Goal: Task Accomplishment & Management: Manage account settings

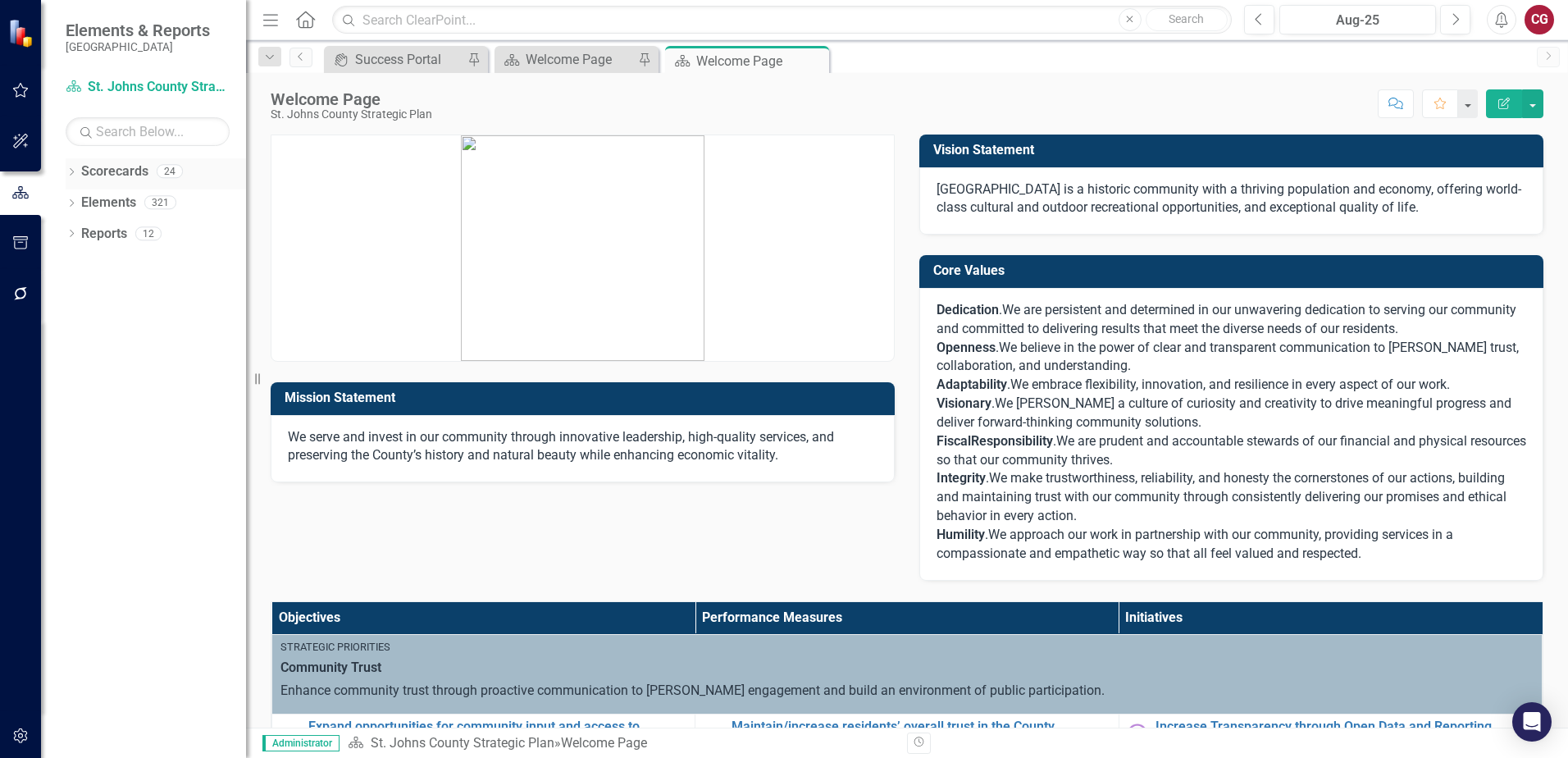
click at [66, 173] on icon "Dropdown" at bounding box center [72, 174] width 11 height 9
click at [125, 202] on link "St. Johns County Strategic Plan" at bounding box center [168, 203] width 156 height 19
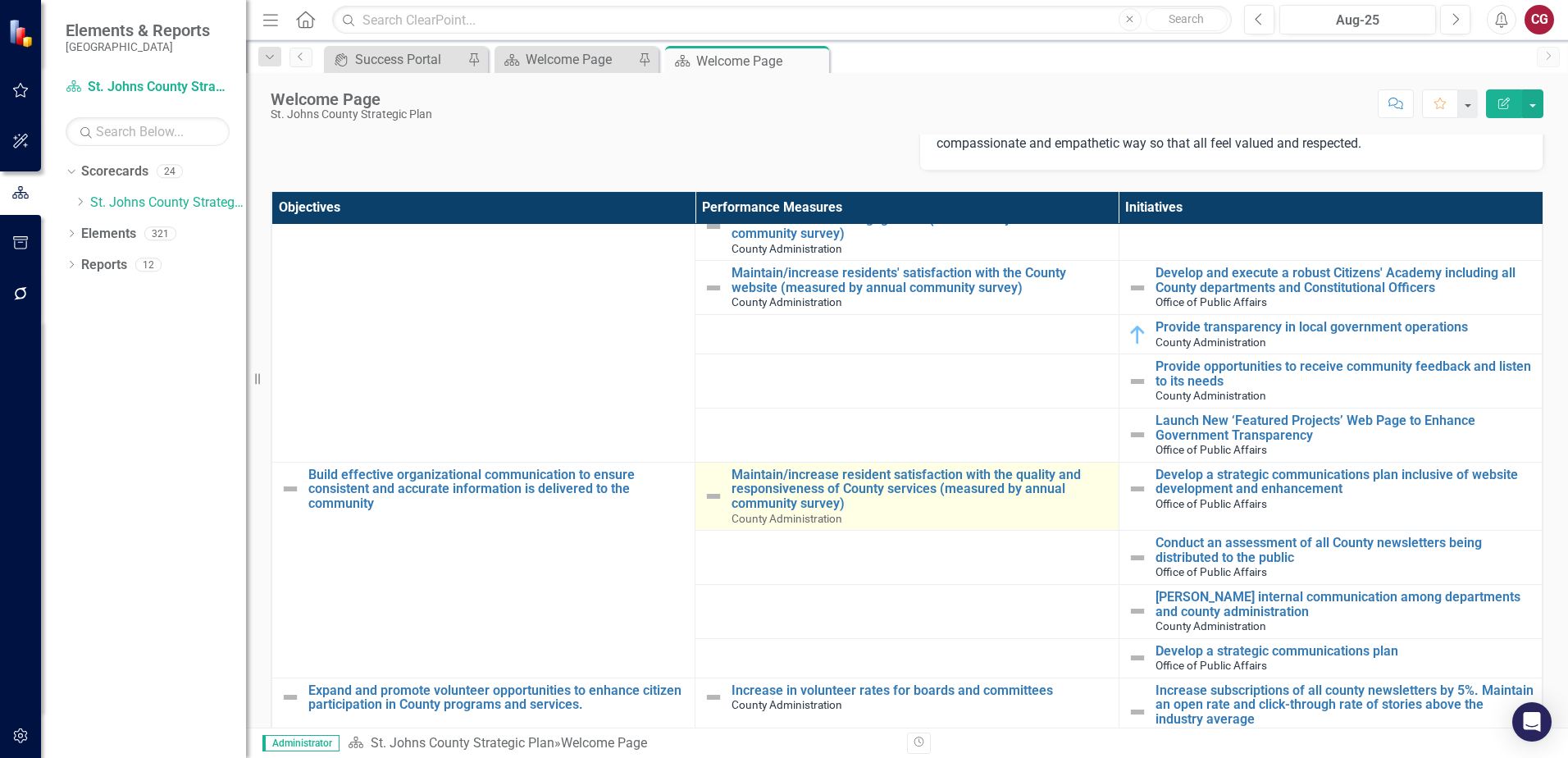
scroll to position [328, 0]
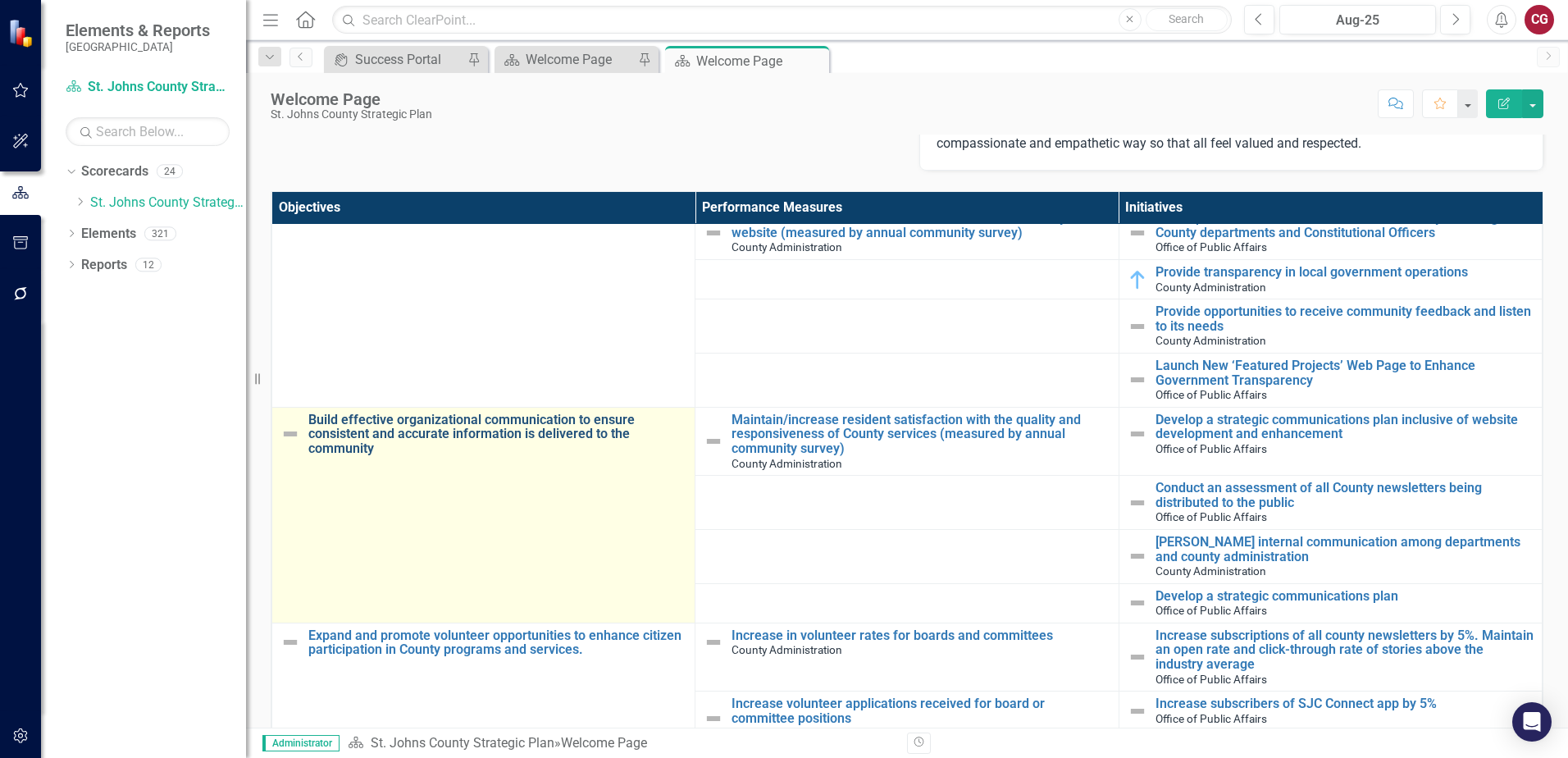
click at [476, 430] on link "Build effective organizational communication to ensure consistent and accurate …" at bounding box center [497, 434] width 378 height 43
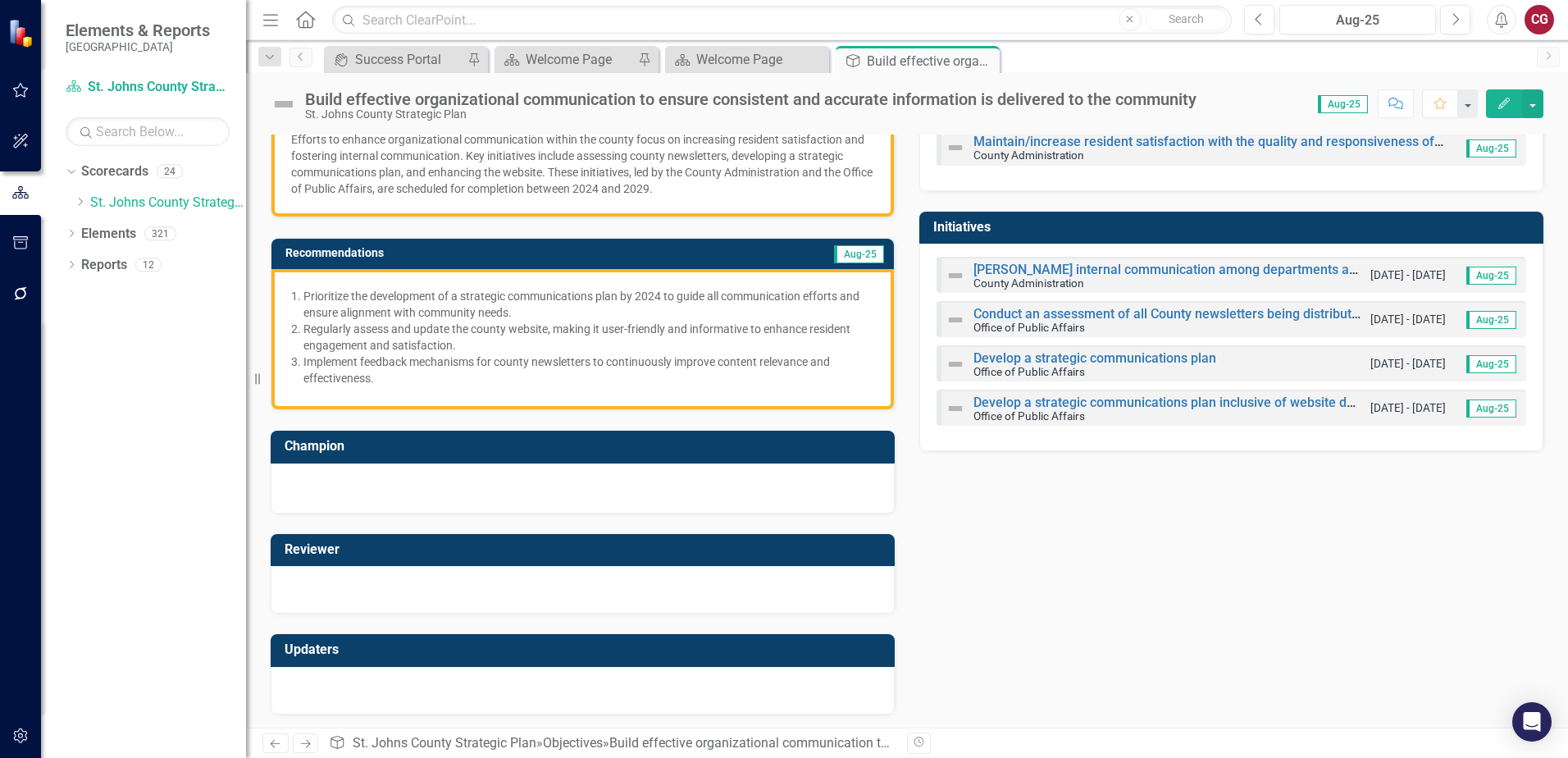
scroll to position [194, 0]
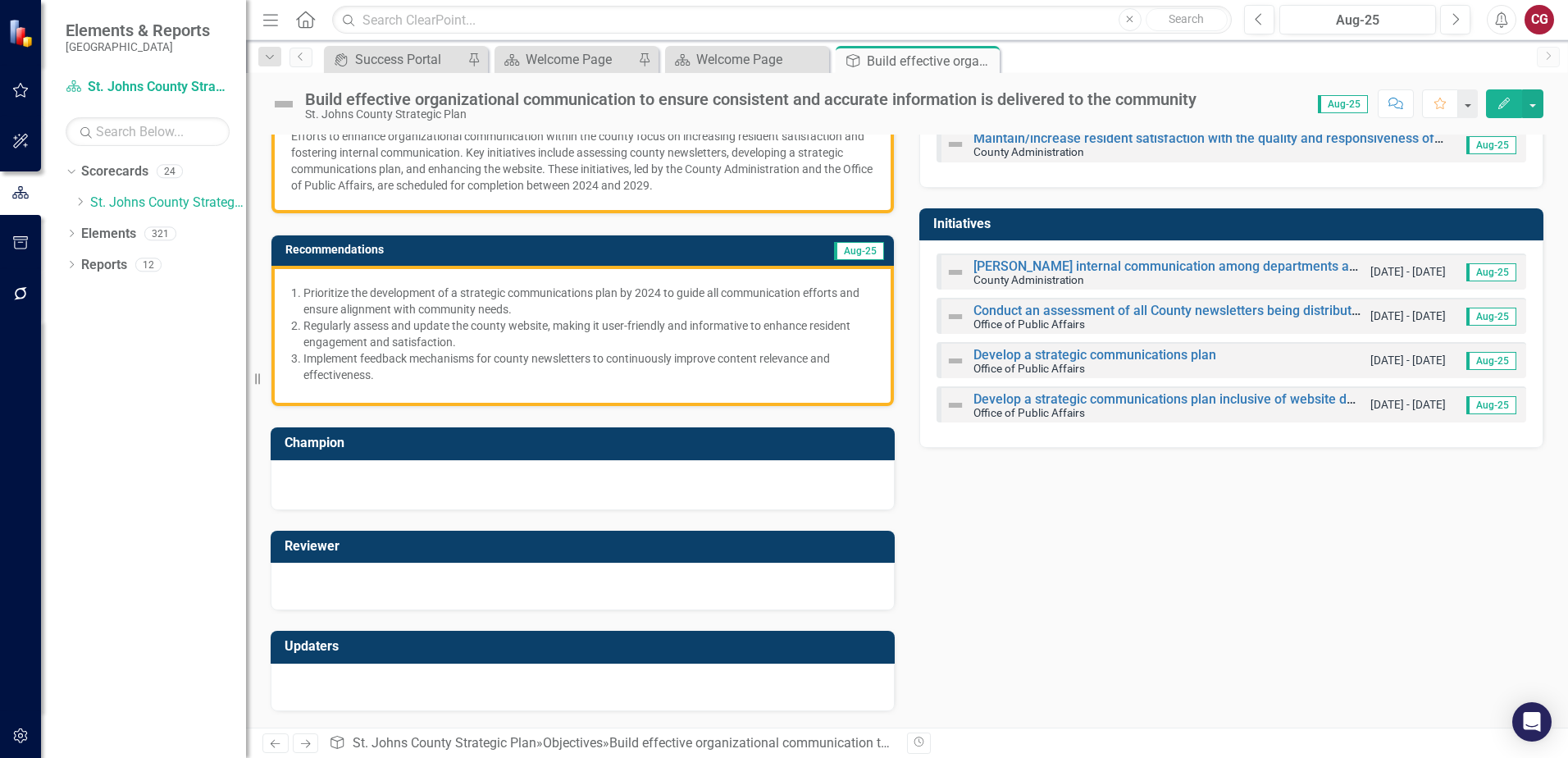
click at [465, 688] on div at bounding box center [583, 687] width 625 height 47
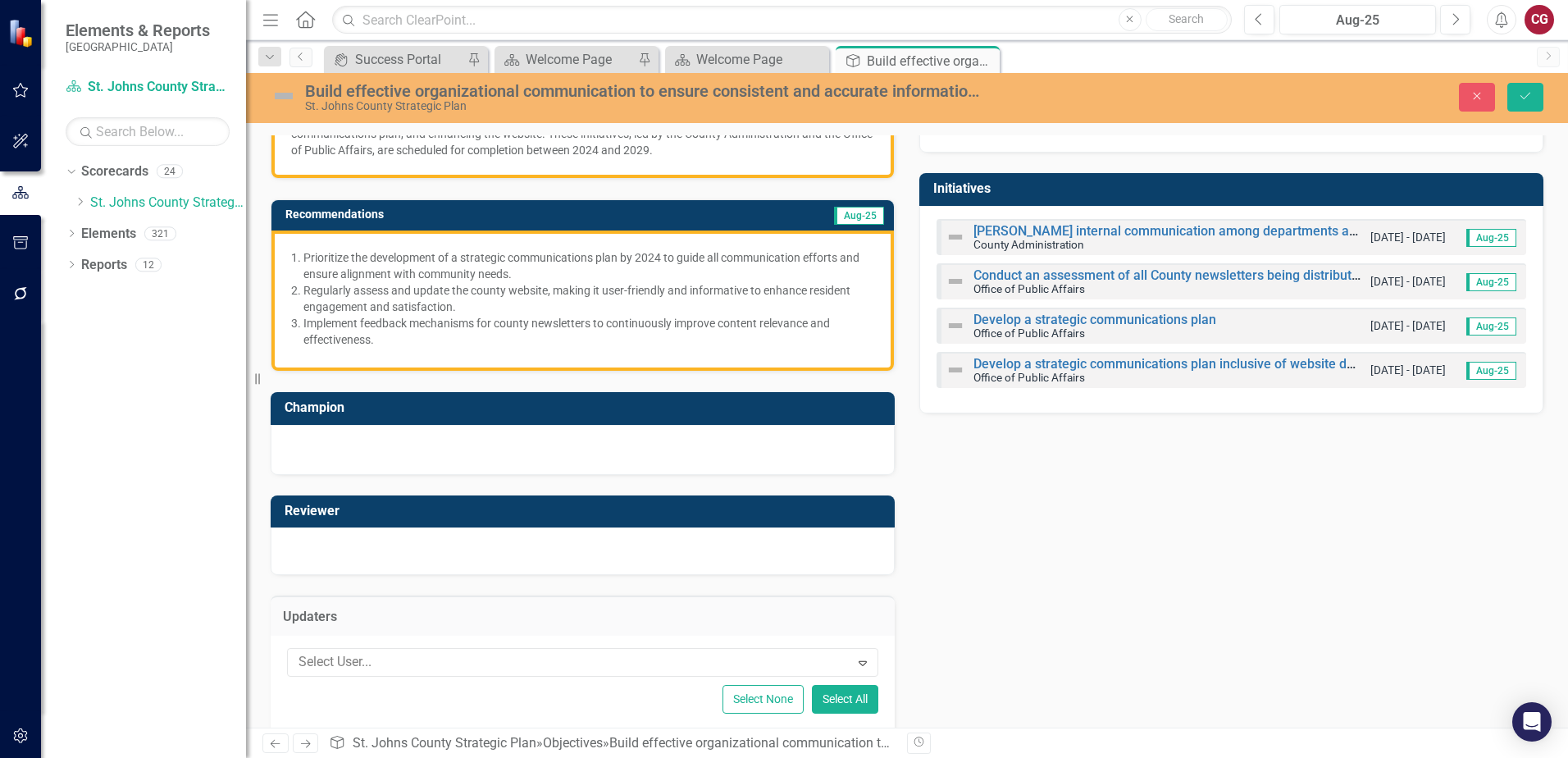
scroll to position [261, 0]
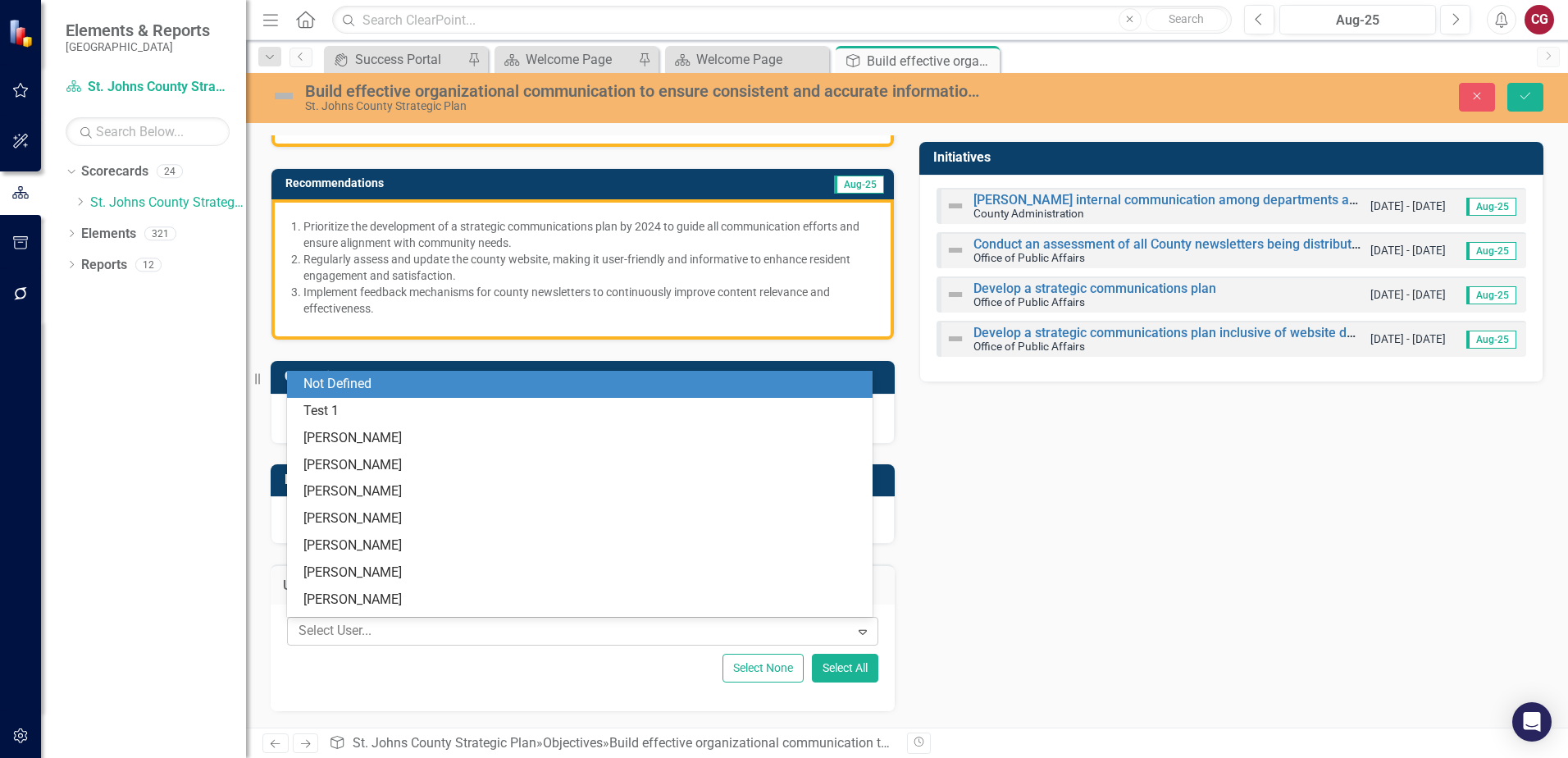
click at [375, 636] on div at bounding box center [571, 631] width 558 height 22
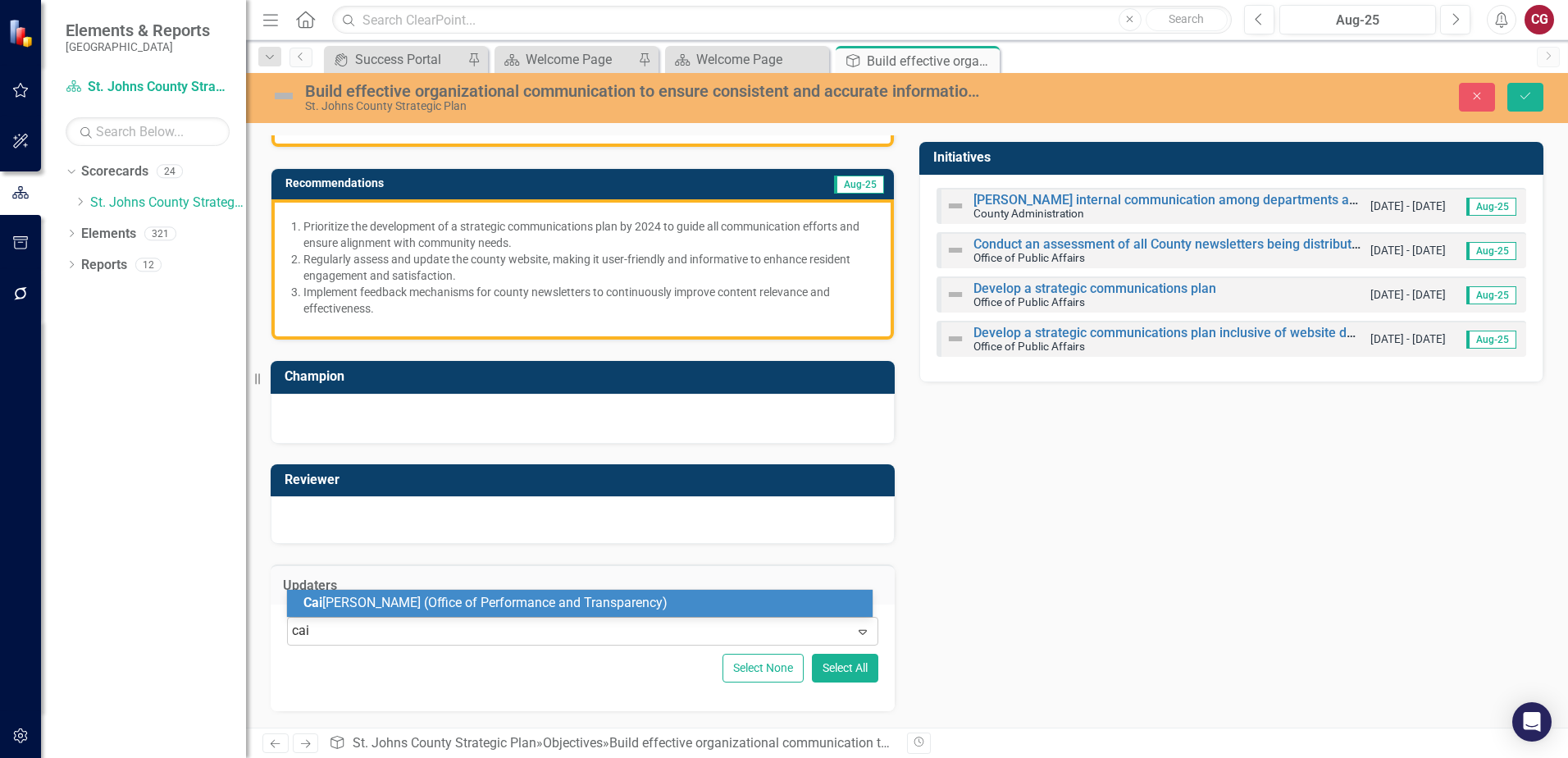
type input "cait"
click at [405, 594] on div "[PERSON_NAME] (Office of Performance and Transparency)" at bounding box center [579, 603] width 586 height 27
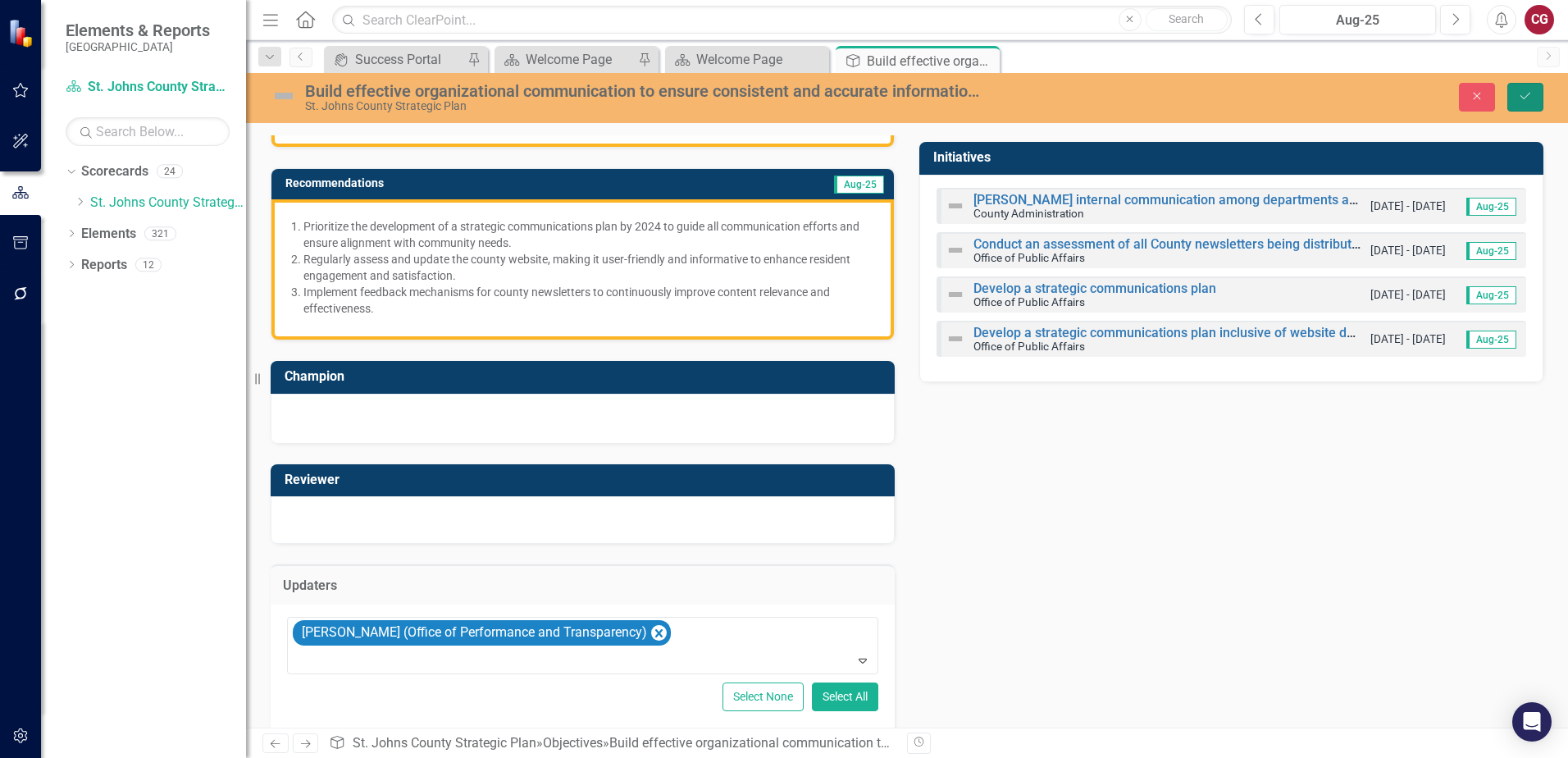
click at [1527, 98] on icon "Save" at bounding box center [1526, 96] width 15 height 11
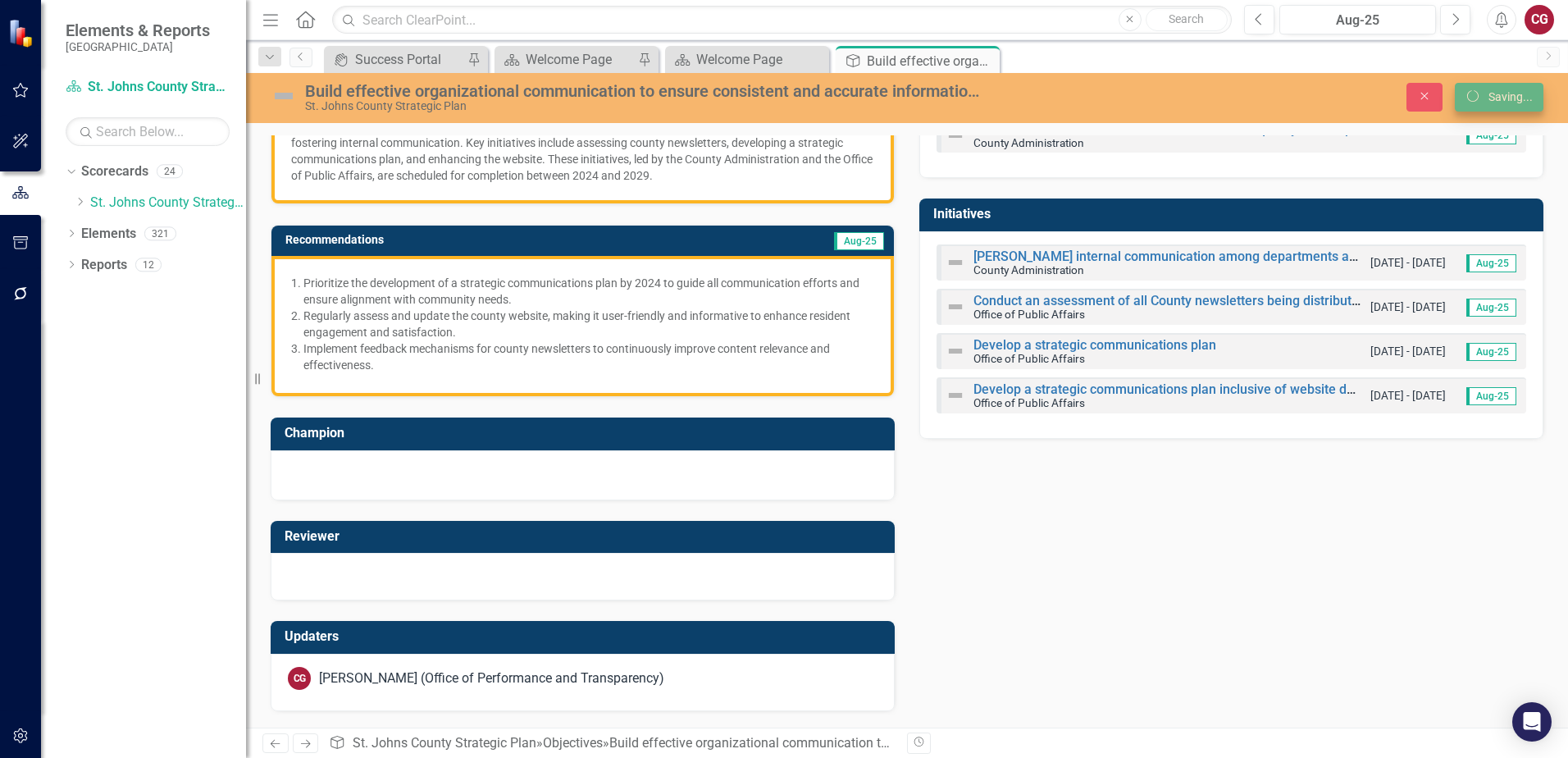
scroll to position [204, 0]
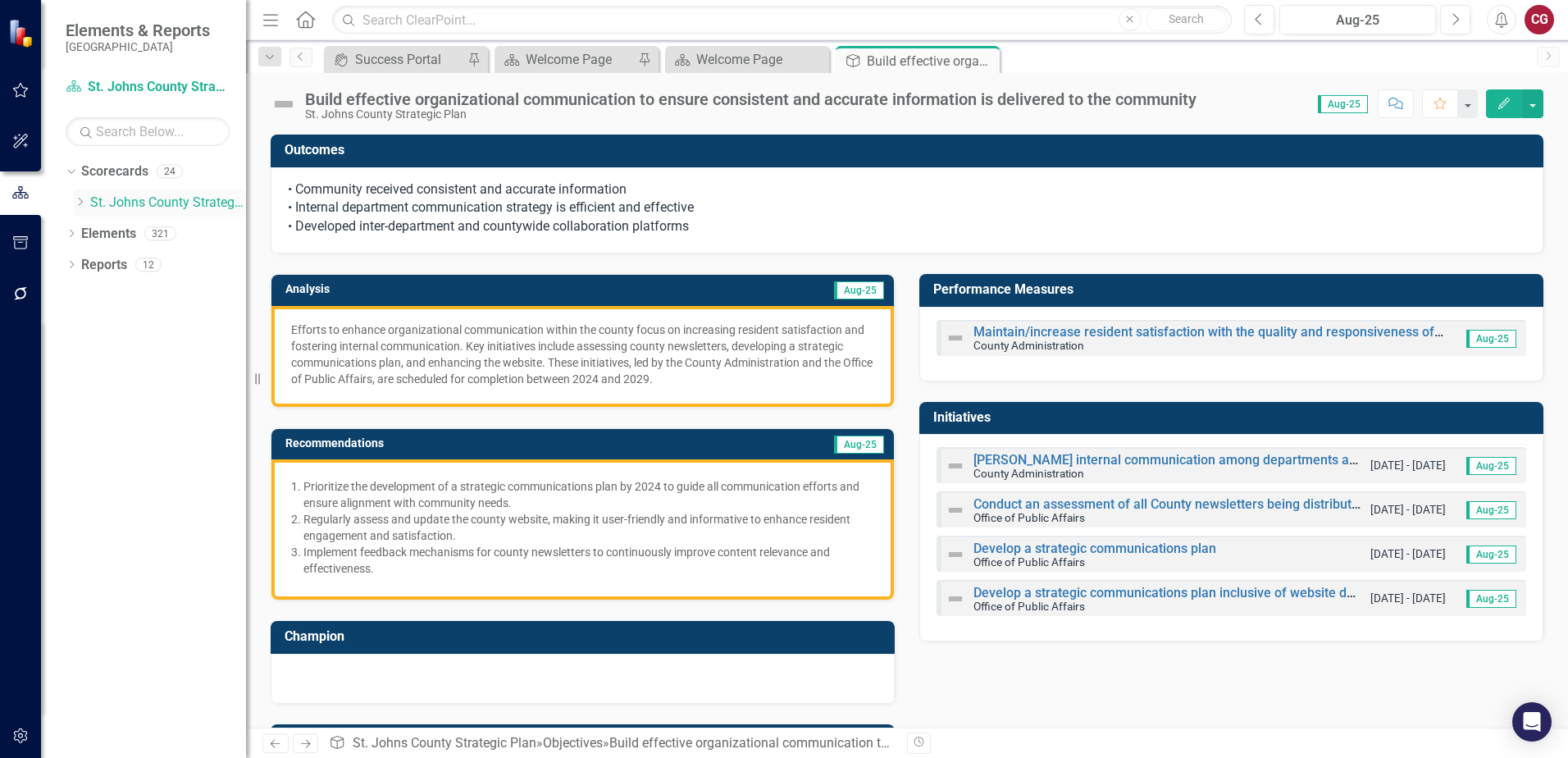
click at [159, 209] on link "St. Johns County Strategic Plan" at bounding box center [168, 203] width 156 height 19
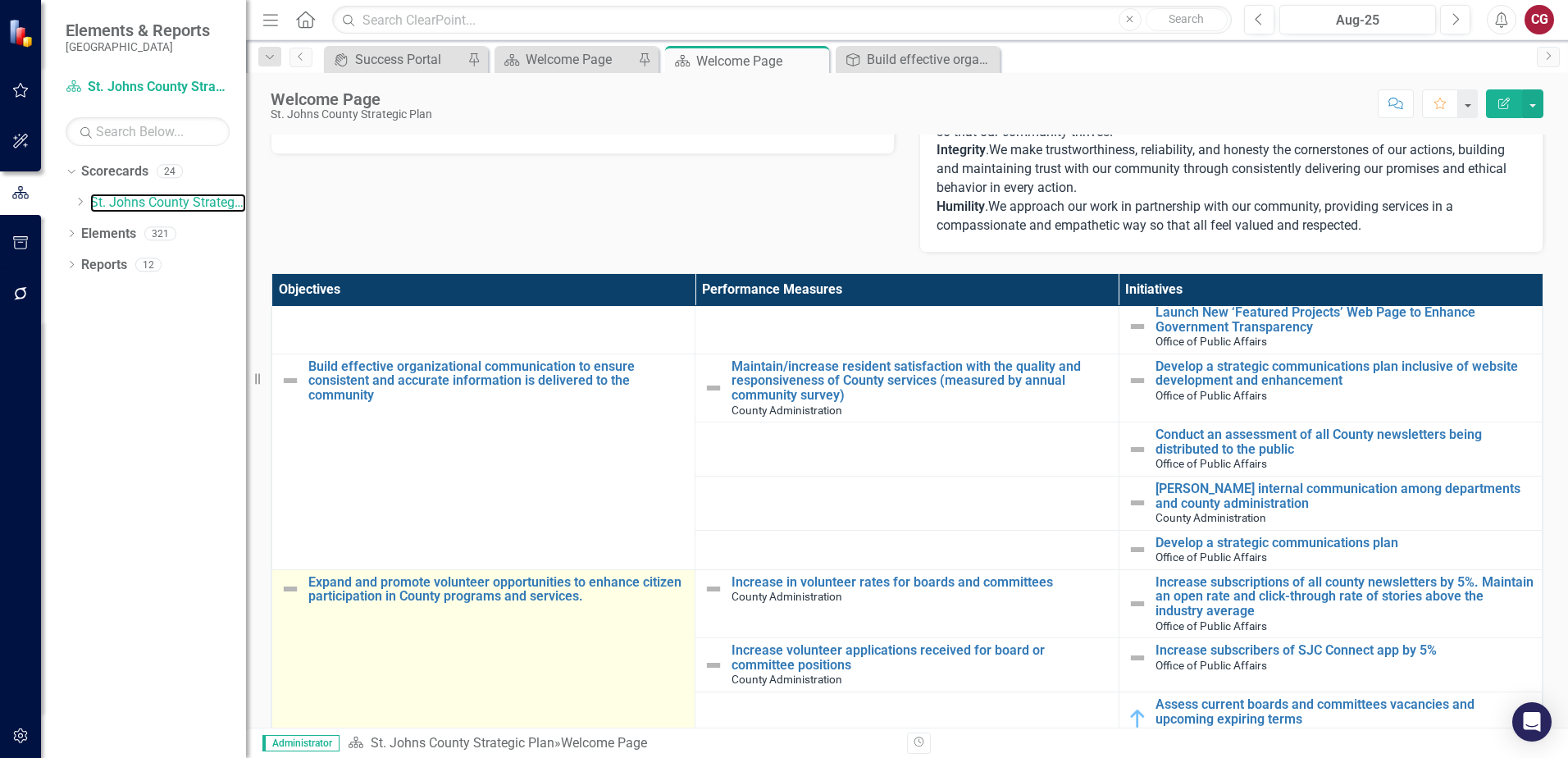
scroll to position [493, 0]
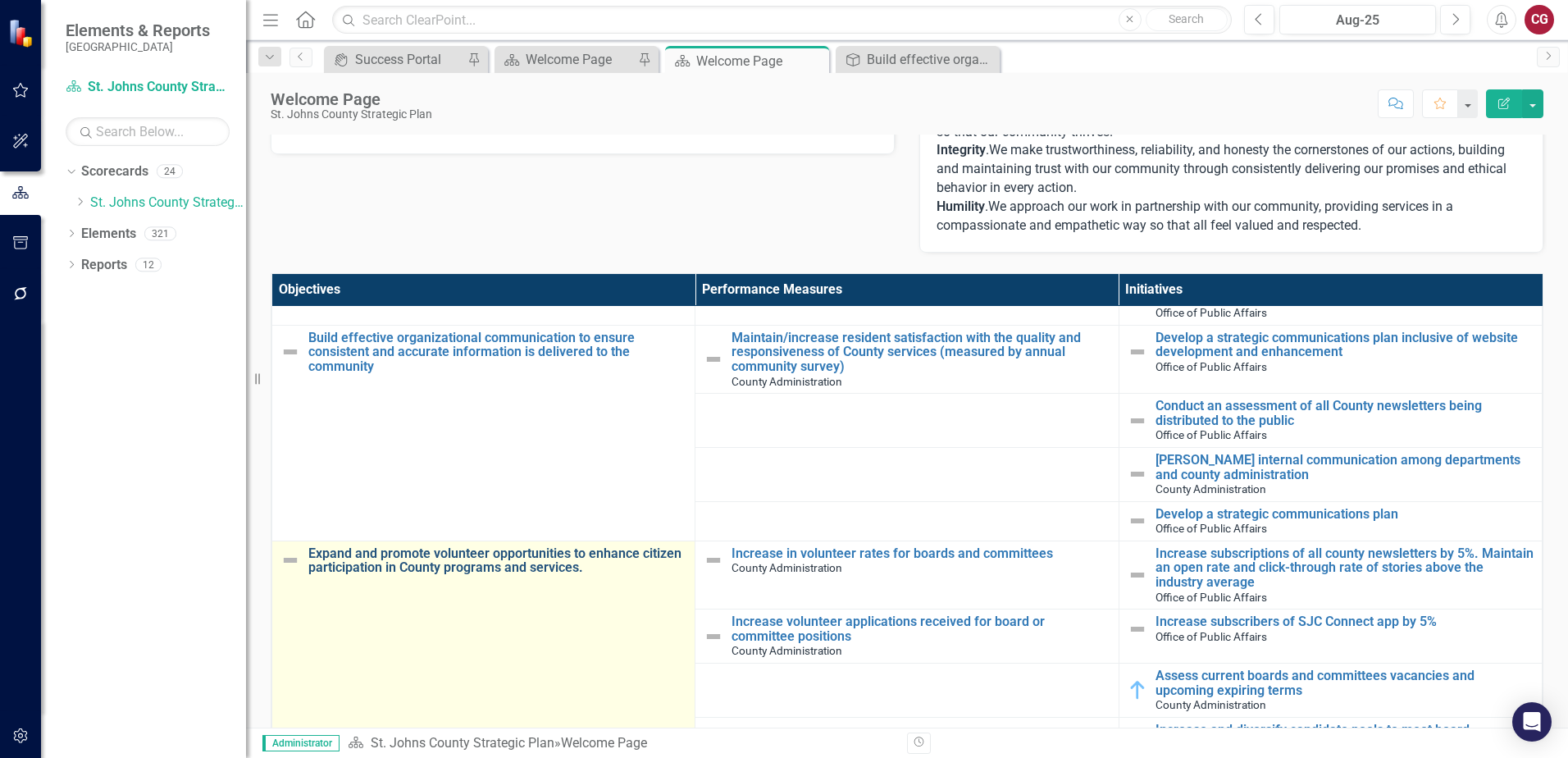
click at [511, 557] on link "Expand and promote volunteer opportunities to enhance citizen participation in …" at bounding box center [497, 561] width 378 height 28
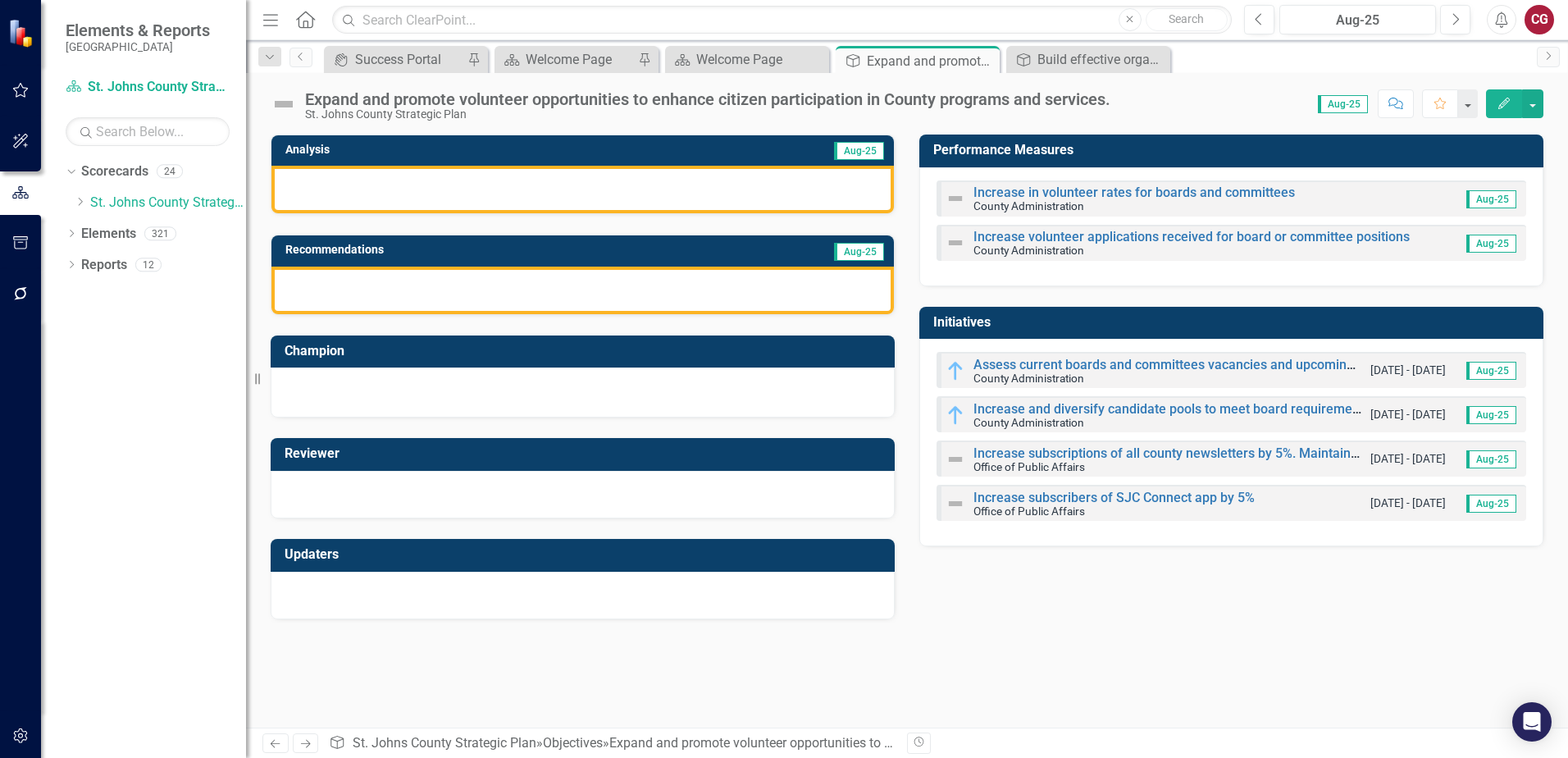
click at [1343, 157] on h3 "Performance Measures" at bounding box center [1234, 150] width 602 height 15
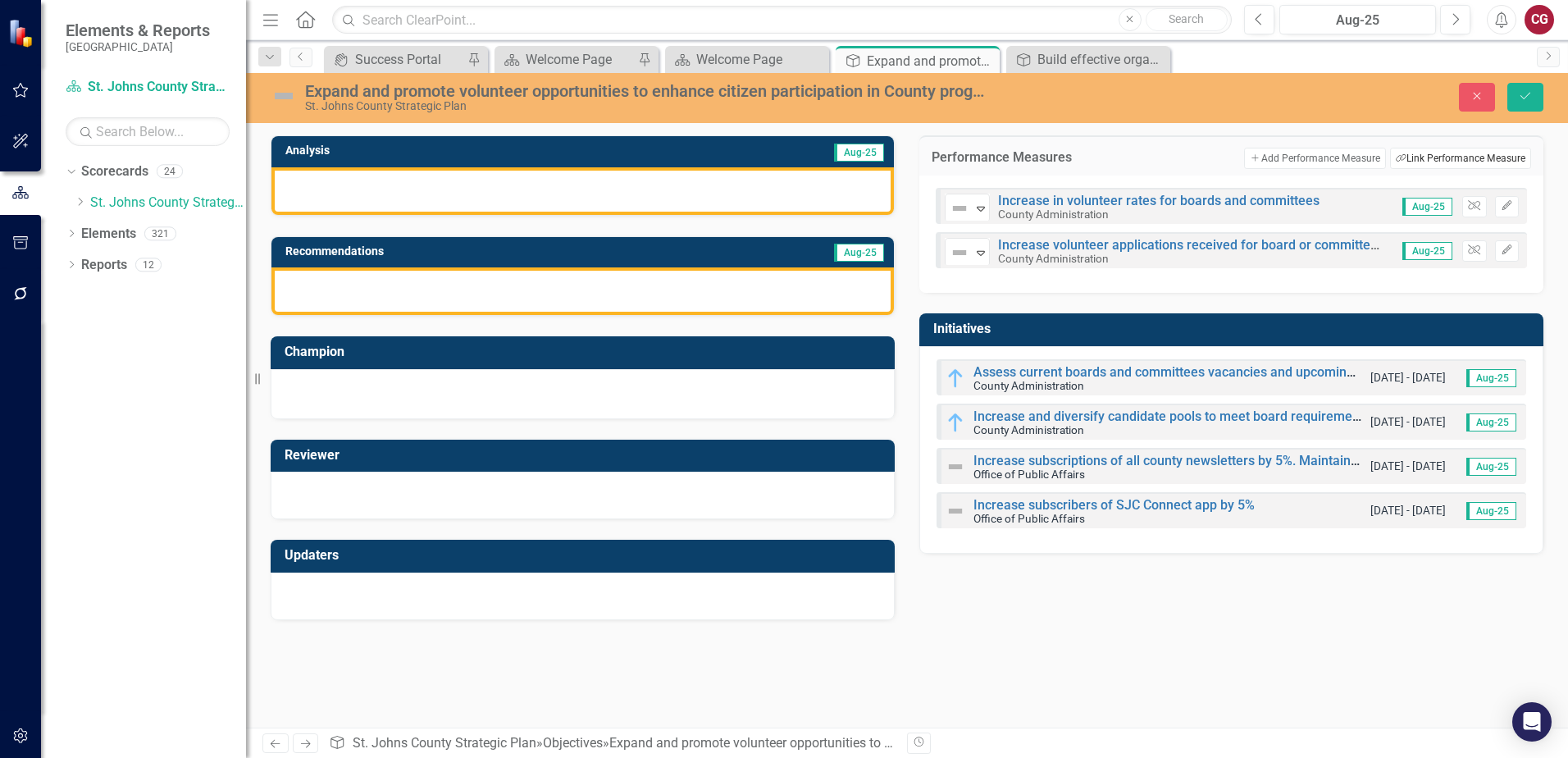
click at [1468, 160] on button "Link Tag Link Performance Measure" at bounding box center [1461, 159] width 142 height 22
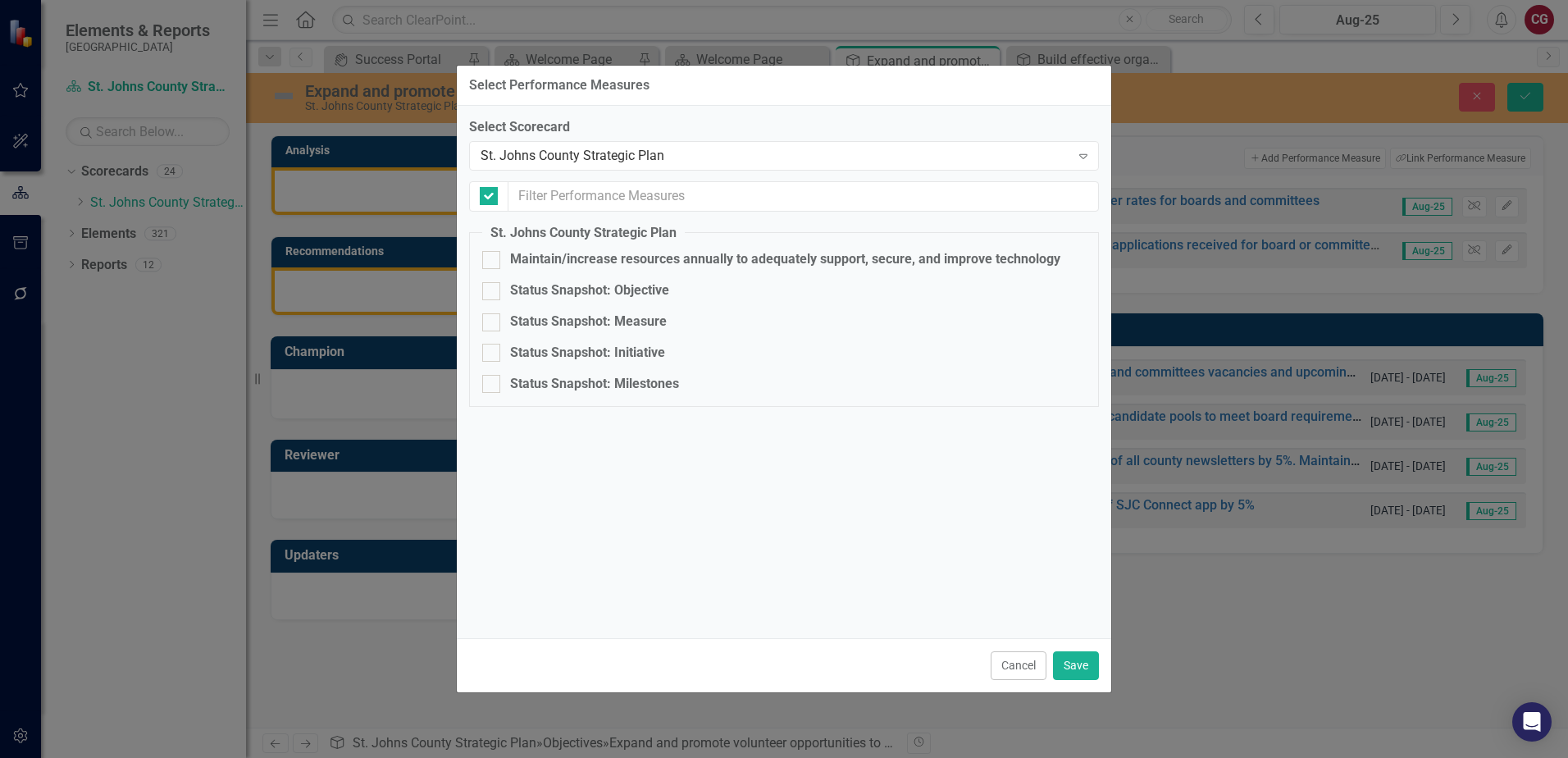
checkbox input "false"
click at [683, 193] on input "text" at bounding box center [804, 196] width 591 height 30
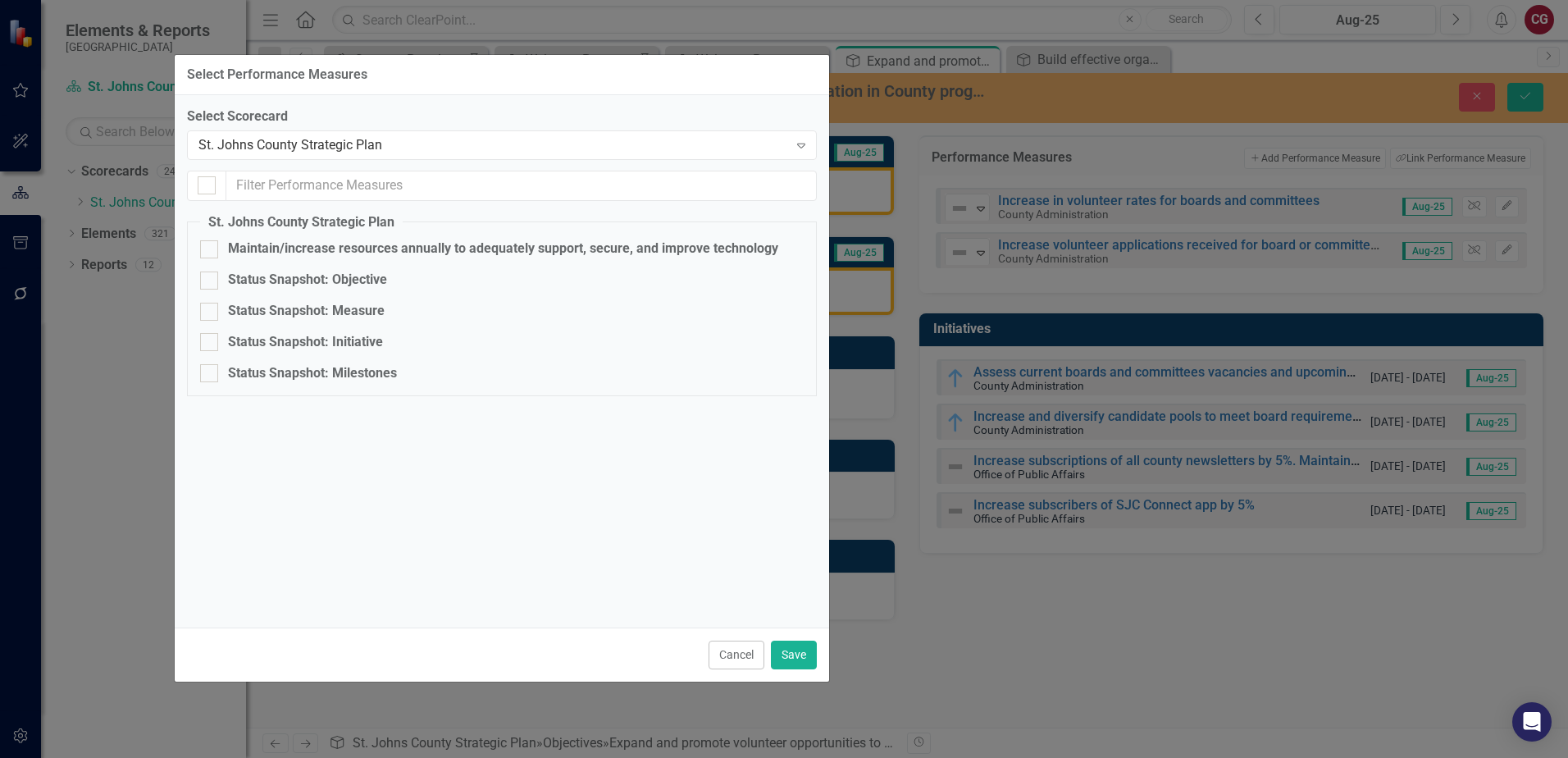
drag, startPoint x: 908, startPoint y: 82, endPoint x: 626, endPoint y: 72, distance: 282.2
click at [626, 72] on div "Select Performance Measures" at bounding box center [502, 75] width 655 height 41
click at [376, 187] on input "text" at bounding box center [522, 186] width 591 height 30
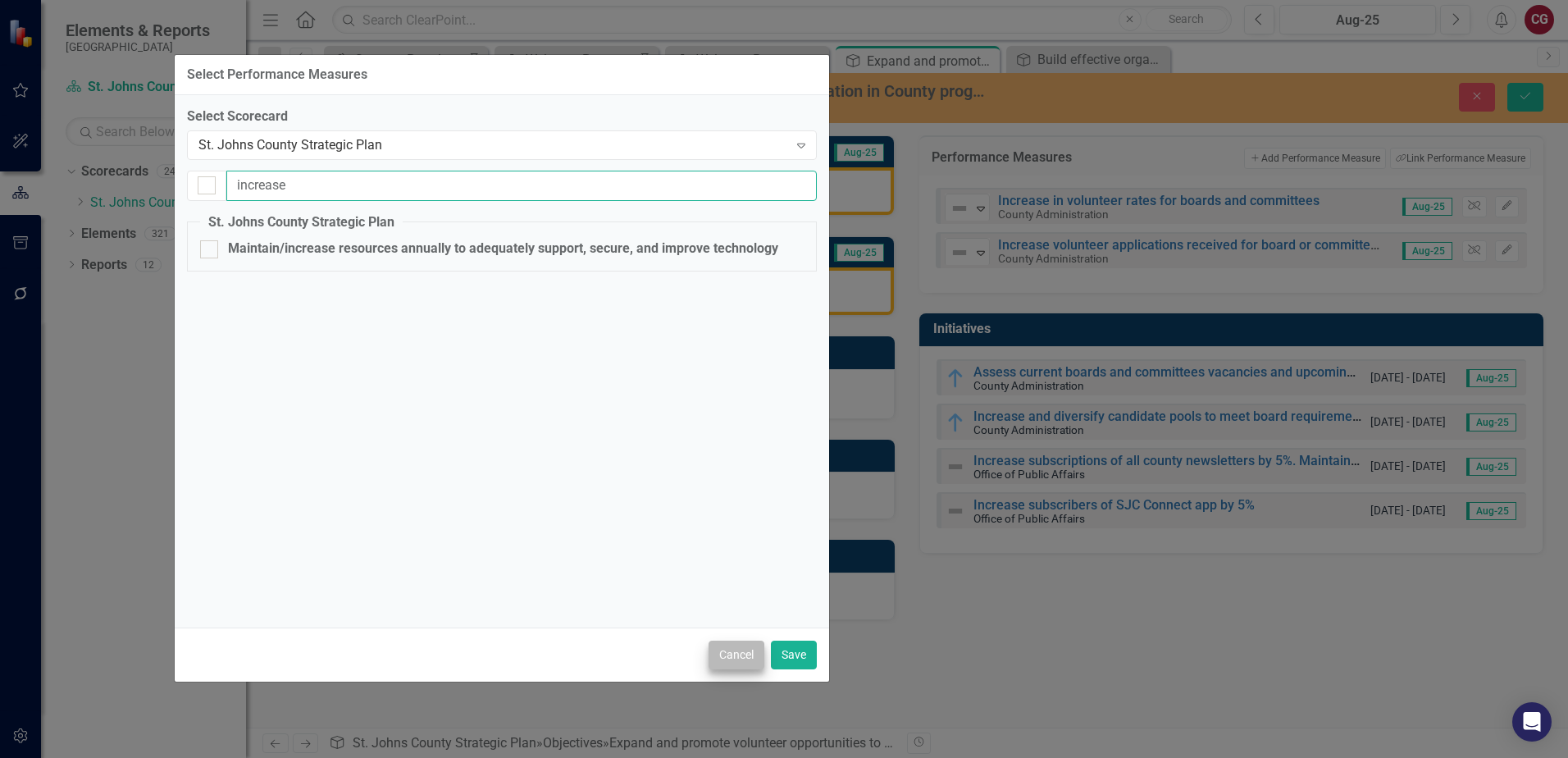
type input "increase"
click at [733, 645] on button "Cancel" at bounding box center [736, 655] width 56 height 28
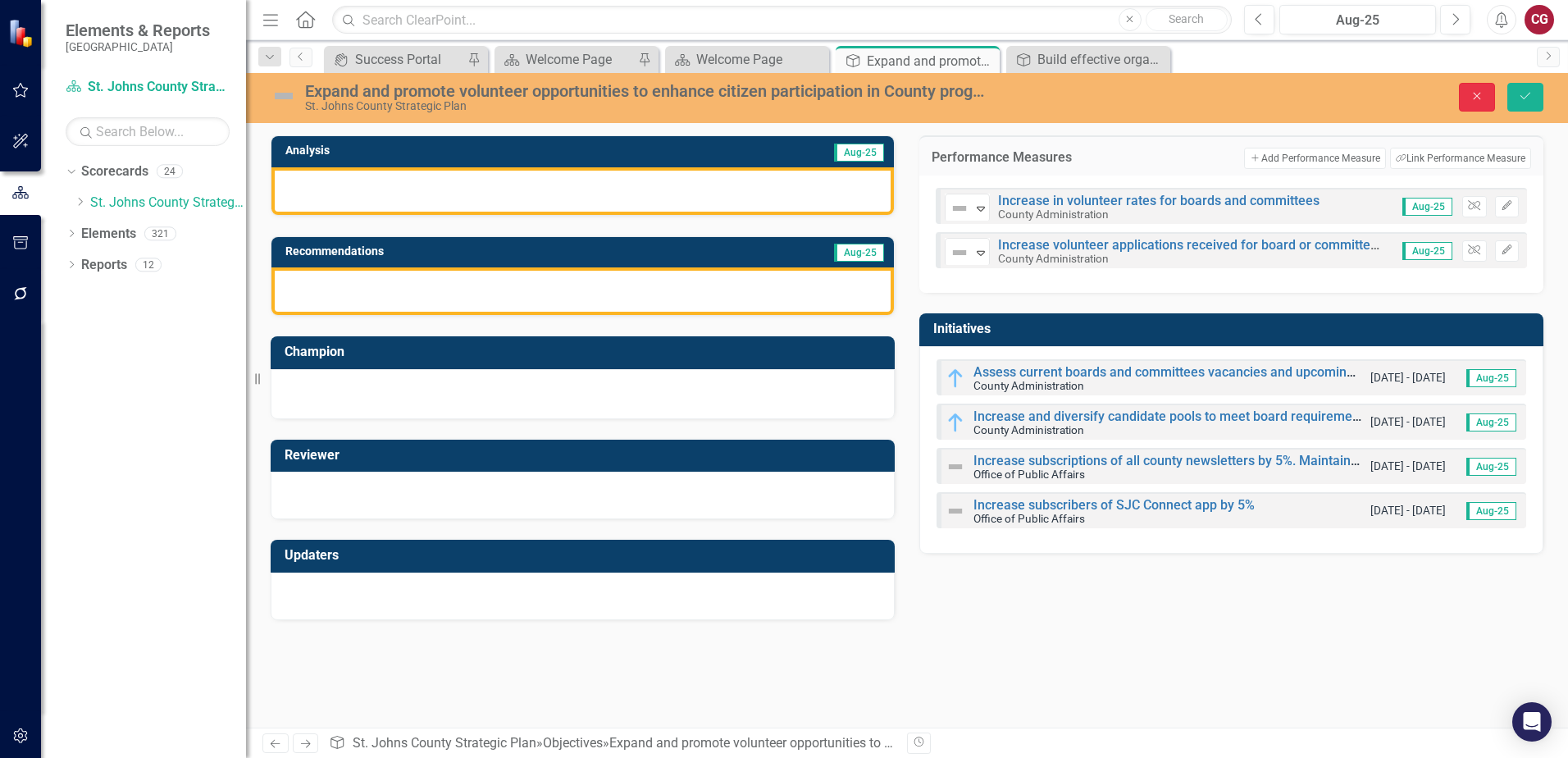
click at [1473, 99] on icon "Close" at bounding box center [1477, 96] width 15 height 11
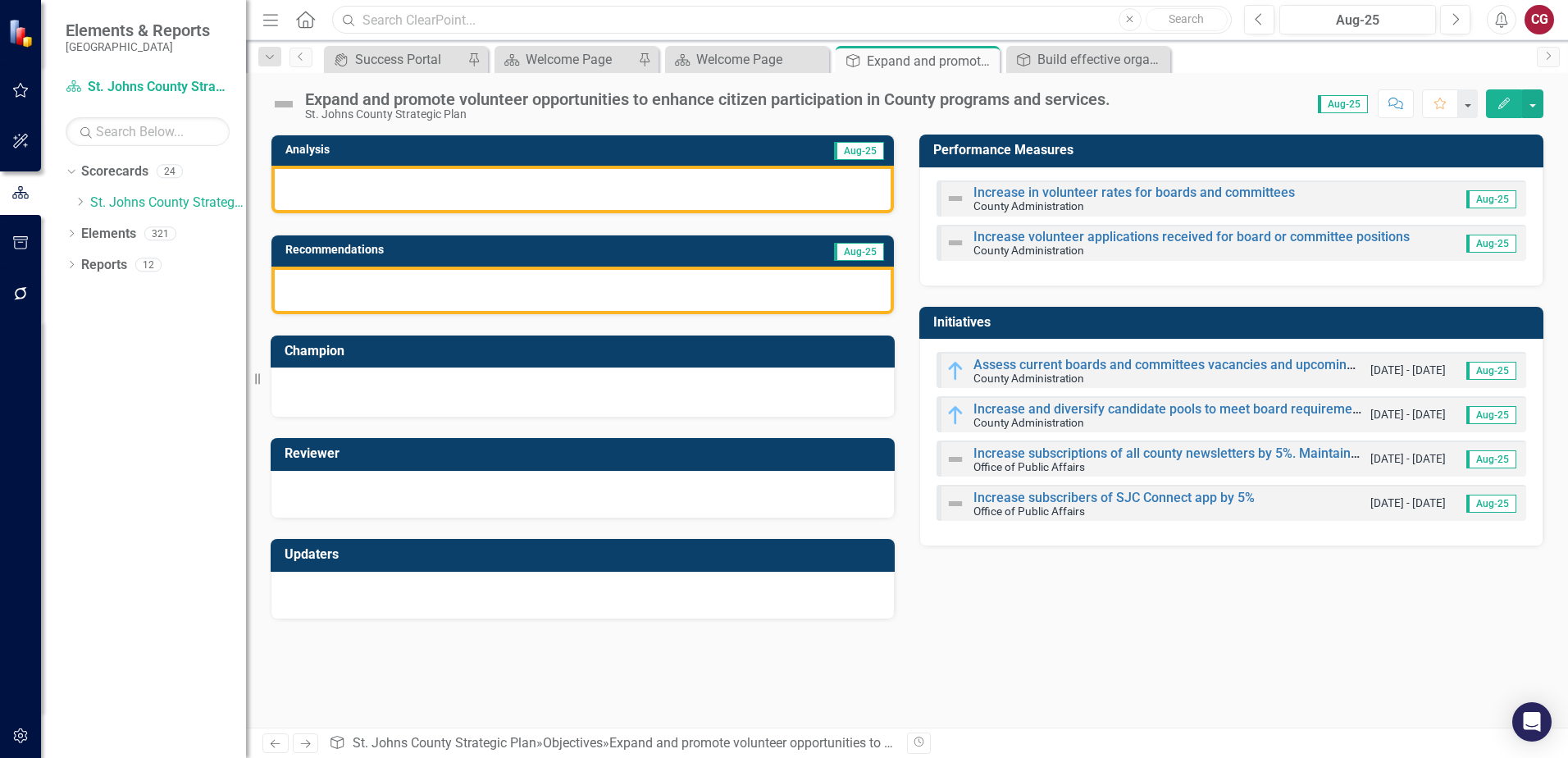
click at [655, 17] on input "text" at bounding box center [782, 20] width 900 height 28
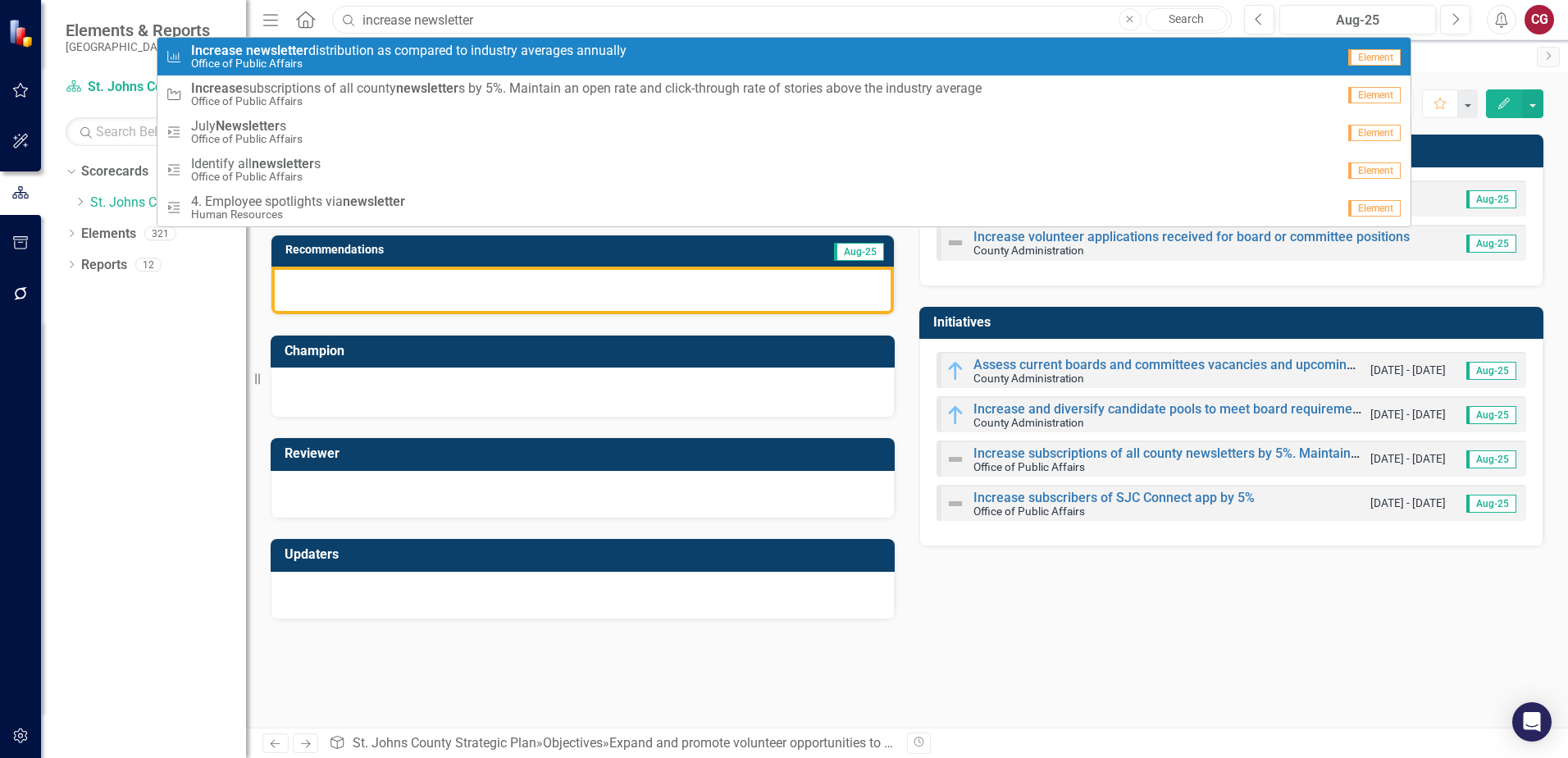
type input "increase newsletter"
click at [562, 53] on span "Increase newsletter distribution as compared to industry averages annually" at bounding box center [409, 51] width 436 height 15
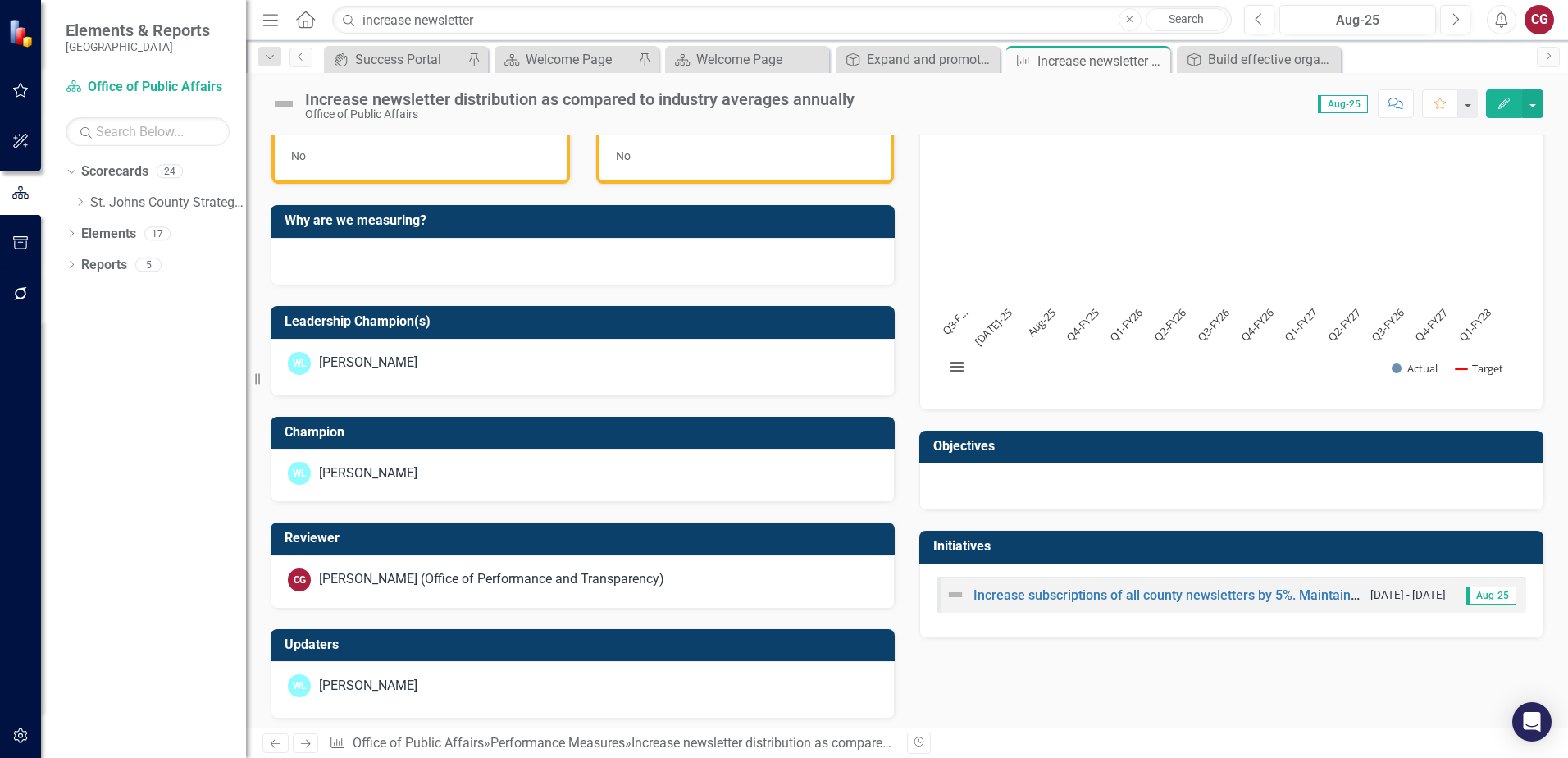
scroll to position [498, 0]
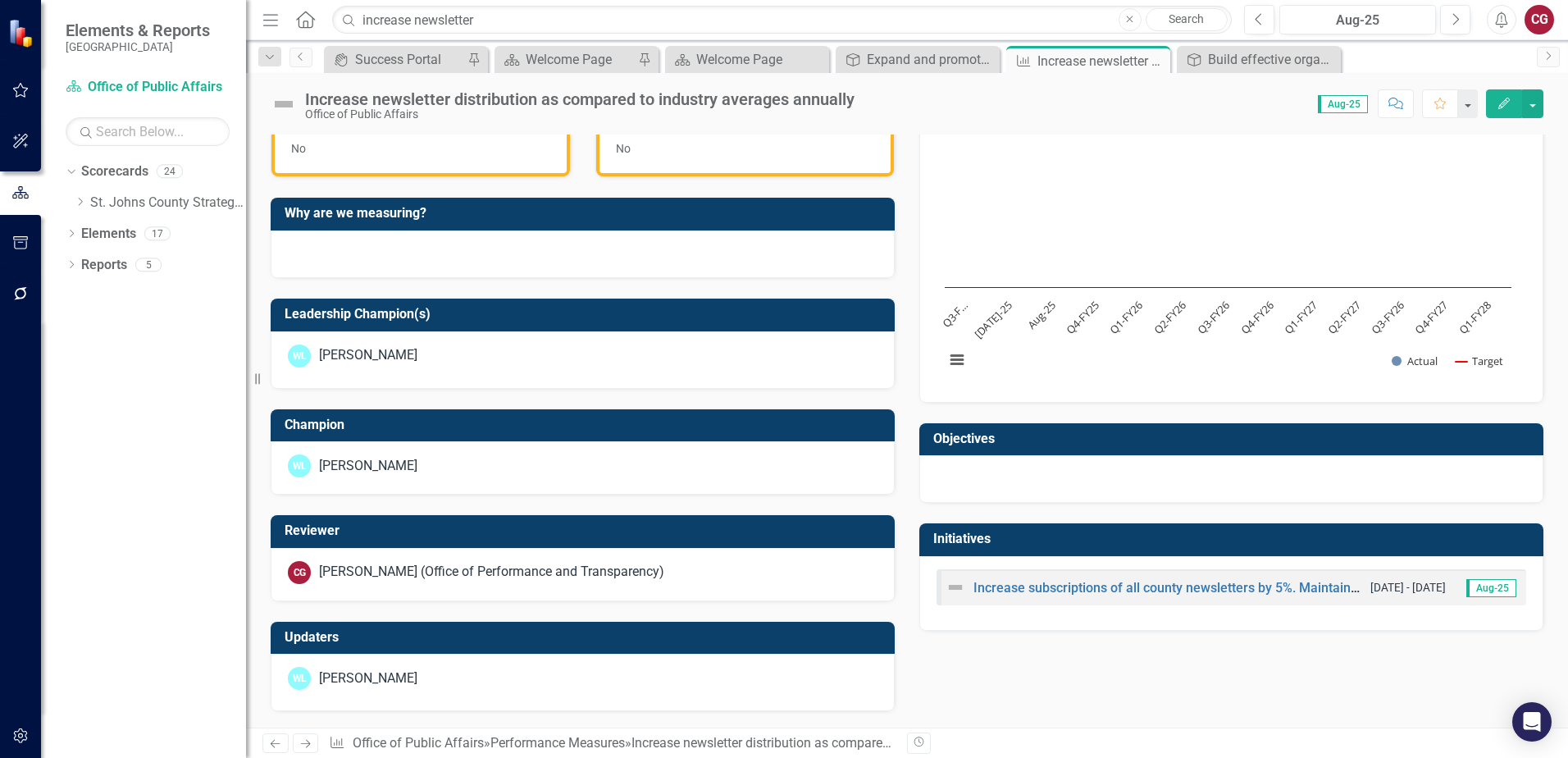
click at [1052, 488] on div at bounding box center [1232, 480] width 625 height 47
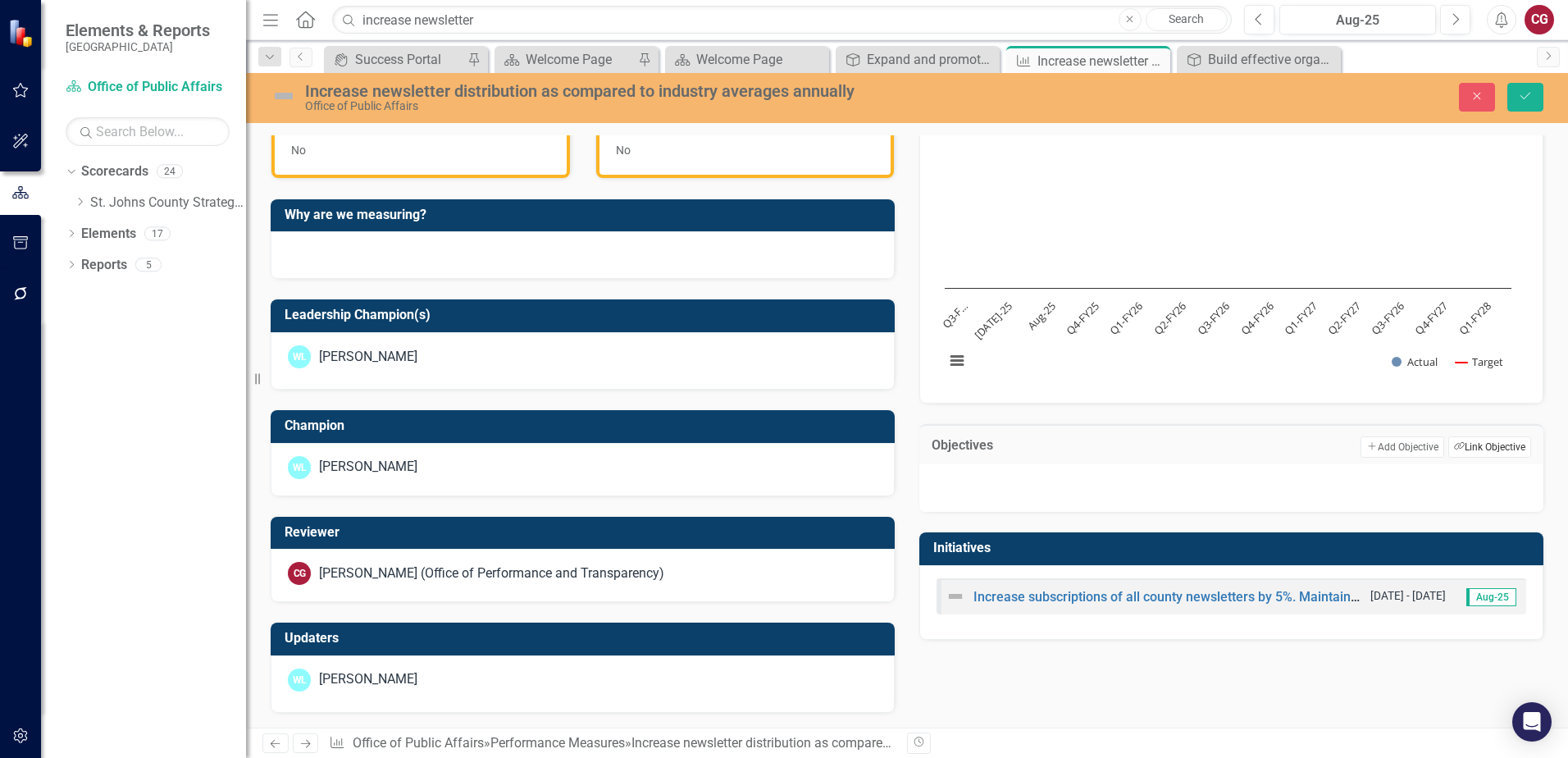
click at [1487, 442] on button "Link Tag Link Objective" at bounding box center [1490, 447] width 83 height 22
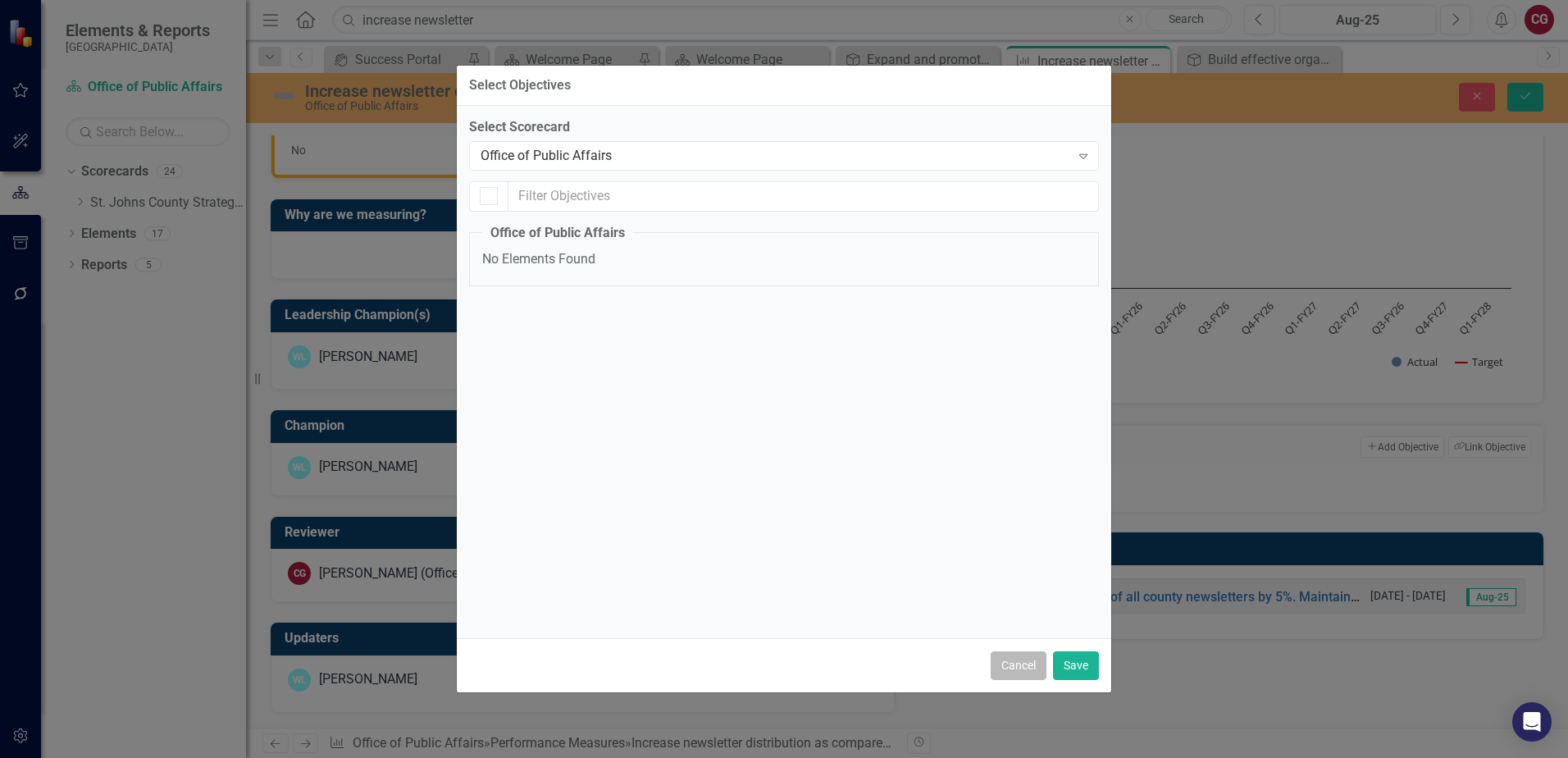
click at [999, 661] on button "Cancel" at bounding box center [1018, 665] width 56 height 28
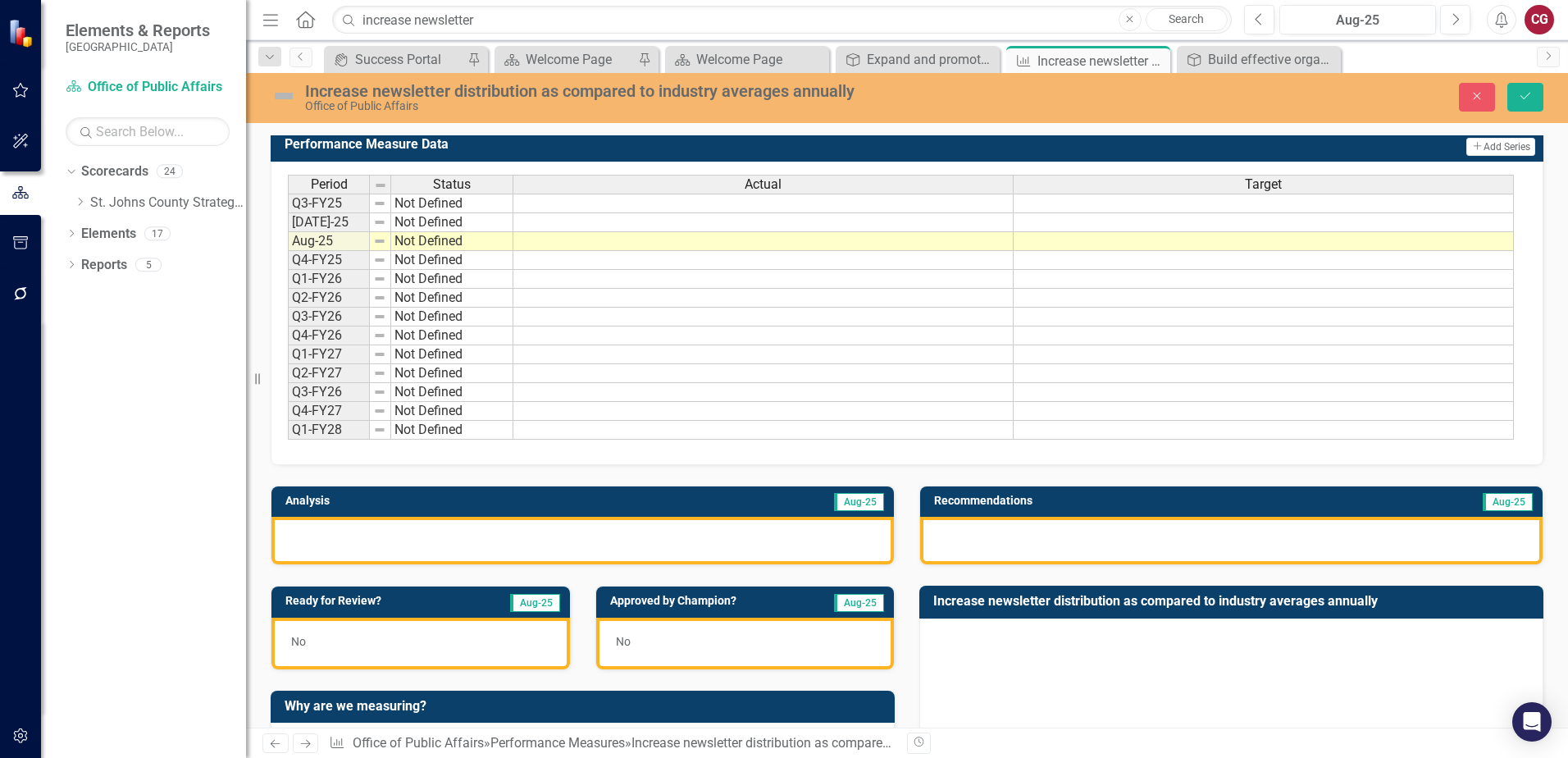
scroll to position [0, 0]
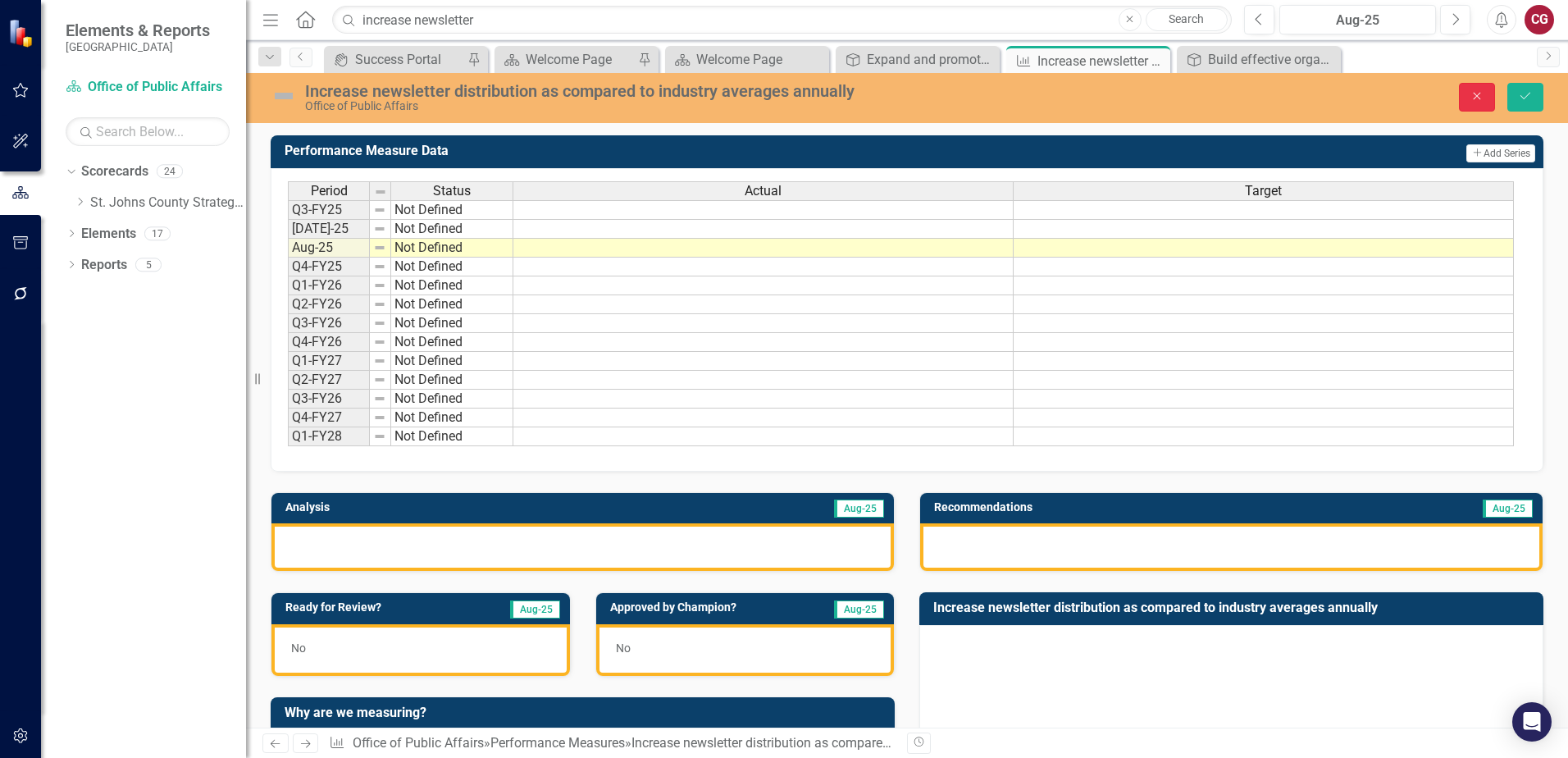
click at [1476, 101] on icon "Close" at bounding box center [1477, 96] width 15 height 11
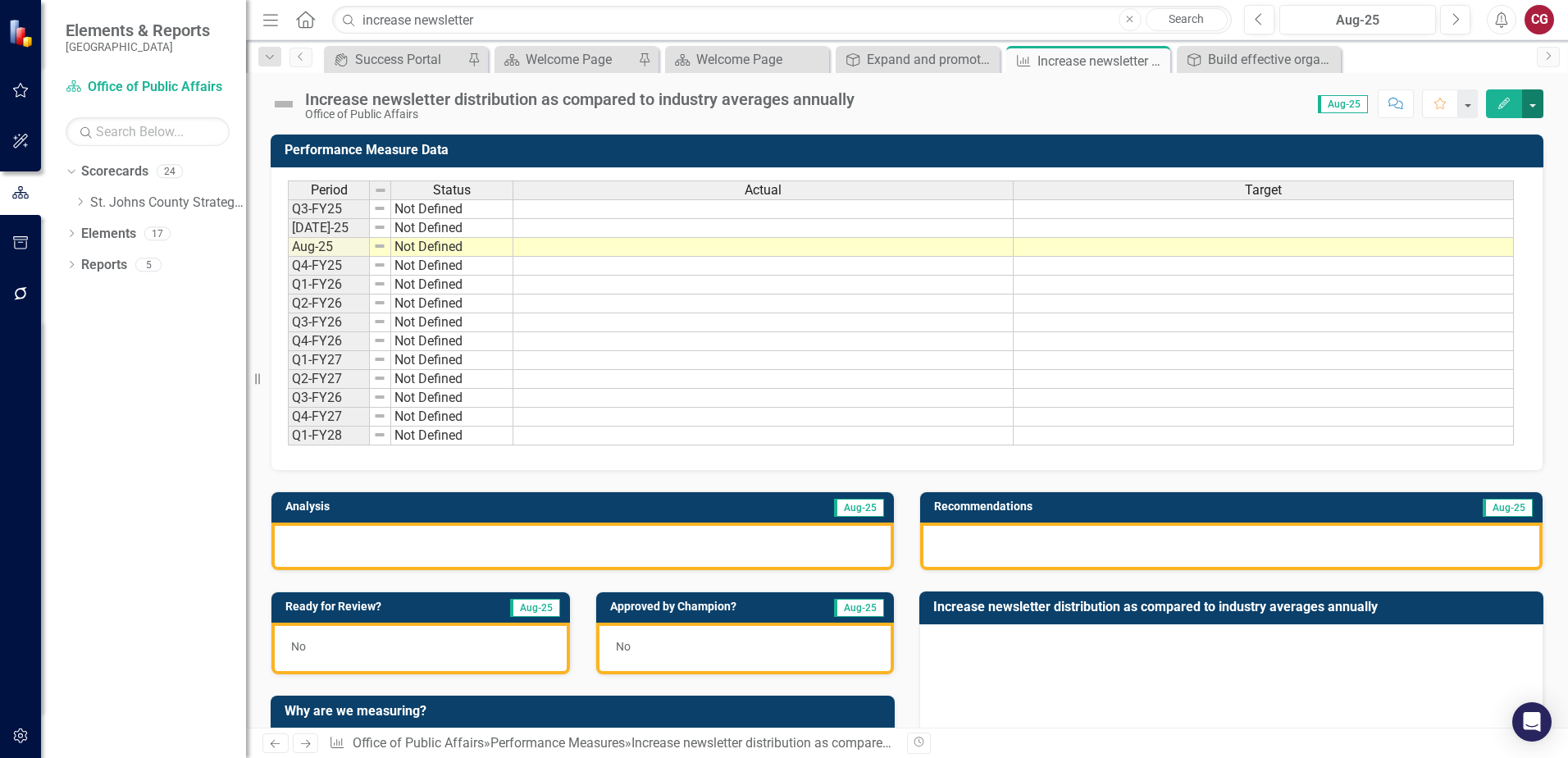
click at [1529, 100] on button "button" at bounding box center [1533, 104] width 22 height 28
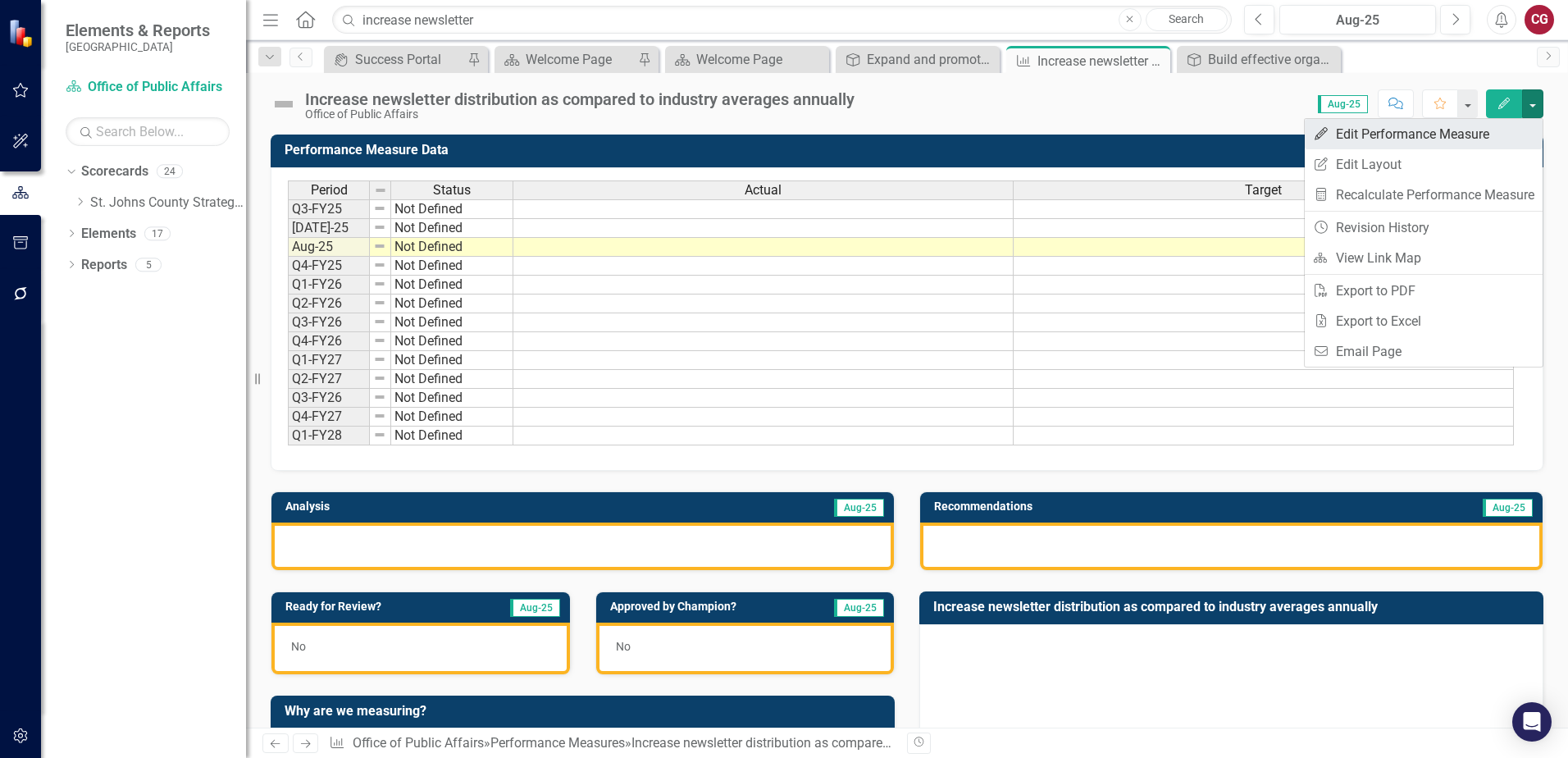
click at [1426, 135] on link "Edit Edit Performance Measure" at bounding box center [1424, 134] width 238 height 30
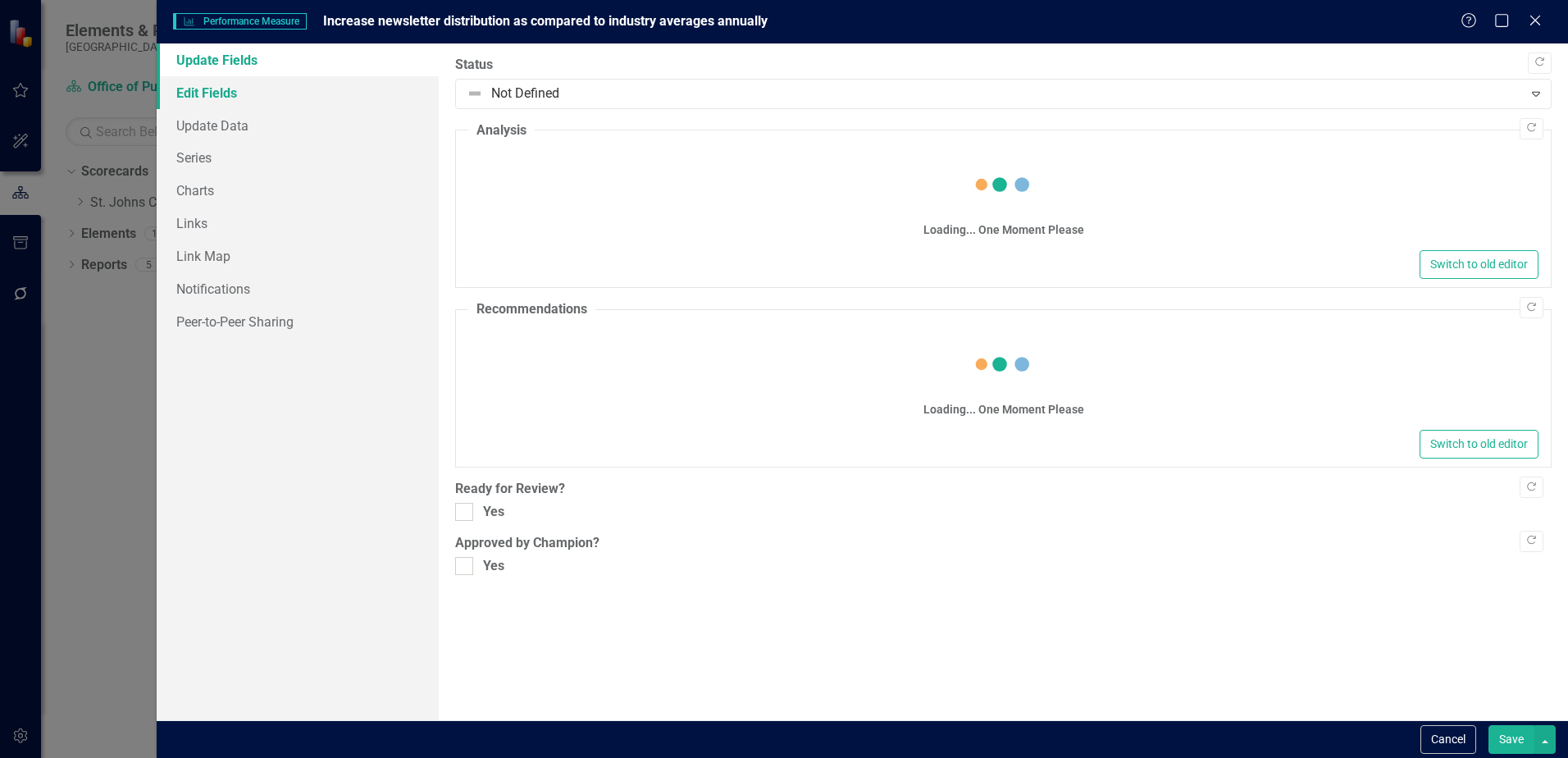
click at [248, 95] on link "Edit Fields" at bounding box center [297, 93] width 282 height 33
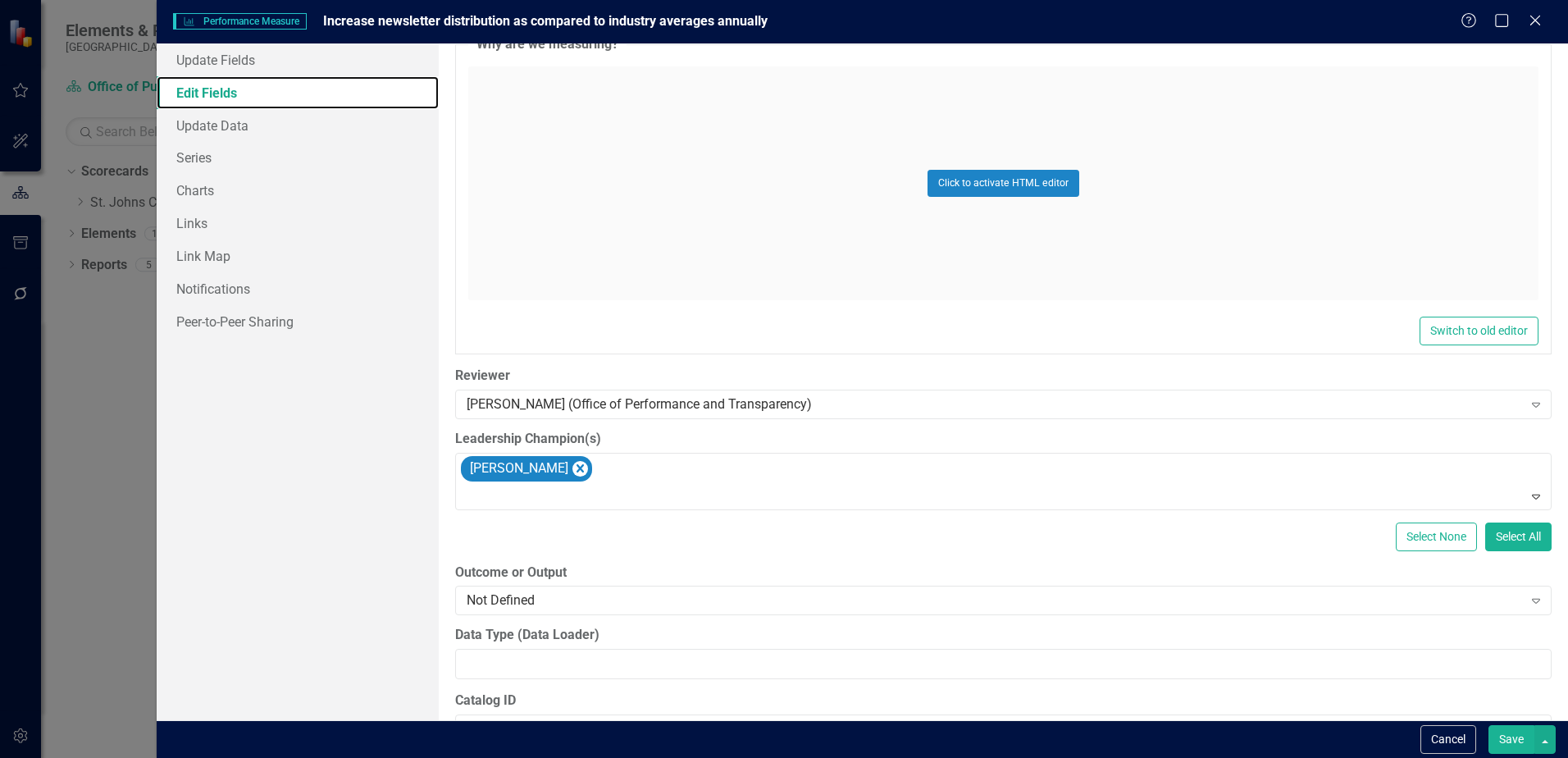
scroll to position [914, 0]
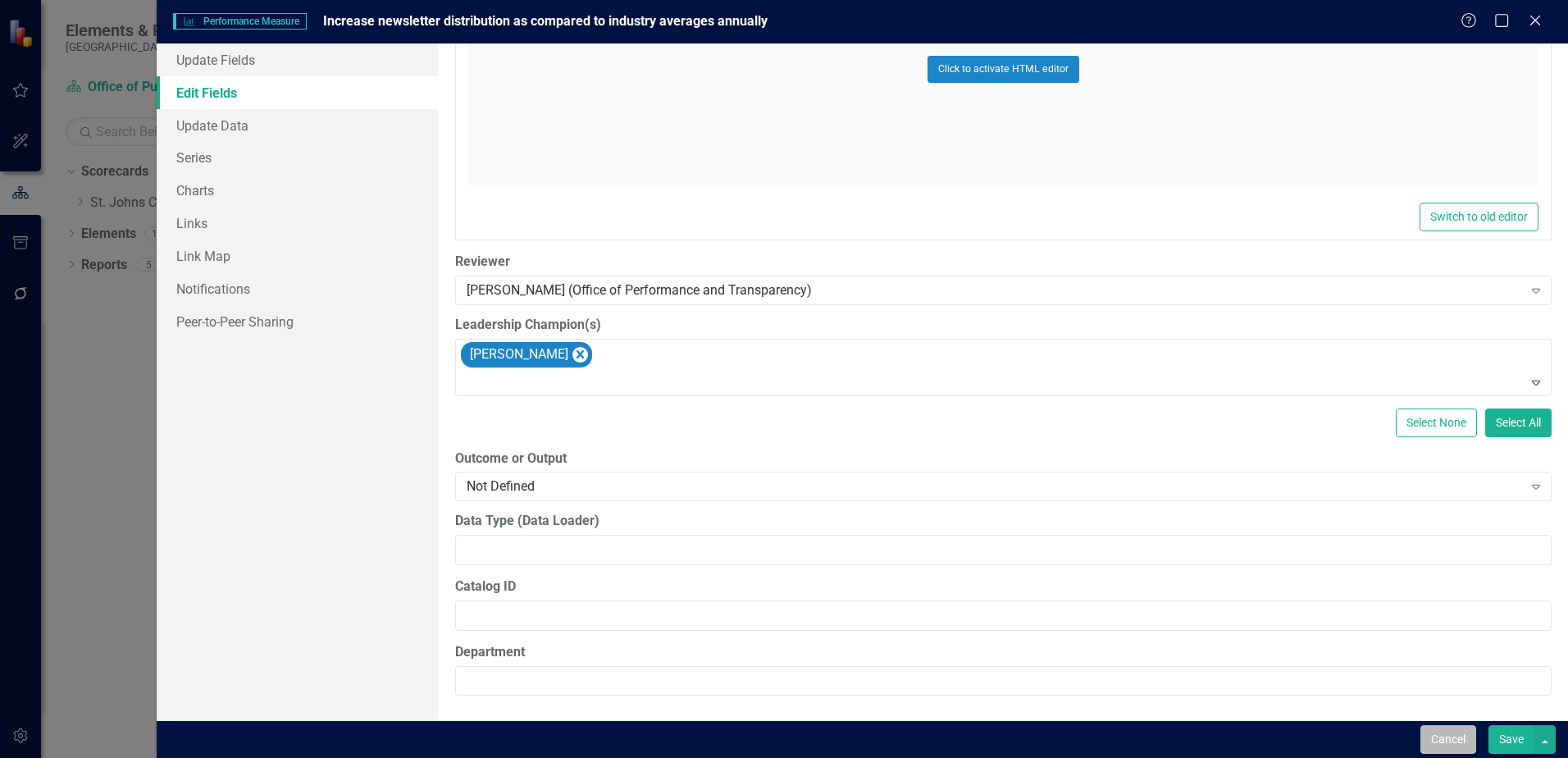
click at [1436, 751] on button "Cancel" at bounding box center [1448, 740] width 56 height 28
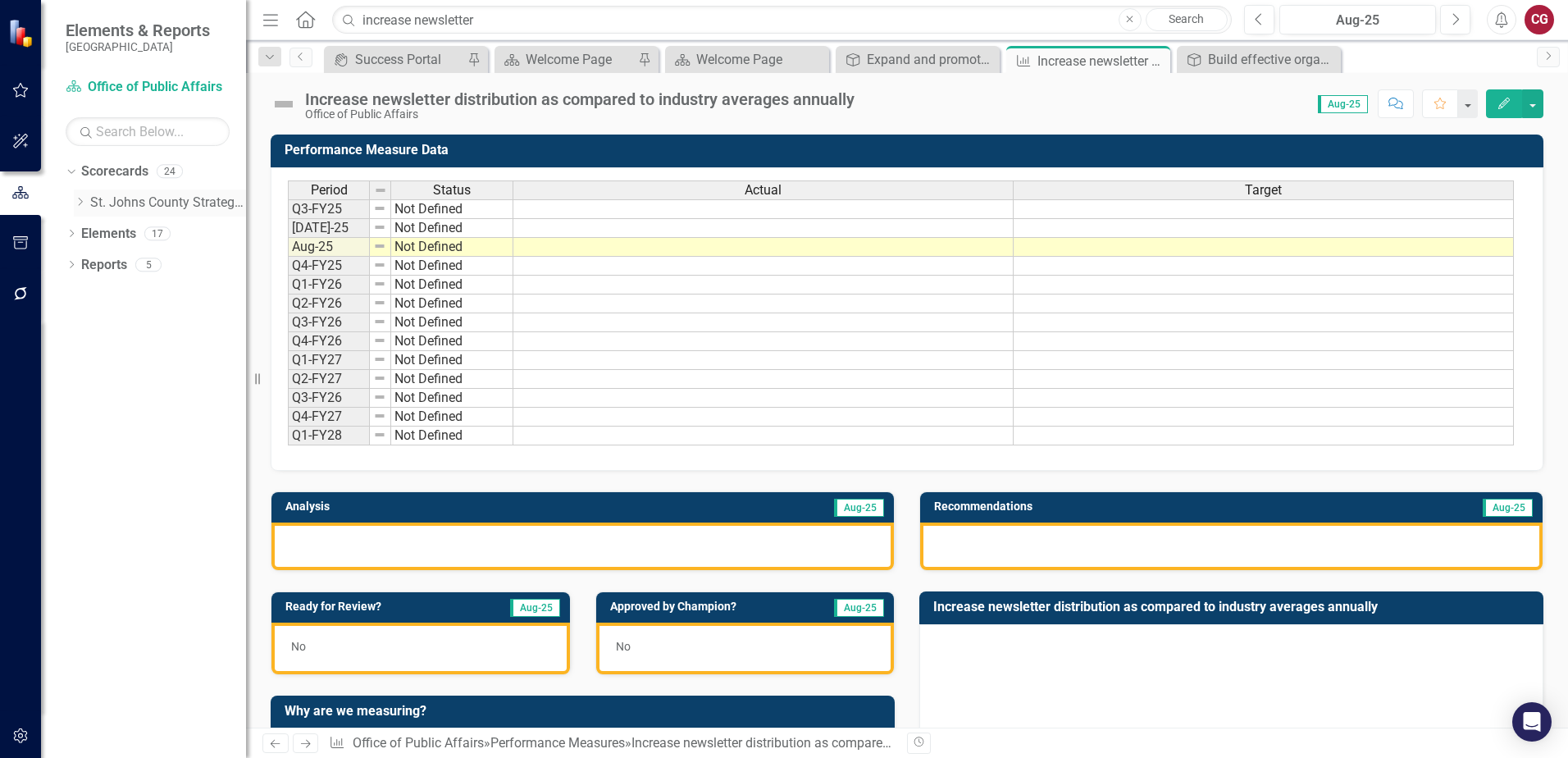
click at [186, 198] on link "St. Johns County Strategic Plan" at bounding box center [168, 203] width 156 height 19
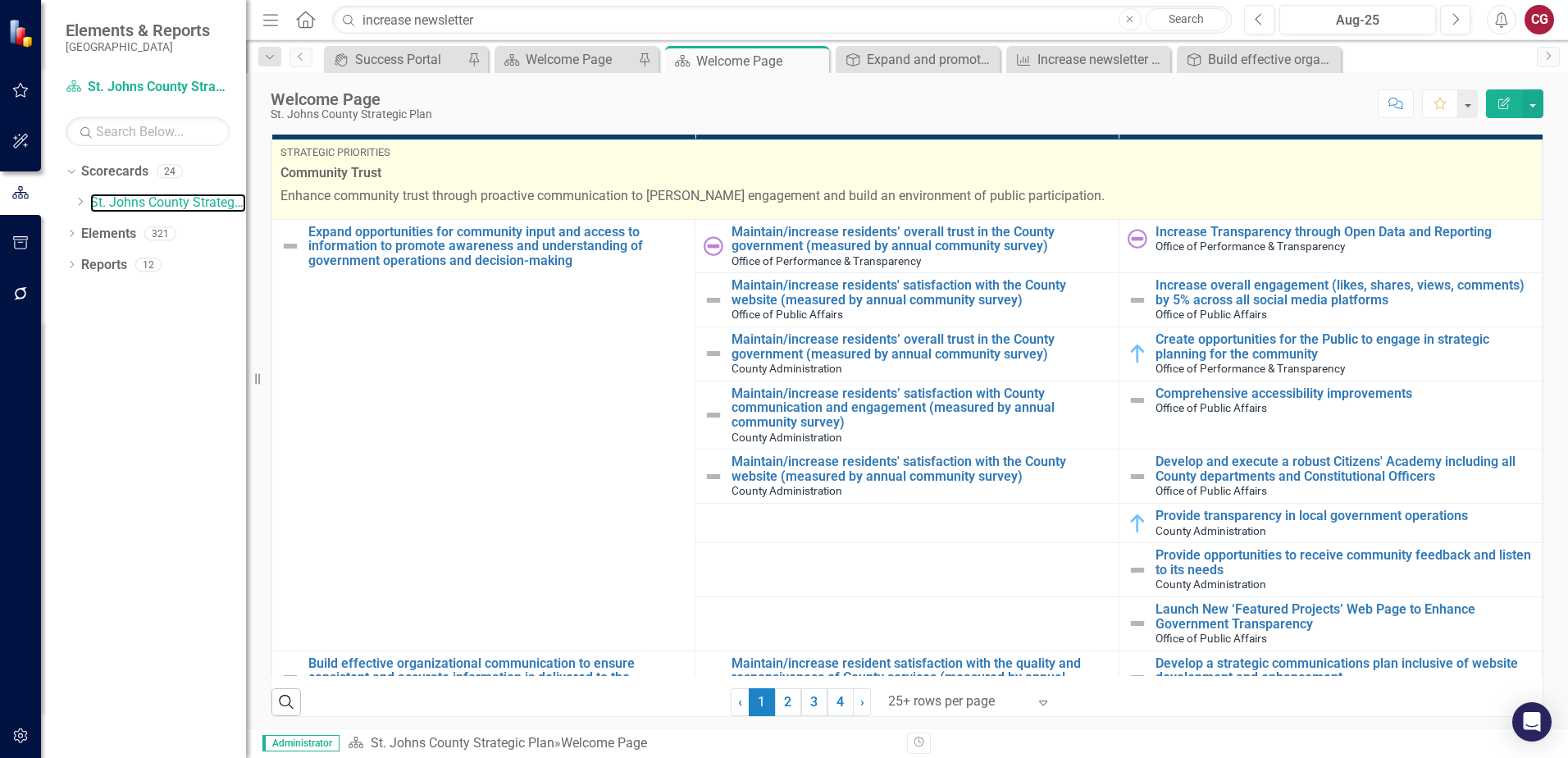
scroll to position [500, 0]
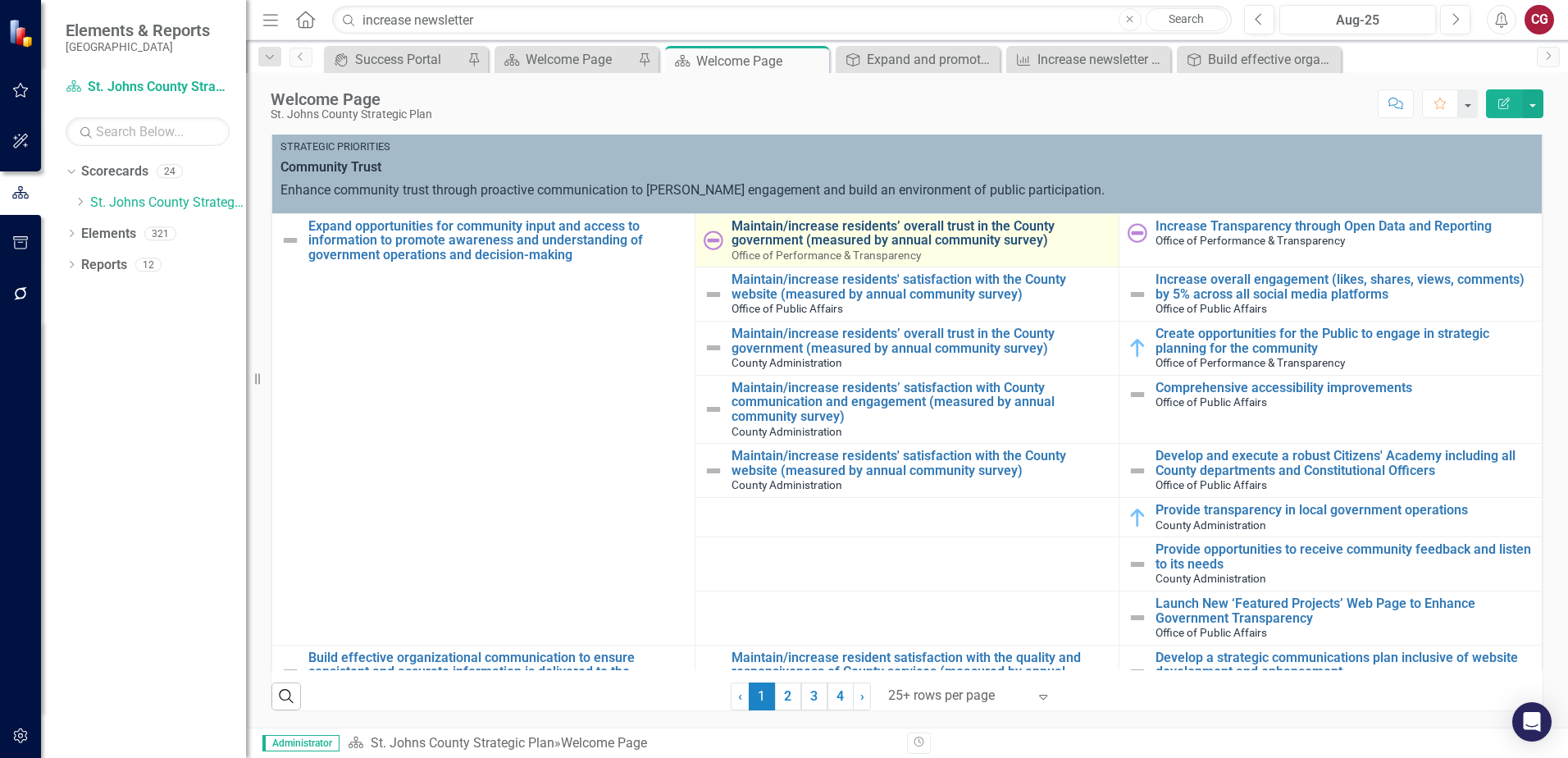
click at [822, 240] on link "Maintain/increase residents’ overall trust in the County government (measured b…" at bounding box center [921, 233] width 378 height 28
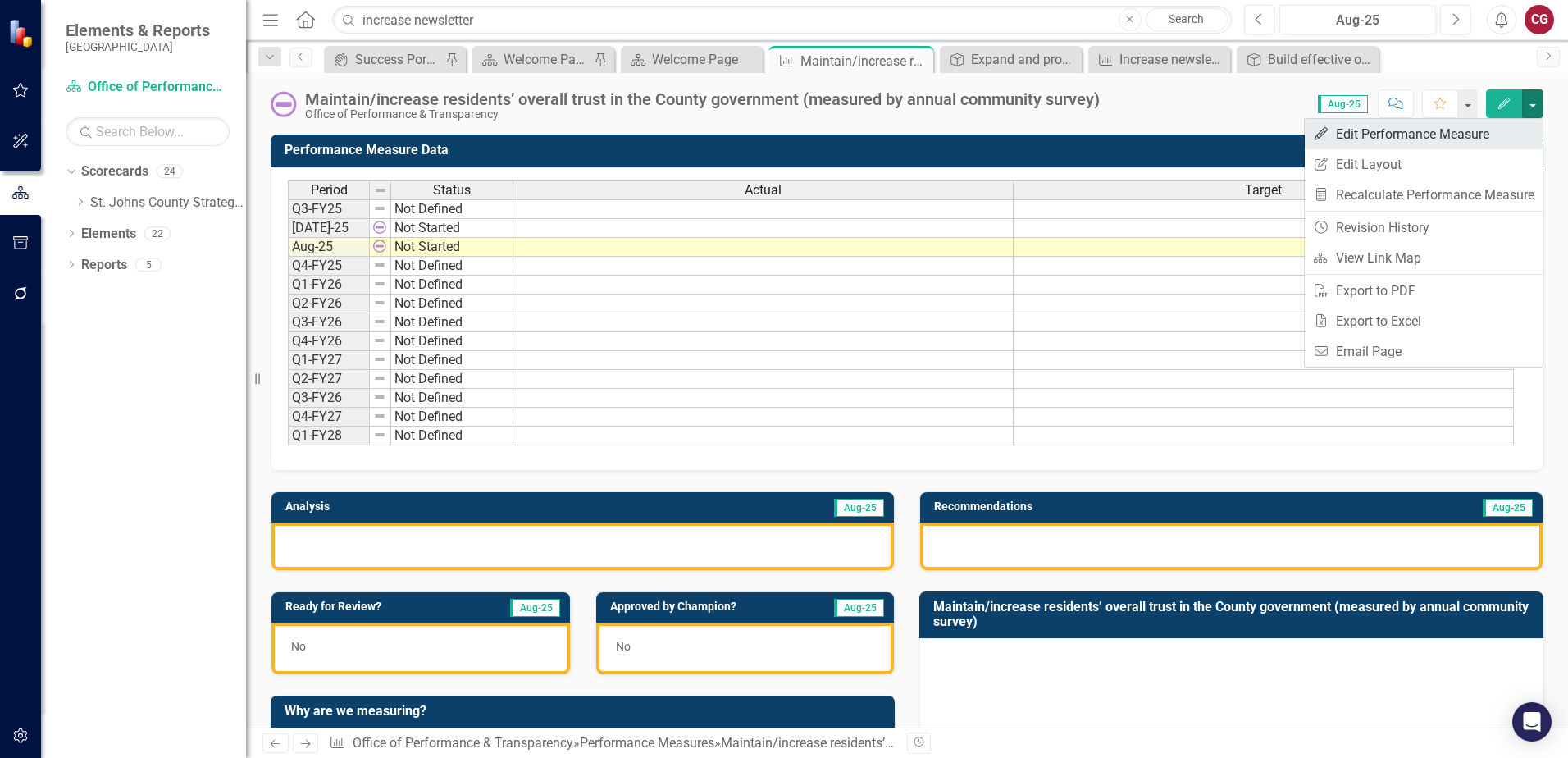
click at [1417, 142] on link "Edit Edit Performance Measure" at bounding box center [1424, 134] width 238 height 30
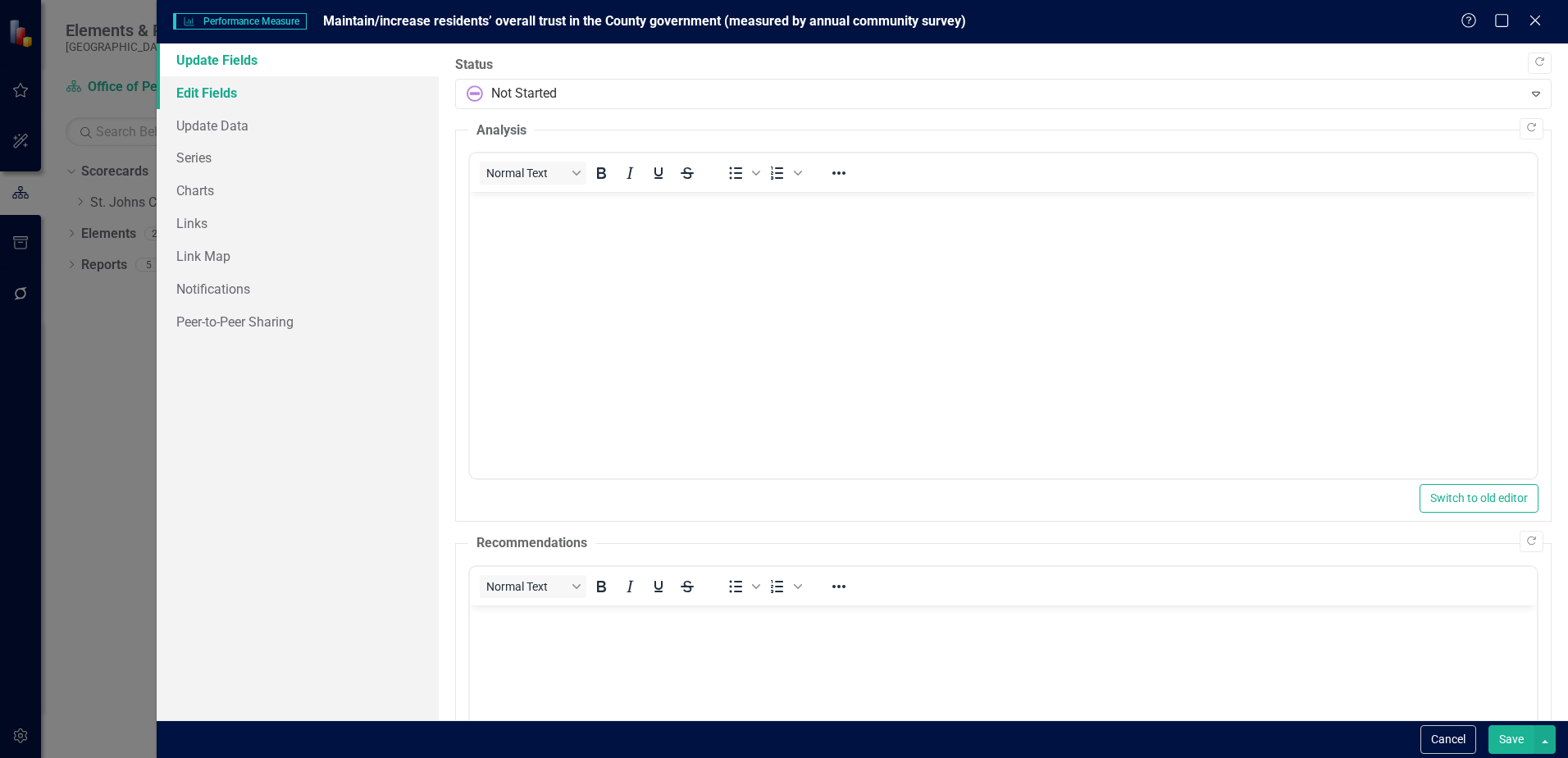
click at [375, 93] on link "Edit Fields" at bounding box center [297, 93] width 282 height 33
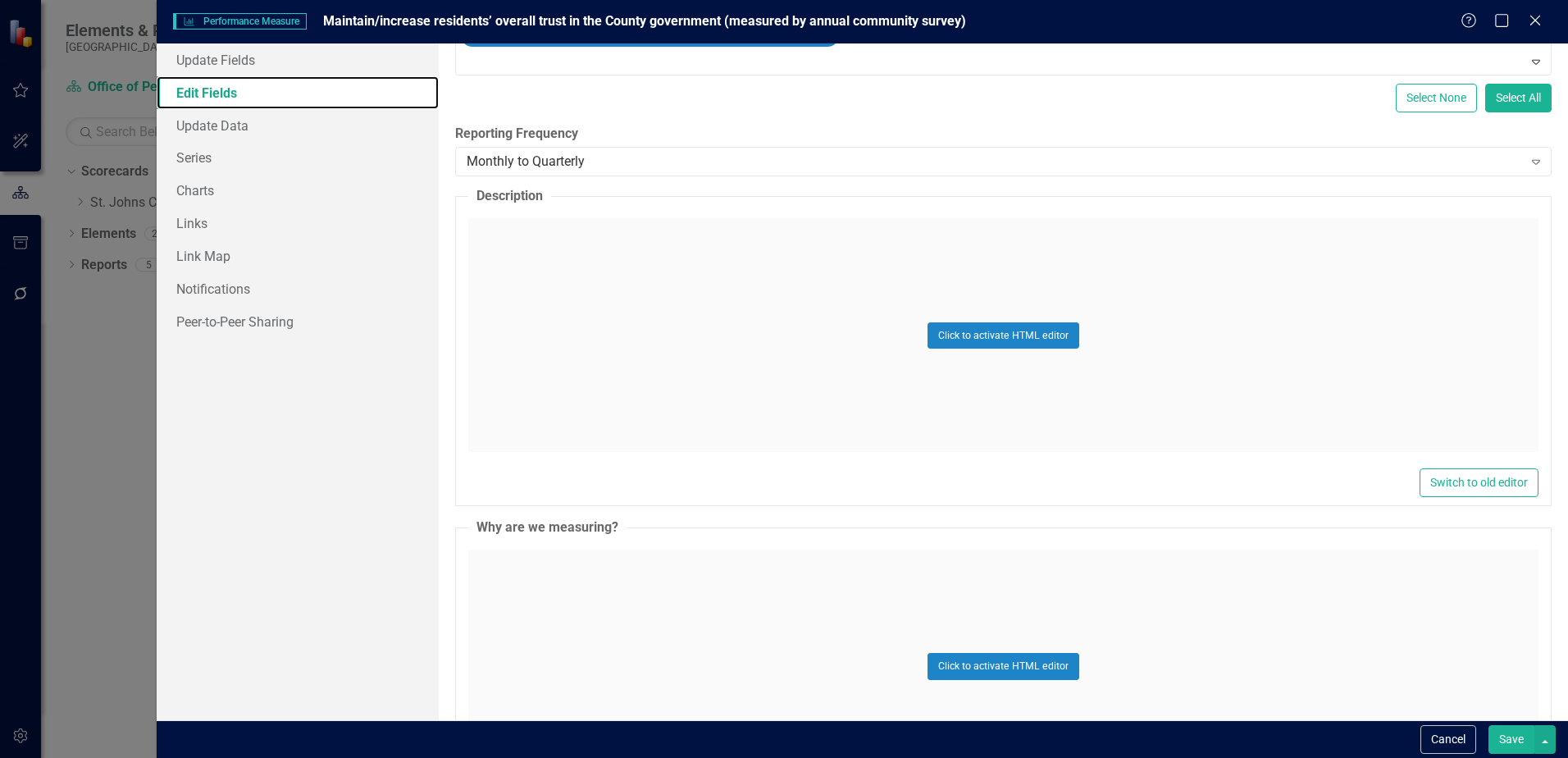
scroll to position [493, 0]
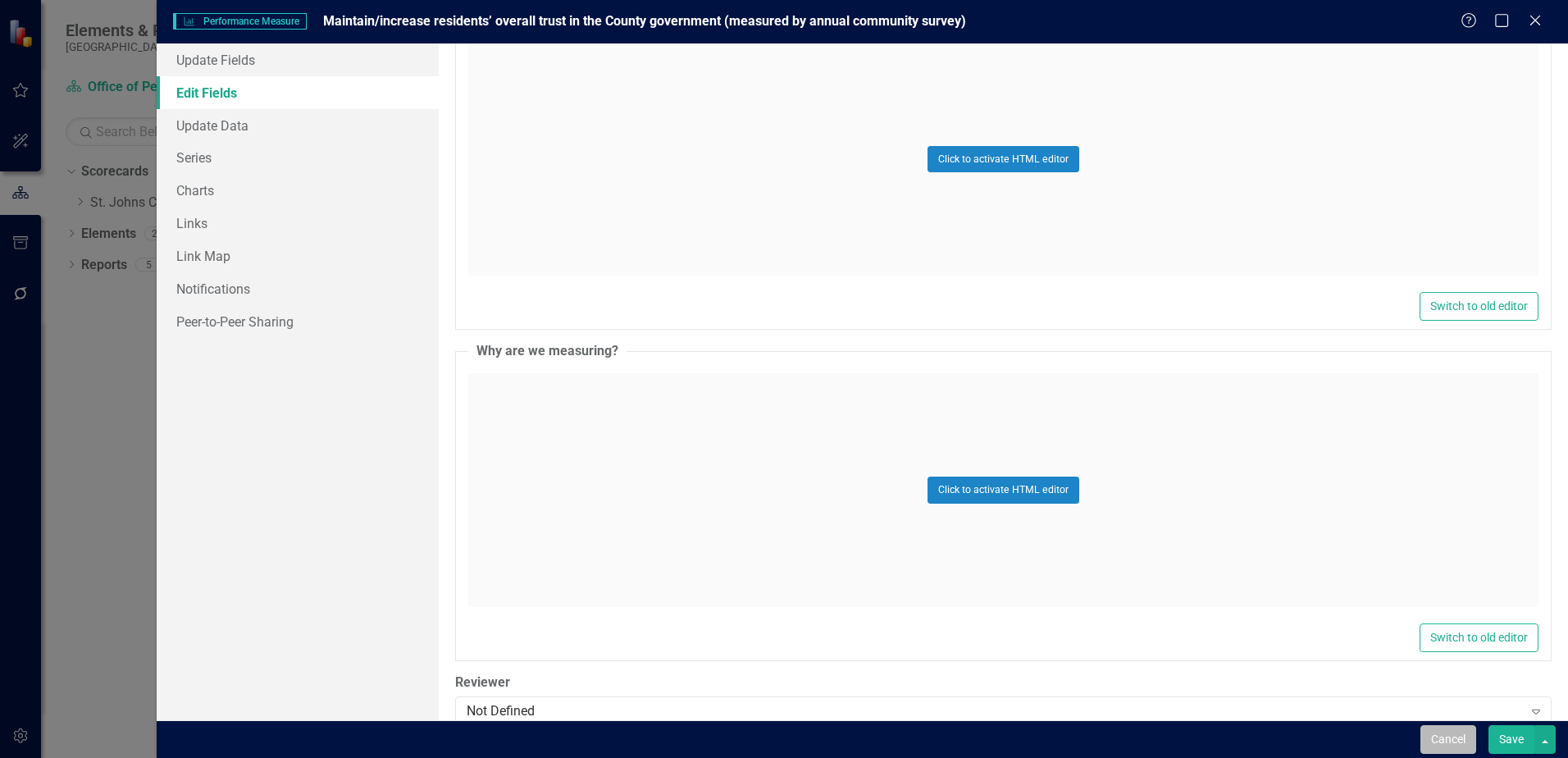
click at [1441, 733] on button "Cancel" at bounding box center [1448, 740] width 56 height 28
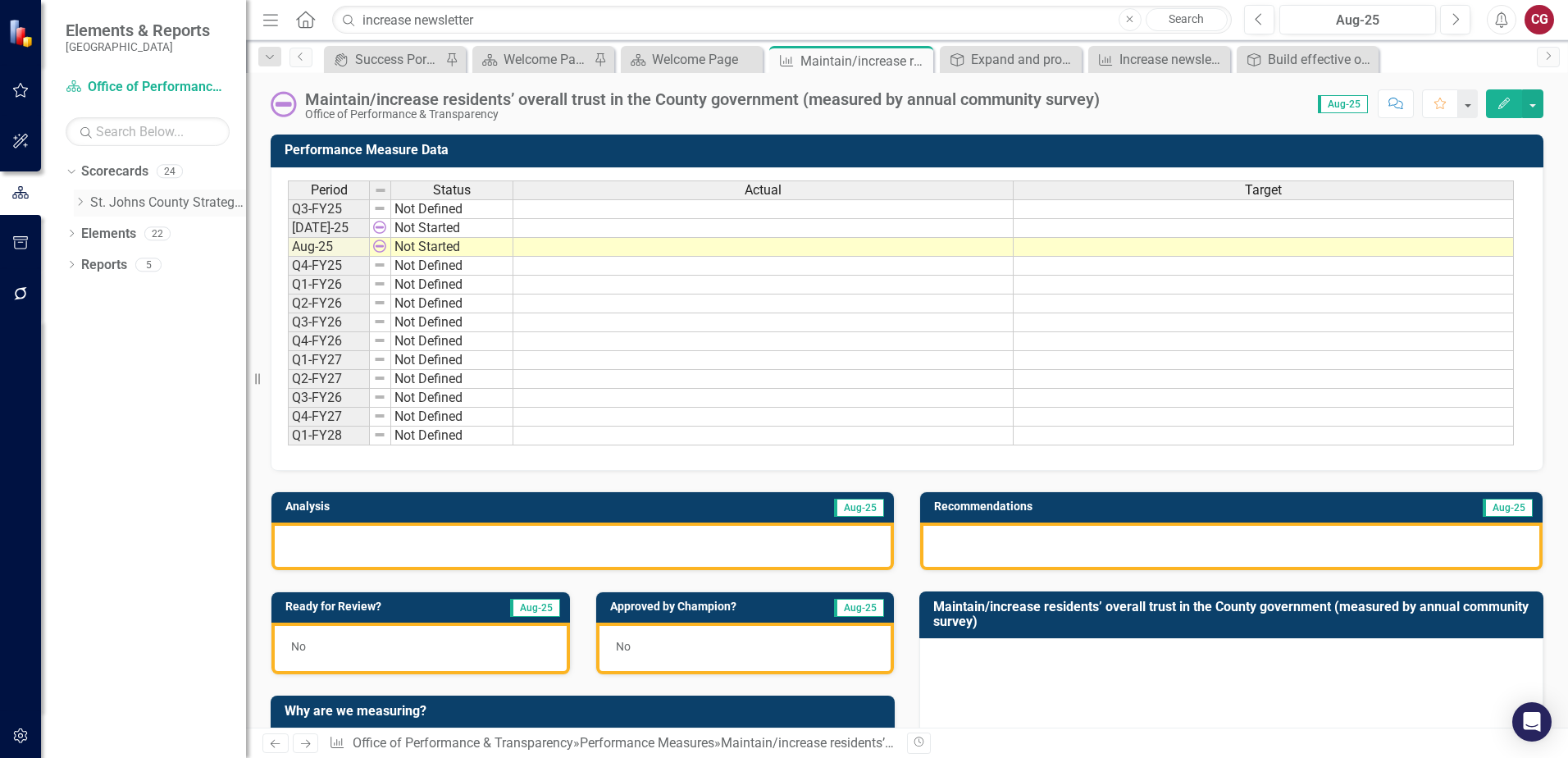
click at [149, 200] on link "St. Johns County Strategic Plan" at bounding box center [168, 203] width 156 height 19
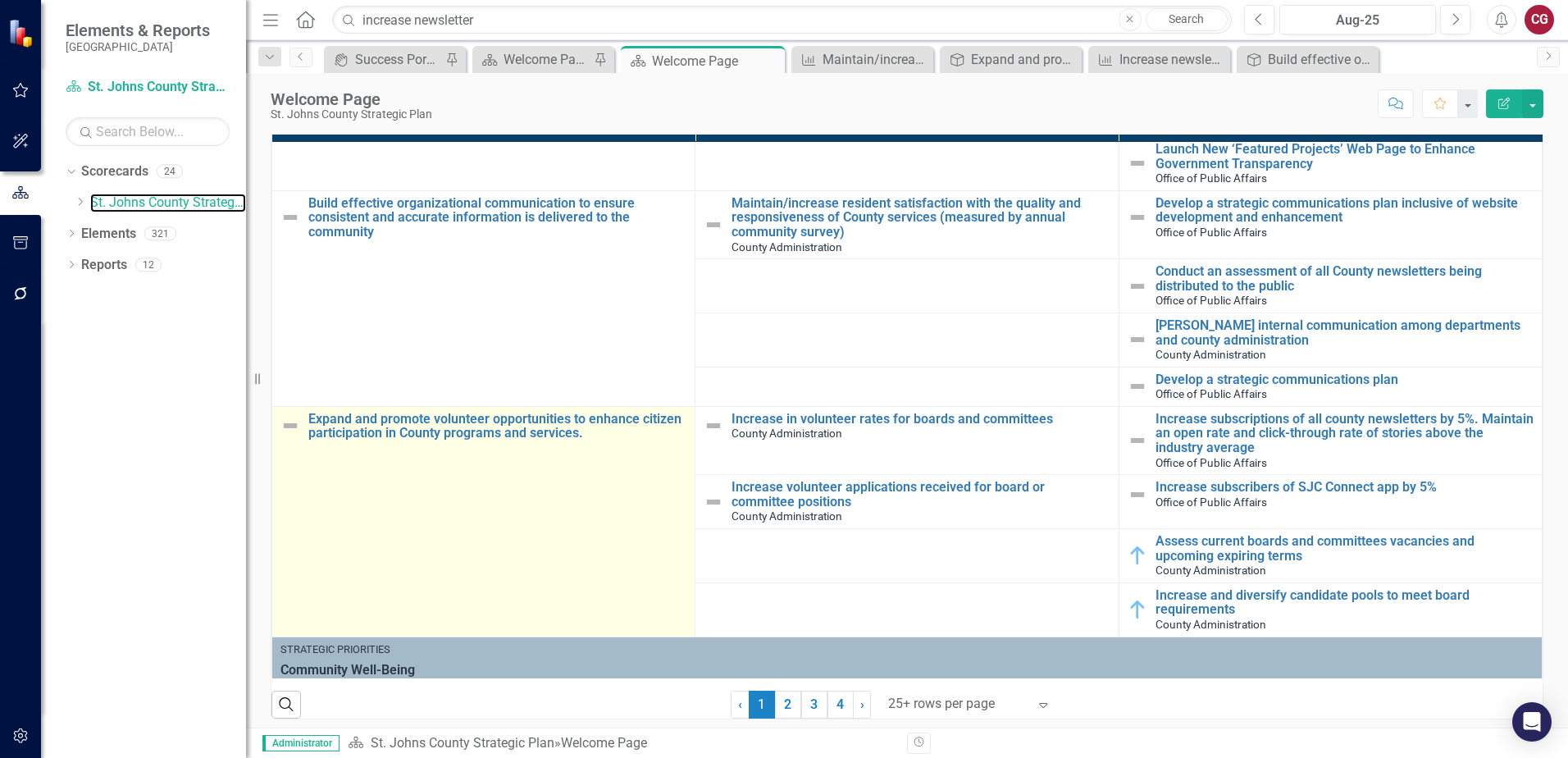
scroll to position [493, 0]
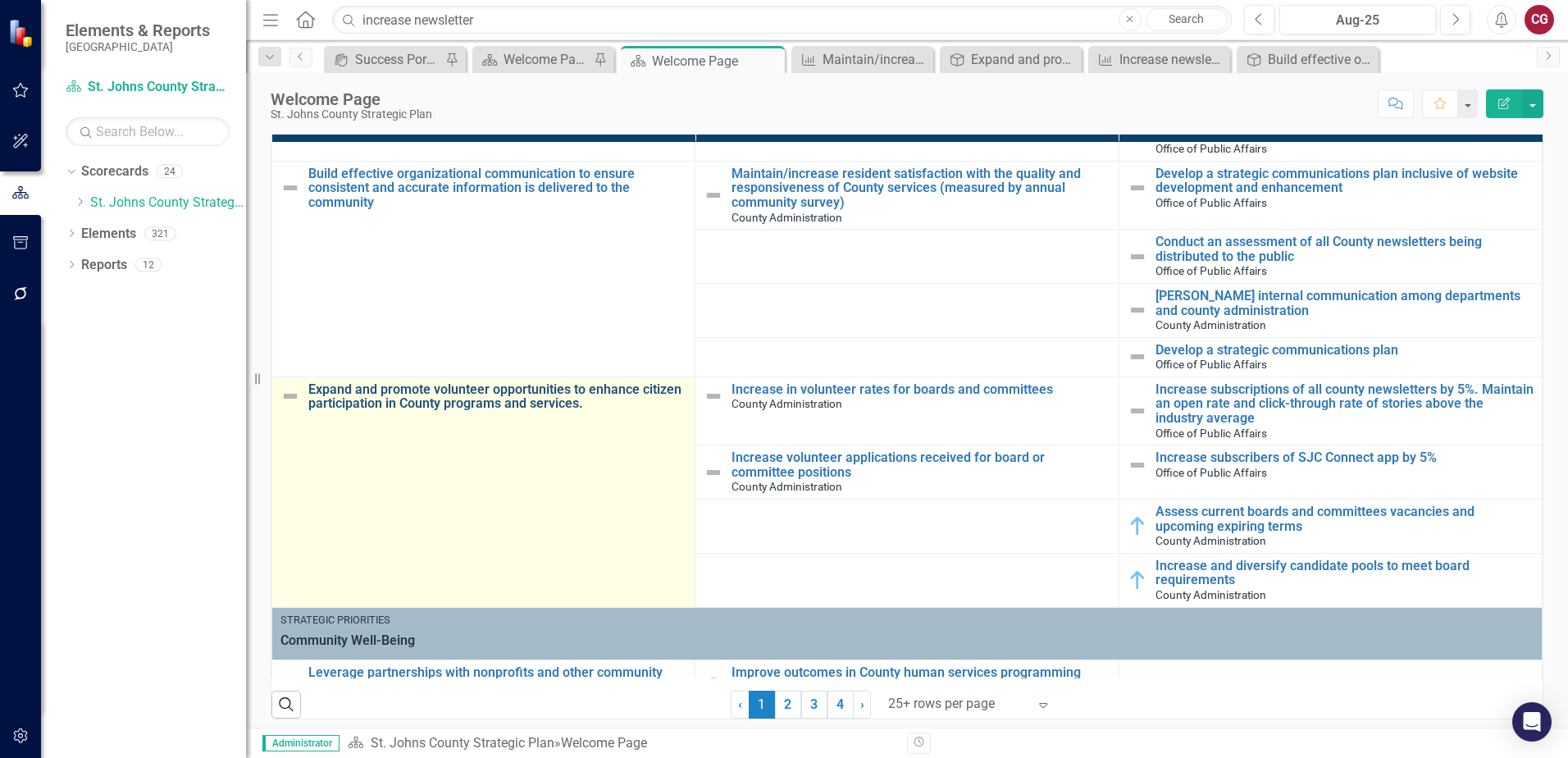
click at [495, 399] on link "Expand and promote volunteer opportunities to enhance citizen participation in …" at bounding box center [497, 396] width 378 height 28
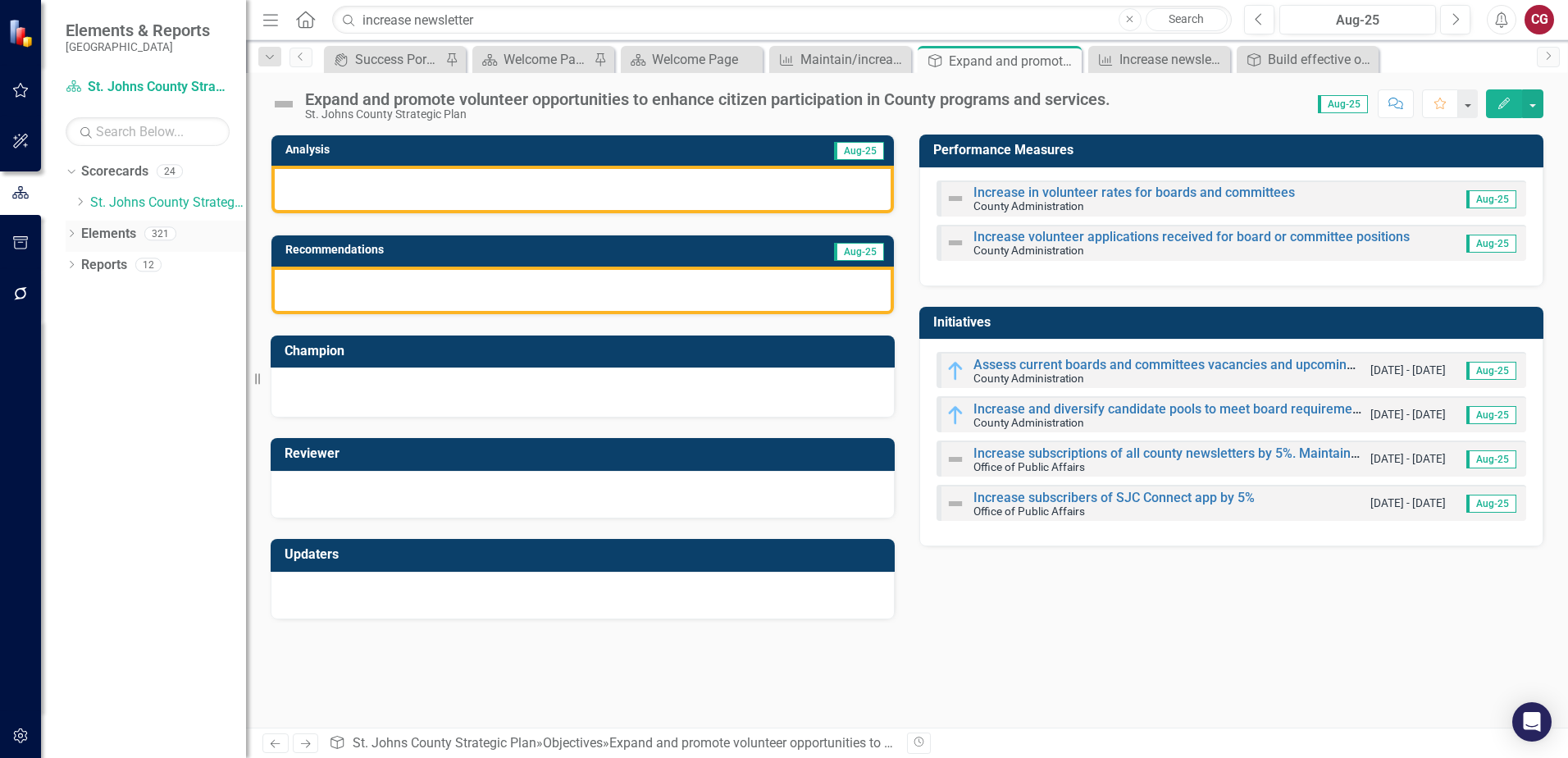
click at [100, 234] on link "Elements" at bounding box center [108, 234] width 55 height 19
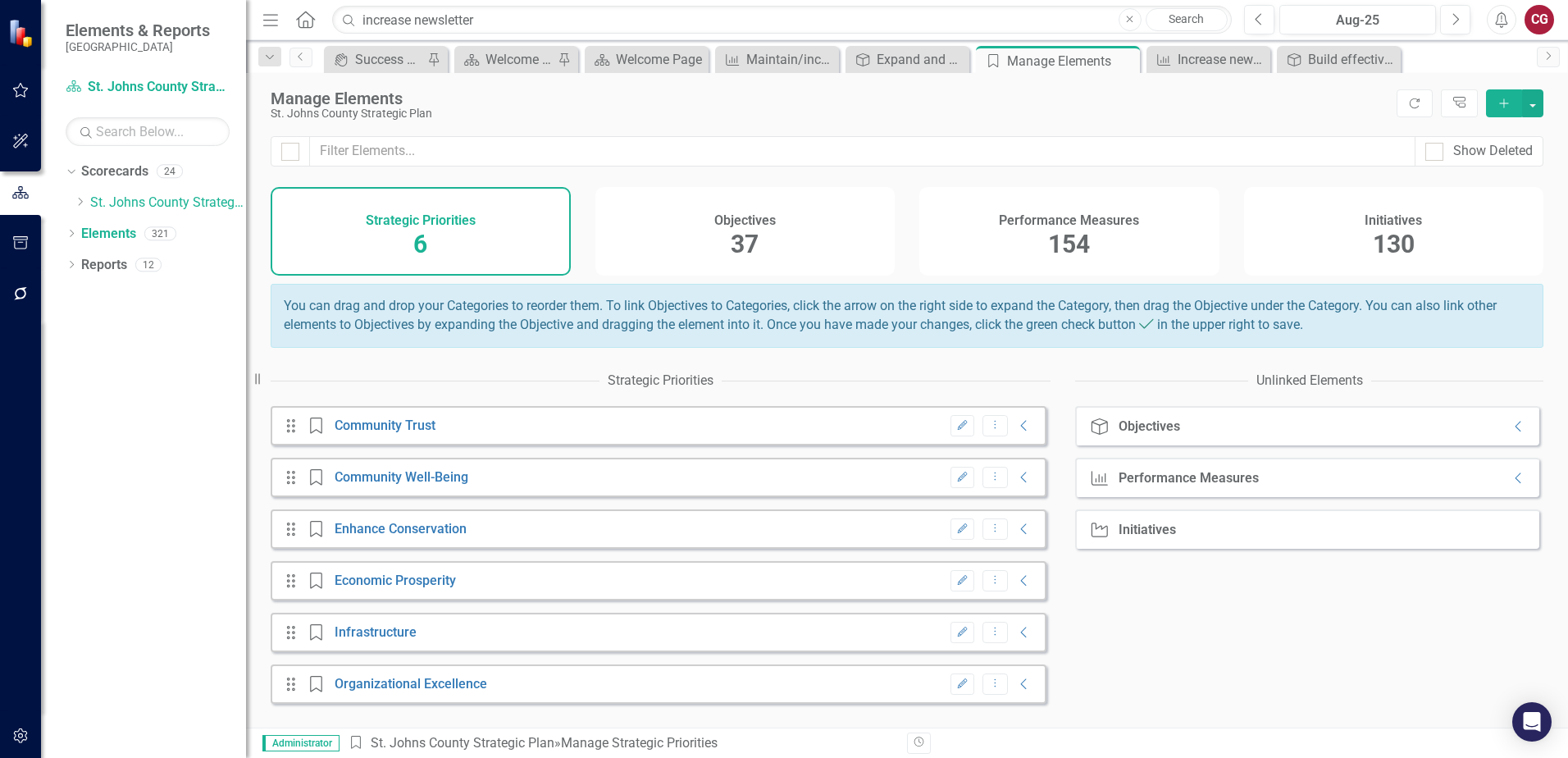
click at [763, 241] on div "Objectives 37" at bounding box center [745, 231] width 300 height 89
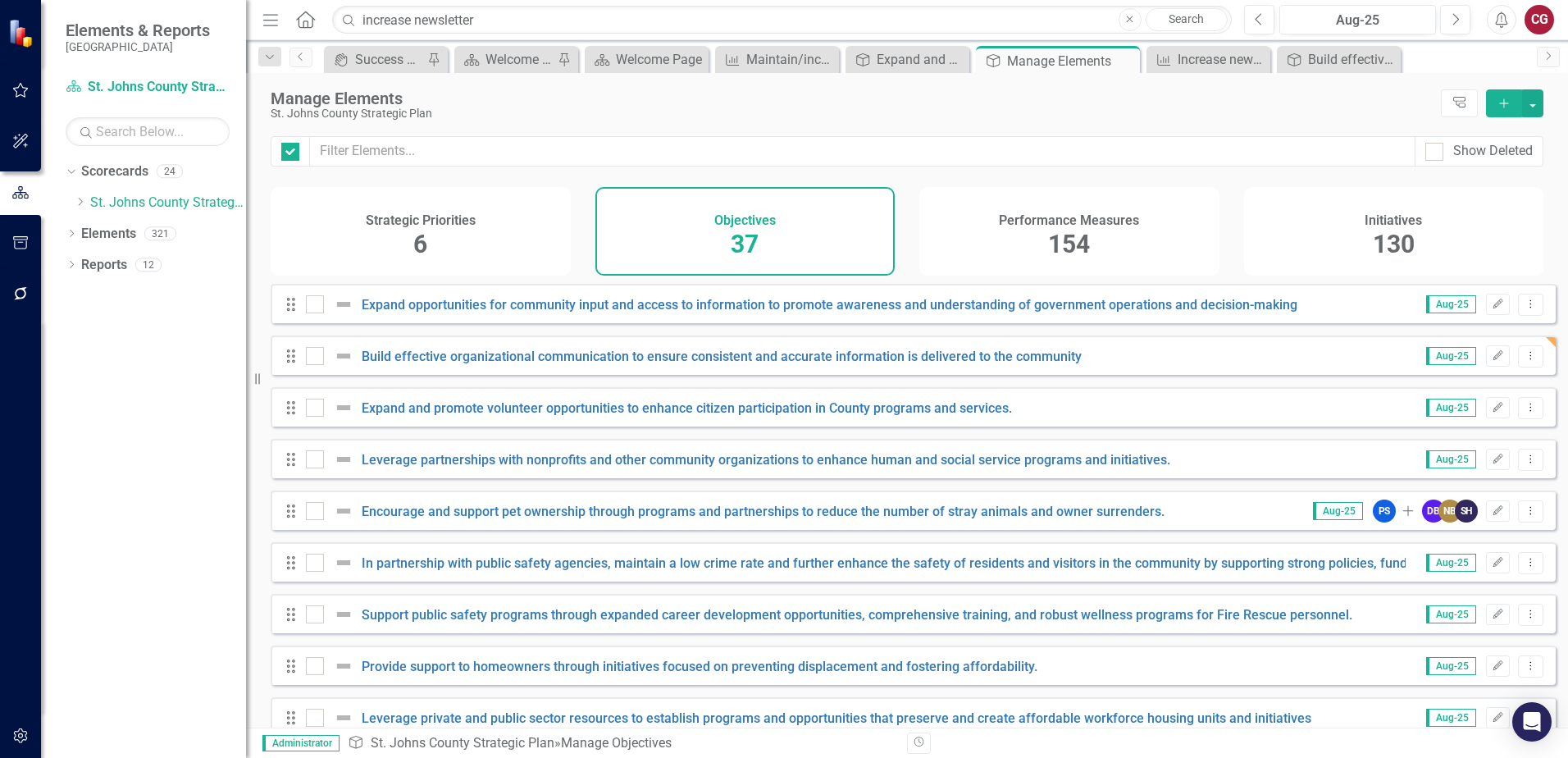
checkbox input "false"
click at [1518, 419] on button "Dropdown Menu" at bounding box center [1530, 408] width 25 height 22
click at [1493, 413] on icon "Edit" at bounding box center [1498, 408] width 12 height 9
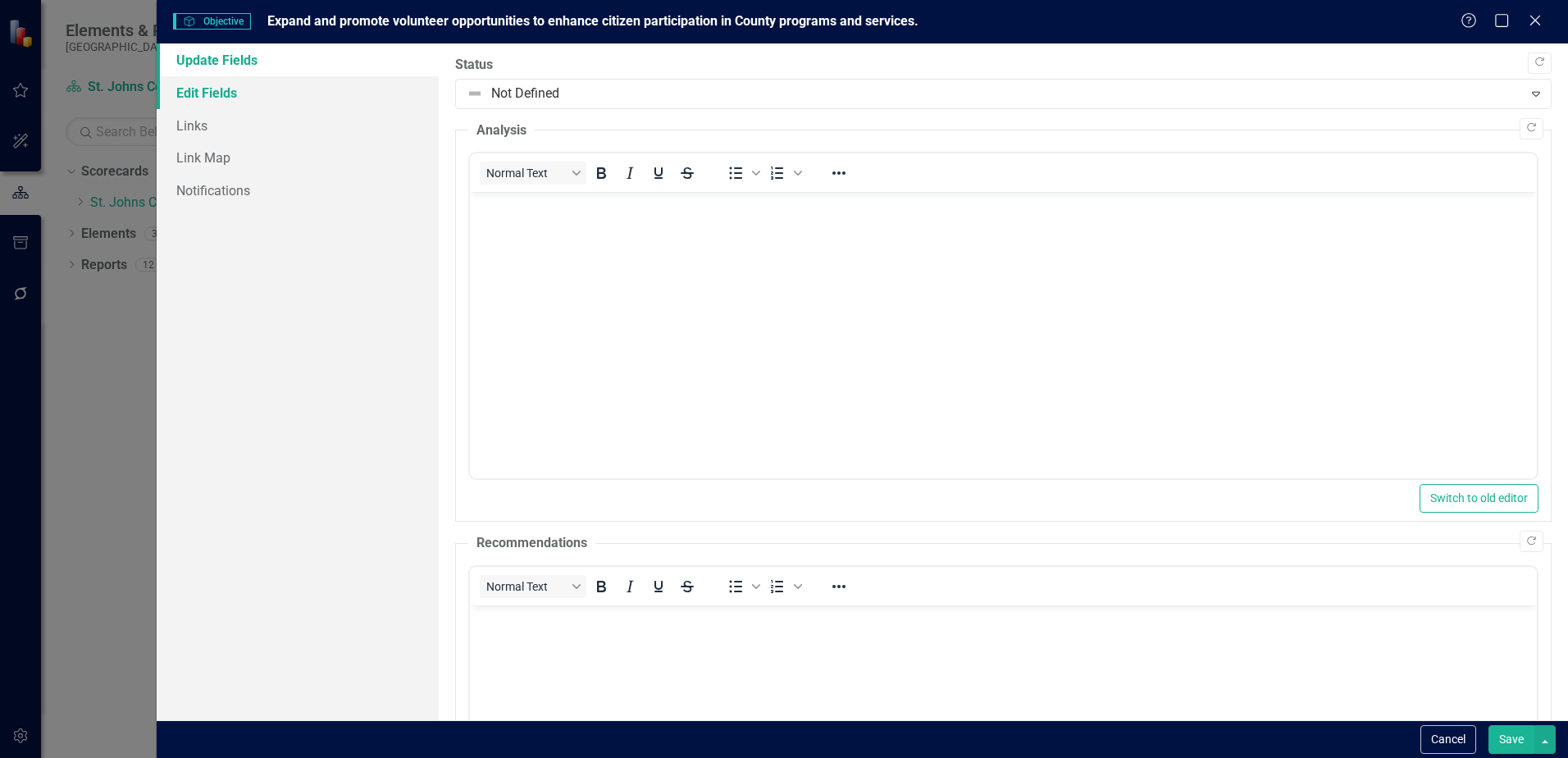
click at [200, 91] on link "Edit Fields" at bounding box center [297, 93] width 282 height 33
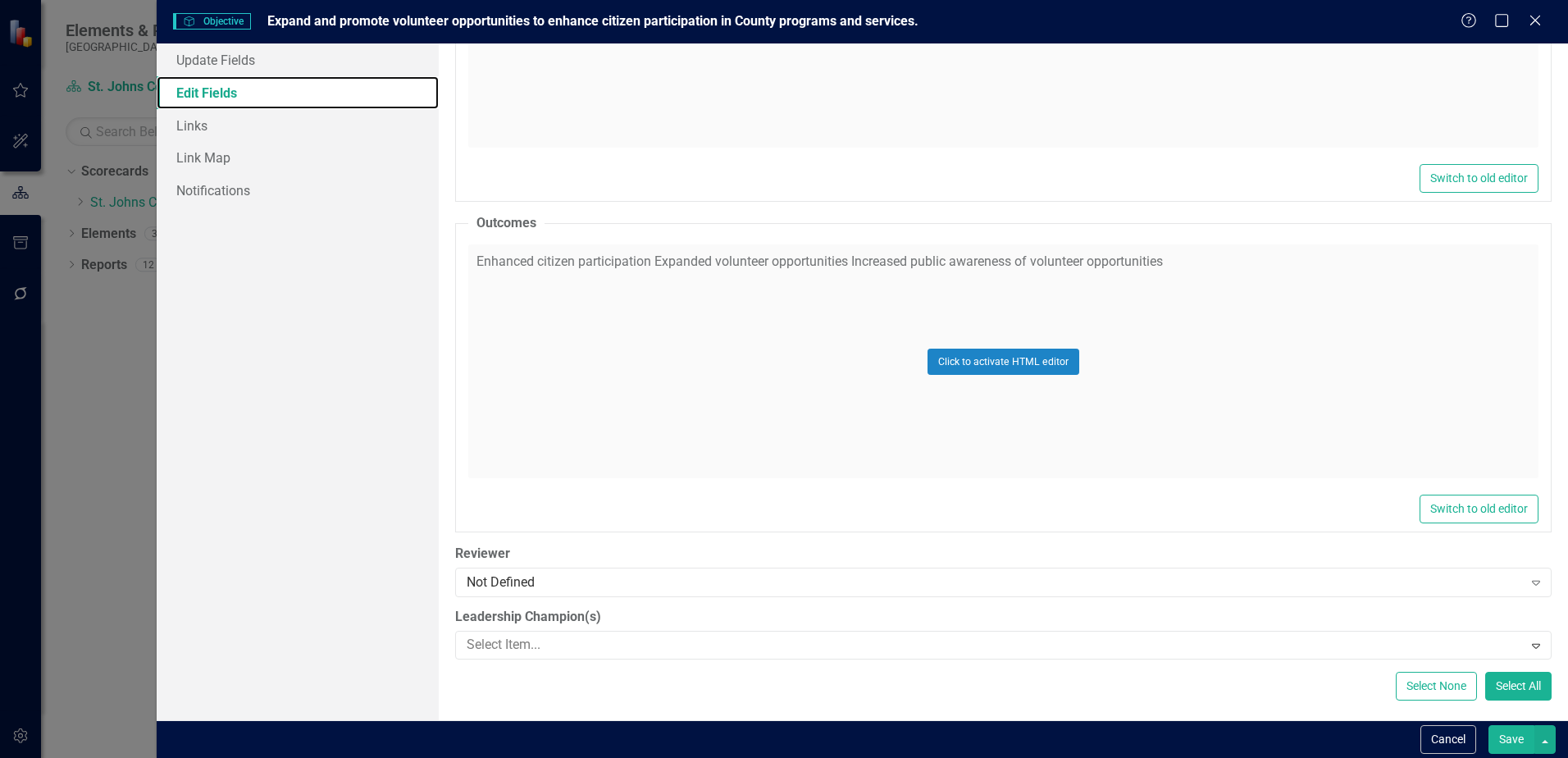
scroll to position [598, 0]
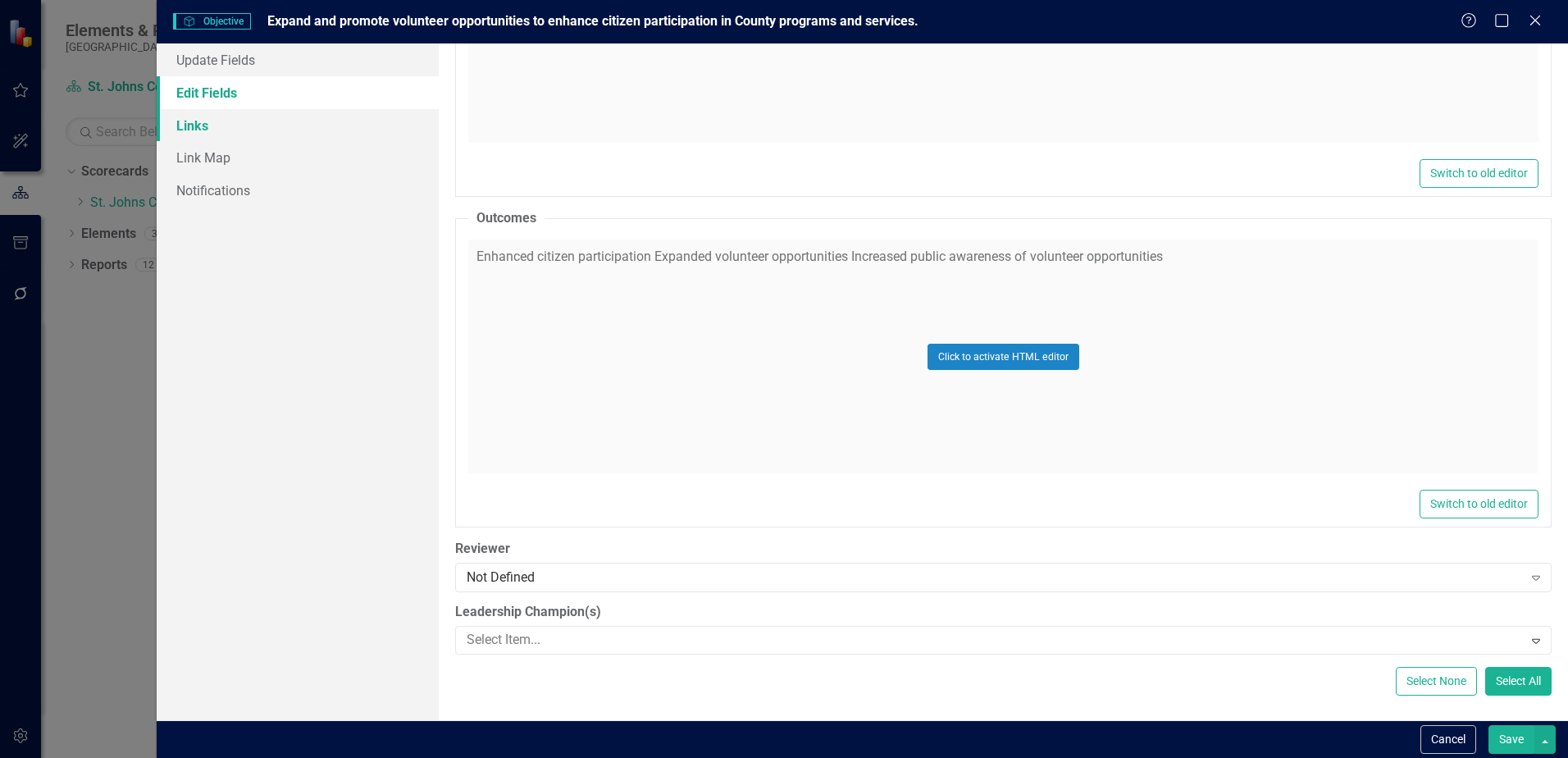
click at [249, 129] on link "Links" at bounding box center [297, 126] width 282 height 33
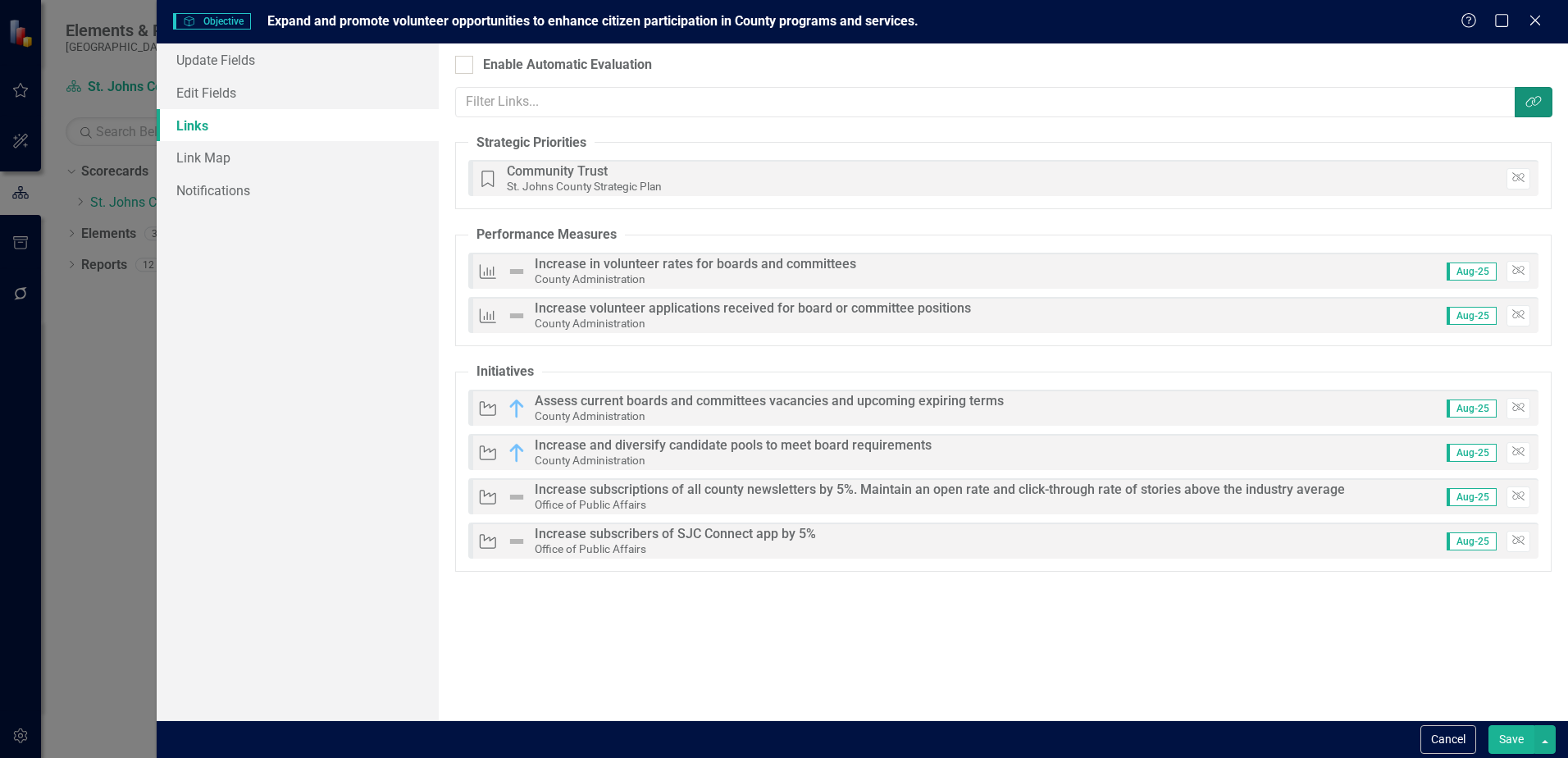
click at [1530, 109] on button "Link Tag" at bounding box center [1534, 102] width 38 height 30
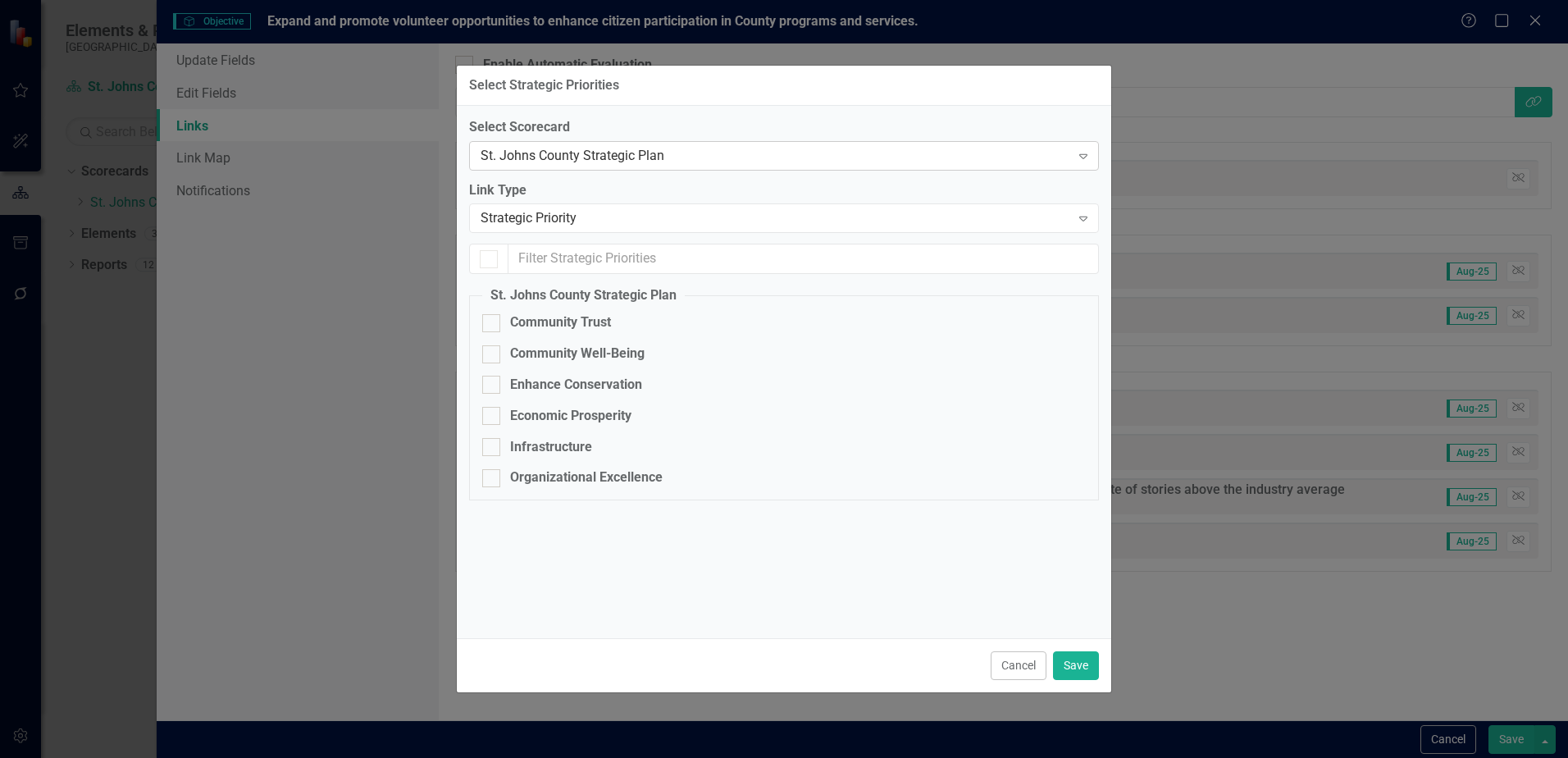
checkbox input "true"
checkbox input "false"
click at [1011, 664] on button "Cancel" at bounding box center [1018, 665] width 56 height 28
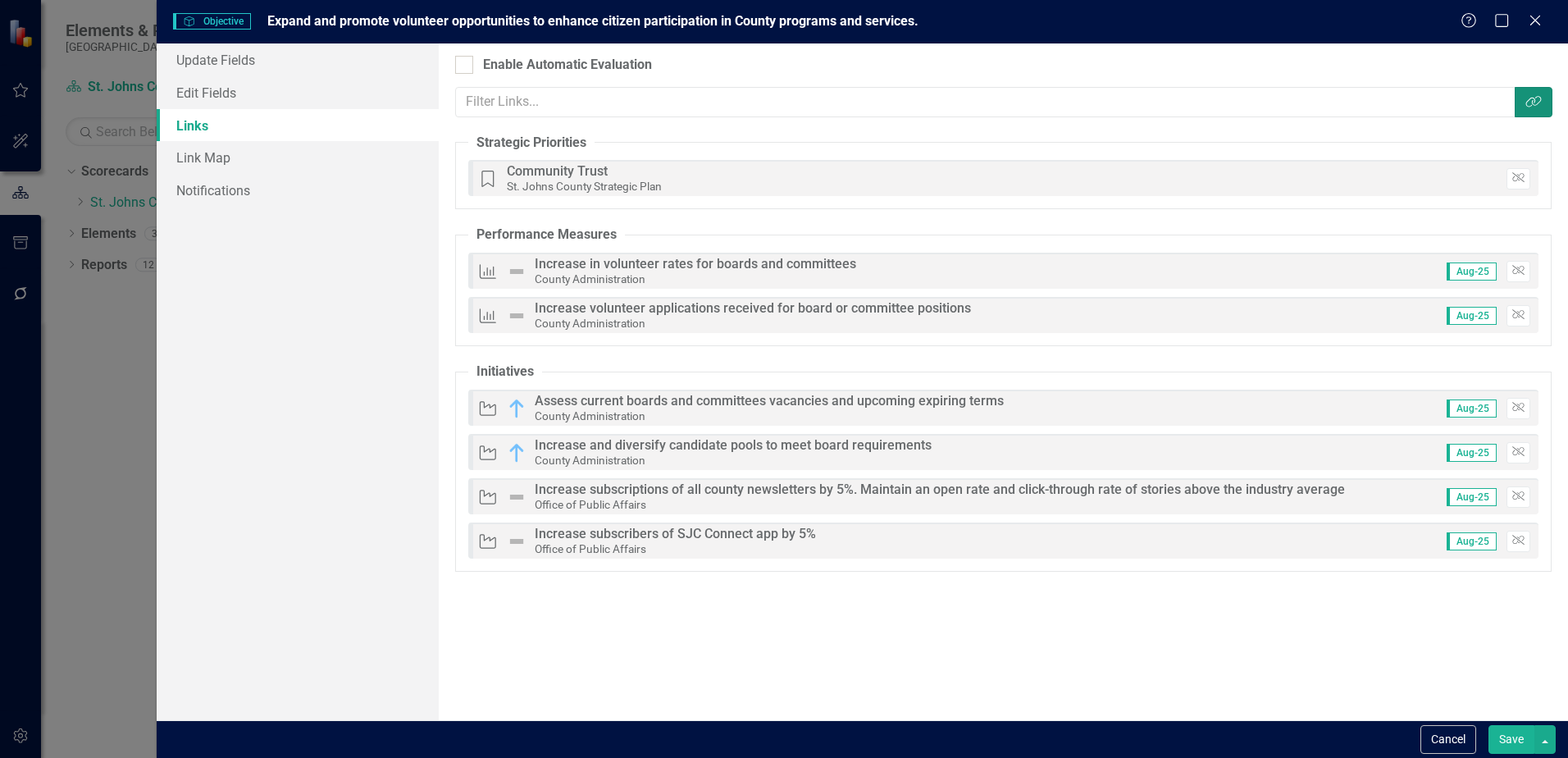
click at [1520, 102] on button "Link Tag" at bounding box center [1534, 102] width 38 height 30
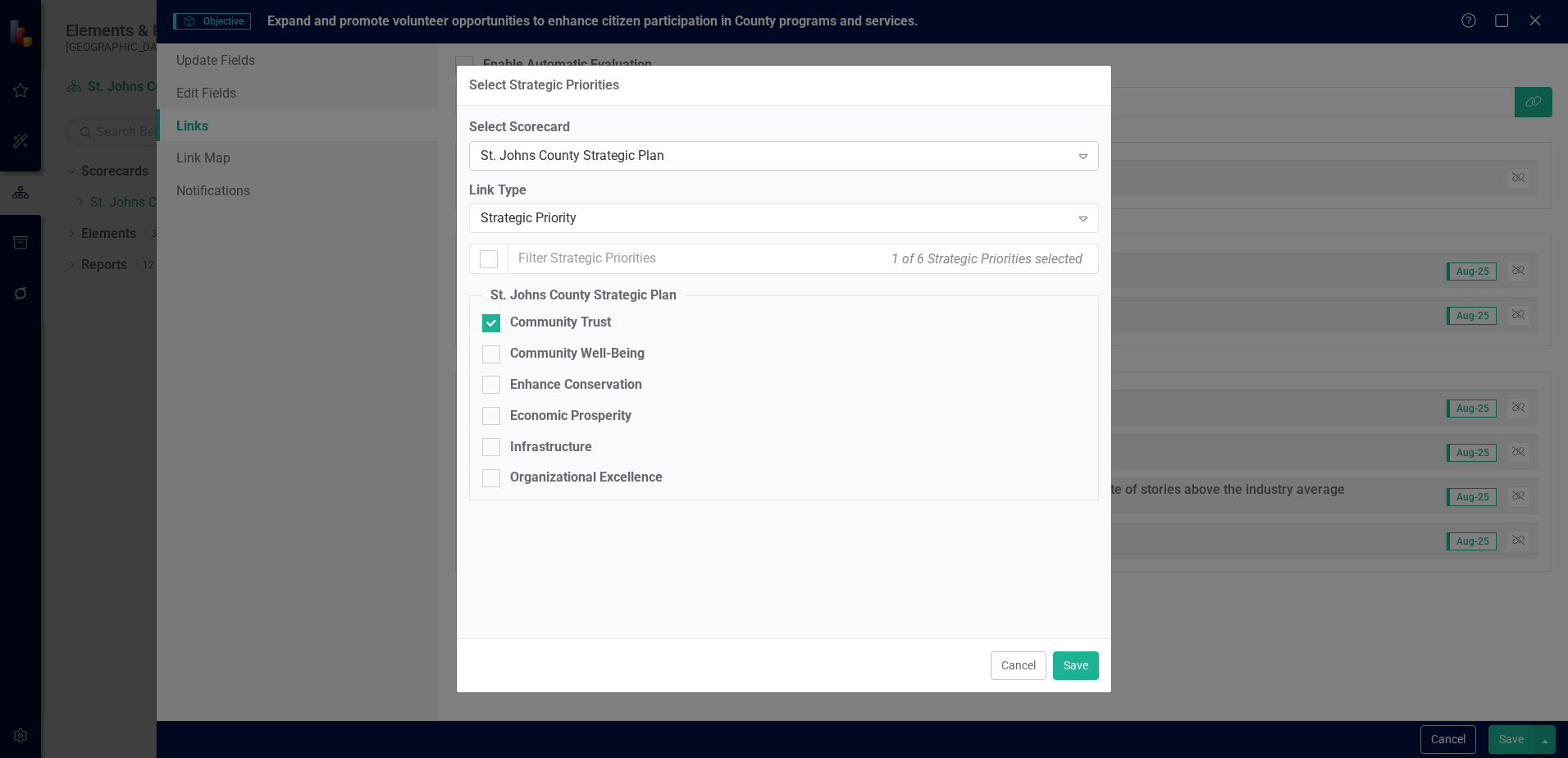
click at [675, 160] on div "St. Johns County Strategic Plan" at bounding box center [775, 156] width 590 height 19
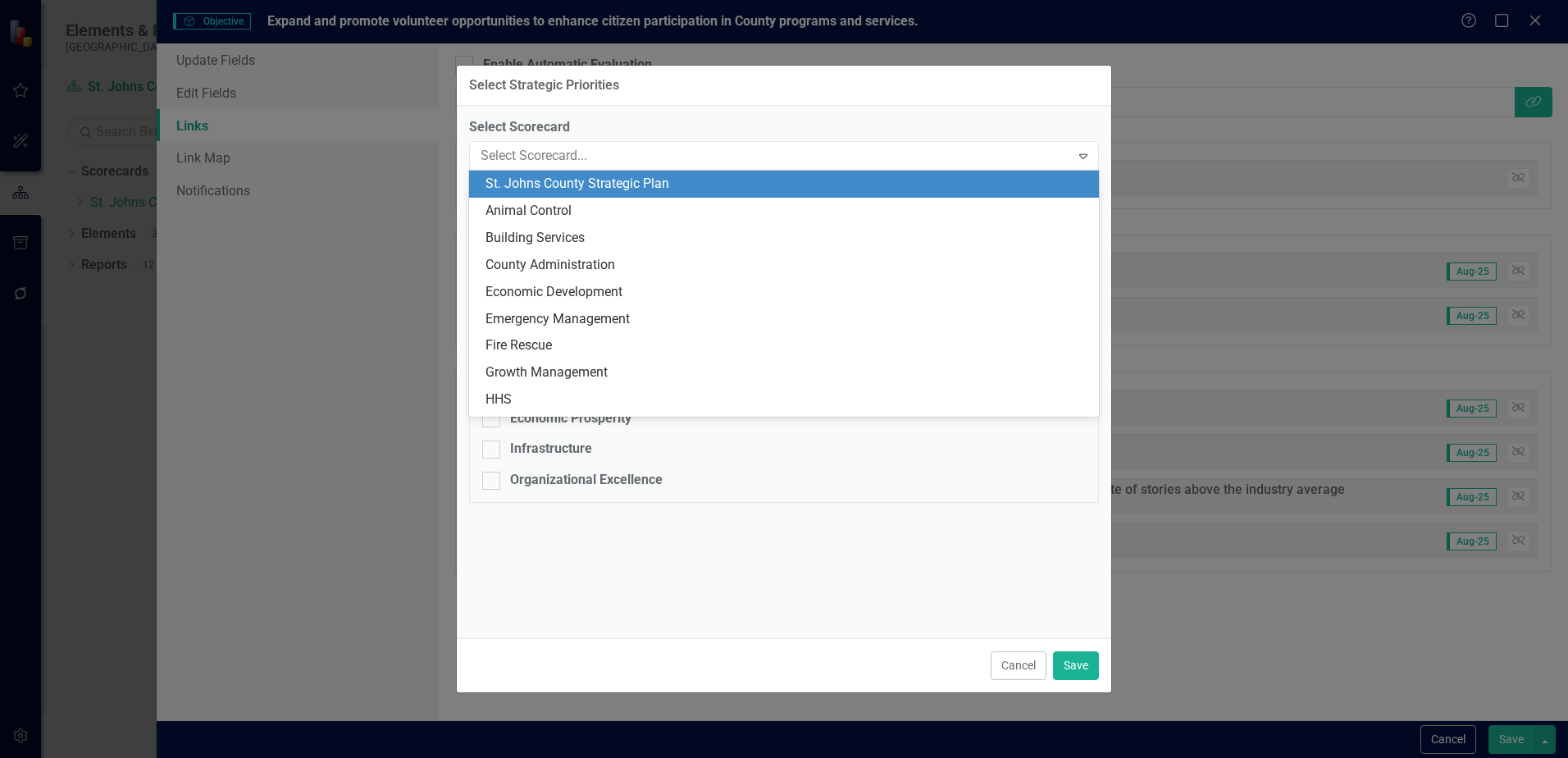
click at [686, 182] on div "St. Johns County Strategic Plan" at bounding box center [788, 184] width 604 height 19
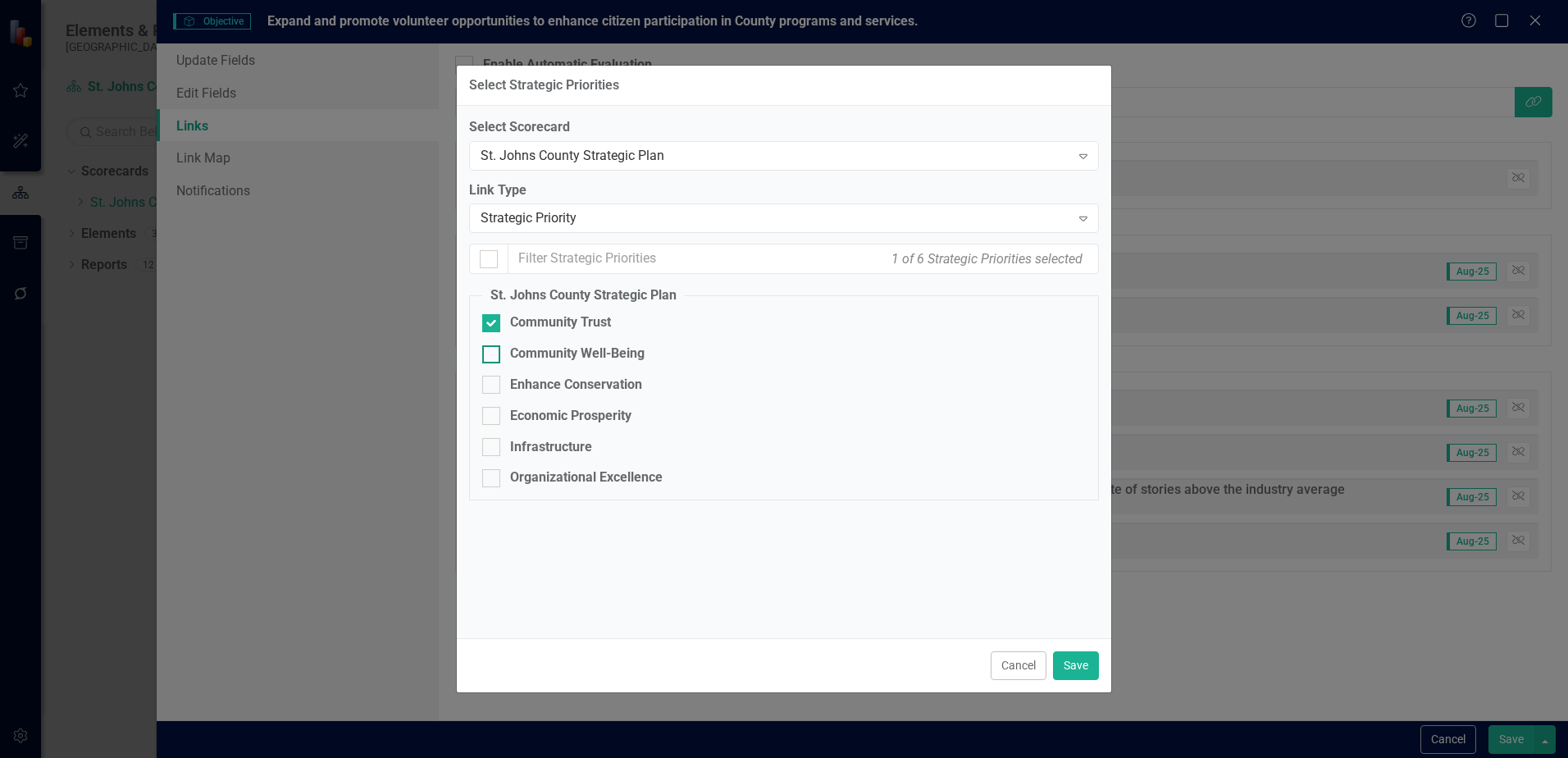
click at [499, 351] on div at bounding box center [491, 354] width 18 height 18
click at [493, 351] on input "Community Well-Being" at bounding box center [487, 350] width 10 height 10
click at [492, 355] on input "Community Well-Being" at bounding box center [487, 350] width 10 height 10
checkbox input "false"
click at [585, 151] on div "St. Johns County Strategic Plan" at bounding box center [775, 156] width 590 height 19
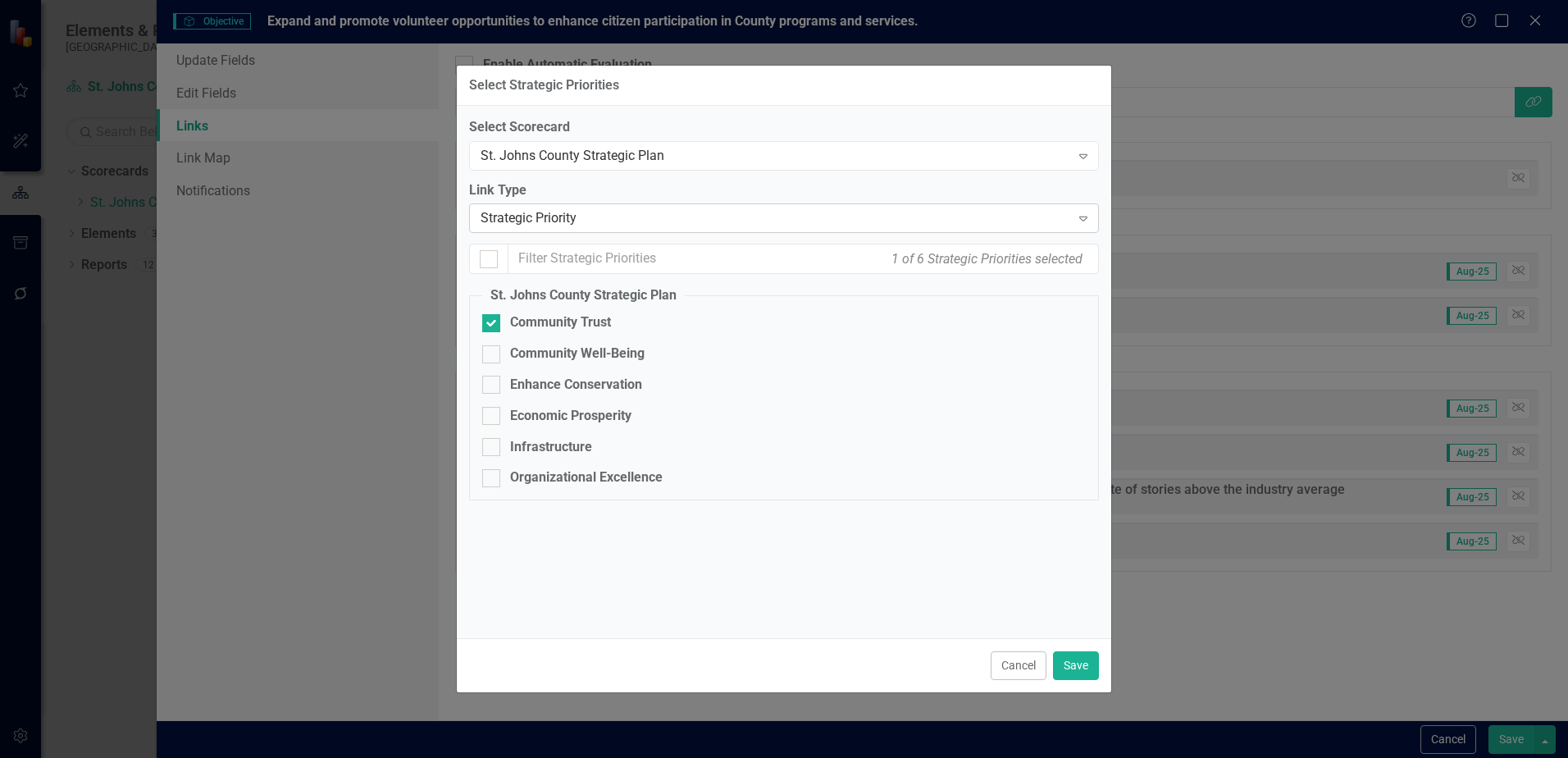
click at [593, 217] on div "Strategic Priority" at bounding box center [775, 219] width 590 height 19
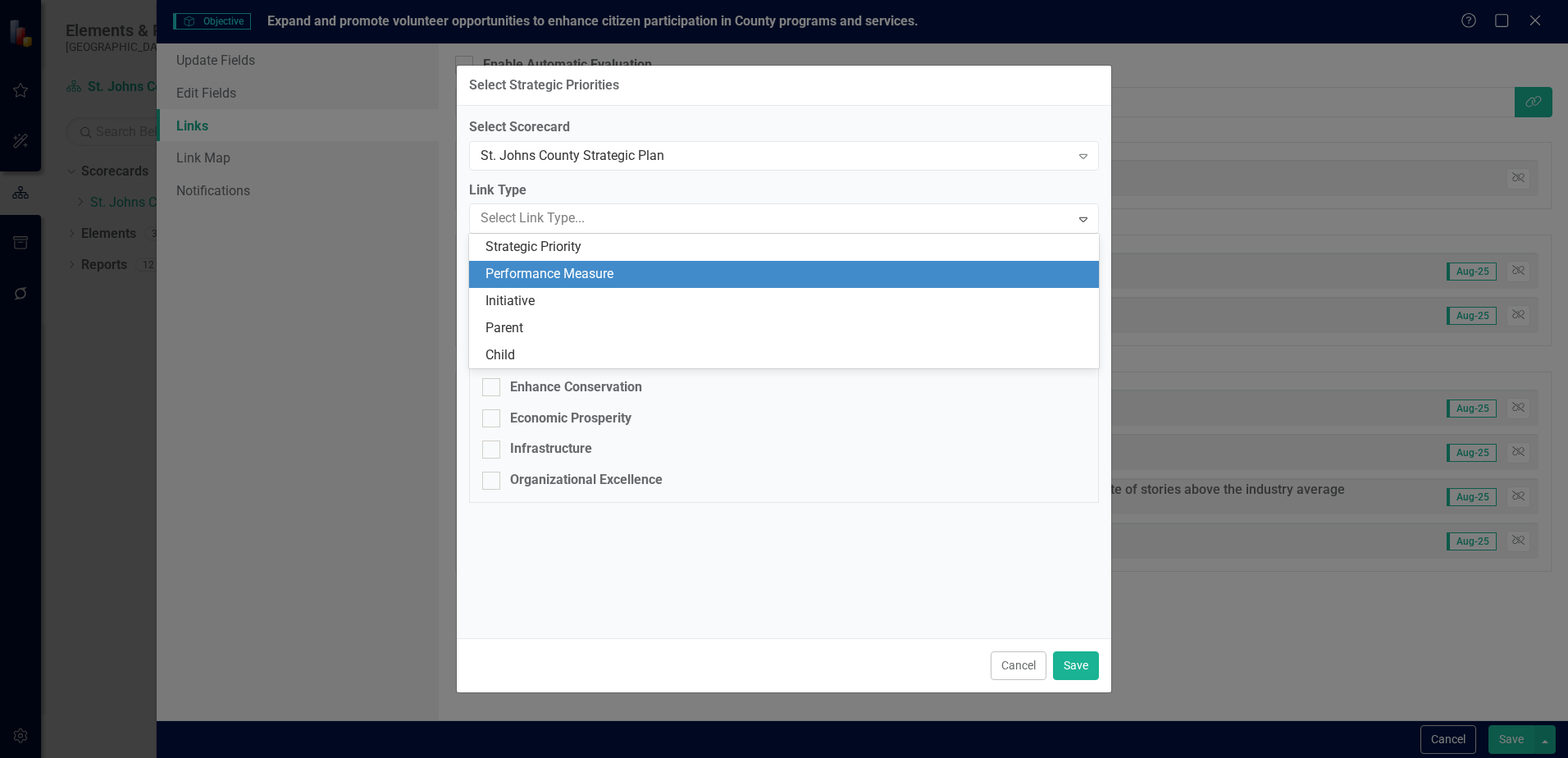
click at [607, 277] on div "Performance Measure" at bounding box center [788, 275] width 604 height 19
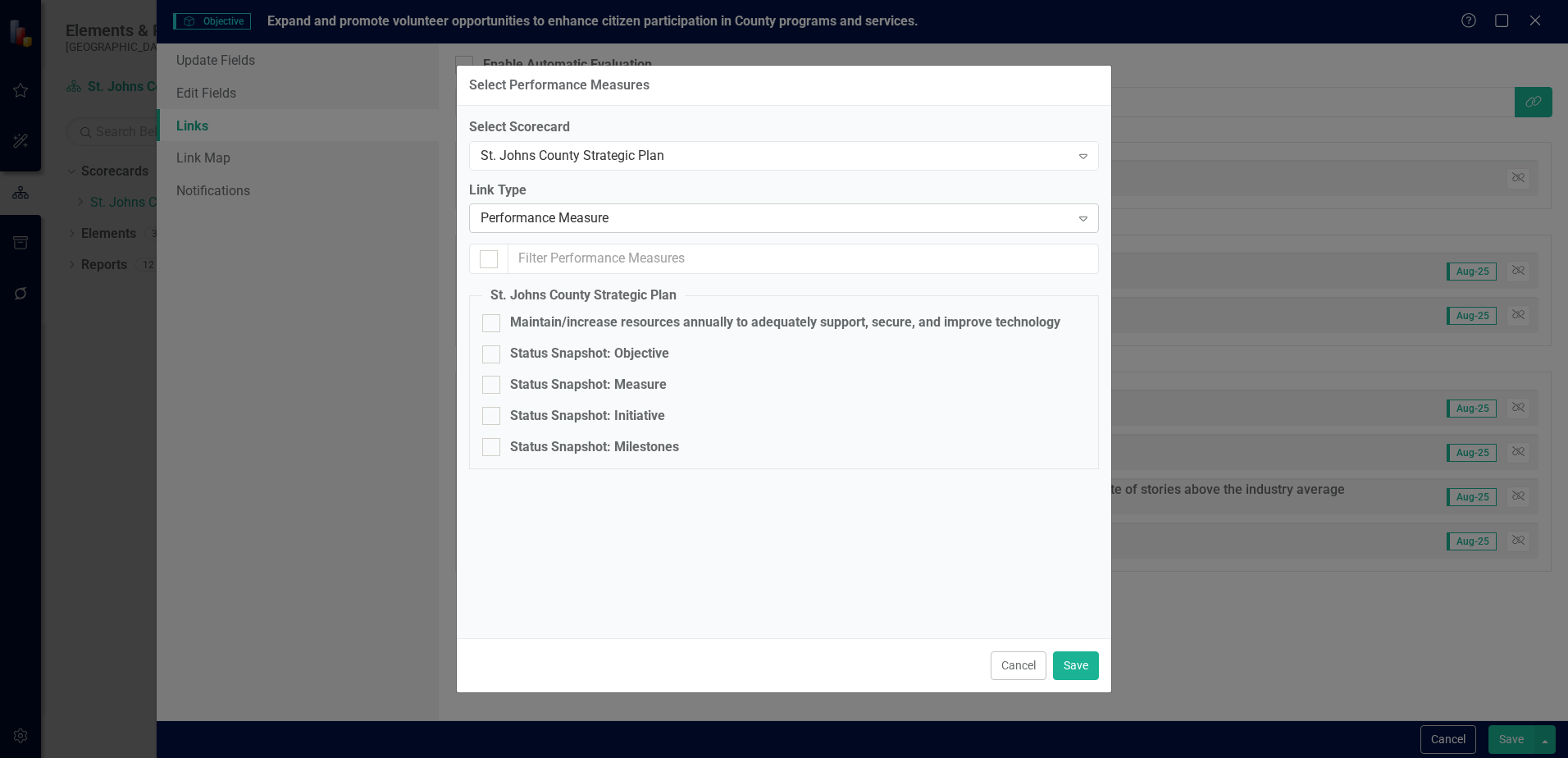
click at [579, 215] on div "Performance Measure" at bounding box center [775, 219] width 590 height 19
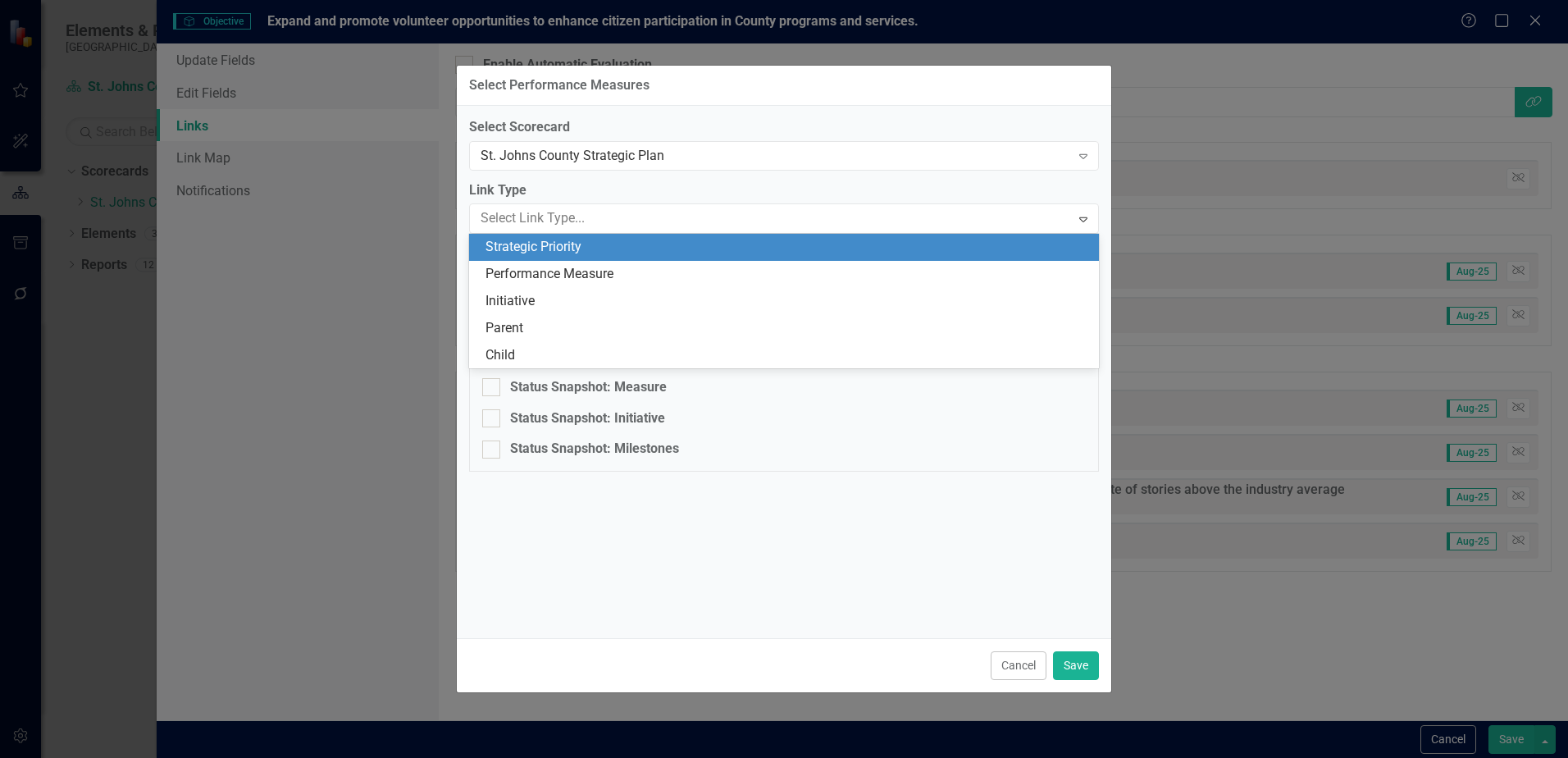
click at [590, 242] on div "Strategic Priority" at bounding box center [788, 247] width 604 height 19
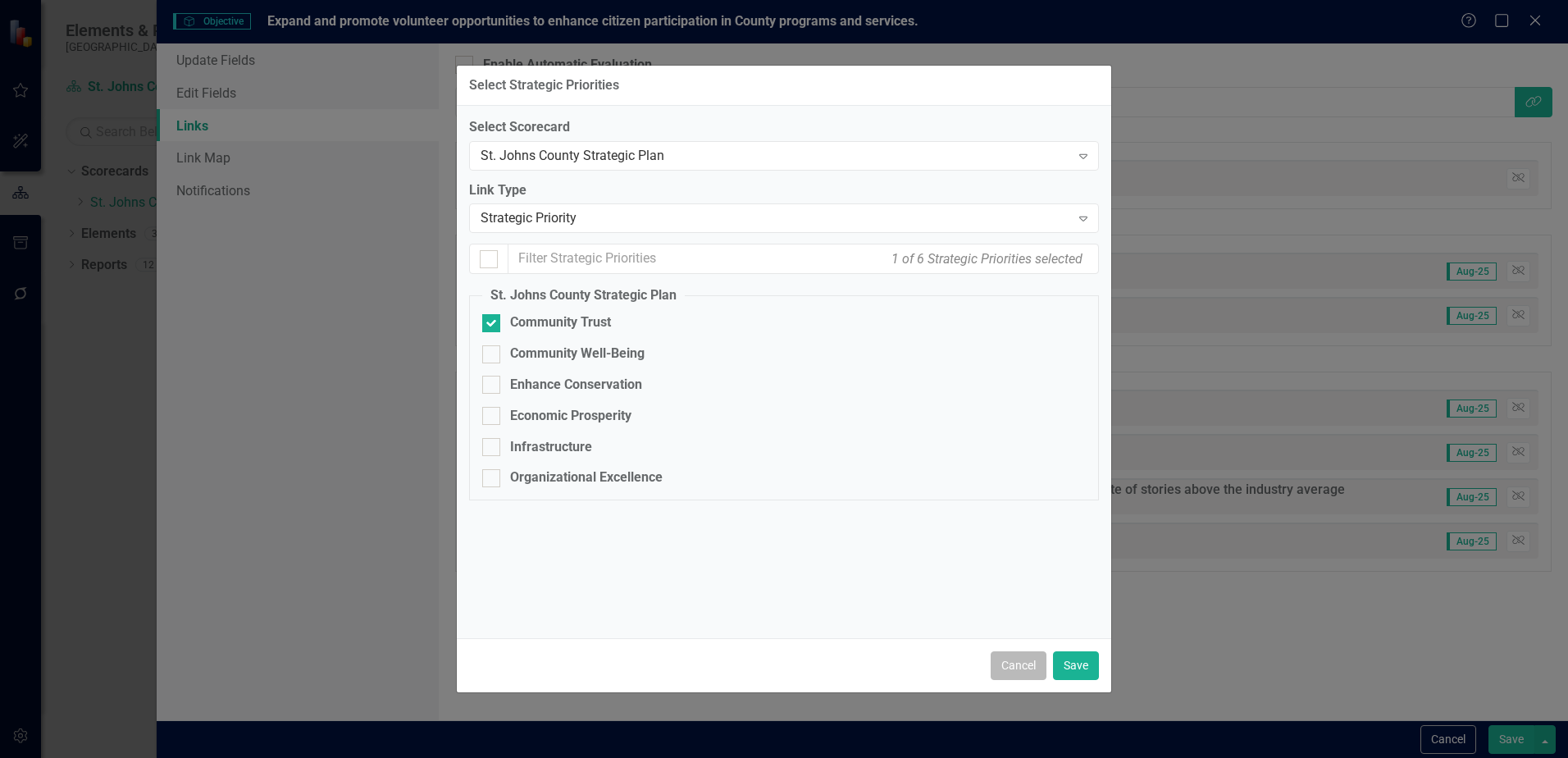
click at [1006, 665] on button "Cancel" at bounding box center [1018, 665] width 56 height 28
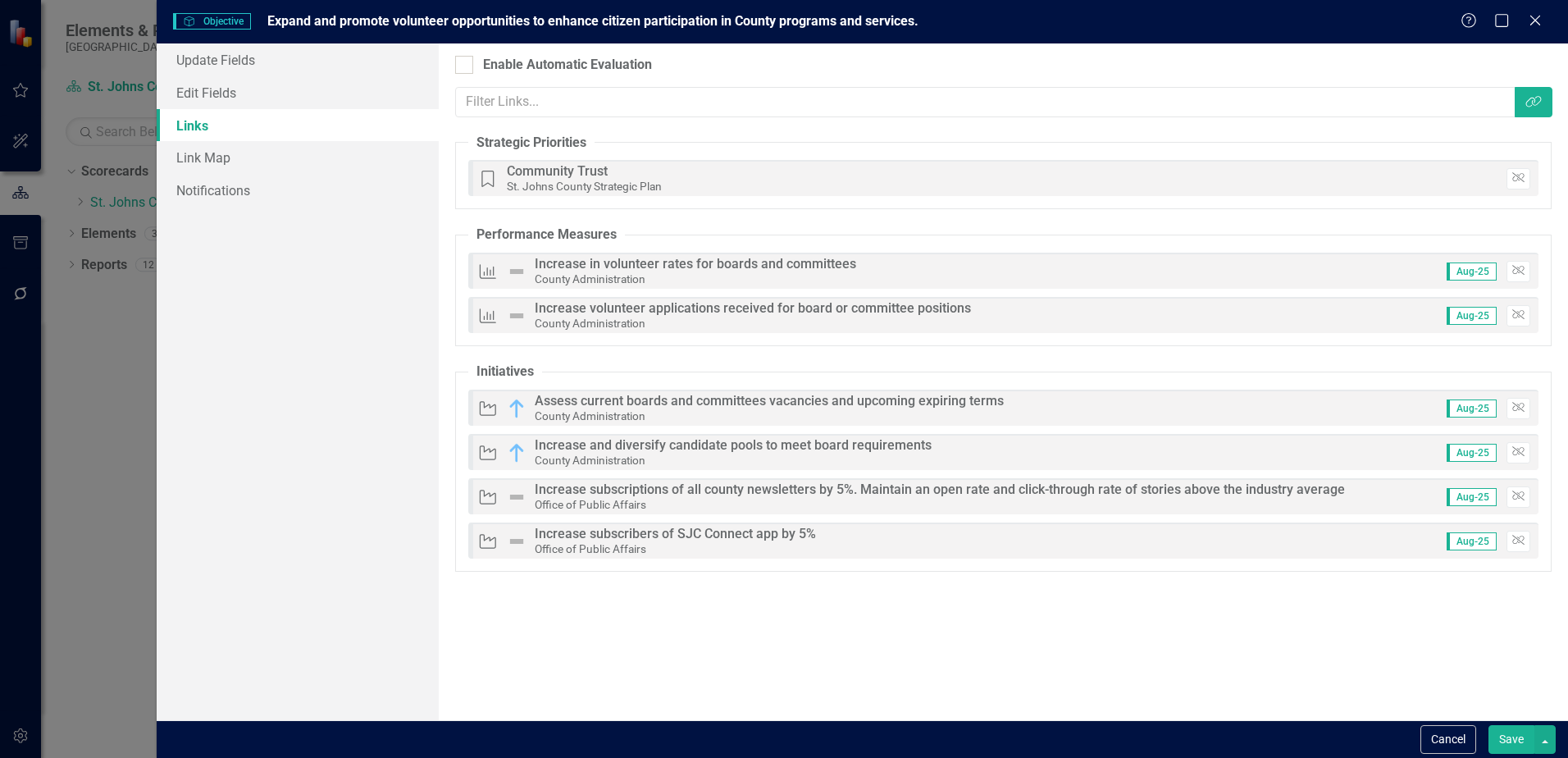
click at [670, 231] on fieldset "Performance Measures Performance Measures Increase in volunteer rates for board…" at bounding box center [1004, 286] width 1096 height 121
click at [211, 147] on link "Link Map" at bounding box center [297, 158] width 282 height 33
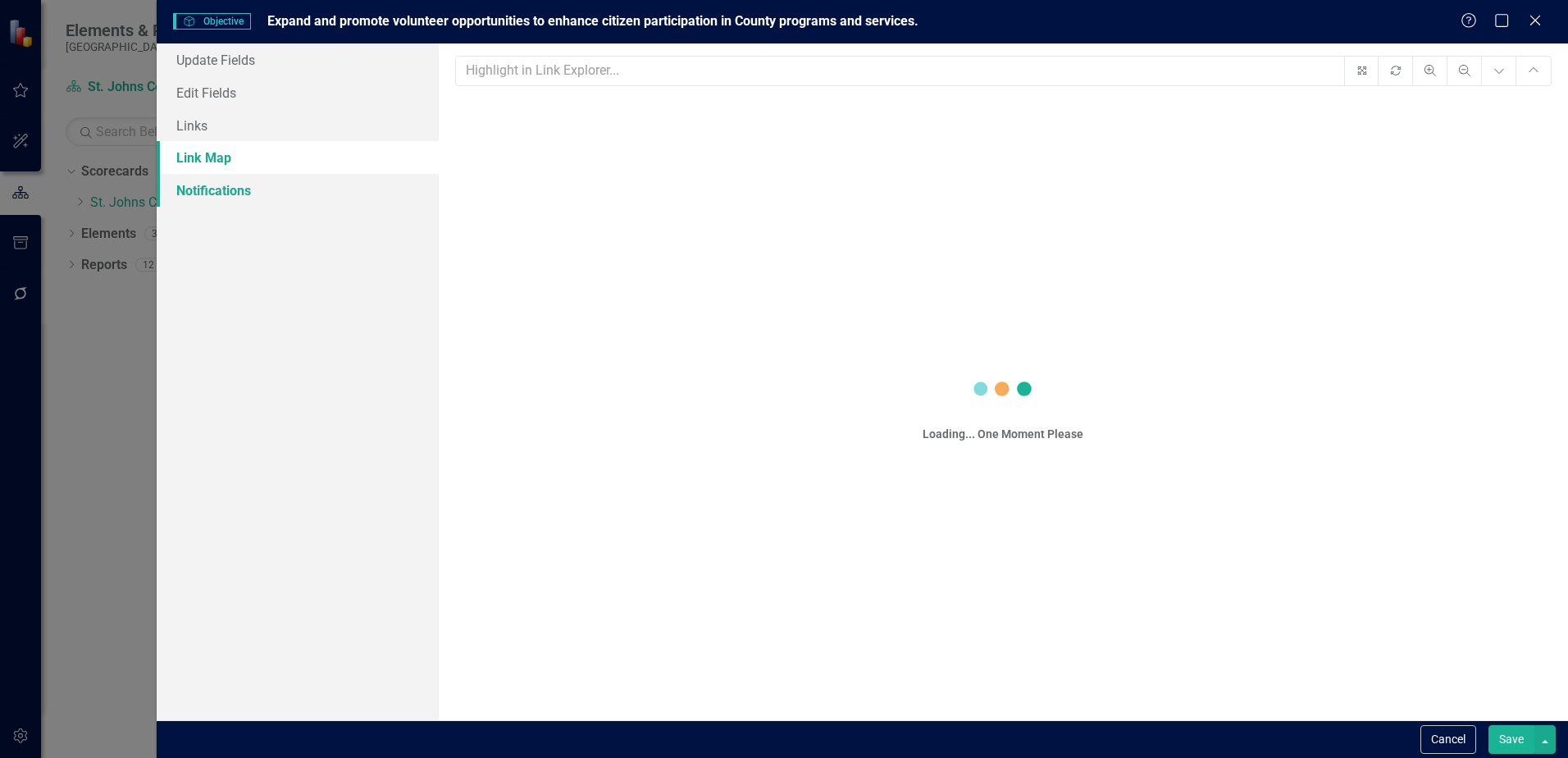
click at [242, 197] on link "Notifications" at bounding box center [297, 190] width 282 height 33
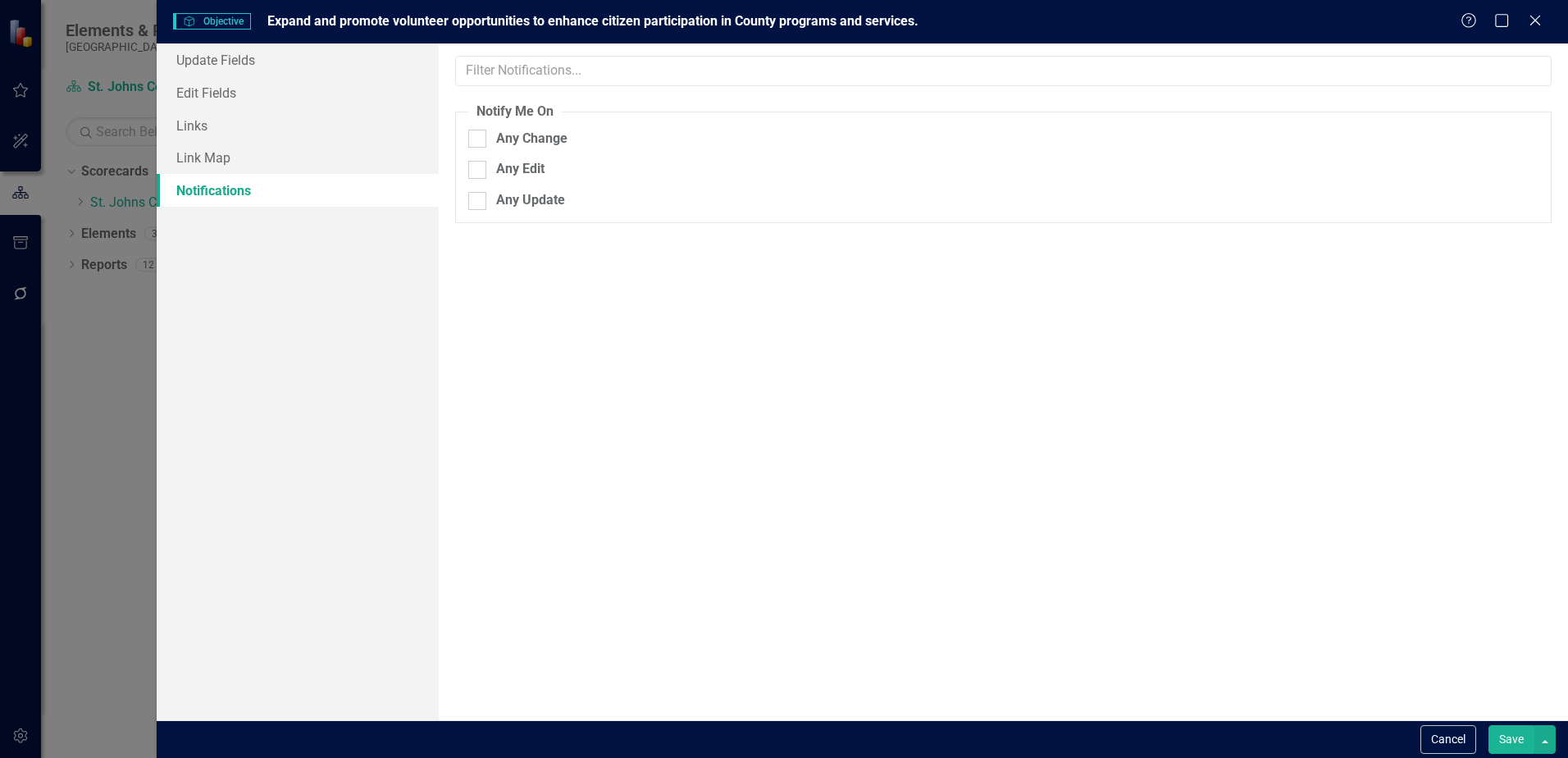
click at [1417, 735] on div "Cancel Save" at bounding box center [1487, 740] width 140 height 28
click at [1431, 734] on button "Cancel" at bounding box center [1448, 740] width 56 height 28
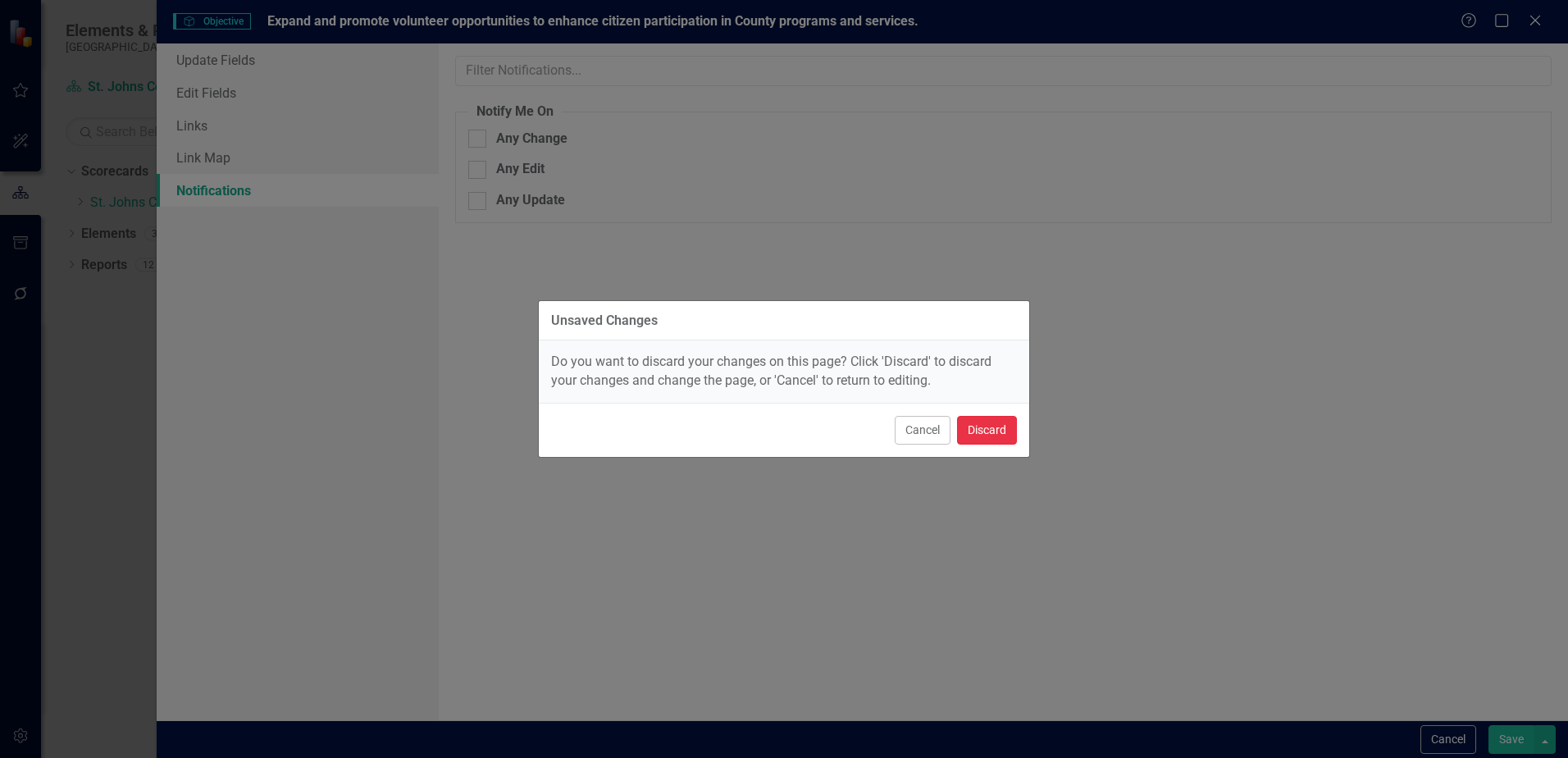
click at [992, 429] on button "Discard" at bounding box center [987, 430] width 59 height 28
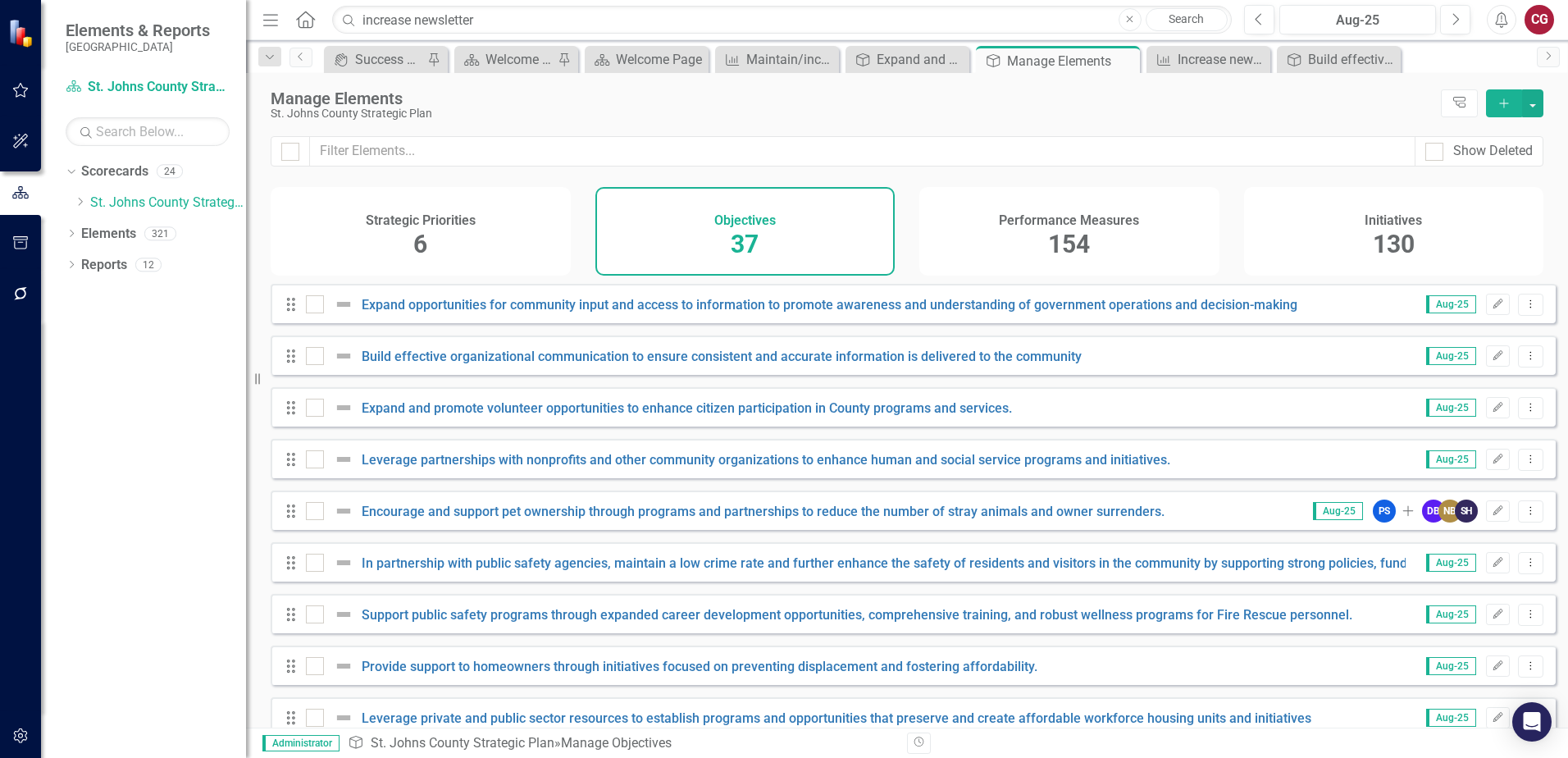
click at [1059, 235] on span "154" at bounding box center [1069, 244] width 42 height 28
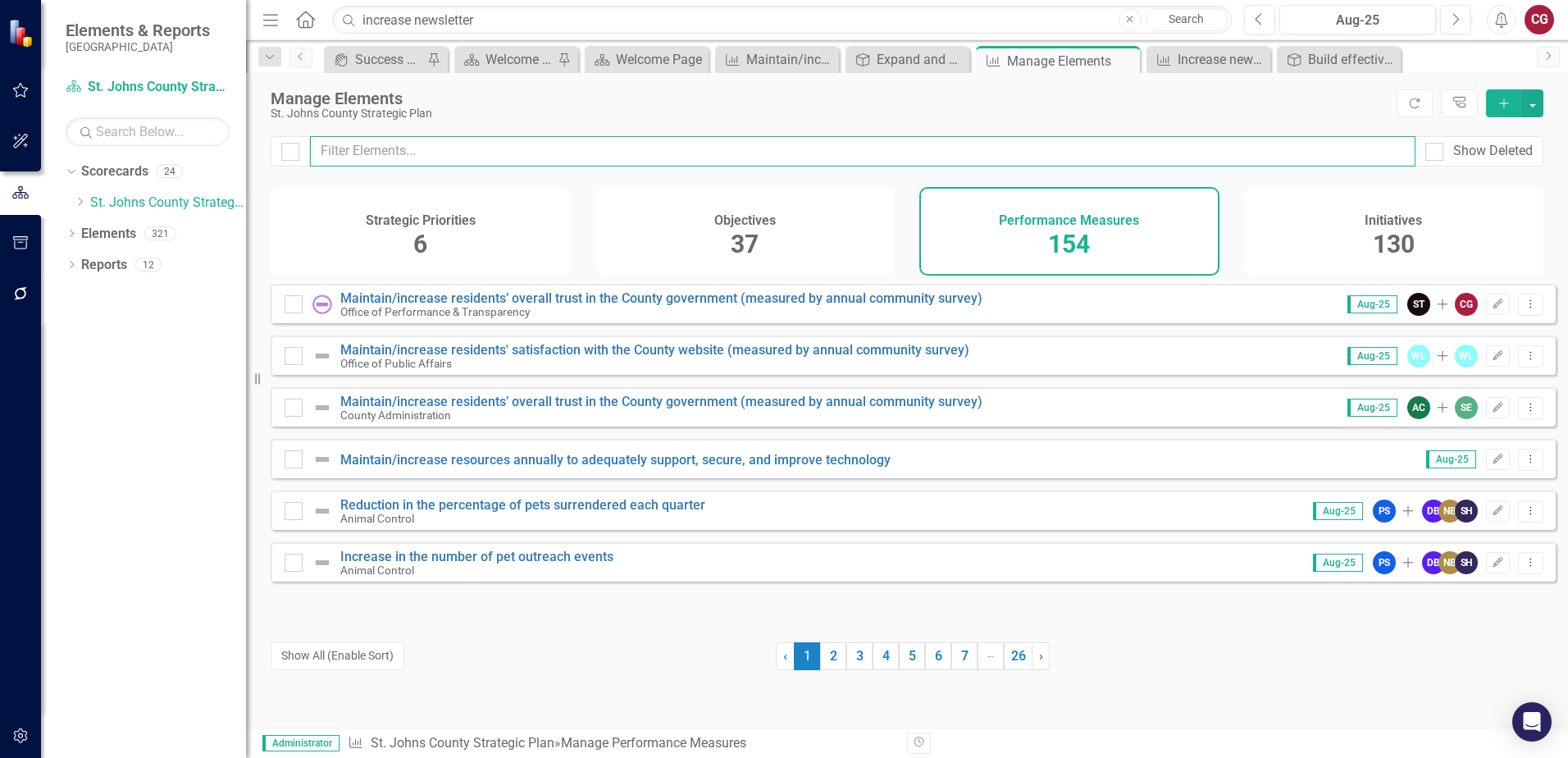
click at [587, 154] on input "text" at bounding box center [863, 151] width 1106 height 30
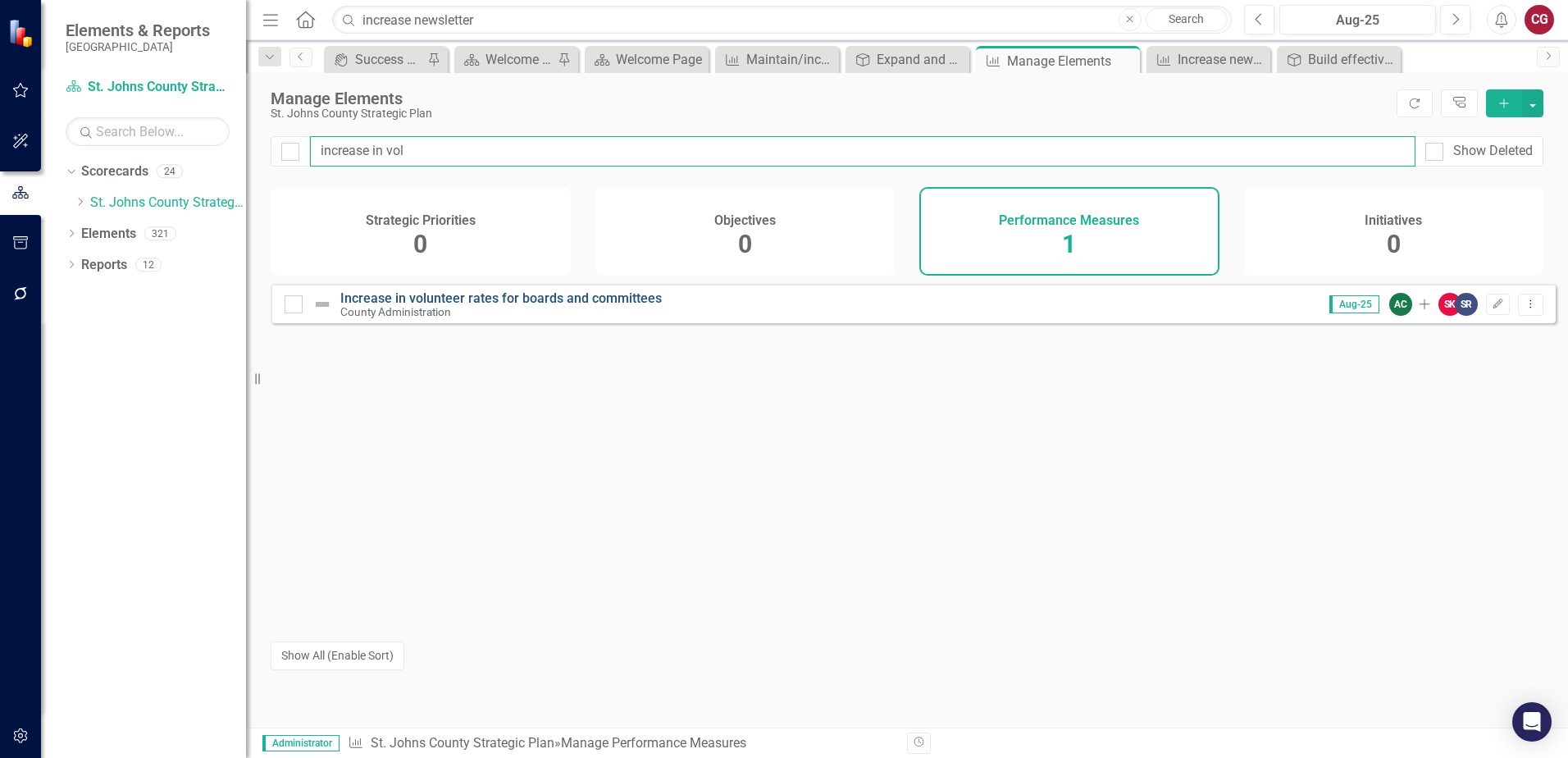
type input "increase in vol"
click at [475, 306] on link "Increase in volunteer rates for boards and committees" at bounding box center [501, 298] width 322 height 16
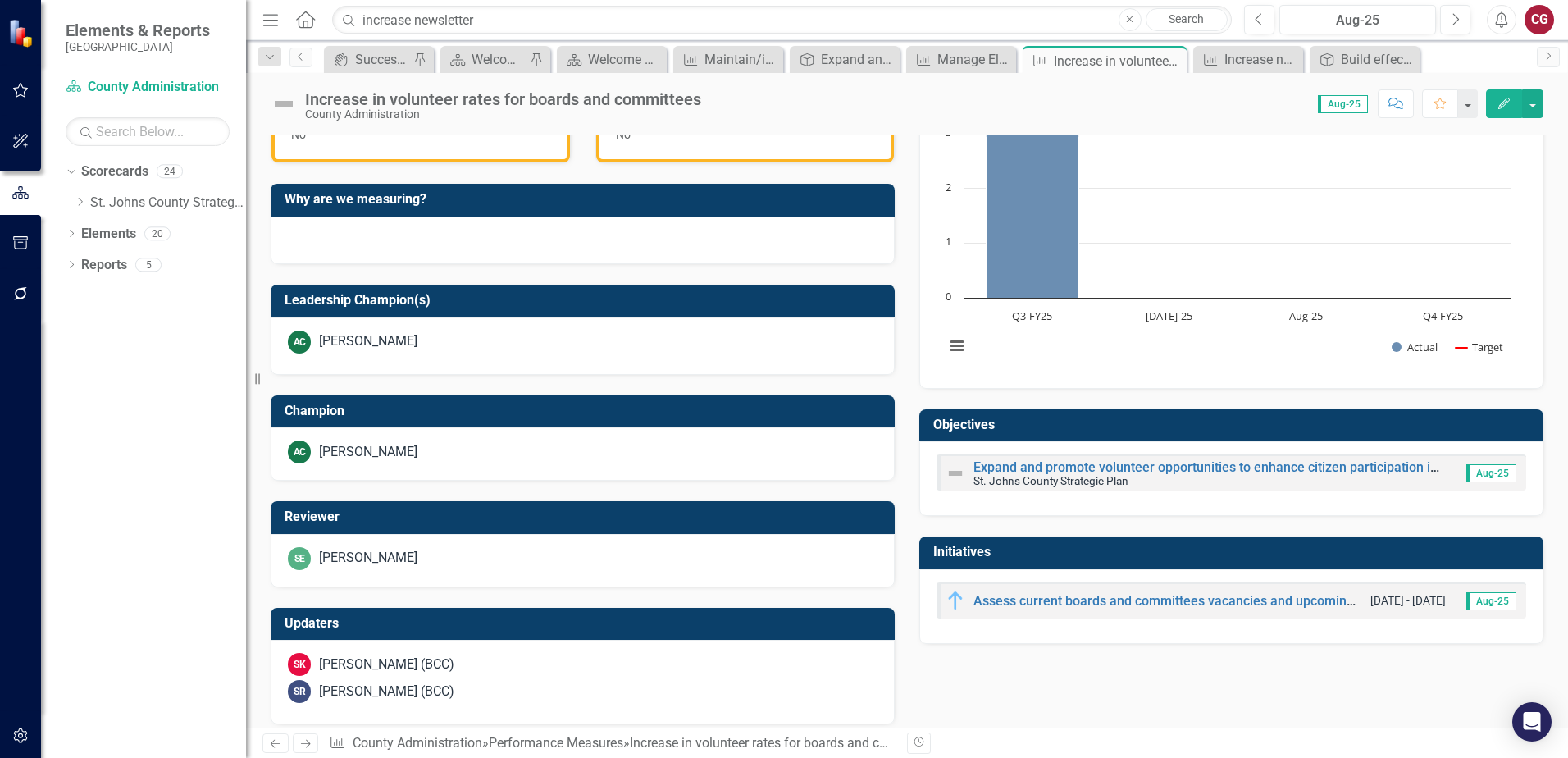
scroll to position [525, 0]
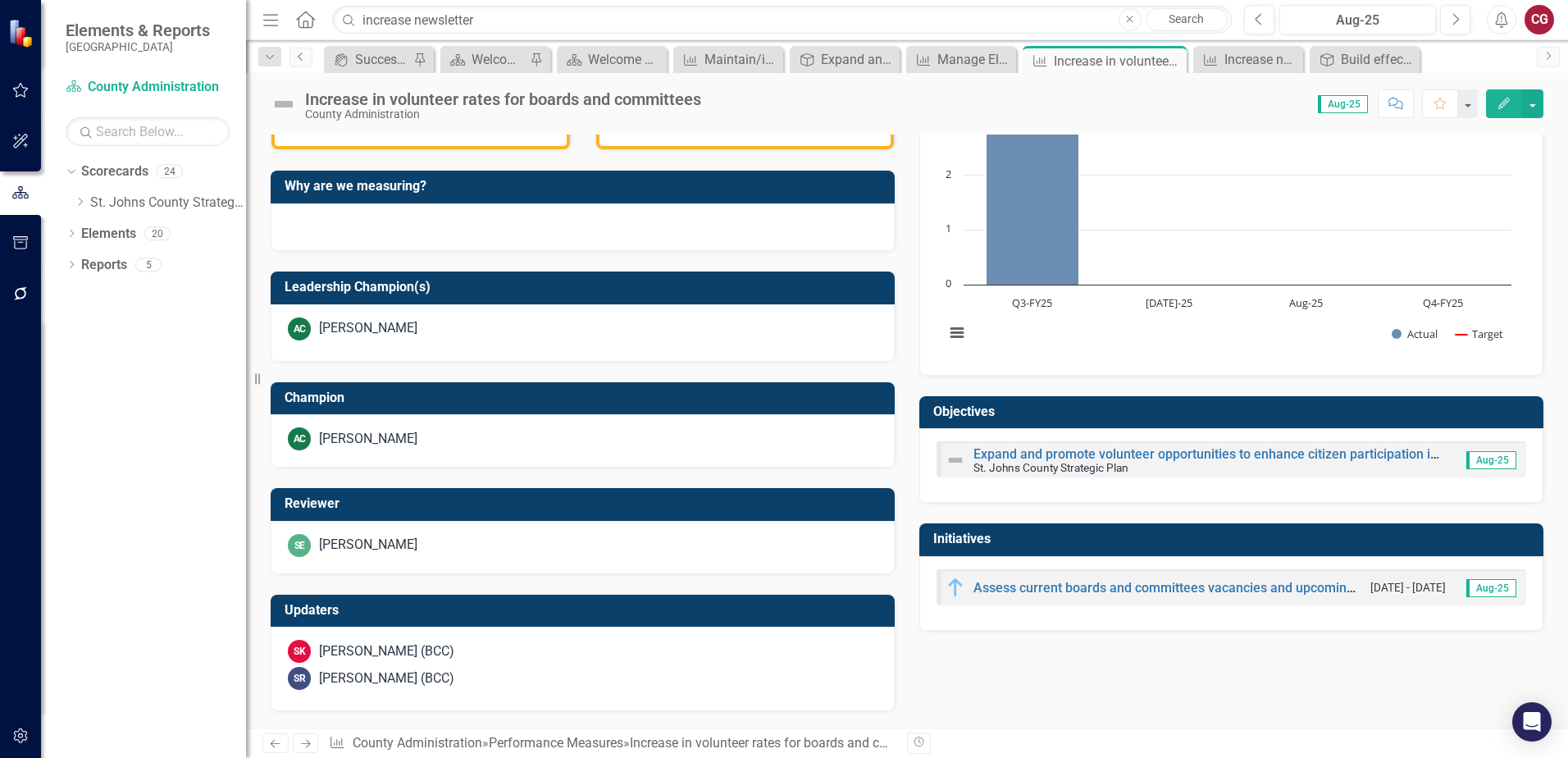
click at [303, 60] on icon "Previous" at bounding box center [301, 57] width 13 height 9
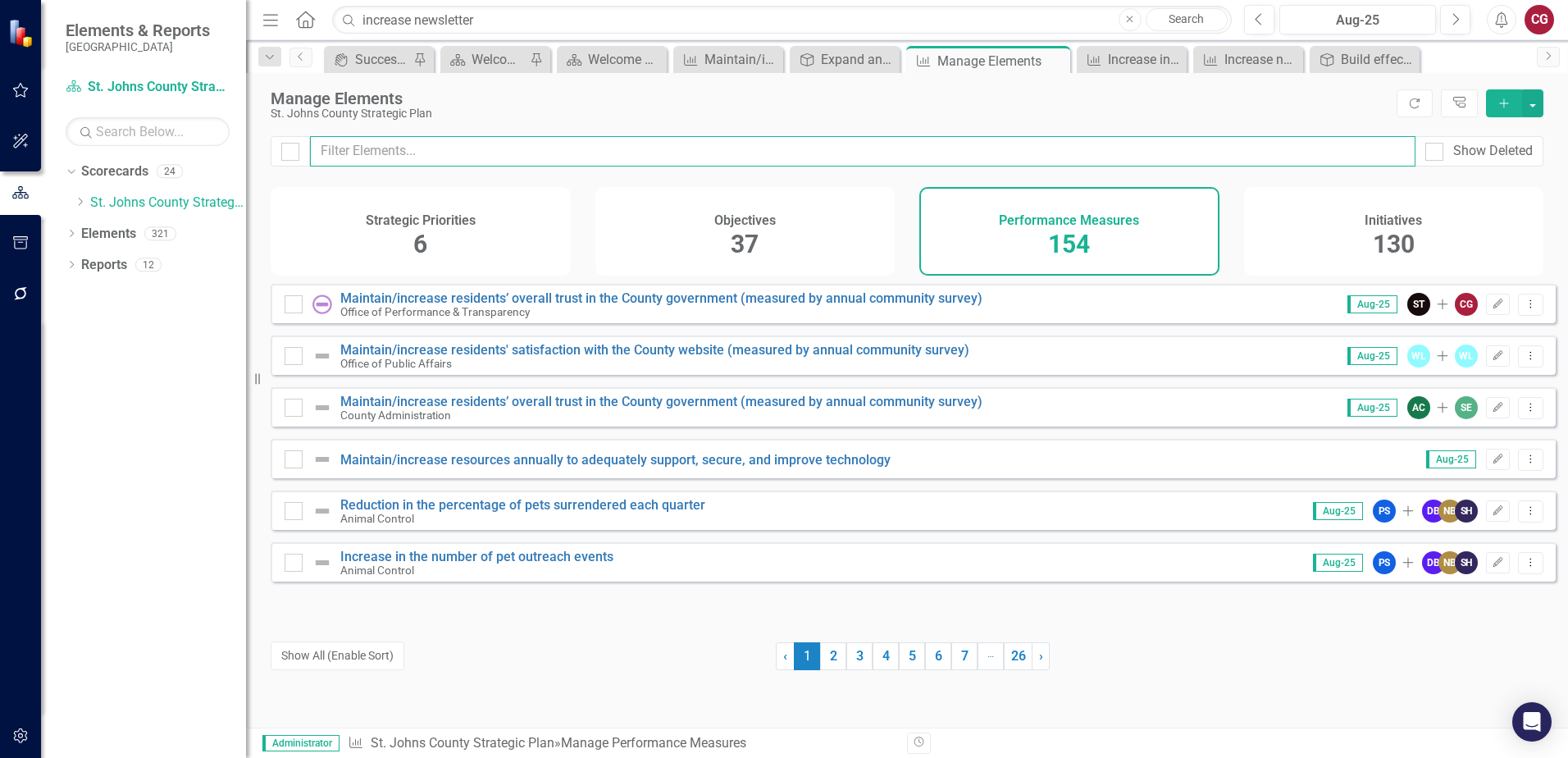
click at [878, 143] on input "text" at bounding box center [863, 151] width 1106 height 30
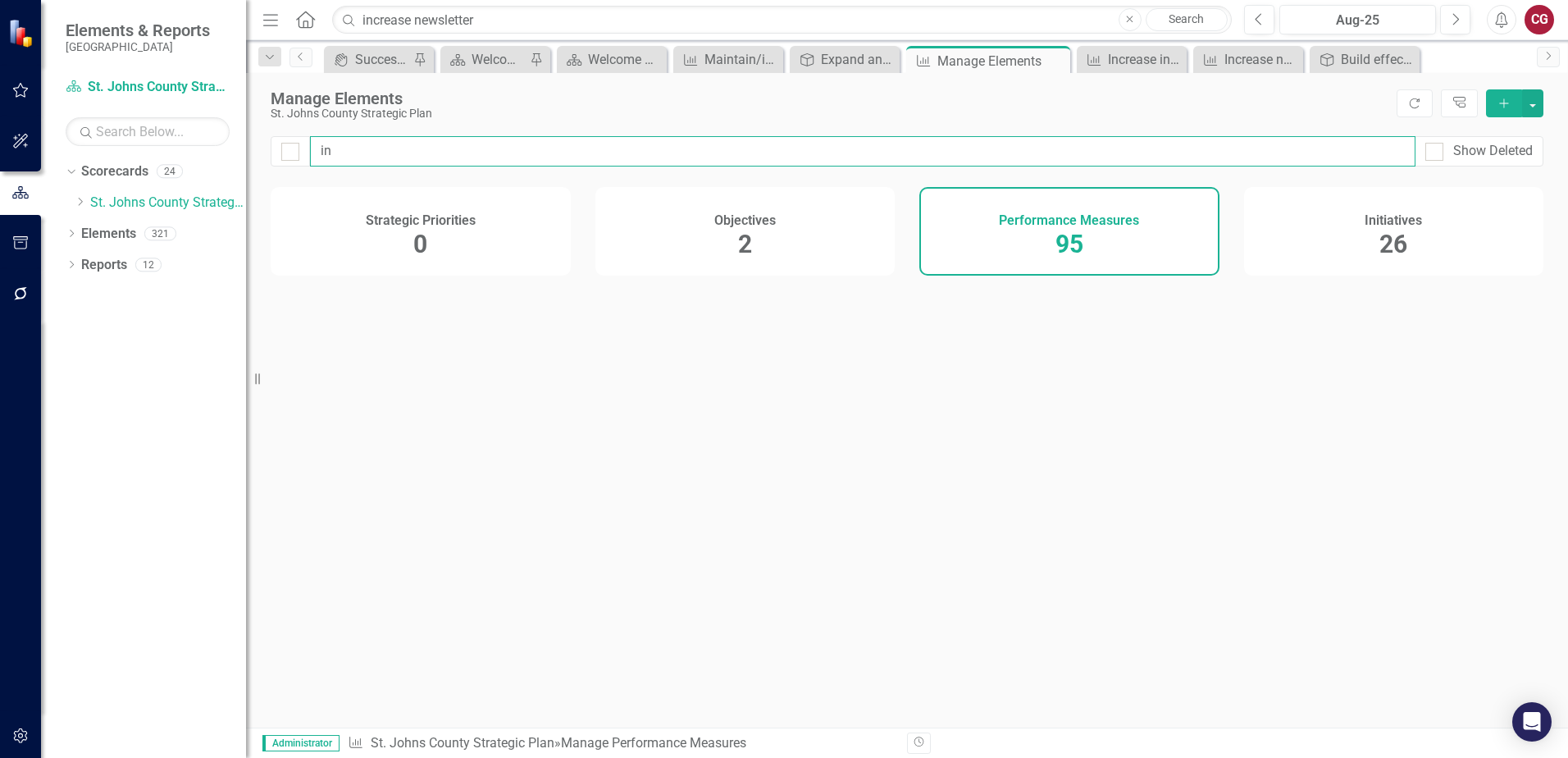
type input "i"
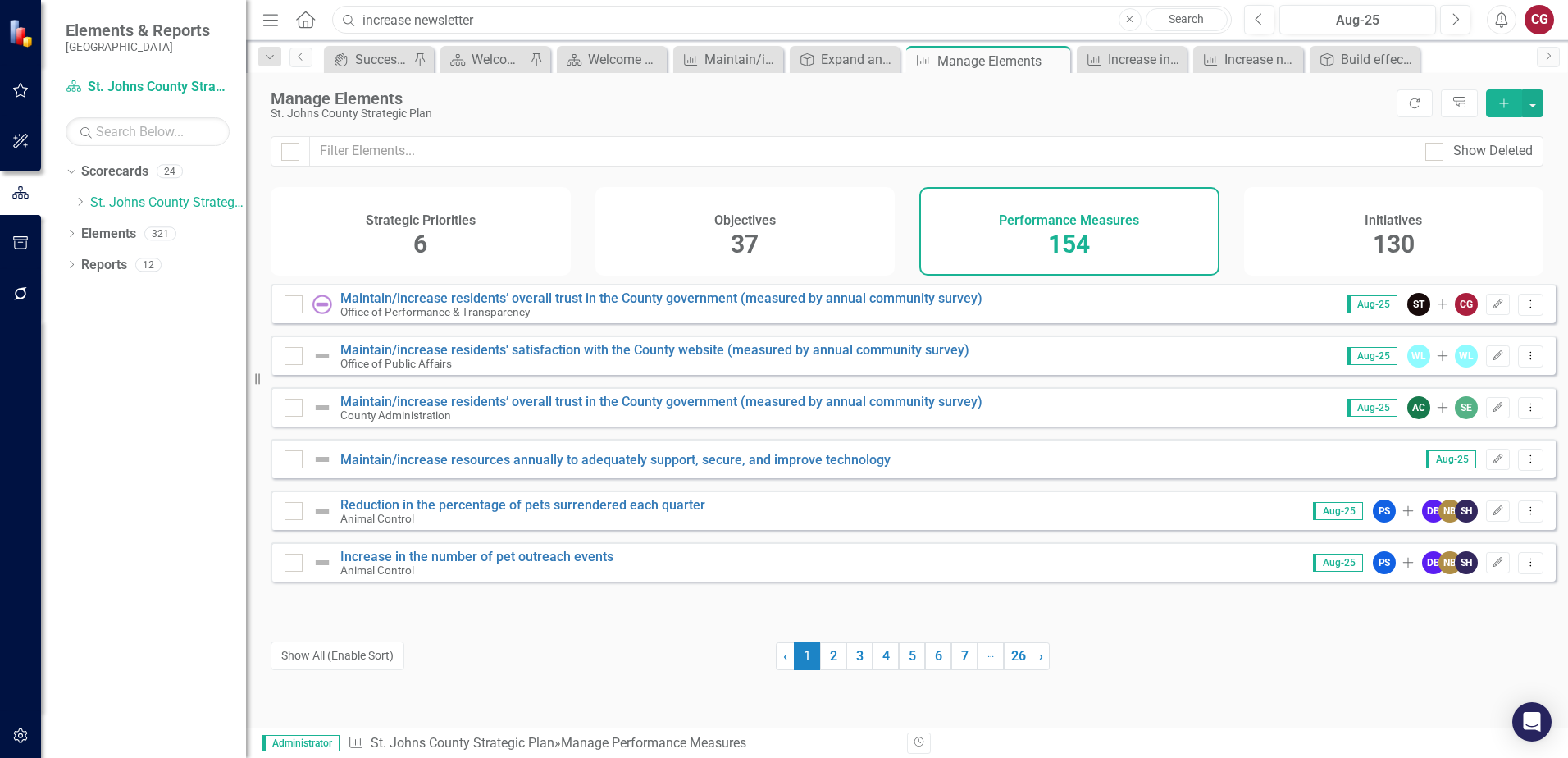
click at [493, 12] on input "increase newsletter" at bounding box center [782, 20] width 900 height 28
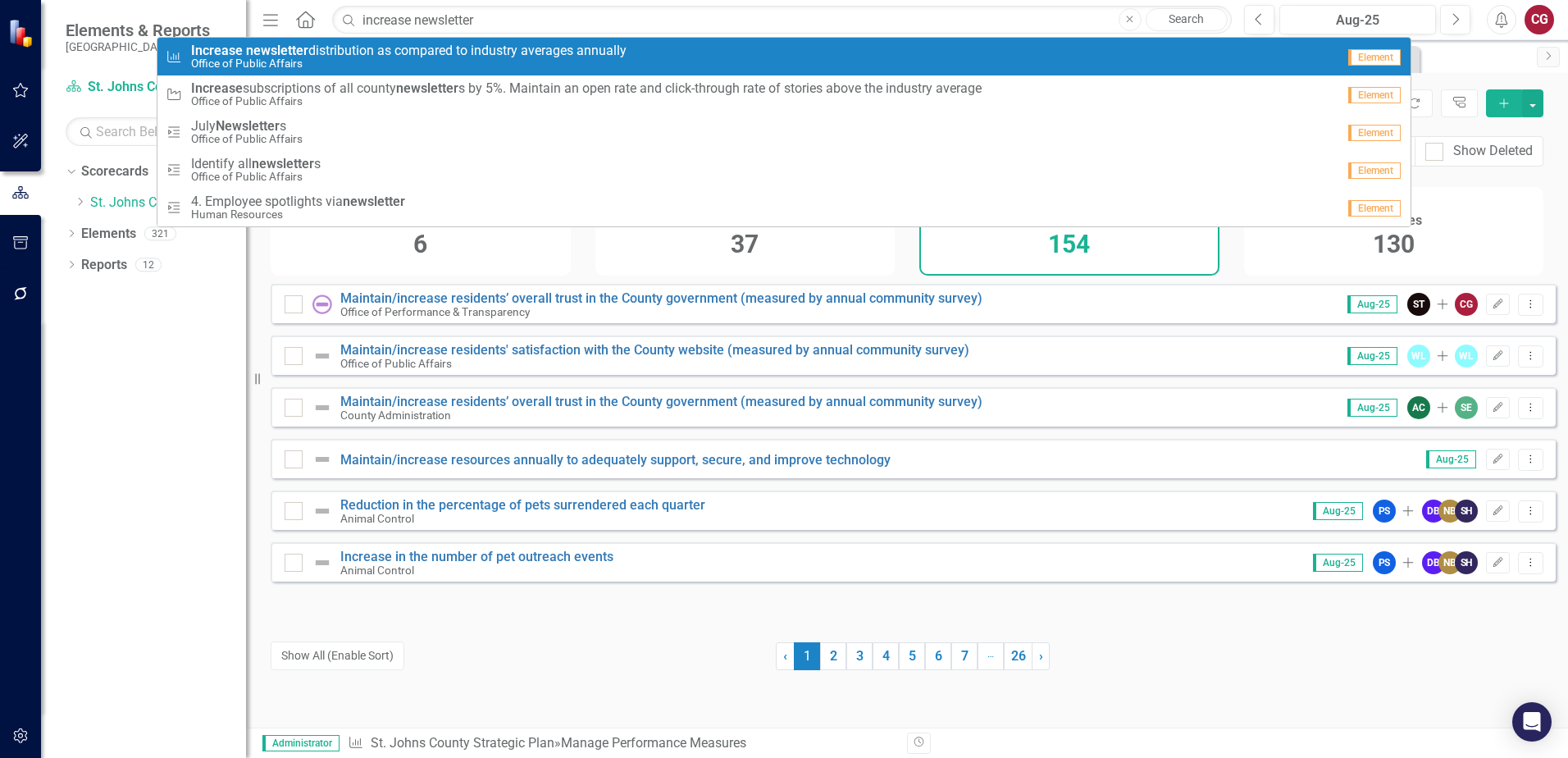
click at [485, 55] on span "Increase newsletter distribution as compared to industry averages annually" at bounding box center [409, 51] width 436 height 15
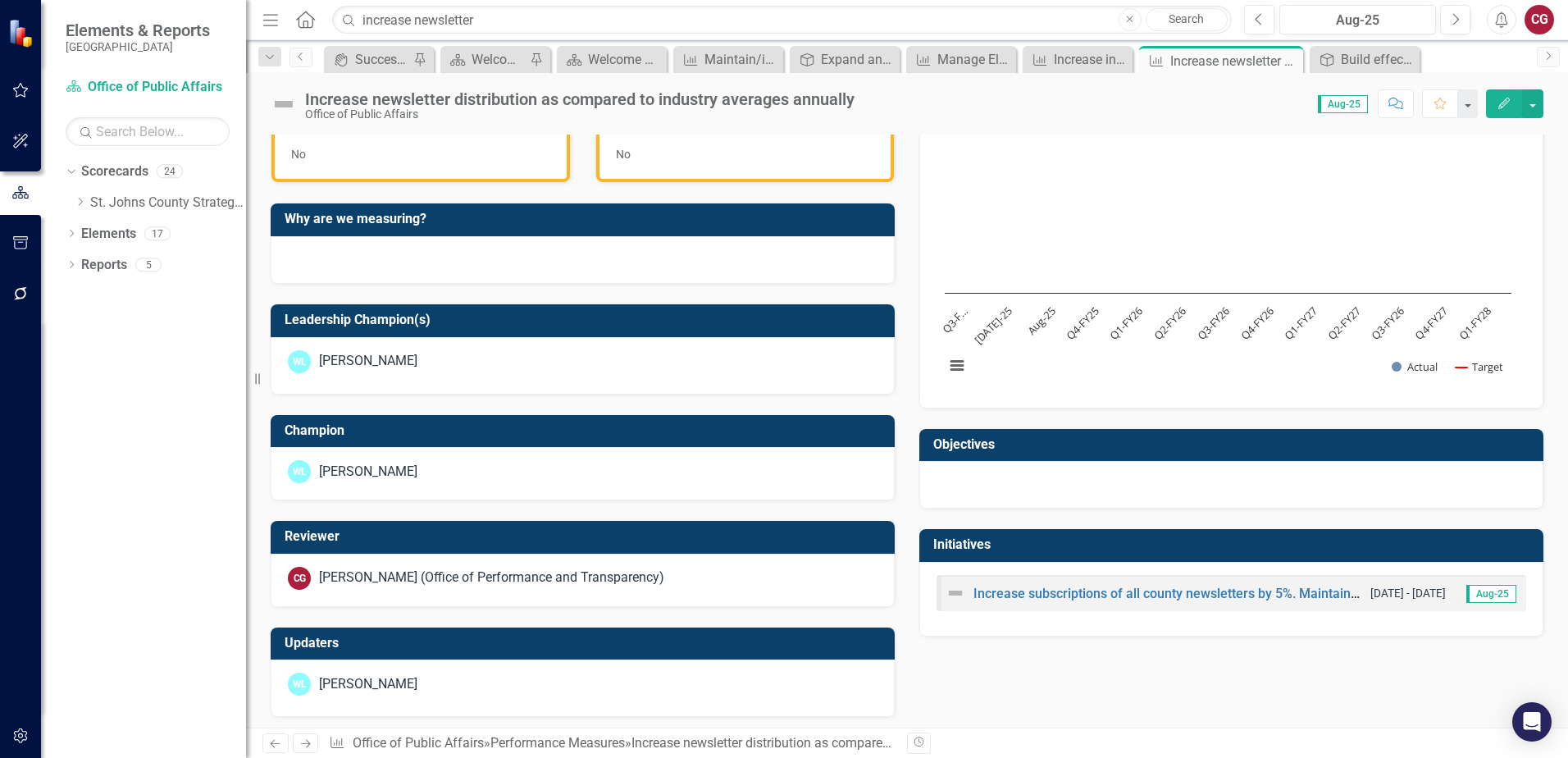
scroll to position [498, 0]
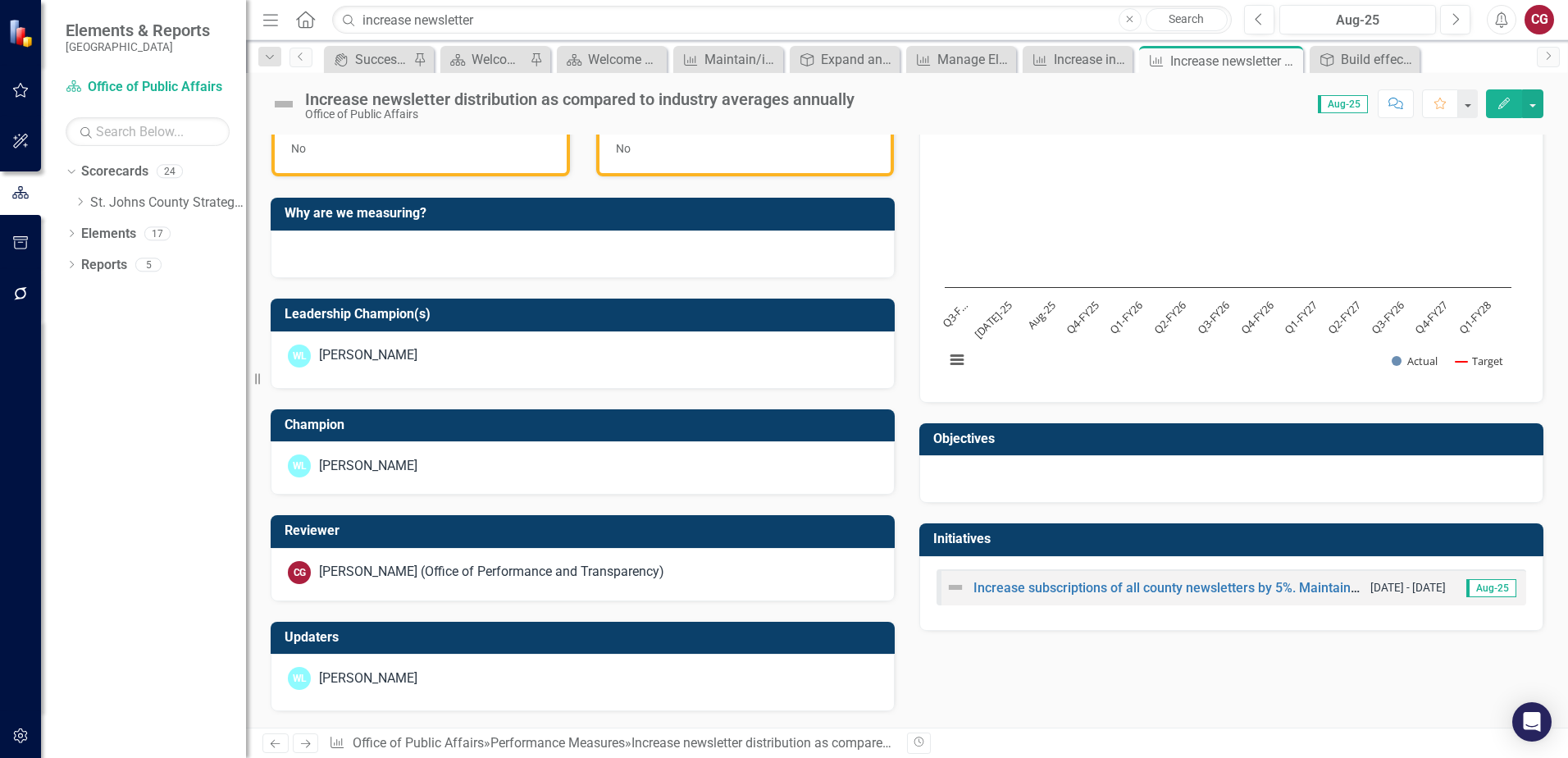
click at [1117, 478] on div at bounding box center [1232, 480] width 625 height 47
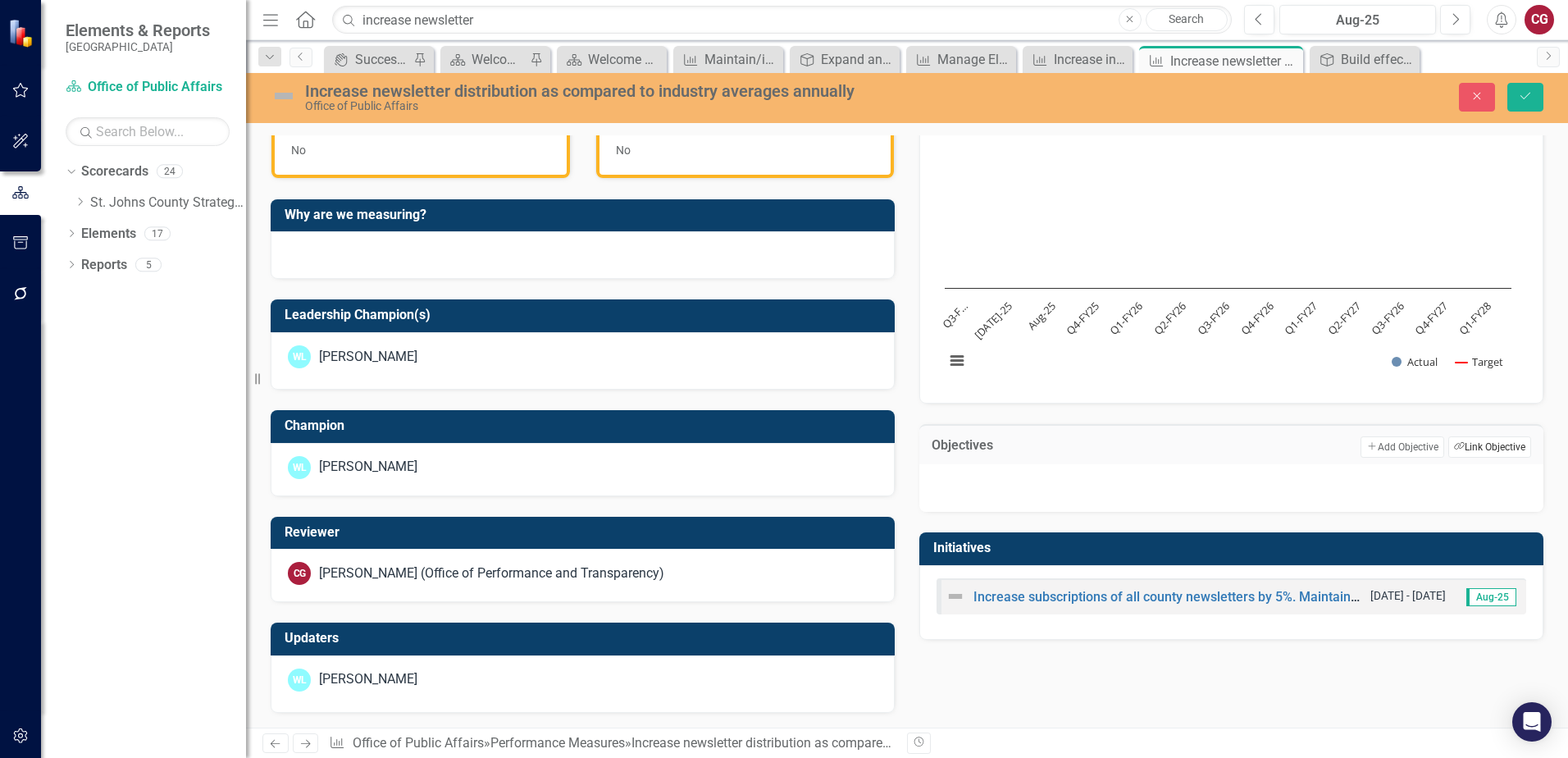
click at [1466, 449] on button "Link Tag Link Objective" at bounding box center [1490, 447] width 83 height 22
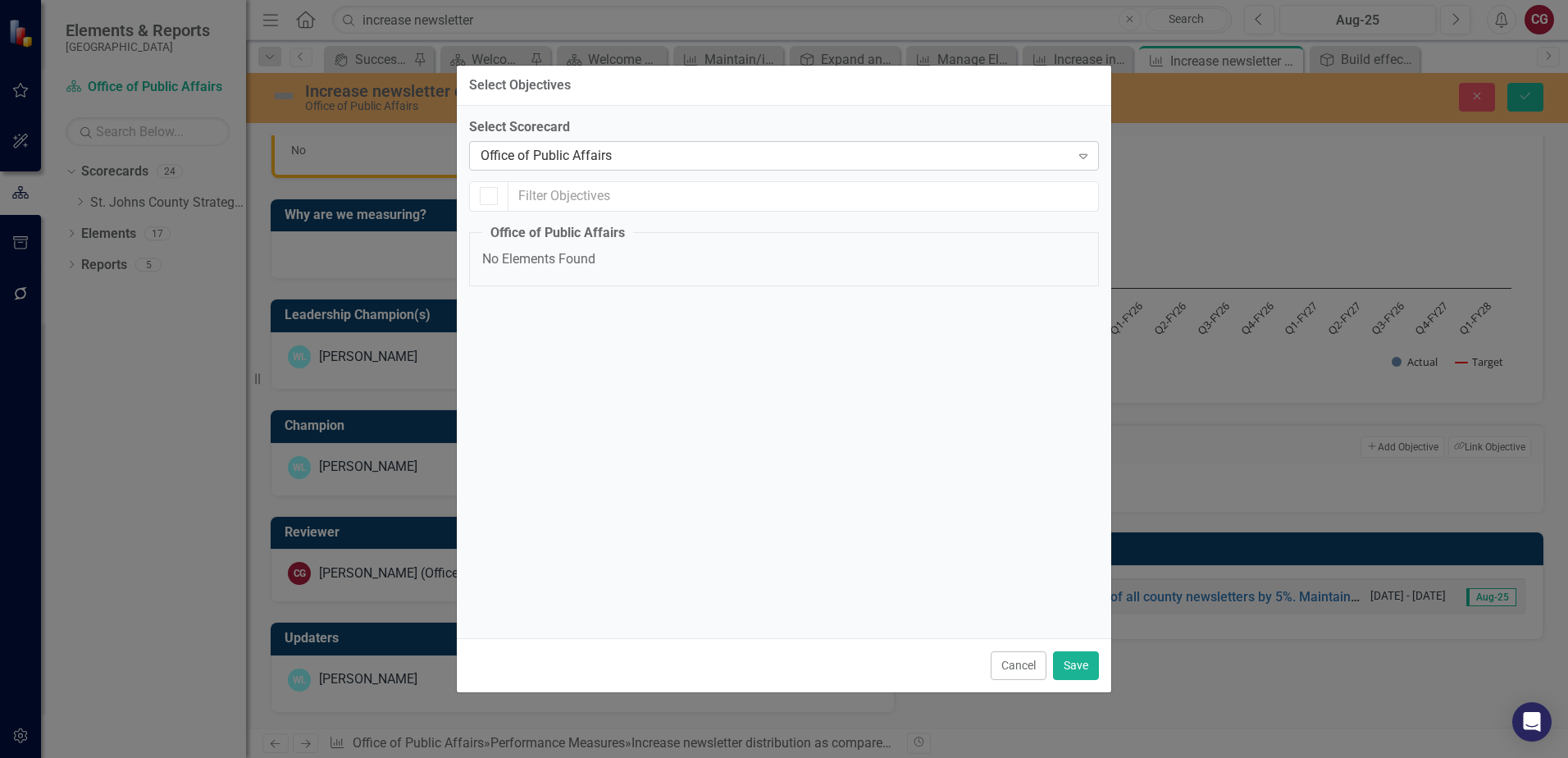
click at [581, 154] on div "Office of Public Affairs" at bounding box center [775, 156] width 590 height 19
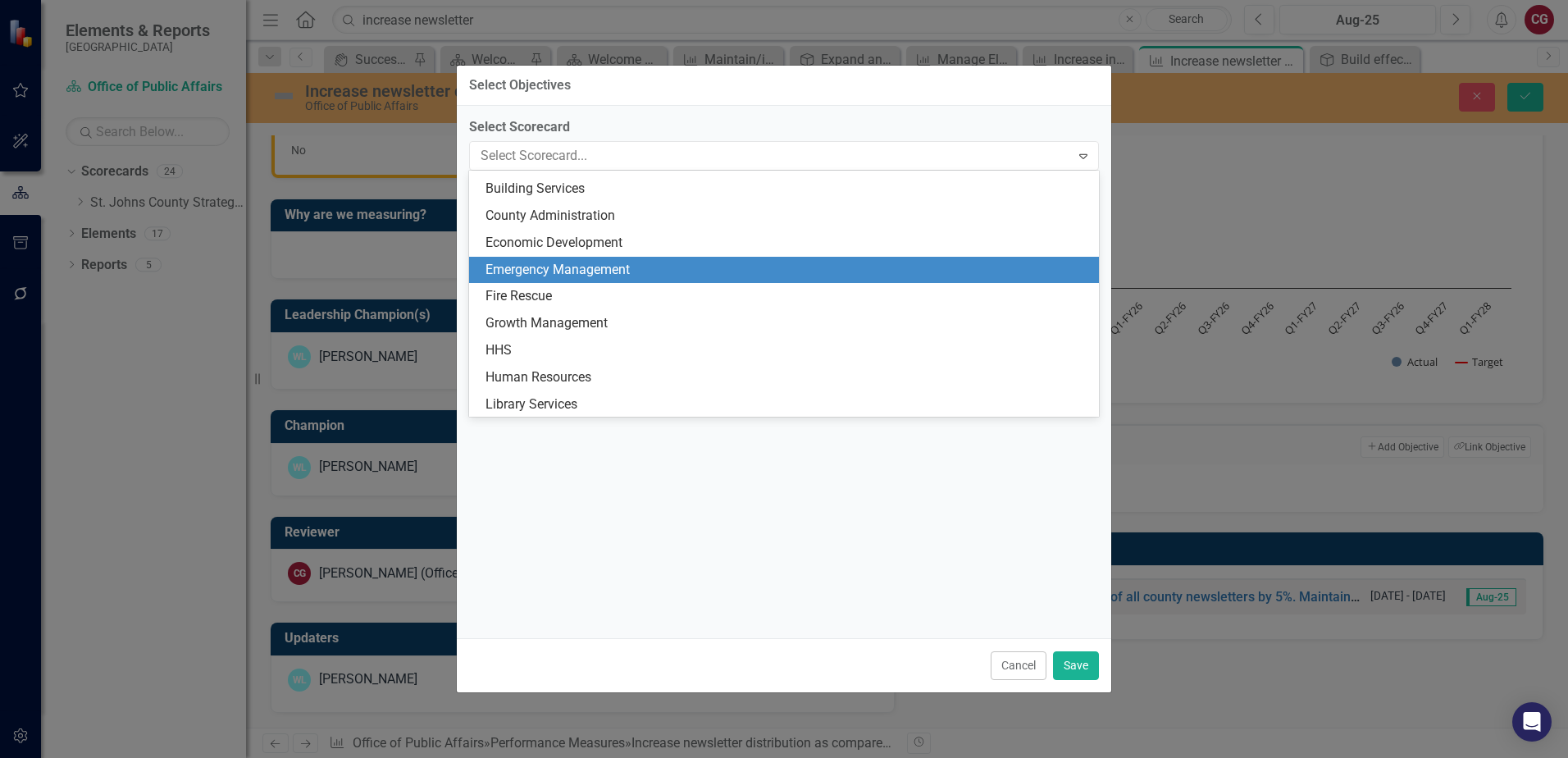
scroll to position [0, 0]
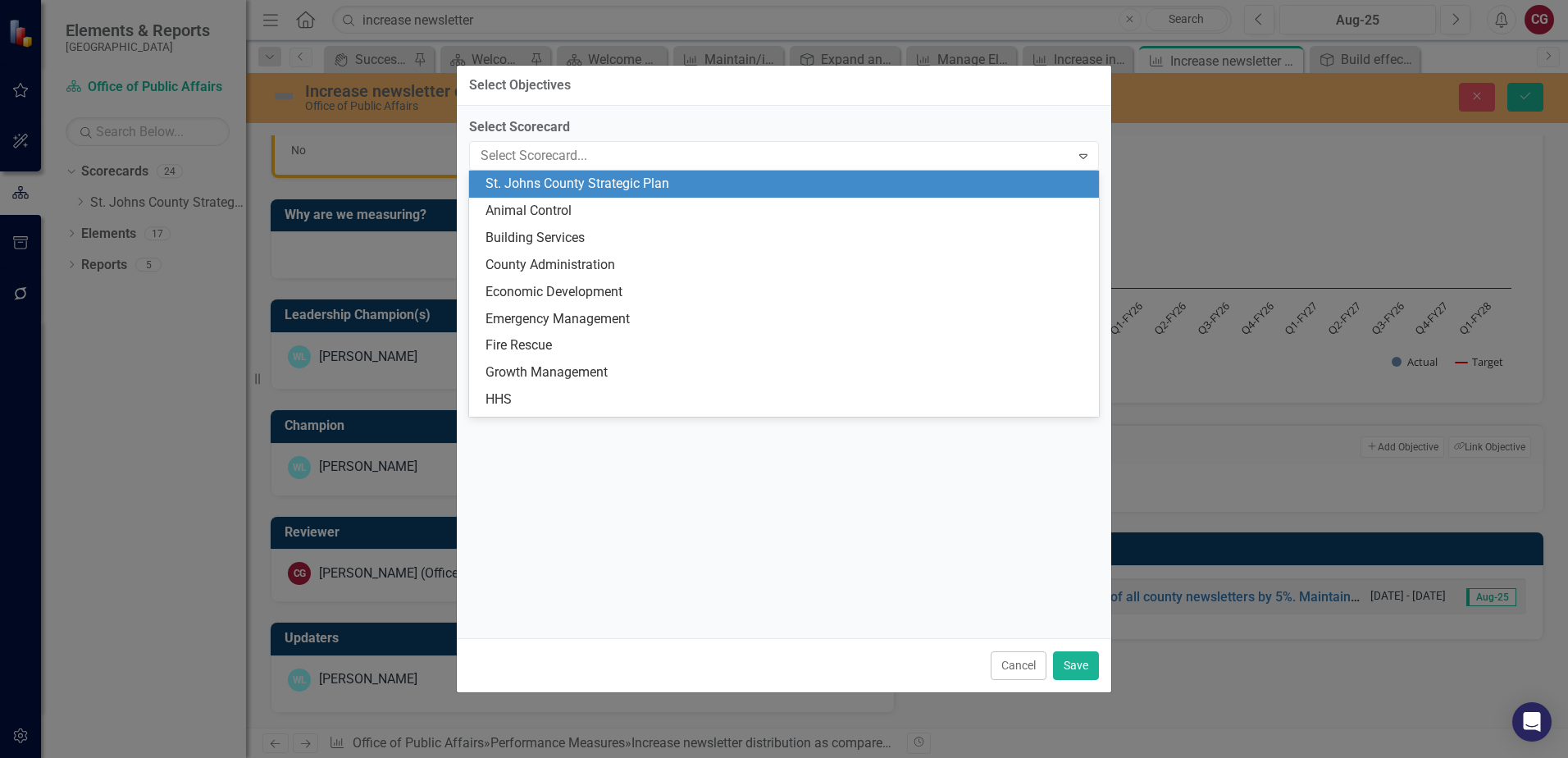
click at [577, 173] on div "St. Johns County Strategic Plan" at bounding box center [784, 184] width 630 height 27
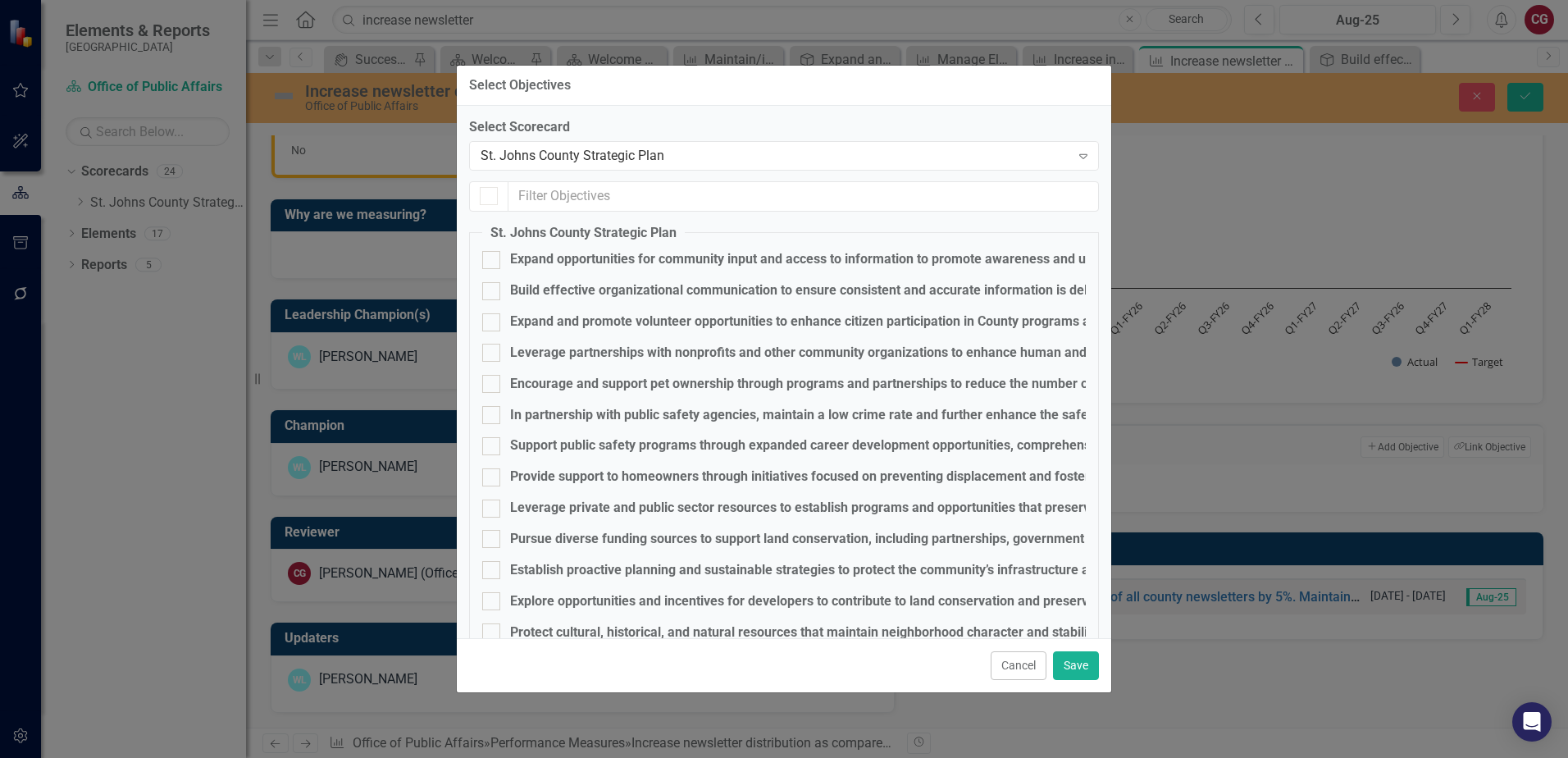
checkbox input "false"
click at [589, 324] on div "Expand and promote volunteer opportunities to enhance citizen participation in …" at bounding box center [836, 322] width 651 height 19
click at [493, 324] on input "Expand and promote volunteer opportunities to enhance citizen participation in …" at bounding box center [487, 318] width 10 height 10
checkbox input "true"
click at [1067, 673] on button "Save" at bounding box center [1076, 665] width 46 height 28
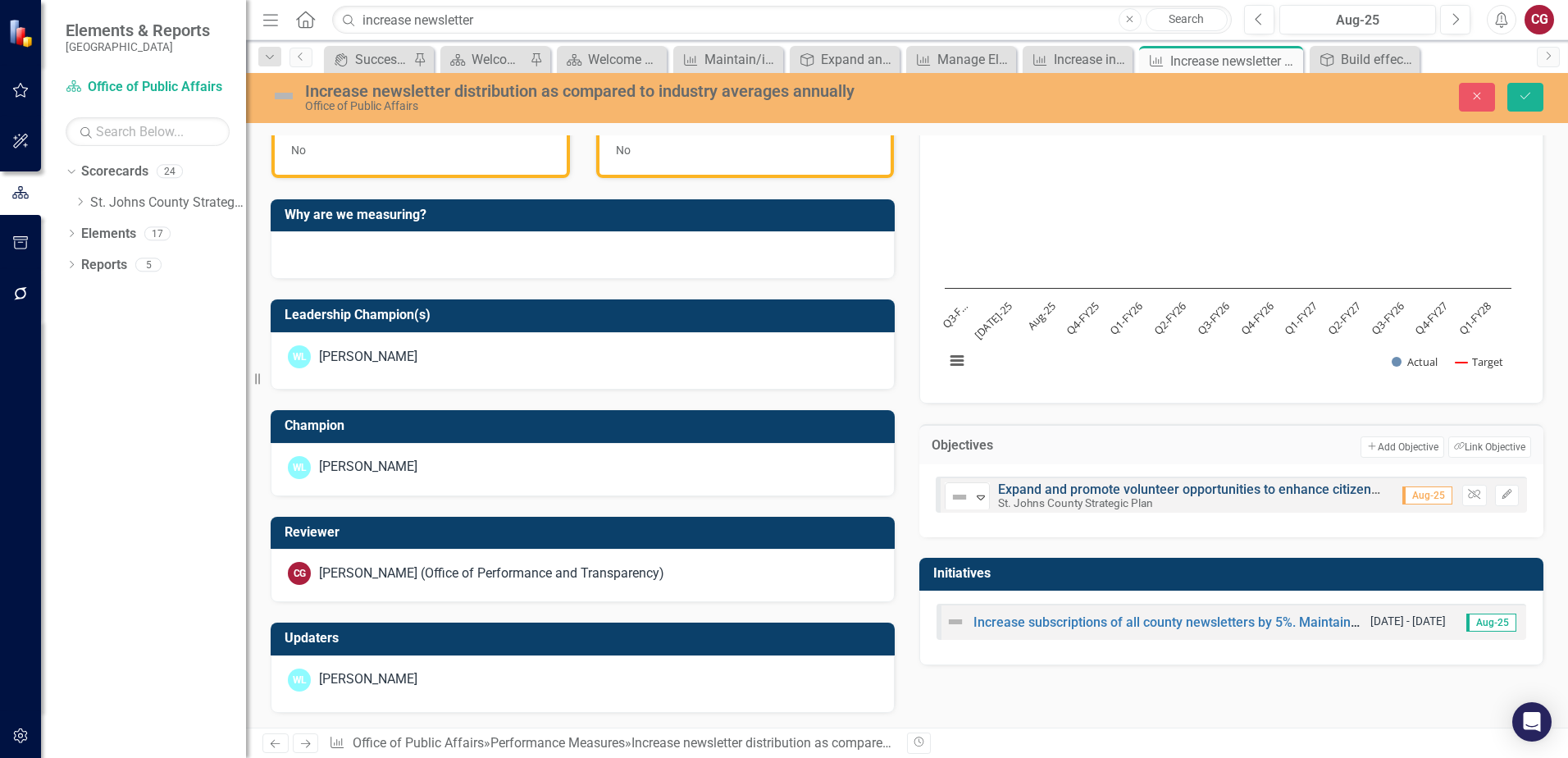
scroll to position [499, 0]
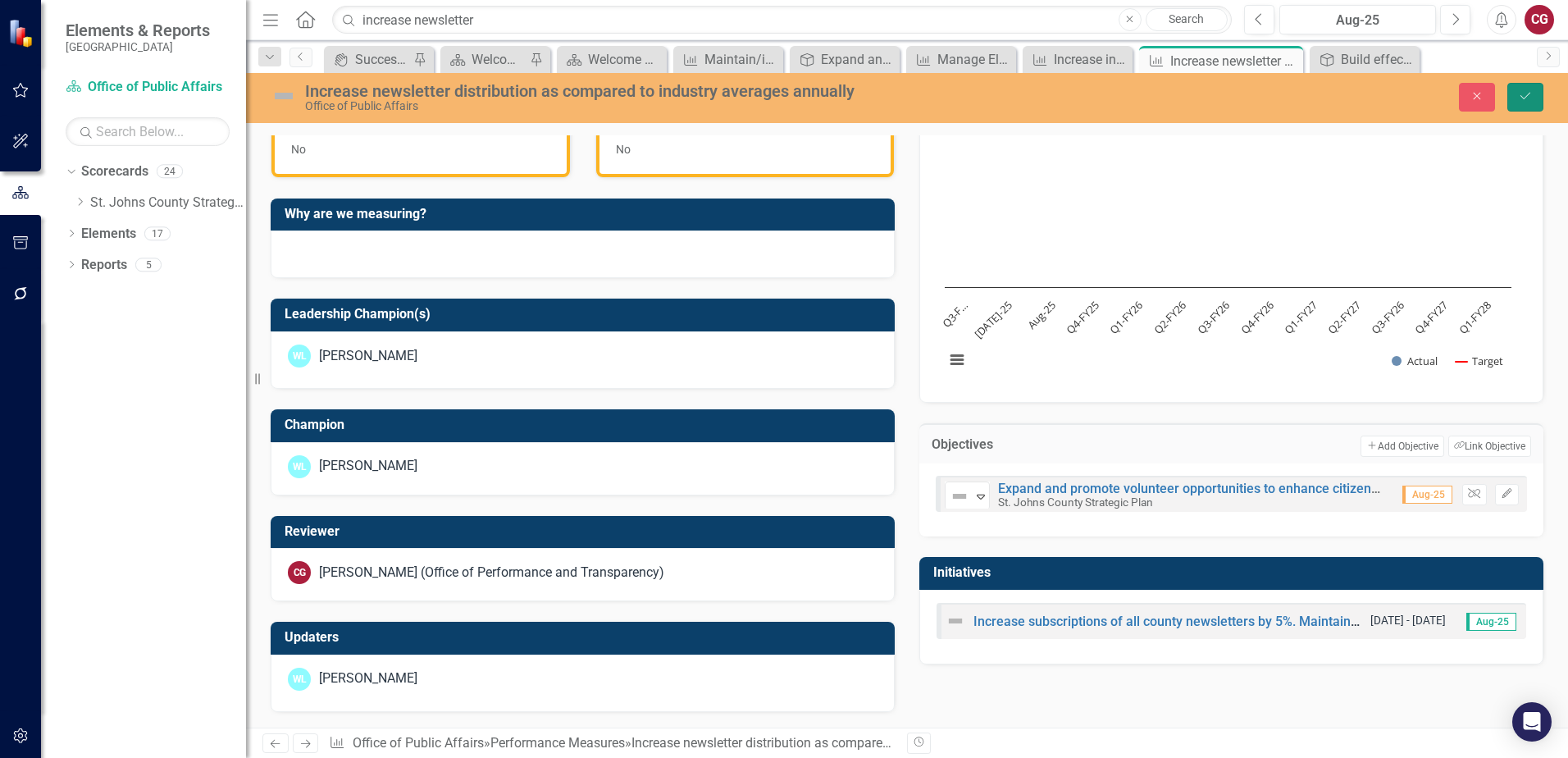
click at [1528, 92] on icon "Save" at bounding box center [1526, 96] width 15 height 11
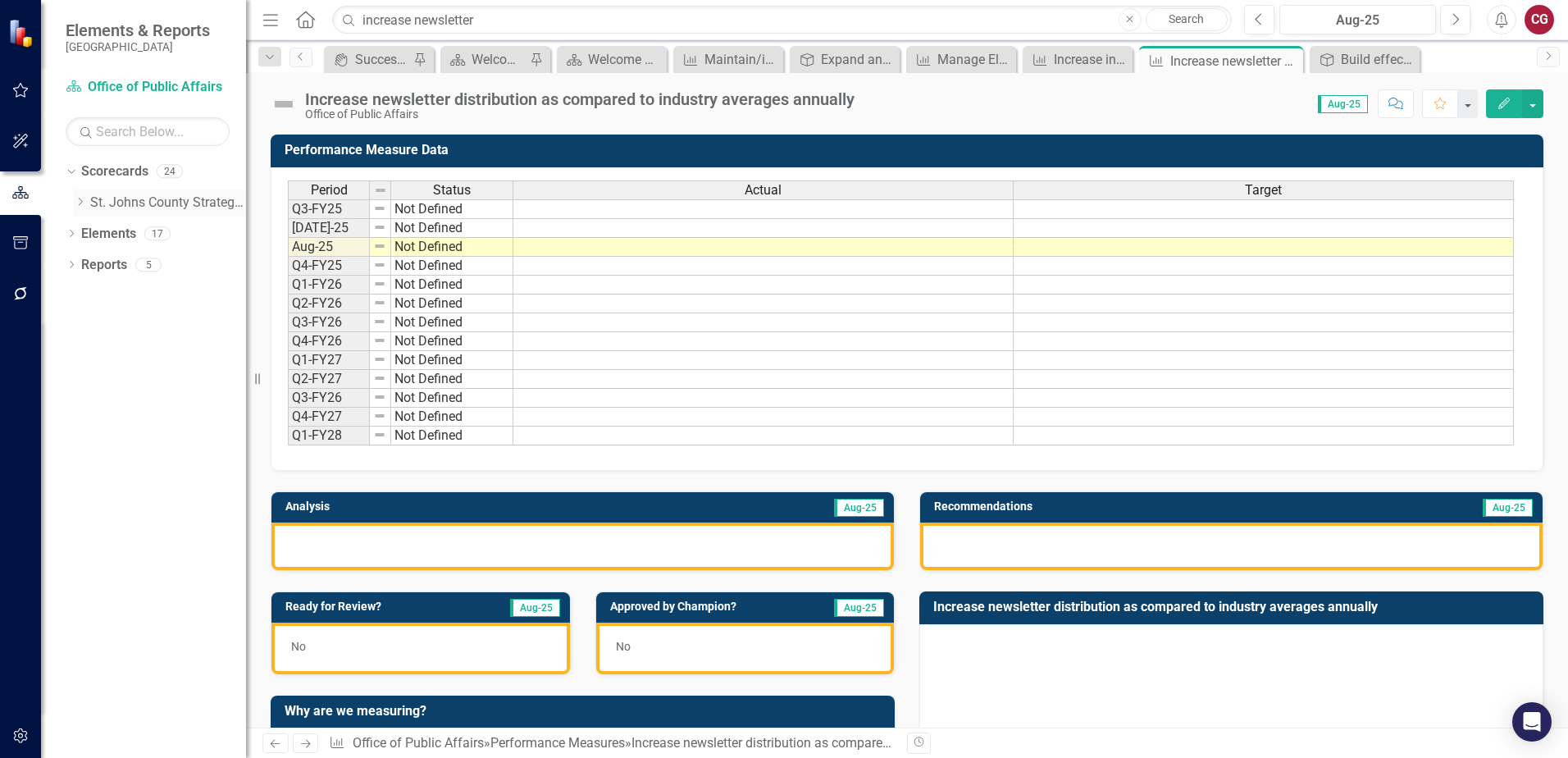
click at [182, 198] on link "St. Johns County Strategic Plan" at bounding box center [168, 203] width 156 height 19
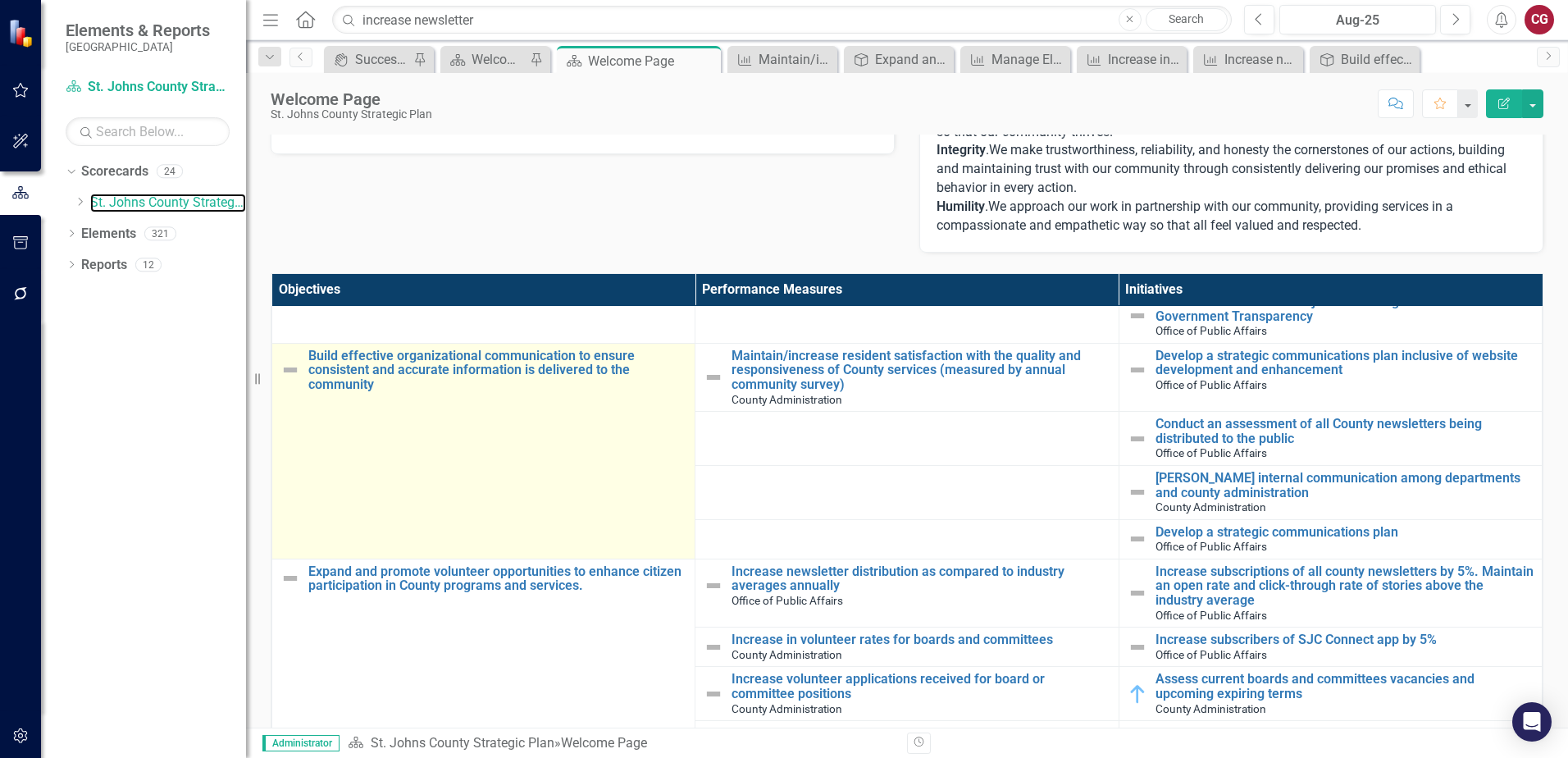
scroll to position [657, 0]
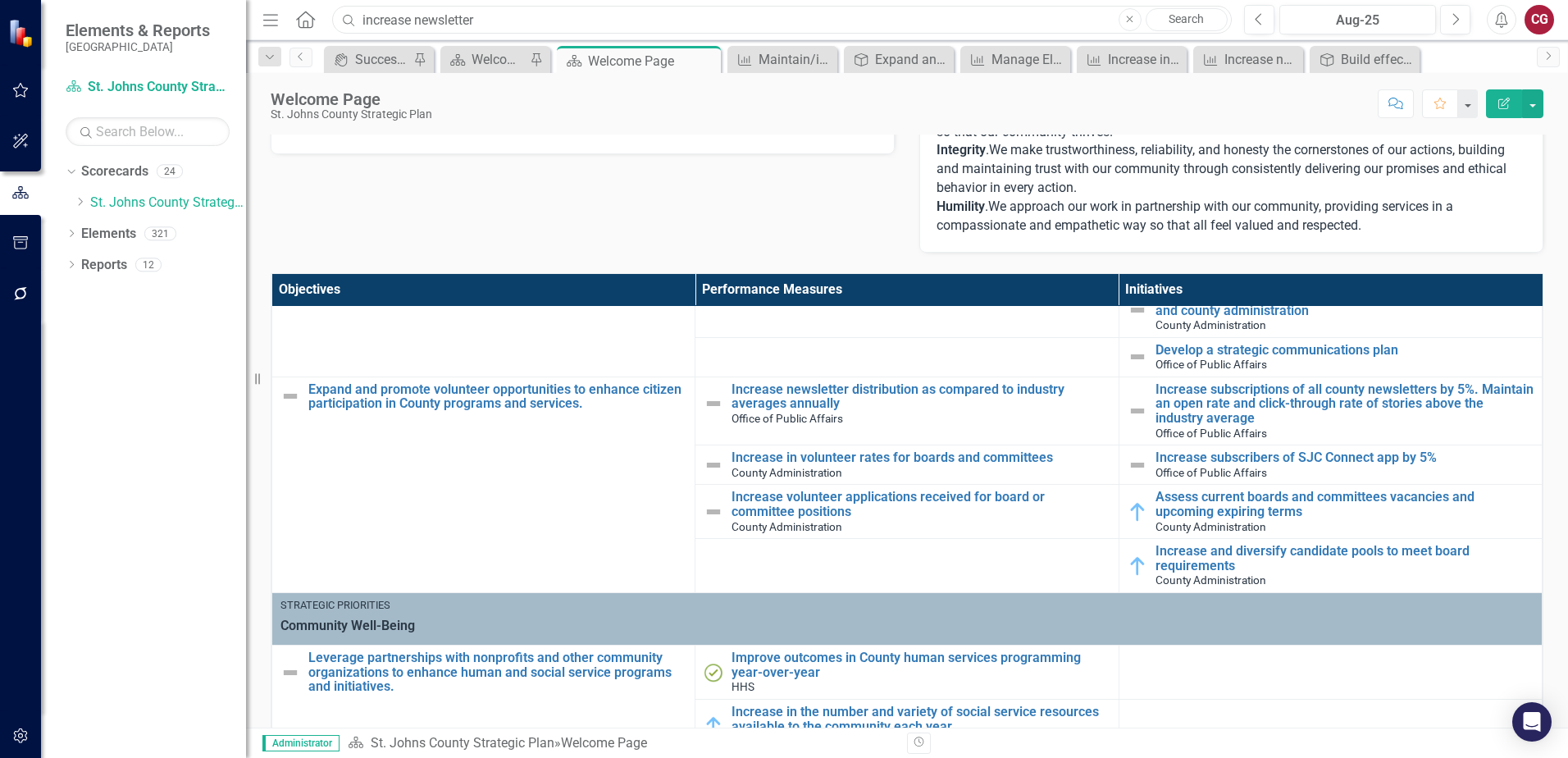
click at [543, 25] on input "increase newsletter" at bounding box center [782, 20] width 900 height 28
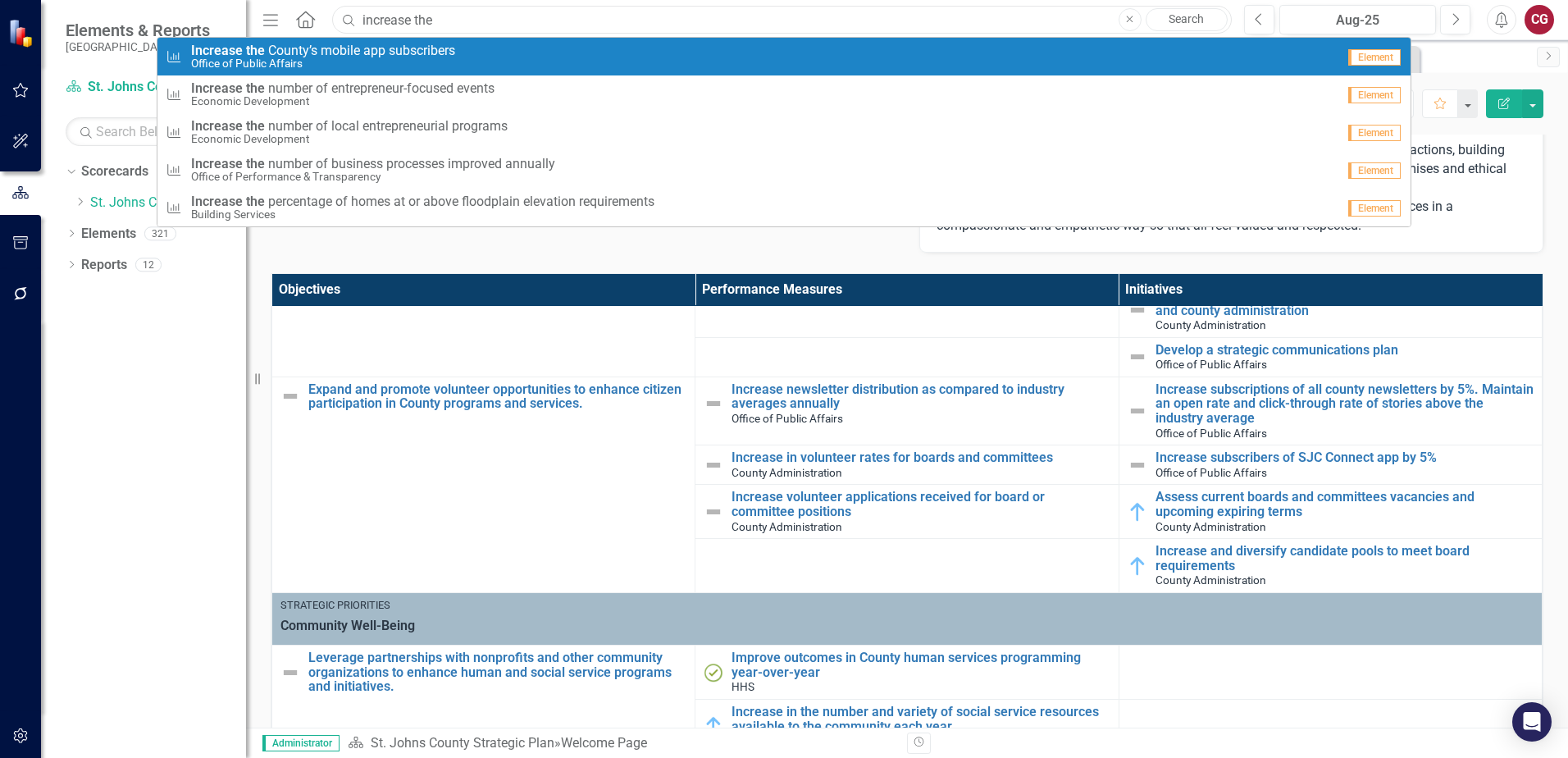
type input "increase the"
click at [463, 57] on div "Performance Measure Increase the C o u n t y ’ s m o b i l e a p p s u b s c r …" at bounding box center [751, 57] width 1171 height 27
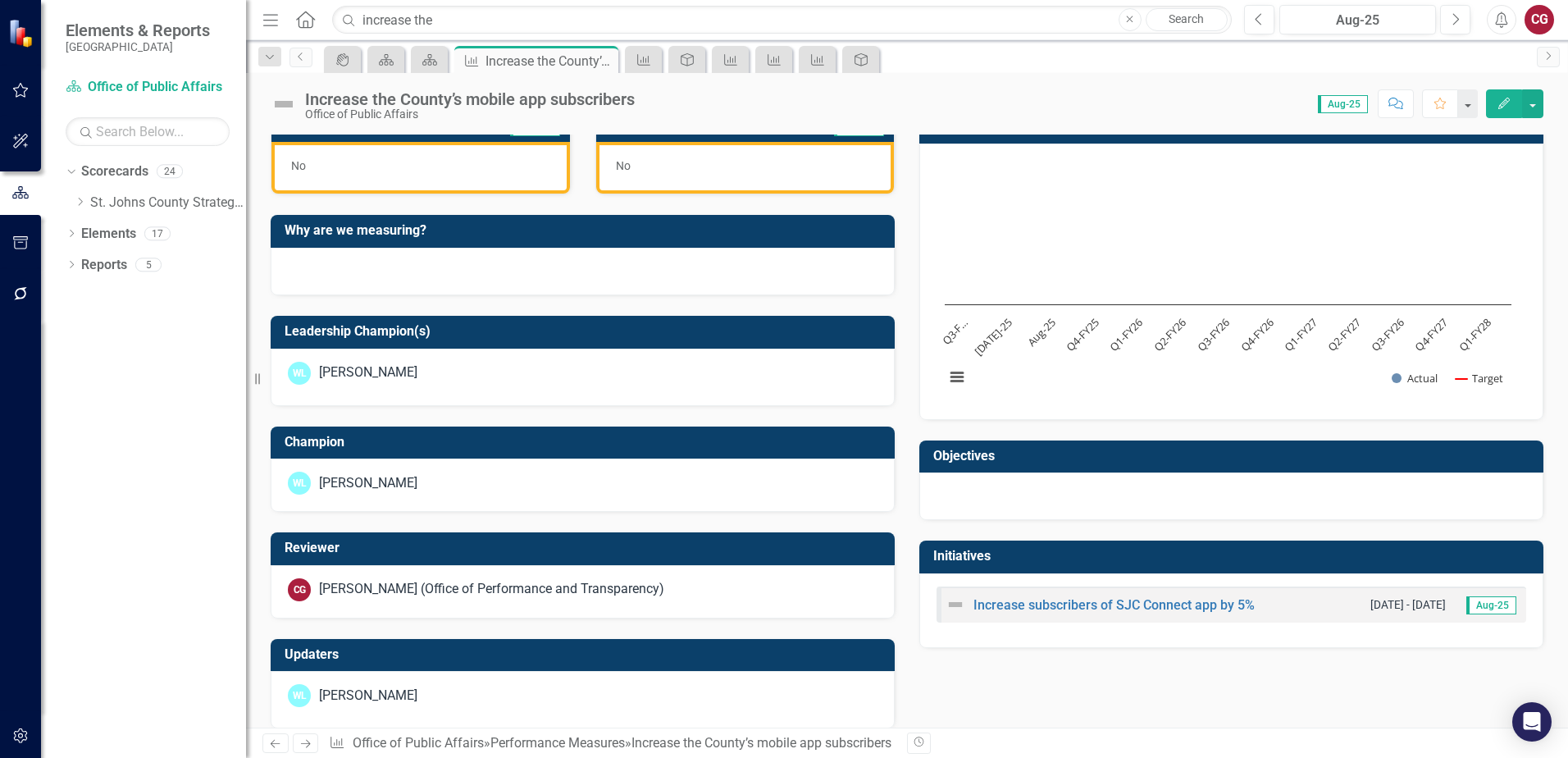
scroll to position [498, 0]
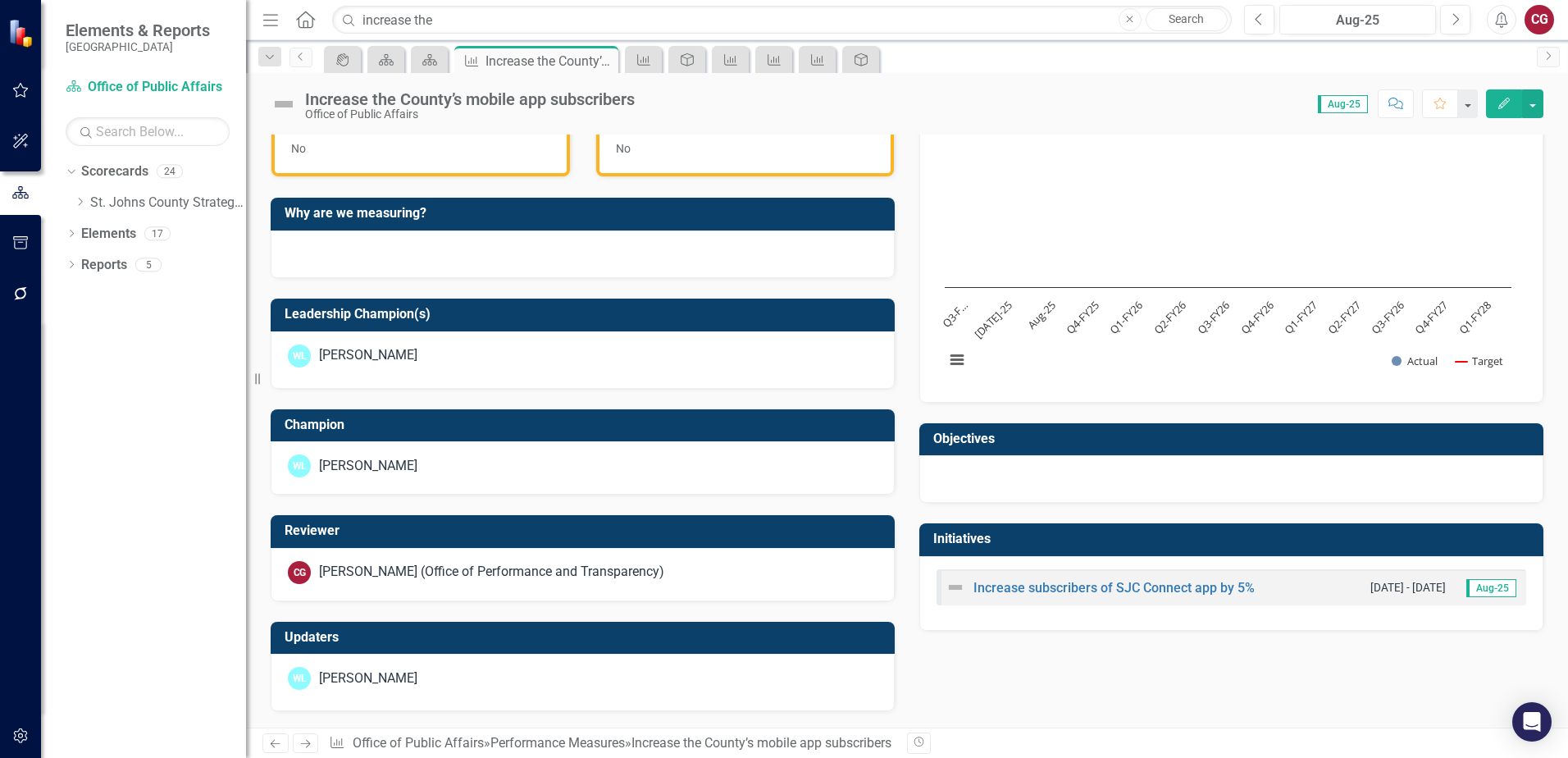
click at [1094, 480] on div at bounding box center [1232, 480] width 625 height 47
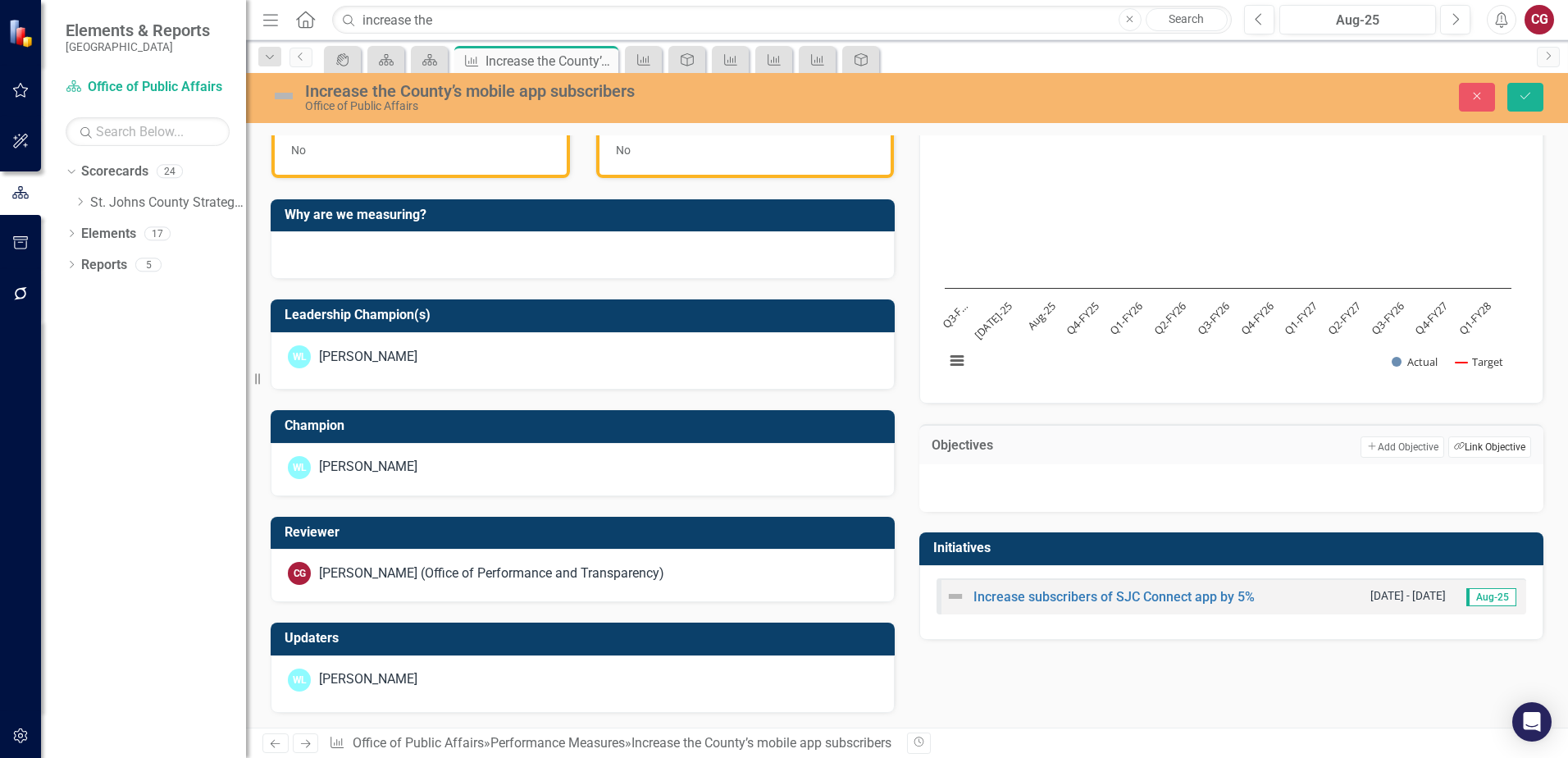
click at [1479, 449] on button "Link Tag Link Objective" at bounding box center [1490, 447] width 83 height 22
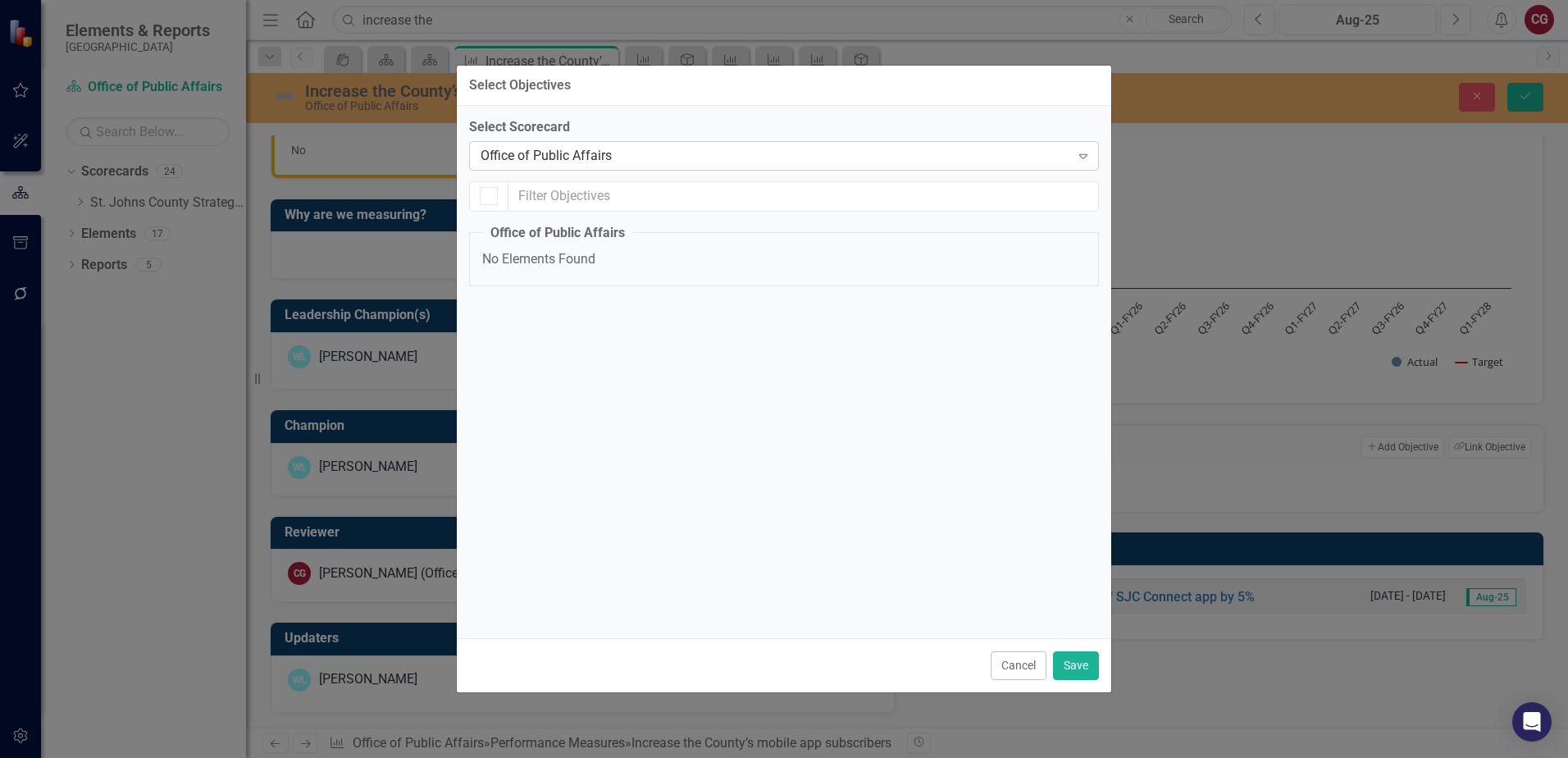
click at [761, 156] on div "Office of Public Affairs" at bounding box center [775, 156] width 590 height 19
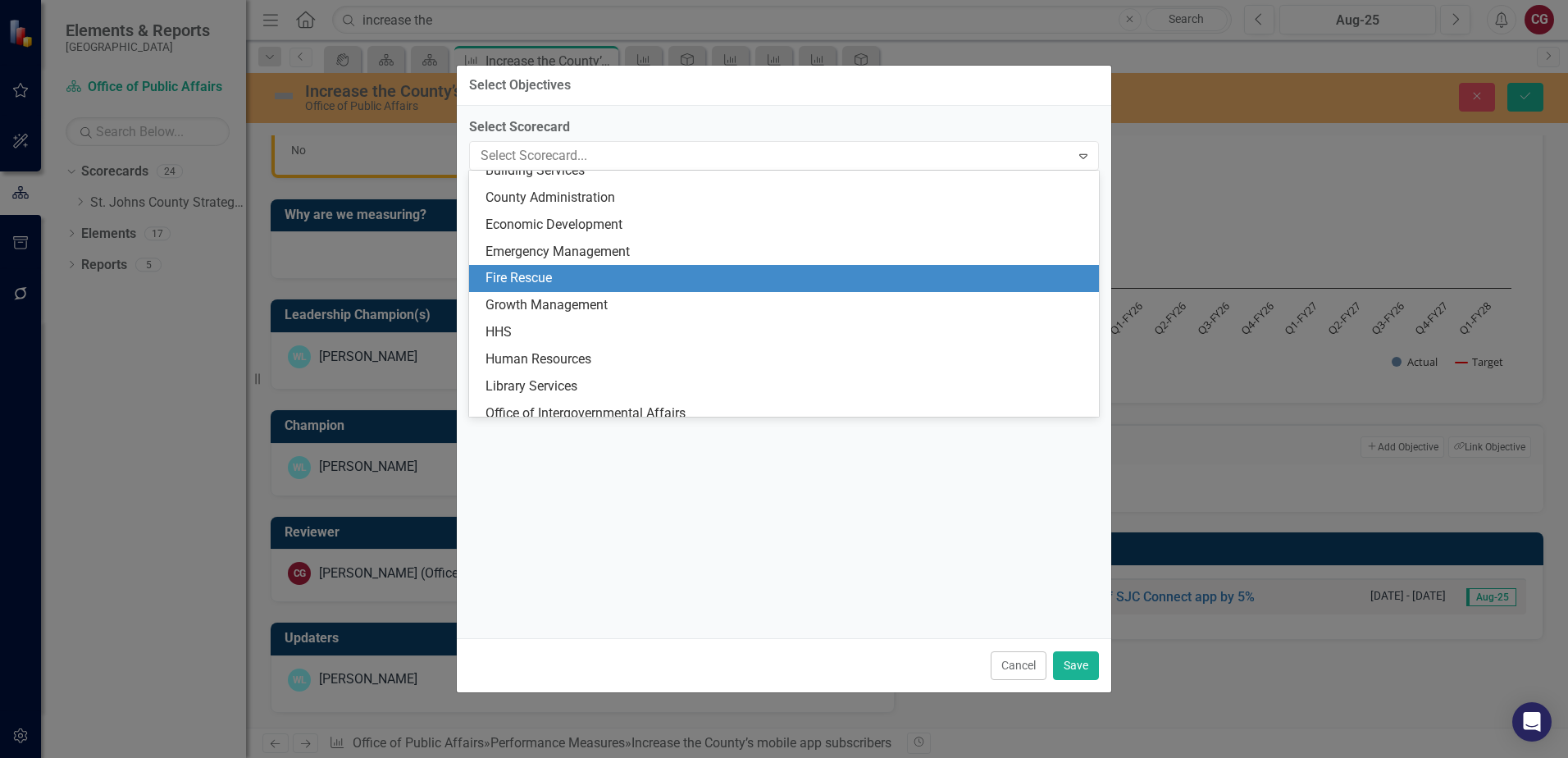
scroll to position [0, 0]
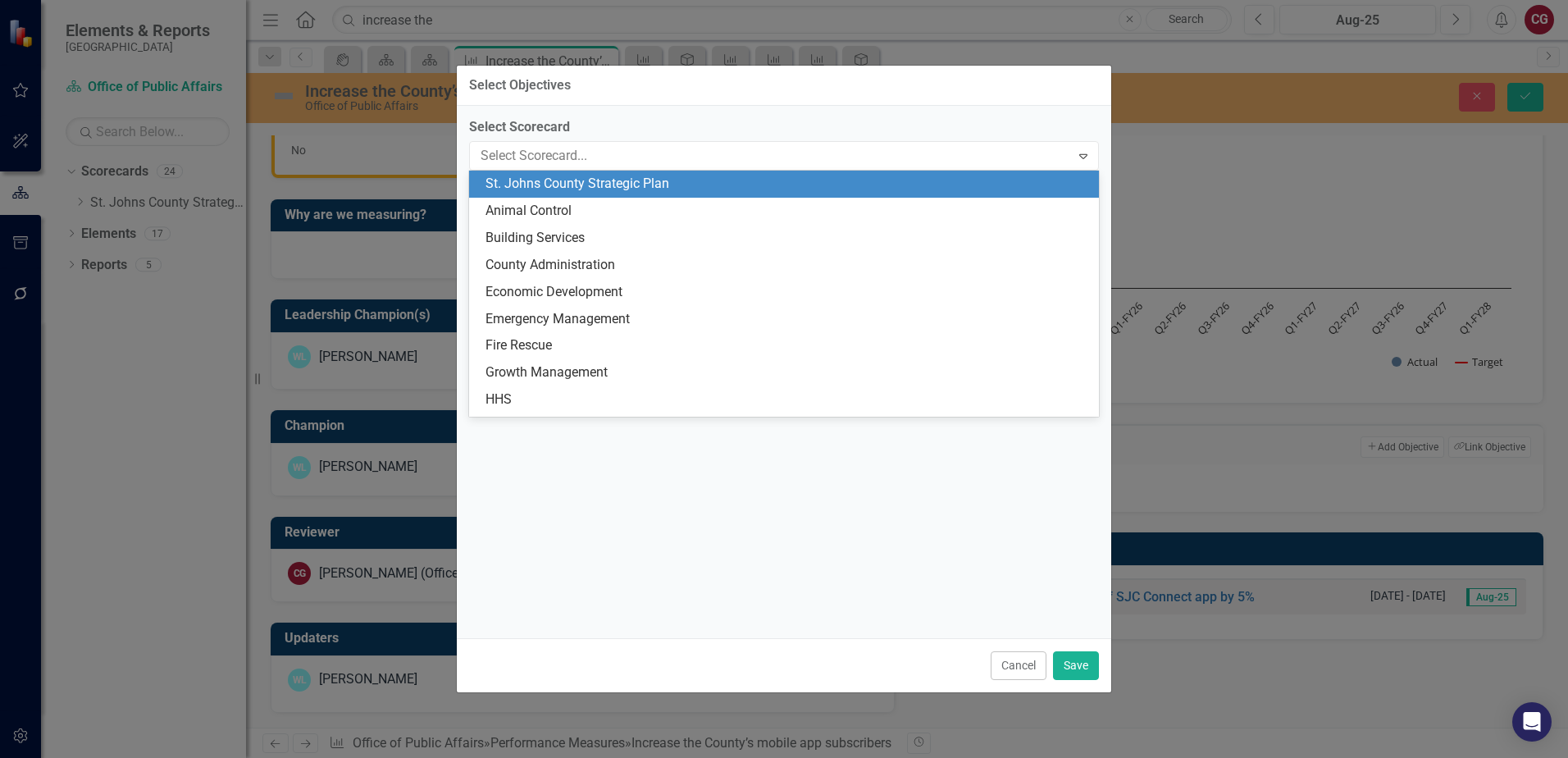
click at [753, 188] on div "St. Johns County Strategic Plan" at bounding box center [788, 184] width 604 height 19
checkbox input "false"
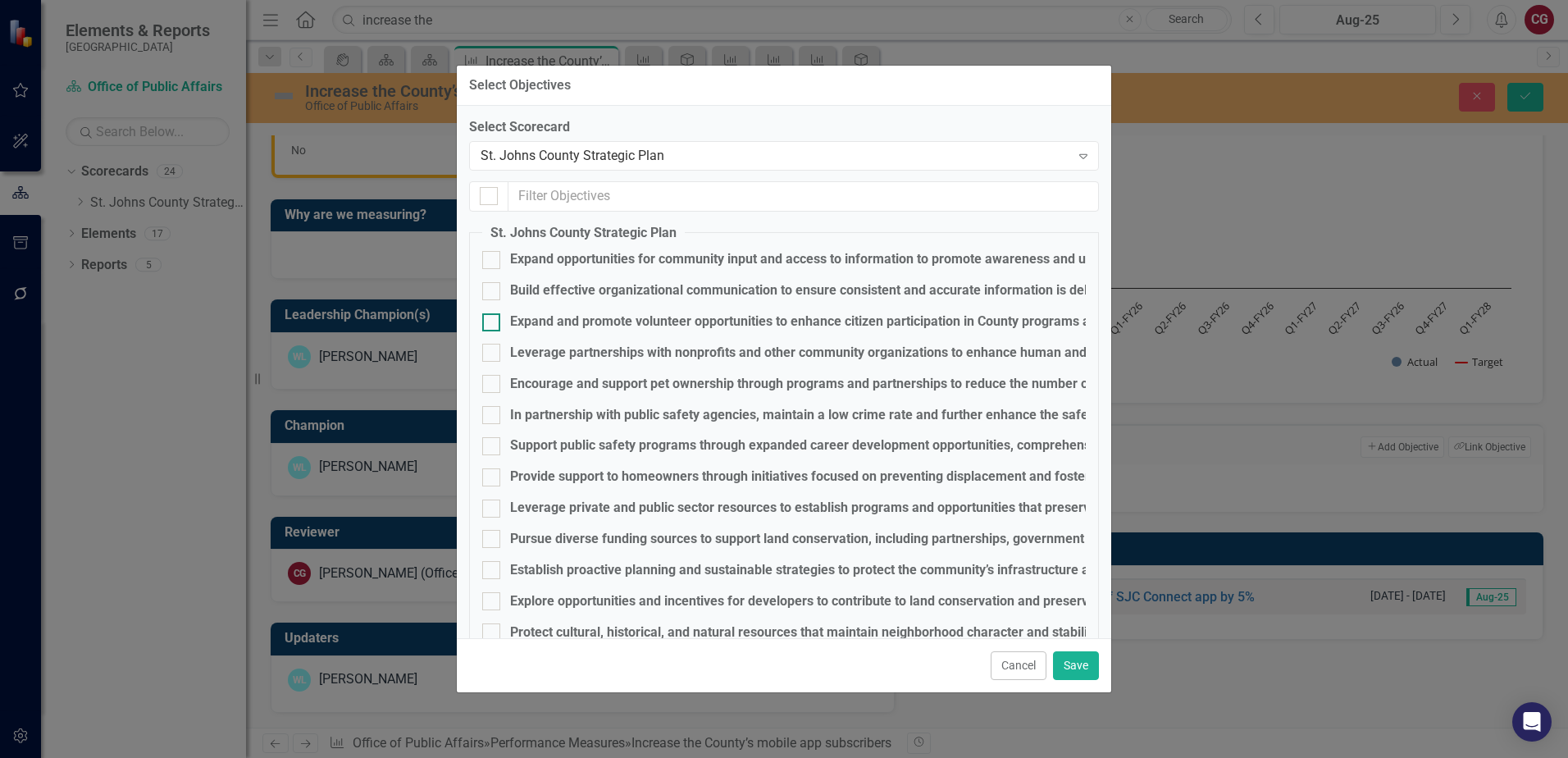
click at [583, 324] on div "Expand and promote volunteer opportunities to enhance citizen participation in …" at bounding box center [836, 322] width 651 height 19
click at [493, 324] on input "Expand and promote volunteer opportunities to enhance citizen participation in …" at bounding box center [487, 318] width 10 height 10
checkbox input "true"
click at [1087, 655] on button "Save" at bounding box center [1076, 665] width 46 height 28
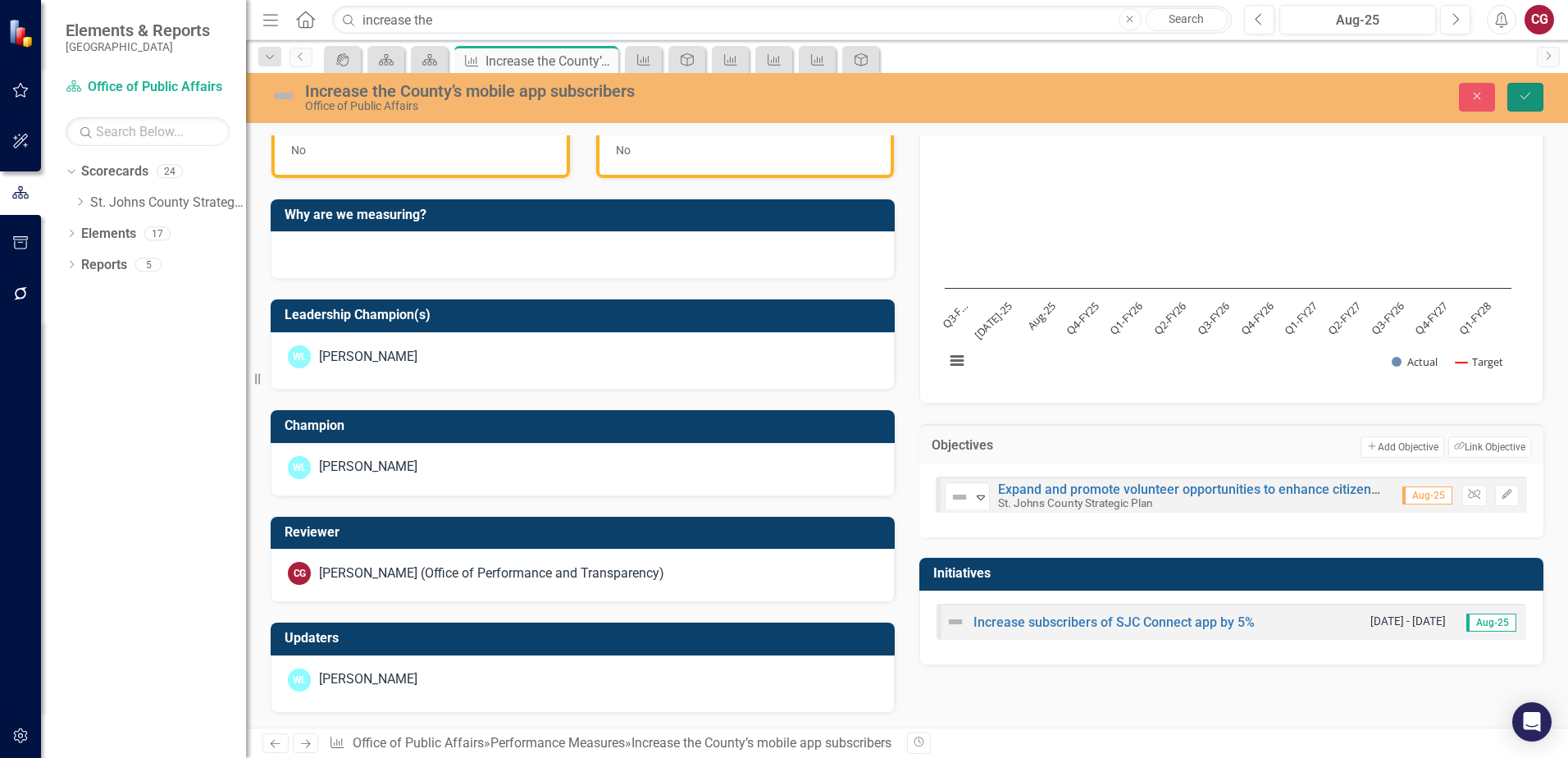
click at [1519, 98] on icon "Save" at bounding box center [1526, 96] width 15 height 11
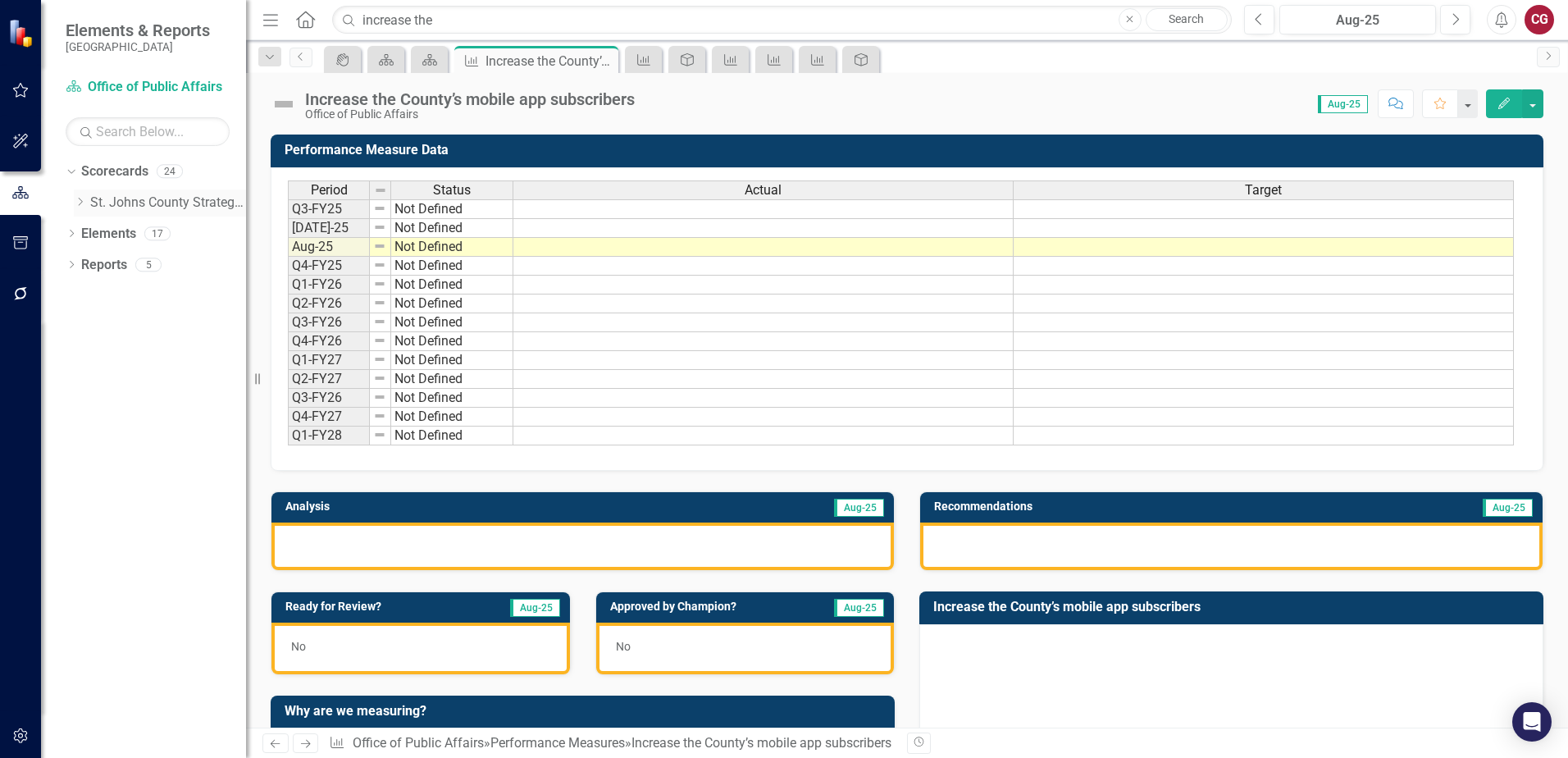
click at [135, 203] on link "St. Johns County Strategic Plan" at bounding box center [168, 203] width 156 height 19
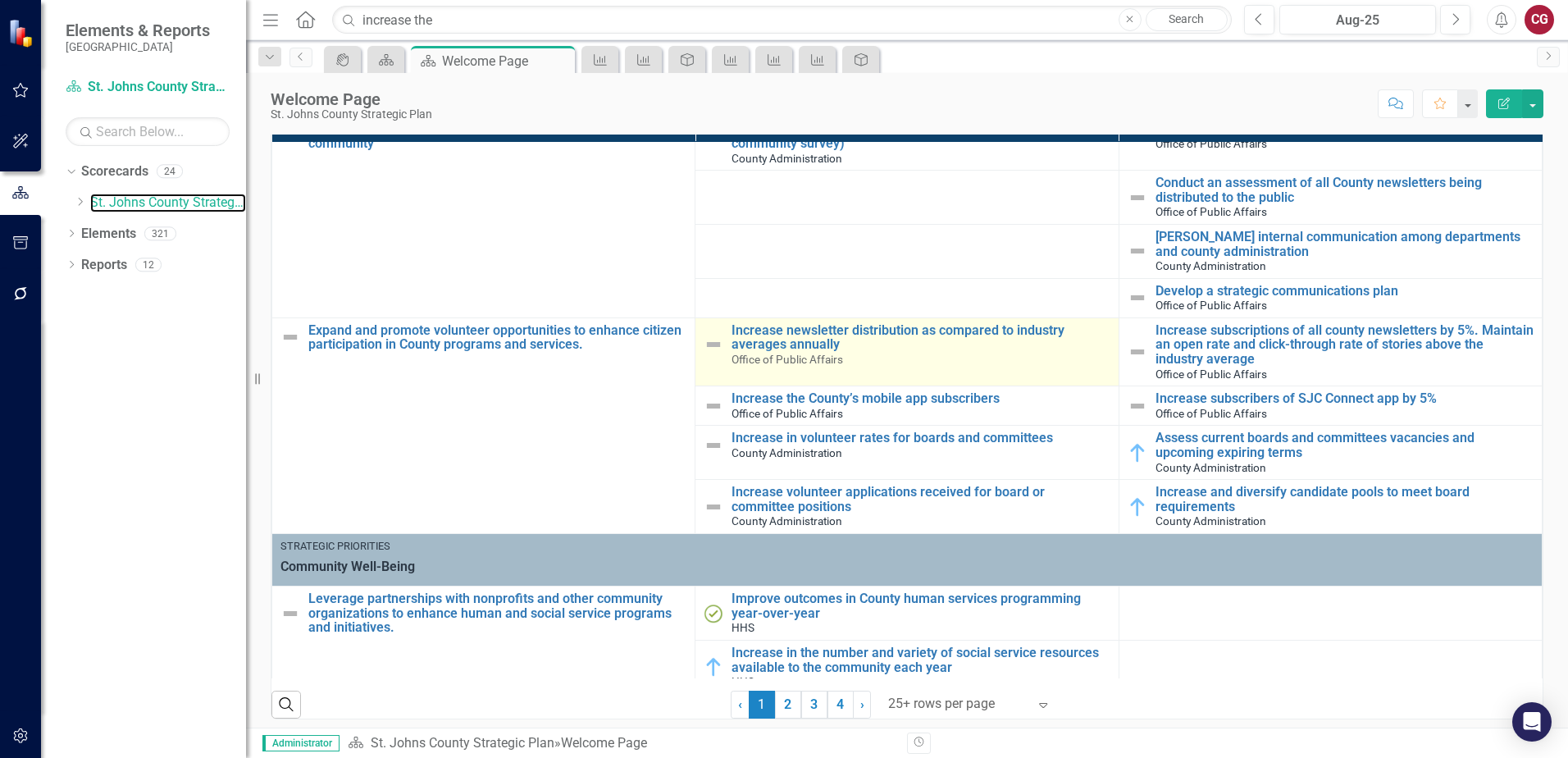
scroll to position [575, 0]
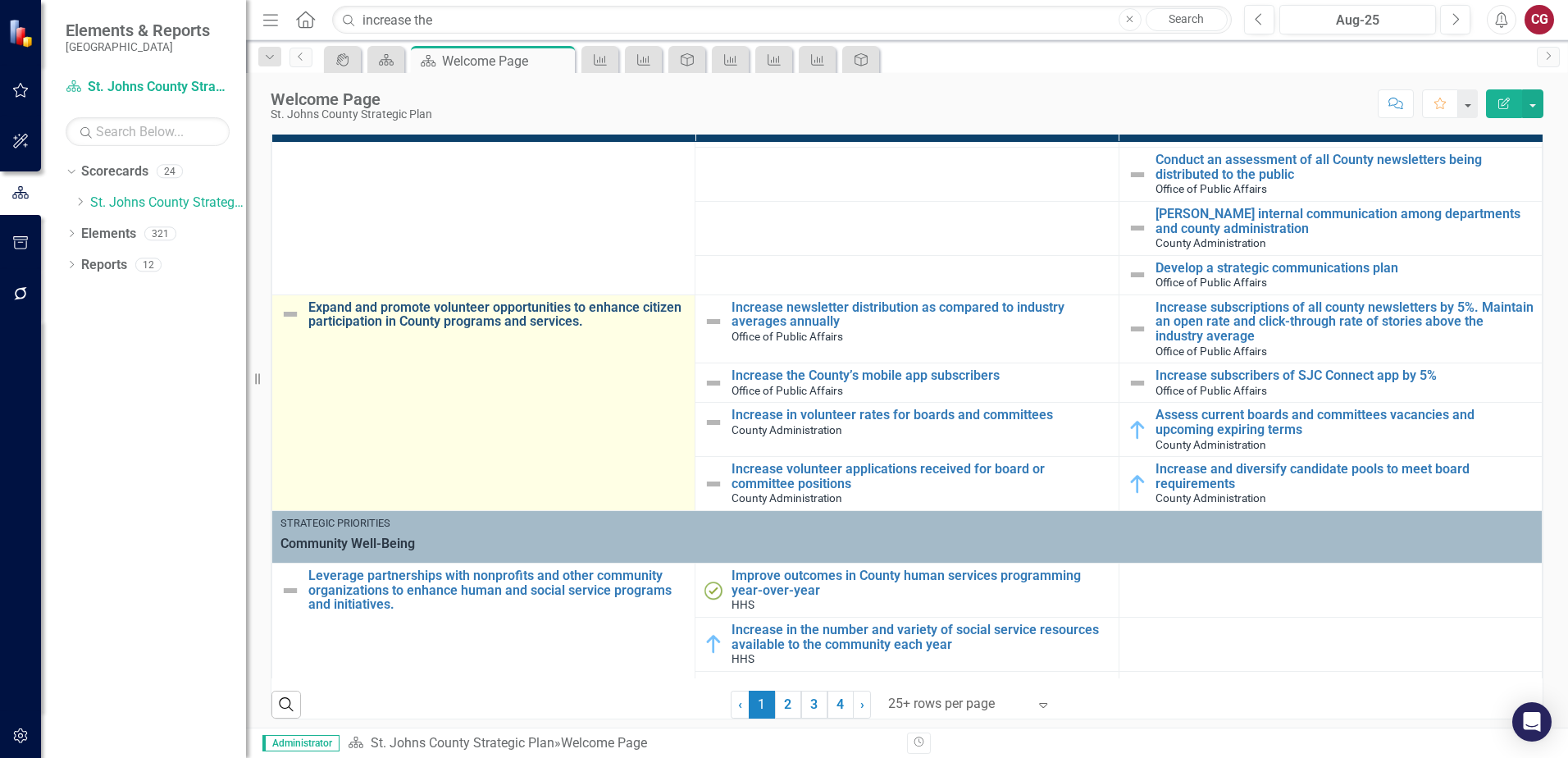
click at [585, 314] on link "Expand and promote volunteer opportunities to enhance citizen participation in …" at bounding box center [497, 314] width 378 height 28
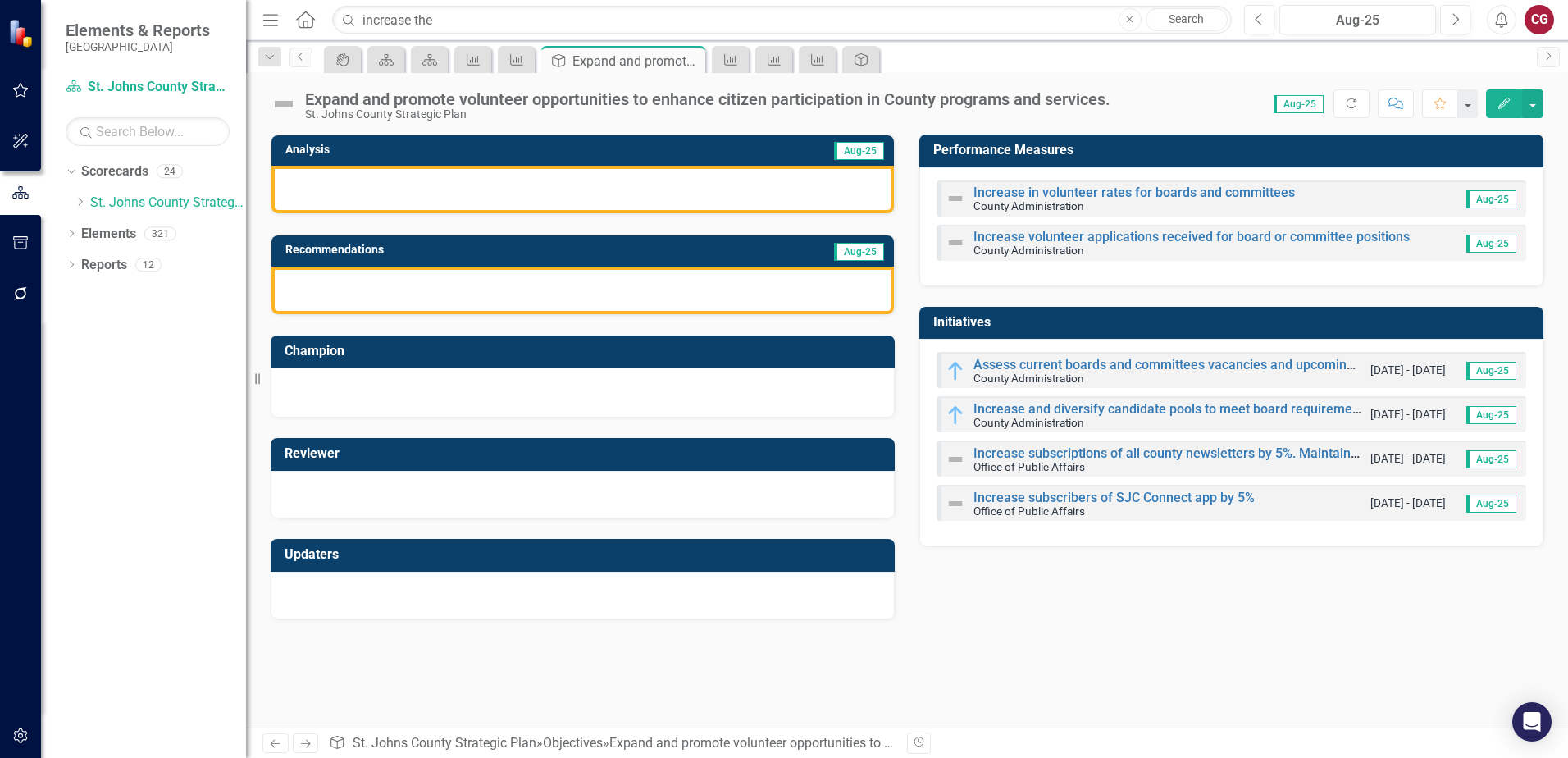
click at [1184, 144] on h3 "Performance Measures" at bounding box center [1234, 150] width 602 height 15
click at [1185, 143] on h3 "Performance Measures" at bounding box center [1234, 150] width 602 height 15
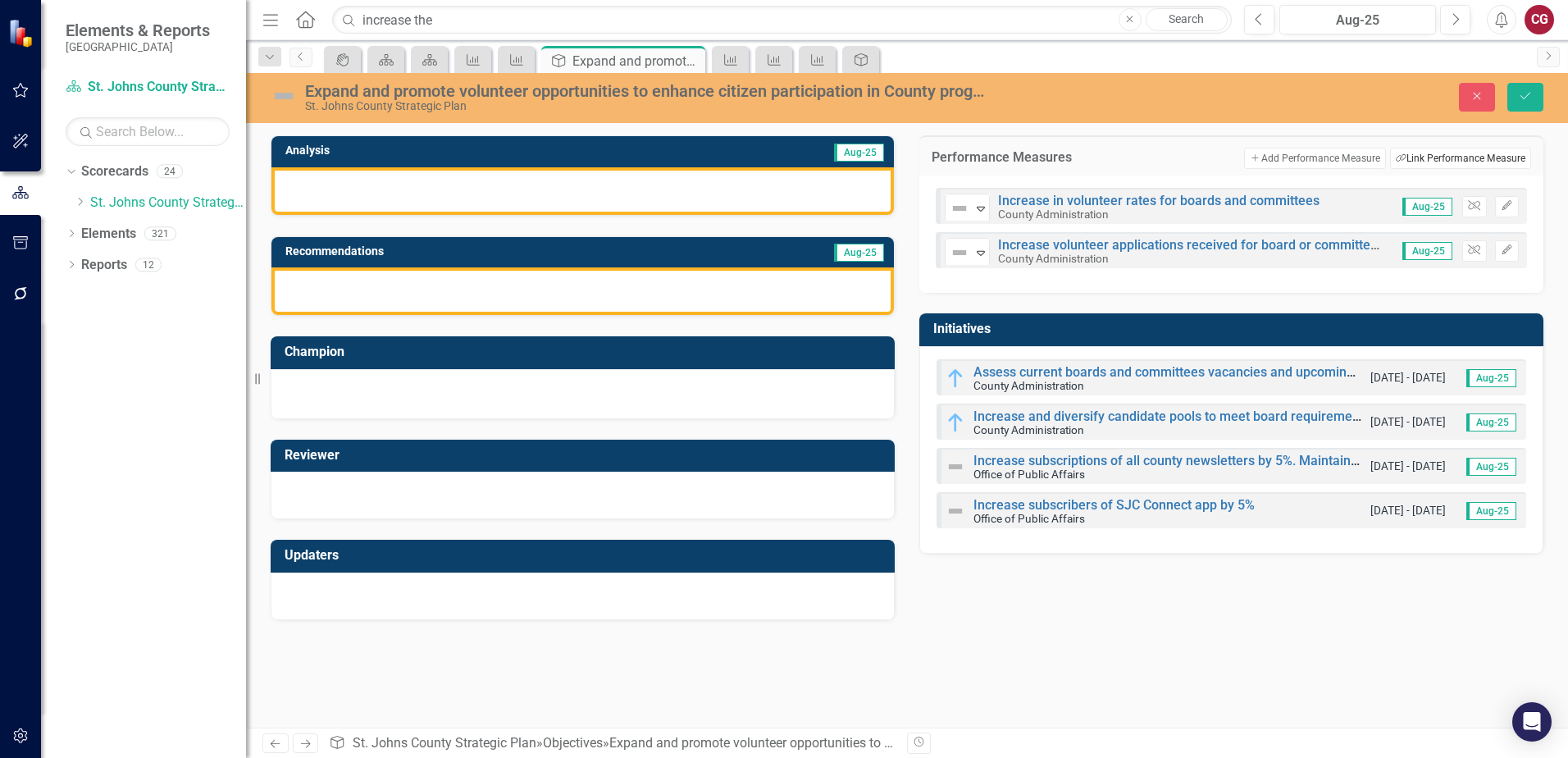
click at [1444, 158] on button "Link Tag Link Performance Measure" at bounding box center [1461, 159] width 142 height 22
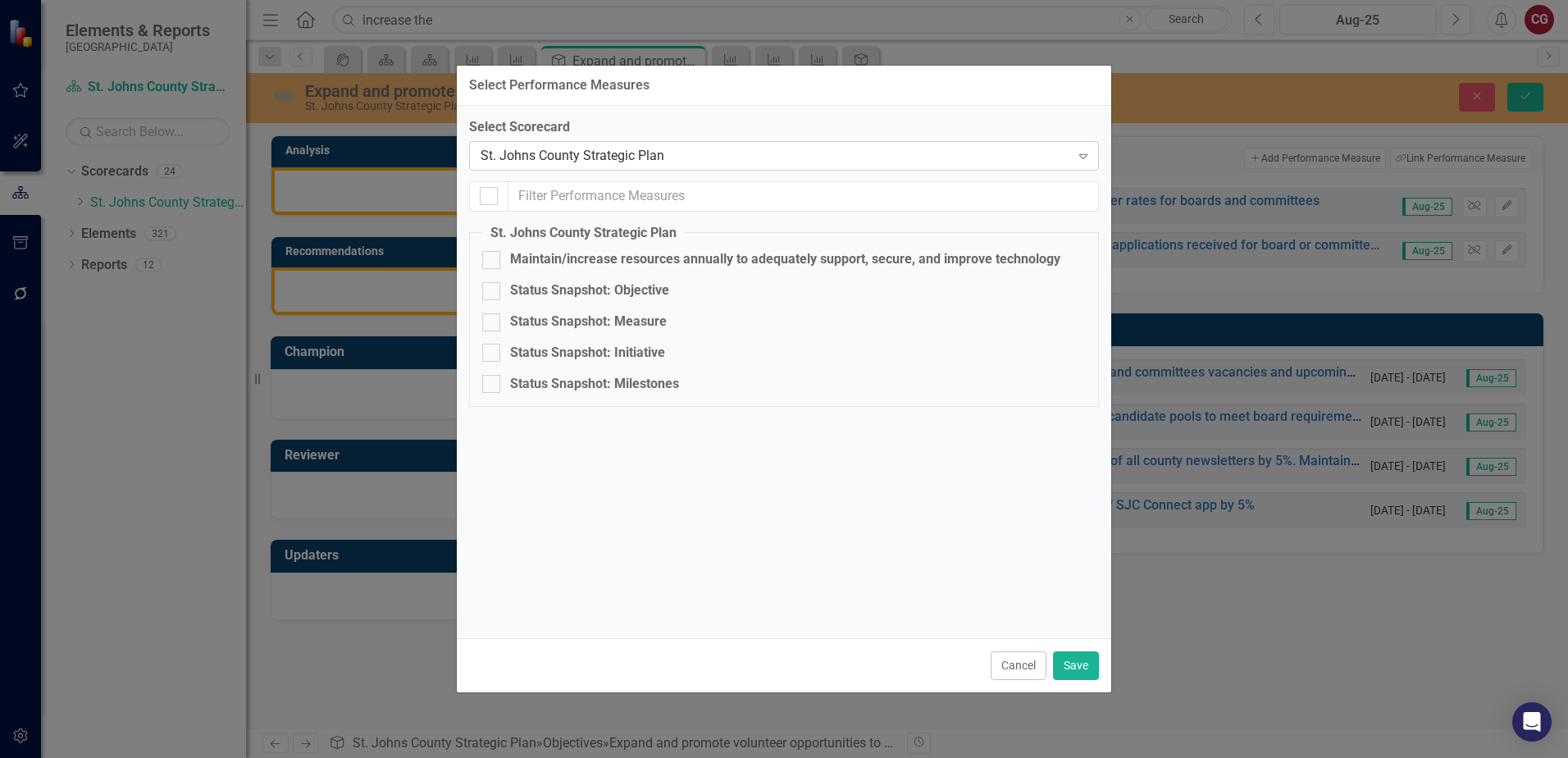
click at [689, 156] on div "St. Johns County Strategic Plan" at bounding box center [775, 156] width 590 height 19
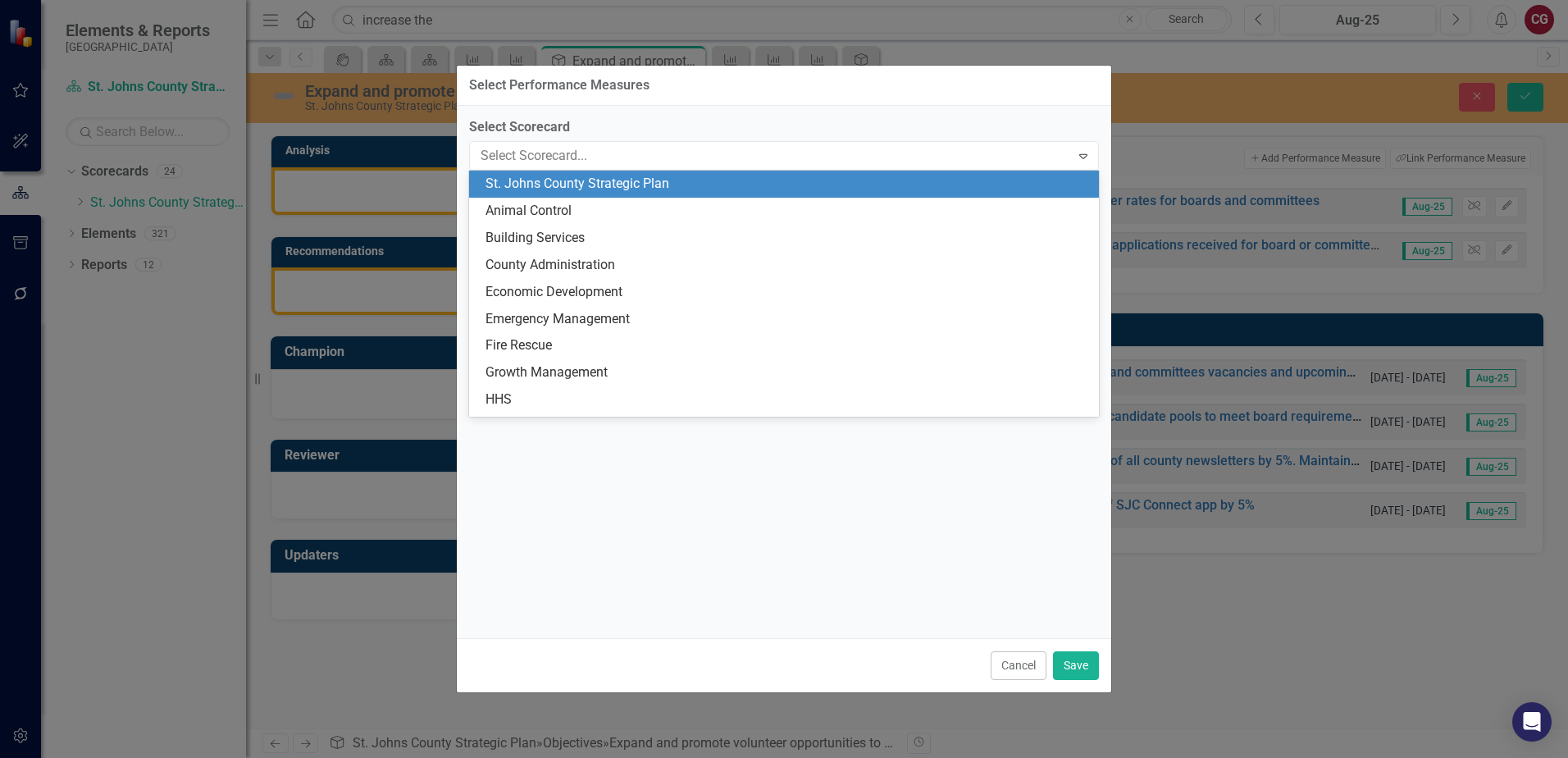
click at [672, 186] on div "St. Johns County Strategic Plan" at bounding box center [788, 184] width 604 height 19
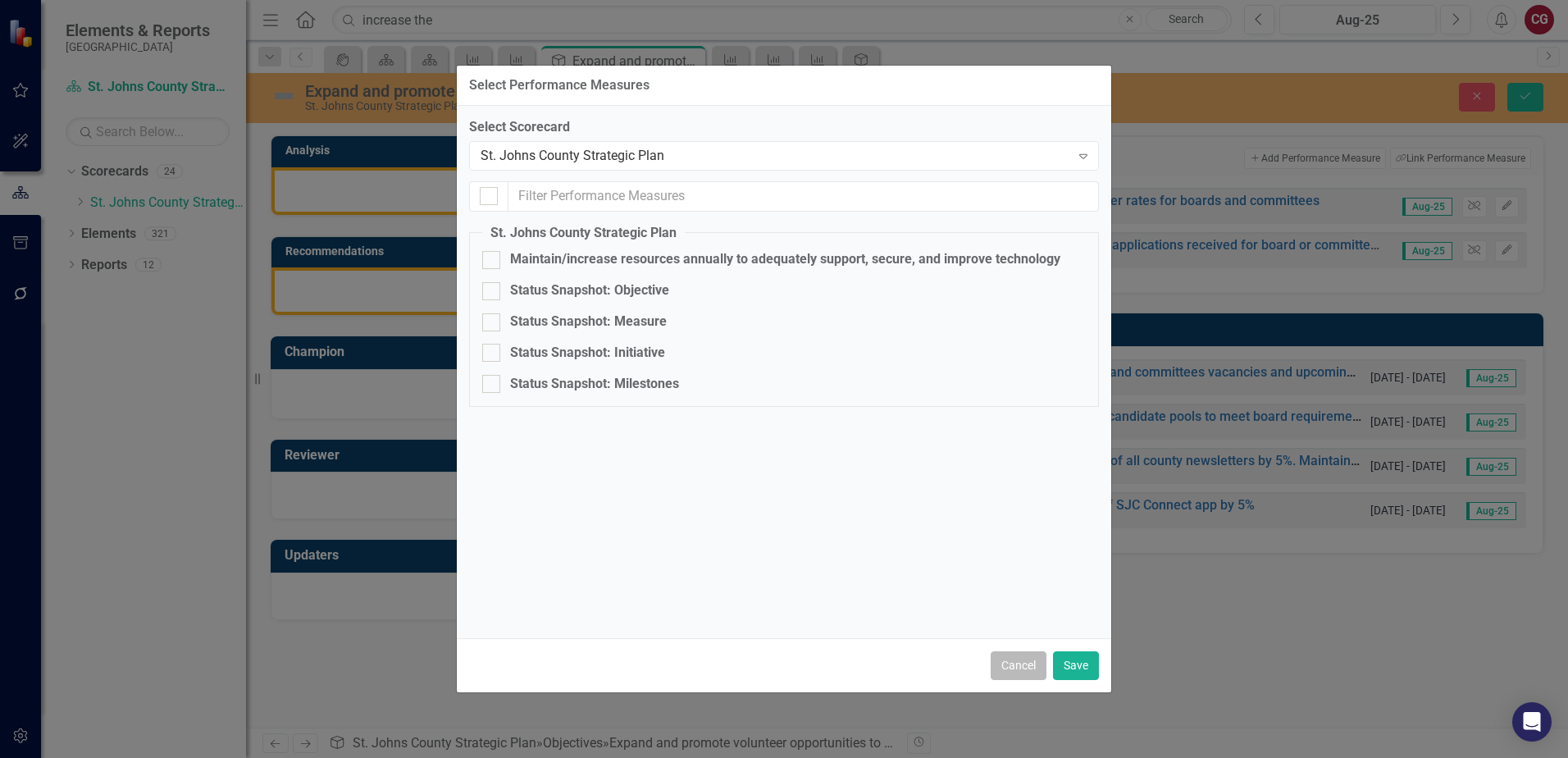
click at [1002, 668] on button "Cancel" at bounding box center [1018, 665] width 56 height 28
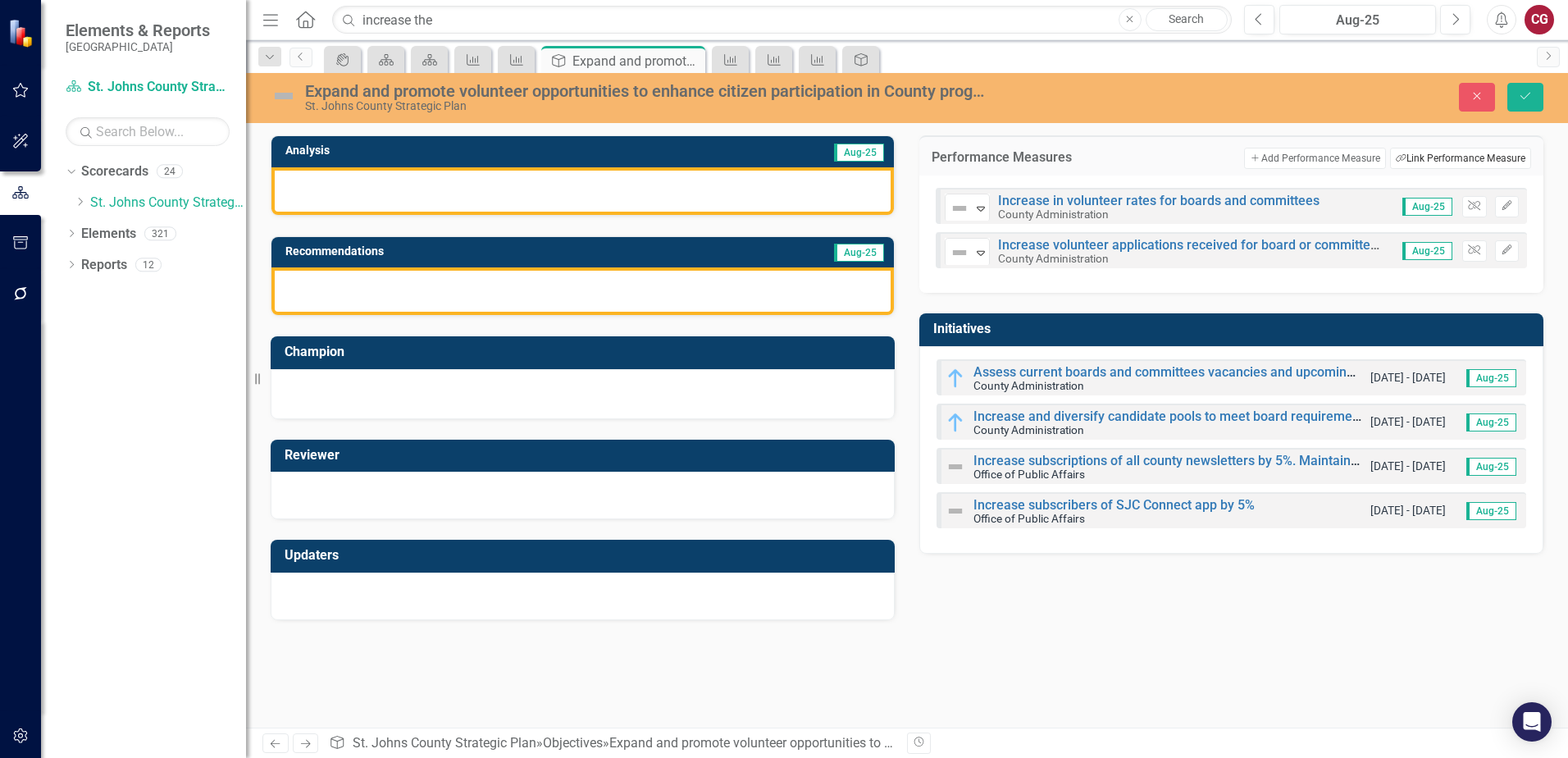
click at [1457, 163] on button "Link Tag Link Performance Measure" at bounding box center [1461, 159] width 142 height 22
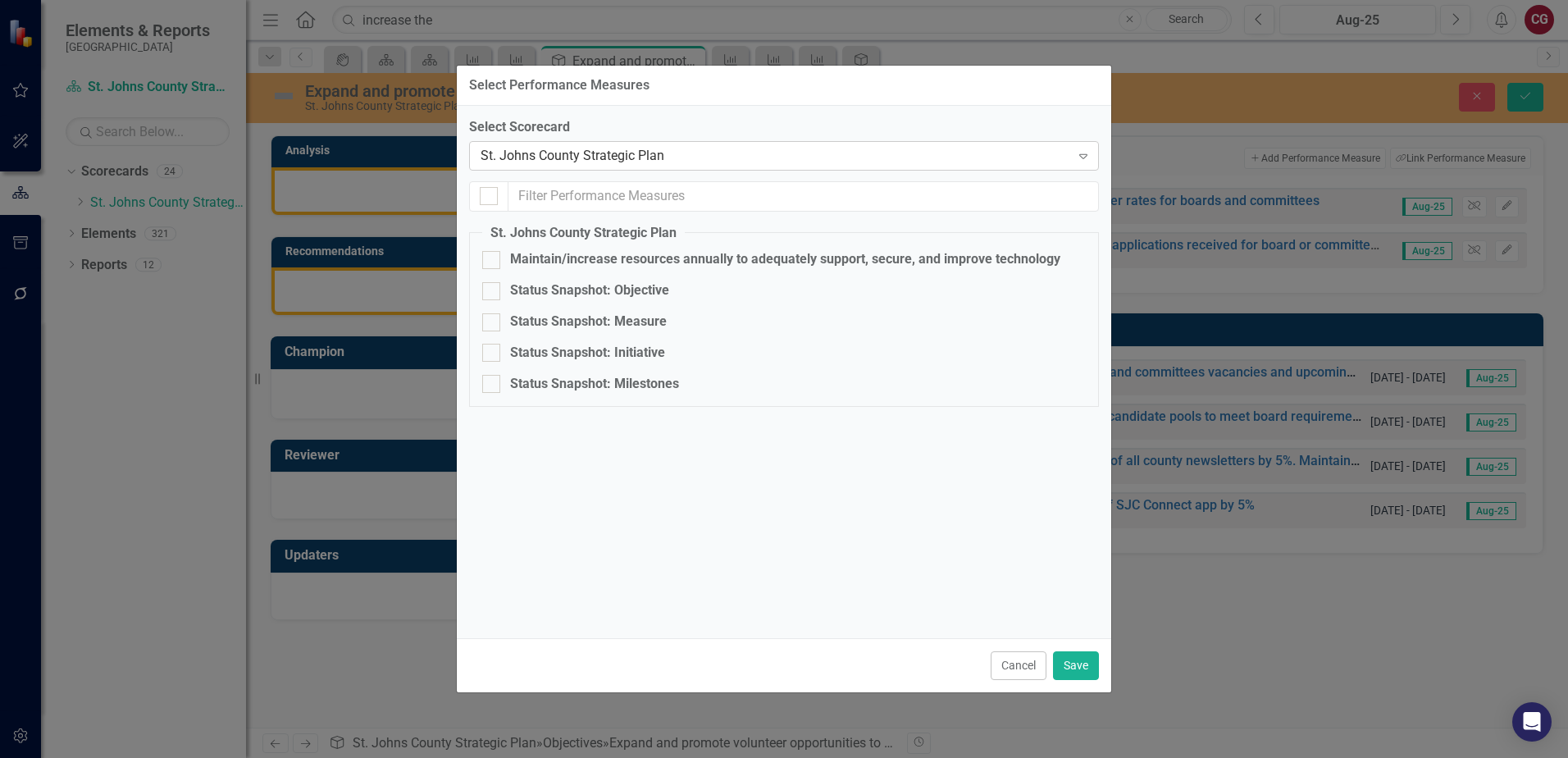
click at [870, 160] on div "St. Johns County Strategic Plan" at bounding box center [775, 156] width 590 height 19
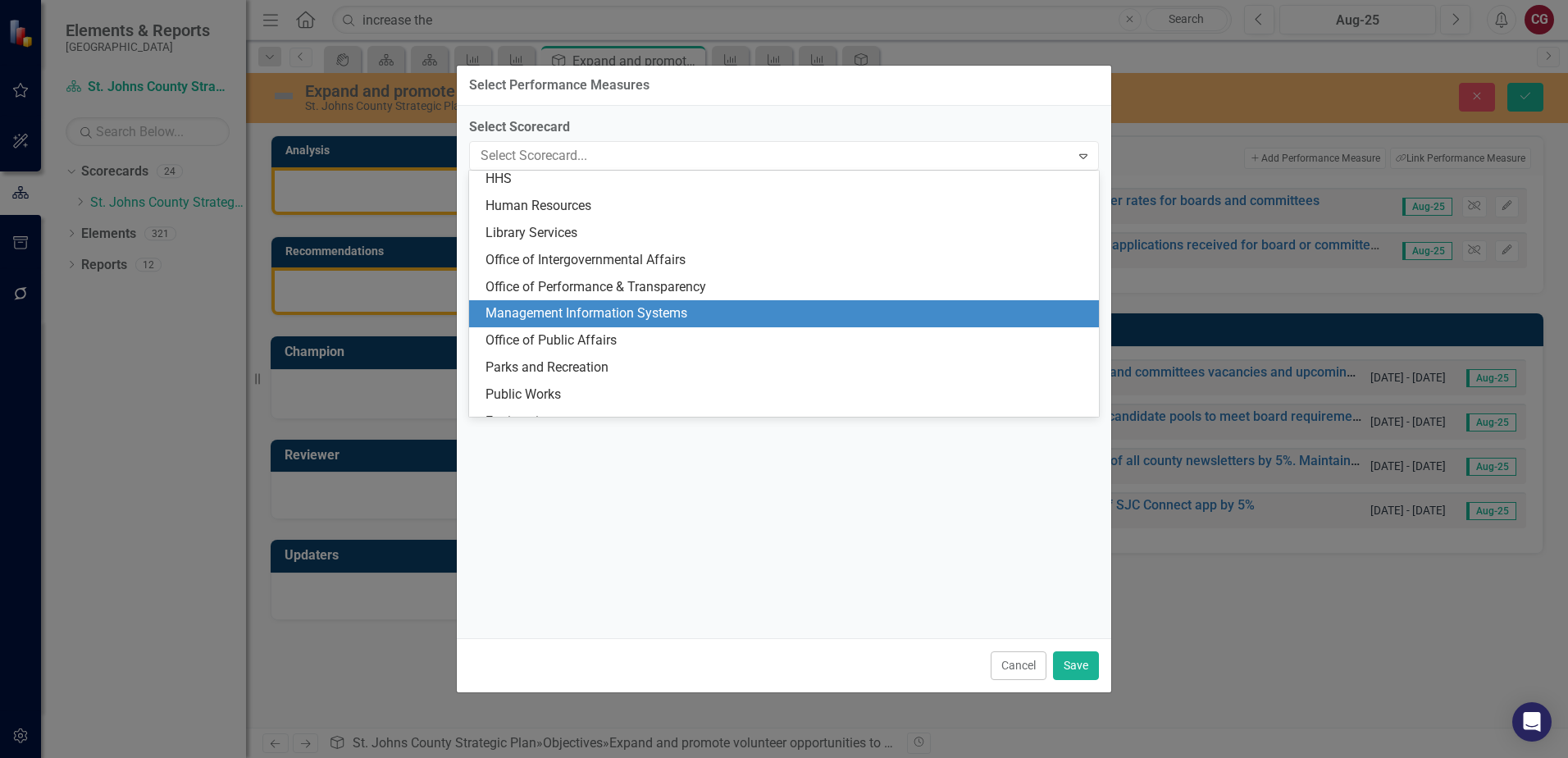
scroll to position [246, 0]
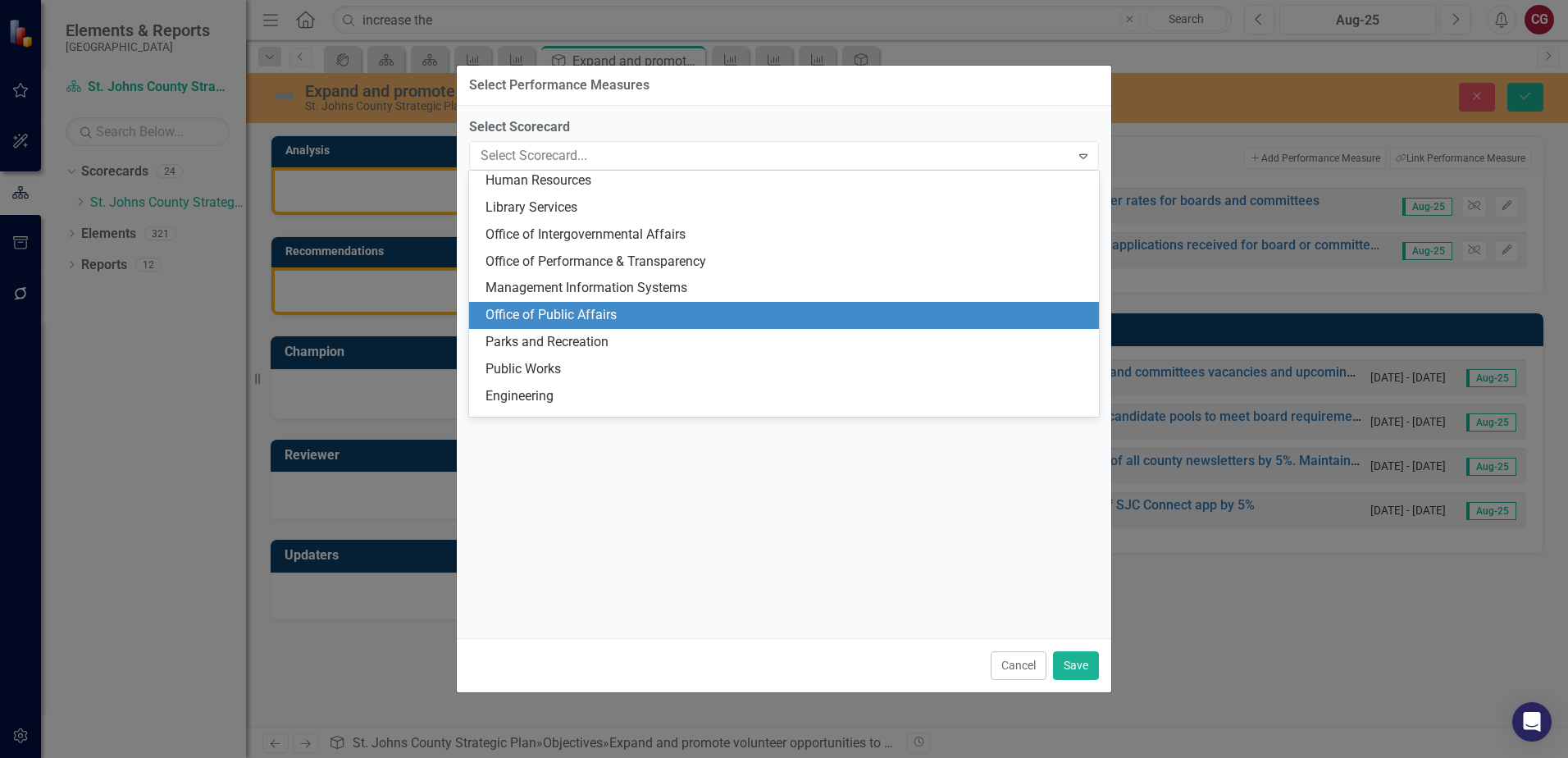
click at [616, 316] on div "Office of Public Affairs" at bounding box center [788, 315] width 604 height 19
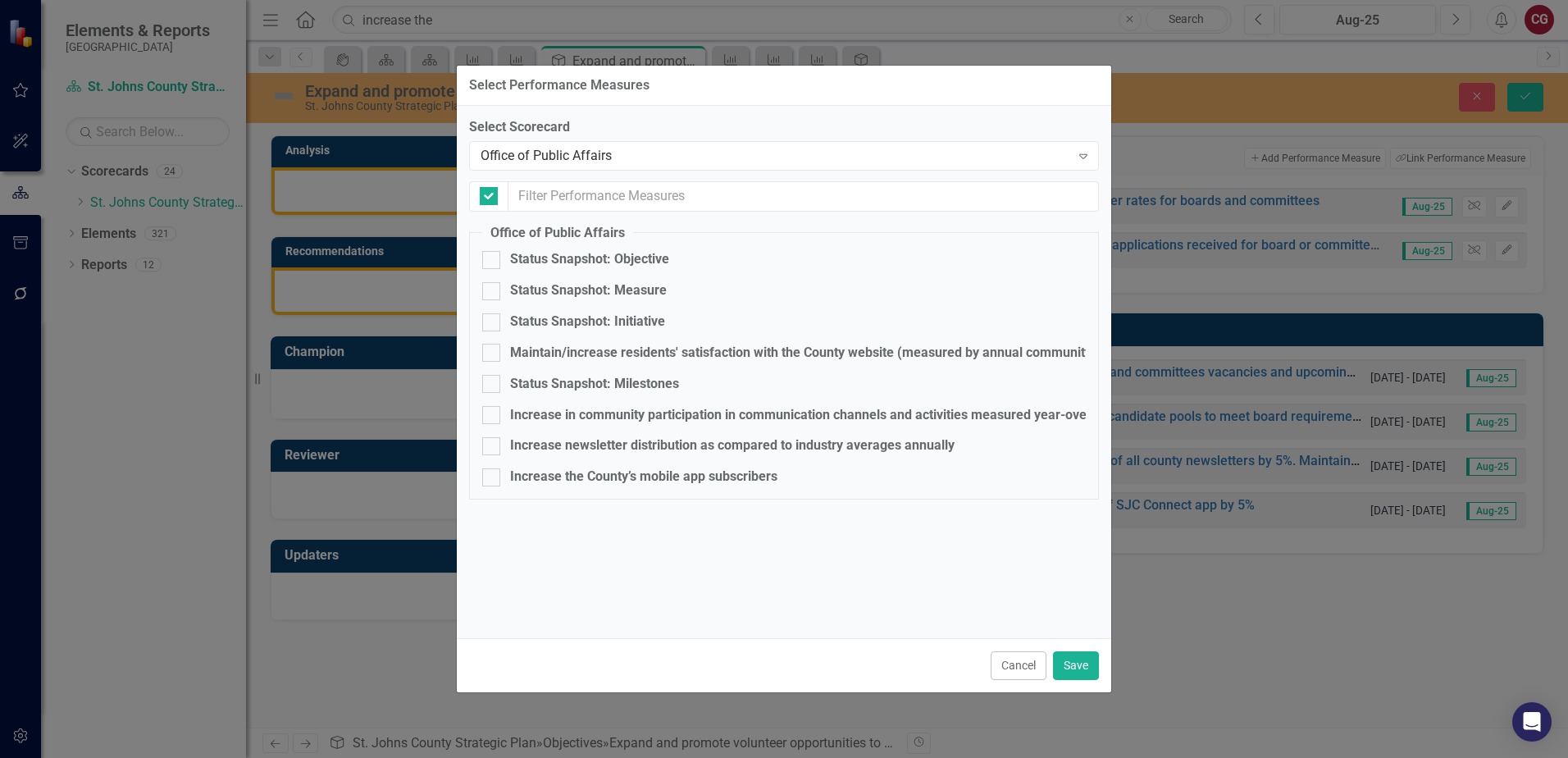
checkbox input "false"
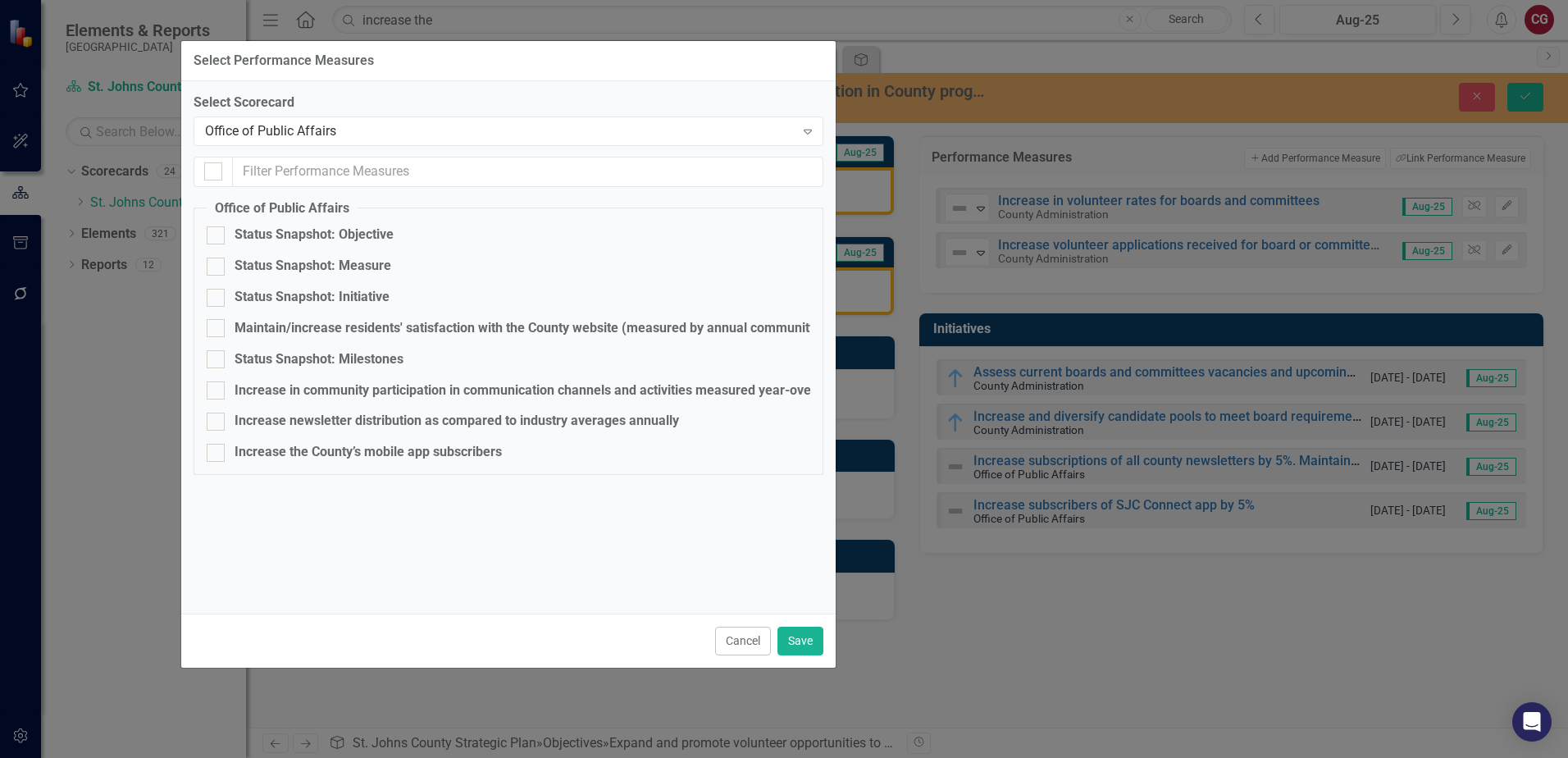
drag, startPoint x: 760, startPoint y: 79, endPoint x: 592, endPoint y: 63, distance: 168.8
click at [592, 63] on div "Select Performance Measures" at bounding box center [509, 60] width 655 height 41
click at [241, 417] on div "Increase newsletter distribution as compared to industry averages annually" at bounding box center [458, 421] width 444 height 19
click at [218, 417] on input "Increase newsletter distribution as compared to industry averages annually" at bounding box center [212, 417] width 10 height 10
checkbox input "true"
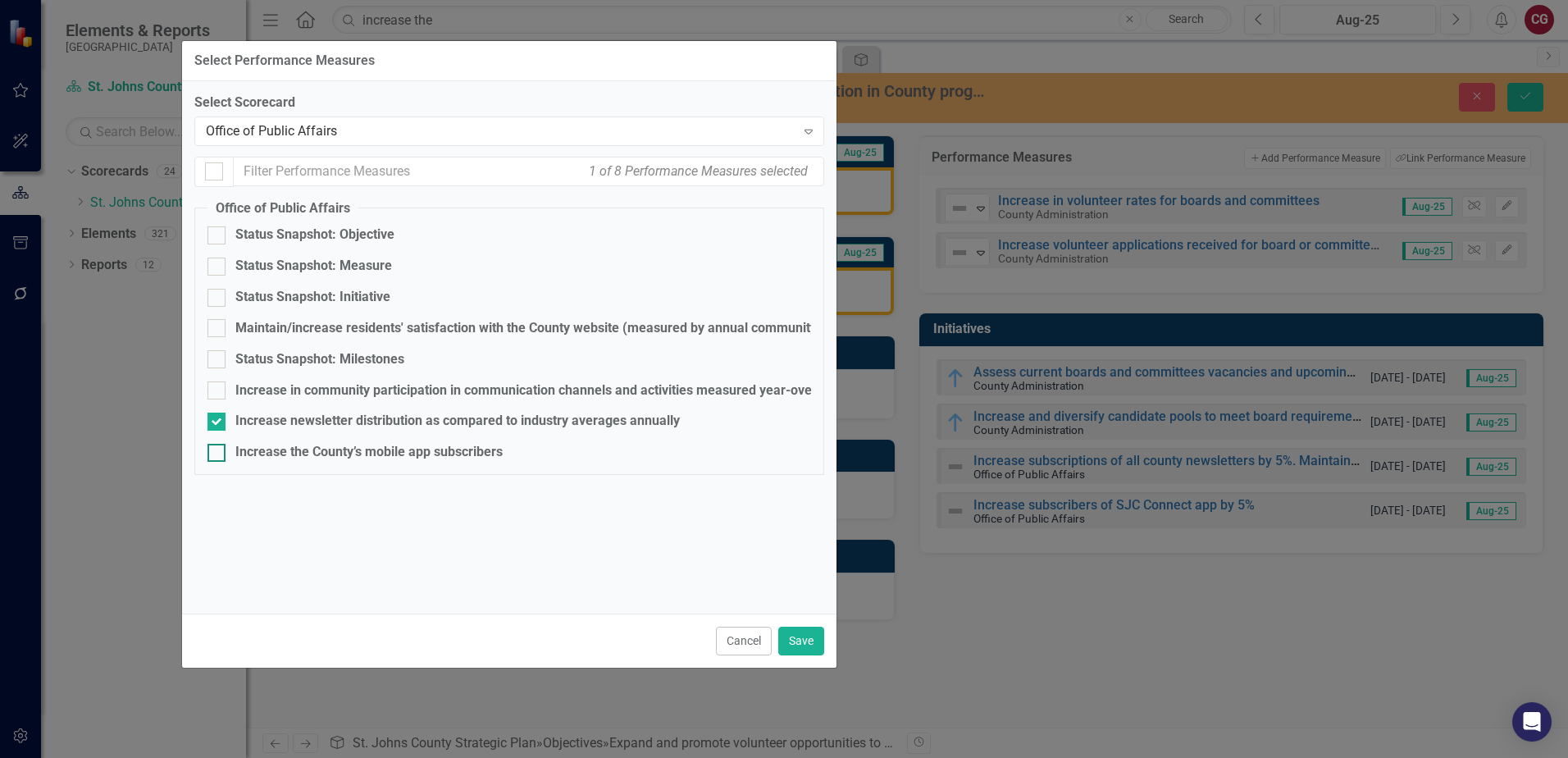
click at [242, 447] on div "Increase the County’s mobile app subscribers" at bounding box center [369, 453] width 267 height 19
click at [218, 447] on input "Increase the County’s mobile app subscribers" at bounding box center [212, 448] width 10 height 10
checkbox input "true"
click at [812, 641] on button "Save" at bounding box center [801, 641] width 46 height 28
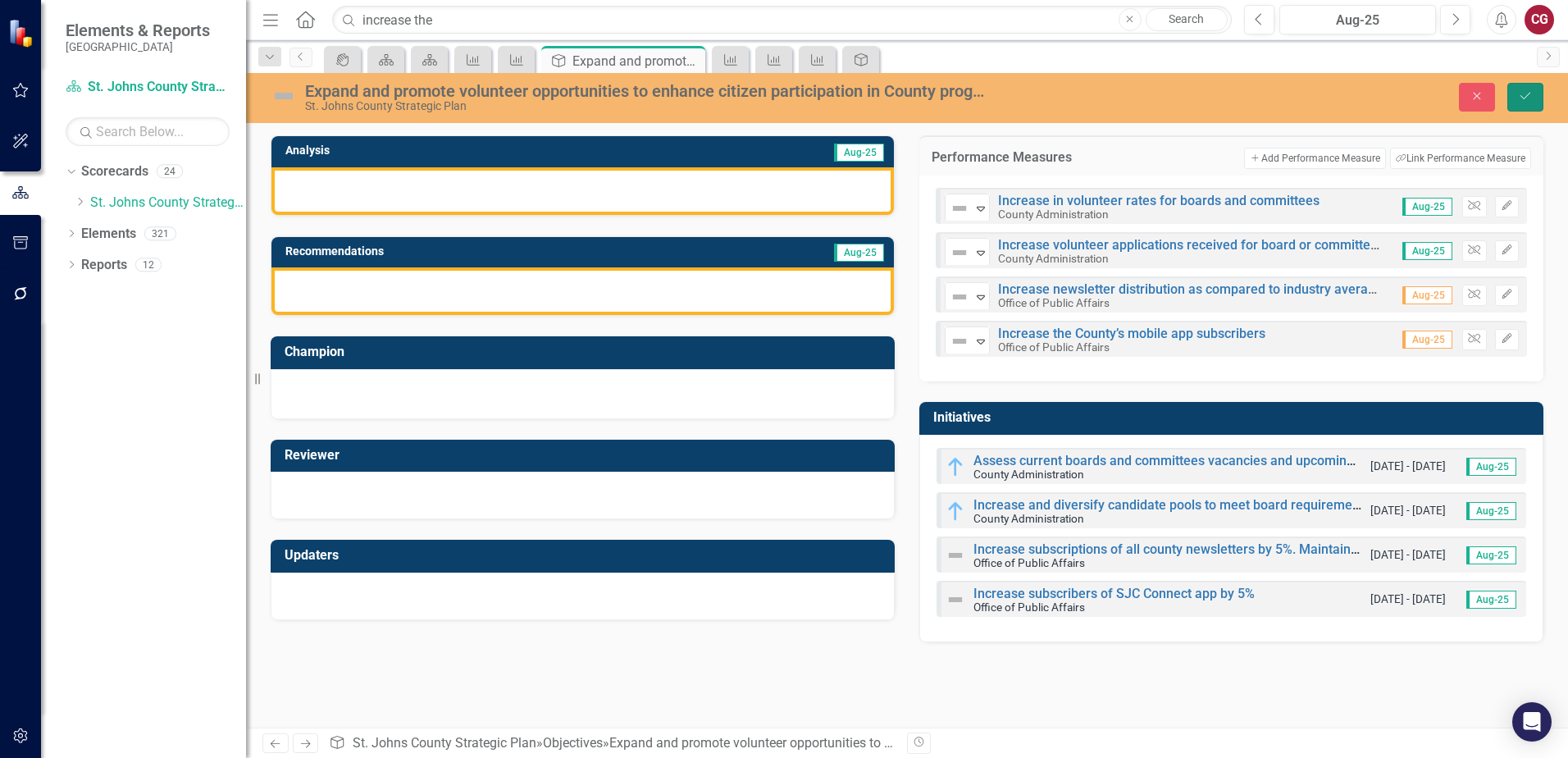
click at [1525, 95] on icon "Save" at bounding box center [1526, 96] width 15 height 11
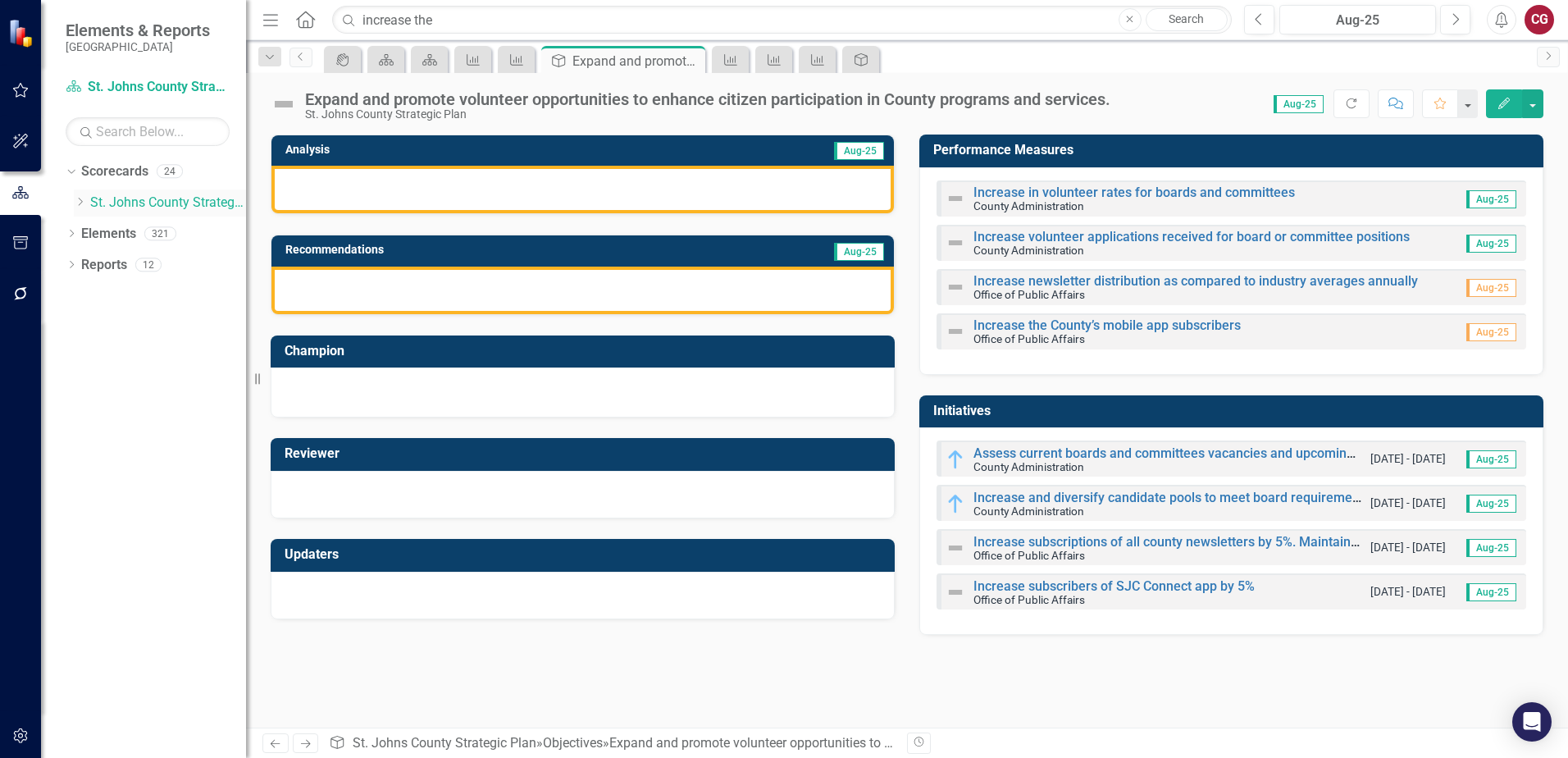
click at [160, 197] on link "St. Johns County Strategic Plan" at bounding box center [168, 203] width 156 height 19
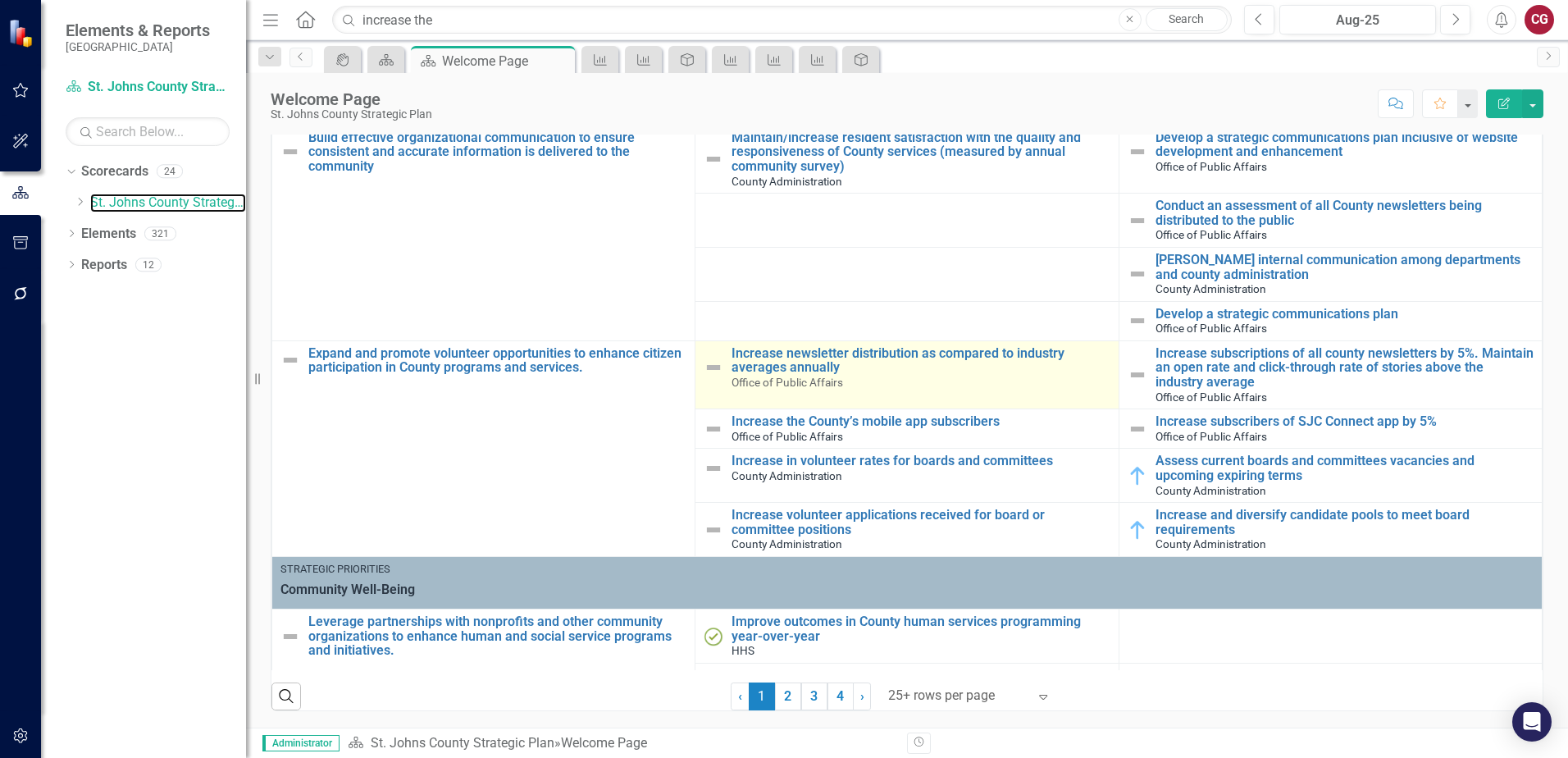
scroll to position [493, 0]
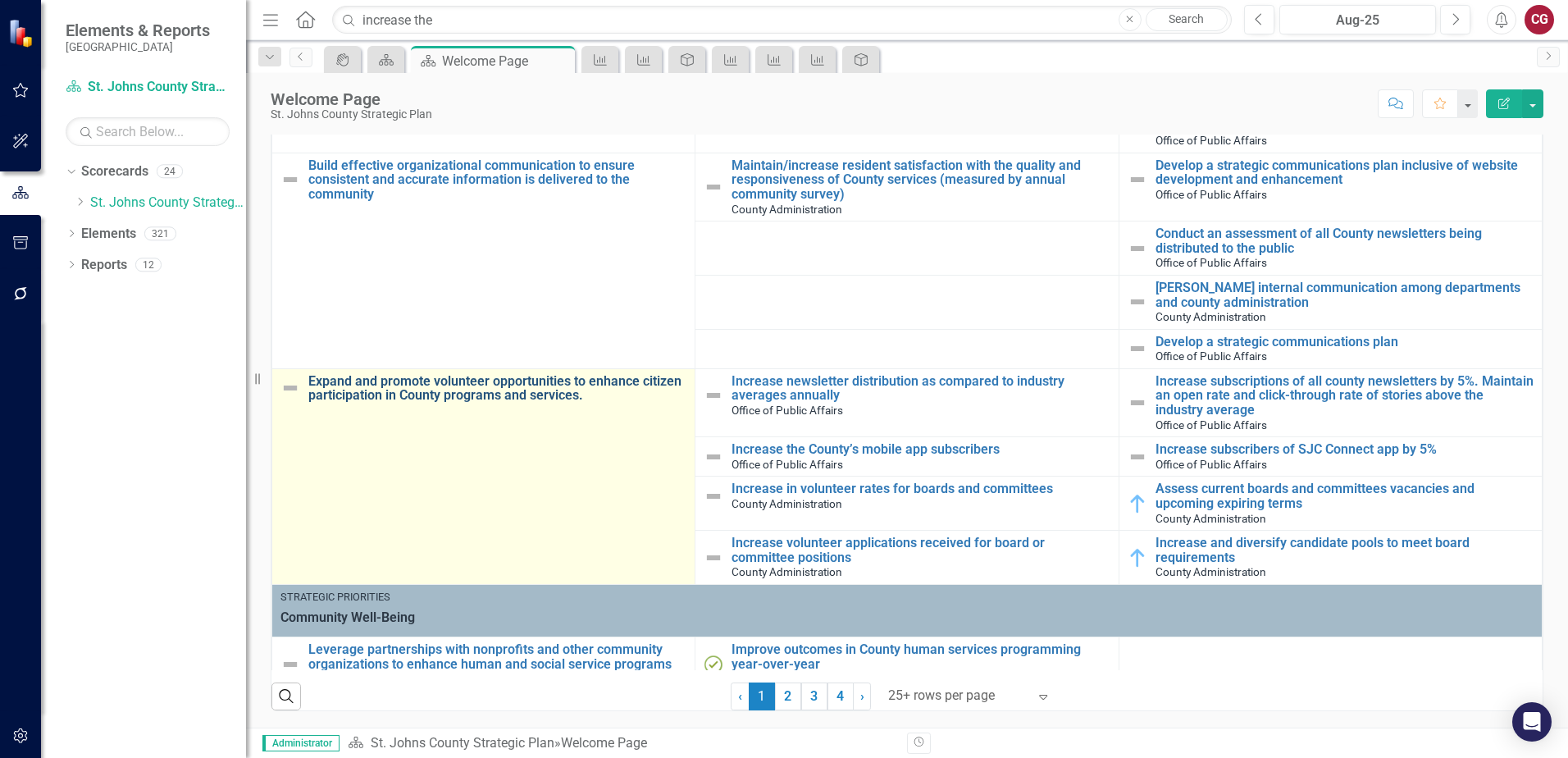
click at [540, 389] on link "Expand and promote volunteer opportunities to enhance citizen participation in …" at bounding box center [497, 388] width 378 height 28
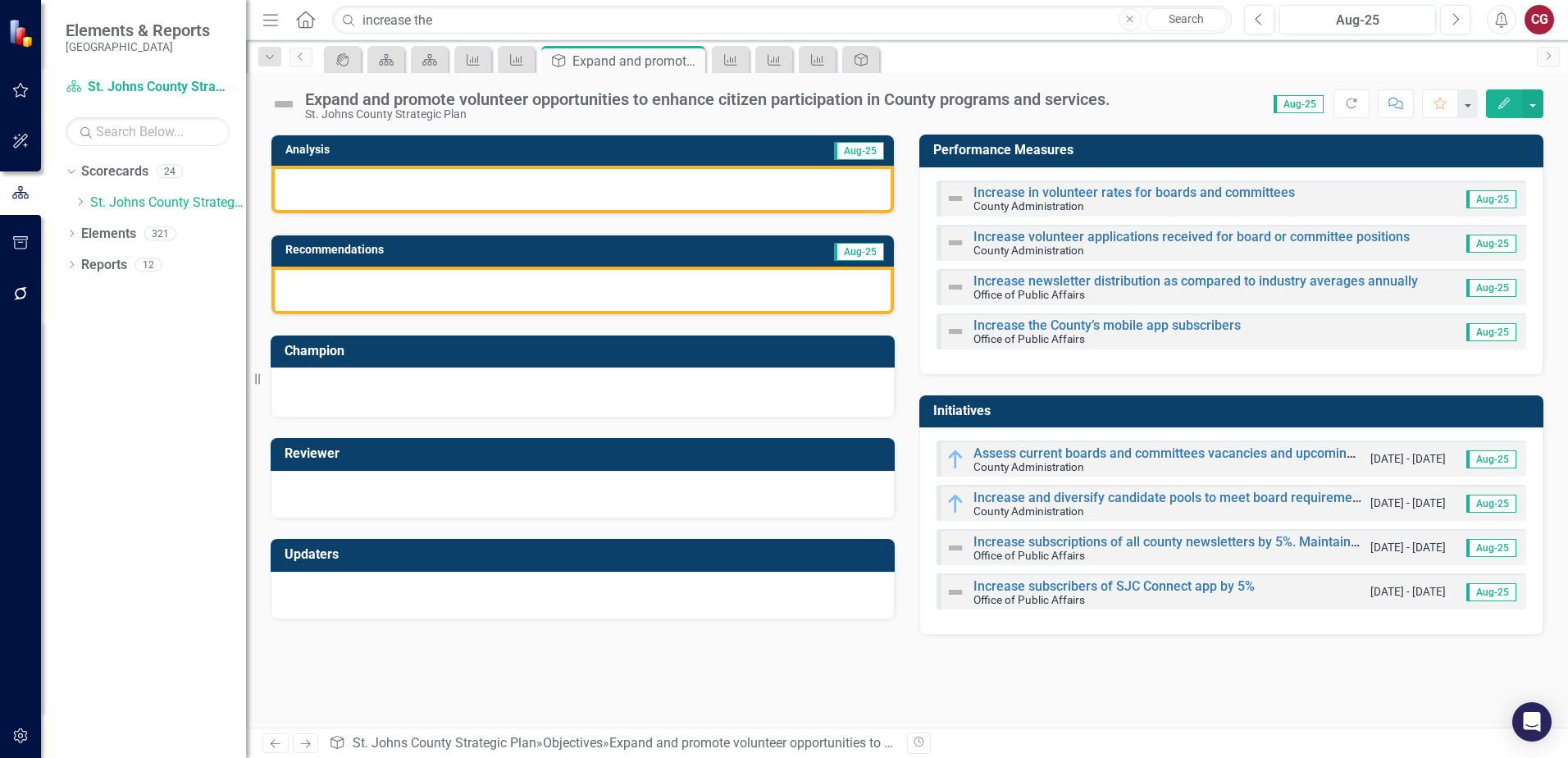
click at [423, 592] on div at bounding box center [583, 596] width 625 height 47
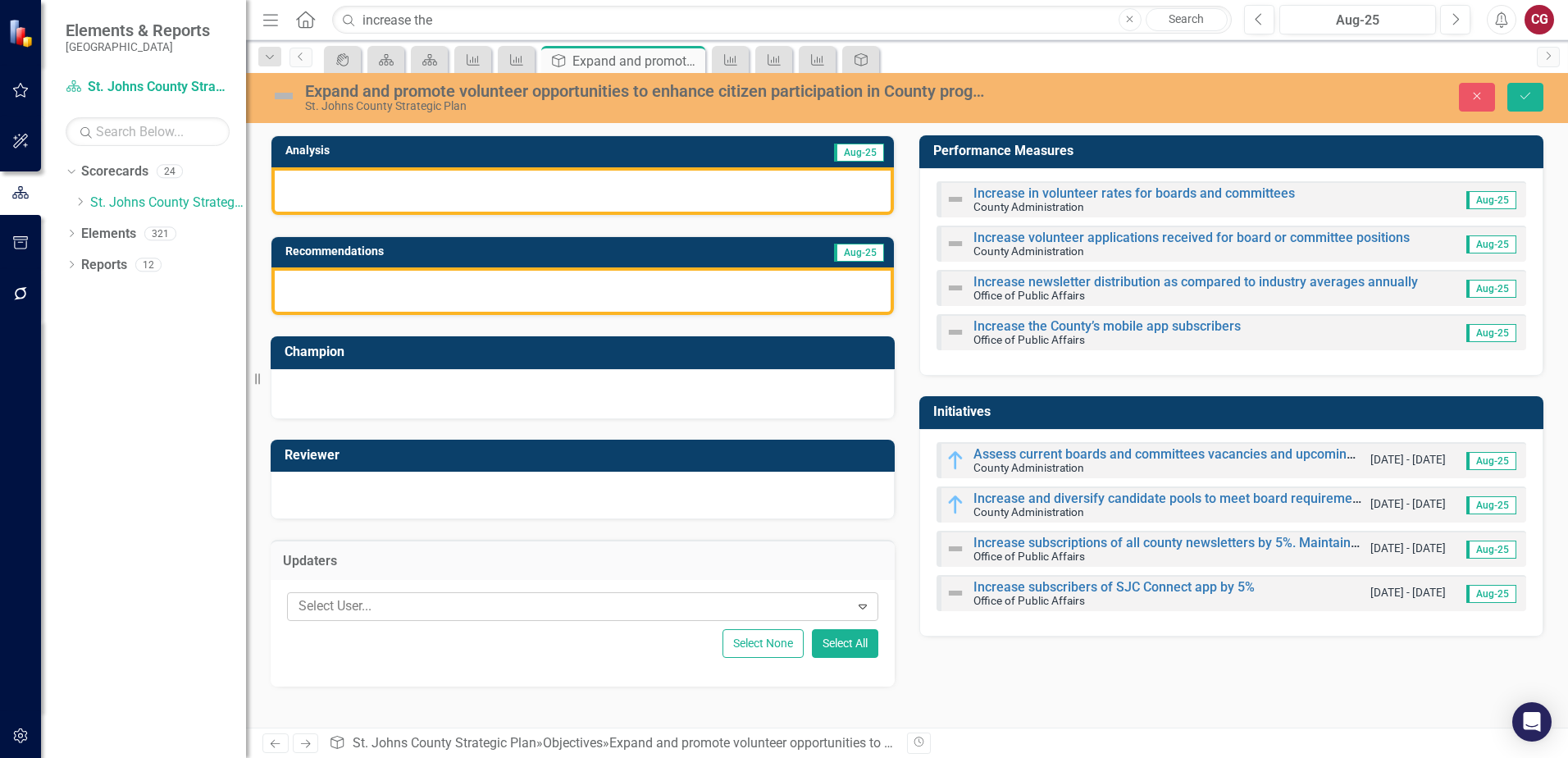
click at [429, 587] on div "Select User... Expand Select None Select All" at bounding box center [583, 633] width 625 height 107
click at [425, 606] on div at bounding box center [571, 606] width 558 height 22
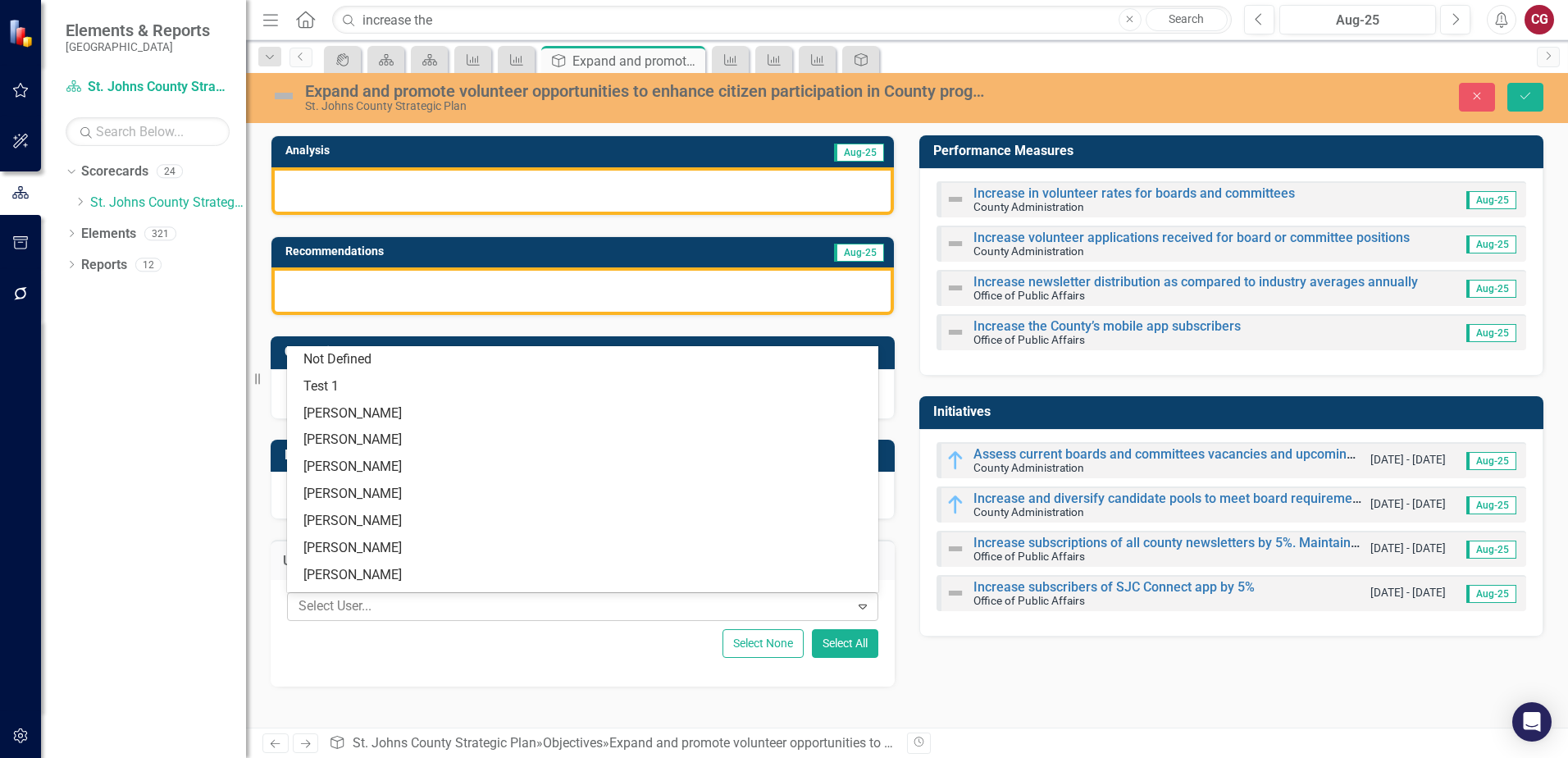
drag, startPoint x: 425, startPoint y: 606, endPoint x: 379, endPoint y: 600, distance: 46.4
click at [379, 600] on div at bounding box center [571, 606] width 558 height 22
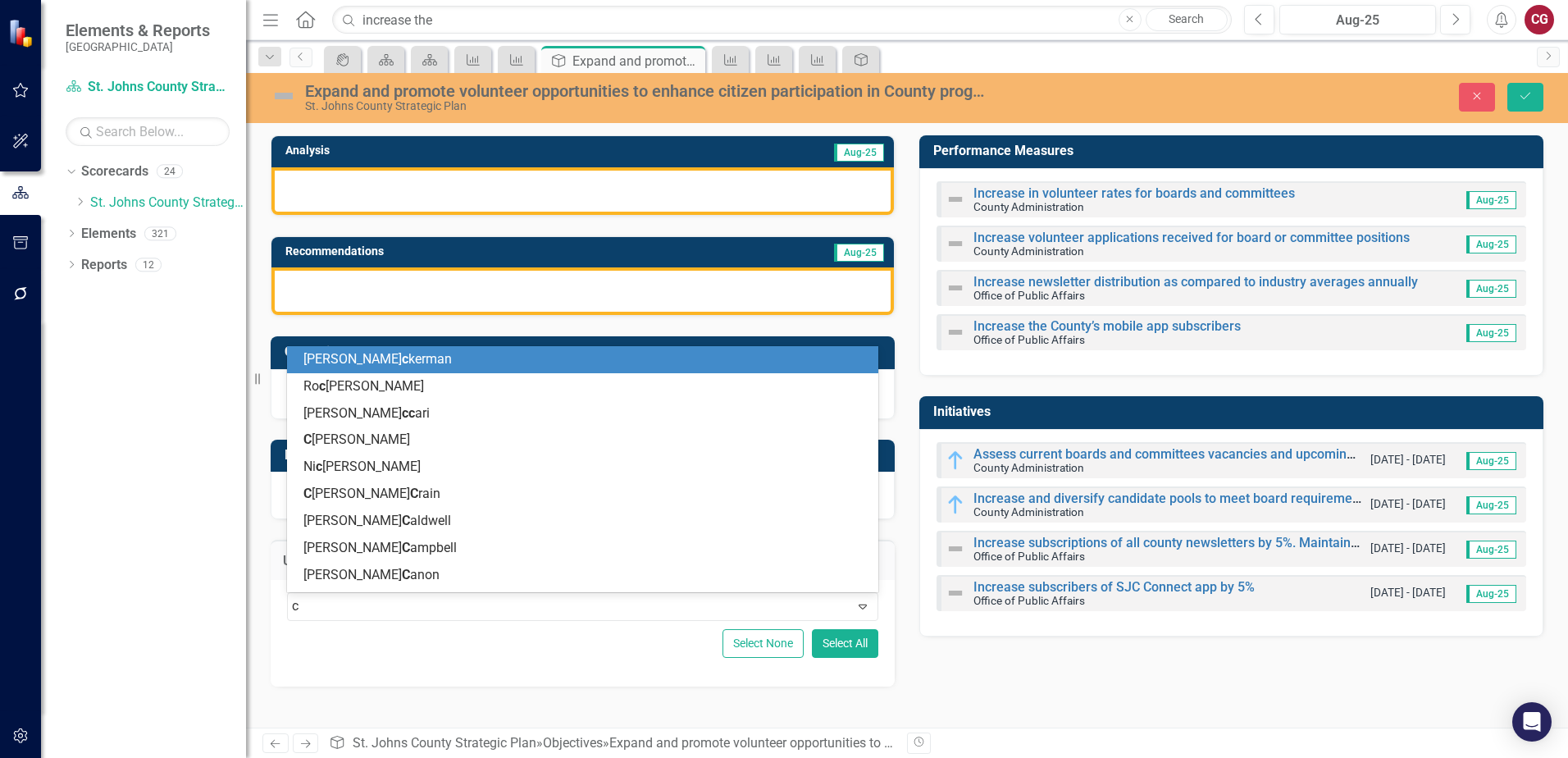
type input "ca"
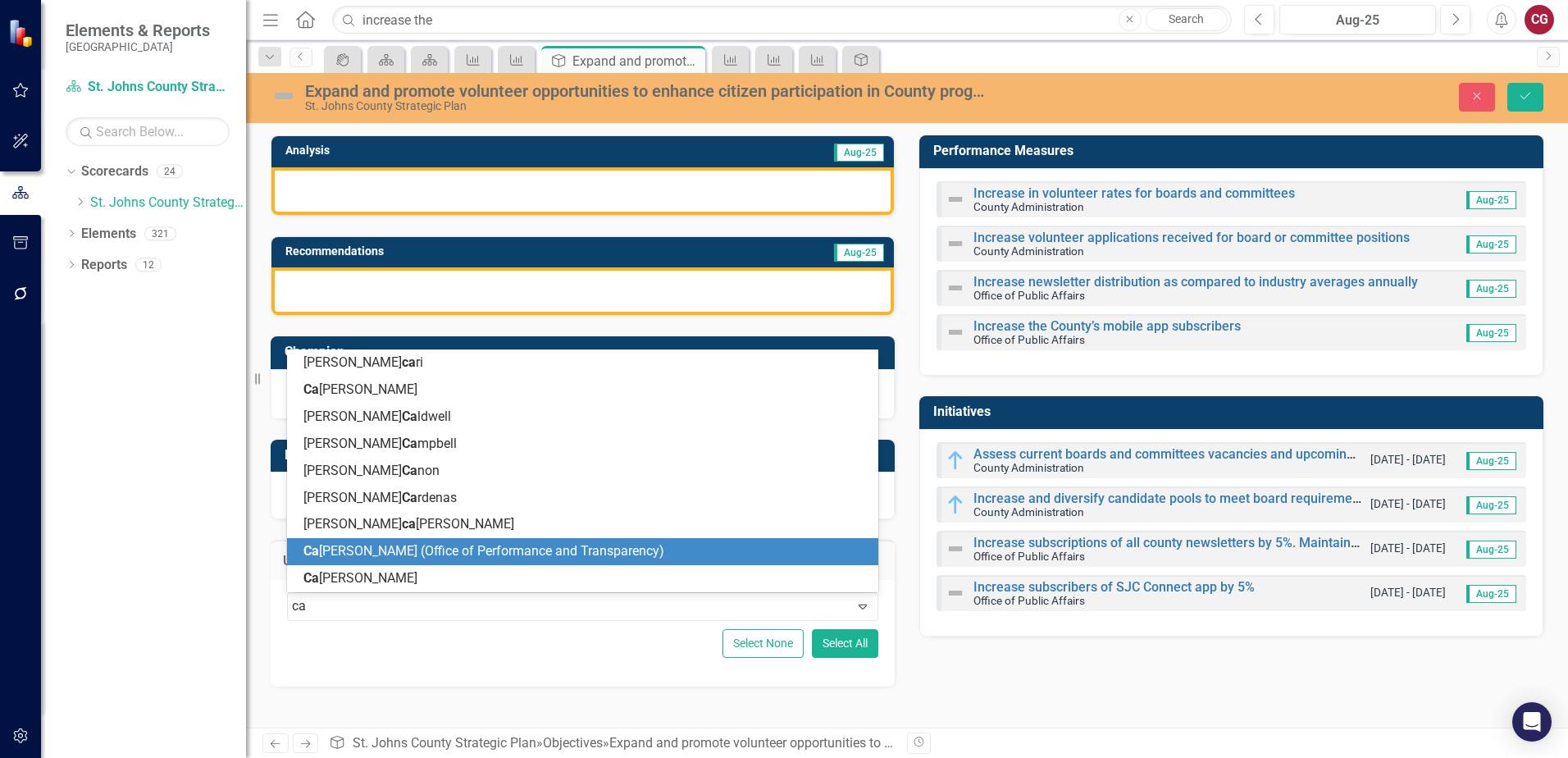
click at [406, 544] on span "Ca itlyn Glendenning (Office of Performance and Transparency)" at bounding box center [484, 551] width 361 height 16
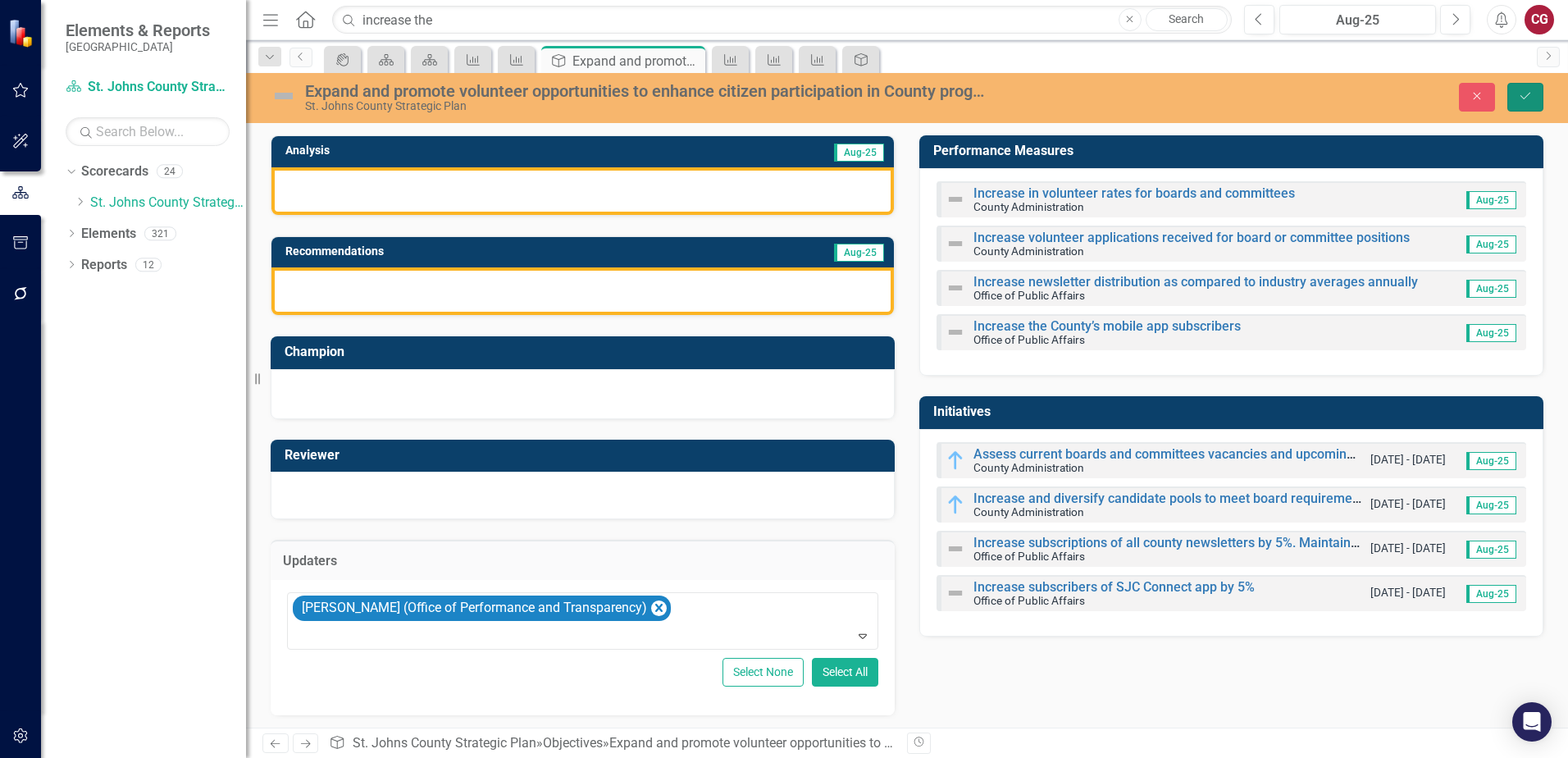
click at [1524, 99] on icon "submit" at bounding box center [1526, 95] width 9 height 7
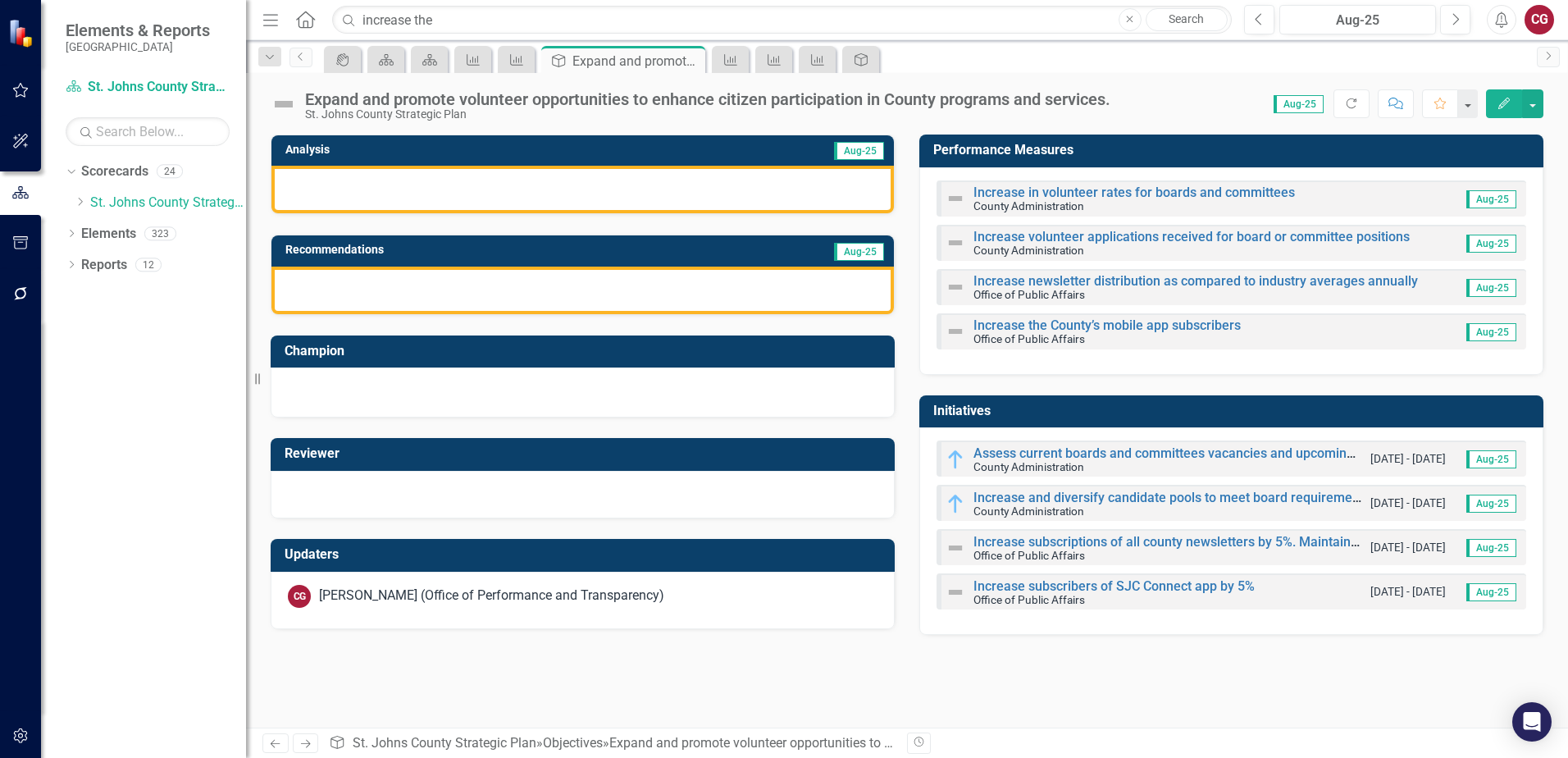
click at [1127, 154] on h3 "Performance Measures" at bounding box center [1234, 150] width 602 height 15
click at [1126, 150] on h3 "Performance Measures" at bounding box center [1234, 150] width 602 height 15
click at [1126, 154] on h3 "Performance Measures" at bounding box center [1234, 150] width 602 height 15
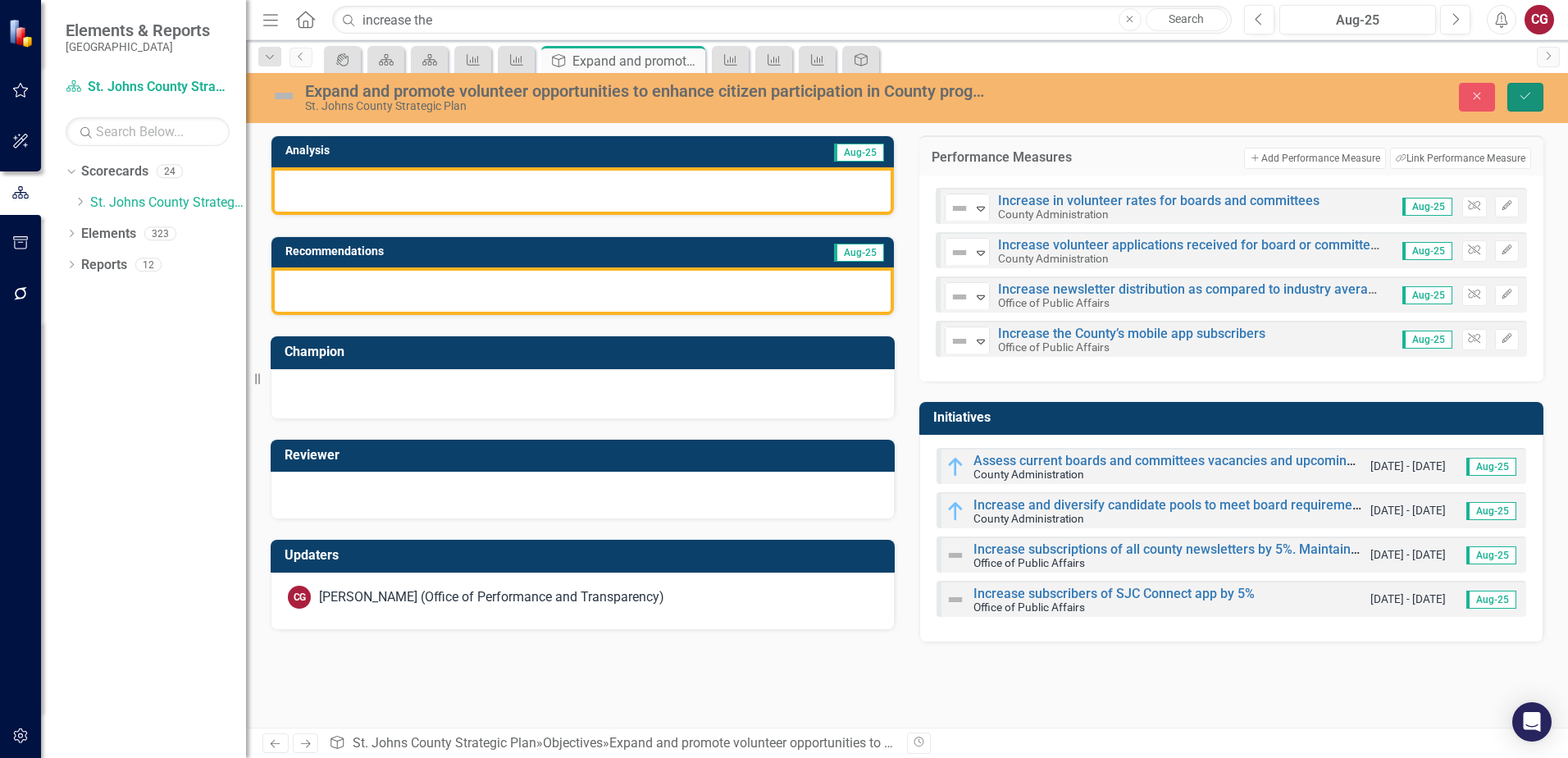
click at [1531, 104] on button "Save" at bounding box center [1526, 97] width 36 height 28
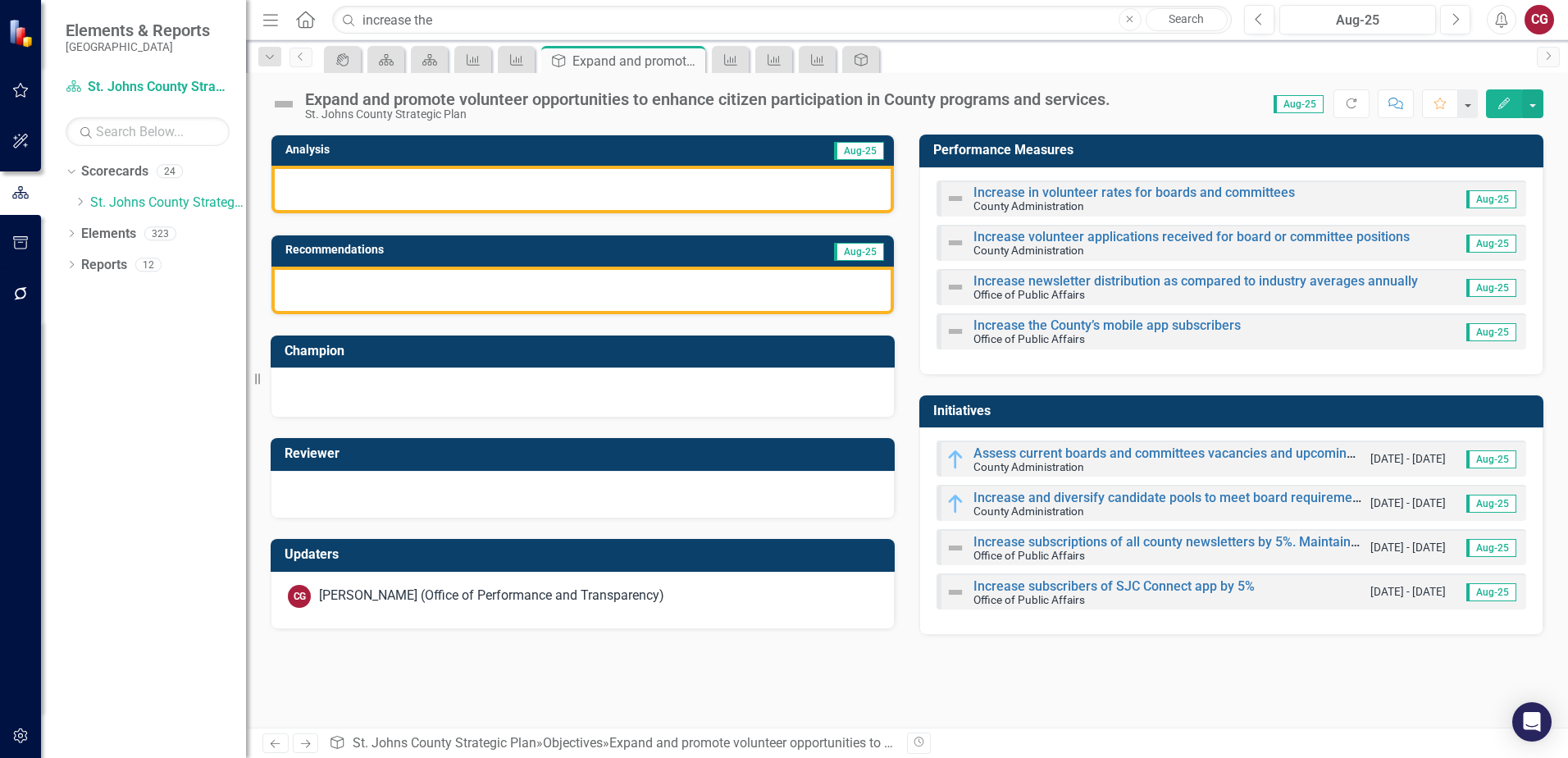
click at [473, 194] on div at bounding box center [583, 190] width 623 height 47
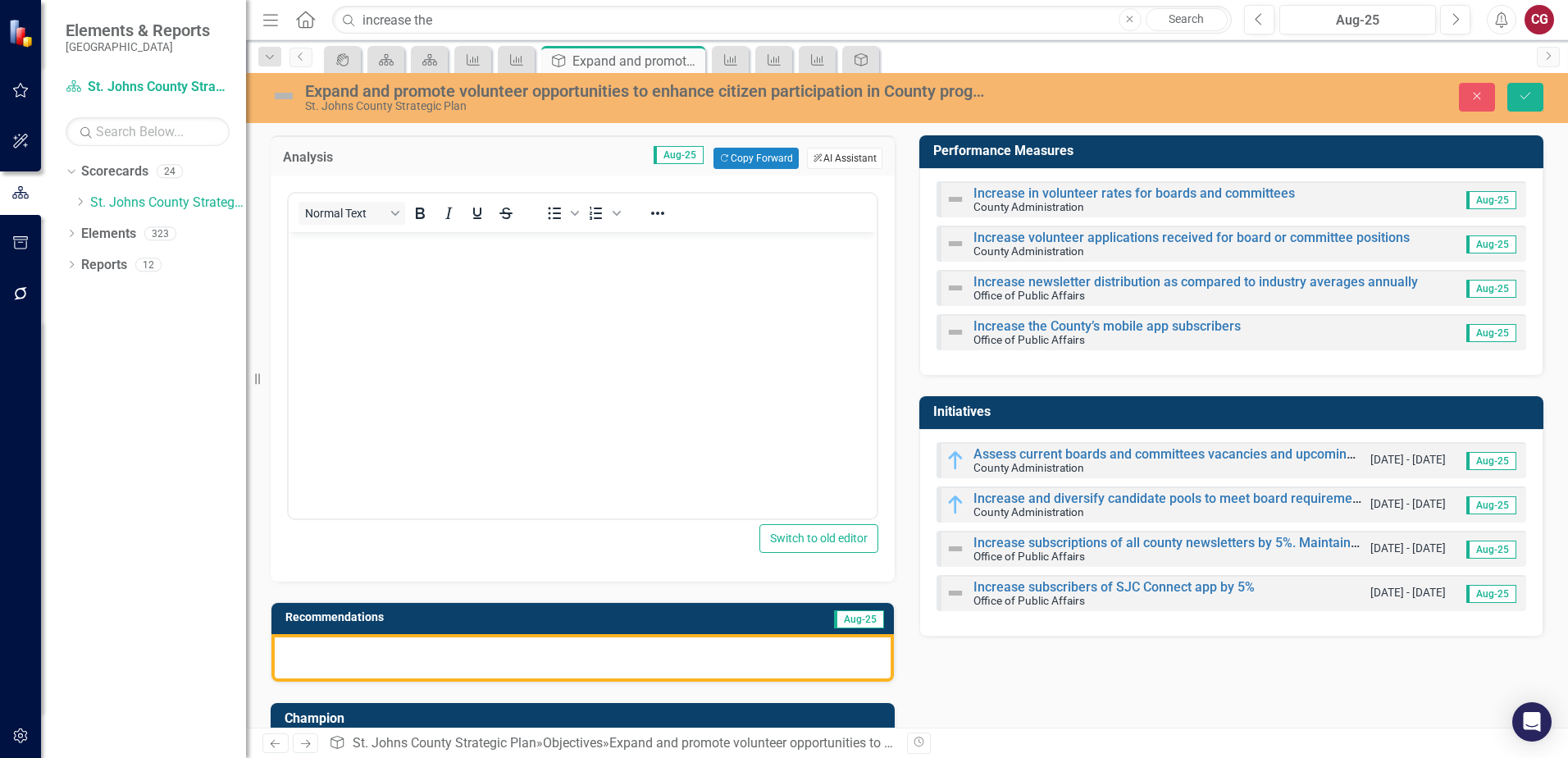
click at [820, 155] on button "ClearPoint AI AI Assistant" at bounding box center [845, 159] width 75 height 22
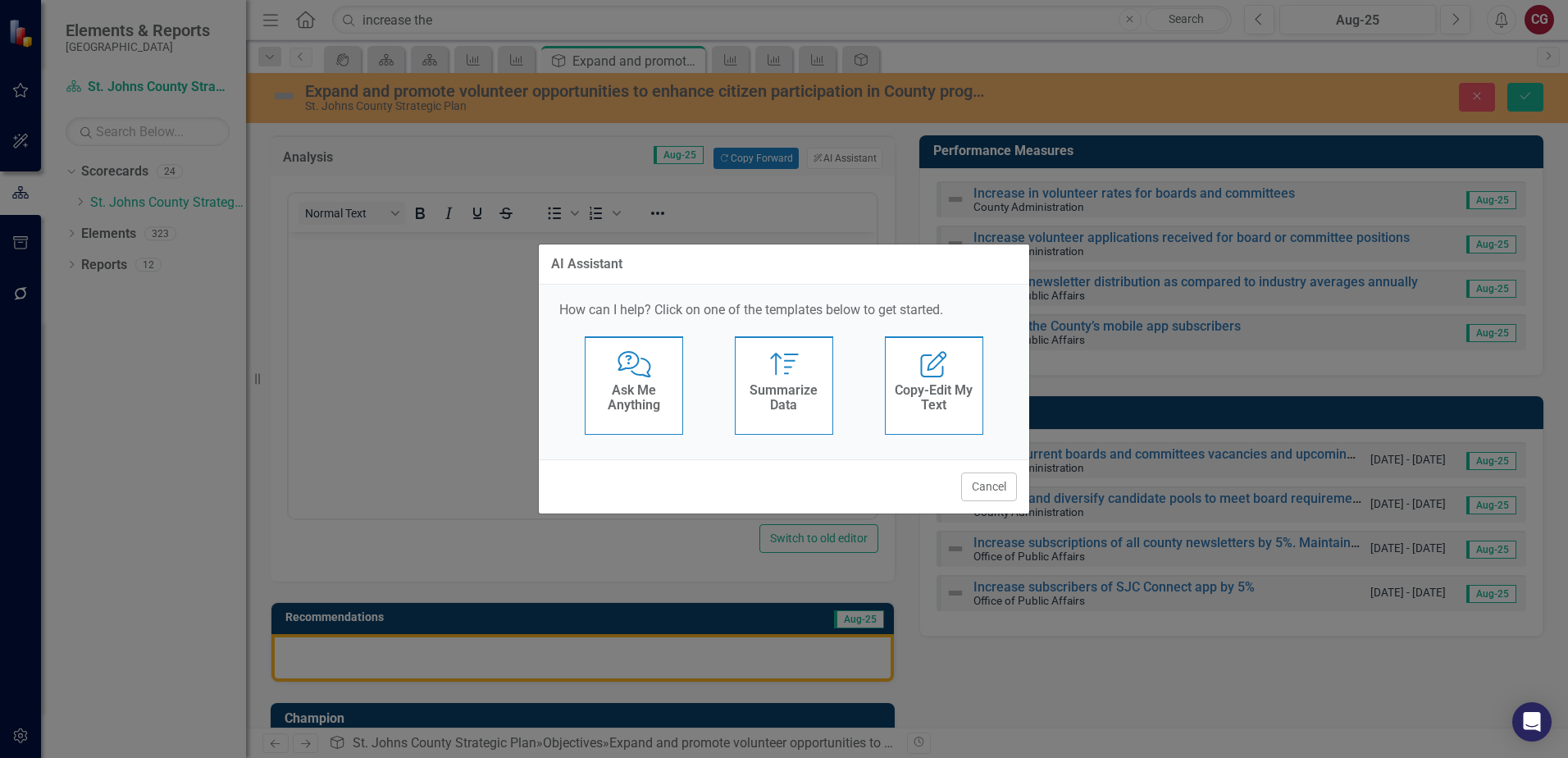
click at [762, 357] on div "Summarize Summarize Data" at bounding box center [784, 385] width 98 height 98
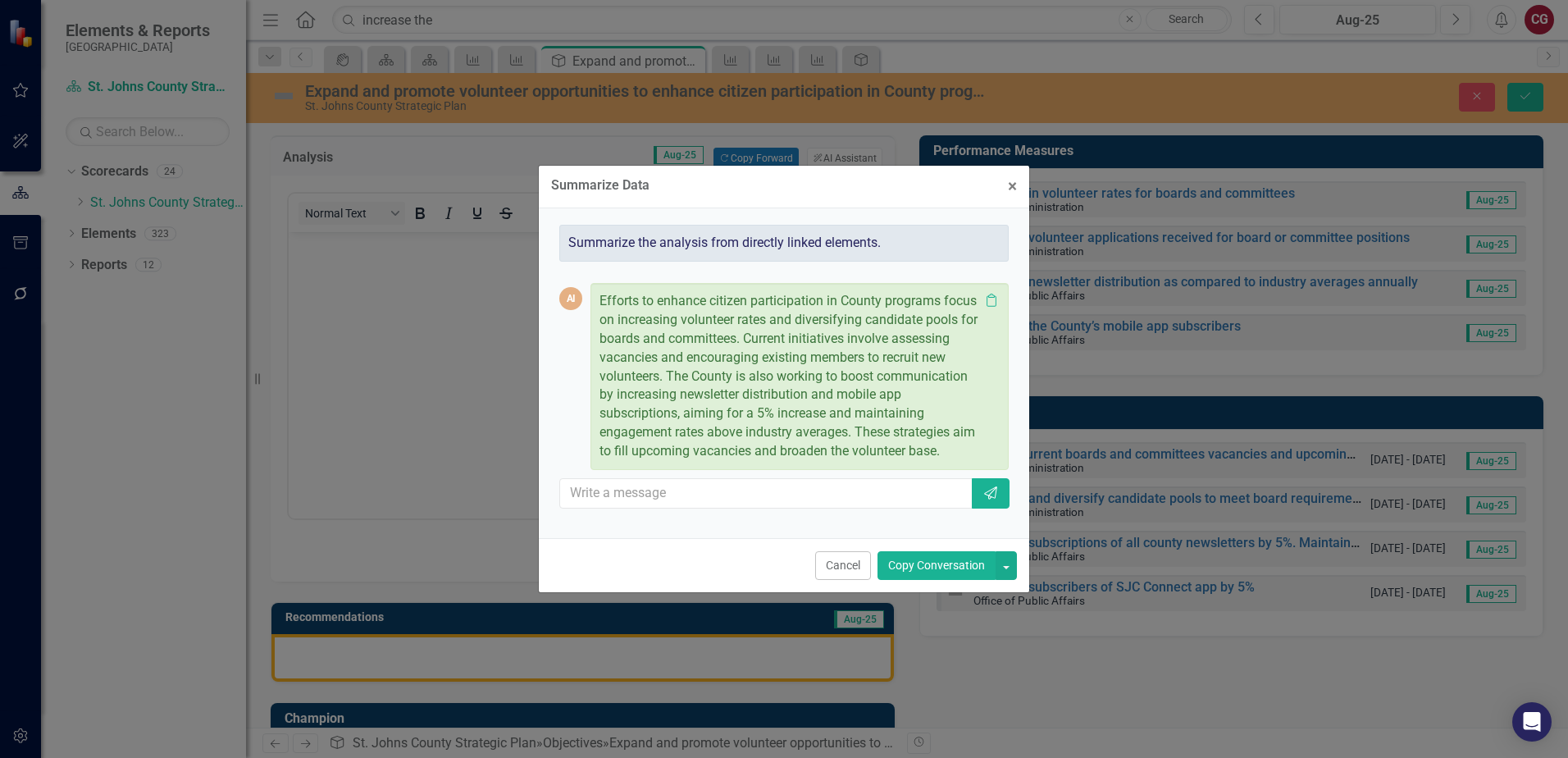
click at [924, 565] on button "Copy Conversation" at bounding box center [936, 565] width 118 height 28
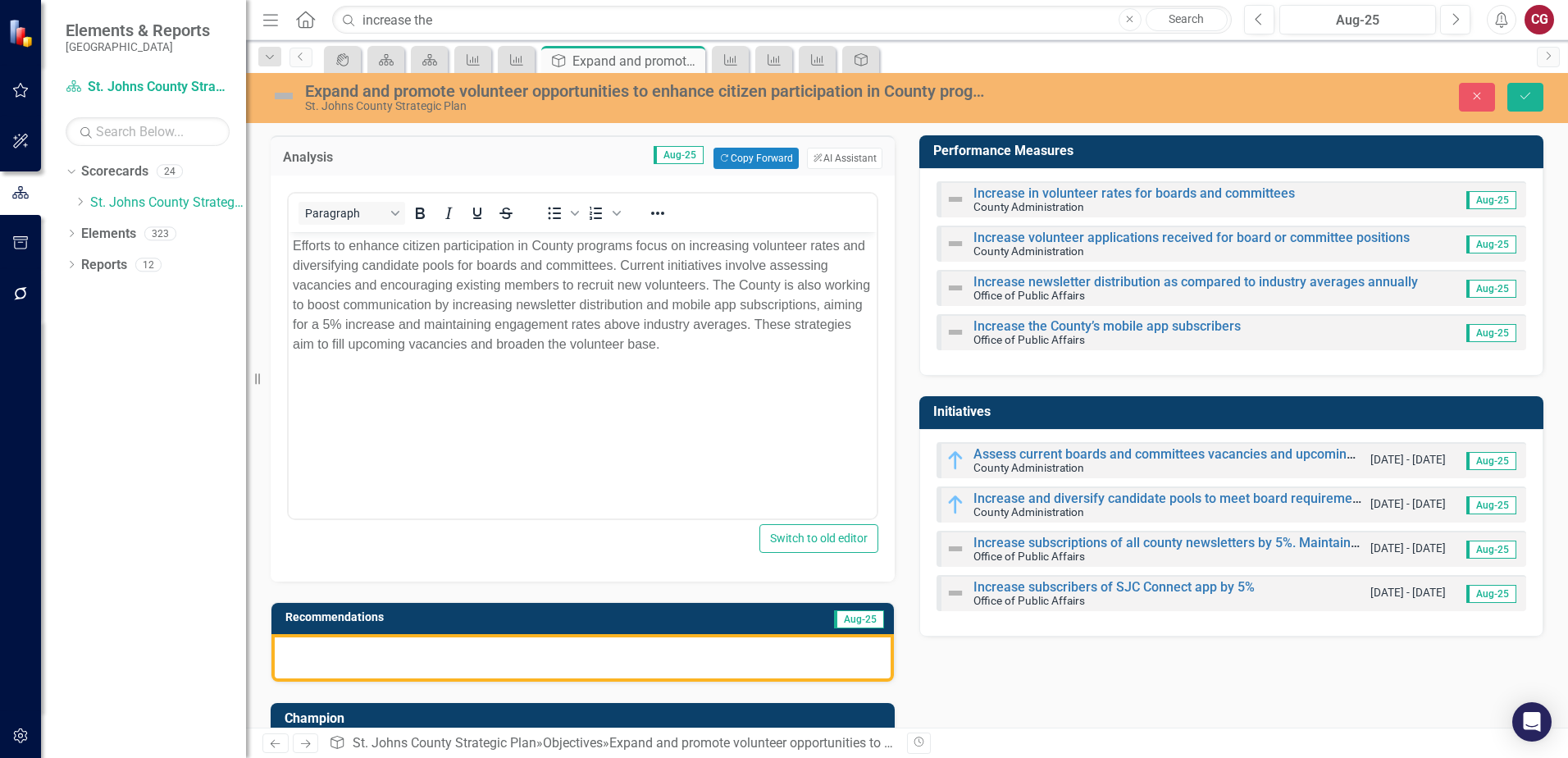
click at [584, 658] on div at bounding box center [583, 658] width 623 height 47
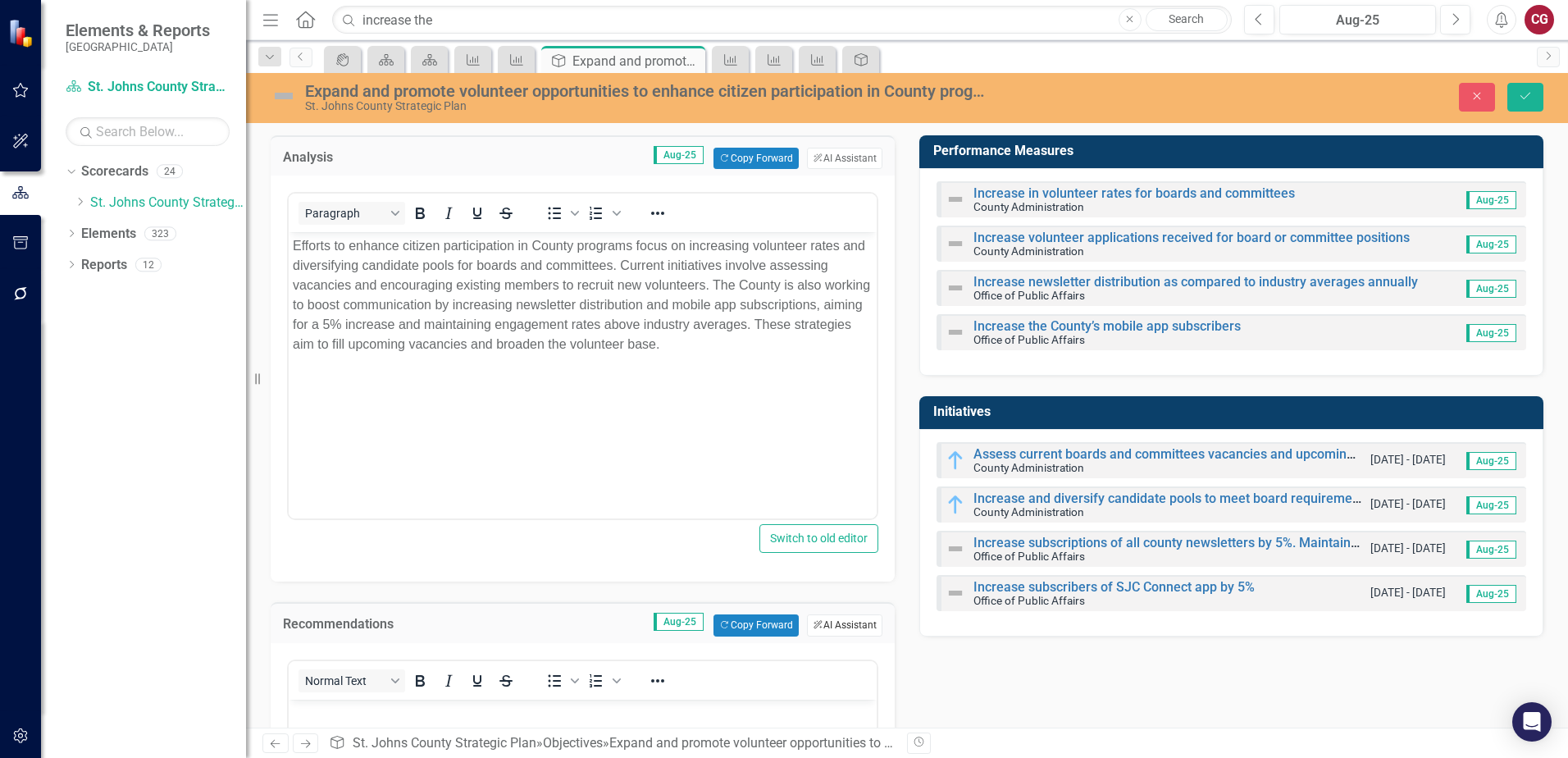
click at [828, 628] on button "ClearPoint AI AI Assistant" at bounding box center [845, 625] width 75 height 22
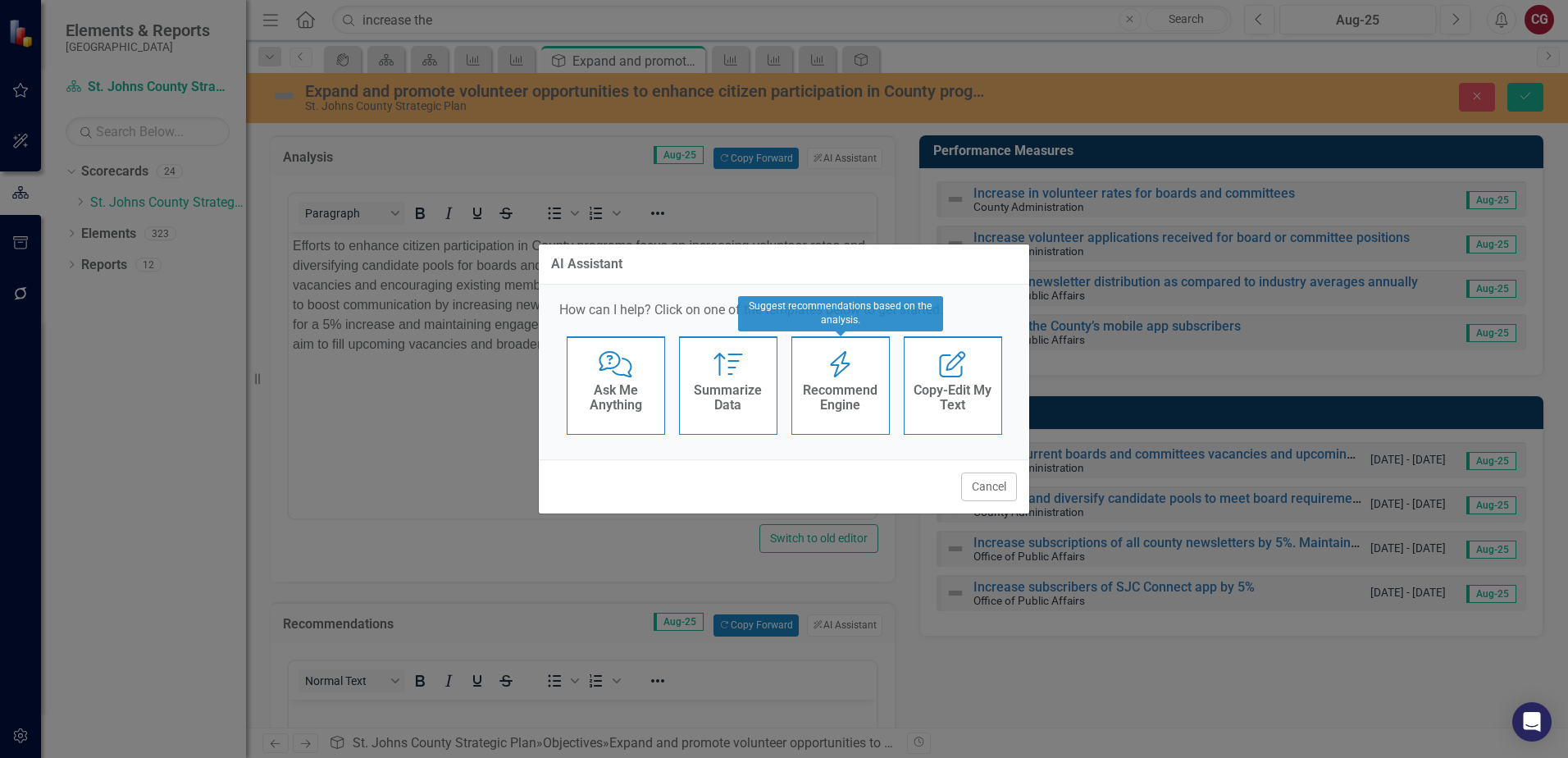
click at [833, 393] on h4 "Recommend Engine" at bounding box center [841, 397] width 80 height 28
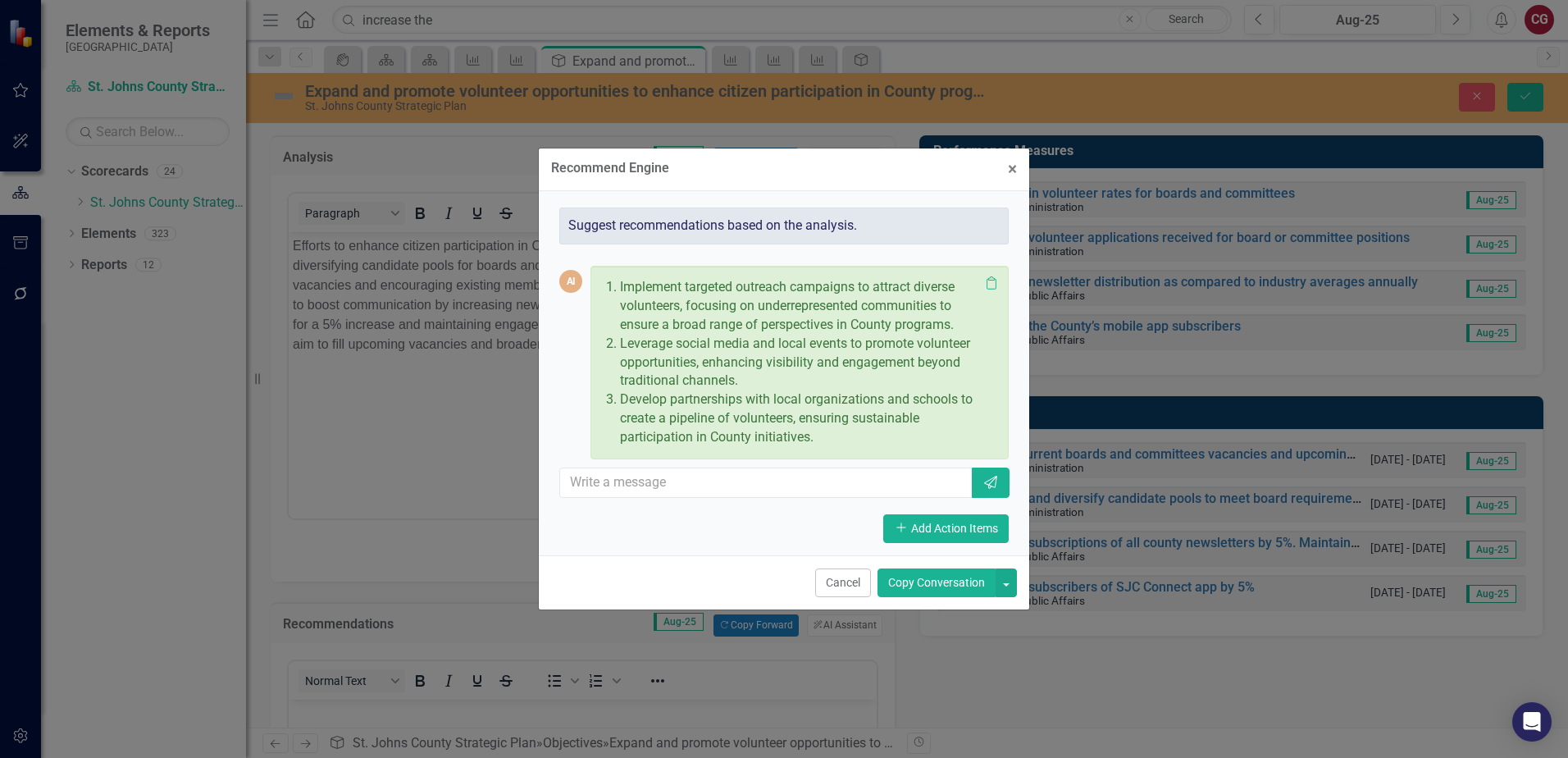
click at [917, 583] on button "Copy Conversation" at bounding box center [936, 583] width 118 height 28
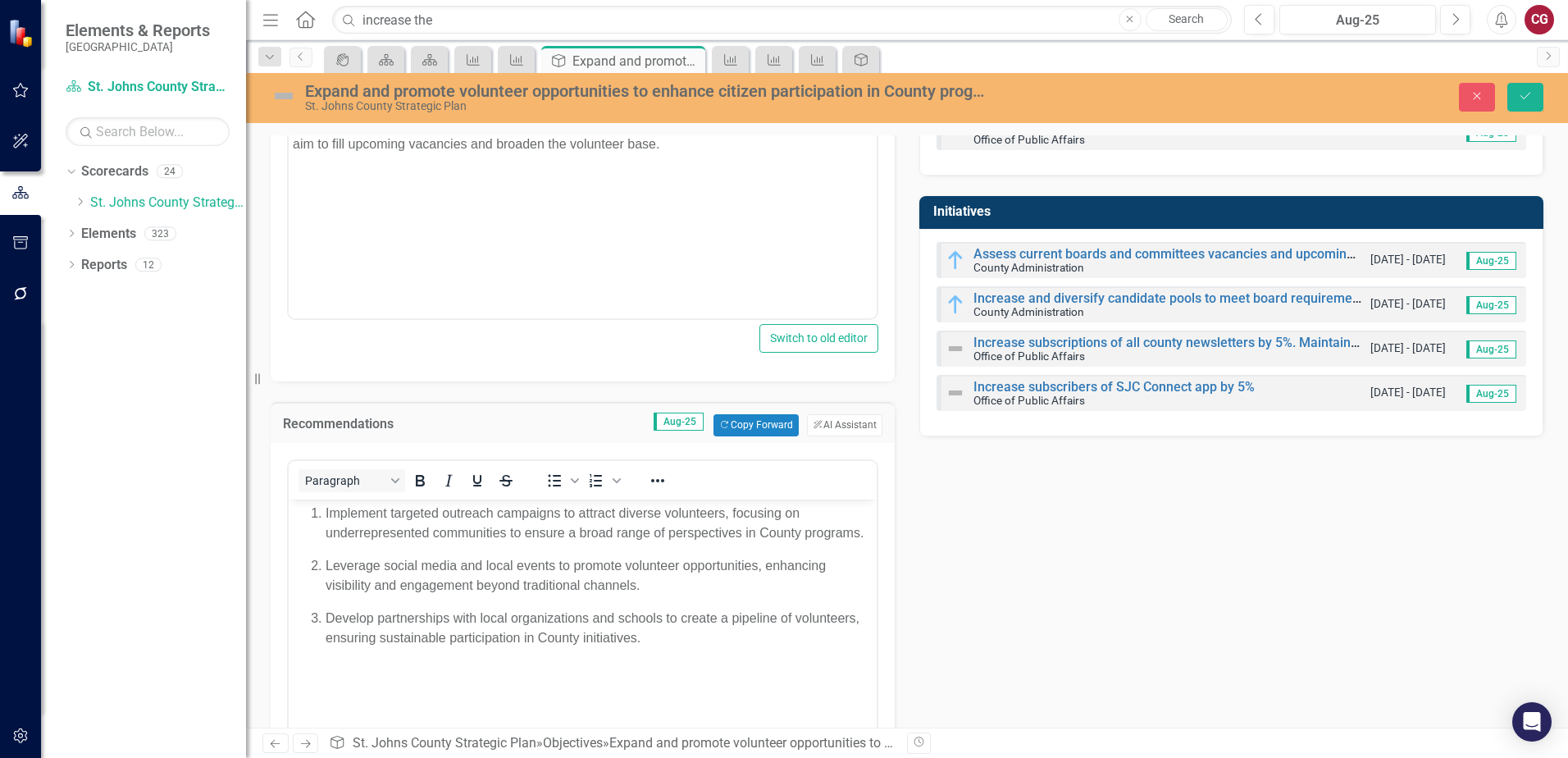
scroll to position [246, 0]
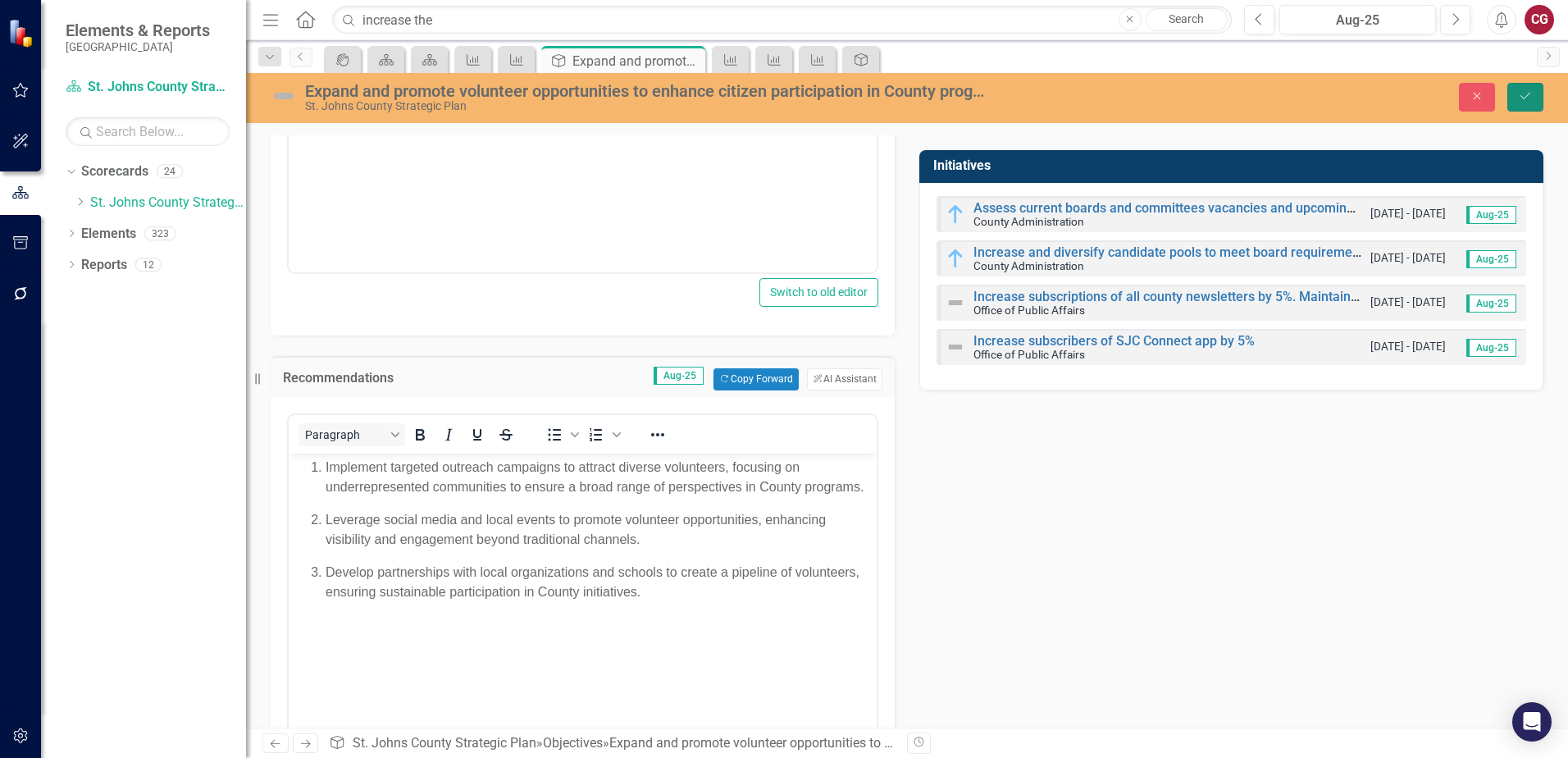
click at [1519, 102] on icon "Save" at bounding box center [1526, 96] width 15 height 11
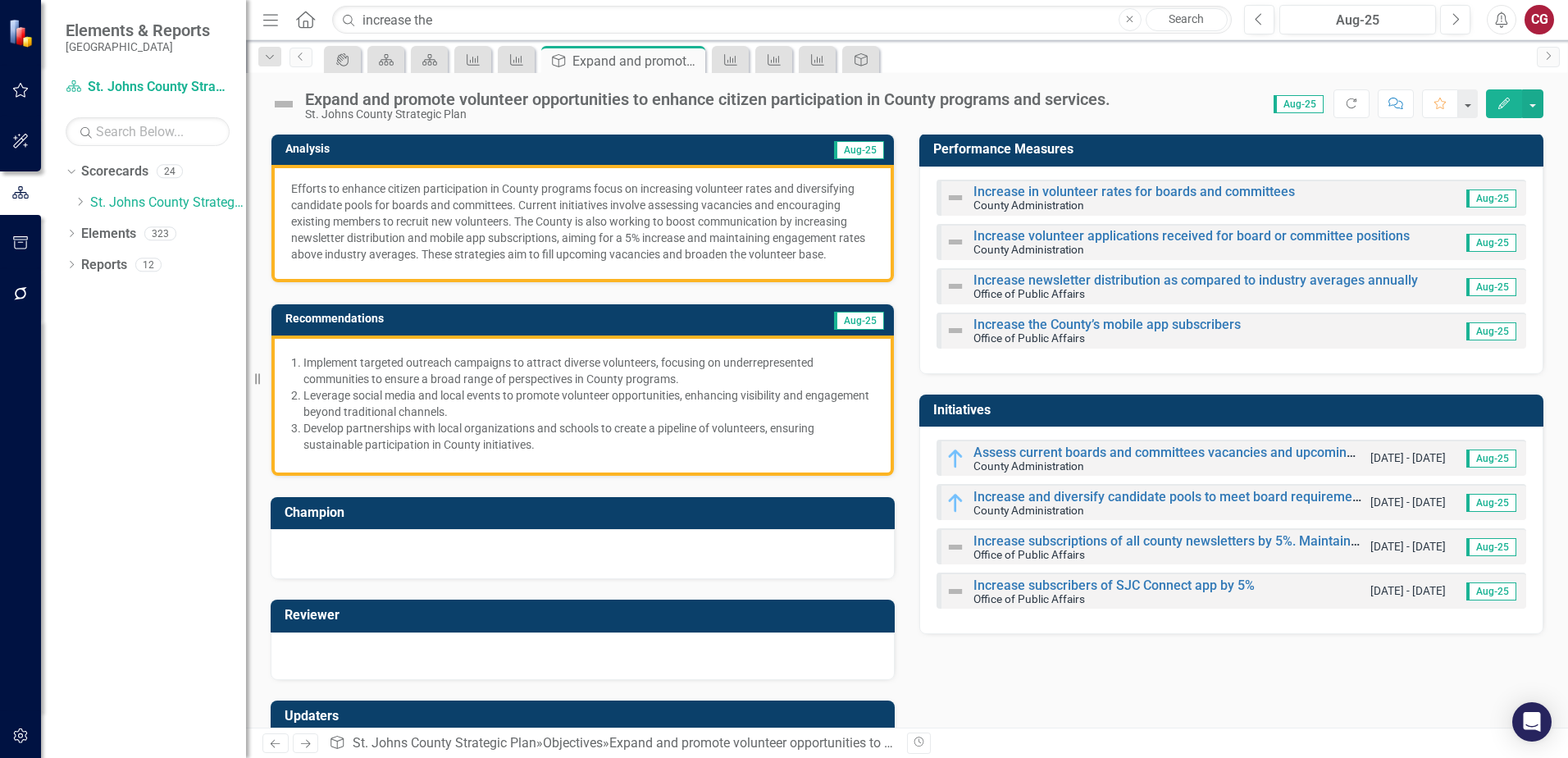
scroll to position [0, 0]
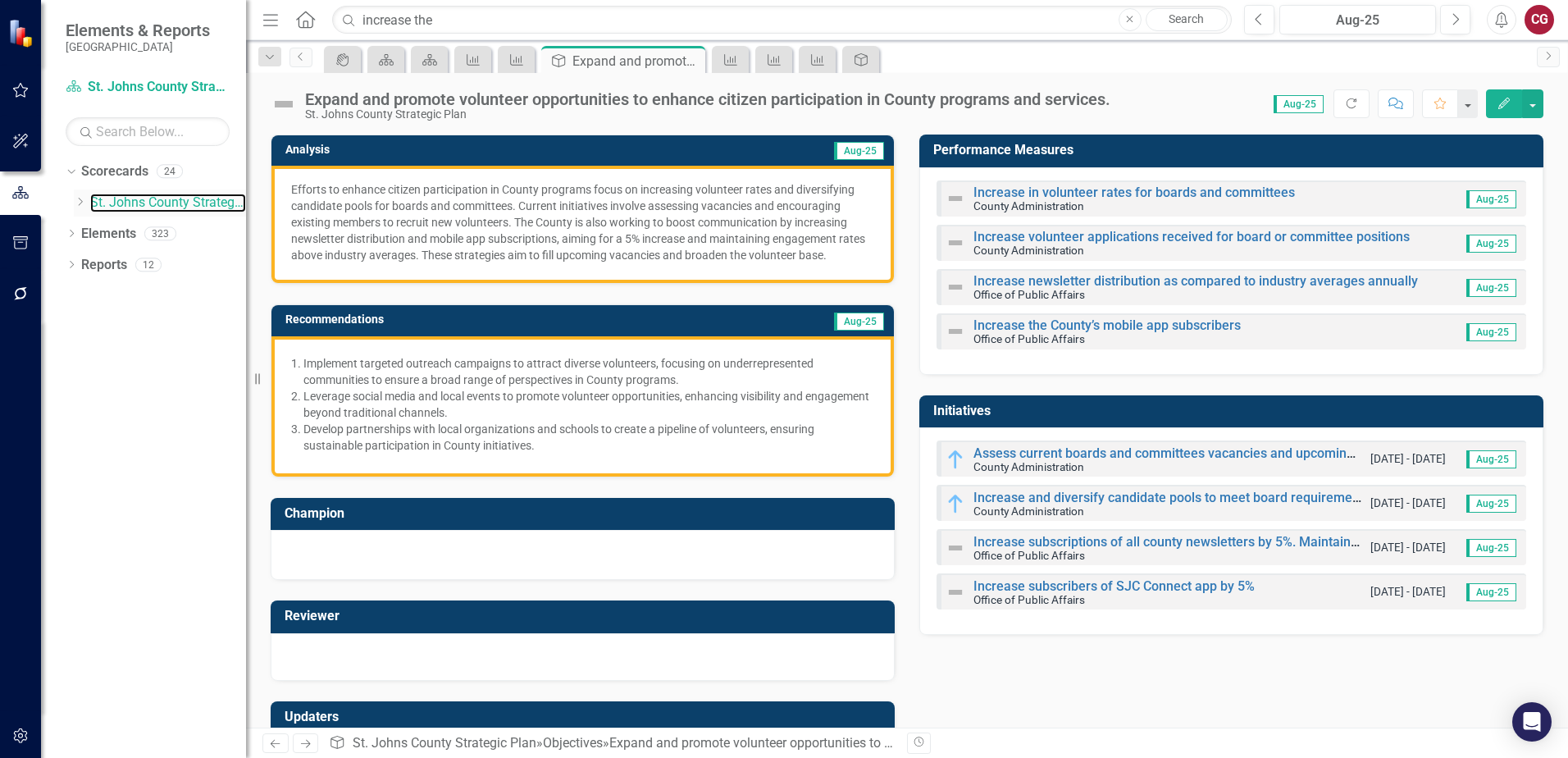
drag, startPoint x: 180, startPoint y: 205, endPoint x: 221, endPoint y: 214, distance: 42.0
click at [180, 205] on link "St. Johns County Strategic Plan" at bounding box center [168, 203] width 156 height 19
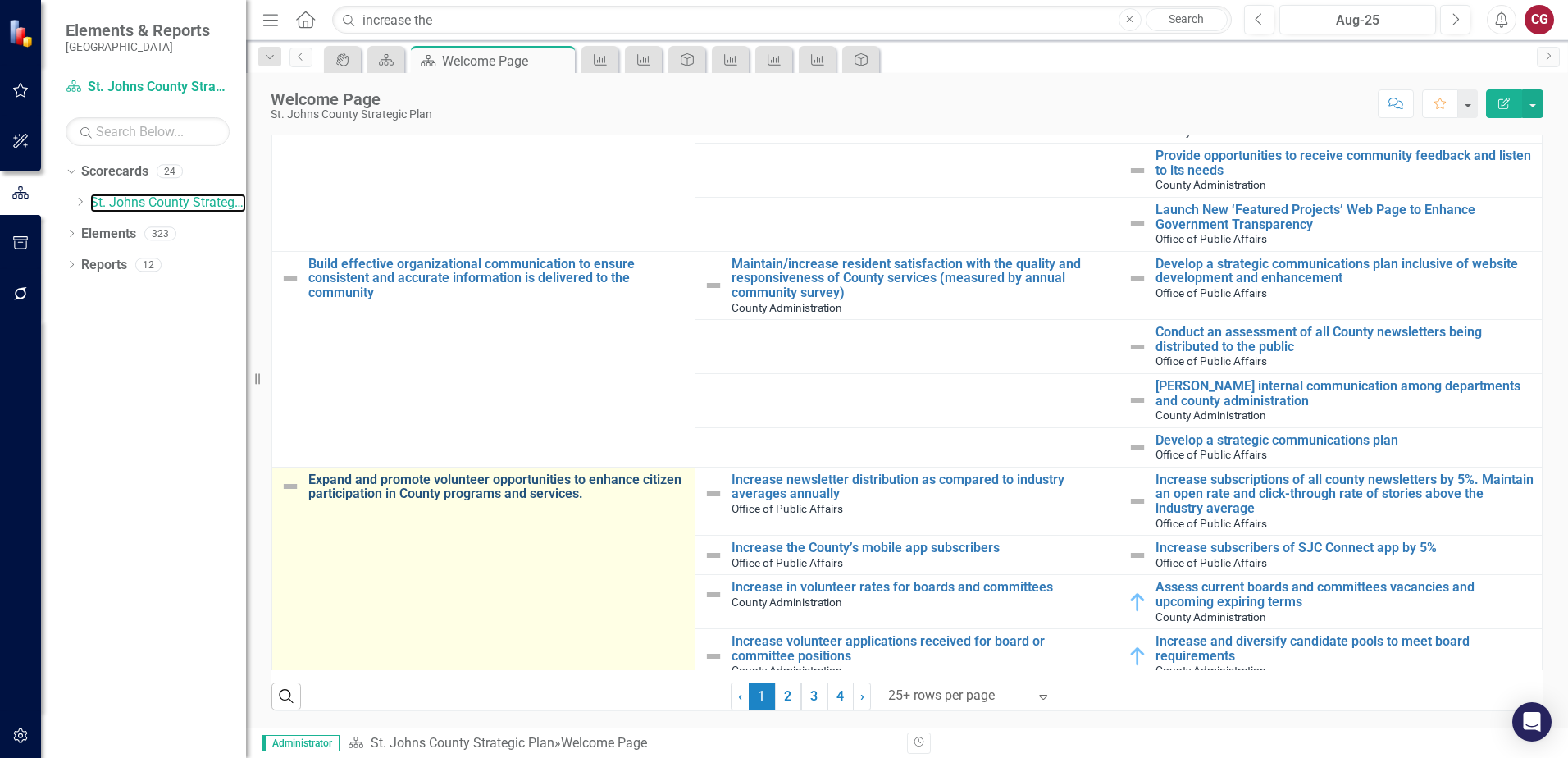
scroll to position [411, 0]
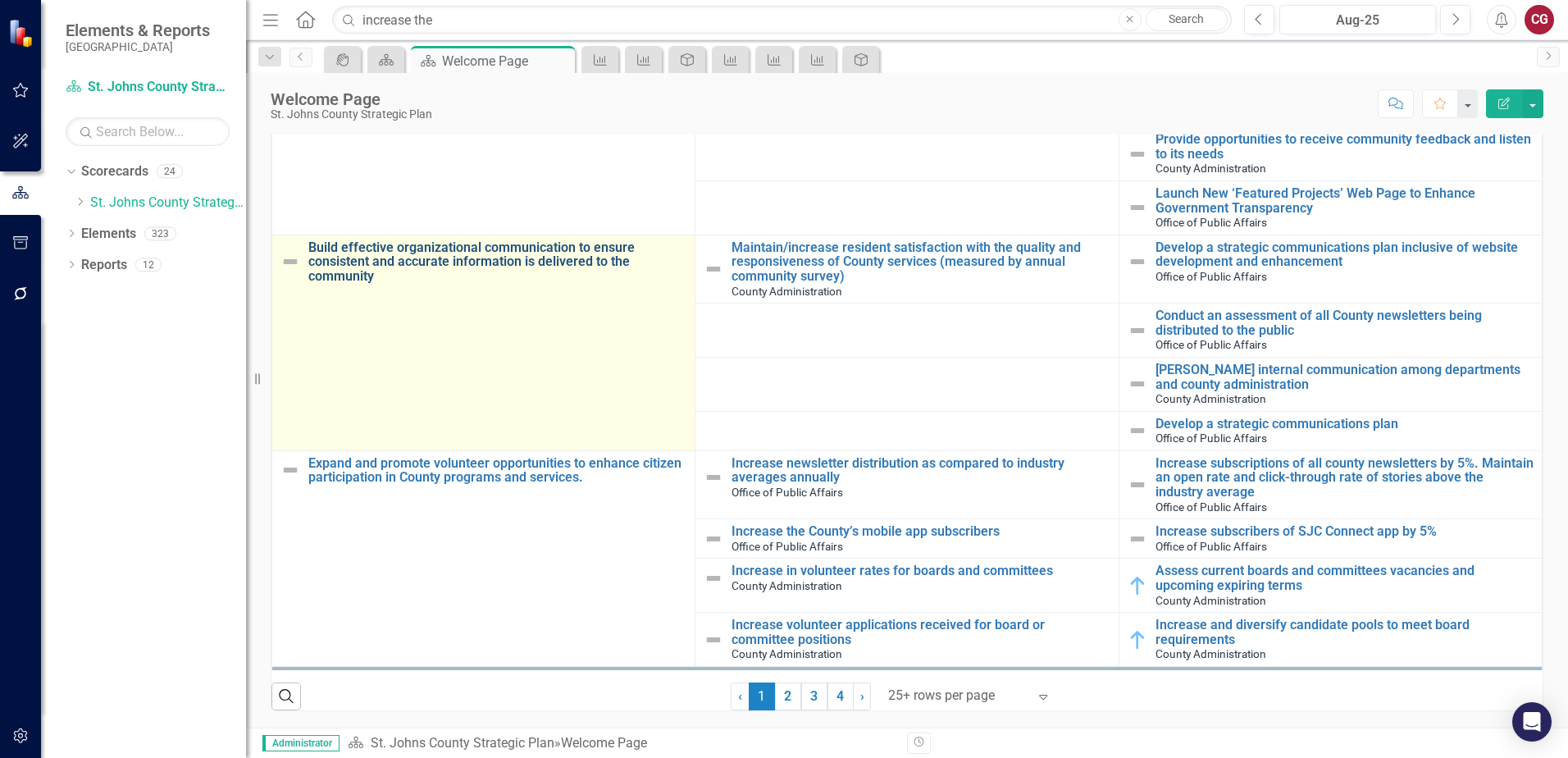
click at [461, 255] on link "Build effective organizational communication to ensure consistent and accurate …" at bounding box center [497, 262] width 378 height 43
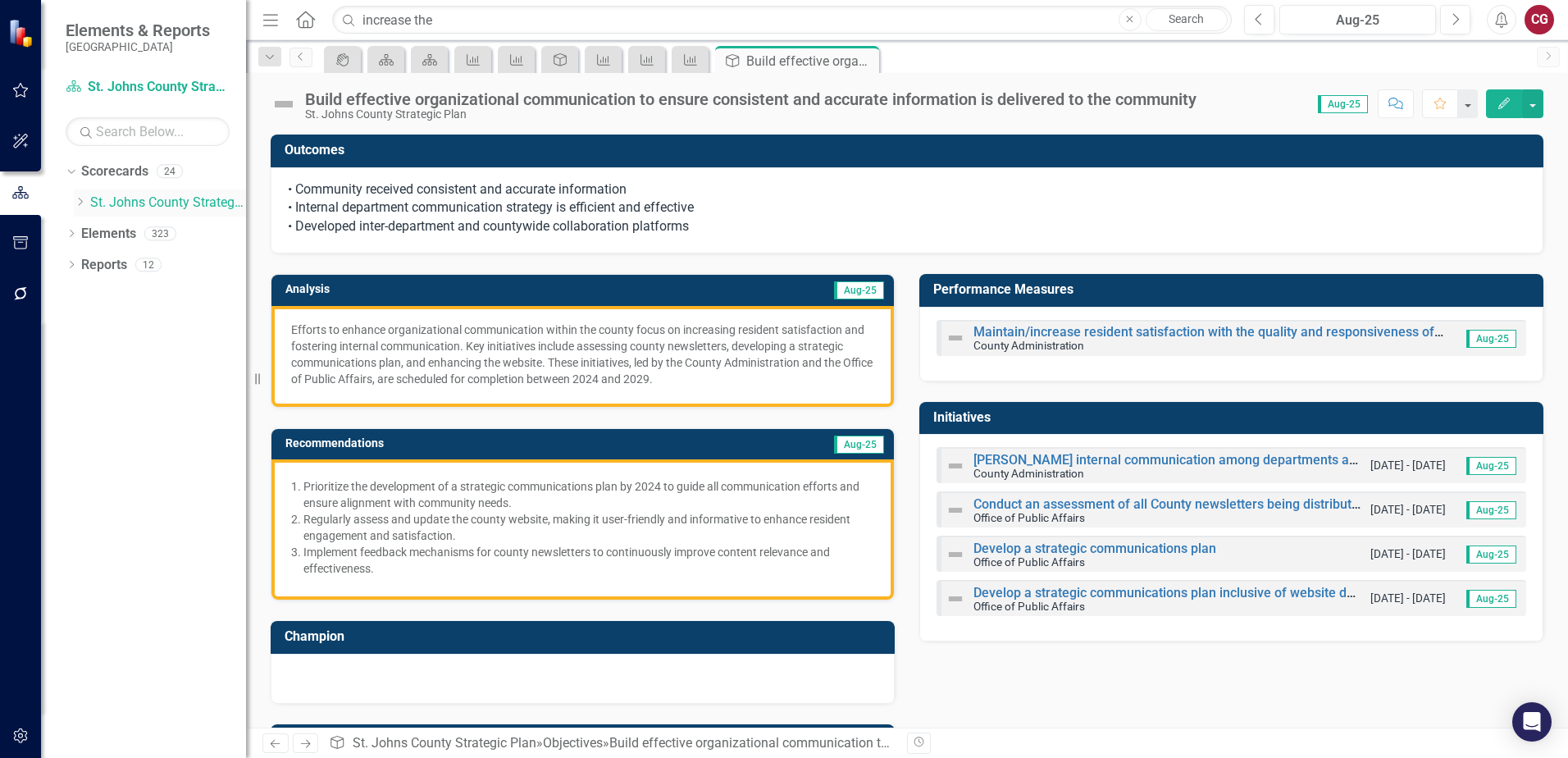
click at [126, 206] on link "St. Johns County Strategic Plan" at bounding box center [168, 203] width 156 height 19
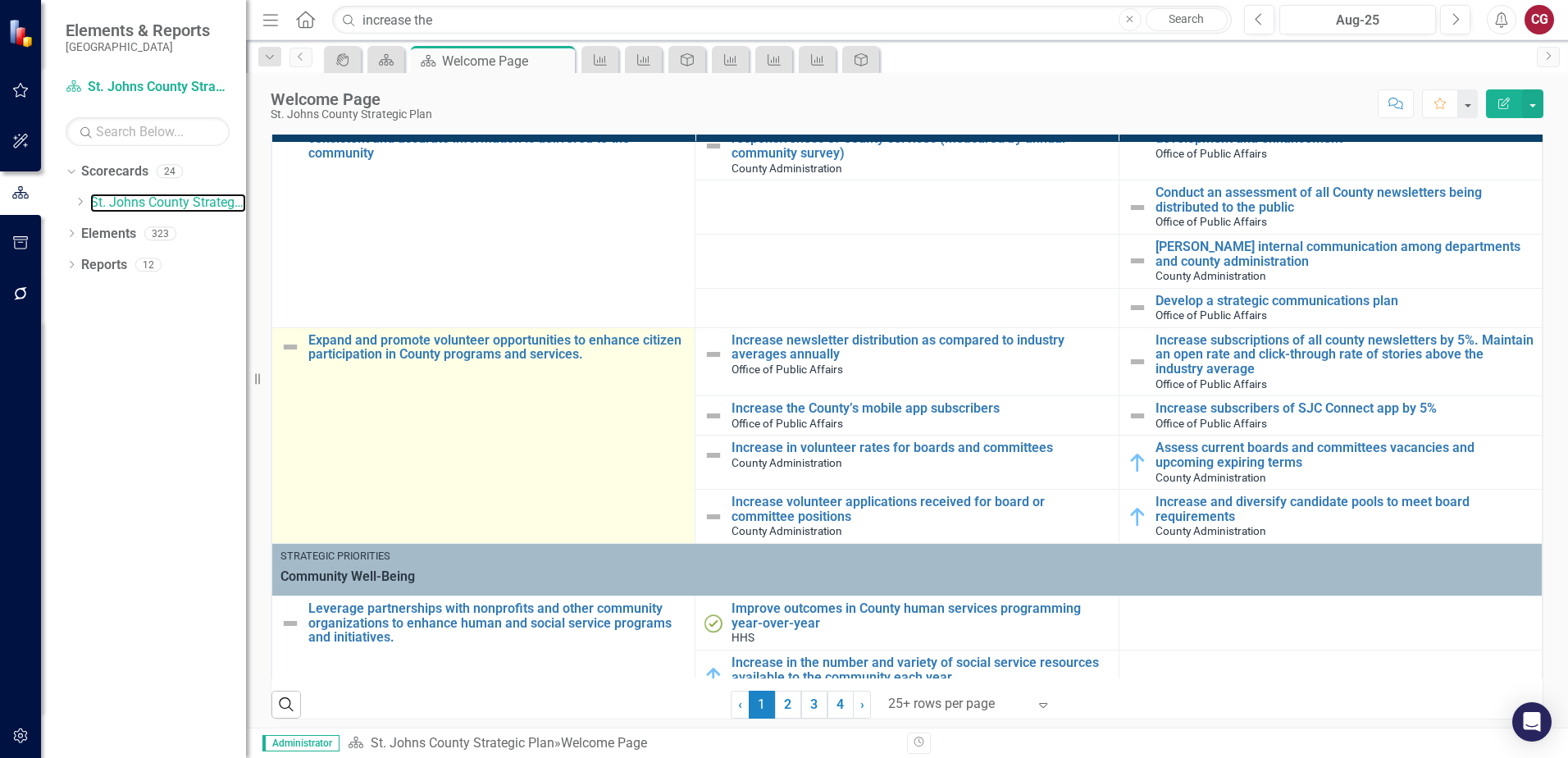
scroll to position [575, 0]
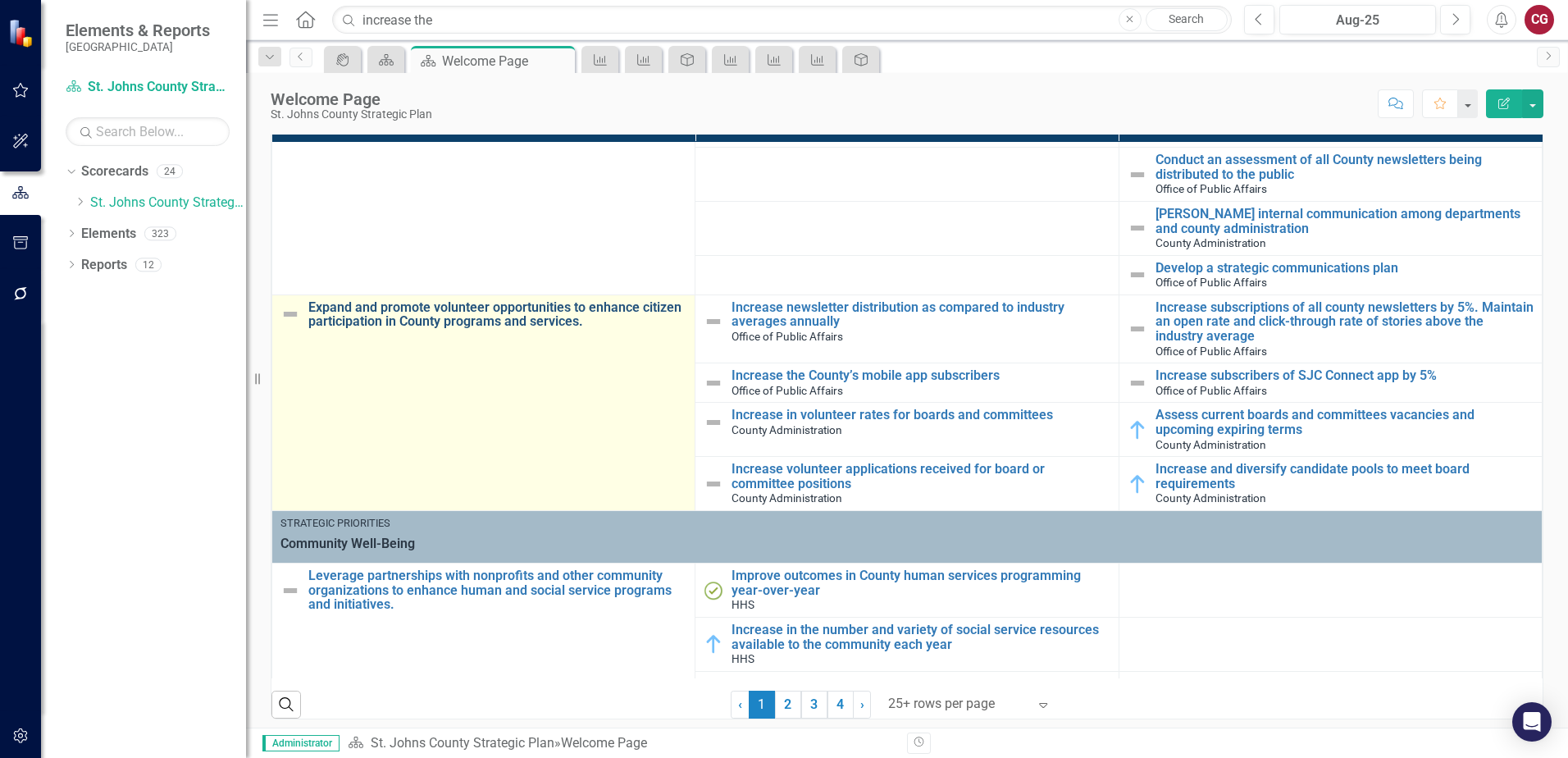
click at [474, 305] on link "Expand and promote volunteer opportunities to enhance citizen participation in …" at bounding box center [497, 314] width 378 height 28
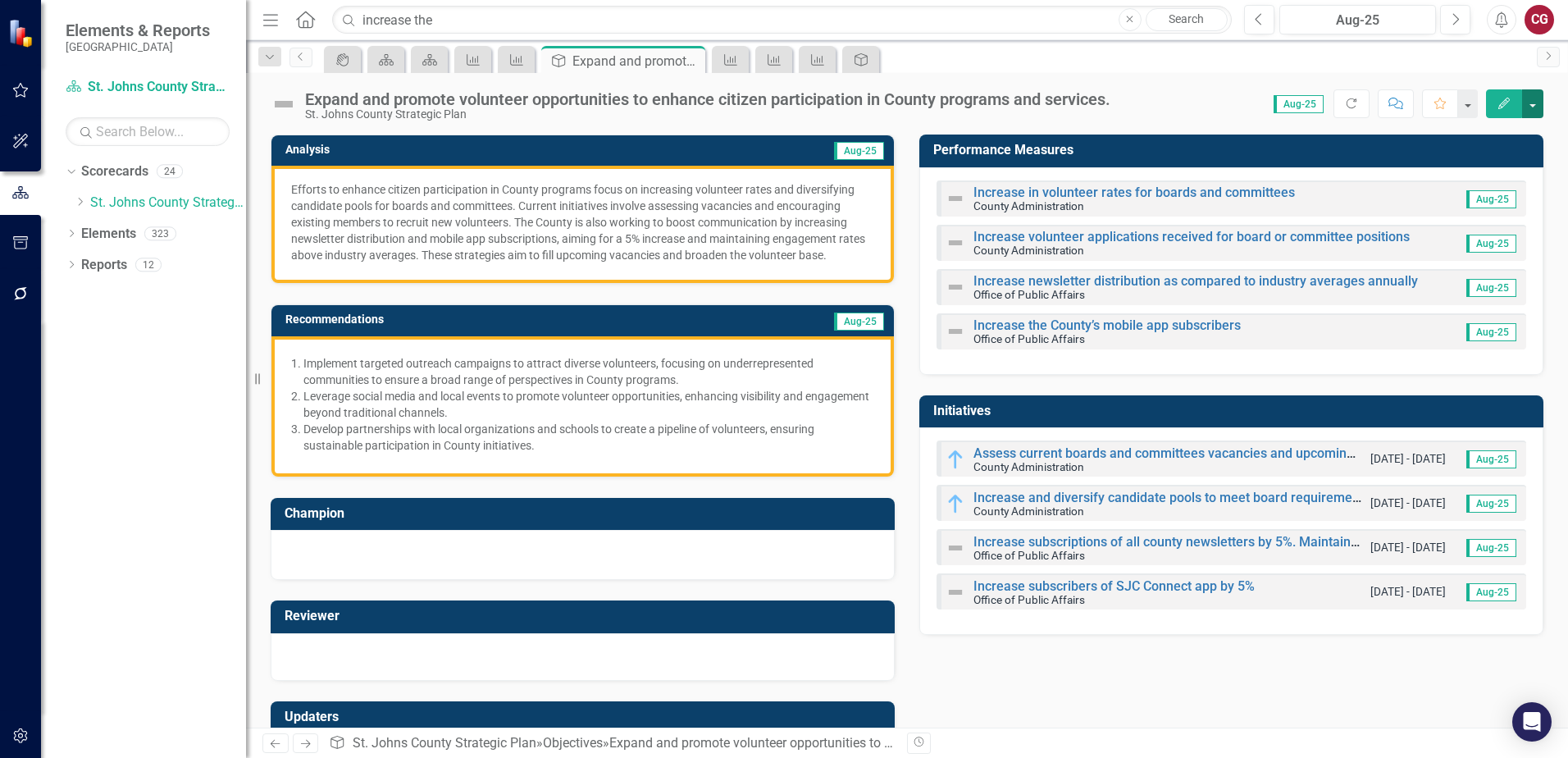
click at [1533, 98] on button "button" at bounding box center [1533, 104] width 22 height 28
click at [1483, 159] on link "Edit Report Edit Layout" at bounding box center [1476, 164] width 133 height 30
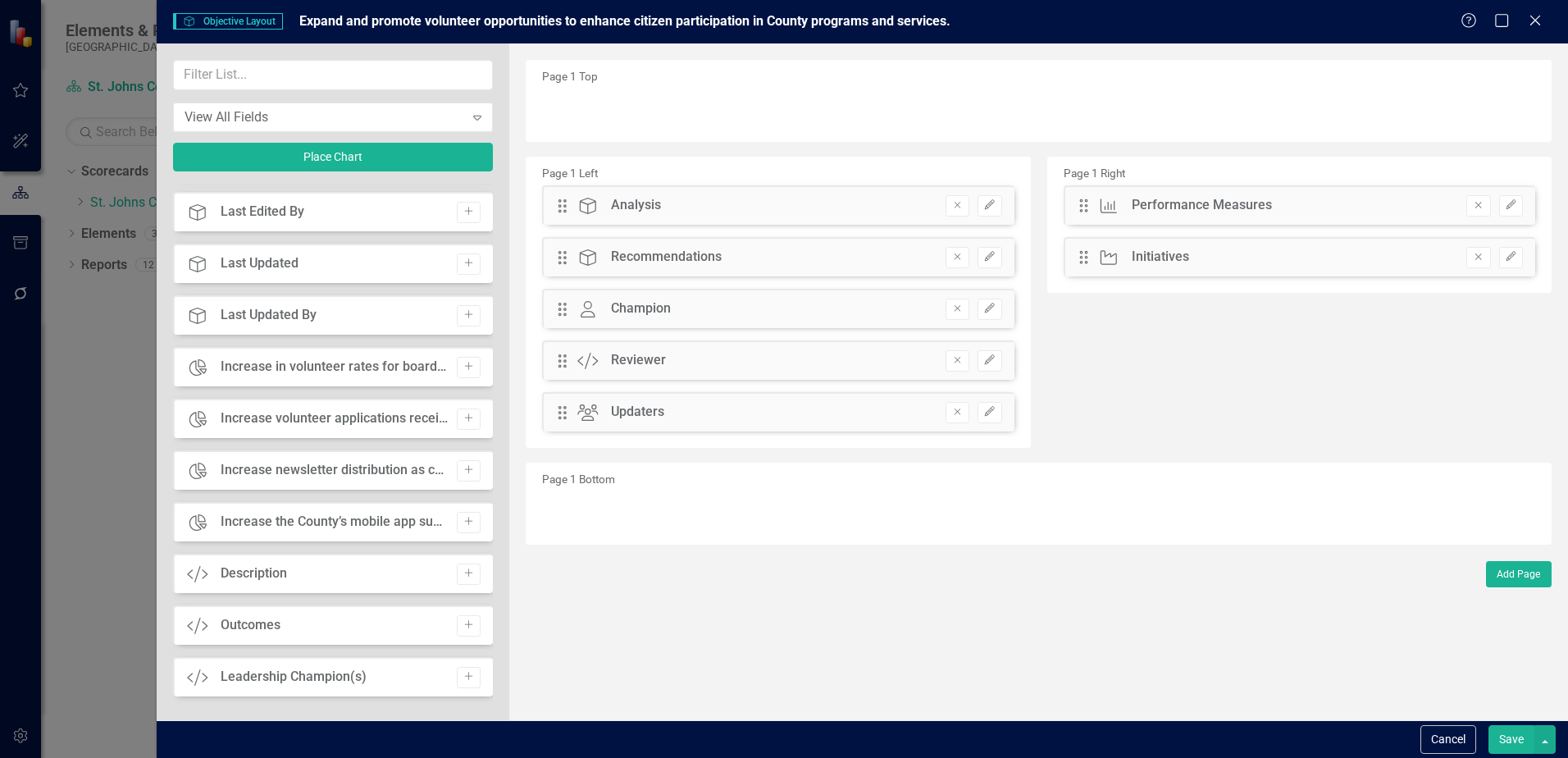
scroll to position [820, 0]
click at [462, 618] on button "Add" at bounding box center [468, 624] width 24 height 22
click at [1501, 732] on button "Save" at bounding box center [1511, 740] width 46 height 28
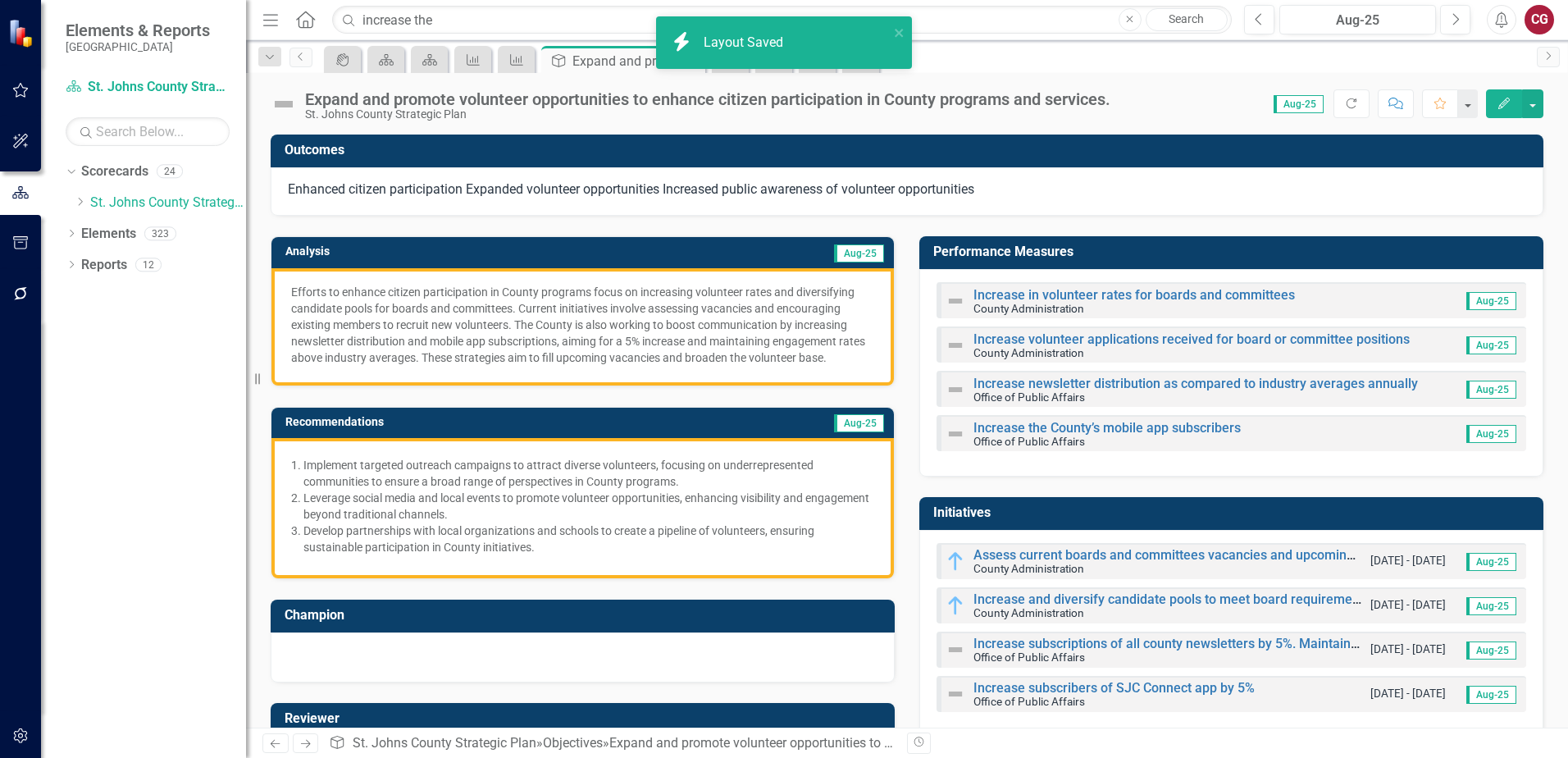
click at [387, 180] on div "Enhanced citizen participation Expanded volunteer opportunities Increased publi…" at bounding box center [907, 192] width 1273 height 49
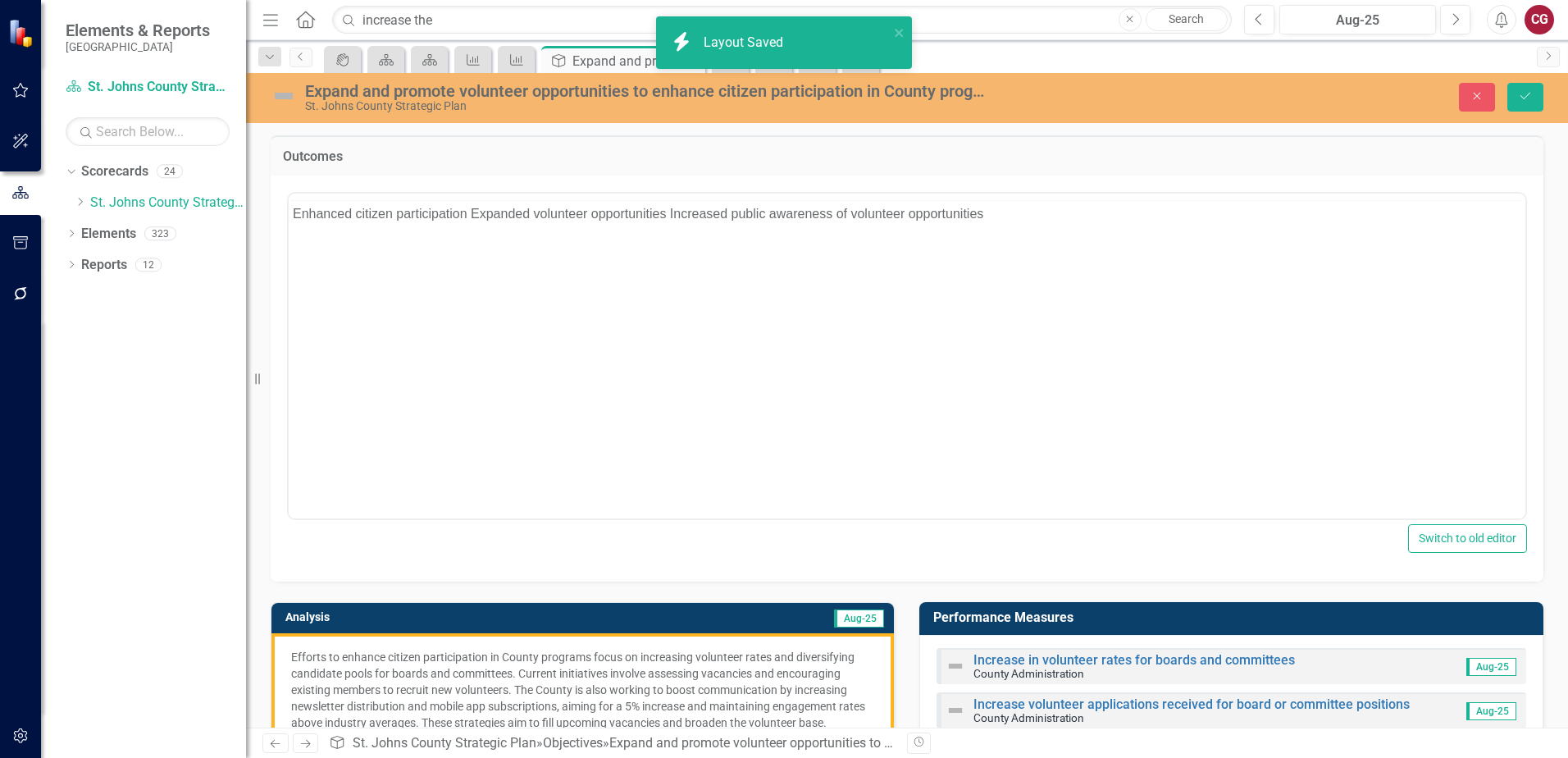
scroll to position [0, 0]
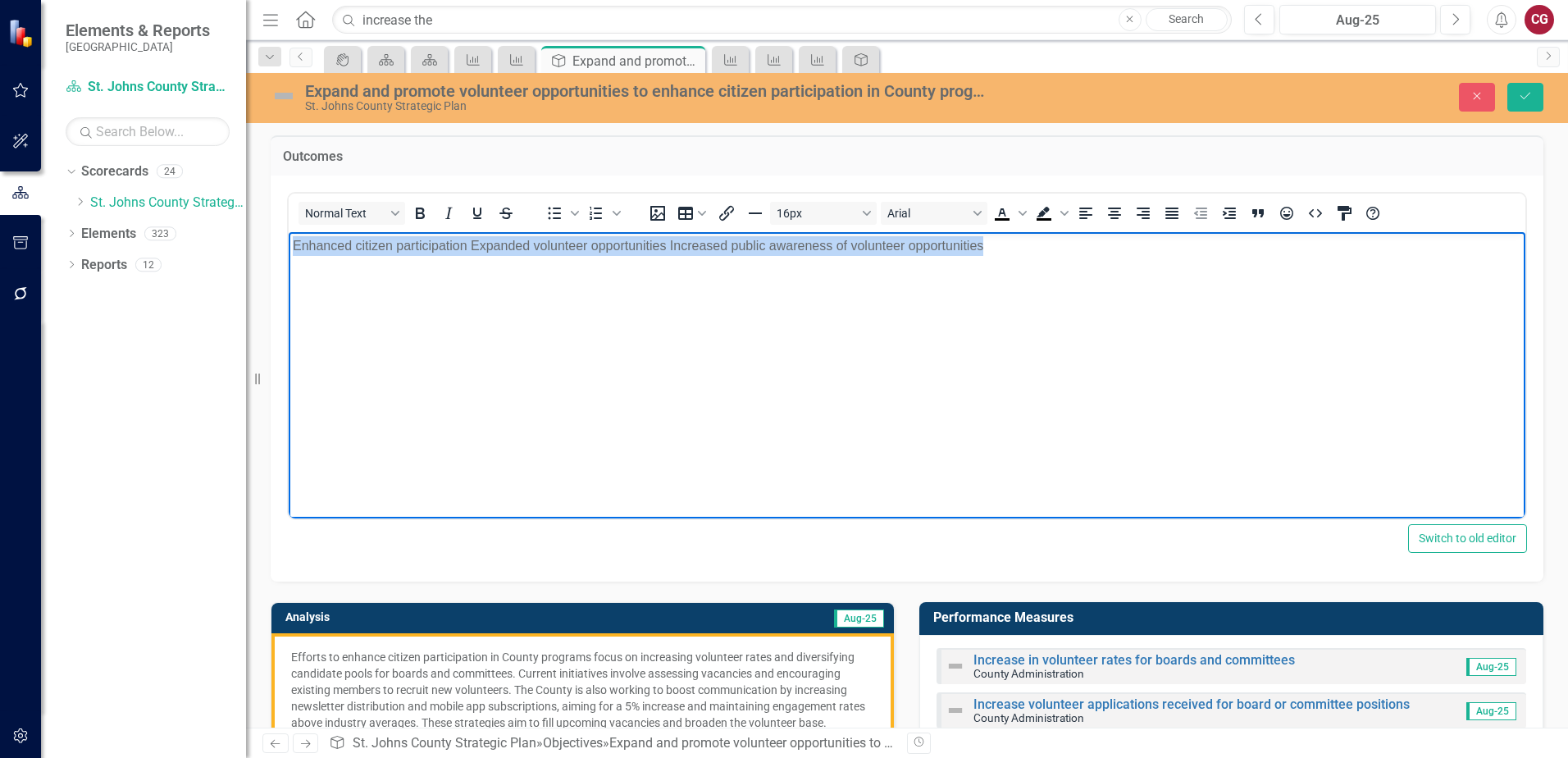
drag, startPoint x: 1015, startPoint y: 253, endPoint x: 542, endPoint y: 462, distance: 517.1
click at [289, 231] on html "Enhanced citizen participation Expanded volunteer opportunities Increased publi…" at bounding box center [907, 354] width 1237 height 246
paste body "Rich Text Area. Press ALT-0 for help."
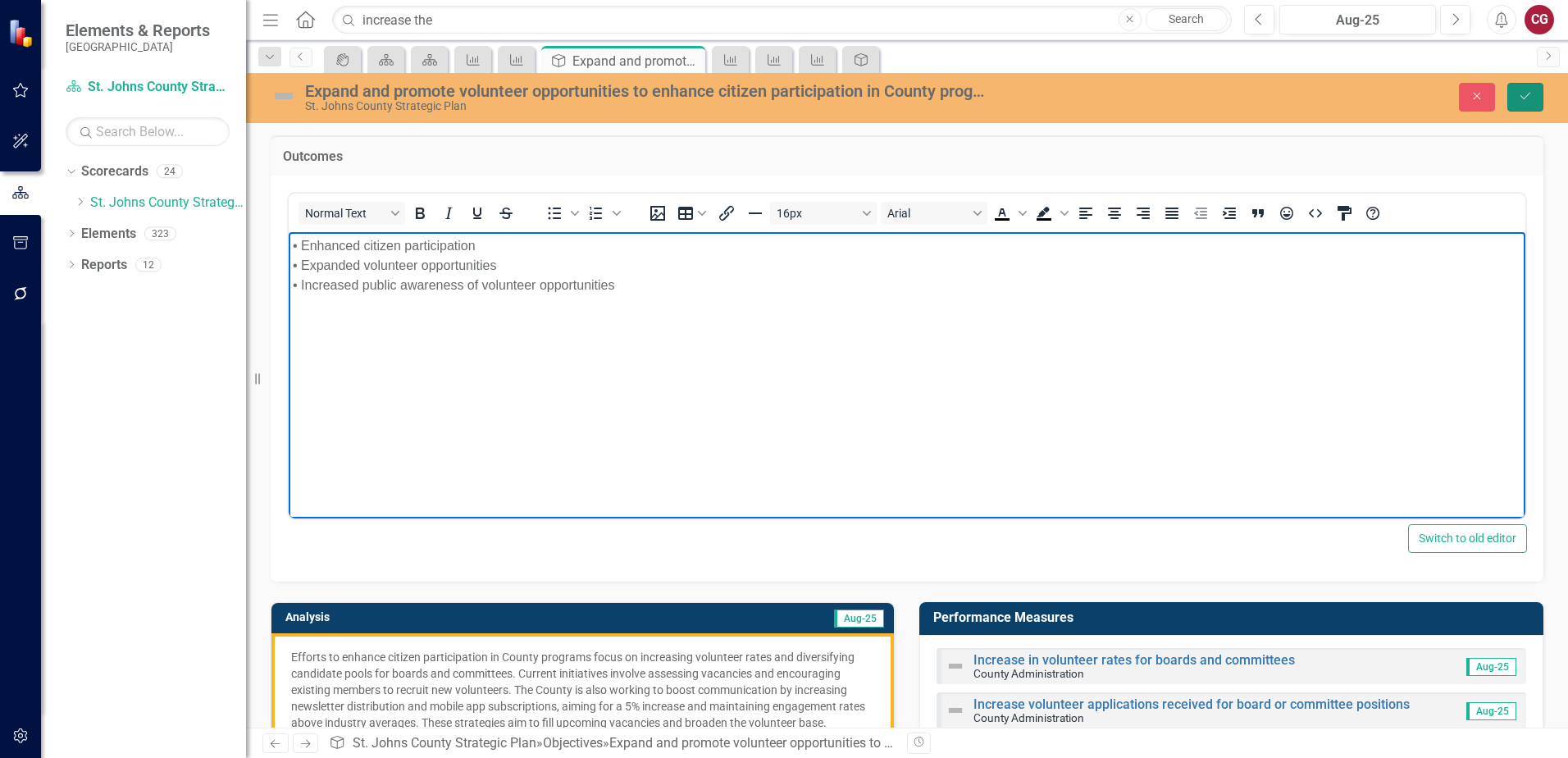
click at [1517, 99] on button "Save" at bounding box center [1526, 97] width 36 height 28
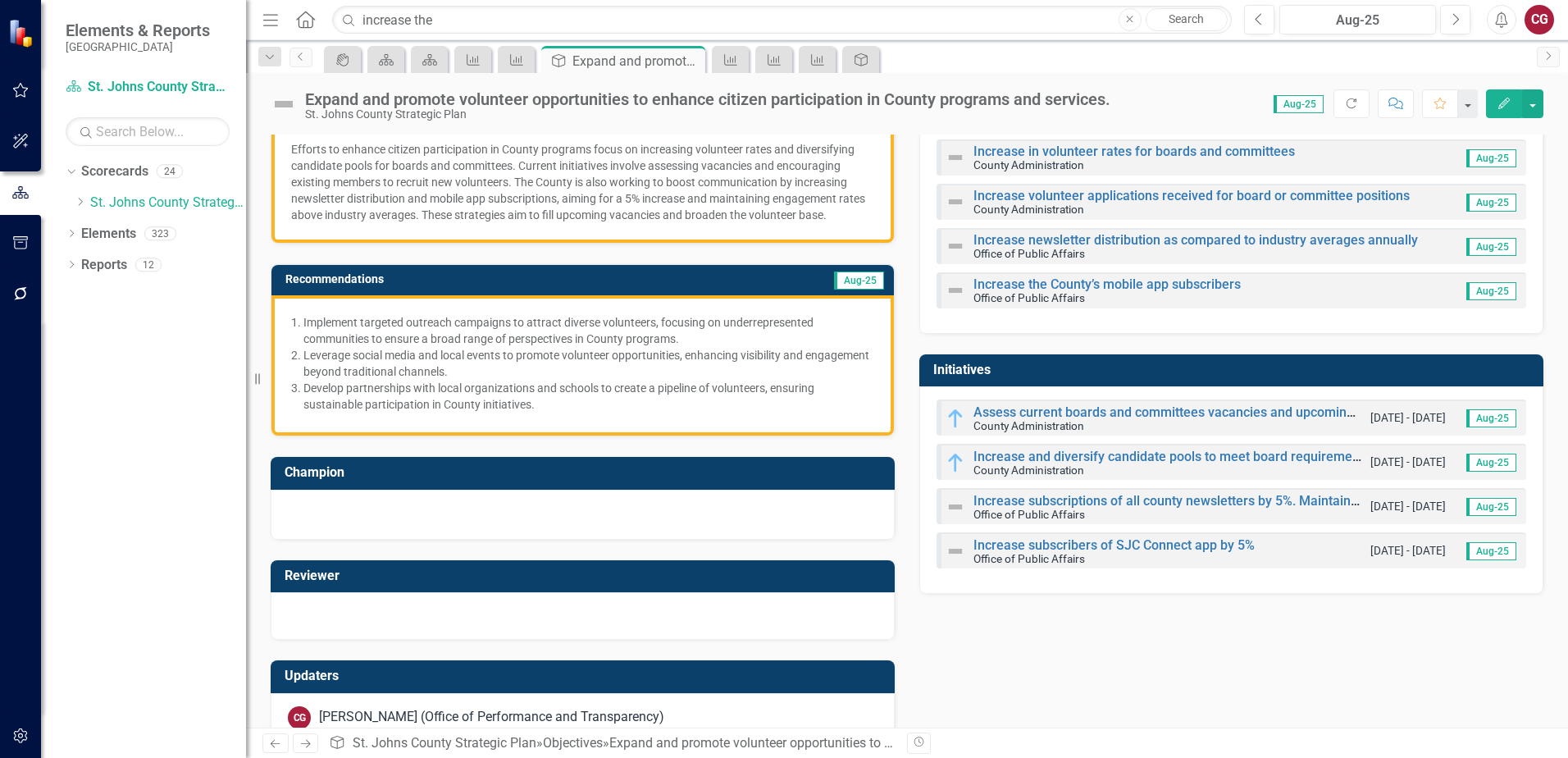
scroll to position [220, 0]
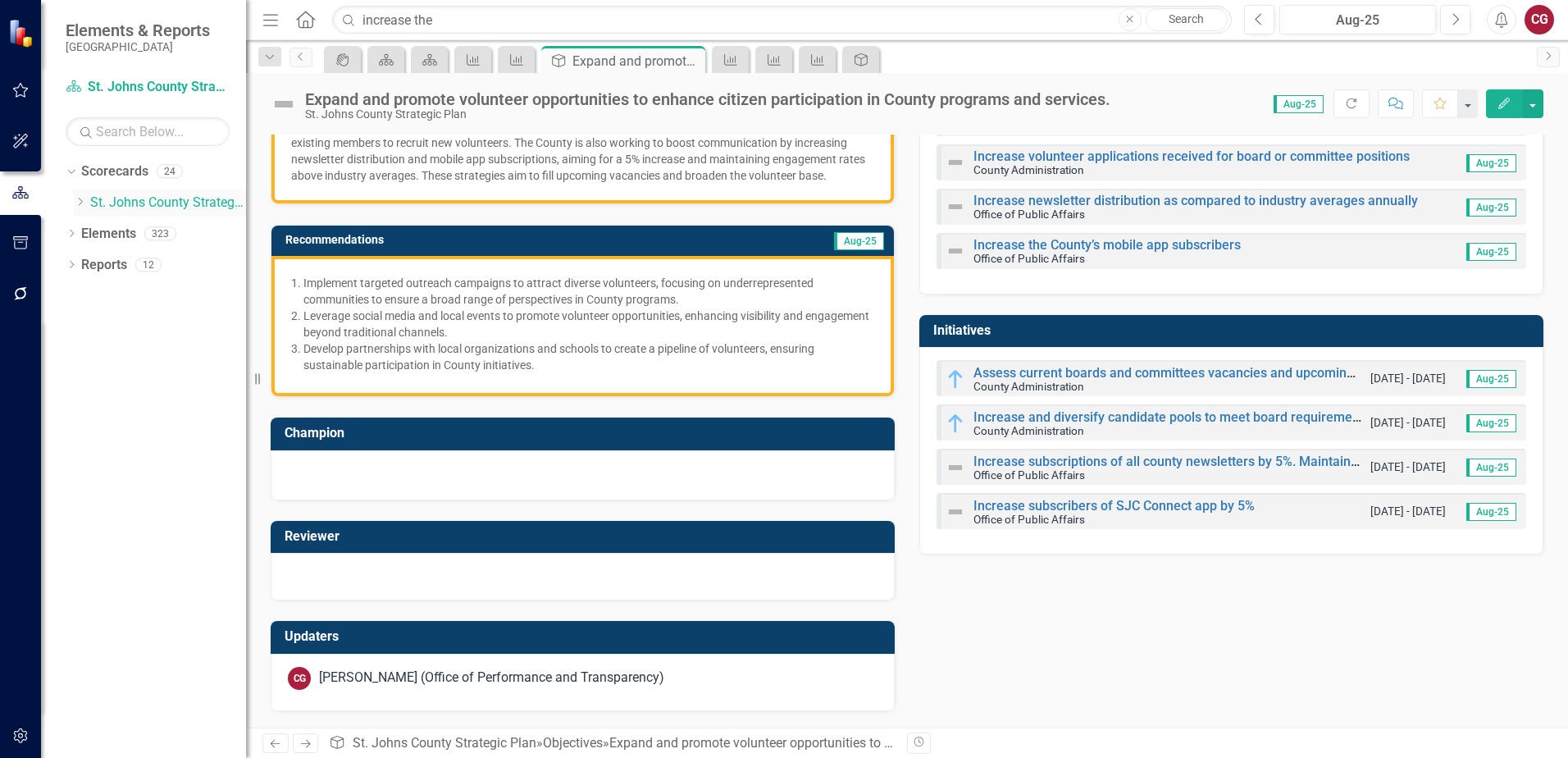
click at [145, 195] on link "St. Johns County Strategic Plan" at bounding box center [168, 203] width 156 height 19
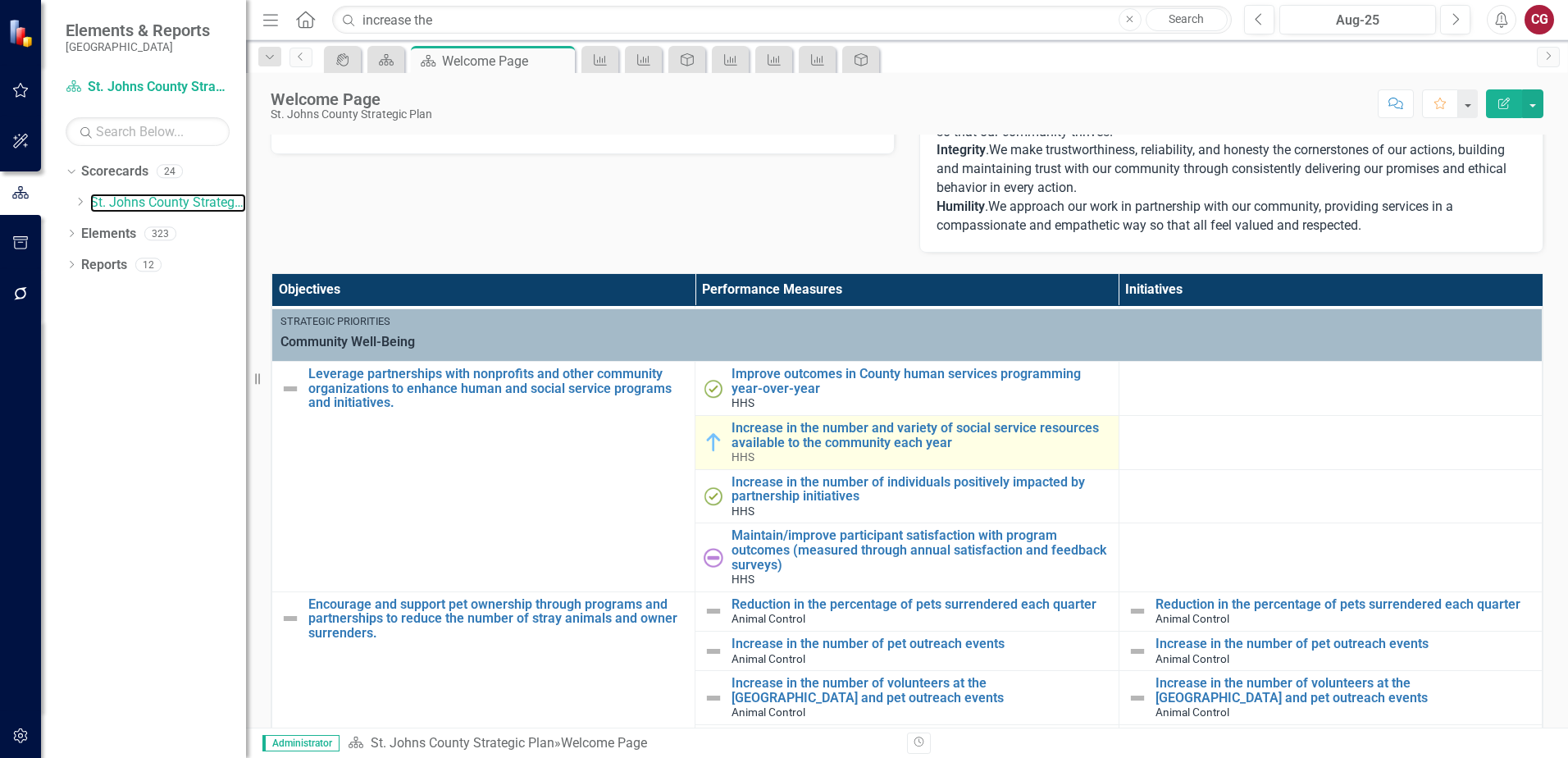
scroll to position [902, 0]
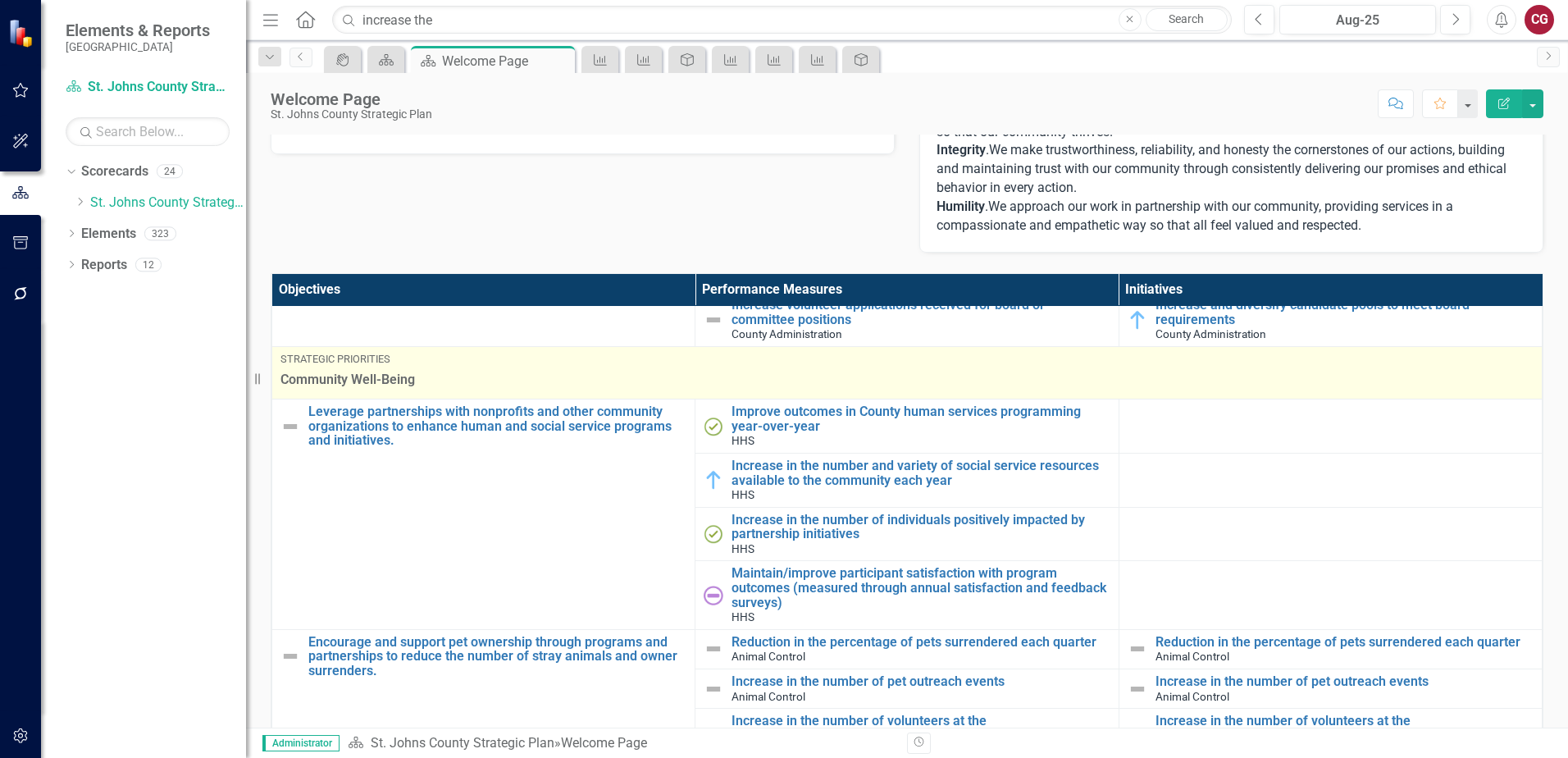
click at [361, 377] on span "Community Well-Being" at bounding box center [907, 380] width 1254 height 19
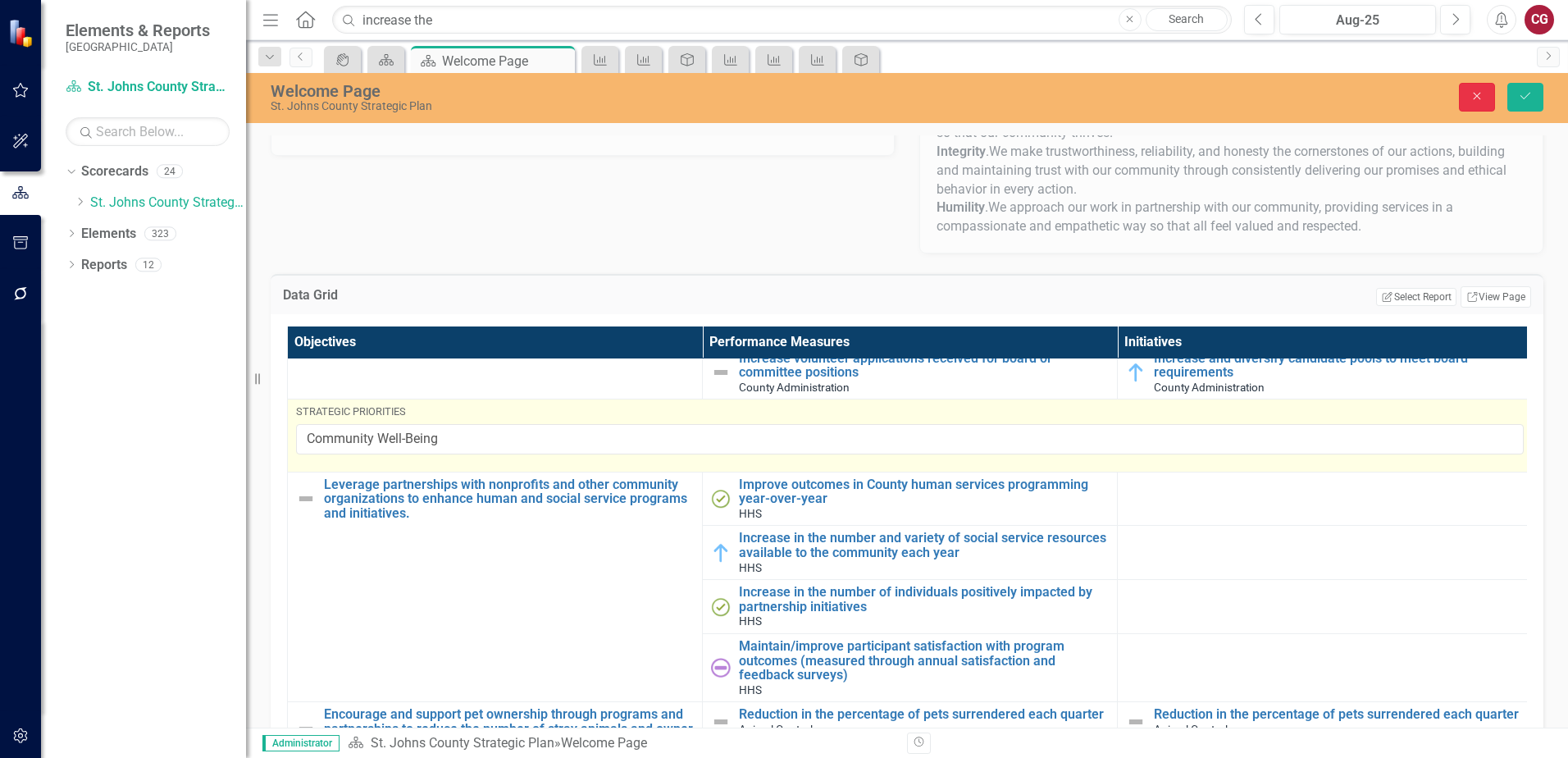
click at [1463, 92] on button "Close" at bounding box center [1477, 97] width 36 height 28
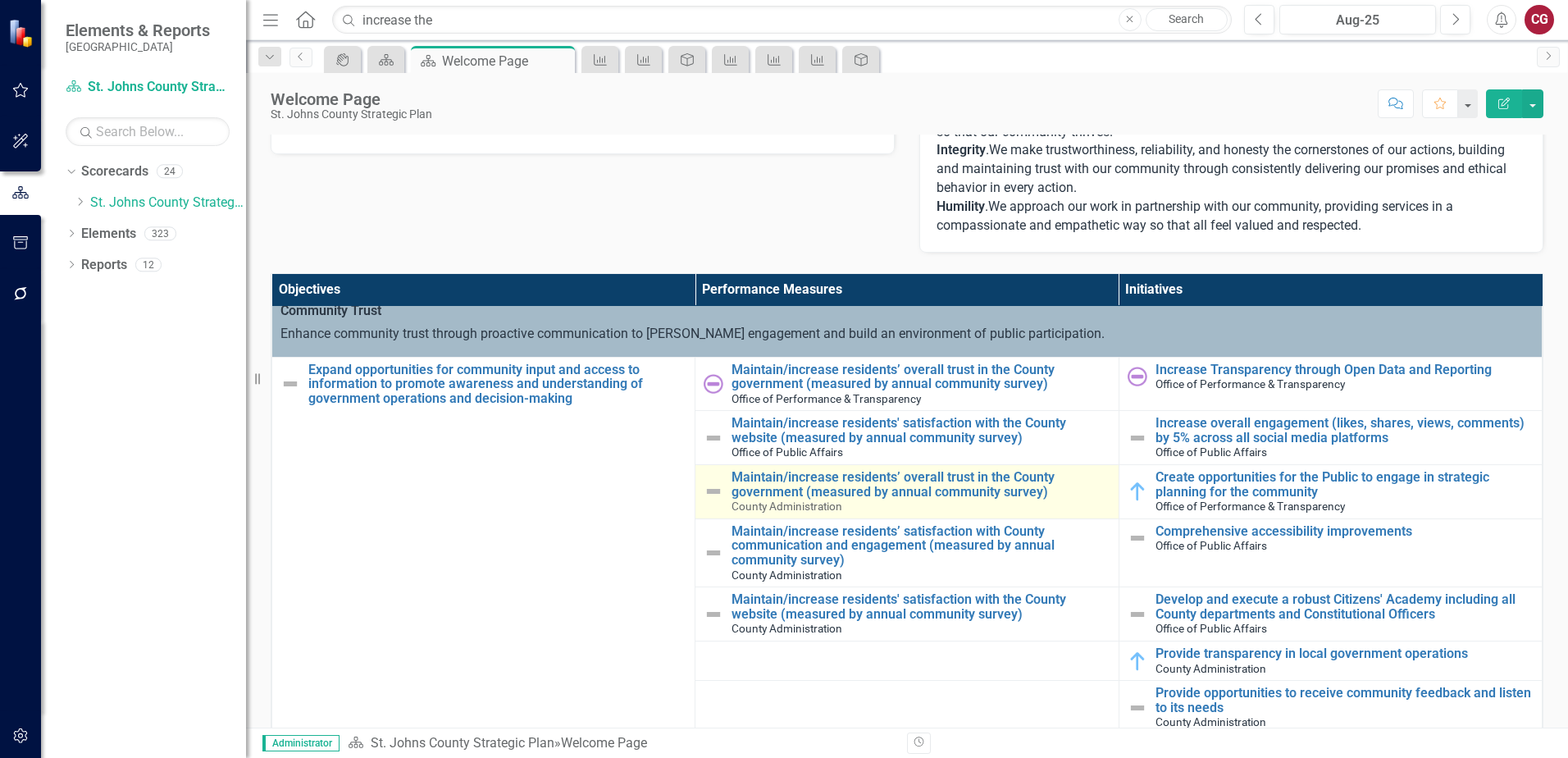
scroll to position [0, 0]
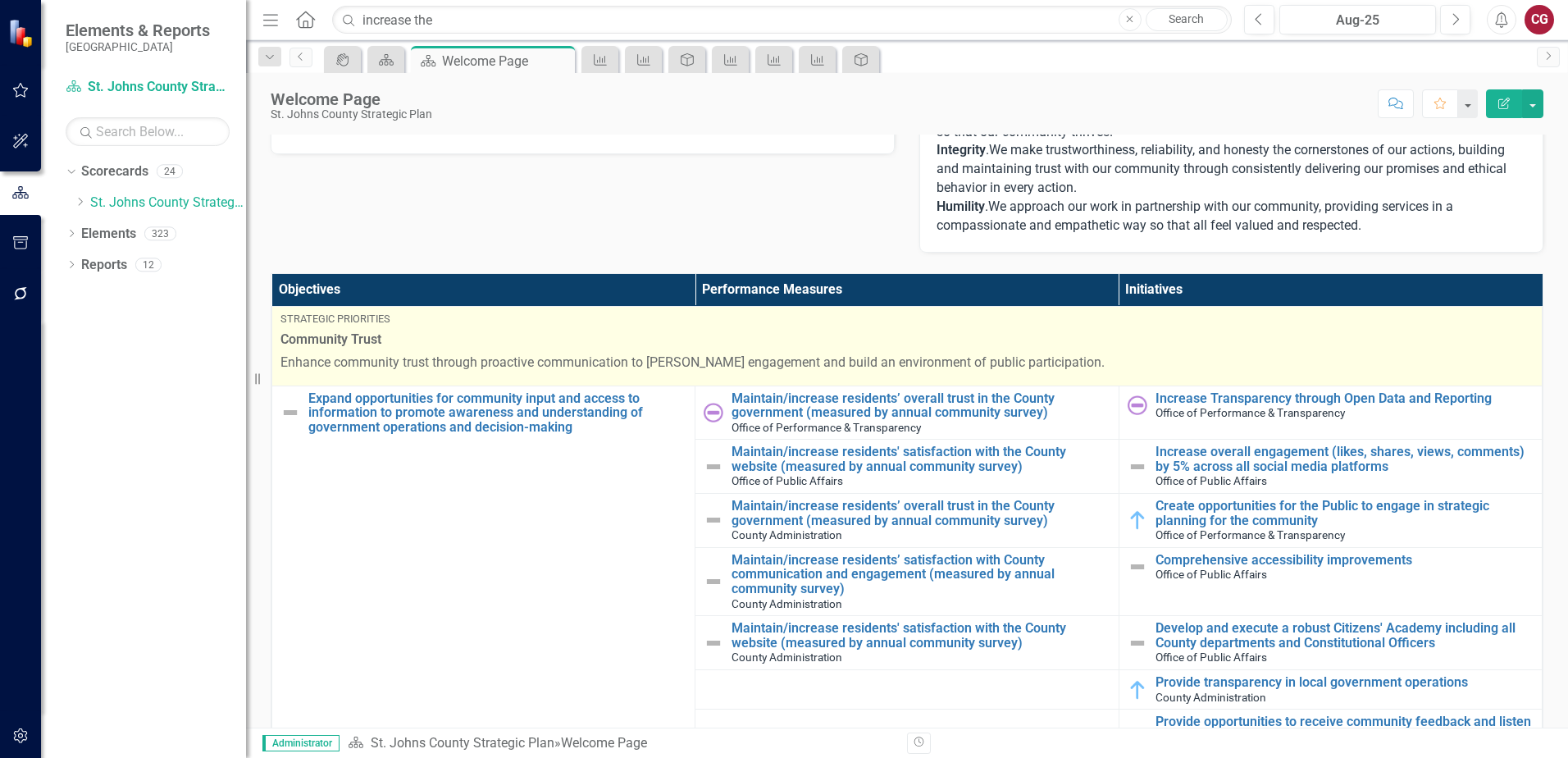
click at [531, 349] on div "Community Trust Enhance community trust through proactive communication to fost…" at bounding box center [907, 351] width 1254 height 42
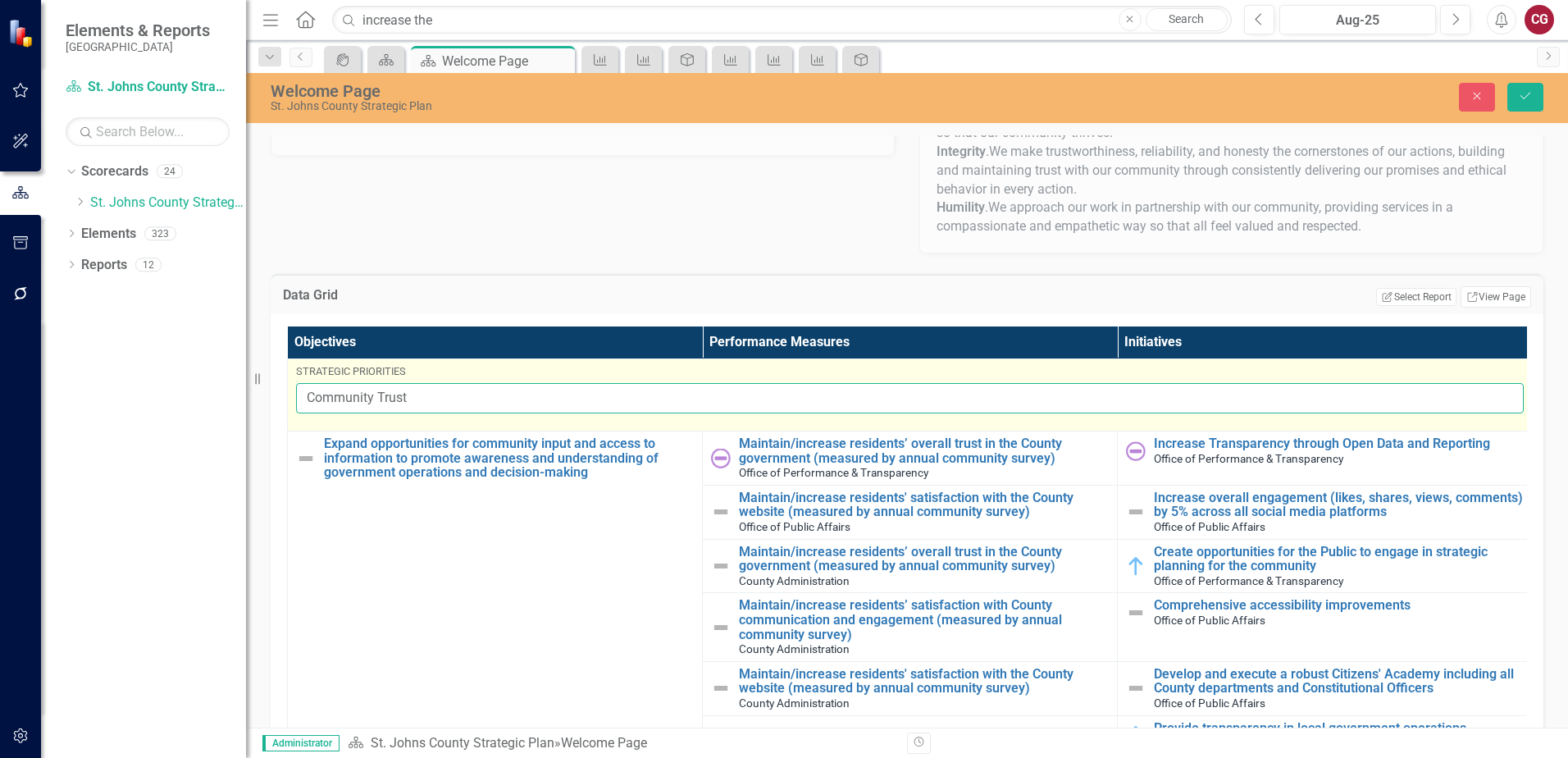
click at [511, 393] on input "Community Trust" at bounding box center [910, 398] width 1228 height 30
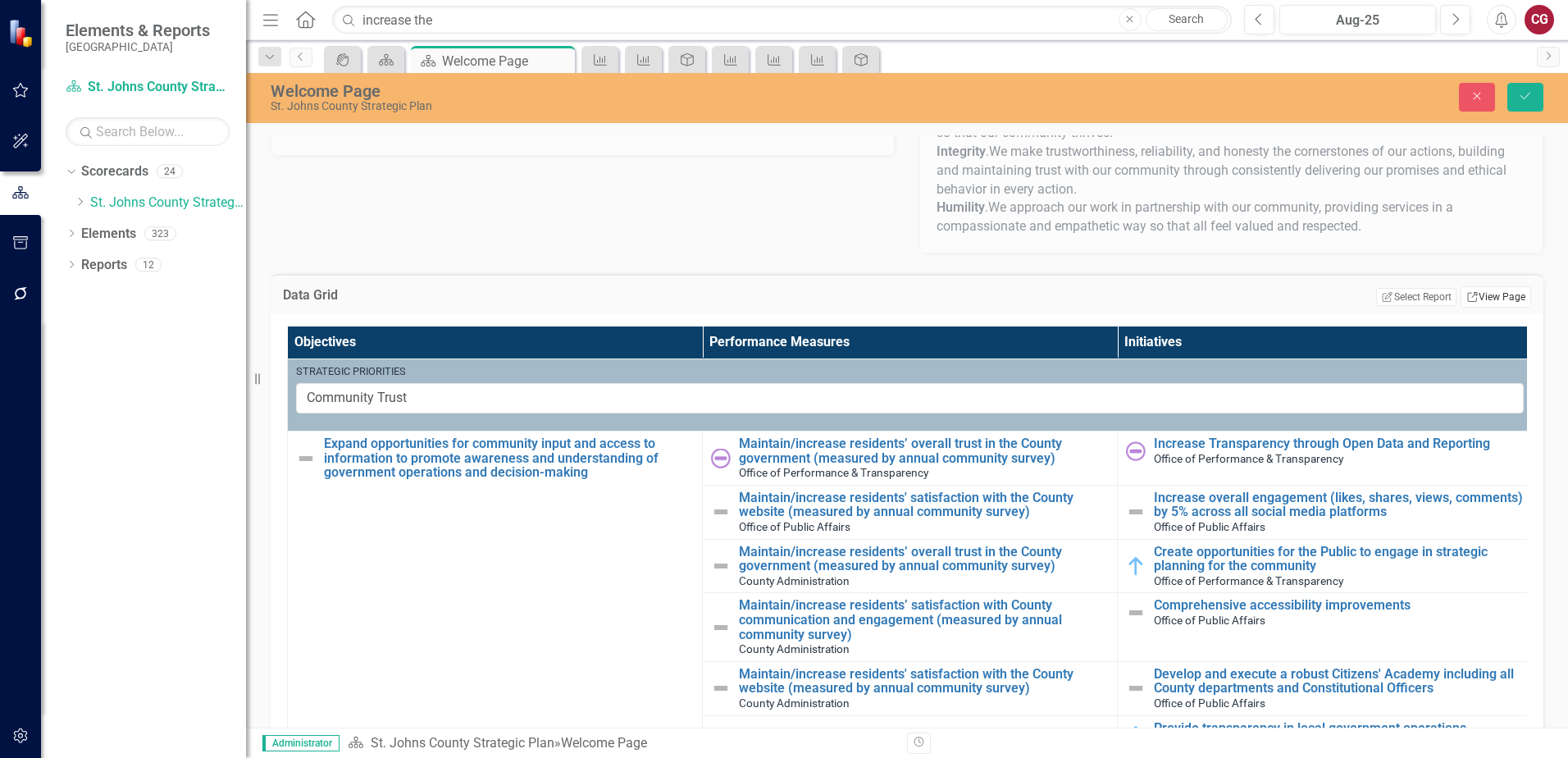
click at [1482, 295] on link "Link View Page" at bounding box center [1495, 296] width 71 height 22
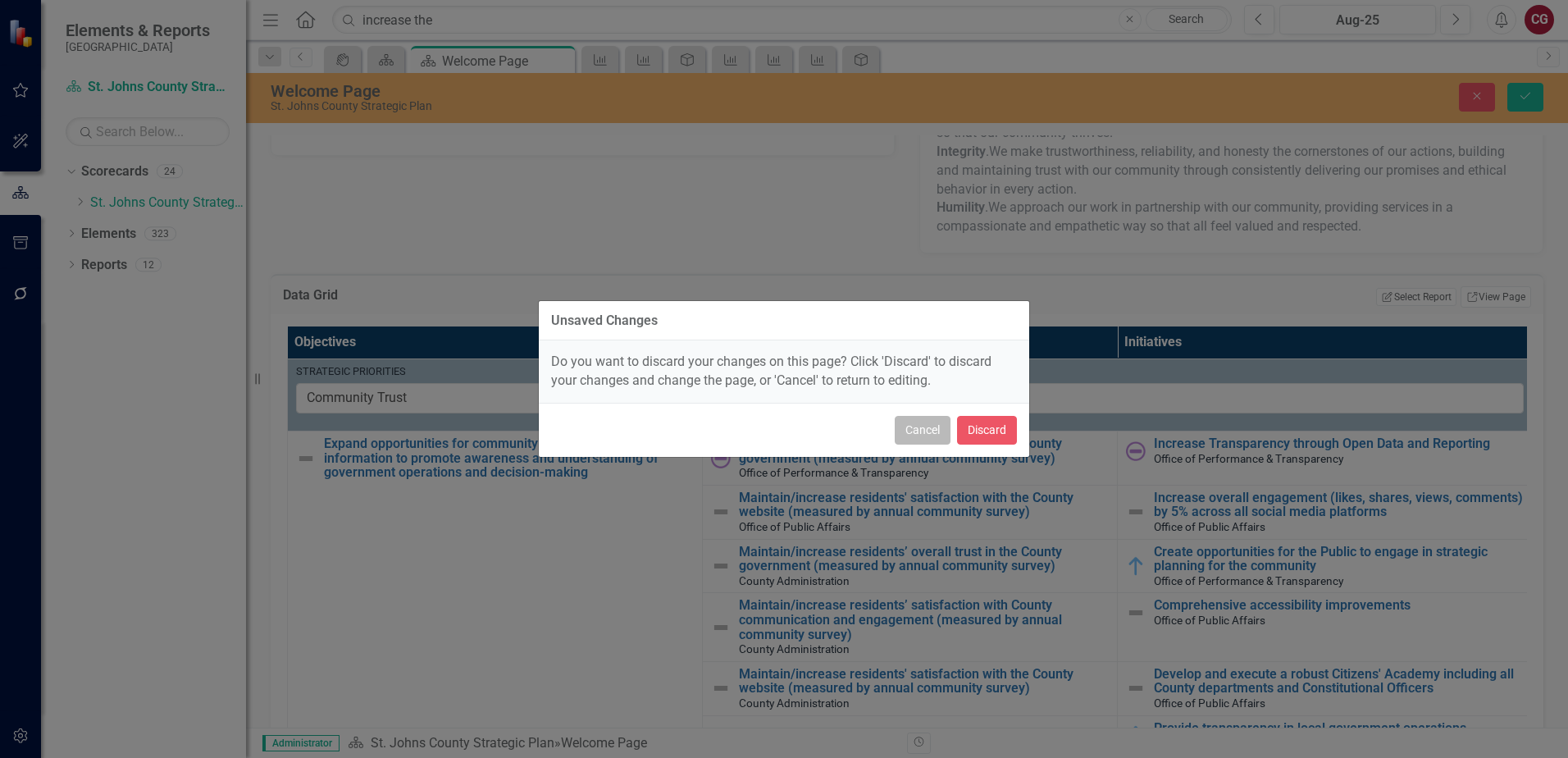
click at [918, 430] on button "Cancel" at bounding box center [923, 430] width 56 height 28
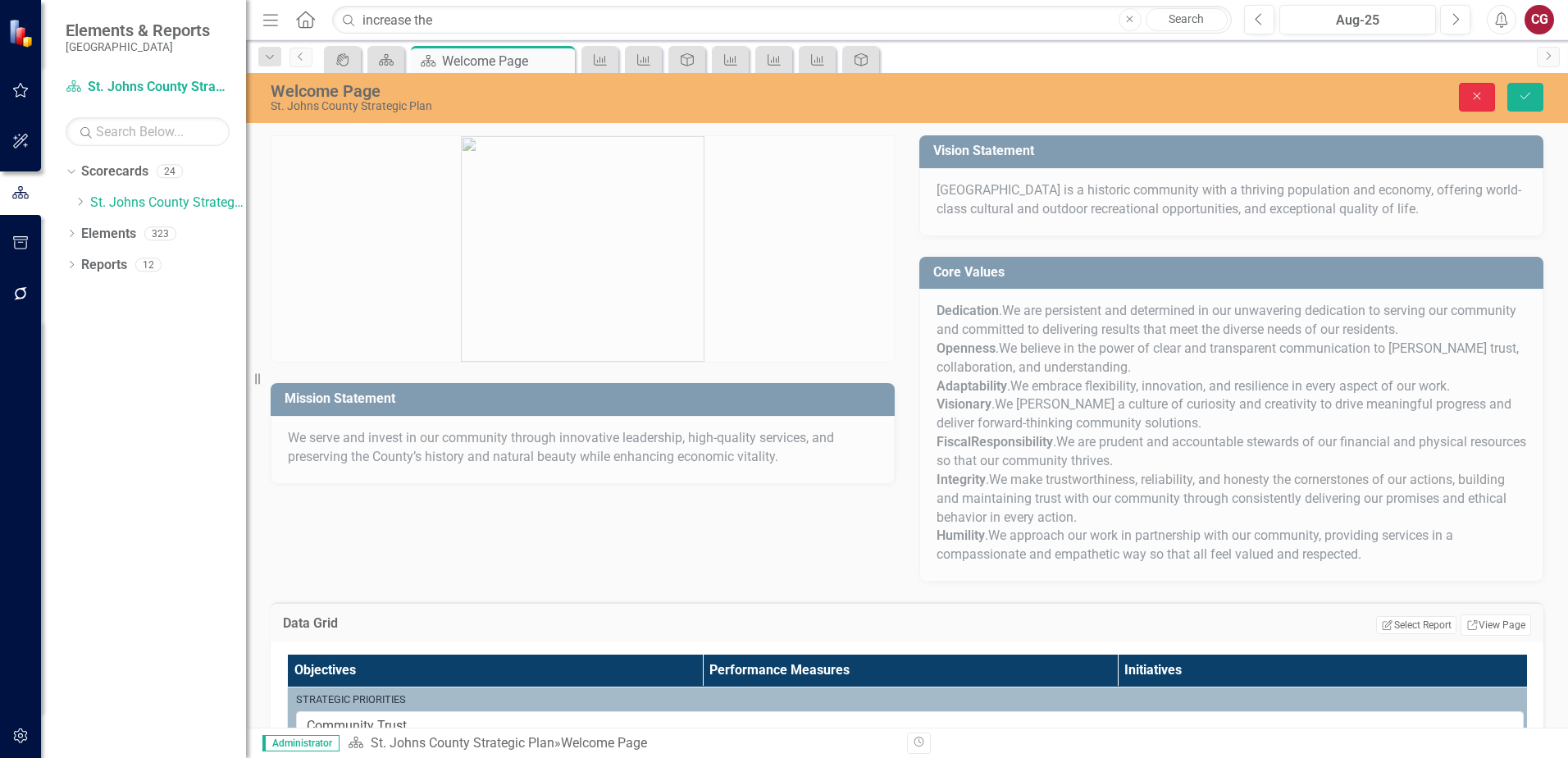
click at [1473, 102] on icon "Close" at bounding box center [1477, 96] width 15 height 11
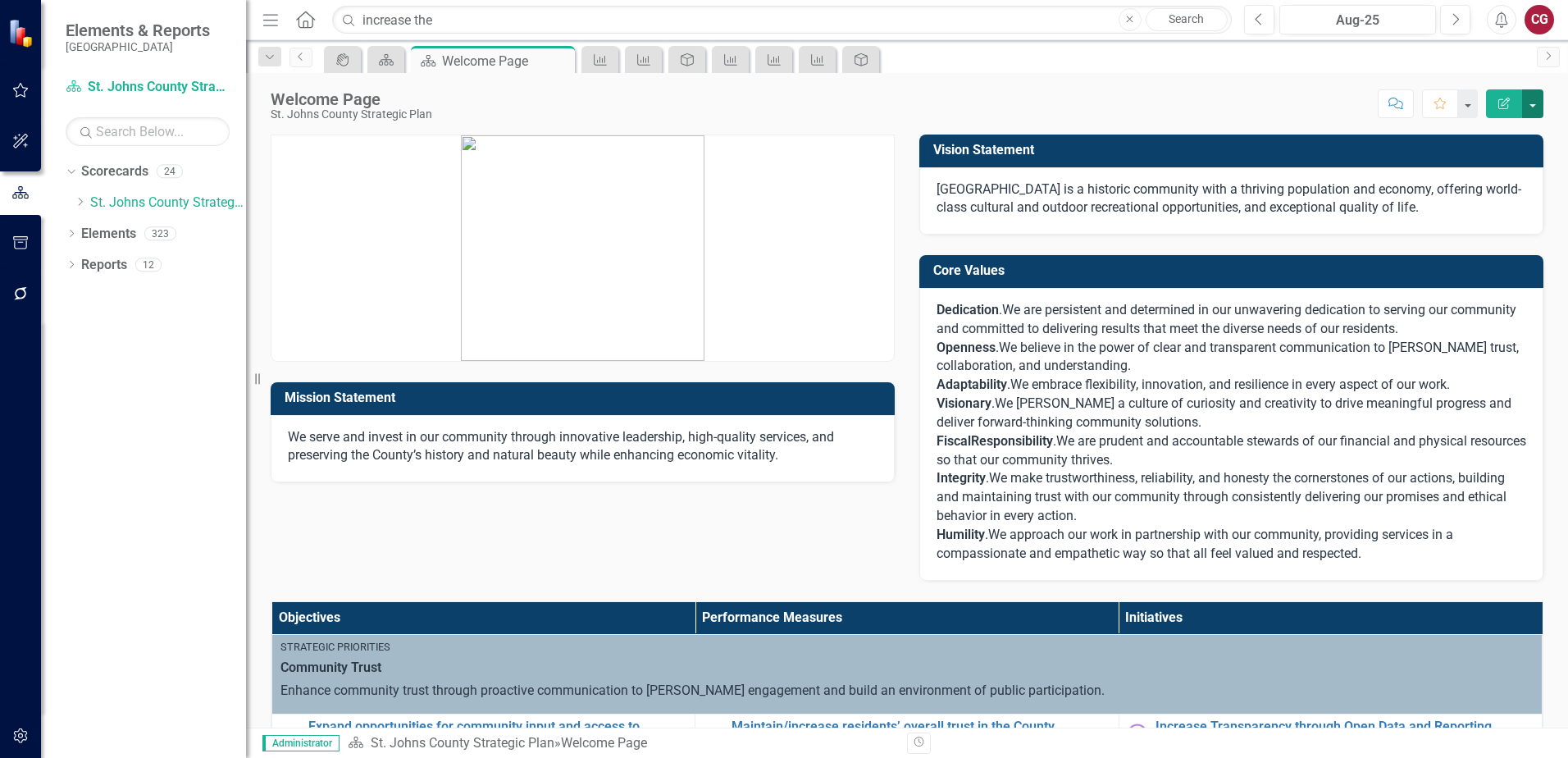
click at [1530, 109] on button "button" at bounding box center [1533, 104] width 22 height 28
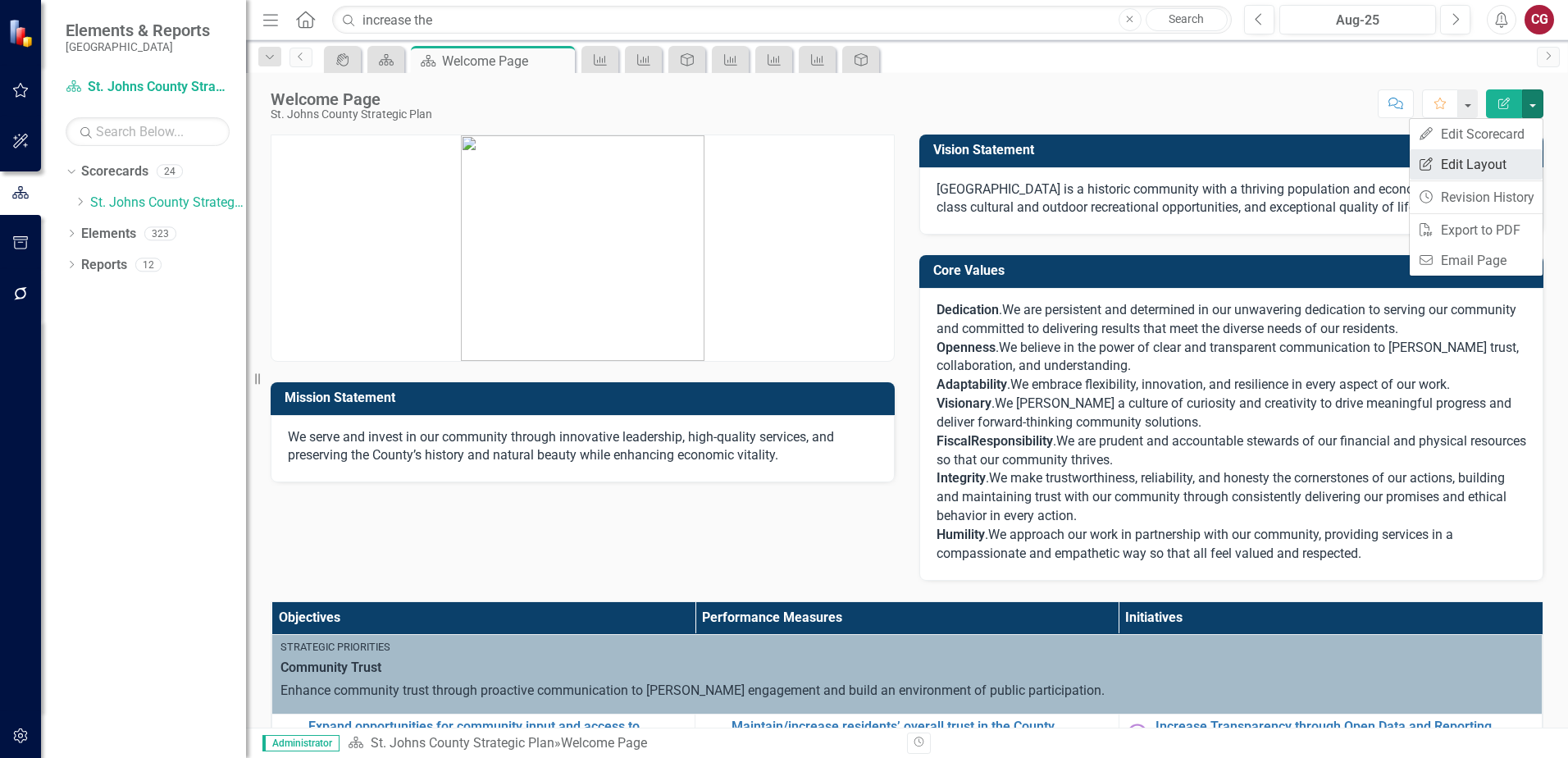
click at [1476, 155] on link "Edit Report Edit Layout" at bounding box center [1476, 164] width 133 height 30
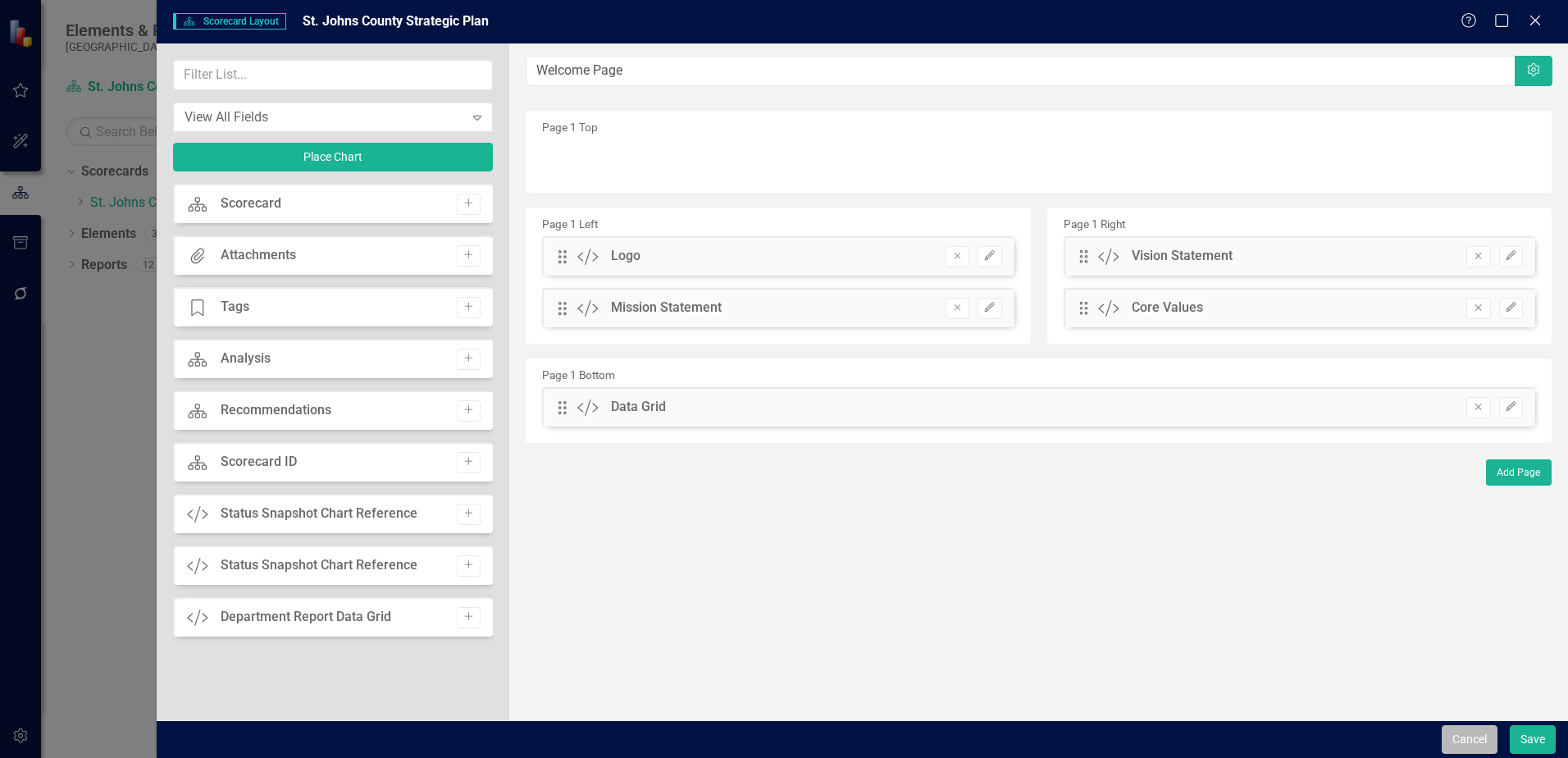
click at [1464, 736] on button "Cancel" at bounding box center [1469, 740] width 56 height 28
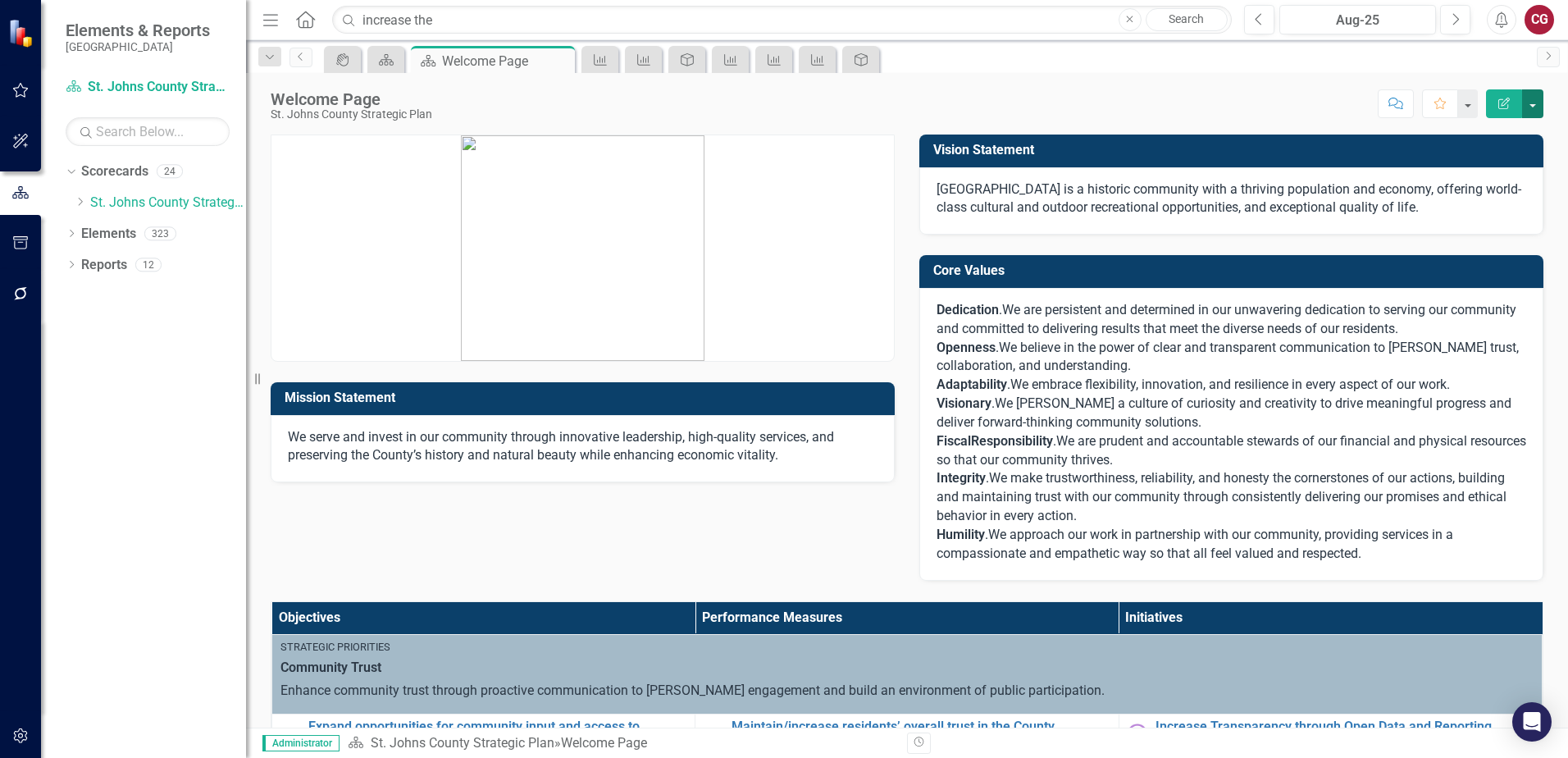
click at [1529, 100] on button "button" at bounding box center [1533, 104] width 22 height 28
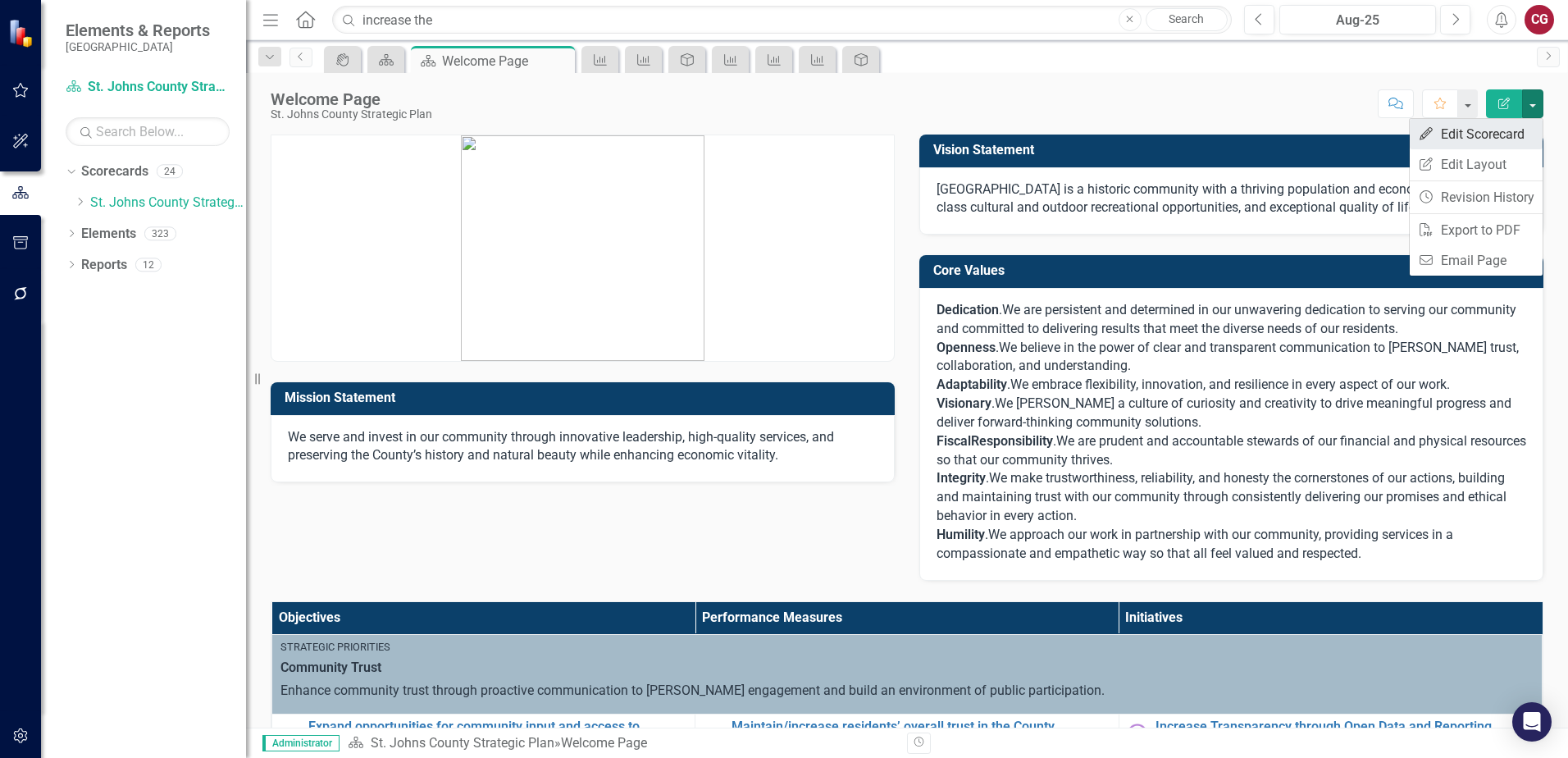
click at [1510, 131] on link "Edit Edit Scorecard" at bounding box center [1476, 134] width 133 height 30
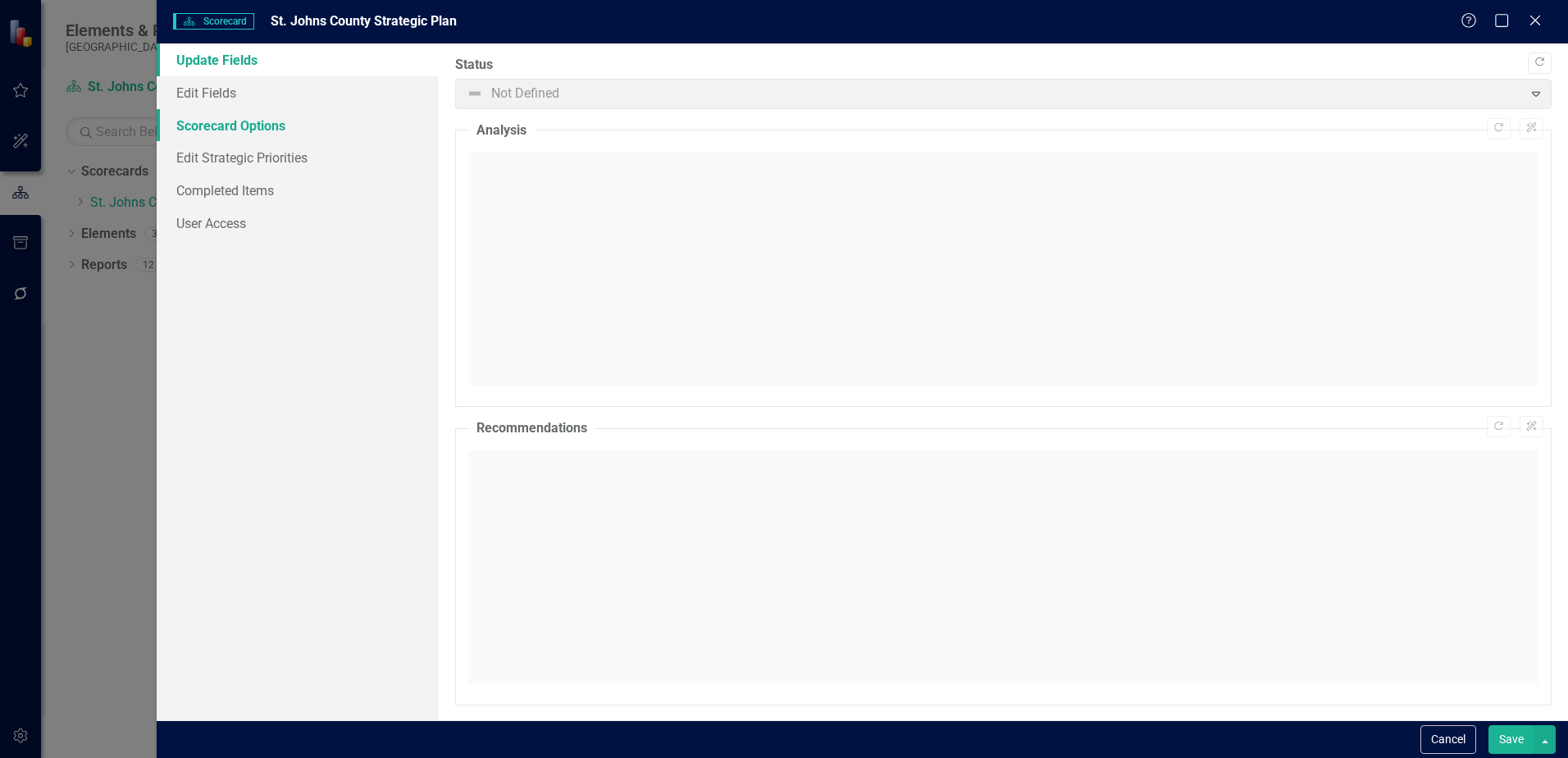
click at [252, 129] on link "Scorecard Options" at bounding box center [297, 126] width 282 height 33
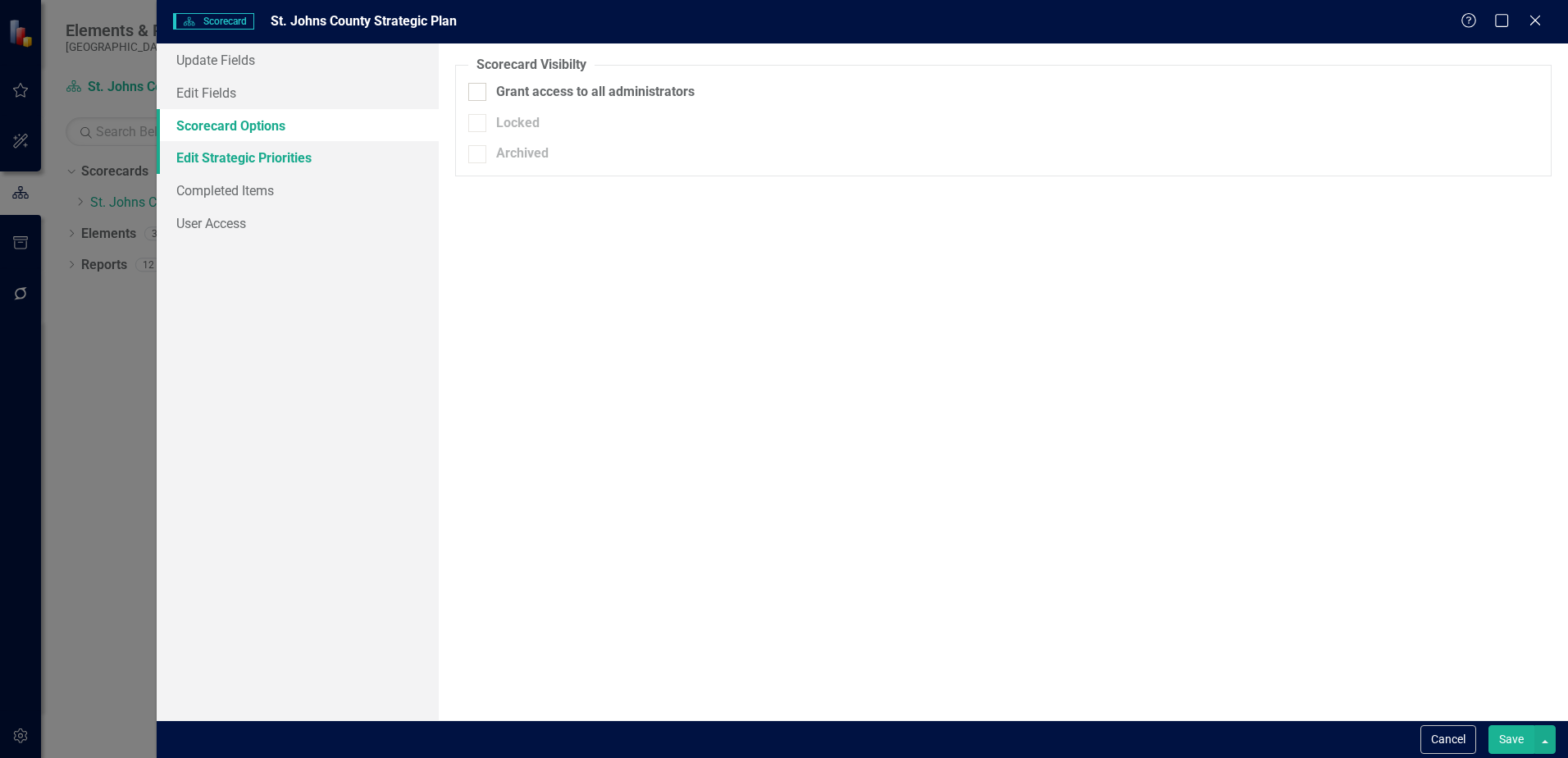
click at [223, 163] on link "Edit Strategic Priorities" at bounding box center [297, 158] width 282 height 33
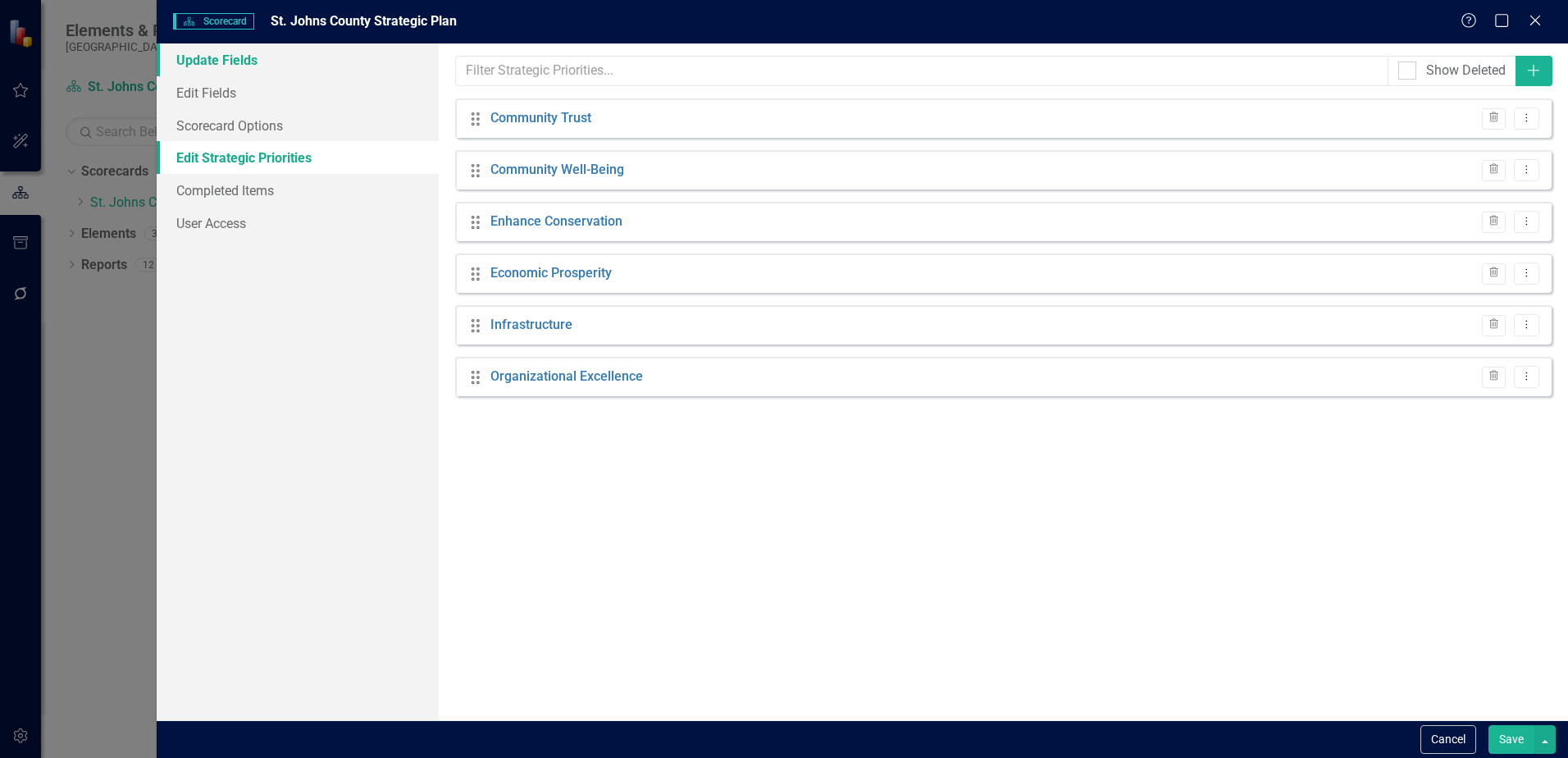
click at [238, 59] on link "Update Fields" at bounding box center [297, 59] width 282 height 33
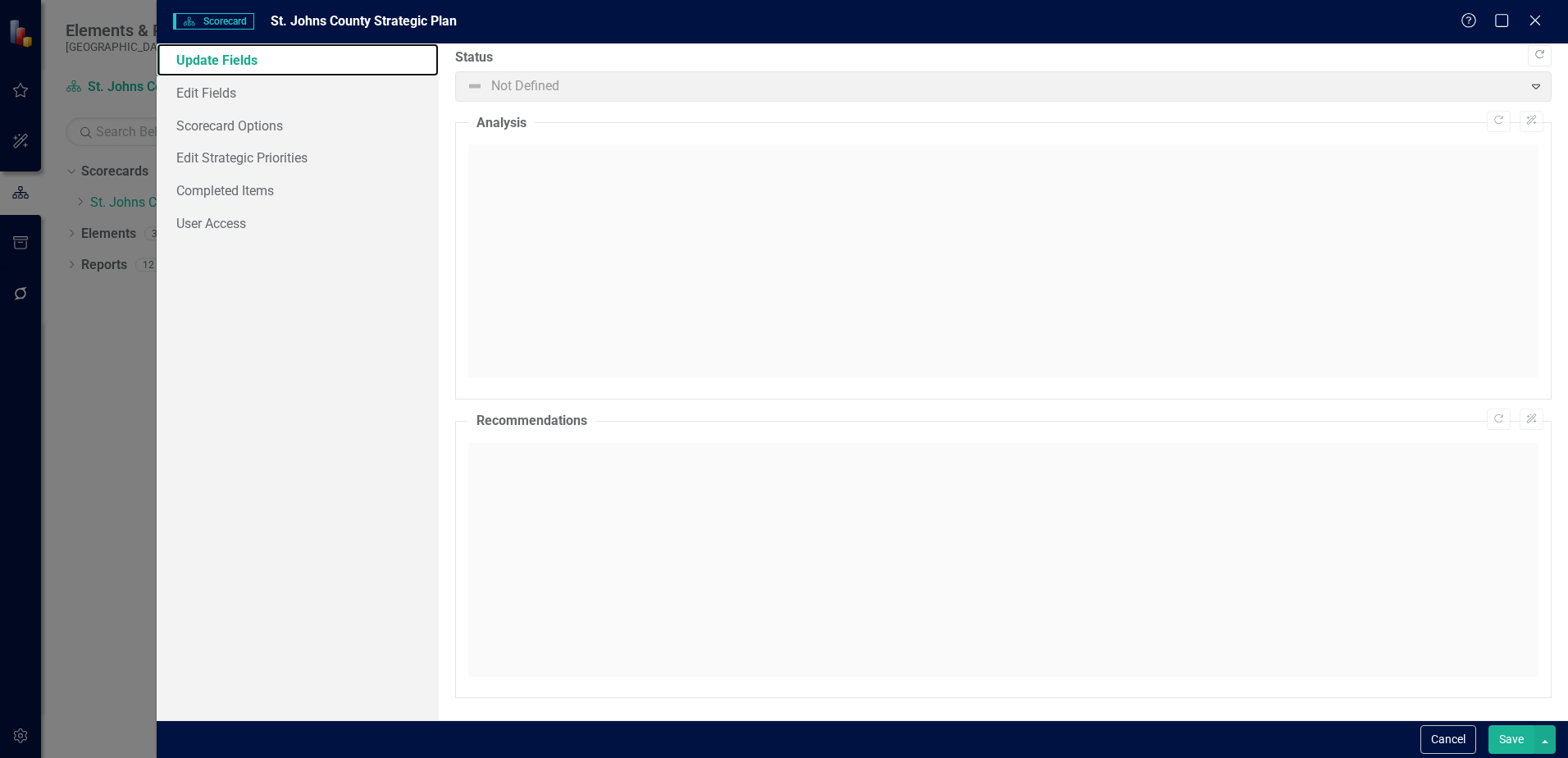
scroll to position [9, 0]
click at [259, 95] on link "Edit Fields" at bounding box center [297, 93] width 282 height 33
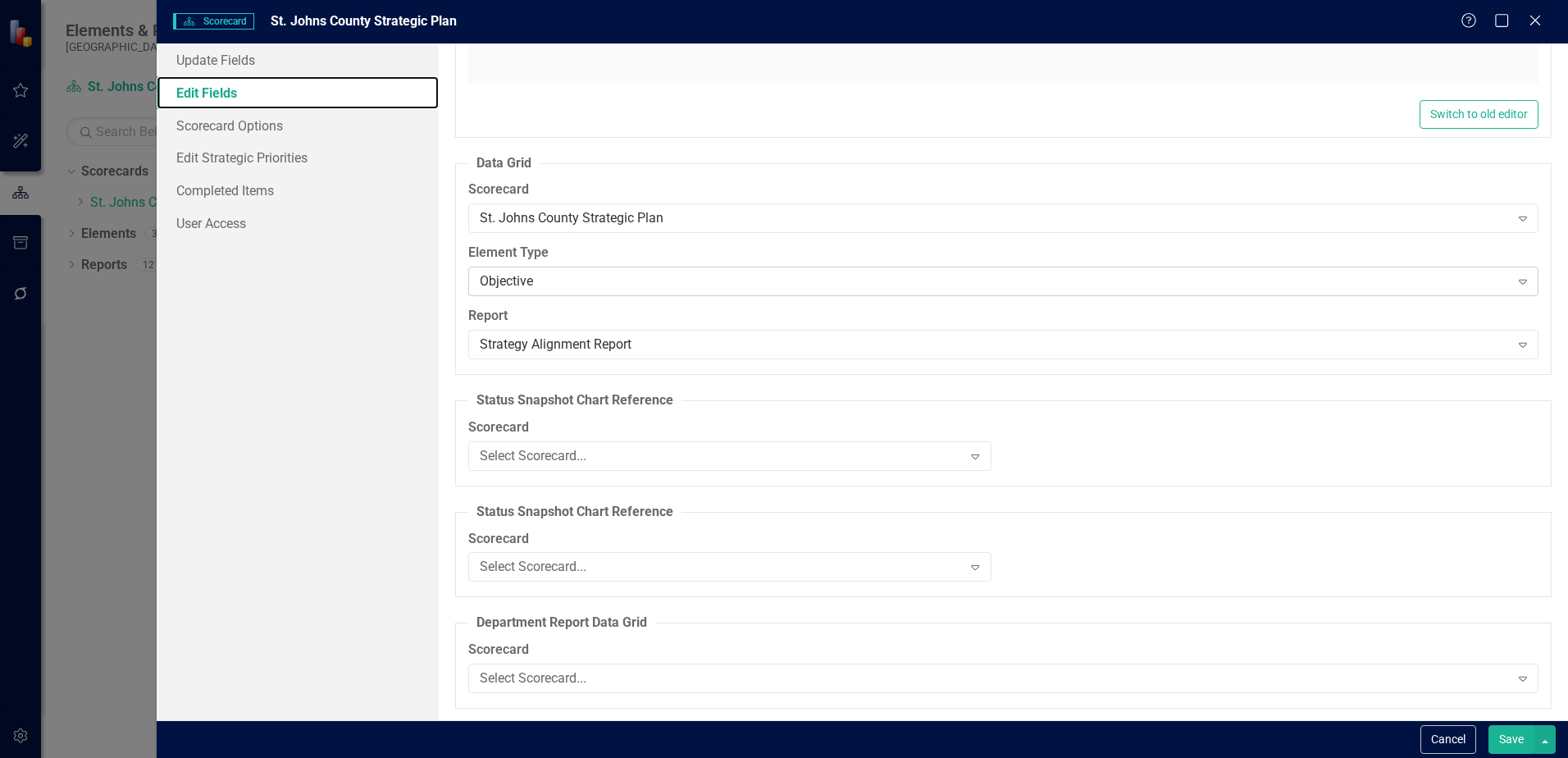
scroll to position [1424, 0]
click at [265, 128] on link "Scorecard Options" at bounding box center [297, 126] width 282 height 33
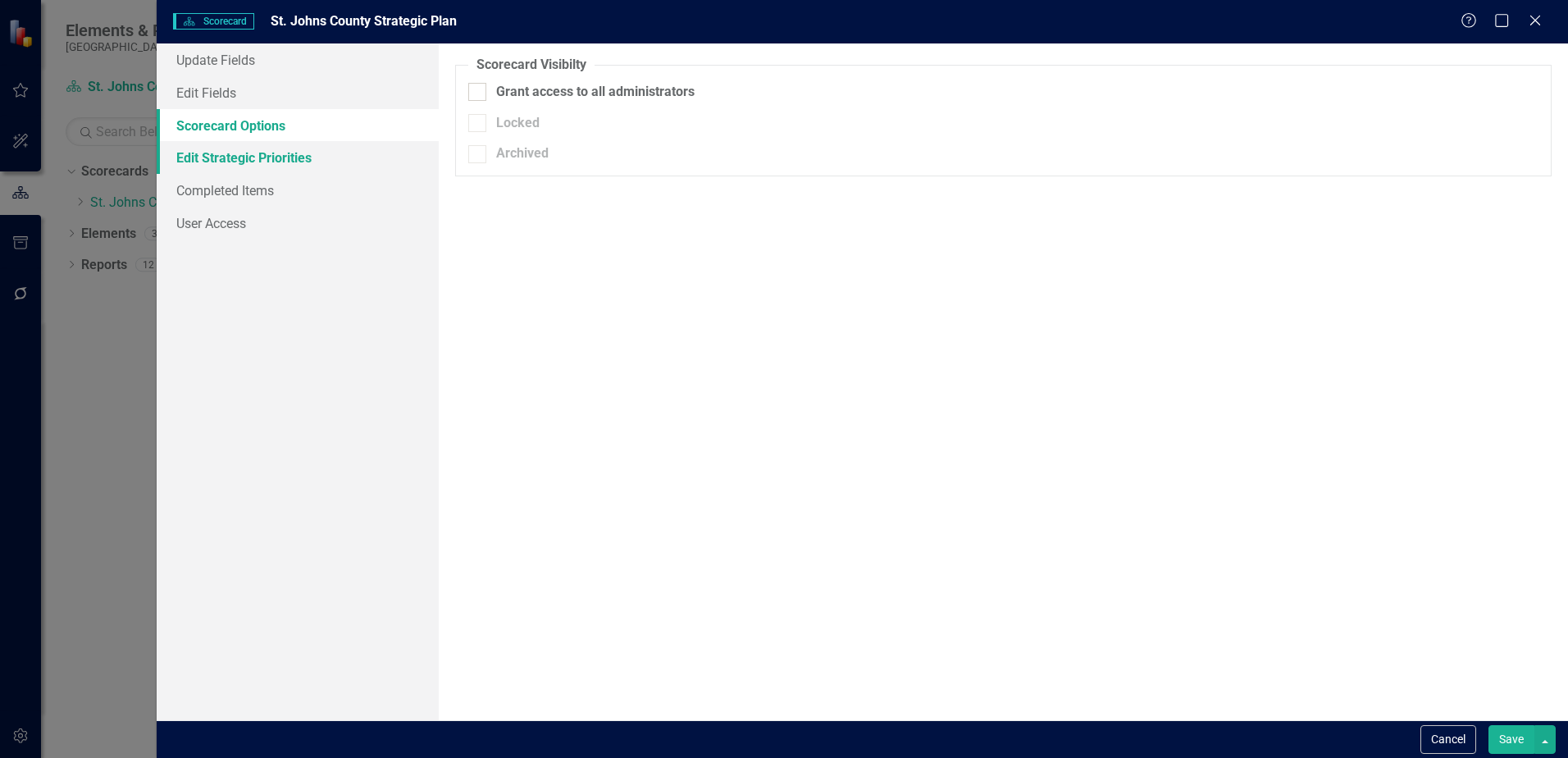
click at [259, 154] on link "Edit Strategic Priorities" at bounding box center [297, 158] width 282 height 33
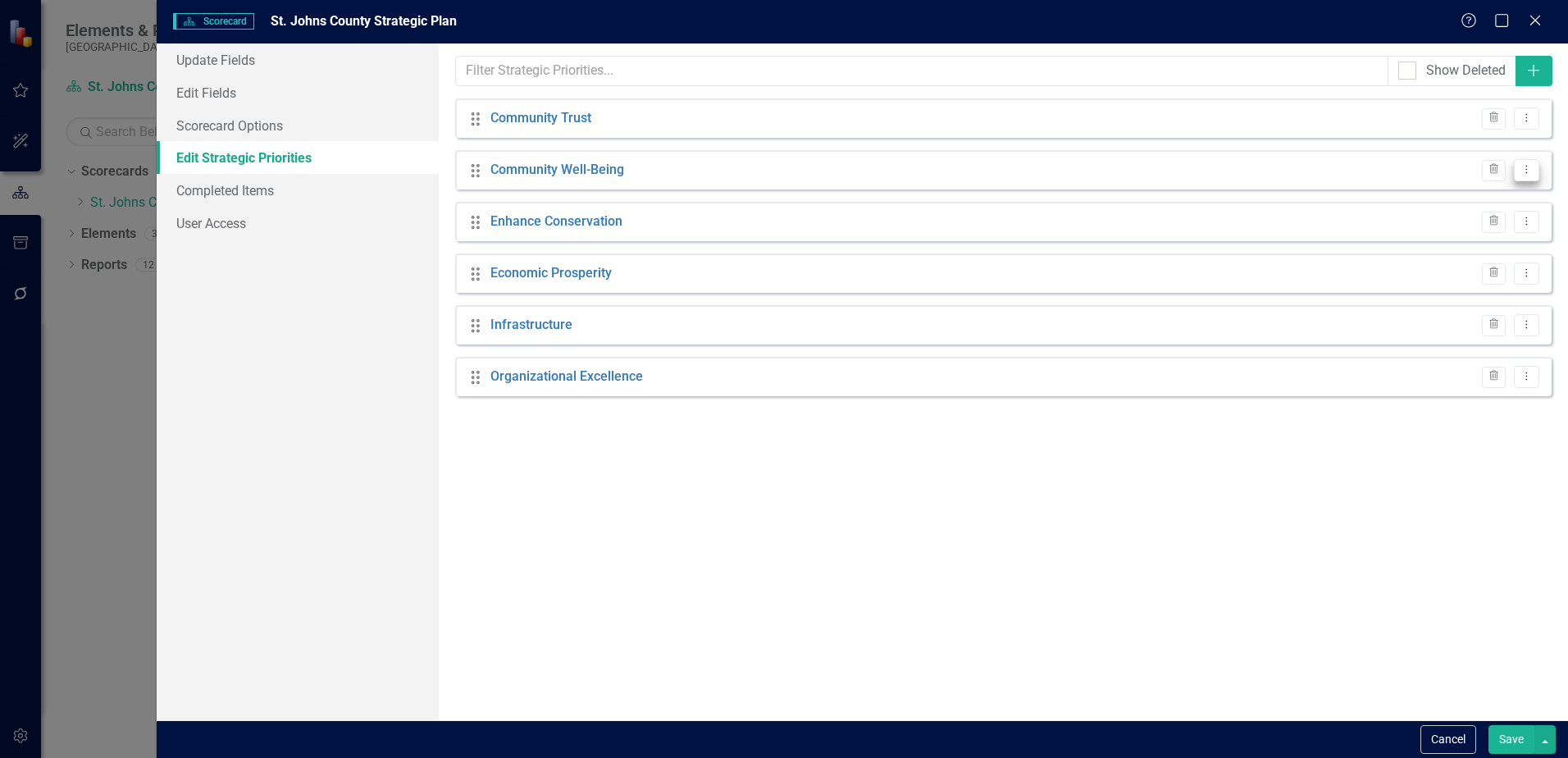
click at [1524, 173] on icon "Dropdown Menu" at bounding box center [1526, 169] width 14 height 10
click at [1489, 194] on link "Edit Edit Strategic Priority" at bounding box center [1442, 197] width 193 height 30
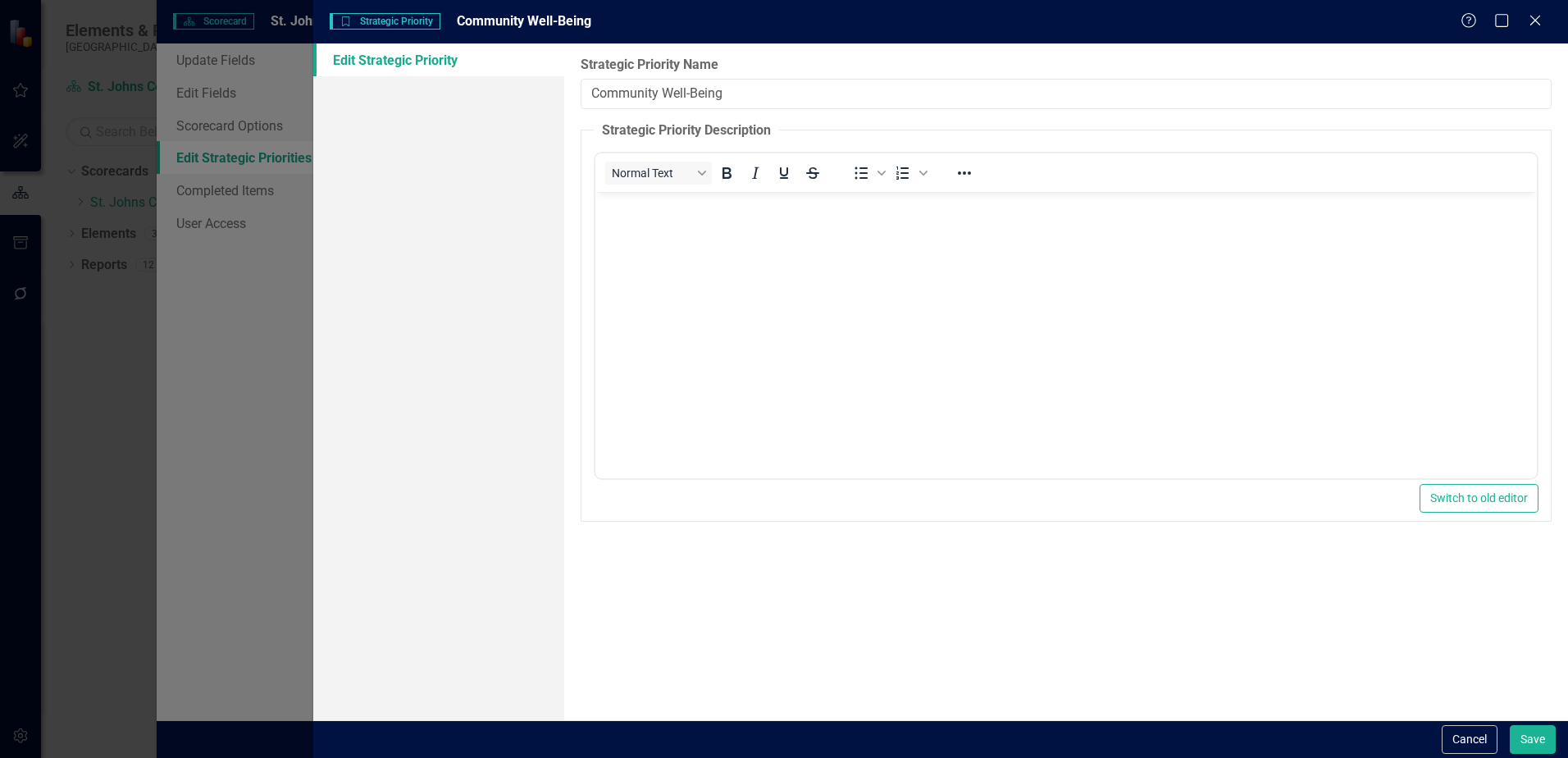
scroll to position [0, 0]
click at [744, 227] on body "Rich Text Area. Press ALT-0 for help." at bounding box center [1066, 314] width 942 height 246
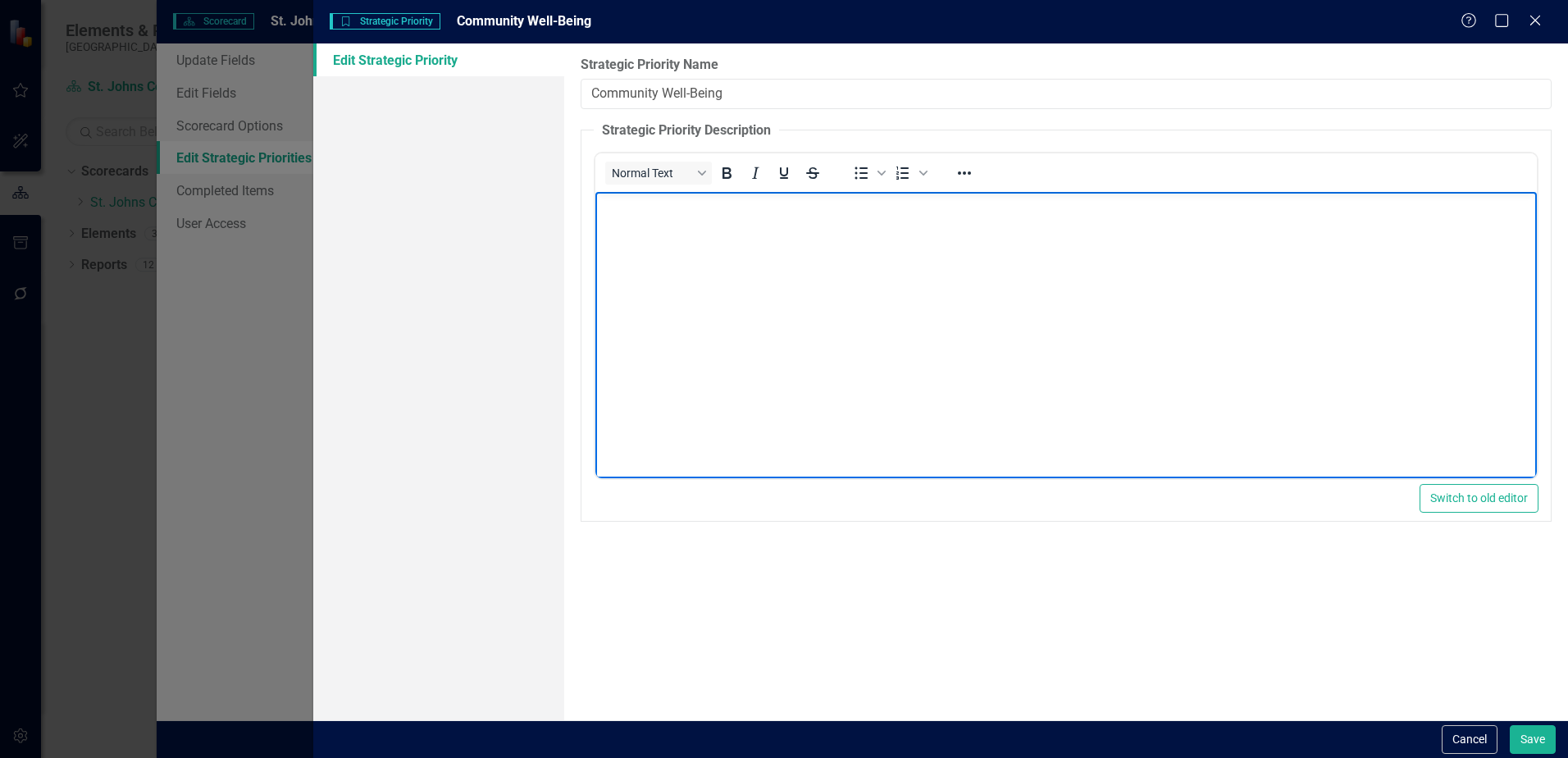
paste body "Rich Text Area. Press ALT-0 for help."
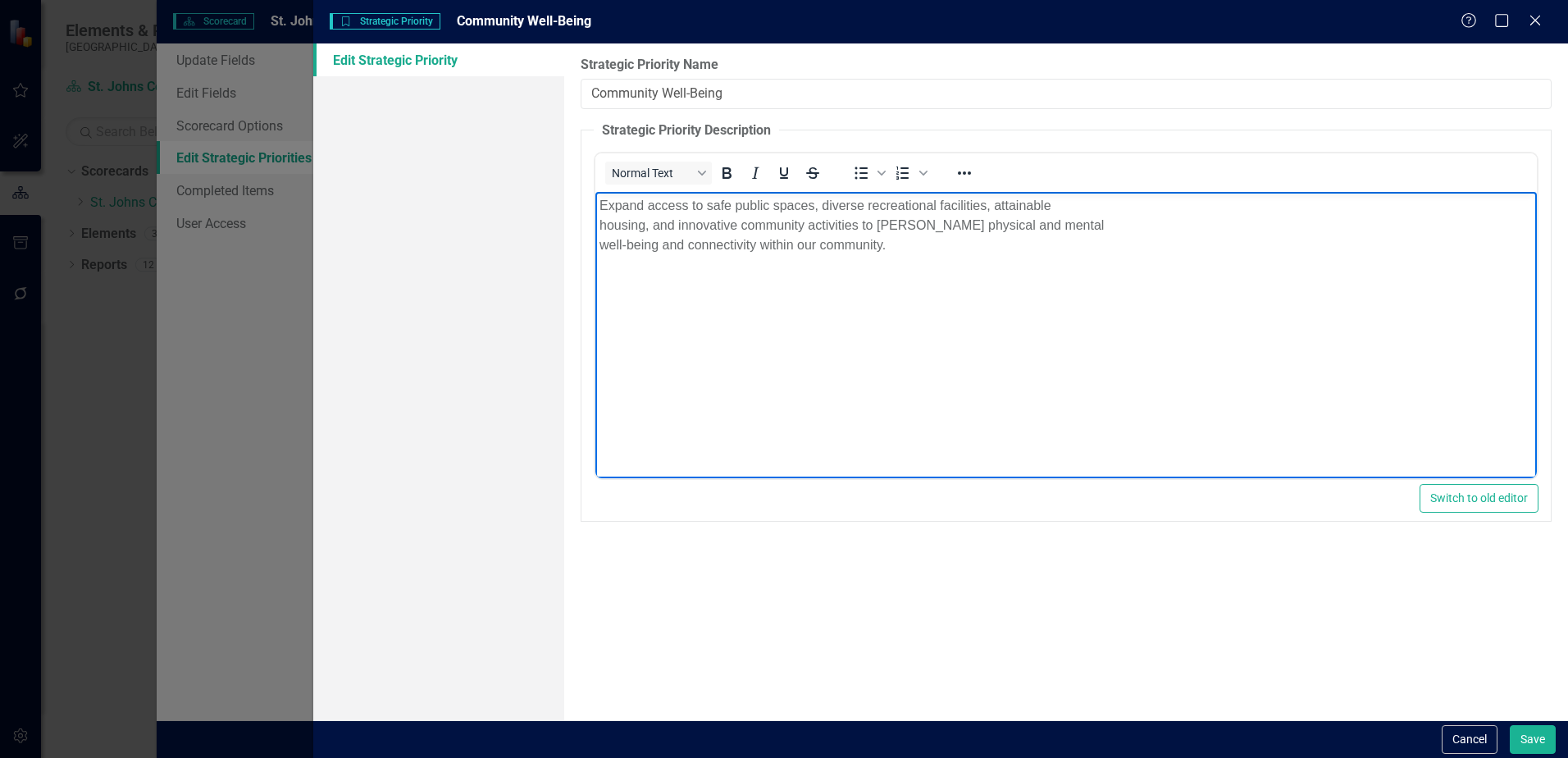
click at [1054, 198] on p "Expand access to safe public spaces, diverse recreational facilities, attainabl…" at bounding box center [1066, 226] width 933 height 59
click at [1107, 210] on p "Expand access to safe public spaces, diverse recreational facilities, attainabl…" at bounding box center [1066, 226] width 933 height 59
click at [1486, 205] on p "Expand access to safe public spaces, diverse recreational facilities, attainabl…" at bounding box center [1066, 226] width 933 height 59
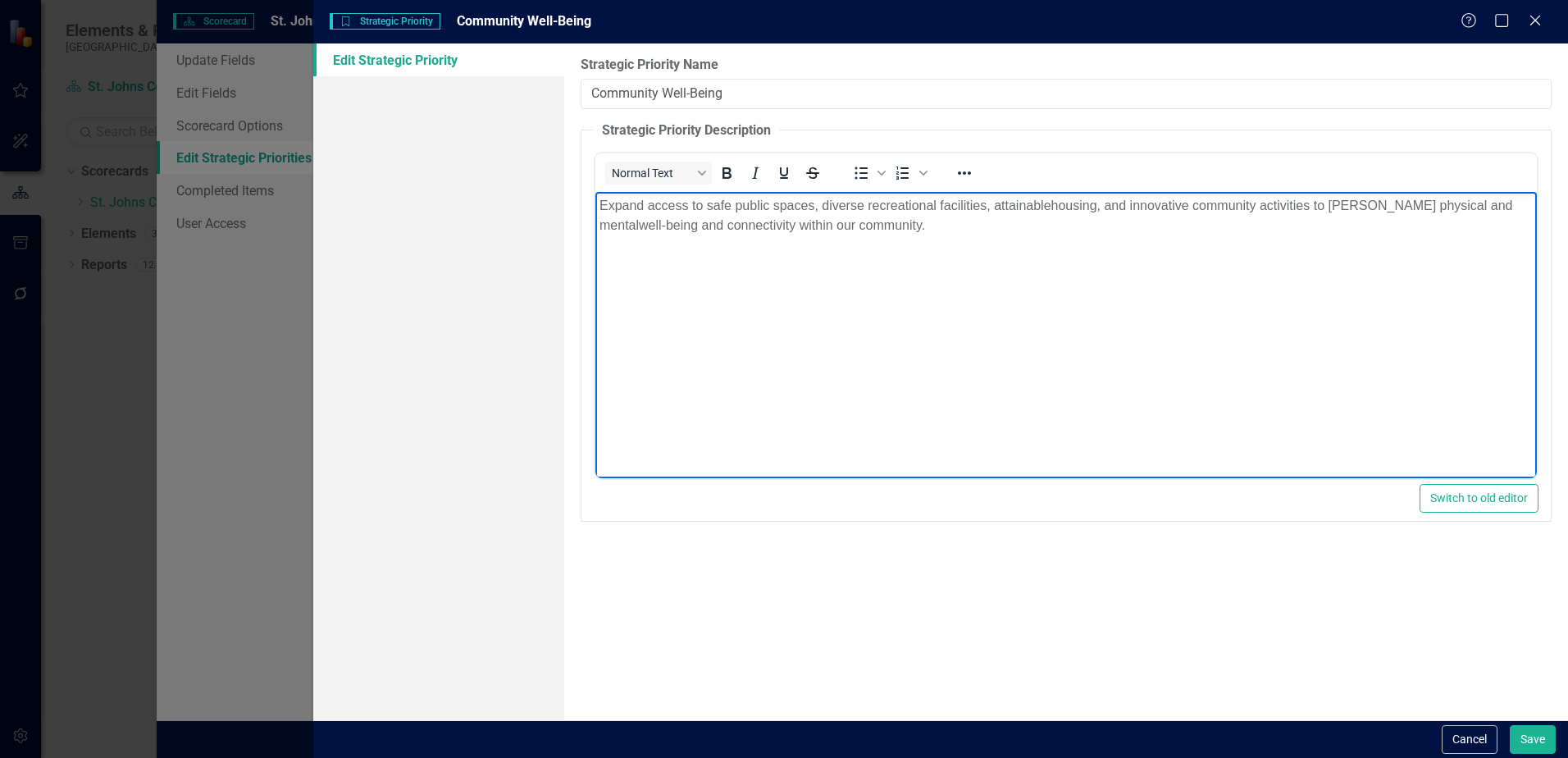
click at [871, 234] on p "Expand access to safe public spaces, diverse recreational facilities, attainabl…" at bounding box center [1066, 216] width 933 height 40
click at [1531, 735] on button "Save" at bounding box center [1533, 740] width 46 height 28
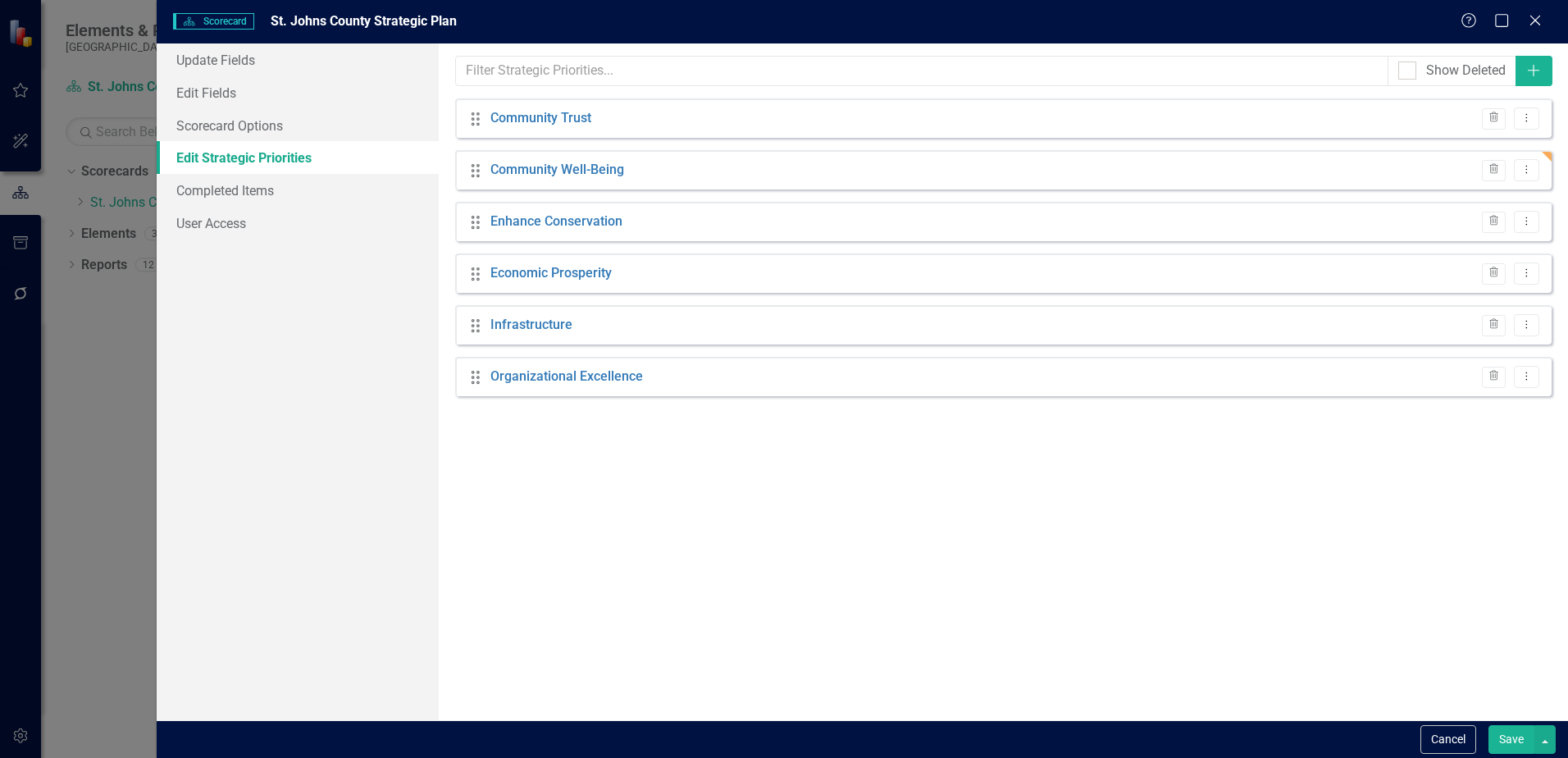
click at [1519, 737] on button "Save" at bounding box center [1511, 740] width 46 height 28
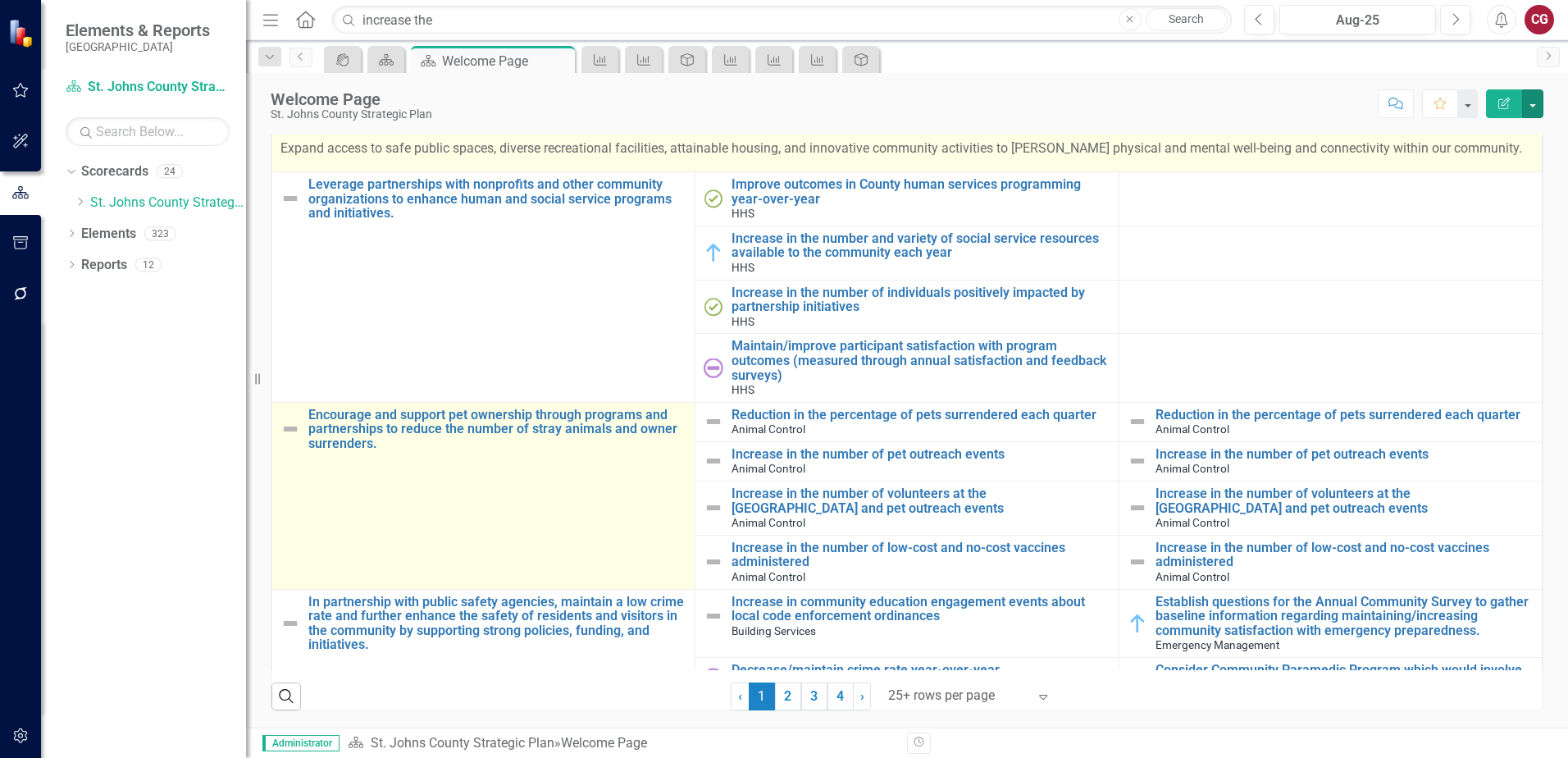
scroll to position [902, 0]
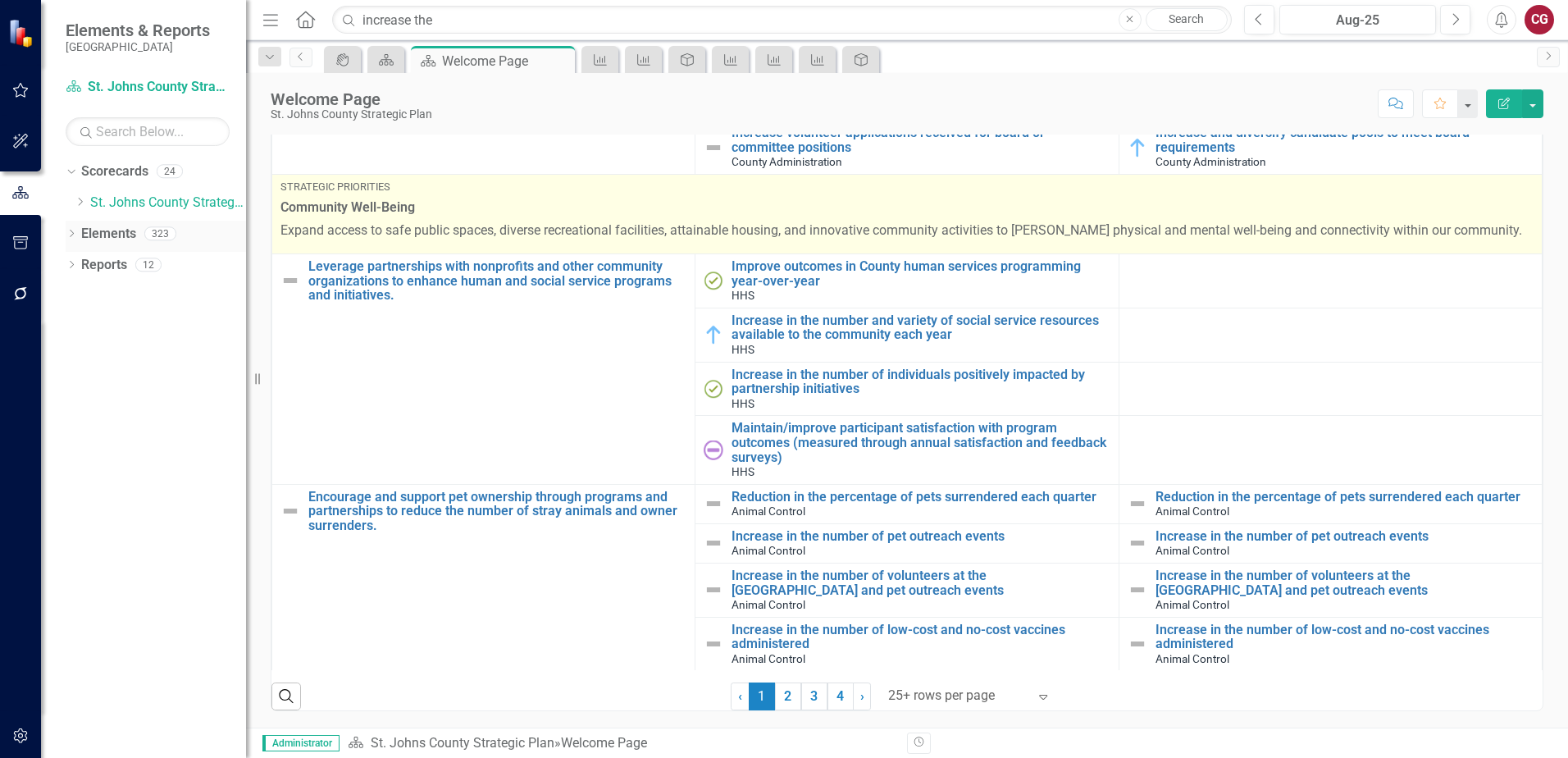
click at [117, 232] on link "Elements" at bounding box center [108, 234] width 55 height 19
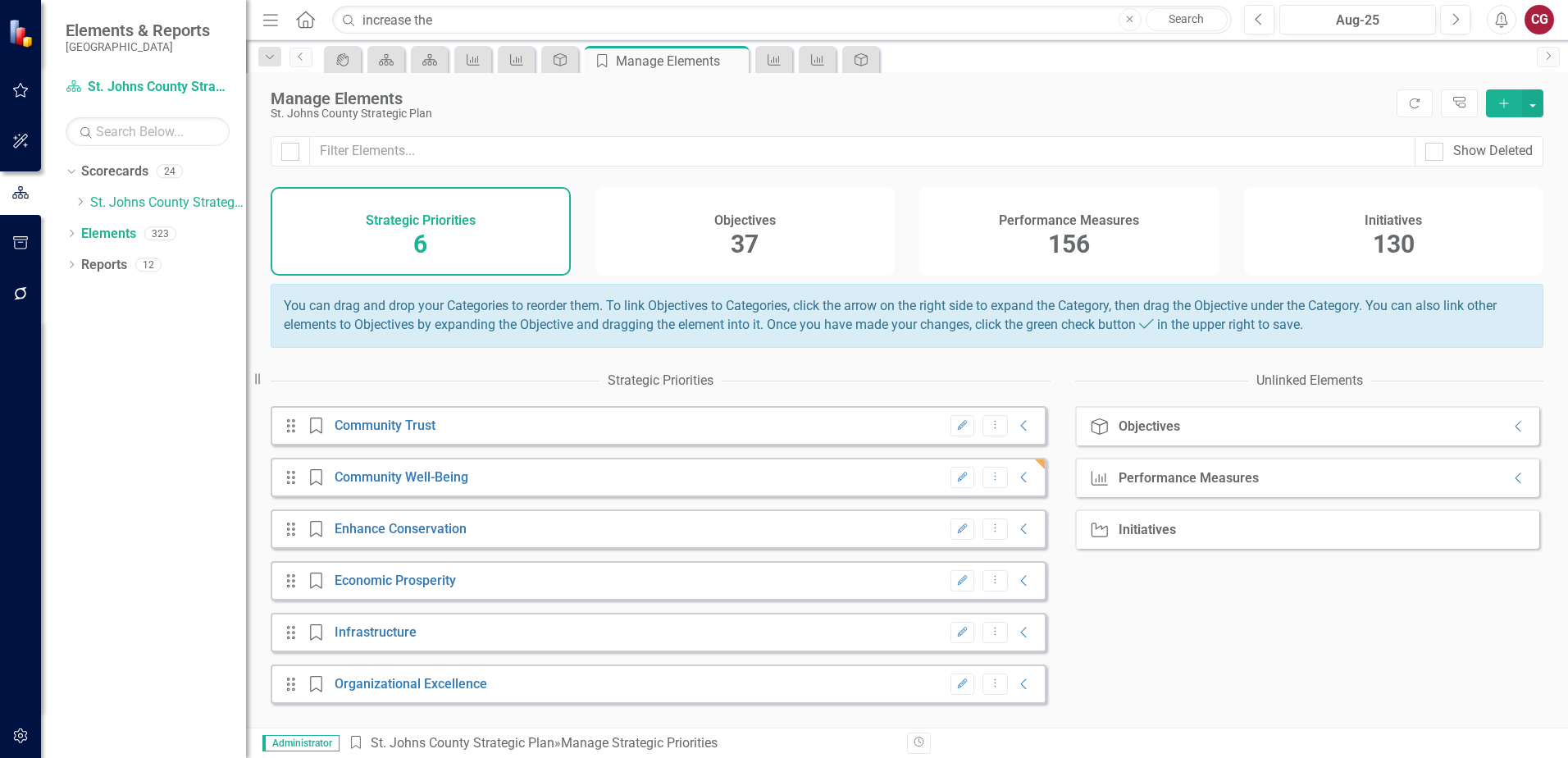
click at [747, 246] on span "37" at bounding box center [745, 244] width 28 height 28
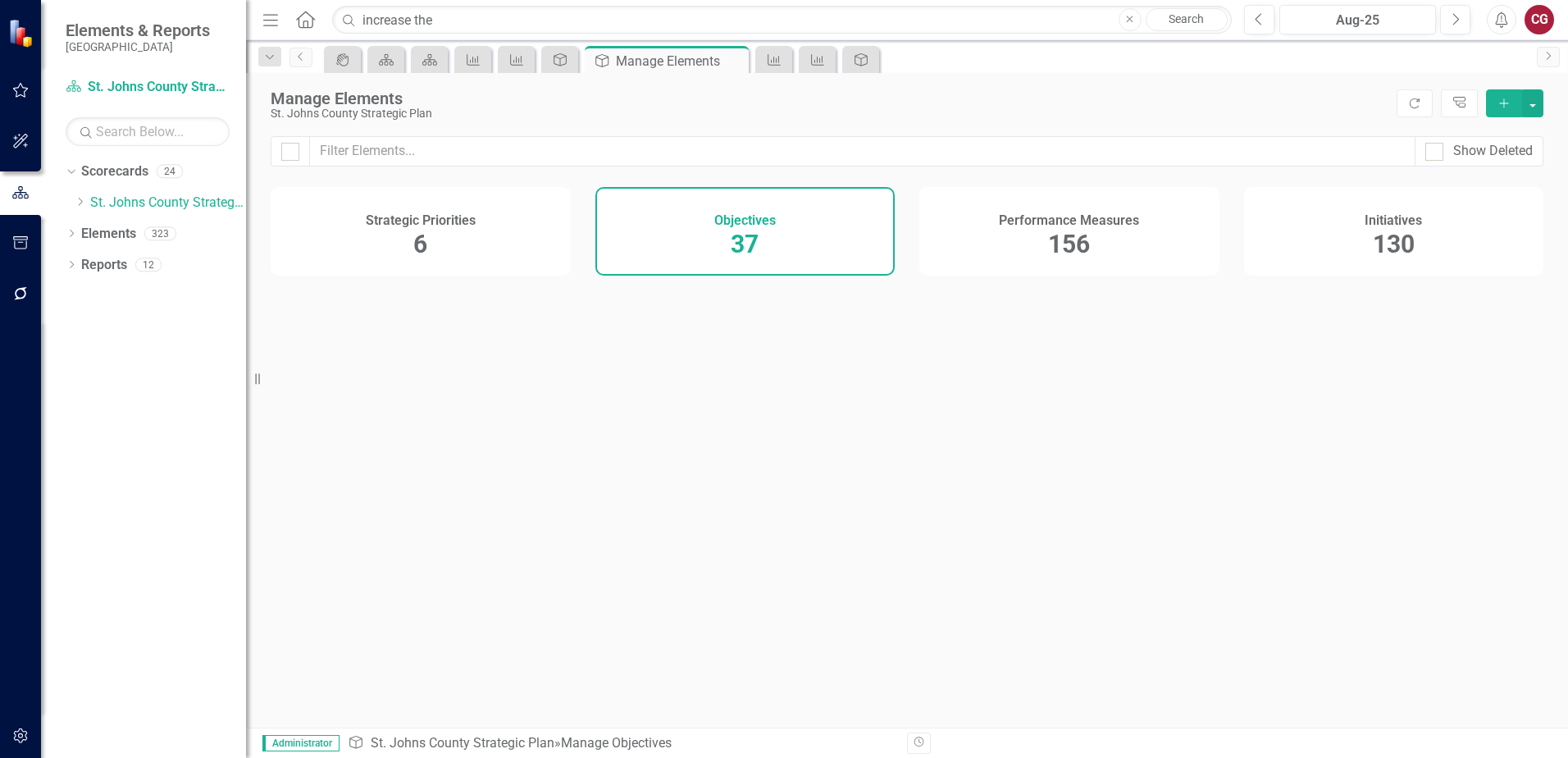
checkbox input "false"
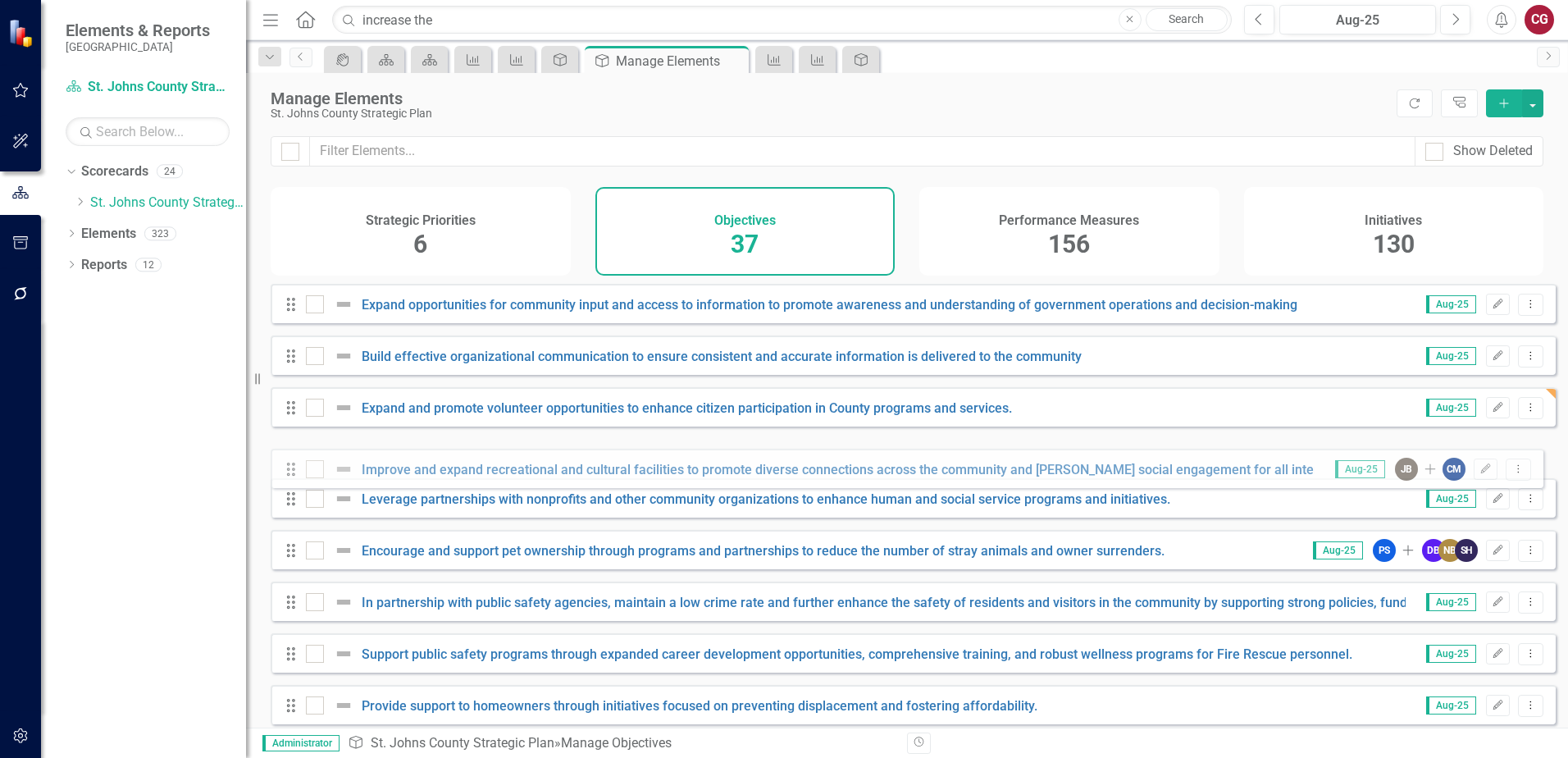
drag, startPoint x: 292, startPoint y: 499, endPoint x: 292, endPoint y: 475, distance: 24.0
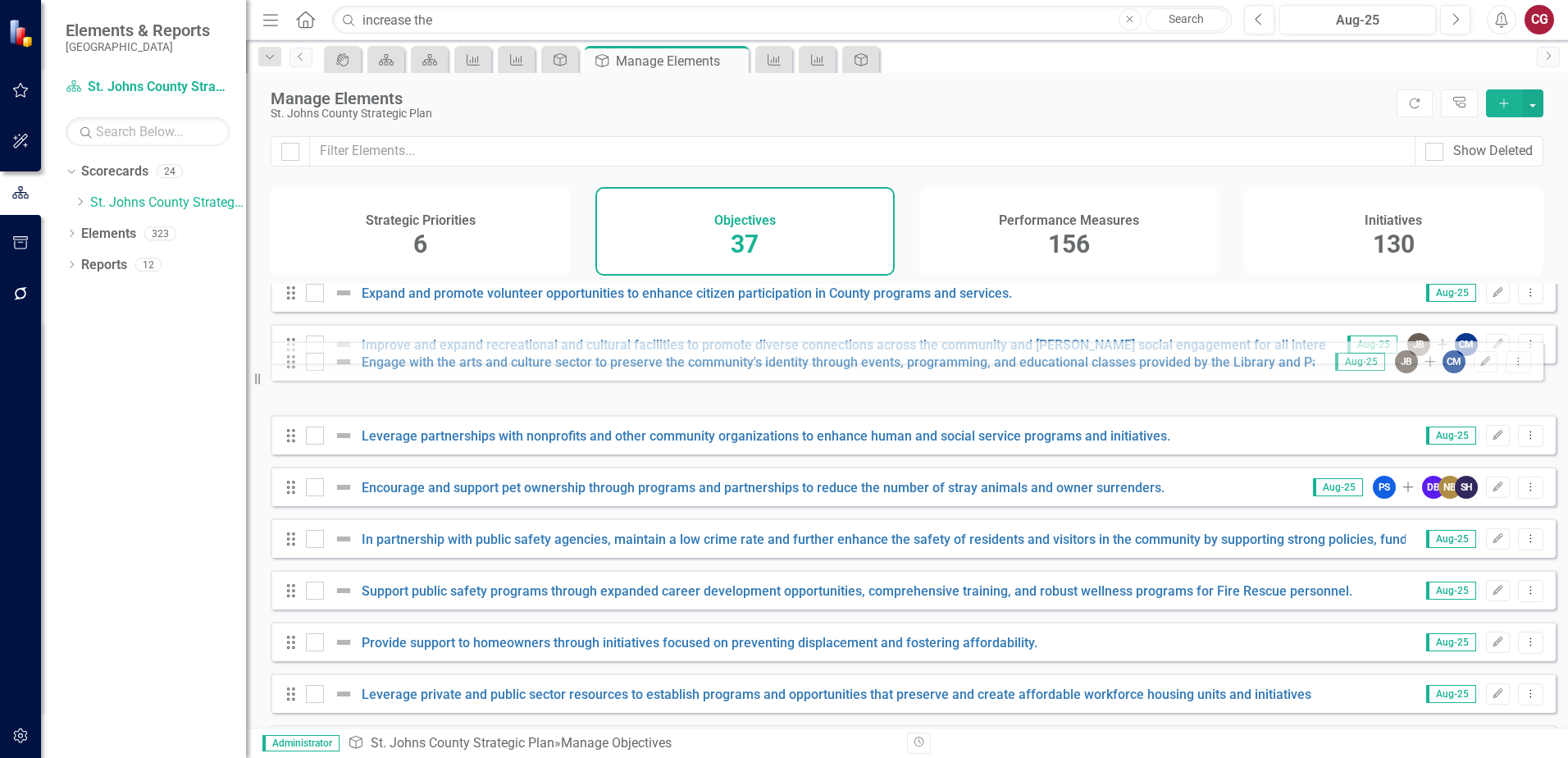
scroll to position [114, 0]
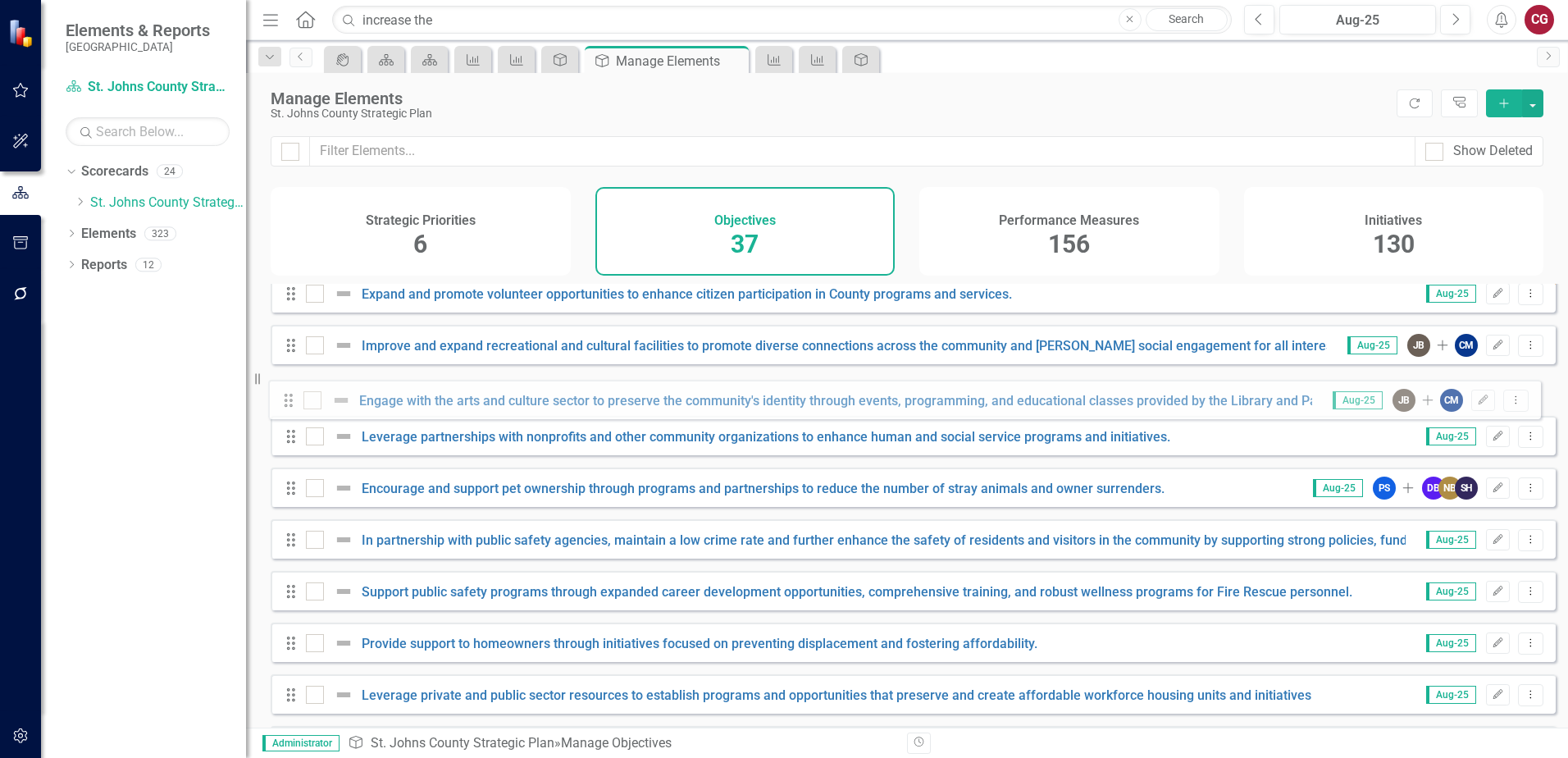
drag, startPoint x: 295, startPoint y: 550, endPoint x: 292, endPoint y: 406, distance: 144.0
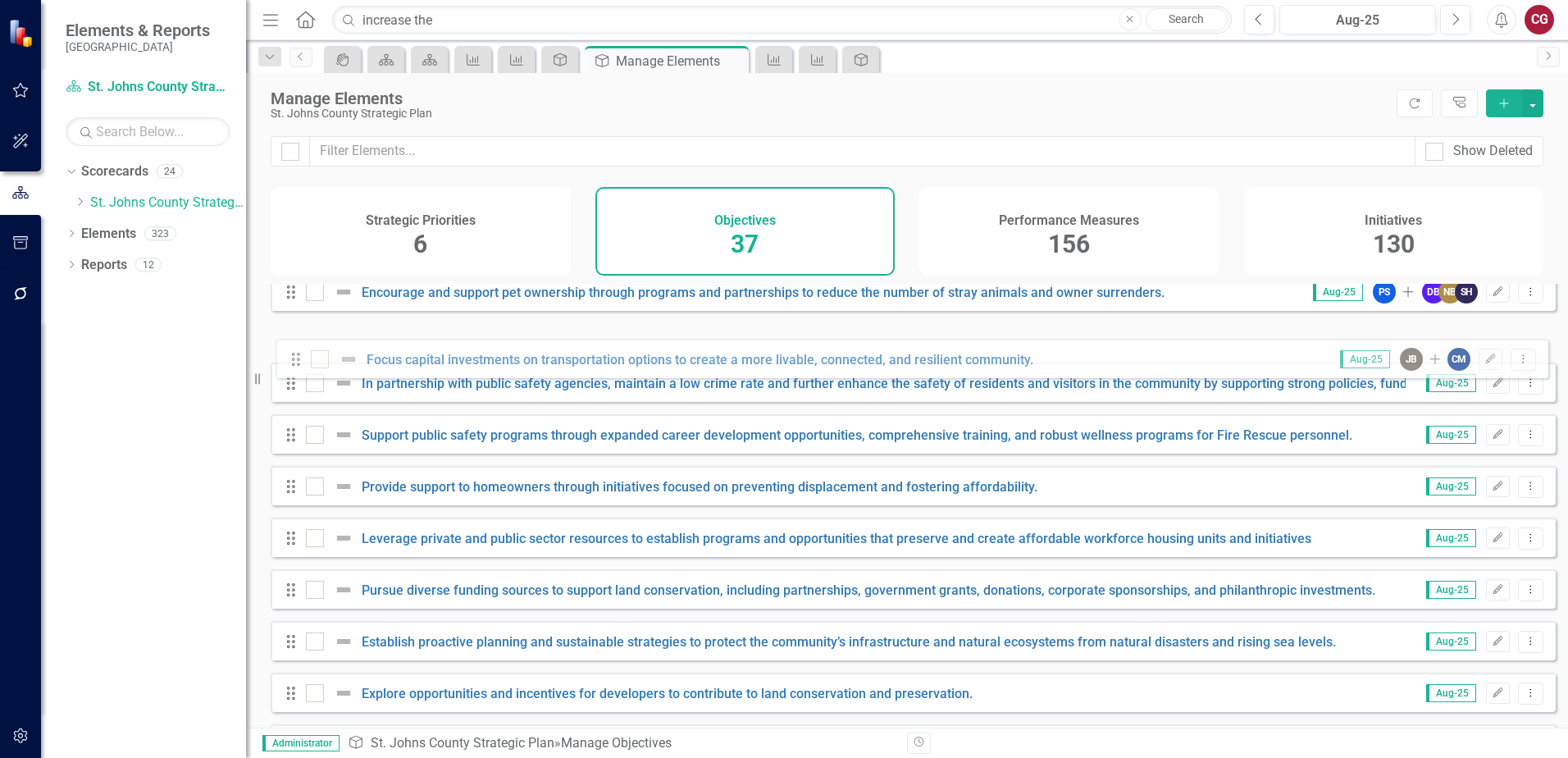
scroll to position [273, 0]
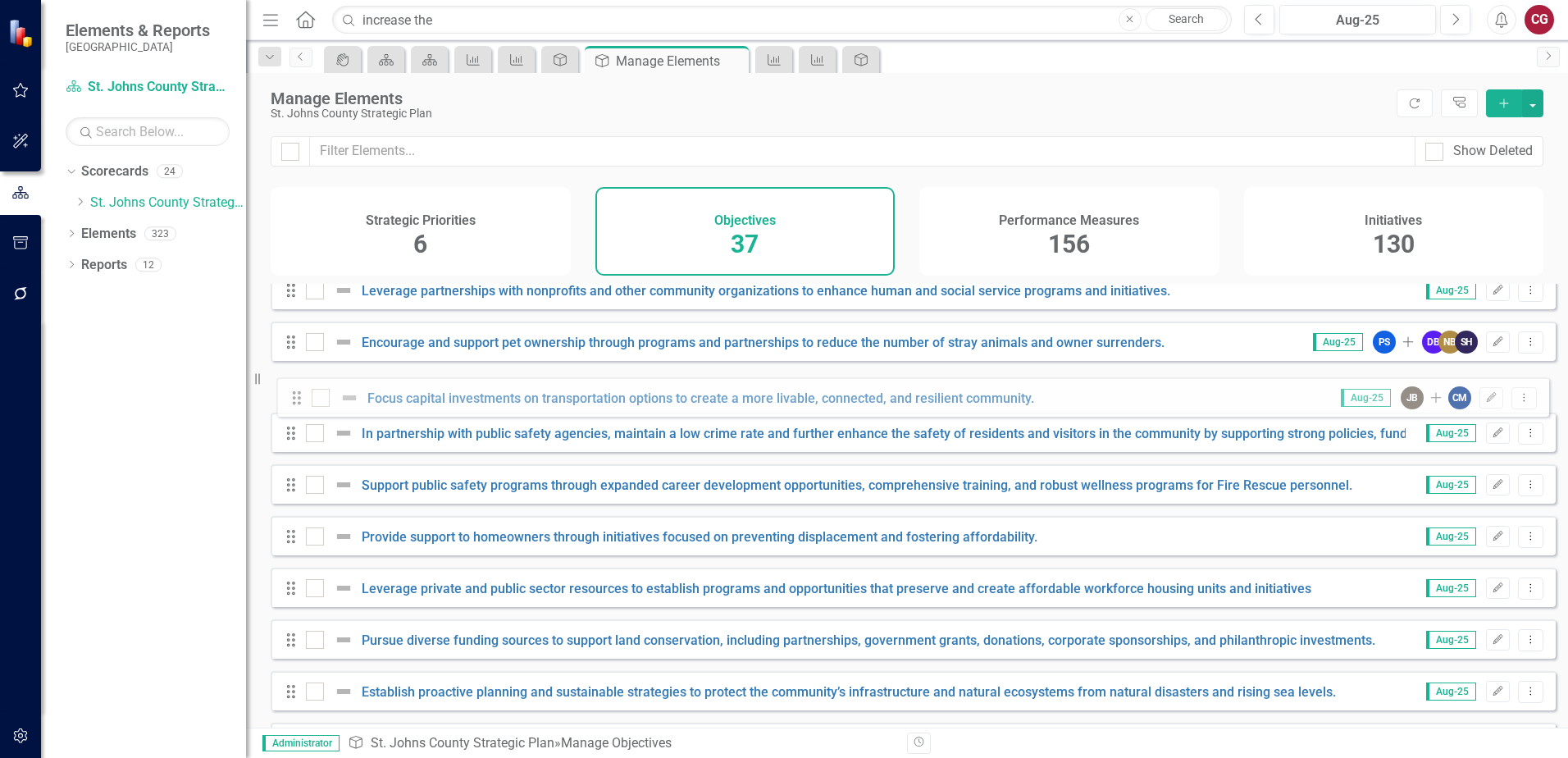
drag, startPoint x: 292, startPoint y: 594, endPoint x: 298, endPoint y: 398, distance: 196.1
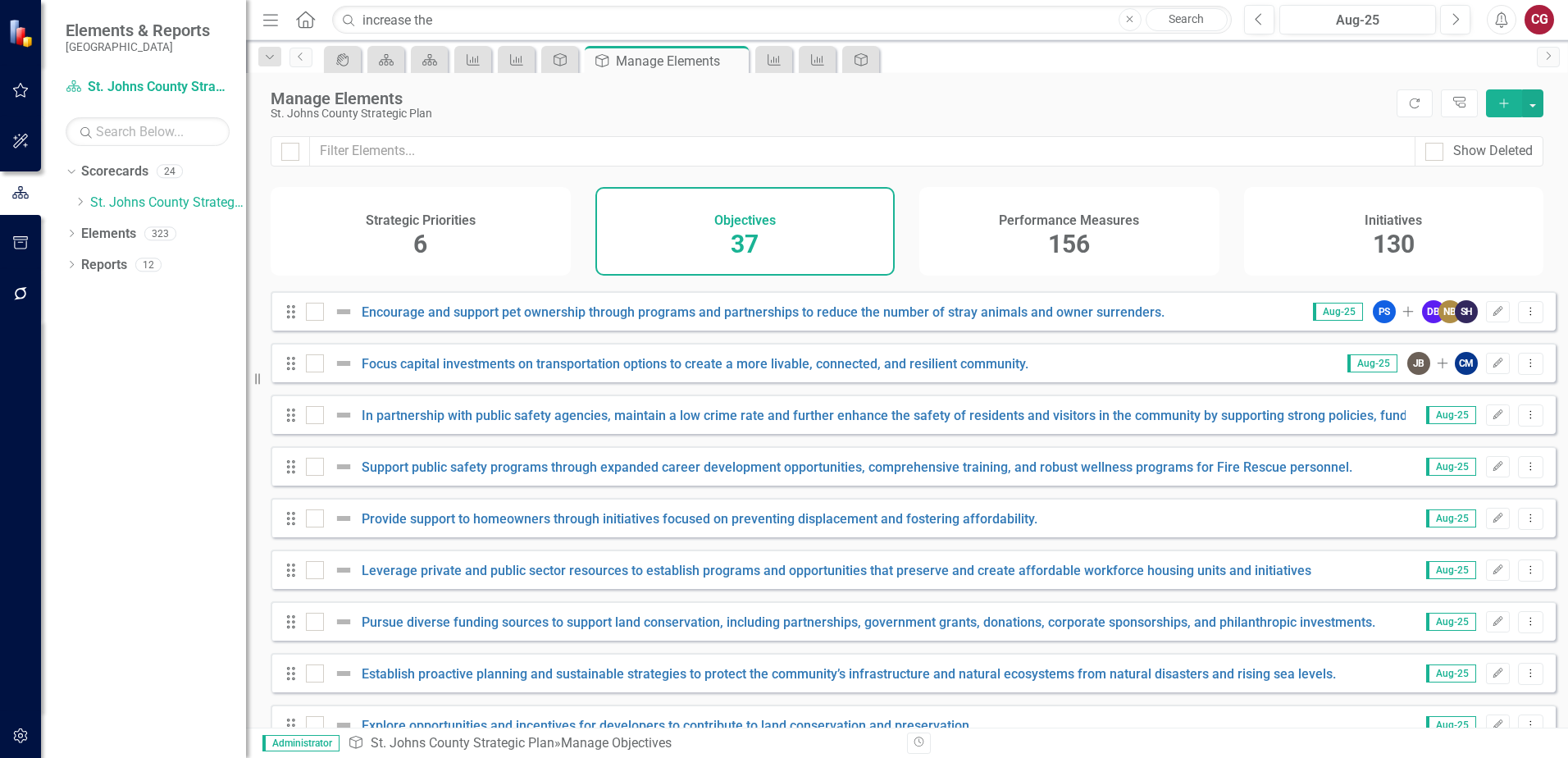
scroll to position [328, 0]
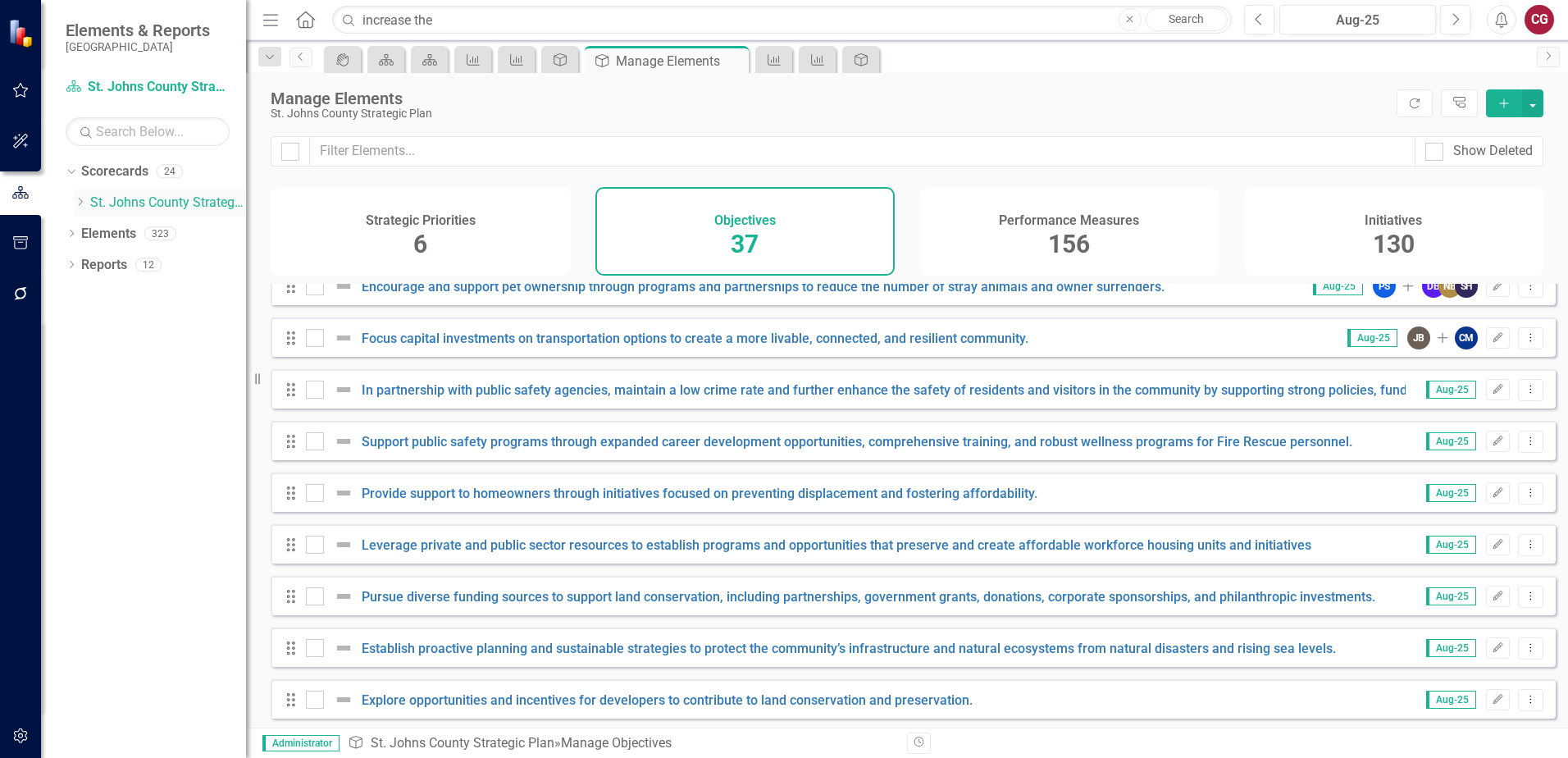
click at [82, 202] on icon at bounding box center [80, 202] width 4 height 8
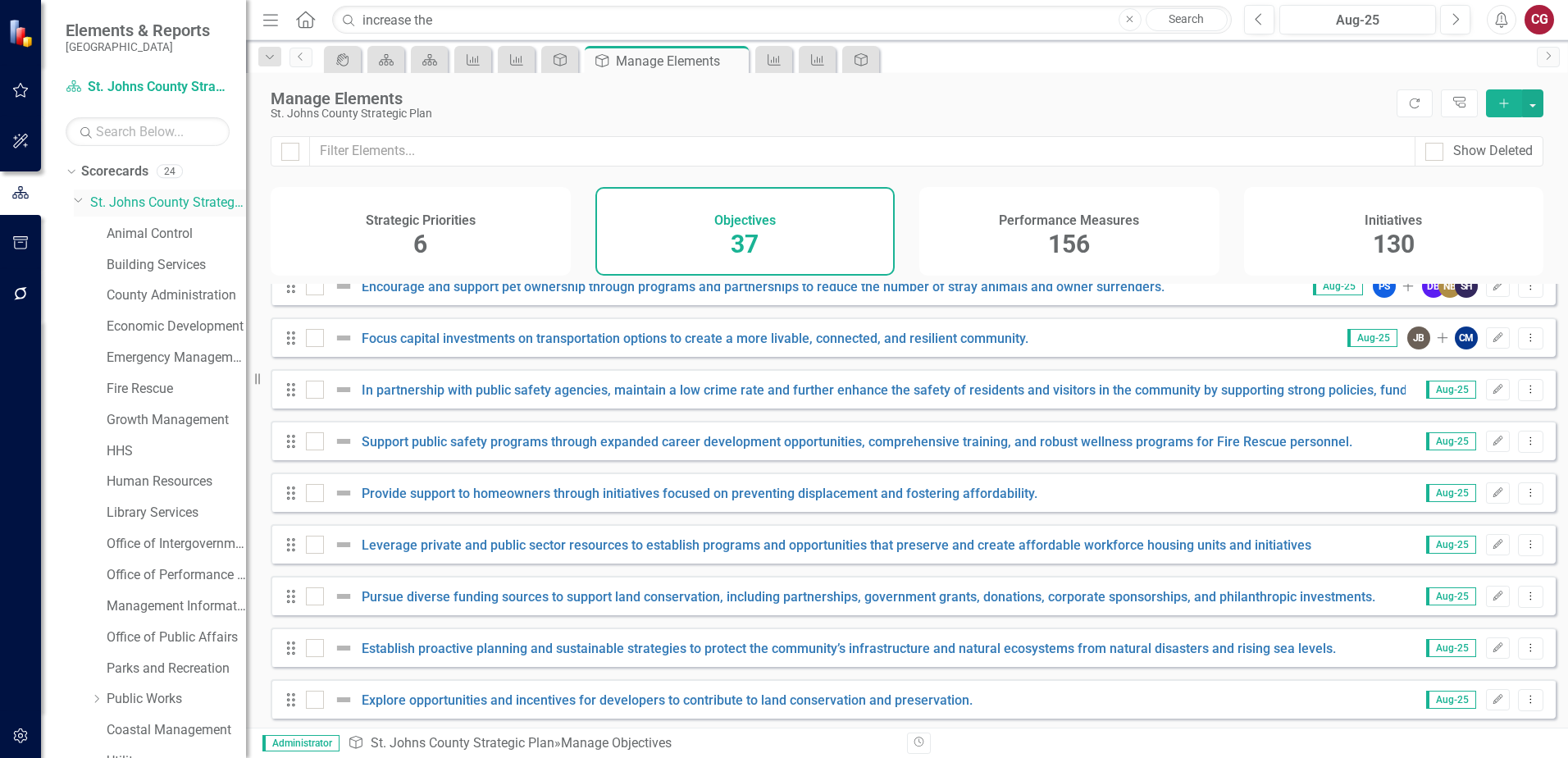
click at [166, 194] on link "St. Johns County Strategic Plan" at bounding box center [168, 203] width 156 height 19
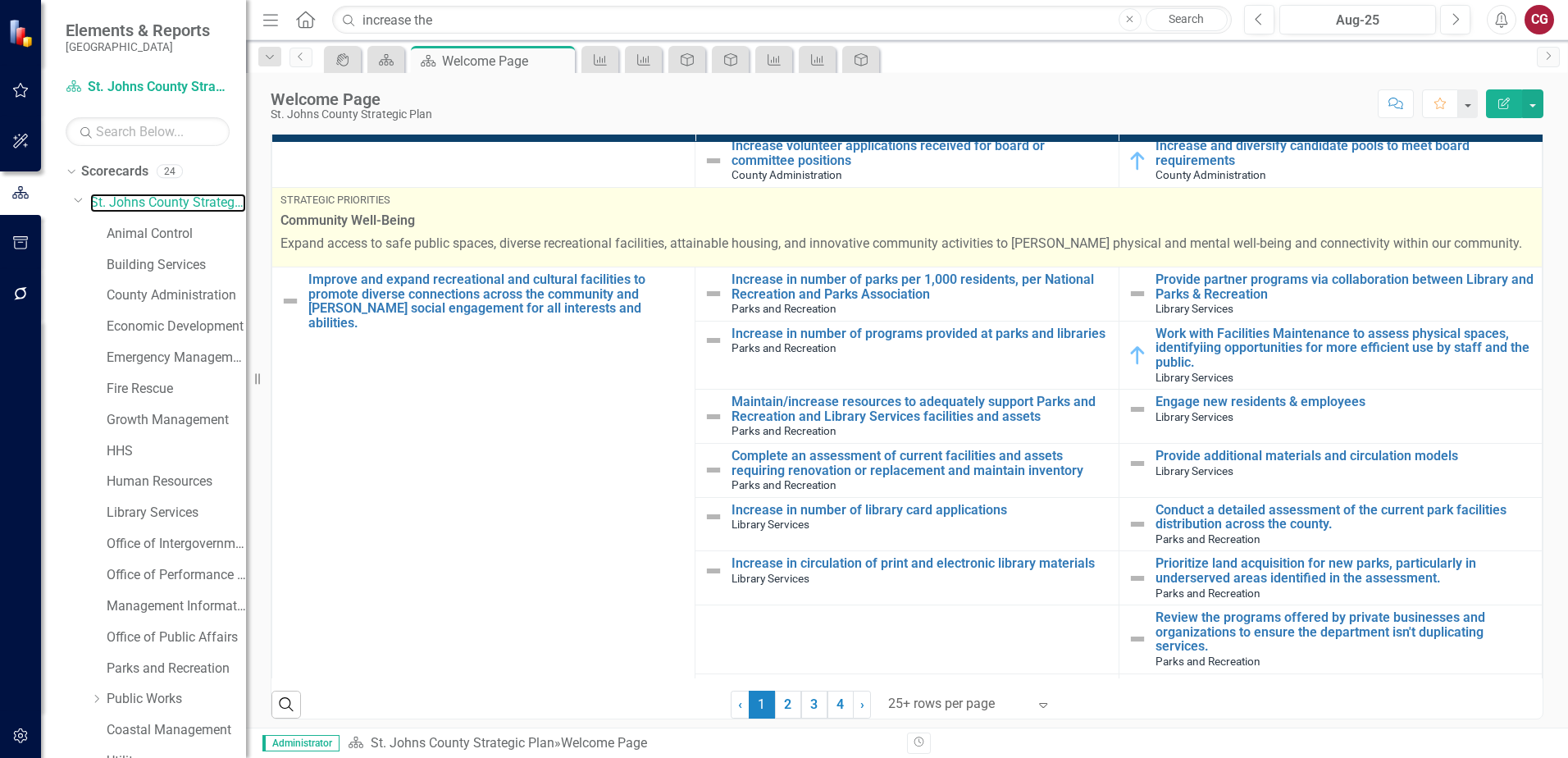
scroll to position [902, 0]
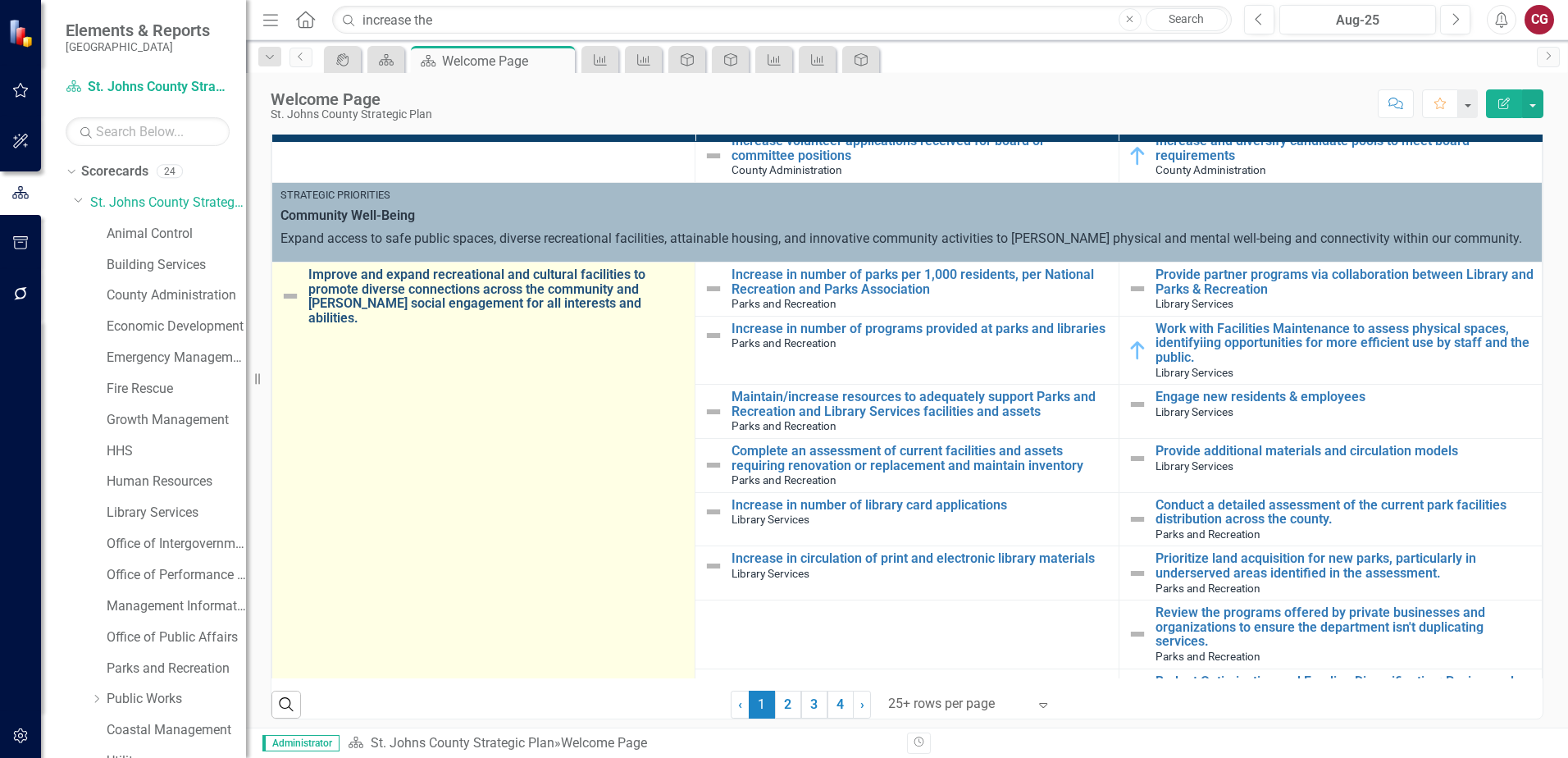
click at [493, 284] on link "Improve and expand recreational and cultural facilities to promote diverse conn…" at bounding box center [497, 295] width 378 height 58
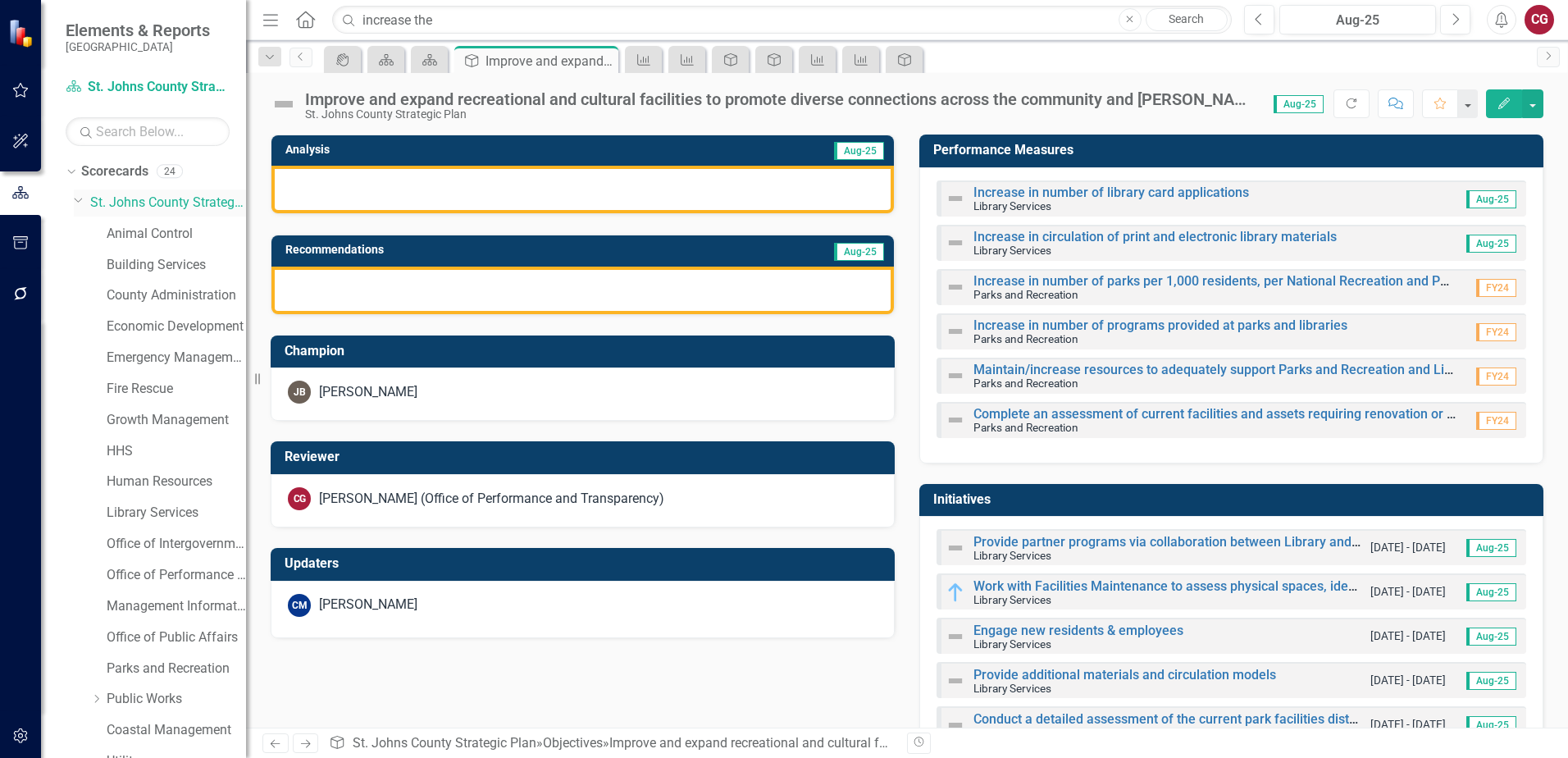
click at [144, 204] on link "St. Johns County Strategic Plan" at bounding box center [168, 203] width 156 height 19
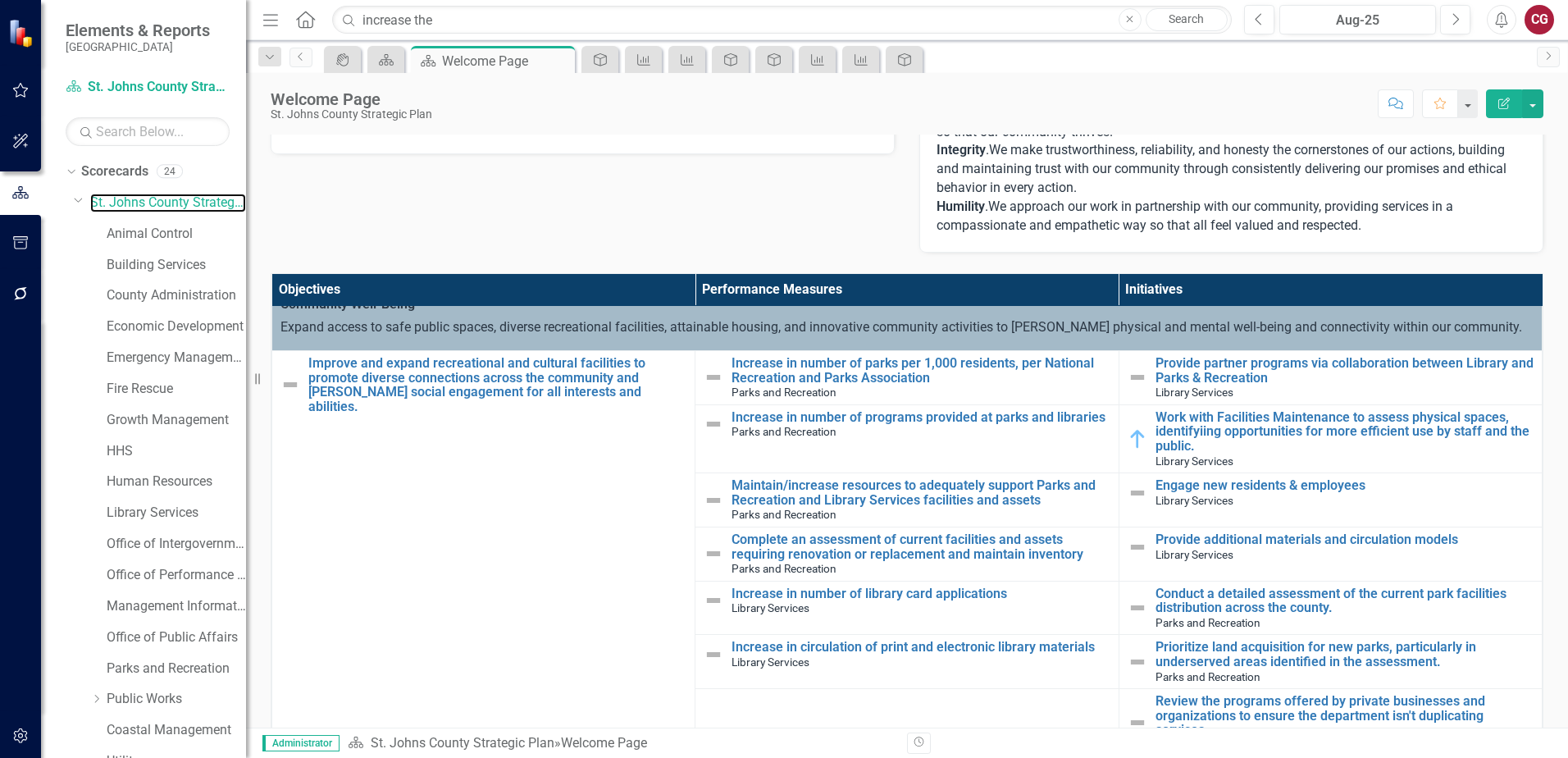
scroll to position [985, 0]
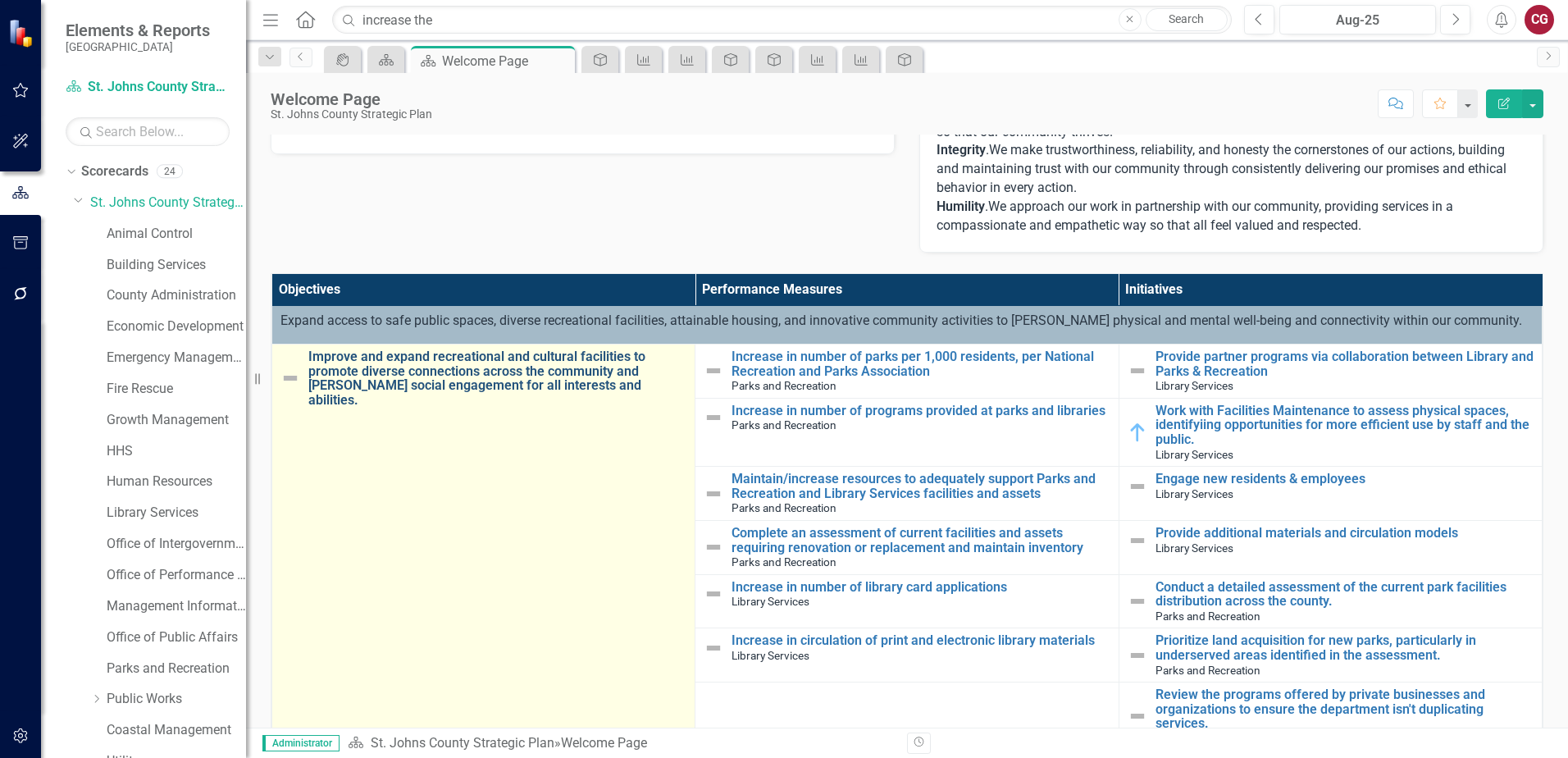
click at [541, 362] on link "Improve and expand recreational and cultural facilities to promote diverse conn…" at bounding box center [497, 378] width 378 height 58
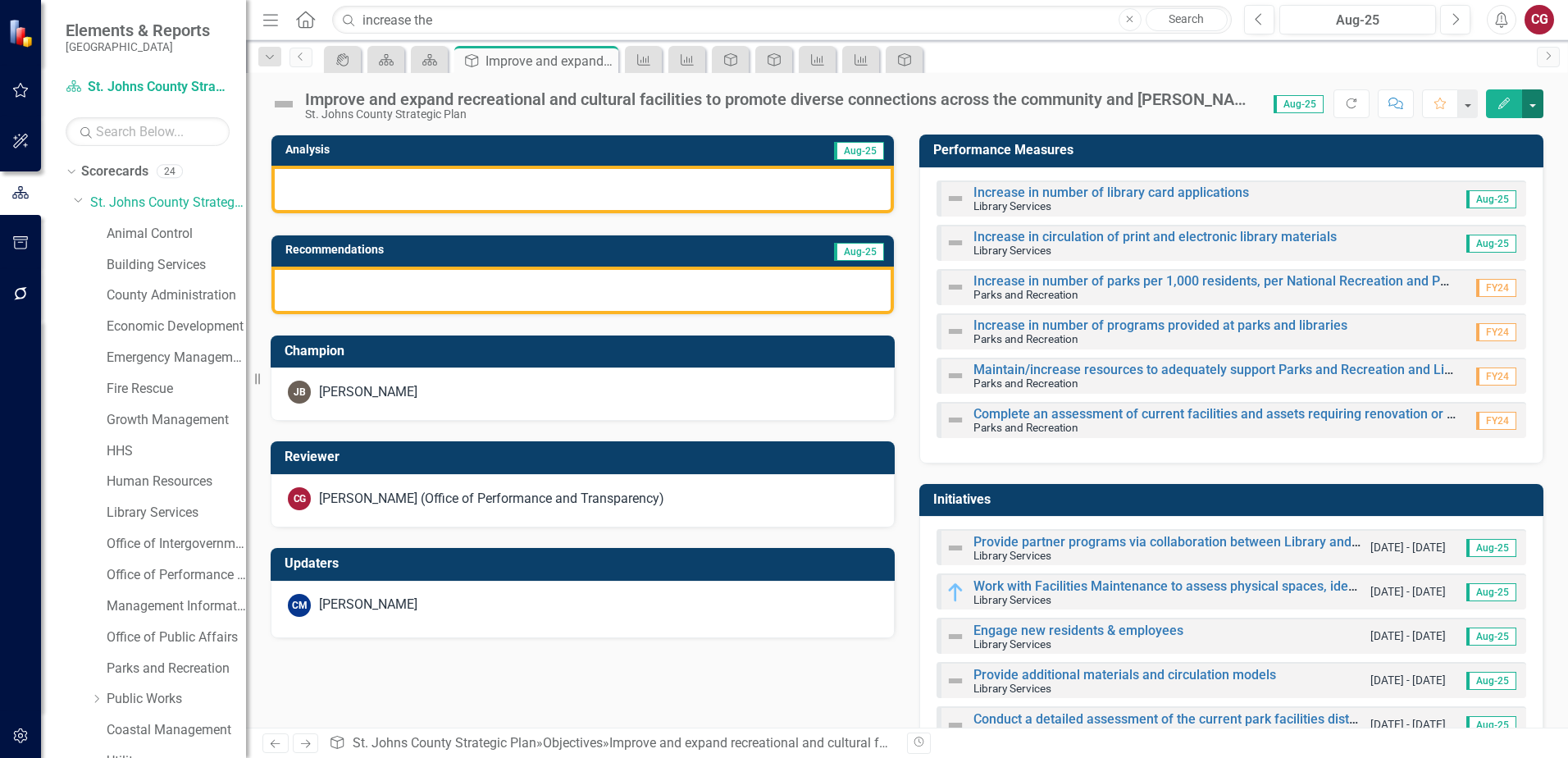
click at [1536, 106] on button "button" at bounding box center [1533, 104] width 22 height 28
click at [1489, 173] on link "Edit Report Edit Layout" at bounding box center [1476, 164] width 133 height 30
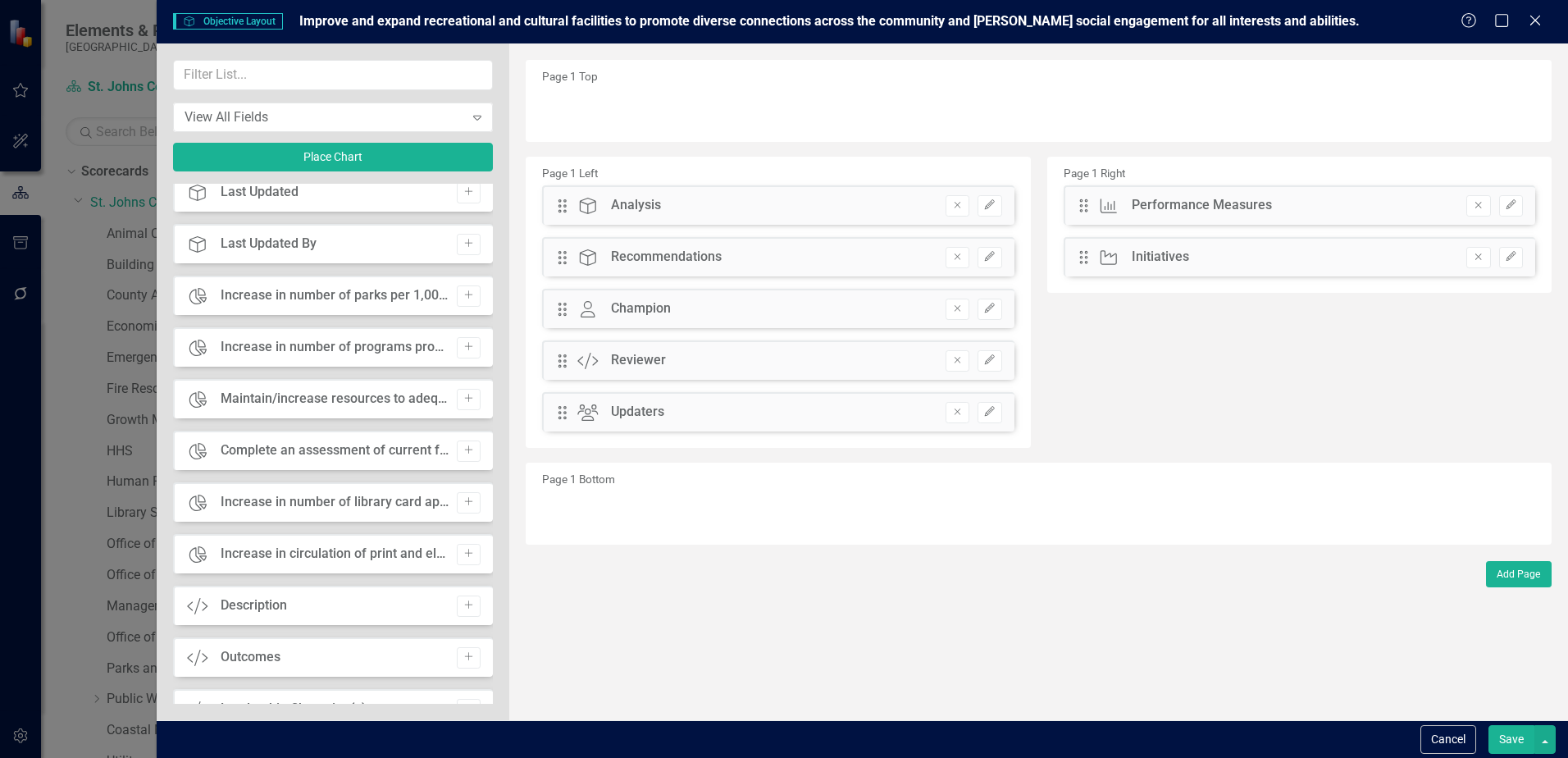
scroll to position [985, 0]
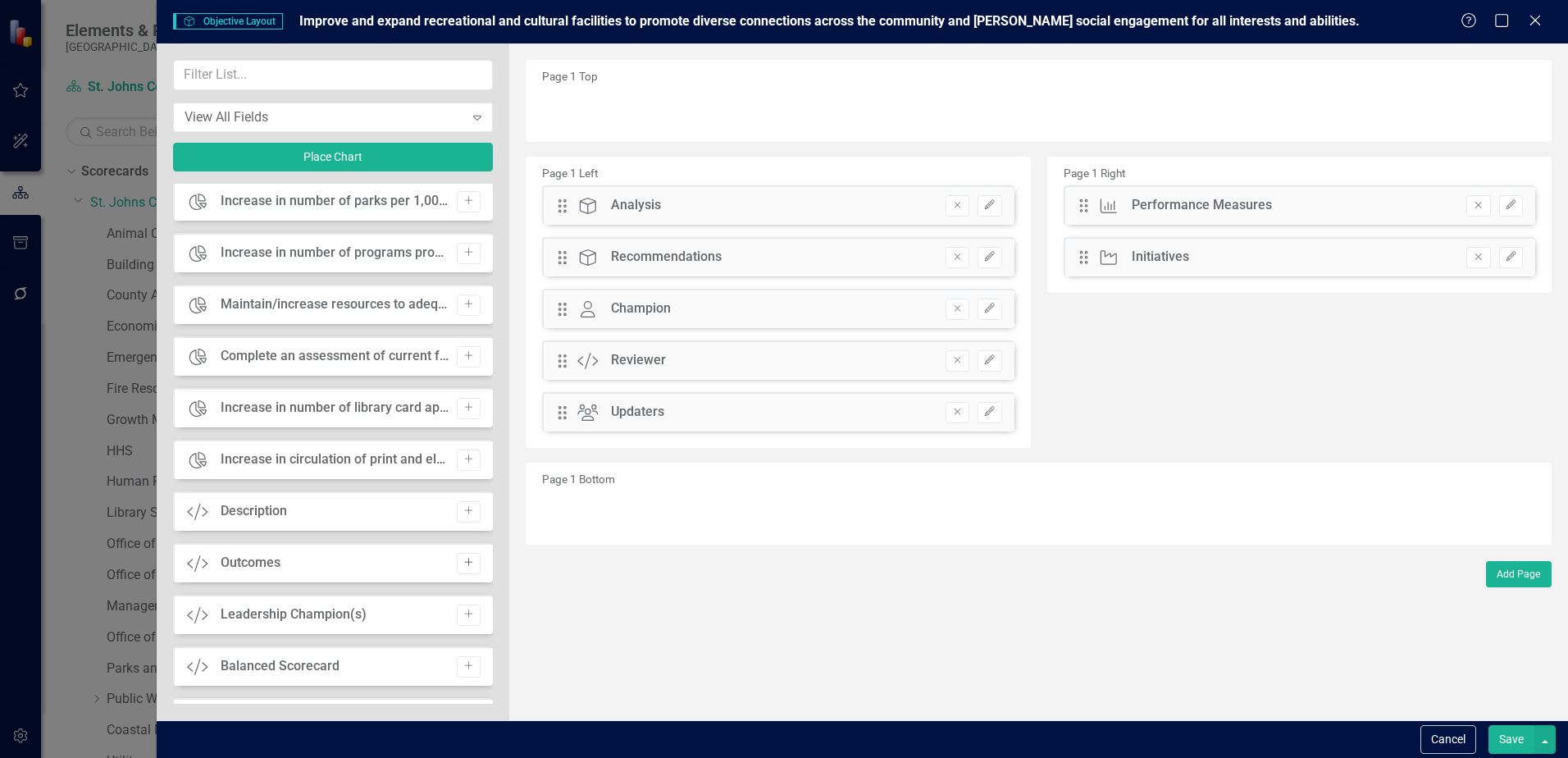
click at [462, 564] on icon "Add" at bounding box center [468, 563] width 12 height 9
click at [1521, 745] on button "Save" at bounding box center [1511, 740] width 46 height 28
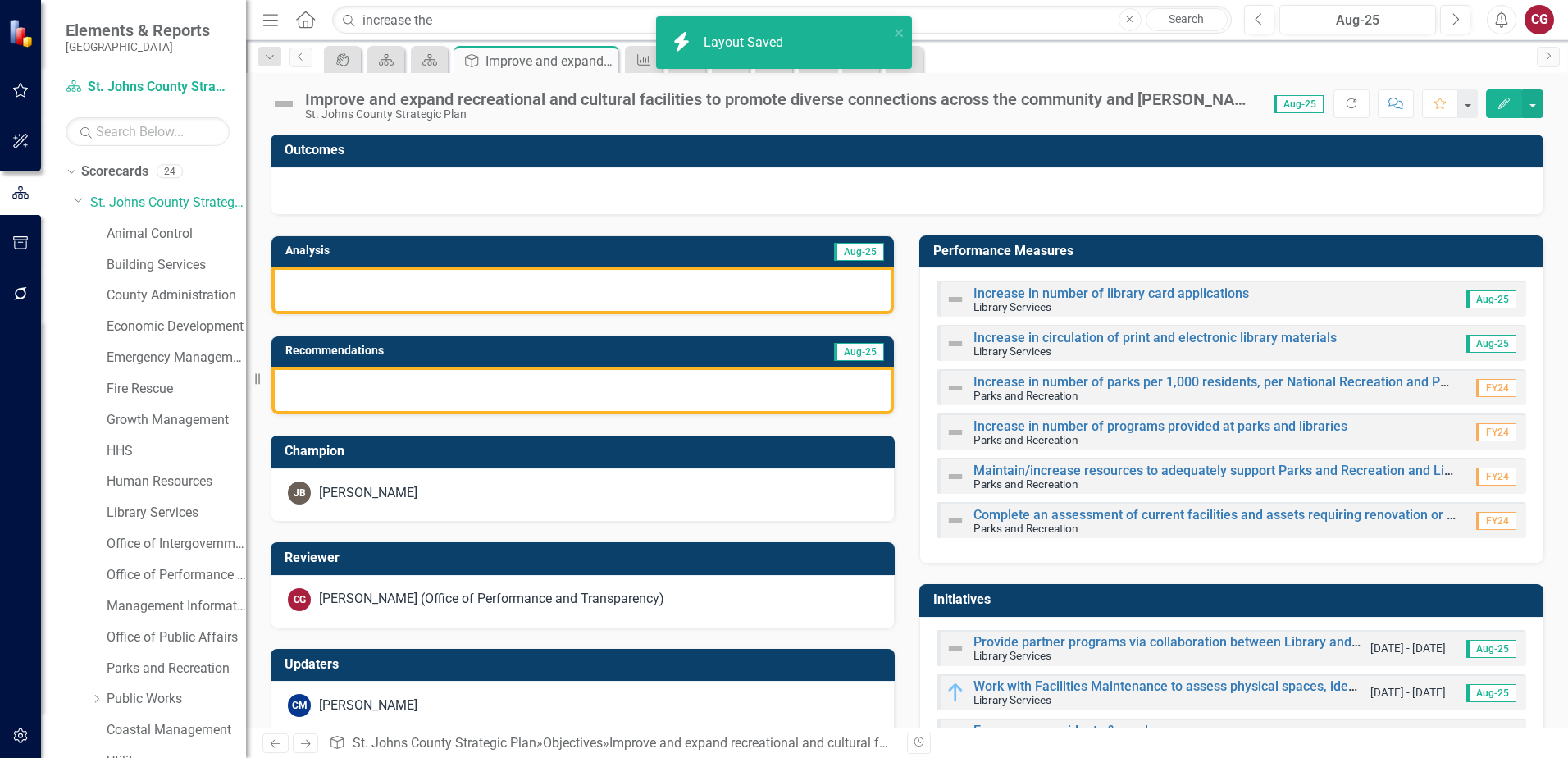
click at [513, 204] on div at bounding box center [907, 191] width 1273 height 47
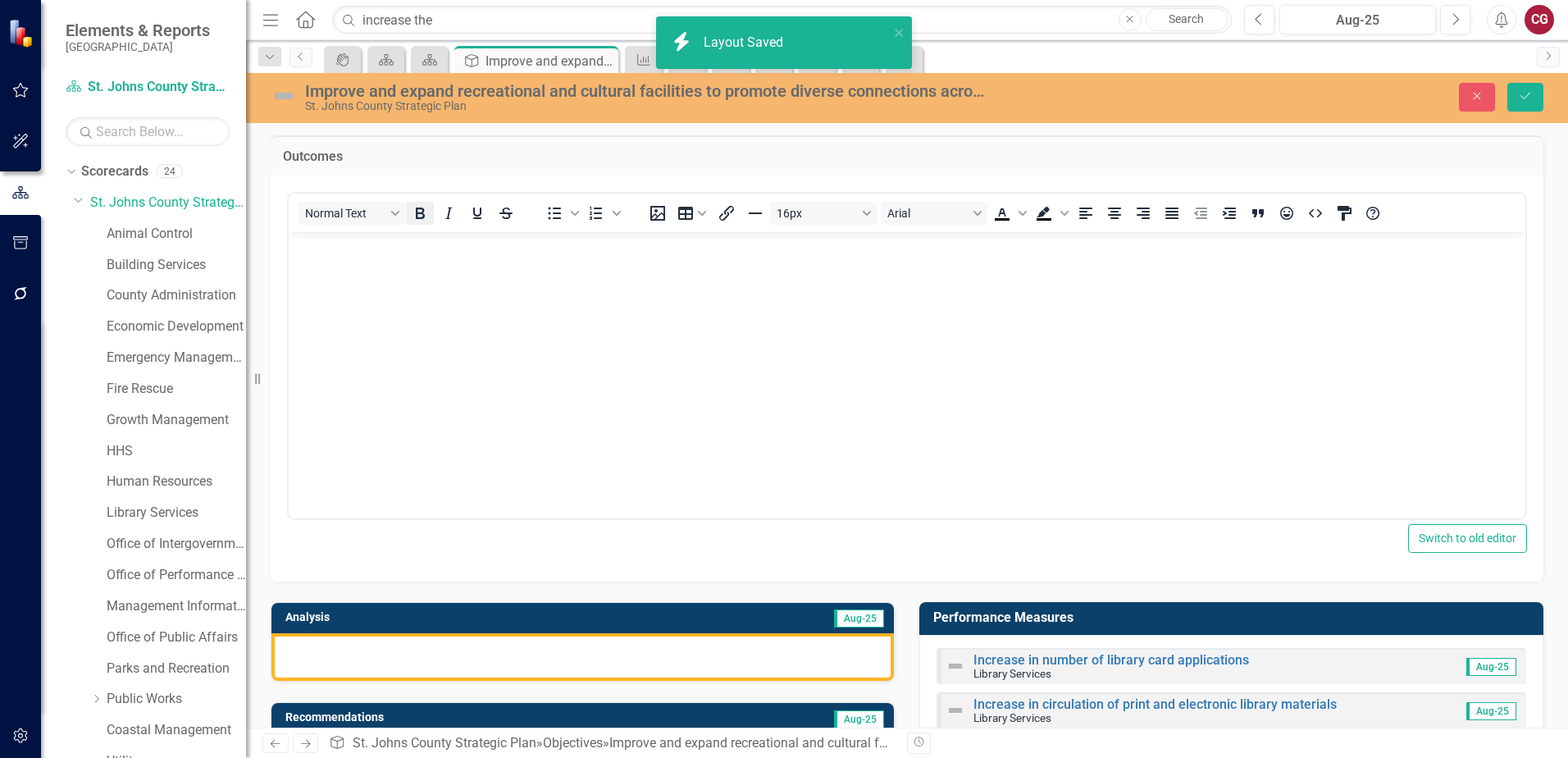
scroll to position [0, 0]
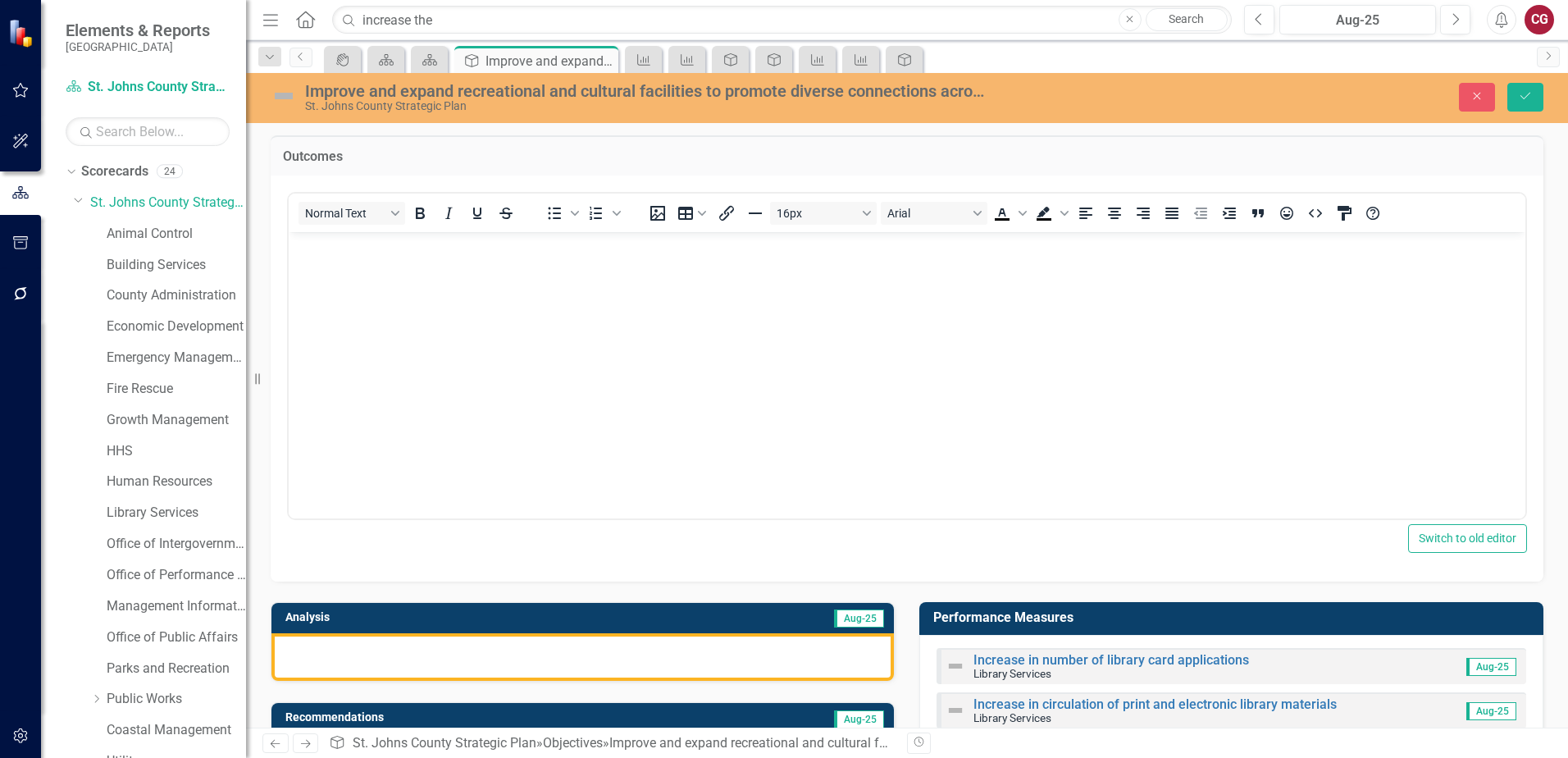
click at [409, 255] on p "Rich Text Area. Press ALT-0 for help." at bounding box center [907, 245] width 1228 height 20
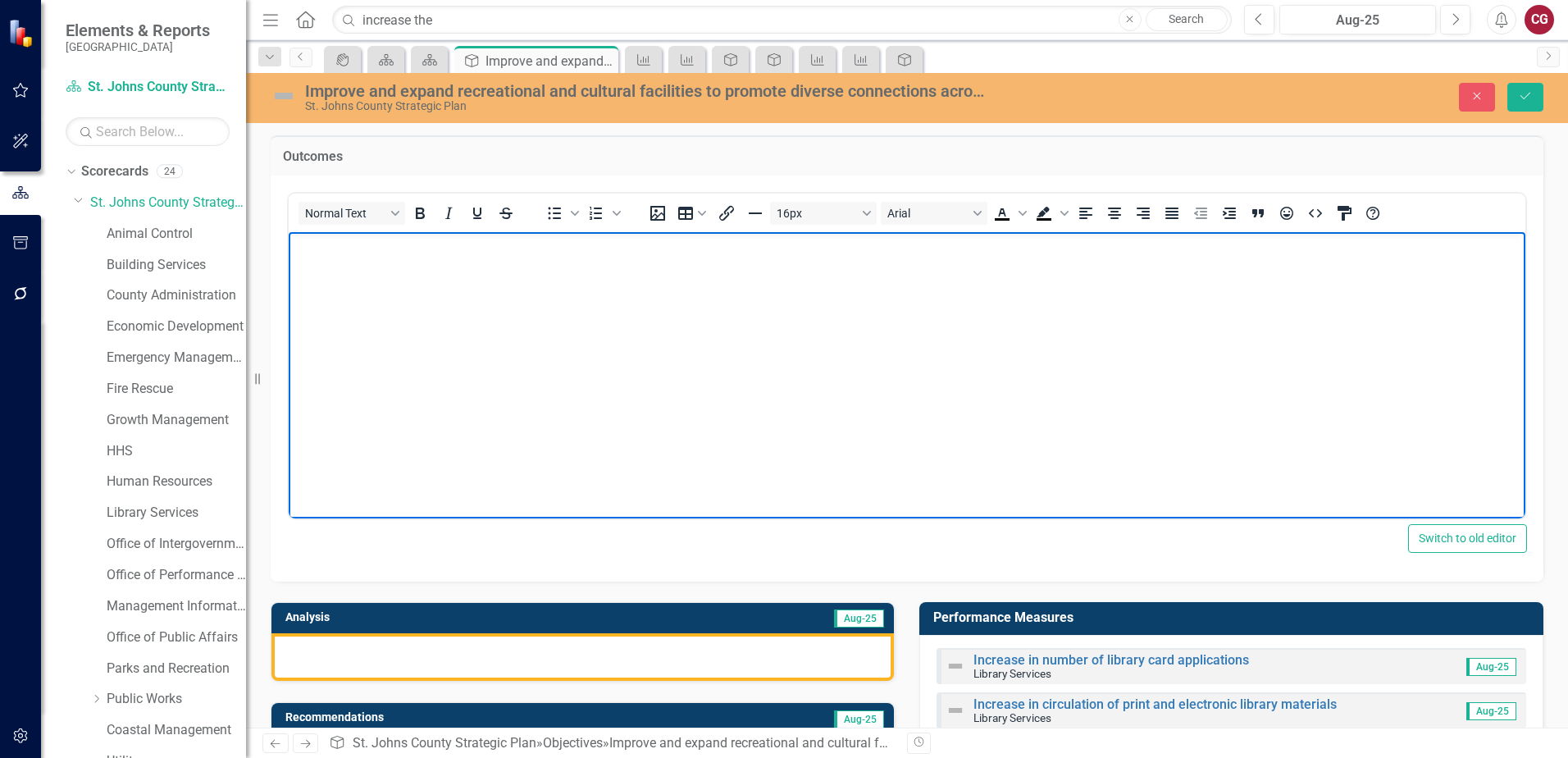
paste body "Rich Text Area. Press ALT-0 for help."
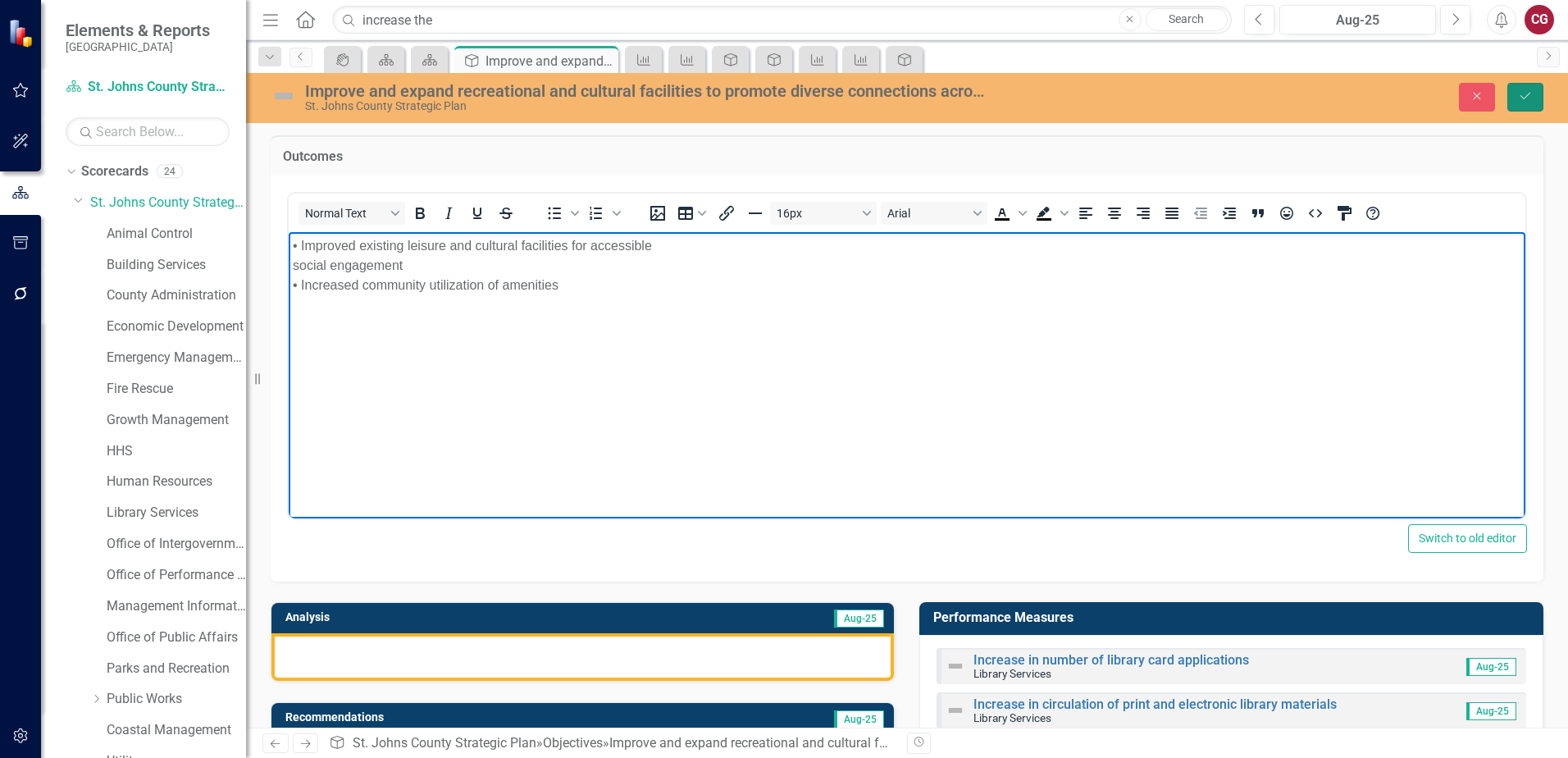
click at [1530, 95] on icon "Save" at bounding box center [1526, 96] width 15 height 11
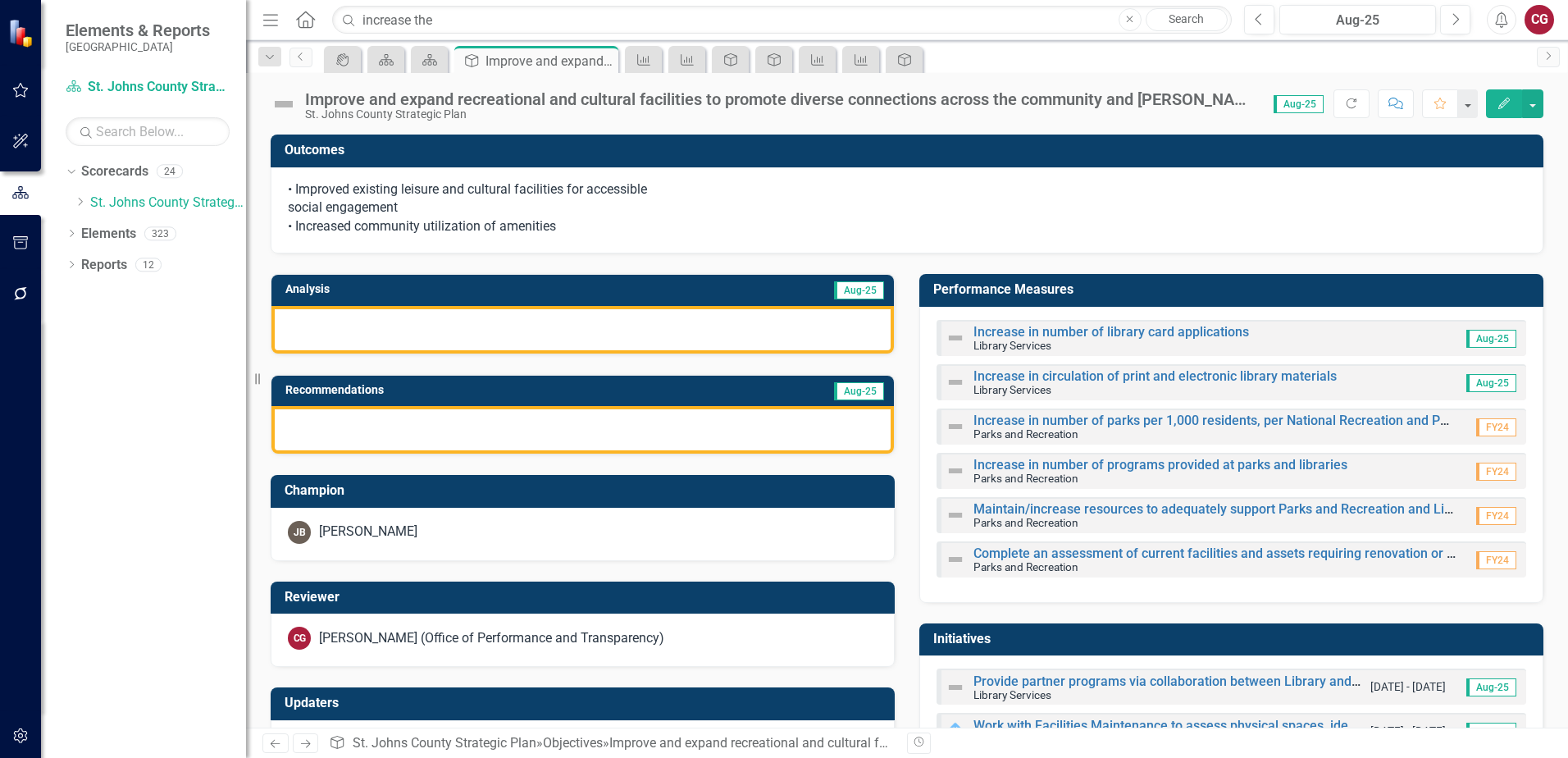
click at [436, 326] on div at bounding box center [583, 329] width 623 height 47
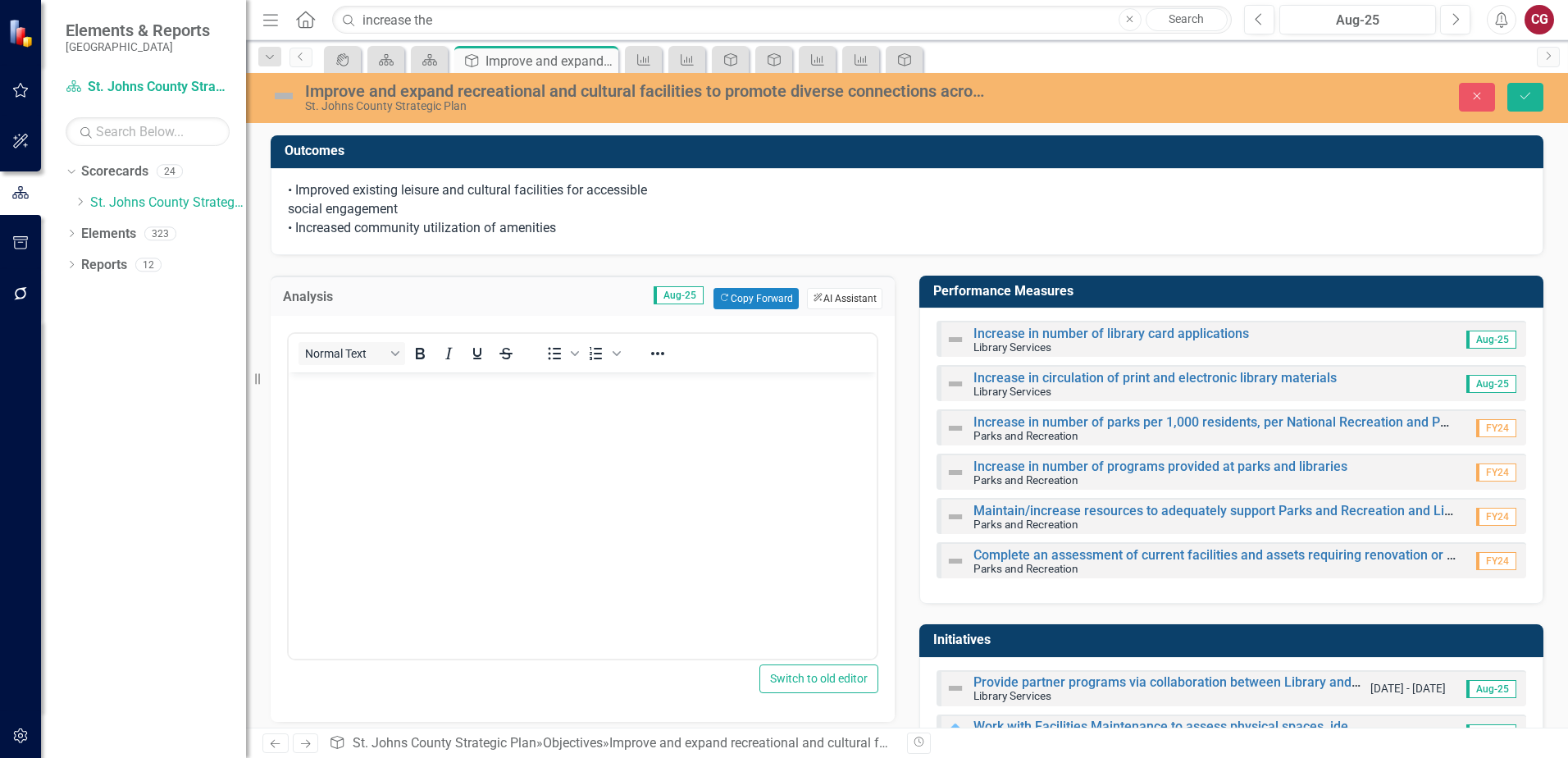
click at [831, 298] on button "ClearPoint AI AI Assistant" at bounding box center [845, 298] width 75 height 22
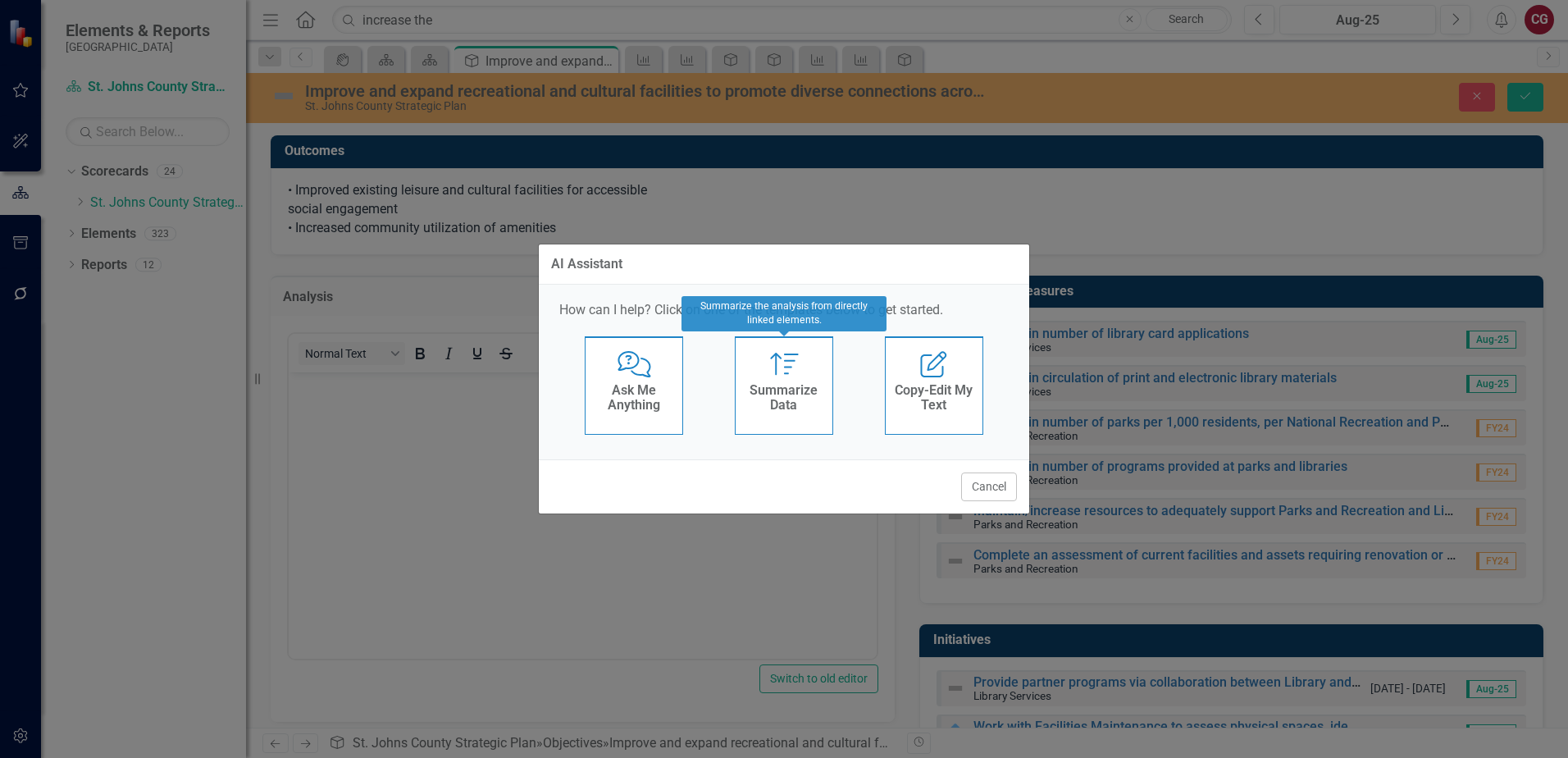
click at [775, 399] on h4 "Summarize Data" at bounding box center [784, 397] width 80 height 28
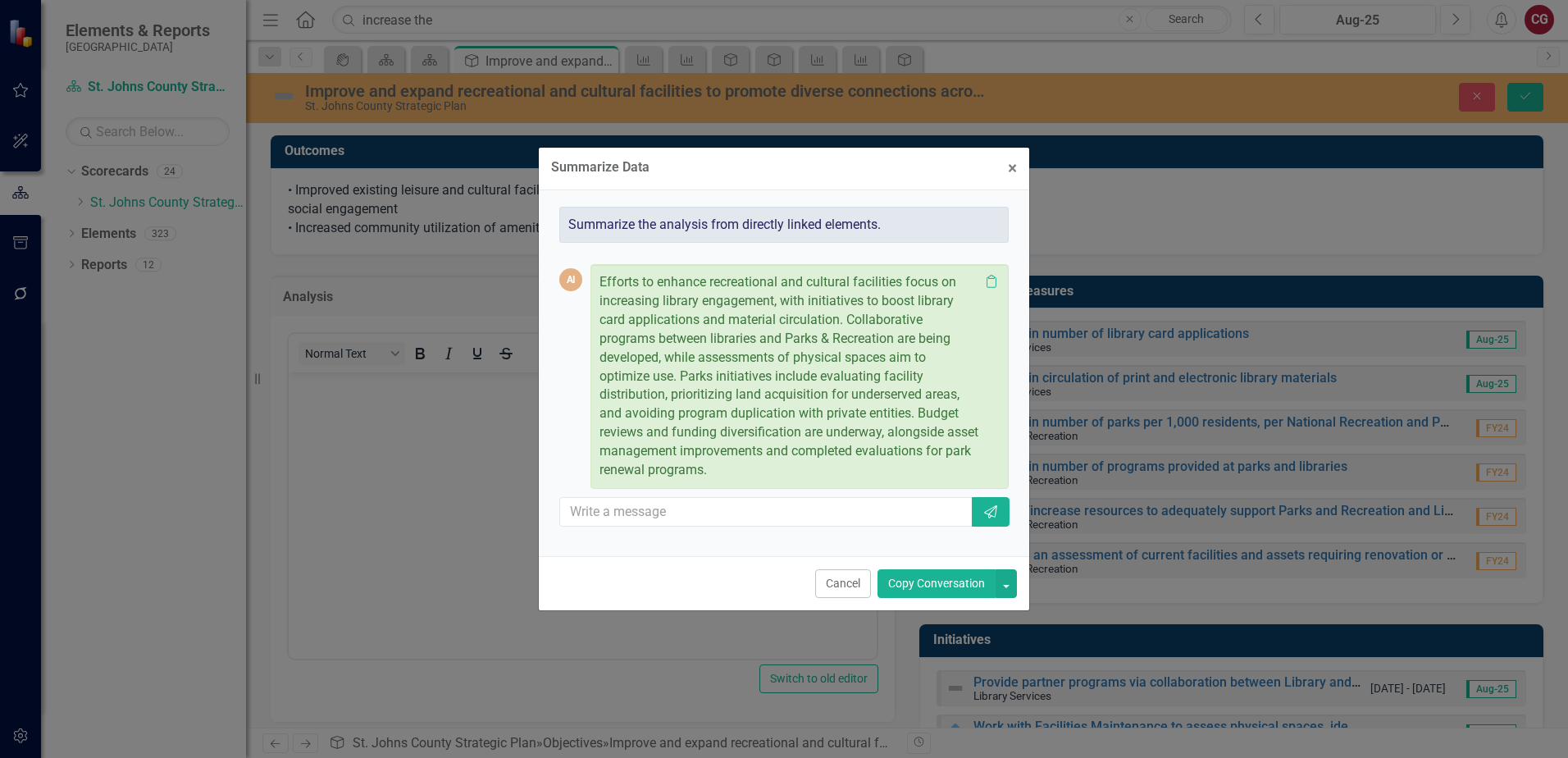
click at [951, 581] on button "Copy Conversation" at bounding box center [936, 583] width 118 height 28
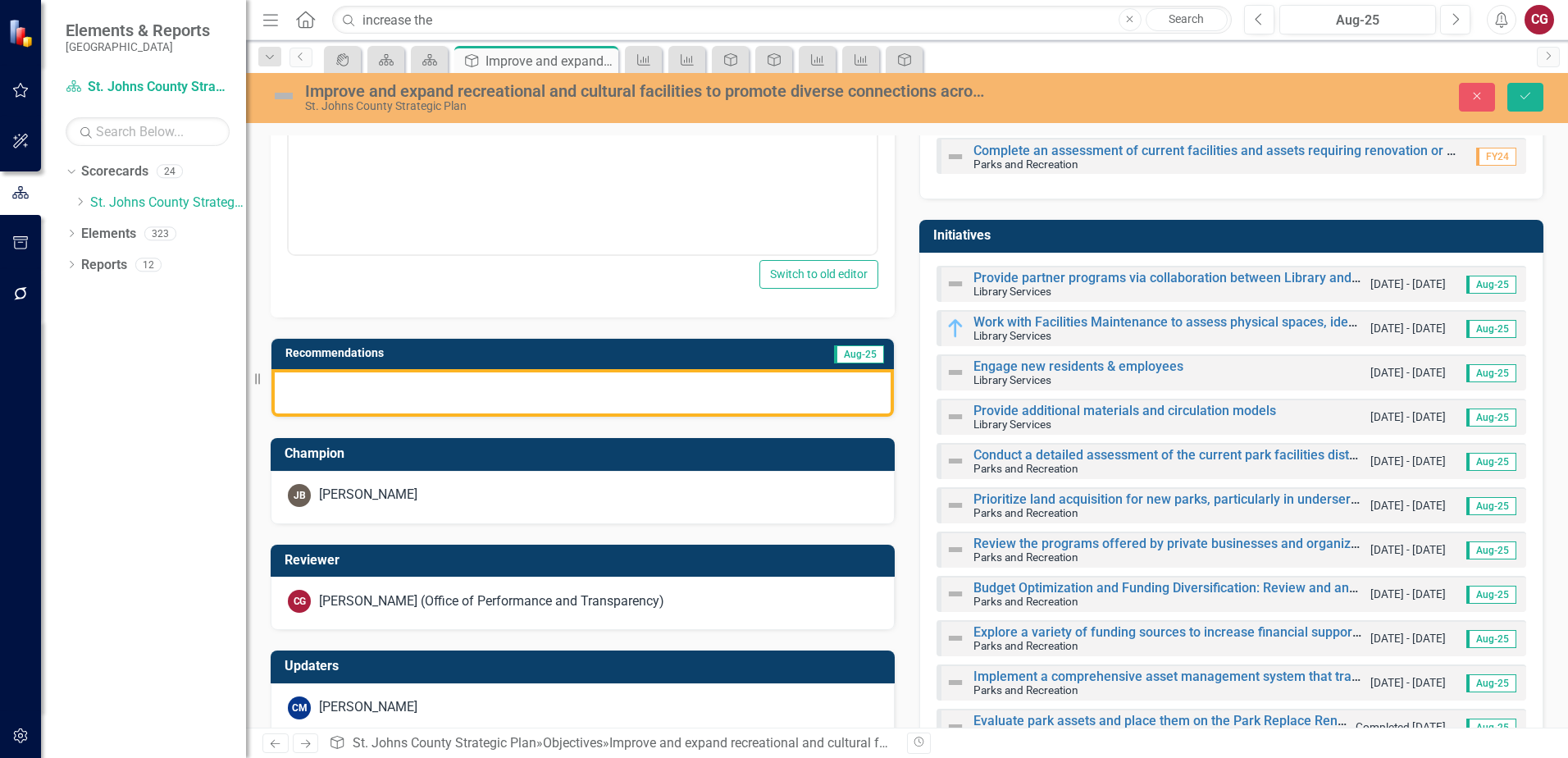
scroll to position [411, 0]
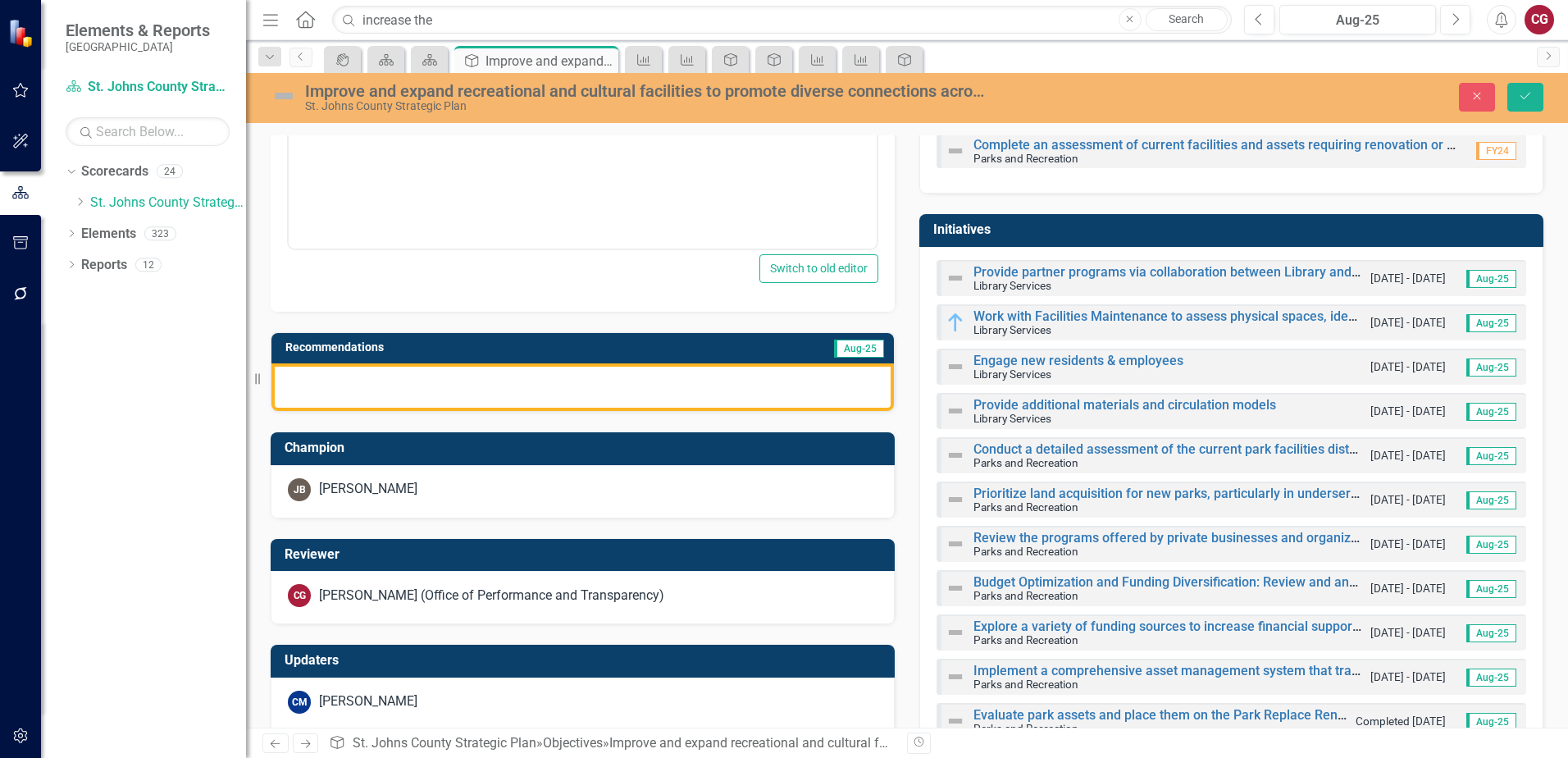
click at [546, 398] on div at bounding box center [583, 387] width 623 height 47
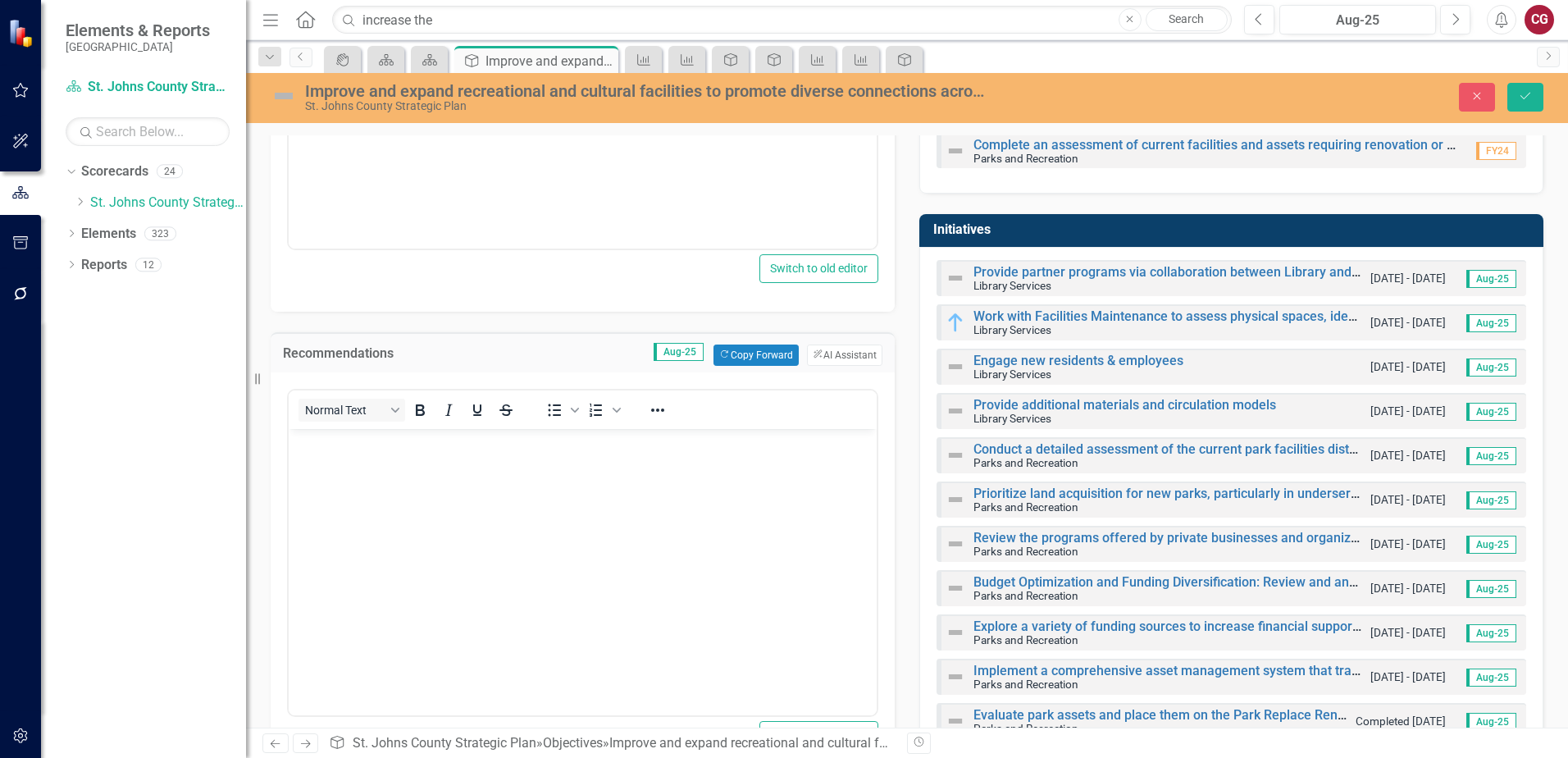
scroll to position [0, 0]
click at [821, 359] on button "ClearPoint AI AI Assistant" at bounding box center [845, 355] width 75 height 22
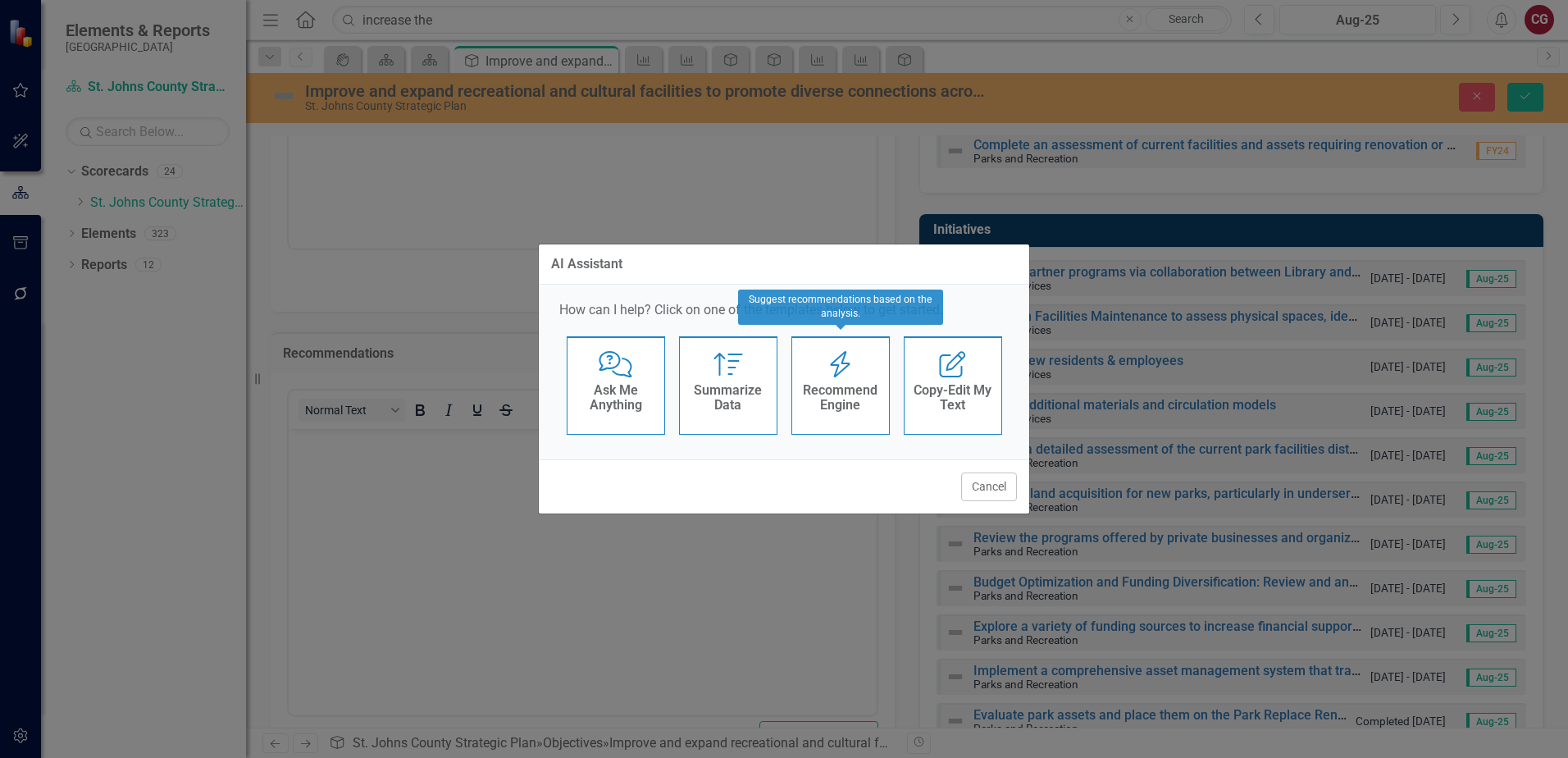
click at [839, 407] on h4 "Recommend Engine" at bounding box center [841, 397] width 80 height 28
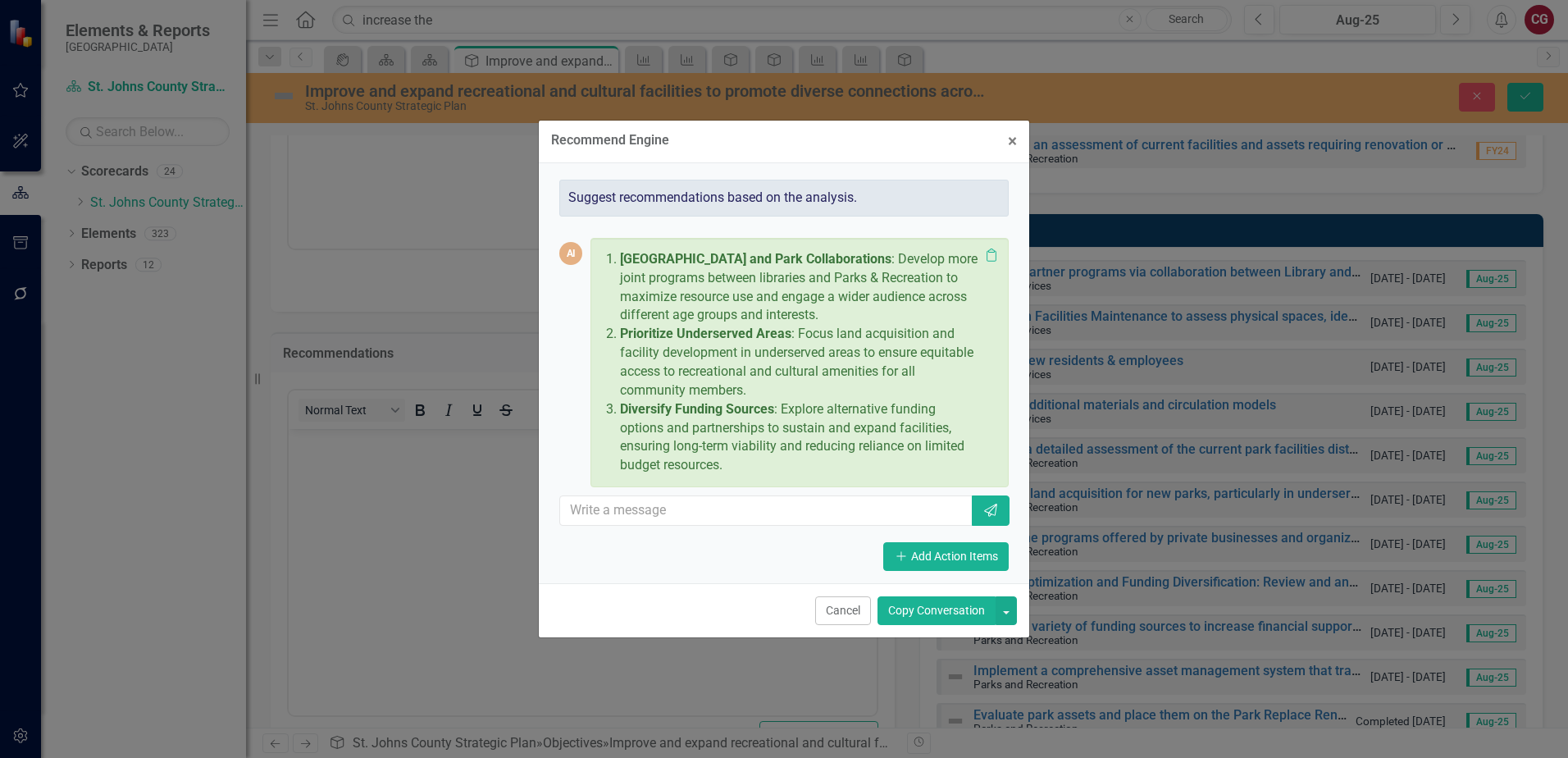
click at [933, 621] on button "Copy Conversation" at bounding box center [936, 611] width 118 height 28
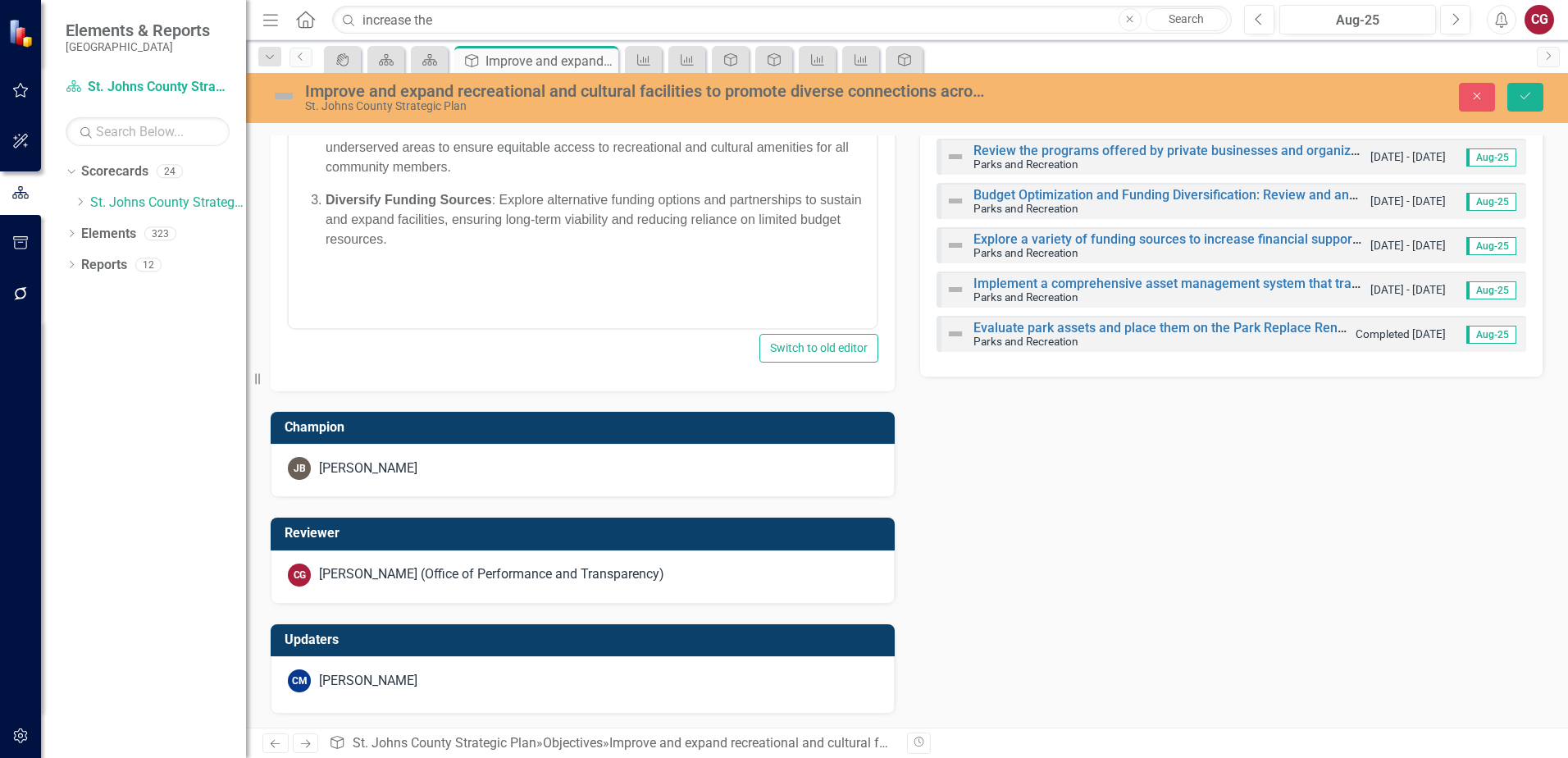
scroll to position [800, 0]
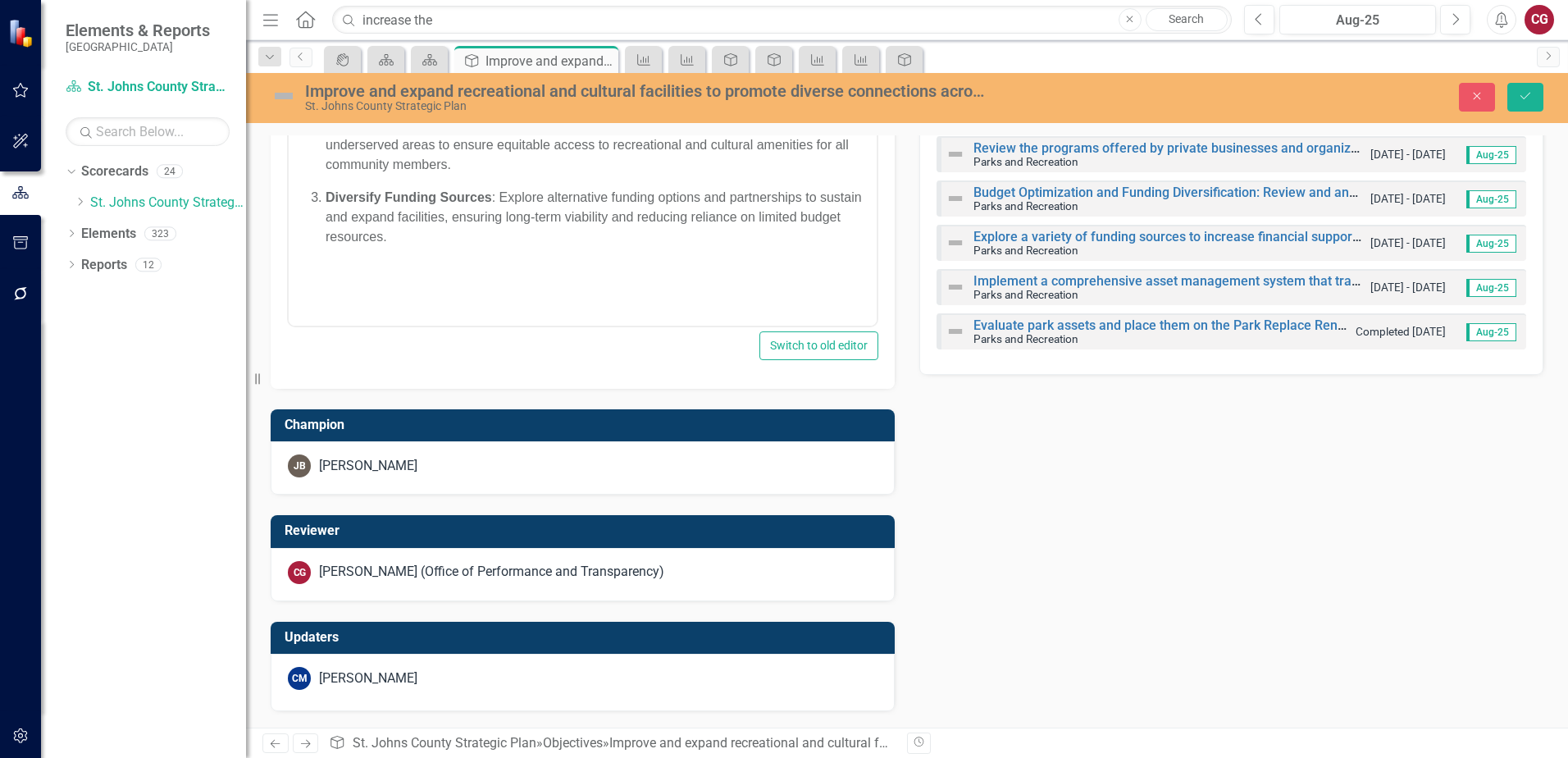
click at [486, 472] on div "[PERSON_NAME]" at bounding box center [582, 466] width 590 height 23
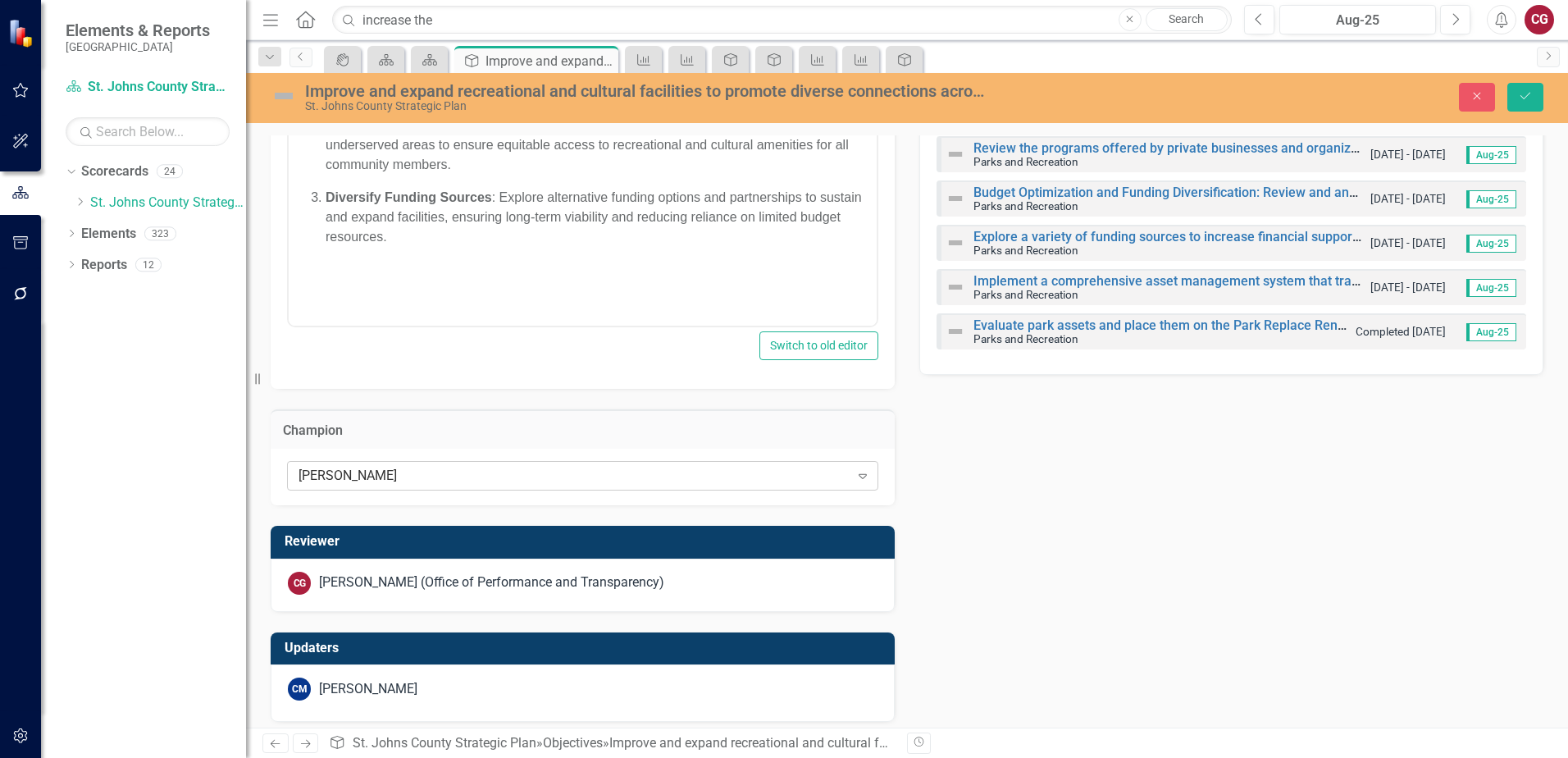
click at [480, 479] on div "[PERSON_NAME]" at bounding box center [574, 477] width 551 height 19
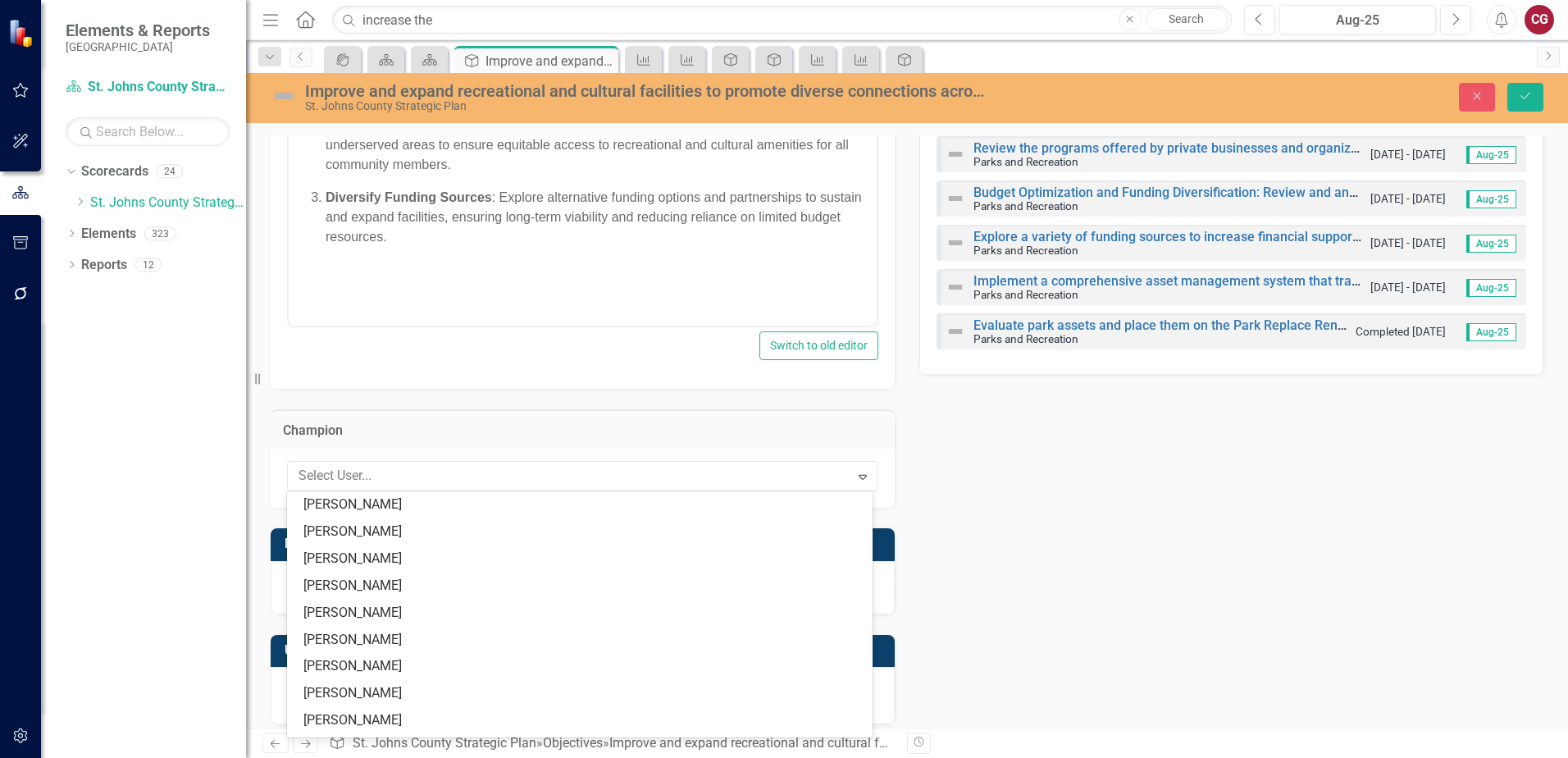
scroll to position [0, 0]
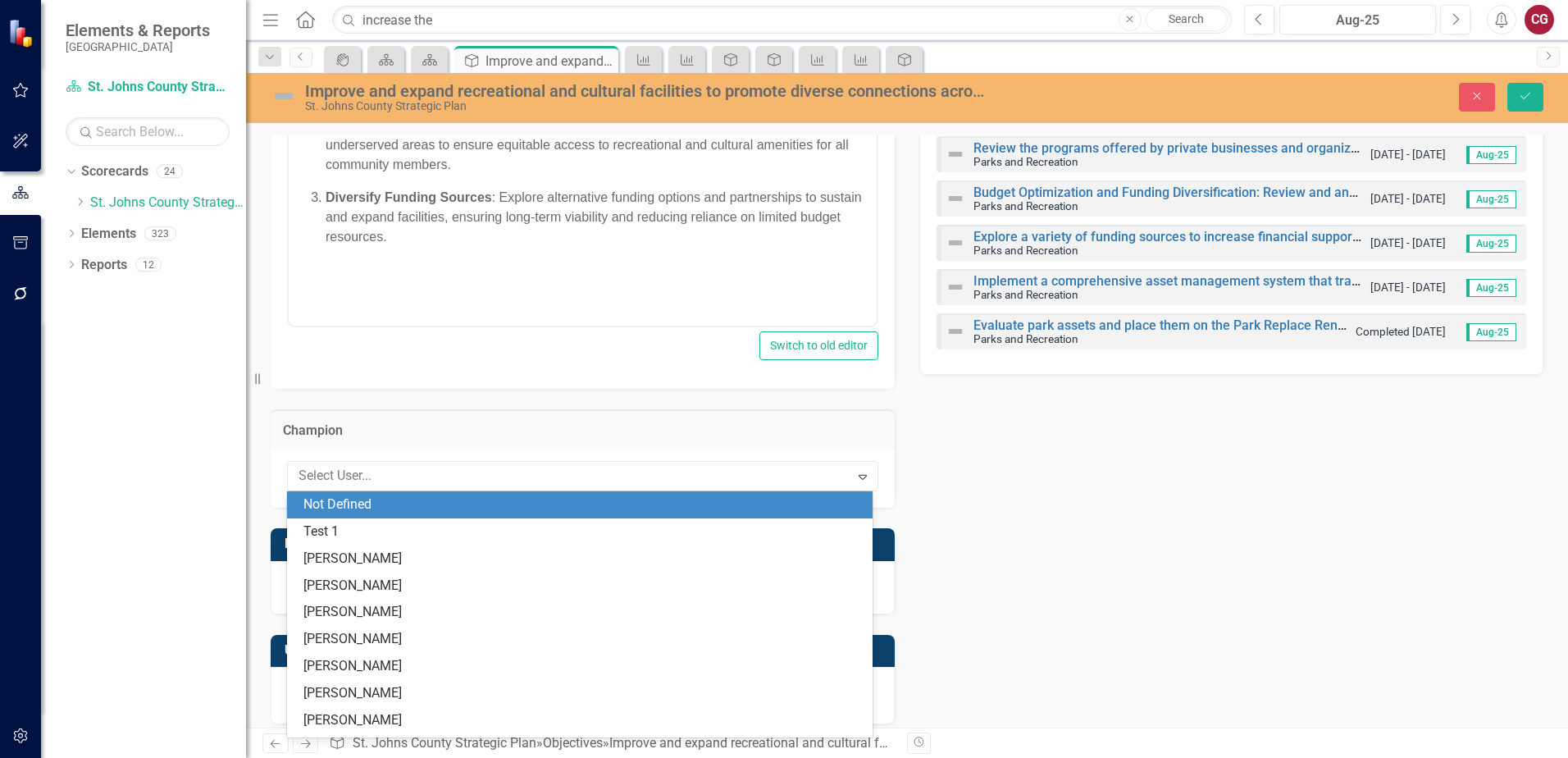
click at [392, 510] on div "Not Defined" at bounding box center [583, 505] width 559 height 19
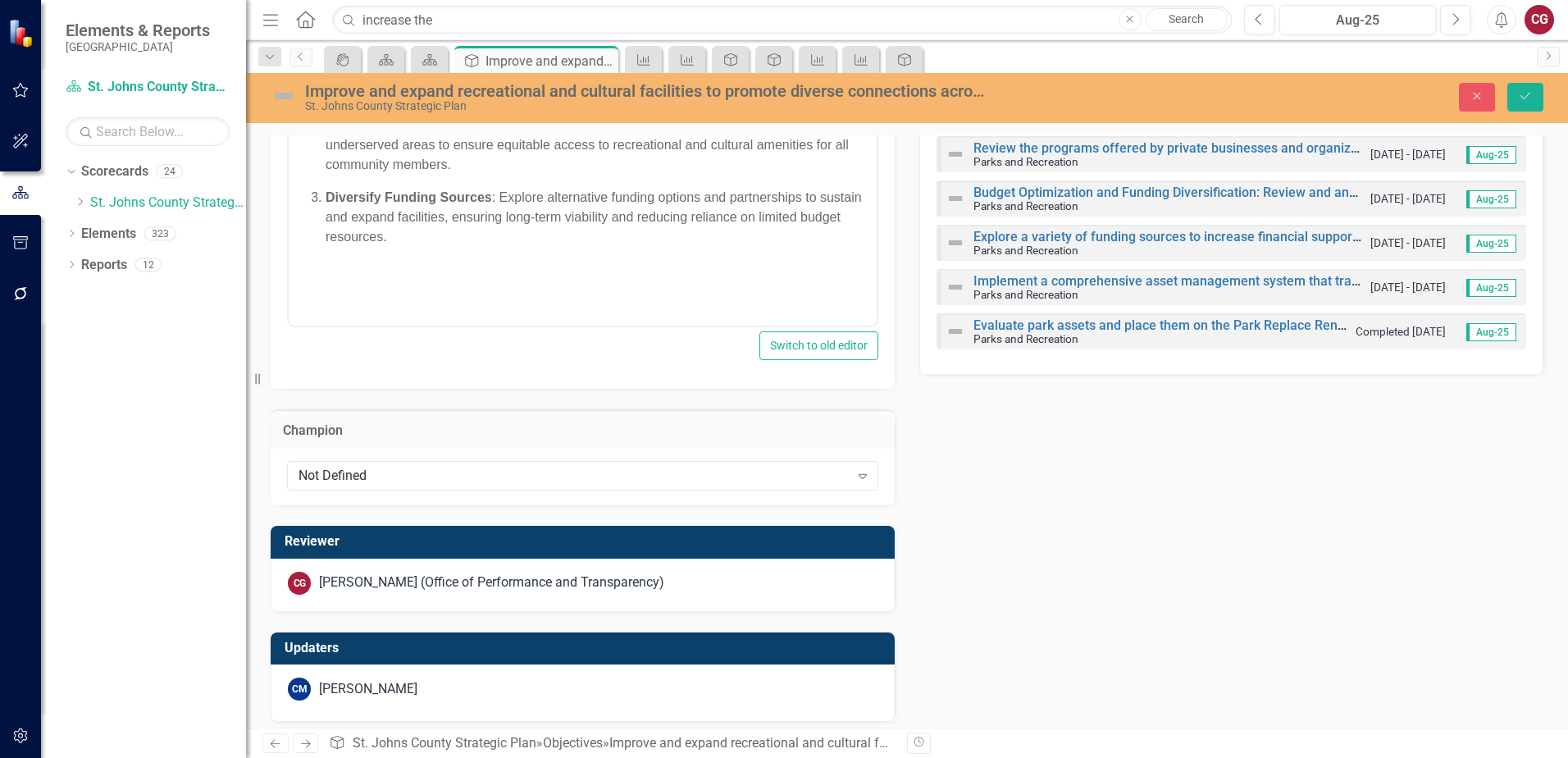
click at [517, 588] on div "[PERSON_NAME] (Office of Performance and Transparency)" at bounding box center [492, 583] width 345 height 19
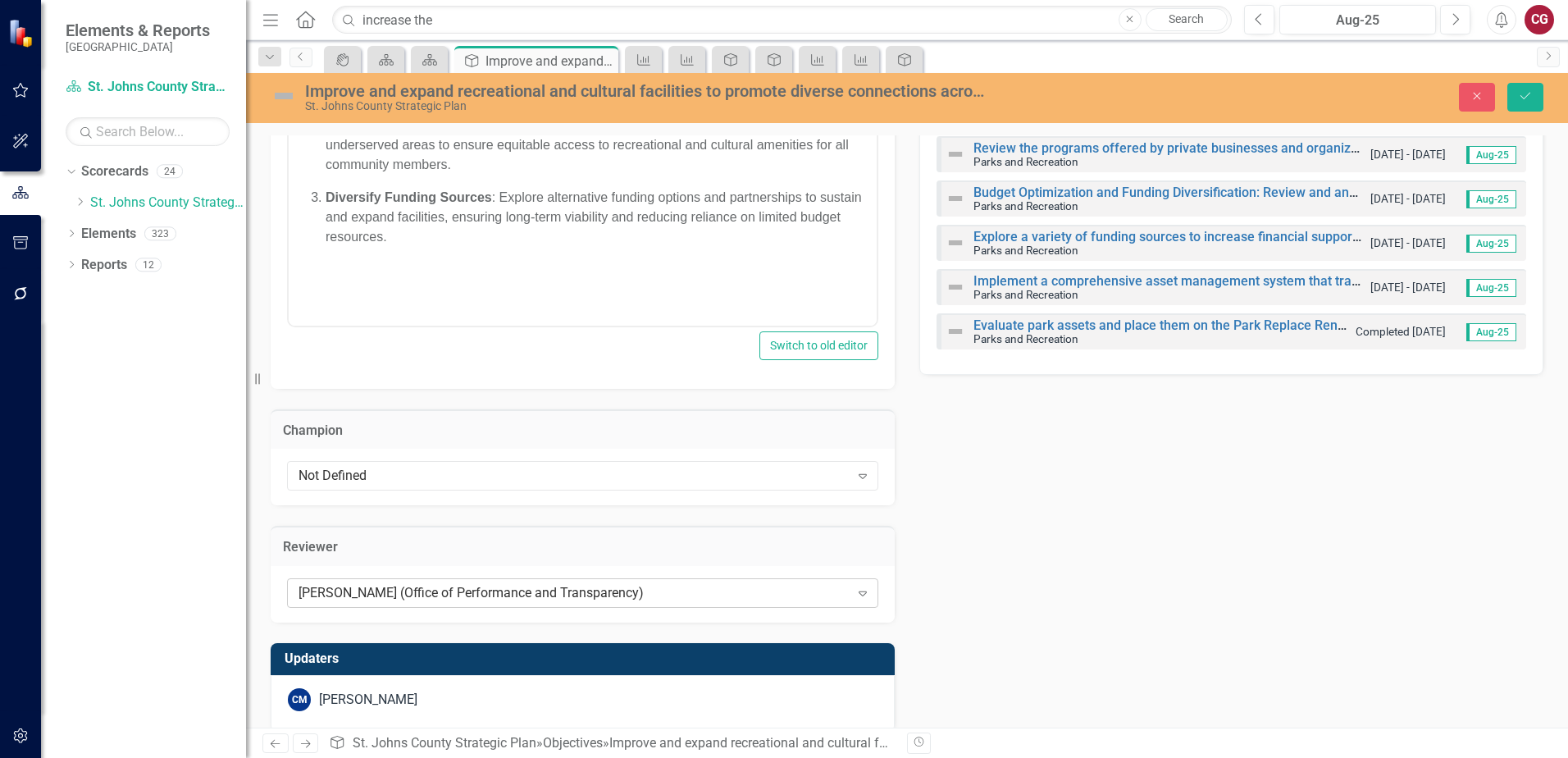
click at [519, 589] on div "[PERSON_NAME] (Office of Performance and Transparency)" at bounding box center [574, 593] width 551 height 19
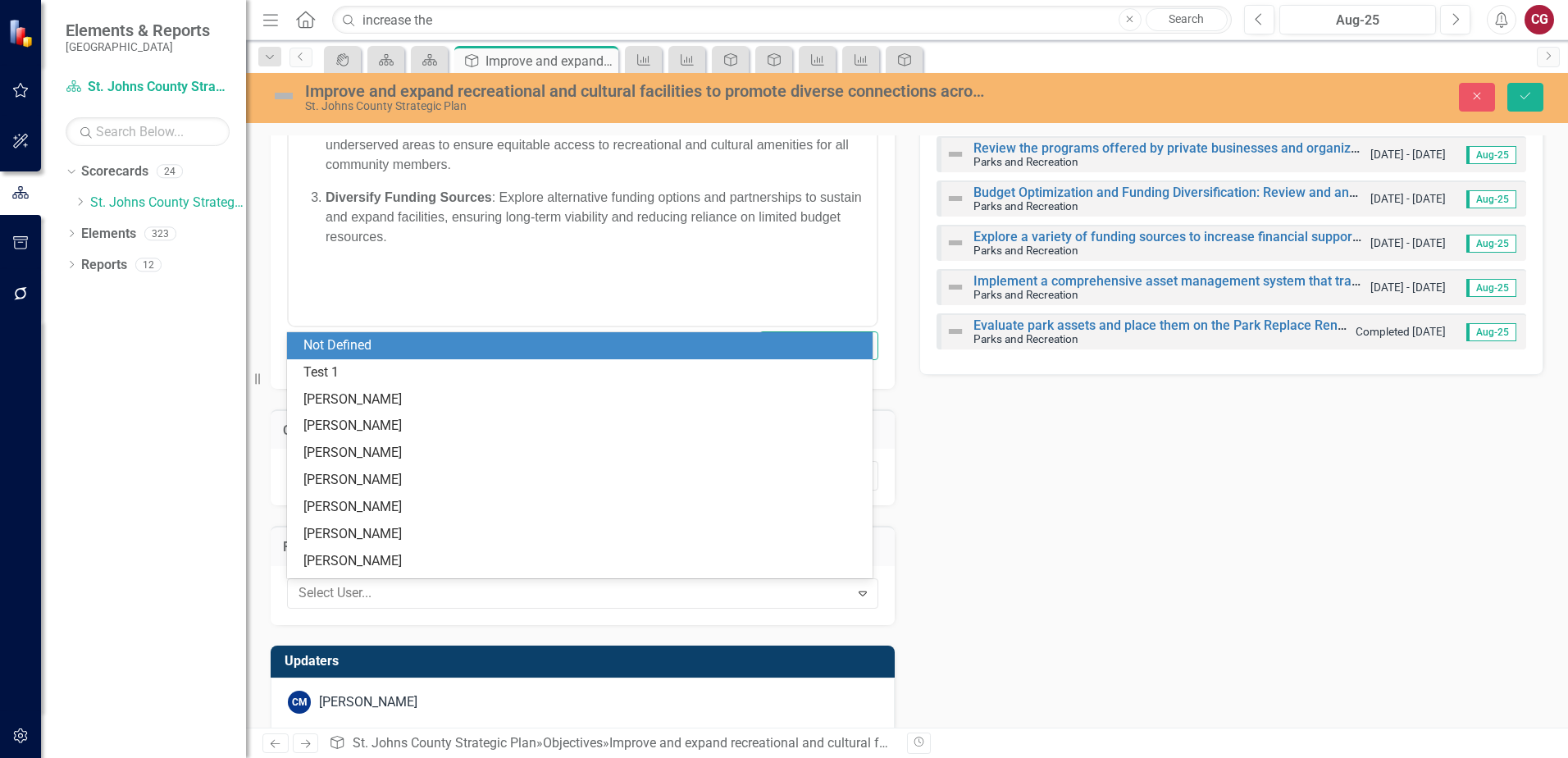
click at [402, 347] on div "Not Defined" at bounding box center [583, 345] width 559 height 19
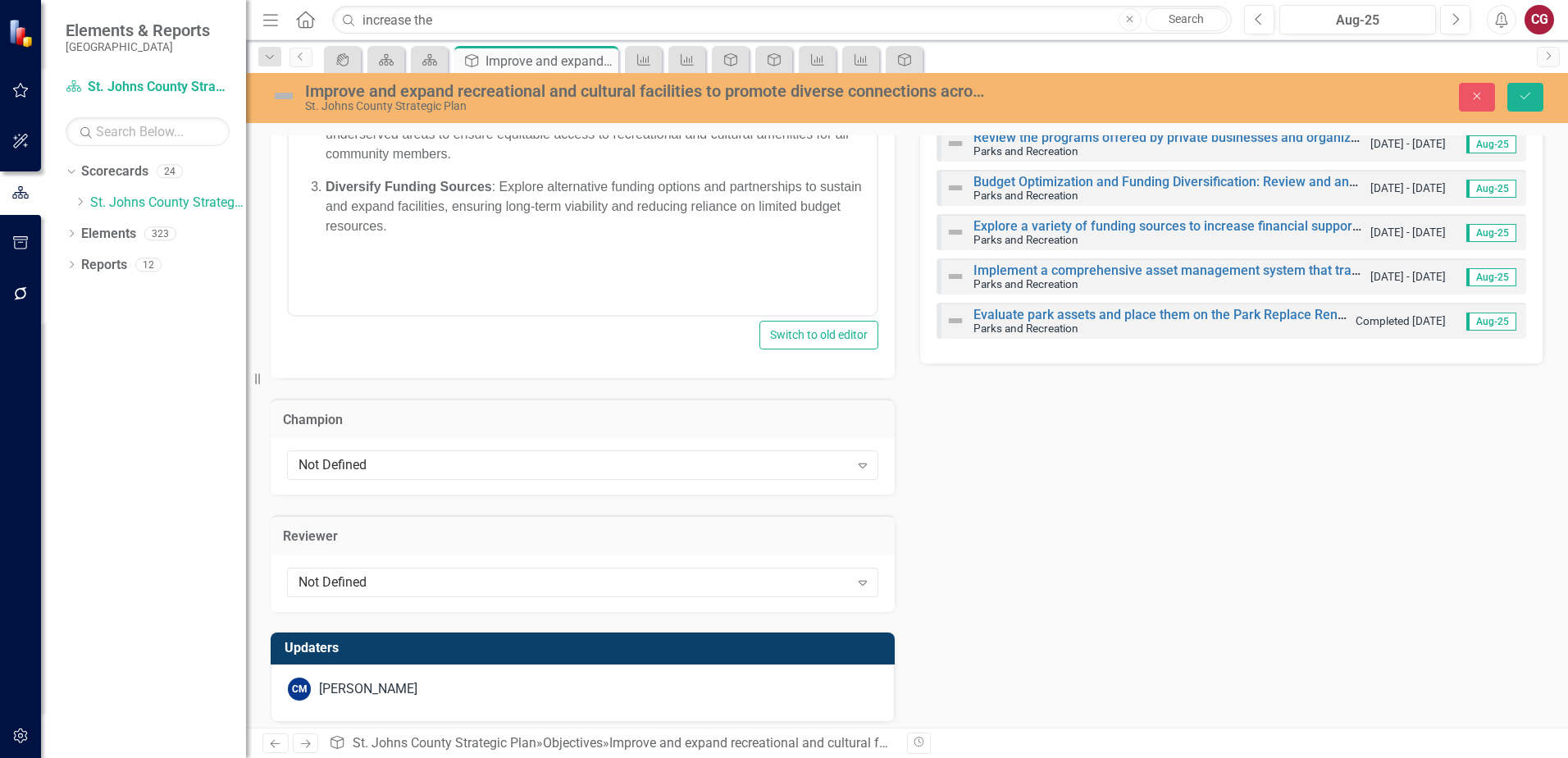
scroll to position [821, 0]
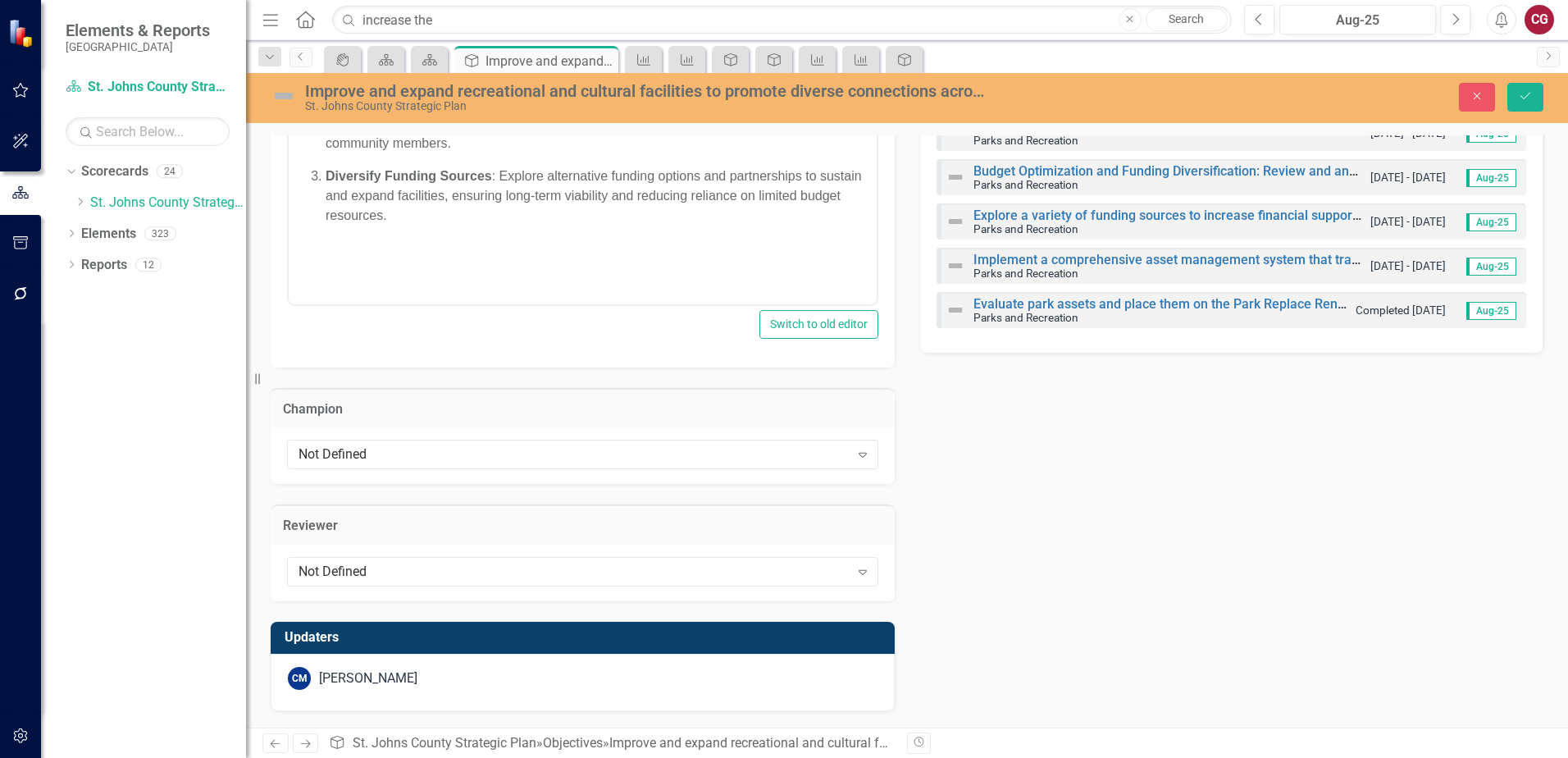
click at [535, 667] on div "CM [PERSON_NAME]" at bounding box center [582, 679] width 590 height 23
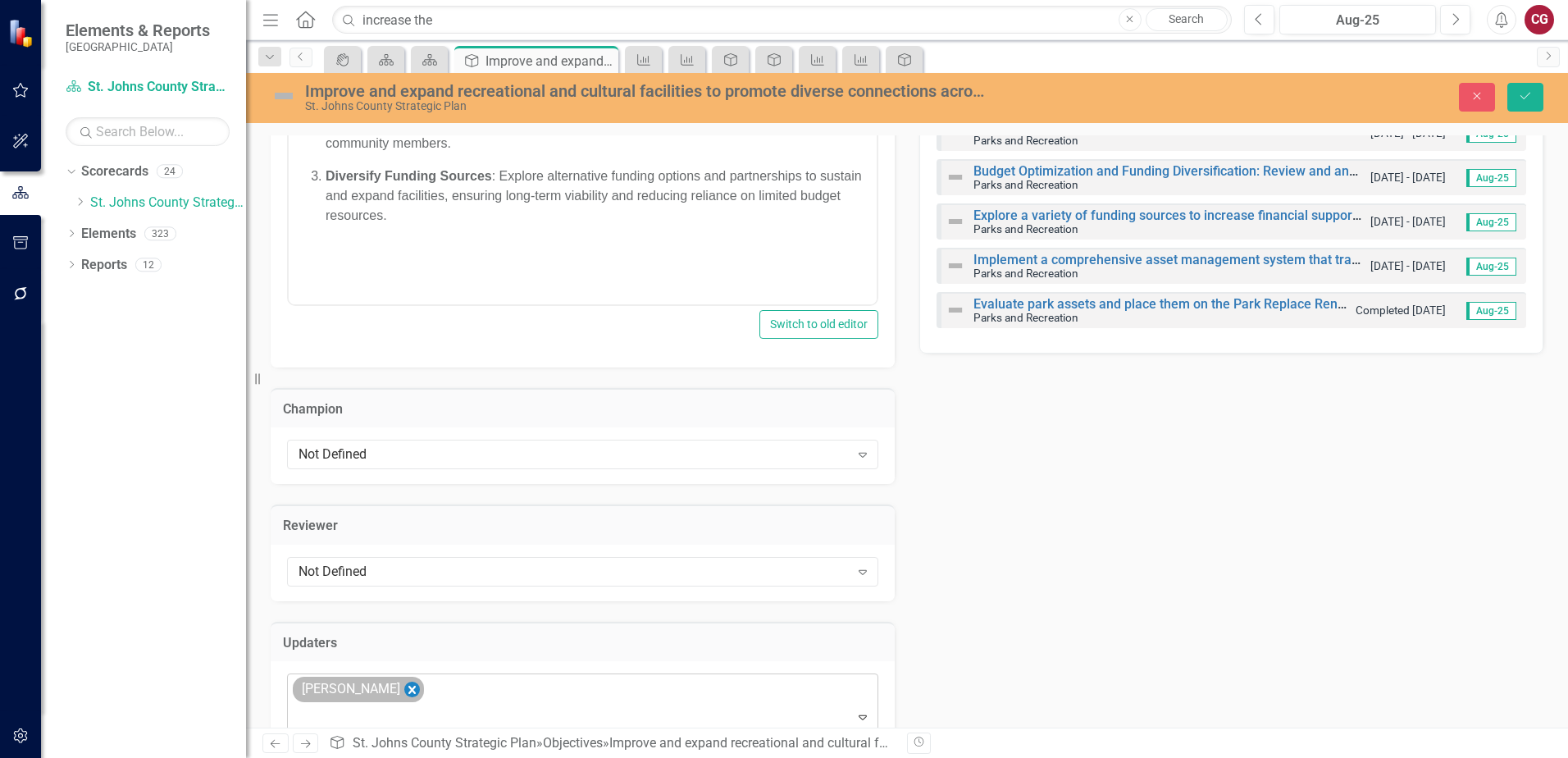
click at [405, 689] on icon "Remove Carrie Miska" at bounding box center [412, 691] width 16 height 21
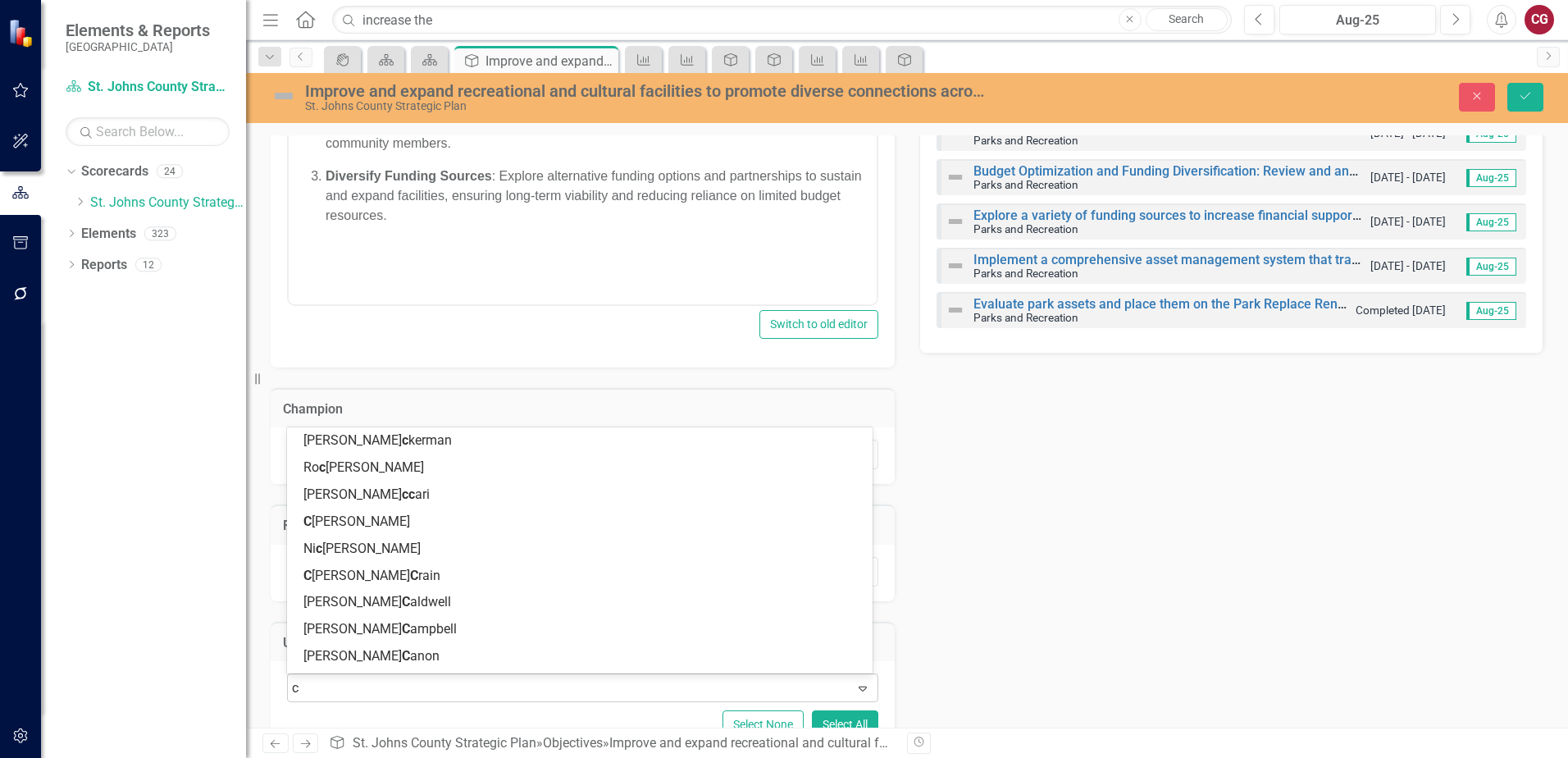
type input "ca"
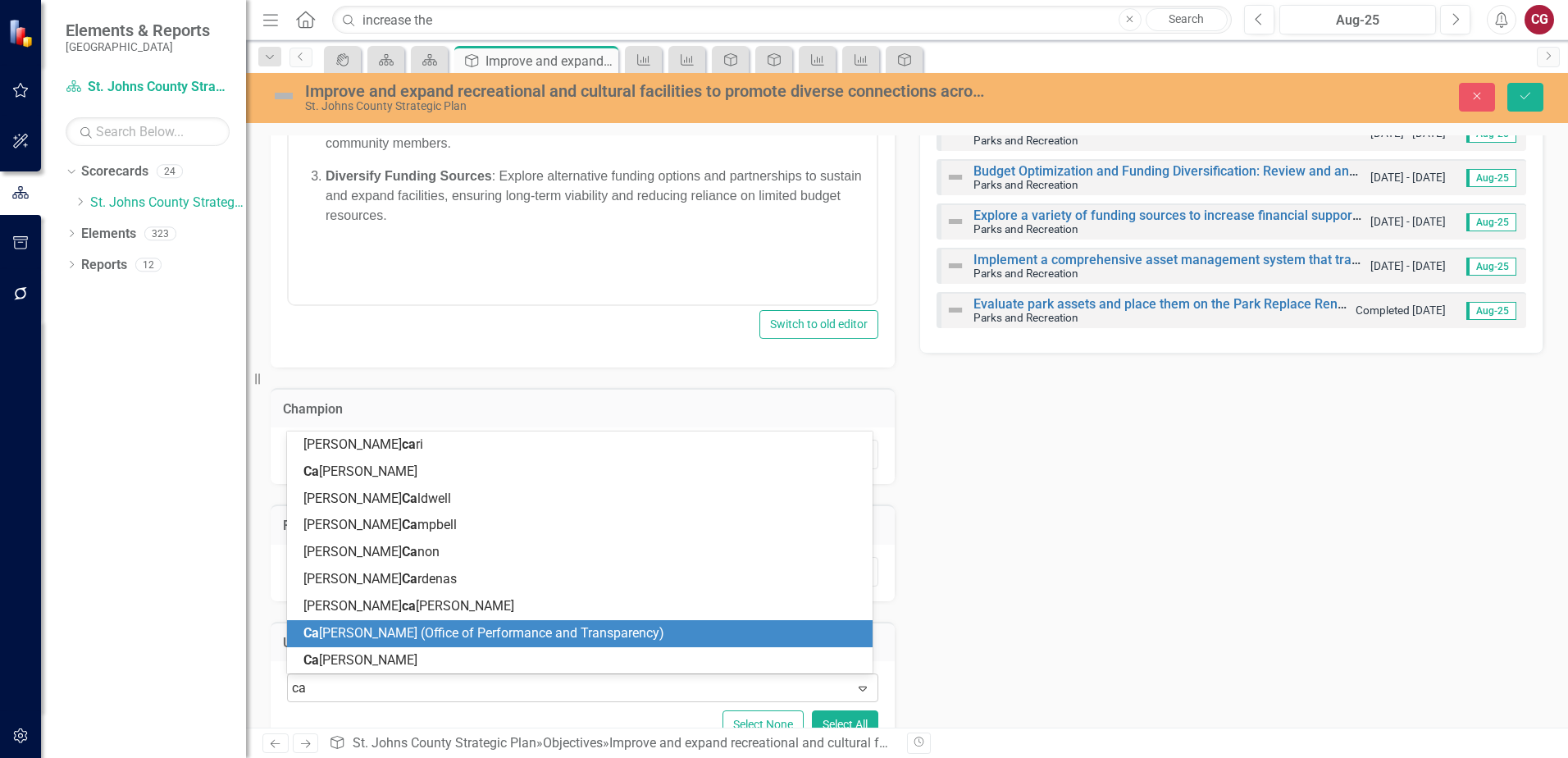
click at [409, 629] on span "Ca itlyn Glendenning (Office of Performance and Transparency)" at bounding box center [484, 633] width 361 height 16
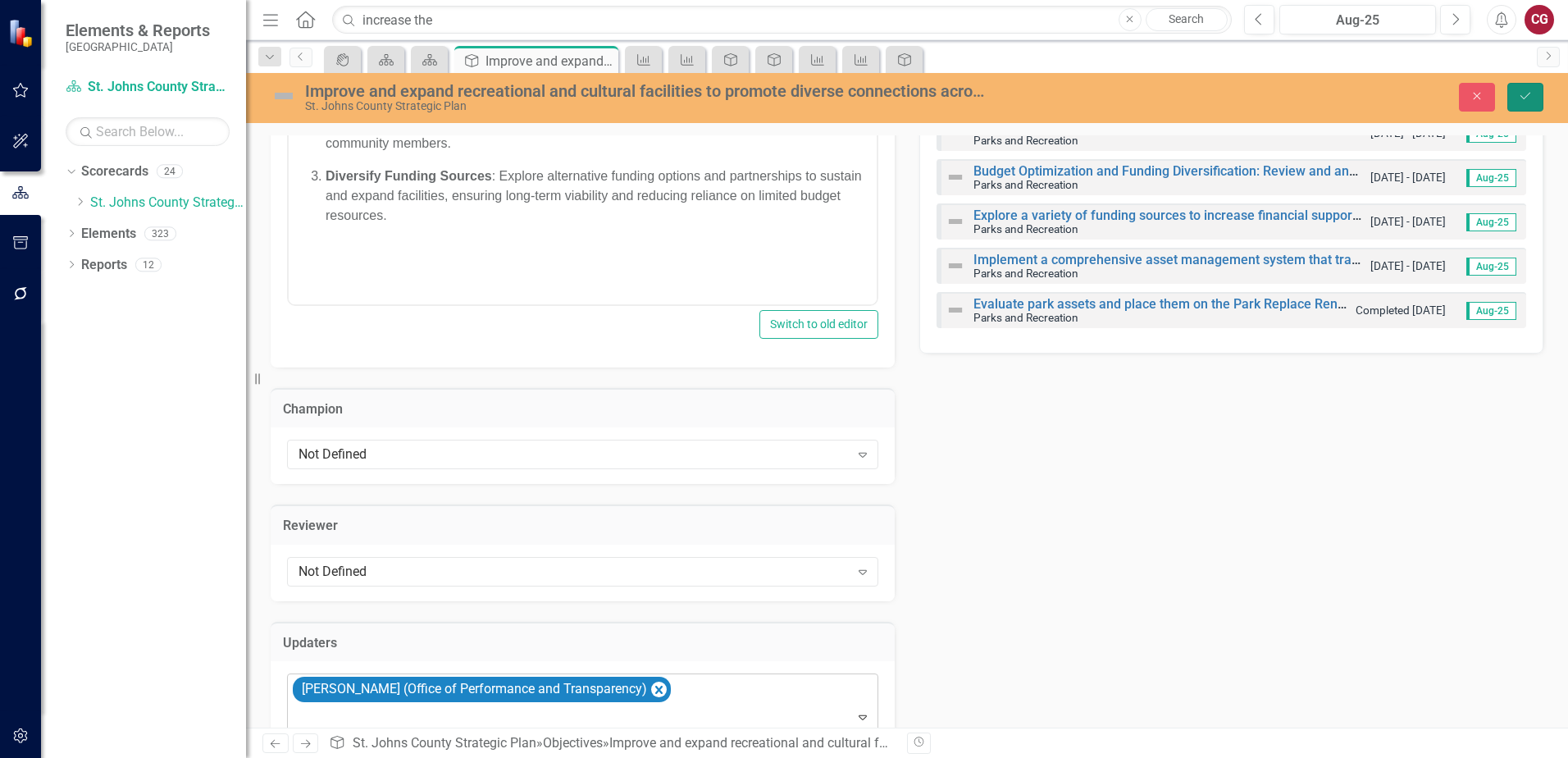
click at [1526, 95] on icon "Save" at bounding box center [1526, 96] width 15 height 11
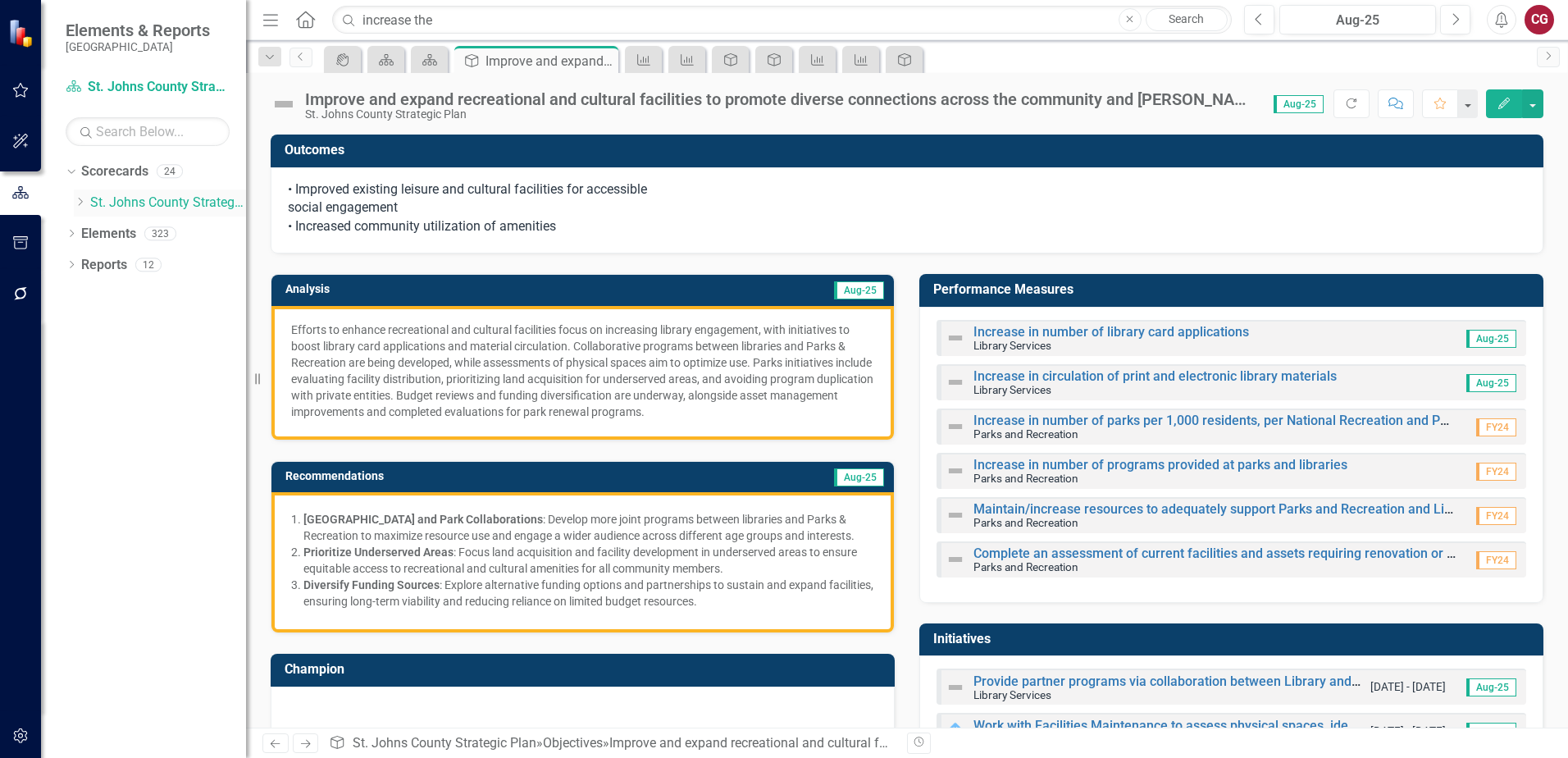
click at [146, 202] on link "St. Johns County Strategic Plan" at bounding box center [168, 203] width 156 height 19
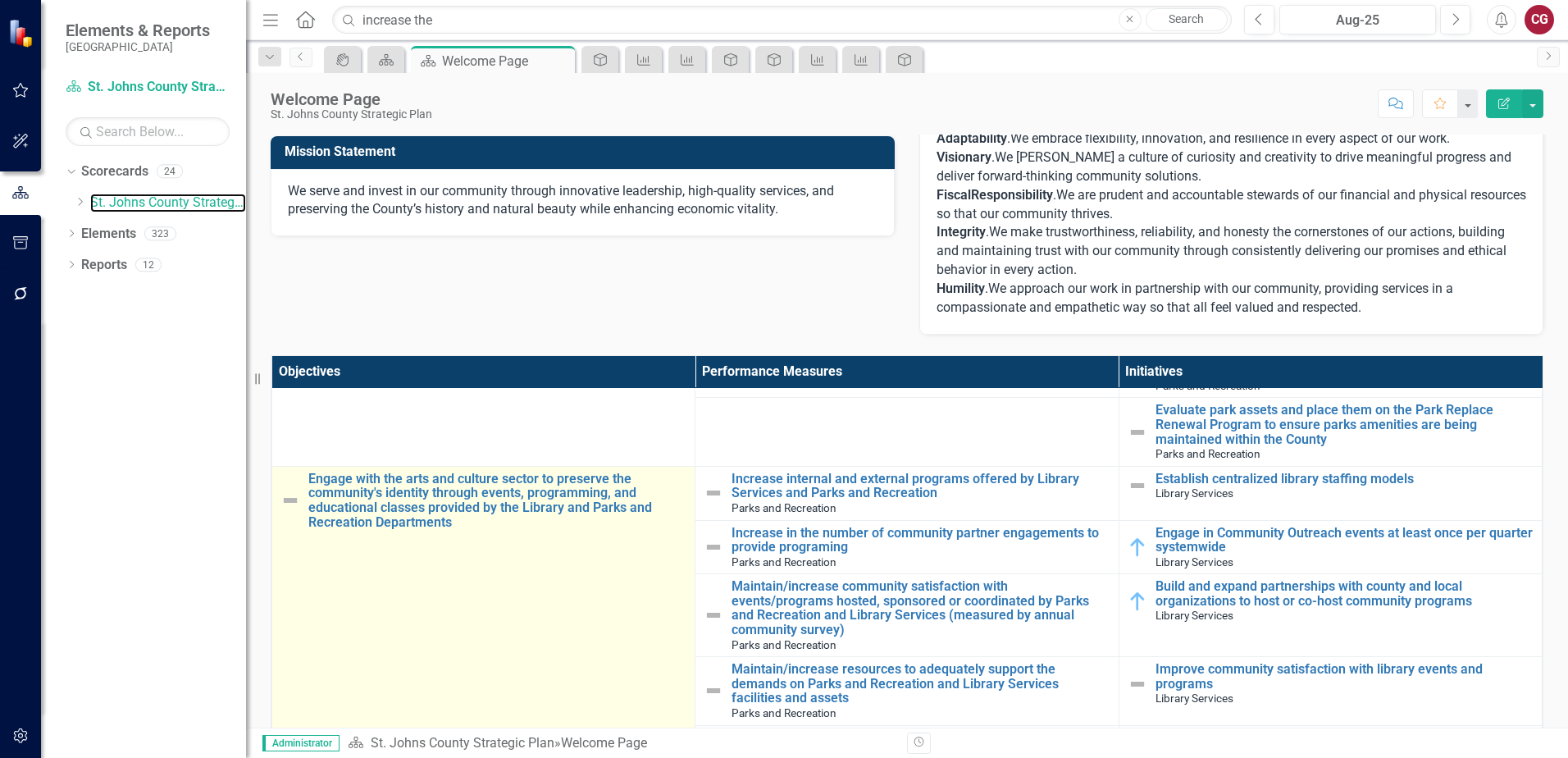
scroll to position [1642, 0]
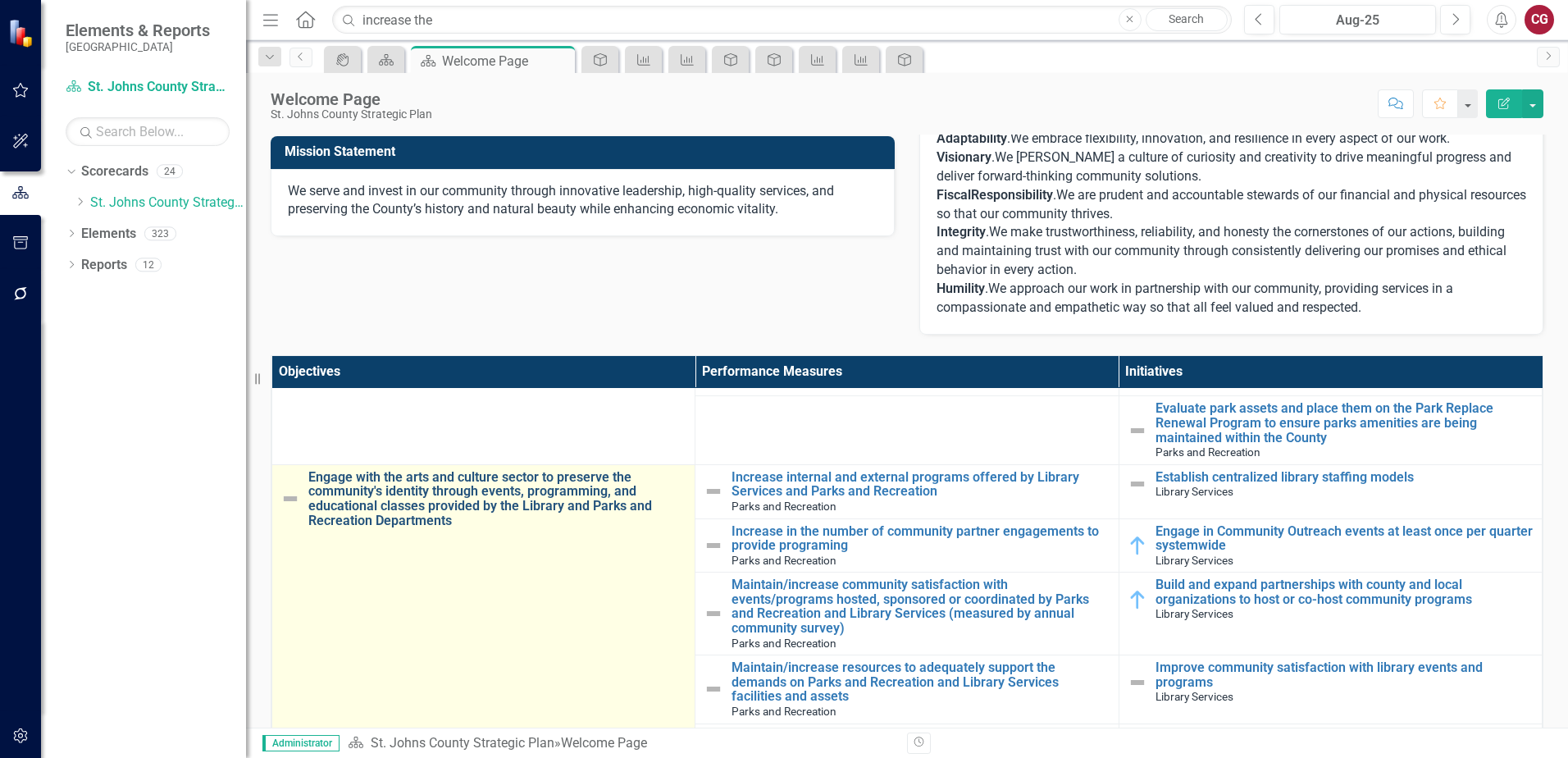
click at [412, 503] on link "Engage with the arts and culture sector to preserve the community's identity th…" at bounding box center [497, 498] width 378 height 58
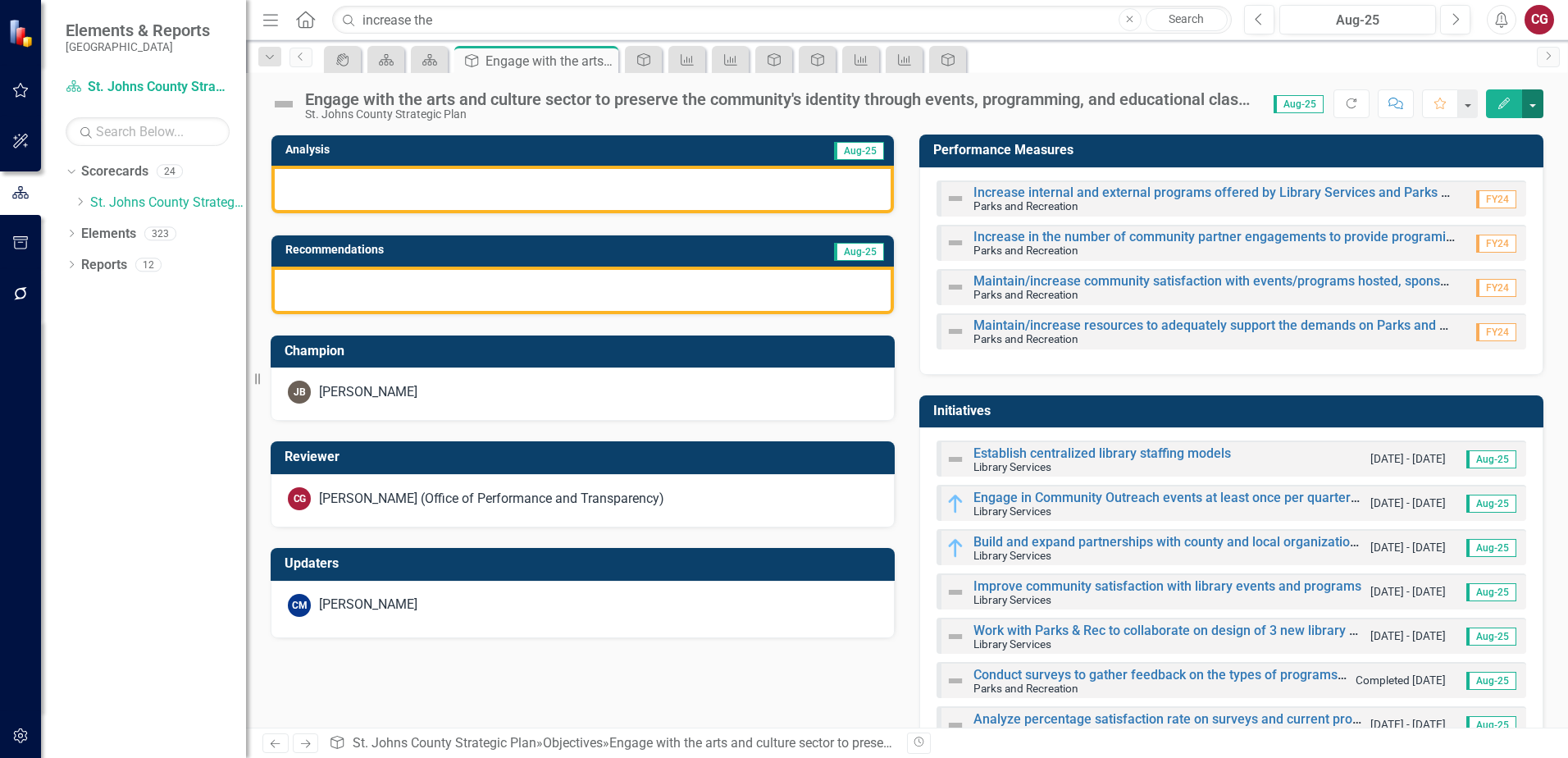
click at [1528, 109] on button "button" at bounding box center [1533, 104] width 22 height 28
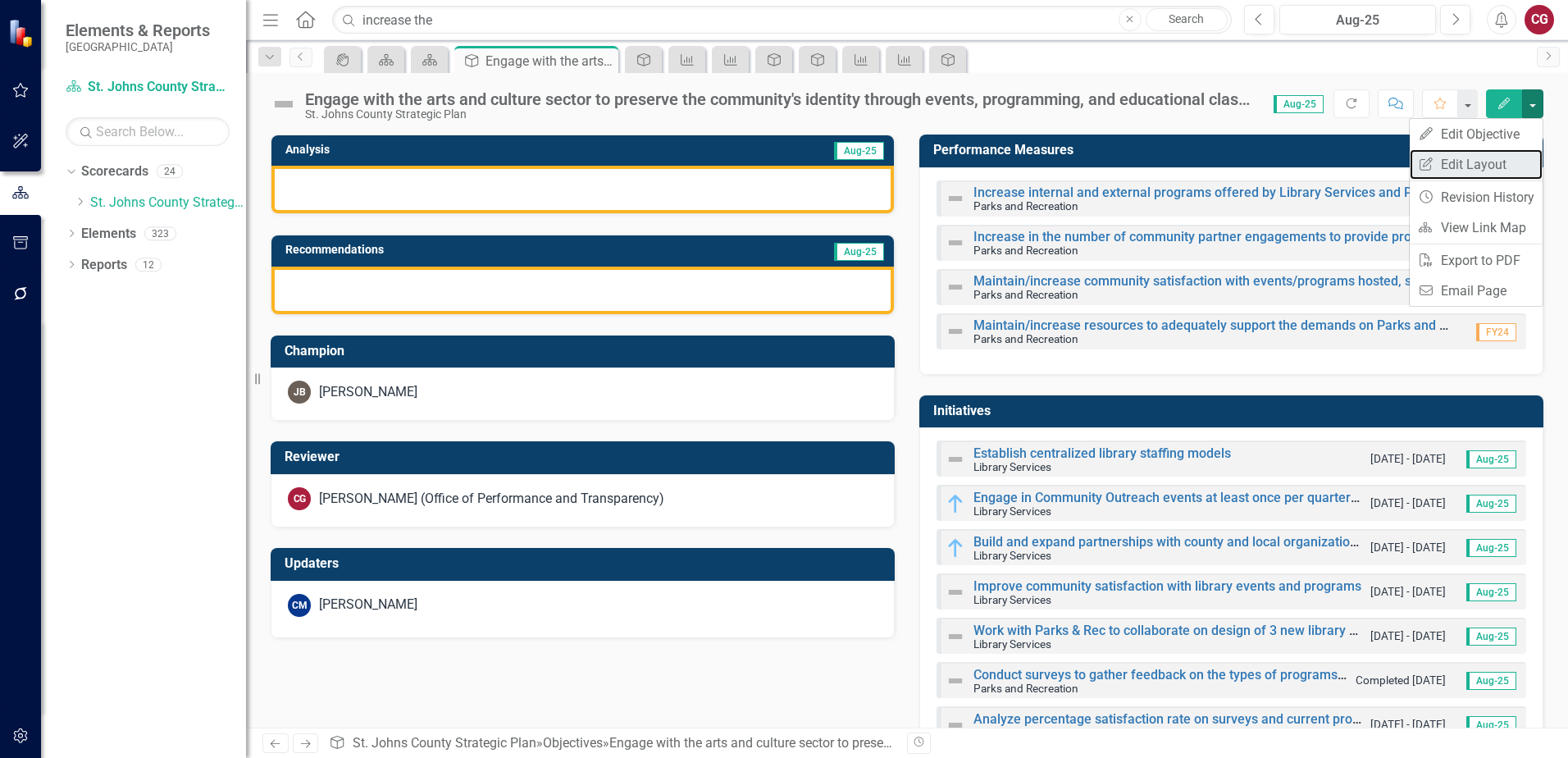
click at [1475, 164] on link "Edit Report Edit Layout" at bounding box center [1476, 164] width 133 height 30
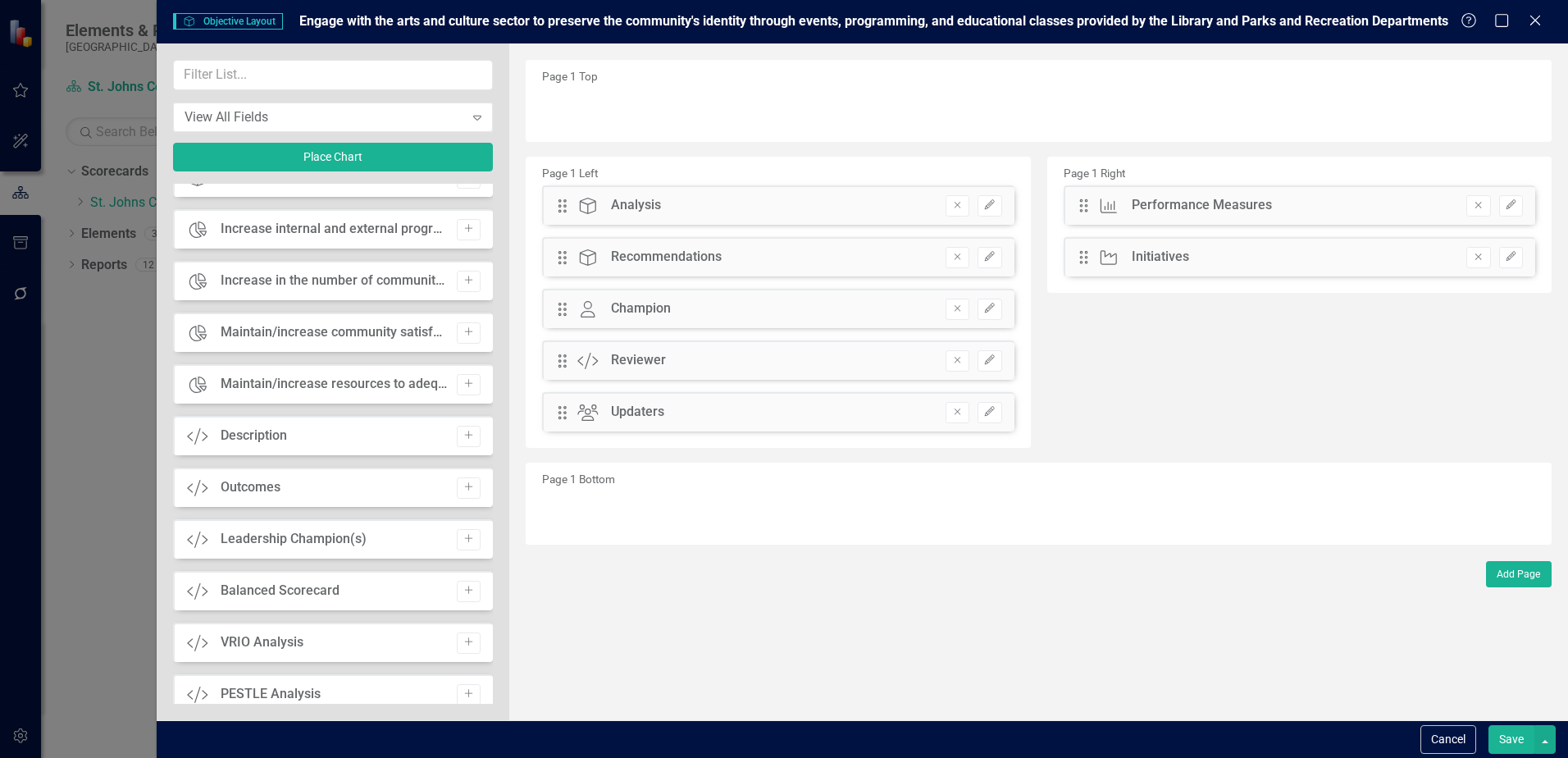
scroll to position [985, 0]
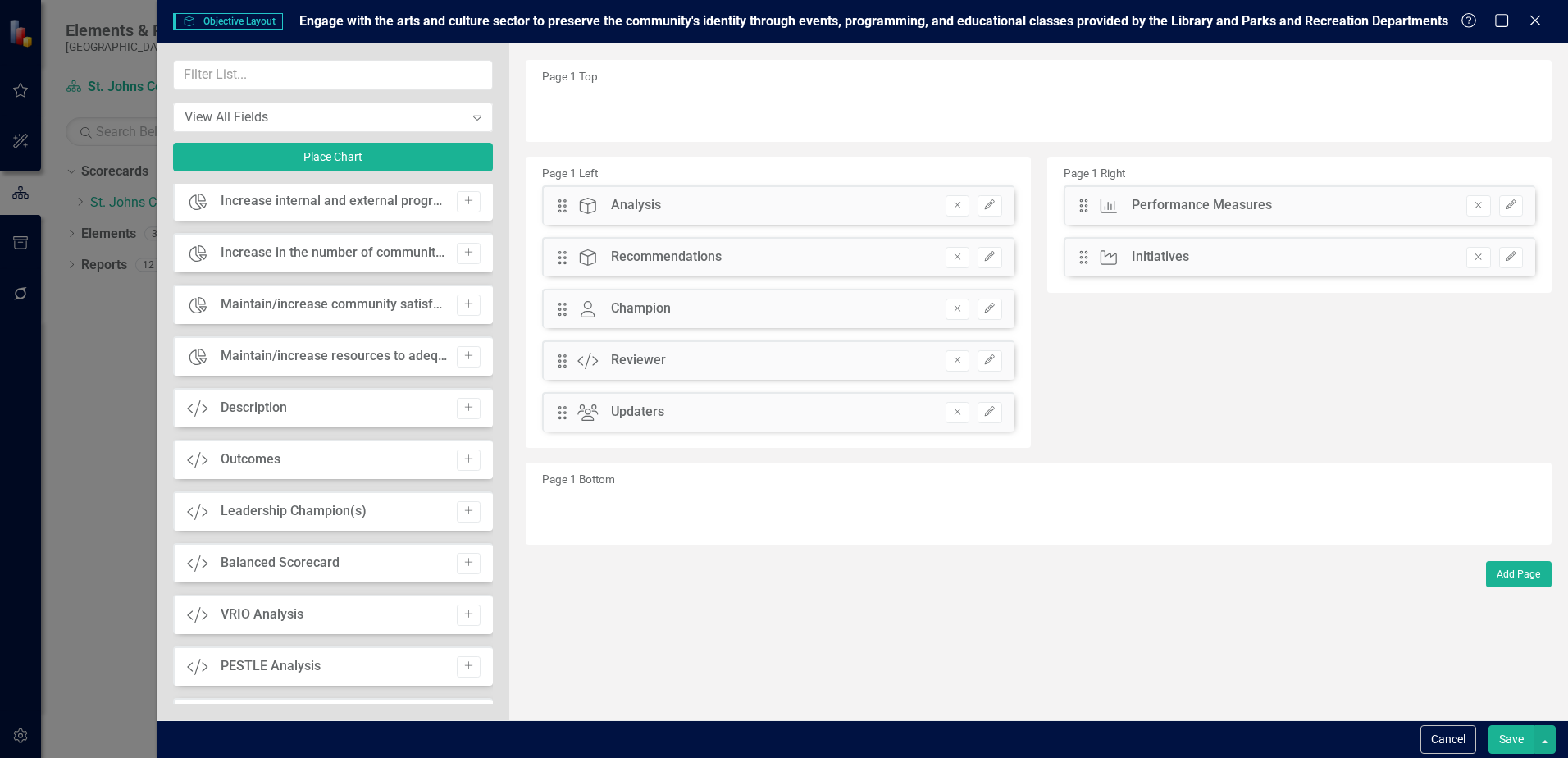
click at [463, 471] on div "Custom Outcomes Add" at bounding box center [332, 460] width 320 height 40
click at [462, 463] on icon "Add" at bounding box center [468, 460] width 12 height 9
click at [1509, 735] on button "Save" at bounding box center [1511, 740] width 46 height 28
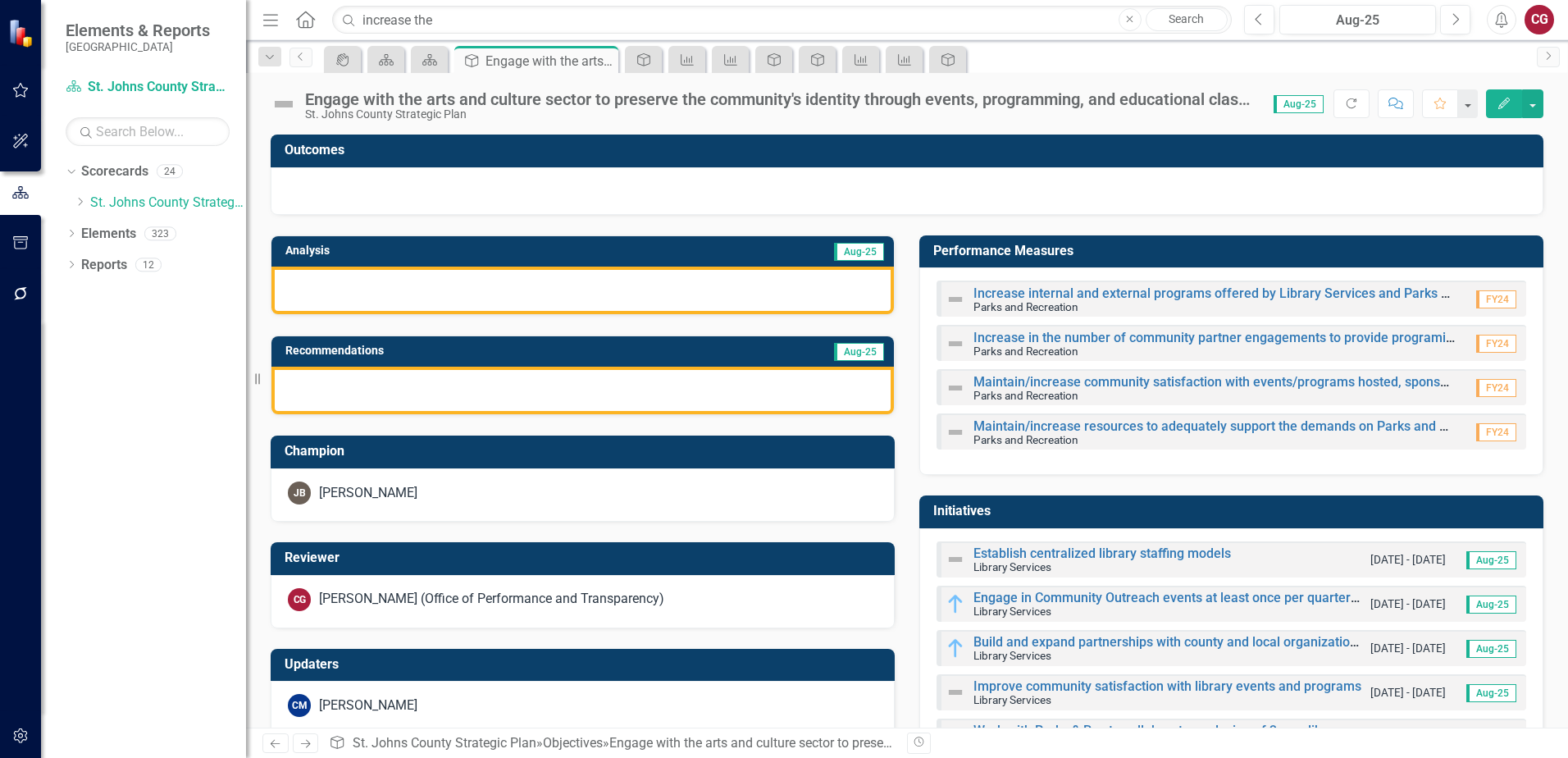
click at [721, 182] on div at bounding box center [907, 191] width 1273 height 47
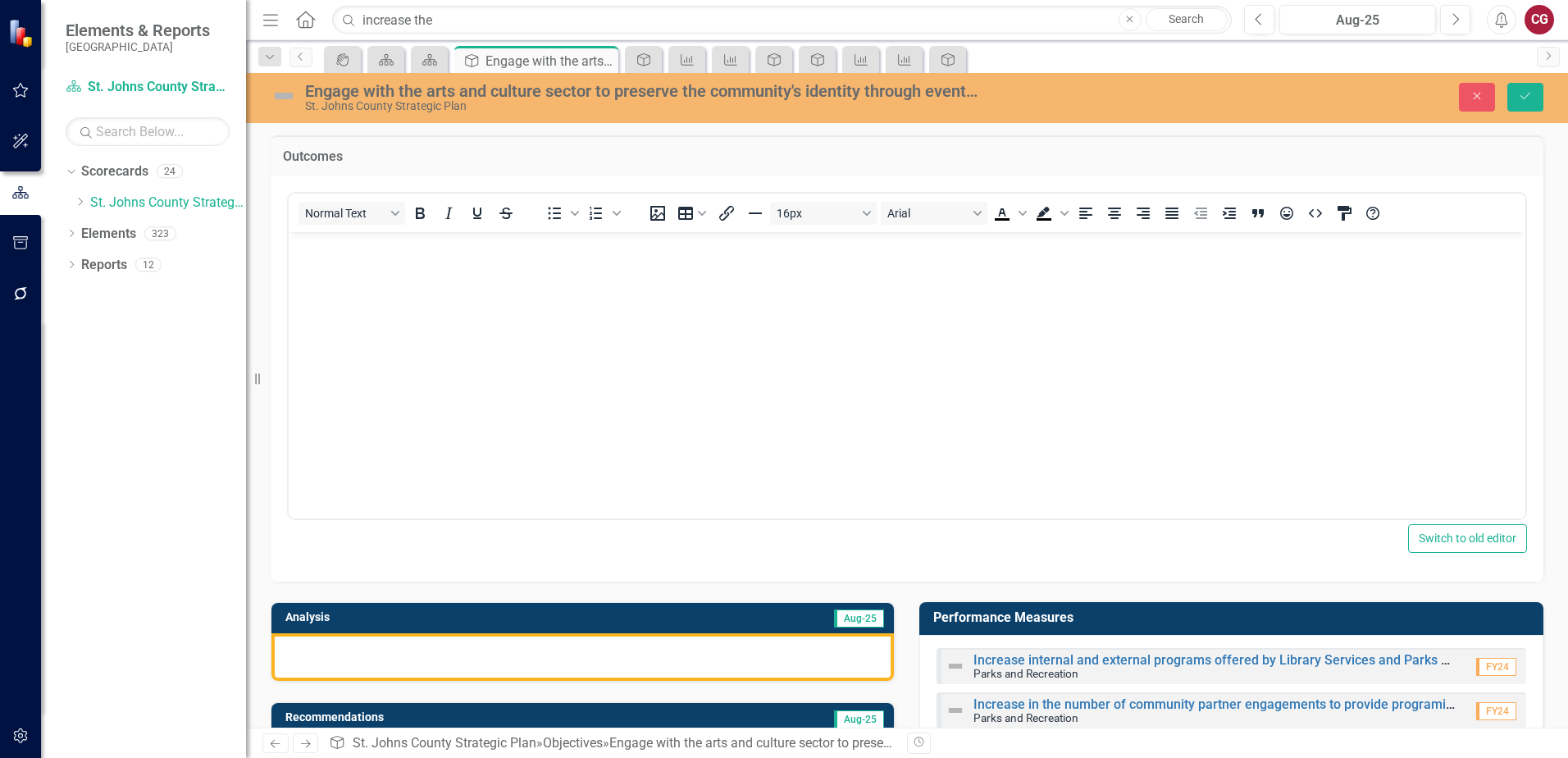
scroll to position [0, 0]
drag, startPoint x: 458, startPoint y: 286, endPoint x: 445, endPoint y: 266, distance: 23.9
click at [438, 284] on body "Rich Text Area. Press ALT-0 for help." at bounding box center [907, 354] width 1237 height 246
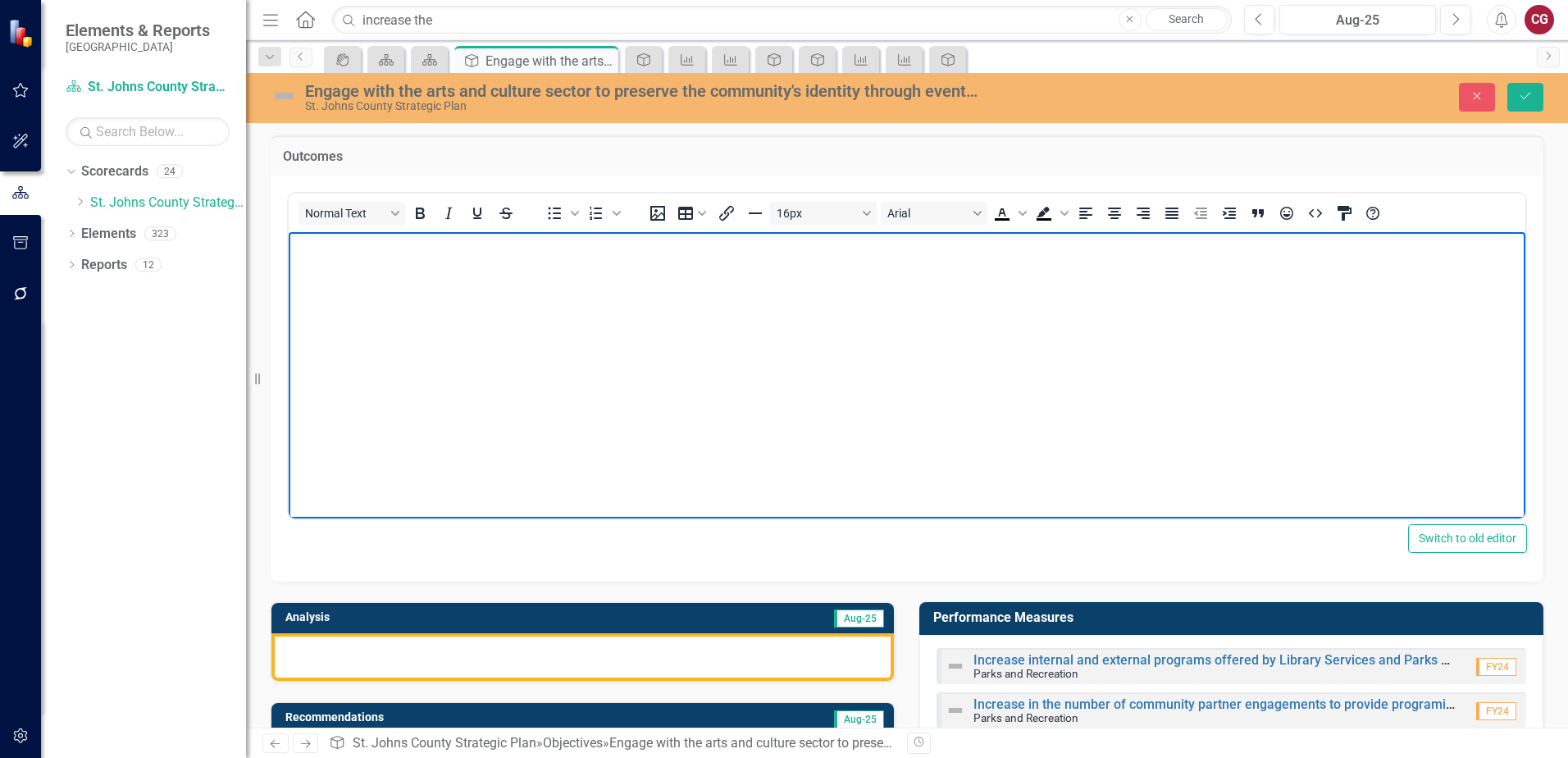
paste body "Rich Text Area. Press ALT-0 for help."
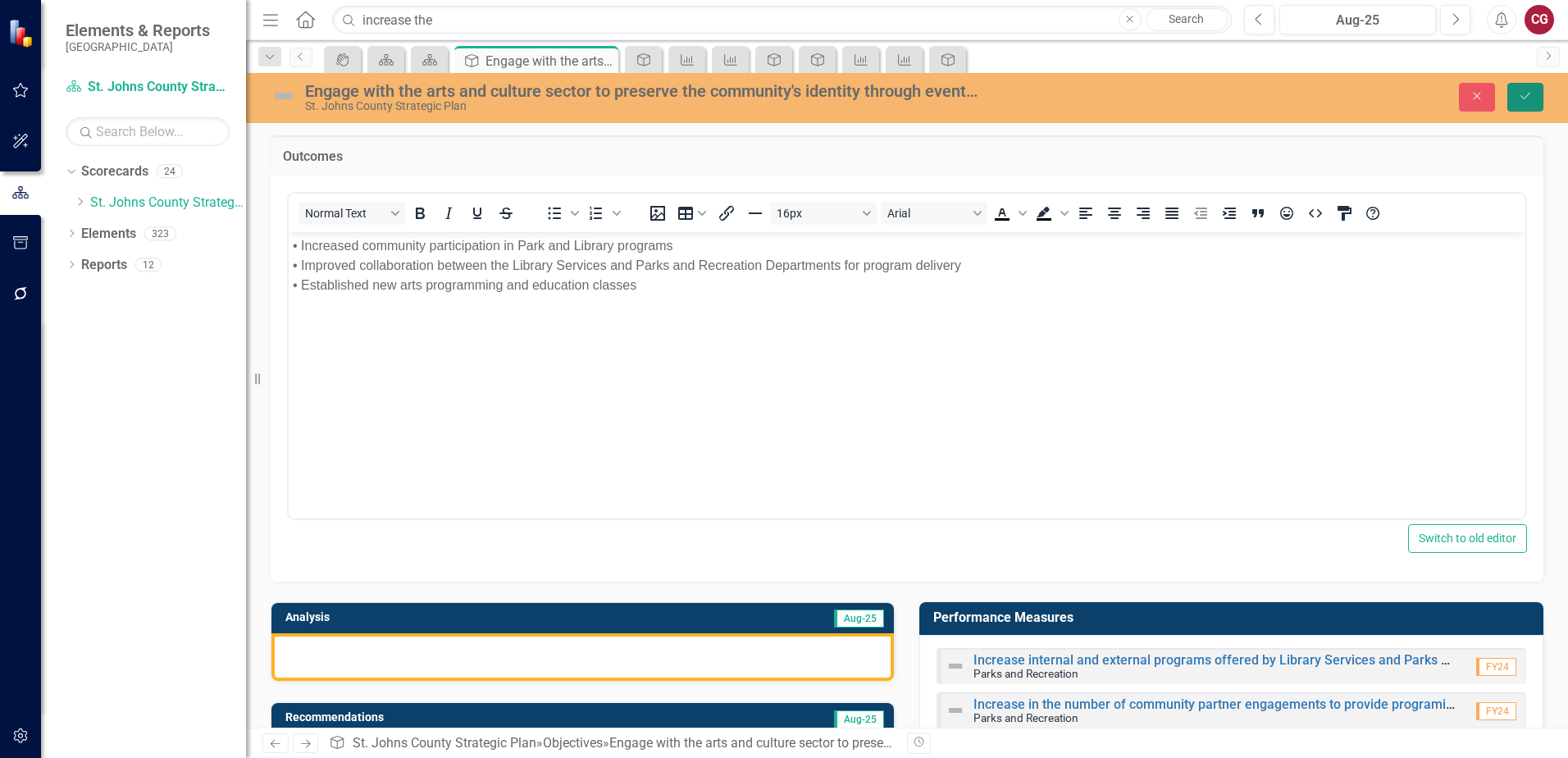
click at [1517, 91] on button "Save" at bounding box center [1526, 97] width 36 height 28
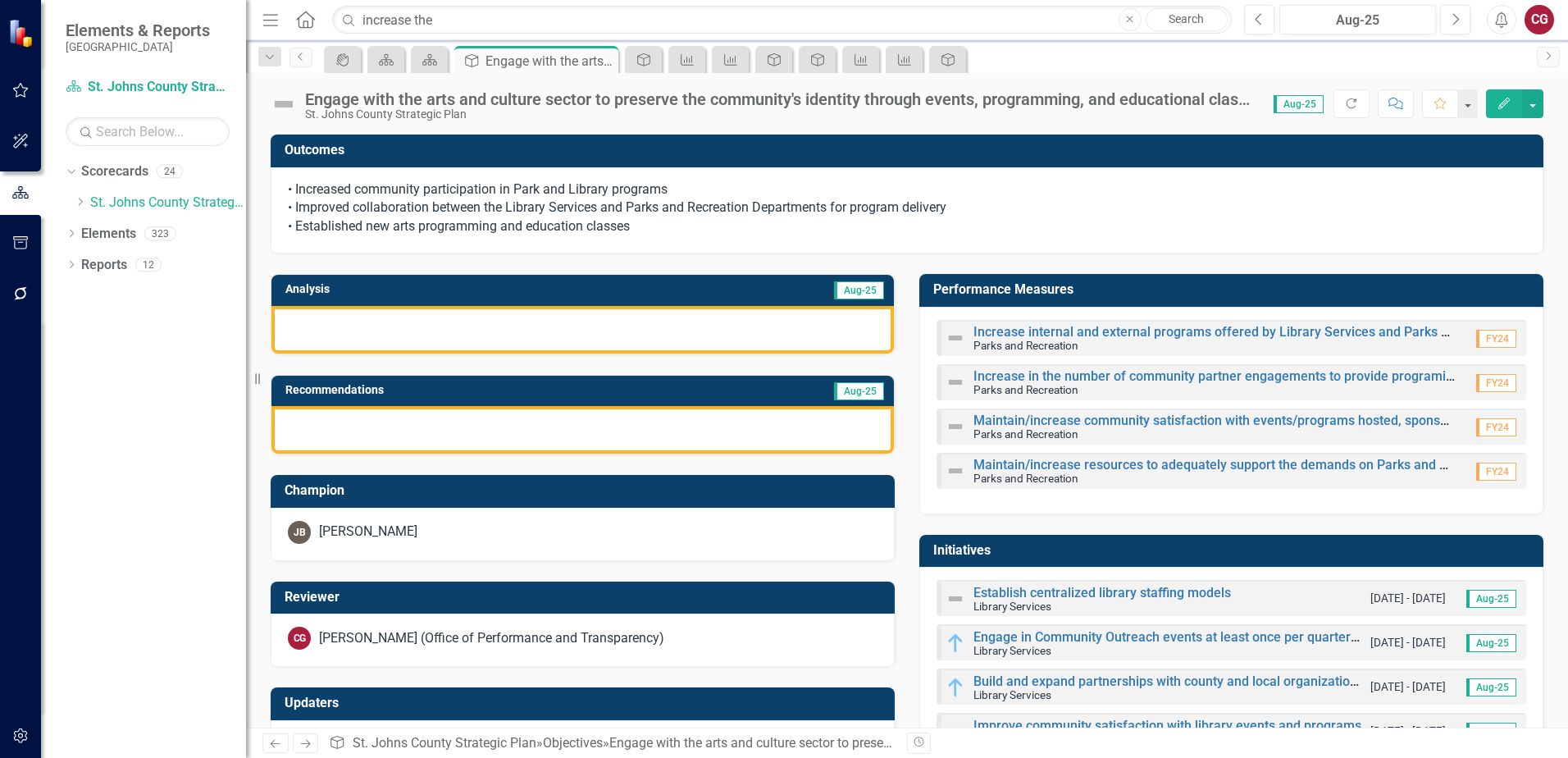
click at [450, 537] on div "[PERSON_NAME]" at bounding box center [582, 532] width 590 height 23
click at [452, 537] on div "[PERSON_NAME]" at bounding box center [582, 532] width 590 height 23
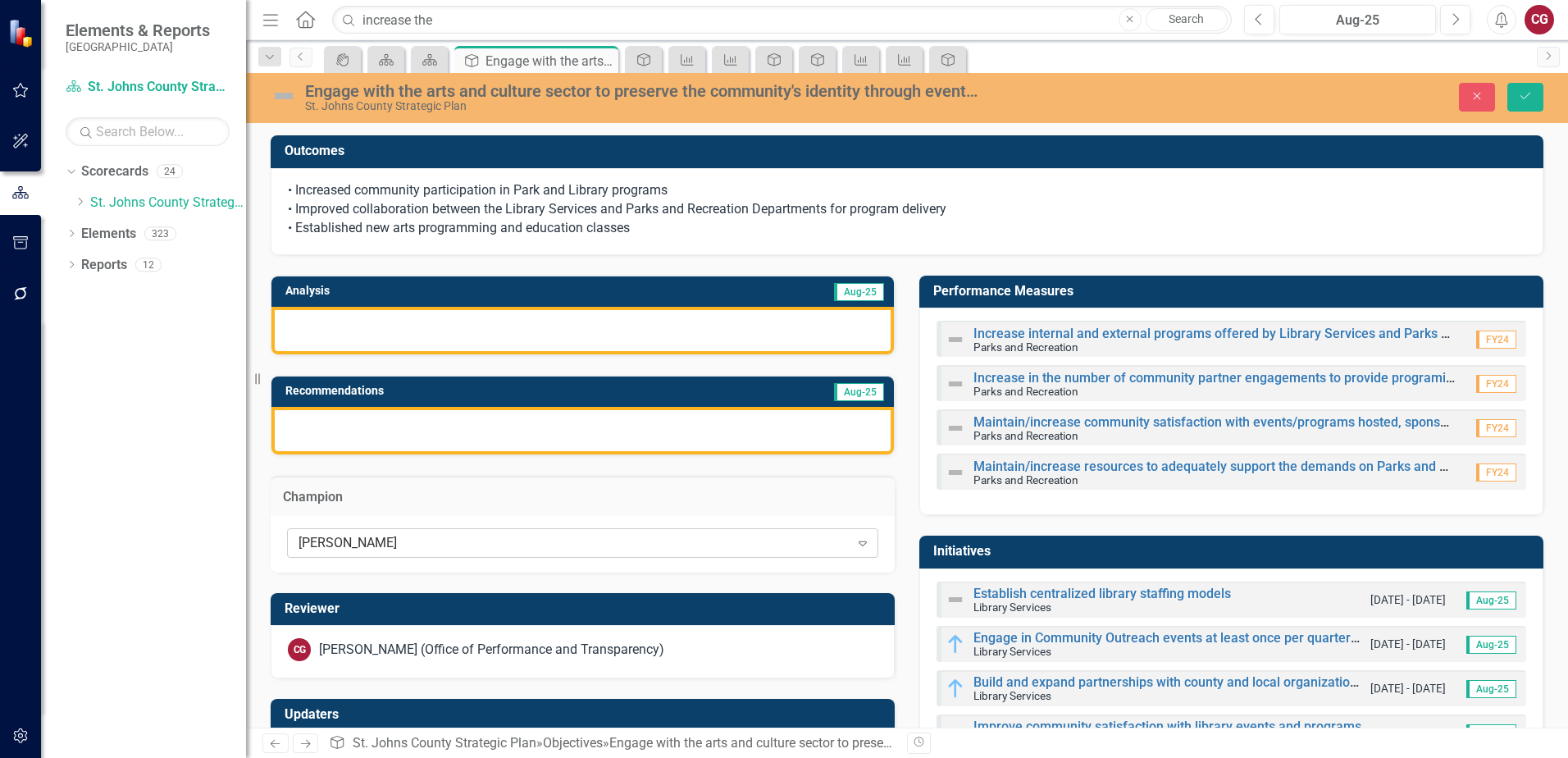
click at [458, 540] on div "[PERSON_NAME]" at bounding box center [574, 544] width 551 height 19
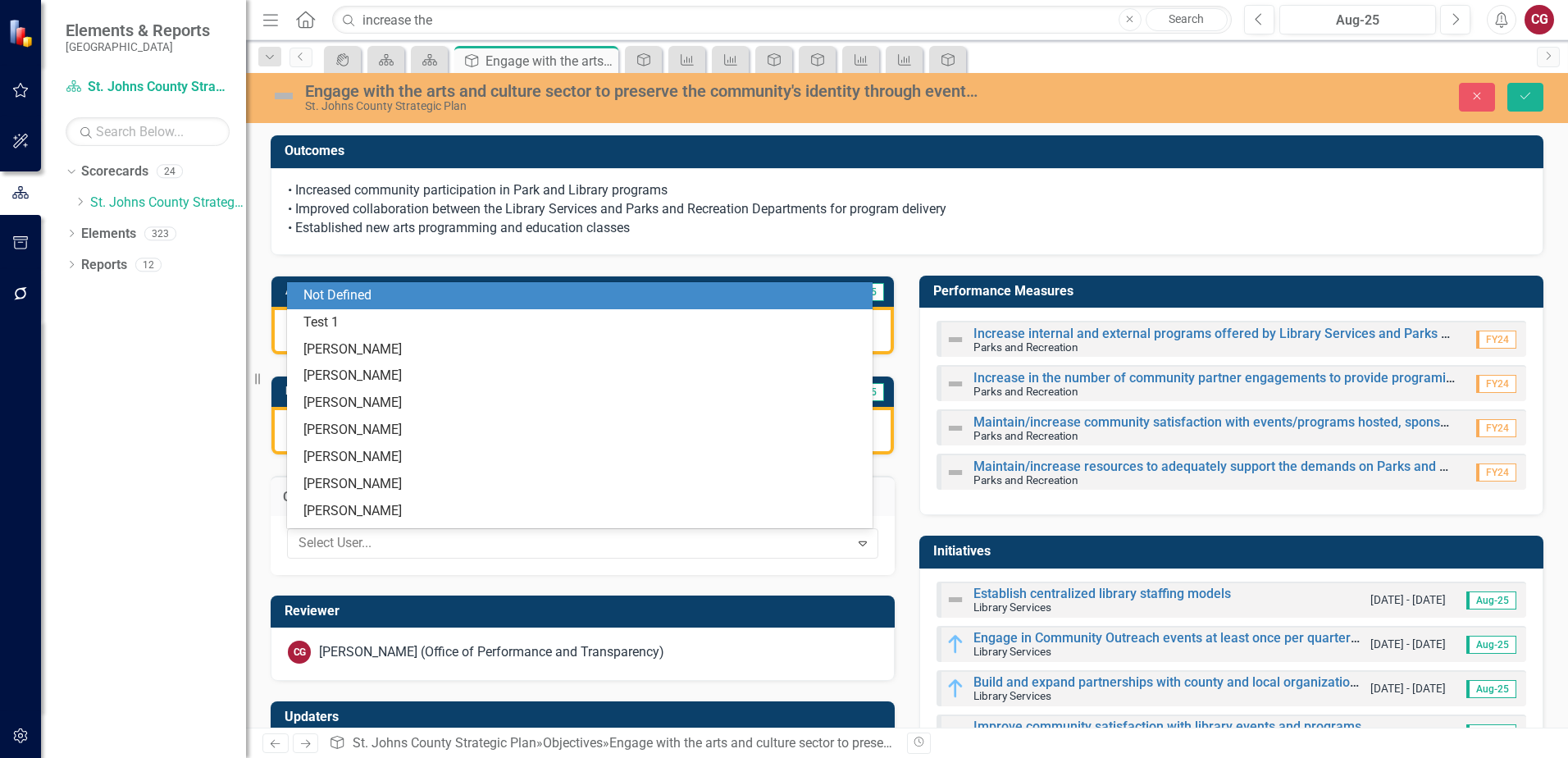
click at [418, 295] on div "Not Defined" at bounding box center [583, 295] width 559 height 19
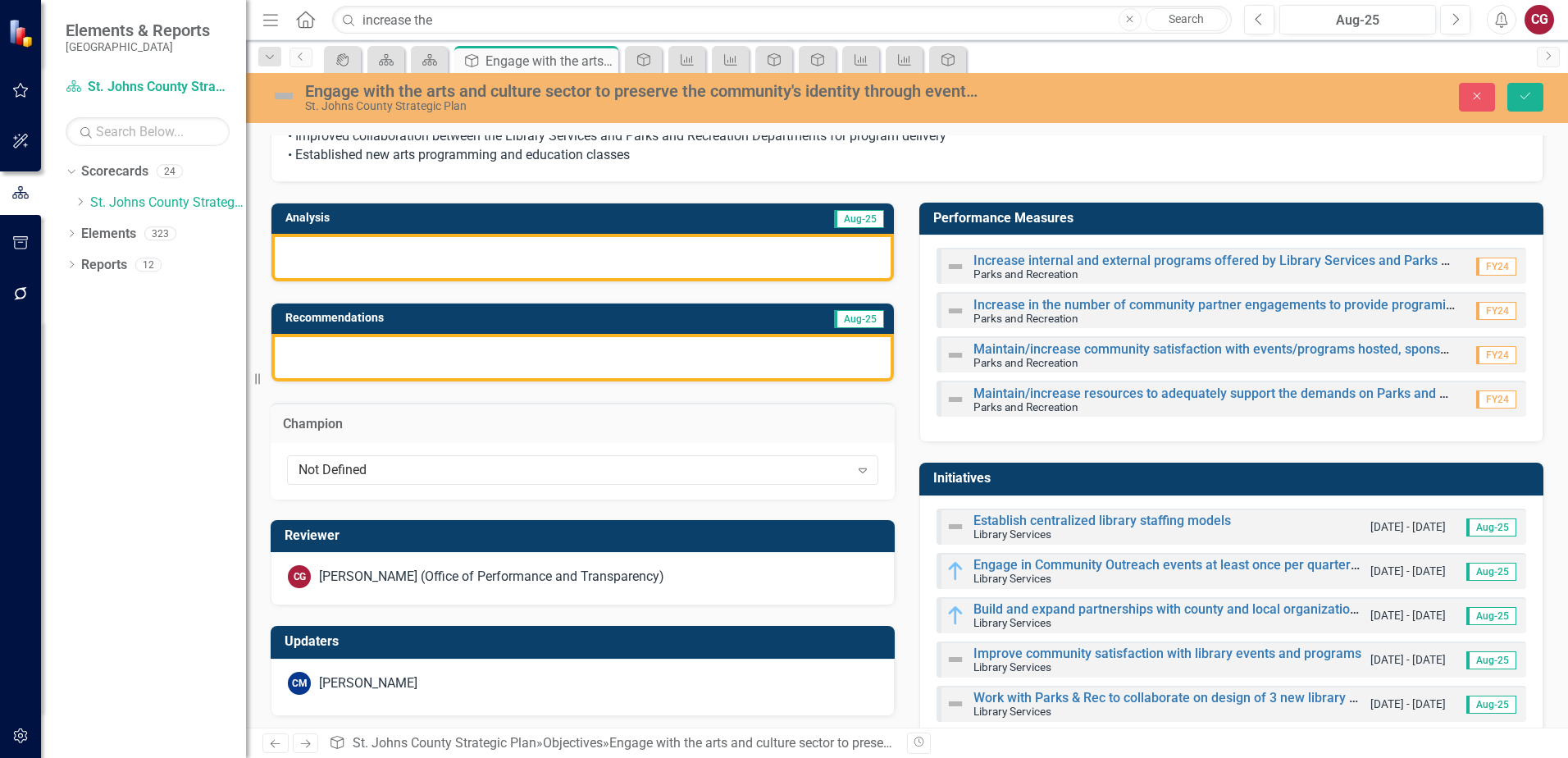
scroll to position [164, 0]
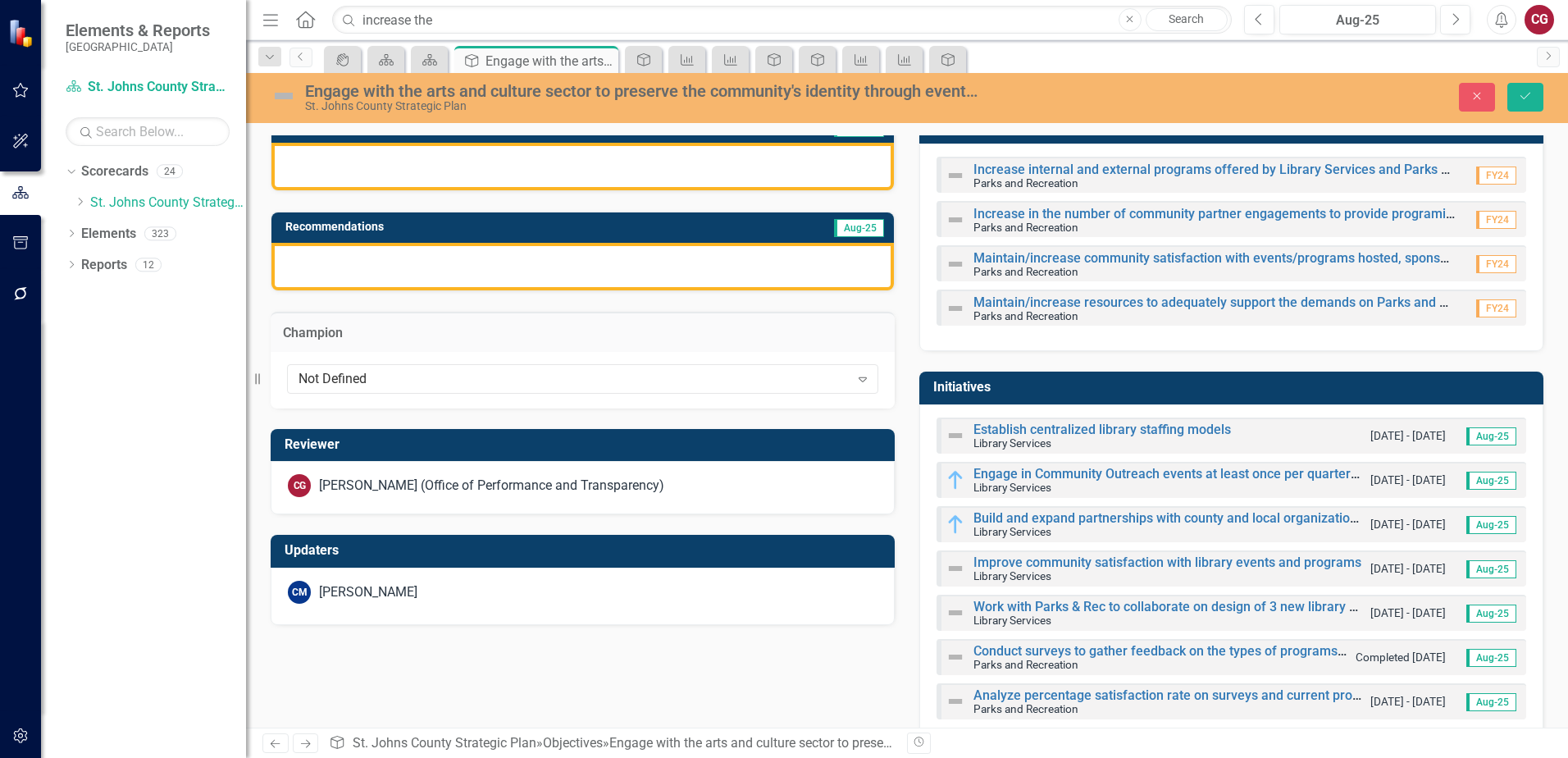
click at [506, 491] on div "[PERSON_NAME] (Office of Performance and Transparency)" at bounding box center [492, 486] width 345 height 19
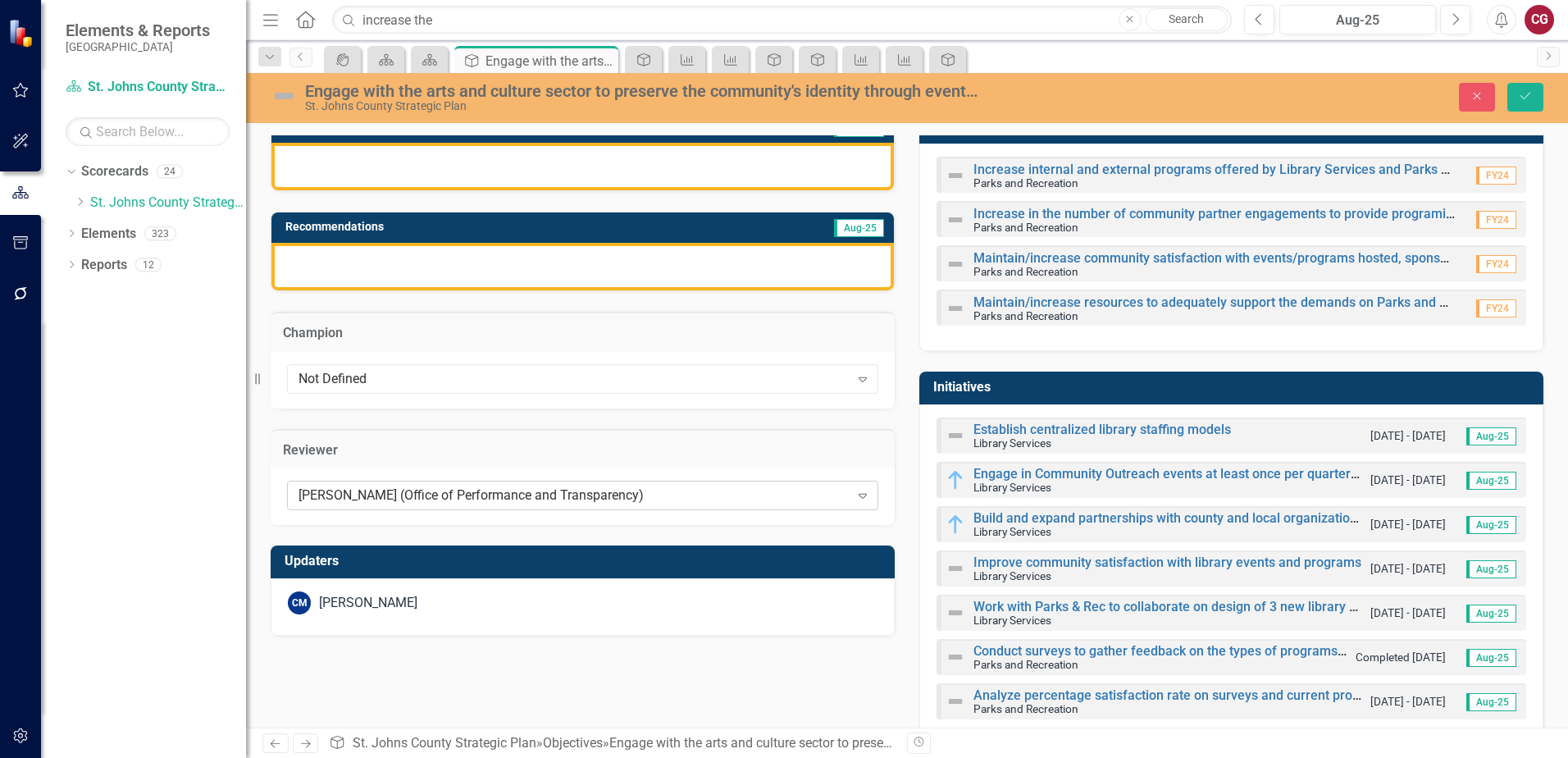
click at [493, 488] on div "[PERSON_NAME] (Office of Performance and Transparency)" at bounding box center [574, 497] width 551 height 19
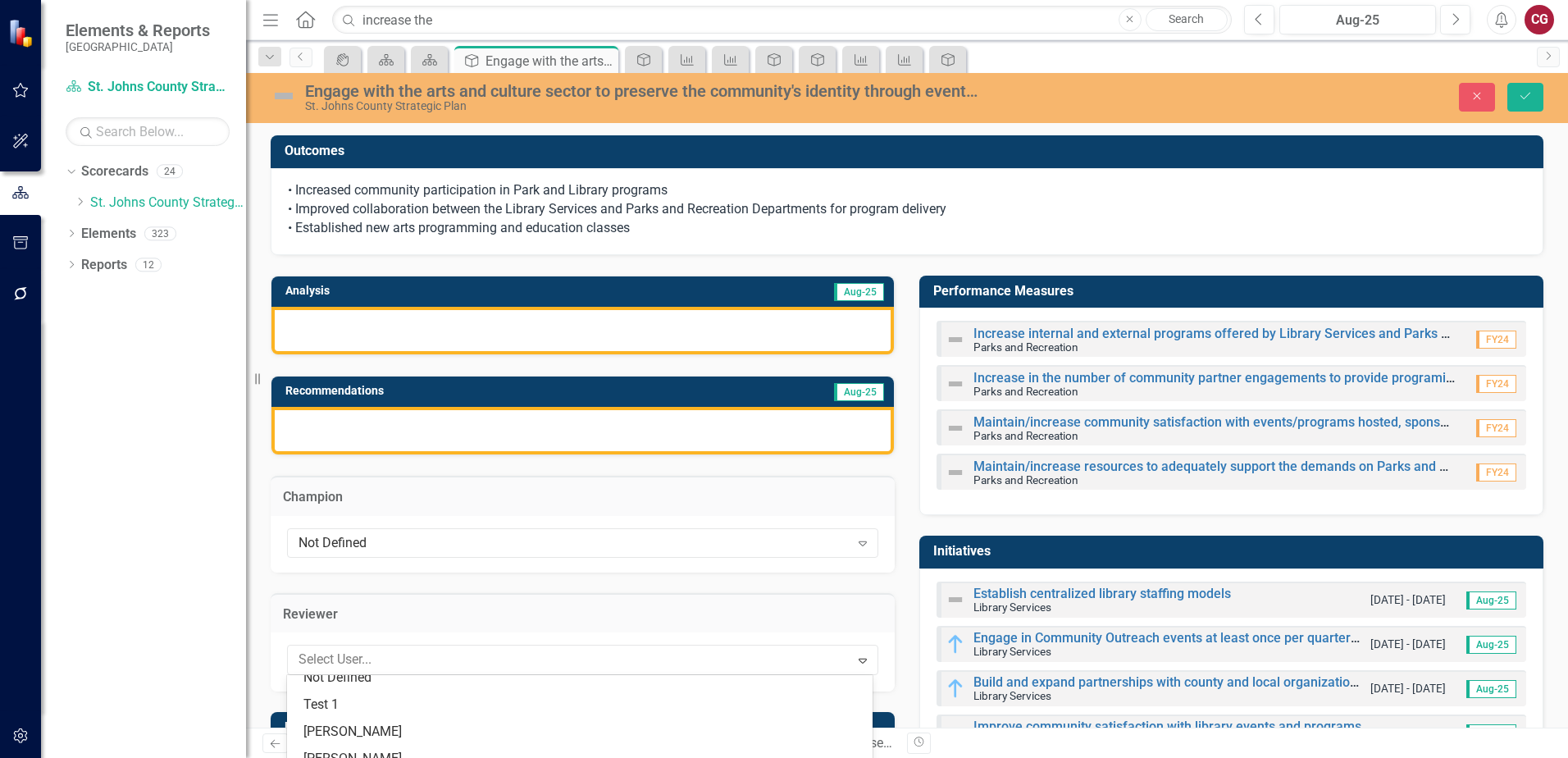
scroll to position [0, 0]
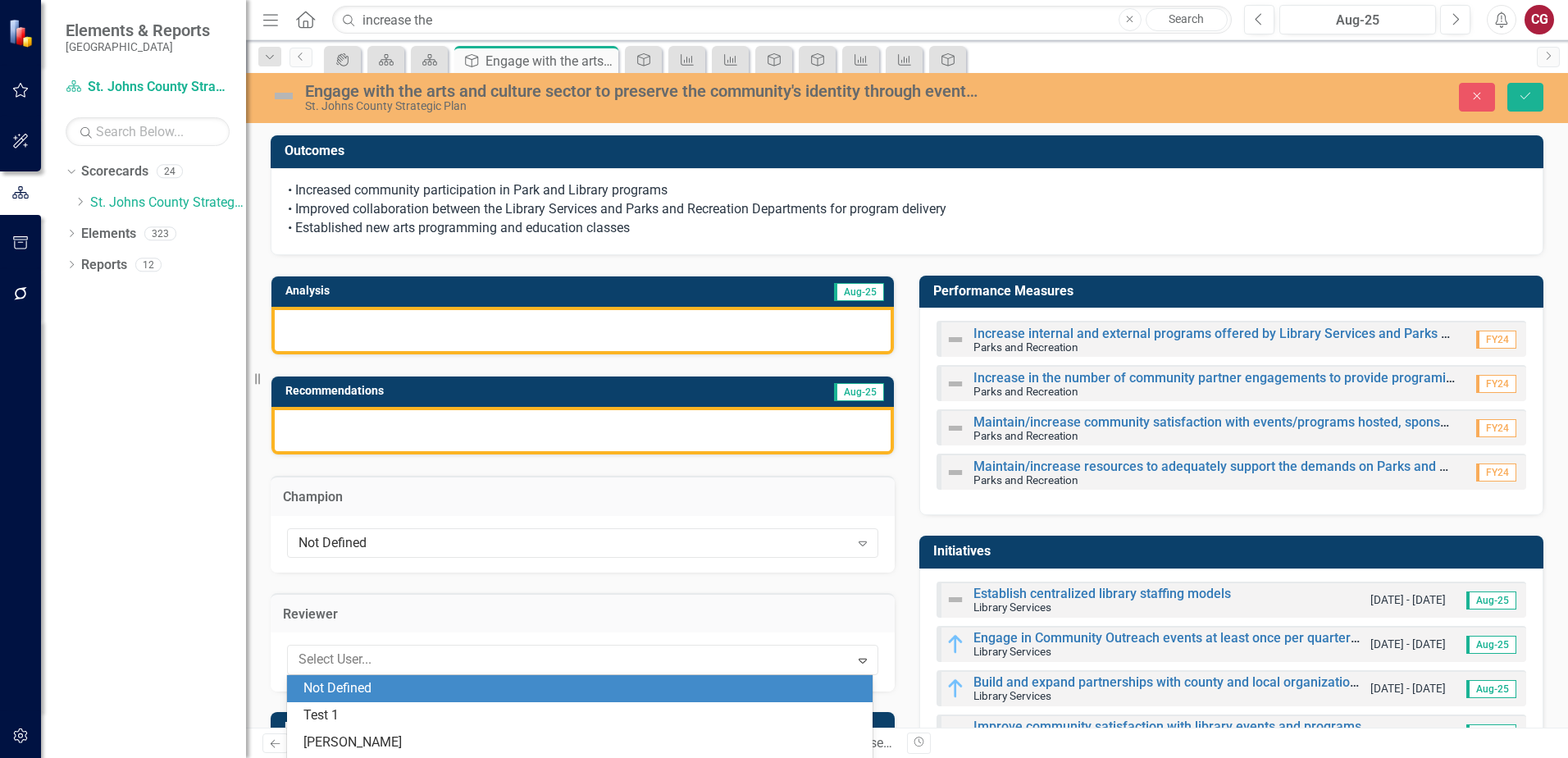
click at [374, 684] on div "Not Defined" at bounding box center [583, 689] width 559 height 19
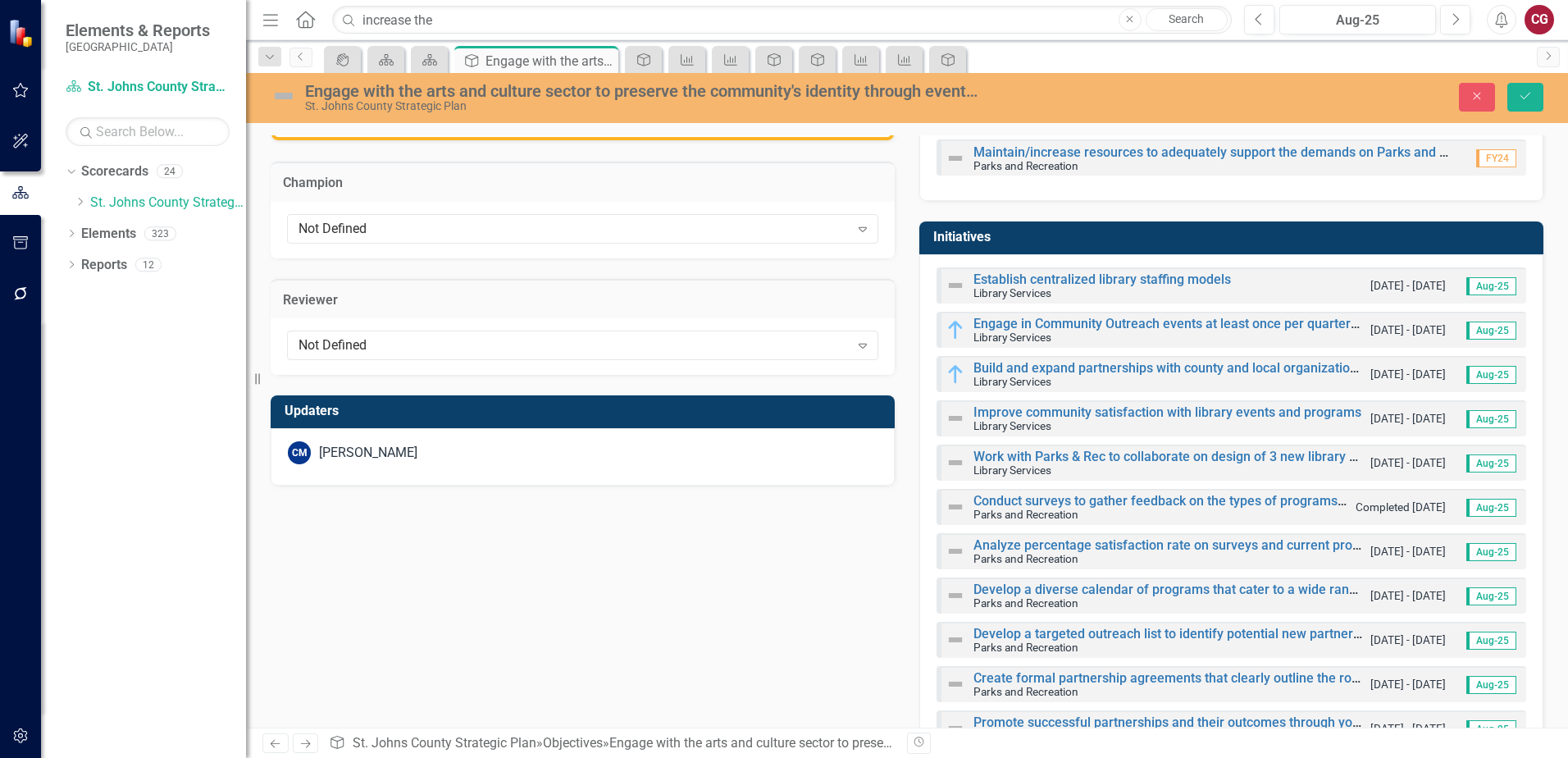
scroll to position [328, 0]
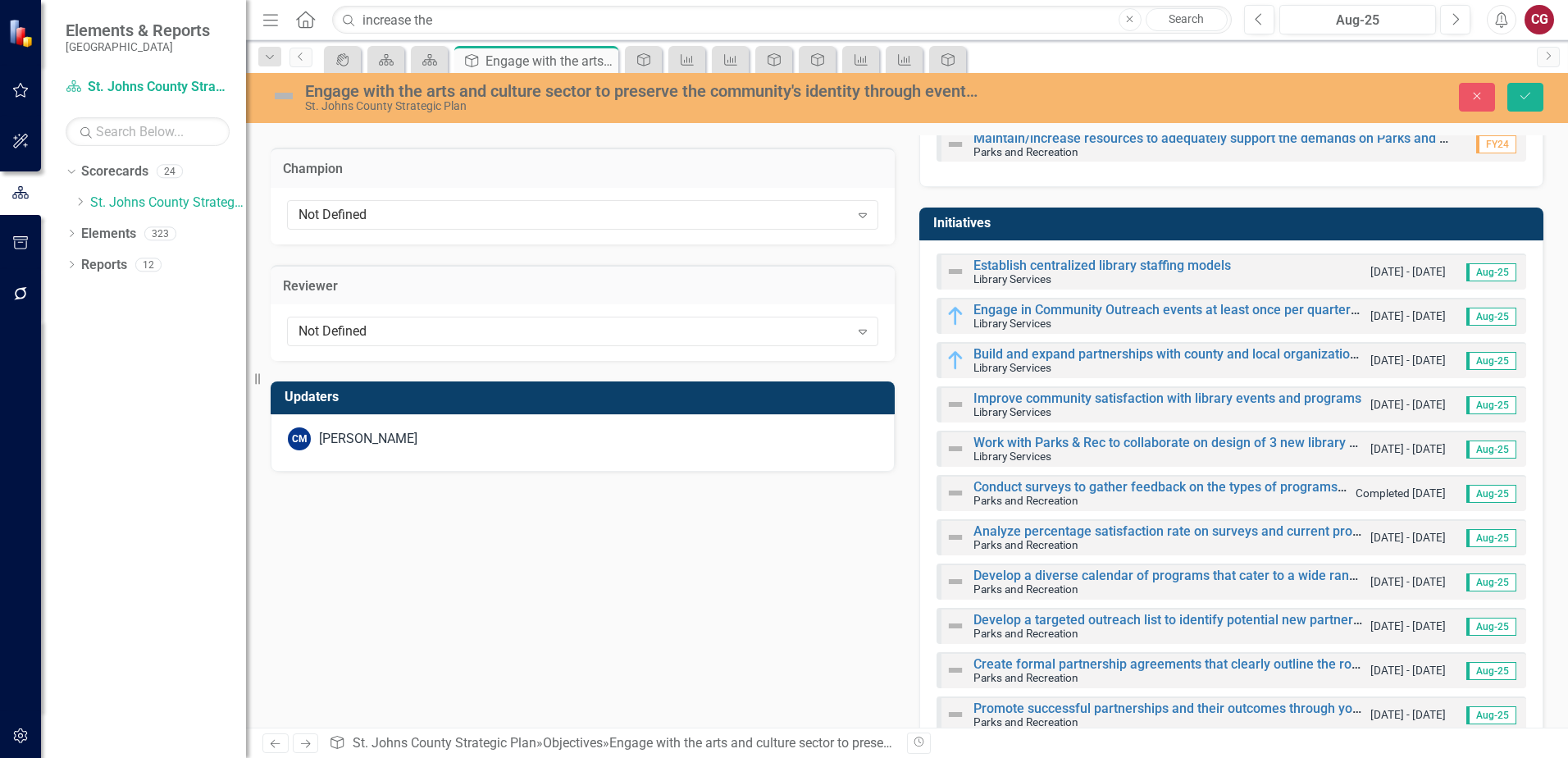
click at [525, 432] on div "CM [PERSON_NAME]" at bounding box center [582, 439] width 590 height 23
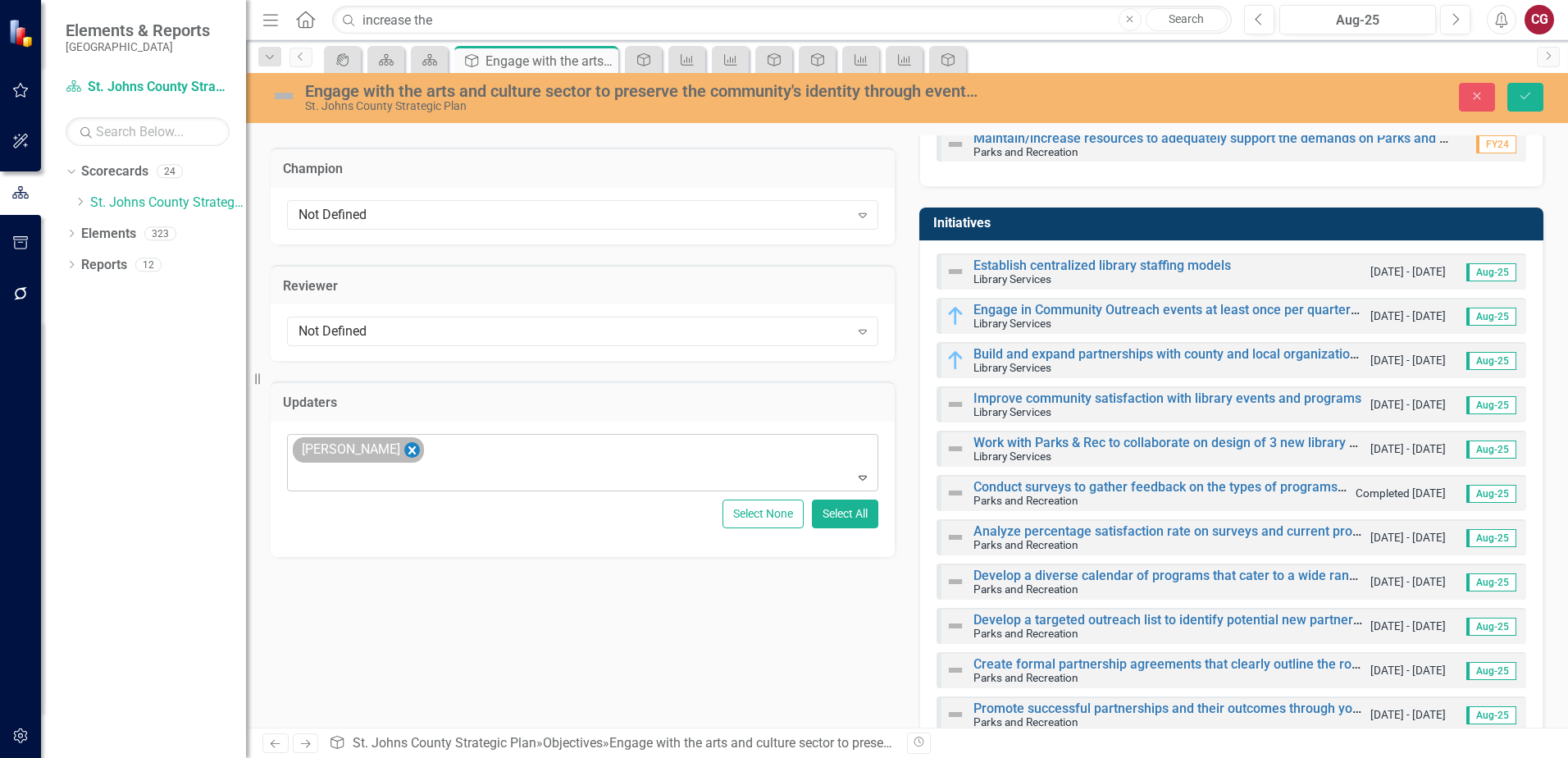
click at [405, 452] on icon "Remove Carrie Miska" at bounding box center [412, 450] width 16 height 21
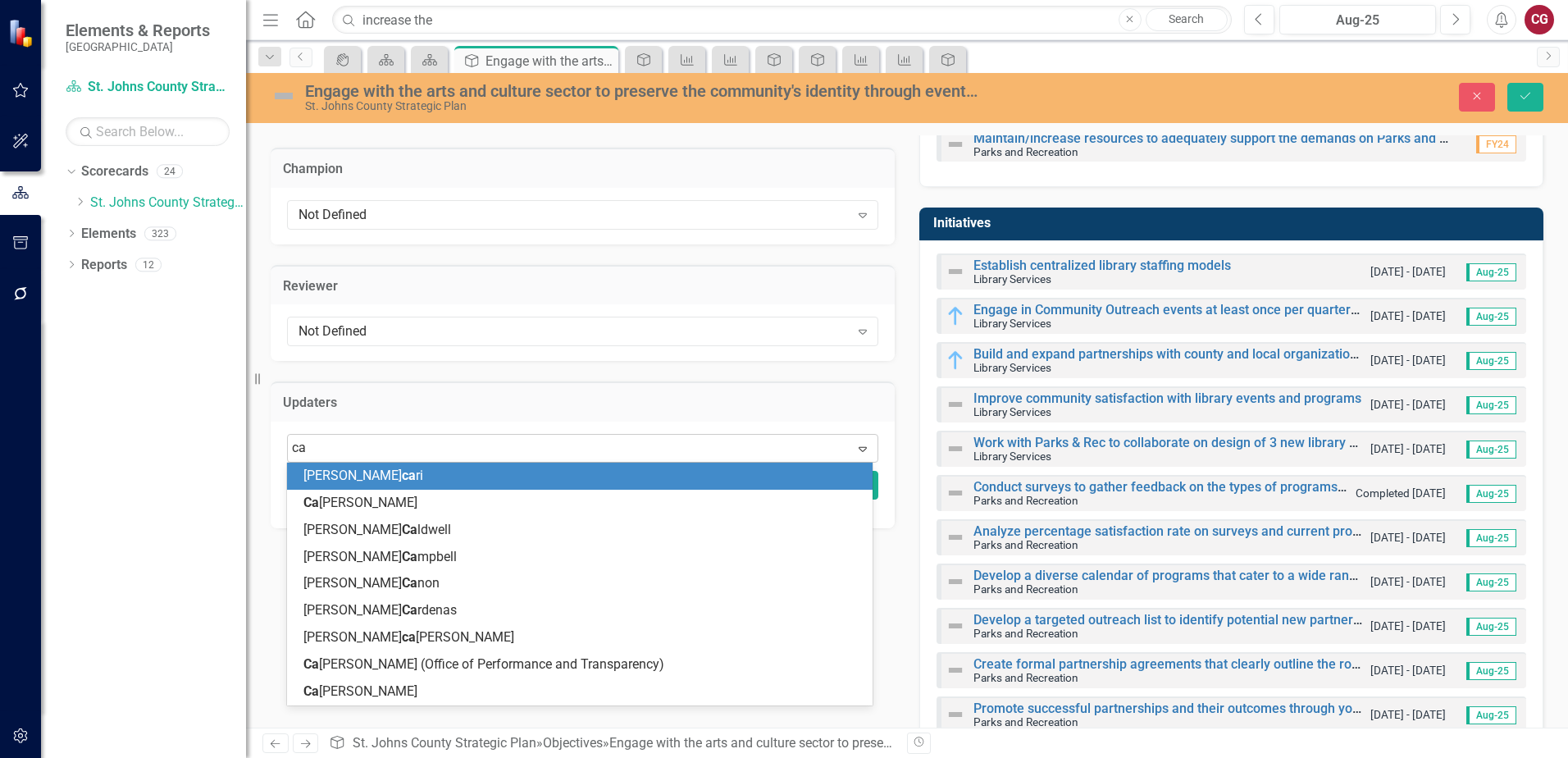
type input "cai"
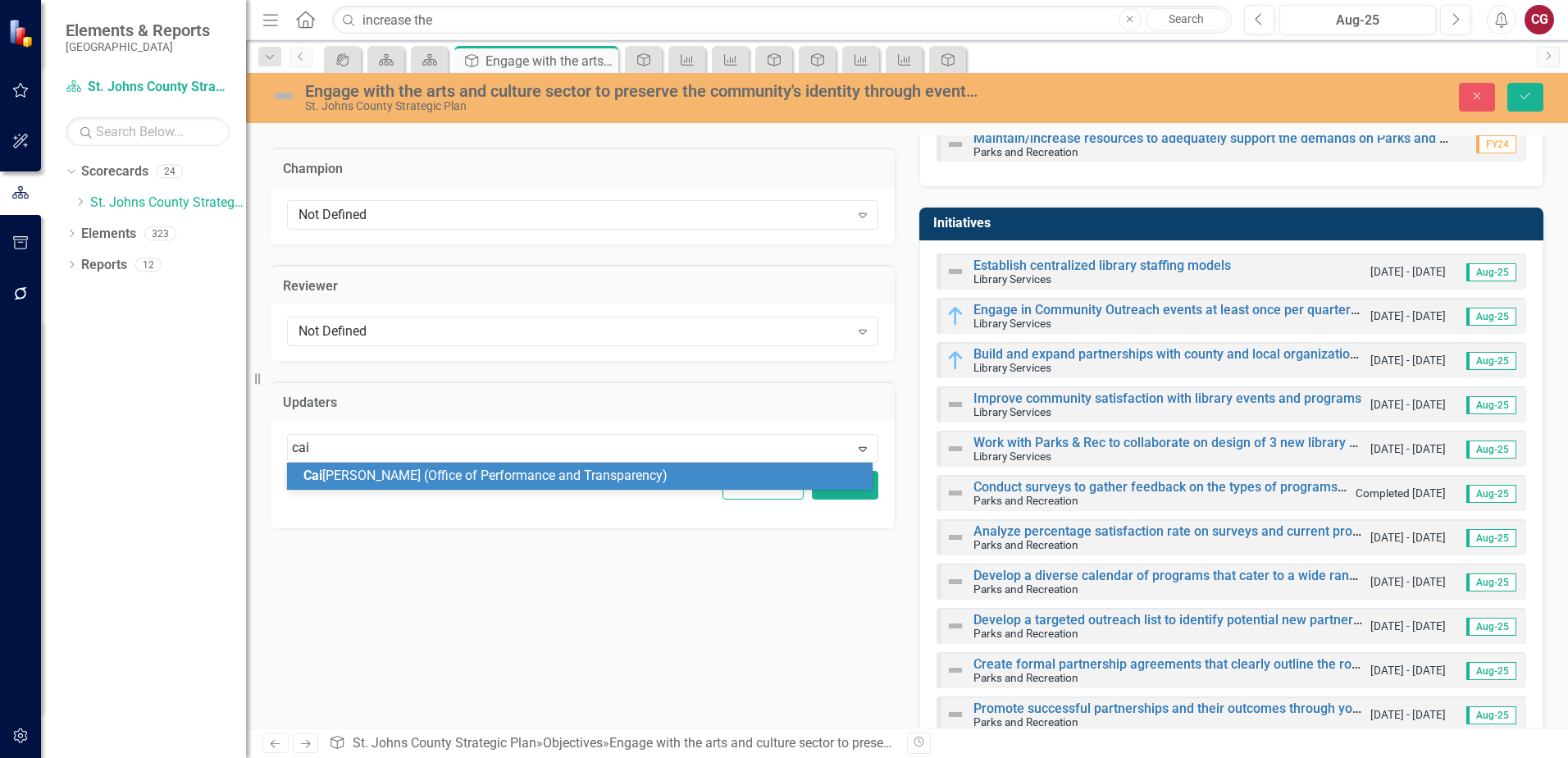
click at [411, 484] on div "Cai [PERSON_NAME] (Office of Performance and Transparency)" at bounding box center [583, 477] width 559 height 19
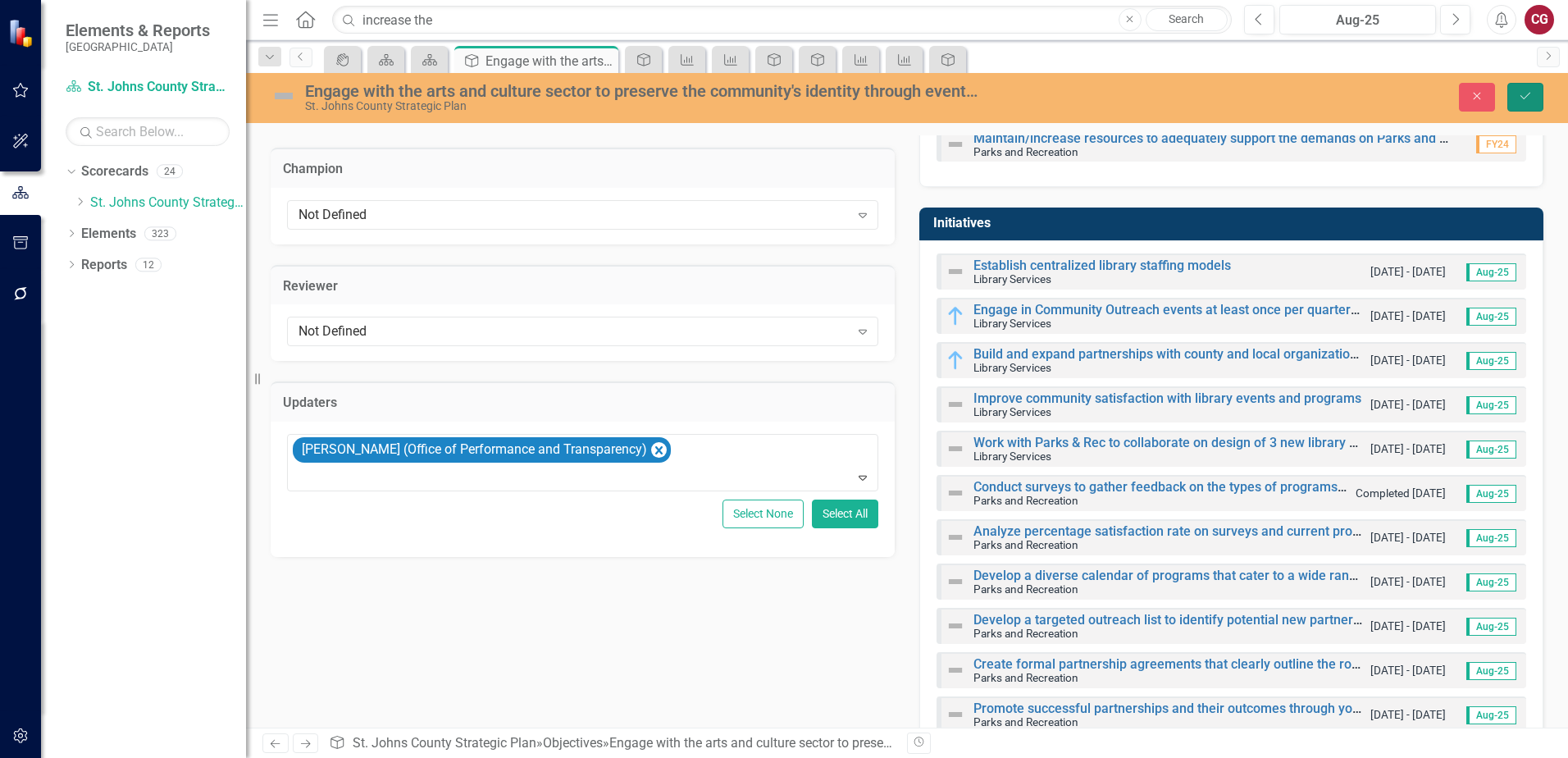
click at [1530, 104] on button "Save" at bounding box center [1526, 97] width 36 height 28
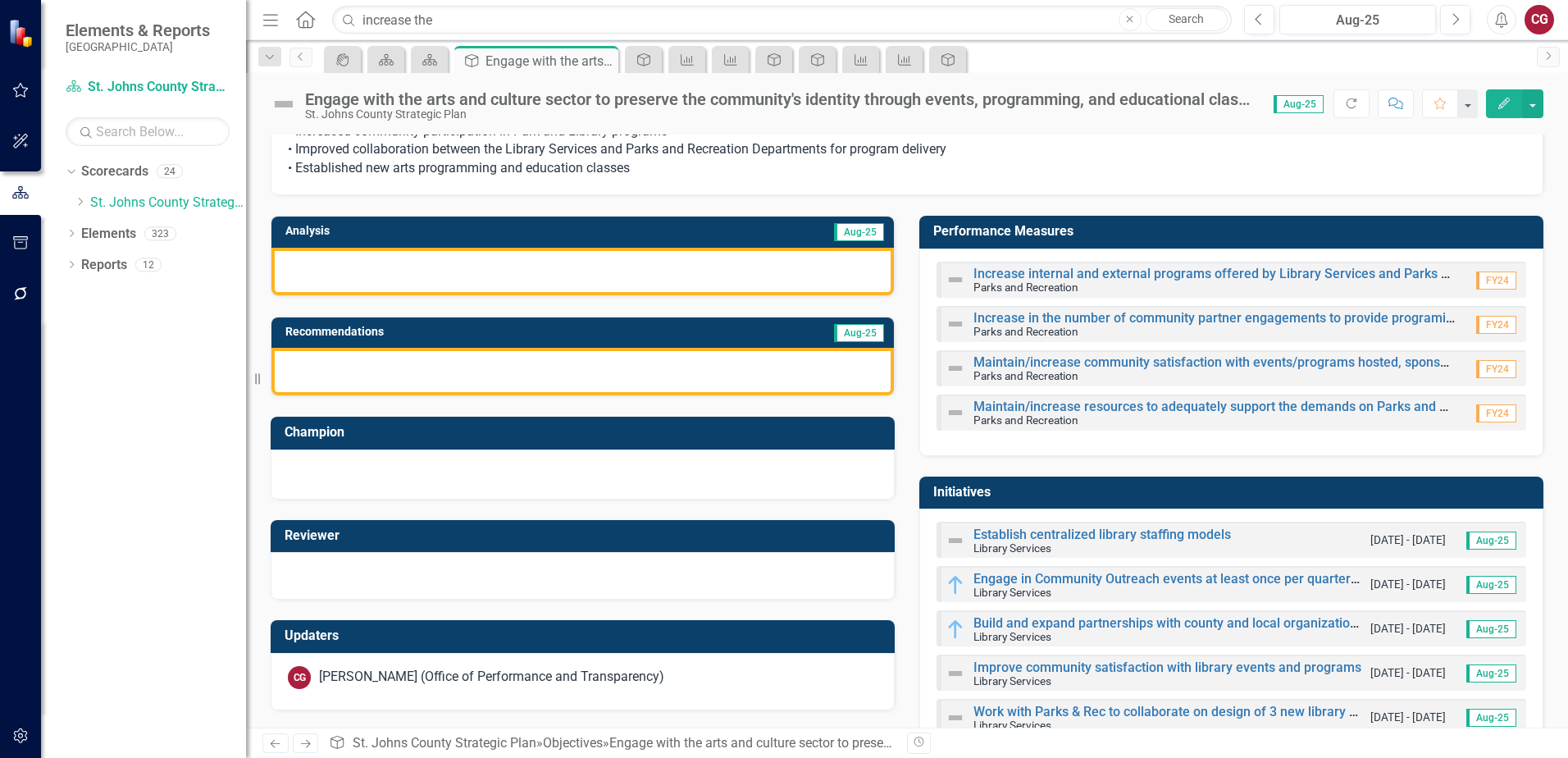
scroll to position [0, 0]
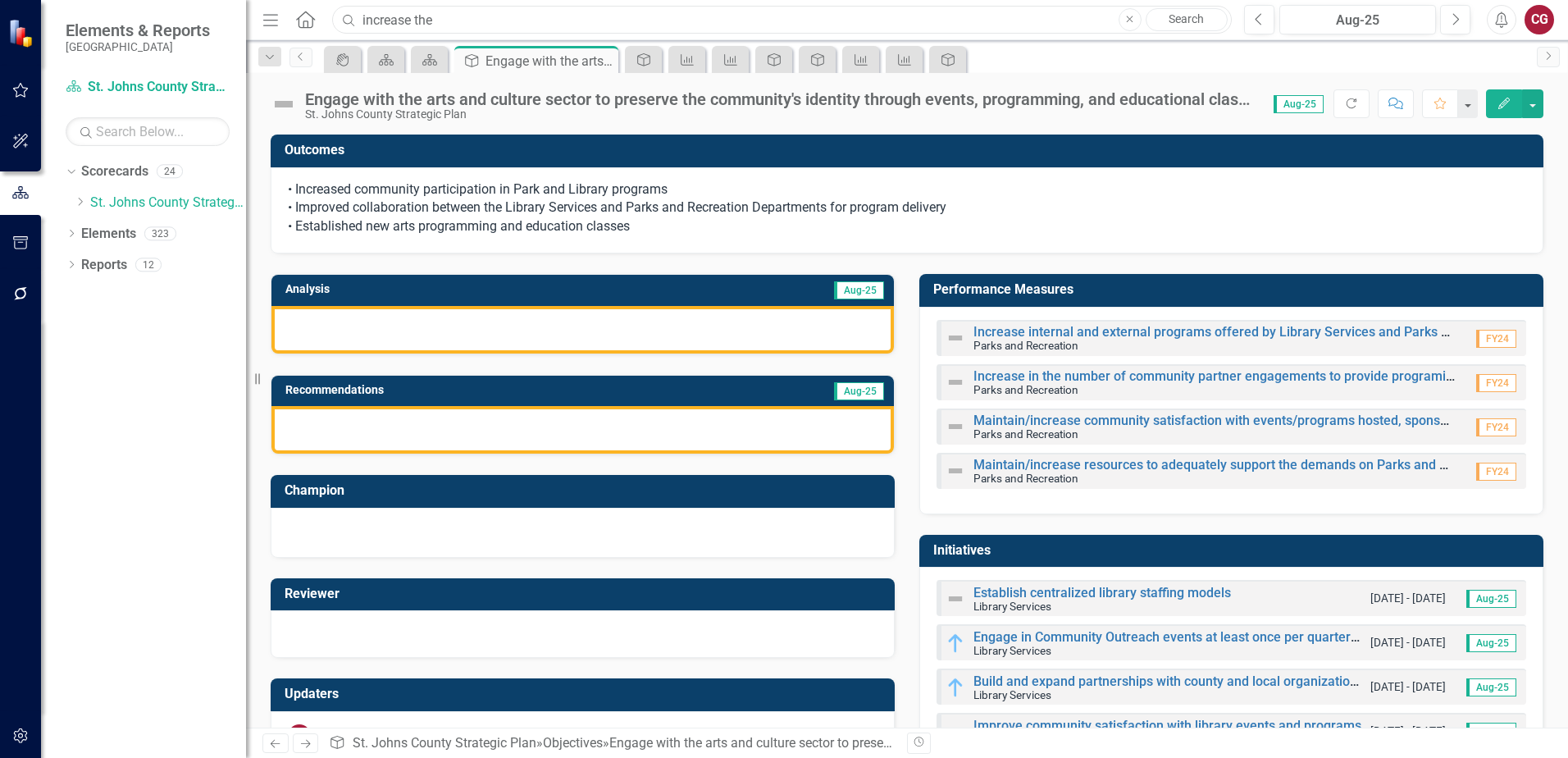
click at [494, 11] on input "increase the" at bounding box center [782, 20] width 900 height 28
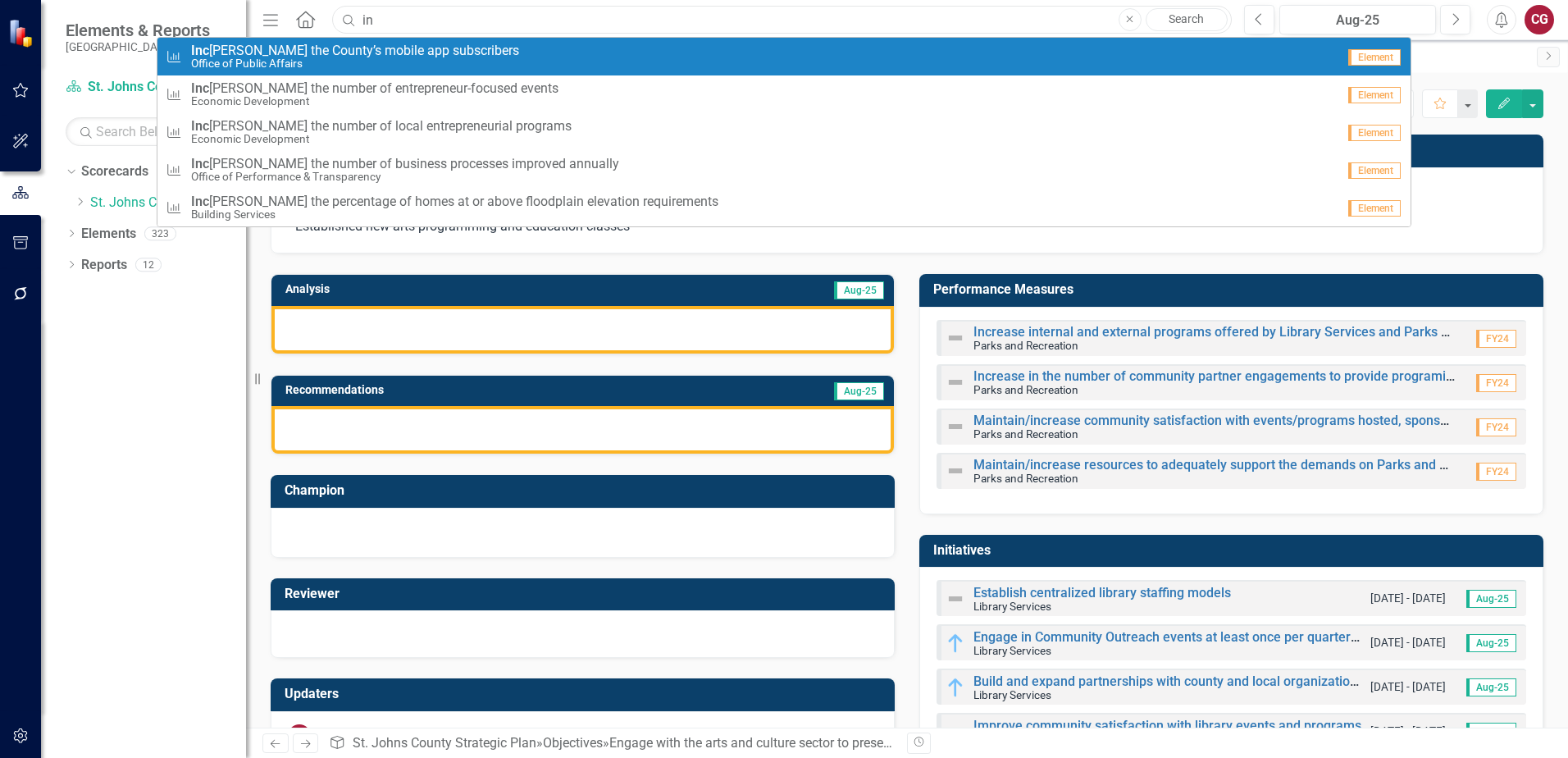
type input "i"
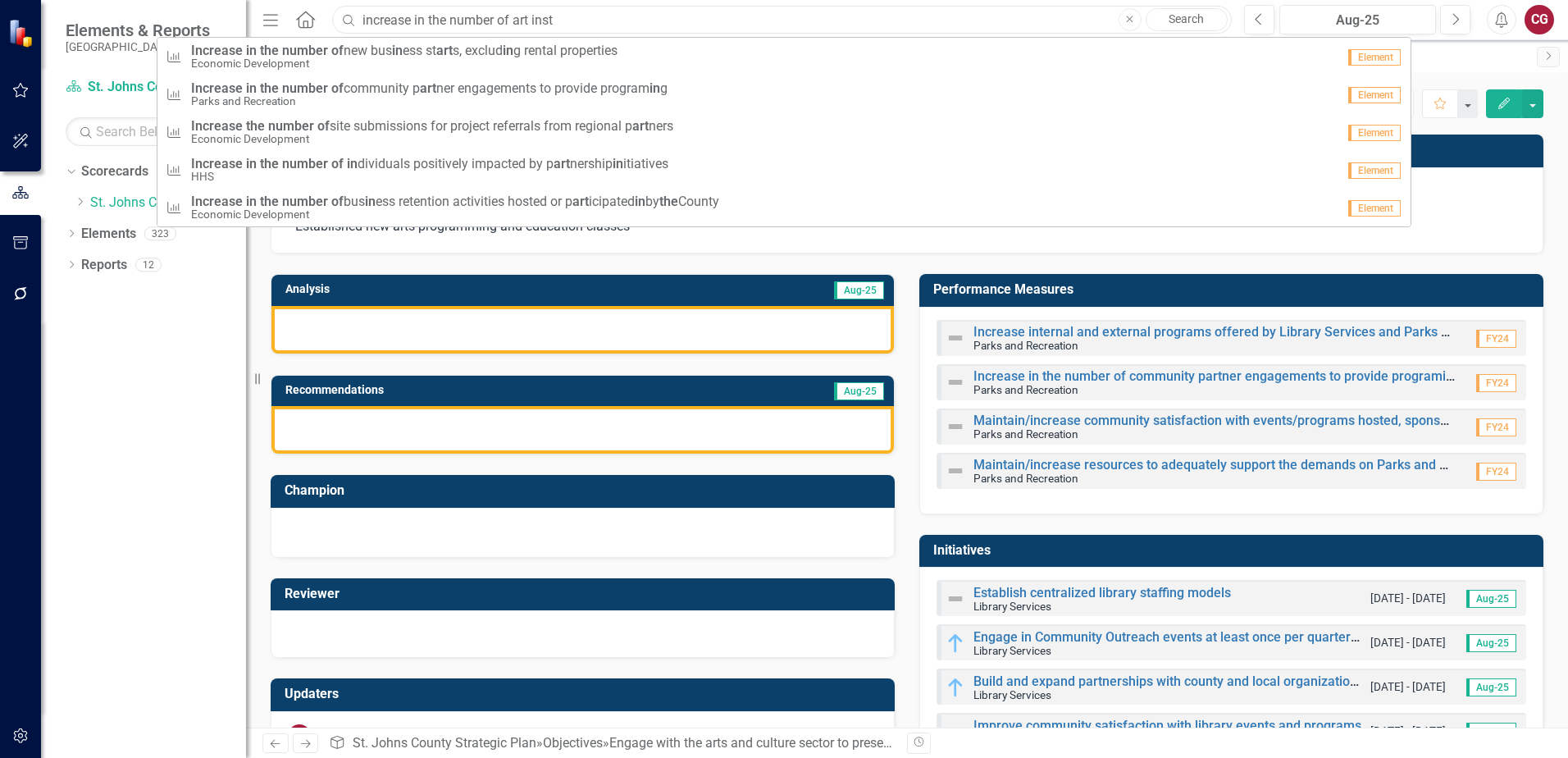
type input "increase in the number of art insta"
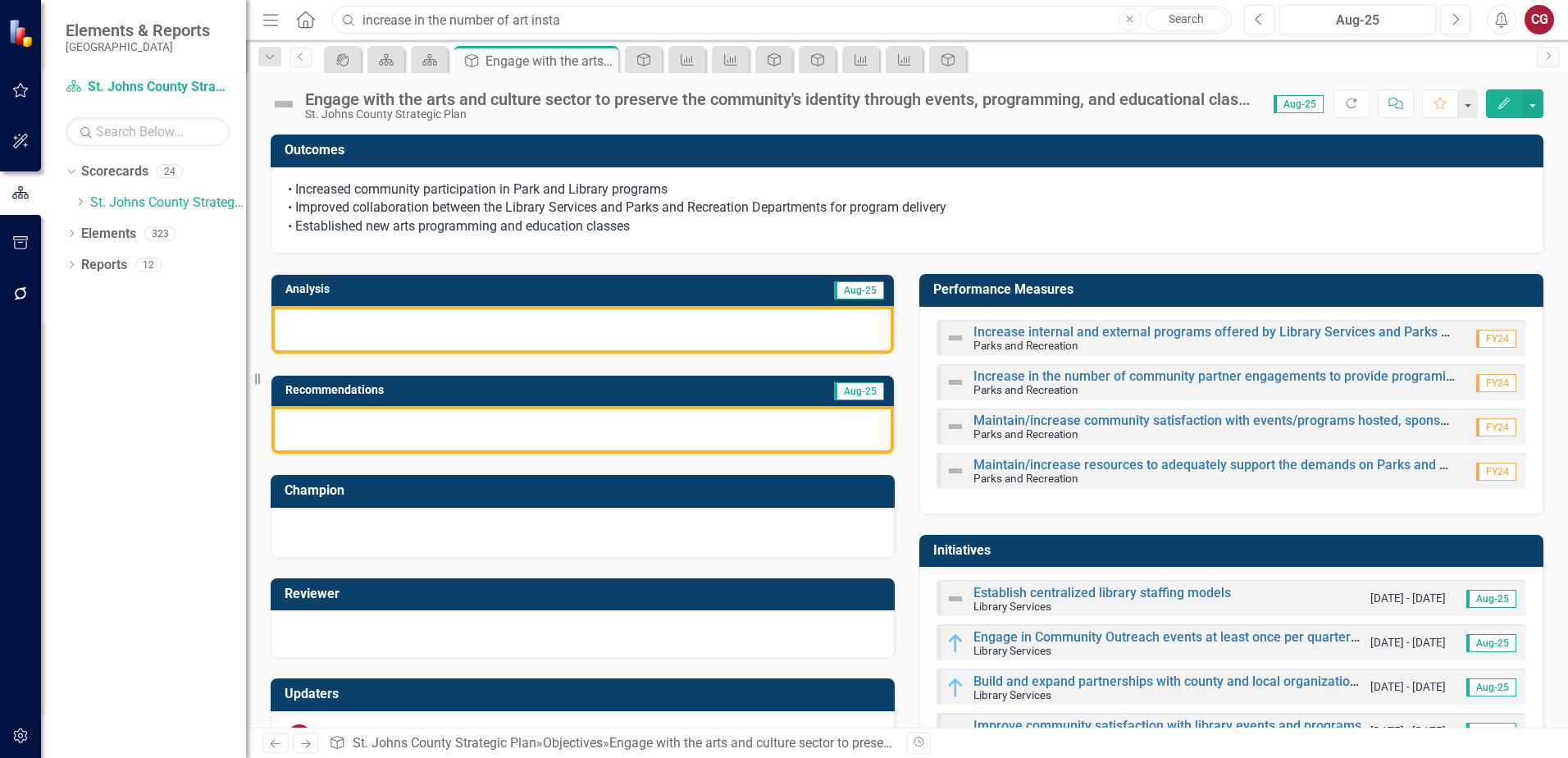
drag, startPoint x: 593, startPoint y: 17, endPoint x: 330, endPoint y: 14, distance: 263.0
click at [330, 14] on div "increase in the number of art insta" at bounding box center [778, 20] width 900 height 28
click at [460, 15] on input "text" at bounding box center [782, 20] width 900 height 28
click at [405, 15] on input "text" at bounding box center [782, 20] width 900 height 28
click at [445, 22] on input "text" at bounding box center [782, 20] width 900 height 28
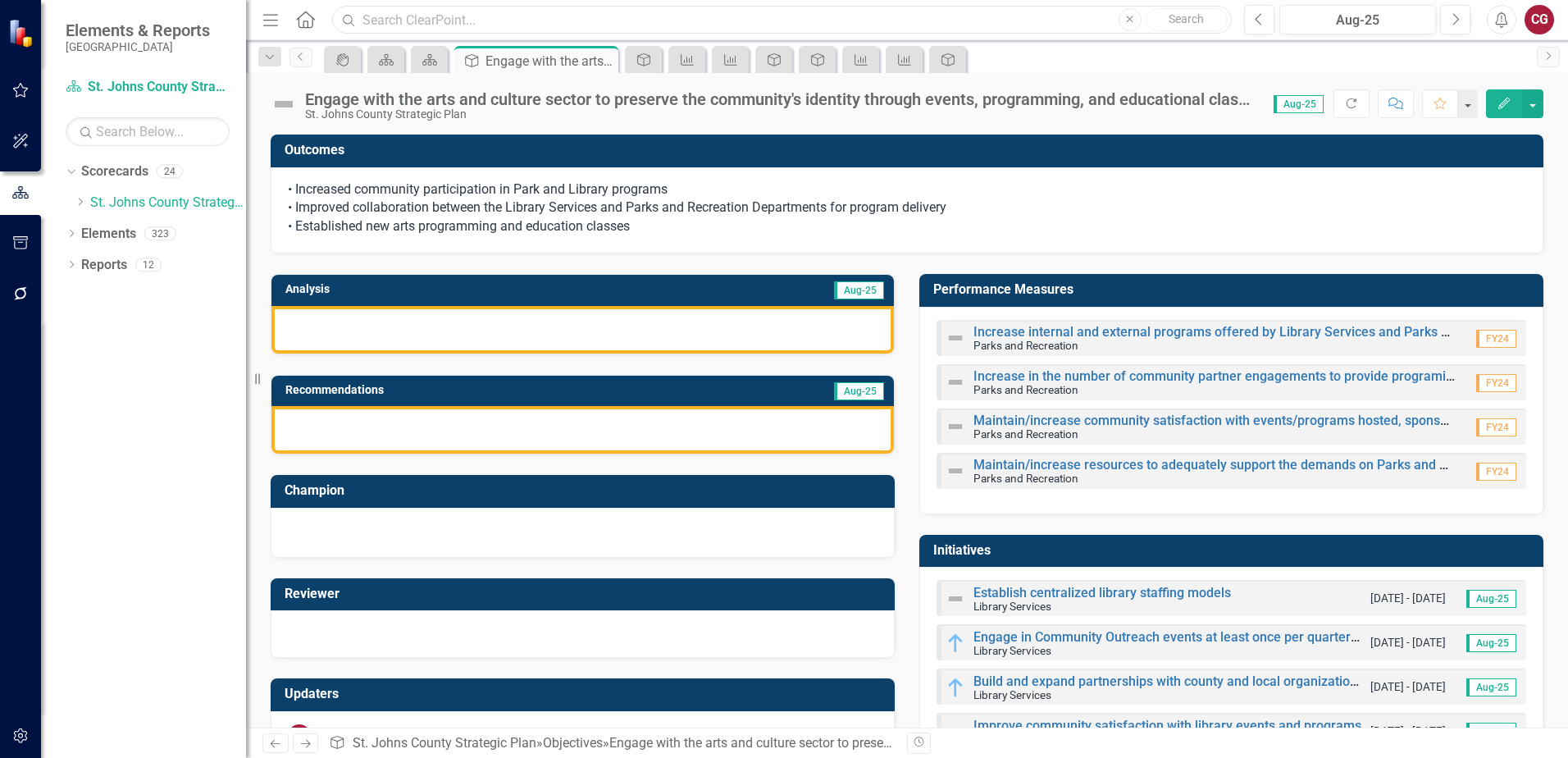
paste input "Increase in the number of art installations in County facilities"
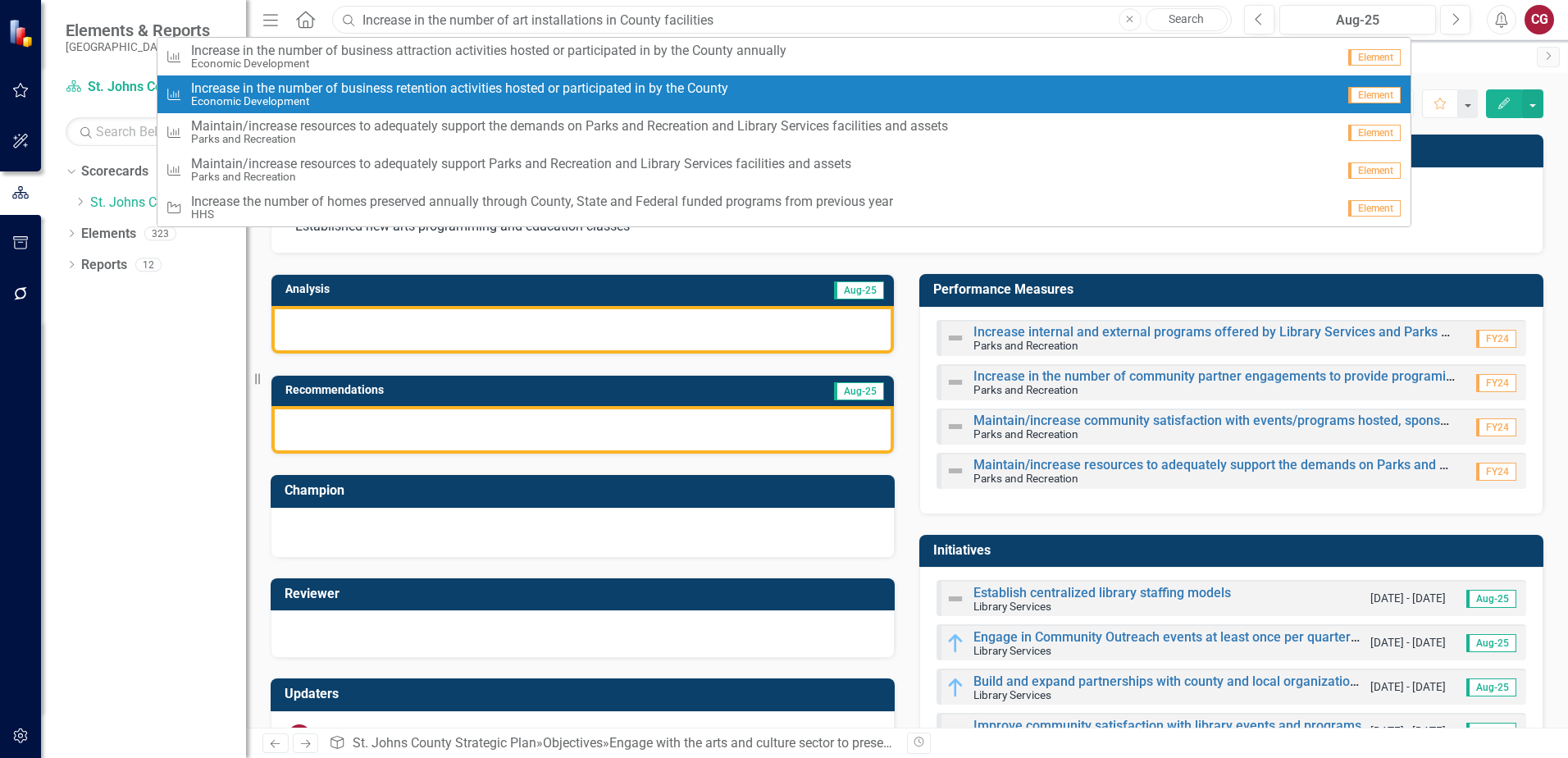
type input "Increase in the number of art installations in County facilities"
click at [1442, 65] on div "icon.portal Scorecard Scorecard Objective Engage with the arts and culture sect…" at bounding box center [925, 59] width 1209 height 26
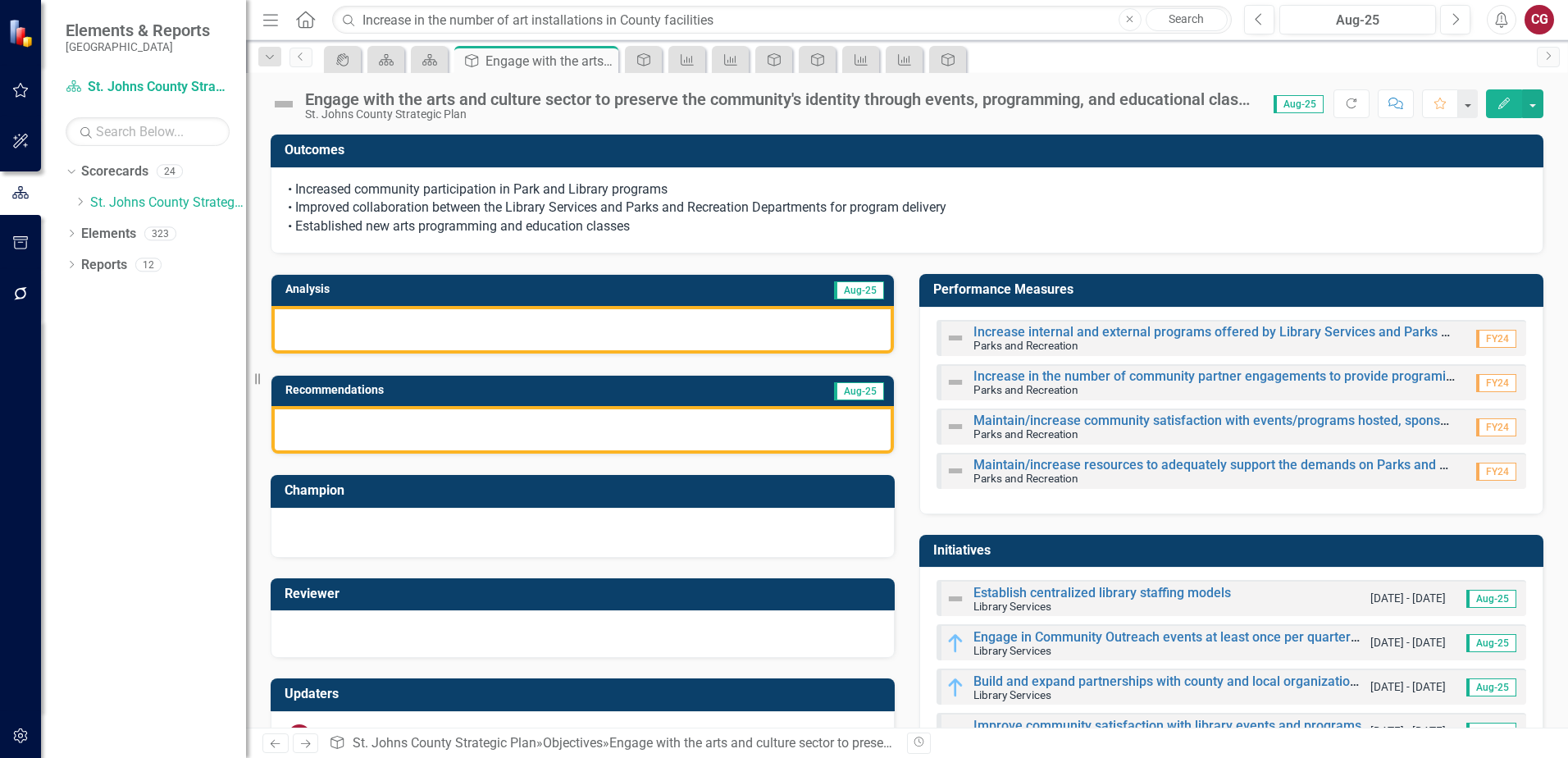
click at [1228, 282] on h3 "Performance Measures" at bounding box center [1234, 290] width 602 height 15
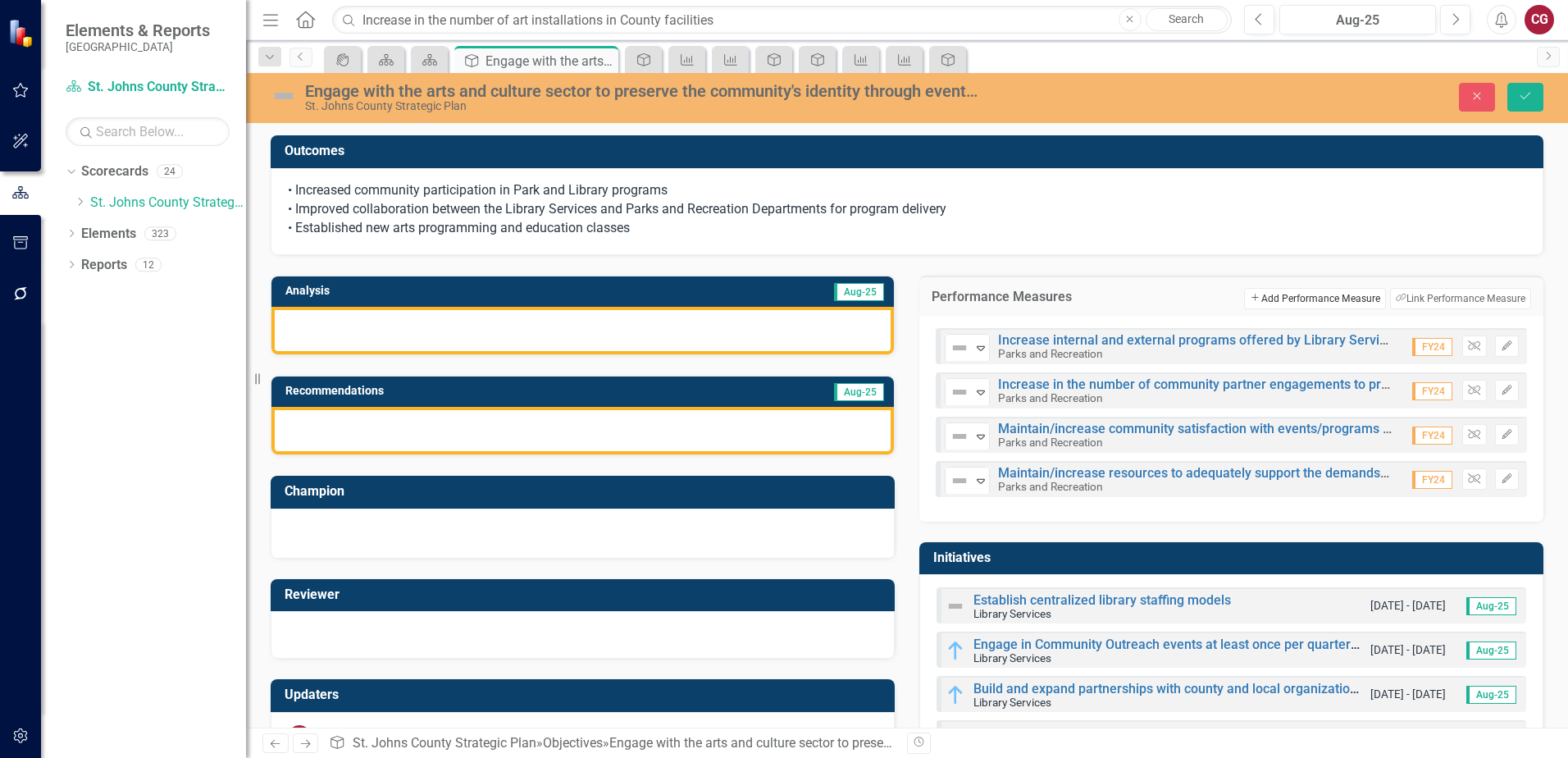
click at [1299, 298] on button "Add Add Performance Measure" at bounding box center [1315, 298] width 142 height 22
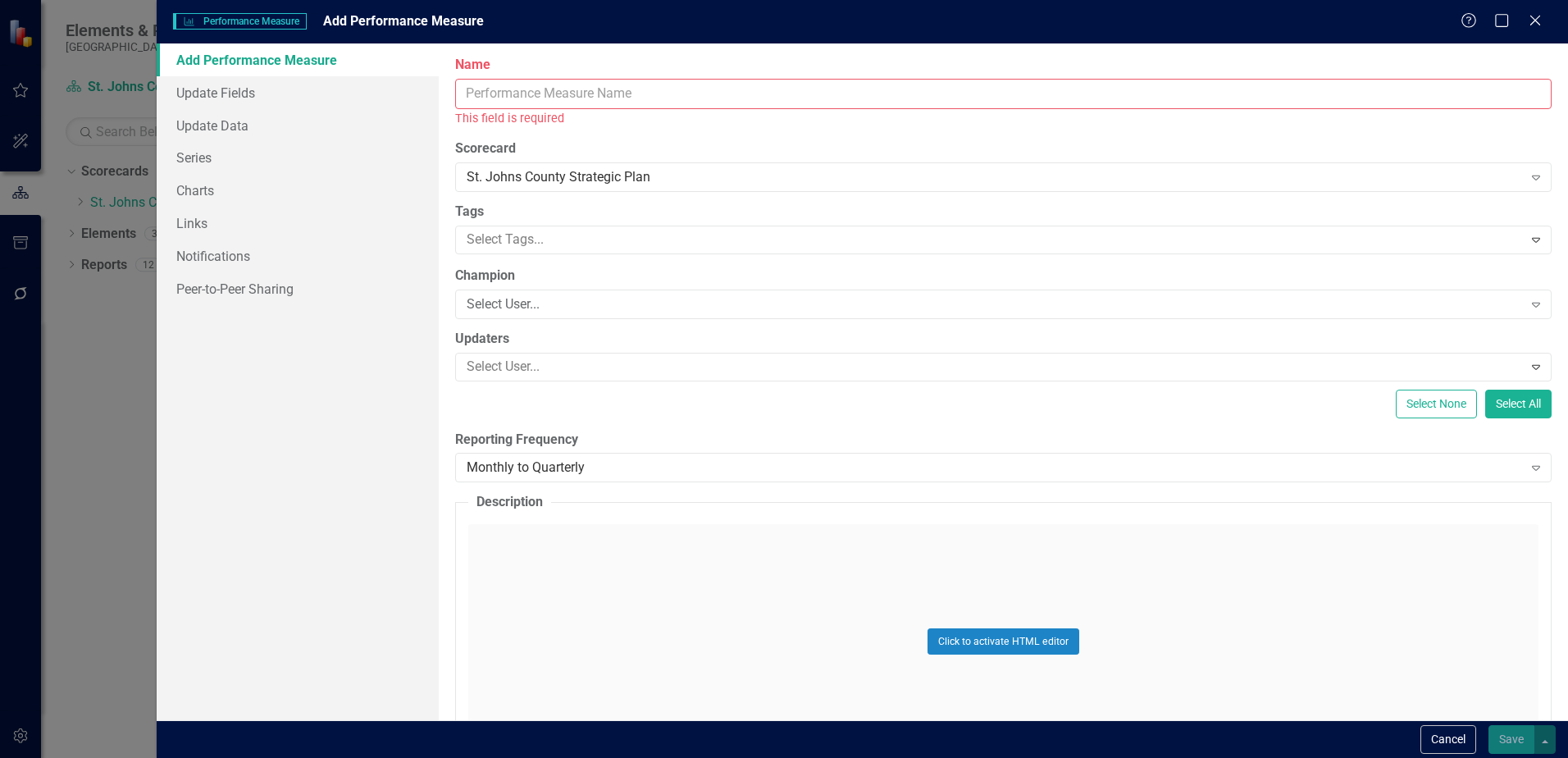
click at [641, 97] on input "Name" at bounding box center [1004, 93] width 1096 height 30
paste input "Increase in the number of art installations in County facilities"
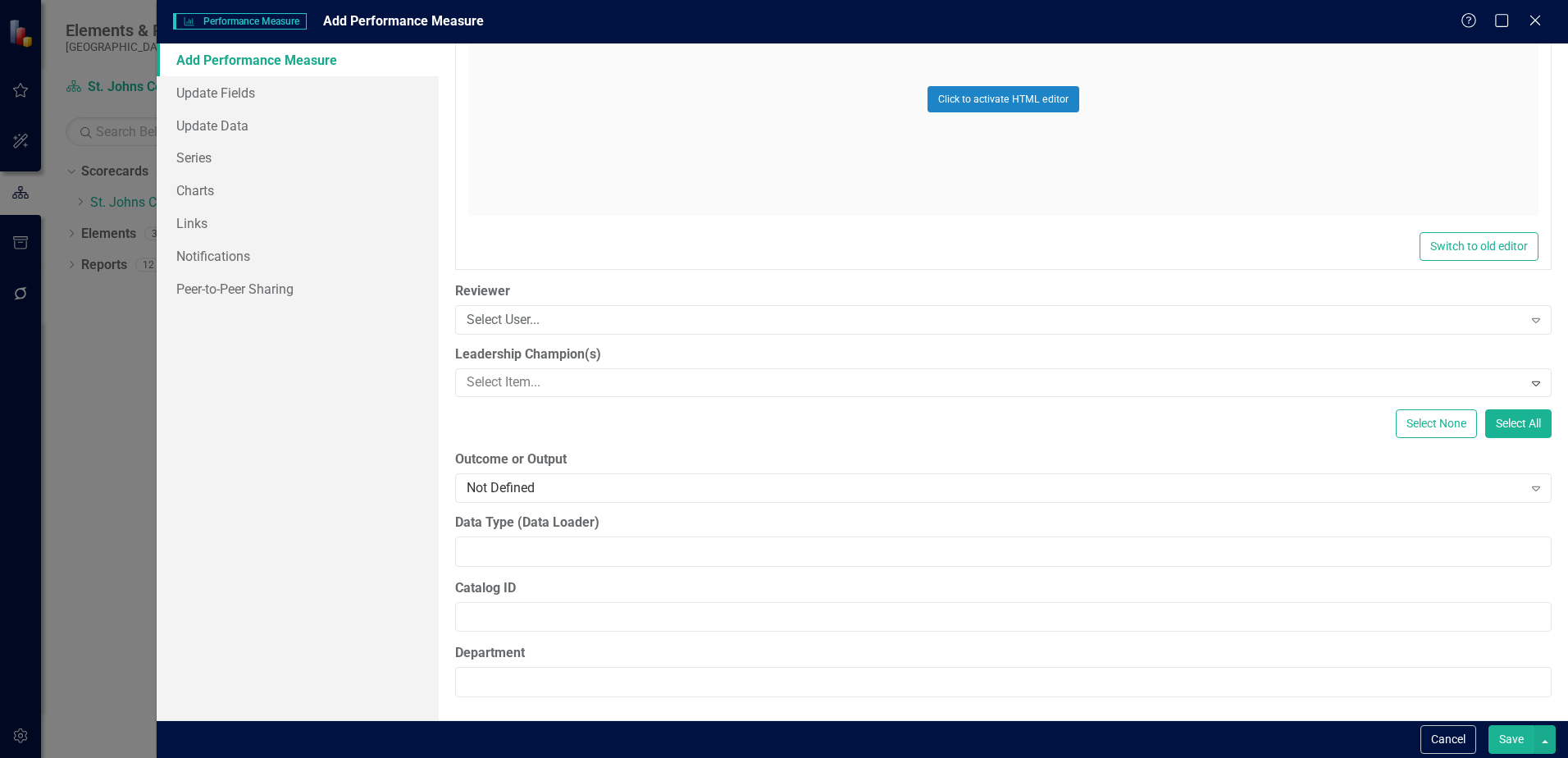
scroll to position [857, 0]
type input "Increase in the number of art installations in County facilities"
click at [217, 91] on link "Update Fields" at bounding box center [297, 93] width 282 height 33
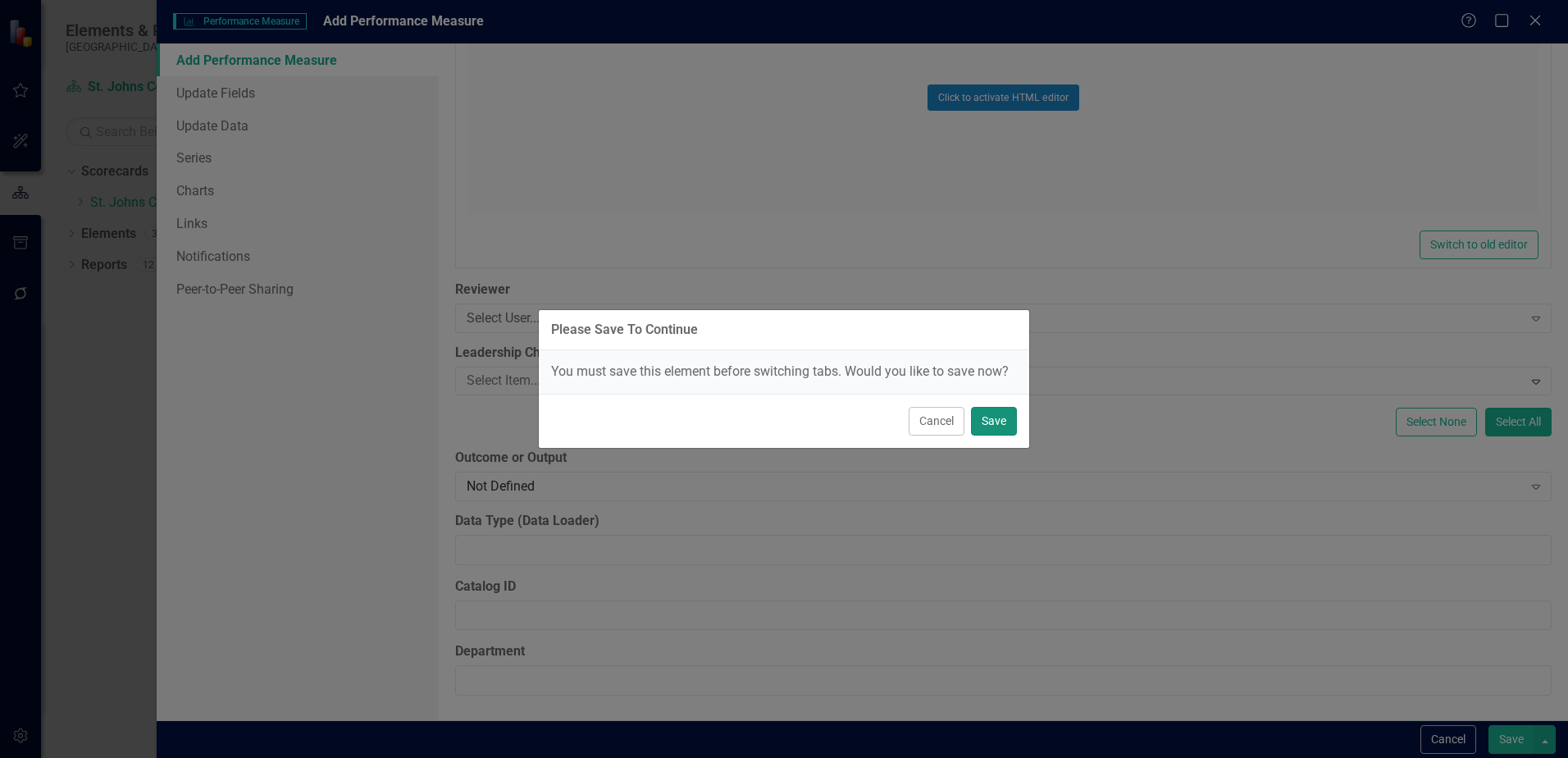
click at [1005, 418] on button "Save" at bounding box center [993, 421] width 46 height 28
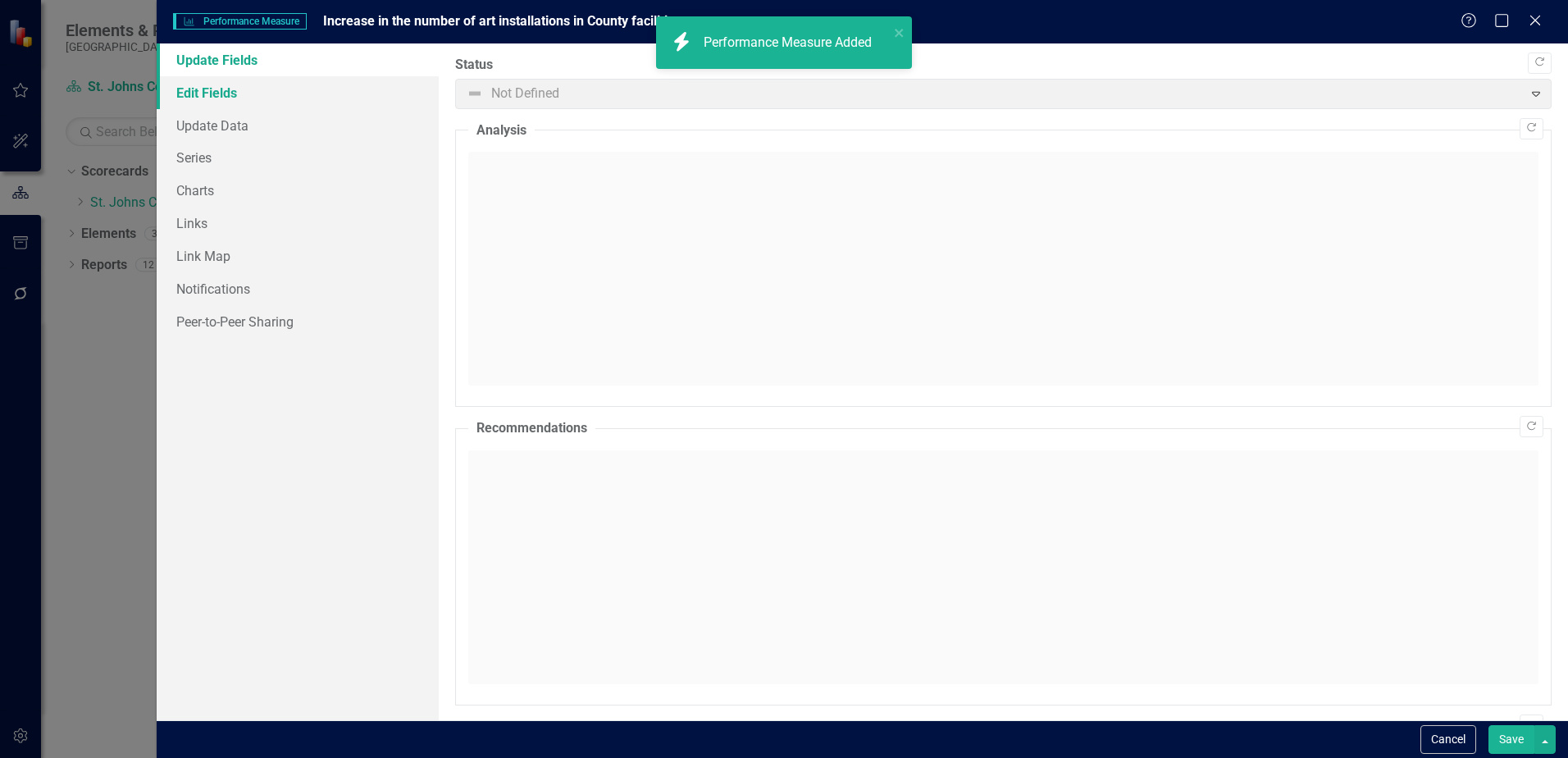
click at [209, 91] on link "Edit Fields" at bounding box center [297, 93] width 282 height 33
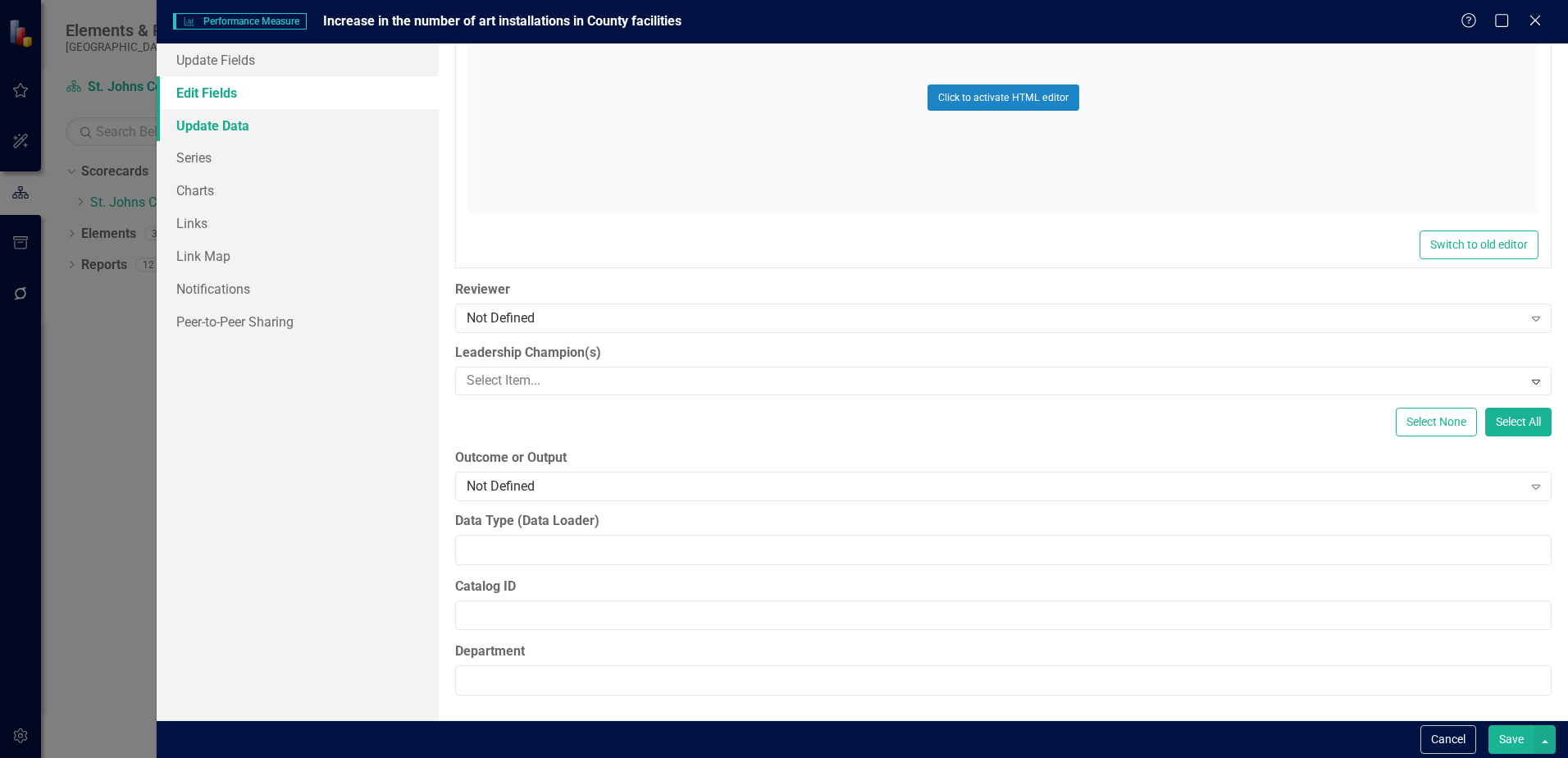
click at [201, 126] on link "Update Data" at bounding box center [297, 126] width 282 height 33
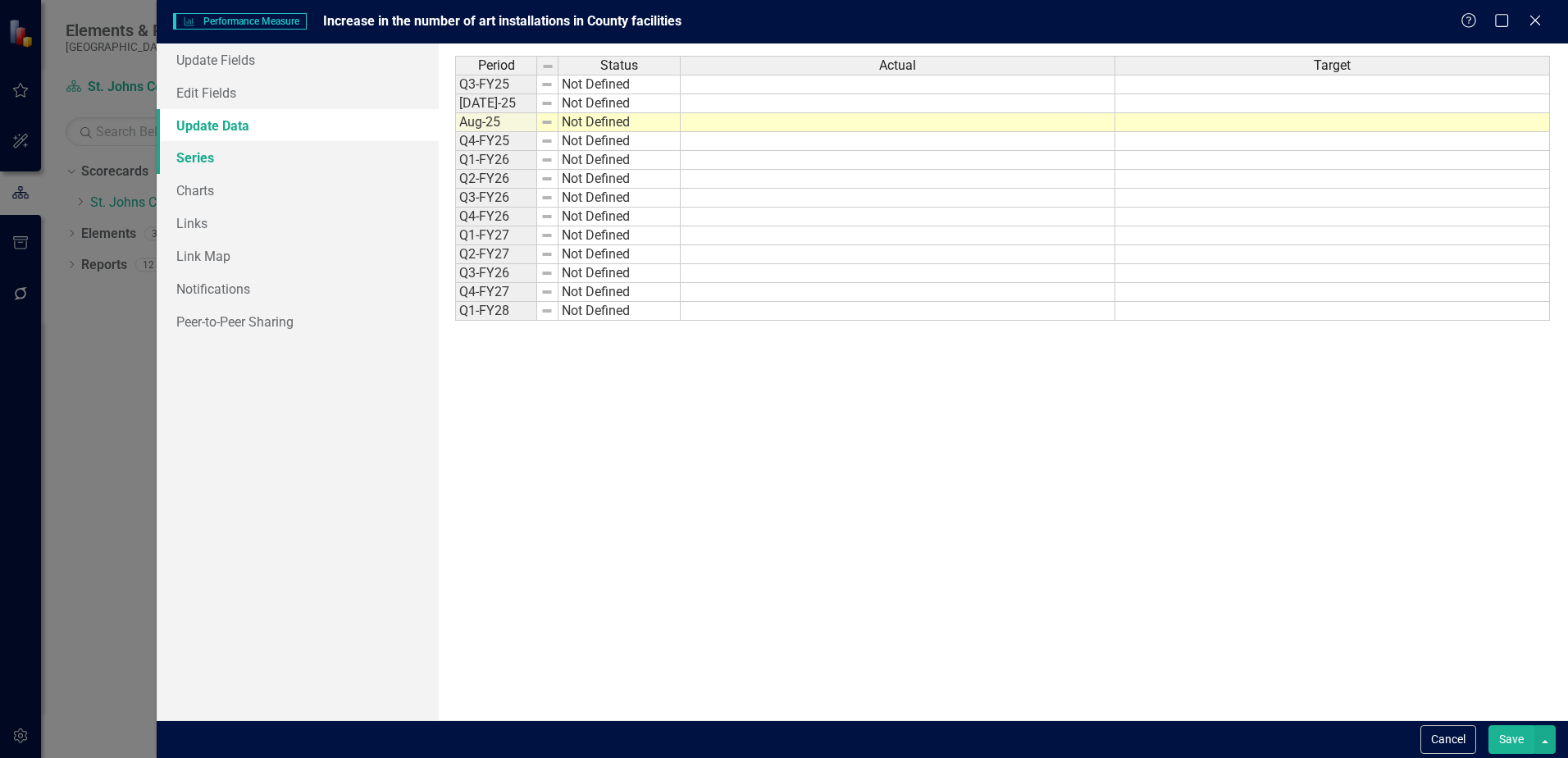
click at [195, 150] on link "Series" at bounding box center [297, 158] width 282 height 33
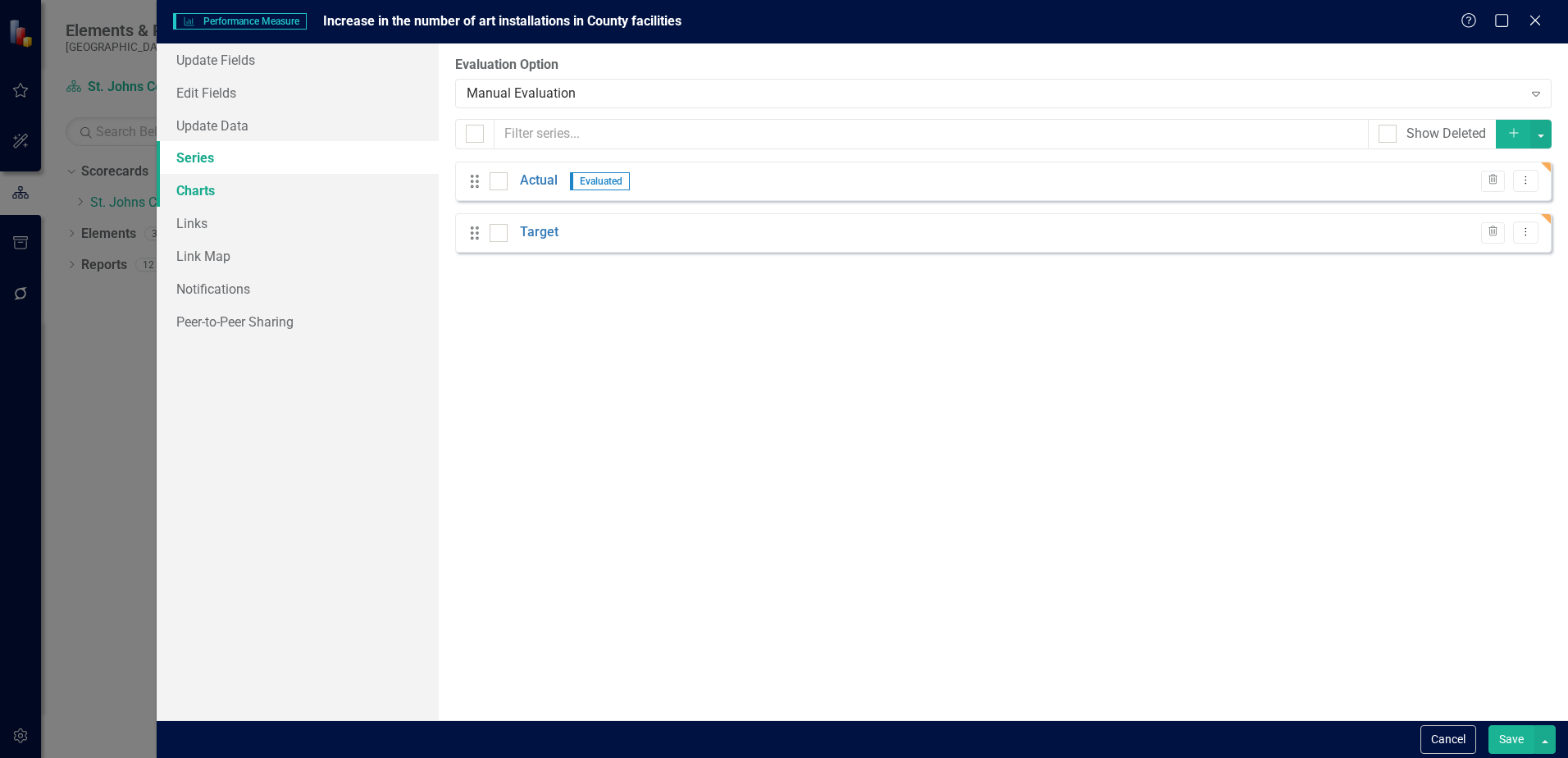
click at [211, 190] on link "Charts" at bounding box center [297, 190] width 282 height 33
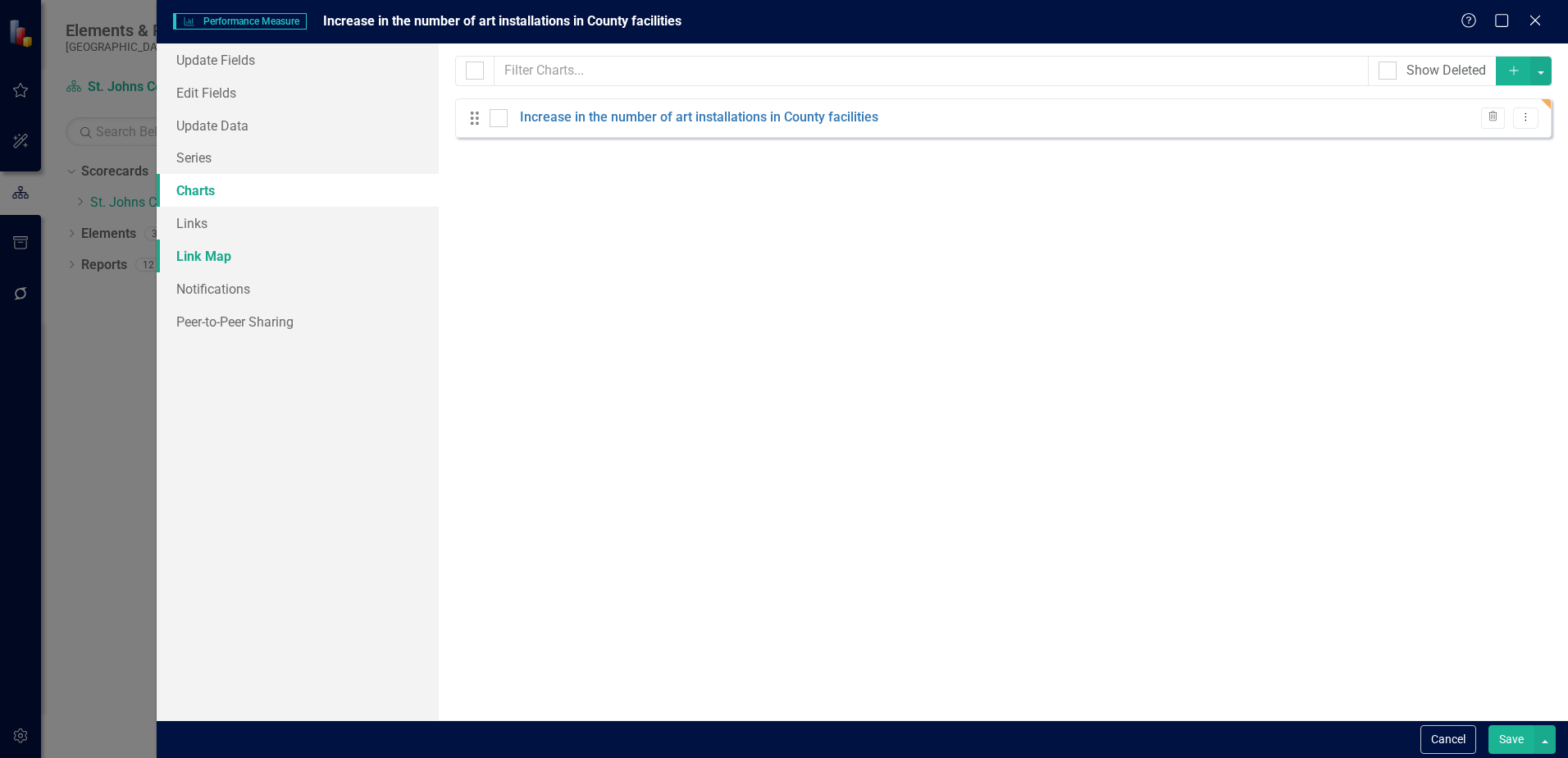
click at [219, 244] on link "Link Map" at bounding box center [297, 256] width 282 height 33
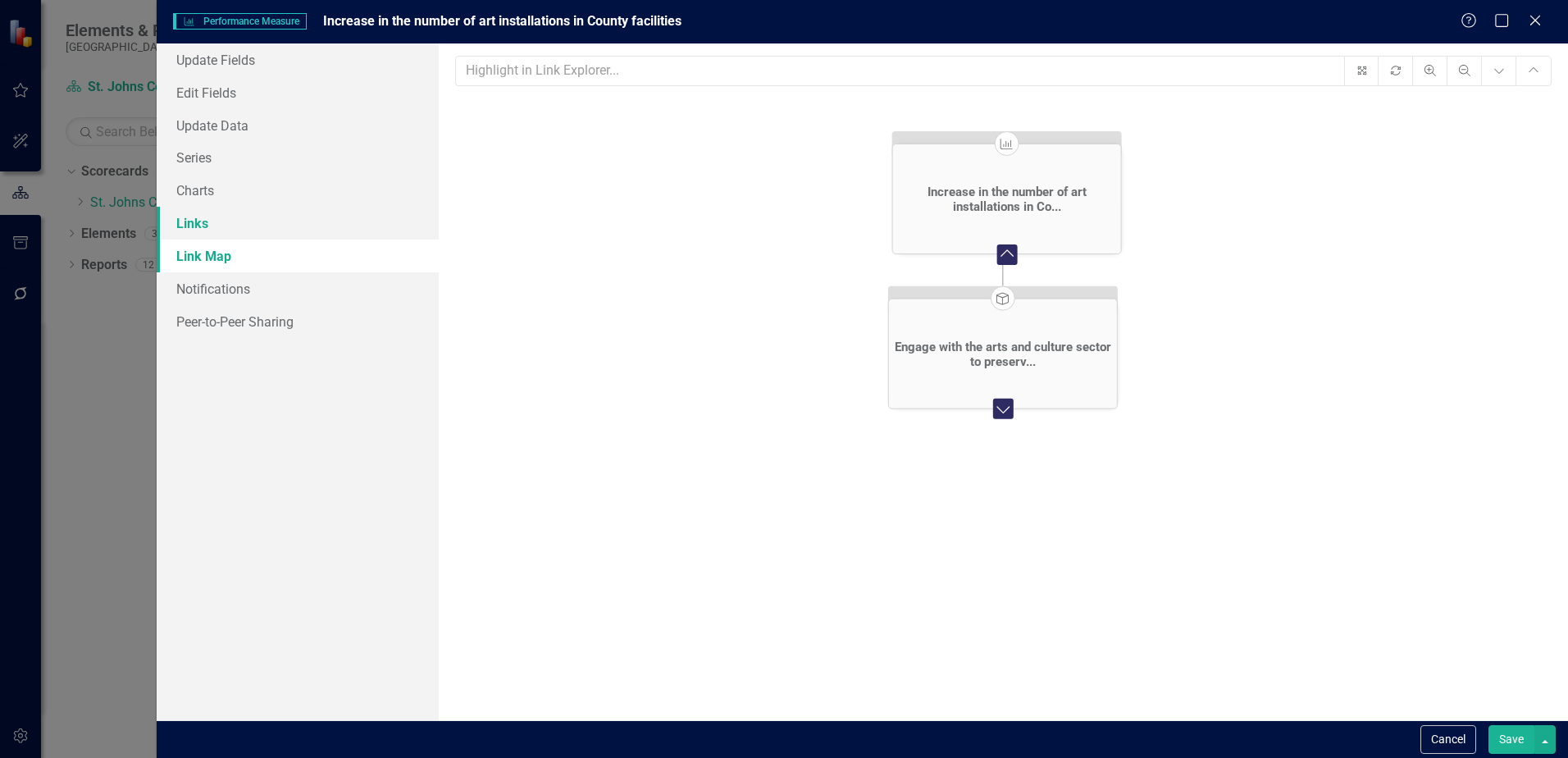
click at [214, 231] on link "Links" at bounding box center [297, 223] width 282 height 33
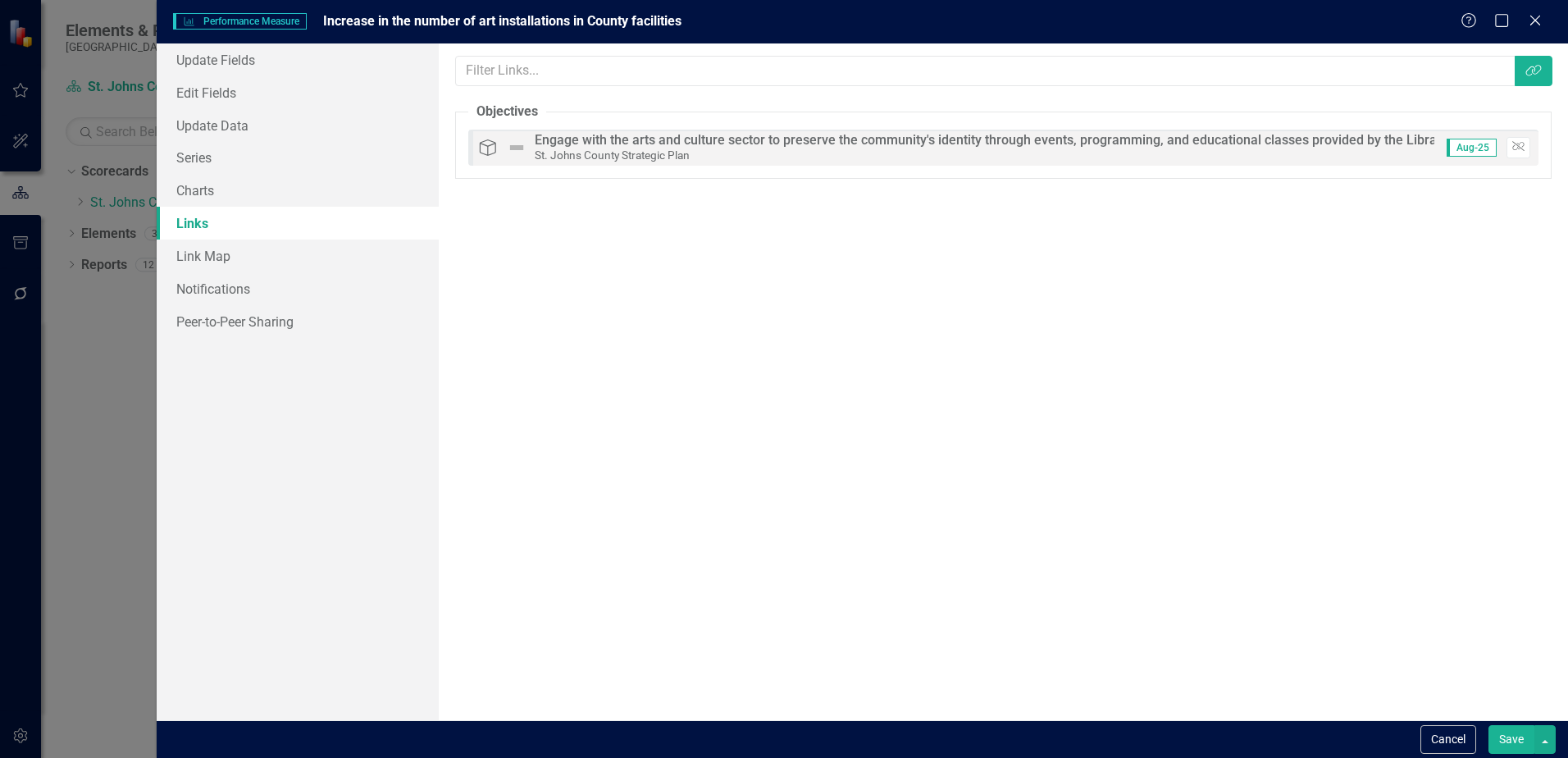
click at [1523, 734] on button "Save" at bounding box center [1511, 740] width 46 height 28
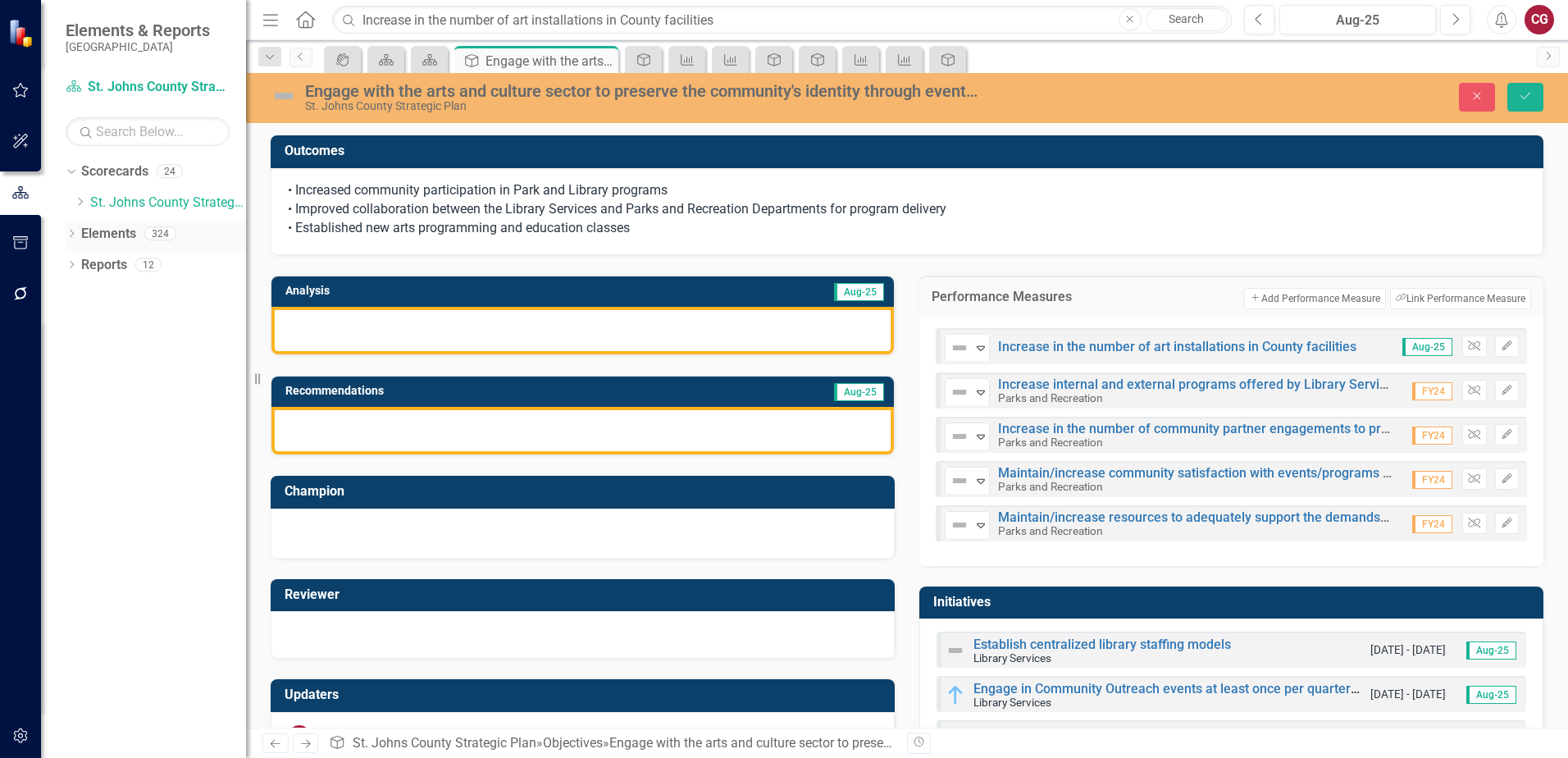
click at [117, 232] on link "Elements" at bounding box center [108, 234] width 55 height 19
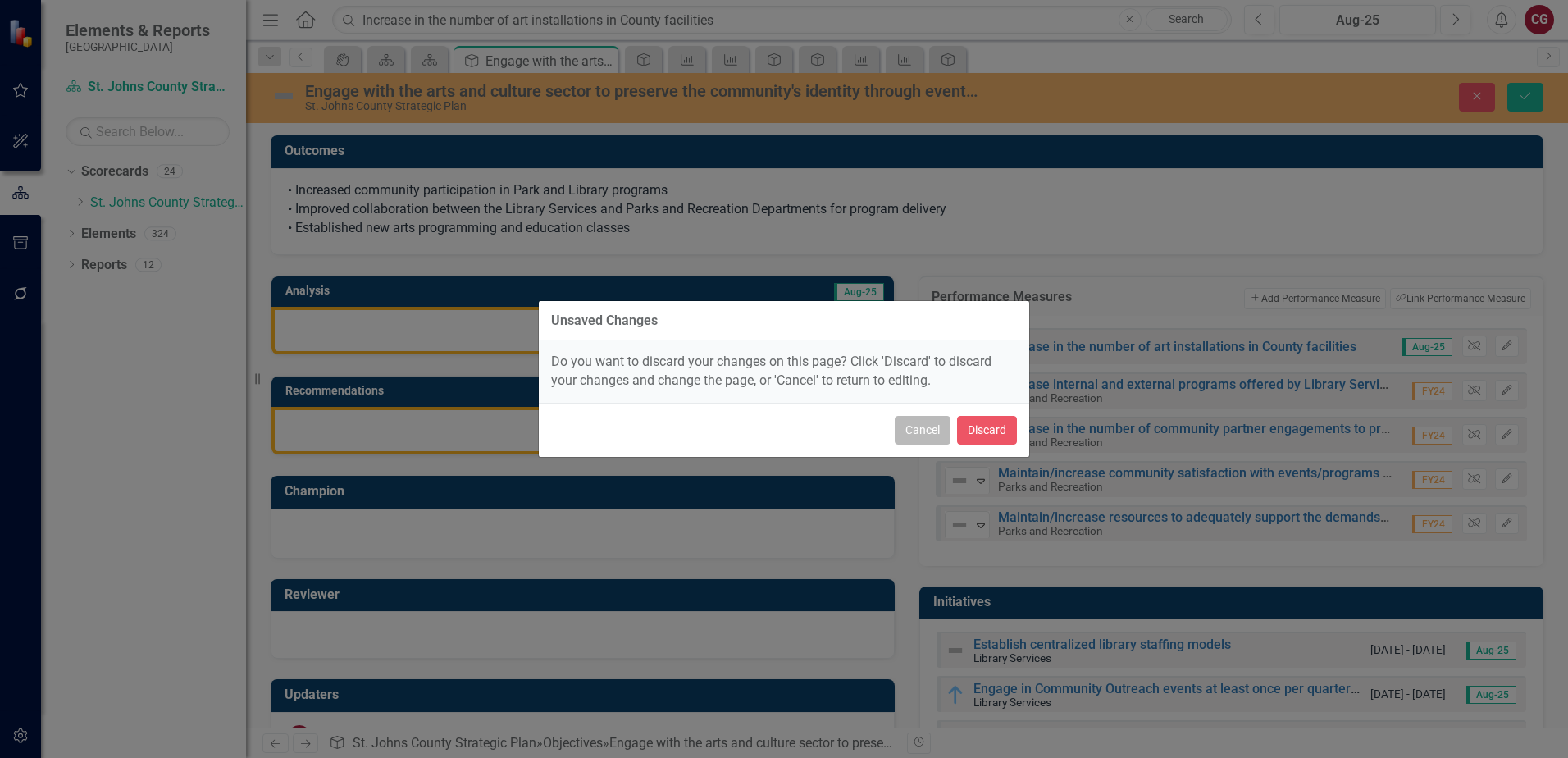
click at [930, 430] on button "Cancel" at bounding box center [923, 430] width 56 height 28
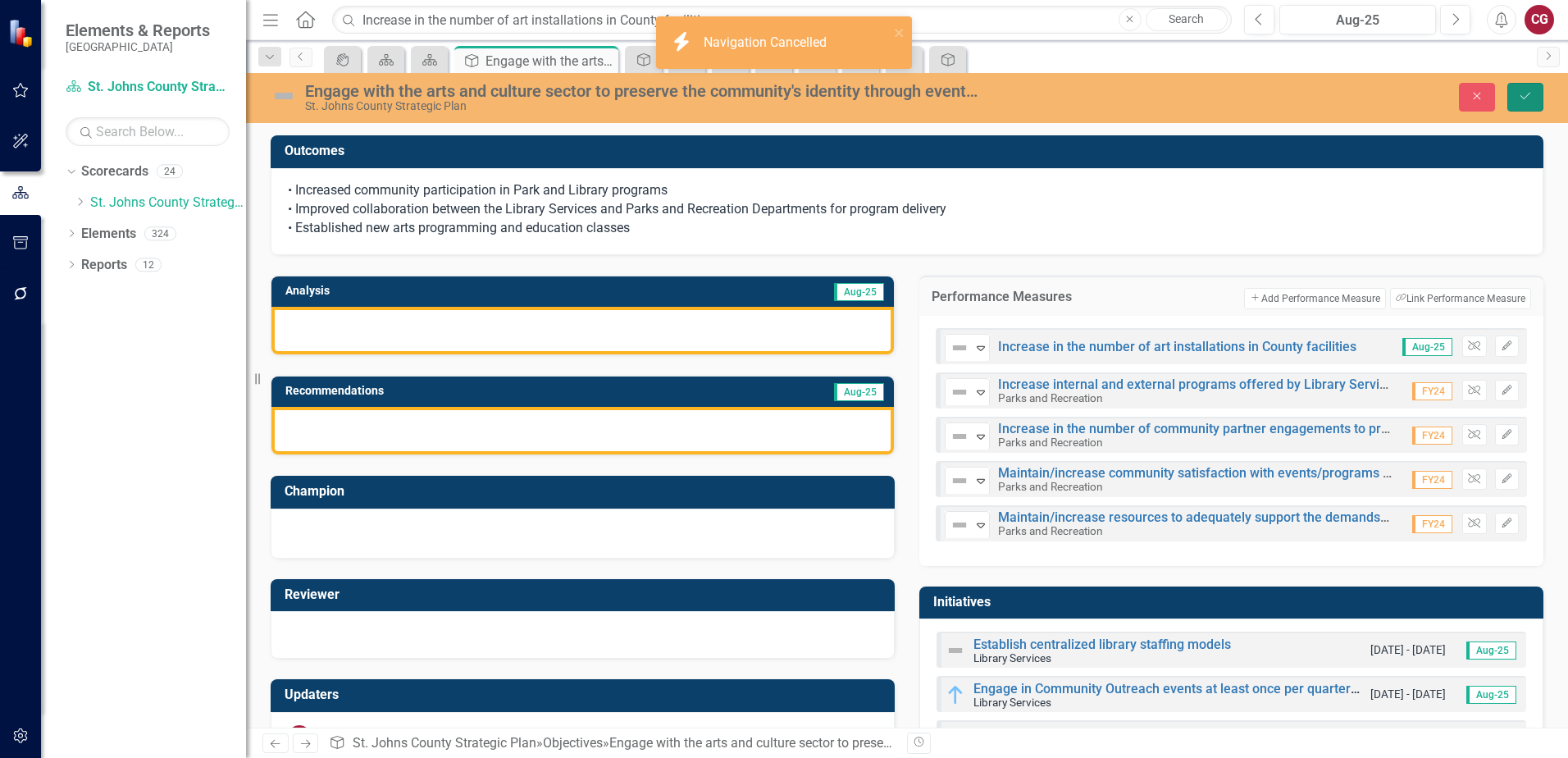
click at [1524, 106] on button "Save" at bounding box center [1526, 97] width 36 height 28
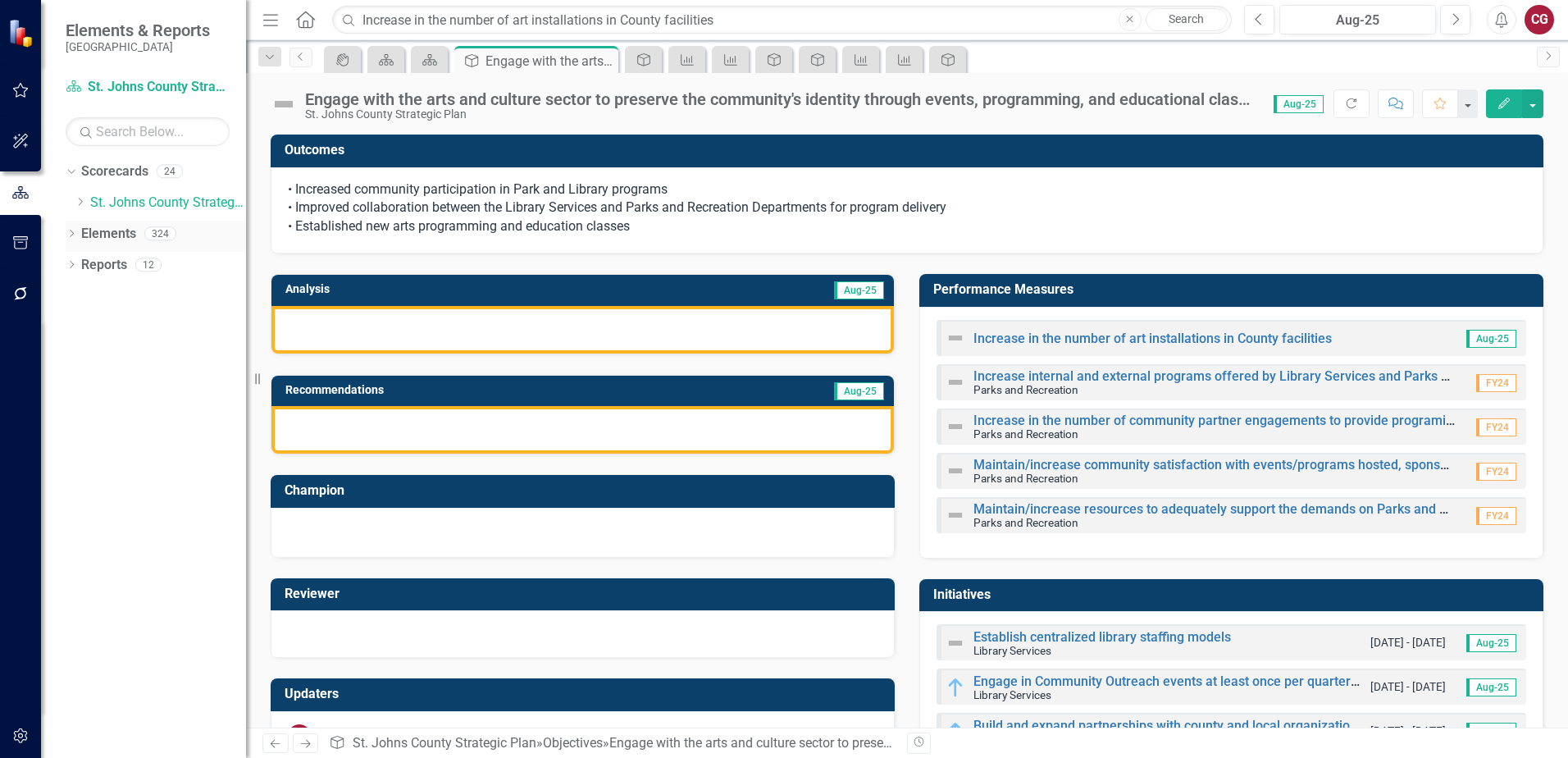
click at [123, 230] on link "Elements" at bounding box center [108, 234] width 55 height 19
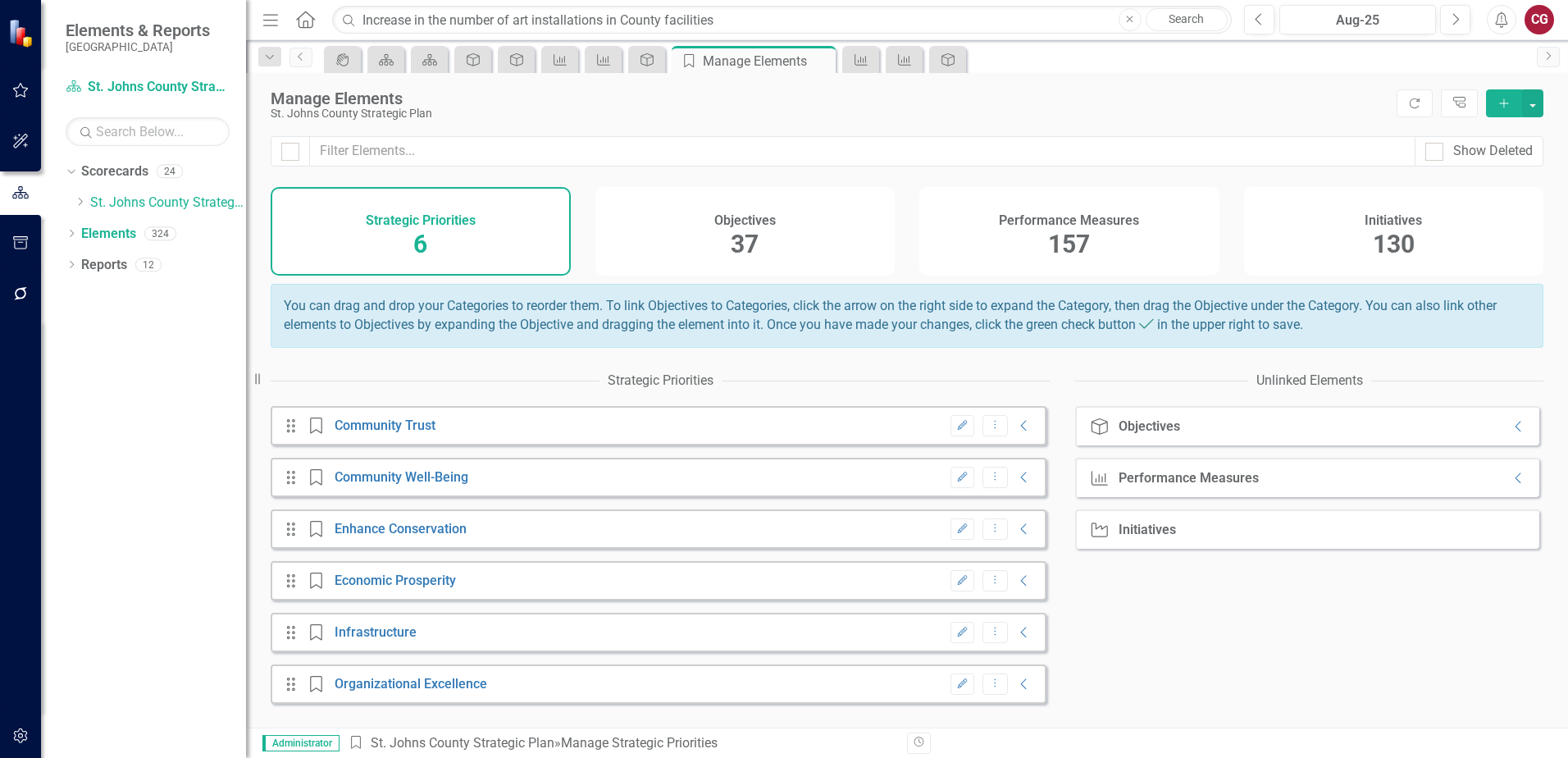
click at [1043, 237] on div "Performance Measures 157" at bounding box center [1070, 231] width 300 height 89
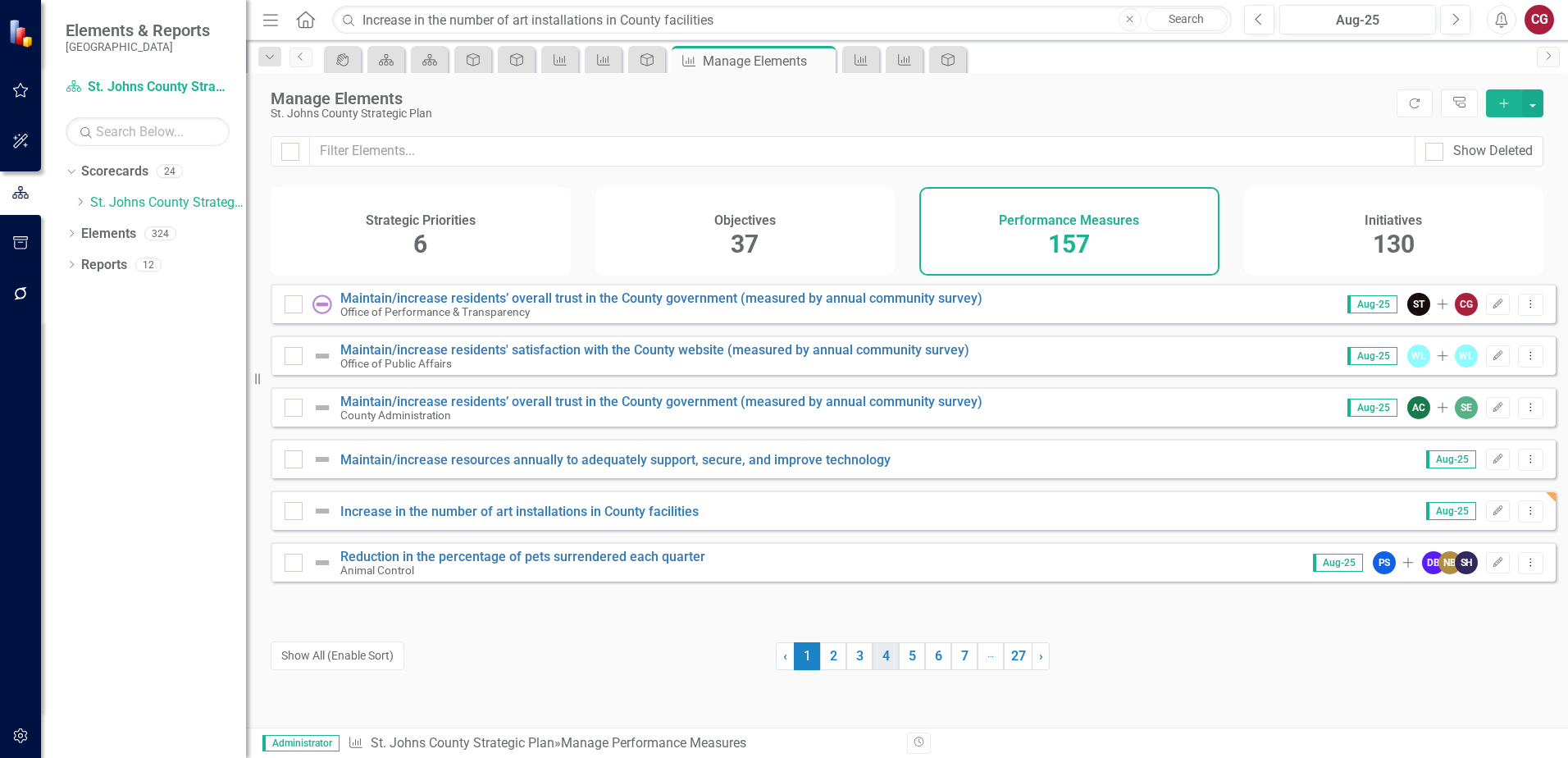
click at [890, 661] on link "4" at bounding box center [886, 657] width 26 height 28
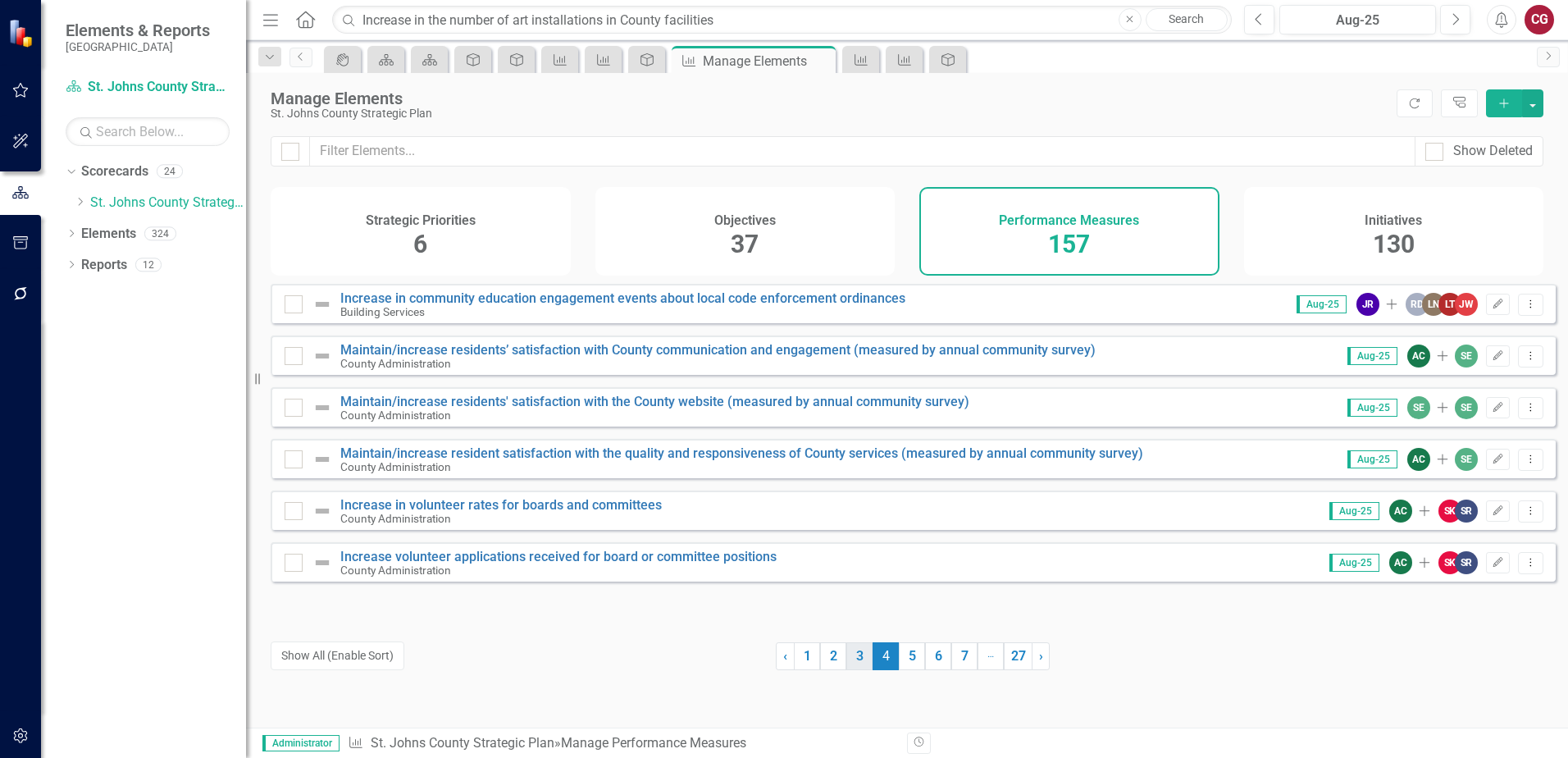
click at [847, 660] on link "3" at bounding box center [859, 657] width 26 height 28
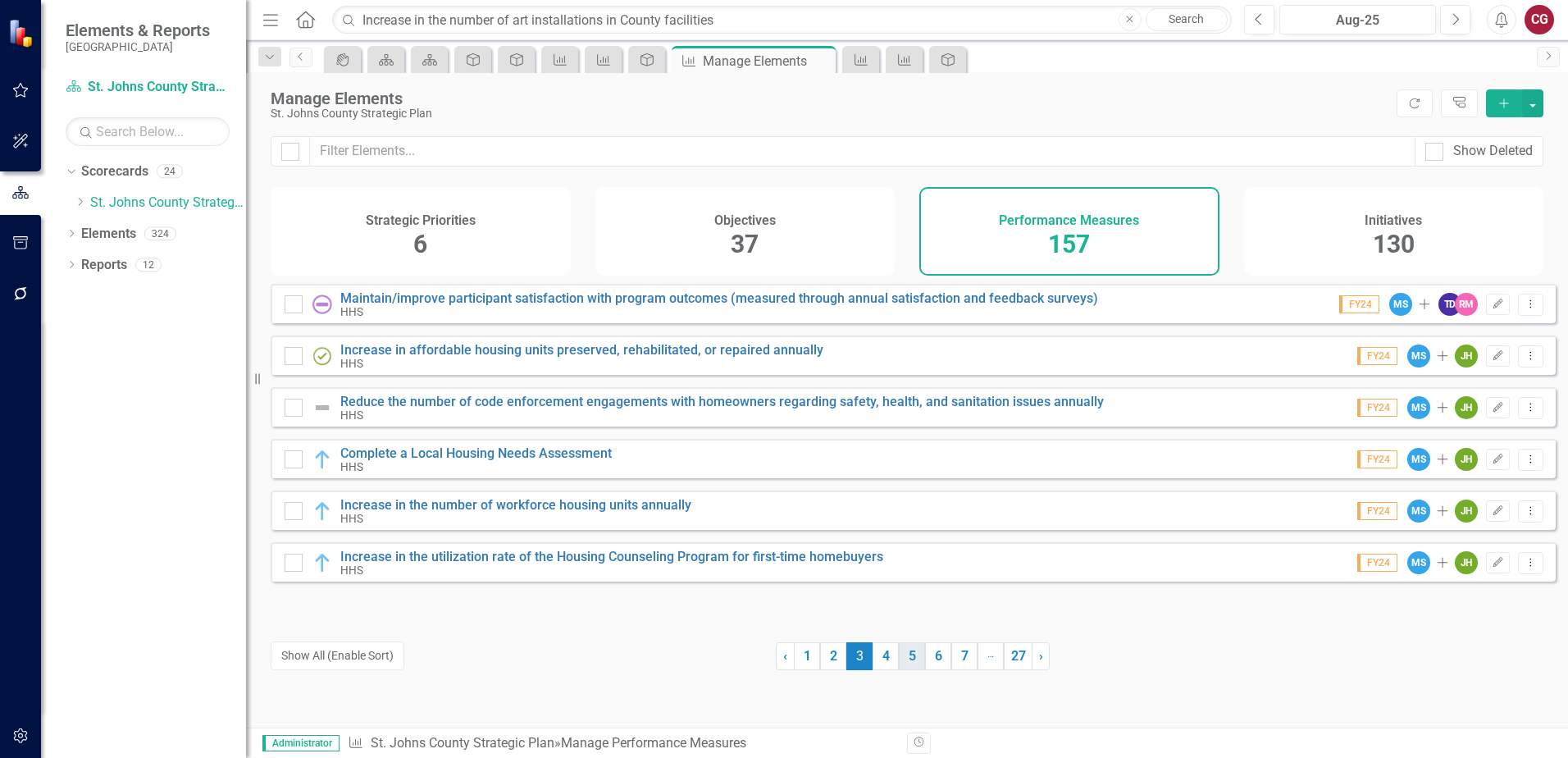
click at [906, 657] on link "5" at bounding box center [912, 657] width 26 height 28
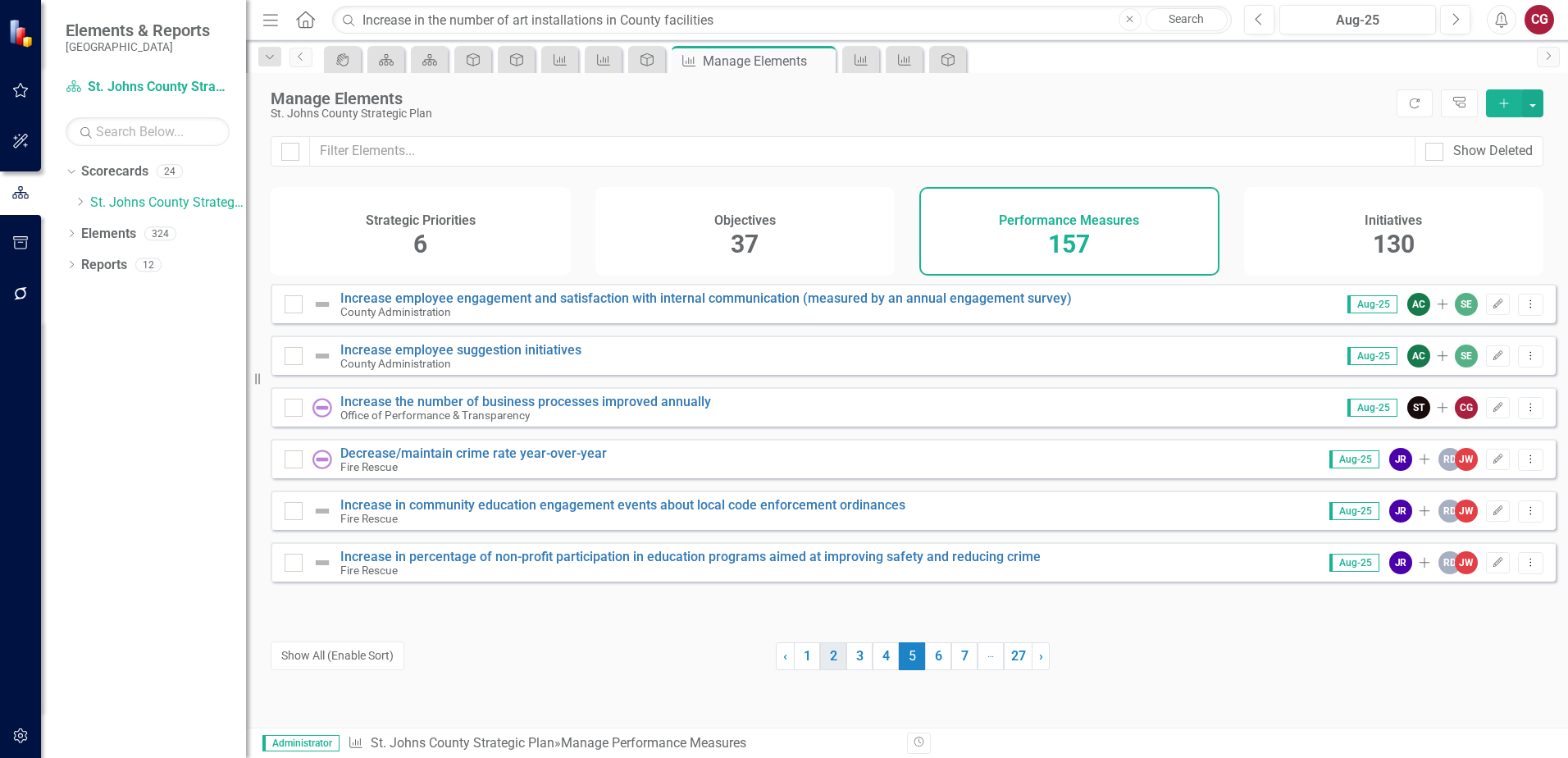
click at [828, 663] on link "2" at bounding box center [833, 657] width 26 height 28
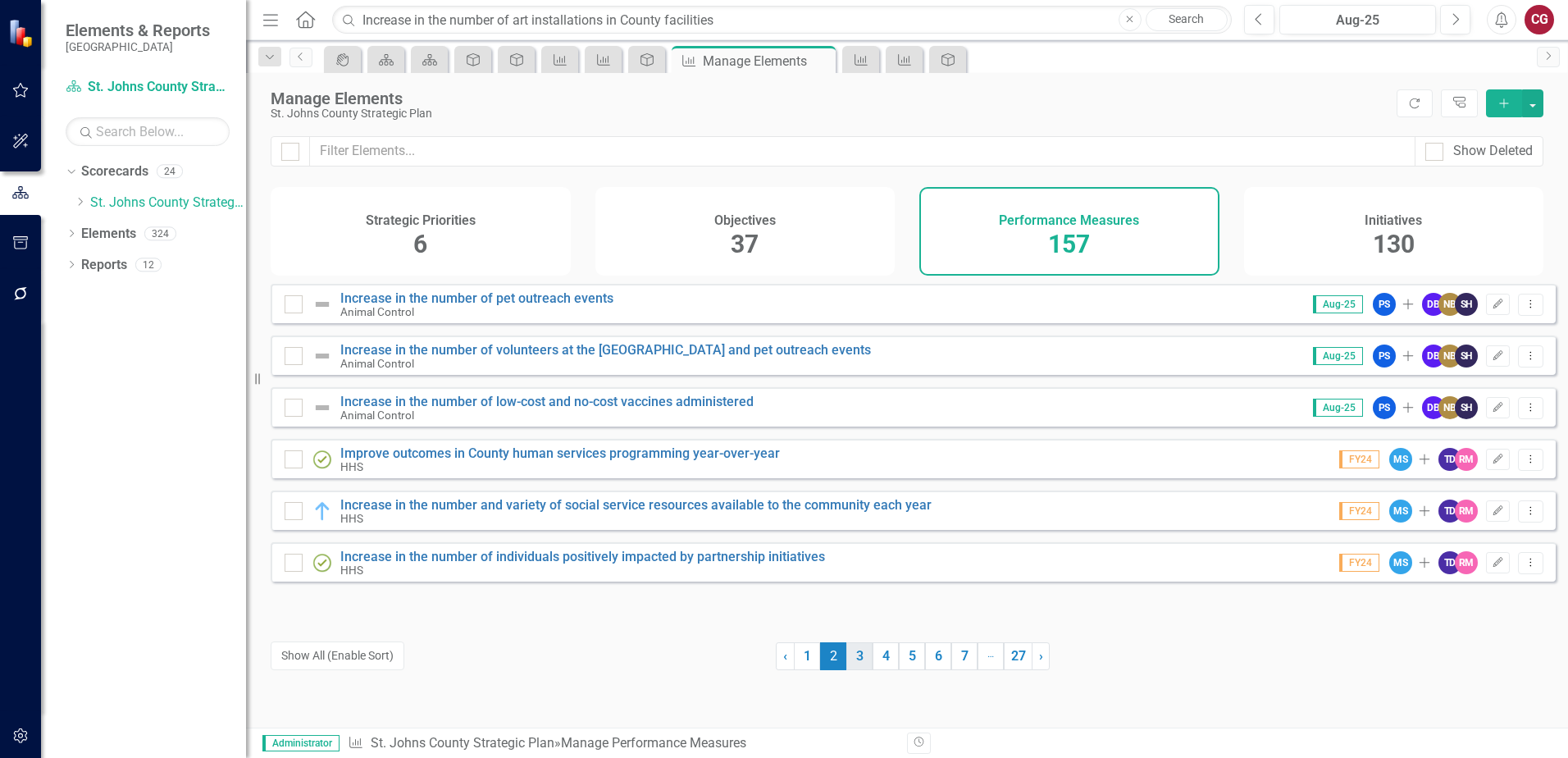
click at [847, 660] on link "3" at bounding box center [859, 657] width 26 height 28
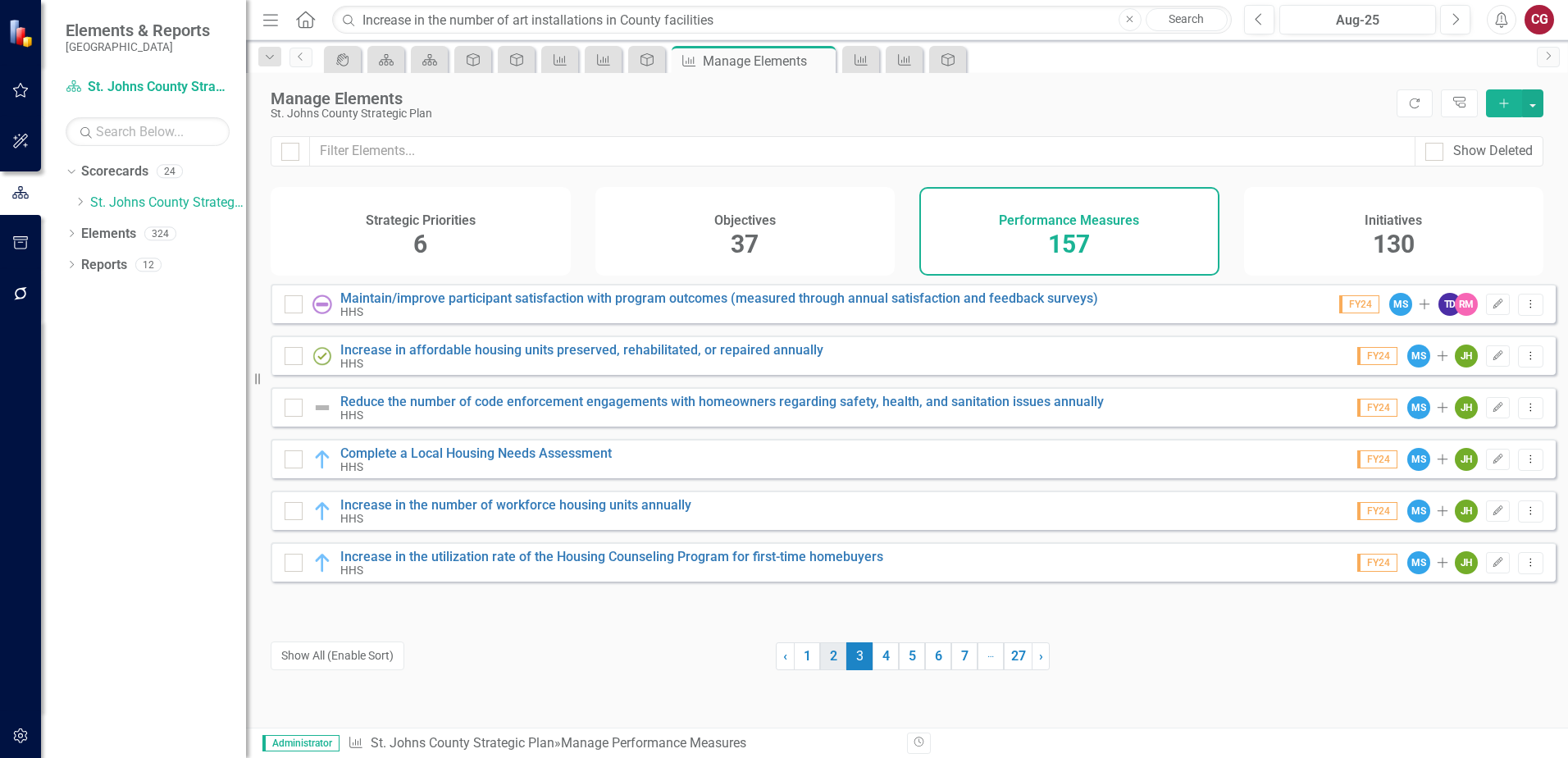
click at [827, 660] on link "2" at bounding box center [833, 657] width 26 height 28
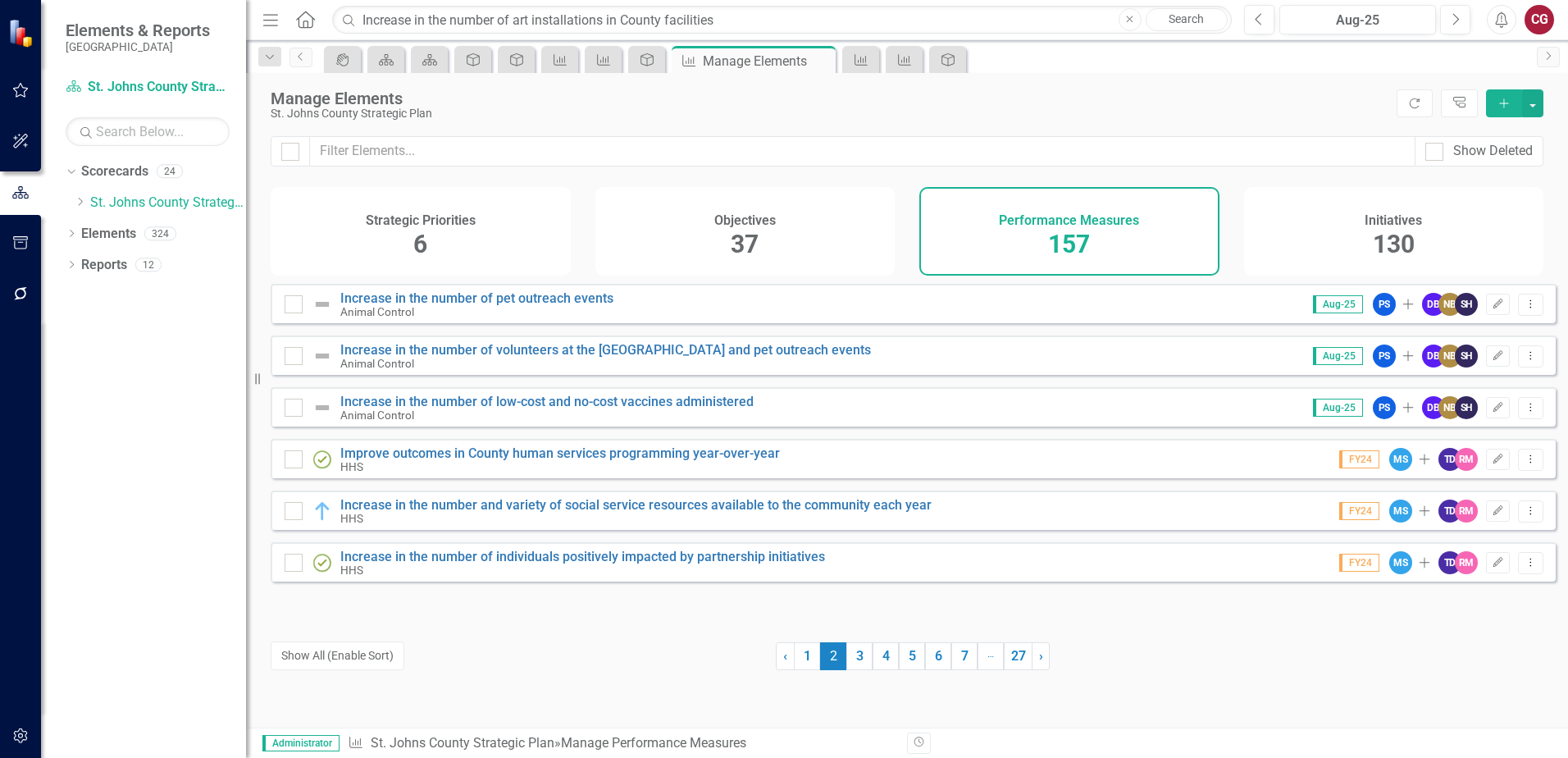
click at [757, 229] on span "37" at bounding box center [745, 244] width 28 height 28
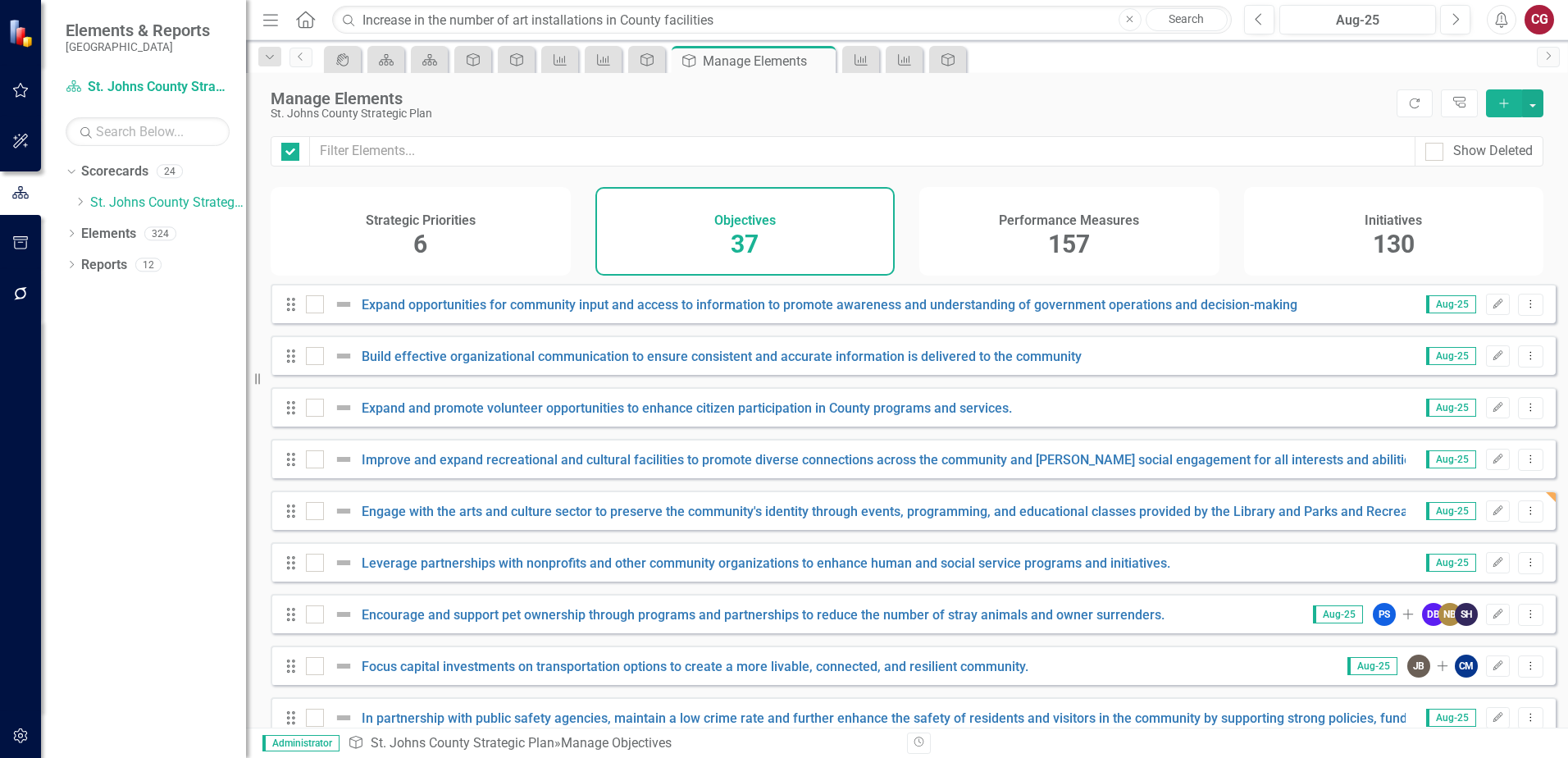
checkbox input "false"
click at [1062, 227] on div "157" at bounding box center [1069, 244] width 42 height 35
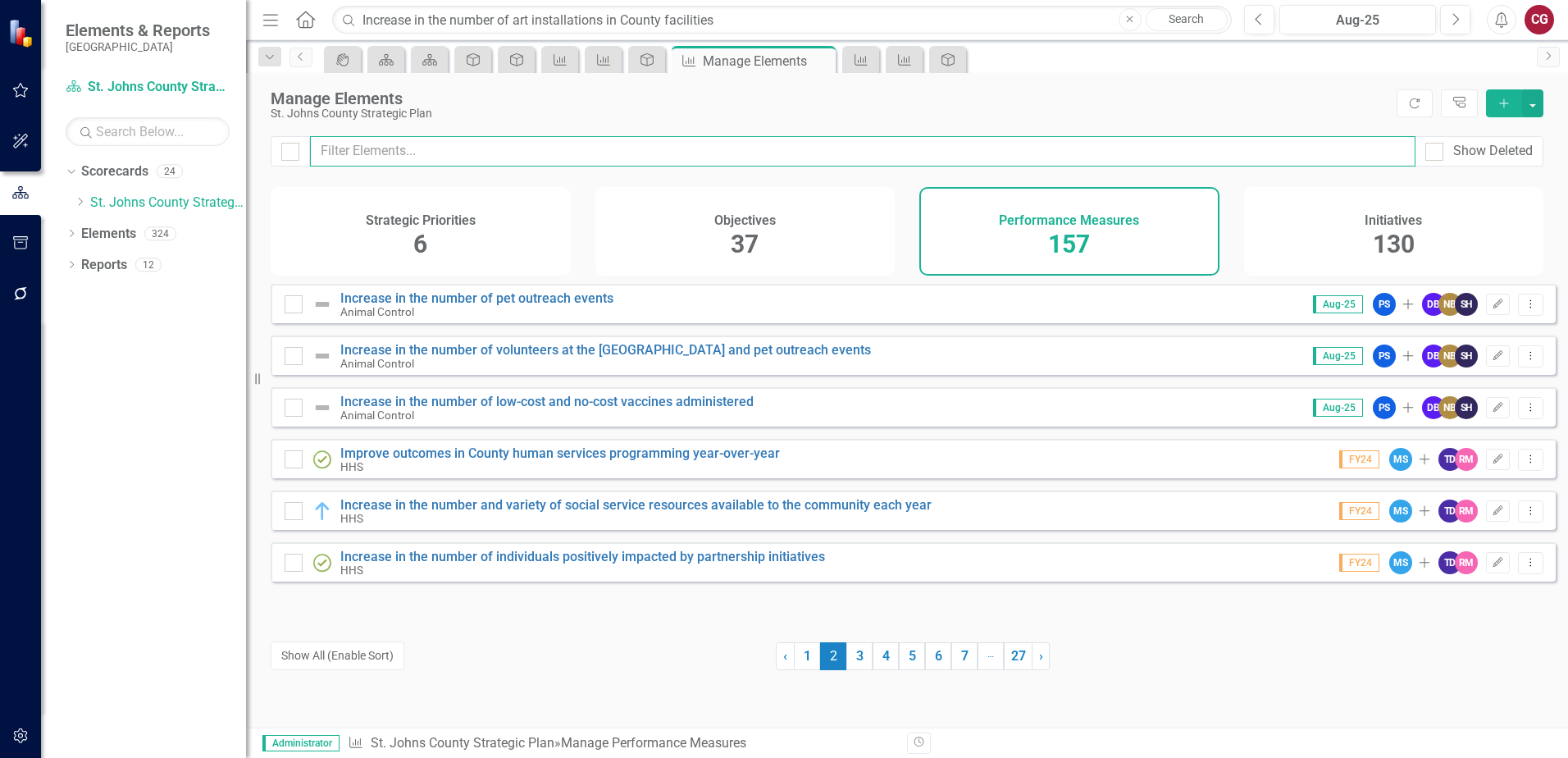
click at [475, 144] on input "text" at bounding box center [863, 151] width 1106 height 30
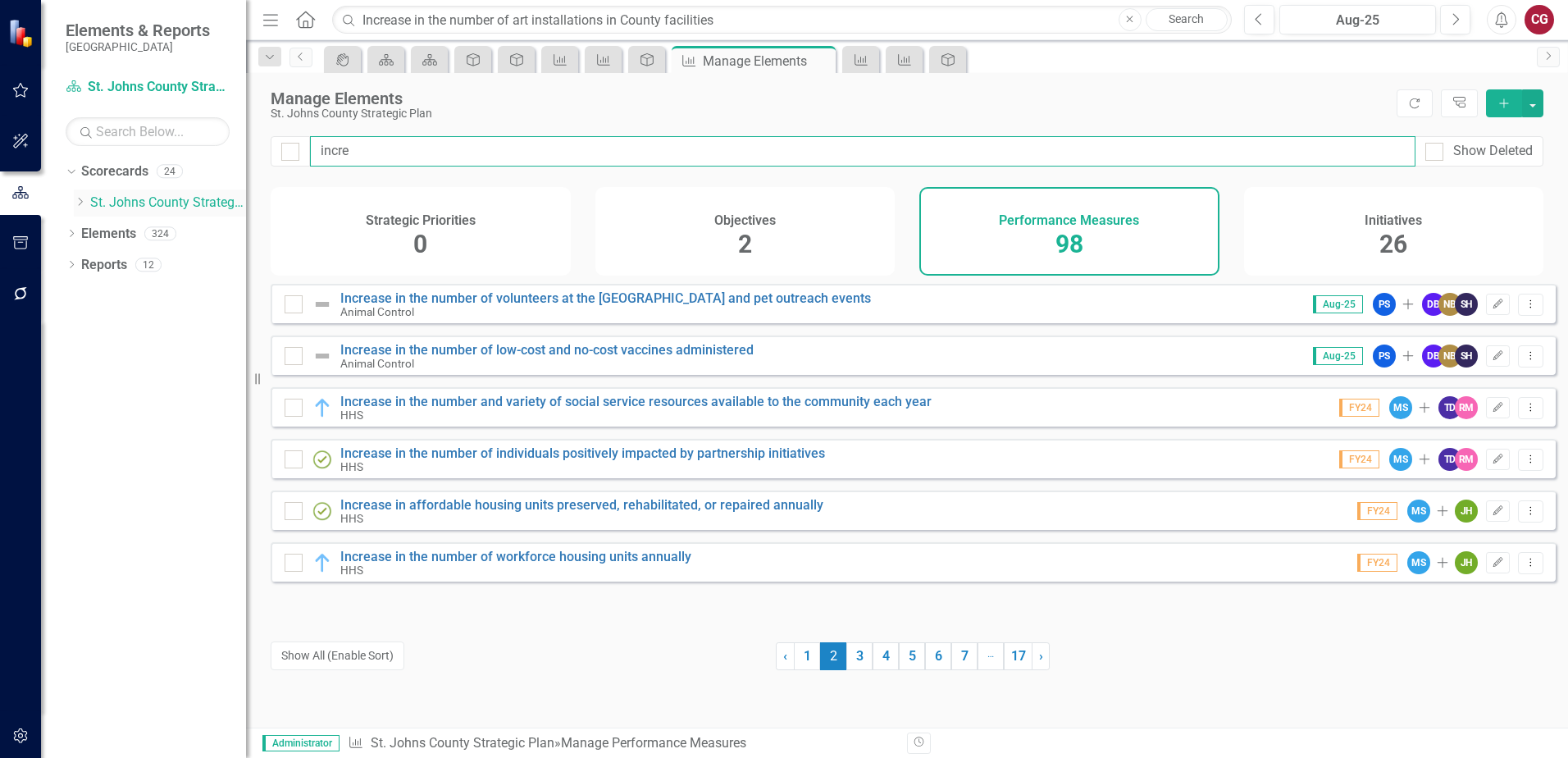
type input "incre"
click at [160, 204] on link "St. Johns County Strategic Plan" at bounding box center [168, 203] width 156 height 19
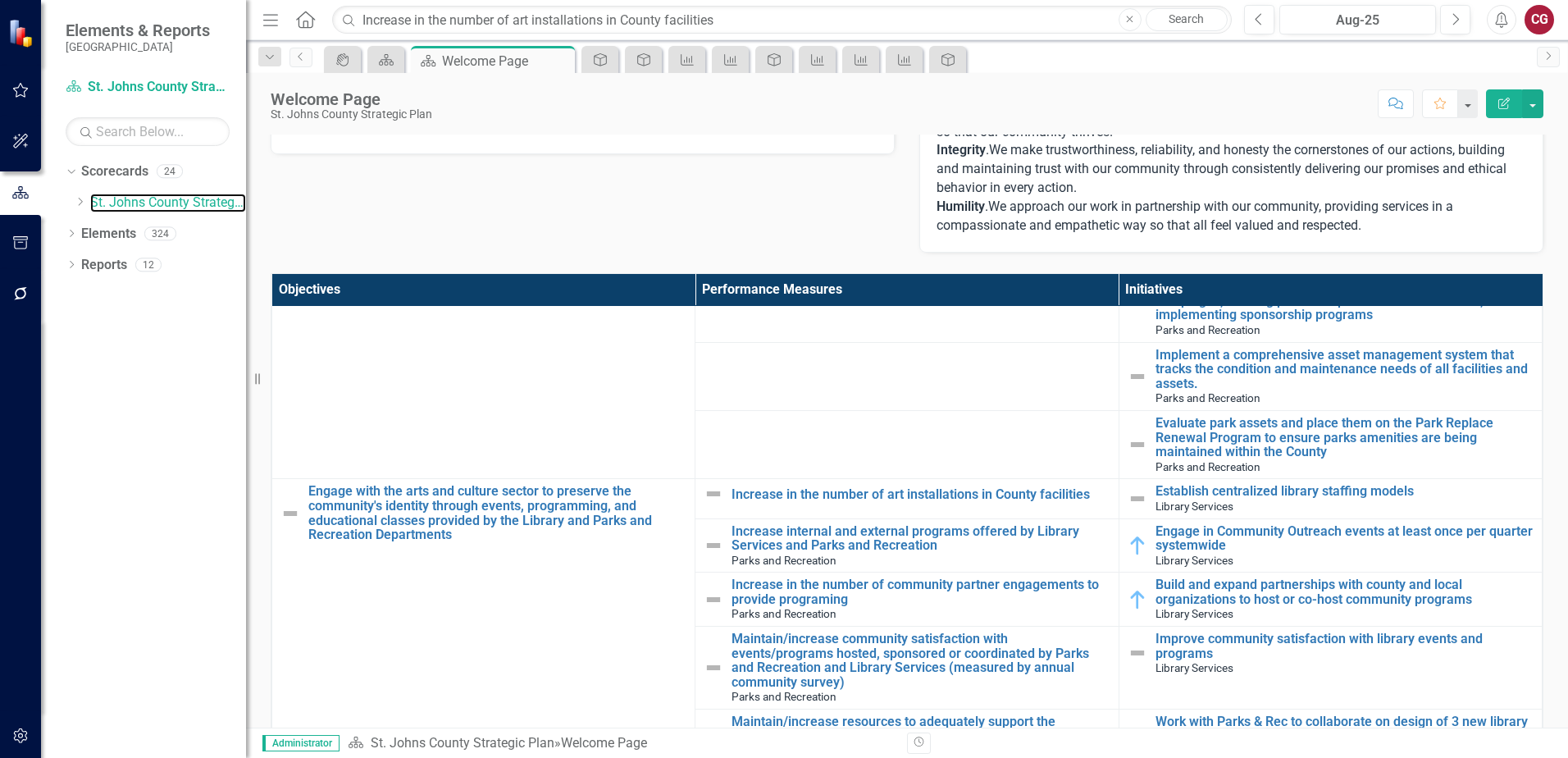
scroll to position [1642, 0]
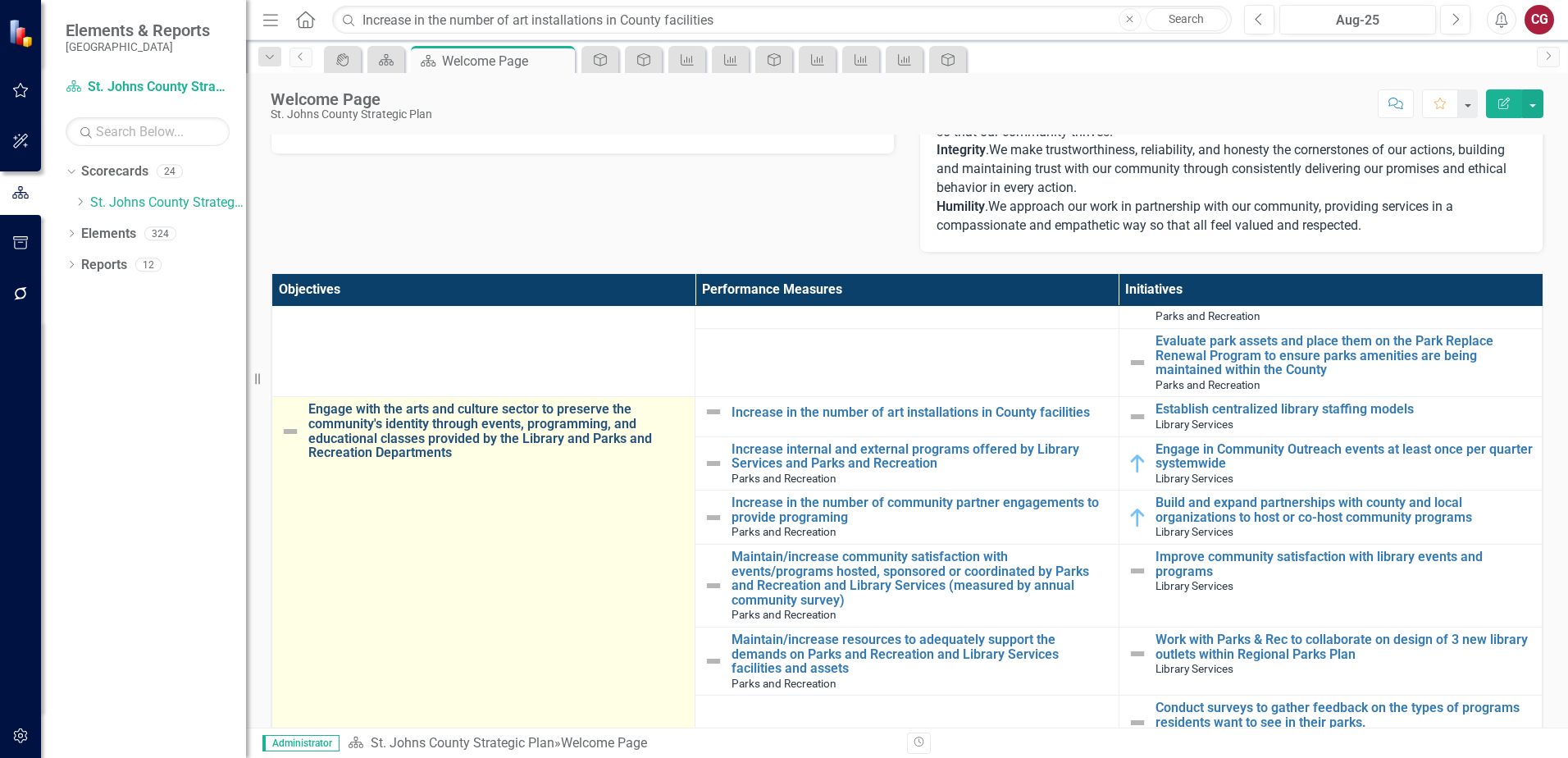
click at [560, 434] on link "Engage with the arts and culture sector to preserve the community's identity th…" at bounding box center [497, 430] width 378 height 58
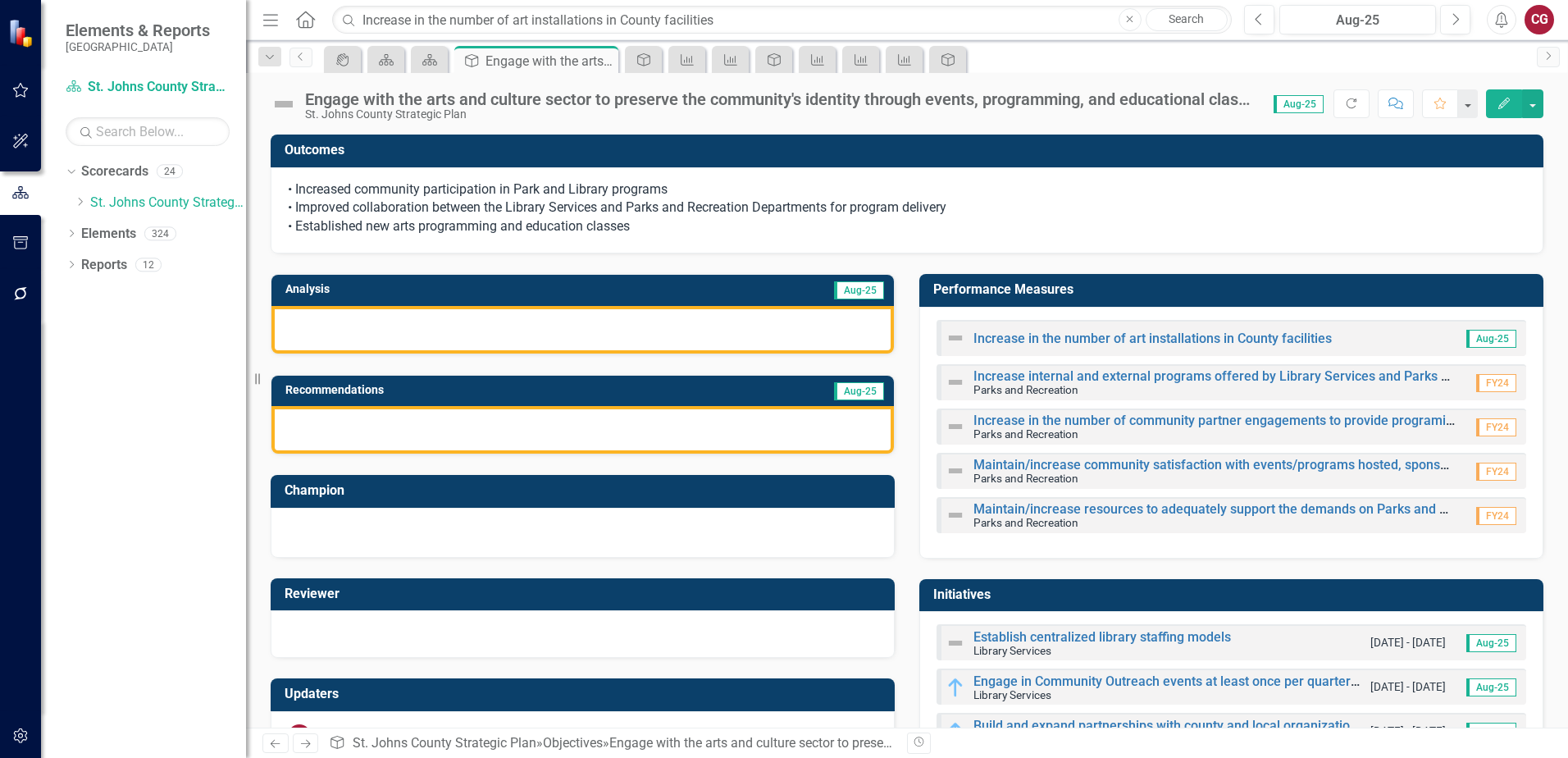
drag, startPoint x: 1190, startPoint y: 304, endPoint x: 1184, endPoint y: 287, distance: 18.0
click at [1191, 304] on td "Performance Measures" at bounding box center [1234, 292] width 602 height 27
click at [1184, 286] on h3 "Performance Measures" at bounding box center [1234, 290] width 602 height 15
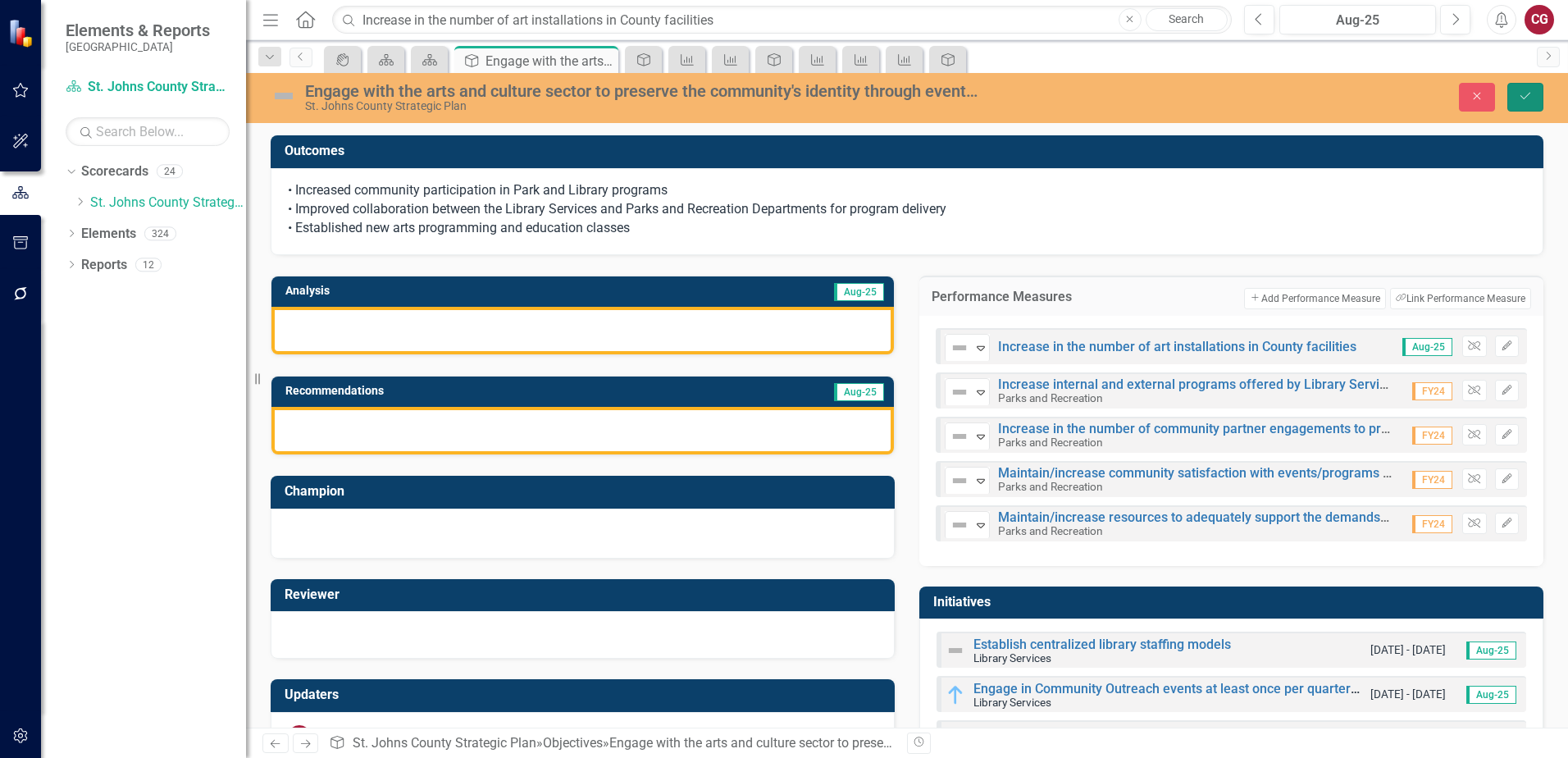
click at [1515, 95] on button "Save" at bounding box center [1526, 97] width 36 height 28
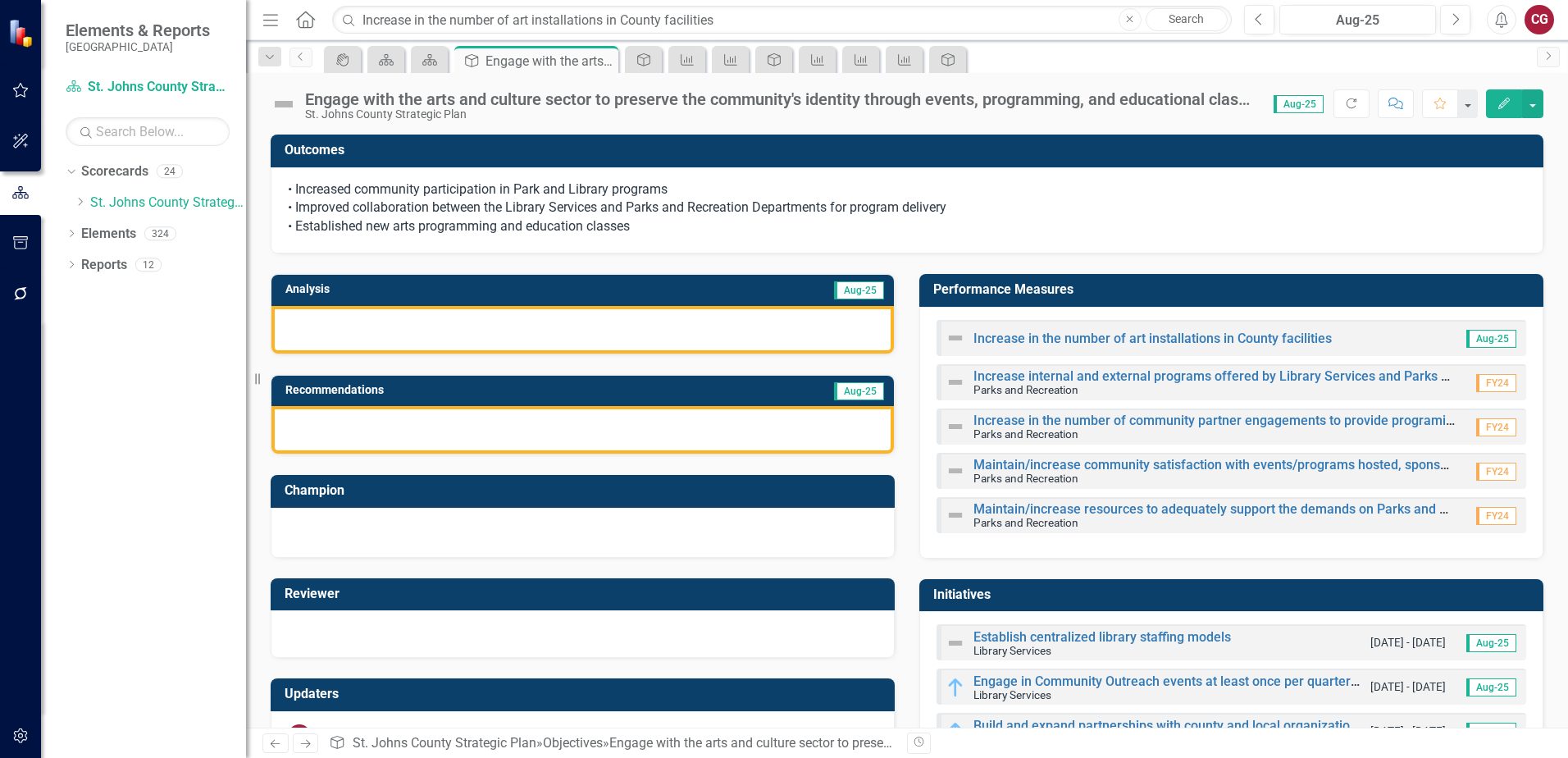
click at [495, 334] on div at bounding box center [583, 329] width 623 height 47
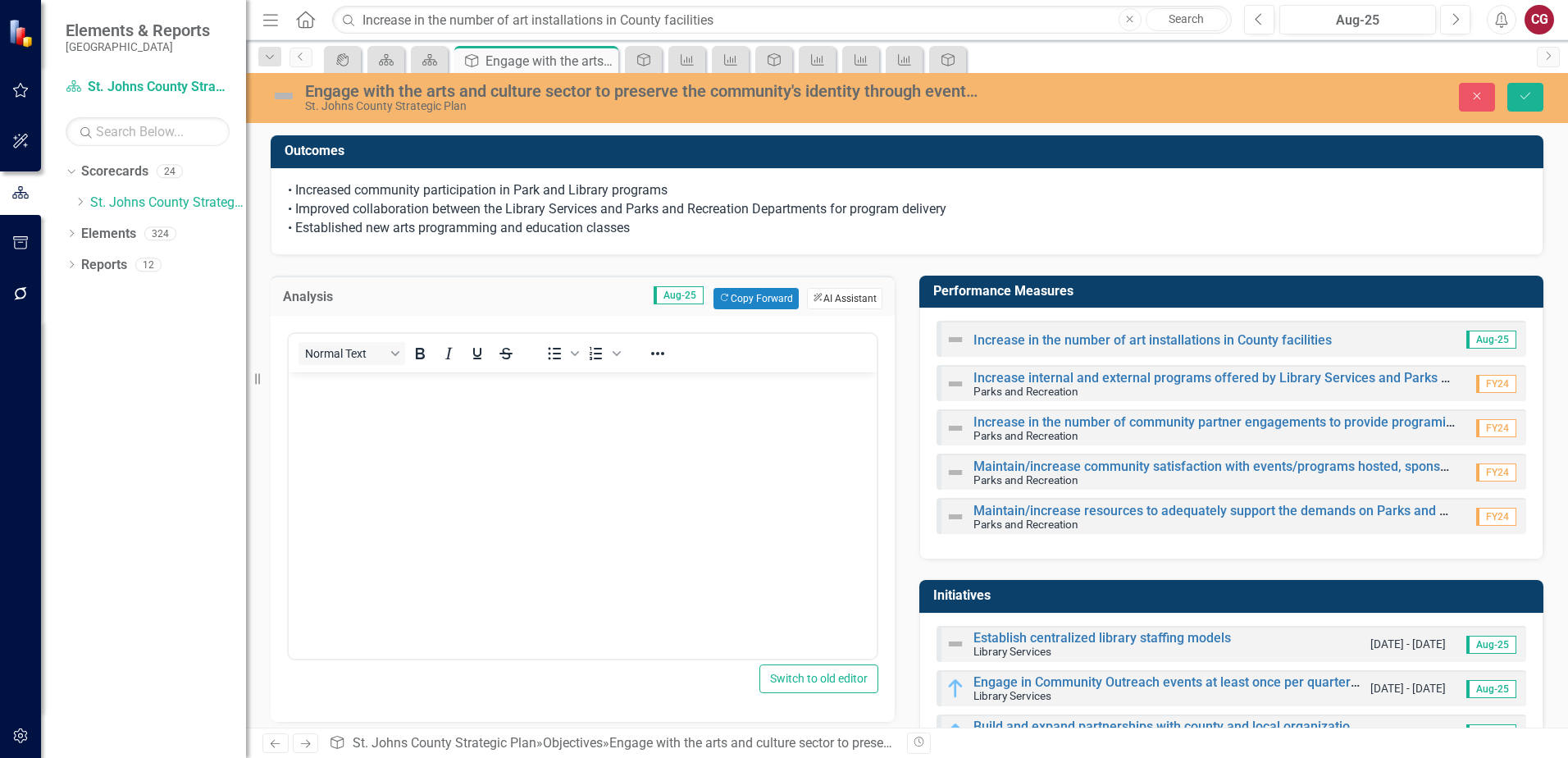
click at [831, 298] on button "ClearPoint AI AI Assistant" at bounding box center [845, 298] width 75 height 22
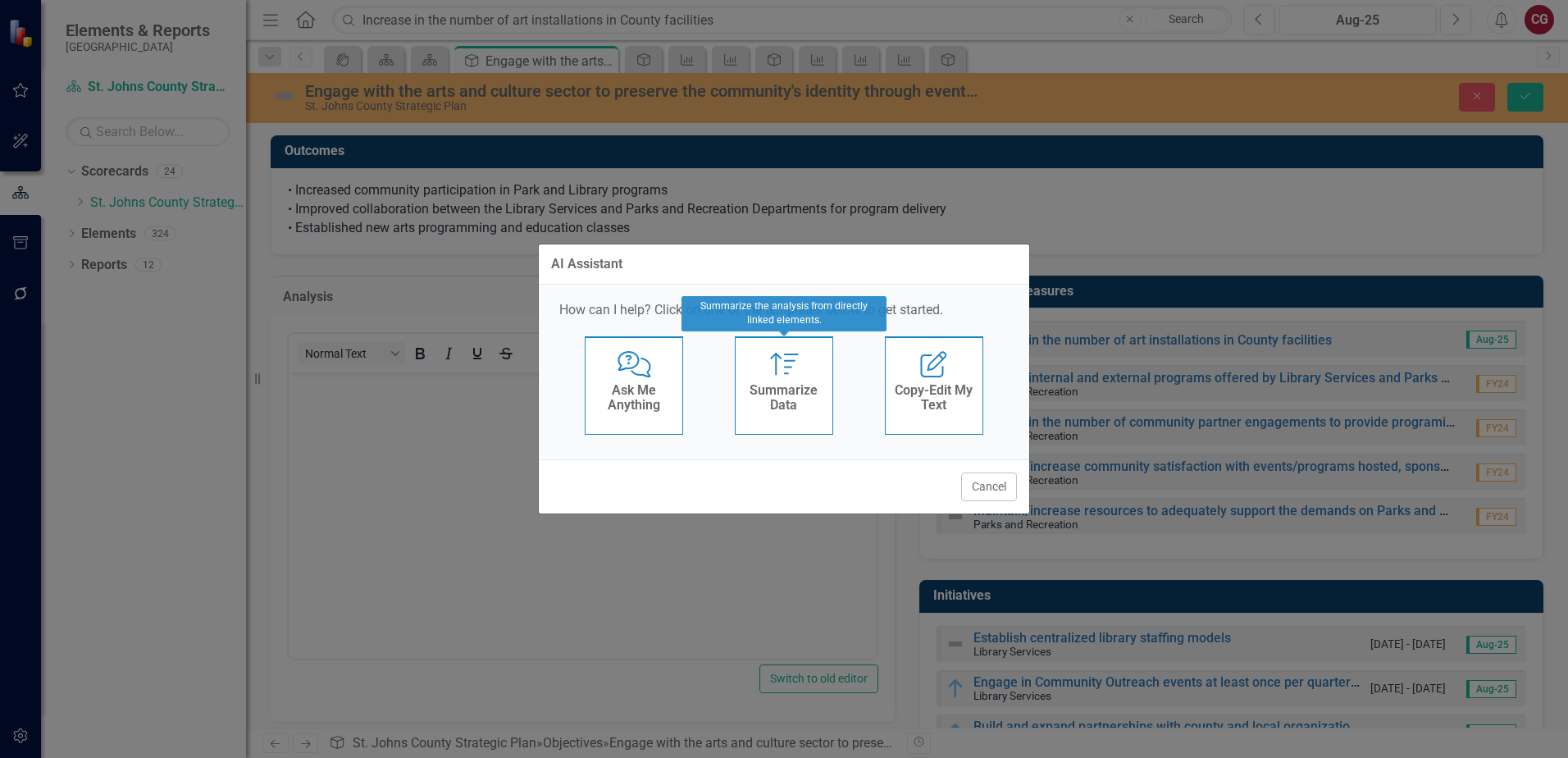
click at [758, 396] on h4 "Summarize Data" at bounding box center [784, 397] width 80 height 28
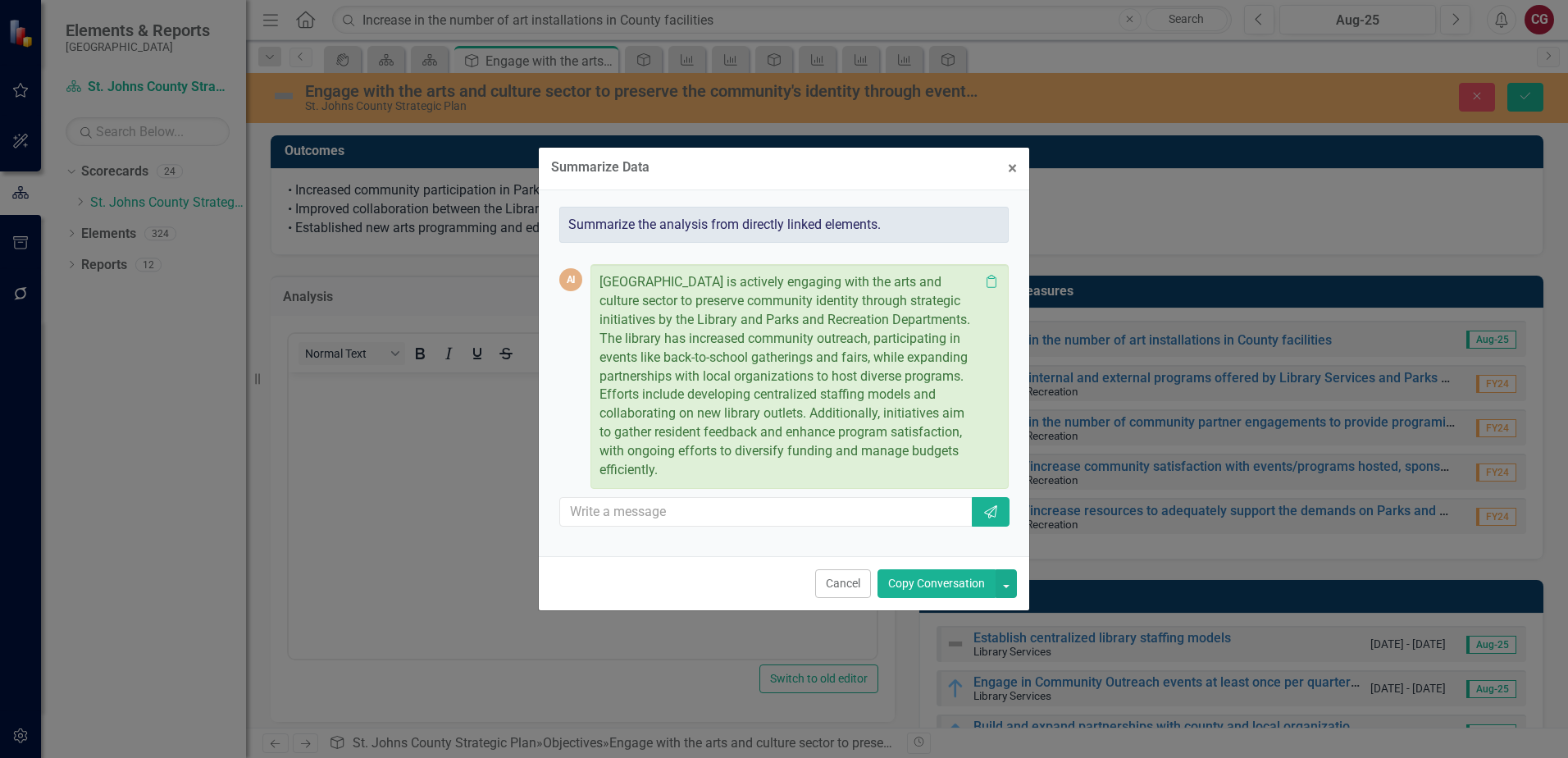
click at [959, 582] on button "Copy Conversation" at bounding box center [936, 583] width 118 height 28
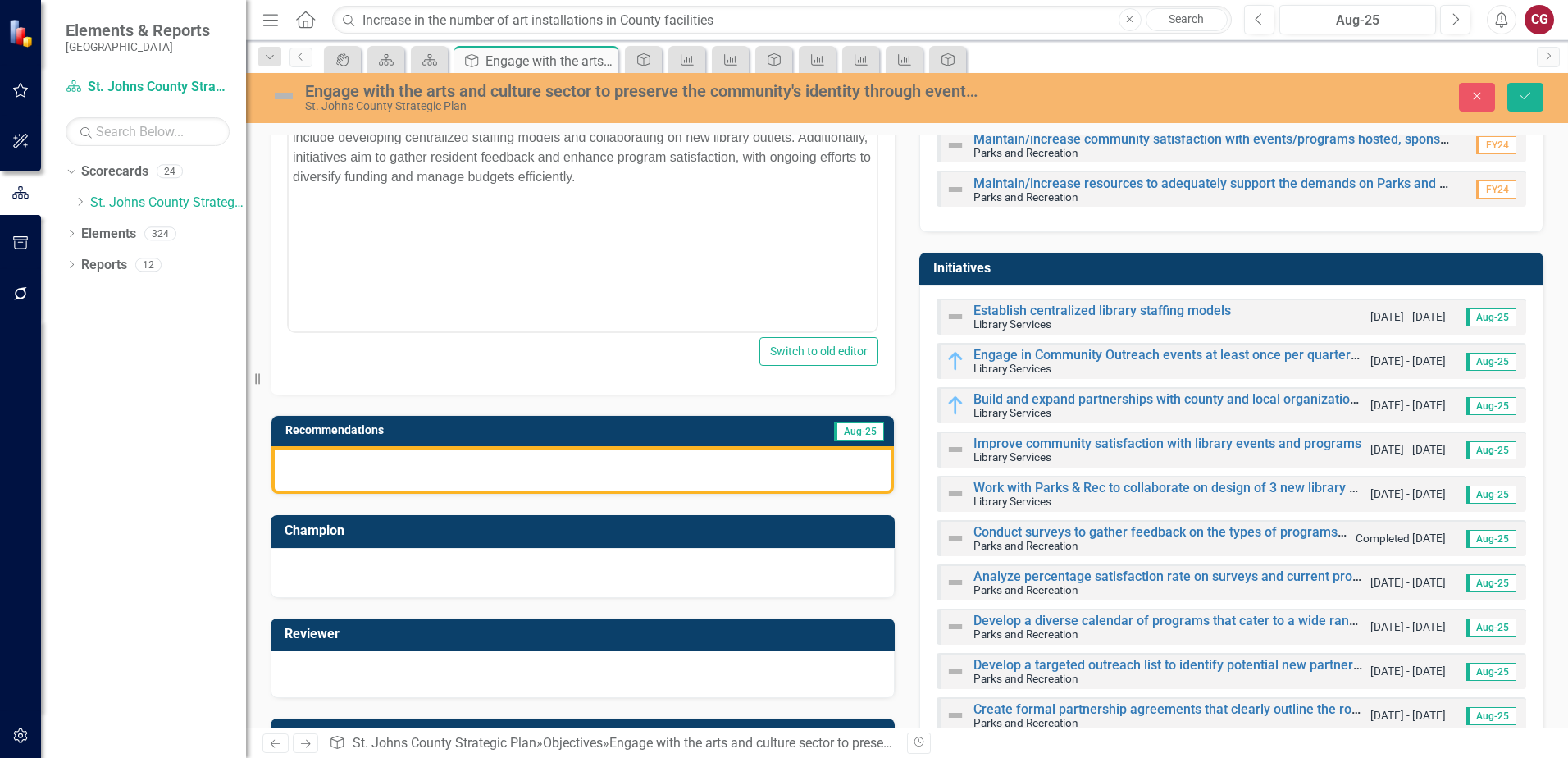
scroll to position [328, 0]
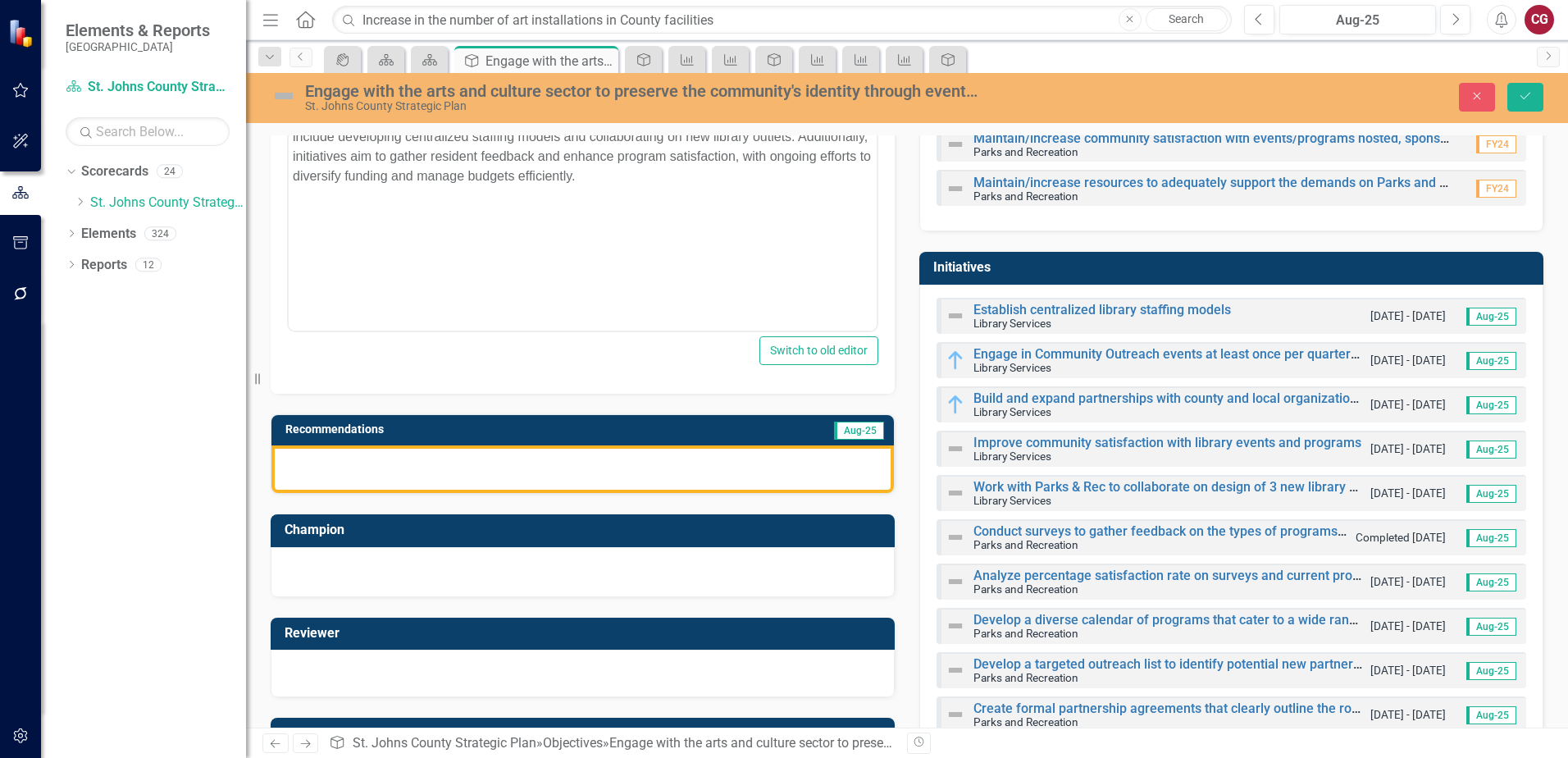
click at [612, 465] on div at bounding box center [583, 469] width 623 height 47
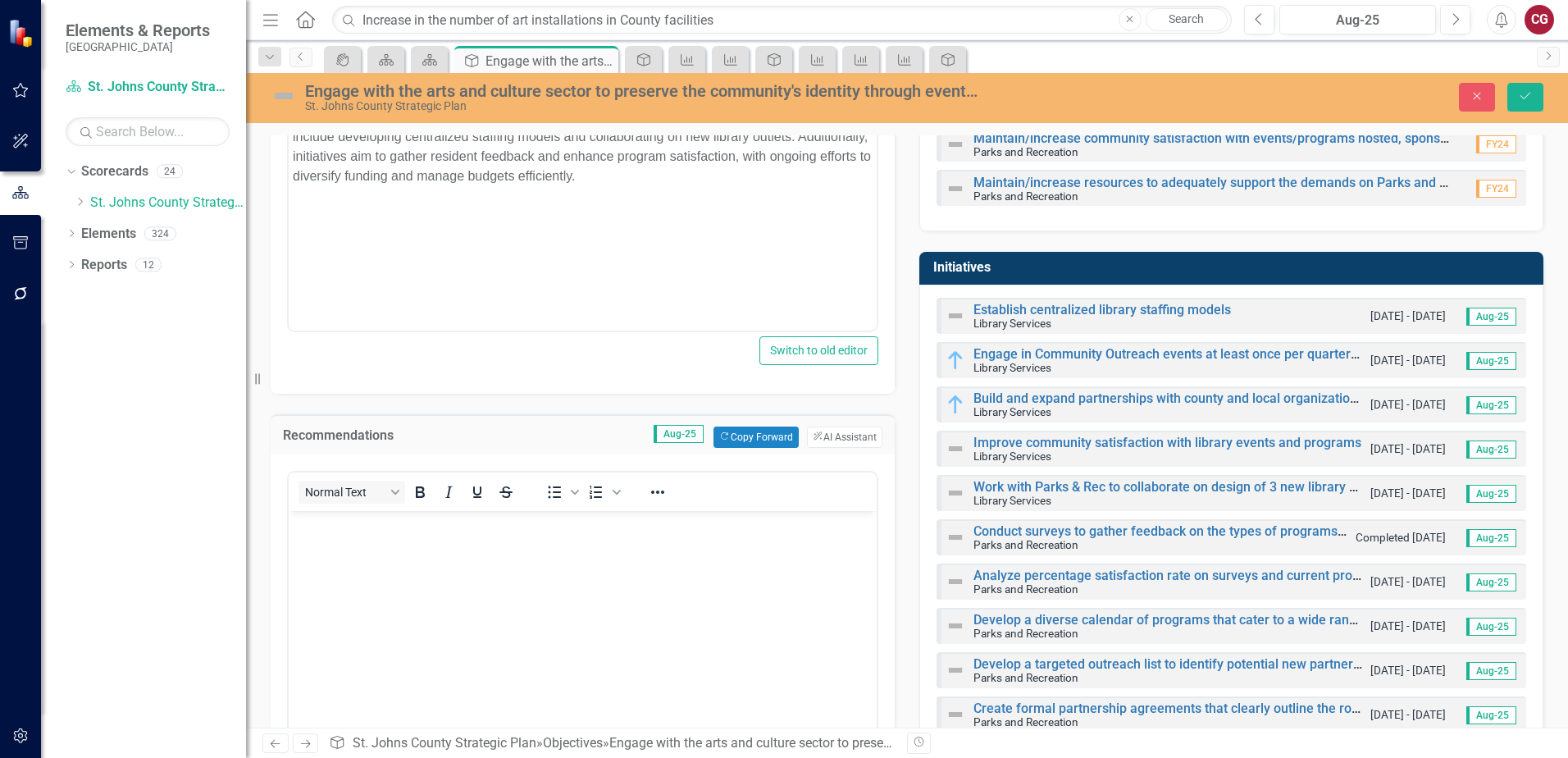
scroll to position [0, 0]
click at [838, 438] on button "ClearPoint AI AI Assistant" at bounding box center [845, 437] width 75 height 22
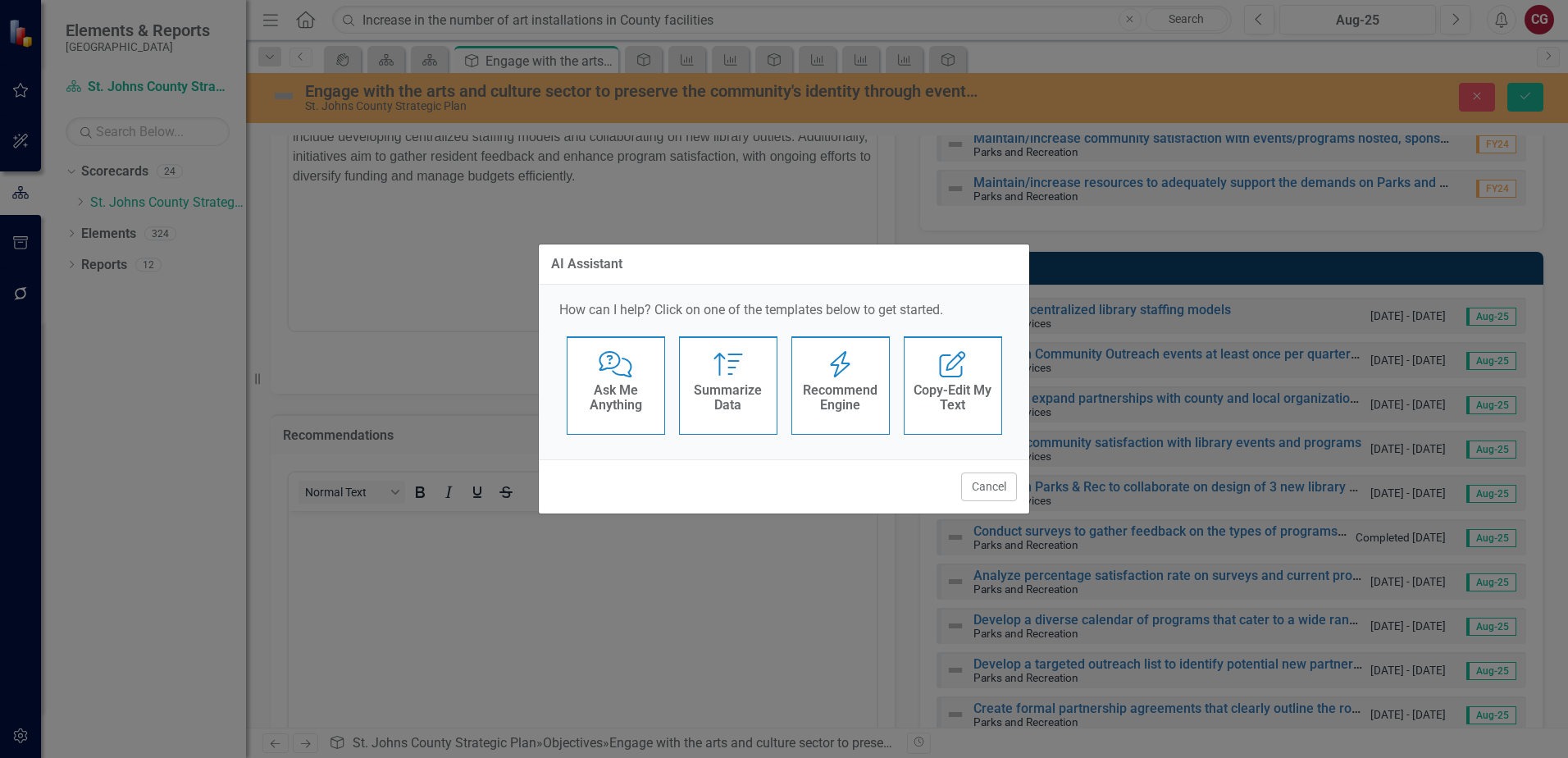
click at [830, 376] on icon "Recommend Engine" at bounding box center [841, 364] width 34 height 26
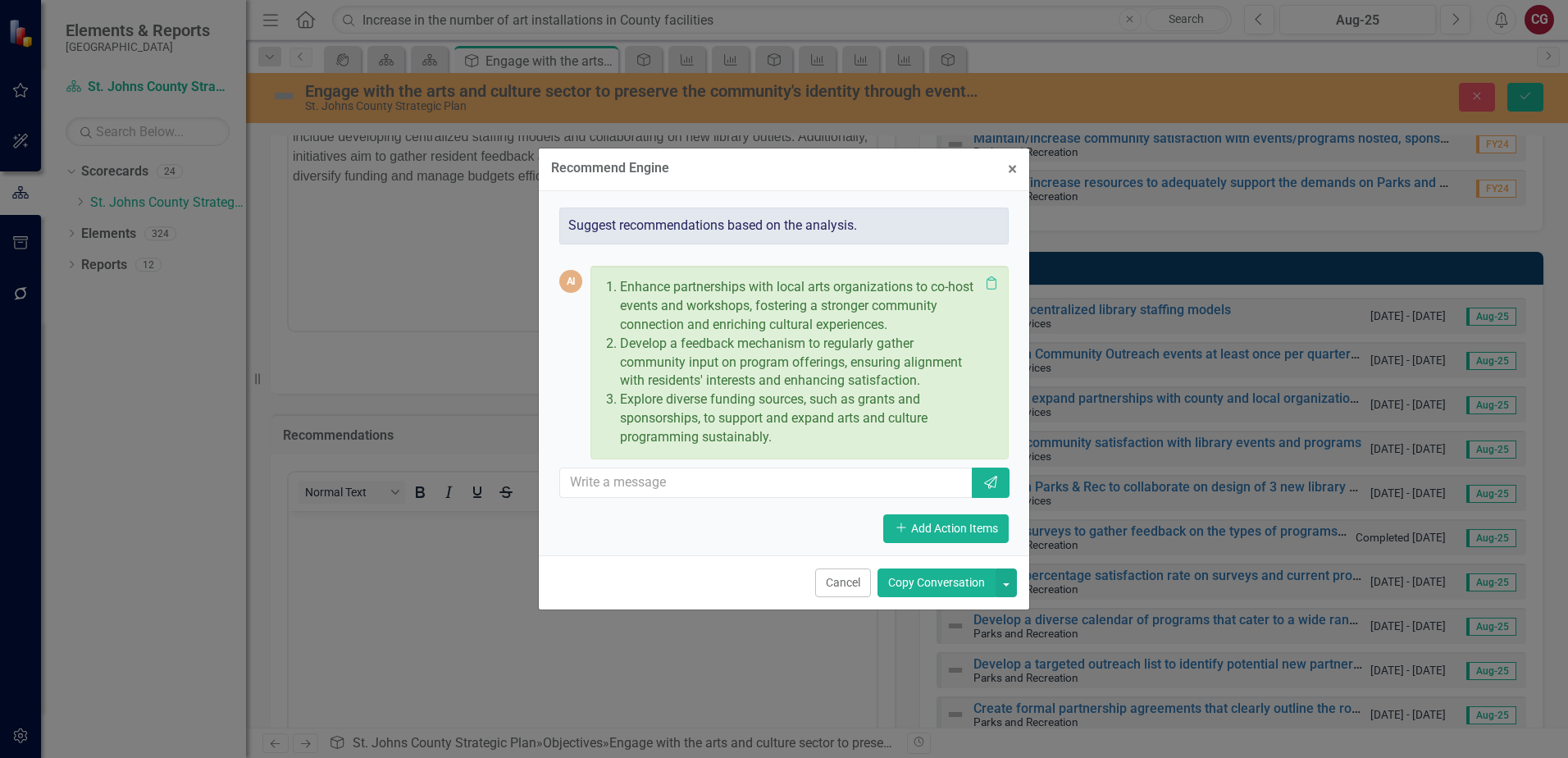
click at [958, 577] on button "Copy Conversation" at bounding box center [936, 583] width 118 height 28
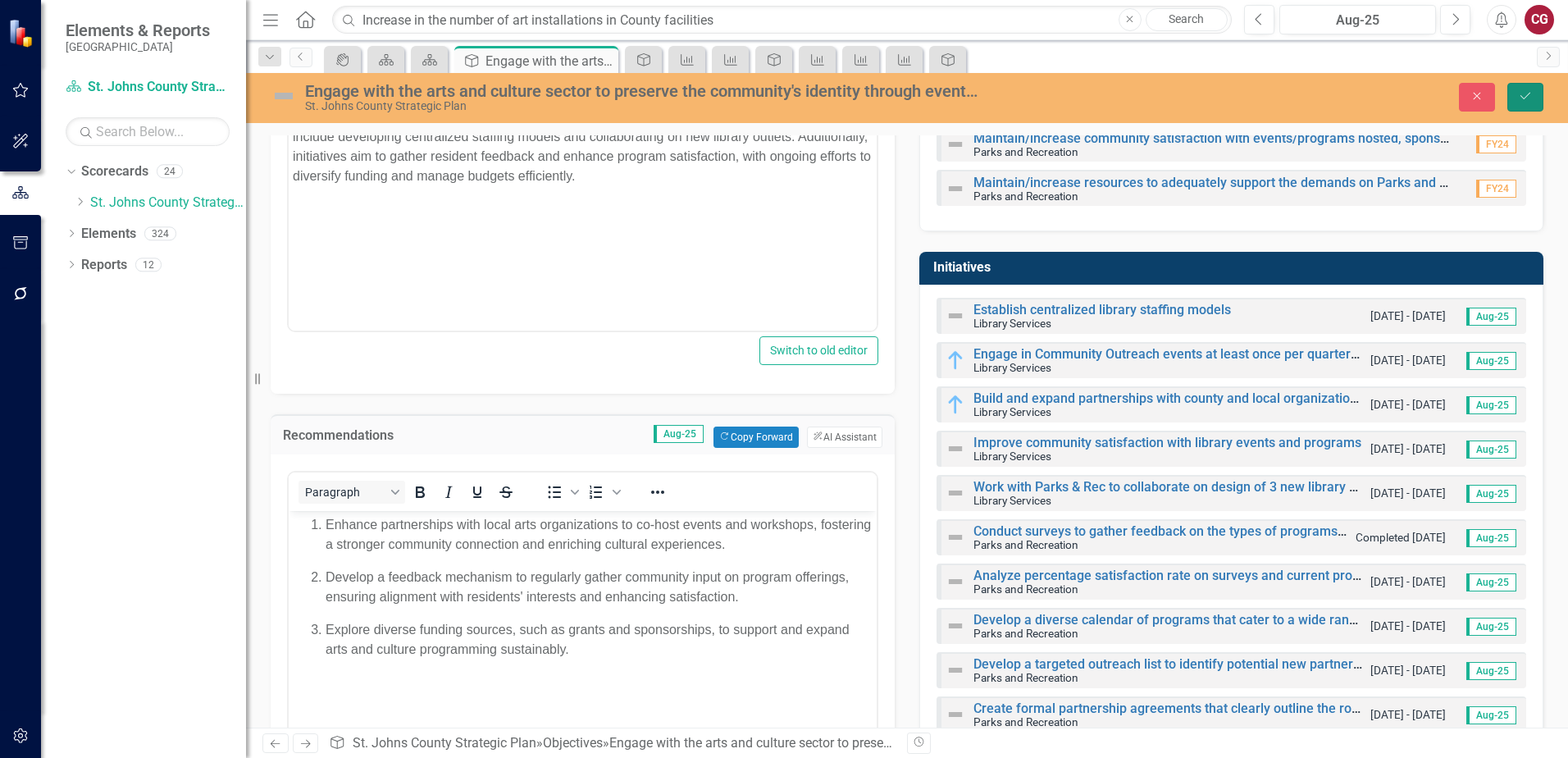
click at [1539, 97] on button "Save" at bounding box center [1526, 97] width 36 height 28
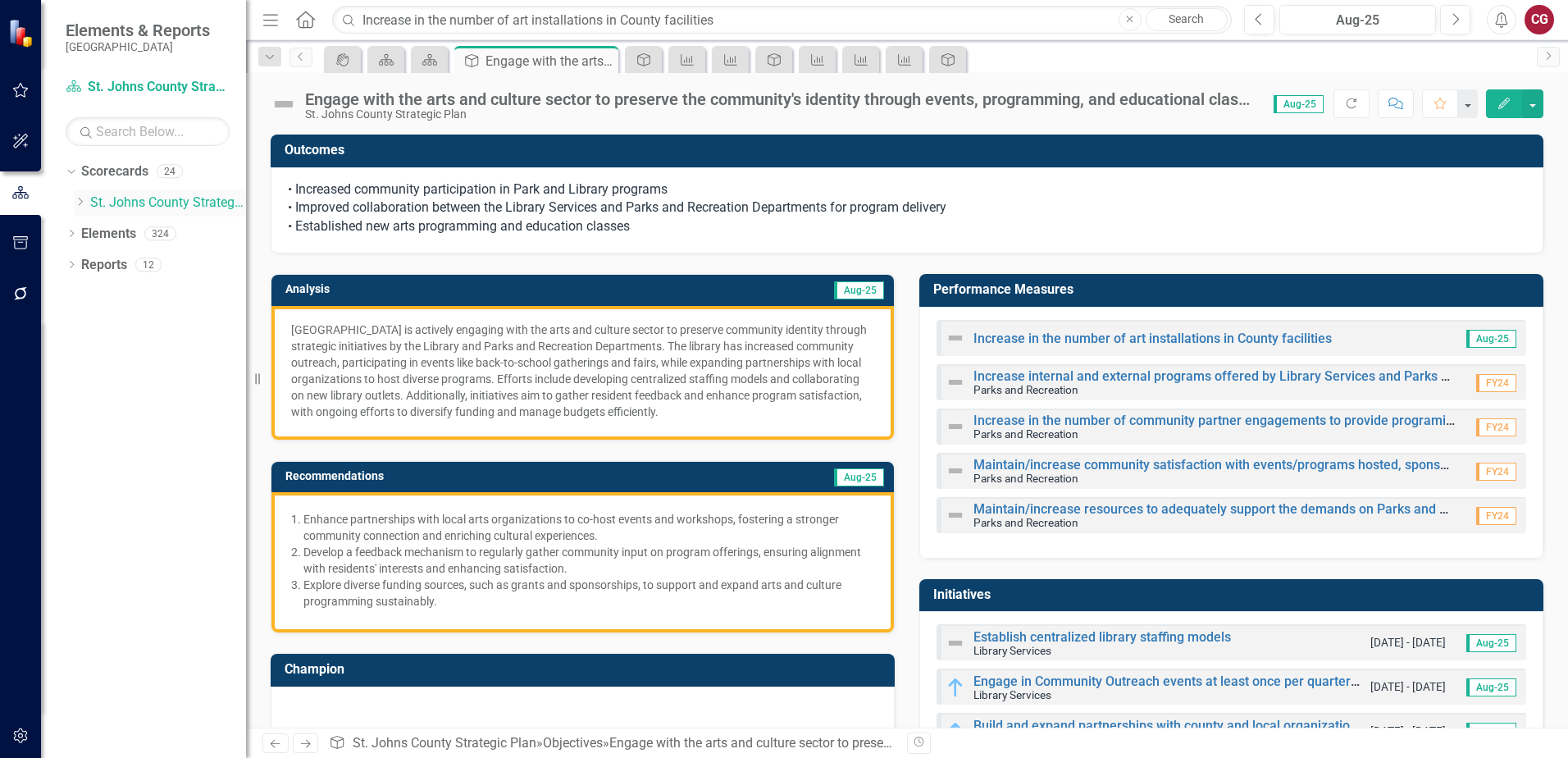
click at [192, 204] on link "St. Johns County Strategic Plan" at bounding box center [168, 203] width 156 height 19
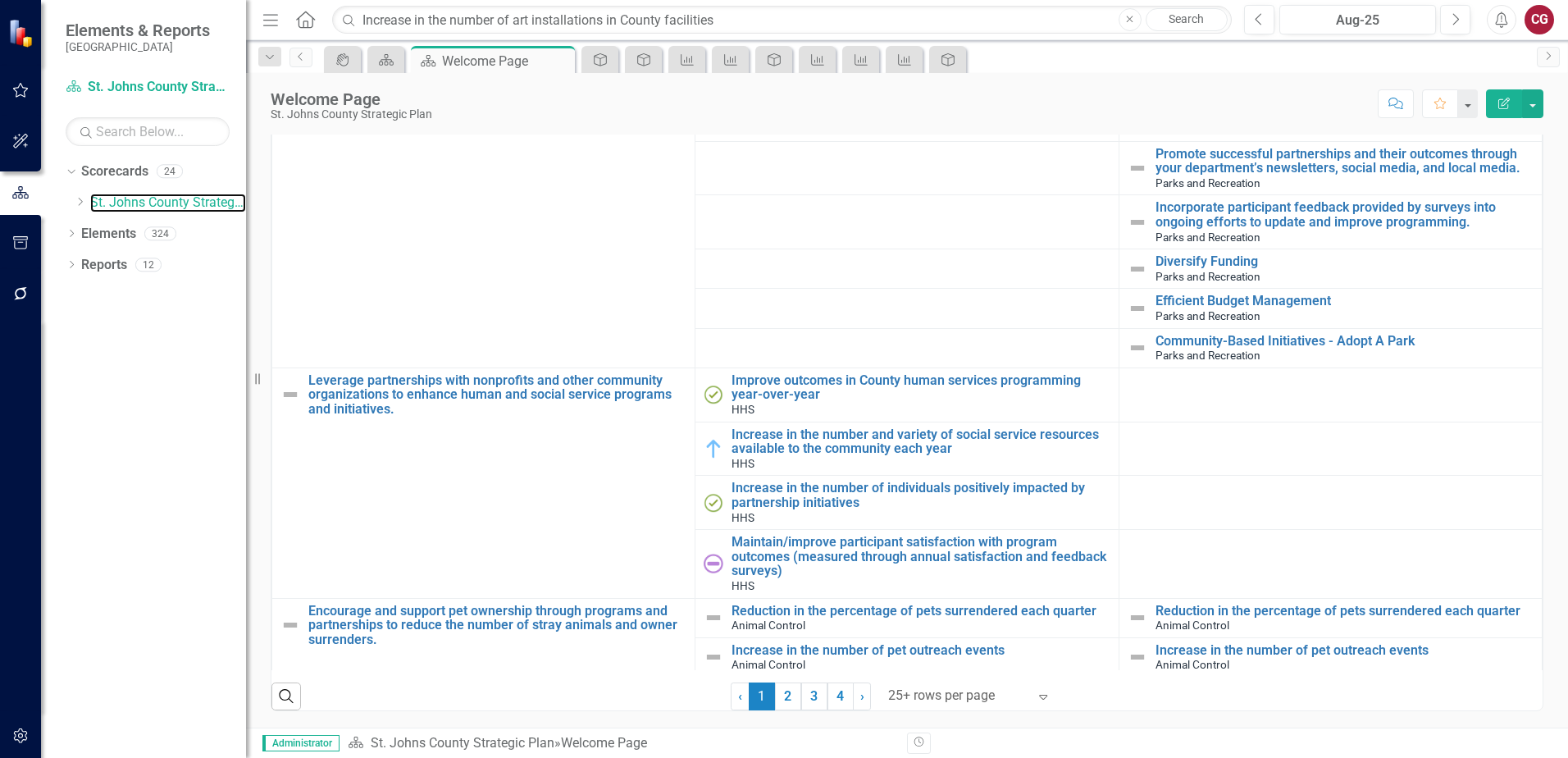
scroll to position [2380, 0]
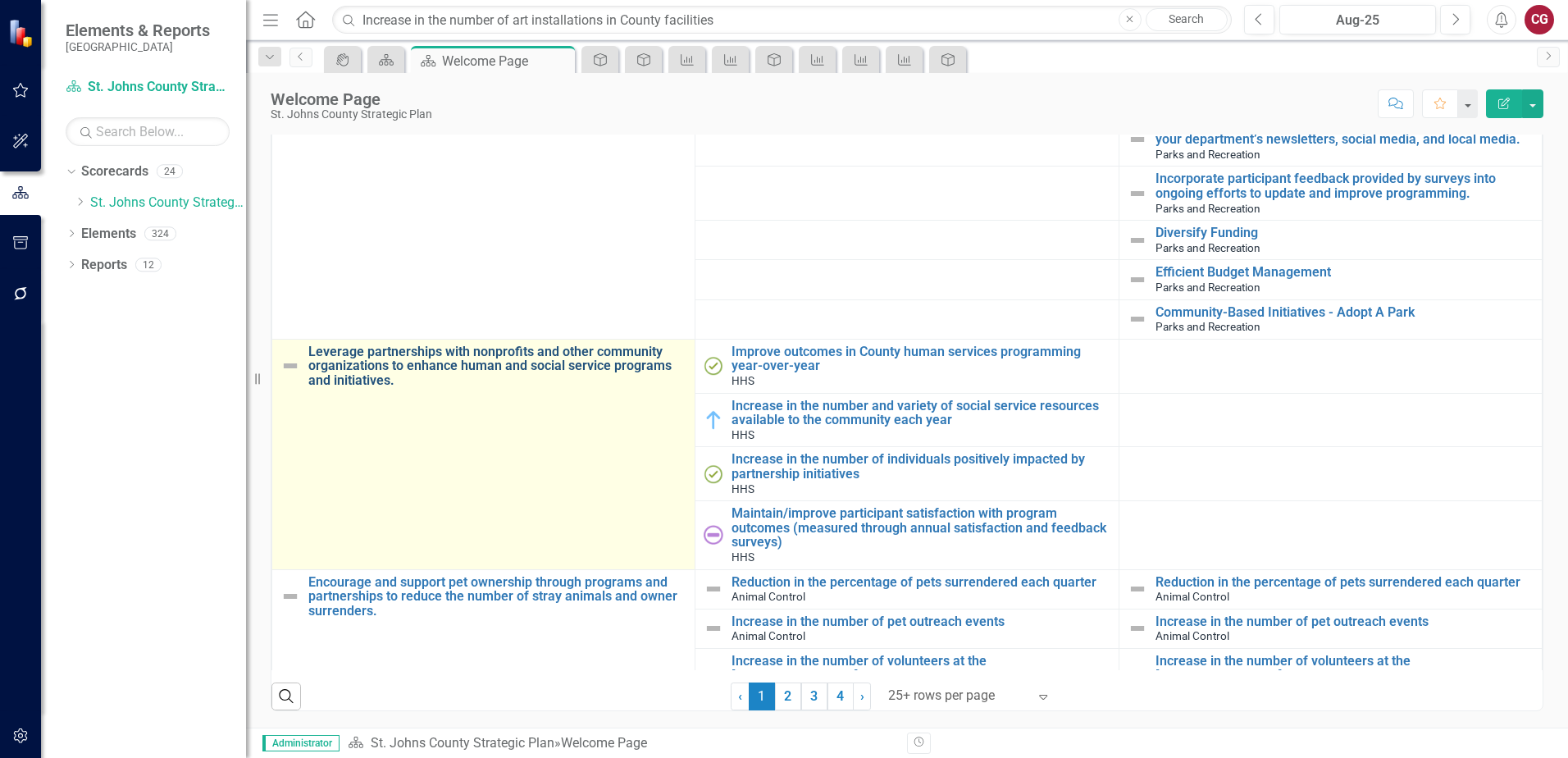
click at [618, 358] on link "Leverage partnerships with nonprofits and other community organizations to enha…" at bounding box center [497, 366] width 378 height 43
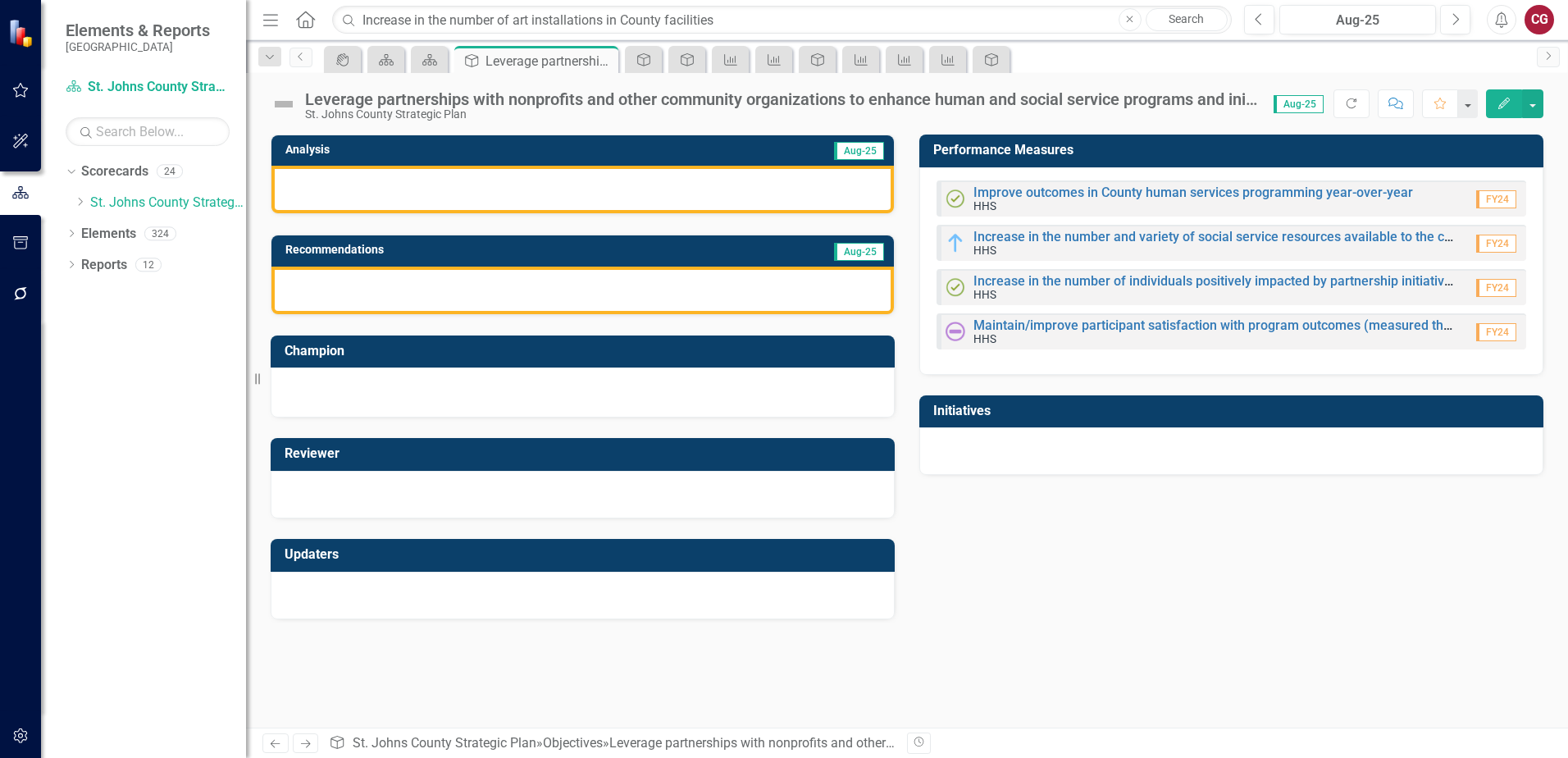
click at [535, 584] on div at bounding box center [583, 596] width 625 height 47
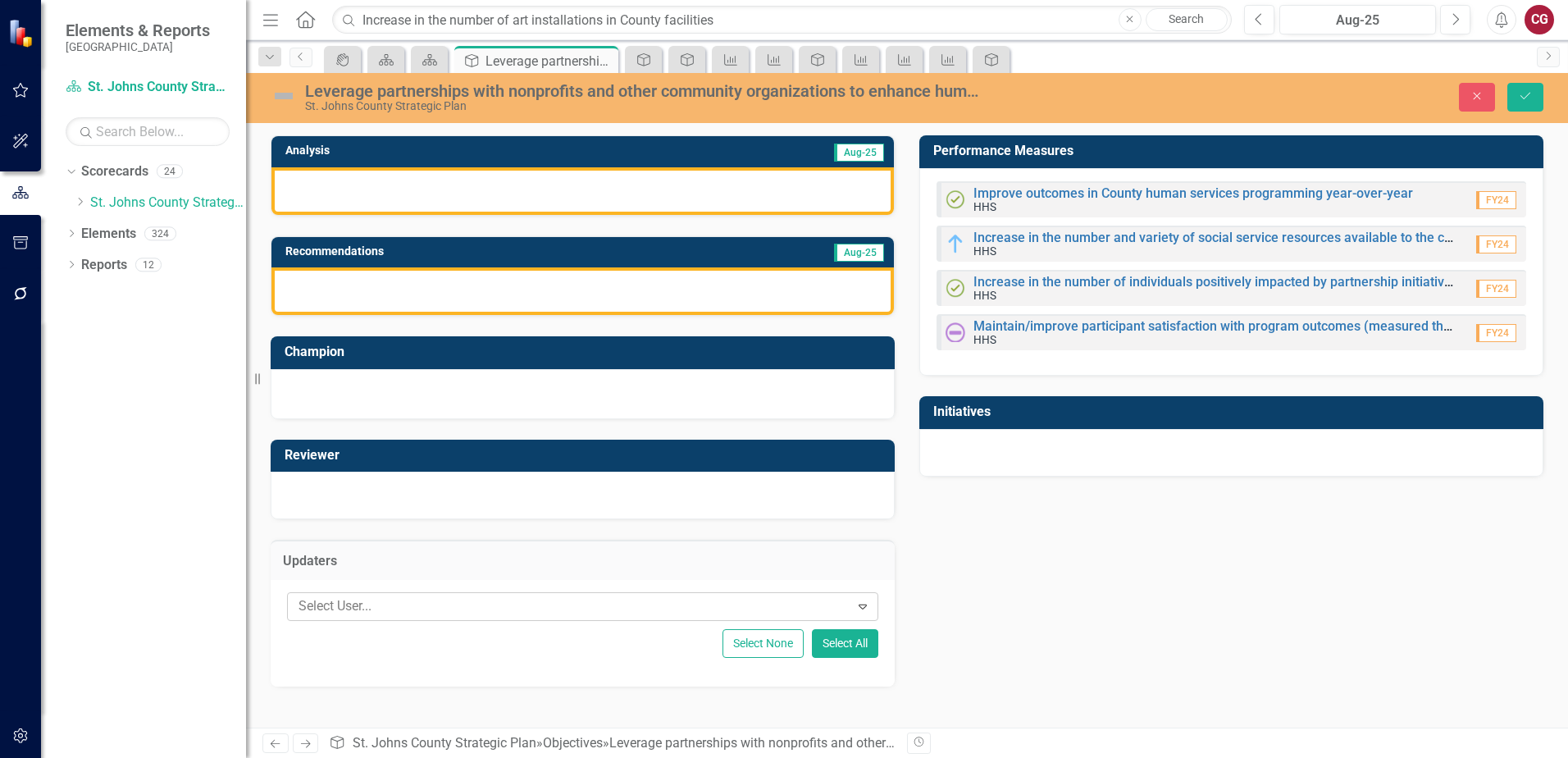
click at [508, 602] on div at bounding box center [571, 606] width 558 height 22
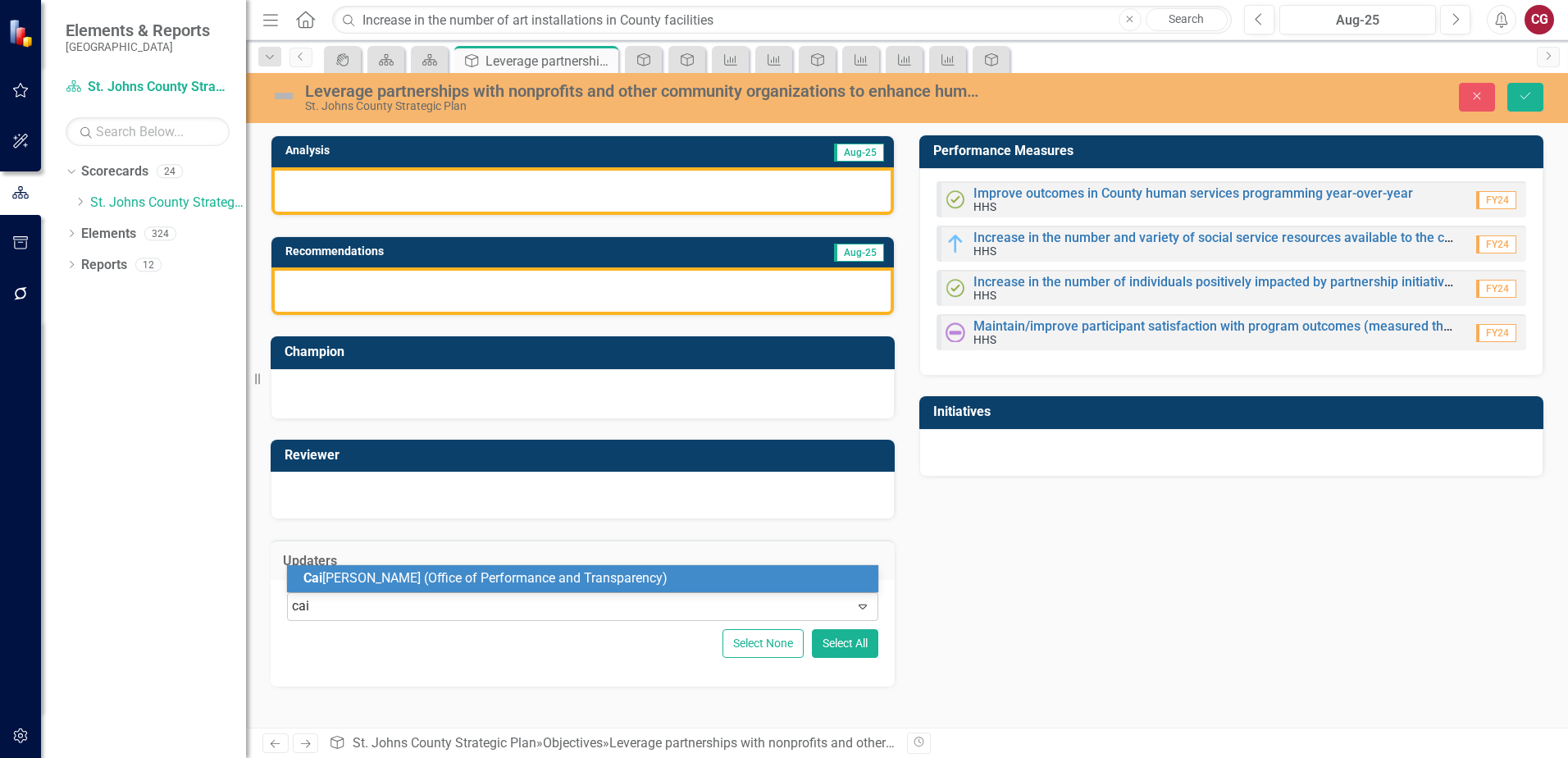
type input "cait"
click at [500, 579] on span "[PERSON_NAME] (Office of Performance and Transparency)" at bounding box center [488, 578] width 368 height 16
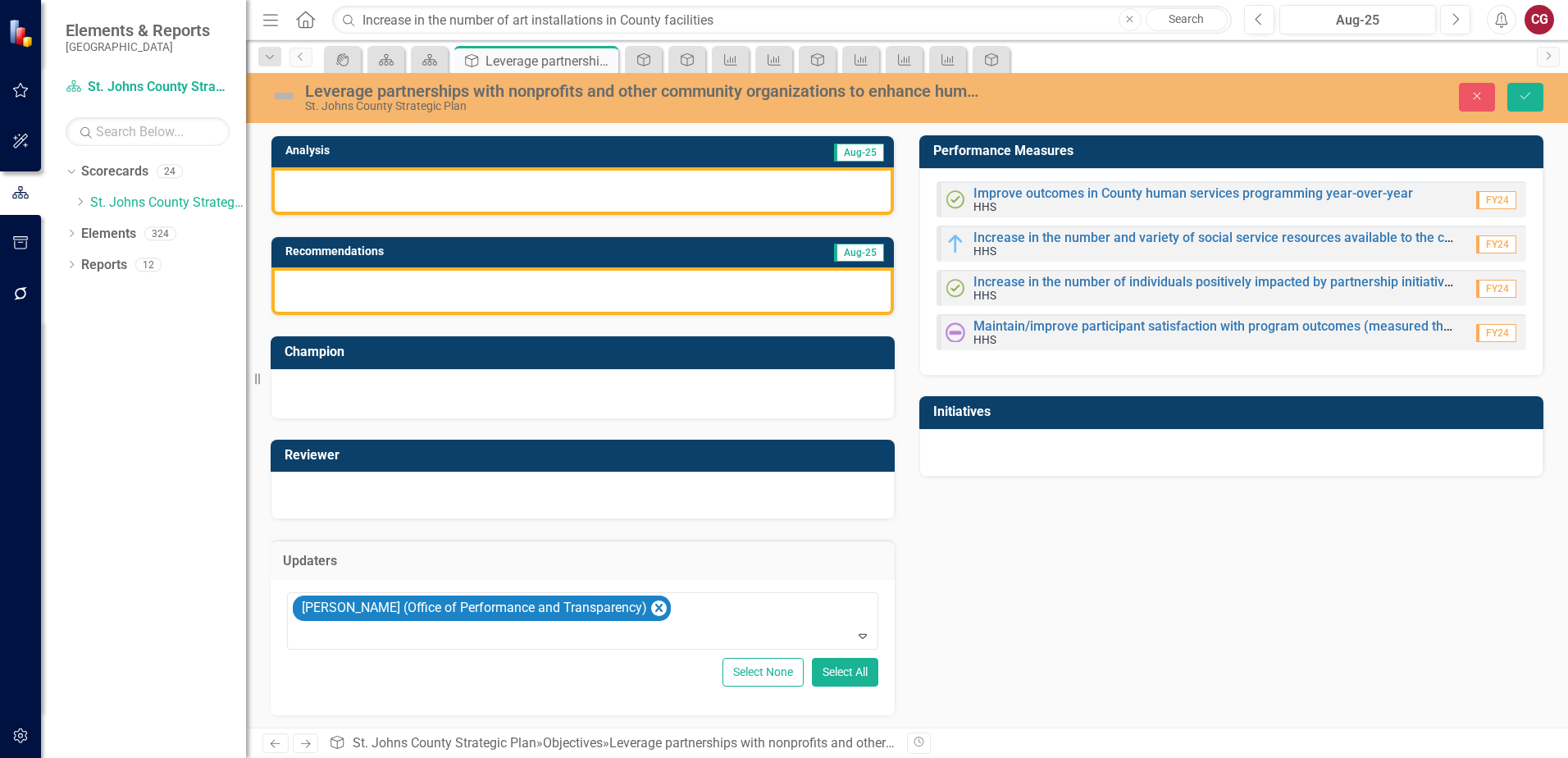
click at [438, 204] on div at bounding box center [583, 191] width 623 height 47
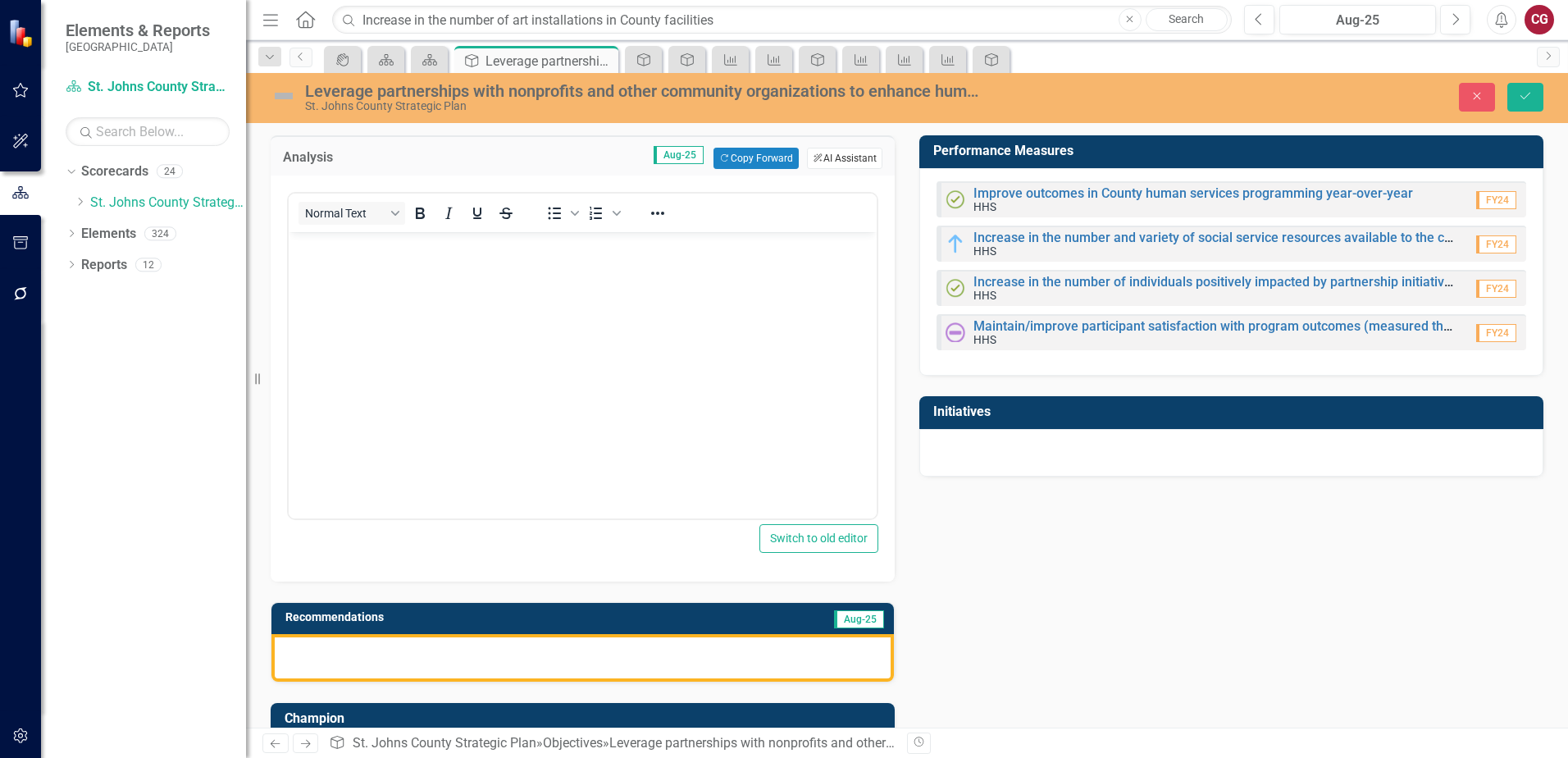
click at [808, 160] on button "ClearPoint AI AI Assistant" at bounding box center [845, 159] width 75 height 22
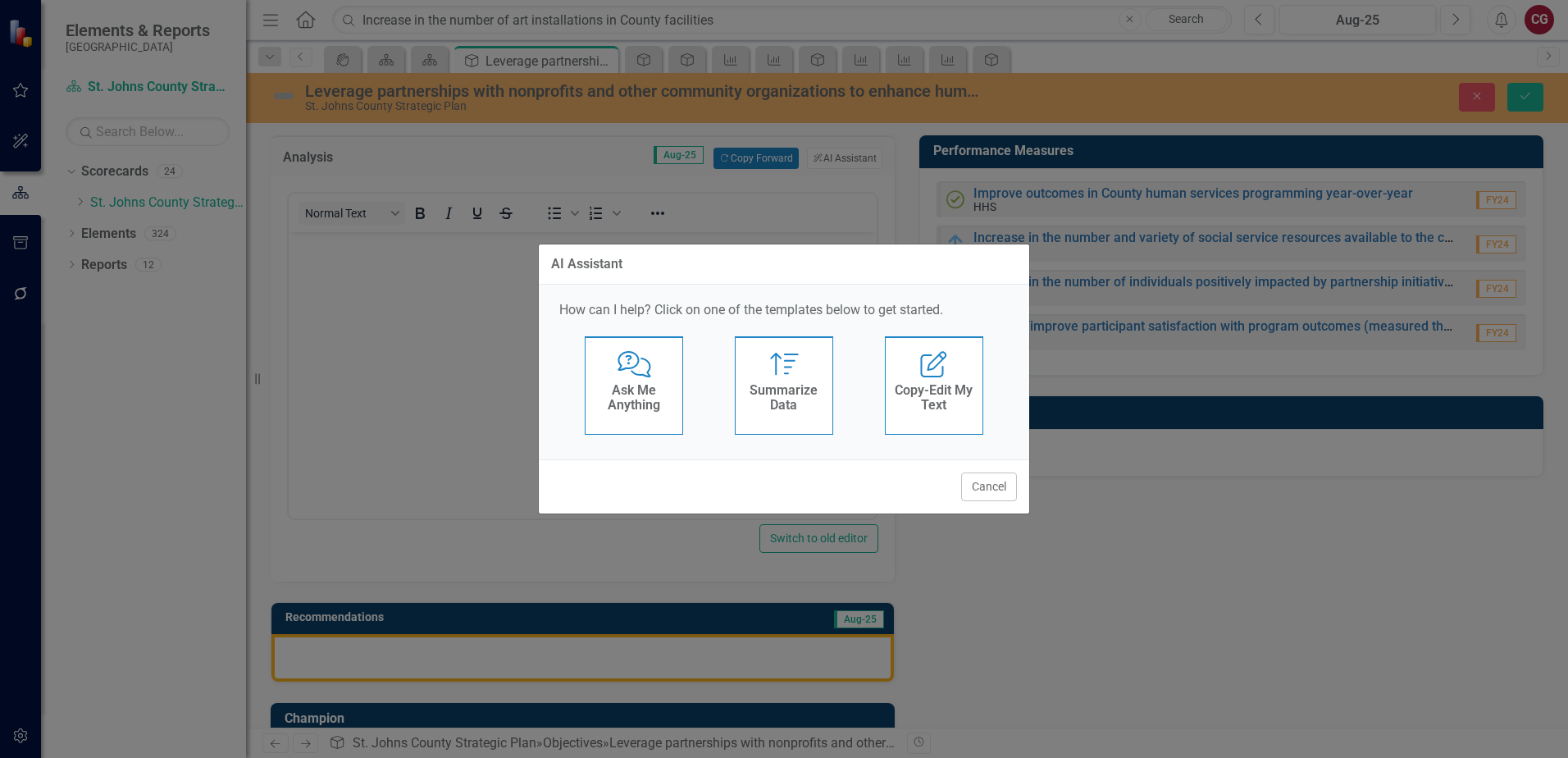
click at [758, 376] on div "Summarize Summarize Data" at bounding box center [784, 385] width 98 height 98
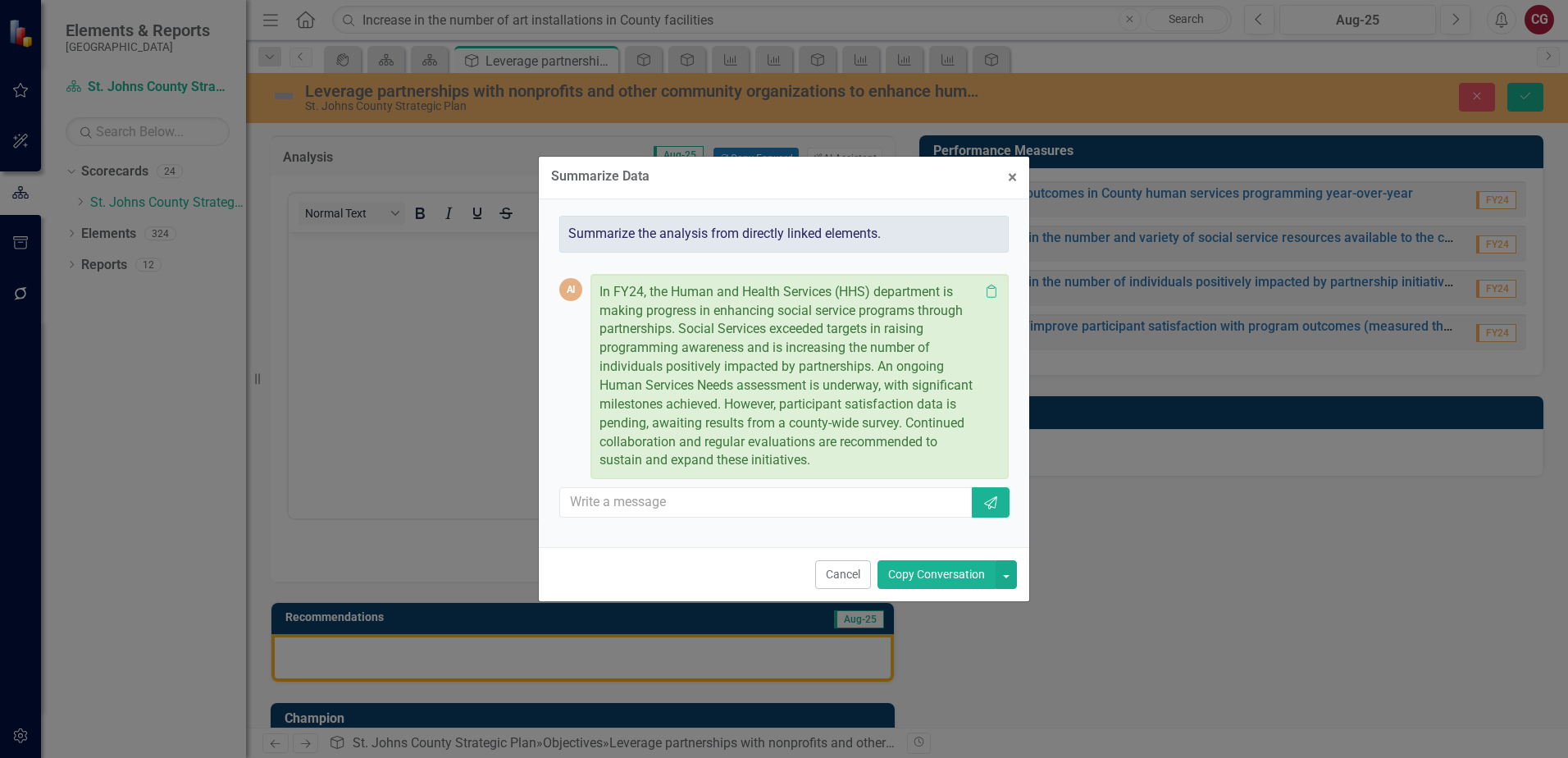
click at [901, 575] on button "Copy Conversation" at bounding box center [936, 575] width 118 height 28
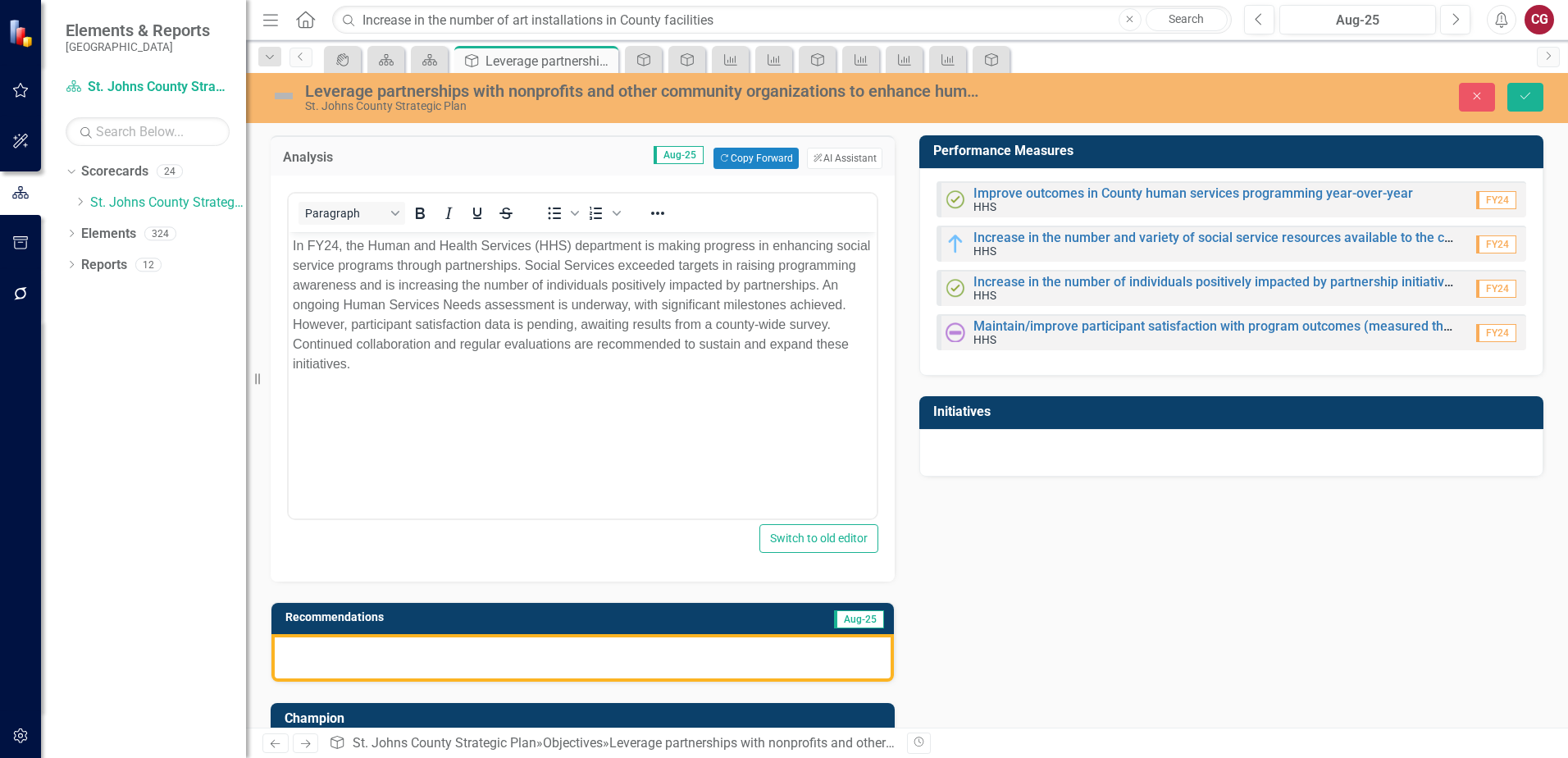
click at [818, 650] on div at bounding box center [583, 658] width 623 height 47
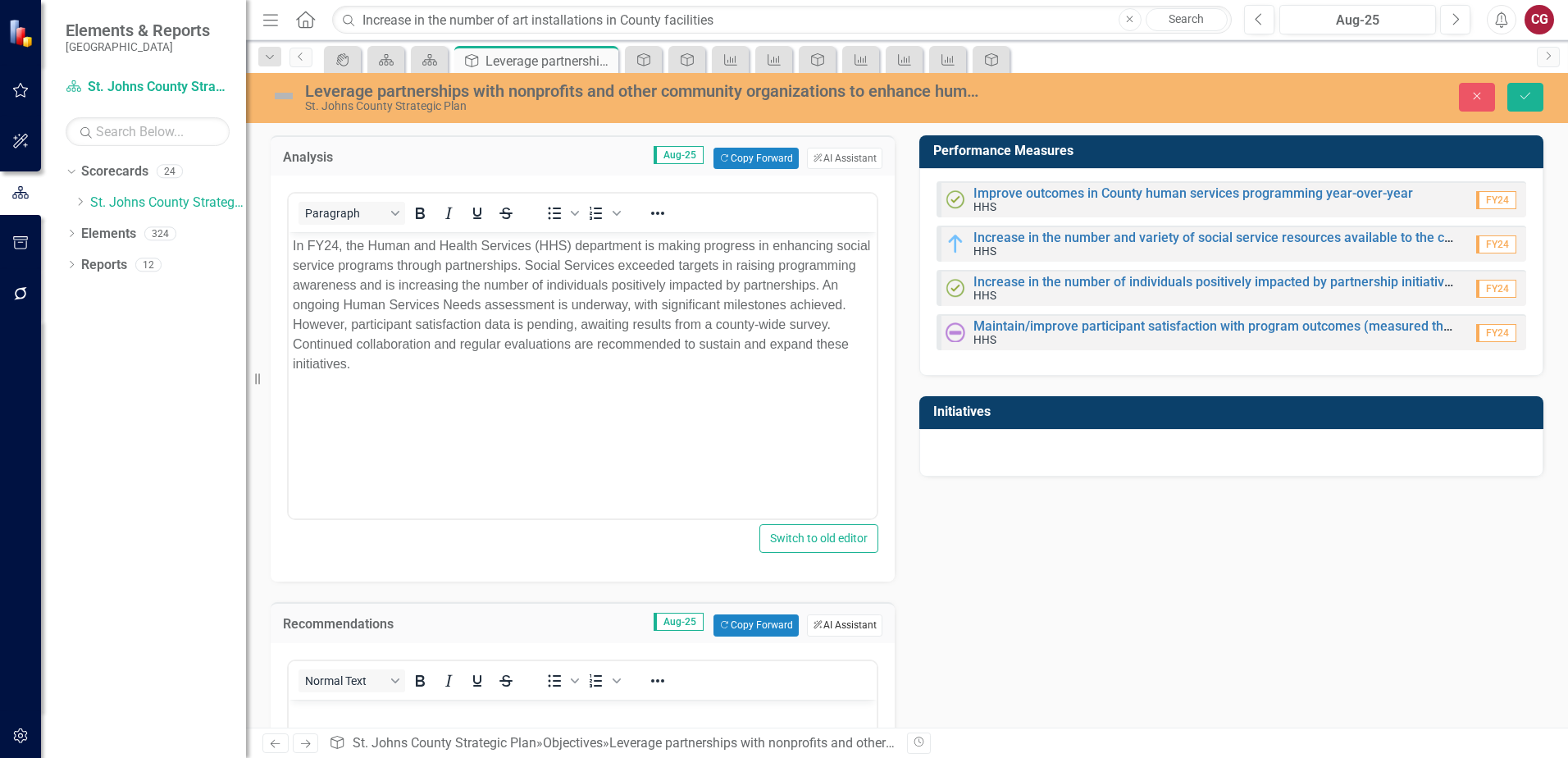
click at [857, 626] on button "ClearPoint AI AI Assistant" at bounding box center [845, 625] width 75 height 22
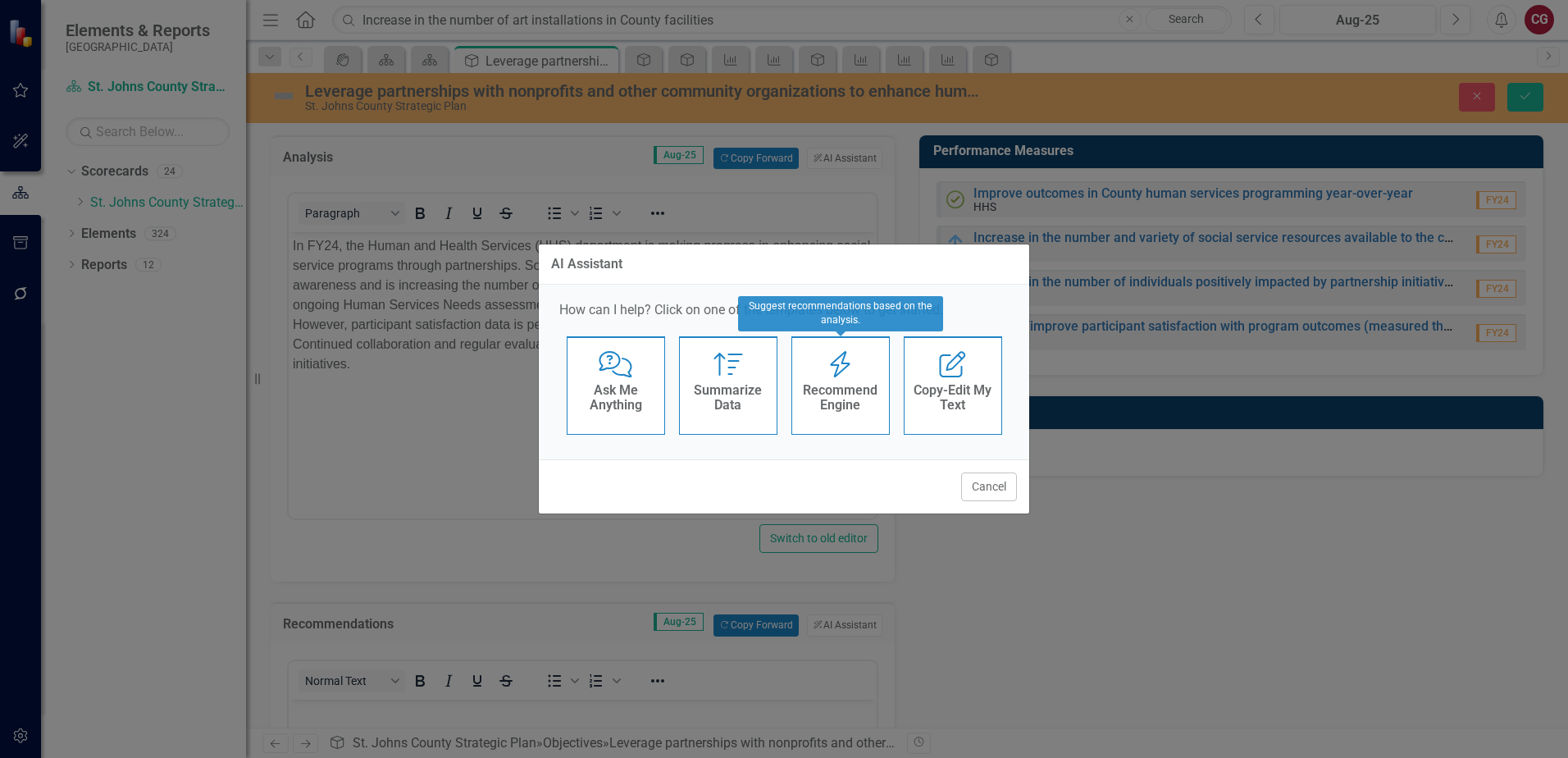
click at [842, 379] on div "Recommend Engine" at bounding box center [841, 399] width 80 height 41
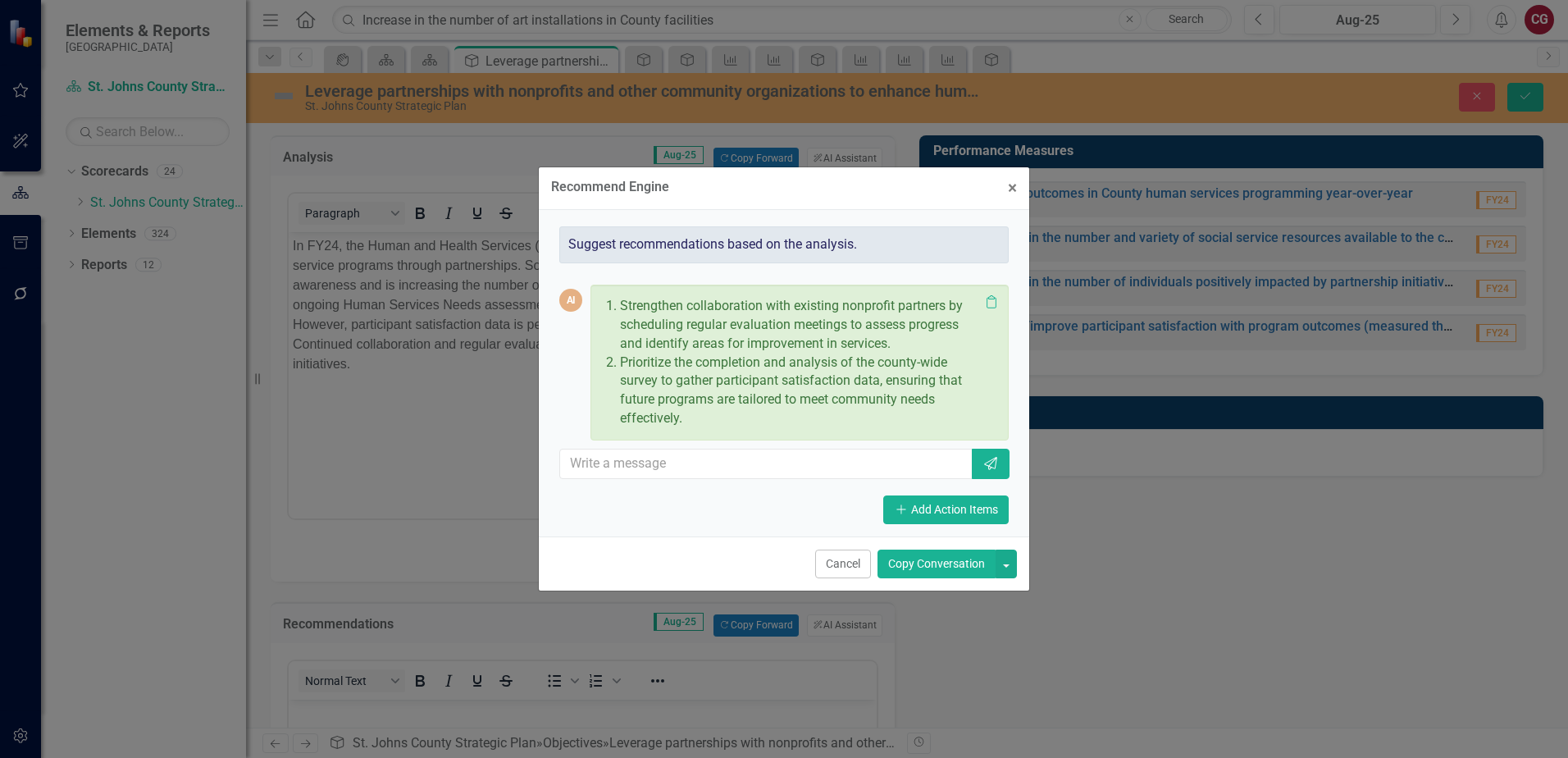
click at [968, 564] on button "Copy Conversation" at bounding box center [936, 564] width 118 height 28
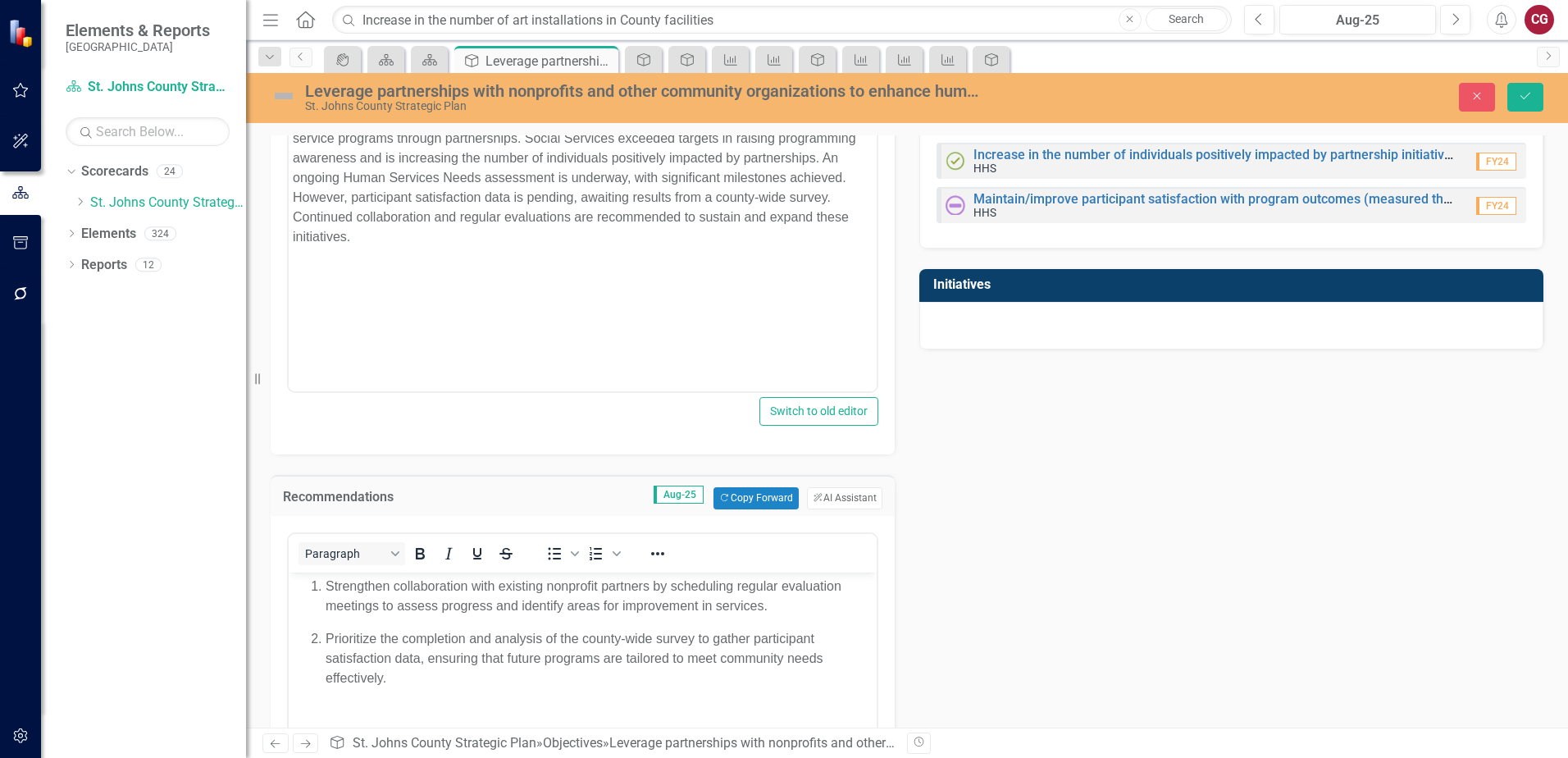
scroll to position [246, 0]
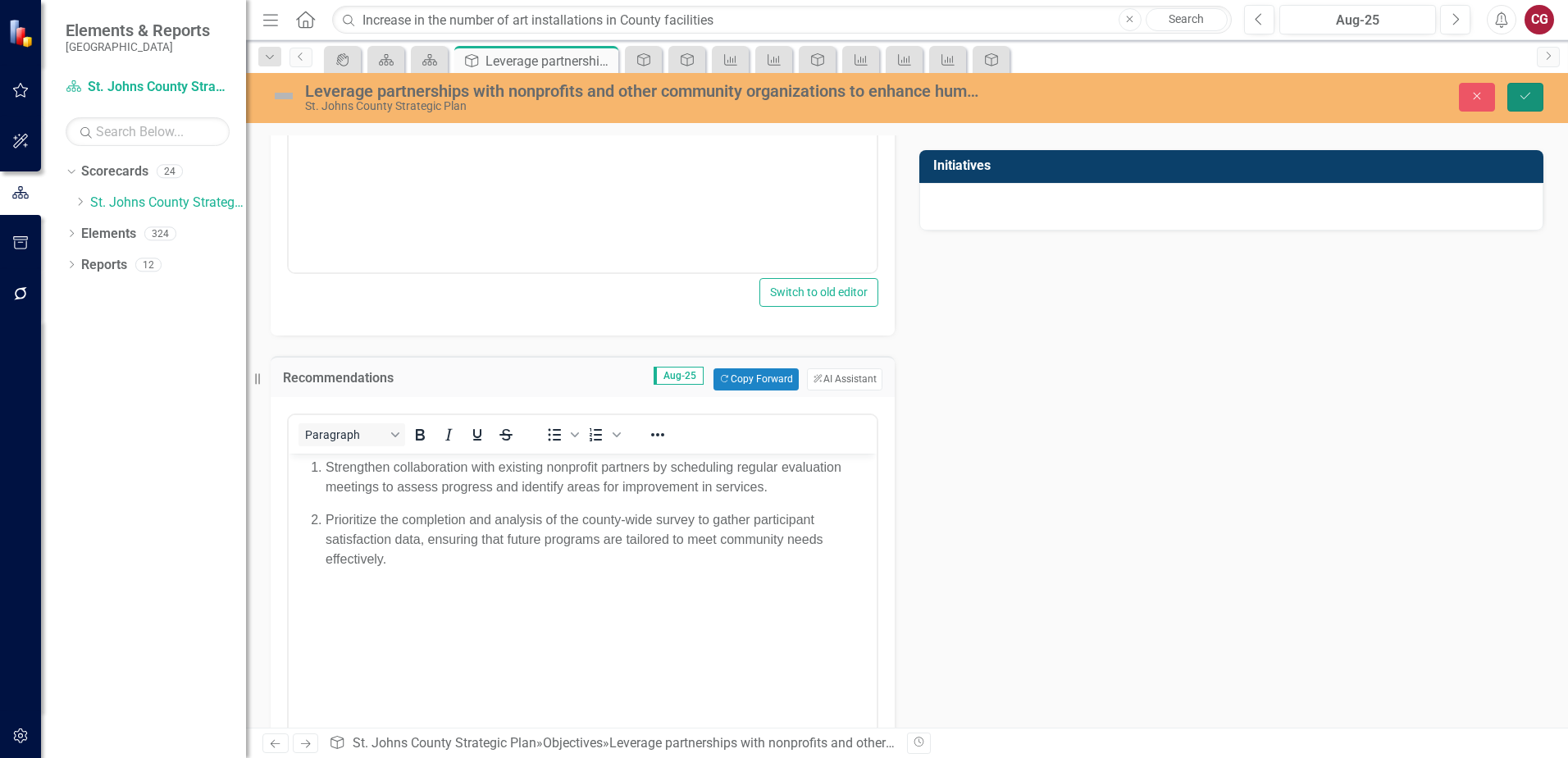
click at [1526, 98] on icon "Save" at bounding box center [1526, 96] width 15 height 11
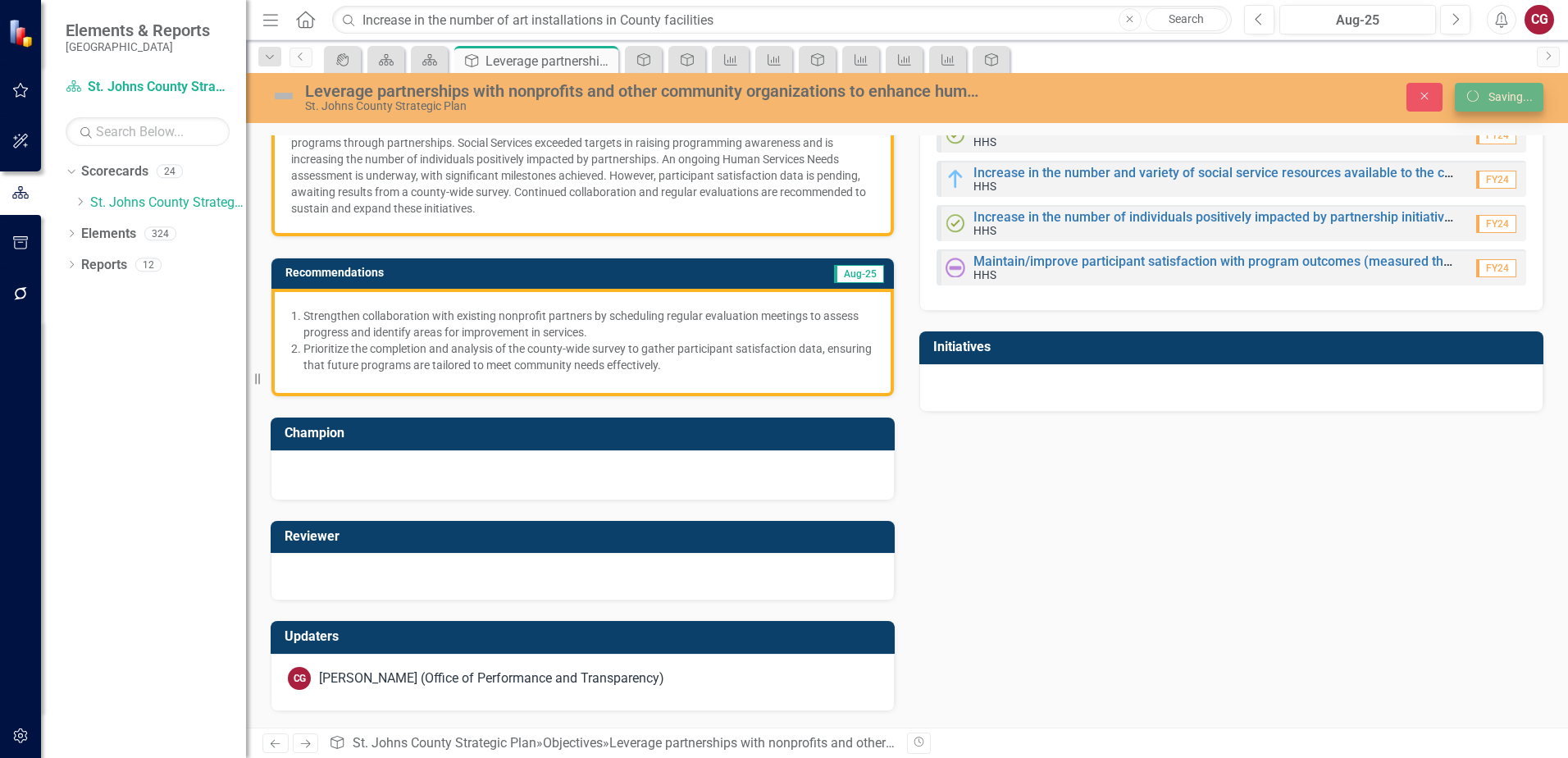
scroll to position [65, 0]
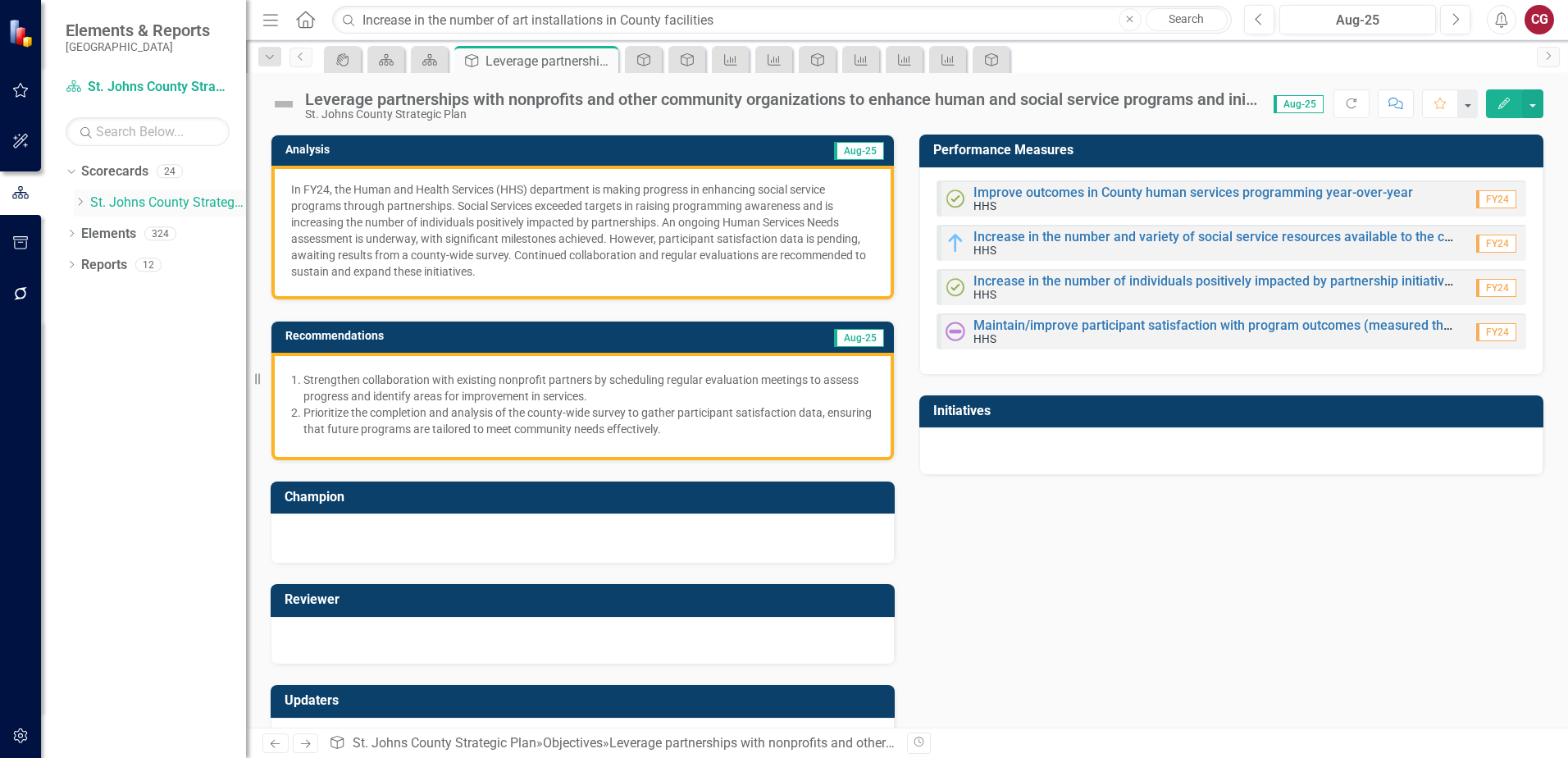
click at [191, 198] on link "St. Johns County Strategic Plan" at bounding box center [168, 203] width 156 height 19
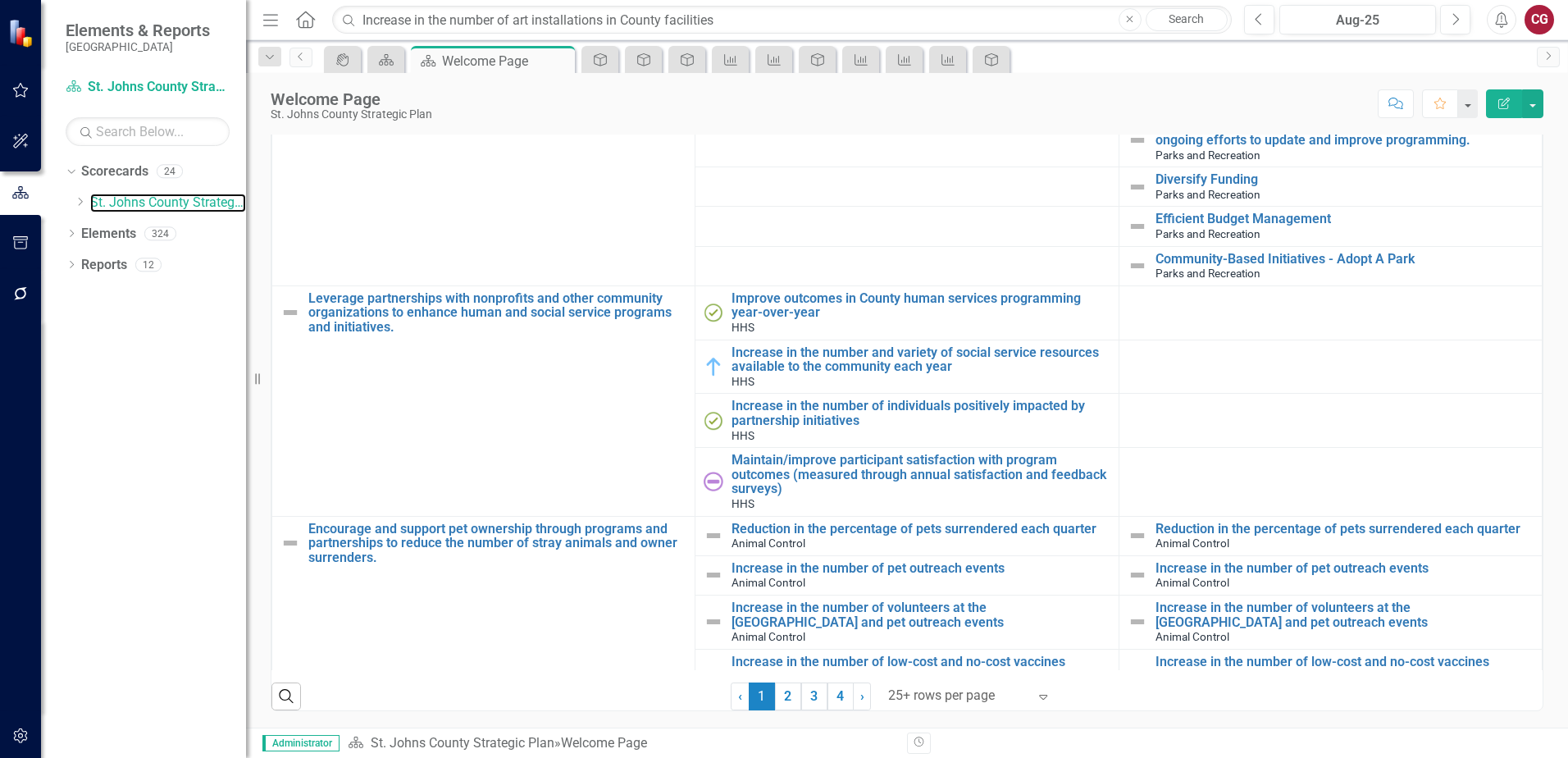
scroll to position [2462, 0]
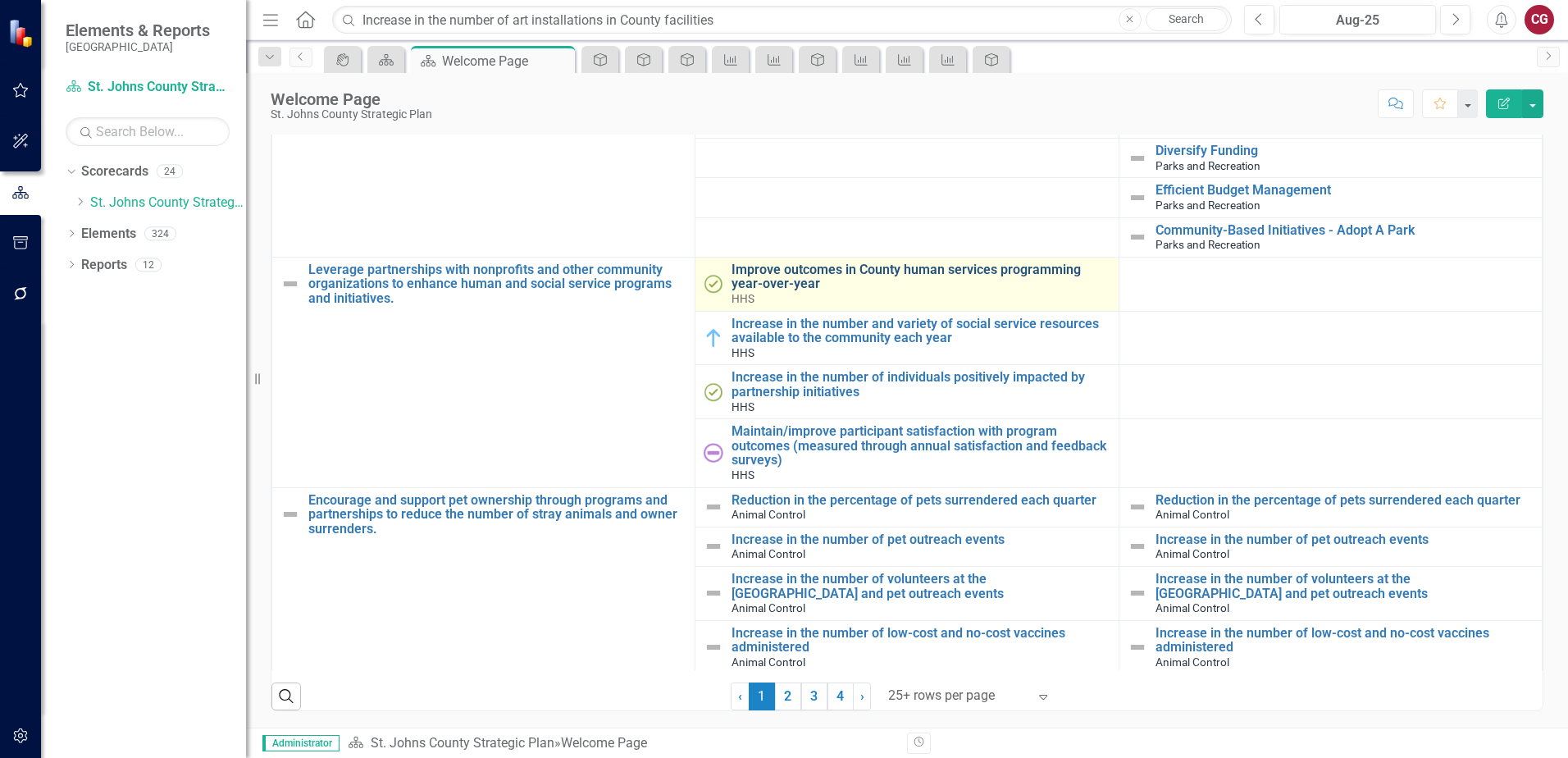
click at [902, 272] on link "Improve outcomes in County human services programming year-over-year" at bounding box center [921, 277] width 378 height 28
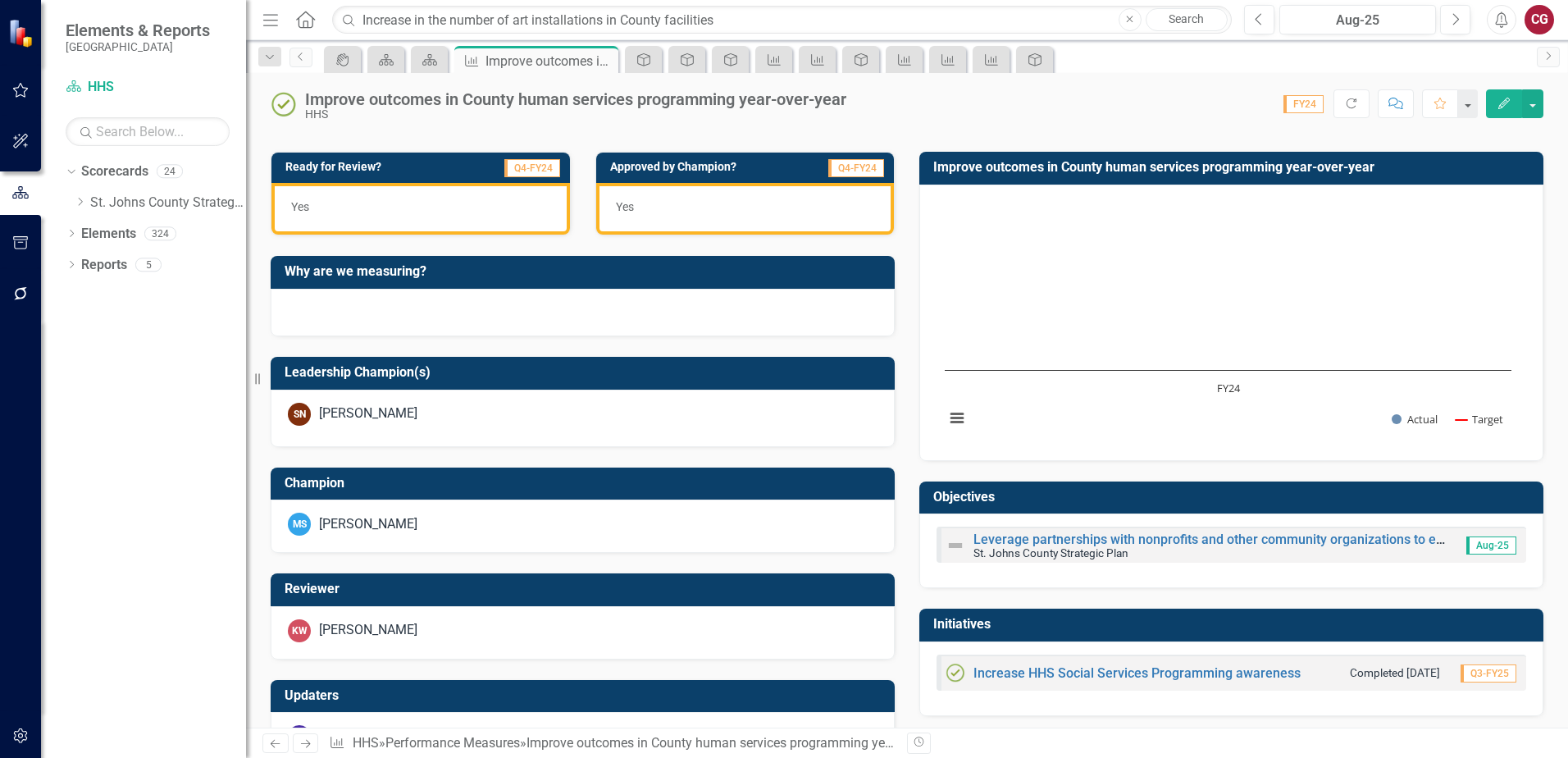
scroll to position [428, 0]
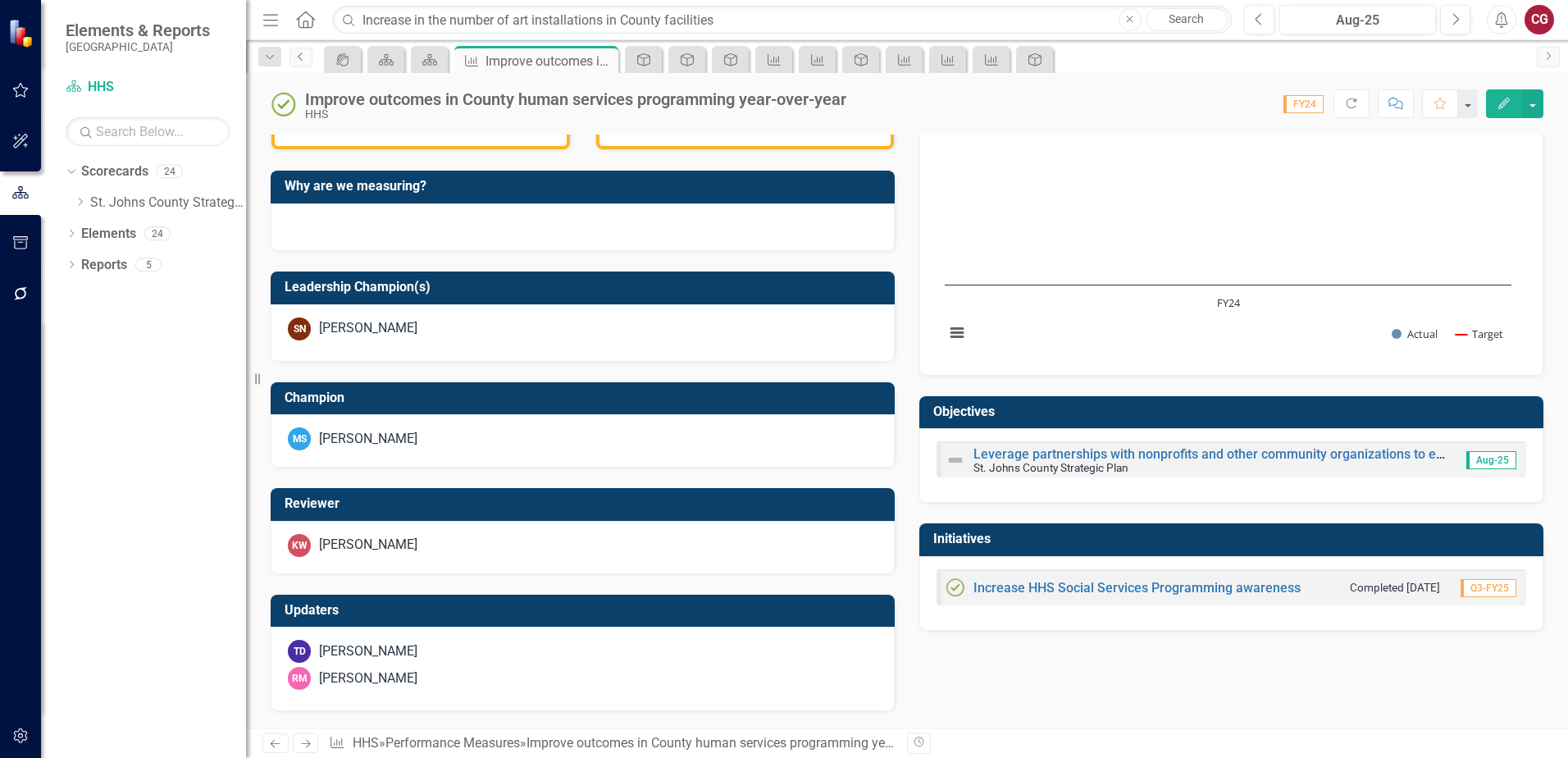
click at [298, 62] on link "Previous" at bounding box center [301, 57] width 23 height 20
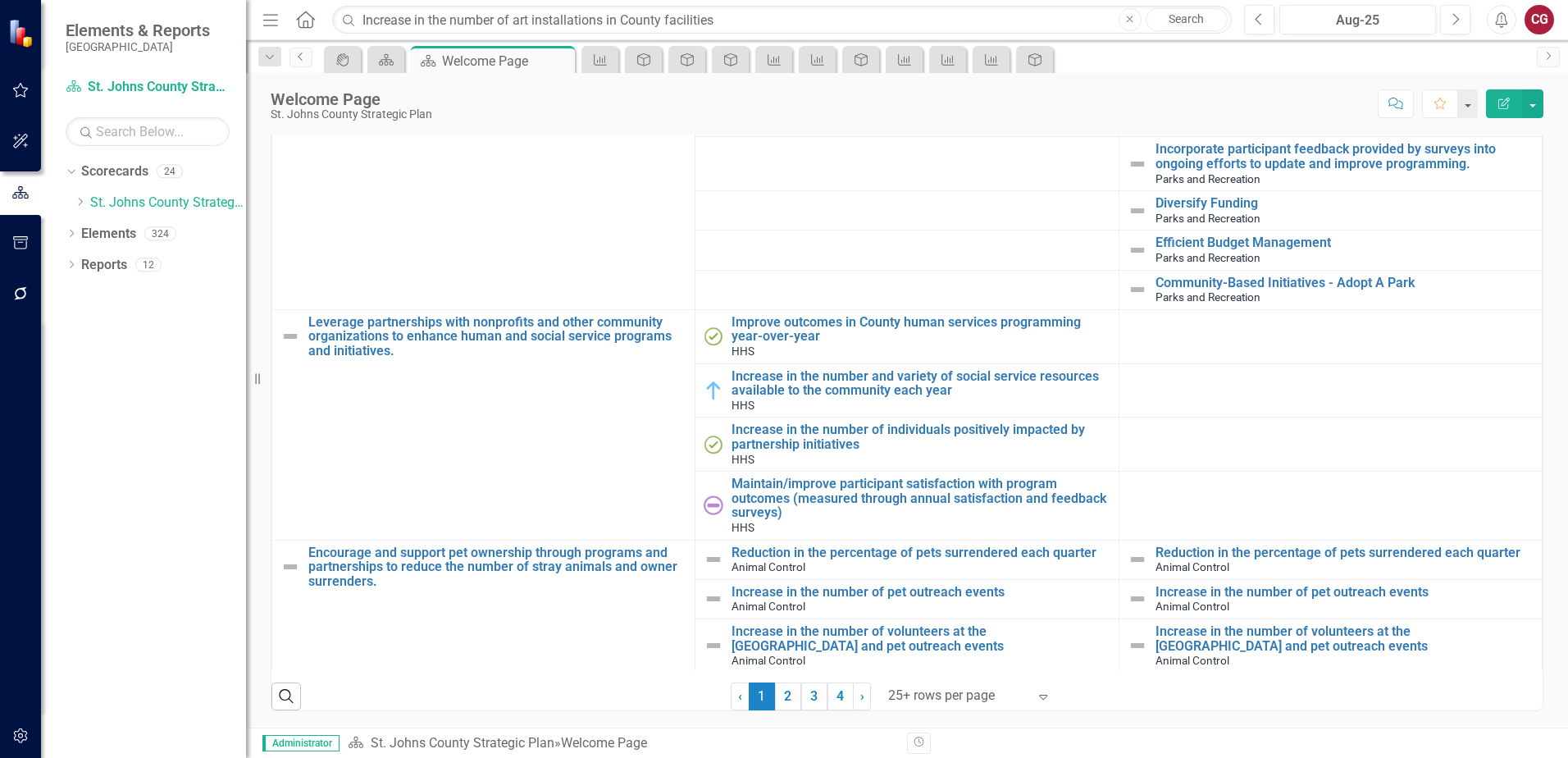
scroll to position [2380, 0]
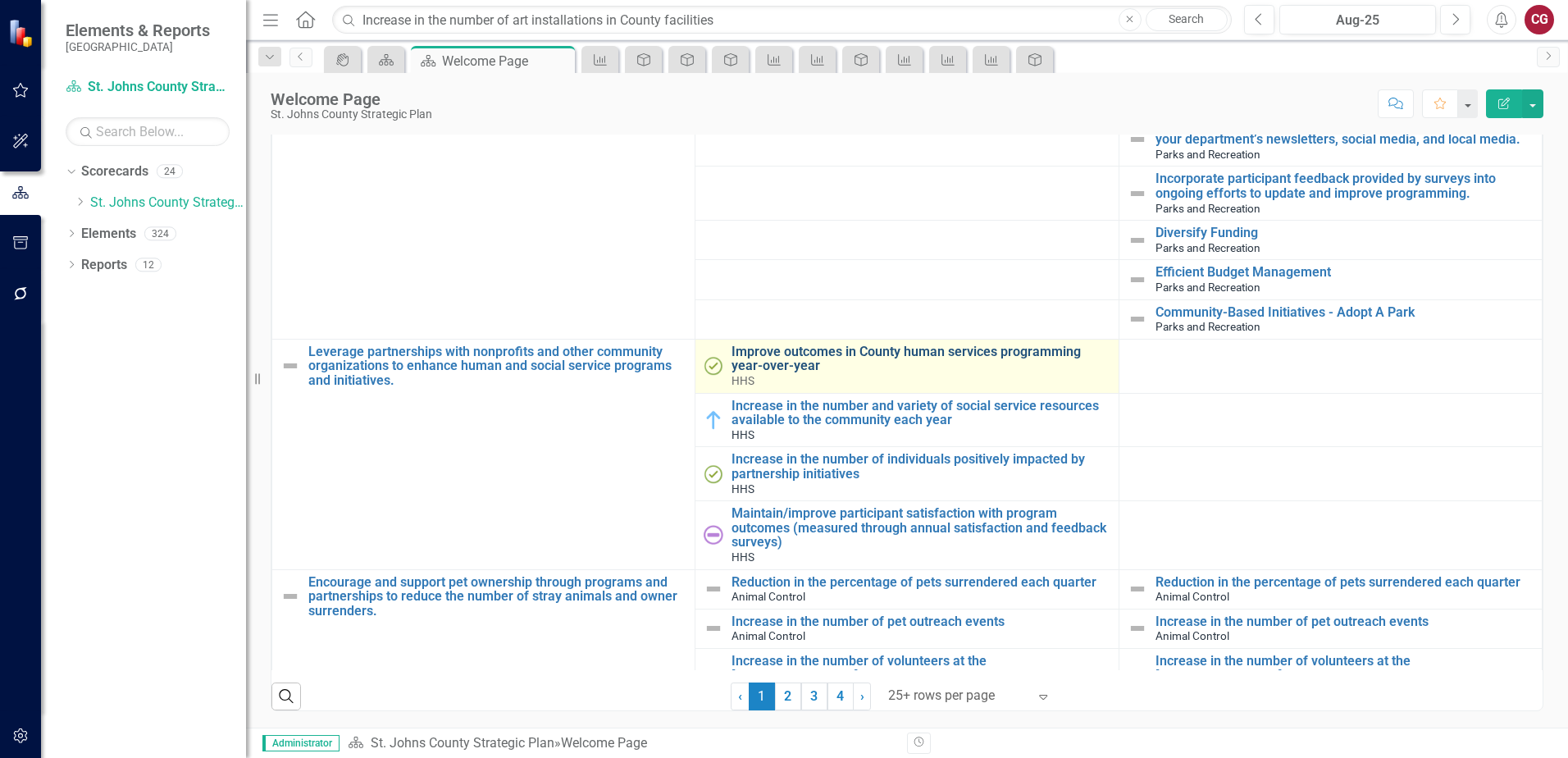
click at [809, 354] on link "Improve outcomes in County human services programming year-over-year" at bounding box center [921, 359] width 378 height 28
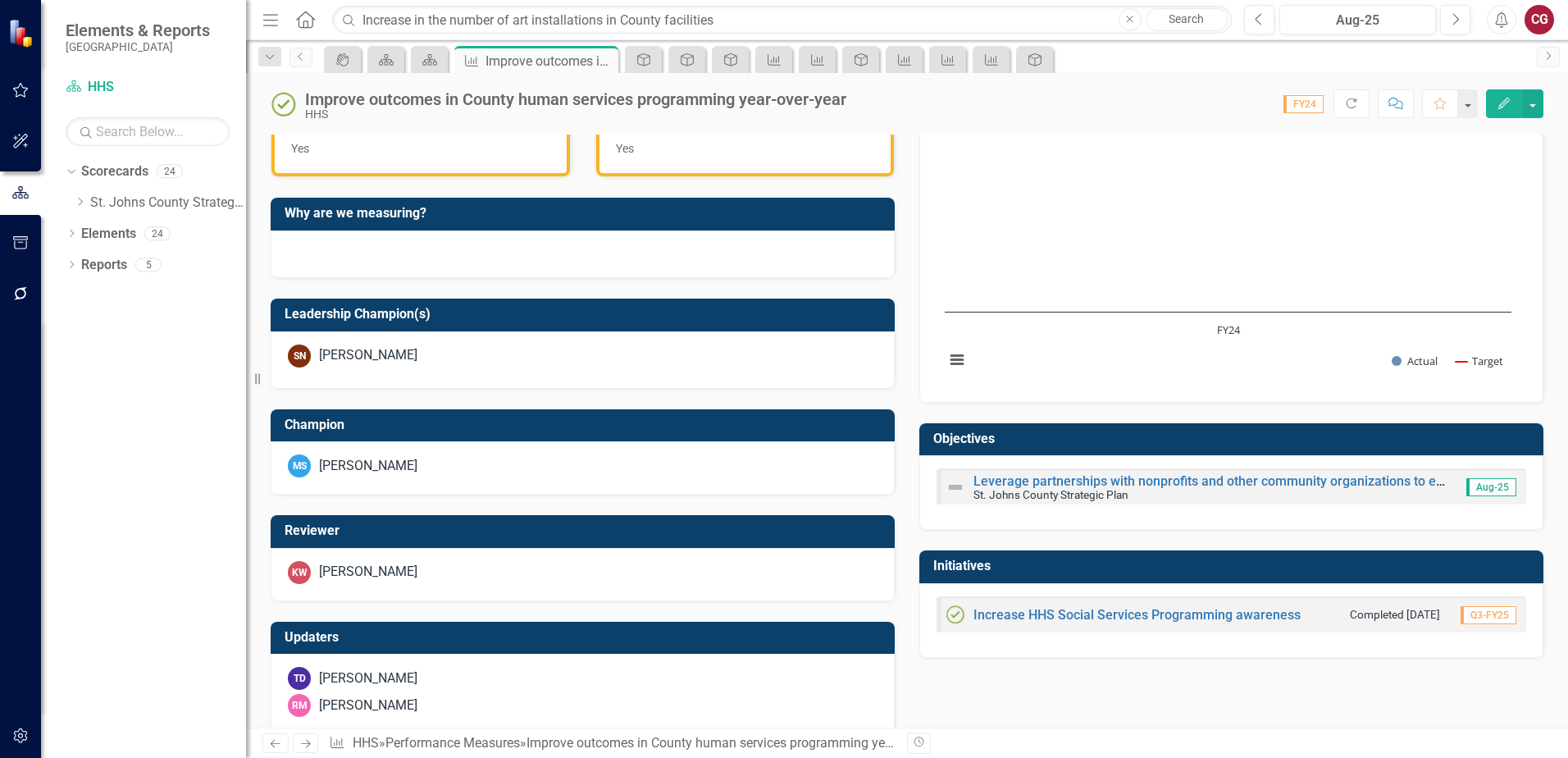
scroll to position [428, 0]
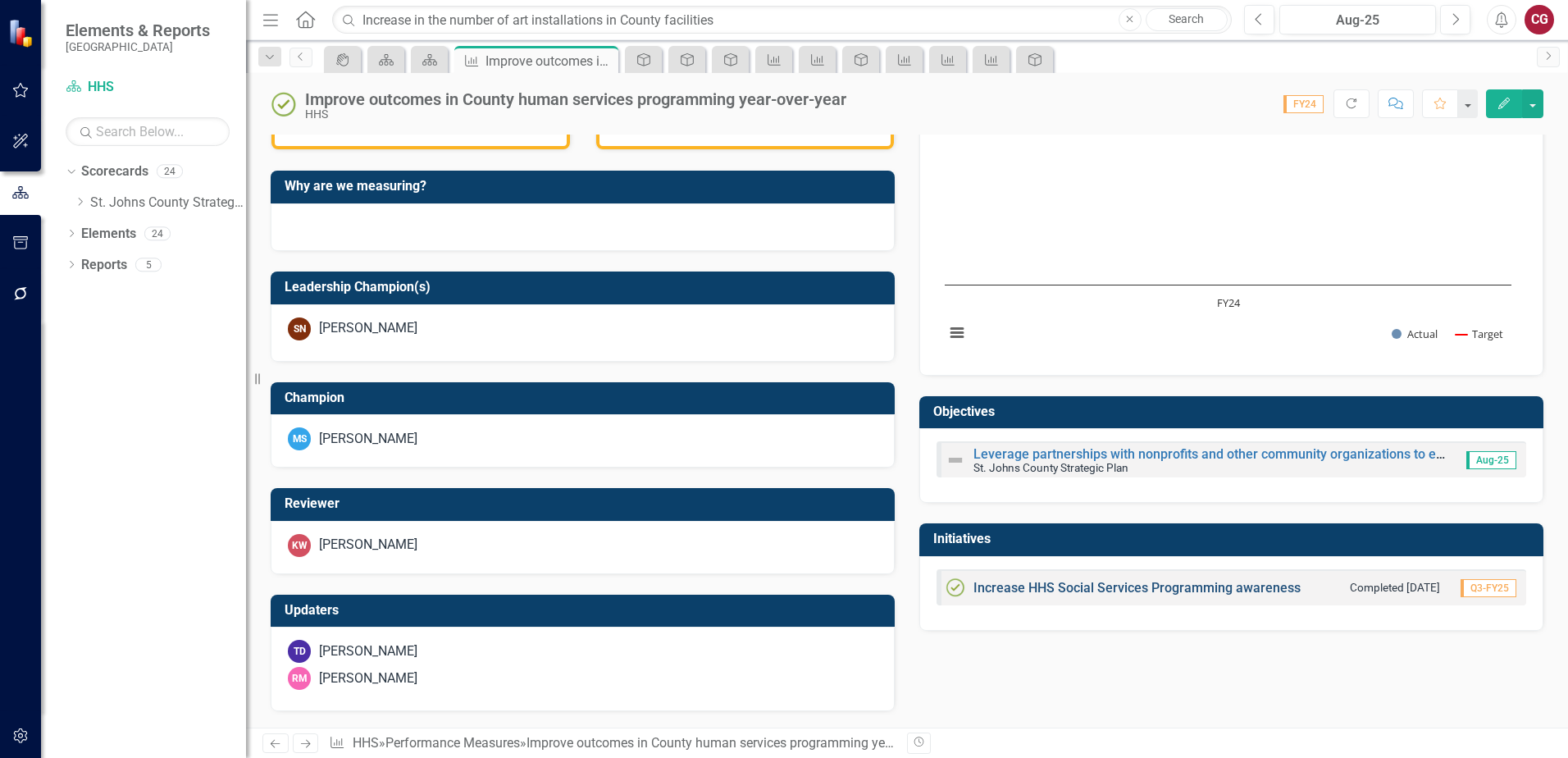
click at [1141, 589] on link "Increase HHS Social Services Programming awareness" at bounding box center [1137, 588] width 327 height 16
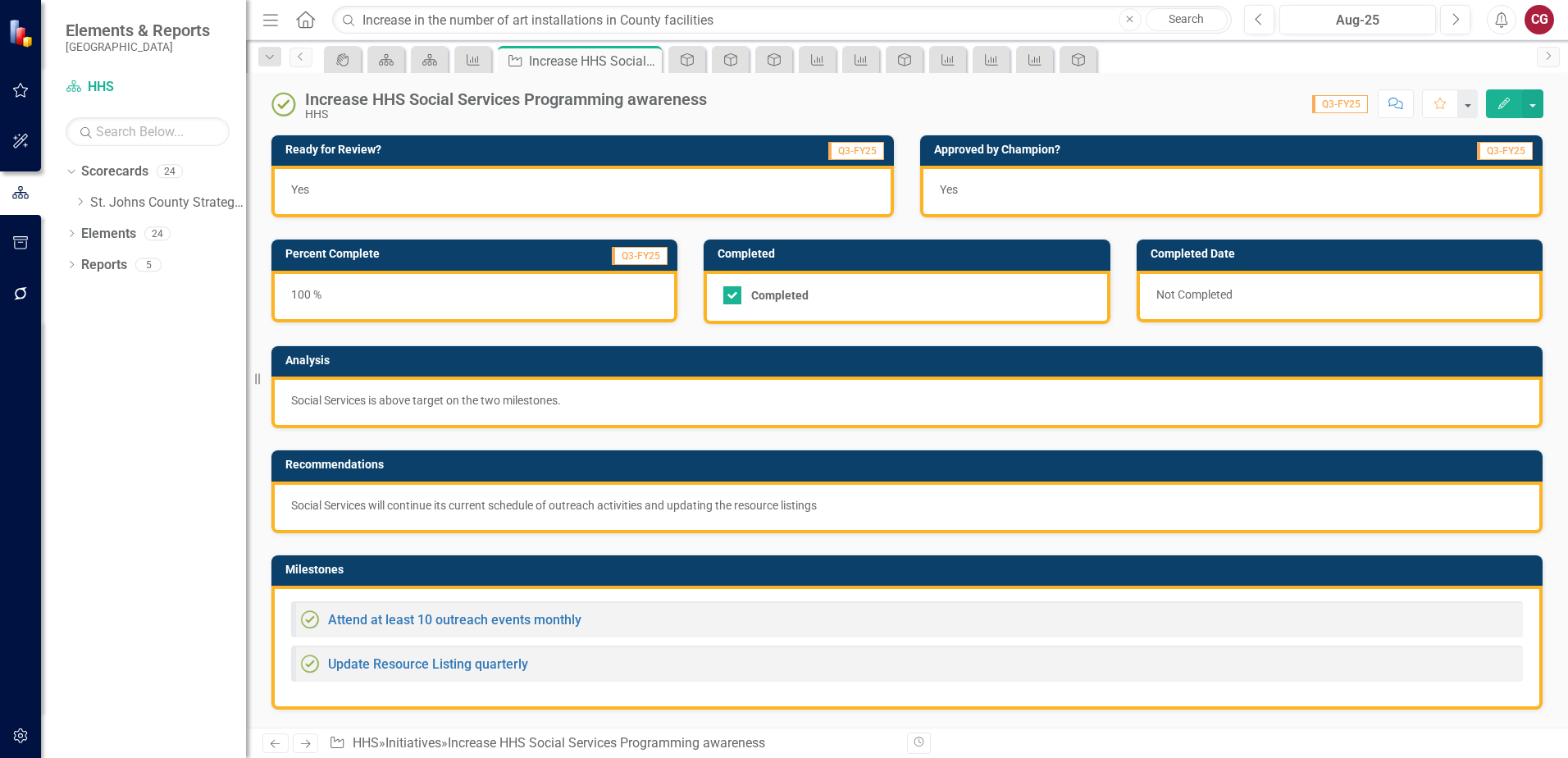
checkbox input "true"
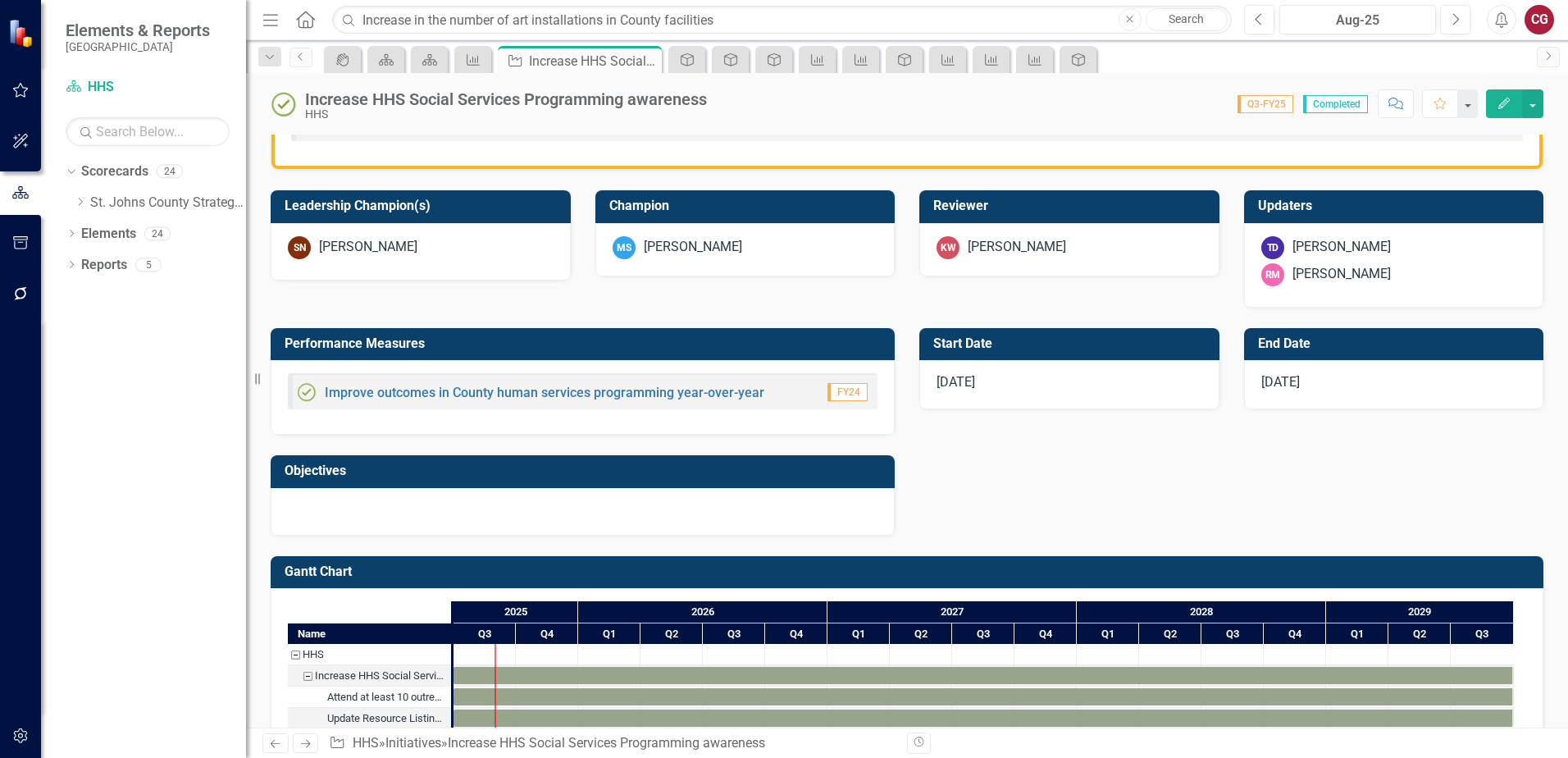
scroll to position [576, 0]
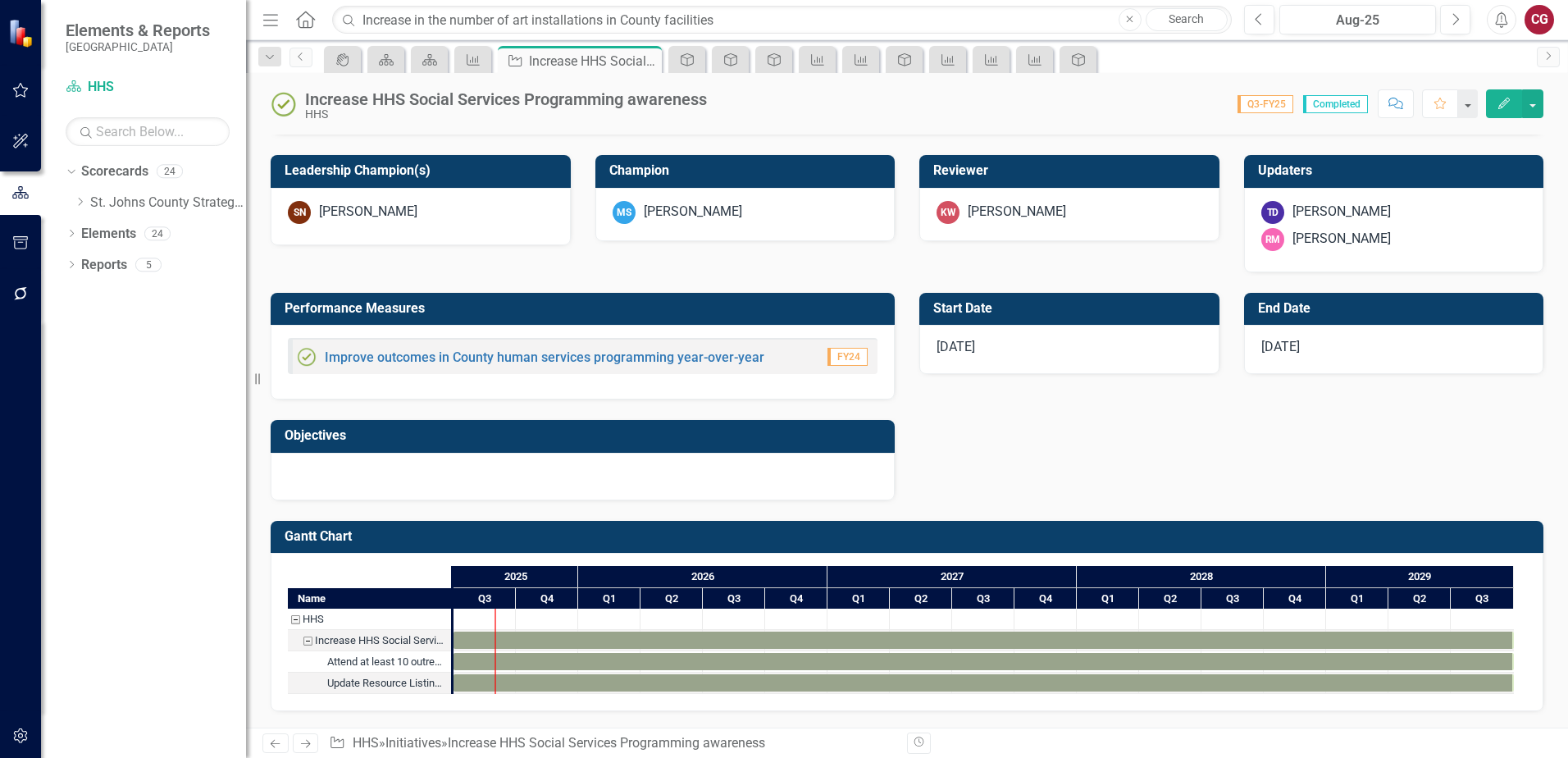
click at [694, 460] on div at bounding box center [583, 477] width 625 height 47
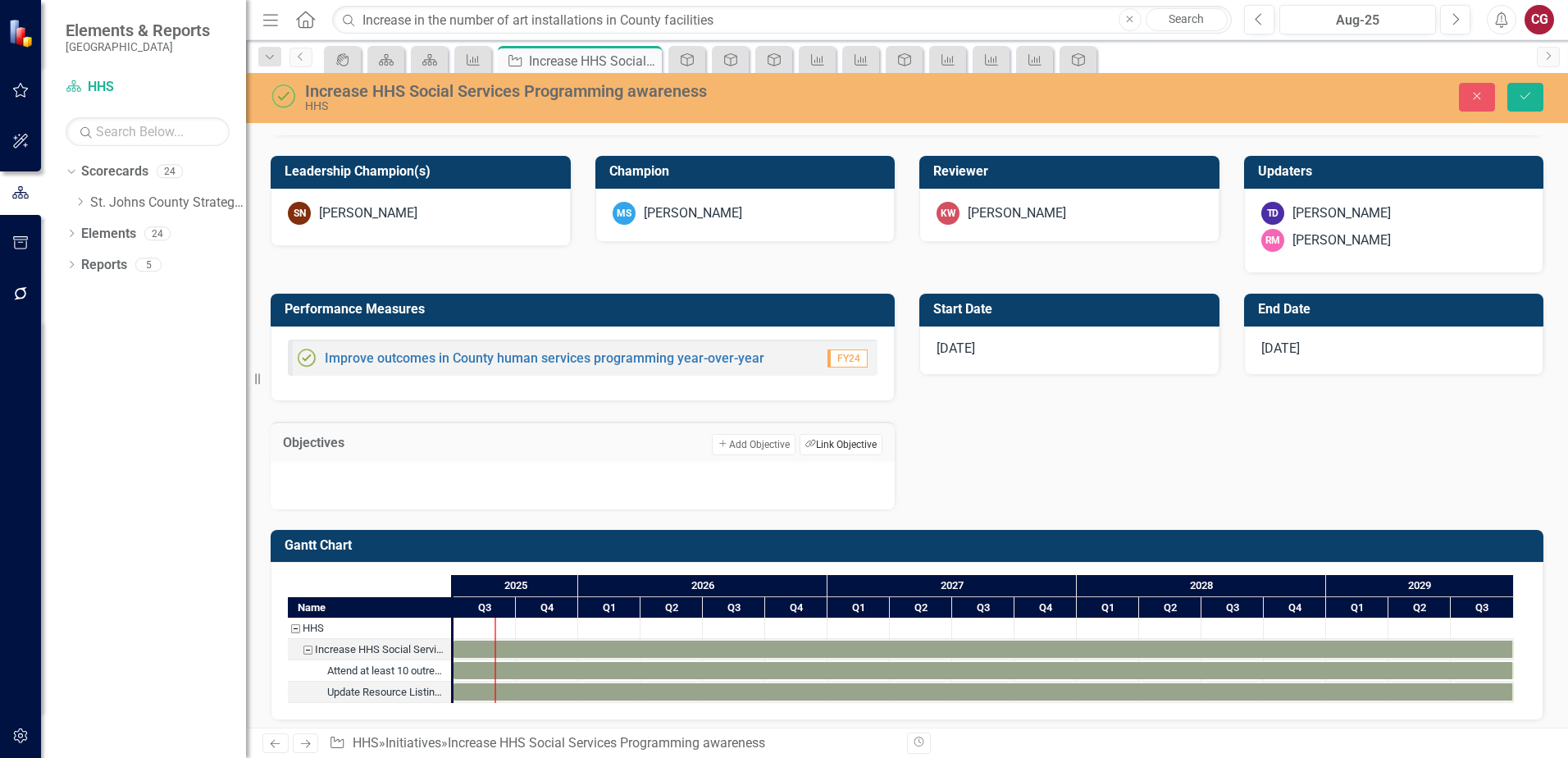
click at [816, 446] on button "Link Tag Link Objective" at bounding box center [842, 445] width 83 height 22
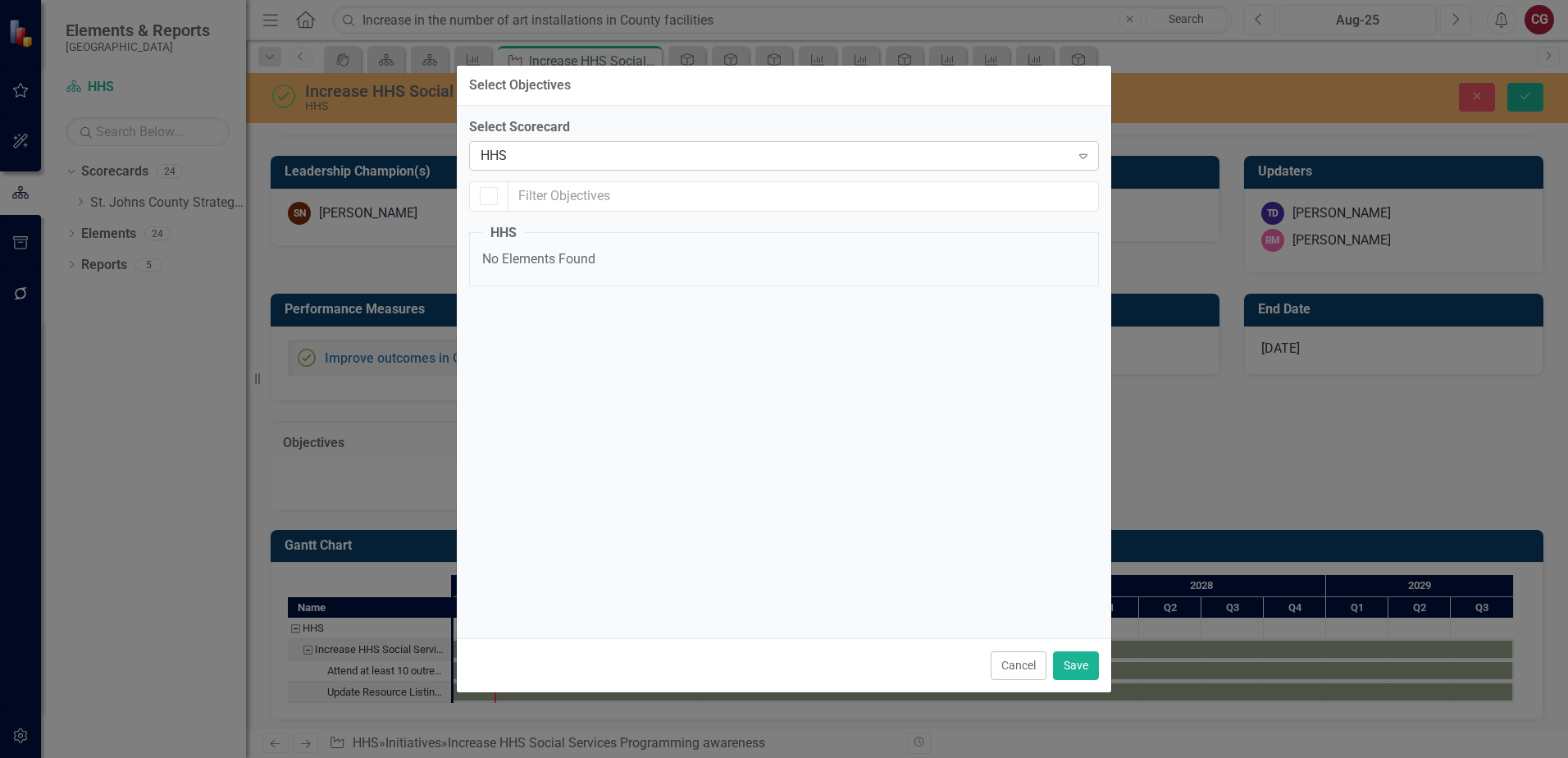
click at [700, 163] on div "HHS" at bounding box center [775, 156] width 590 height 19
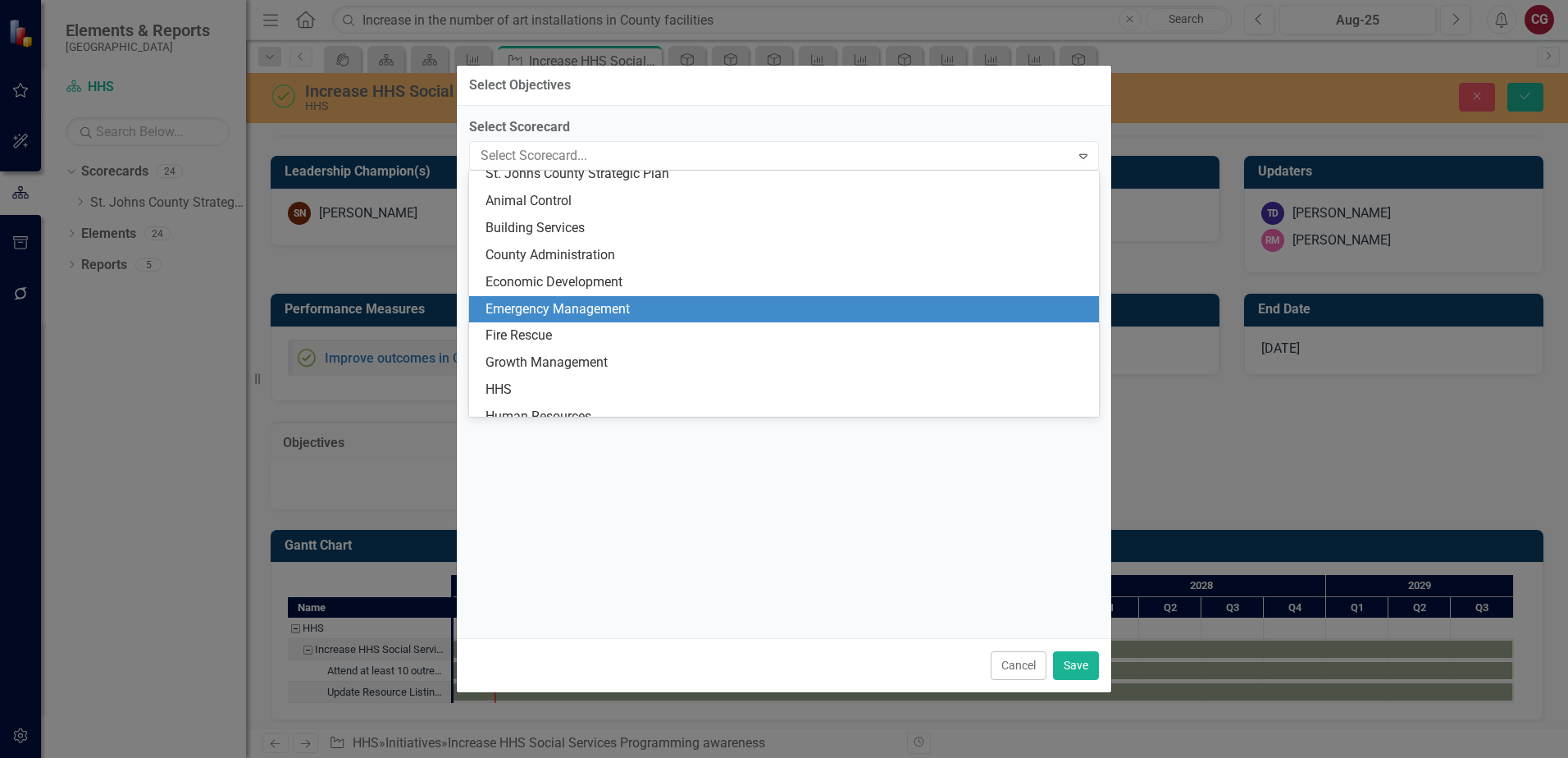
scroll to position [0, 0]
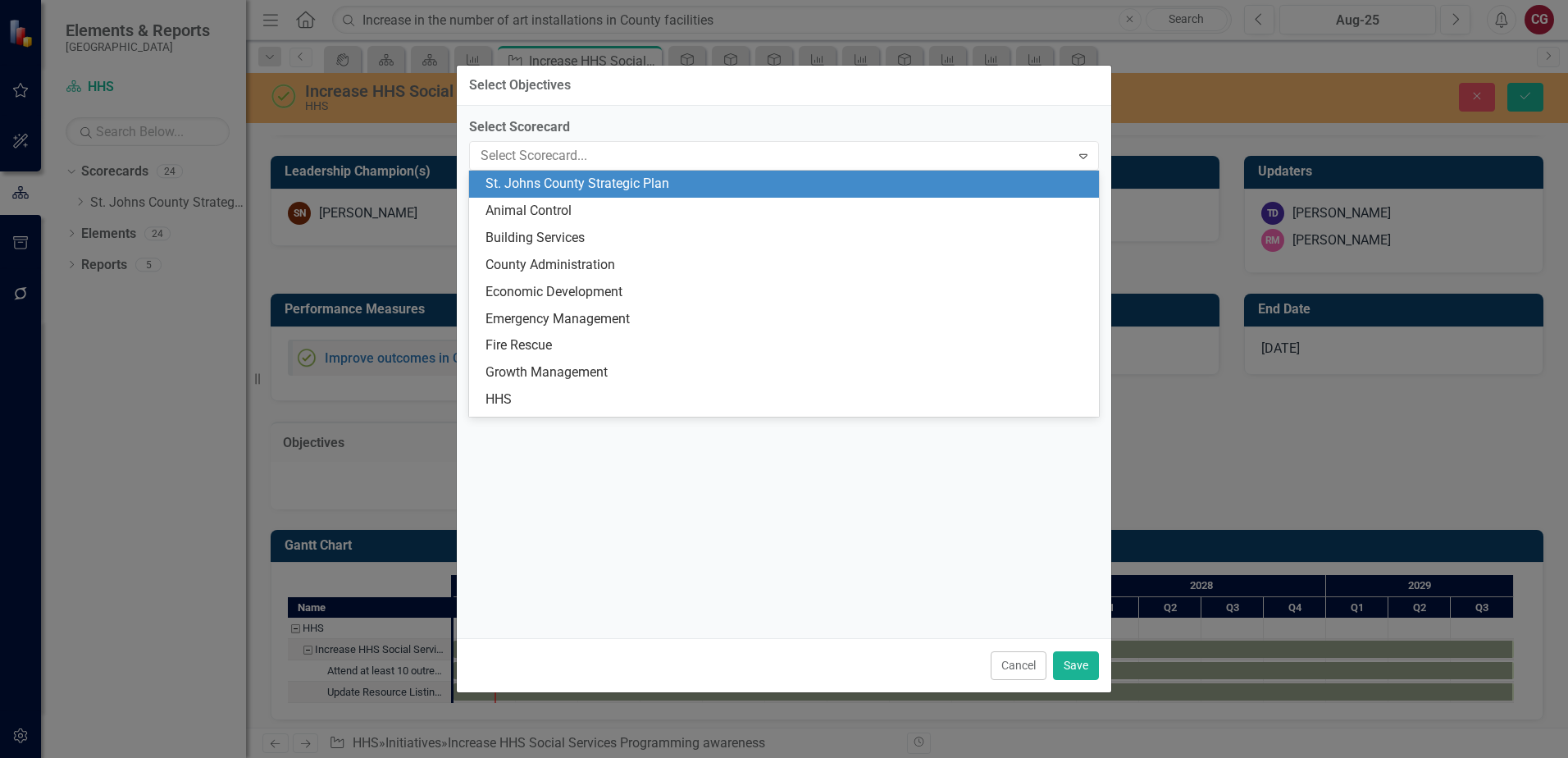
click at [673, 185] on div "St. Johns County Strategic Plan" at bounding box center [788, 184] width 604 height 19
checkbox input "false"
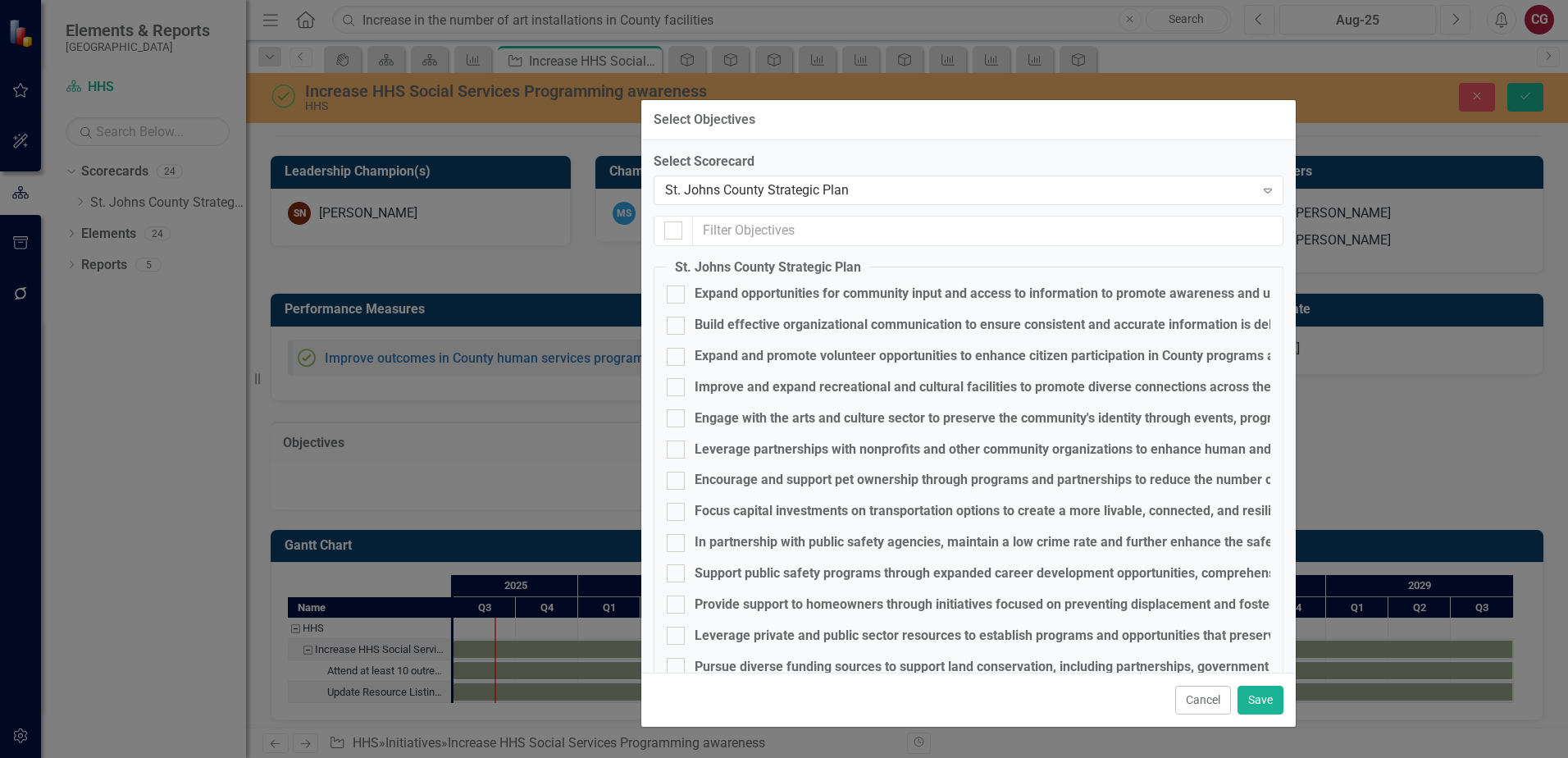
drag, startPoint x: 752, startPoint y: 93, endPoint x: 936, endPoint y: 127, distance: 187.1
click at [936, 127] on div "Select Objectives" at bounding box center [969, 120] width 655 height 41
click at [792, 447] on div "Leverage partnerships with nonprofits and other community organizations to enha…" at bounding box center [1099, 450] width 810 height 19
click at [676, 447] on input "Leverage partnerships with nonprofits and other community organizations to enha…" at bounding box center [671, 446] width 10 height 10
checkbox input "true"
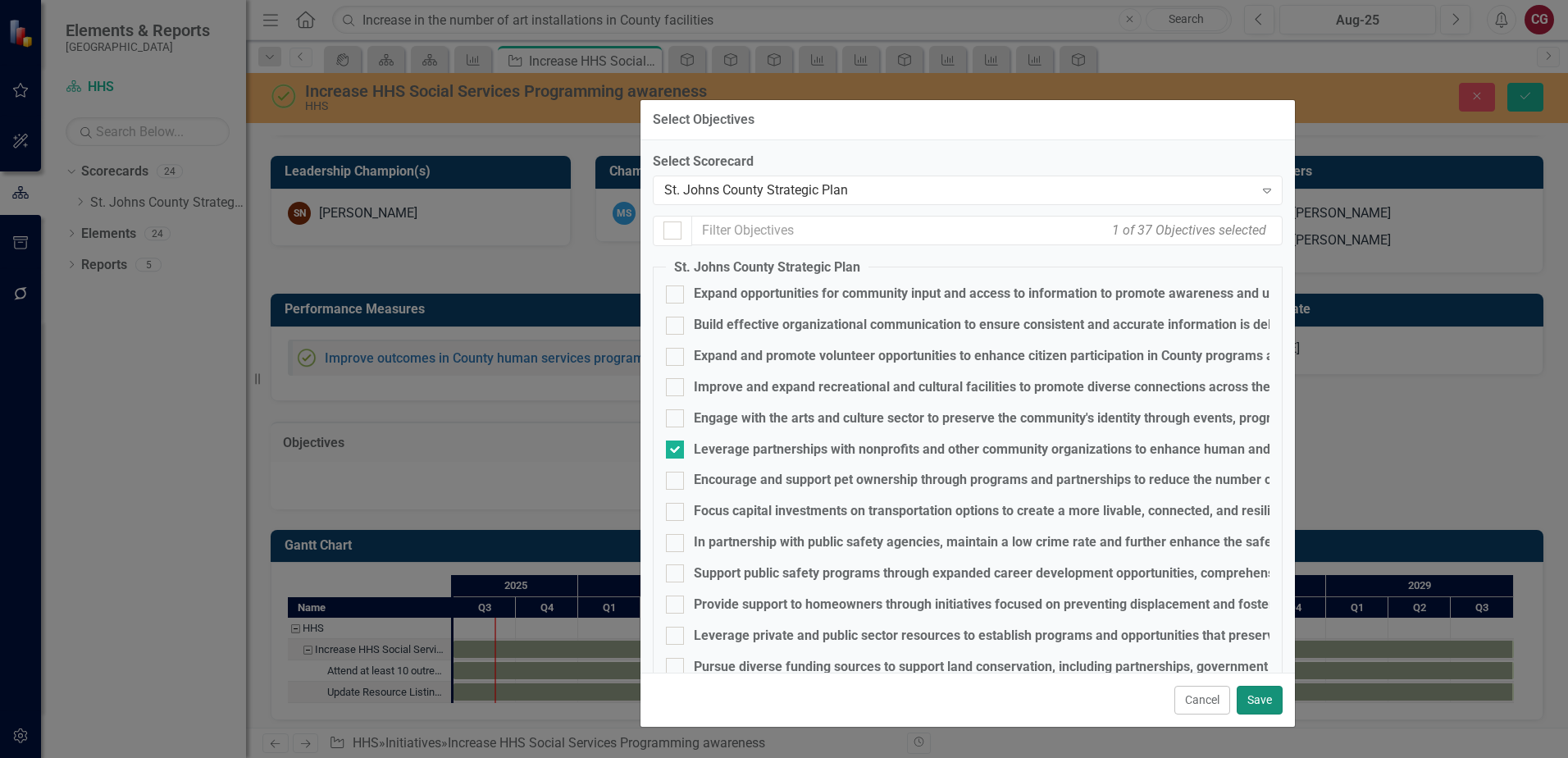
click at [1269, 709] on button "Save" at bounding box center [1259, 700] width 46 height 28
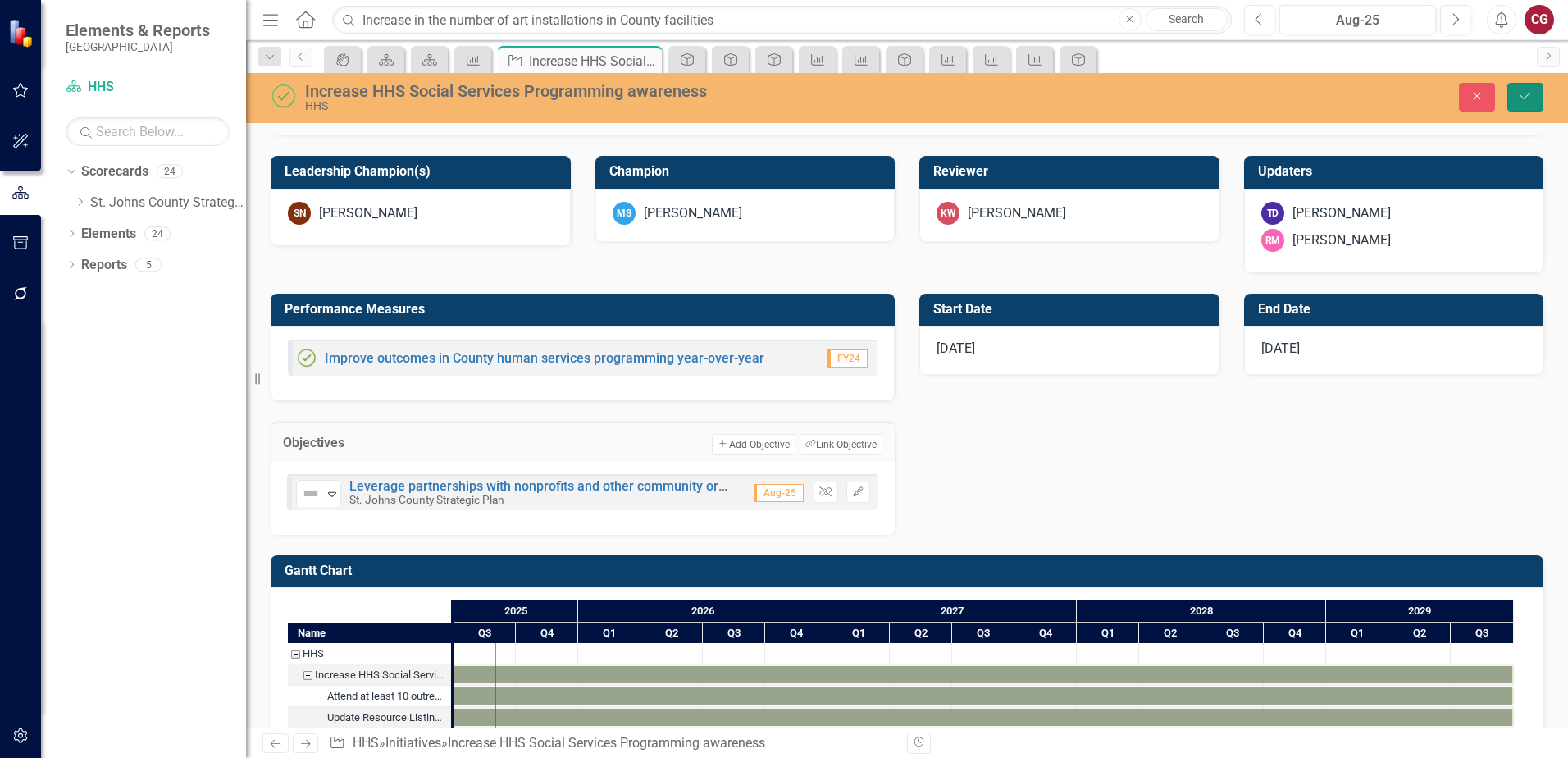
click at [1526, 109] on button "Save" at bounding box center [1526, 97] width 36 height 28
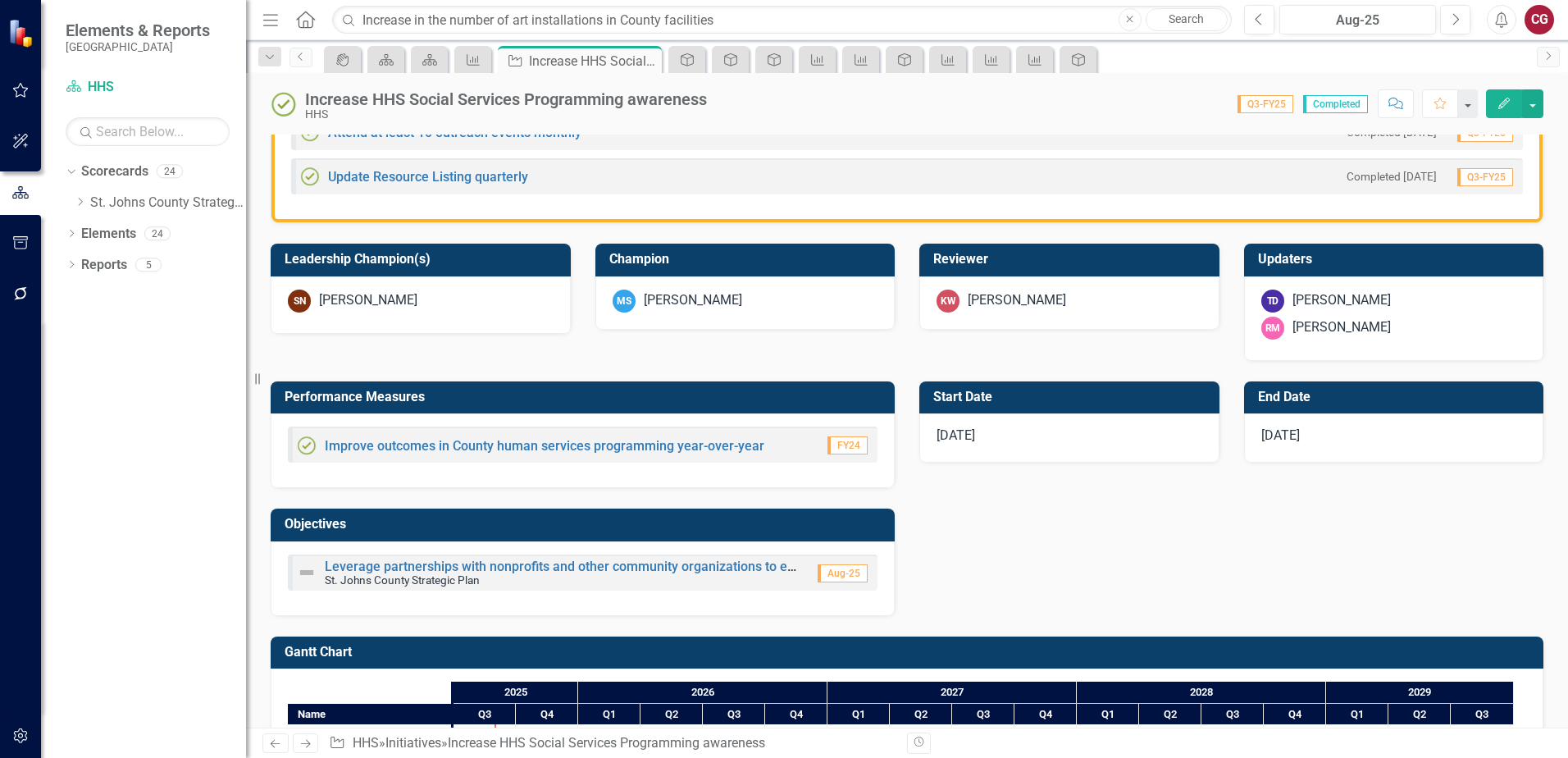
scroll to position [603, 0]
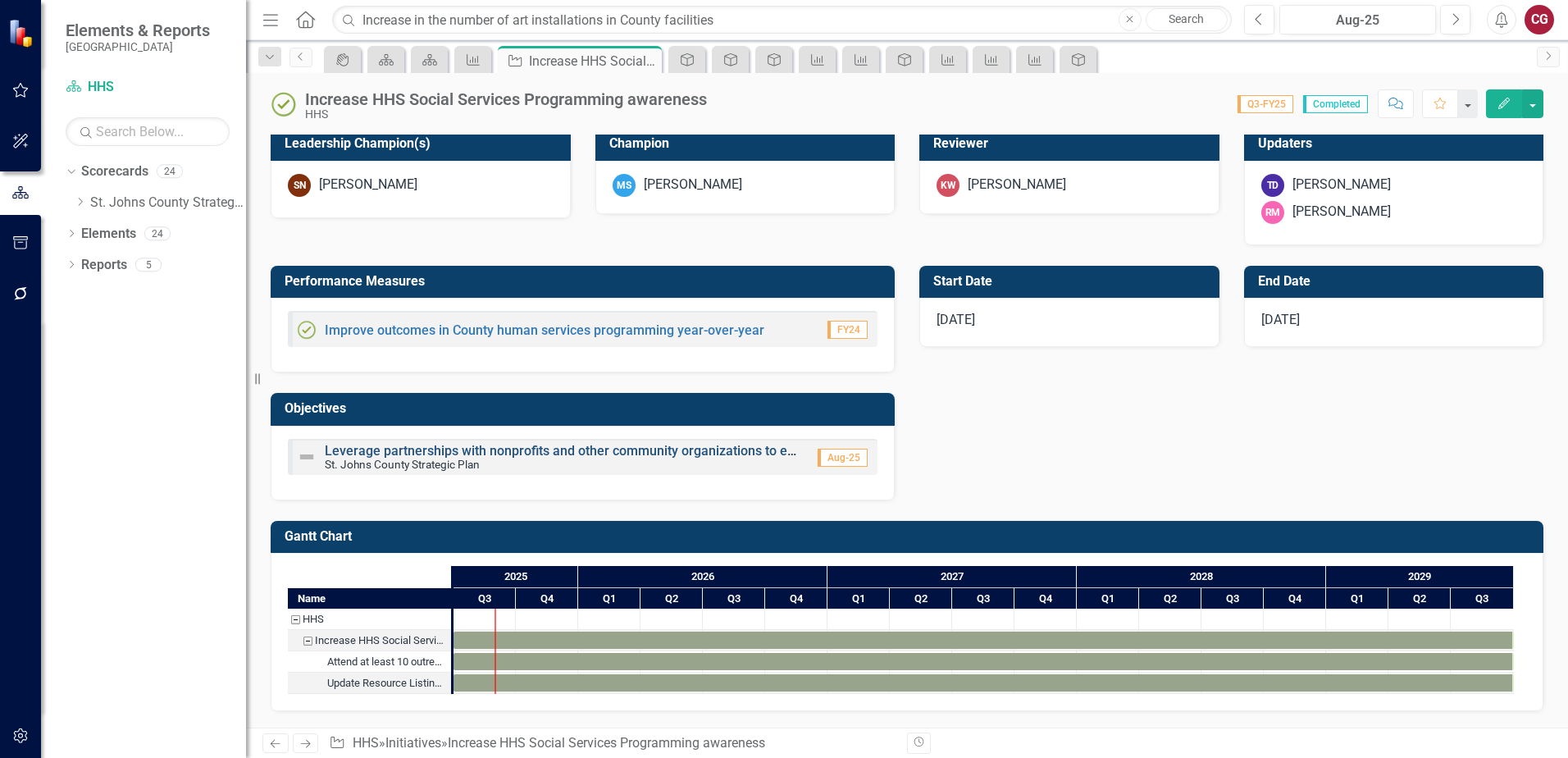
click at [429, 455] on link "Leverage partnerships with nonprofits and other community organizations to enha…" at bounding box center [728, 451] width 809 height 16
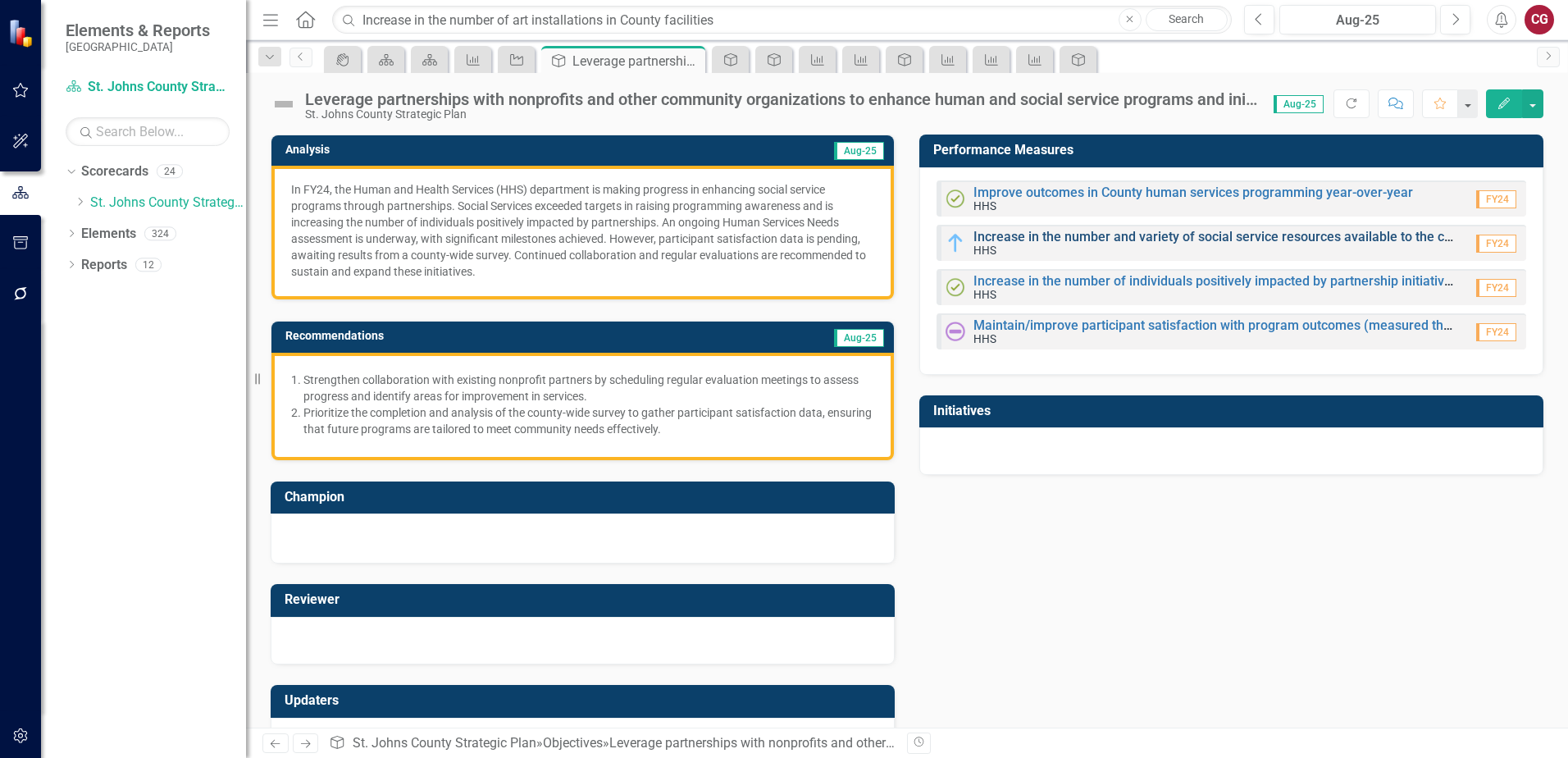
click at [1065, 238] on link "Increase in the number and variety of social service resources available to the…" at bounding box center [1269, 237] width 592 height 16
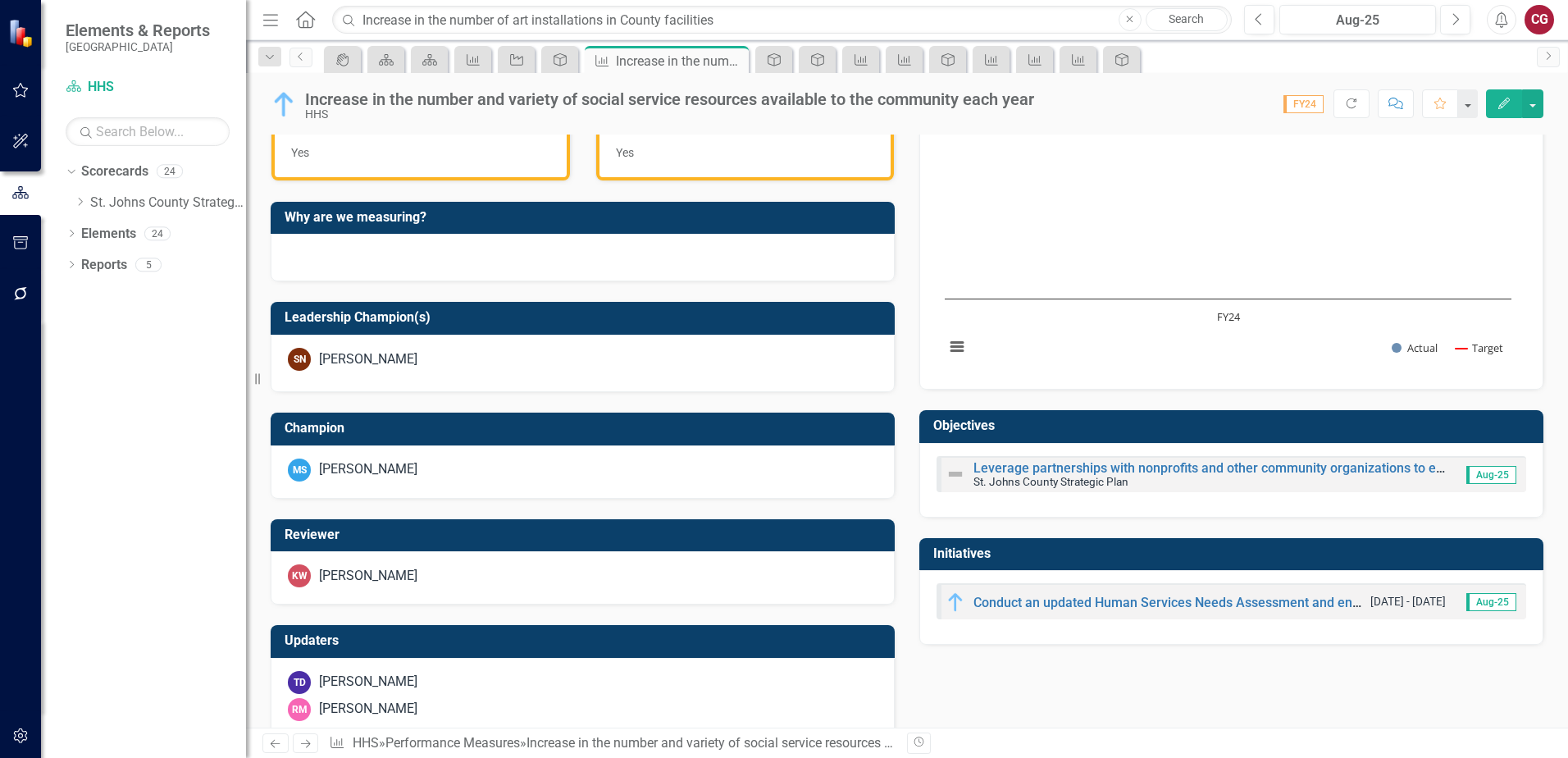
scroll to position [190, 0]
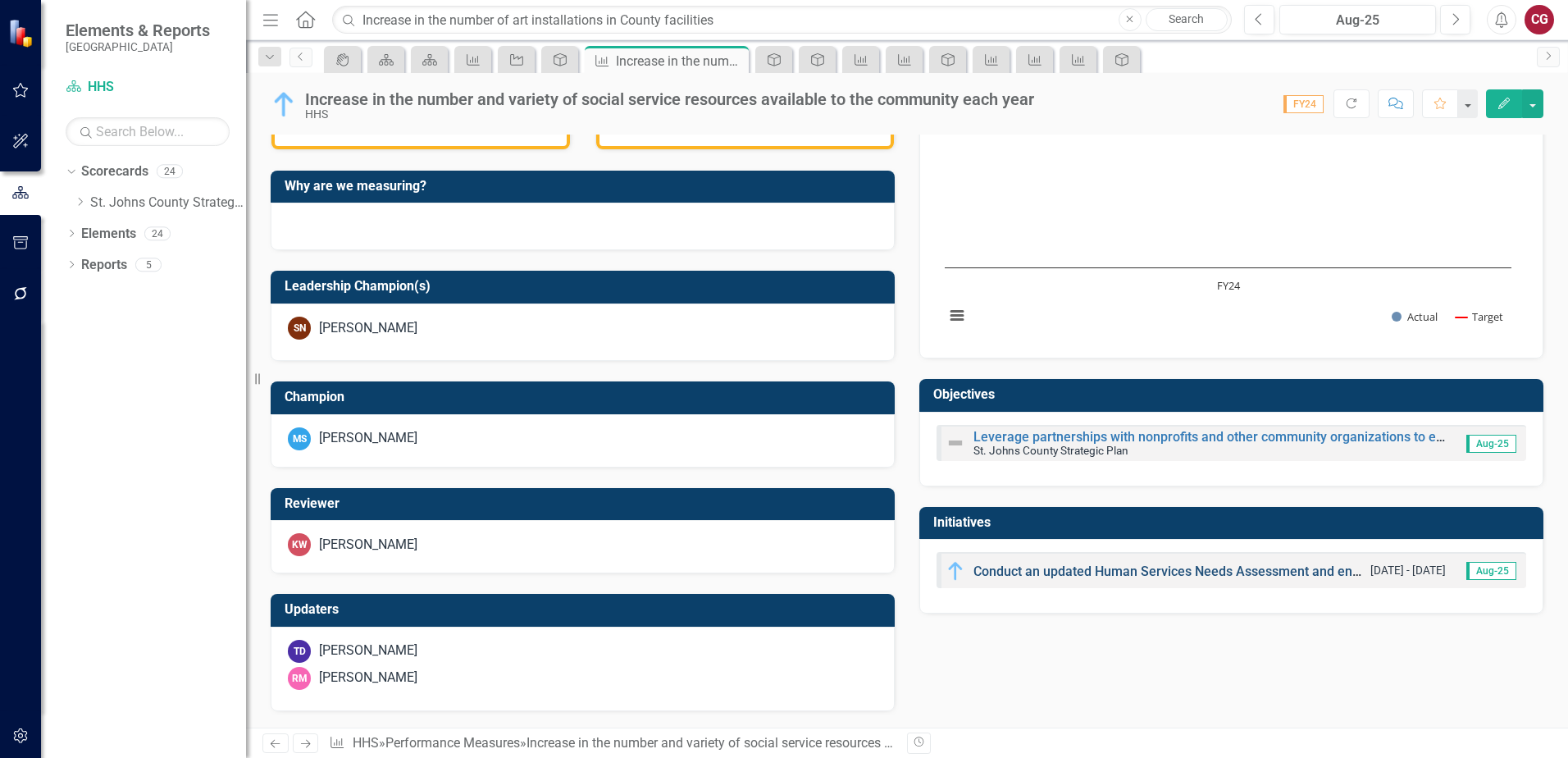
click at [1063, 567] on link "Conduct an updated Human Services Needs Assessment and ensure Social Services s…" at bounding box center [1276, 571] width 606 height 16
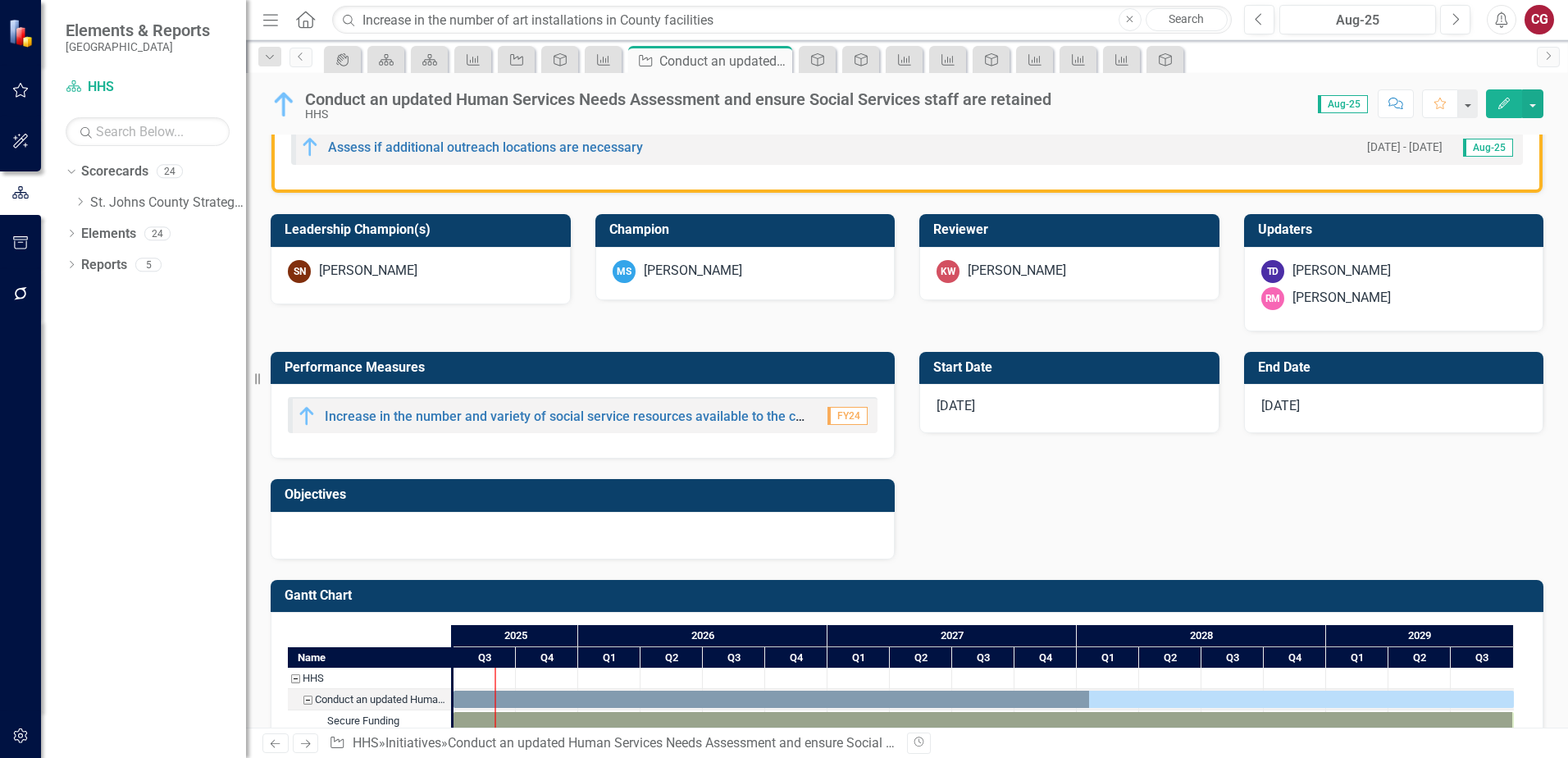
scroll to position [657, 0]
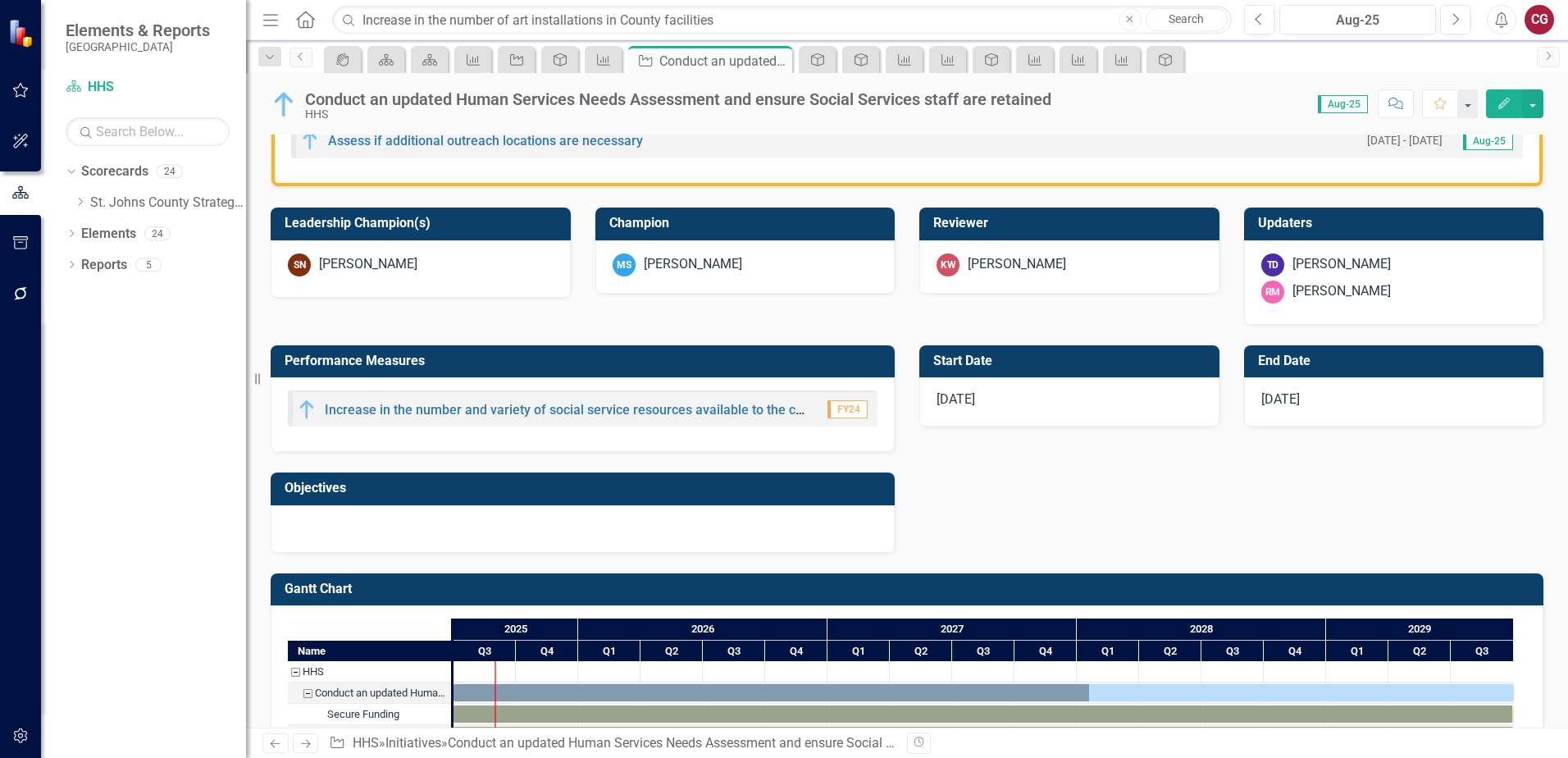
click at [676, 529] on div at bounding box center [583, 530] width 625 height 47
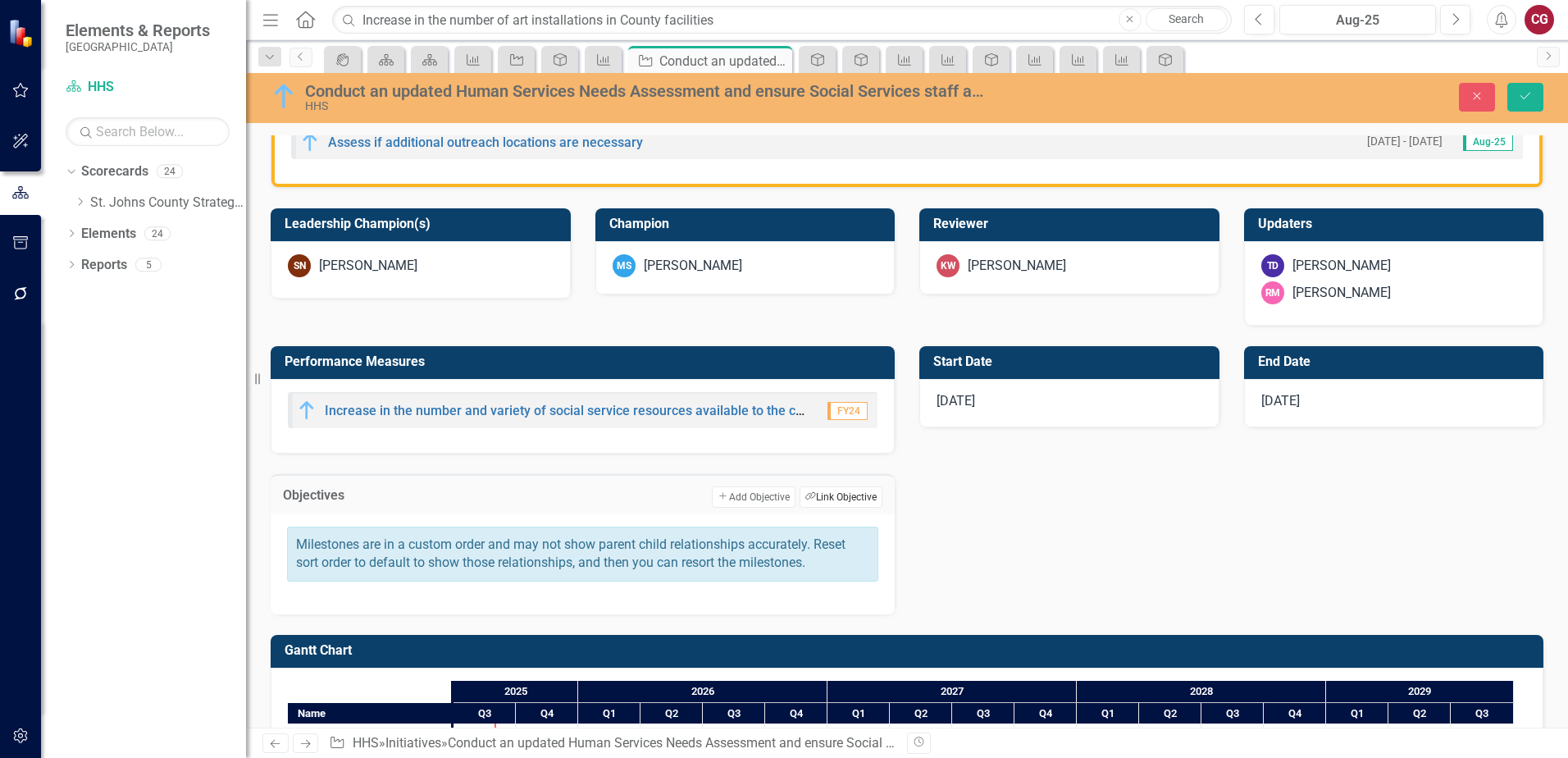
click at [824, 493] on button "Link Tag Link Objective" at bounding box center [842, 497] width 83 height 22
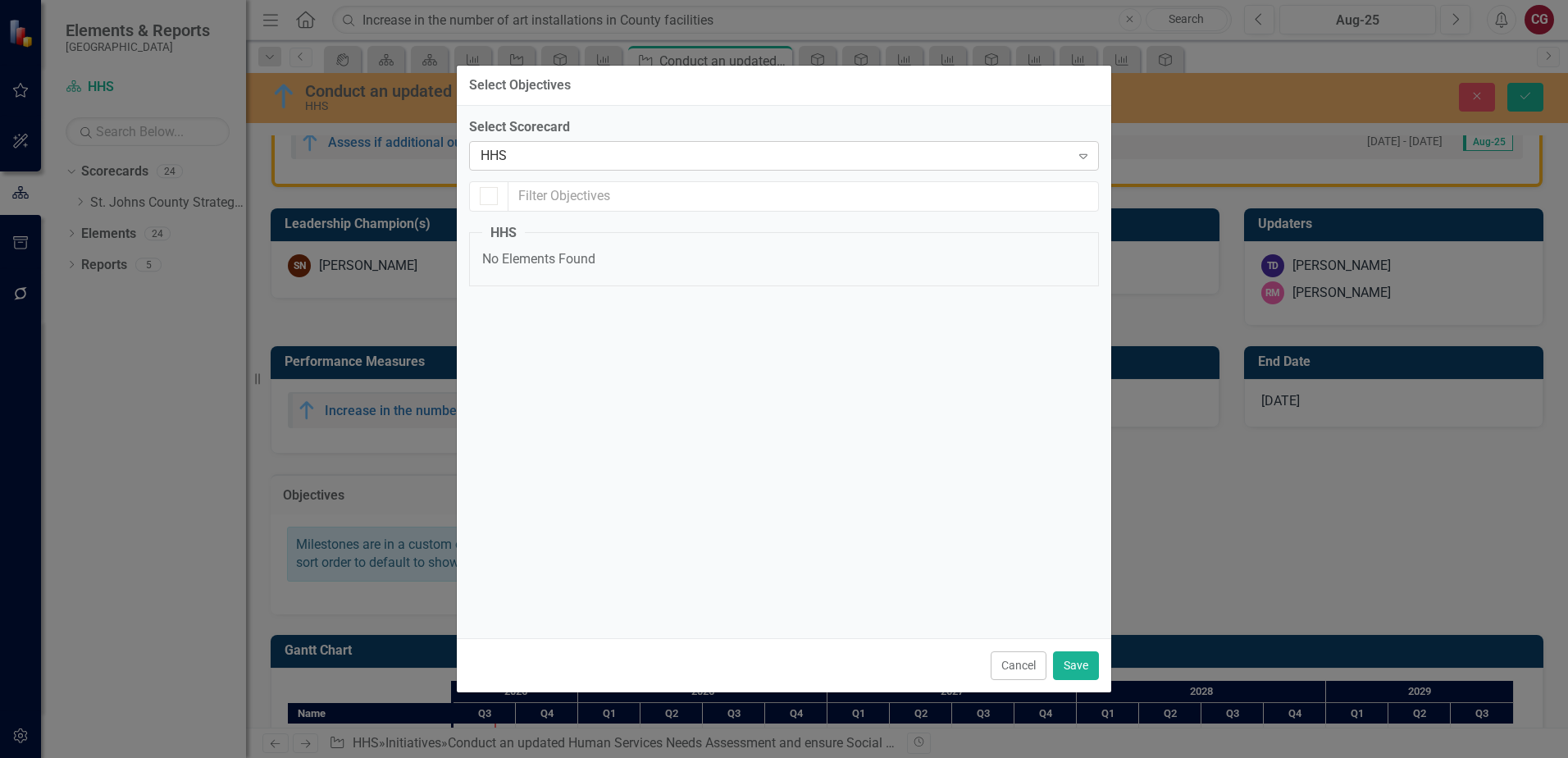
click at [633, 160] on div "HHS" at bounding box center [775, 156] width 590 height 19
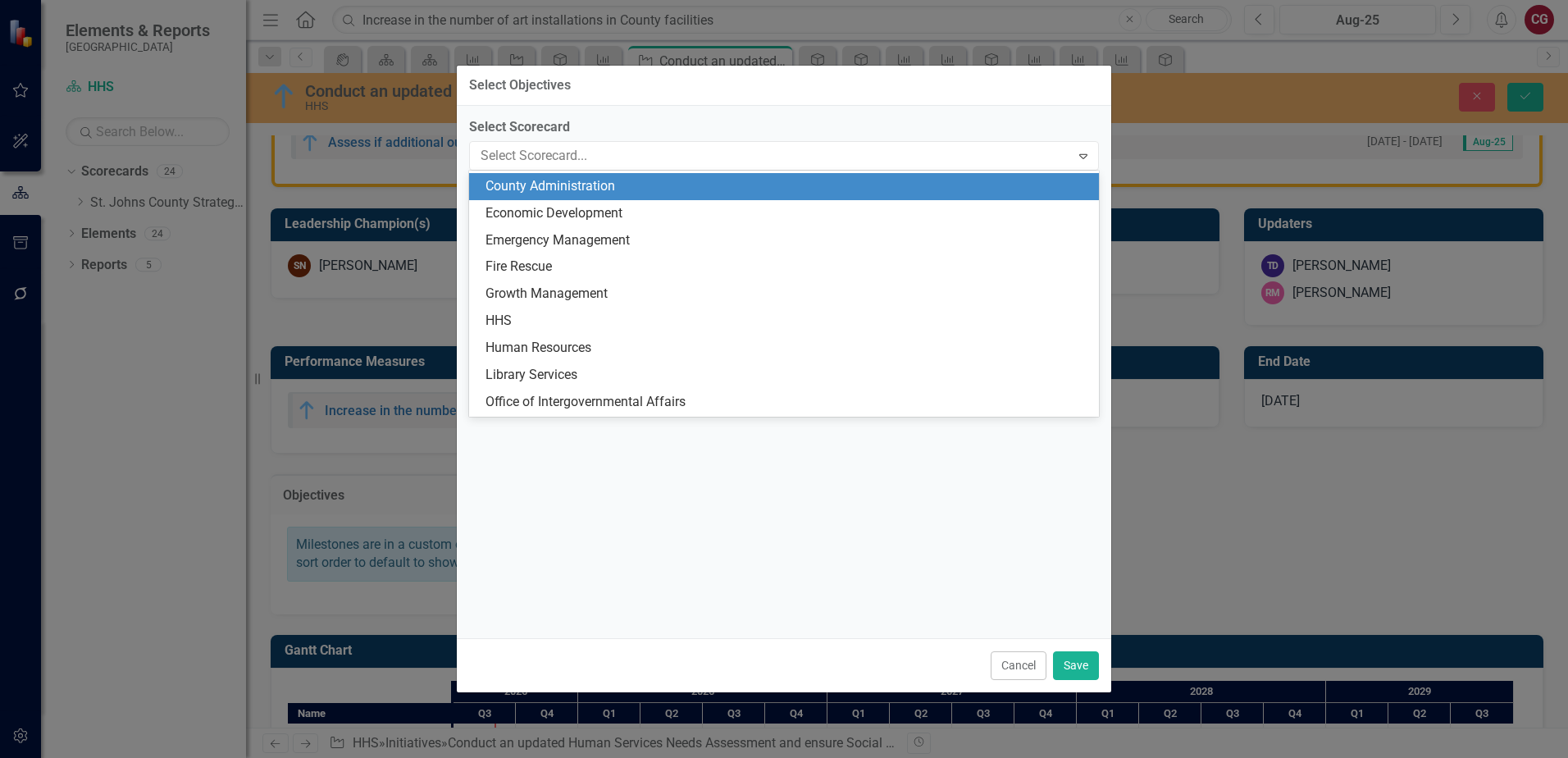
scroll to position [0, 0]
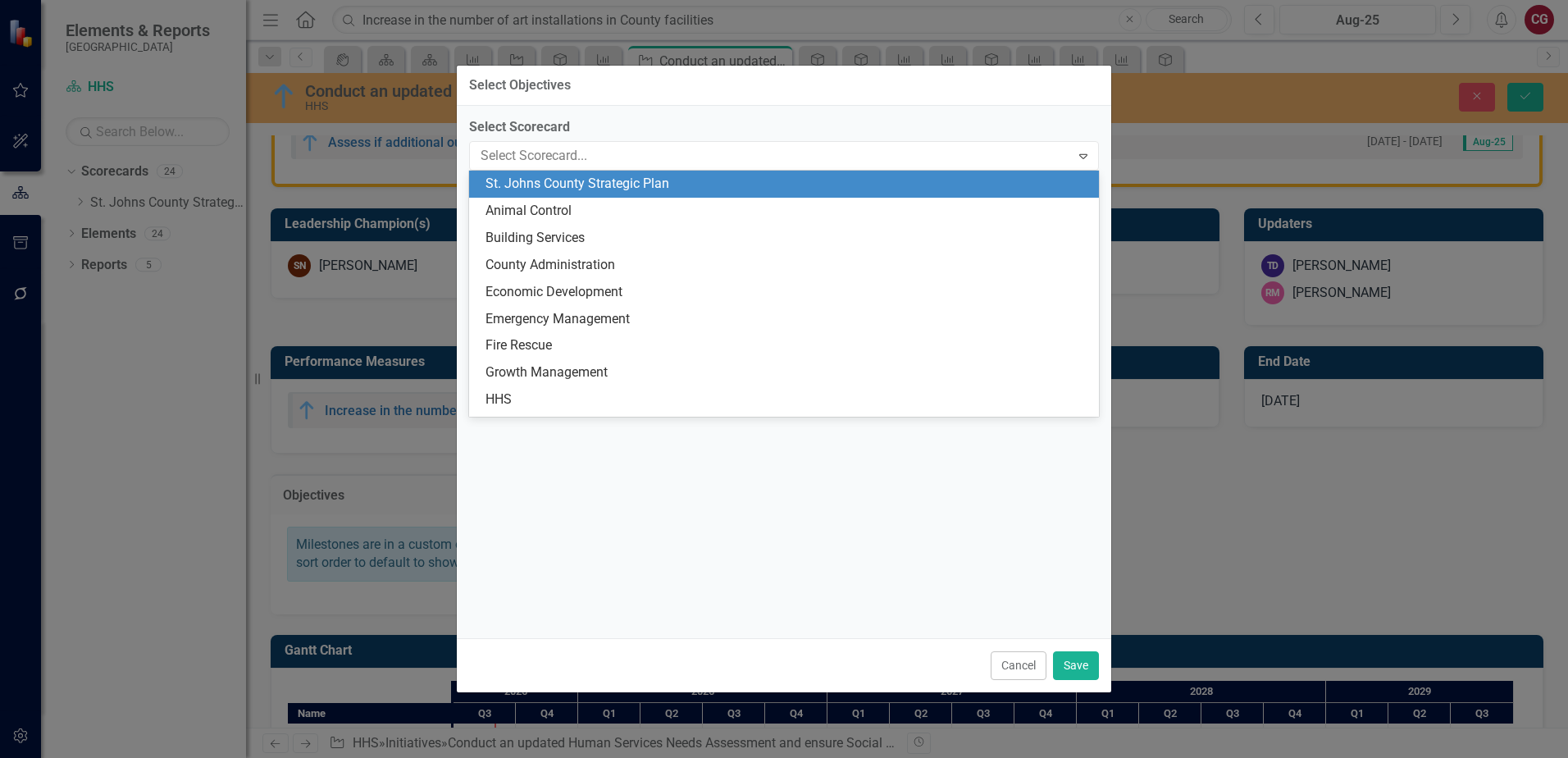
click at [626, 173] on div "St. Johns County Strategic Plan" at bounding box center [784, 184] width 630 height 27
checkbox input "false"
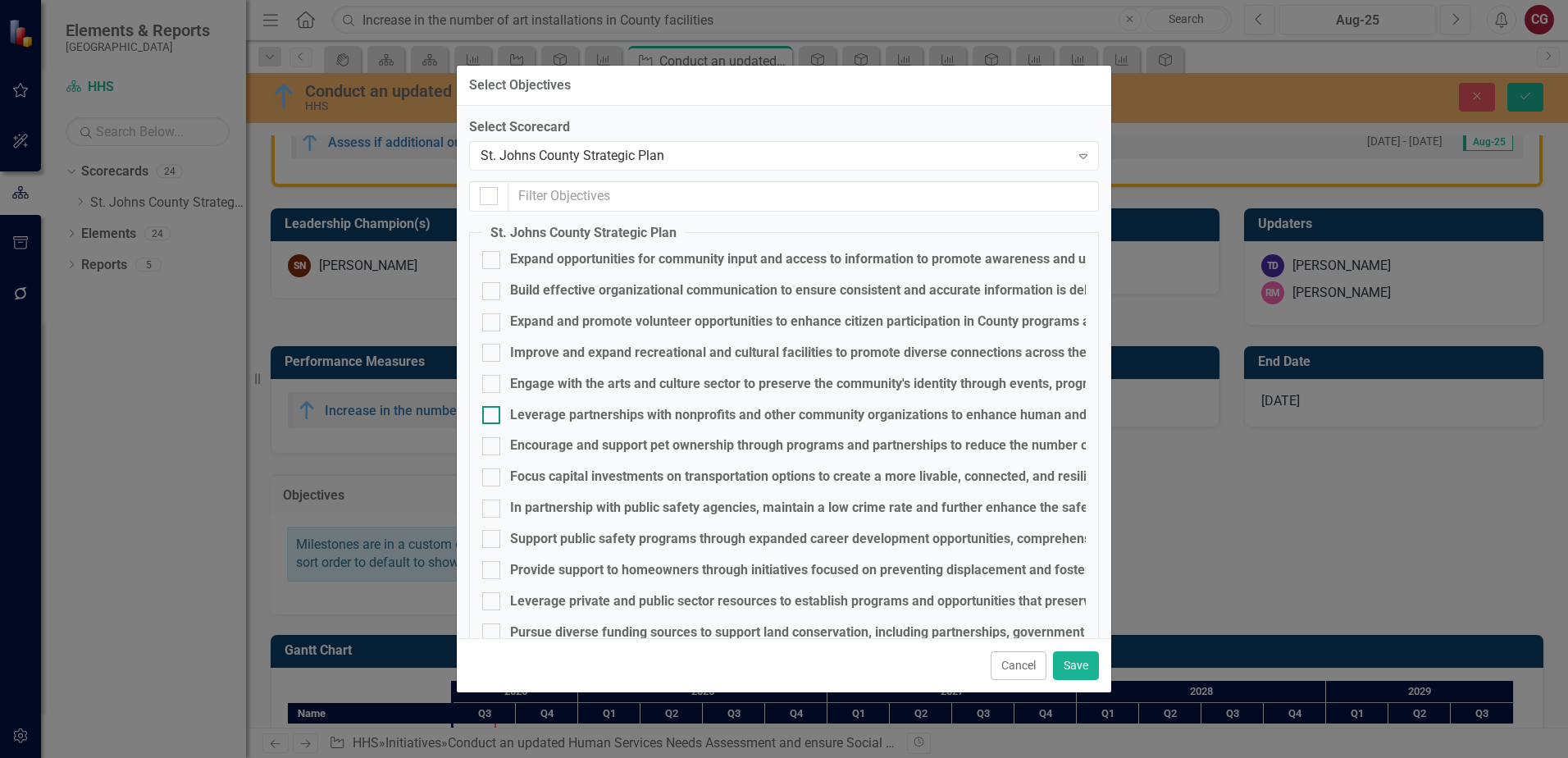
click at [584, 413] on div "Leverage partnerships with nonprofits and other community organizations to enha…" at bounding box center [915, 415] width 810 height 19
click at [493, 413] on input "Leverage partnerships with nonprofits and other community organizations to enha…" at bounding box center [487, 411] width 10 height 10
checkbox input "true"
click at [1080, 666] on button "Save" at bounding box center [1076, 665] width 46 height 28
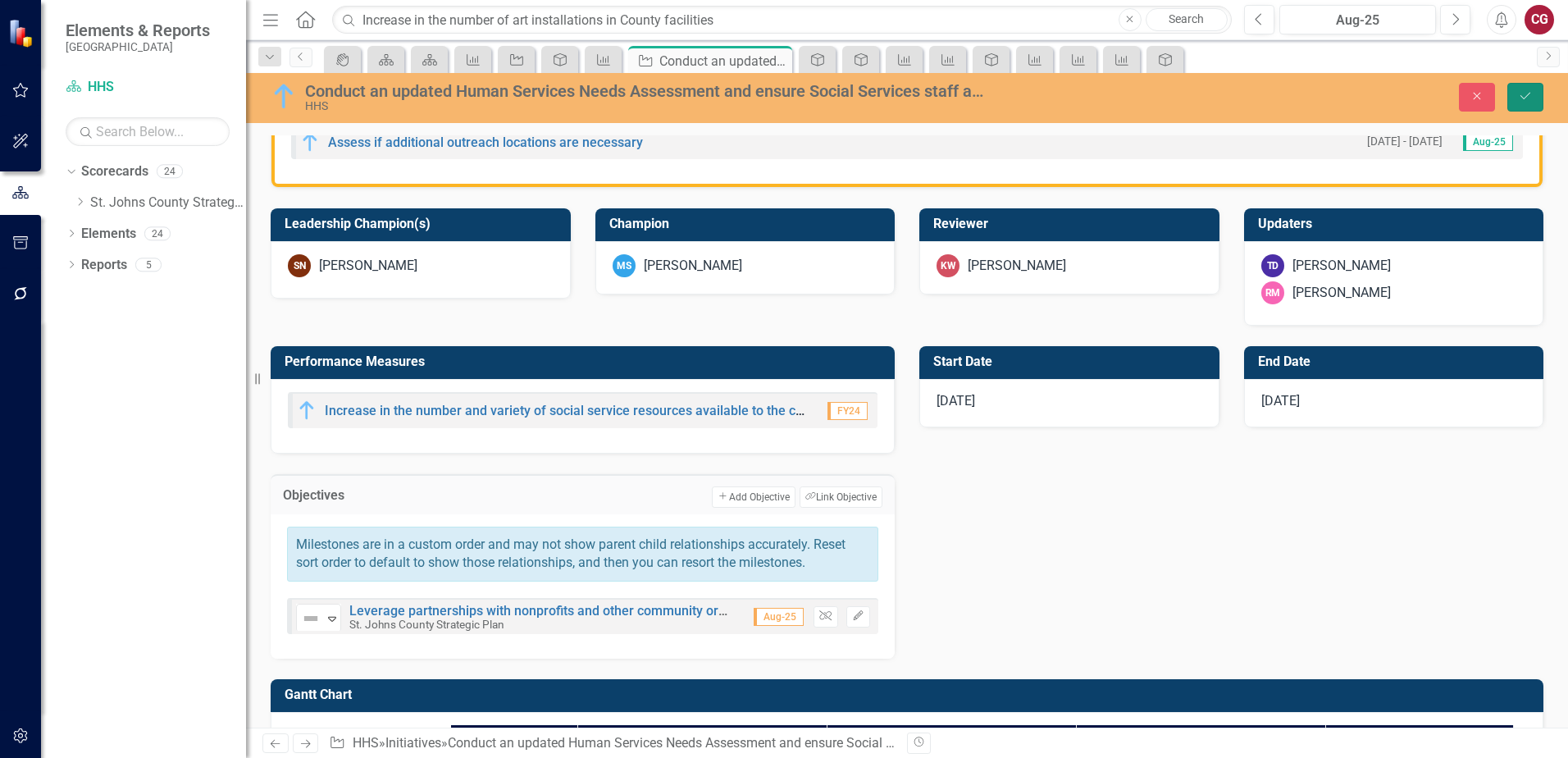
click at [1515, 107] on button "Save" at bounding box center [1526, 97] width 36 height 28
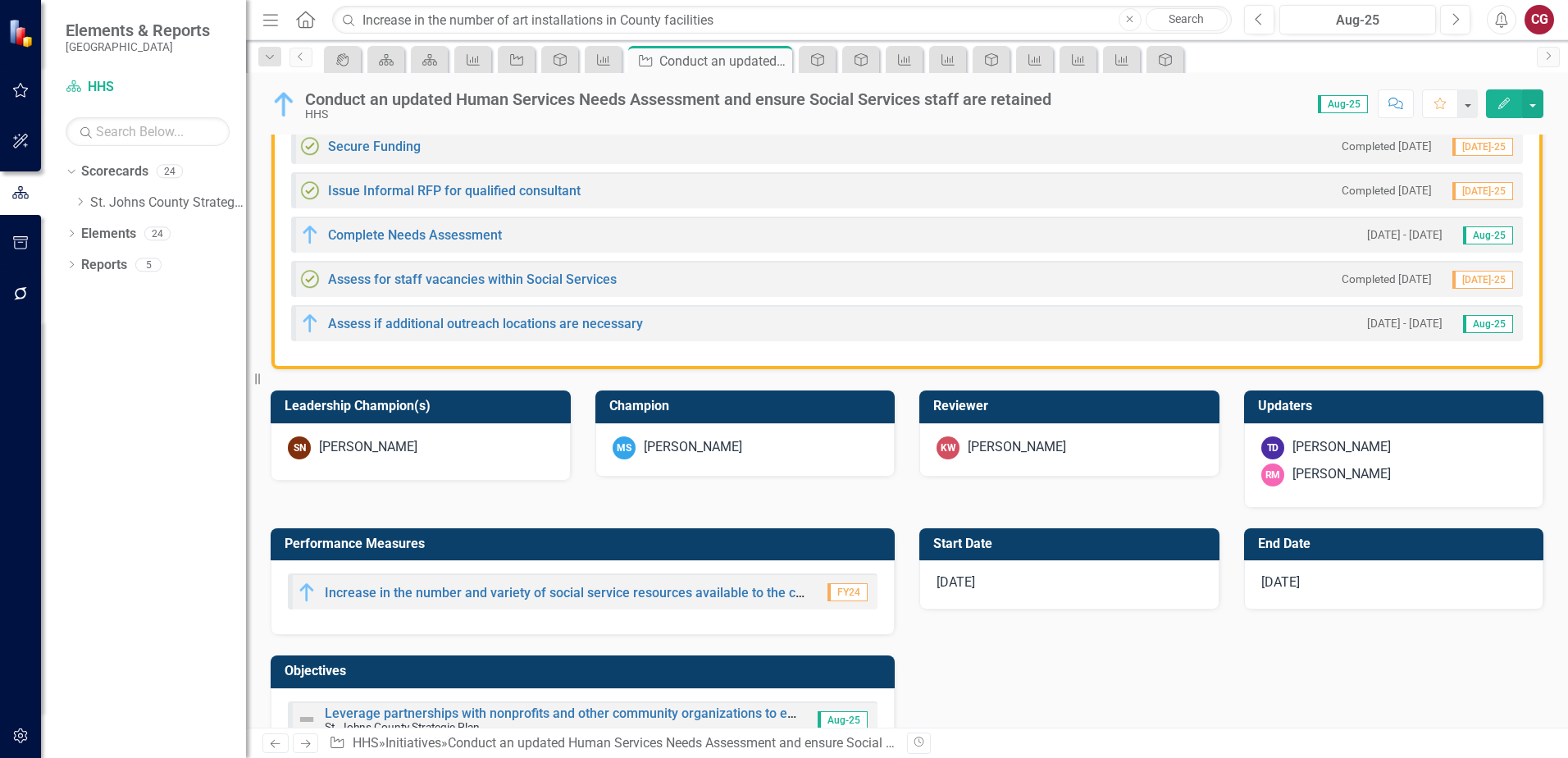
scroll to position [575, 0]
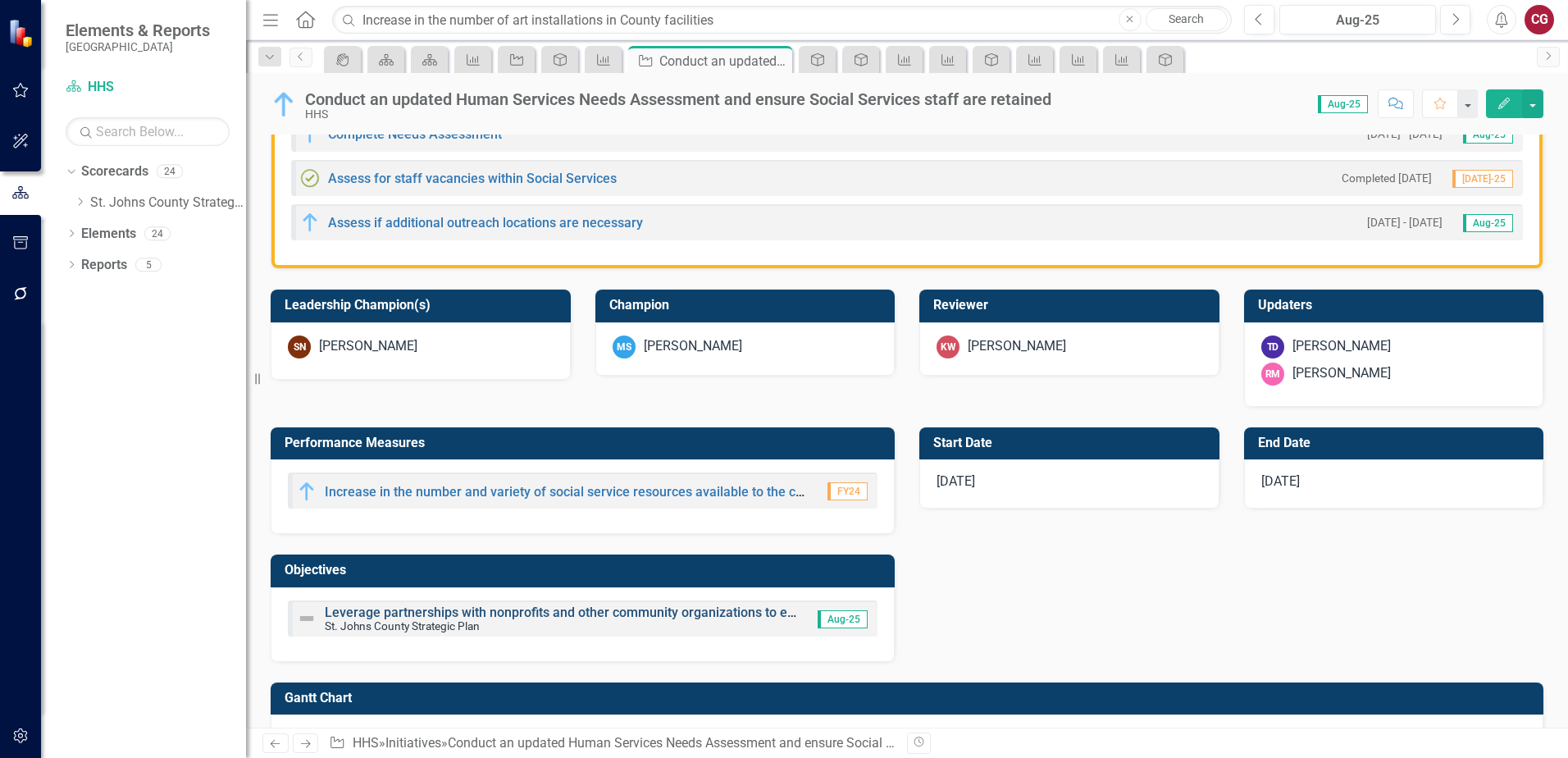
click at [497, 609] on link "Leverage partnerships with nonprofits and other community organizations to enha…" at bounding box center [728, 613] width 809 height 16
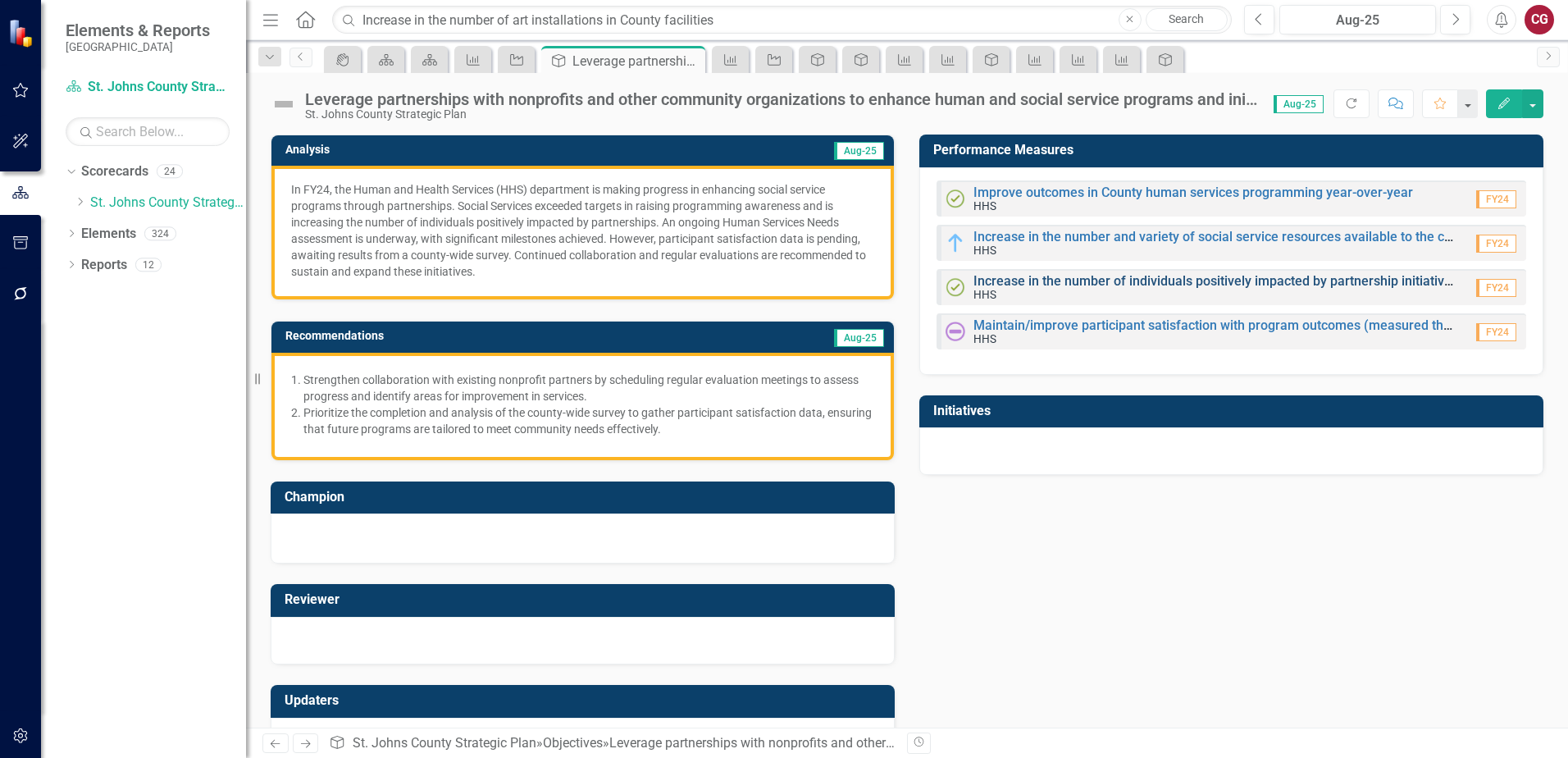
click at [1001, 286] on link "Increase in the number of individuals positively impacted by partnership initia…" at bounding box center [1216, 281] width 485 height 16
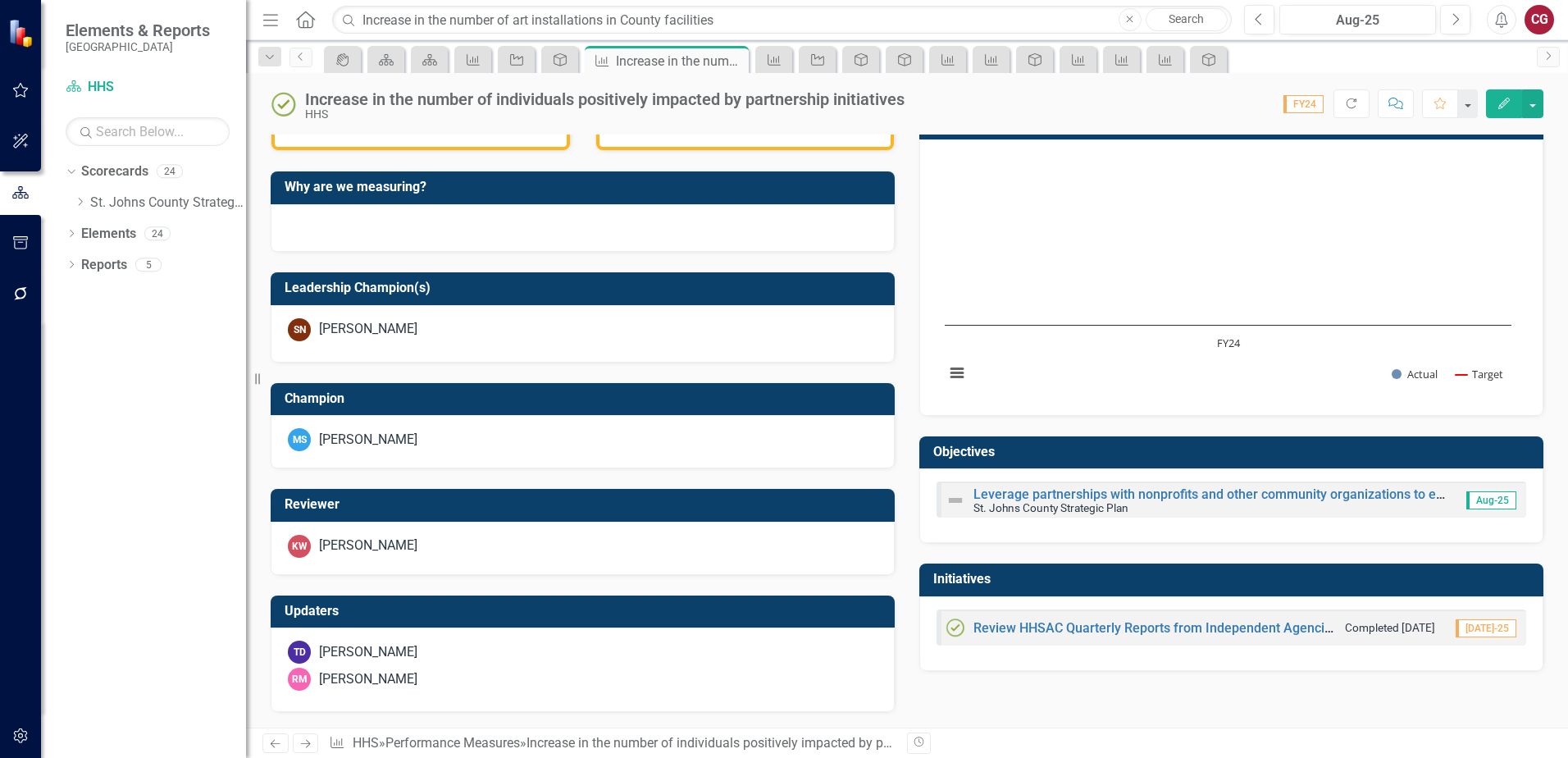
scroll to position [444, 0]
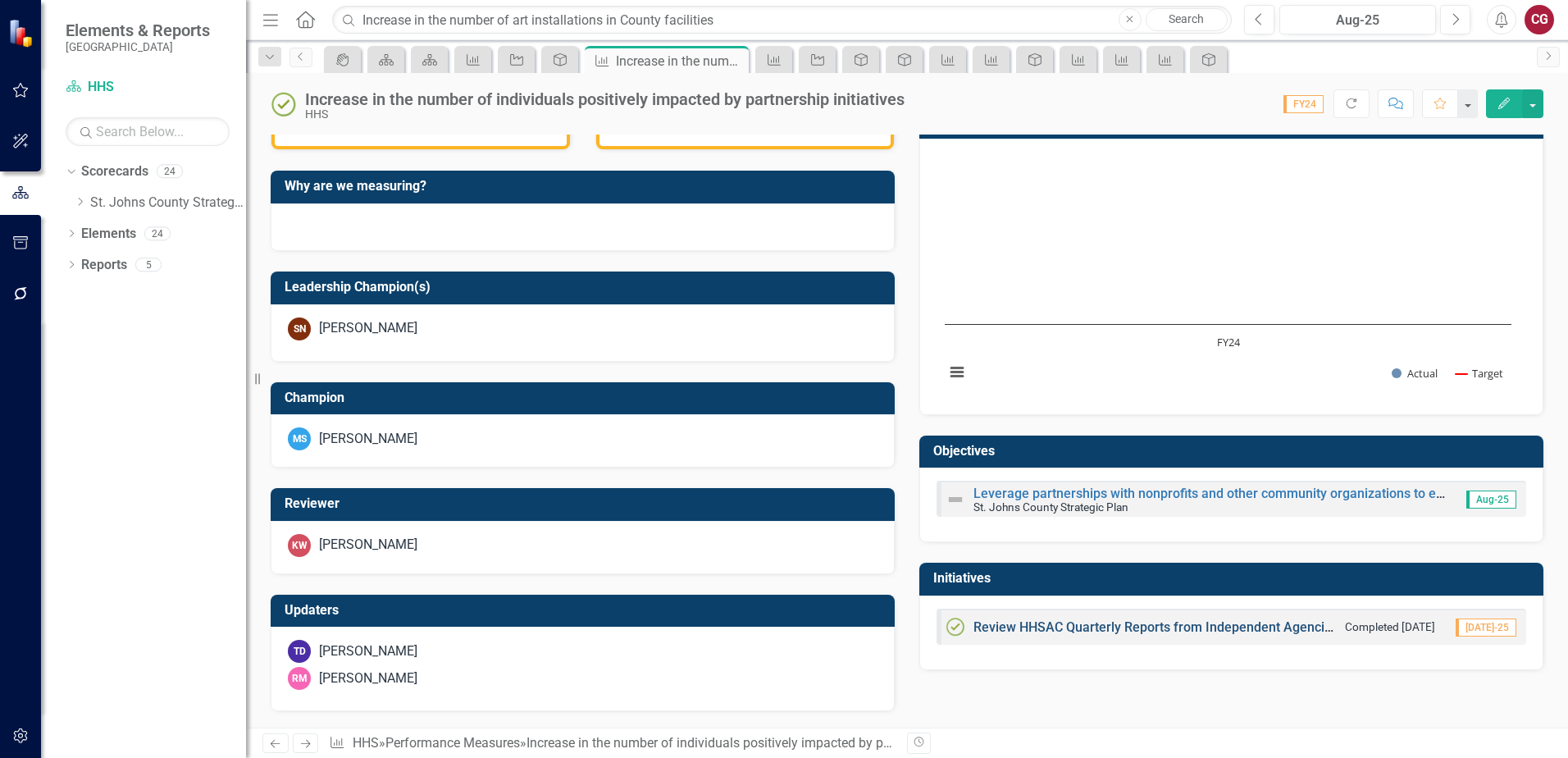
click at [1009, 621] on link "Review HHSAC Quarterly Reports from Independent Agencies funded by General Fund…" at bounding box center [1429, 627] width 911 height 16
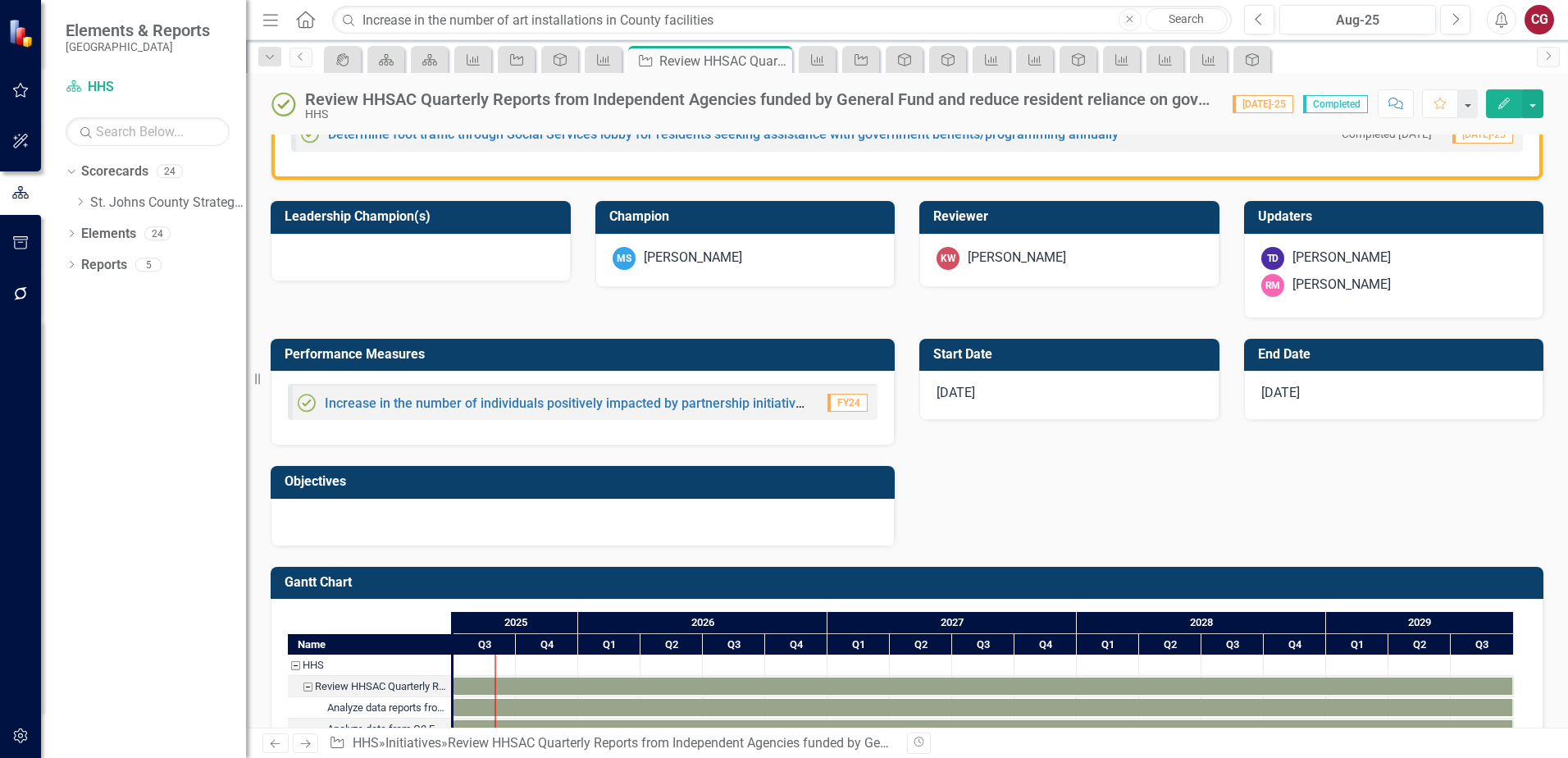
scroll to position [642, 0]
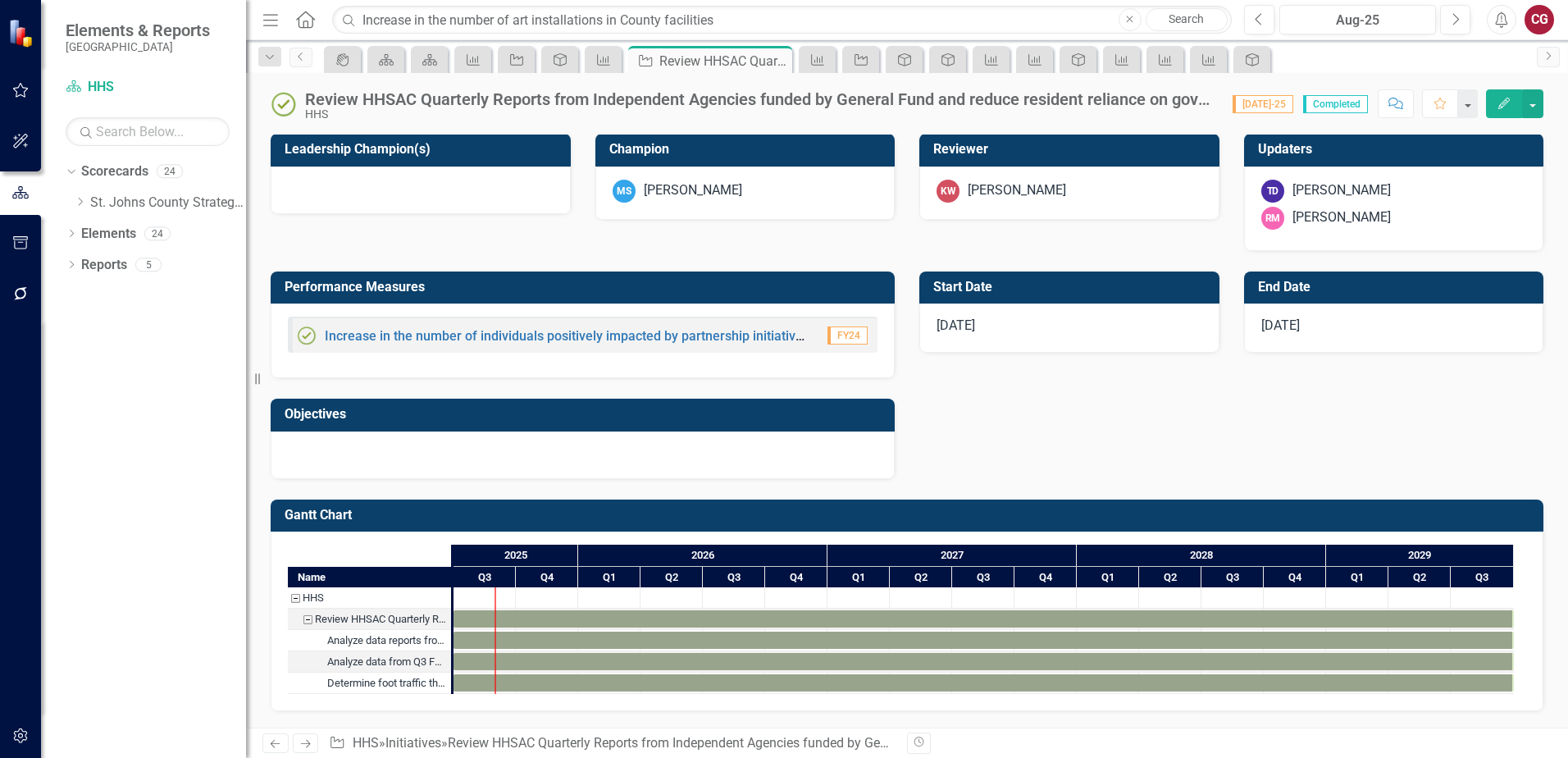
click at [567, 456] on div at bounding box center [583, 455] width 625 height 47
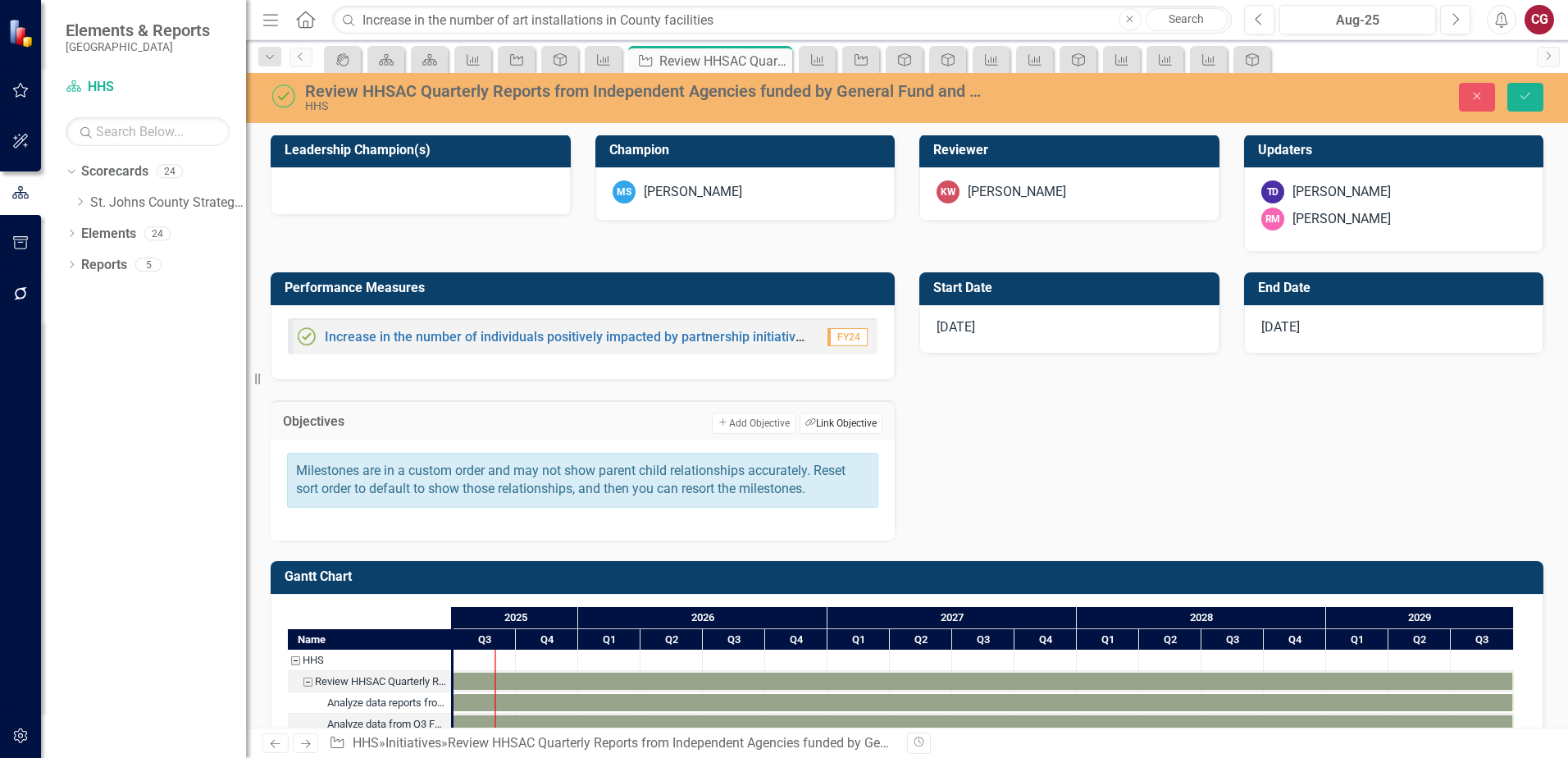
click at [806, 421] on icon "Link Tag" at bounding box center [810, 423] width 10 height 9
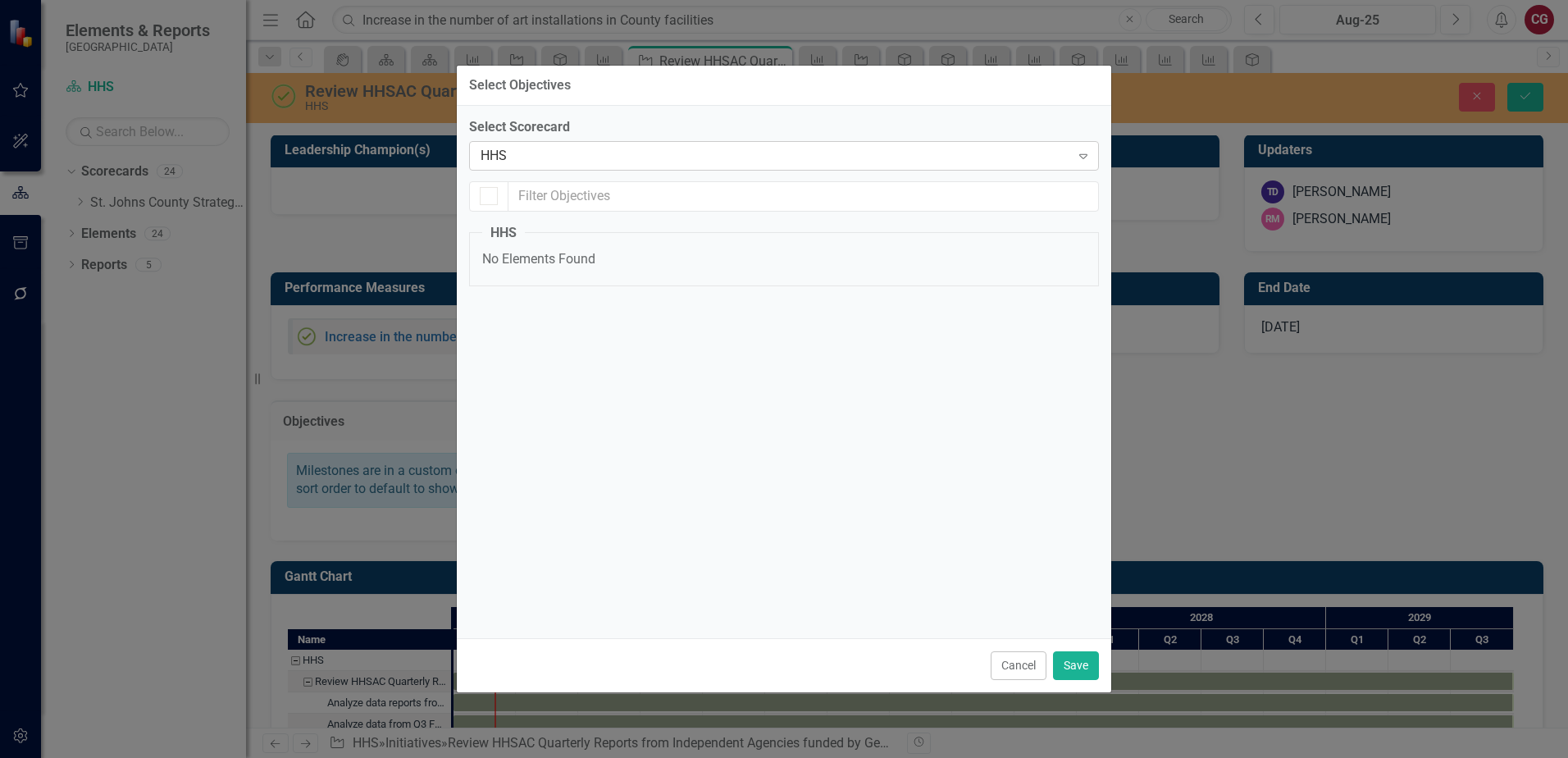
click at [664, 161] on div "HHS" at bounding box center [775, 156] width 590 height 19
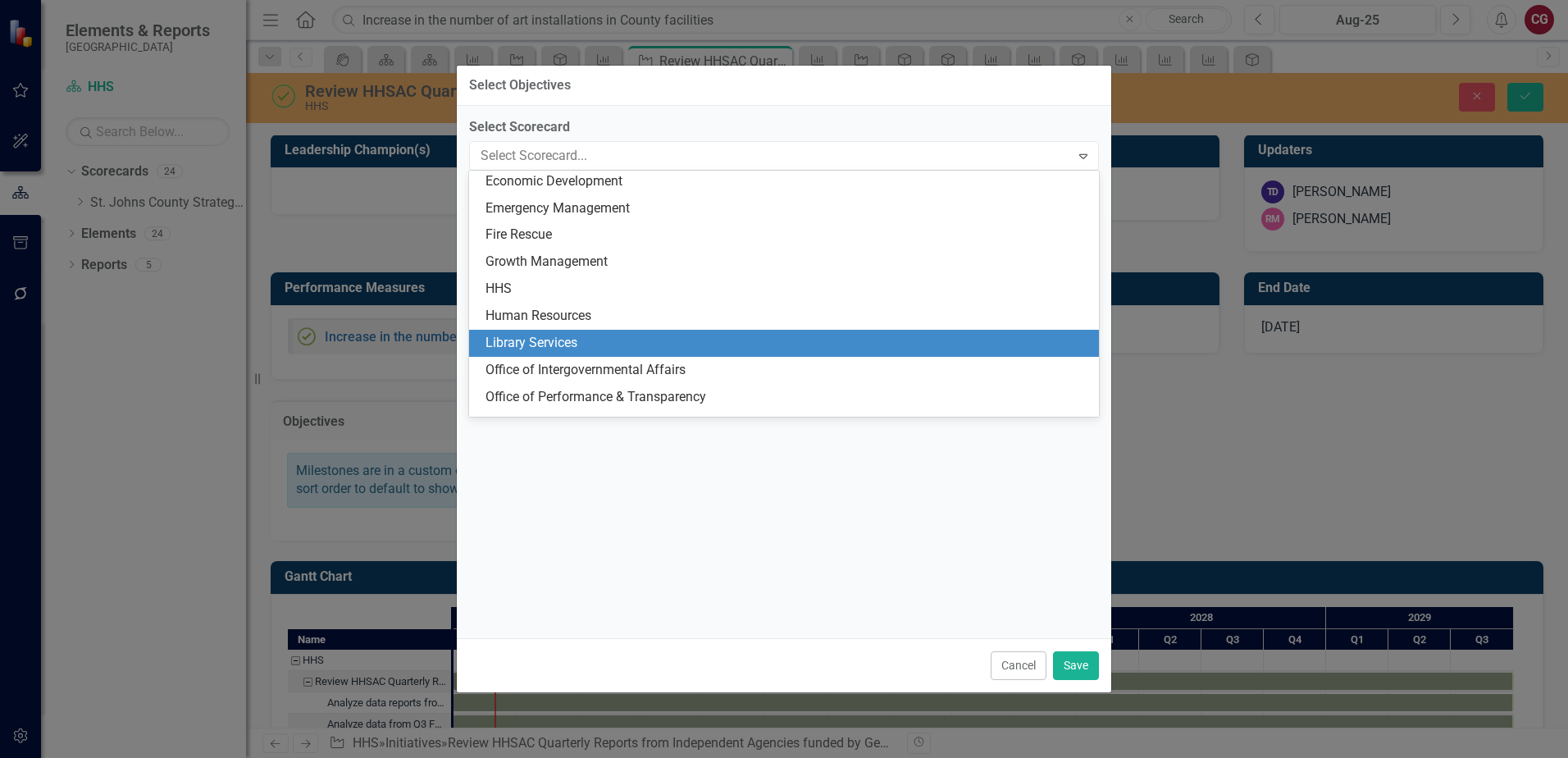
scroll to position [0, 0]
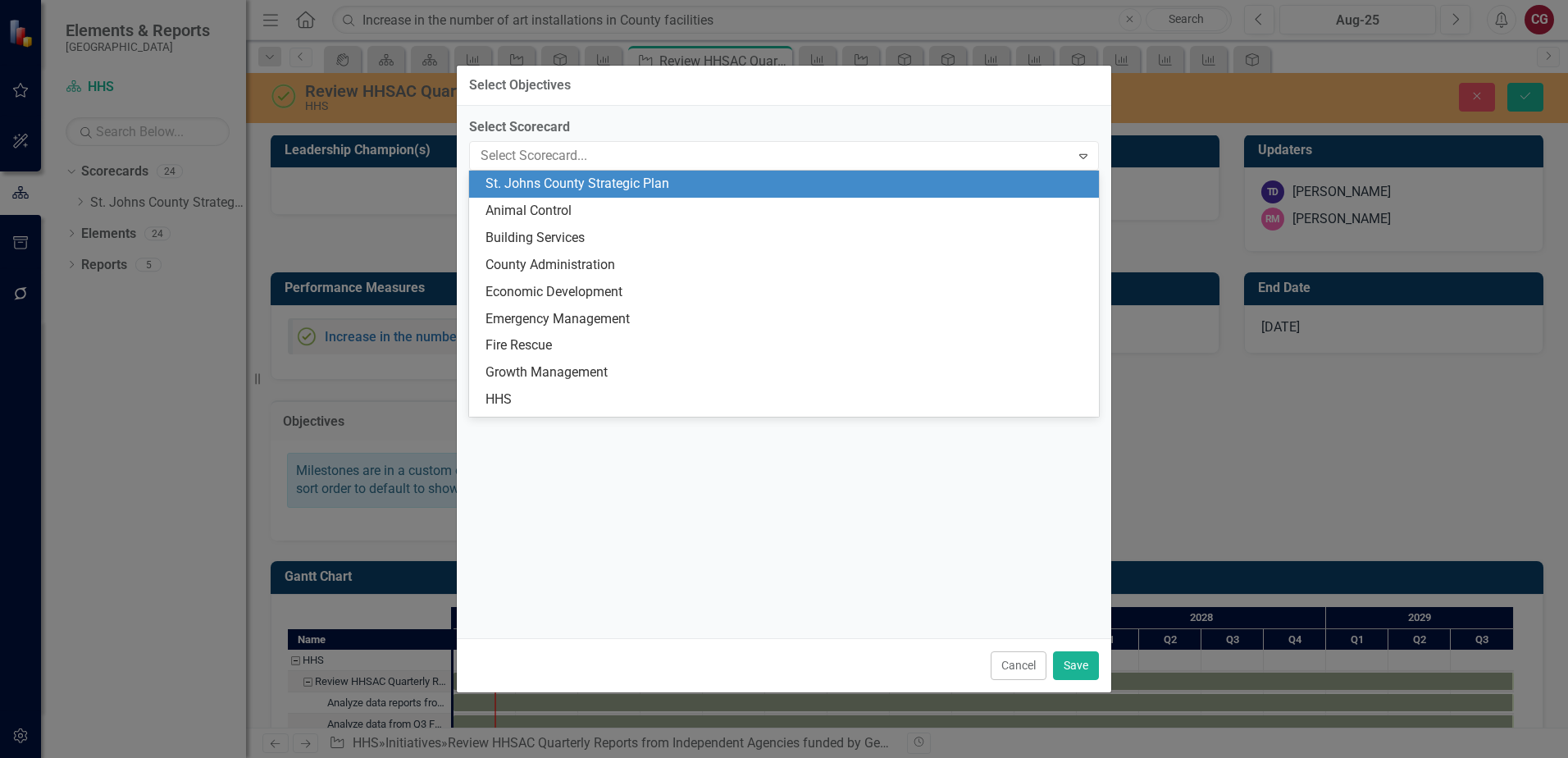
click at [638, 184] on div "St. Johns County Strategic Plan" at bounding box center [788, 184] width 604 height 19
checkbox input "false"
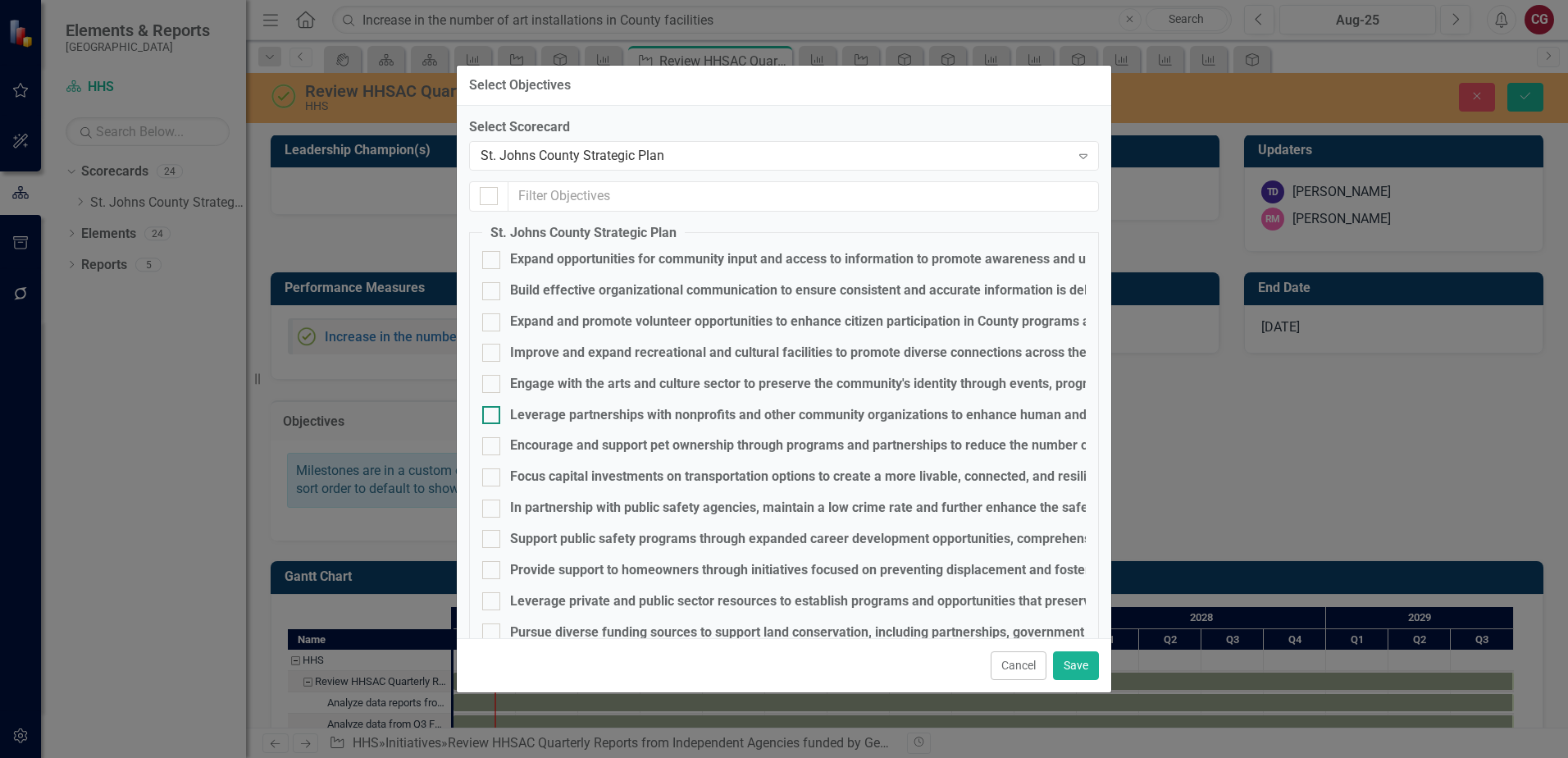
click at [575, 419] on div "Leverage partnerships with nonprofits and other community organizations to enha…" at bounding box center [915, 415] width 810 height 19
click at [493, 417] on input "Leverage partnerships with nonprofits and other community organizations to enha…" at bounding box center [487, 411] width 10 height 10
checkbox input "true"
click at [1060, 664] on button "Save" at bounding box center [1076, 665] width 46 height 28
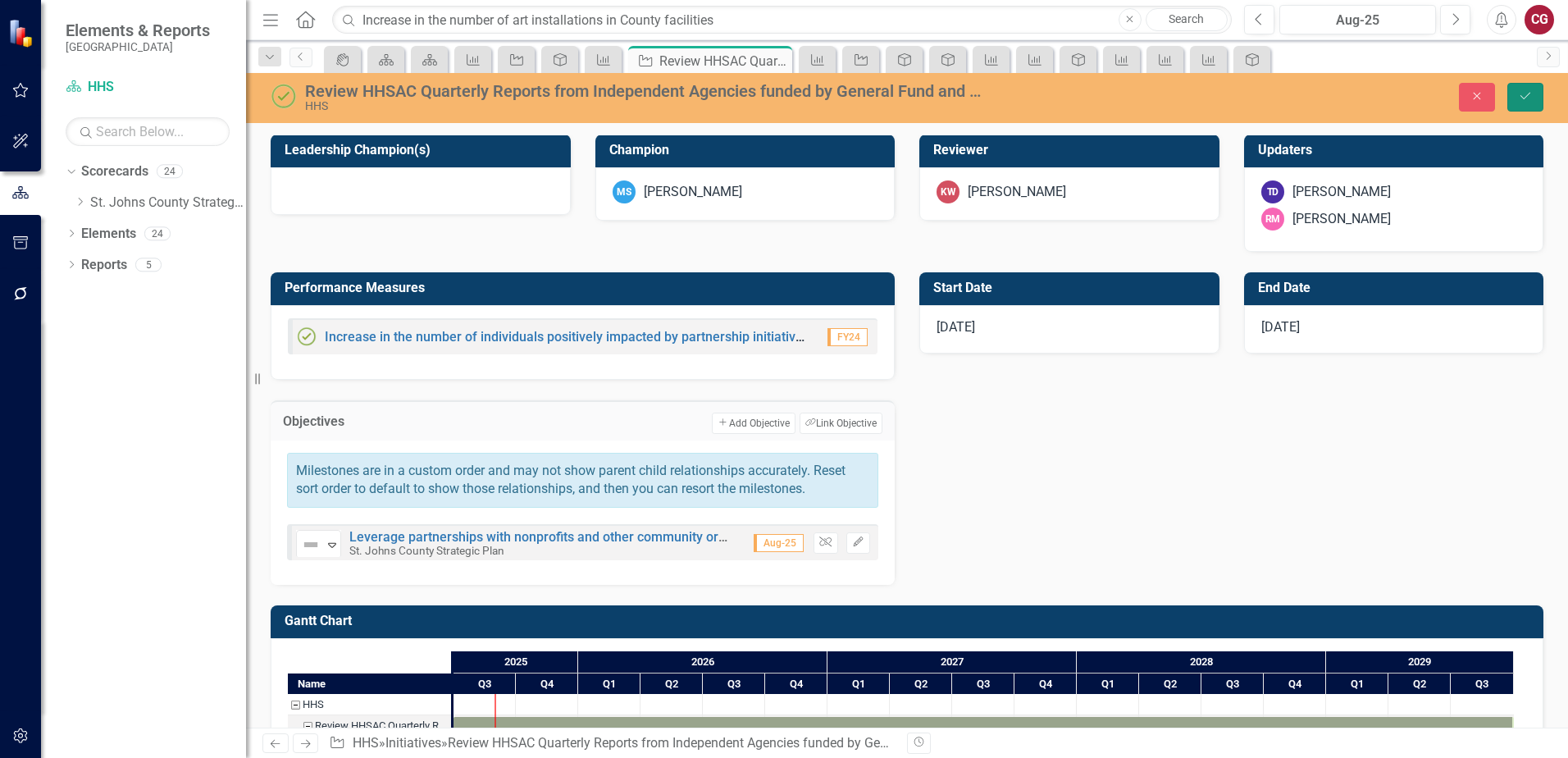
drag, startPoint x: 1530, startPoint y: 104, endPoint x: 1469, endPoint y: 101, distance: 61.1
click at [1527, 103] on button "Save" at bounding box center [1526, 97] width 36 height 28
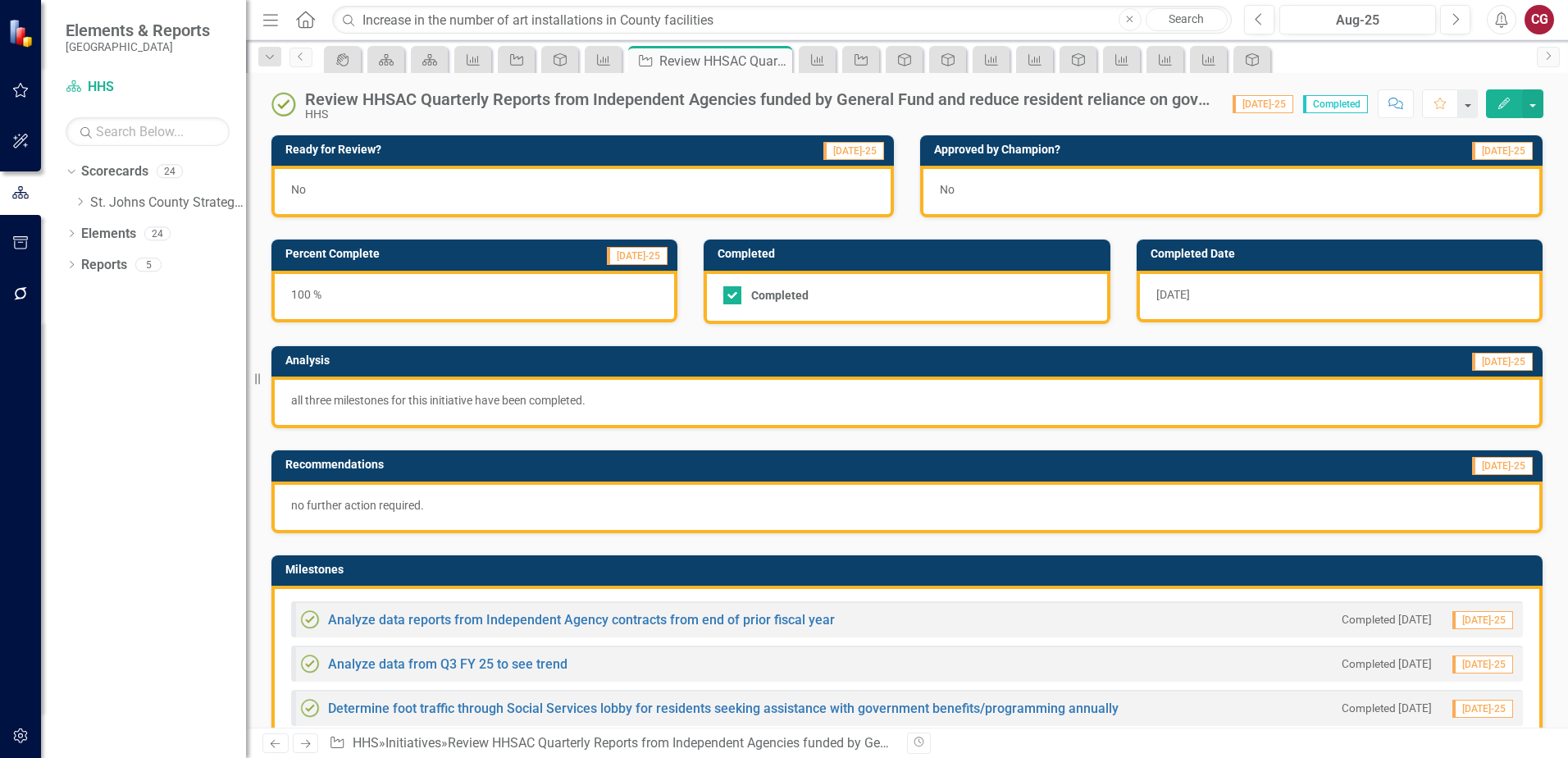
scroll to position [493, 0]
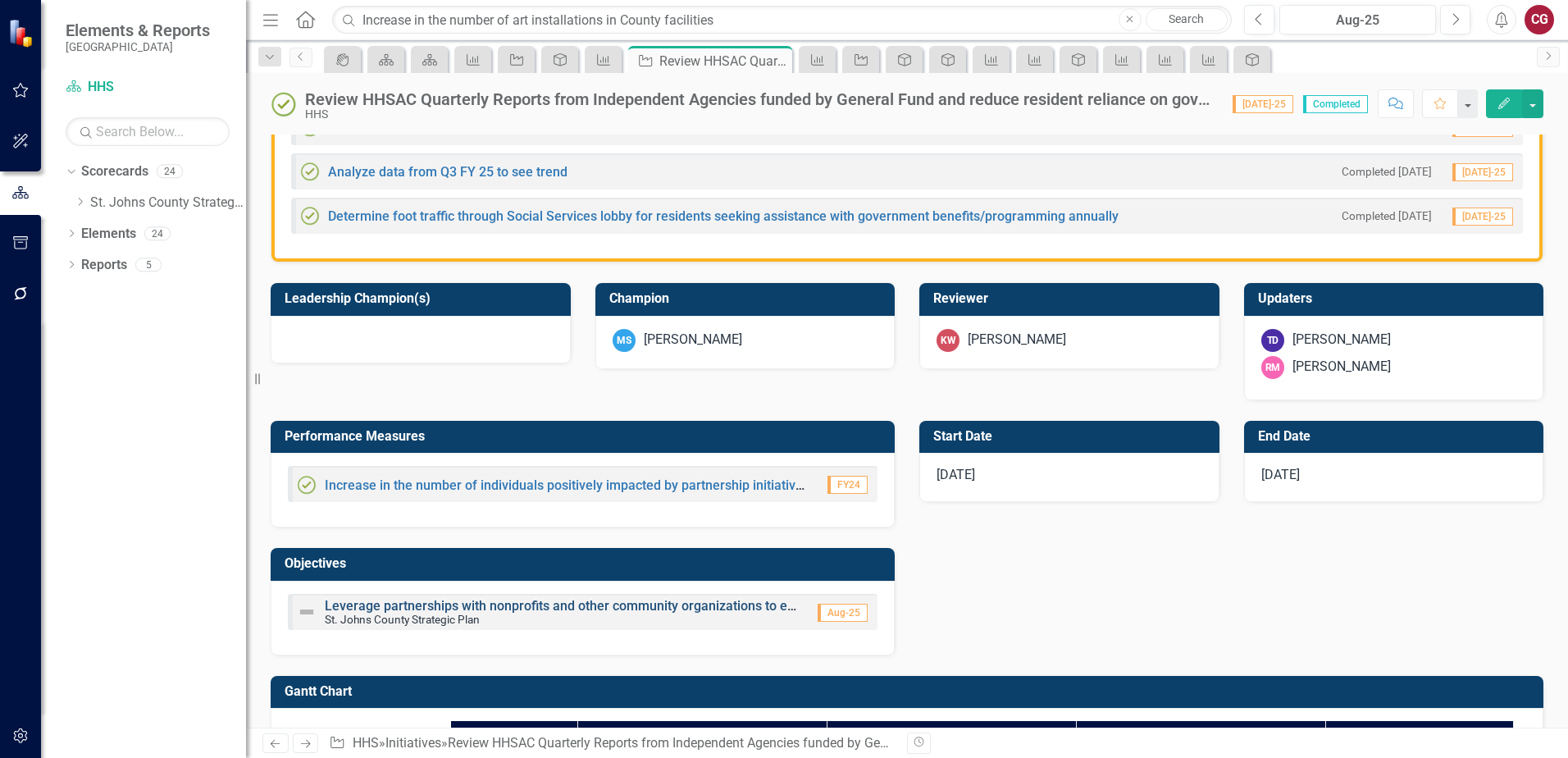
click at [439, 604] on link "Leverage partnerships with nonprofits and other community organizations to enha…" at bounding box center [728, 606] width 809 height 16
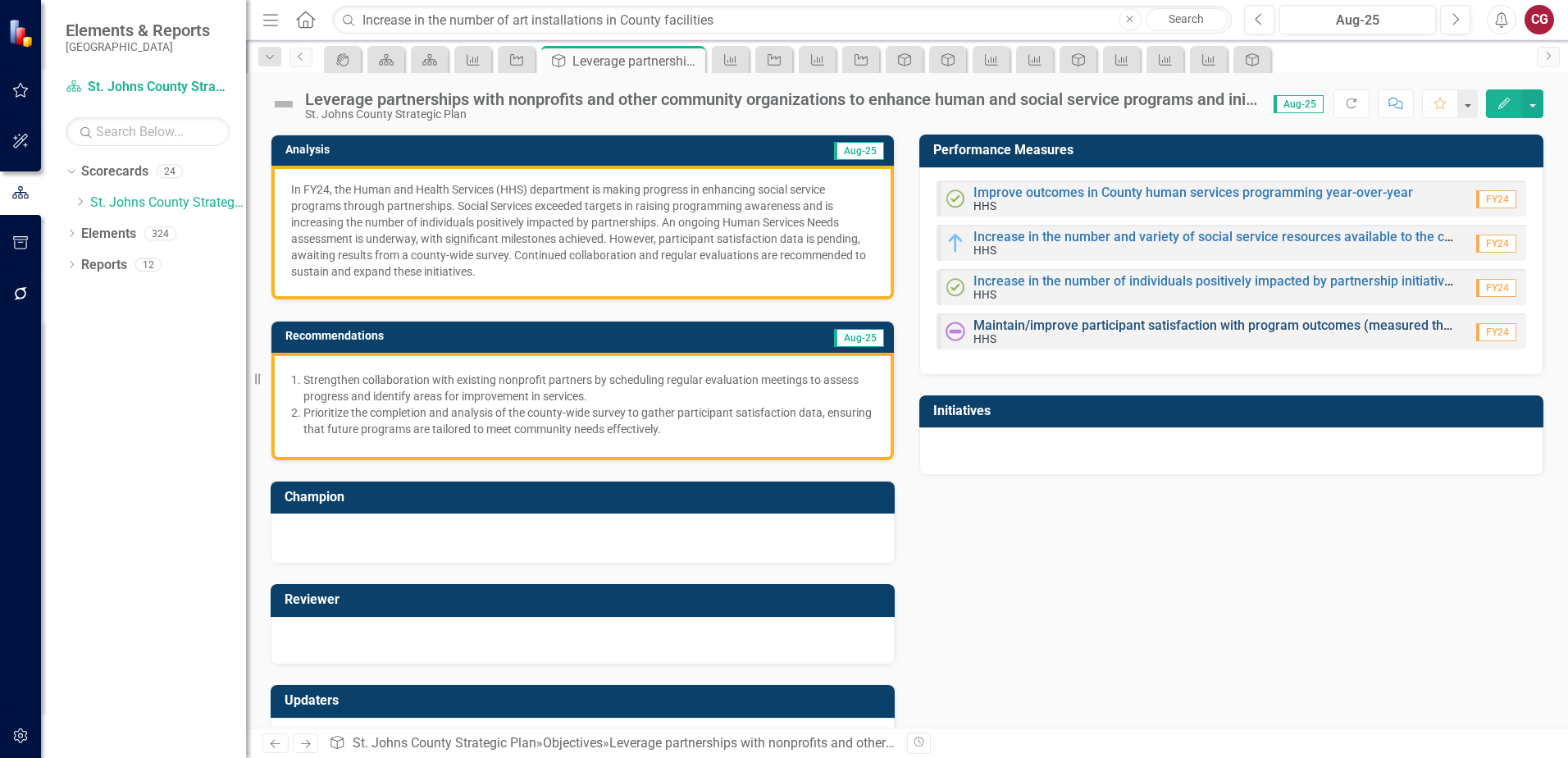
click at [1027, 324] on link "Maintain/improve participant satisfaction with program outcomes (measured throu…" at bounding box center [1352, 325] width 758 height 16
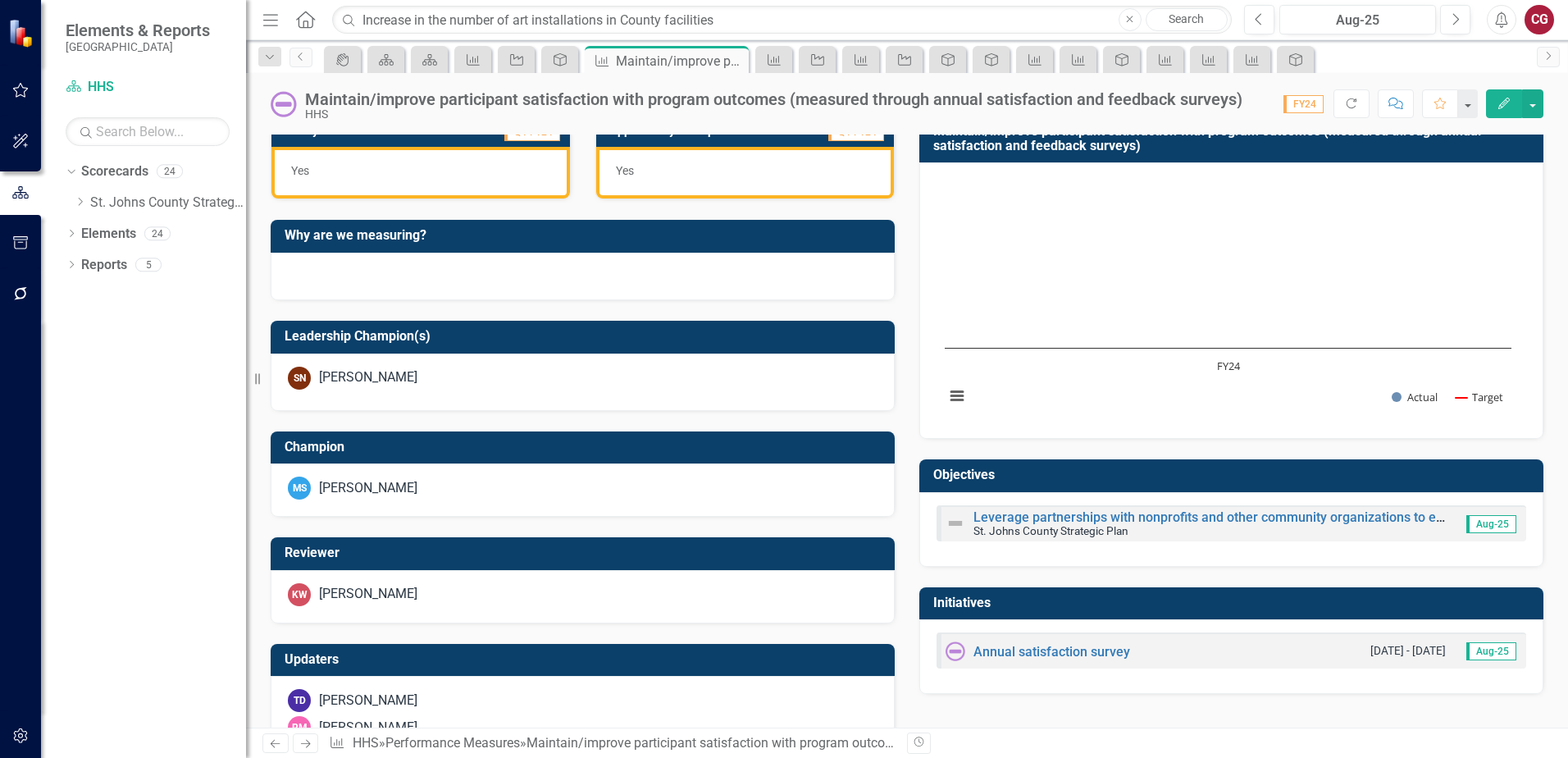
scroll to position [428, 0]
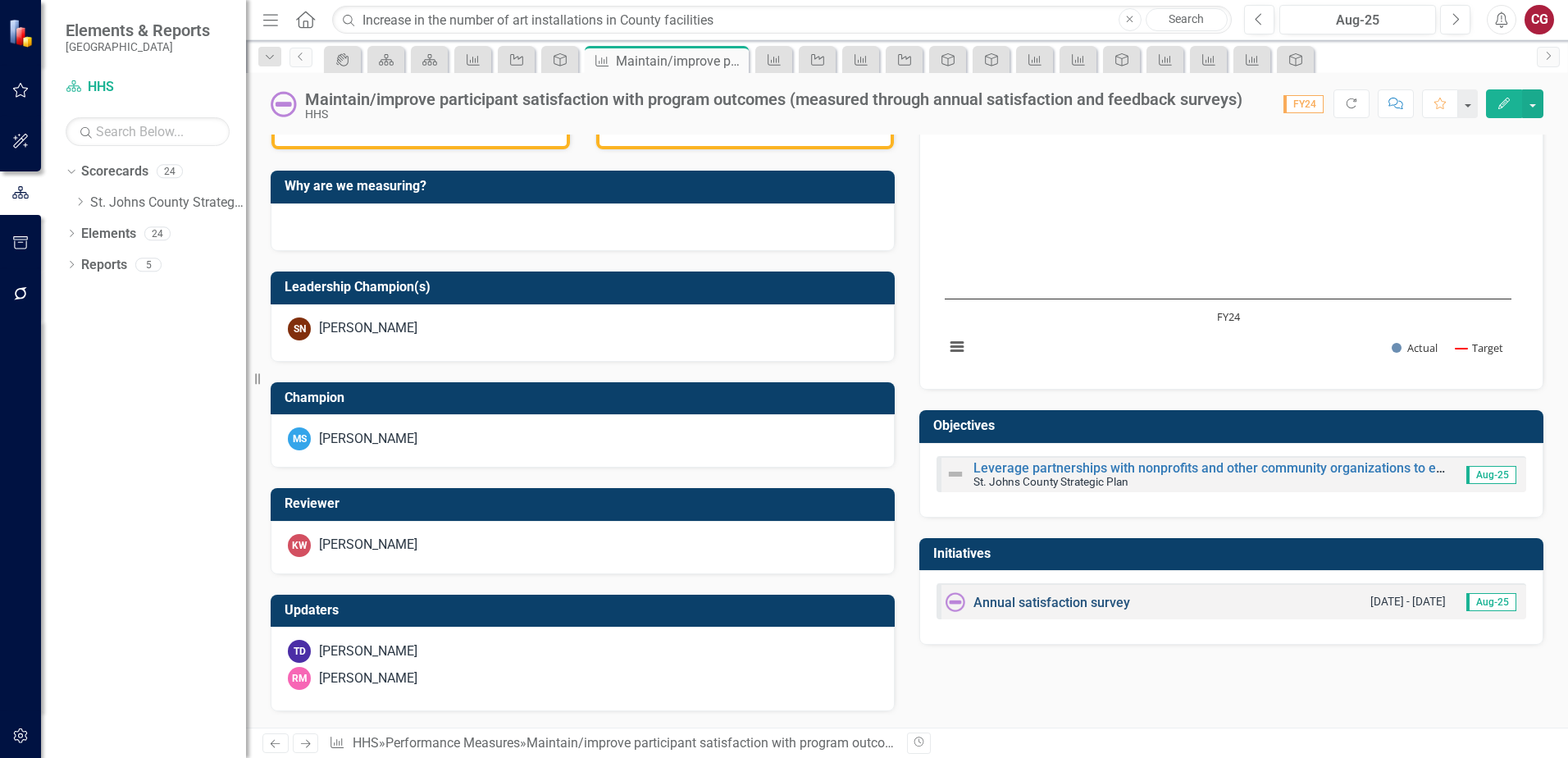
click at [1015, 600] on link "Annual satisfaction survey" at bounding box center [1052, 602] width 157 height 16
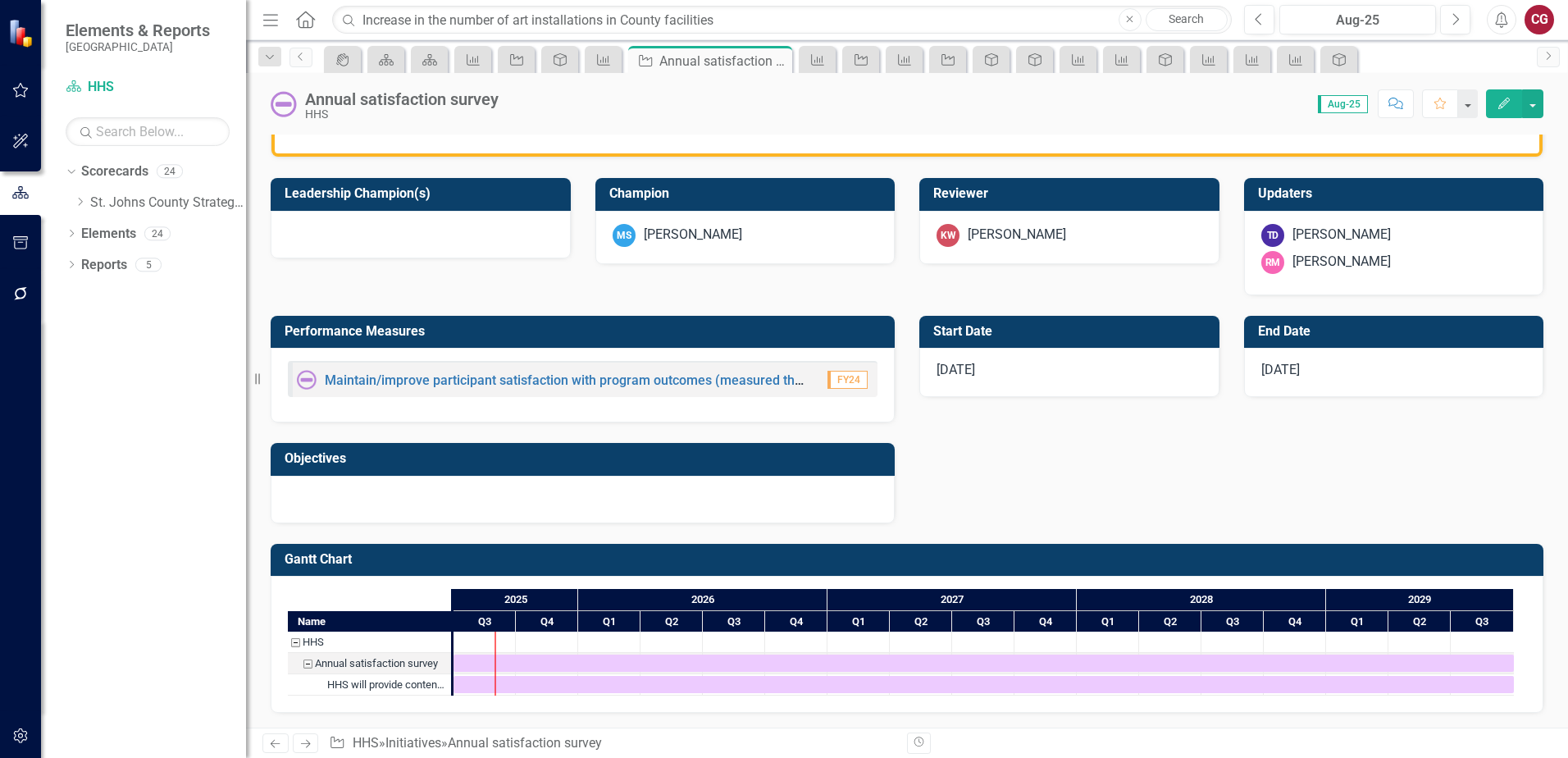
scroll to position [511, 0]
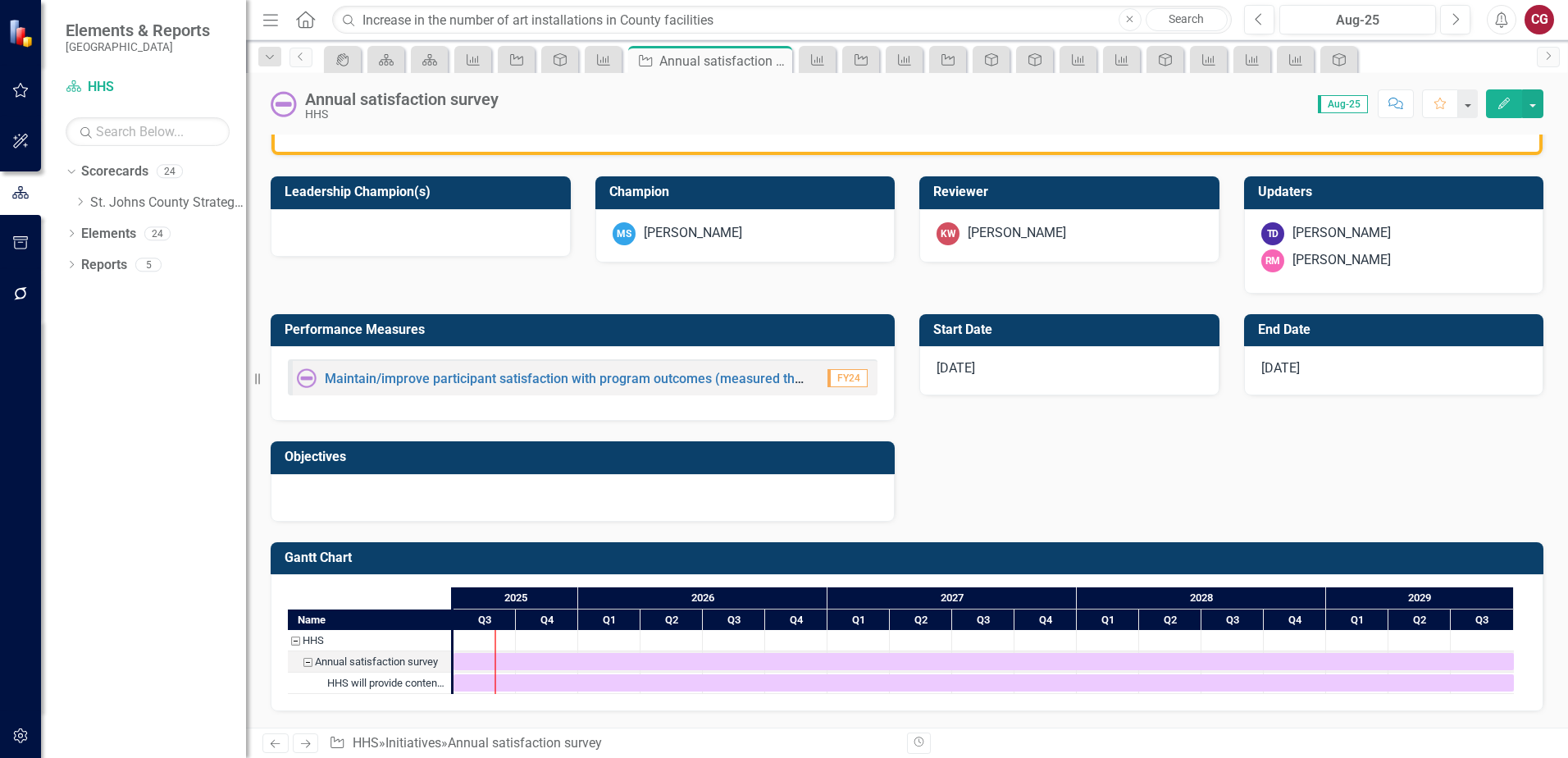
click at [638, 488] on div at bounding box center [583, 498] width 625 height 47
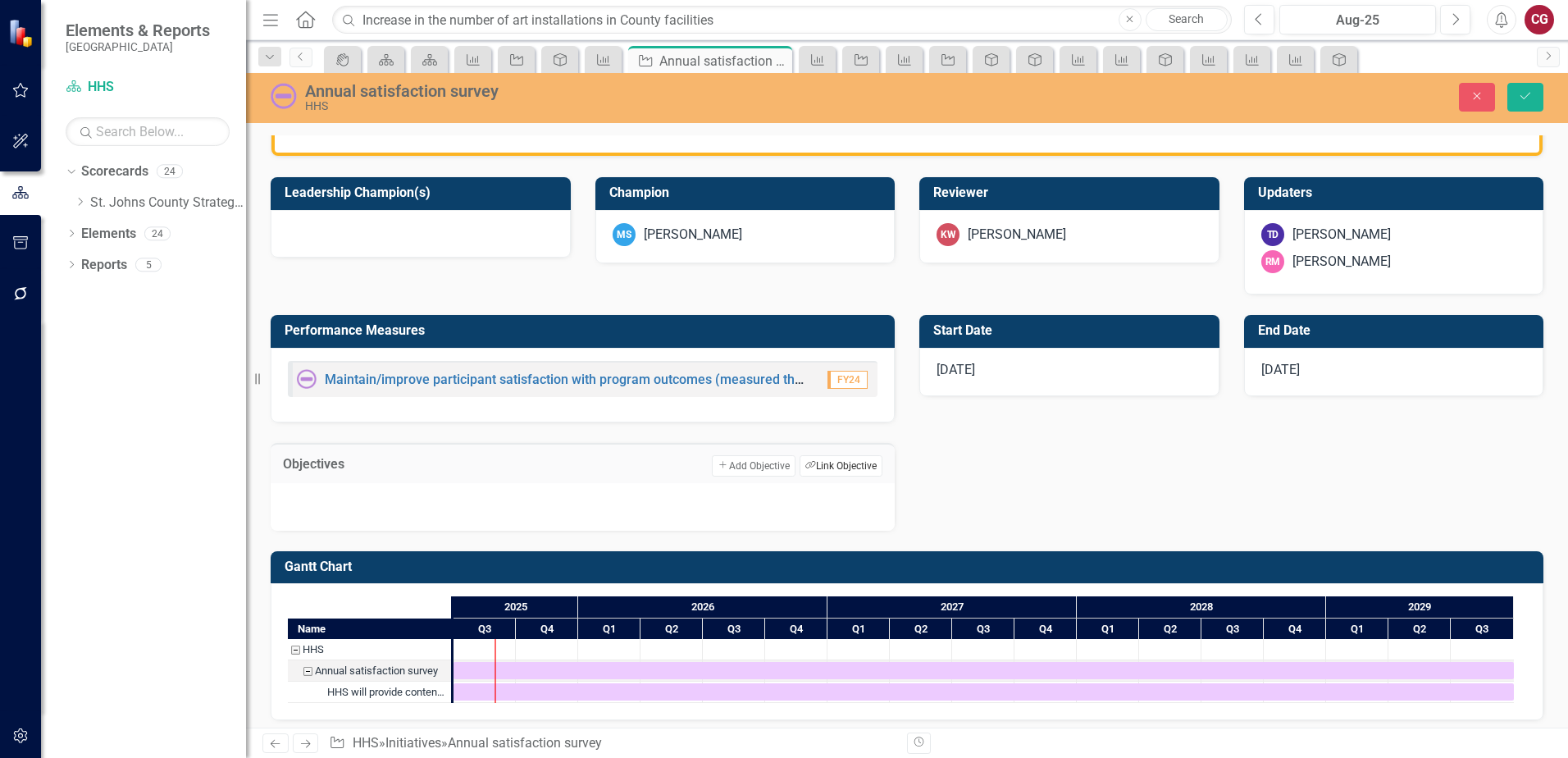
click at [826, 473] on button "Link Tag Link Objective" at bounding box center [842, 466] width 83 height 22
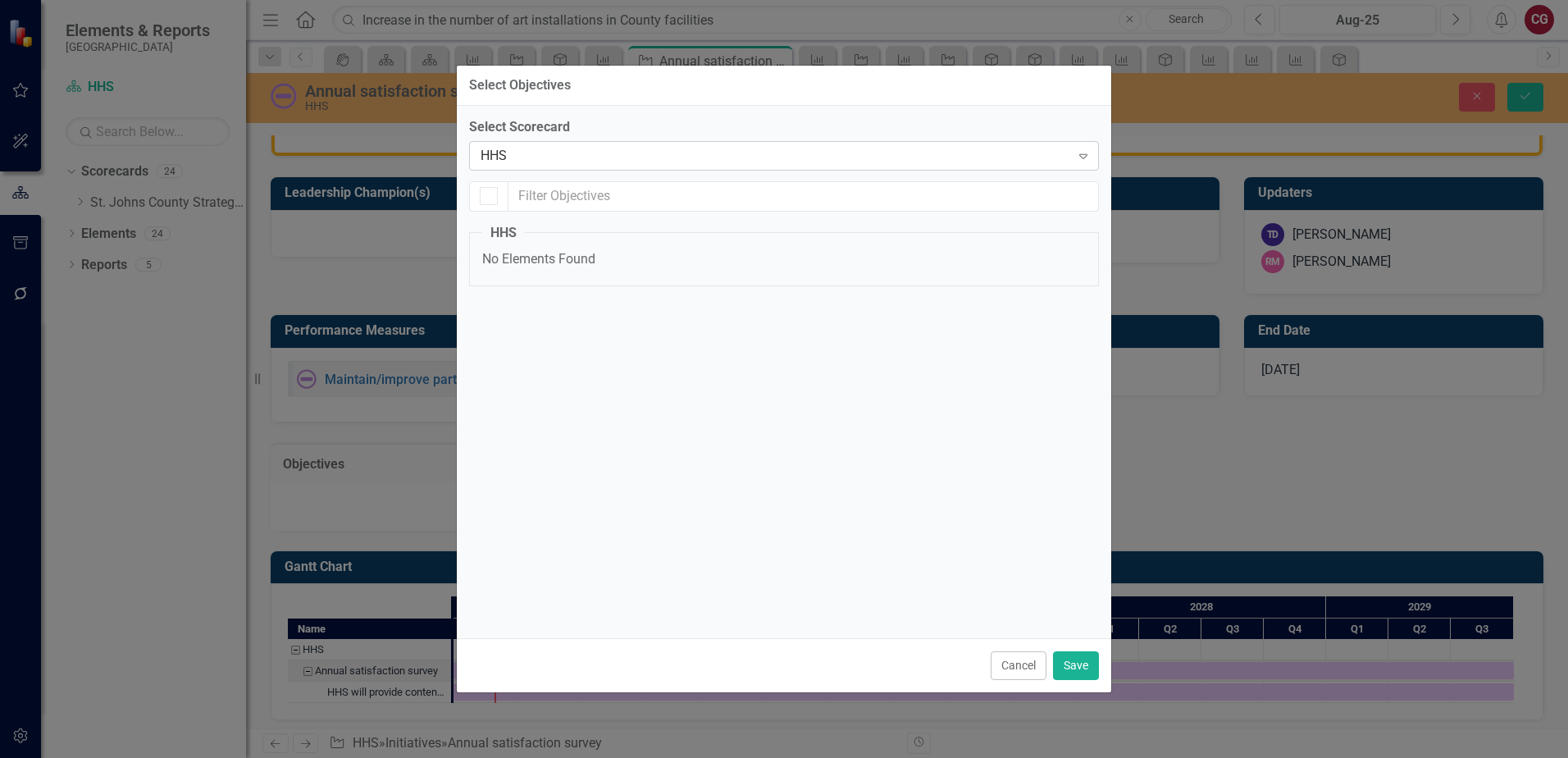
click at [642, 148] on div "HHS" at bounding box center [775, 156] width 590 height 19
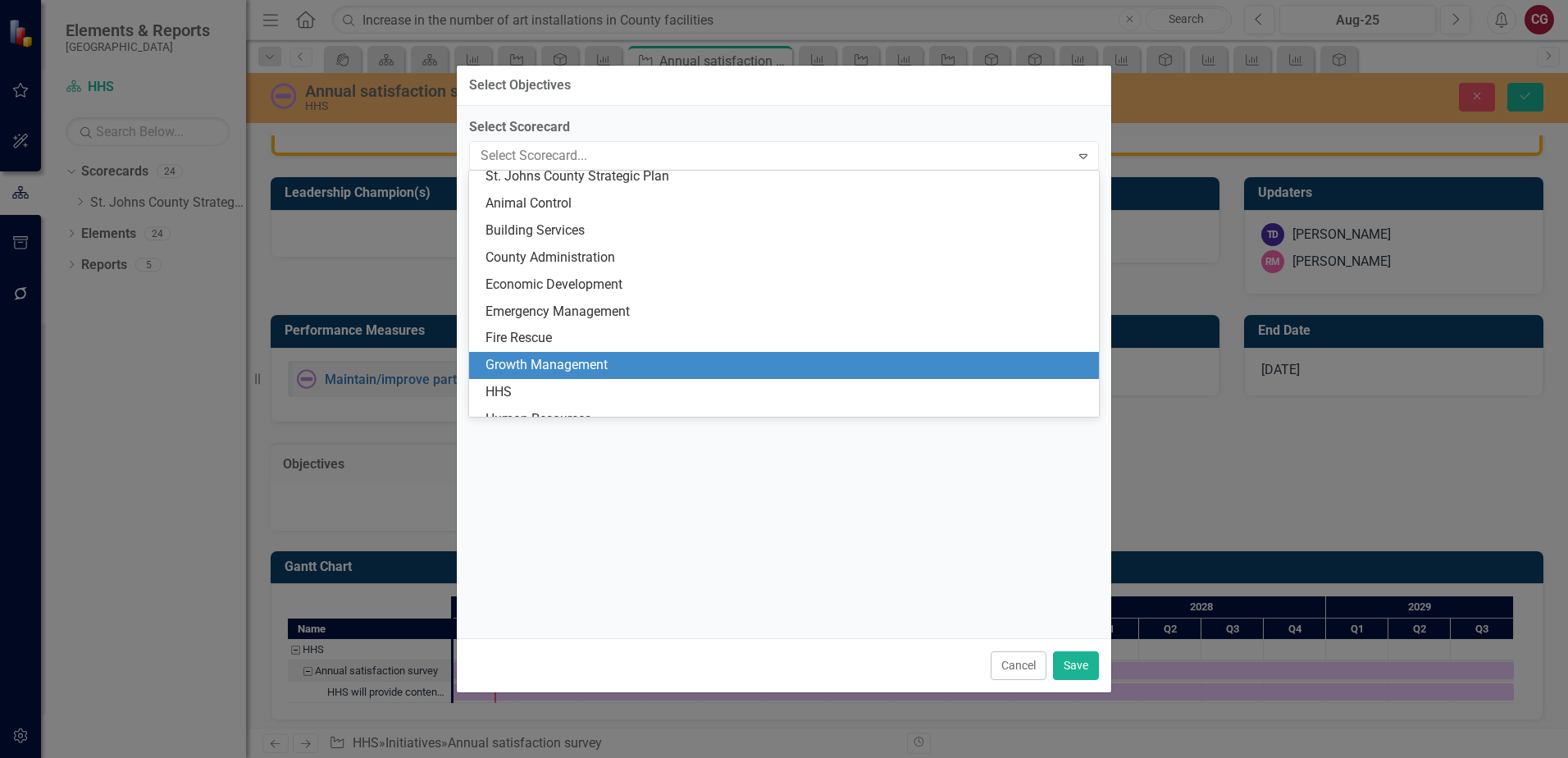
scroll to position [0, 0]
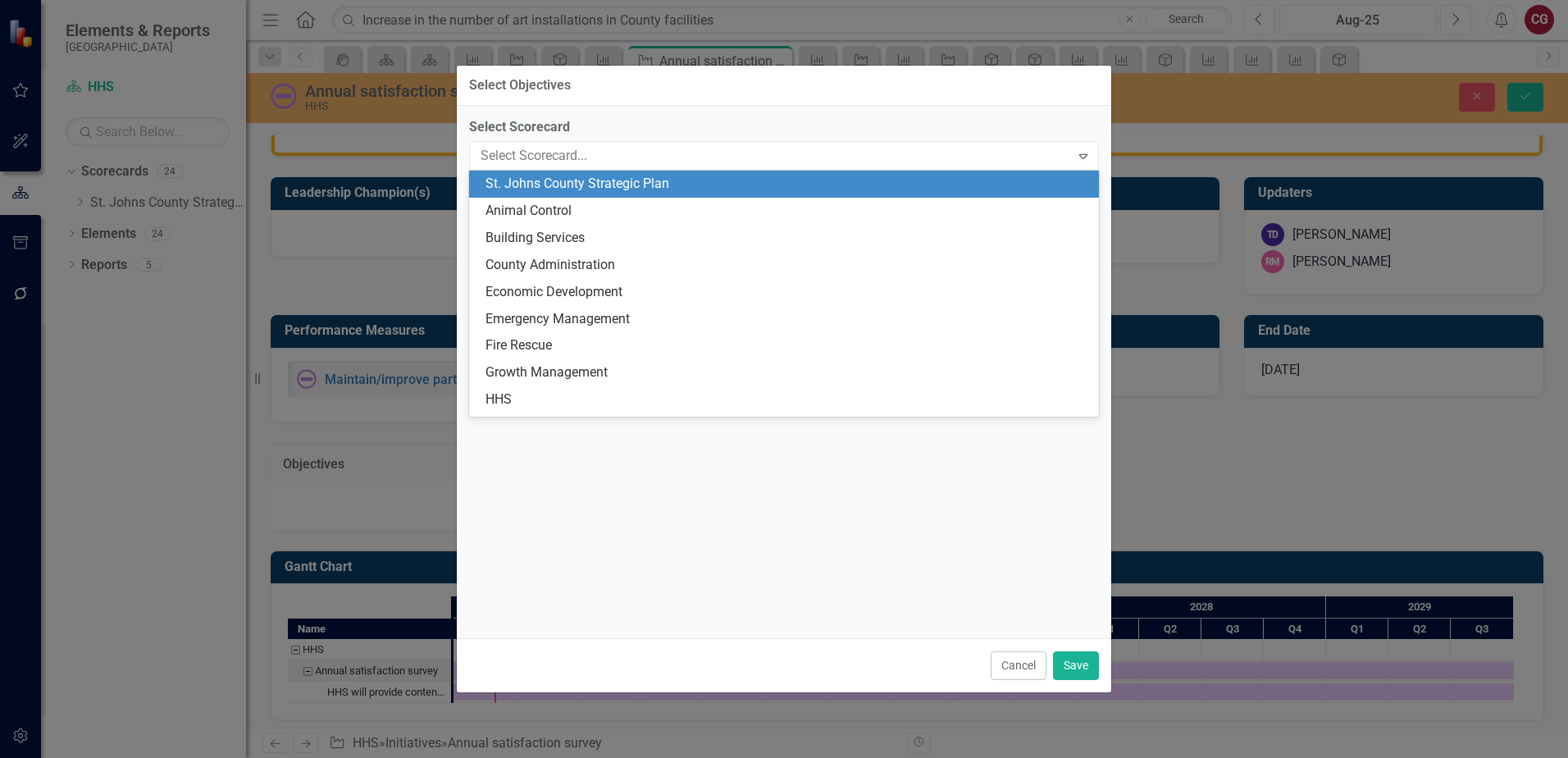
click at [646, 186] on div "St. Johns County Strategic Plan" at bounding box center [788, 184] width 604 height 19
checkbox input "false"
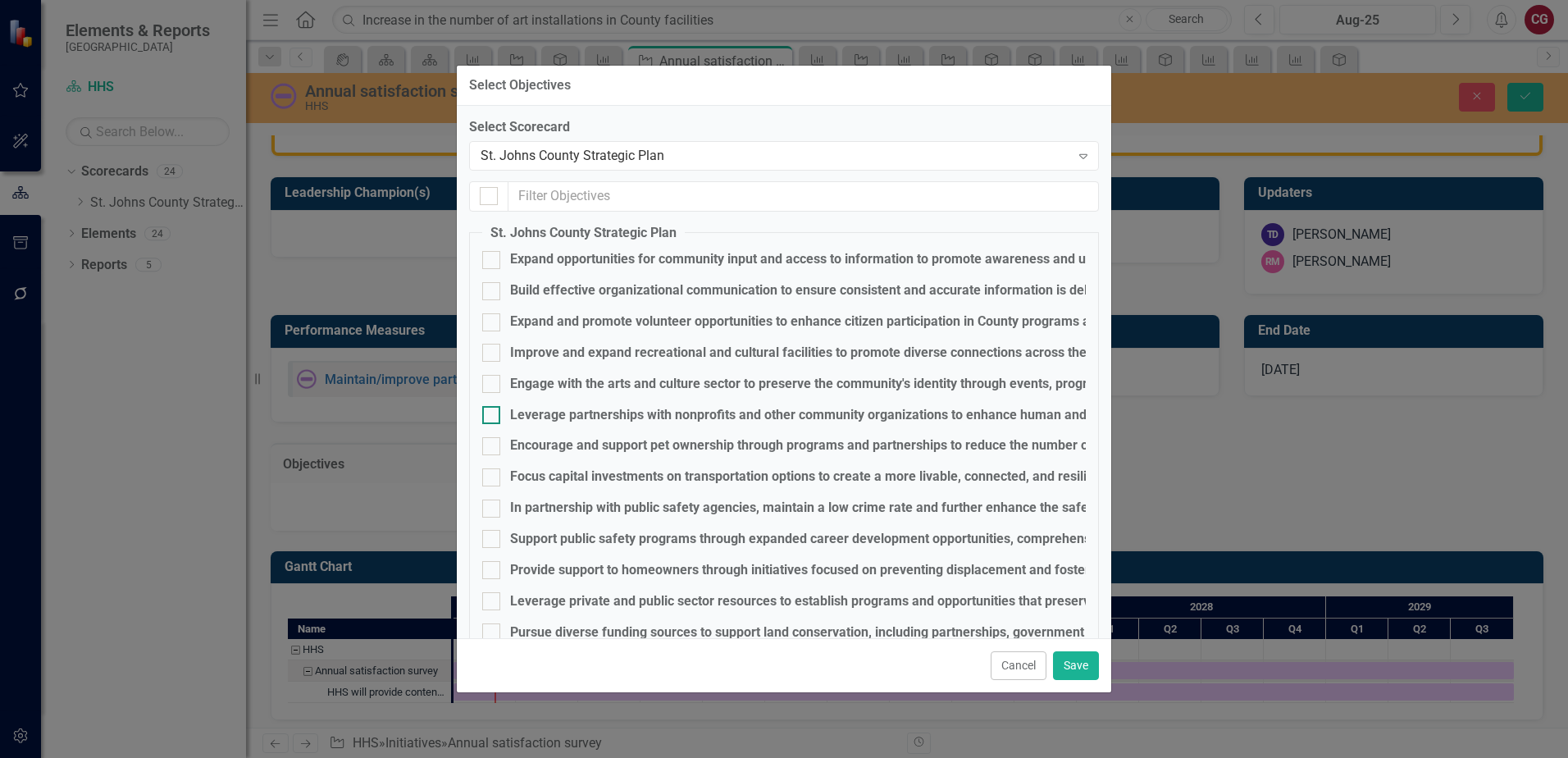
click at [572, 407] on div "Leverage partnerships with nonprofits and other community organizations to enha…" at bounding box center [915, 415] width 810 height 19
click at [493, 407] on input "Leverage partnerships with nonprofits and other community organizations to enha…" at bounding box center [487, 411] width 10 height 10
checkbox input "true"
click at [1072, 652] on button "Save" at bounding box center [1076, 665] width 46 height 28
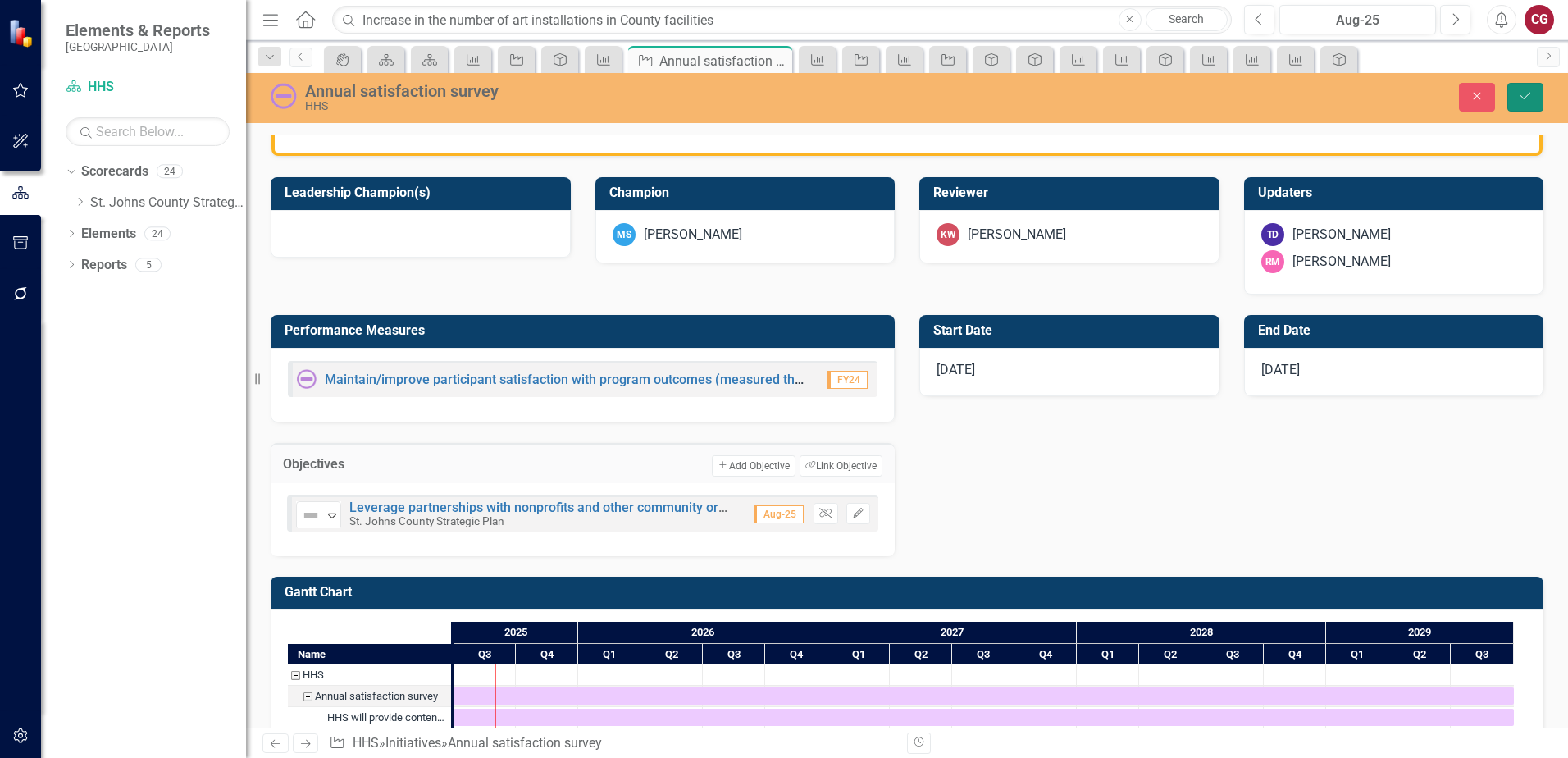
click at [1525, 105] on button "Save" at bounding box center [1526, 97] width 36 height 28
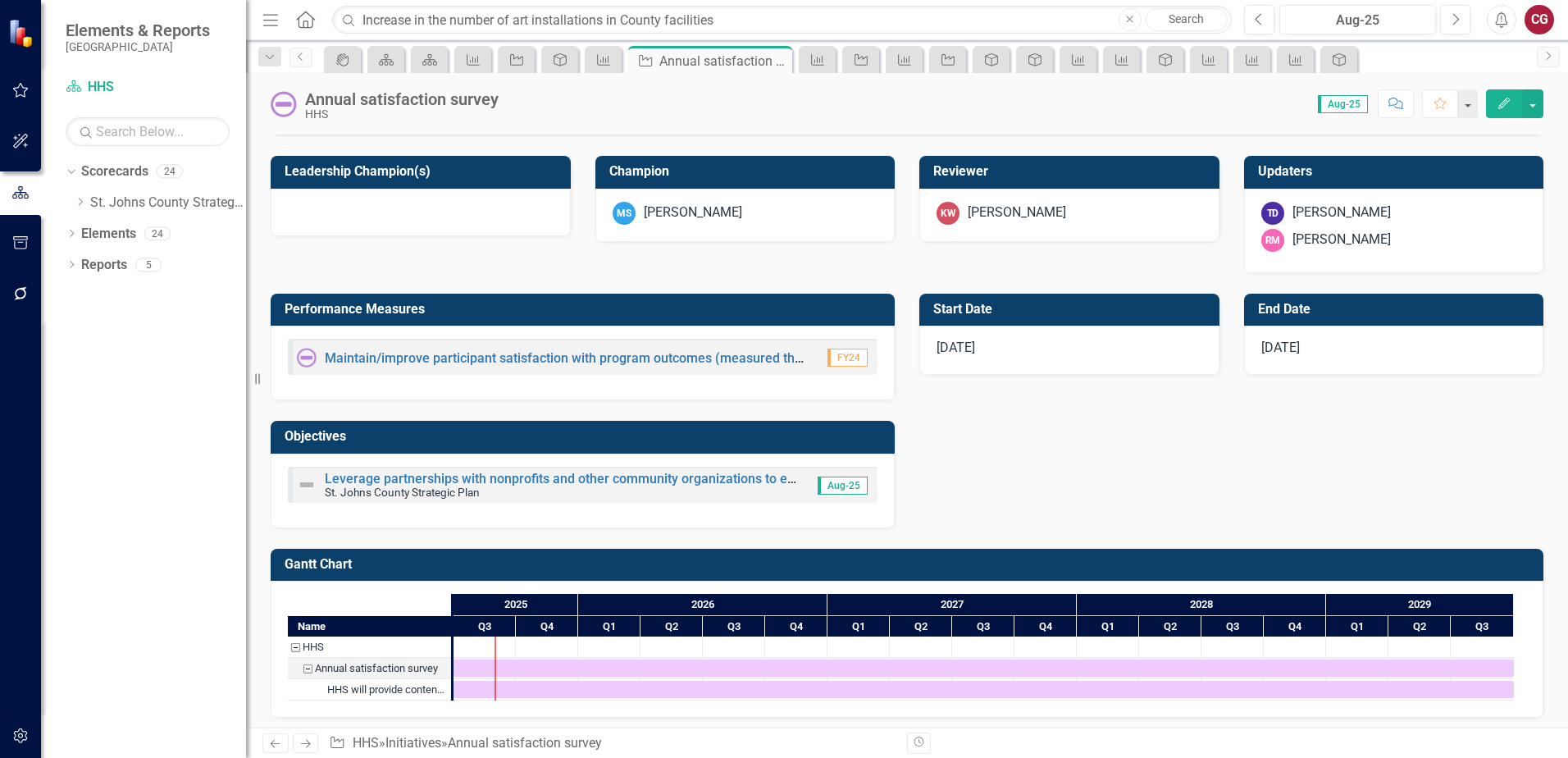
scroll to position [537, 0]
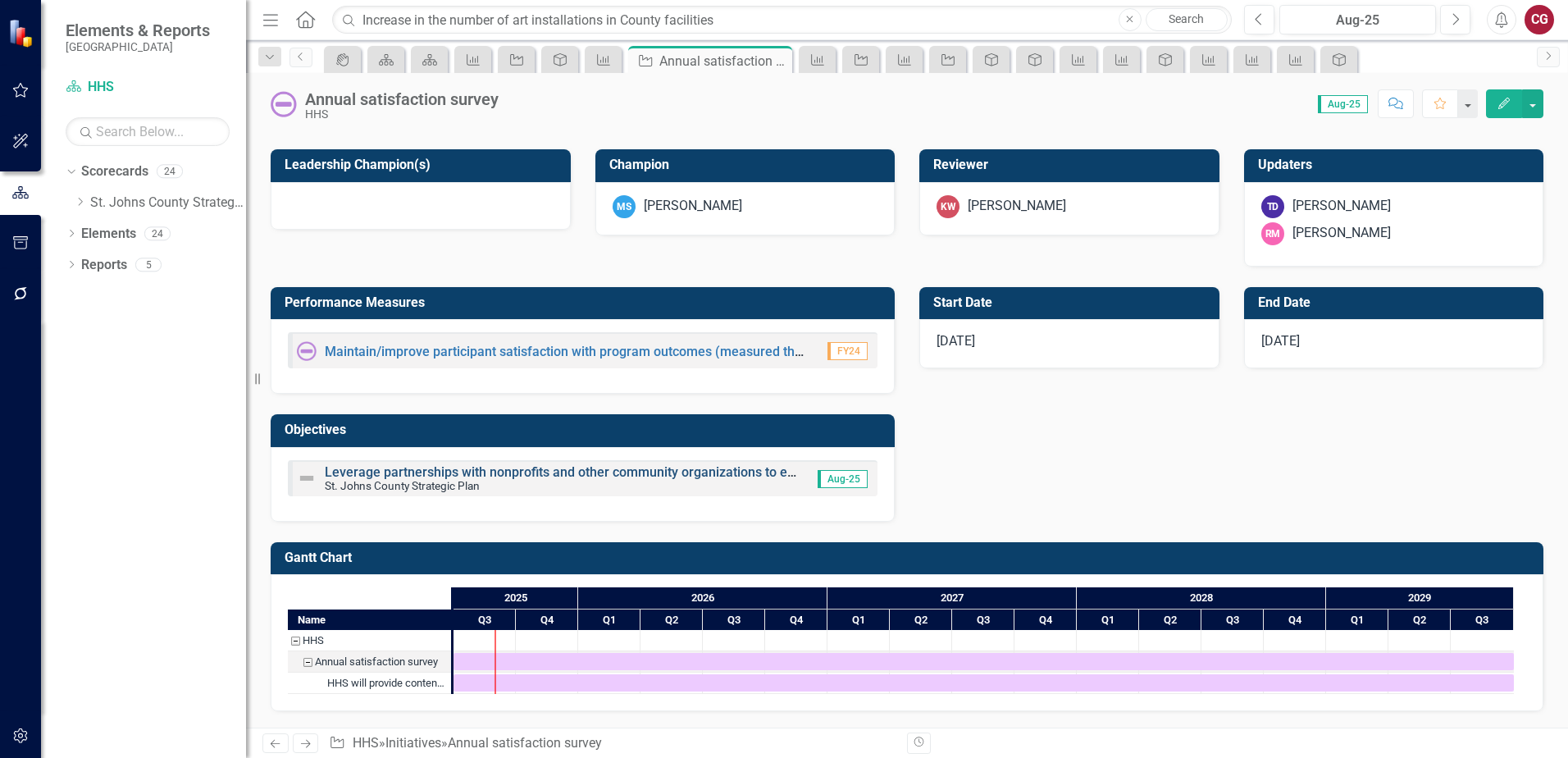
click at [396, 470] on link "Leverage partnerships with nonprofits and other community organizations to enha…" at bounding box center [728, 472] width 809 height 16
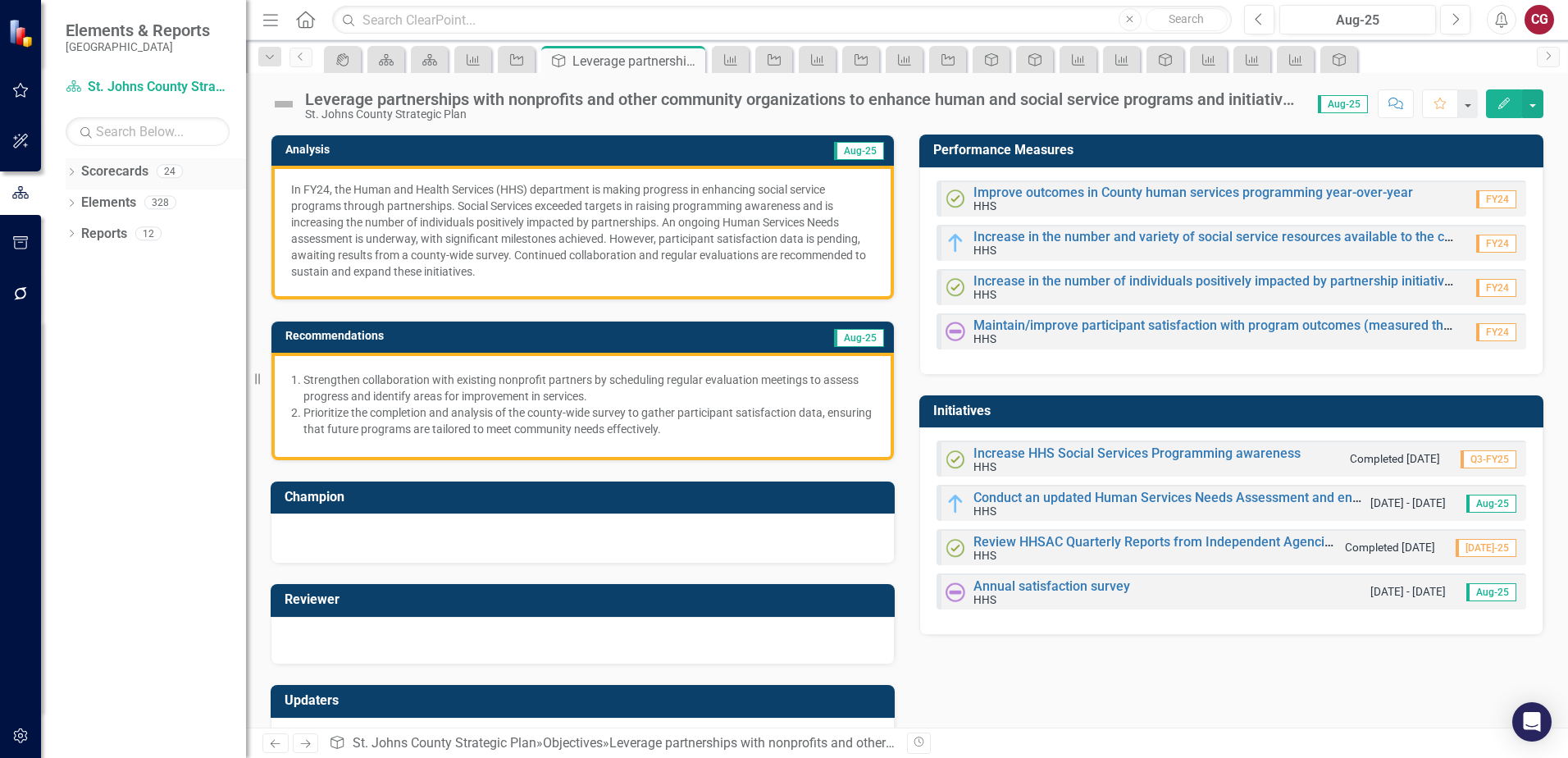
click at [121, 170] on link "Scorecards" at bounding box center [114, 172] width 67 height 19
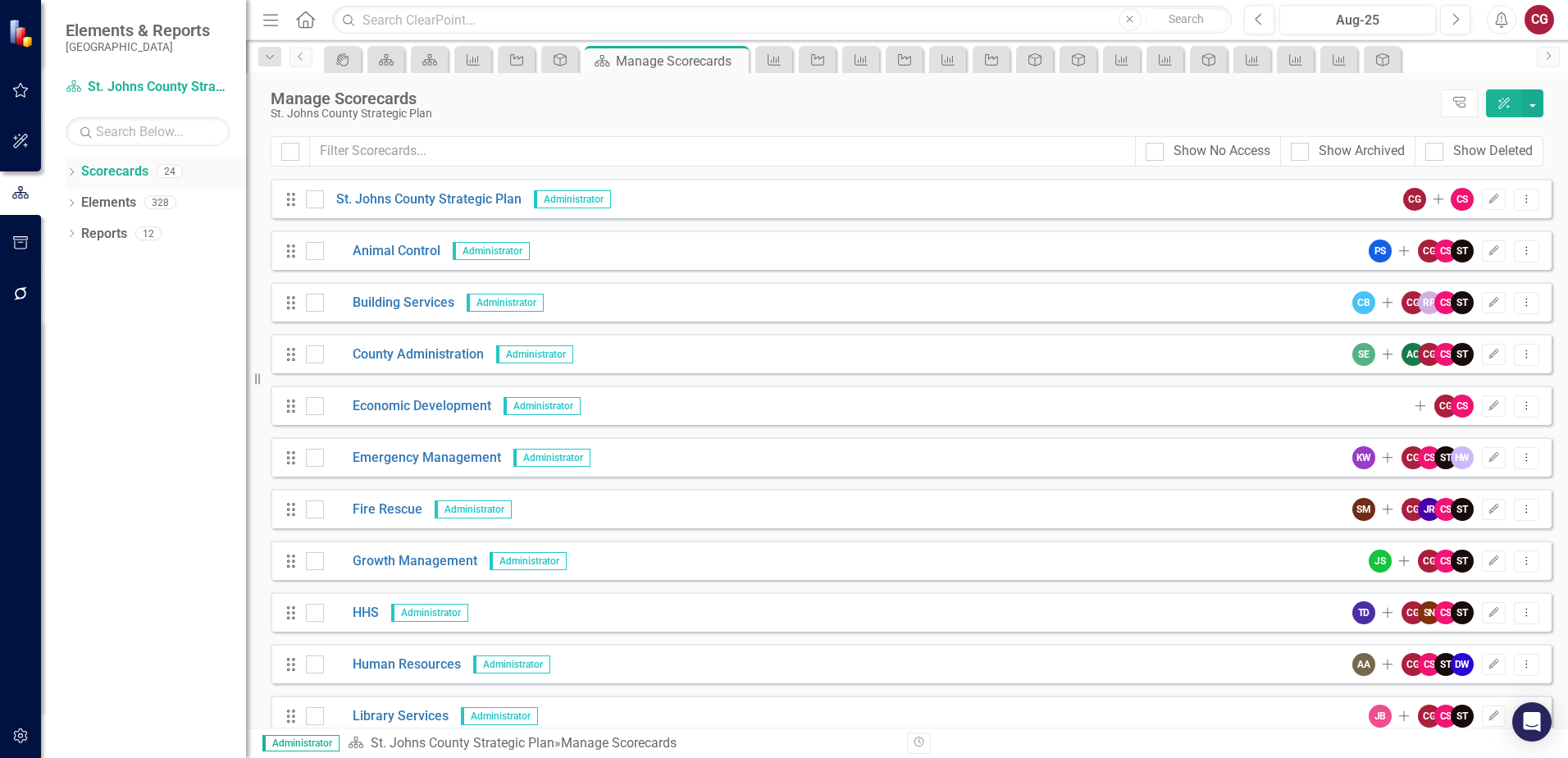
click at [69, 176] on icon "Dropdown" at bounding box center [72, 174] width 11 height 9
click at [126, 200] on link "St. Johns County Strategic Plan" at bounding box center [168, 203] width 156 height 19
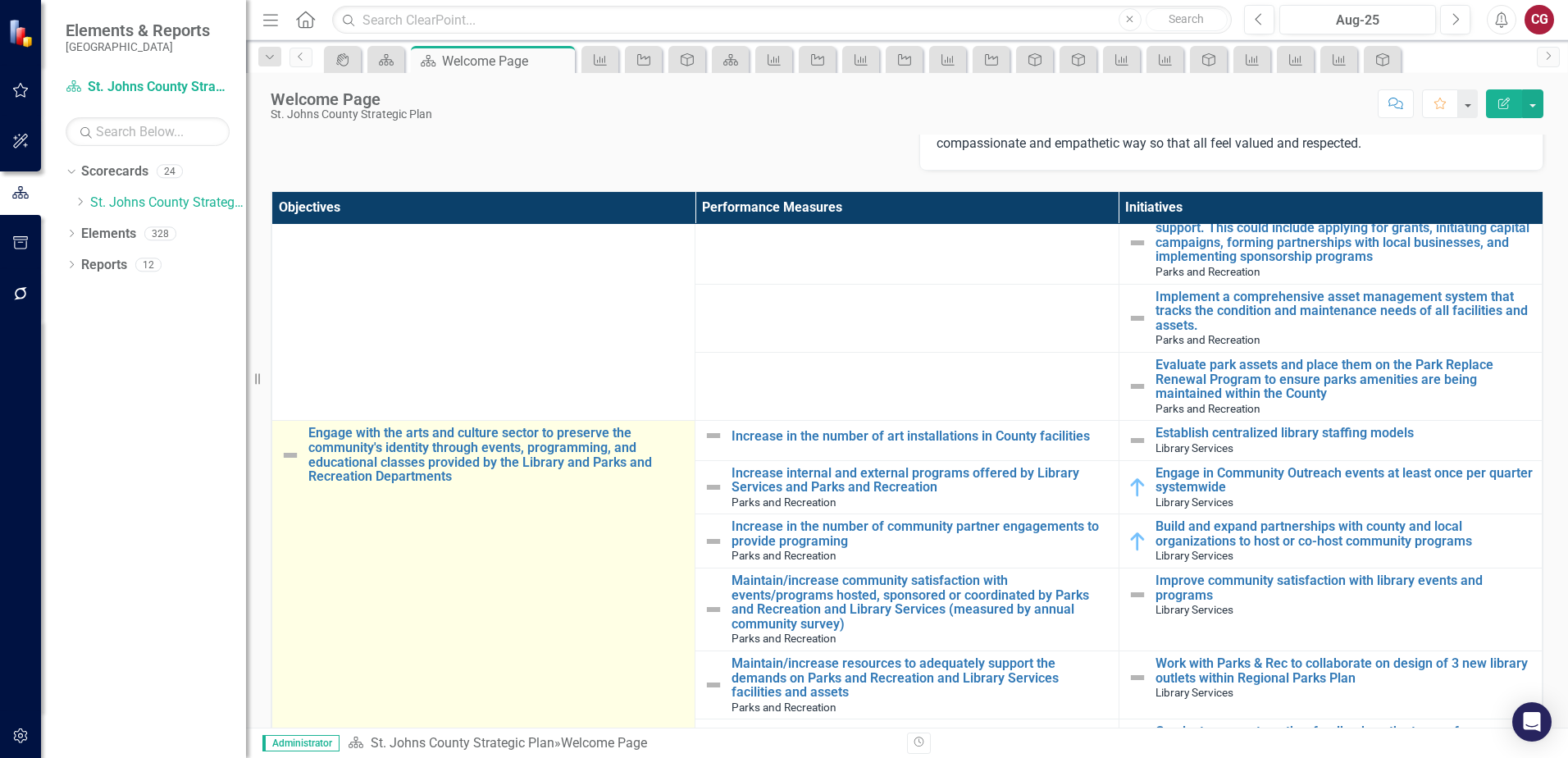
scroll to position [1559, 0]
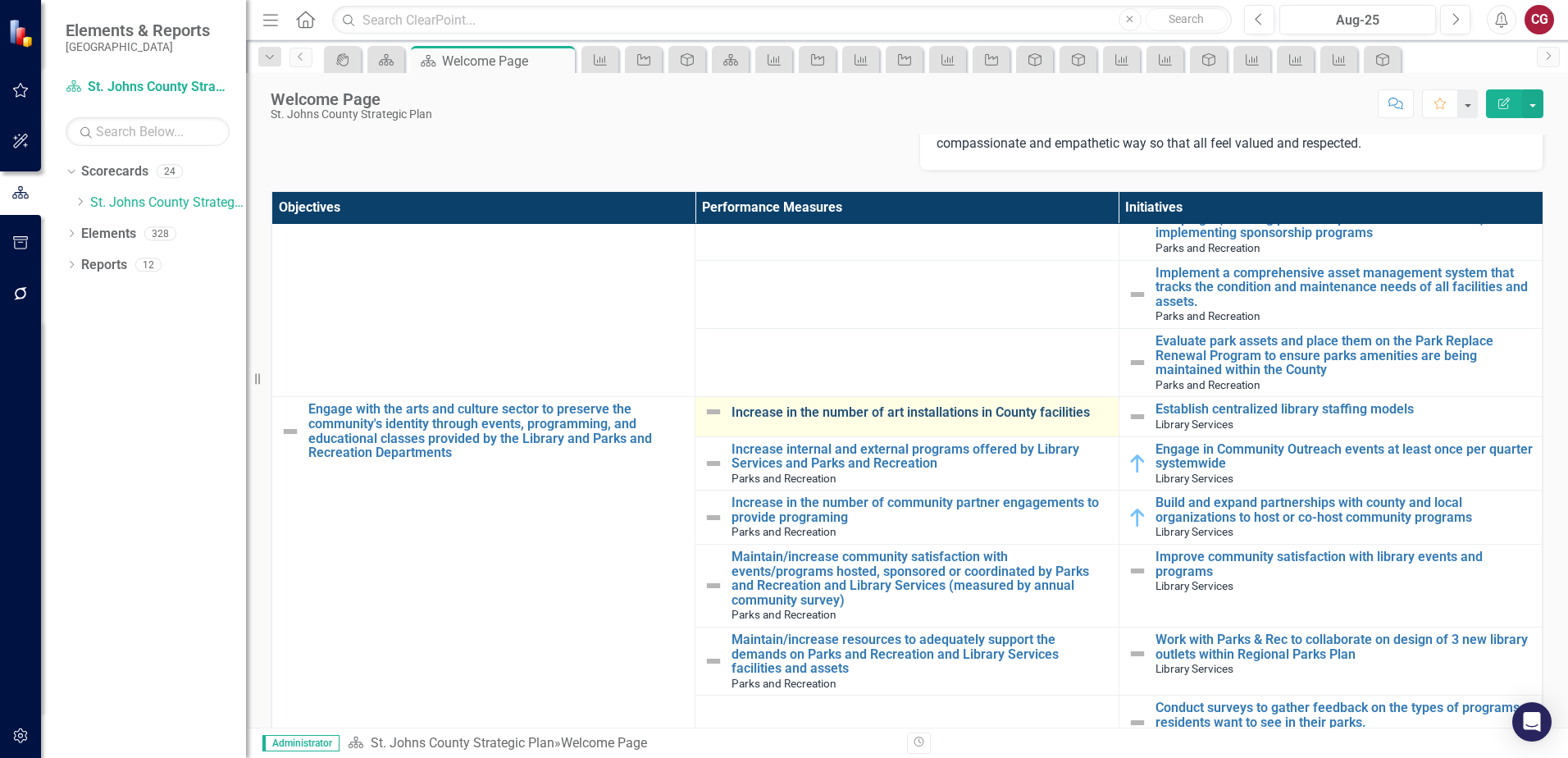
click at [912, 414] on link "Increase in the number of art installations in County facilities" at bounding box center [921, 413] width 378 height 15
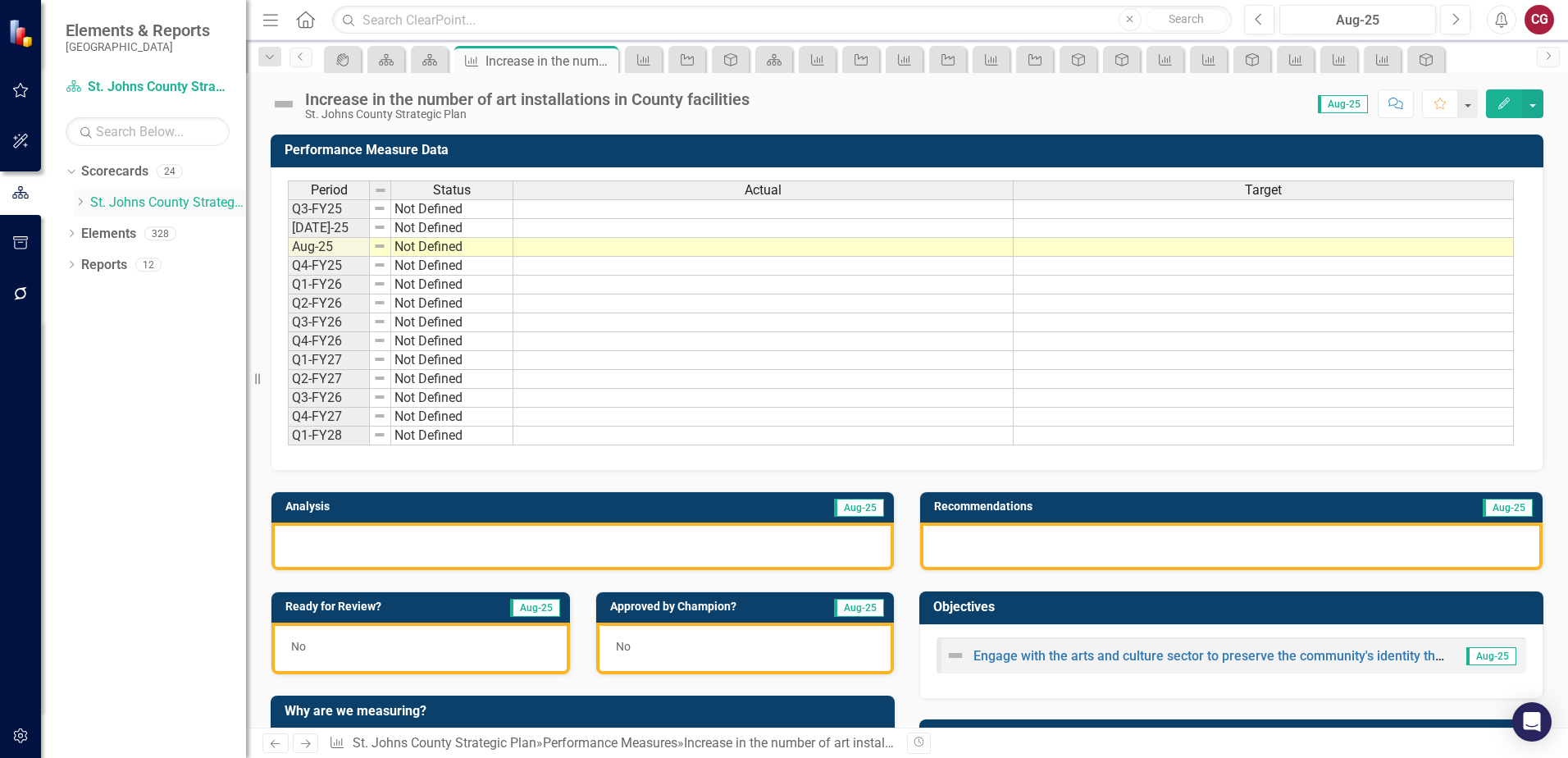
click at [101, 194] on link "St. Johns County Strategic Plan" at bounding box center [168, 203] width 156 height 19
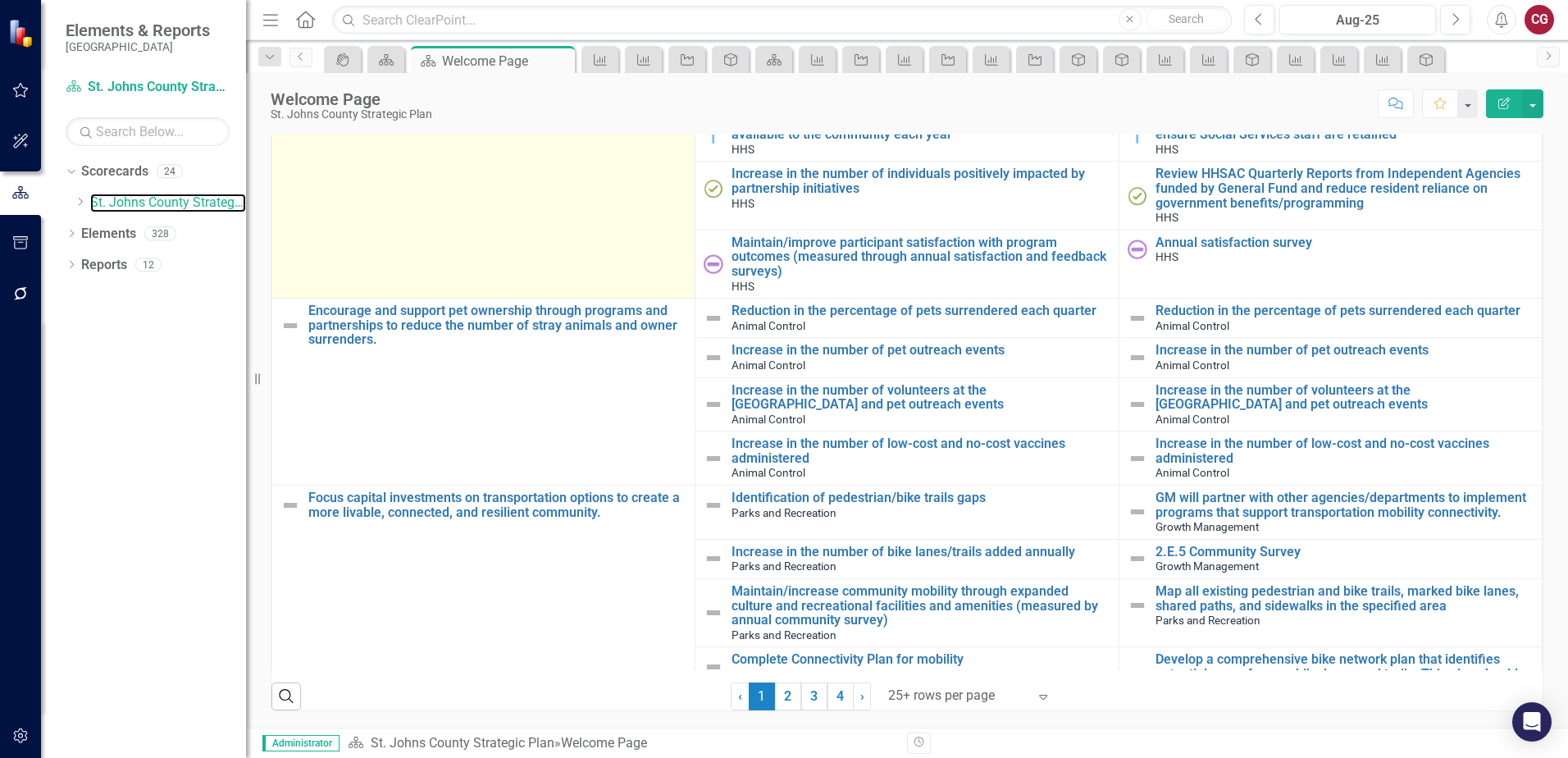
scroll to position [2626, 0]
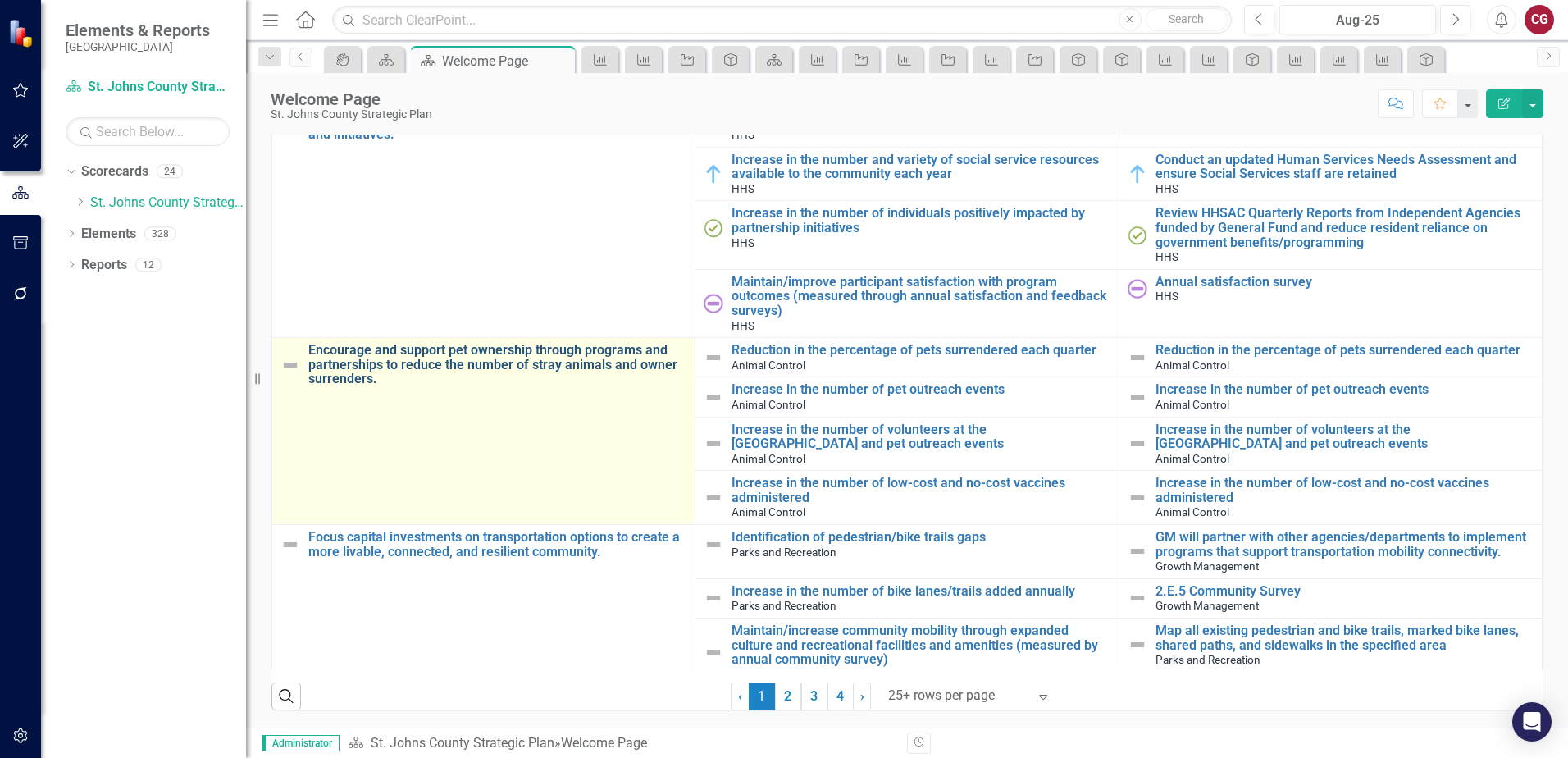
click at [448, 351] on link "Encourage and support pet ownership through programs and partnerships to reduce…" at bounding box center [497, 364] width 378 height 43
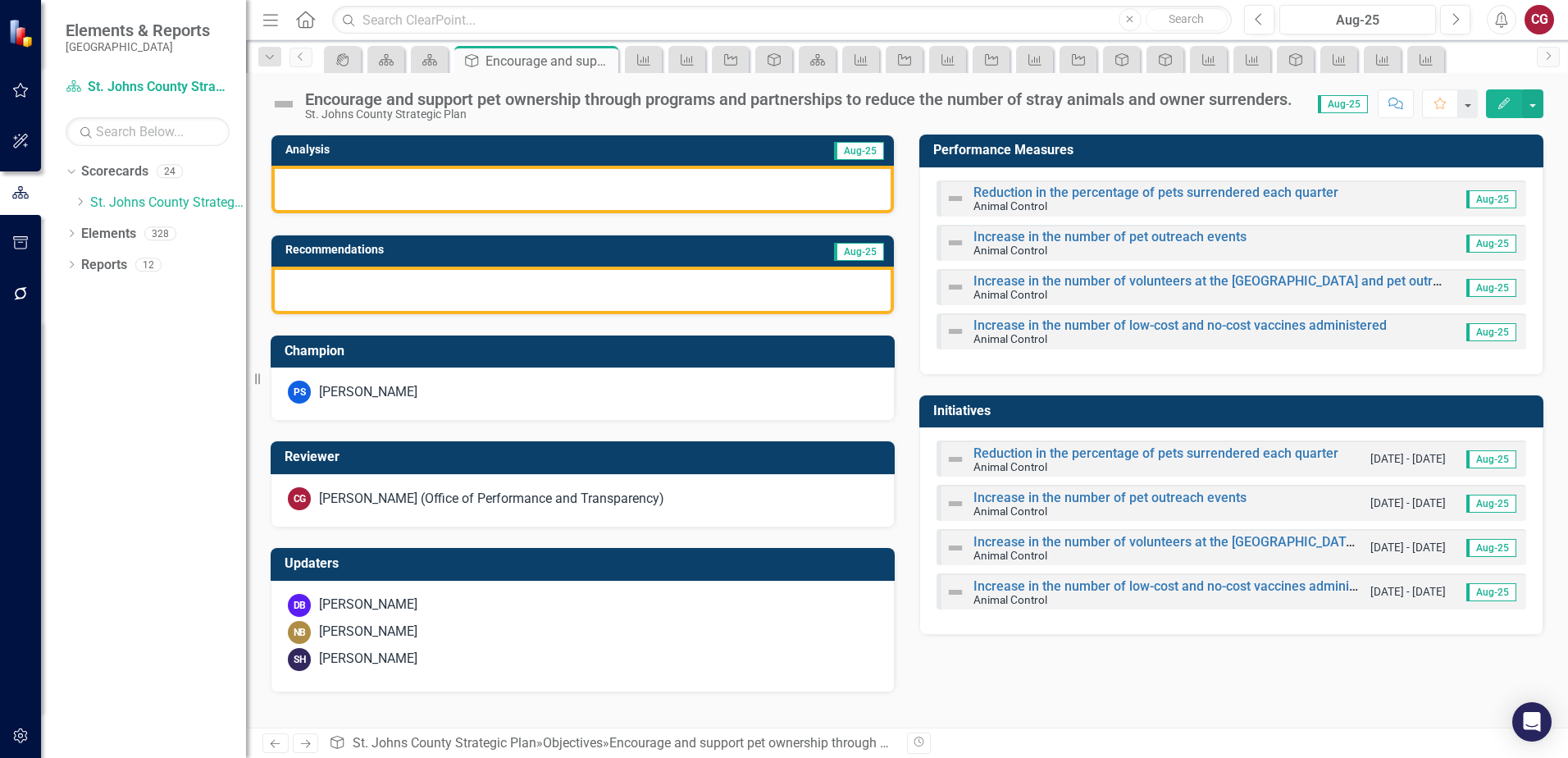
click at [390, 512] on div "CG Caitlyn Glendenning (Office of Performance and Transparency)" at bounding box center [583, 501] width 625 height 54
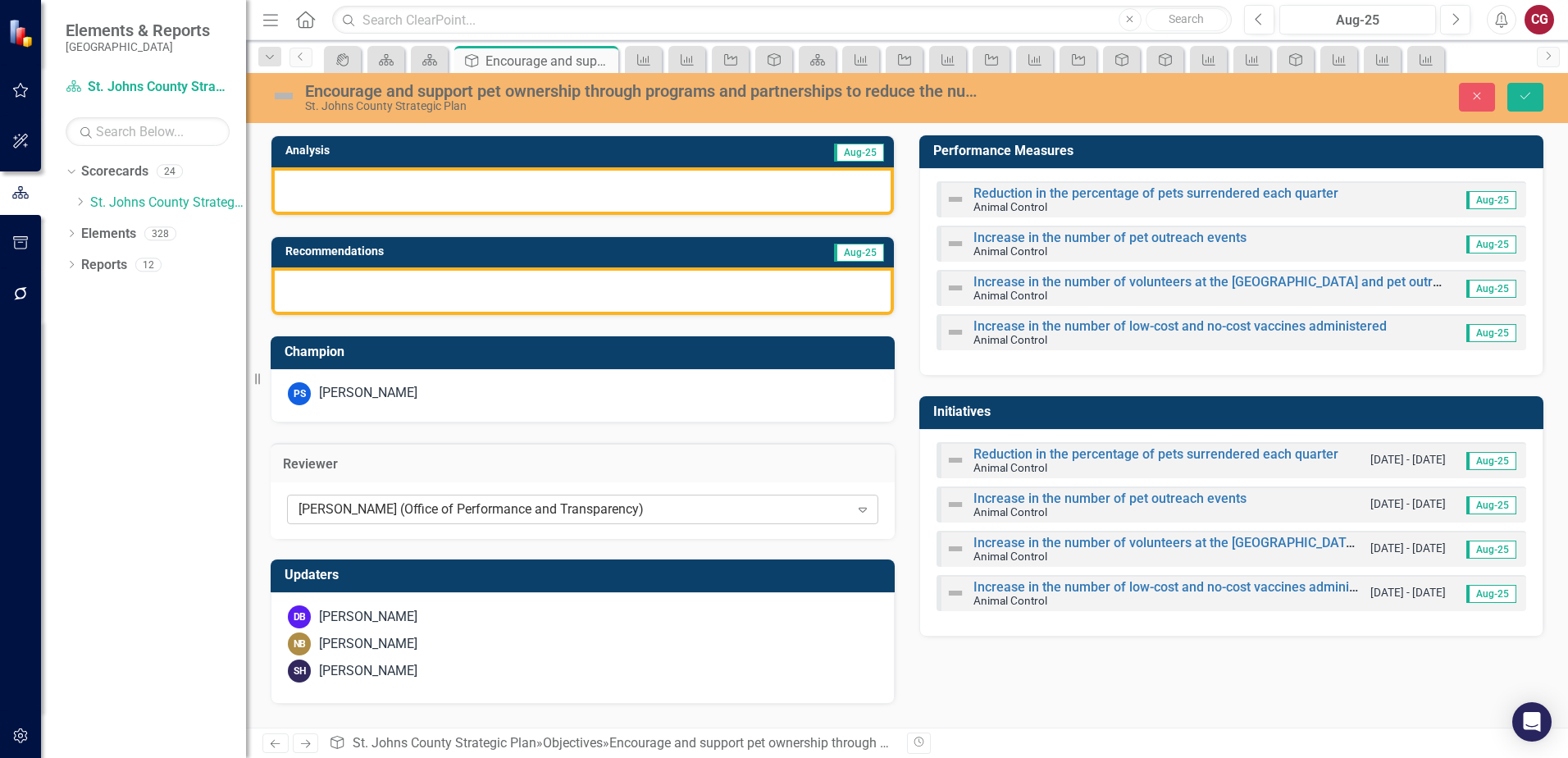
click at [392, 510] on div "[PERSON_NAME] (Office of Performance and Transparency)" at bounding box center [574, 510] width 551 height 19
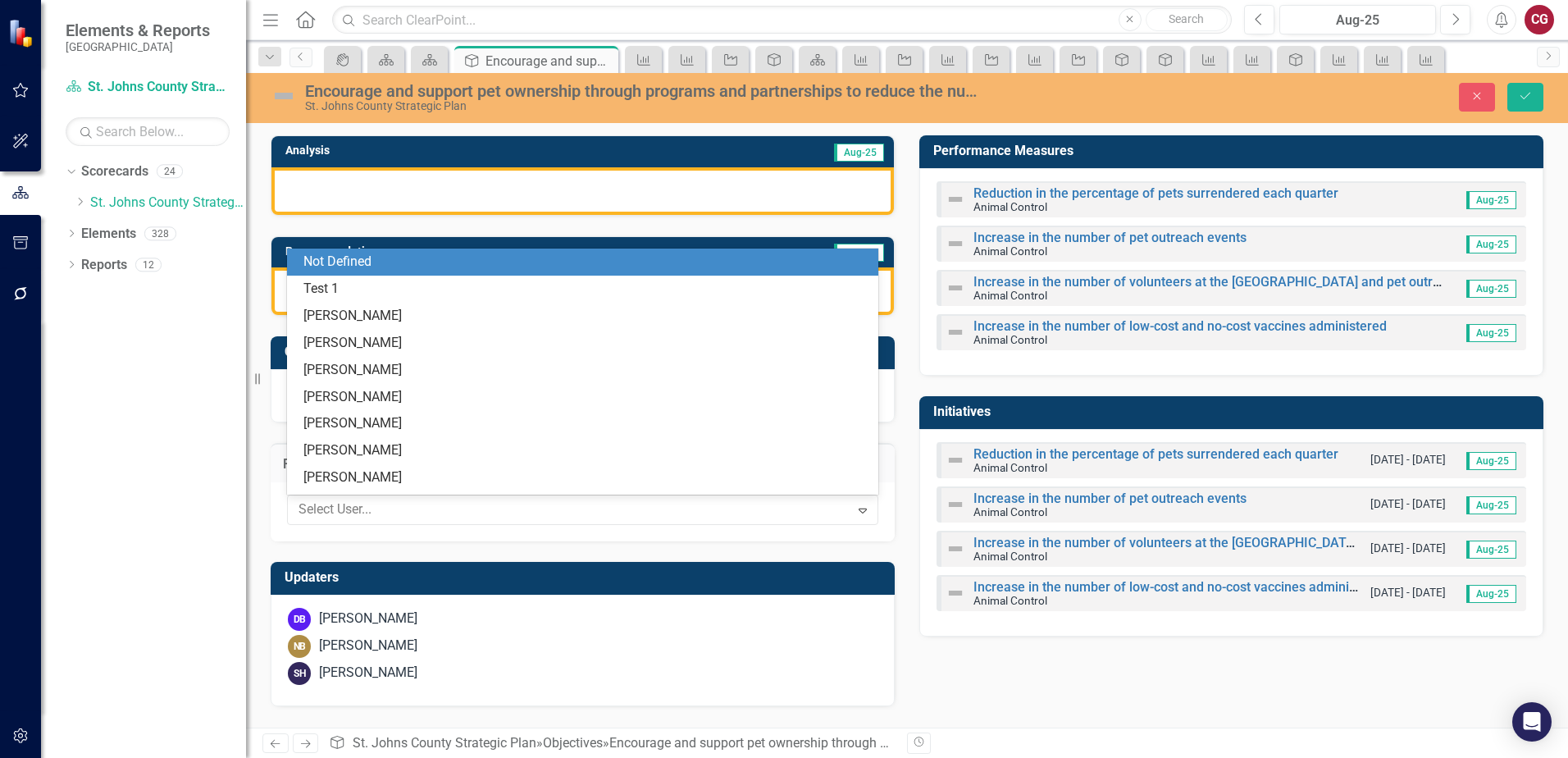
click at [331, 261] on div "Not Defined" at bounding box center [586, 262] width 565 height 19
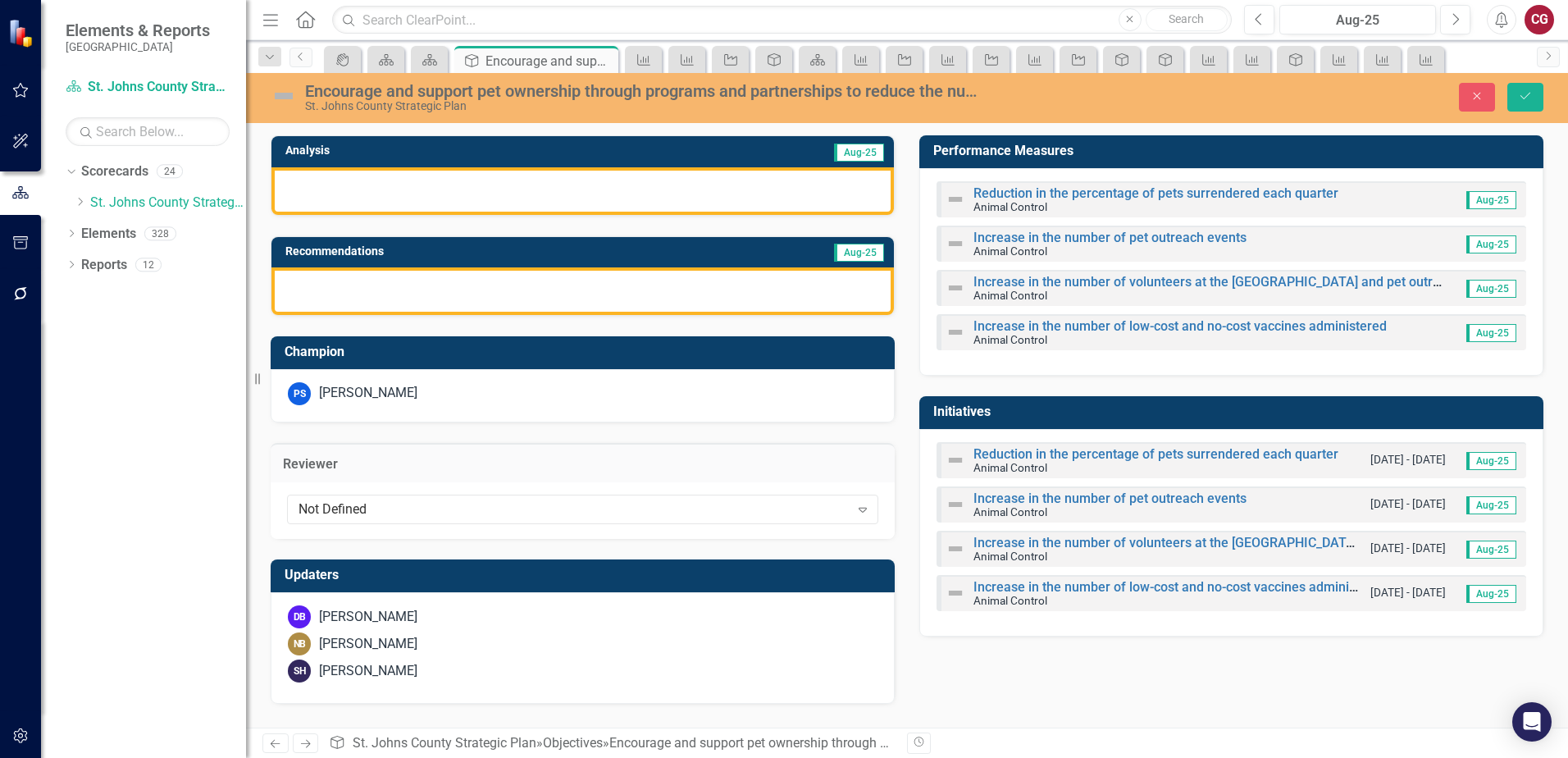
click at [437, 409] on div "PS Paul Studivant" at bounding box center [583, 396] width 625 height 54
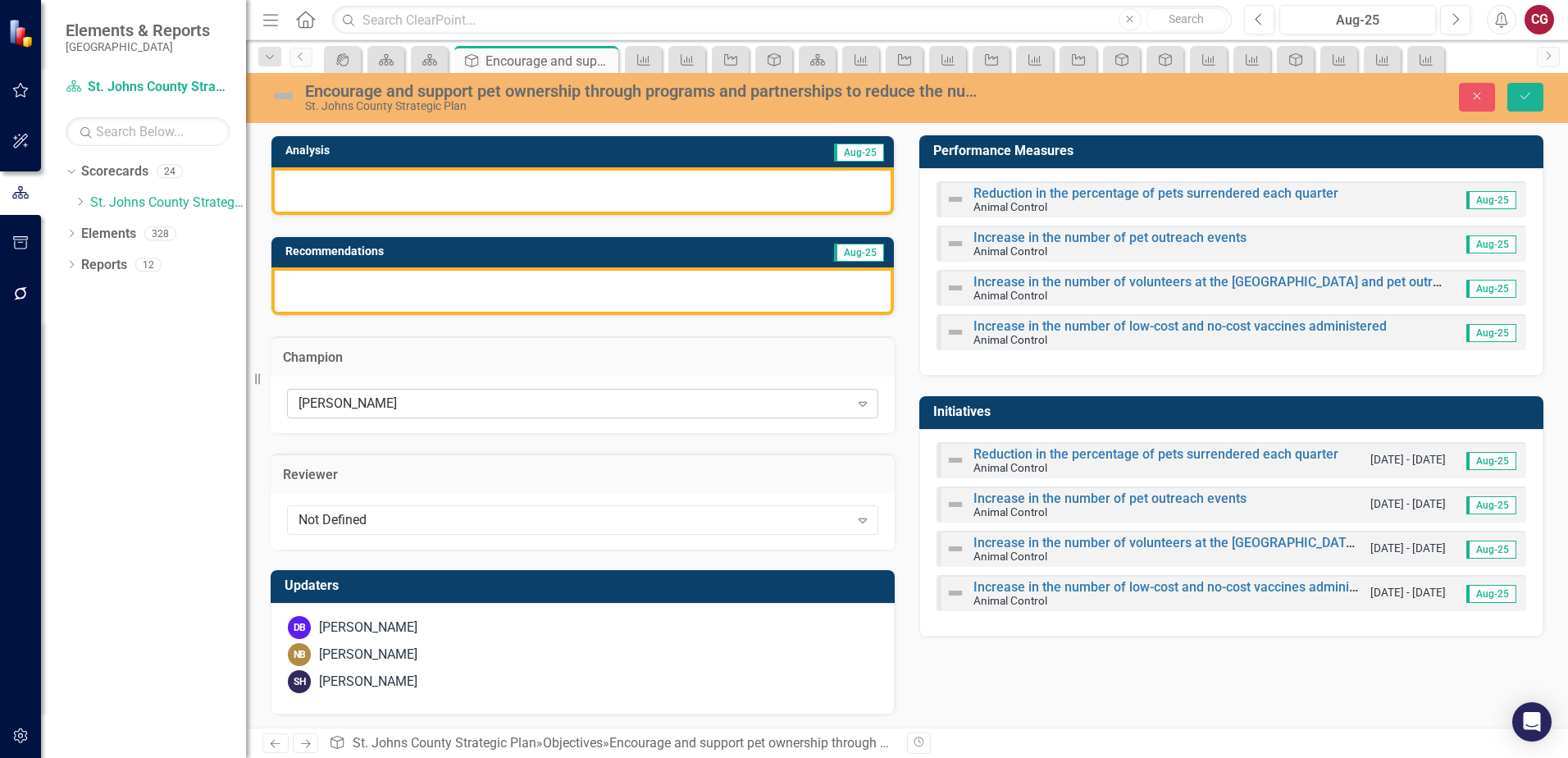
click at [432, 409] on div "[PERSON_NAME]" at bounding box center [574, 403] width 551 height 19
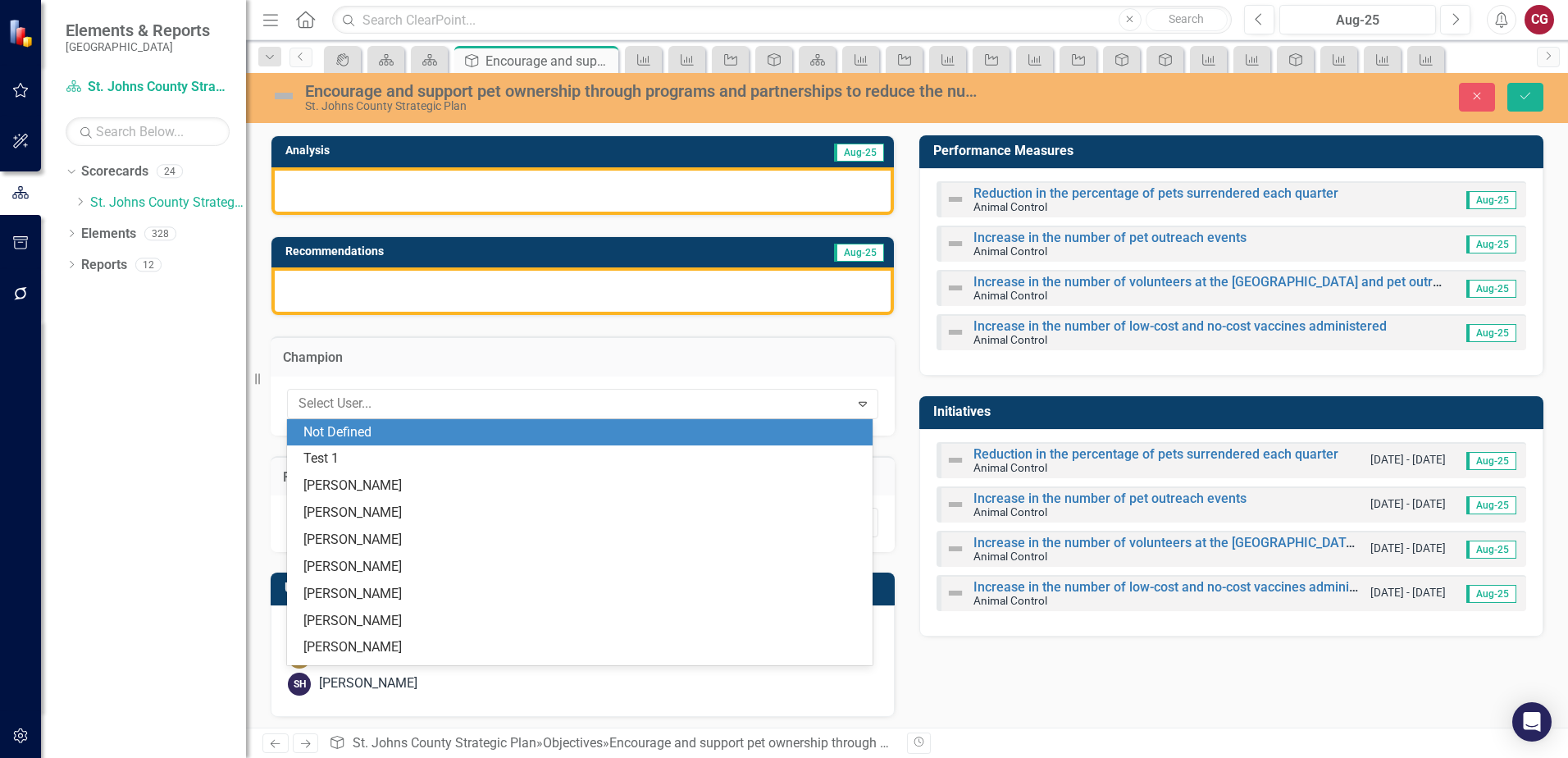
click at [336, 437] on div "Not Defined" at bounding box center [583, 433] width 559 height 19
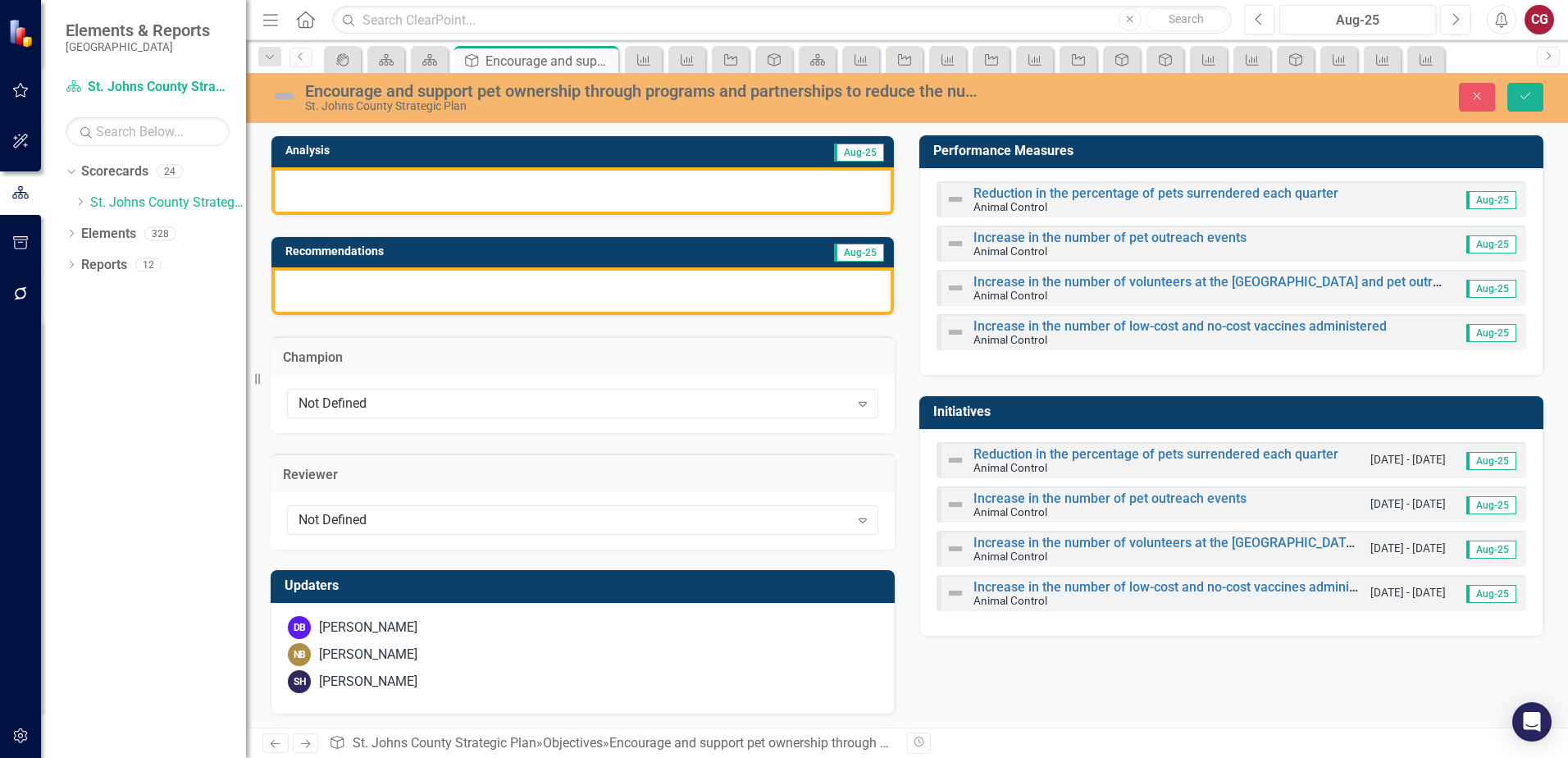
click at [475, 626] on div "DB Darlene Baril" at bounding box center [582, 628] width 590 height 23
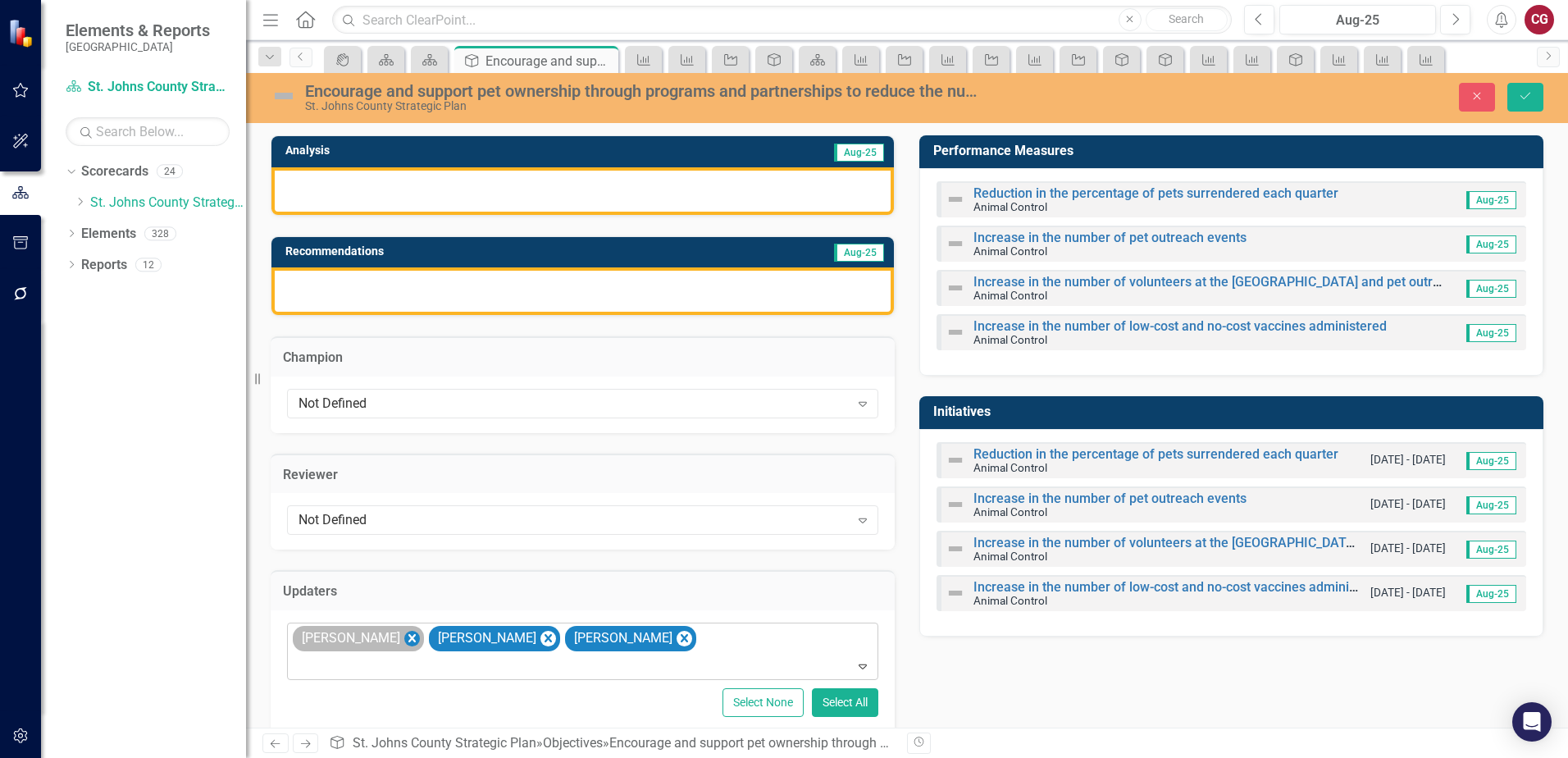
click at [405, 644] on icon "Remove Darlene Baril" at bounding box center [412, 639] width 16 height 21
click at [407, 641] on icon "Remove Nicole Brownett" at bounding box center [412, 639] width 16 height 21
click at [409, 641] on icon "Remove Sherri Holder" at bounding box center [412, 638] width 8 height 8
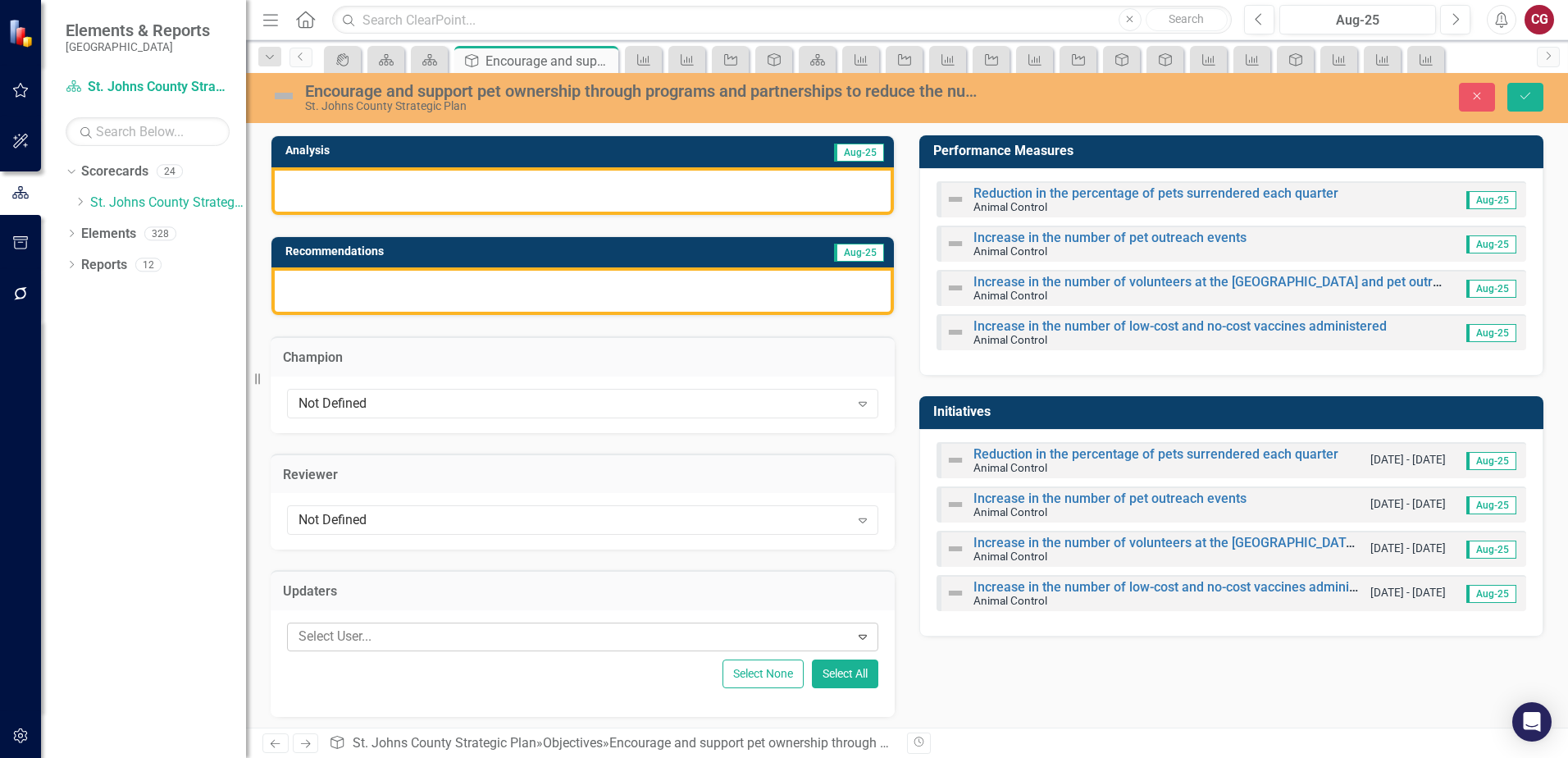
click at [430, 636] on div at bounding box center [571, 636] width 558 height 22
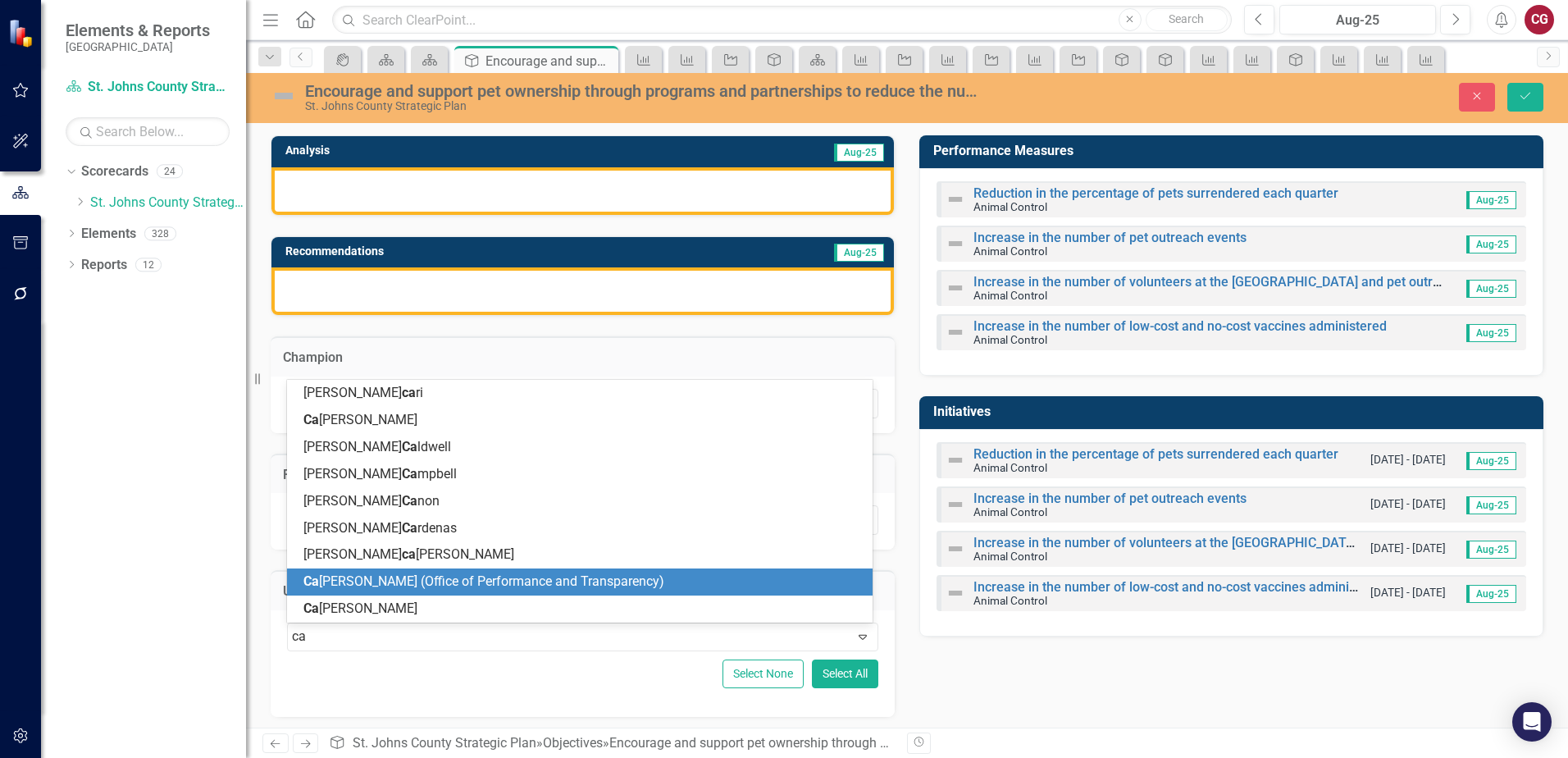
type input "cai"
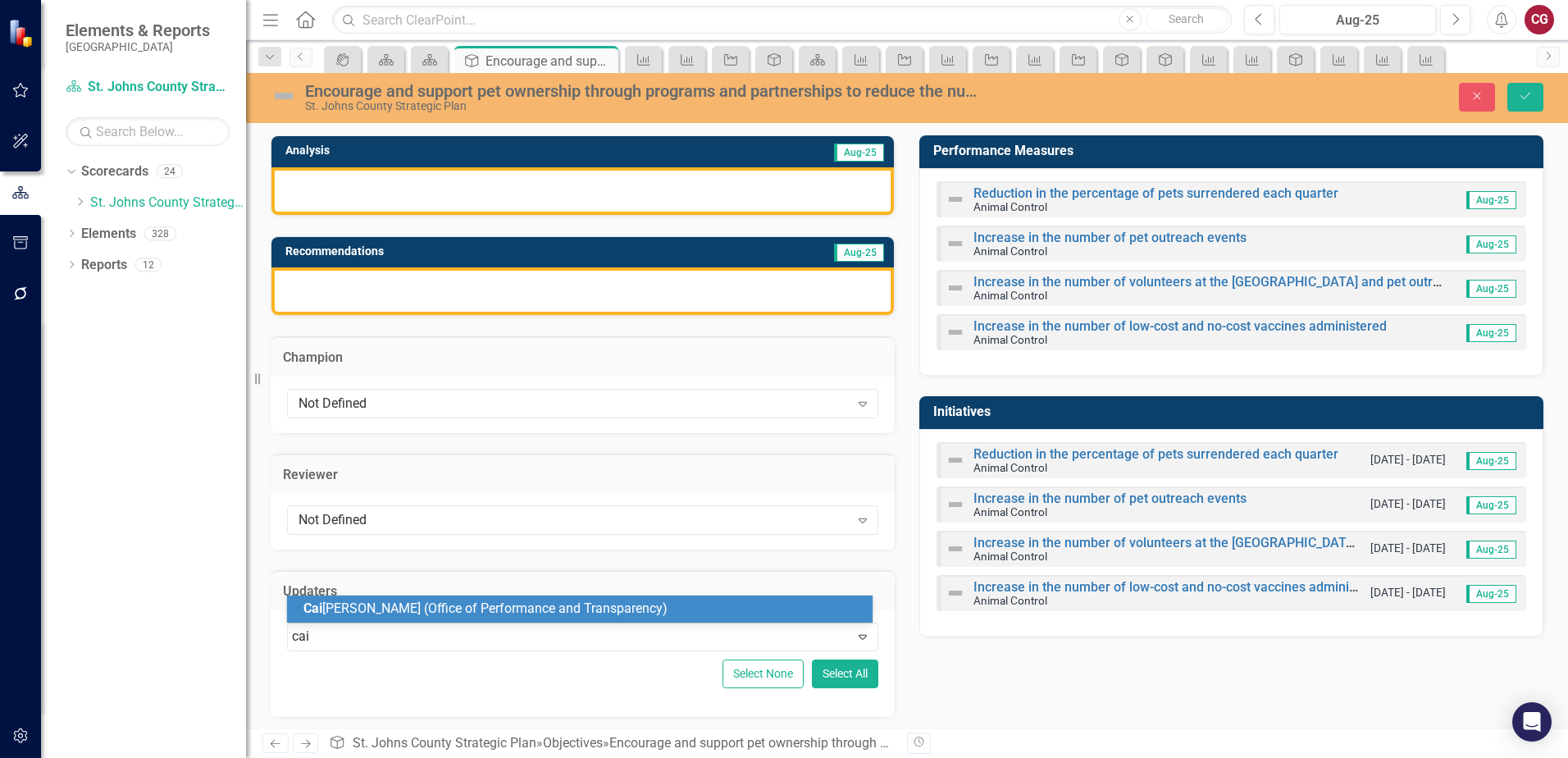
click at [392, 606] on span "Cai tlyn Glendenning (Office of Performance and Transparency)" at bounding box center [486, 608] width 364 height 16
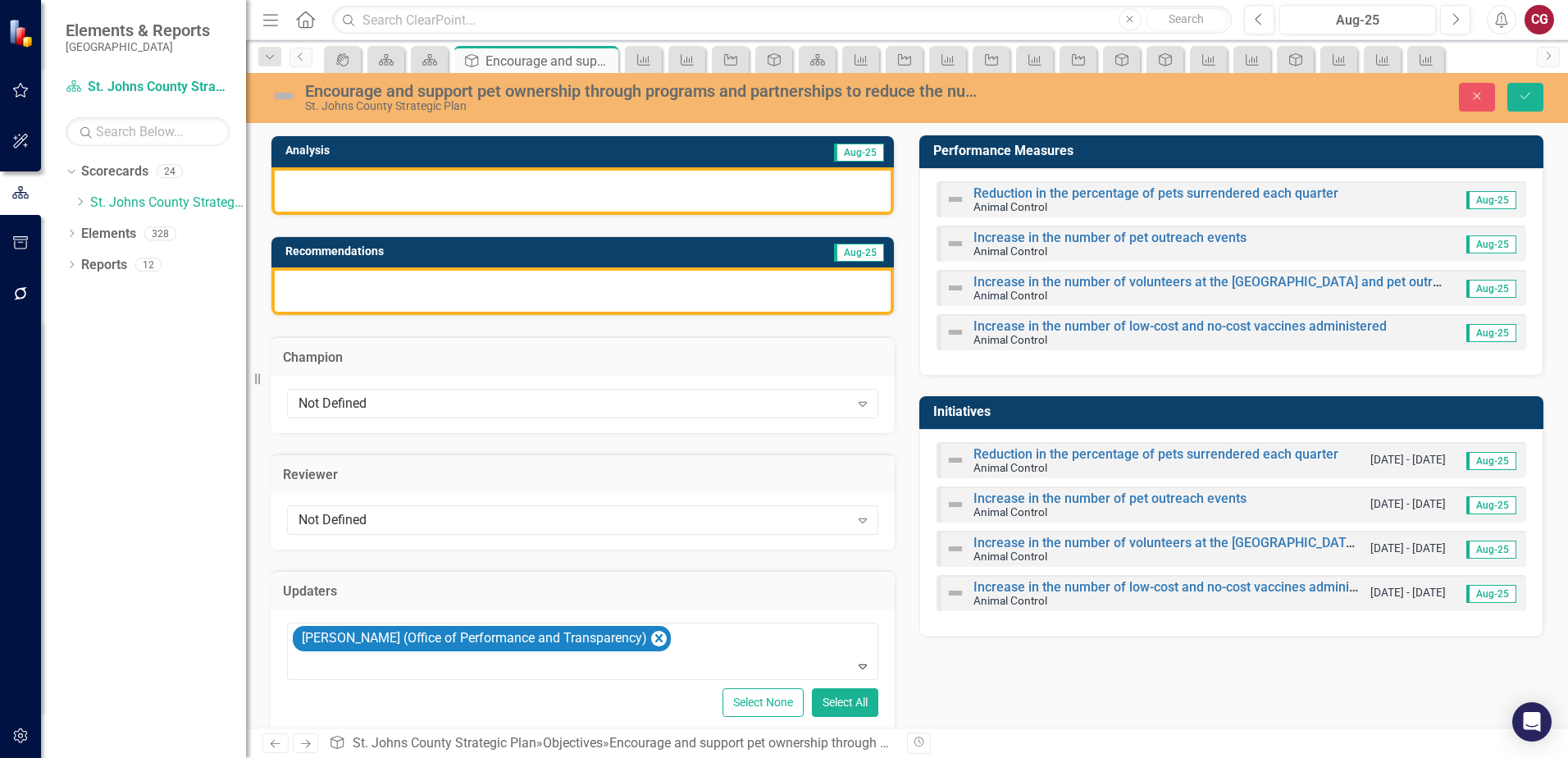
click at [650, 194] on div at bounding box center [583, 191] width 623 height 47
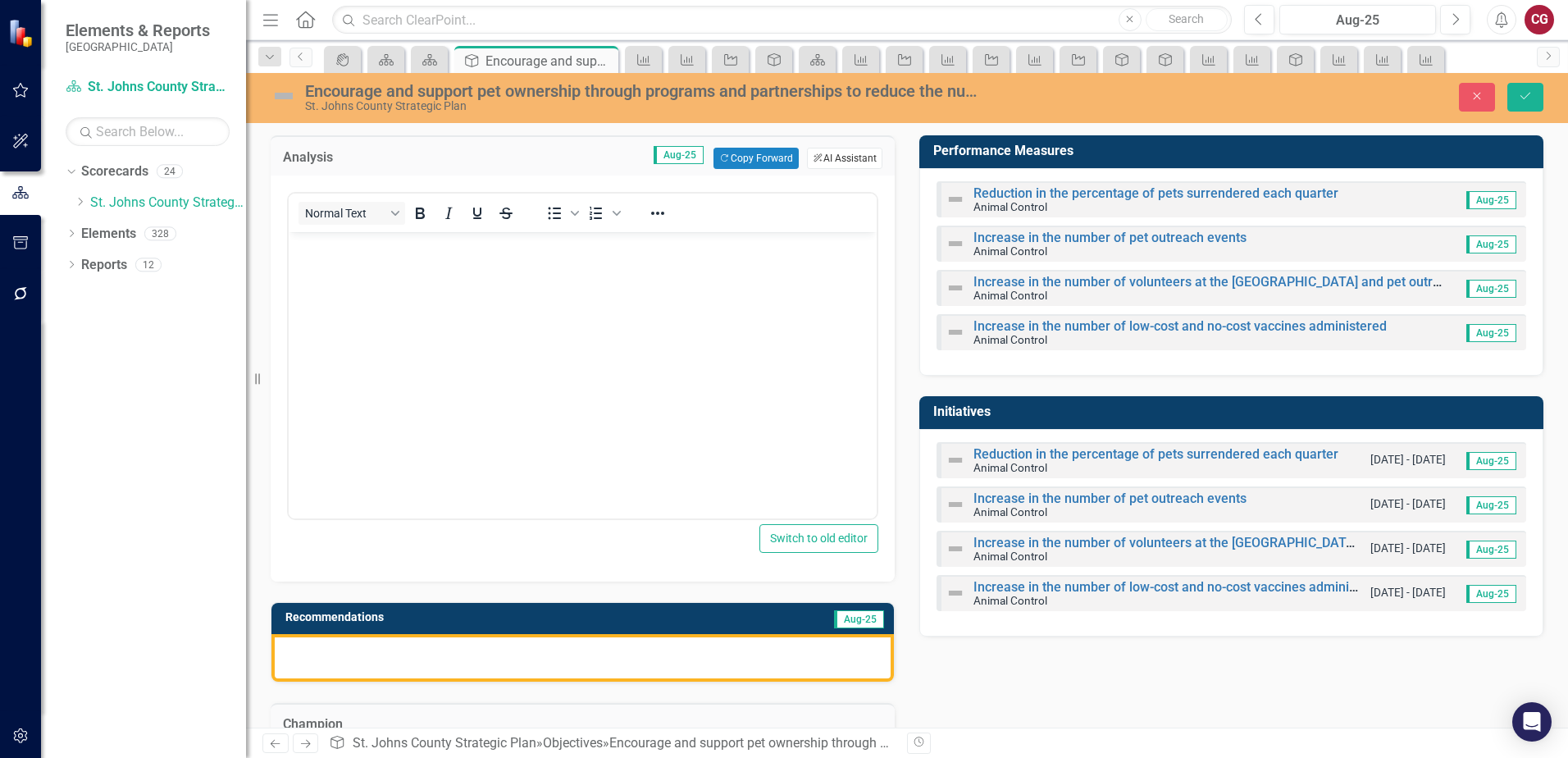
click at [831, 160] on button "ClearPoint AI AI Assistant" at bounding box center [845, 159] width 75 height 22
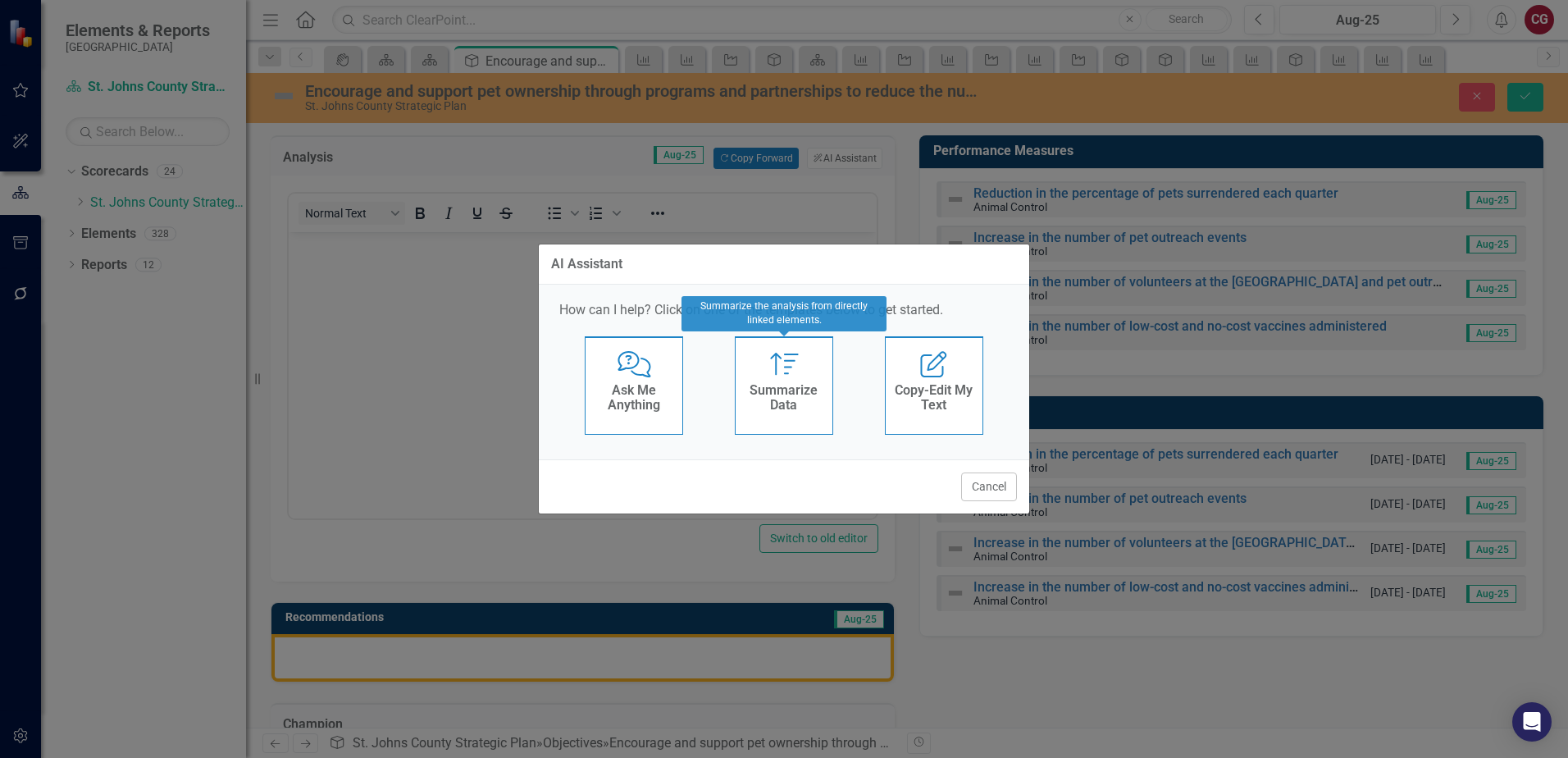
click at [789, 380] on div "Summarize Data" at bounding box center [784, 399] width 80 height 41
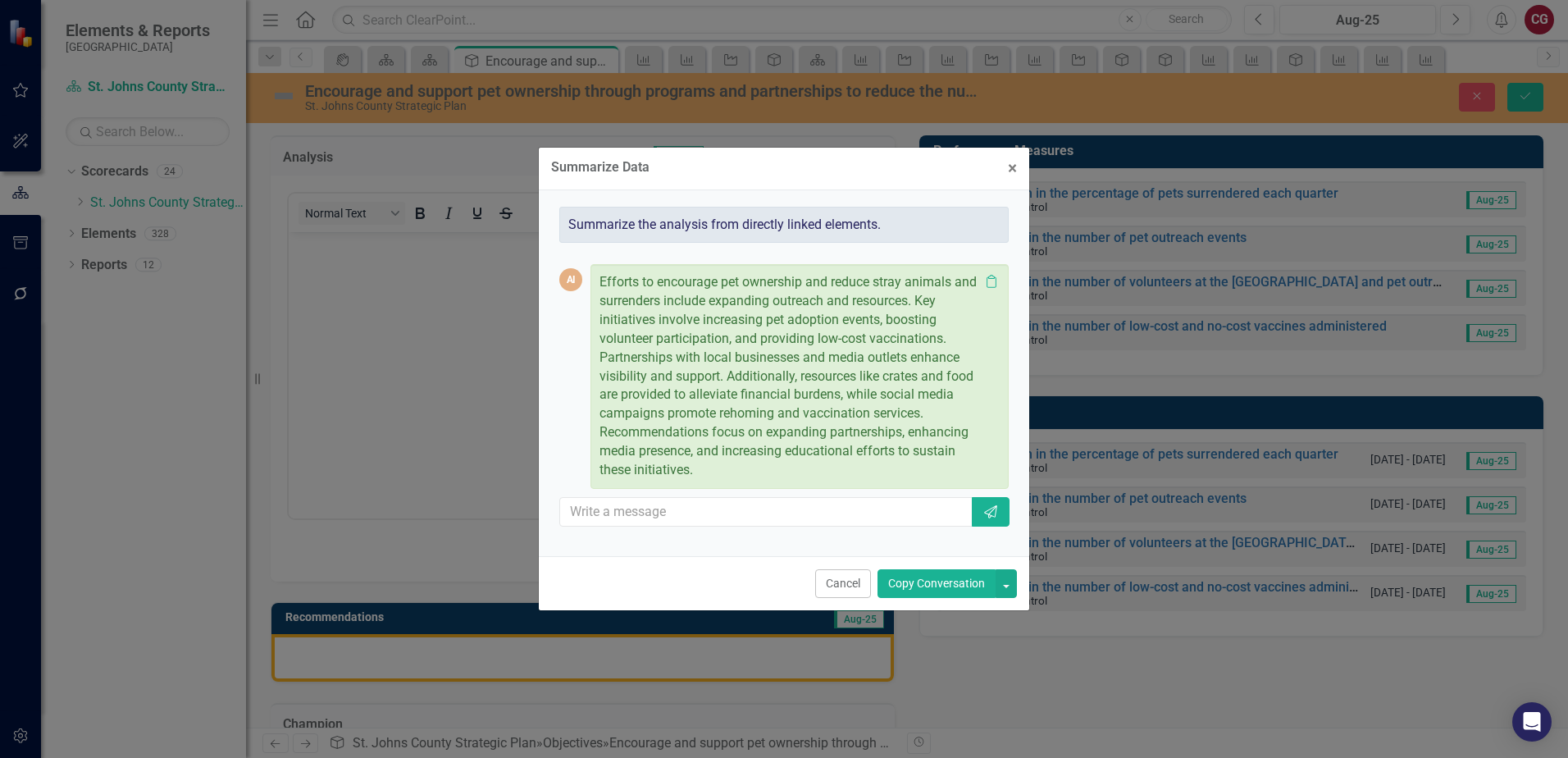
click at [930, 596] on button "Copy Conversation" at bounding box center [936, 583] width 118 height 28
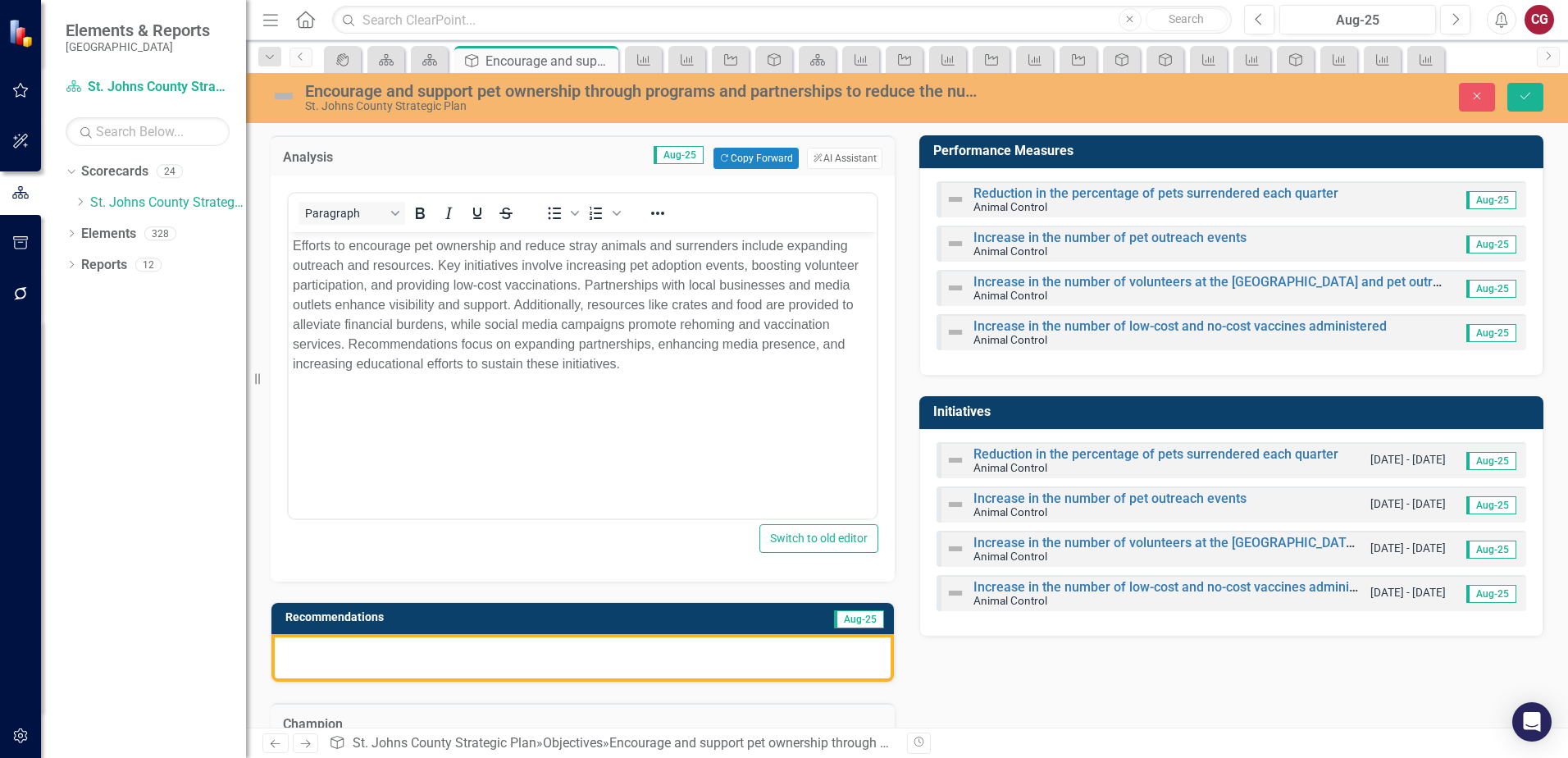
click at [654, 653] on div at bounding box center [583, 658] width 623 height 47
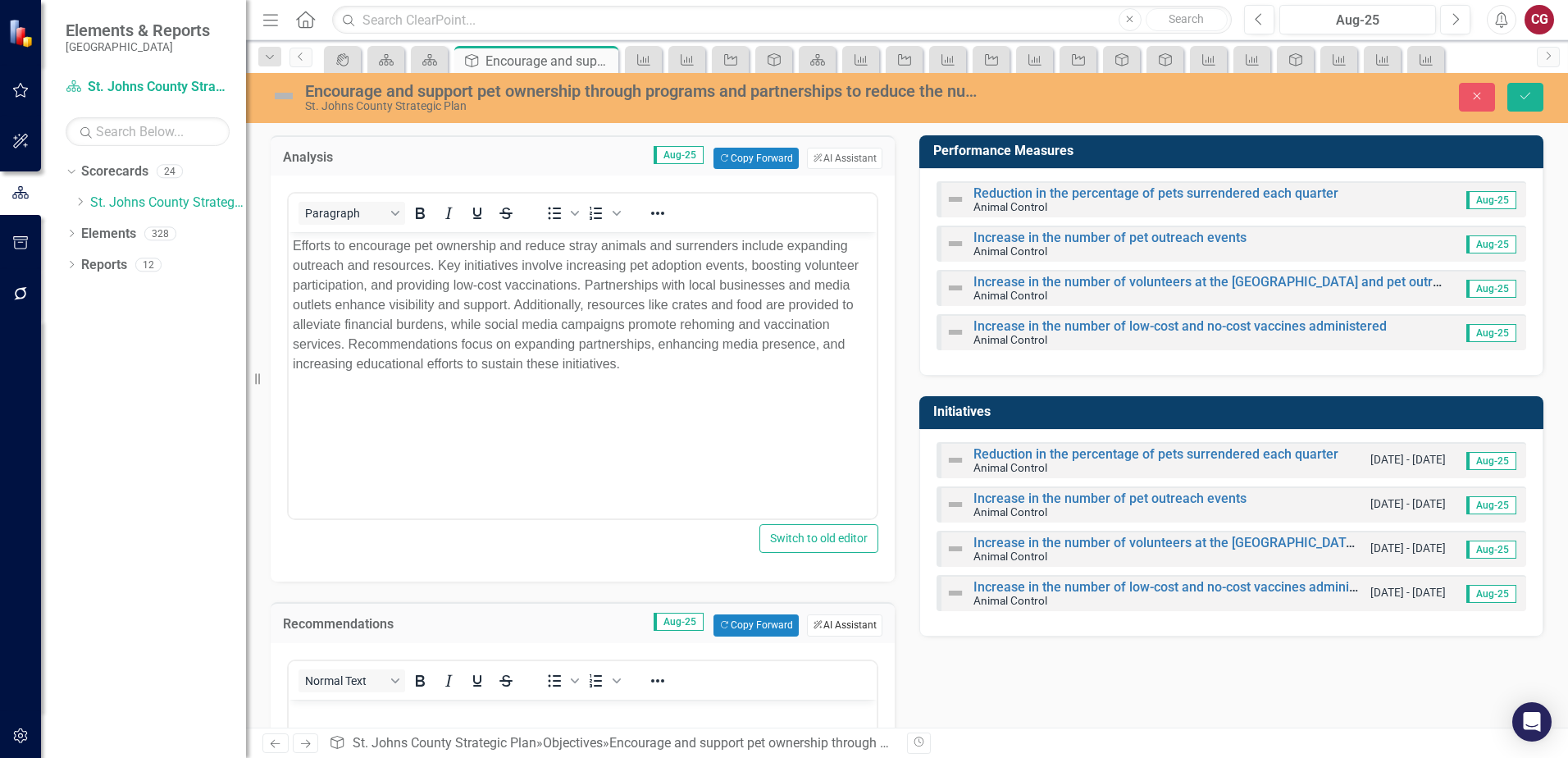
click at [825, 625] on button "ClearPoint AI AI Assistant" at bounding box center [845, 625] width 75 height 22
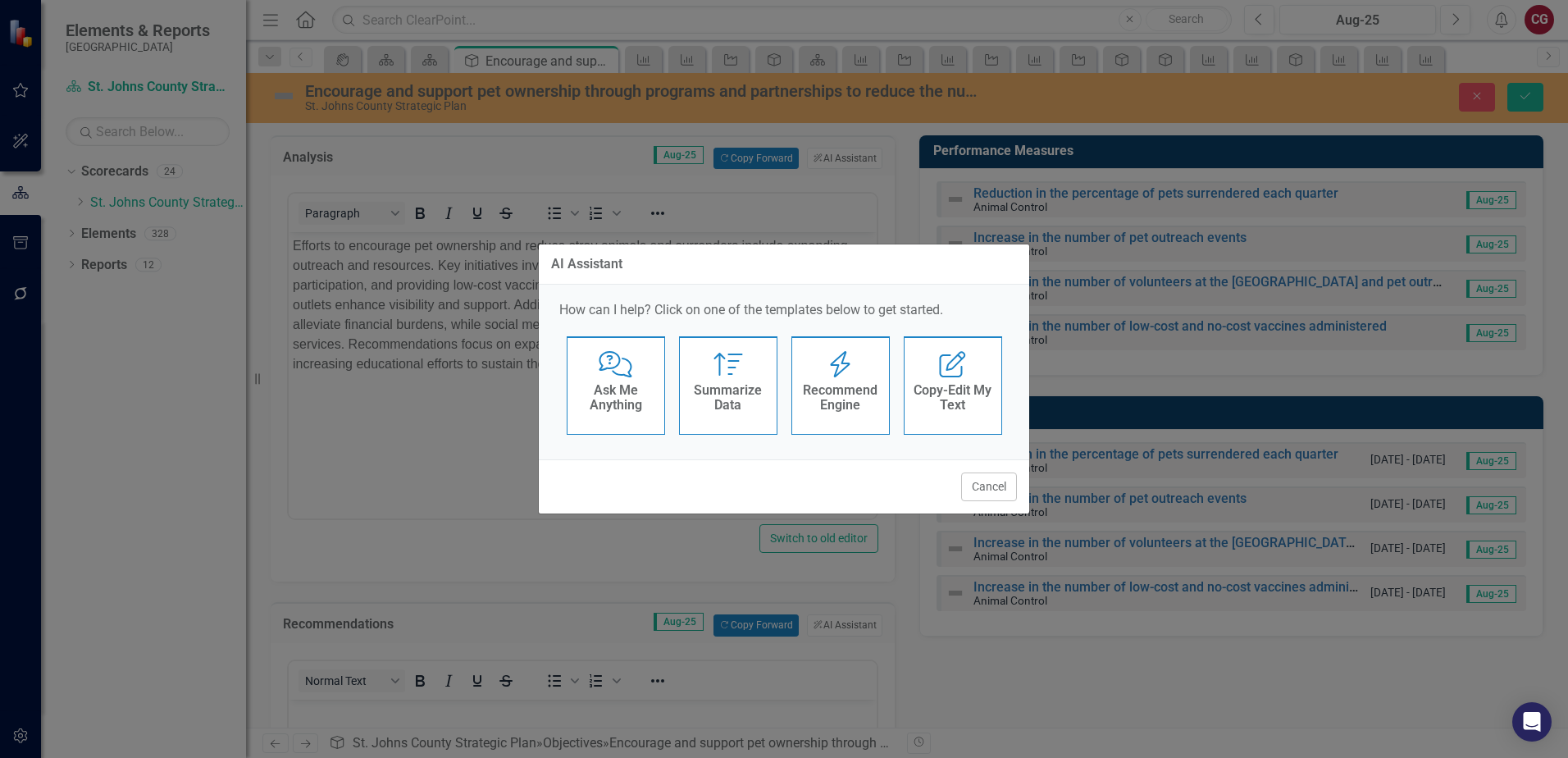
click at [819, 399] on h4 "Recommend Engine" at bounding box center [841, 397] width 80 height 28
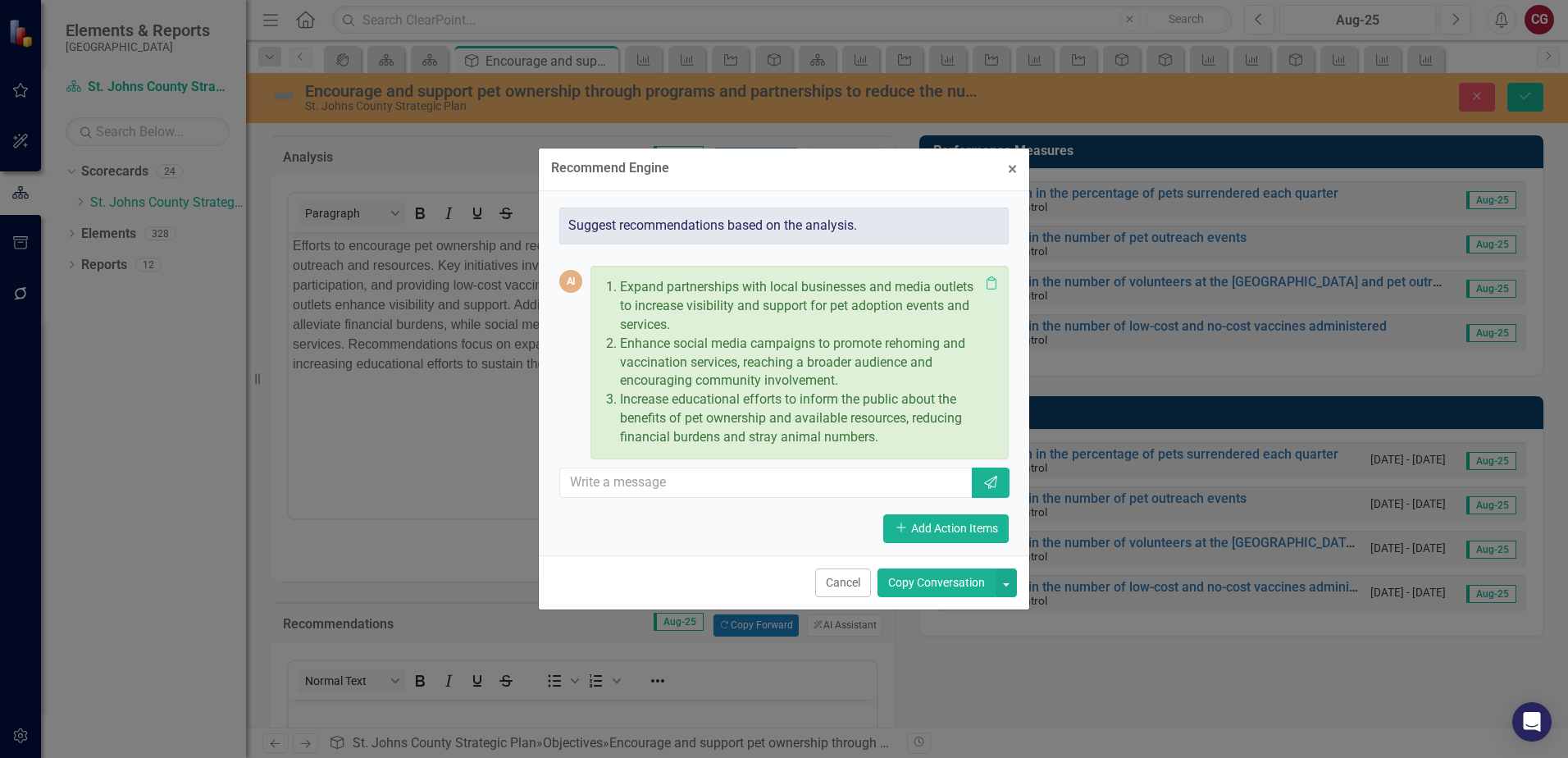
click at [952, 588] on button "Copy Conversation" at bounding box center [936, 583] width 118 height 28
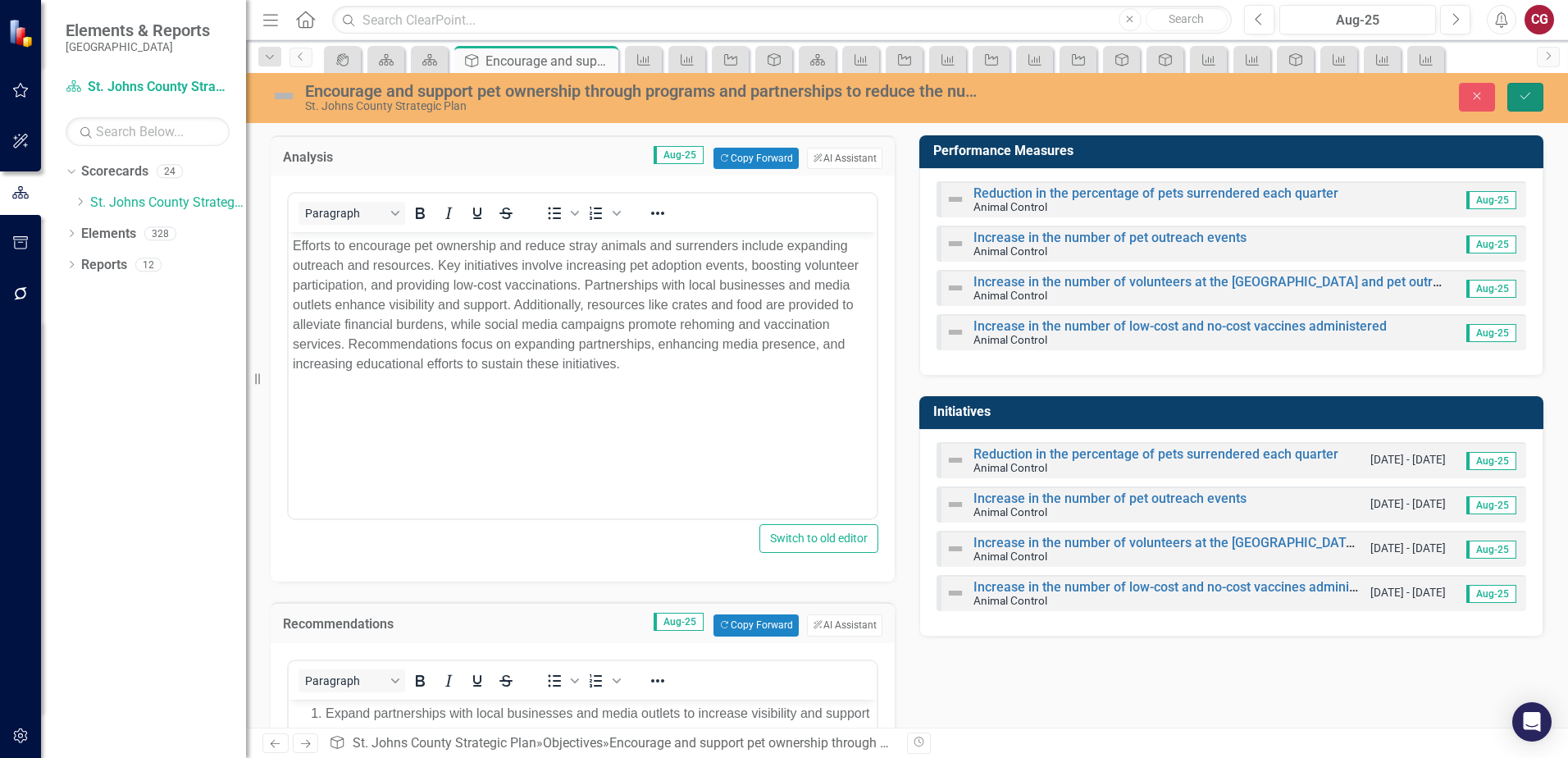
click at [1525, 101] on icon "Save" at bounding box center [1526, 96] width 15 height 11
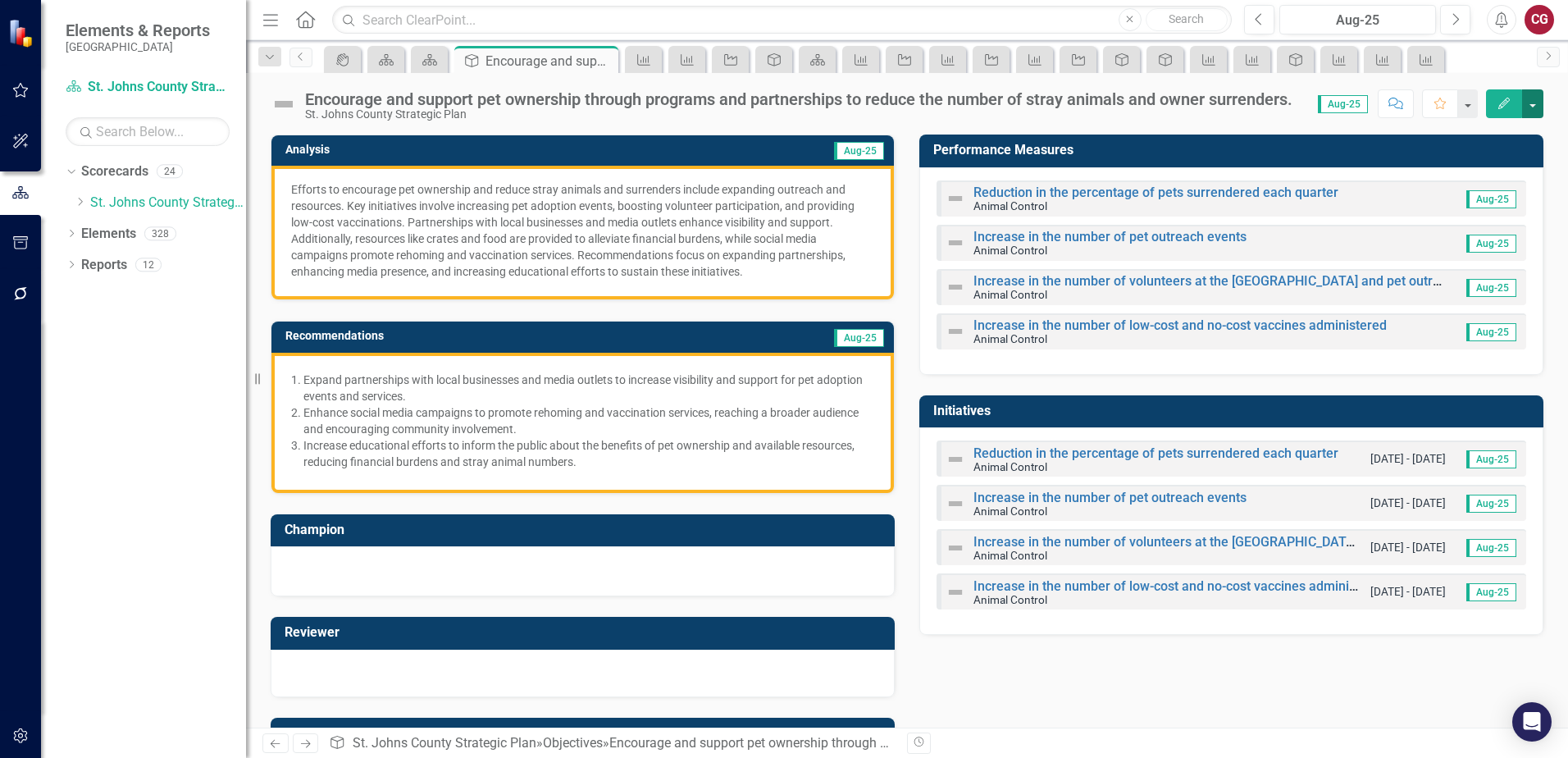
click at [1538, 108] on button "button" at bounding box center [1533, 104] width 22 height 28
click at [1479, 154] on link "Edit Report Edit Layout" at bounding box center [1476, 164] width 133 height 30
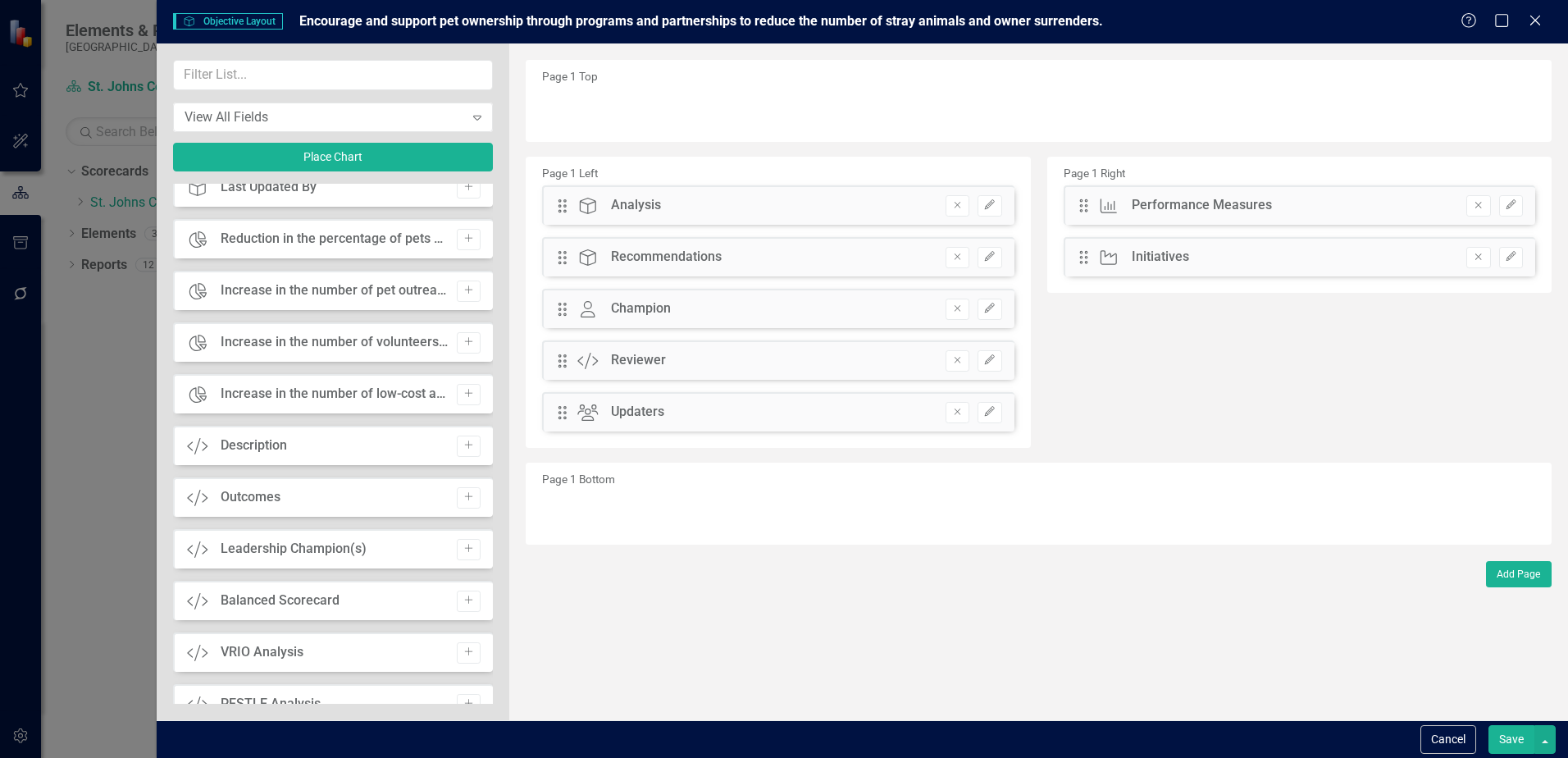
scroll to position [985, 0]
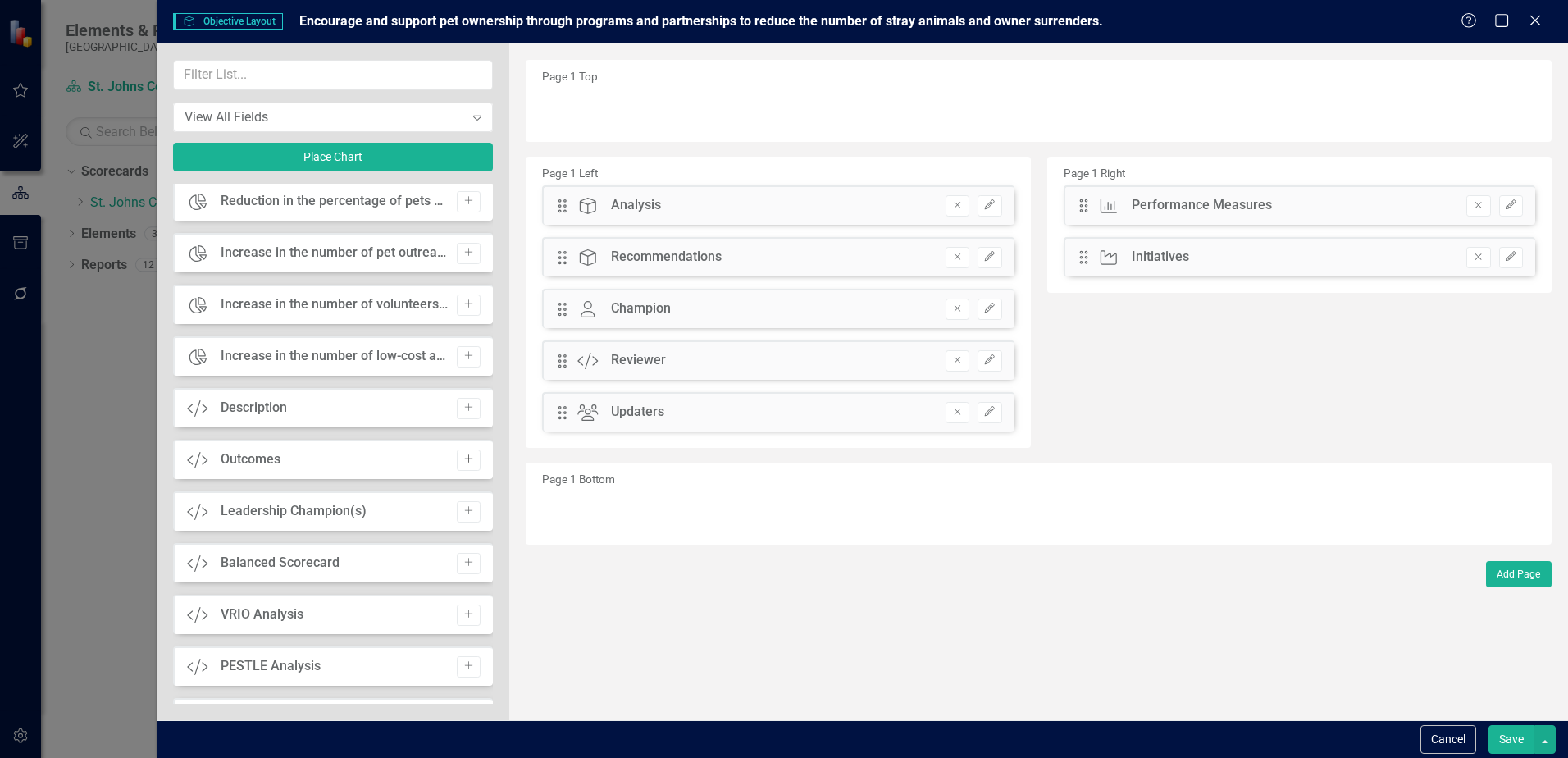
click at [462, 457] on icon "Add" at bounding box center [468, 460] width 12 height 9
click at [1497, 733] on button "Save" at bounding box center [1511, 740] width 46 height 28
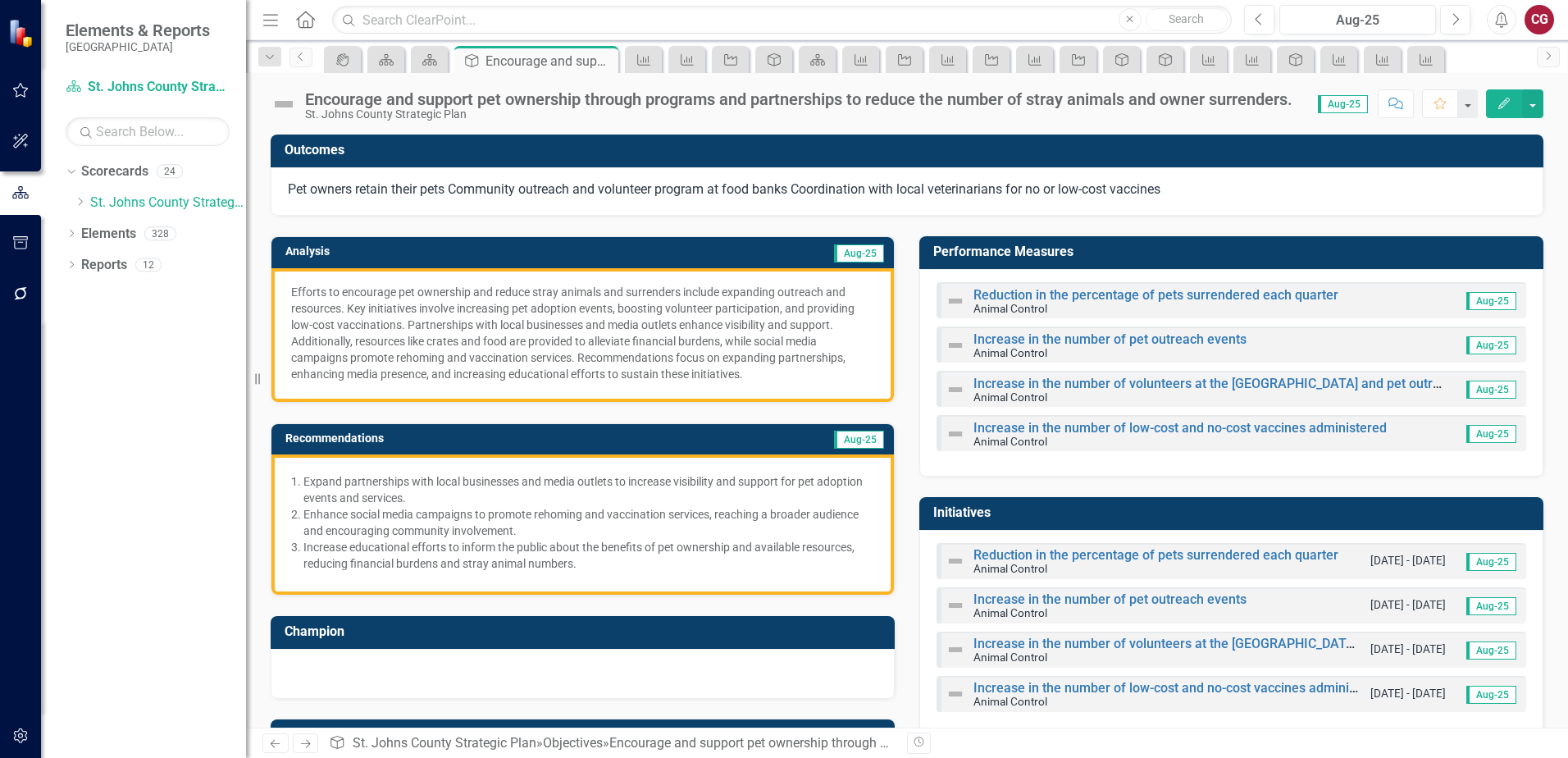
click at [341, 177] on div "Pet owners retain their pets Community outreach and volunteer program at food b…" at bounding box center [907, 192] width 1273 height 49
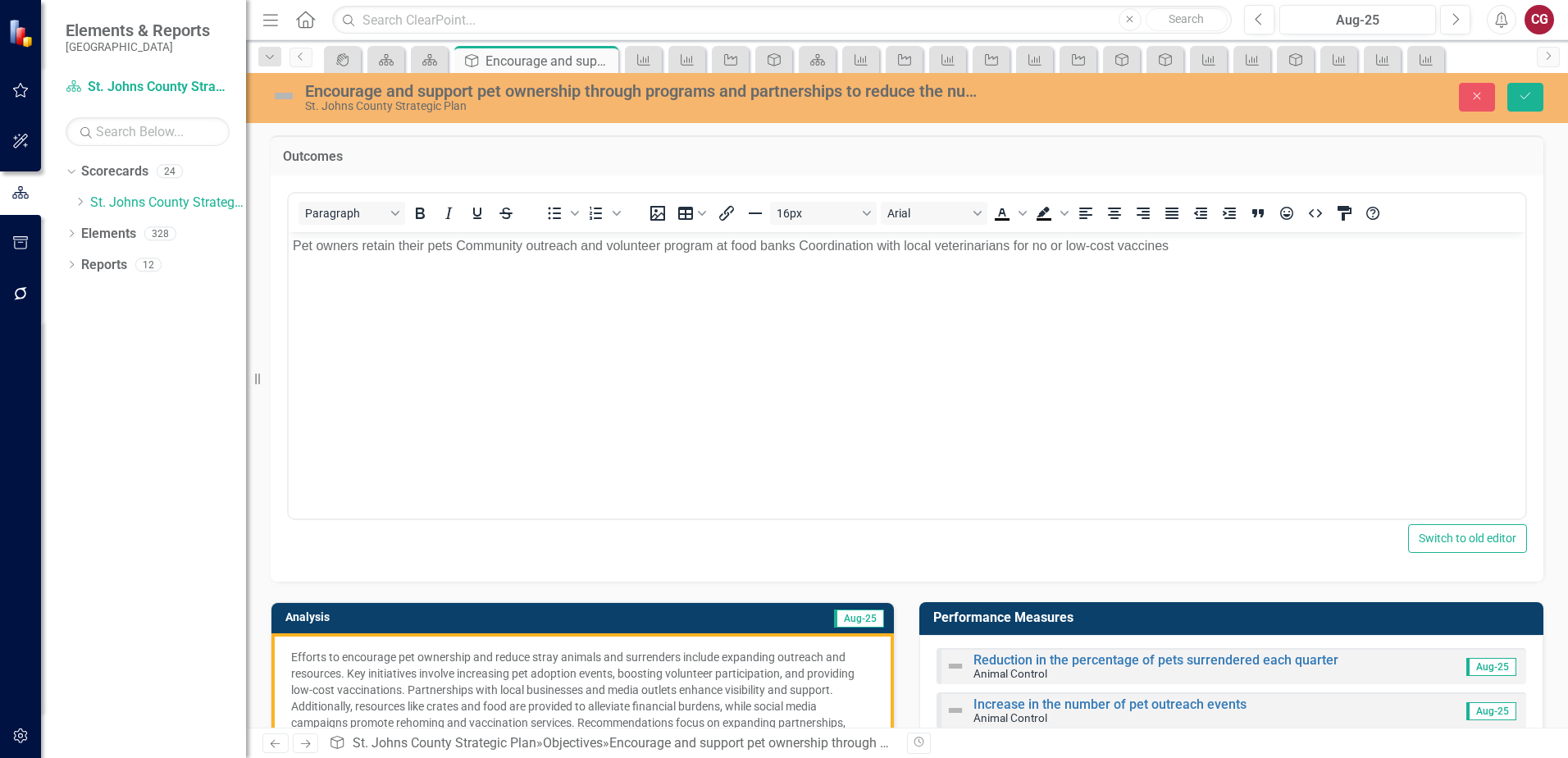
scroll to position [0, 0]
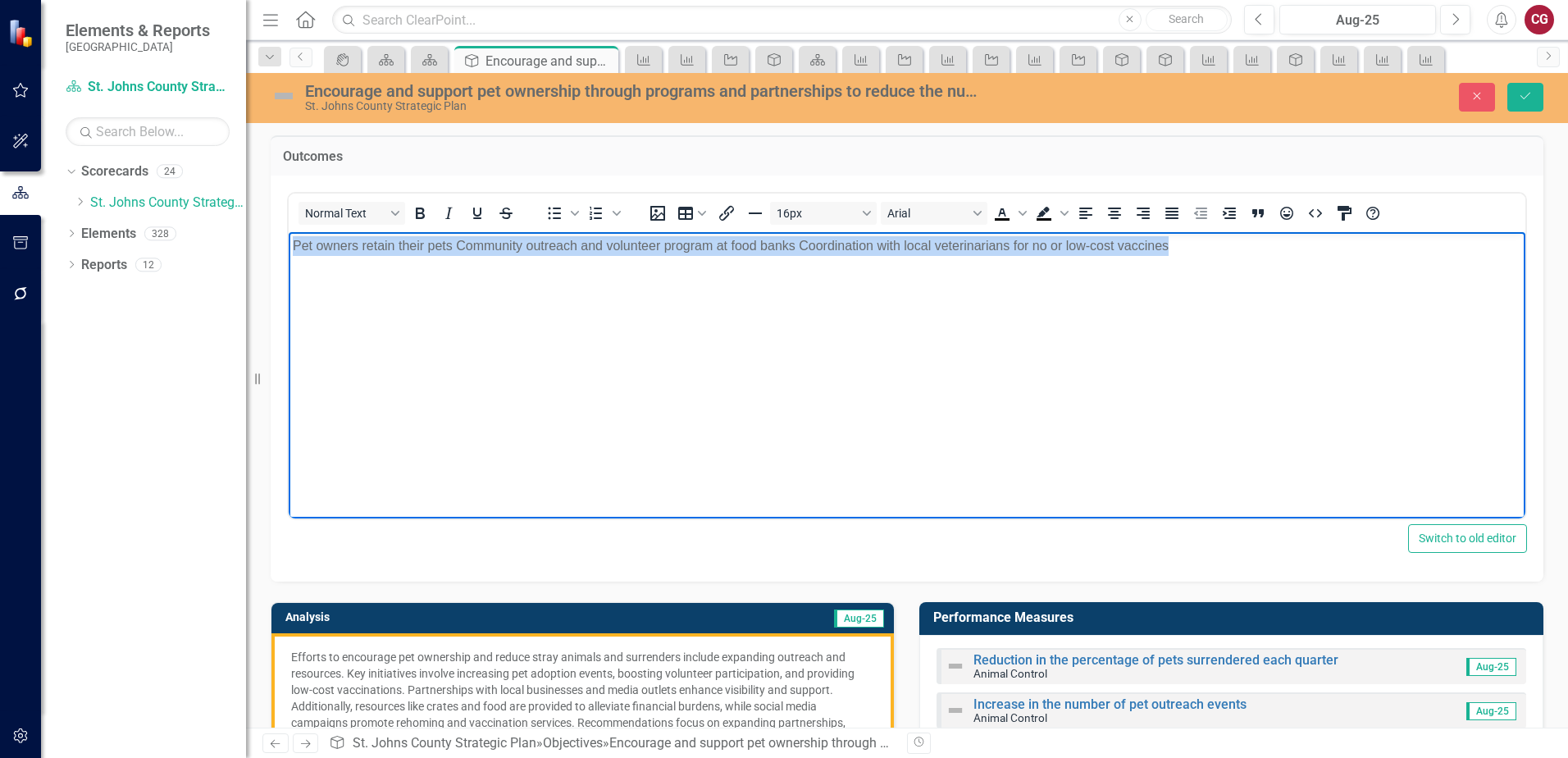
drag, startPoint x: 1264, startPoint y: 233, endPoint x: 88, endPoint y: 176, distance: 1177.4
click at [289, 231] on html "Pet owners retain their pets Community outreach and volunteer program at food b…" at bounding box center [907, 354] width 1237 height 246
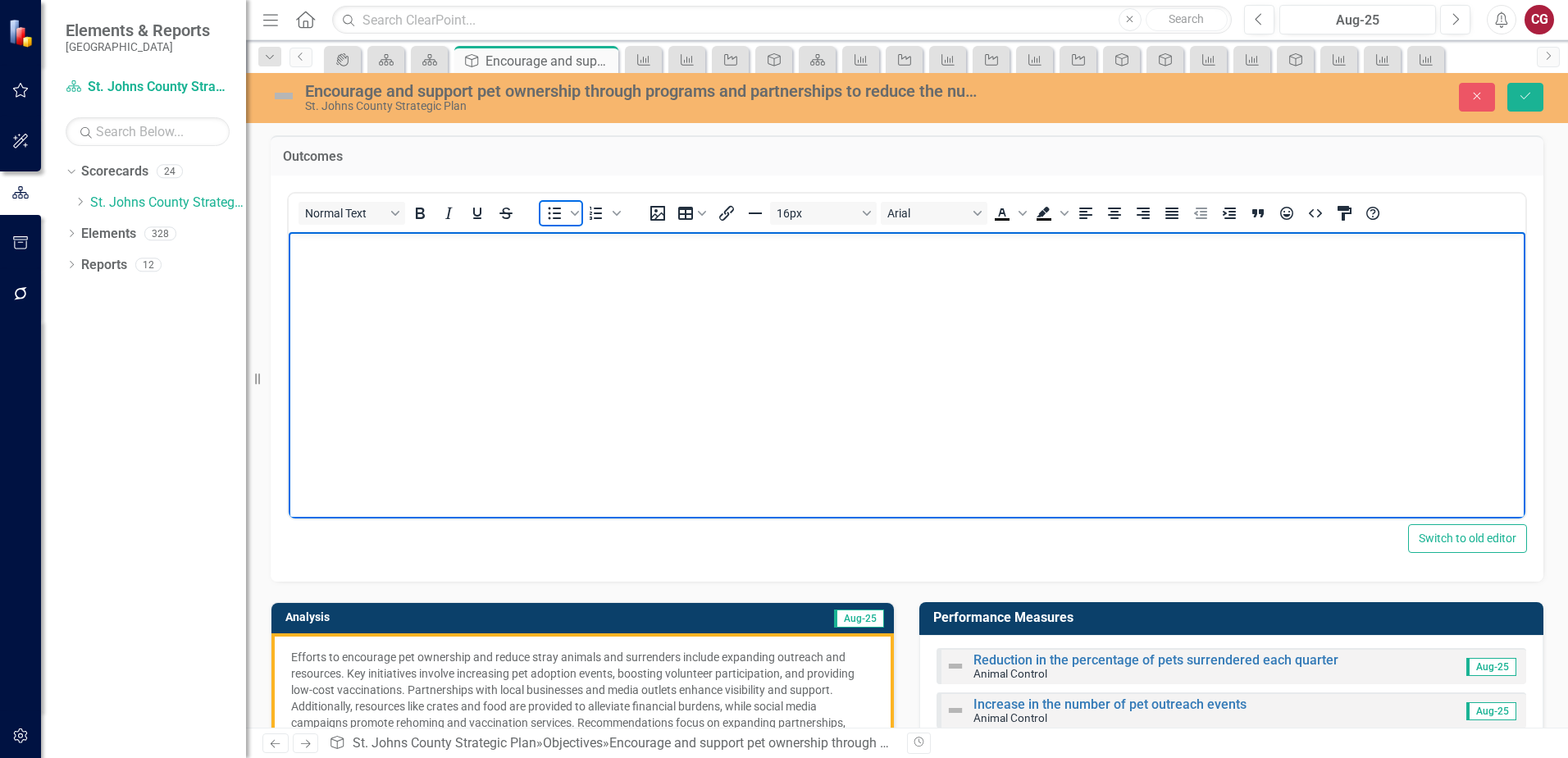
click at [558, 217] on icon "Bullet list" at bounding box center [554, 213] width 20 height 20
paste body "Rich Text Area. Press ALT-0 for help."
click at [1513, 109] on button "Save" at bounding box center [1526, 97] width 36 height 28
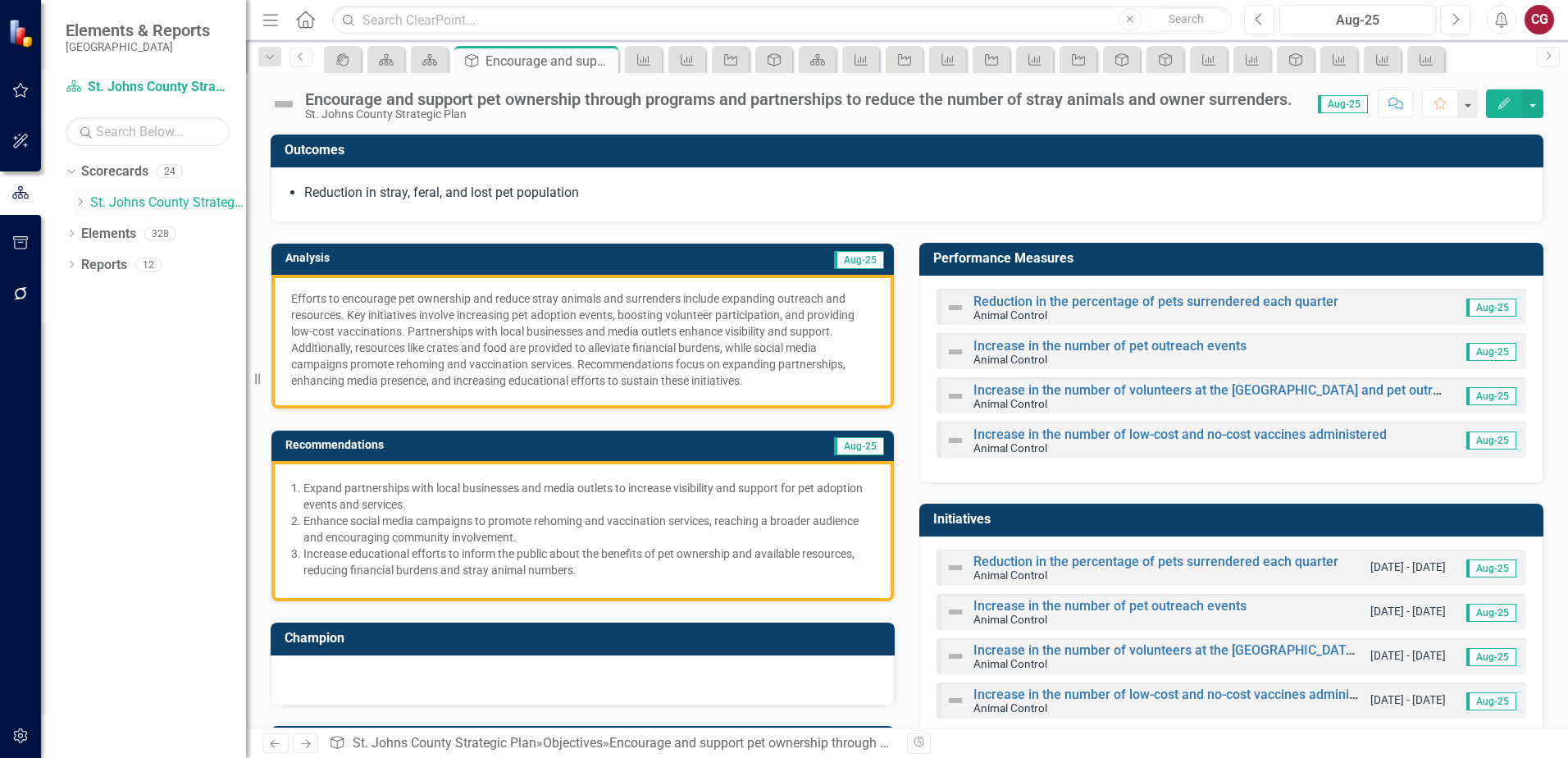
click at [125, 203] on link "St. Johns County Strategic Plan" at bounding box center [168, 203] width 156 height 19
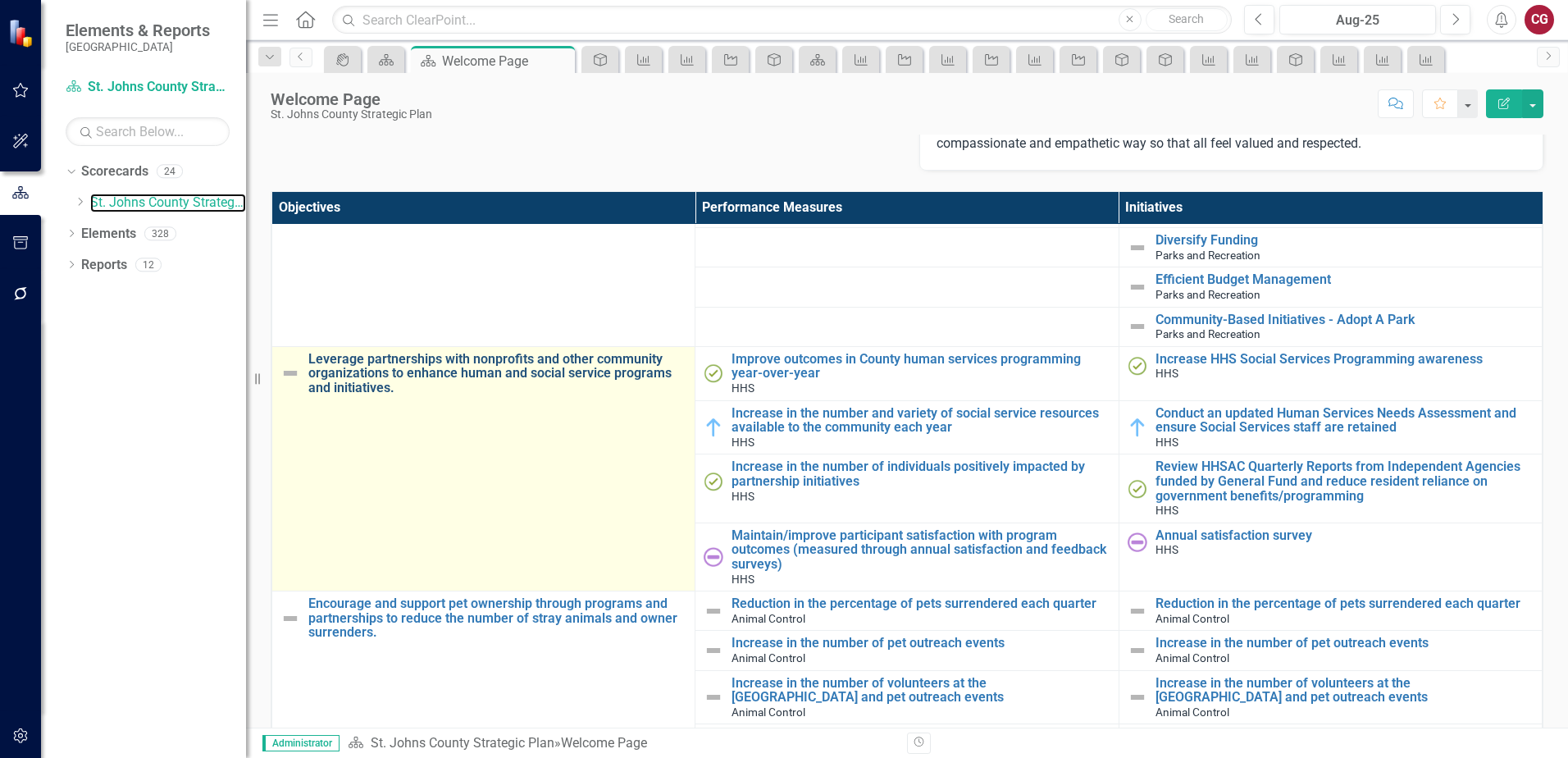
scroll to position [2462, 0]
click at [449, 368] on link "Leverage partnerships with nonprofits and other community organizations to enha…" at bounding box center [497, 375] width 378 height 43
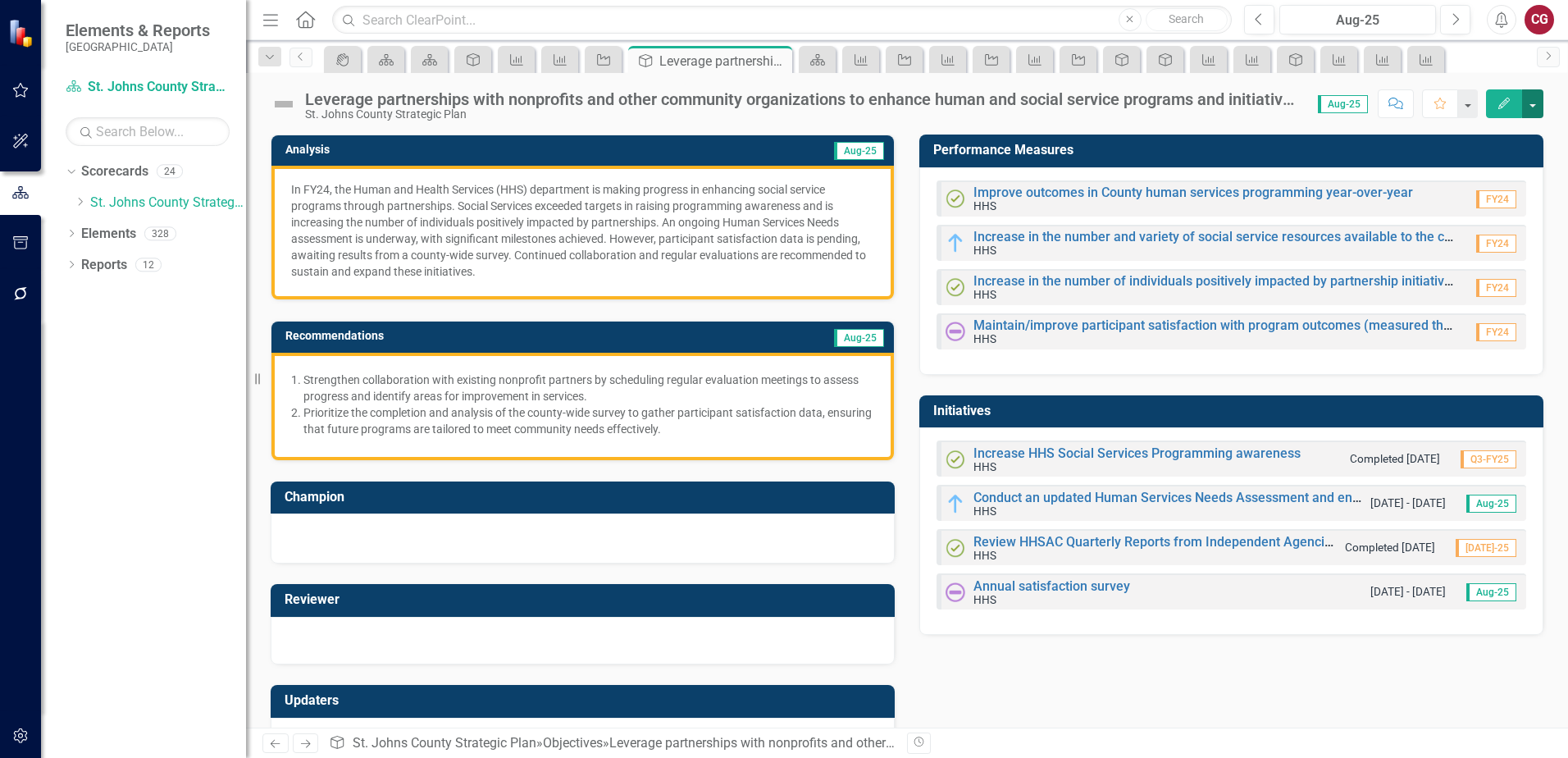
click at [1529, 109] on button "button" at bounding box center [1533, 104] width 22 height 28
click at [1493, 153] on link "Edit Report Edit Layout" at bounding box center [1476, 164] width 133 height 30
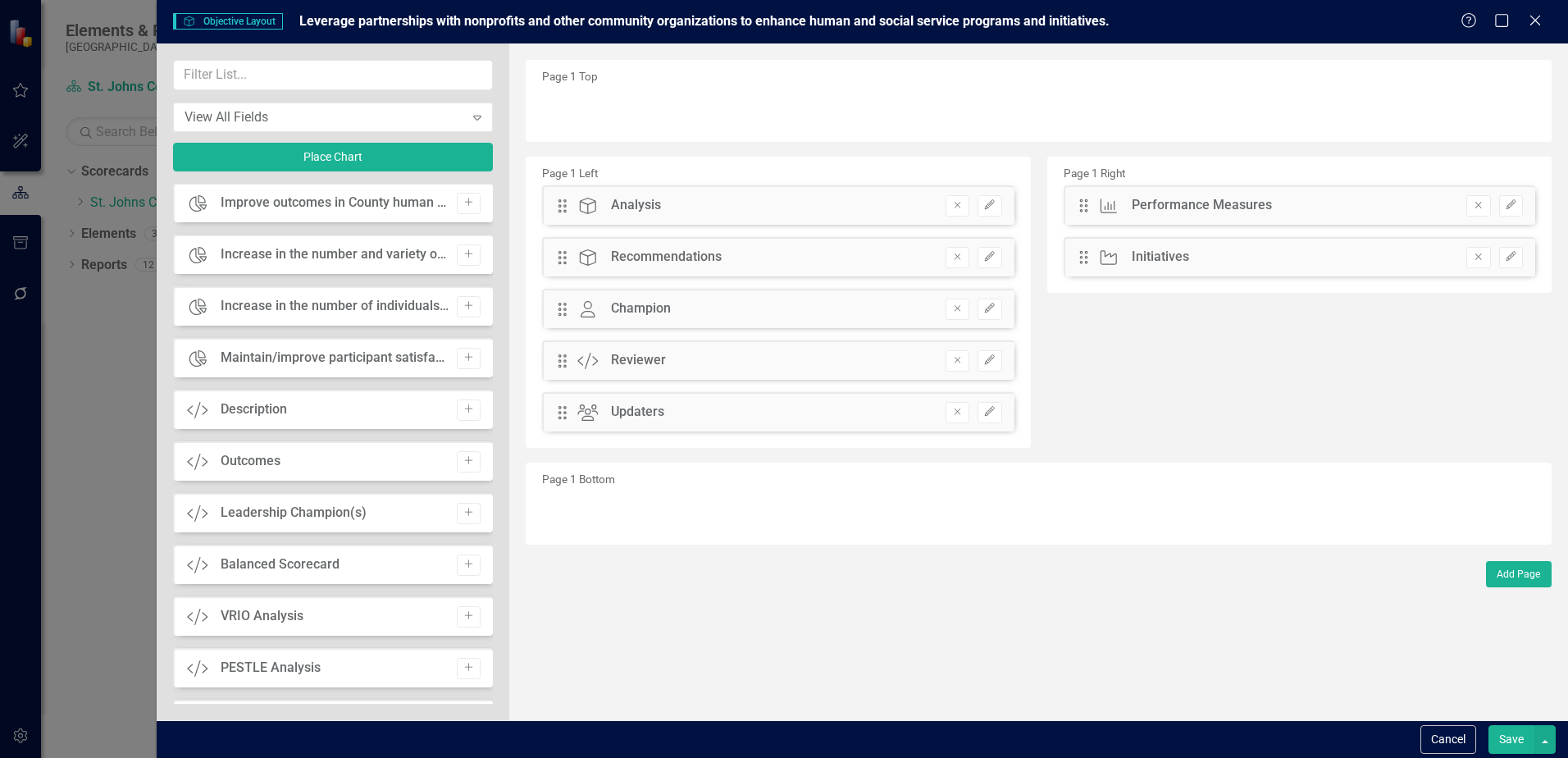
scroll to position [985, 0]
click at [462, 462] on icon "Add" at bounding box center [468, 460] width 12 height 9
click at [1515, 735] on button "Save" at bounding box center [1511, 740] width 46 height 28
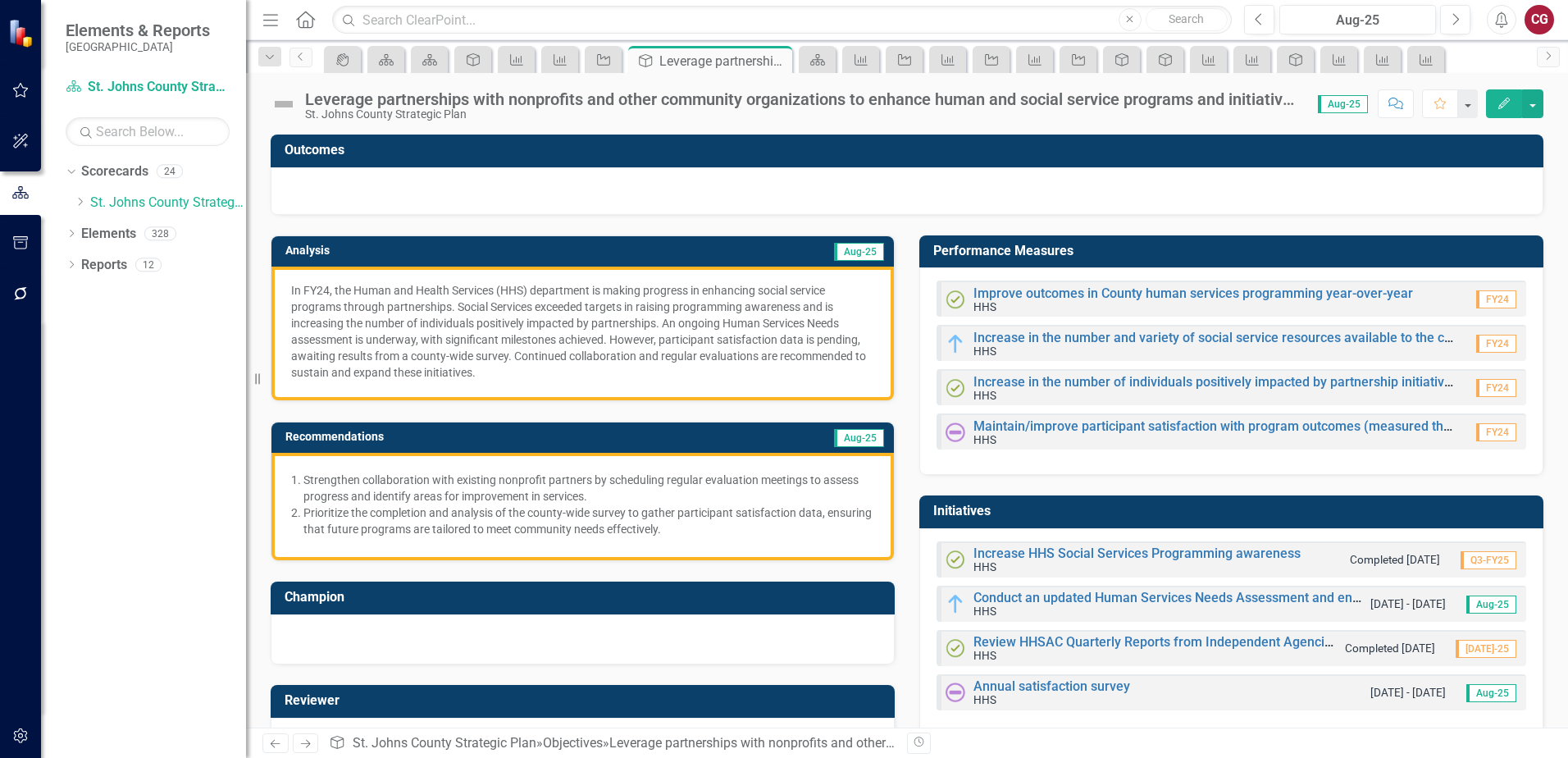
click at [506, 193] on div at bounding box center [907, 191] width 1273 height 47
click at [505, 195] on div at bounding box center [907, 191] width 1273 height 47
click at [500, 195] on div at bounding box center [907, 191] width 1273 height 47
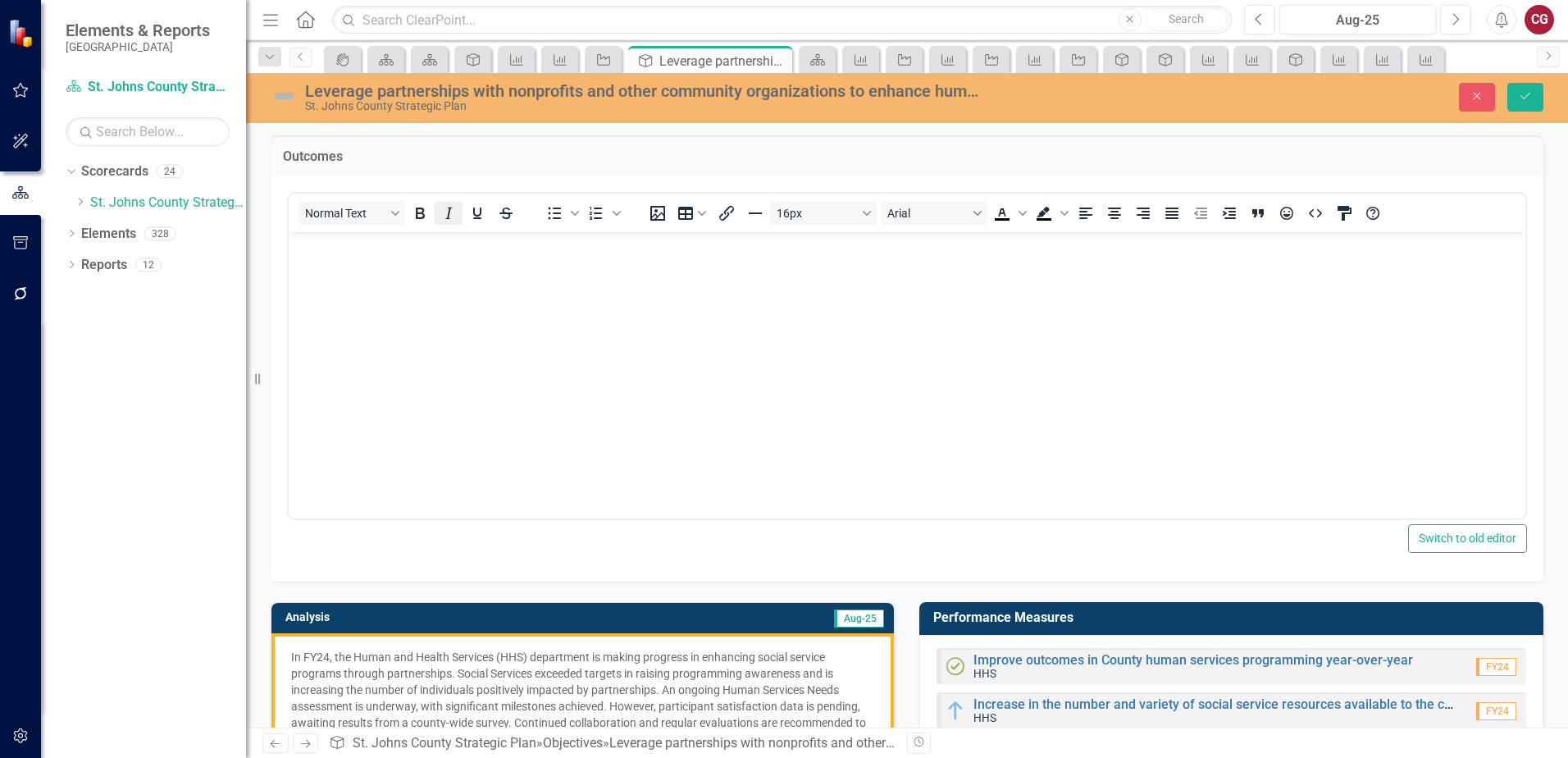
scroll to position [0, 0]
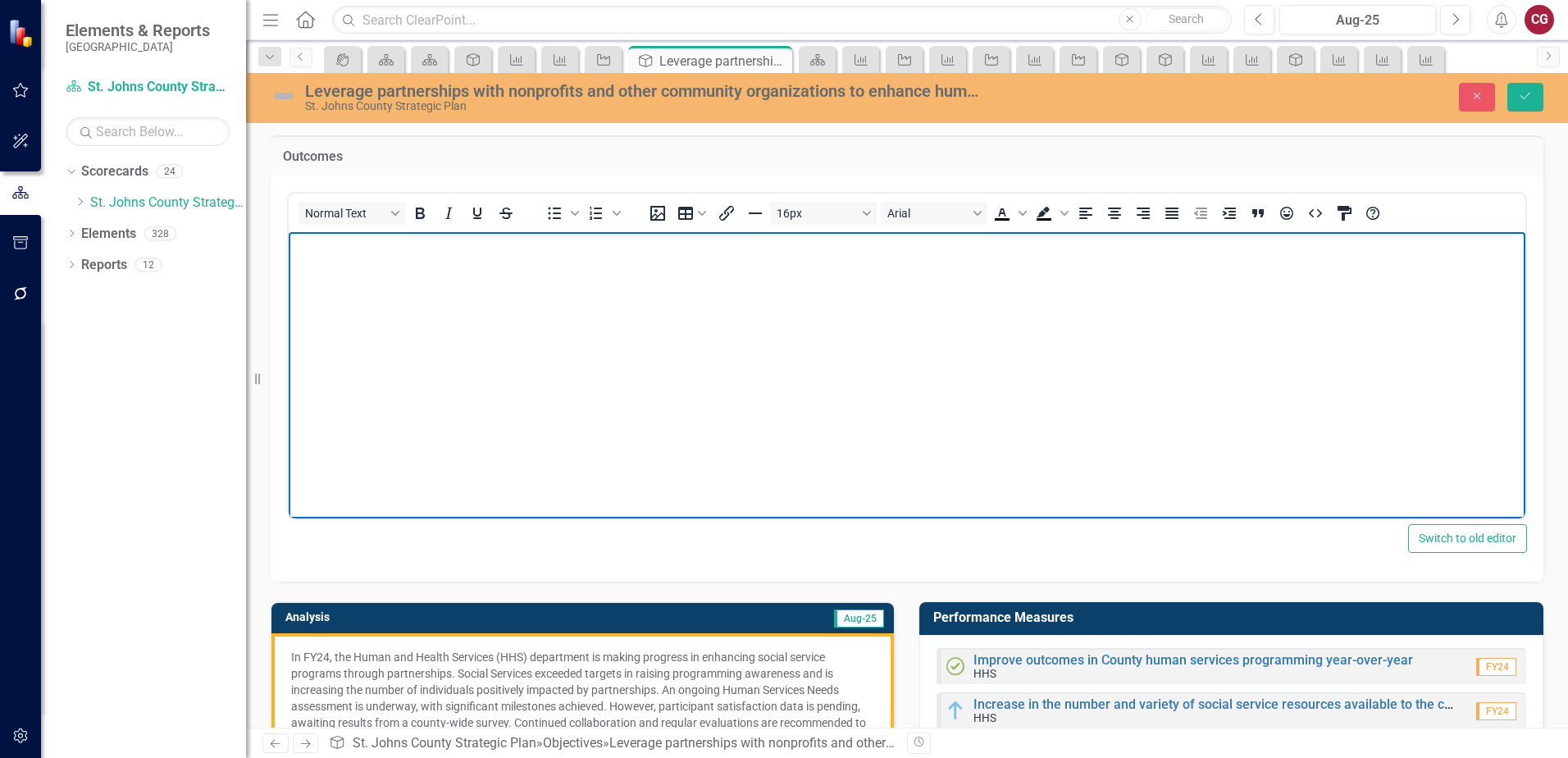
click at [411, 259] on body "Rich Text Area. Press ALT-0 for help." at bounding box center [907, 354] width 1237 height 246
paste body "Rich Text Area. Press ALT-0 for help."
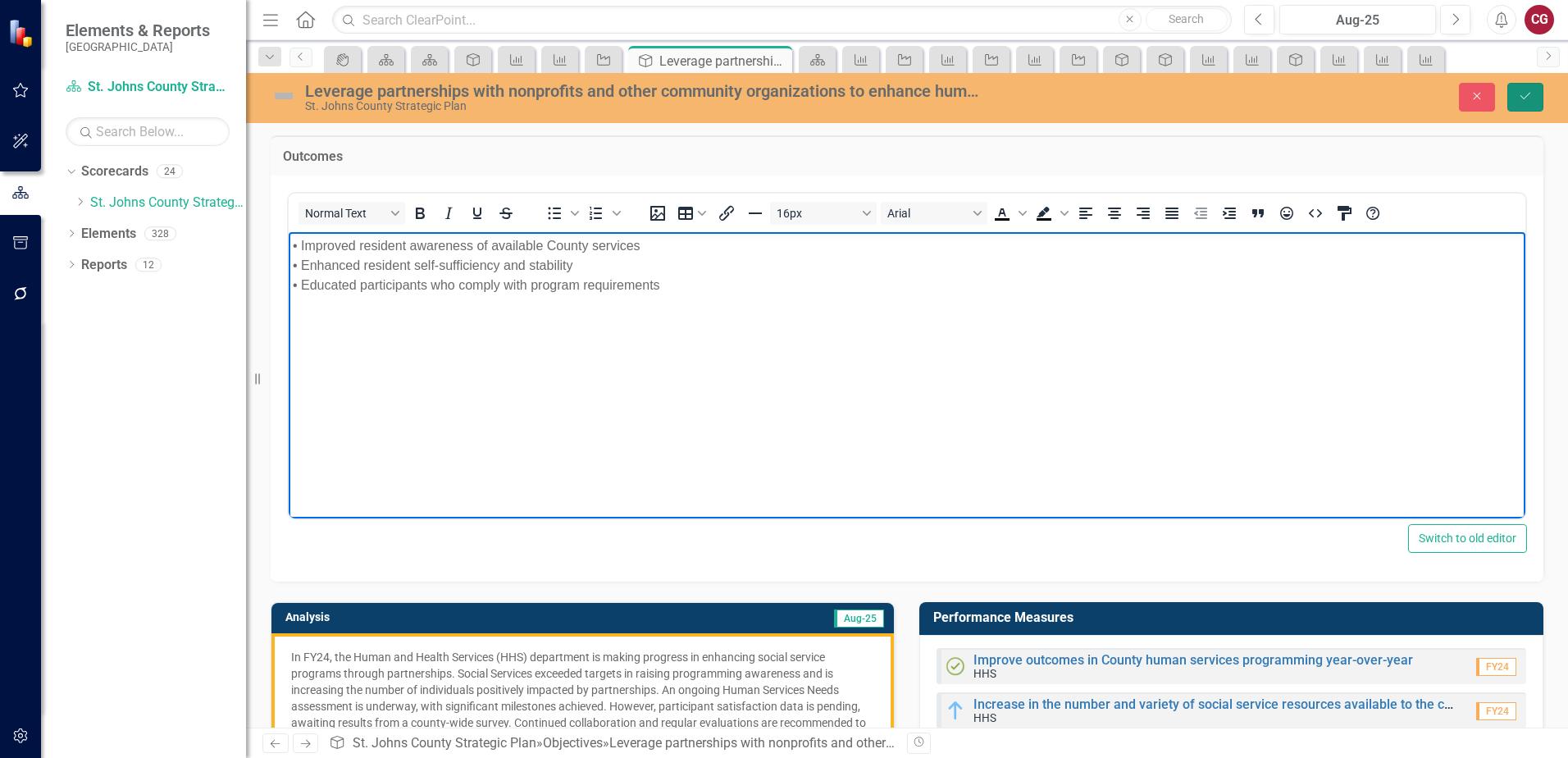
click at [1532, 99] on icon "Save" at bounding box center [1526, 96] width 15 height 11
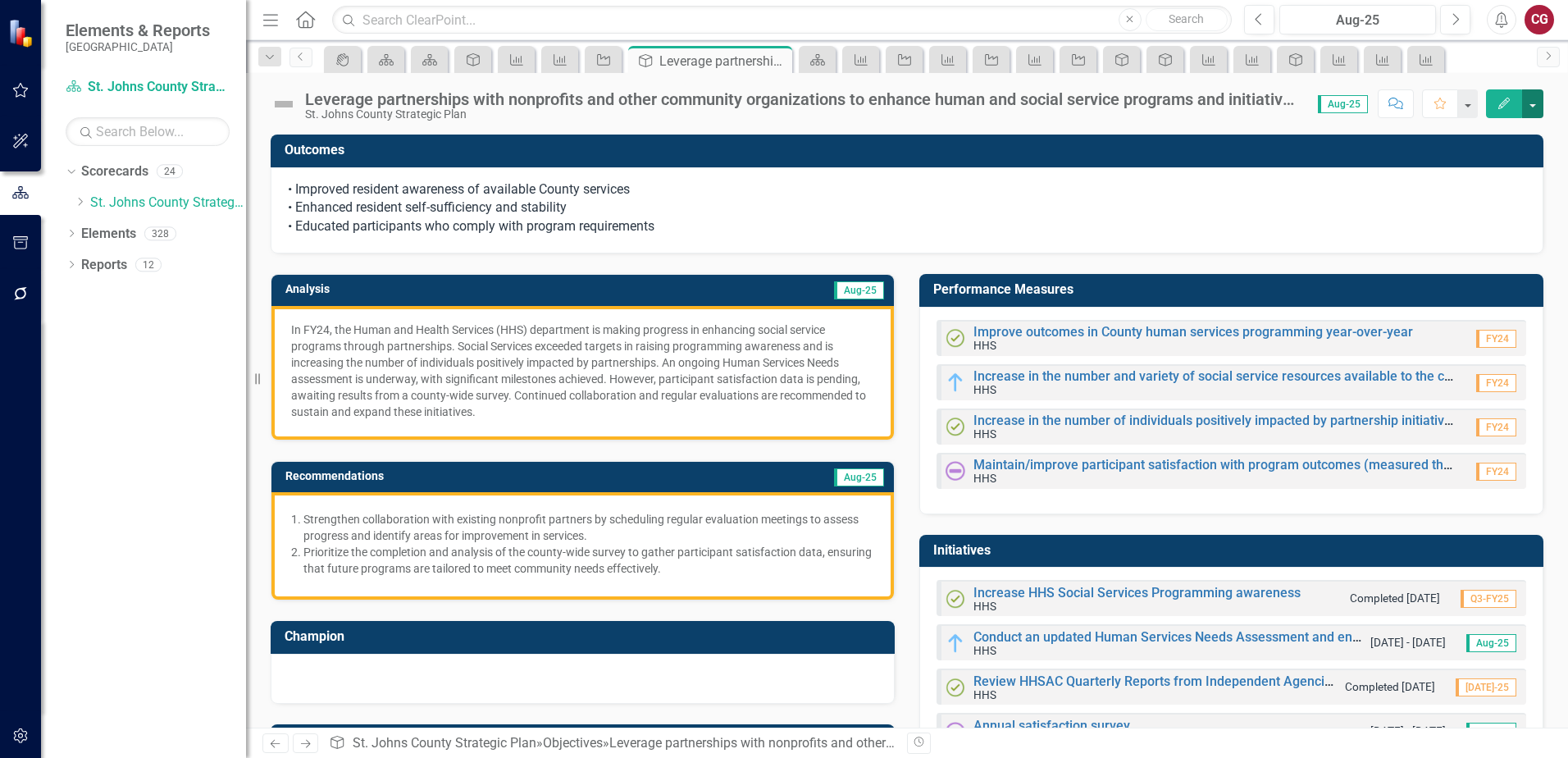
click at [1532, 110] on button "button" at bounding box center [1533, 104] width 22 height 28
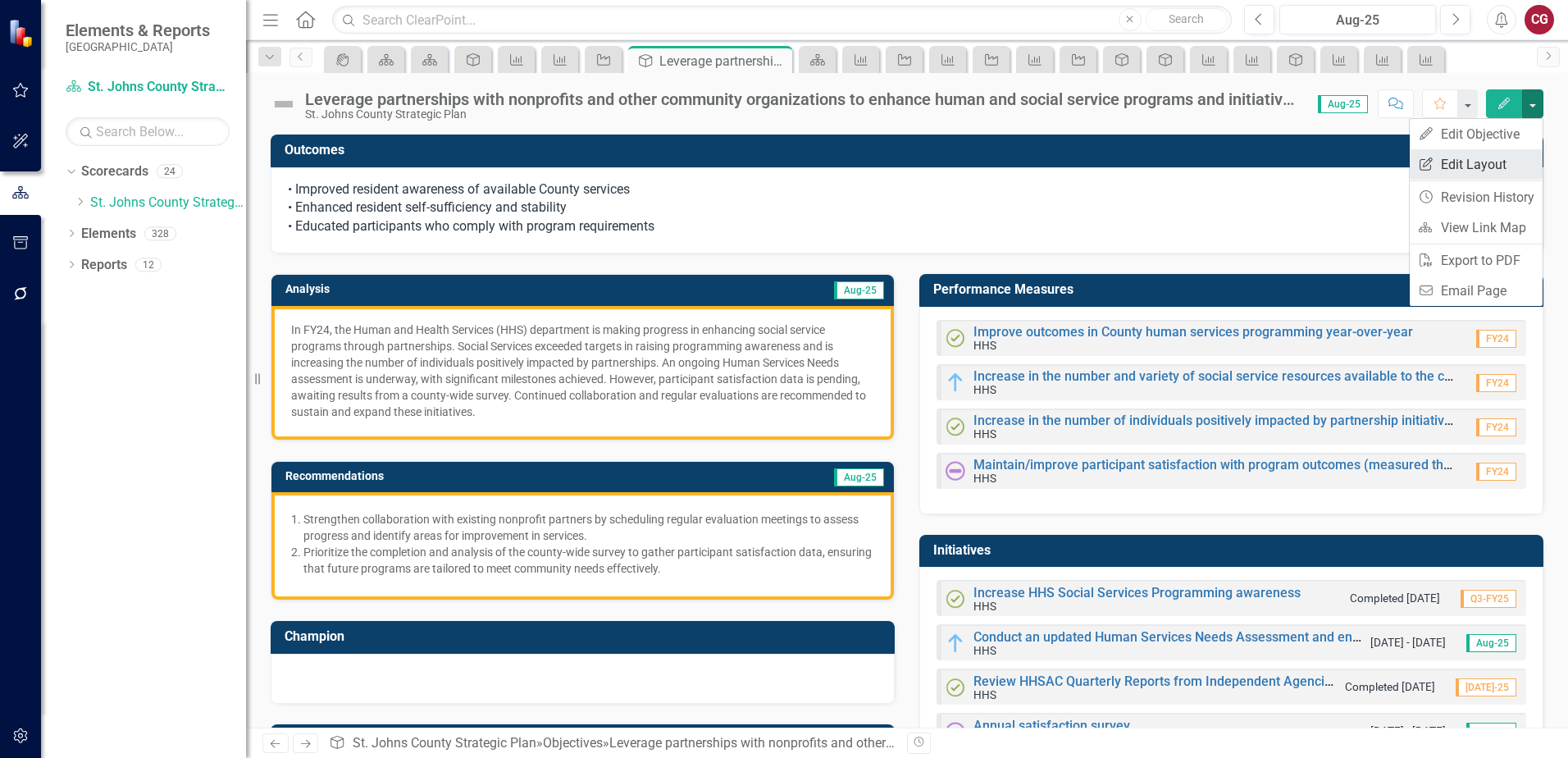
click at [1486, 162] on link "Edit Report Edit Layout" at bounding box center [1476, 164] width 133 height 30
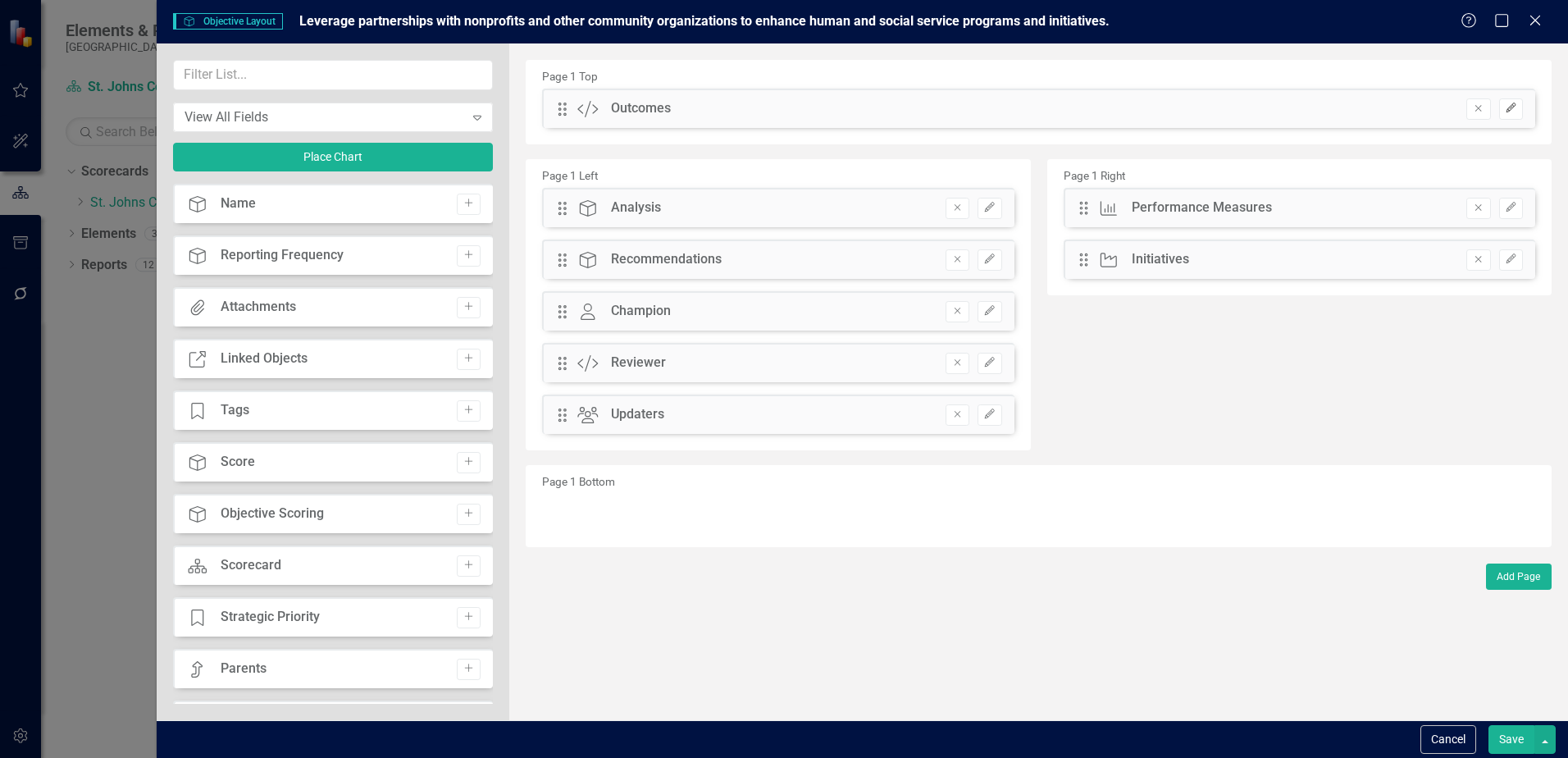
click at [1510, 110] on icon "button" at bounding box center [1510, 109] width 9 height 9
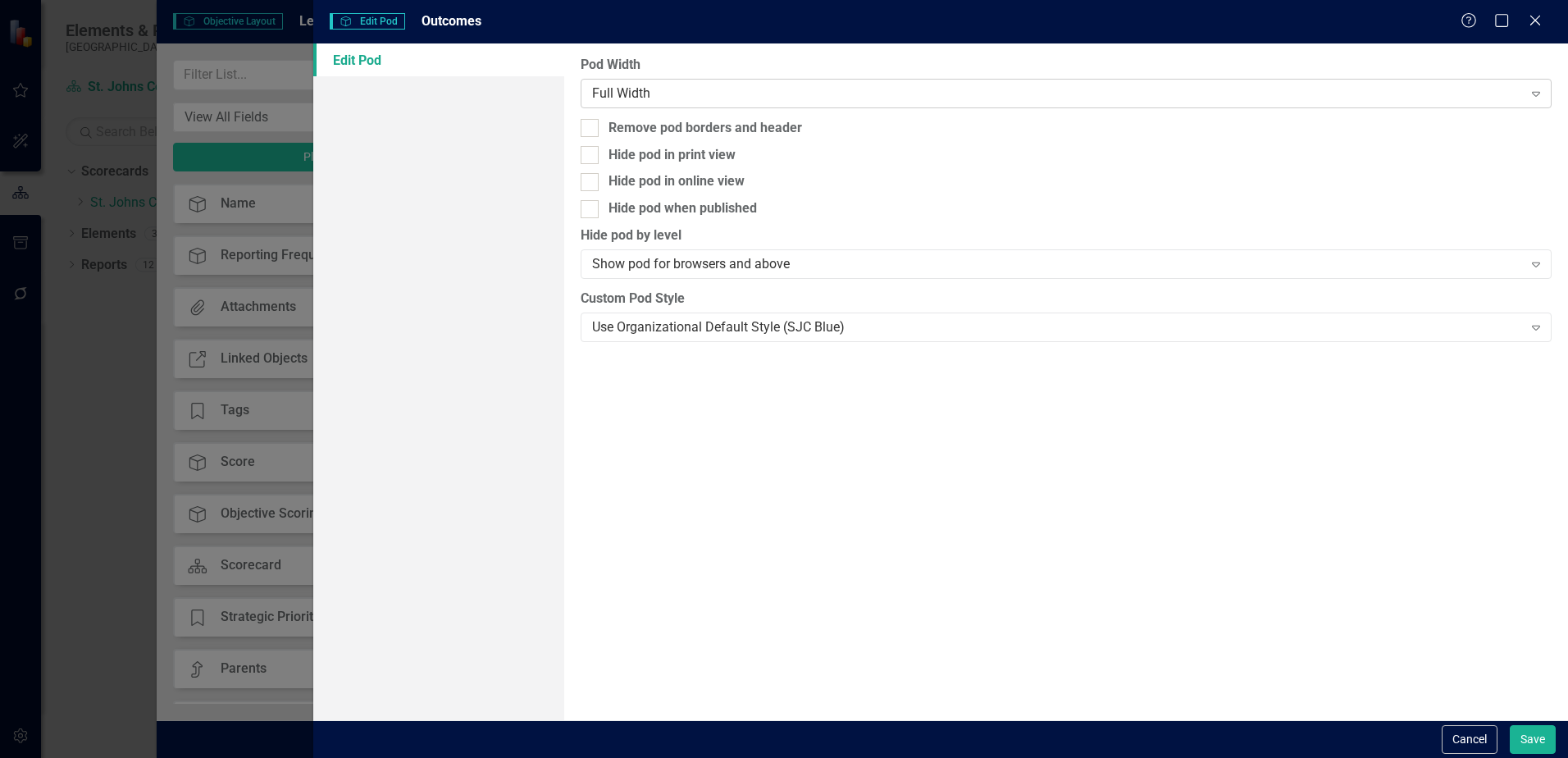
click at [631, 97] on div "Full Width" at bounding box center [1058, 93] width 930 height 19
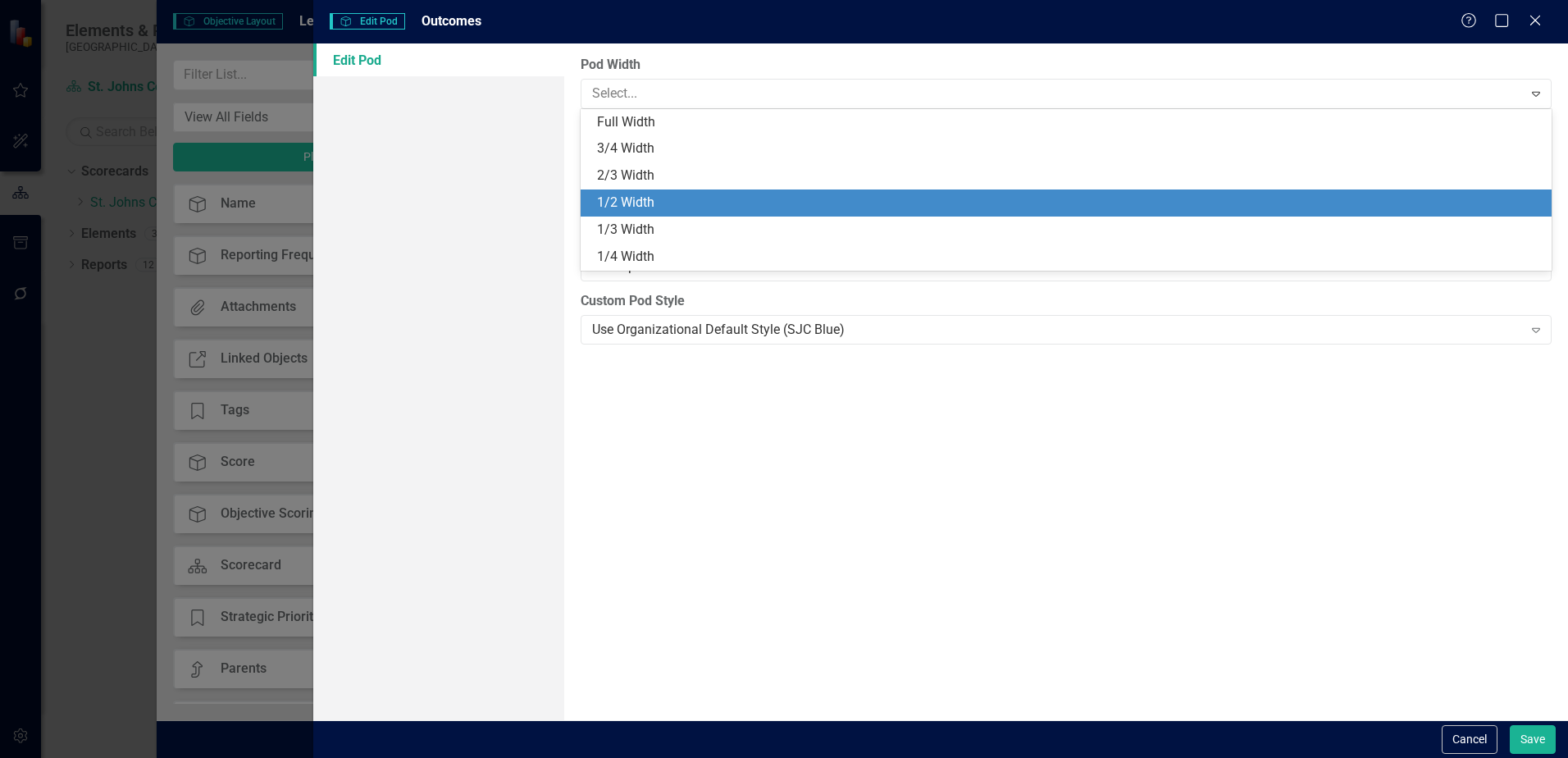
click at [625, 199] on div "1/2 Width" at bounding box center [1070, 203] width 945 height 19
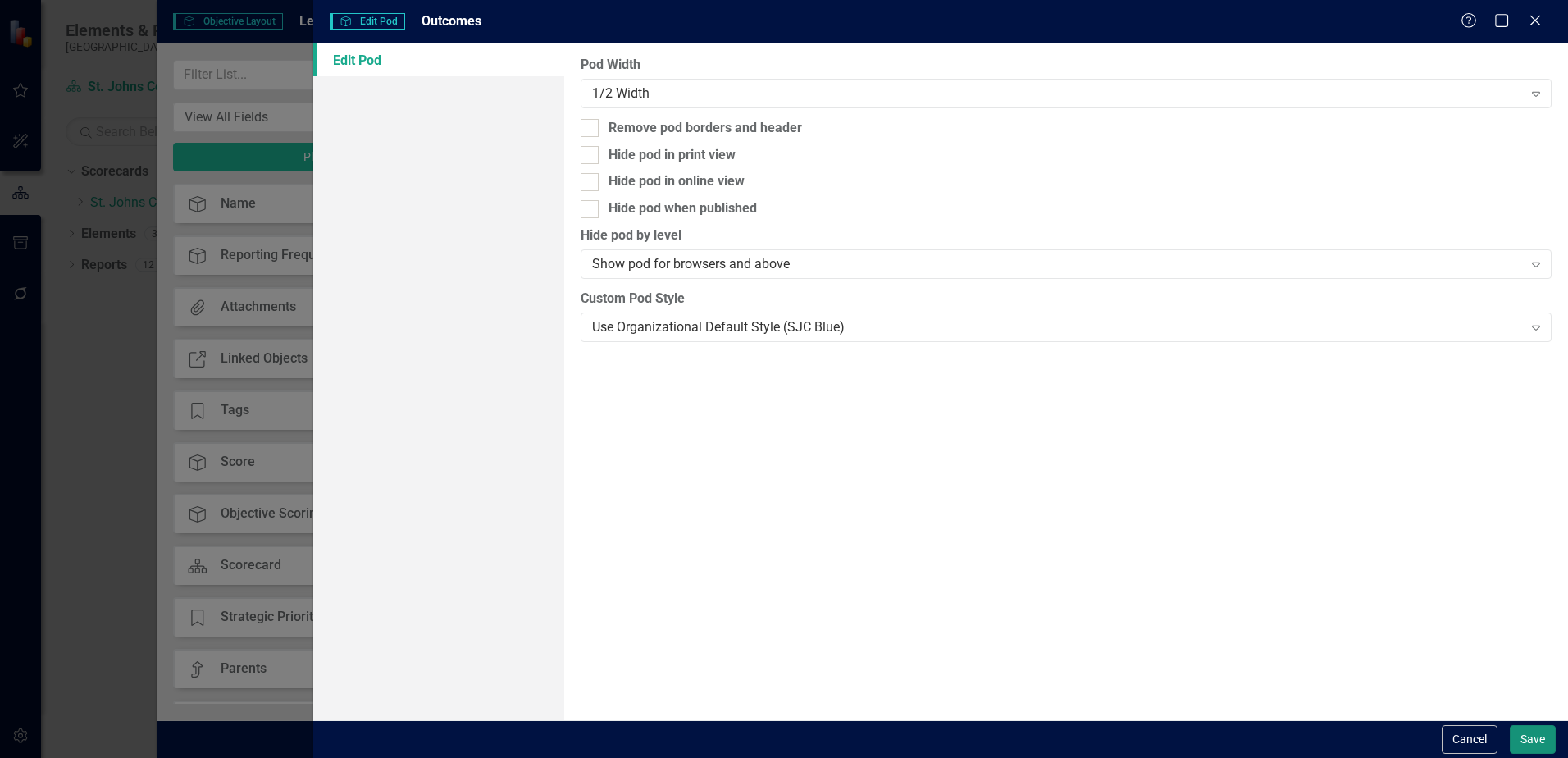
click at [1539, 751] on button "Save" at bounding box center [1533, 740] width 46 height 28
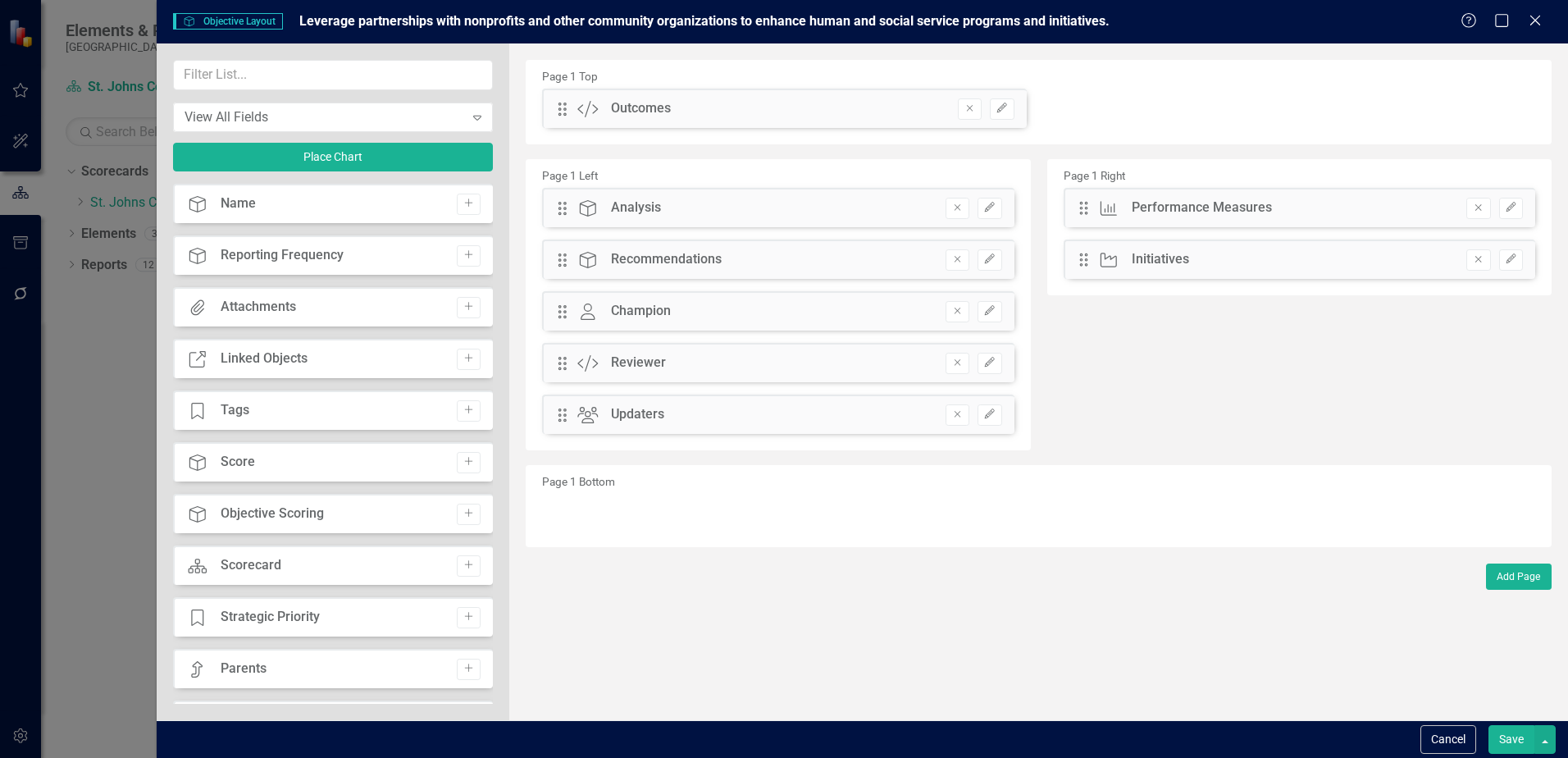
click at [1515, 736] on button "Save" at bounding box center [1511, 740] width 46 height 28
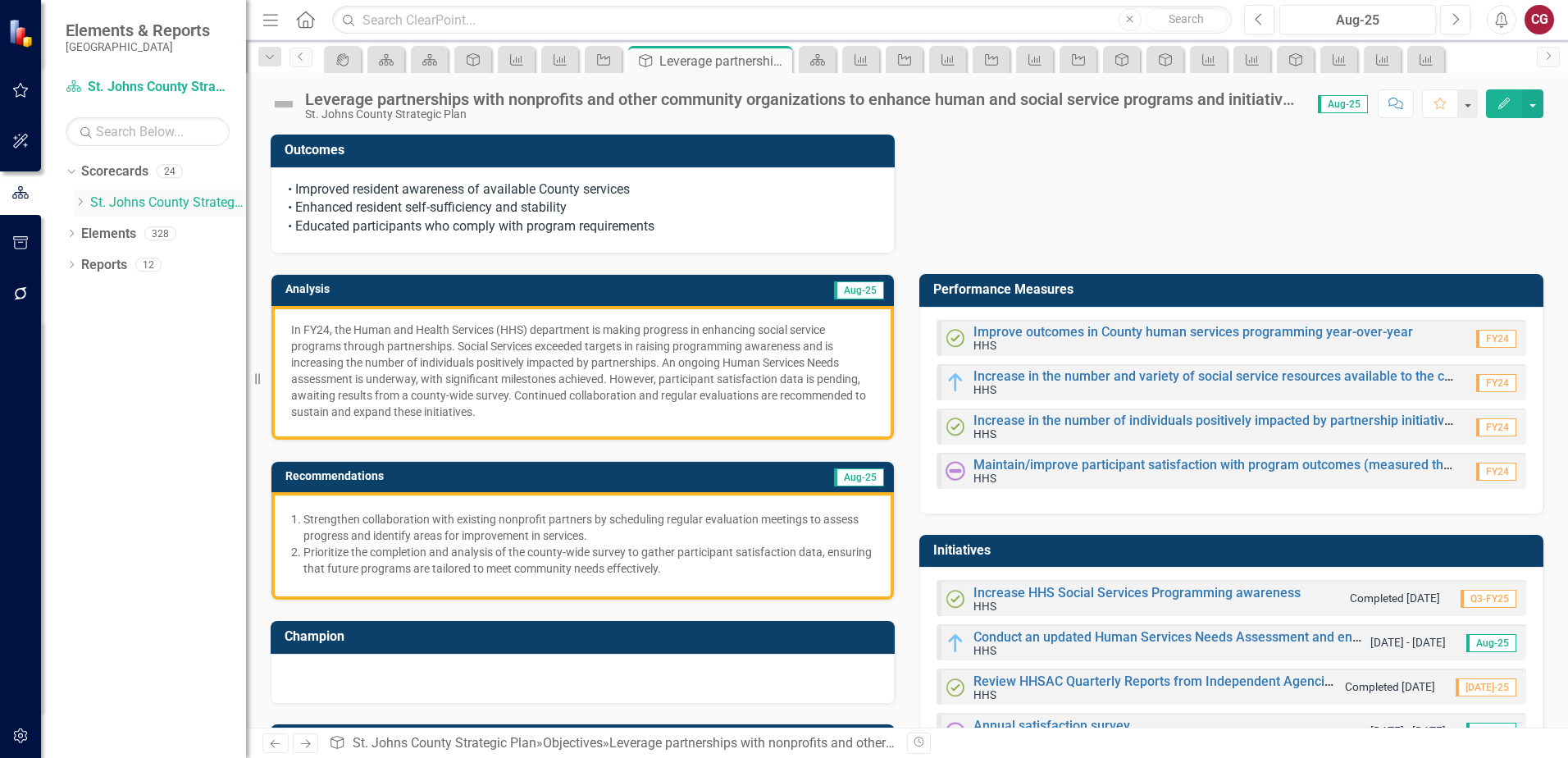
click at [104, 198] on link "St. Johns County Strategic Plan" at bounding box center [168, 203] width 156 height 19
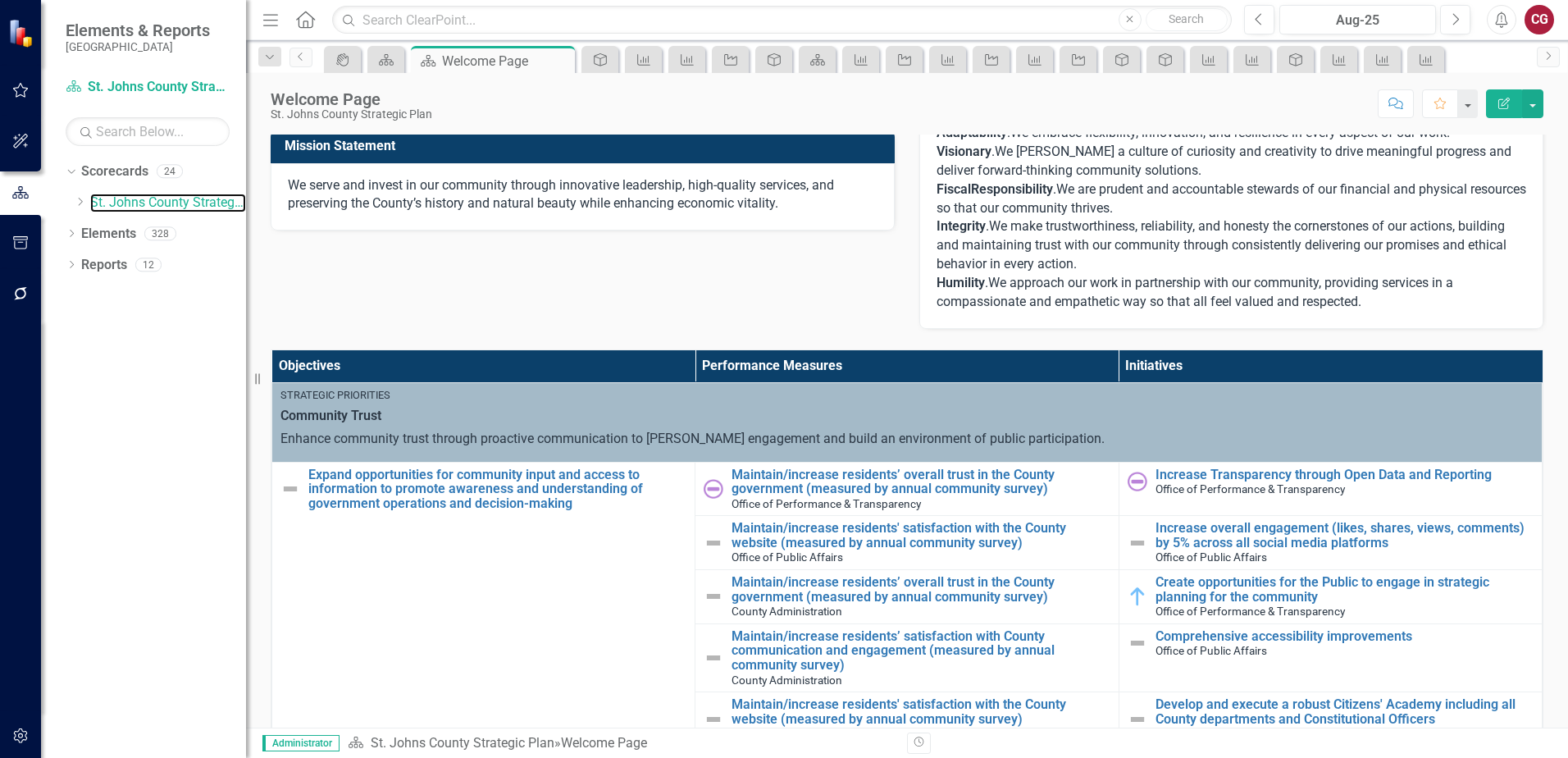
scroll to position [493, 0]
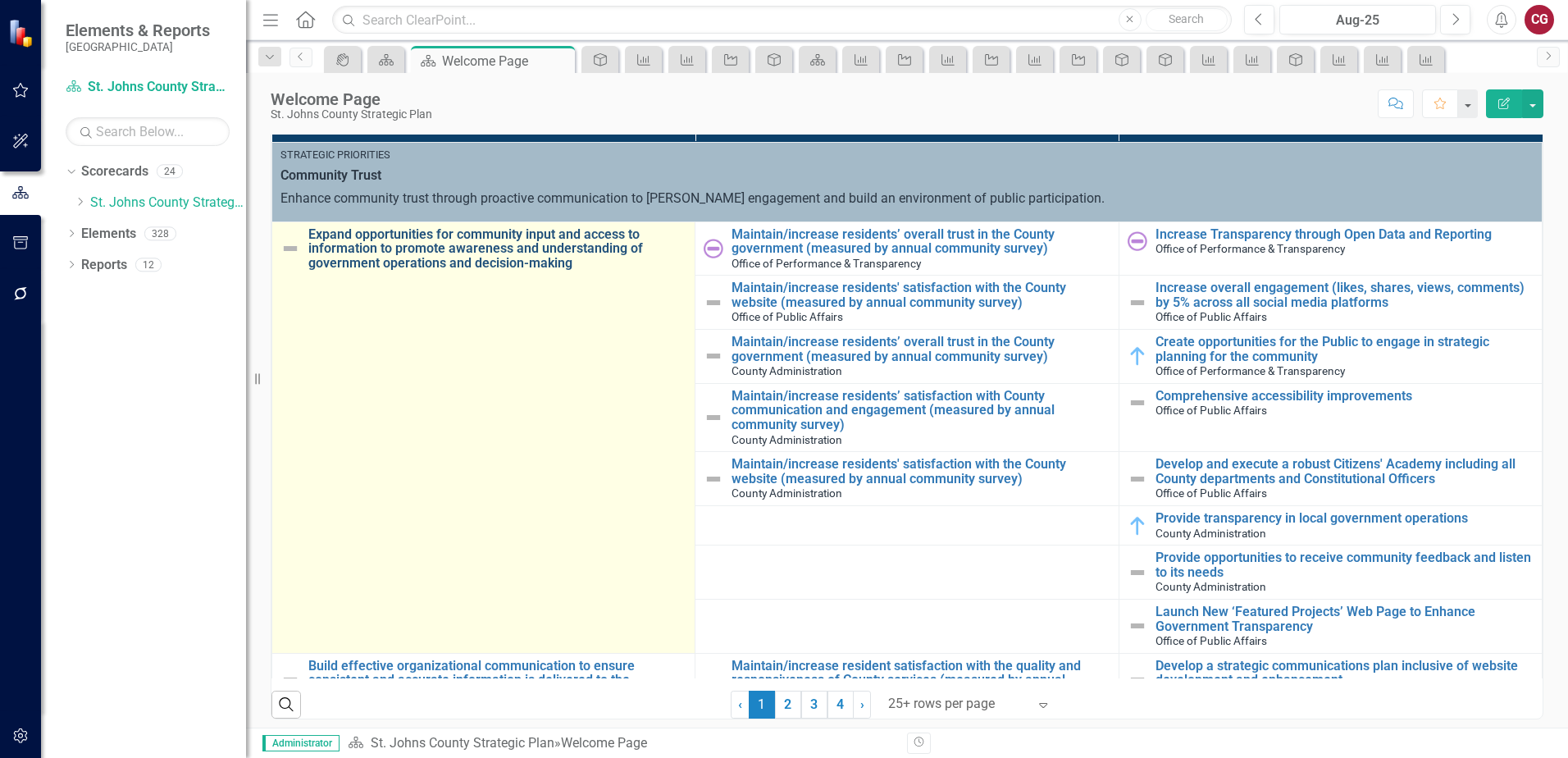
click at [493, 251] on link "Expand opportunities for community input and access to information to promote a…" at bounding box center [497, 249] width 378 height 43
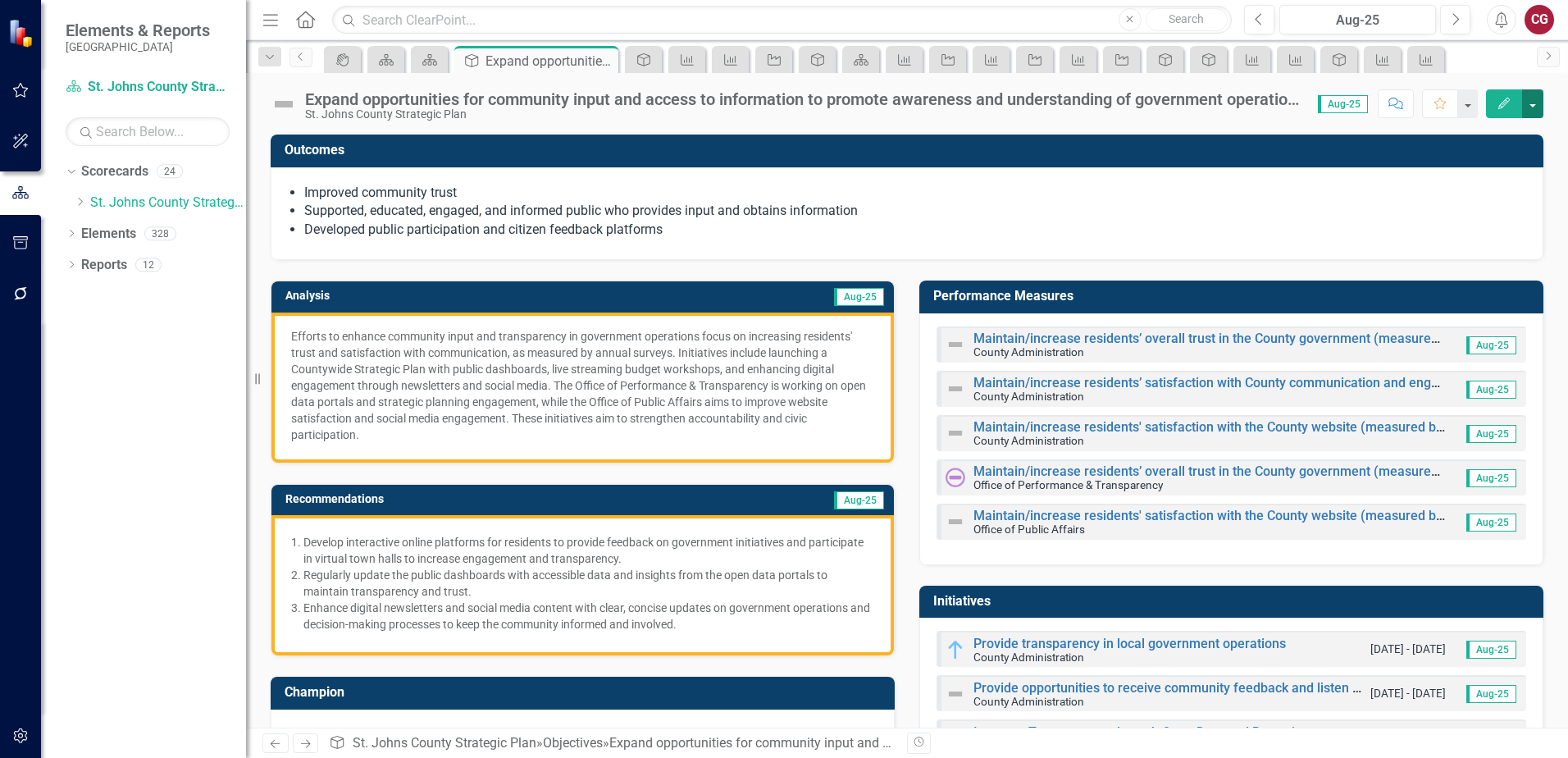
click at [1537, 110] on button "button" at bounding box center [1533, 104] width 22 height 28
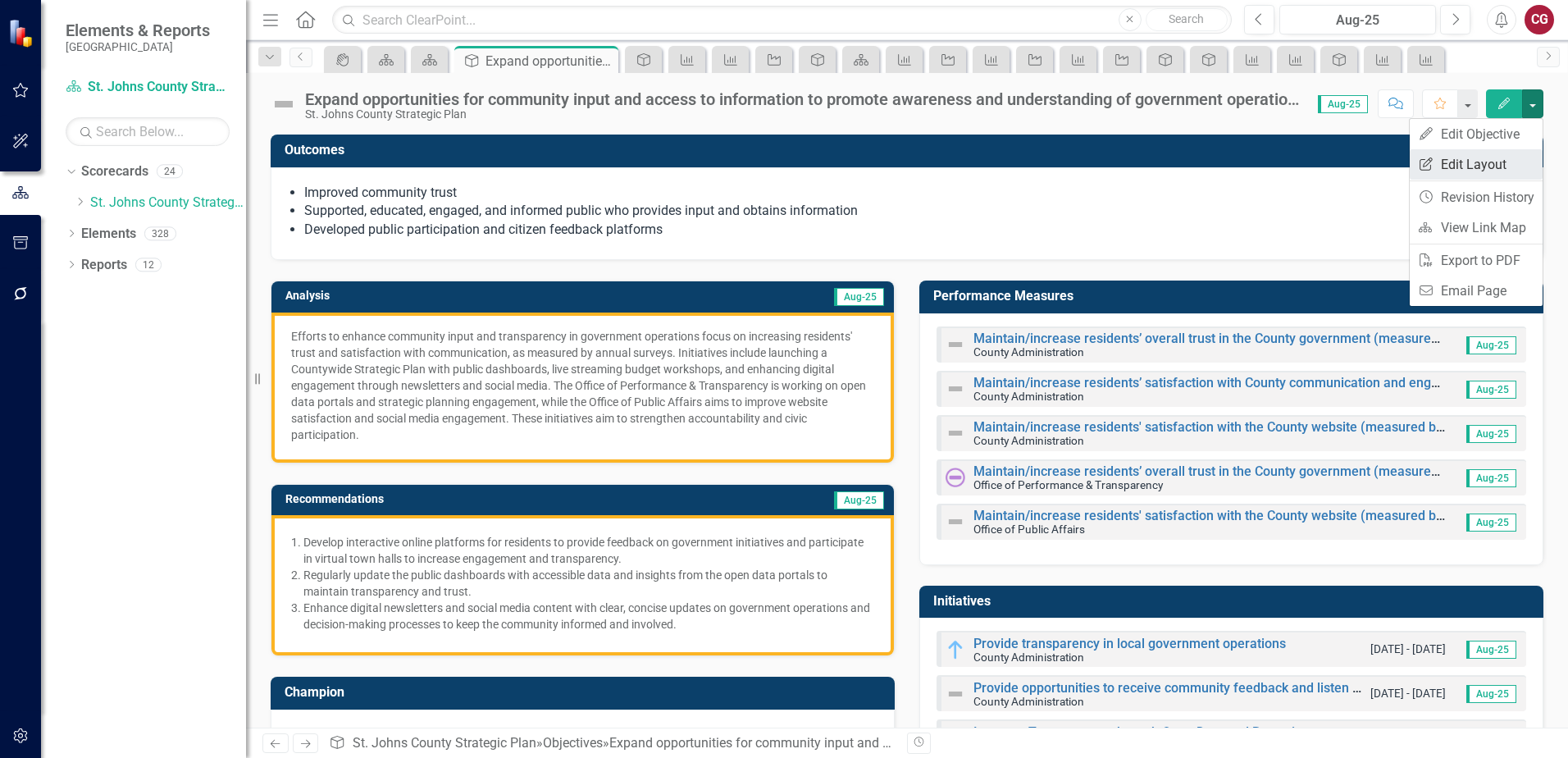
click at [1485, 170] on link "Edit Report Edit Layout" at bounding box center [1476, 164] width 133 height 30
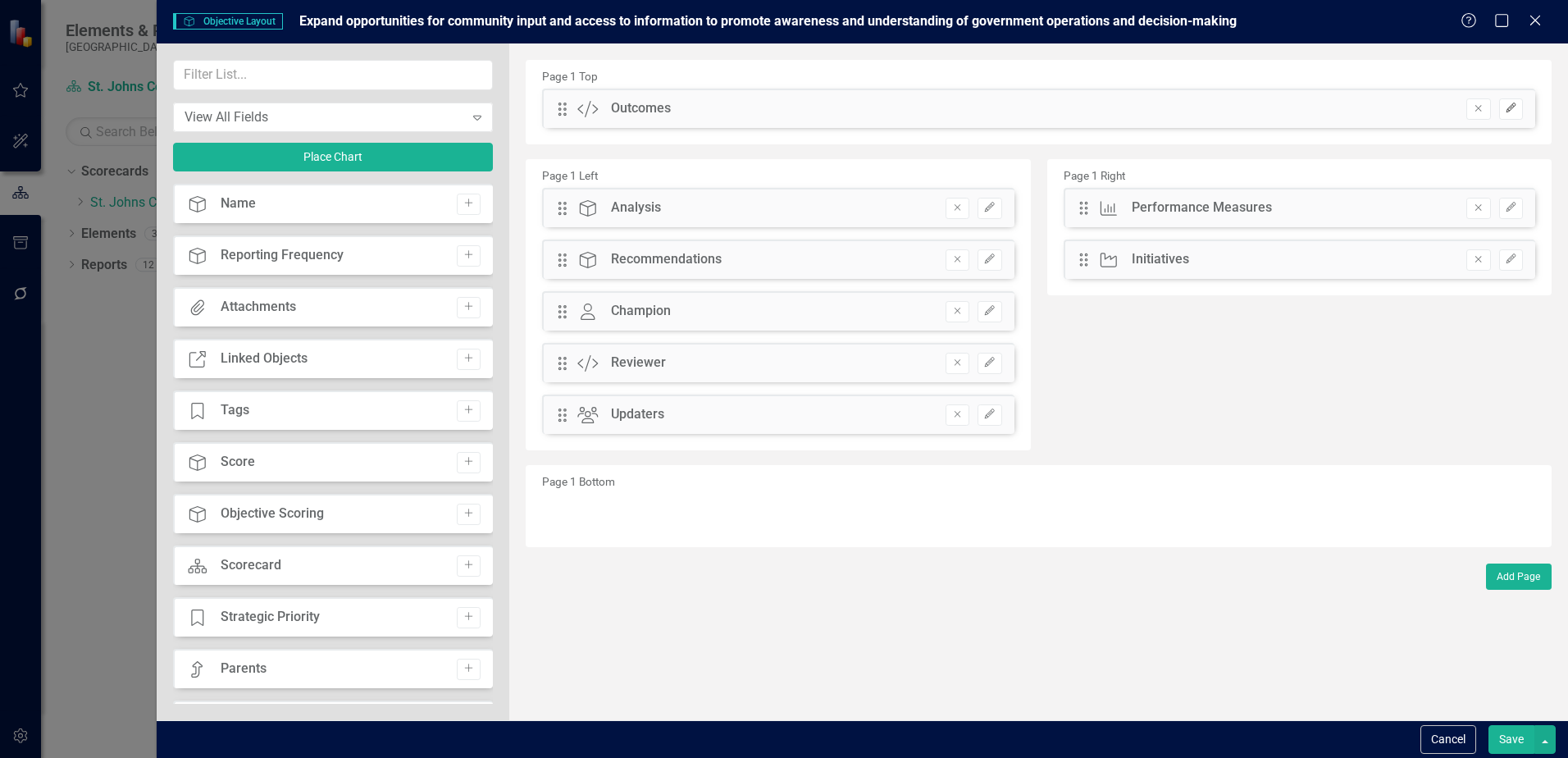
click at [1511, 113] on icon "Edit" at bounding box center [1510, 109] width 12 height 9
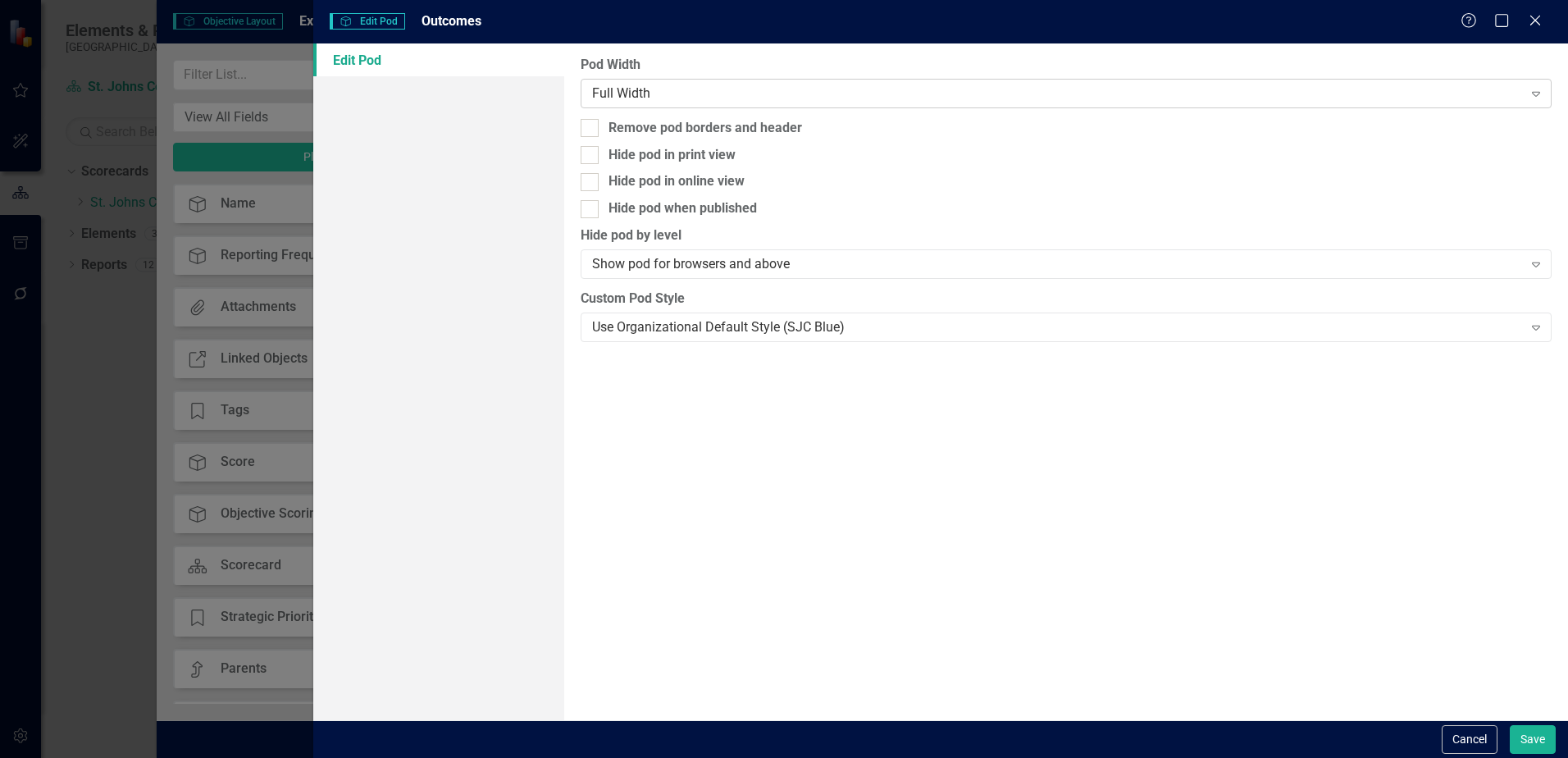
click at [709, 93] on div "Full Width" at bounding box center [1058, 93] width 930 height 19
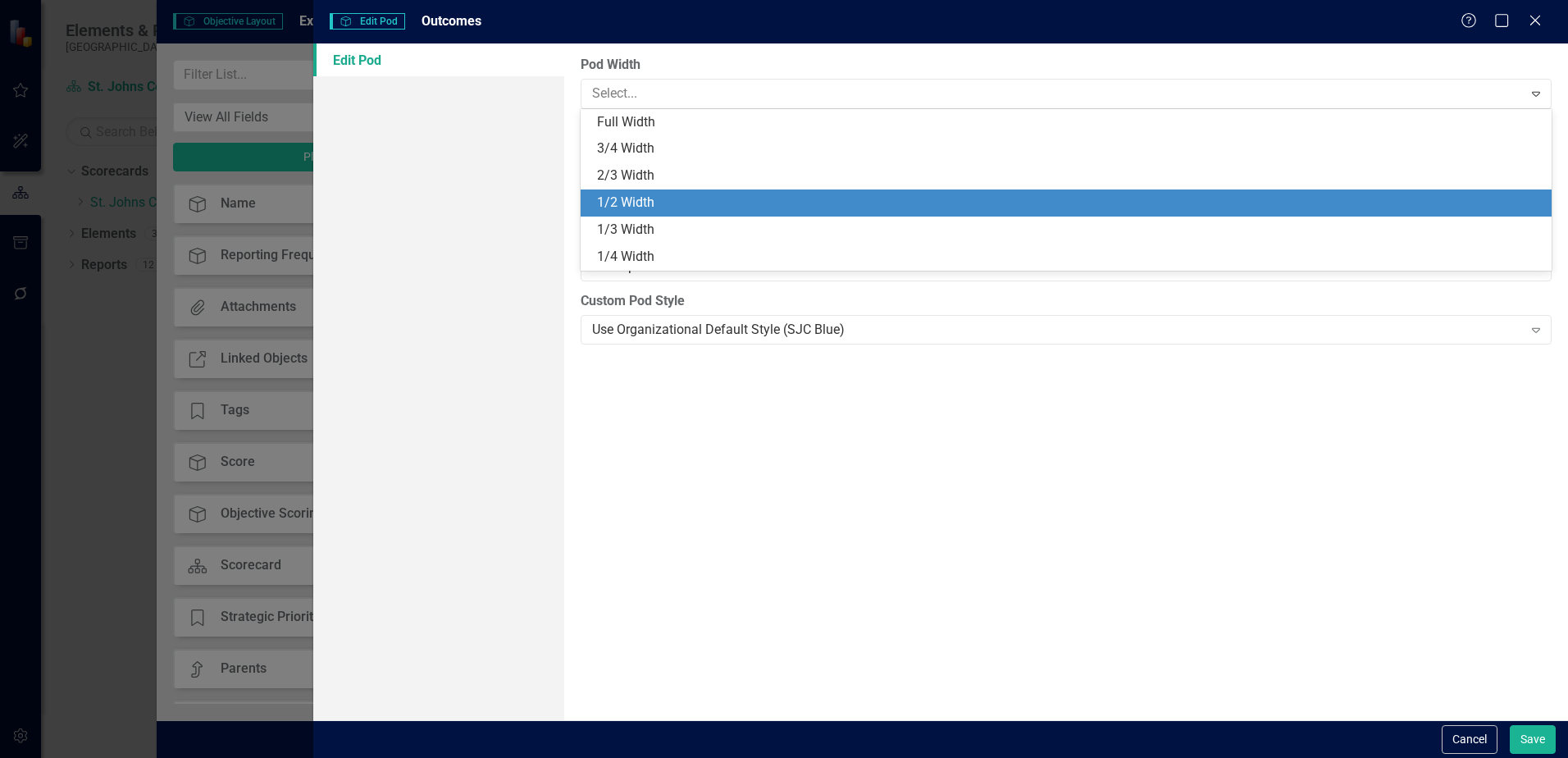
click at [659, 192] on div "1/2 Width" at bounding box center [1066, 203] width 971 height 27
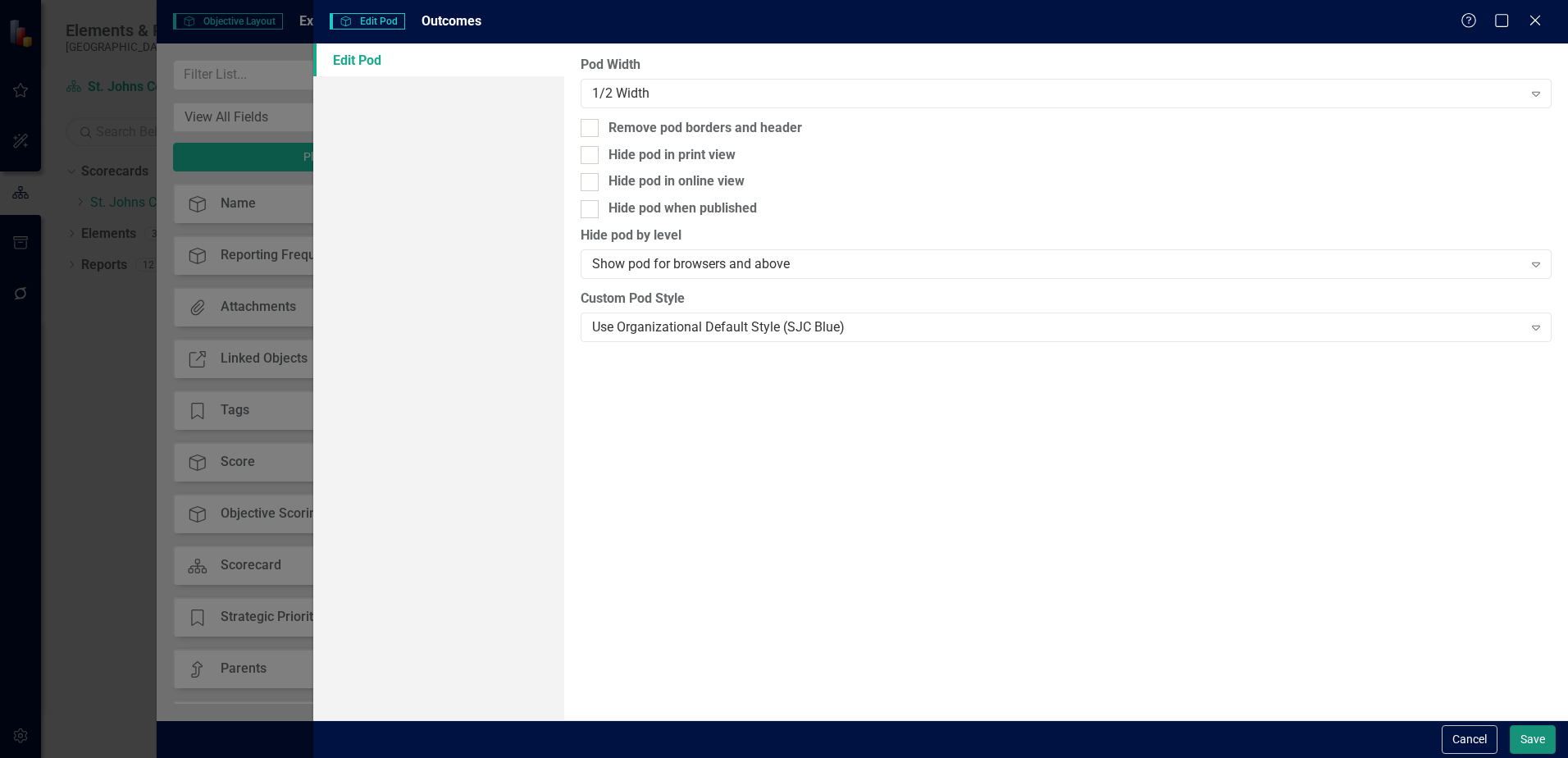
click at [1526, 739] on button "Save" at bounding box center [1533, 740] width 46 height 28
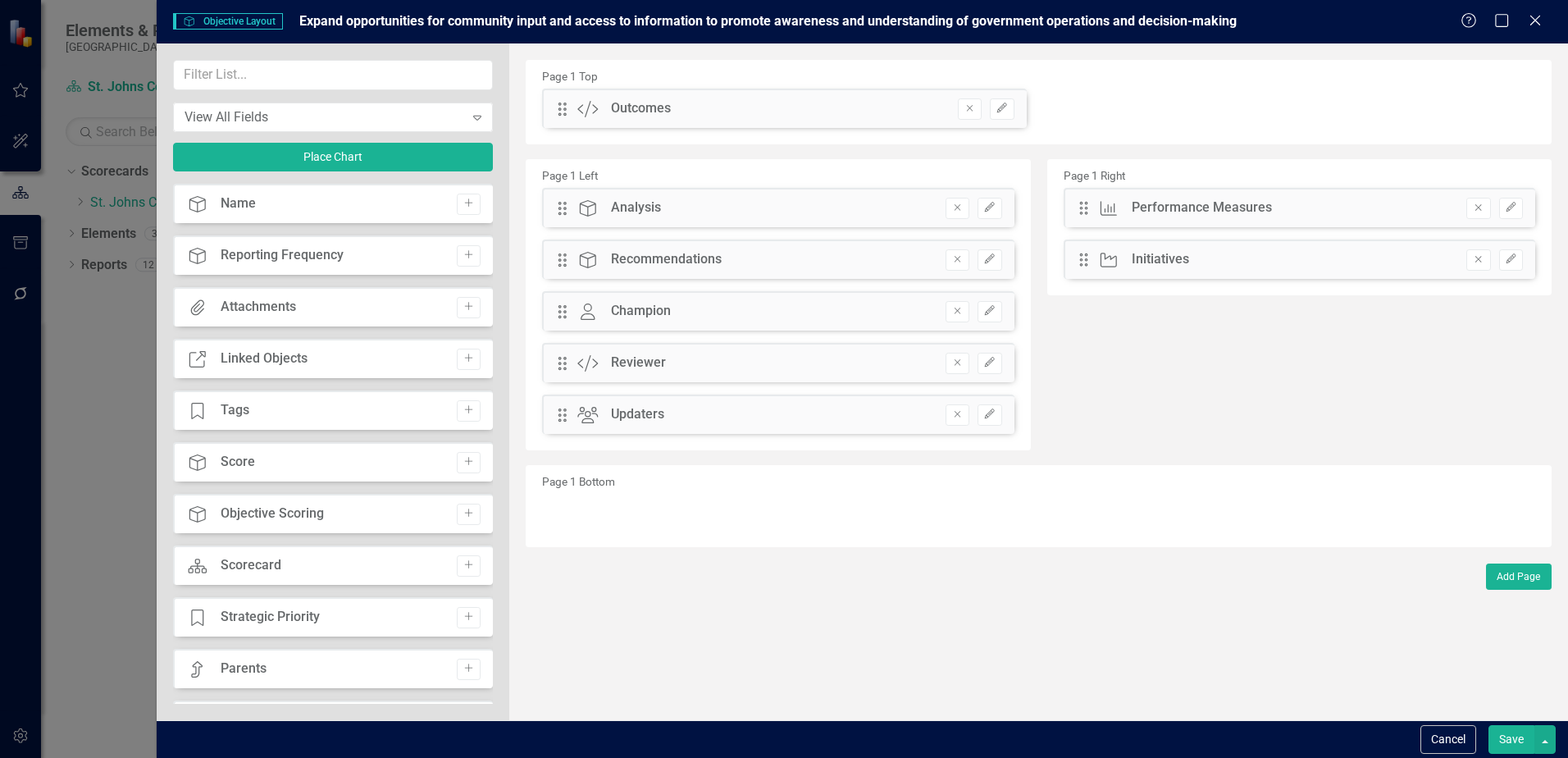
click at [1531, 750] on button "Save" at bounding box center [1511, 740] width 46 height 28
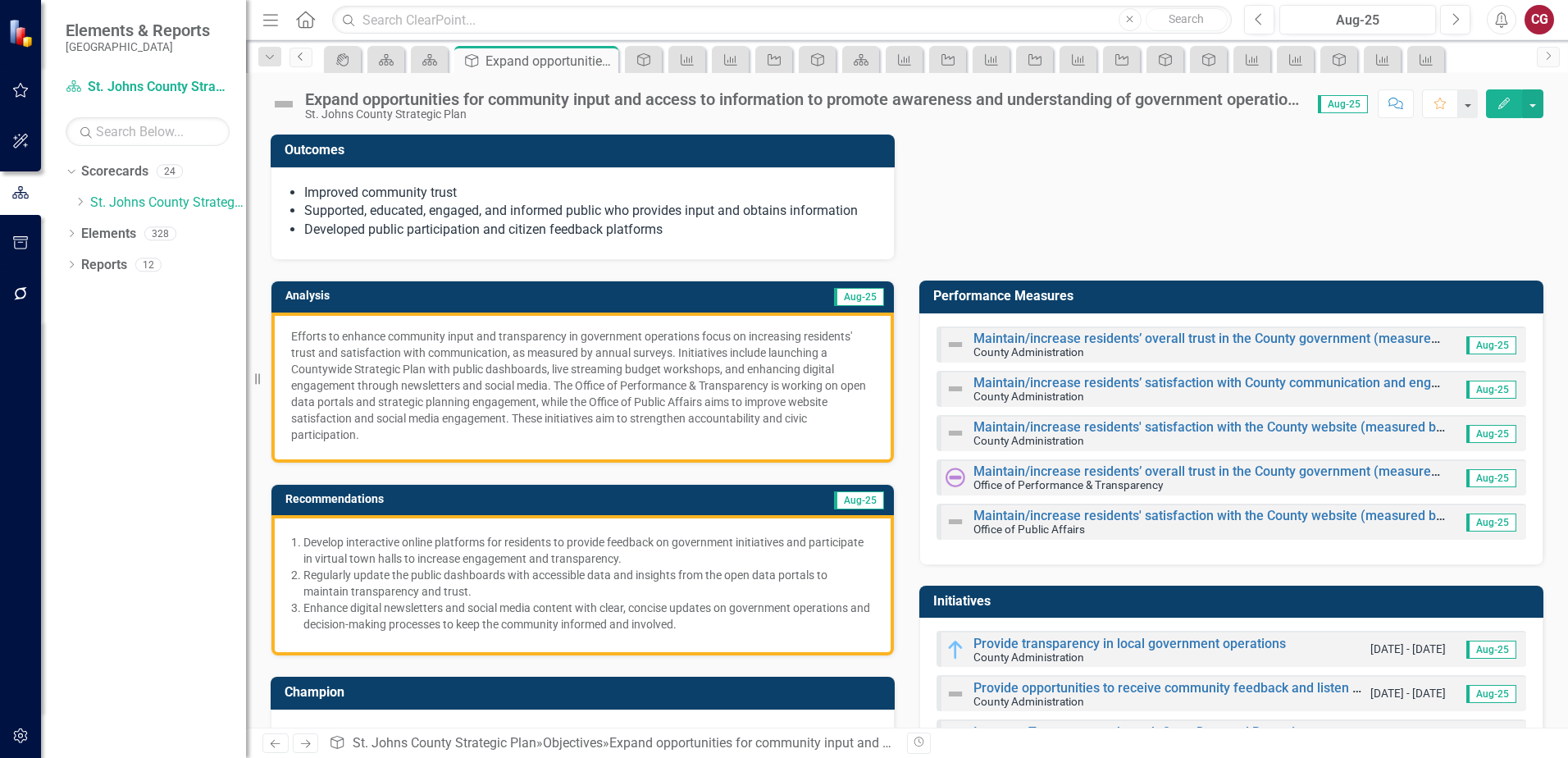
click at [301, 60] on icon "Previous" at bounding box center [301, 57] width 13 height 9
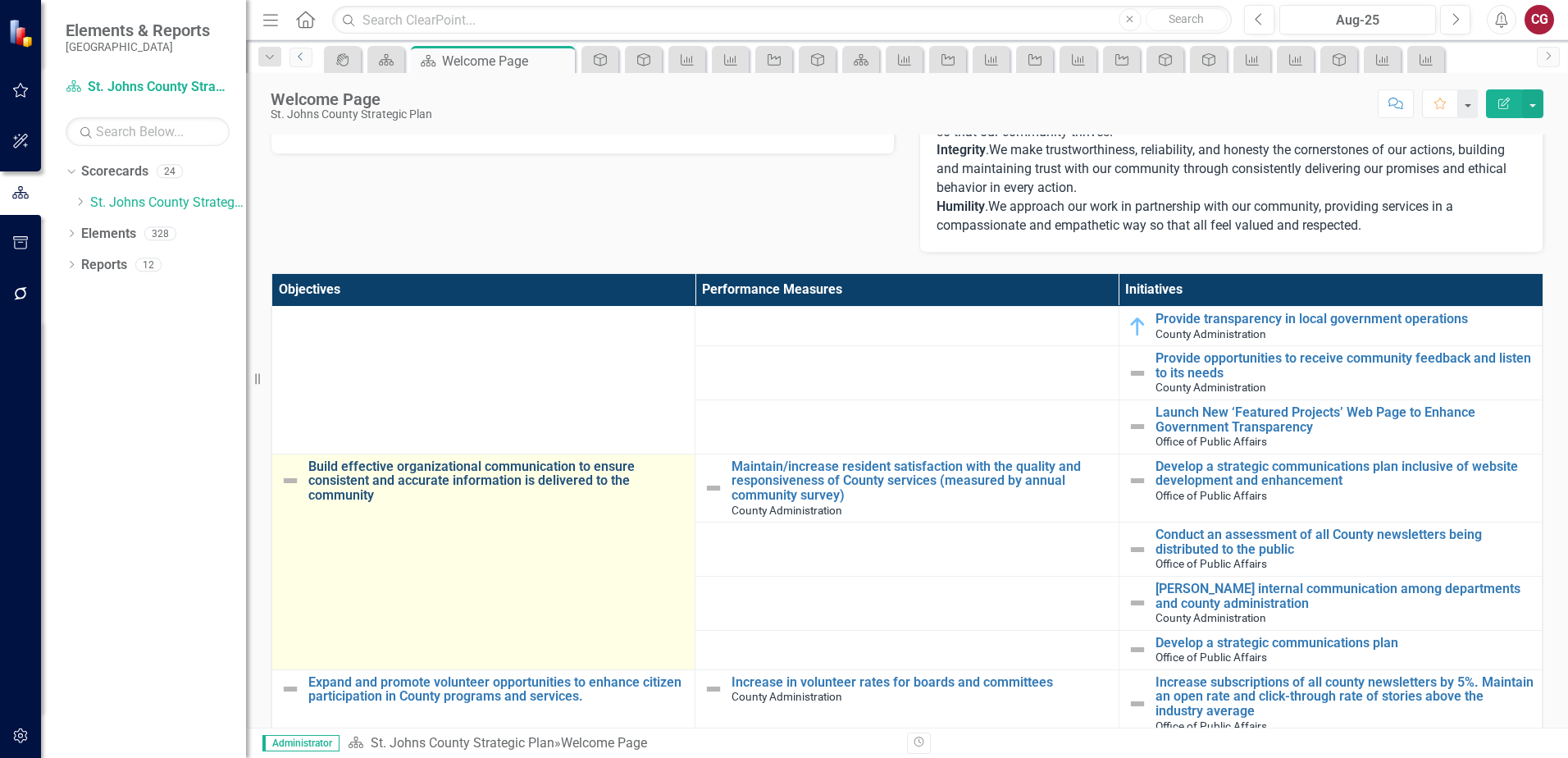
scroll to position [411, 0]
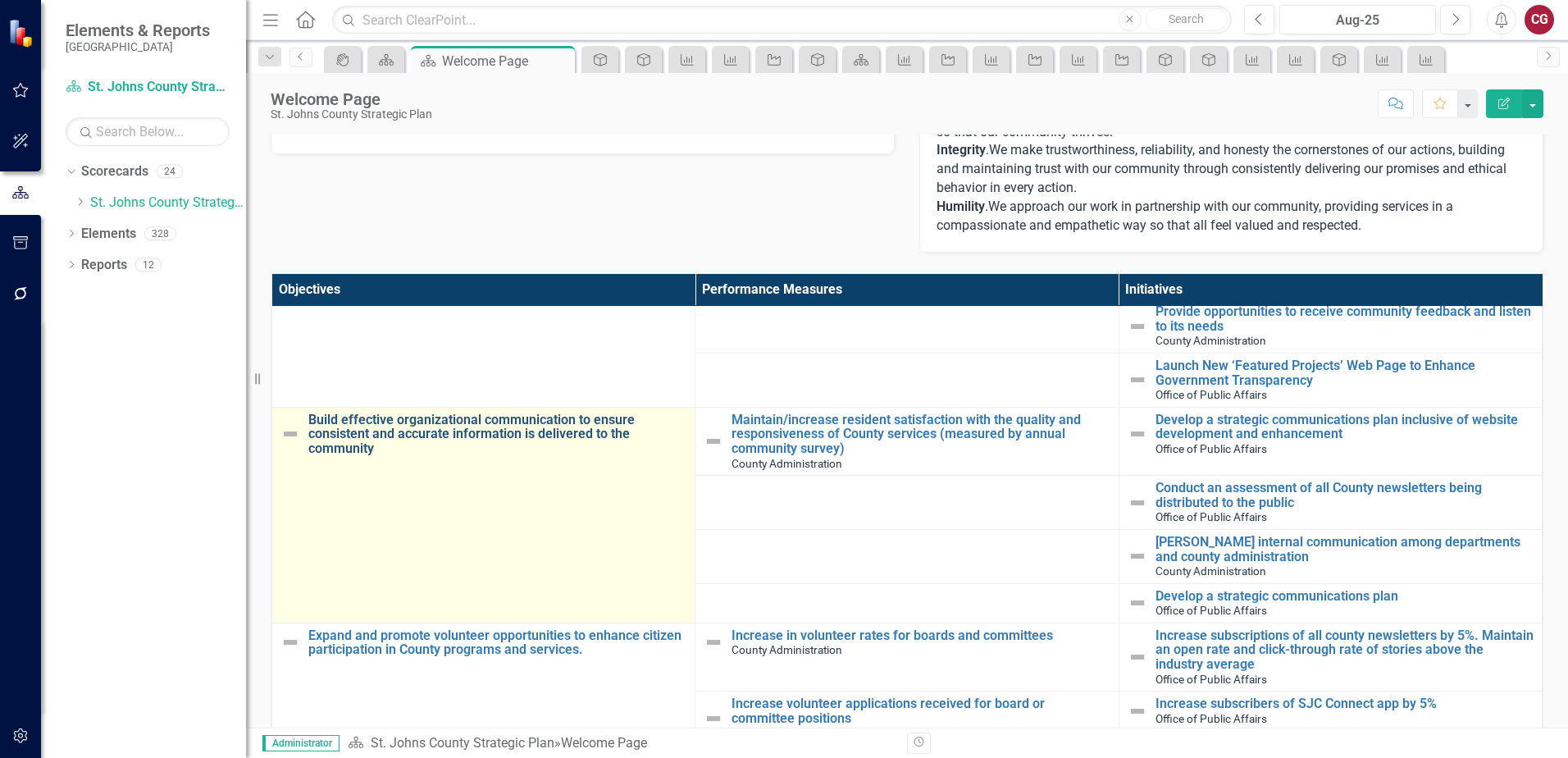
click at [488, 429] on link "Build effective organizational communication to ensure consistent and accurate …" at bounding box center [497, 434] width 378 height 43
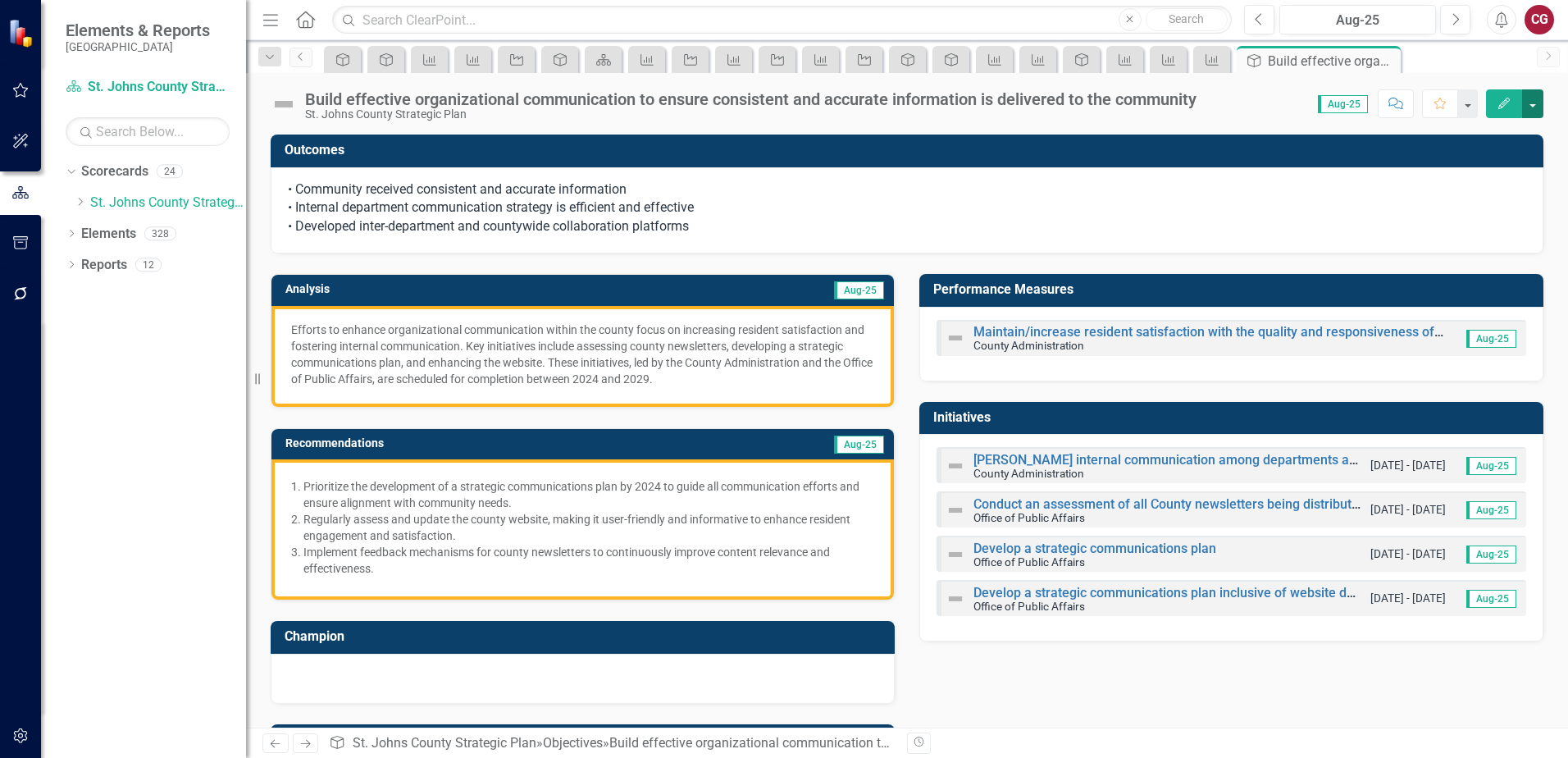
click at [1543, 104] on button "button" at bounding box center [1533, 104] width 22 height 28
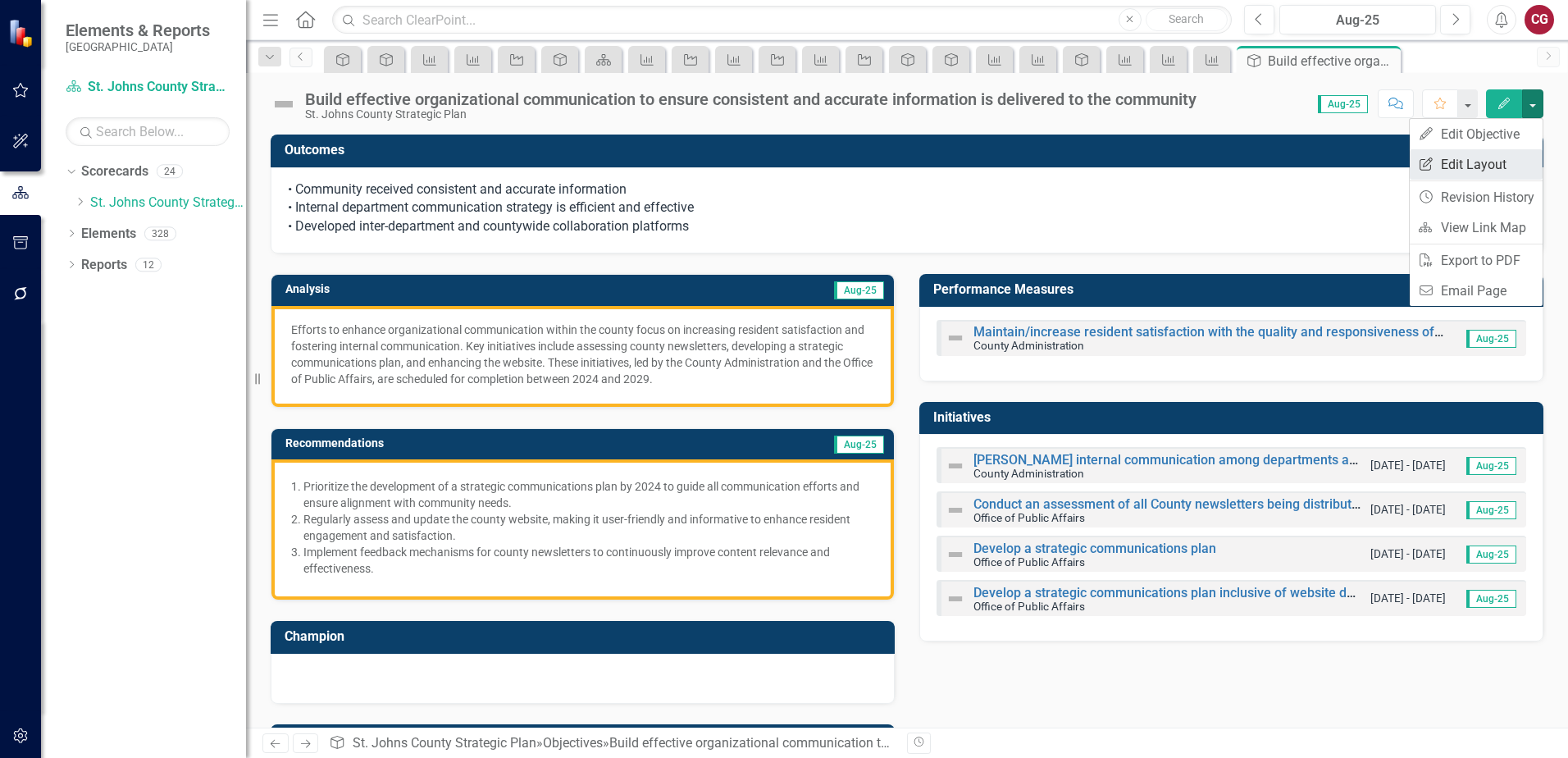
click at [1473, 167] on link "Edit Report Edit Layout" at bounding box center [1476, 164] width 133 height 30
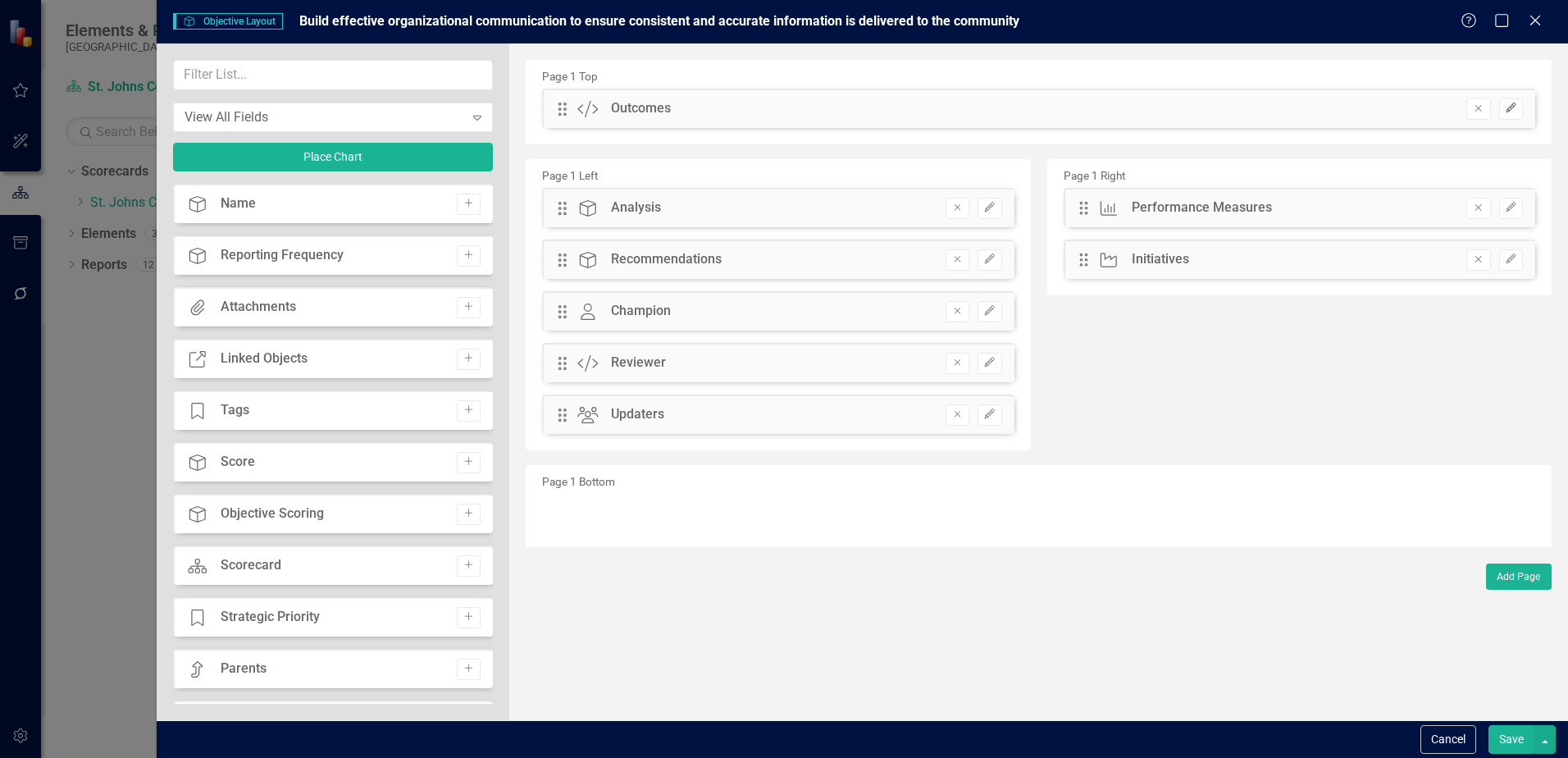
click at [1502, 116] on button "Edit" at bounding box center [1510, 109] width 24 height 22
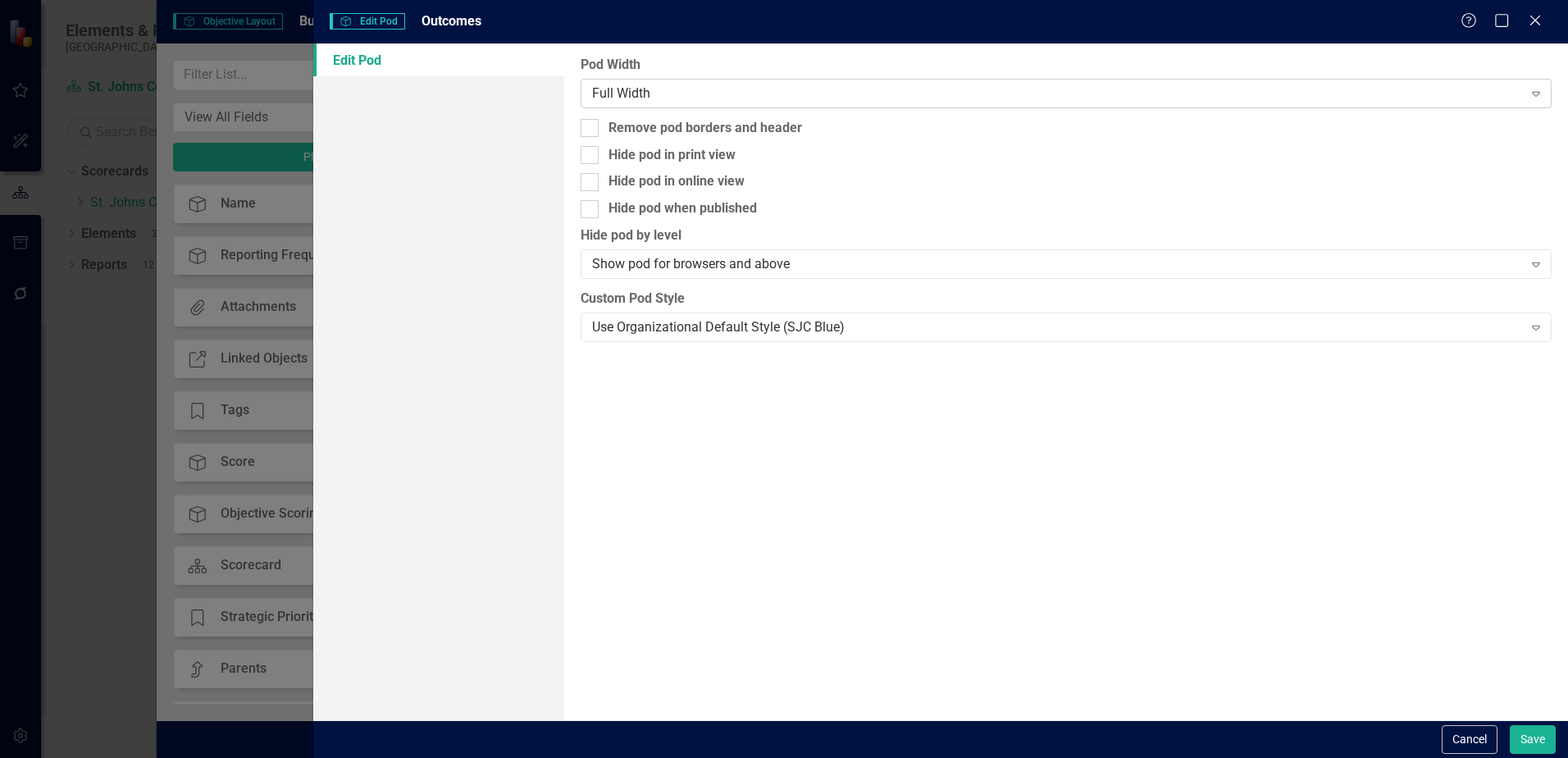
click at [636, 99] on div "Full Width" at bounding box center [1058, 93] width 930 height 19
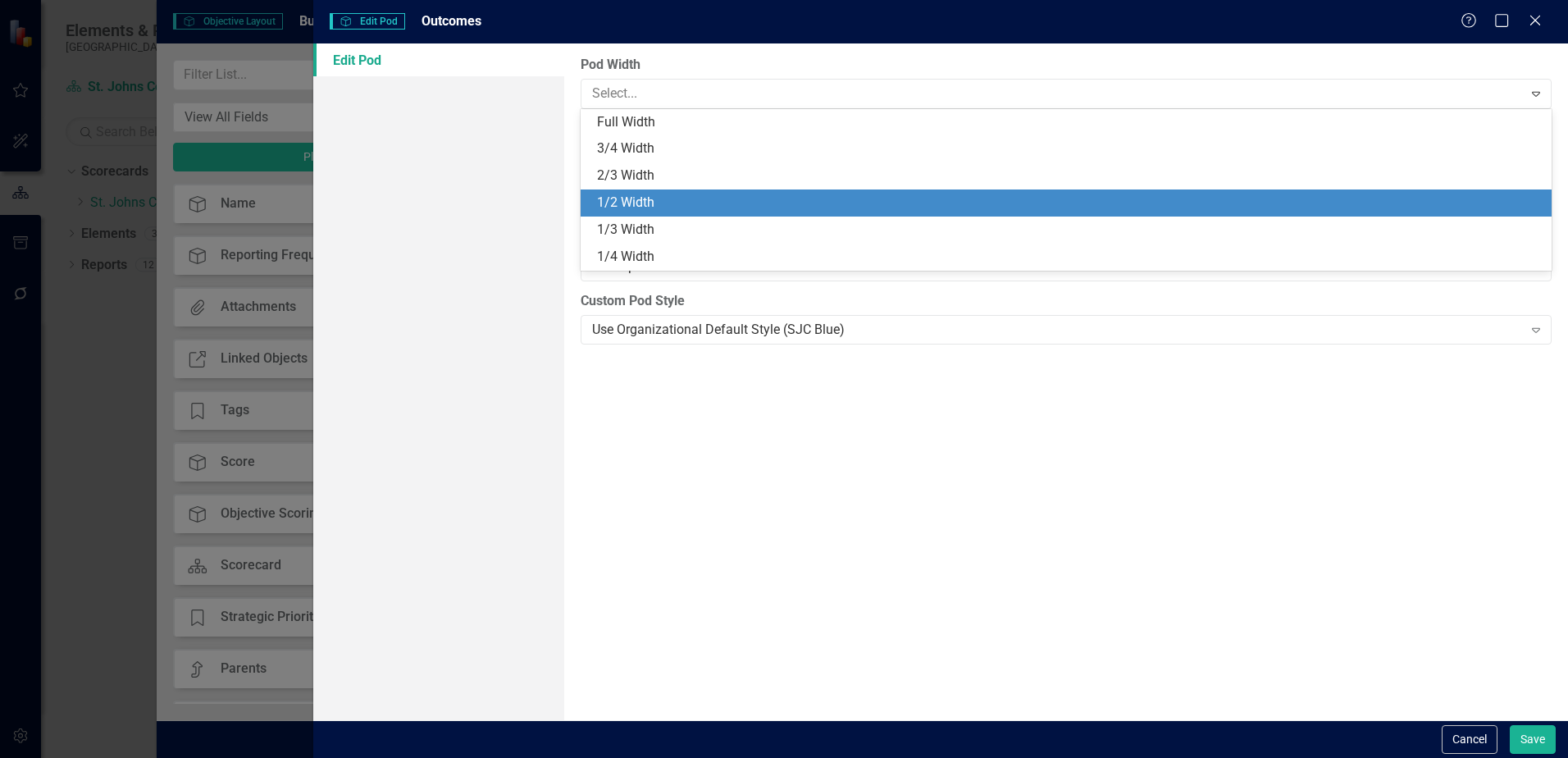
click at [639, 197] on div "1/2 Width" at bounding box center [1070, 203] width 945 height 19
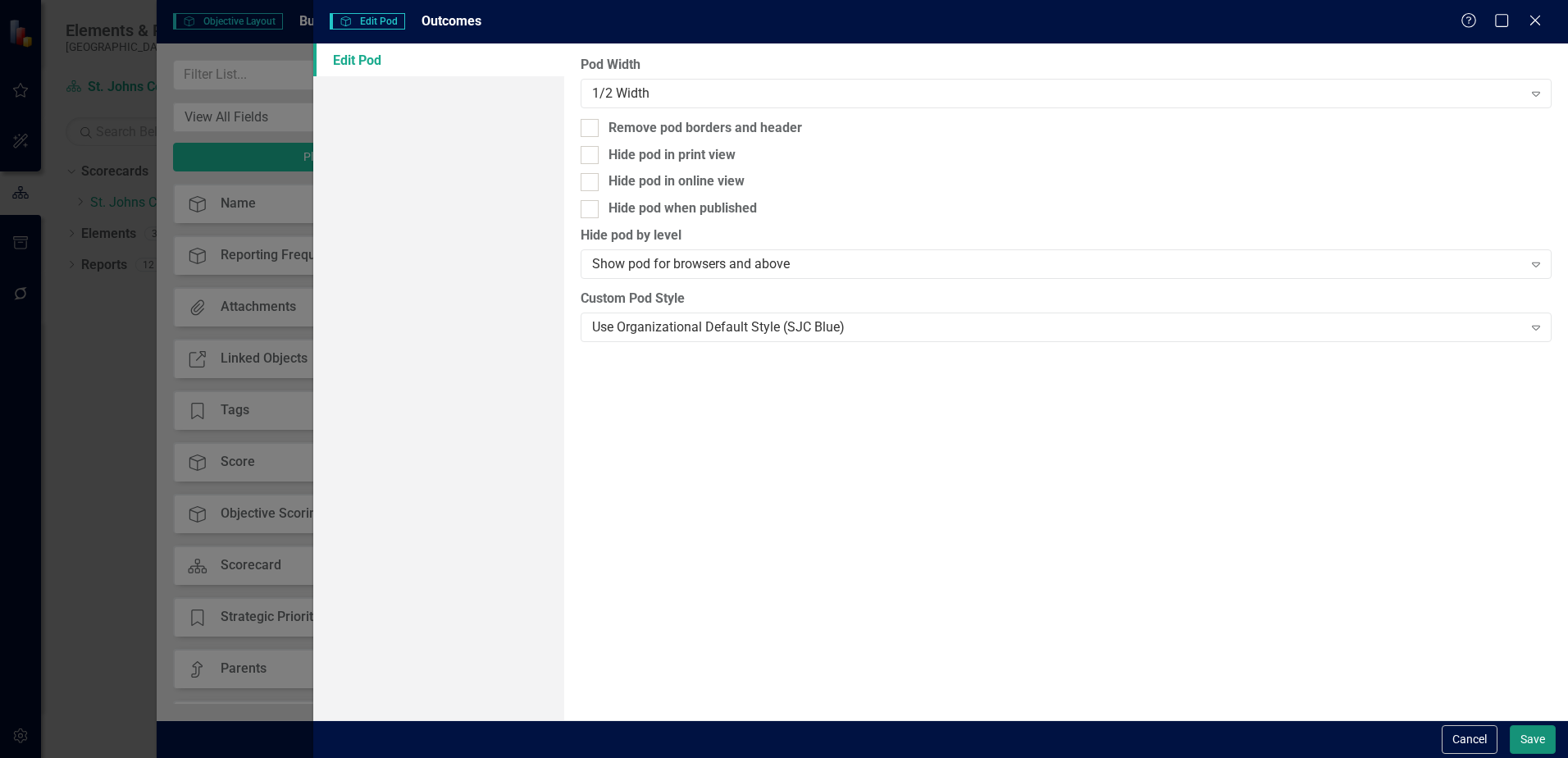
click at [1528, 745] on button "Save" at bounding box center [1533, 740] width 46 height 28
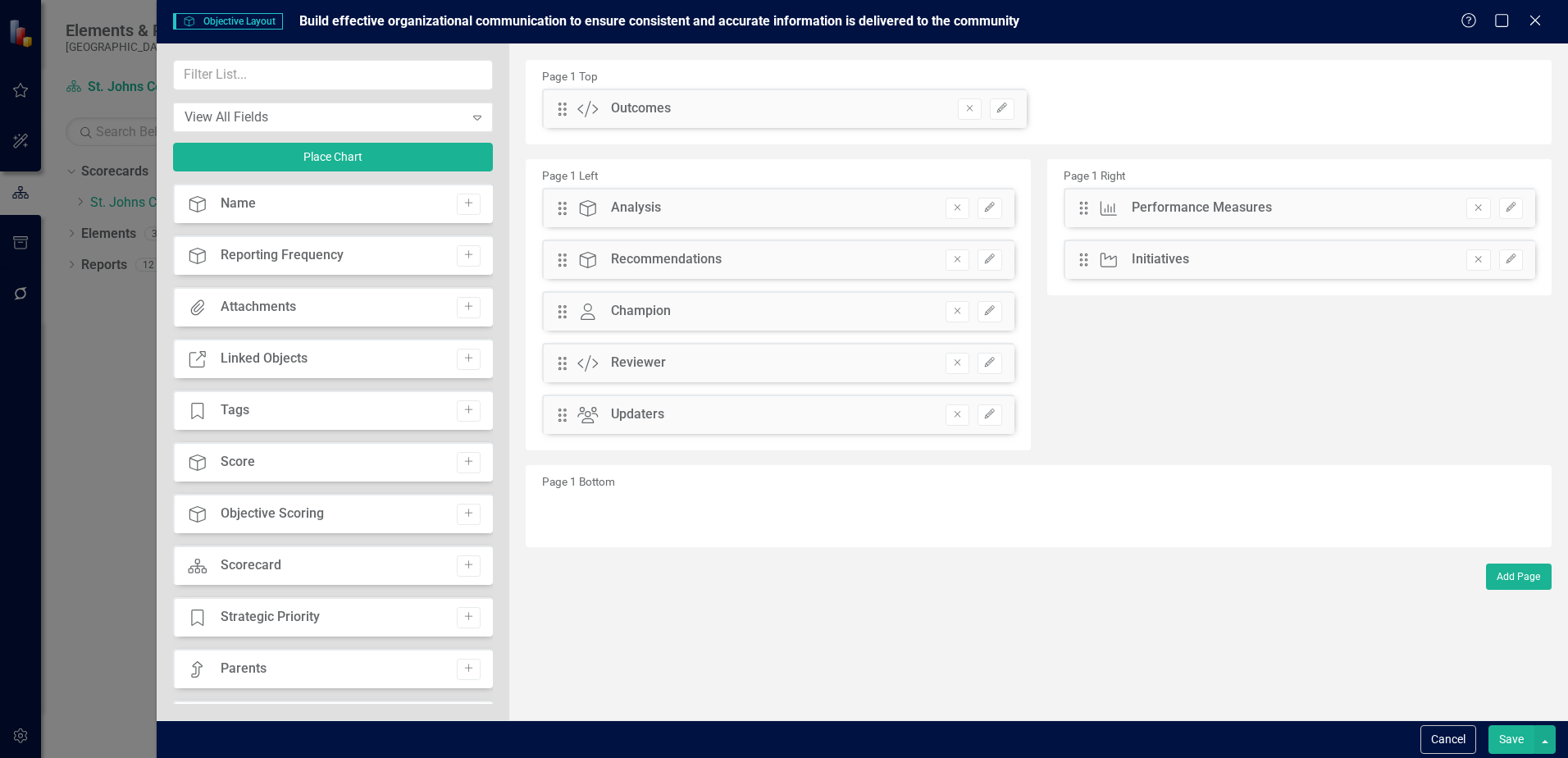
click at [1510, 740] on button "Save" at bounding box center [1511, 740] width 46 height 28
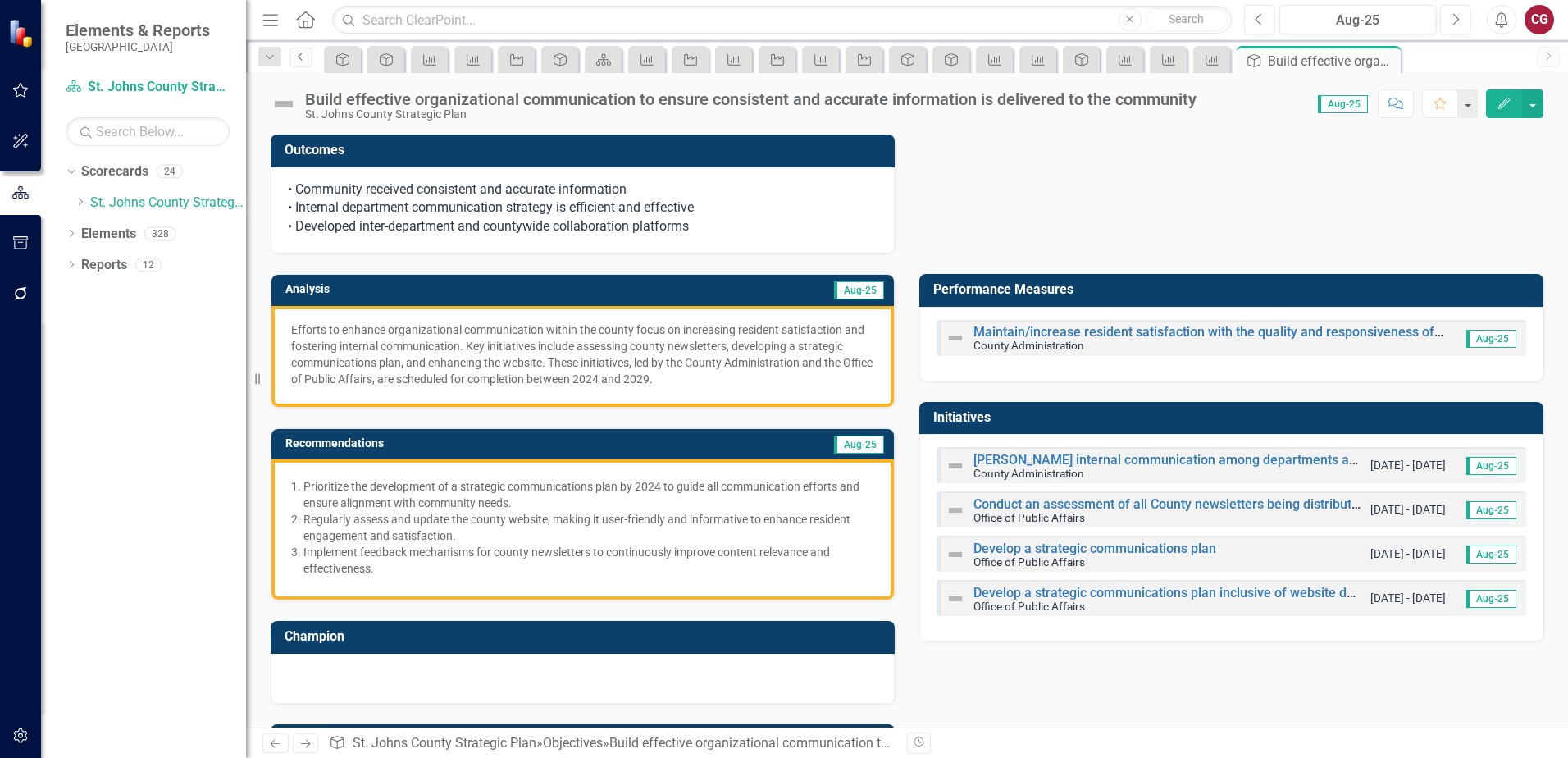
click at [297, 60] on icon "Previous" at bounding box center [301, 57] width 13 height 9
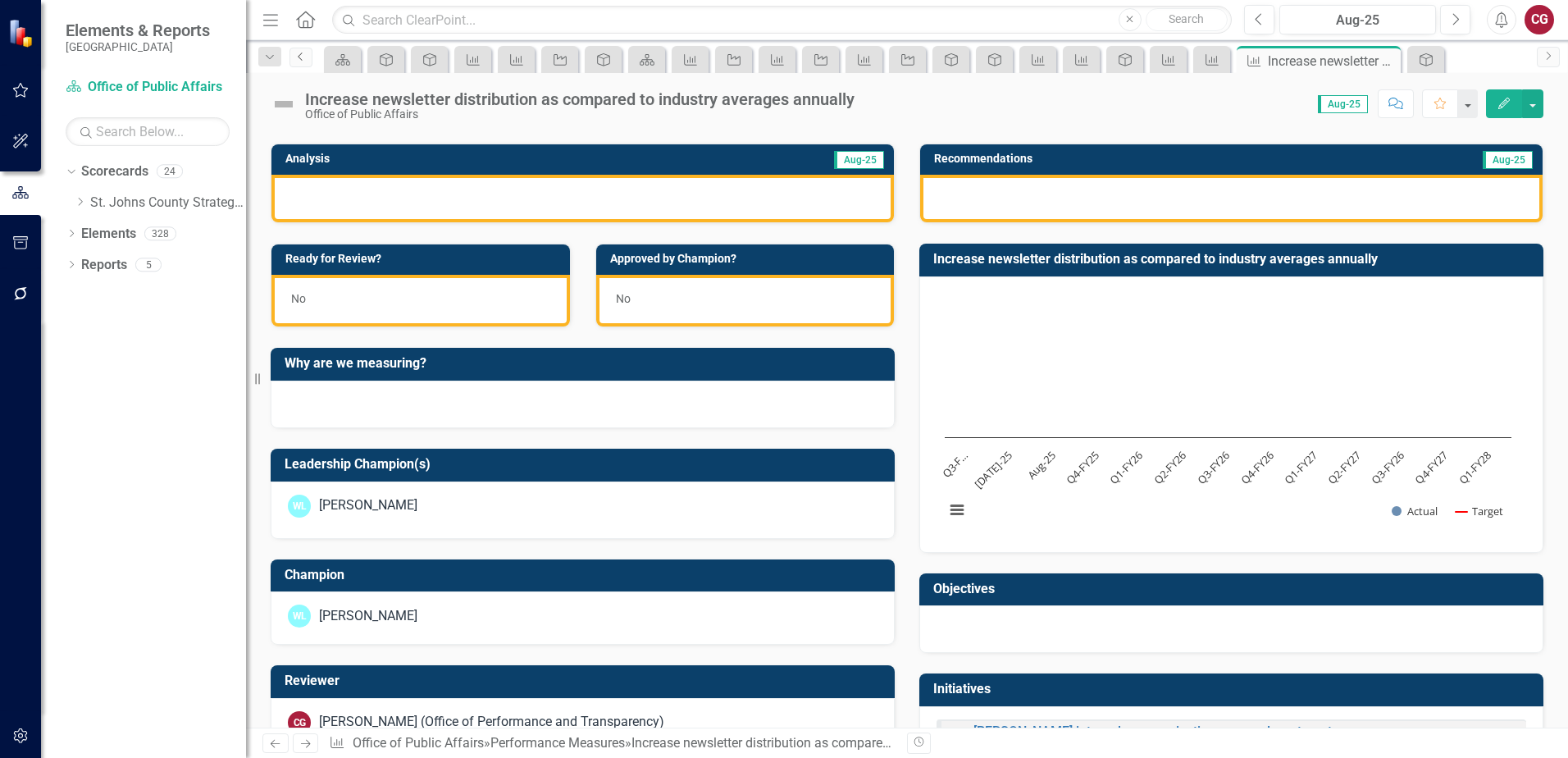
scroll to position [347, 0]
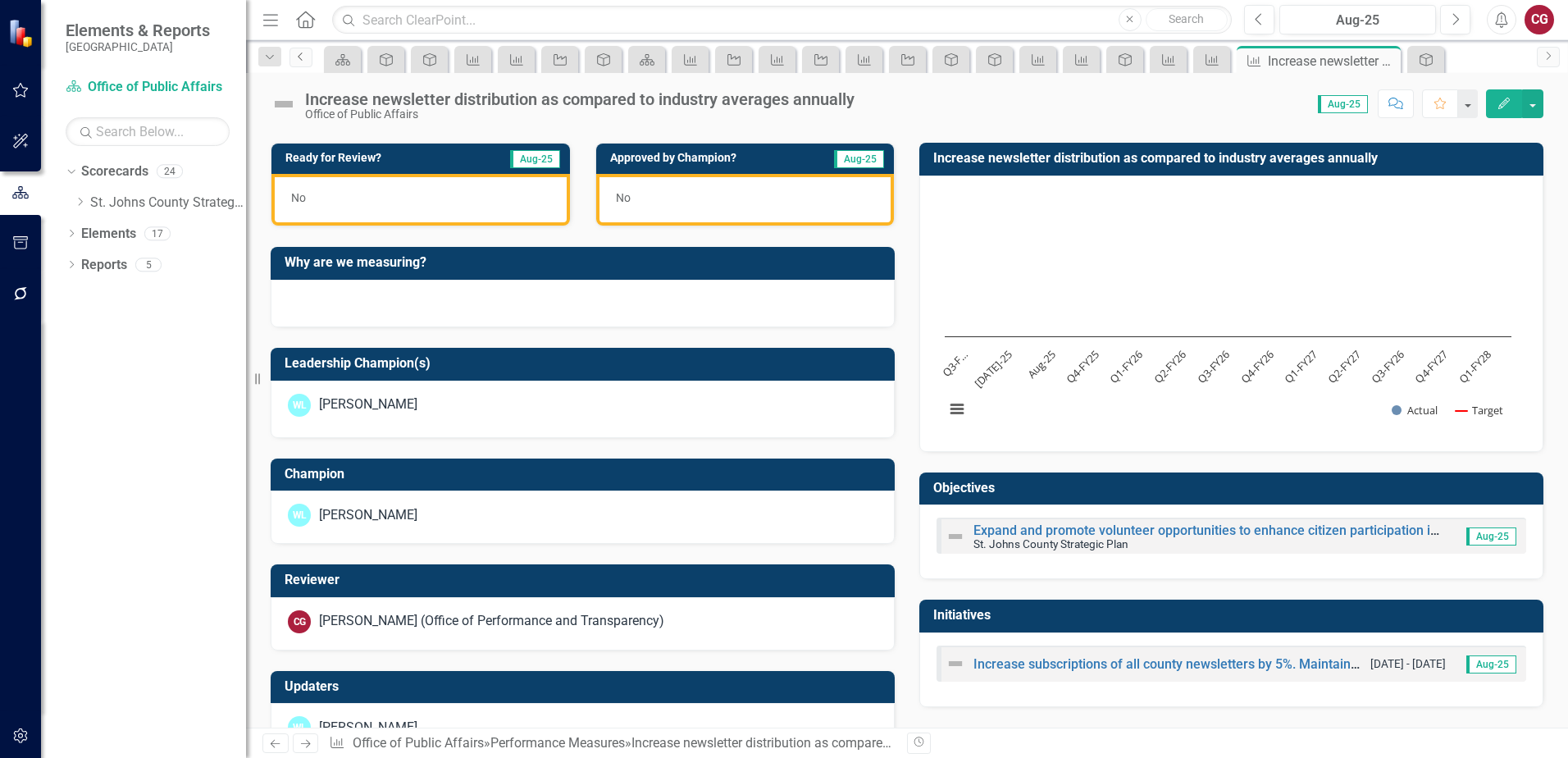
click at [300, 54] on icon "Previous" at bounding box center [301, 57] width 13 height 9
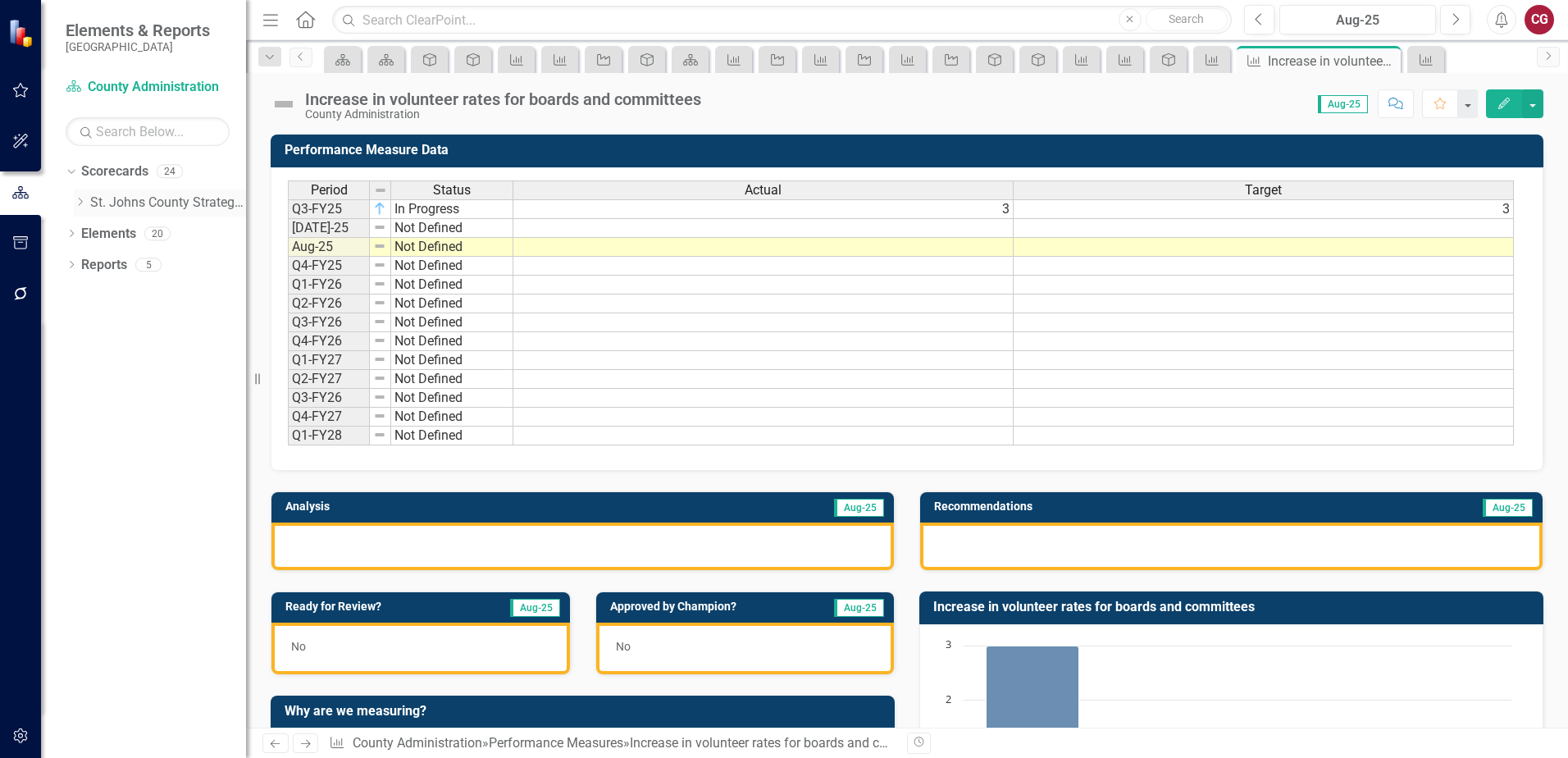
click at [185, 204] on link "St. Johns County Strategic Plan" at bounding box center [168, 203] width 156 height 19
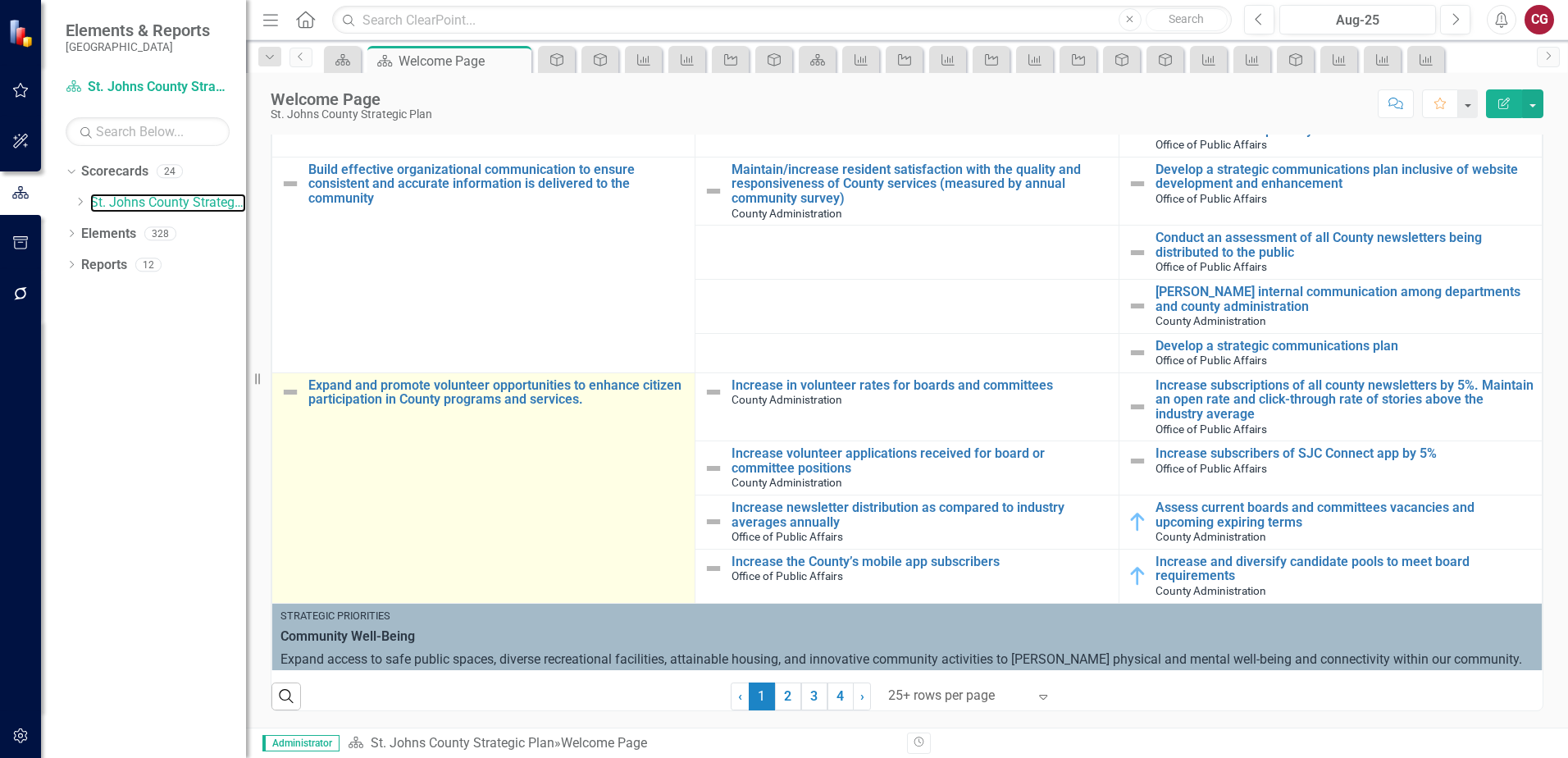
scroll to position [493, 0]
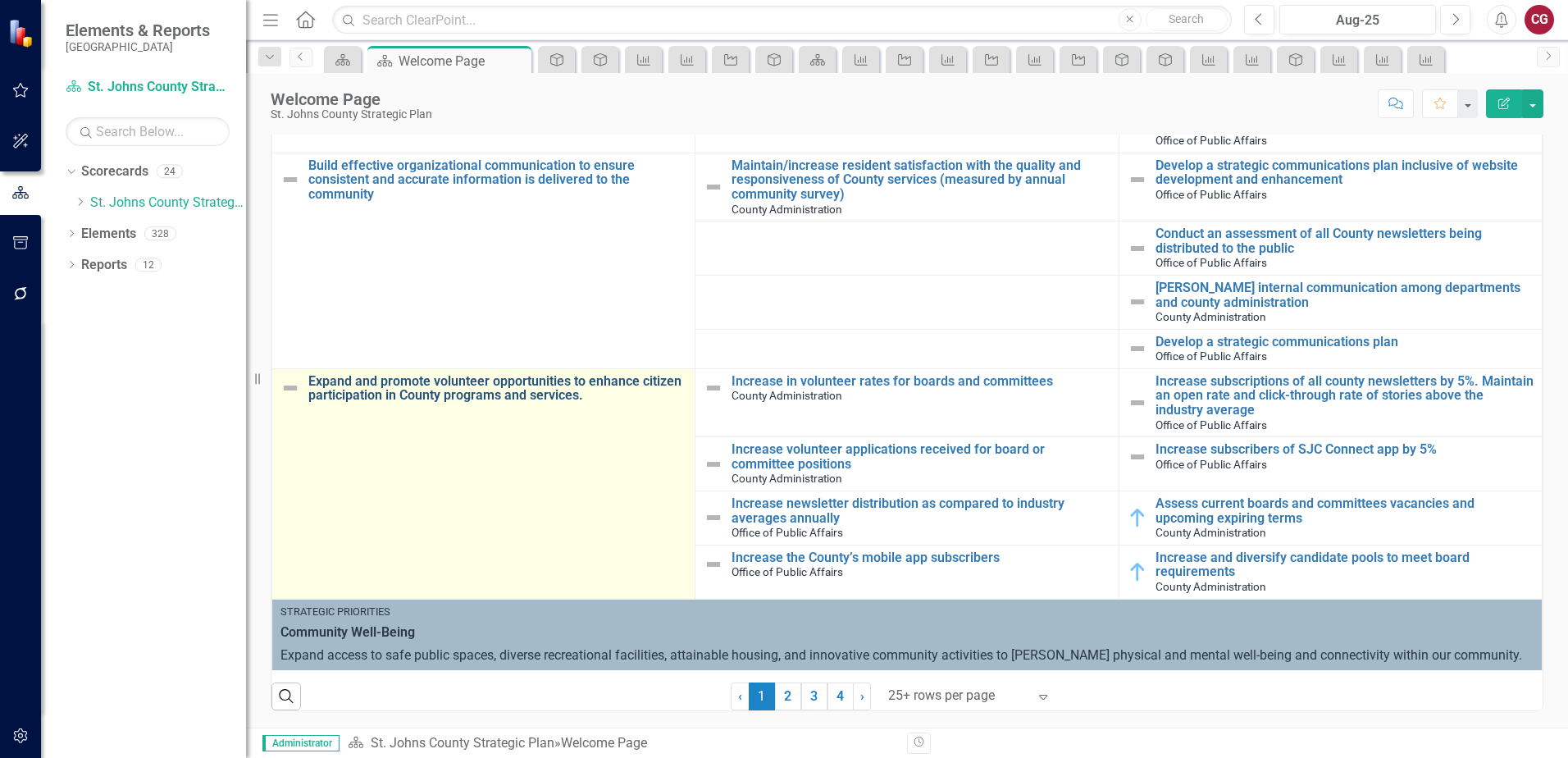
click at [455, 384] on link "Expand and promote volunteer opportunities to enhance citizen participation in …" at bounding box center [497, 388] width 378 height 28
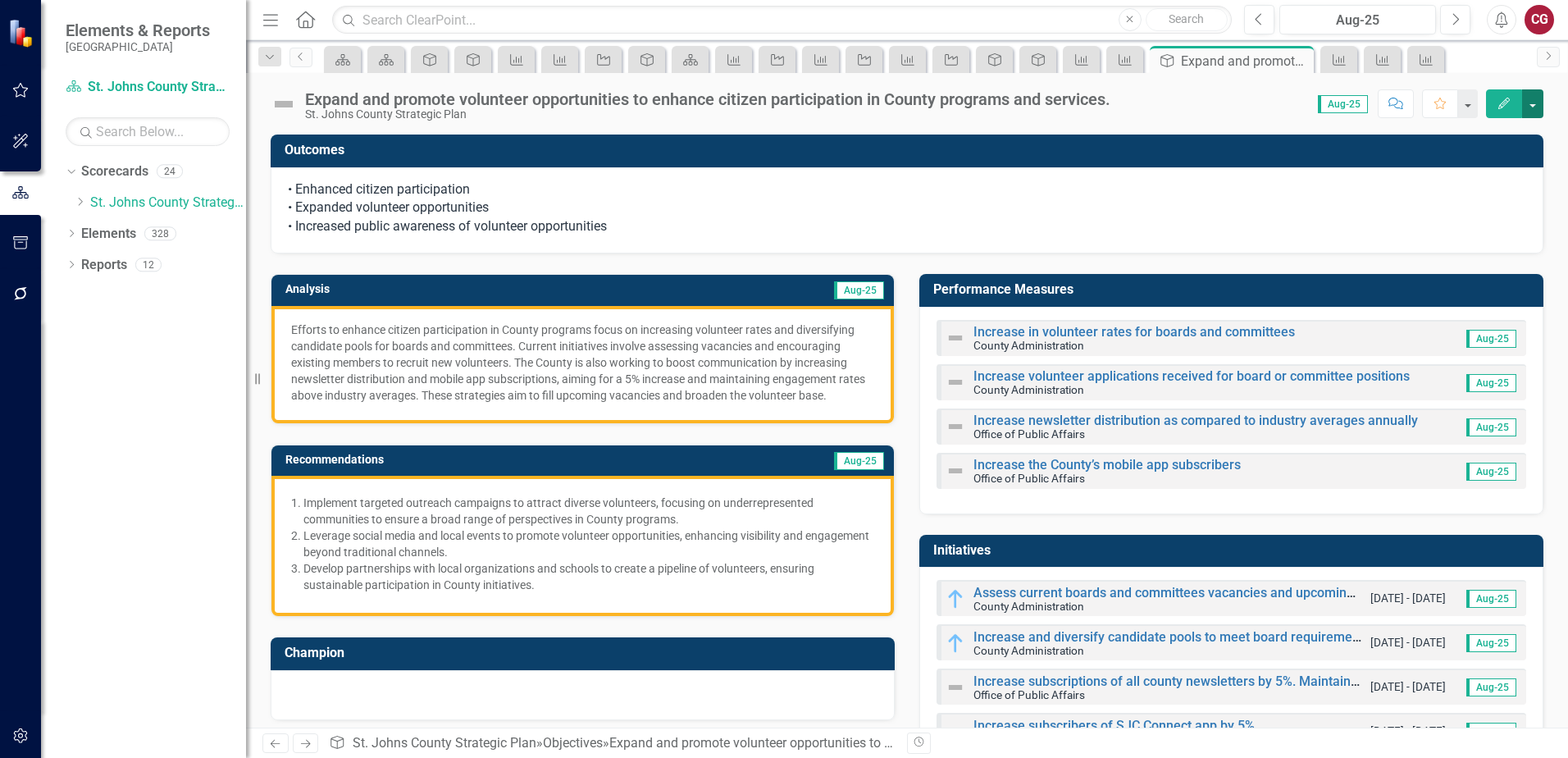
click at [1530, 110] on button "button" at bounding box center [1533, 104] width 22 height 28
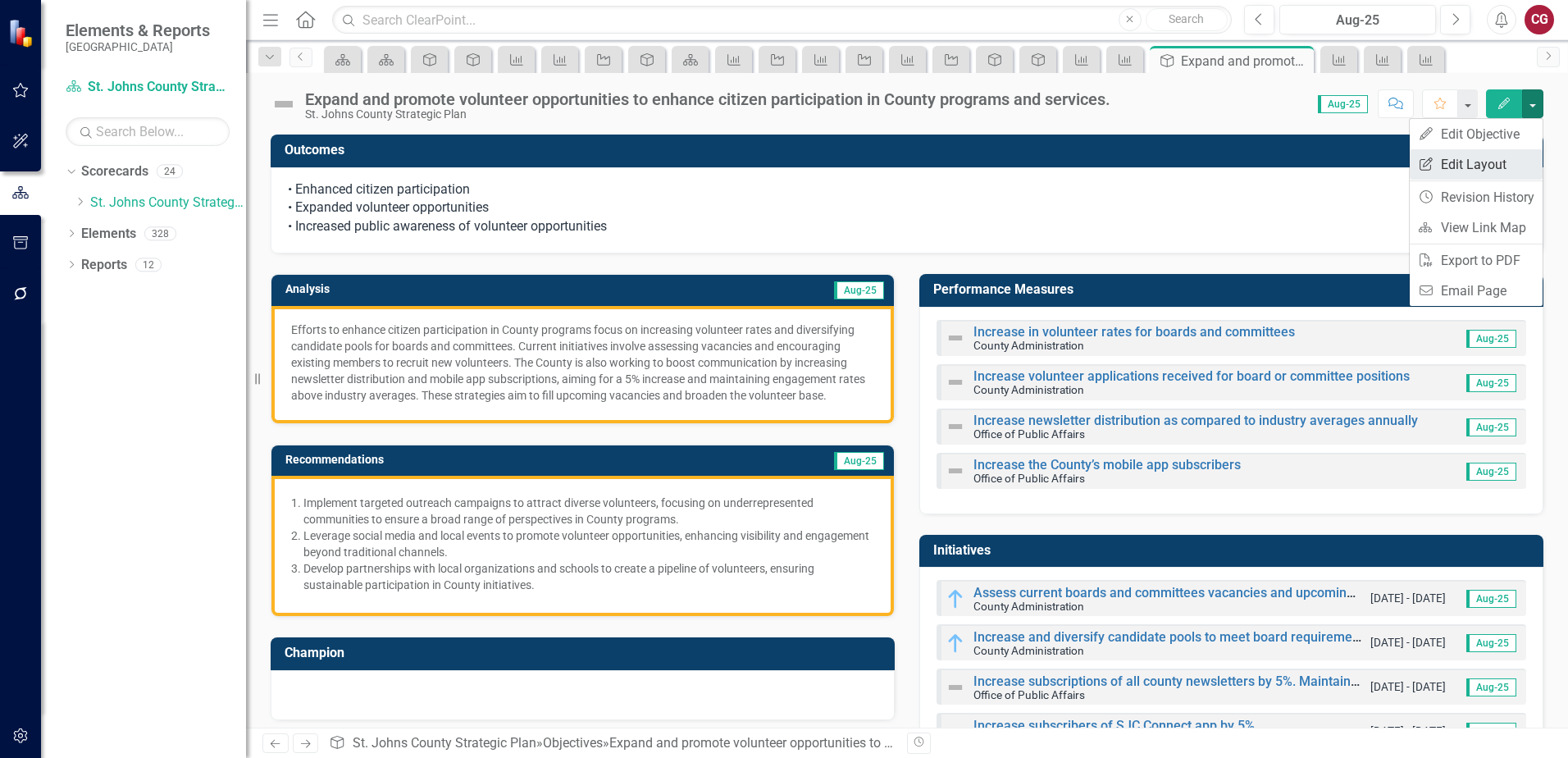
click at [1476, 164] on link "Edit Report Edit Layout" at bounding box center [1476, 164] width 133 height 30
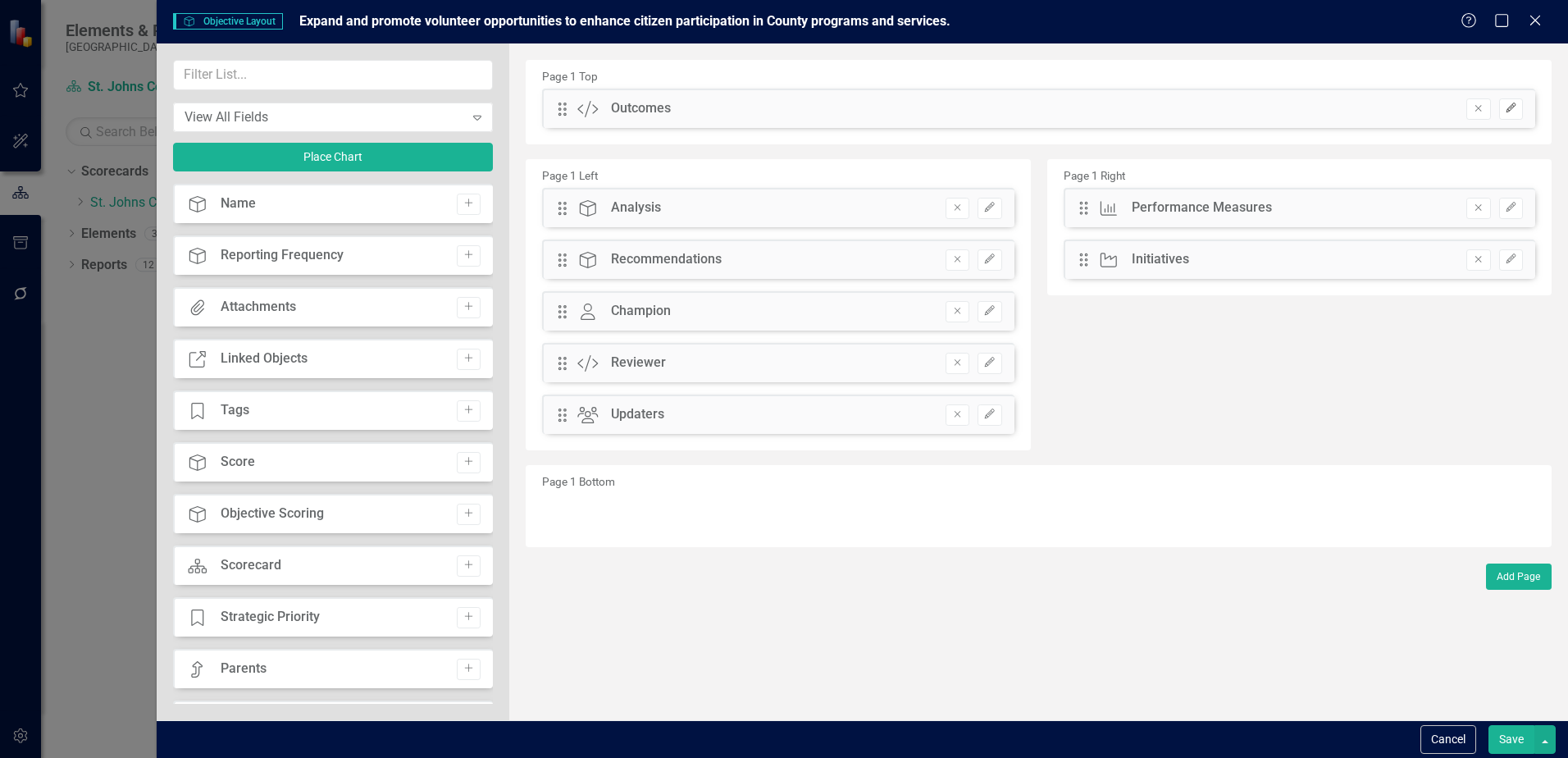
click at [1510, 116] on button "Edit" at bounding box center [1510, 109] width 24 height 22
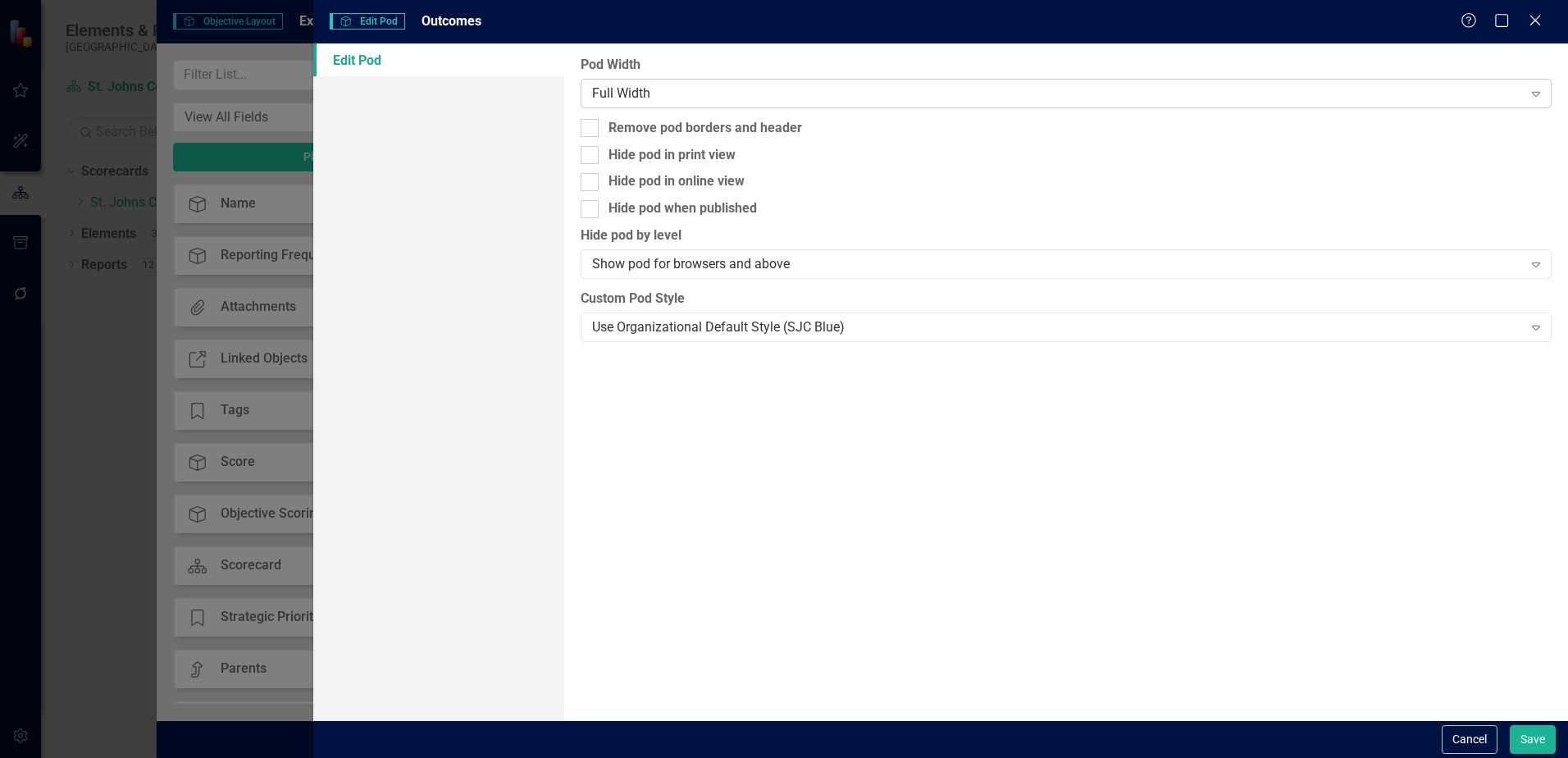
click at [642, 93] on div "Full Width" at bounding box center [1058, 93] width 930 height 19
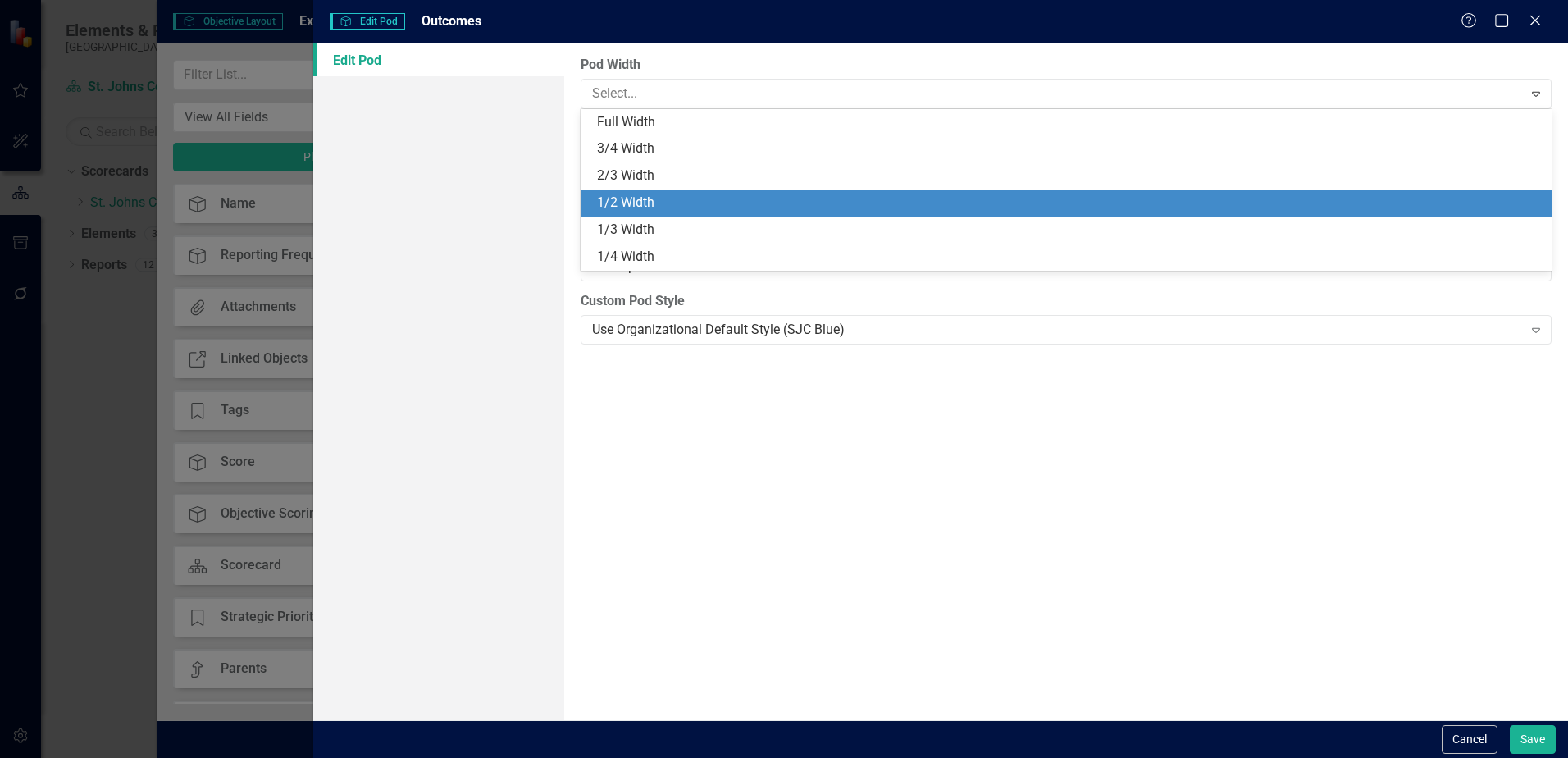
click at [643, 199] on div "1/2 Width" at bounding box center [1070, 203] width 945 height 19
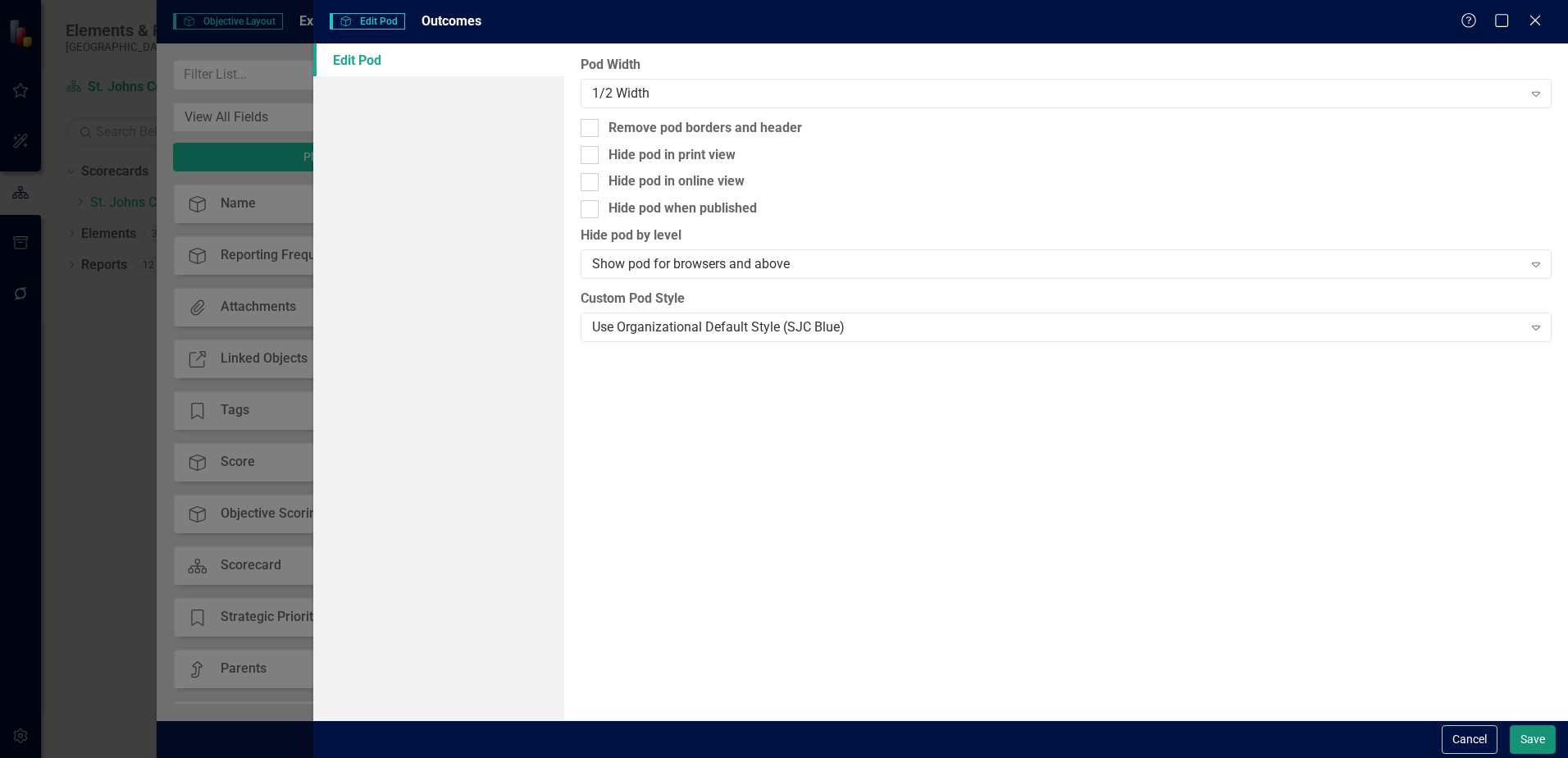
click at [1528, 745] on button "Save" at bounding box center [1533, 740] width 46 height 28
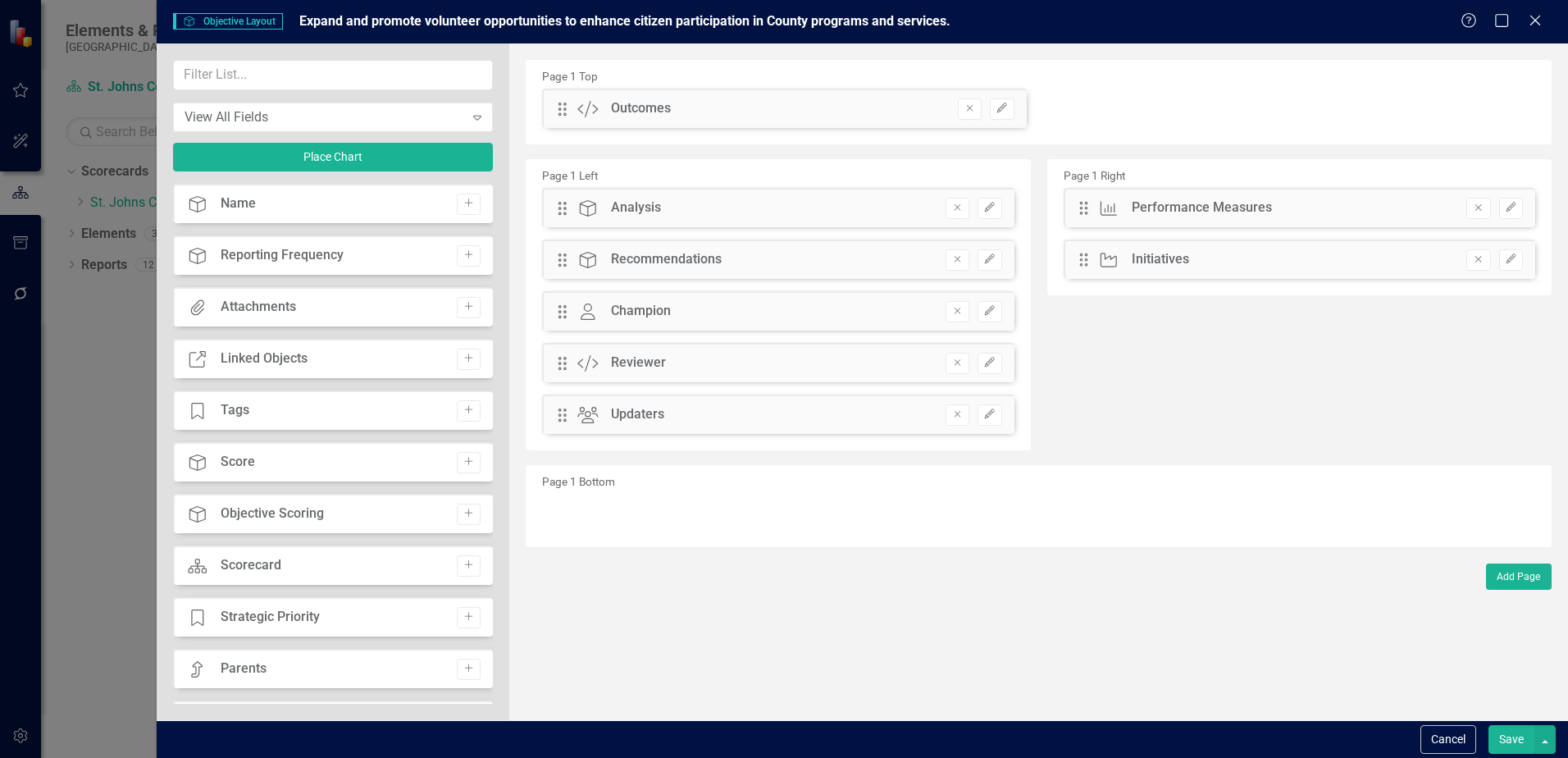
click at [1530, 749] on button "Save" at bounding box center [1511, 740] width 46 height 28
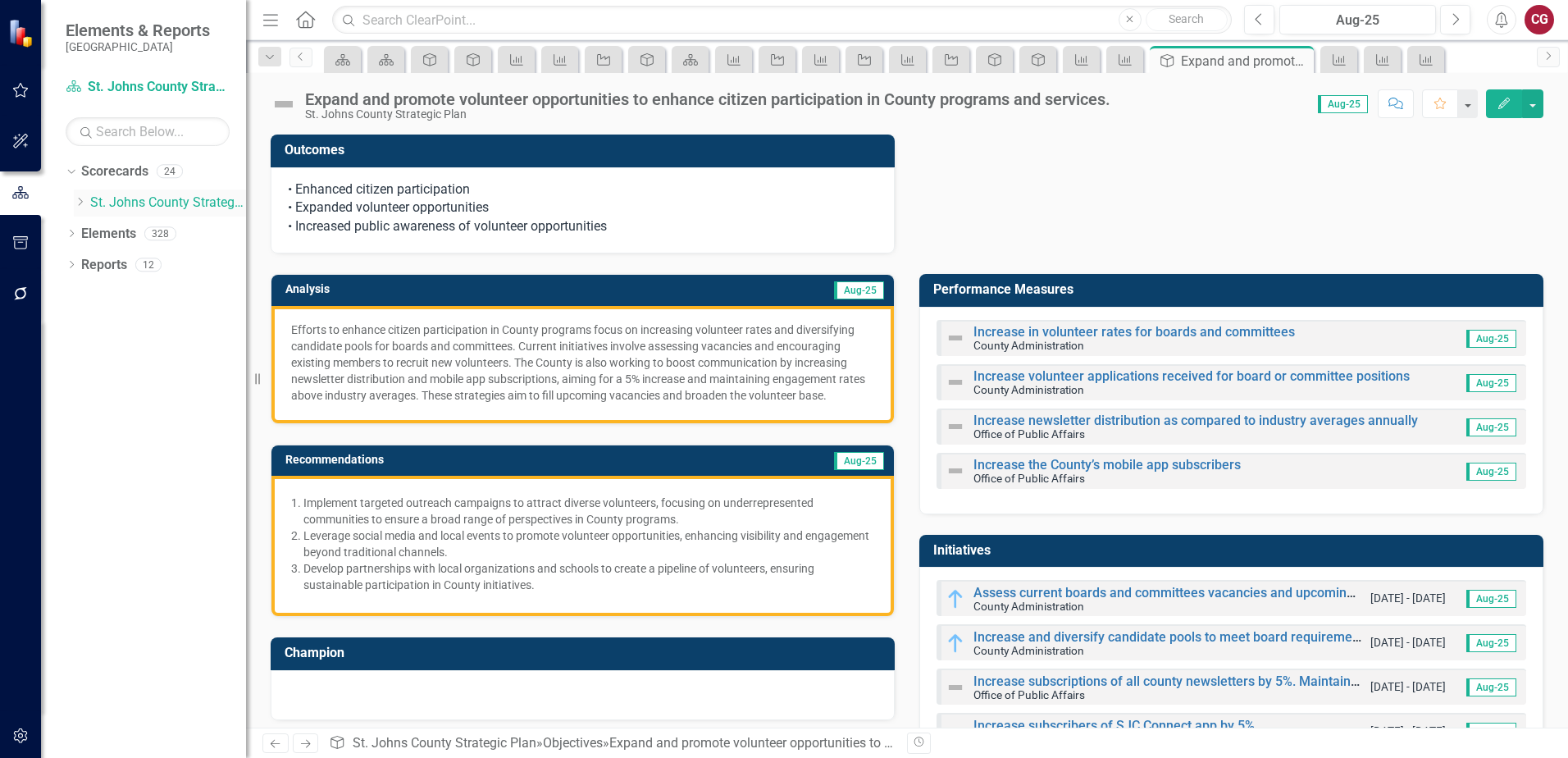
click at [139, 208] on link "St. Johns County Strategic Plan" at bounding box center [168, 203] width 156 height 19
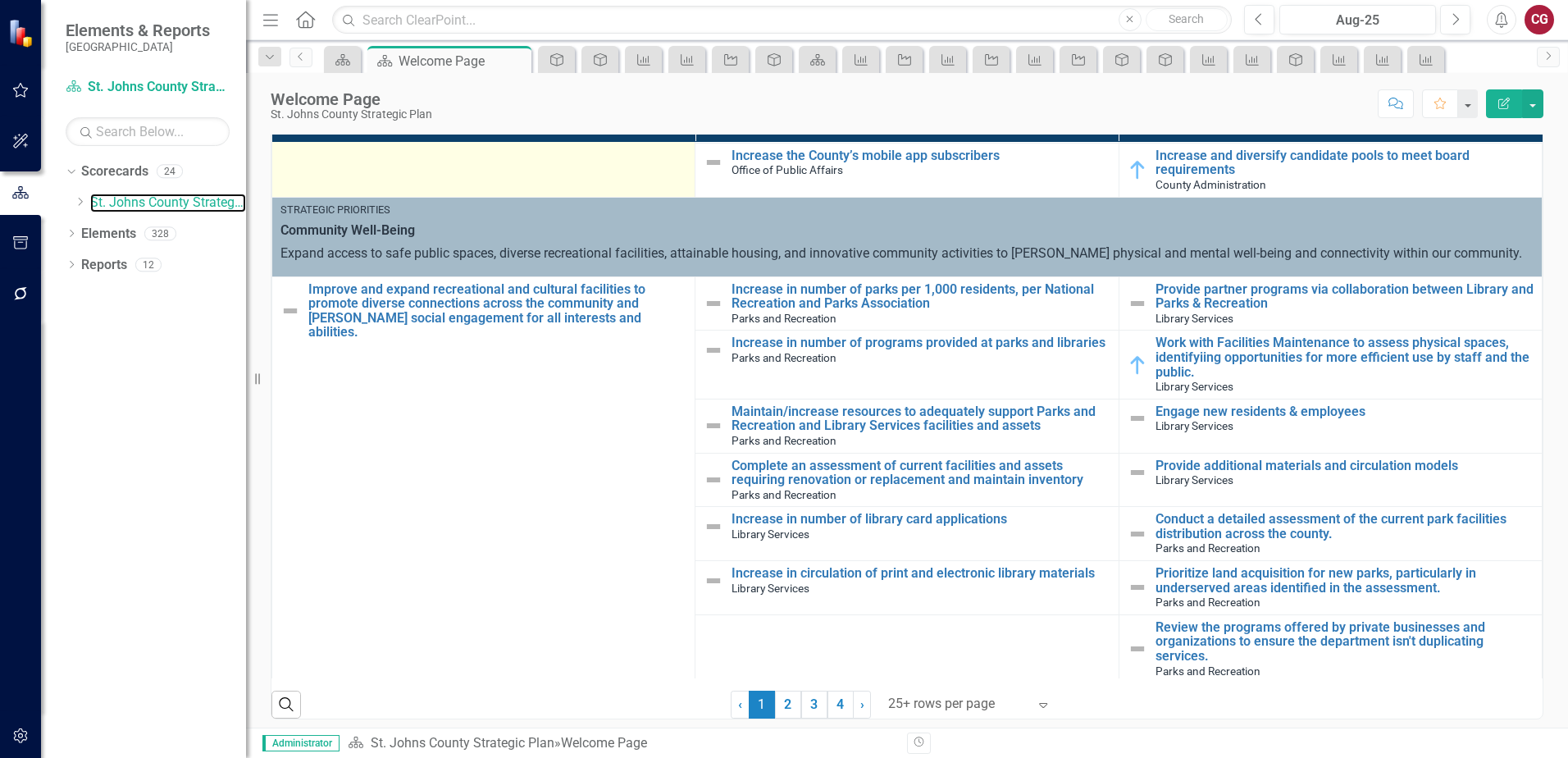
scroll to position [985, 0]
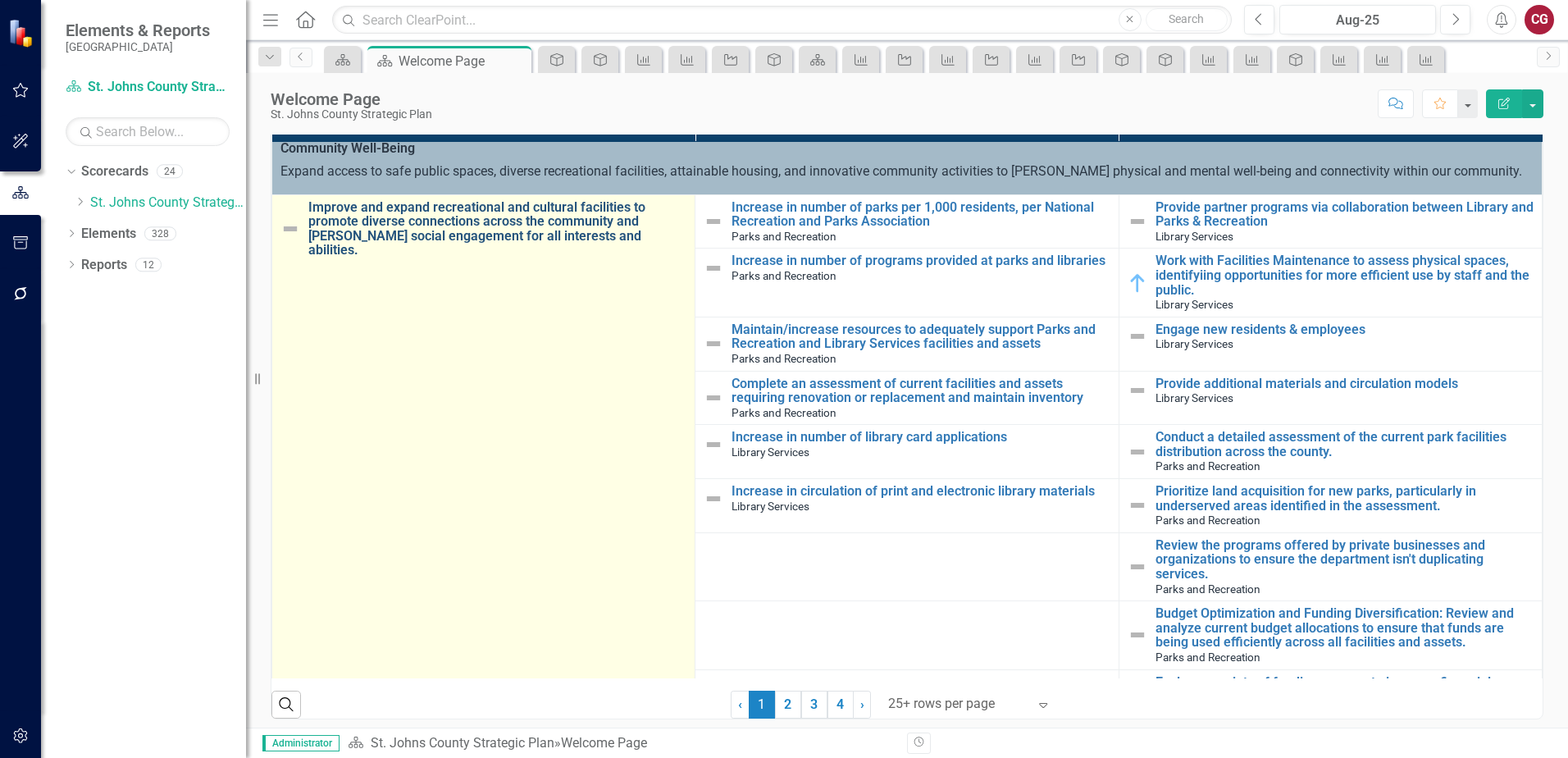
click at [434, 232] on link "Improve and expand recreational and cultural facilities to promote diverse conn…" at bounding box center [497, 228] width 378 height 58
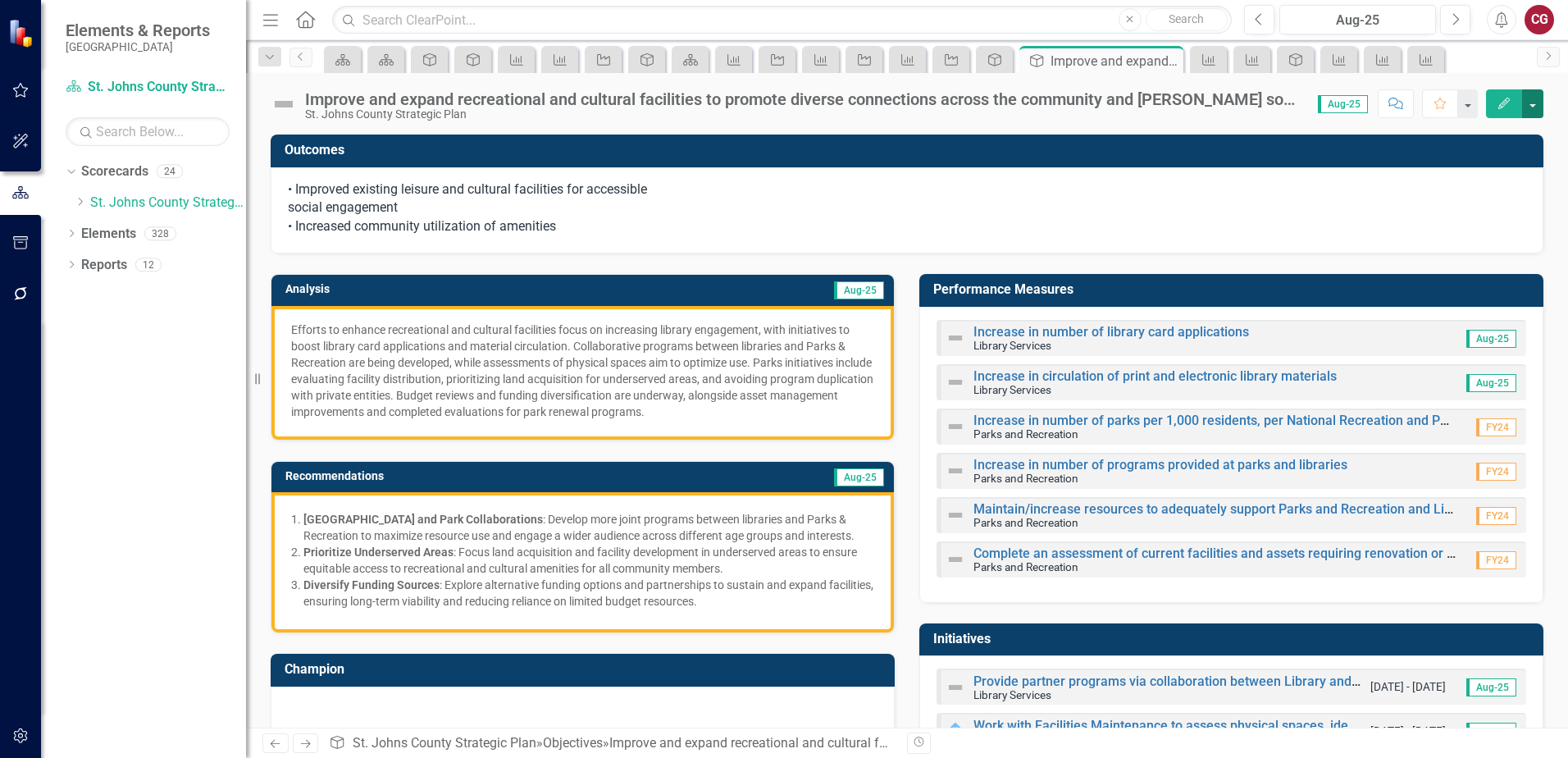
click at [1536, 97] on button "button" at bounding box center [1533, 104] width 22 height 28
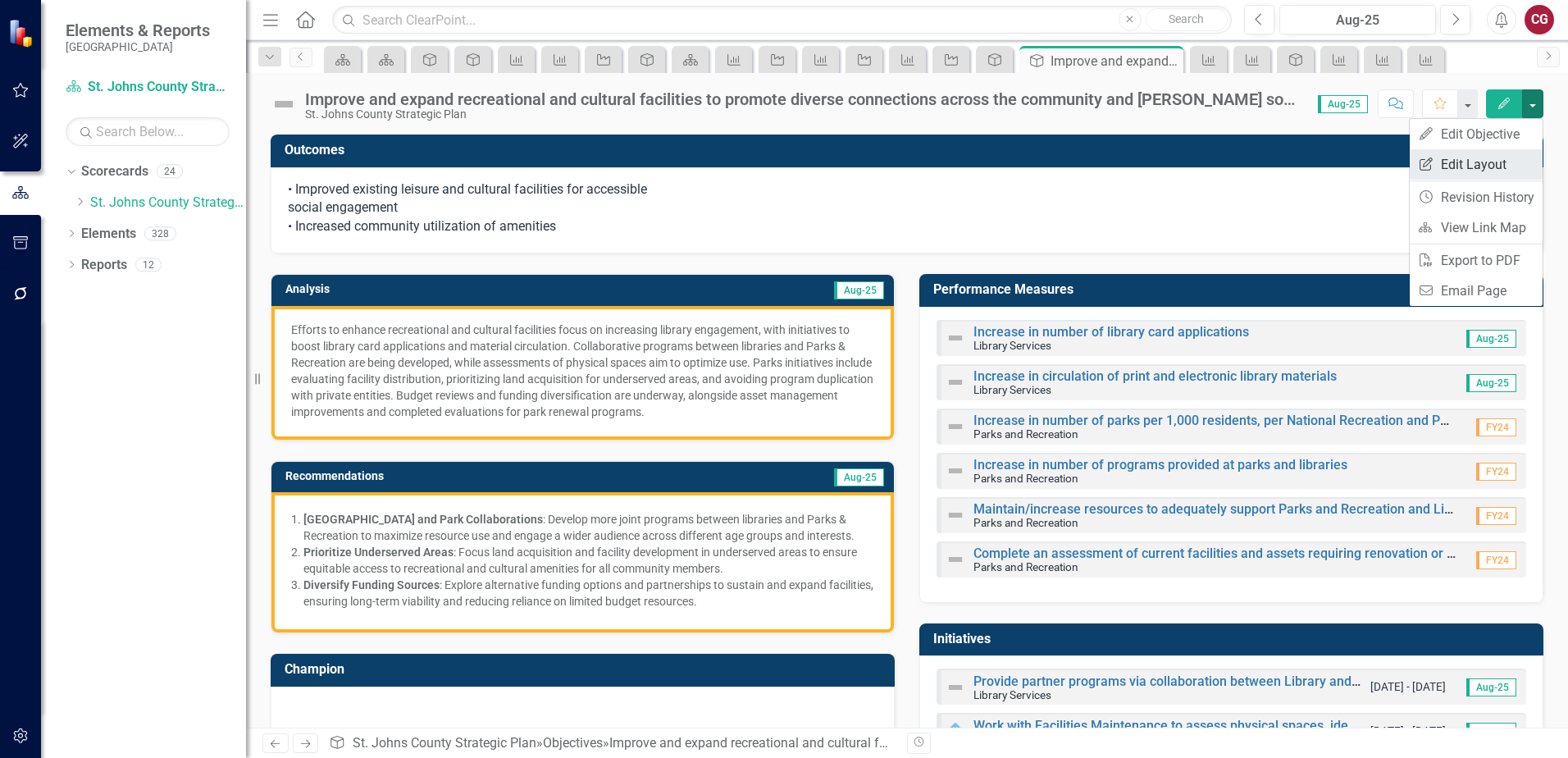
click at [1494, 170] on link "Edit Report Edit Layout" at bounding box center [1476, 164] width 133 height 30
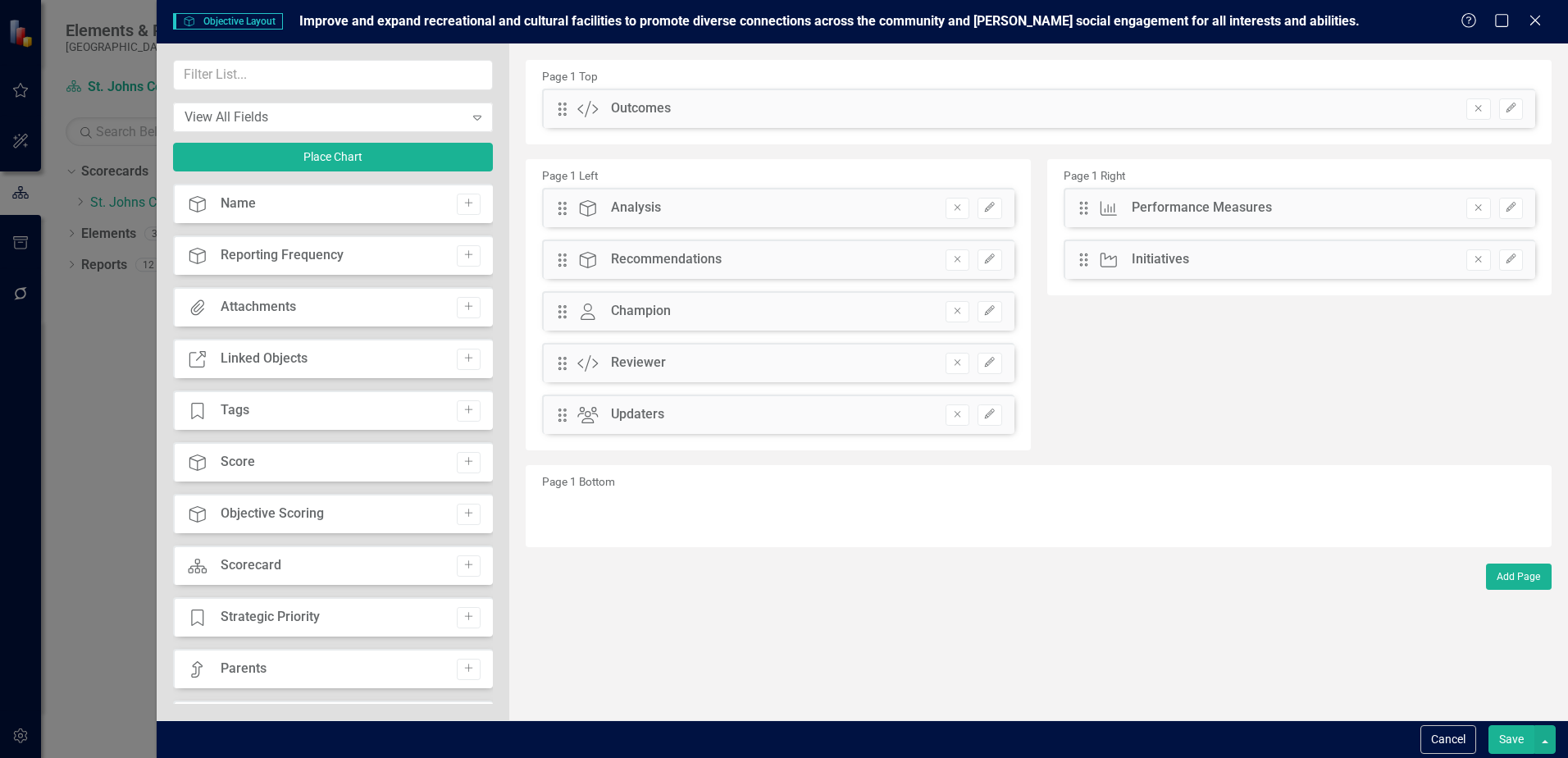
click at [1524, 109] on div "Drag Custom Outcomes Remove Edit" at bounding box center [1039, 109] width 993 height 40
click at [1517, 109] on icon "Edit" at bounding box center [1510, 109] width 12 height 9
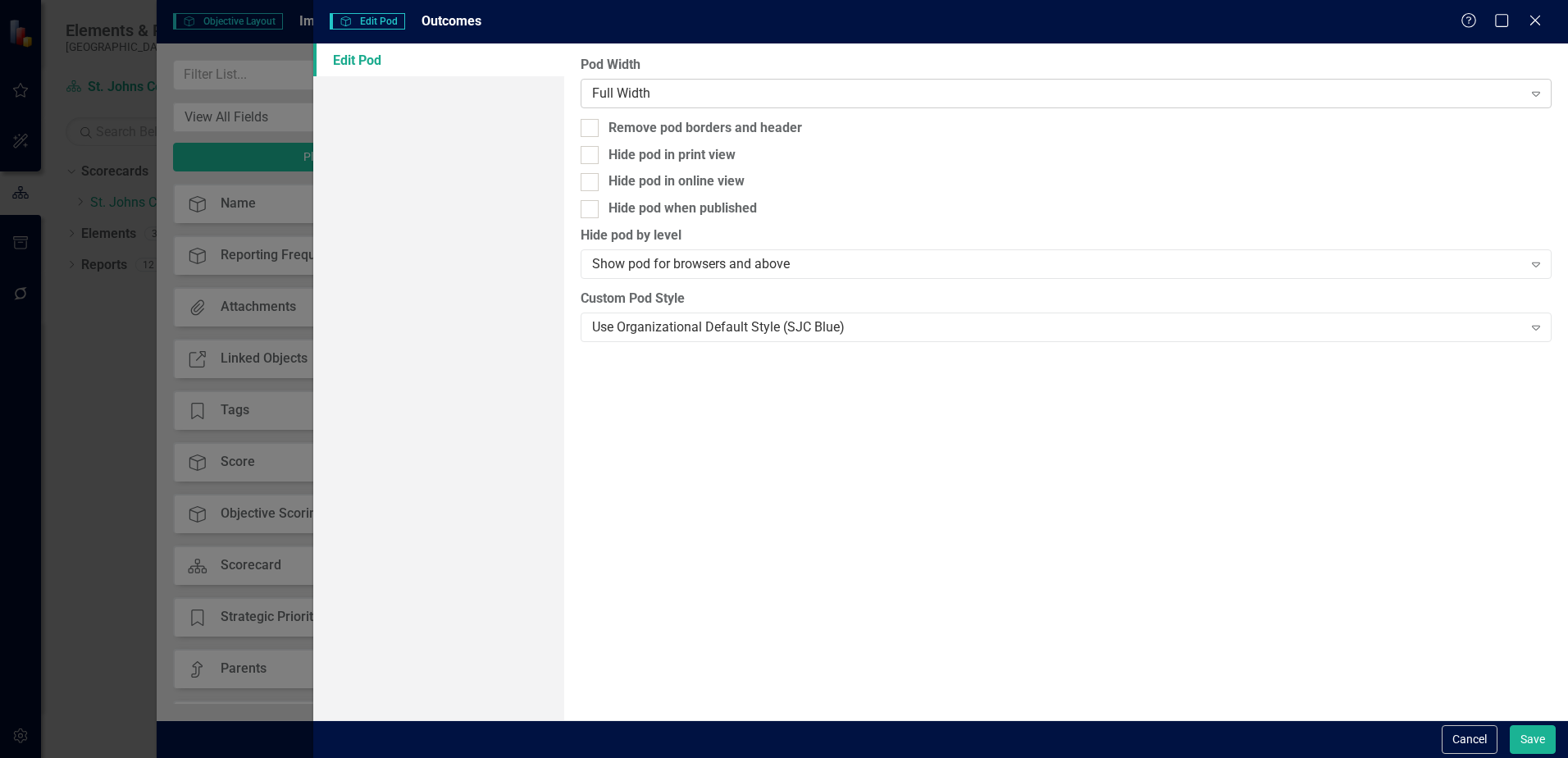
click at [705, 100] on div "Full Width" at bounding box center [1058, 93] width 930 height 19
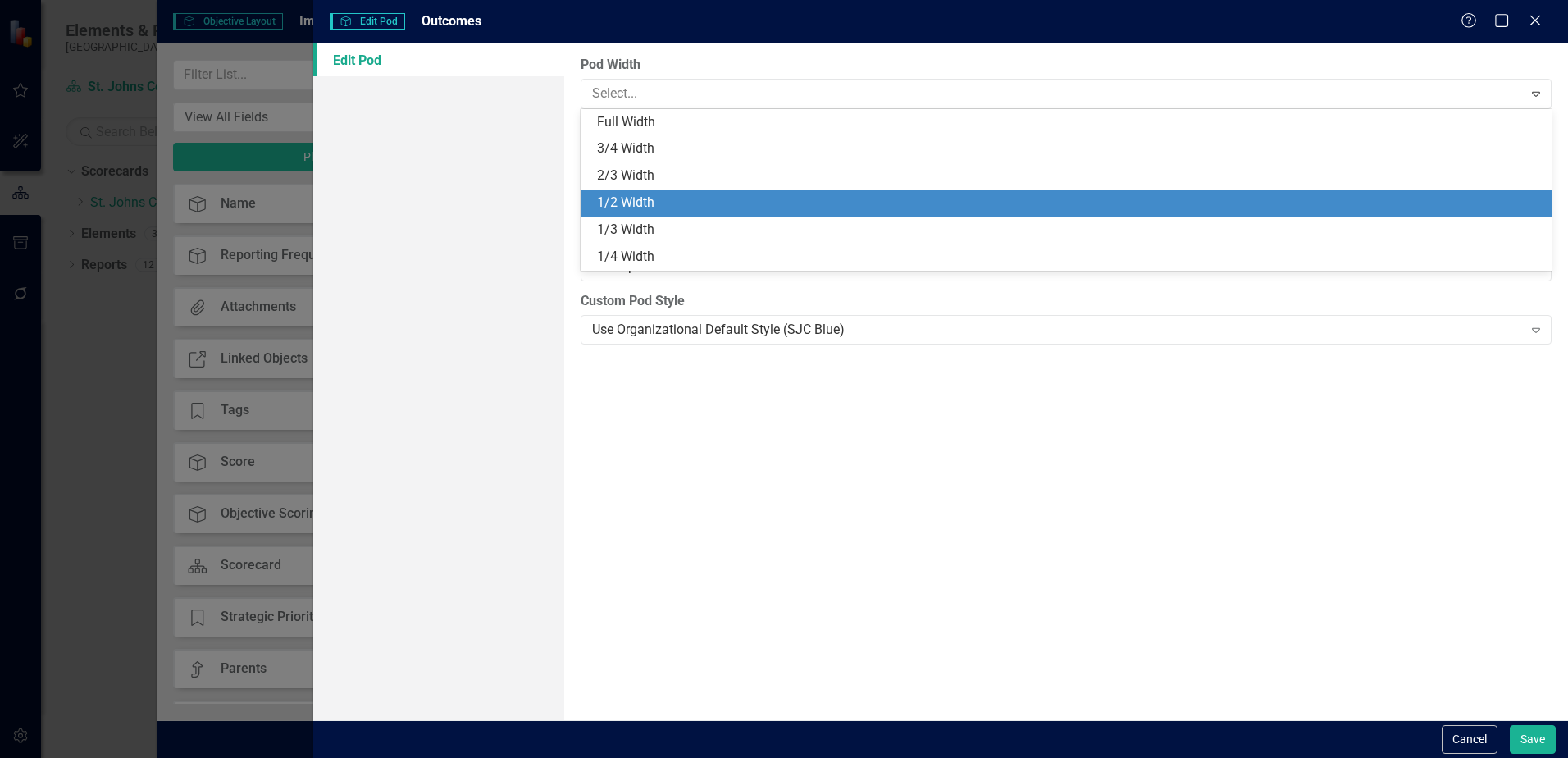
click at [687, 195] on div "1/2 Width" at bounding box center [1070, 203] width 945 height 19
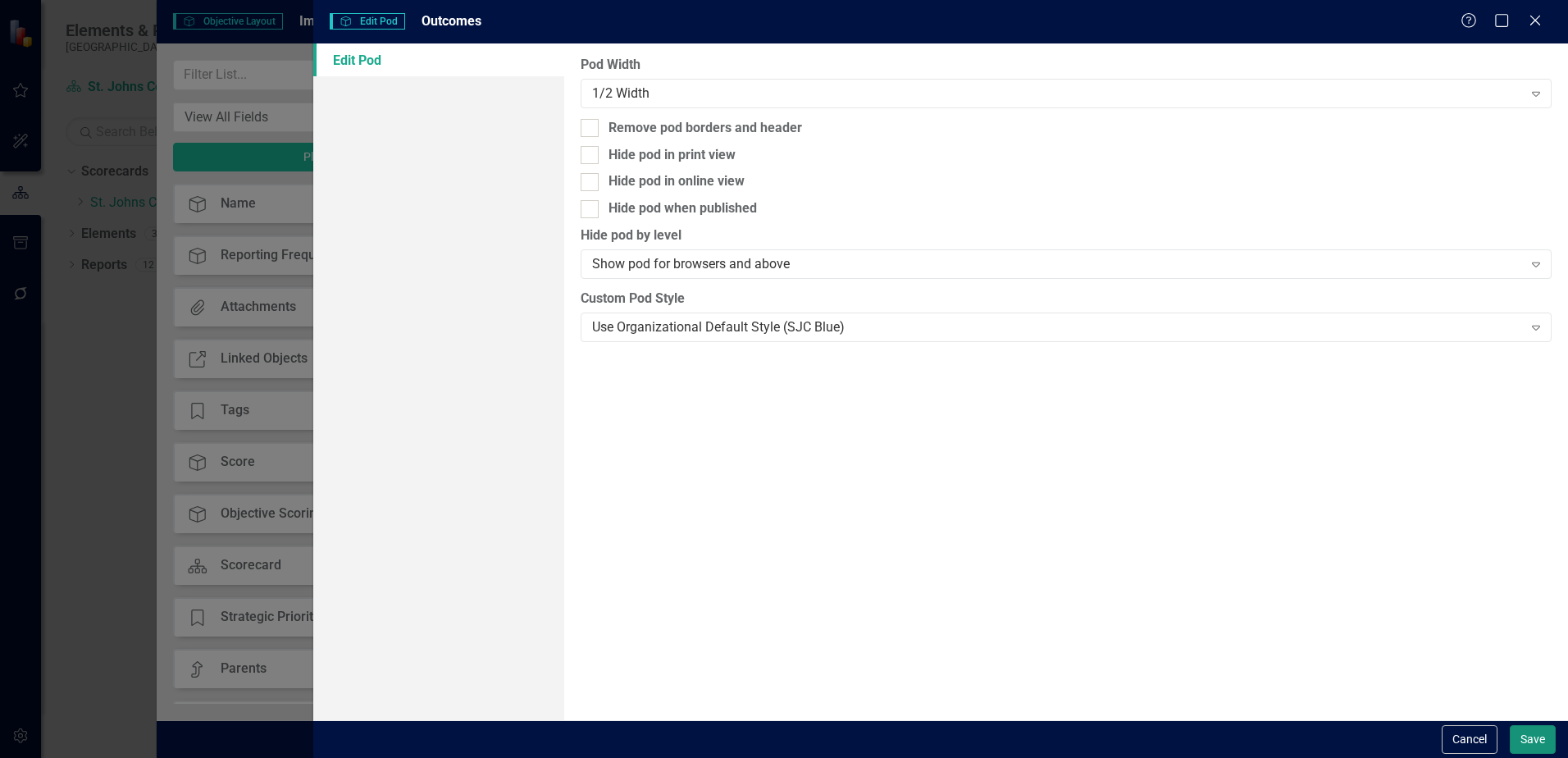
click at [1521, 733] on button "Save" at bounding box center [1533, 740] width 46 height 28
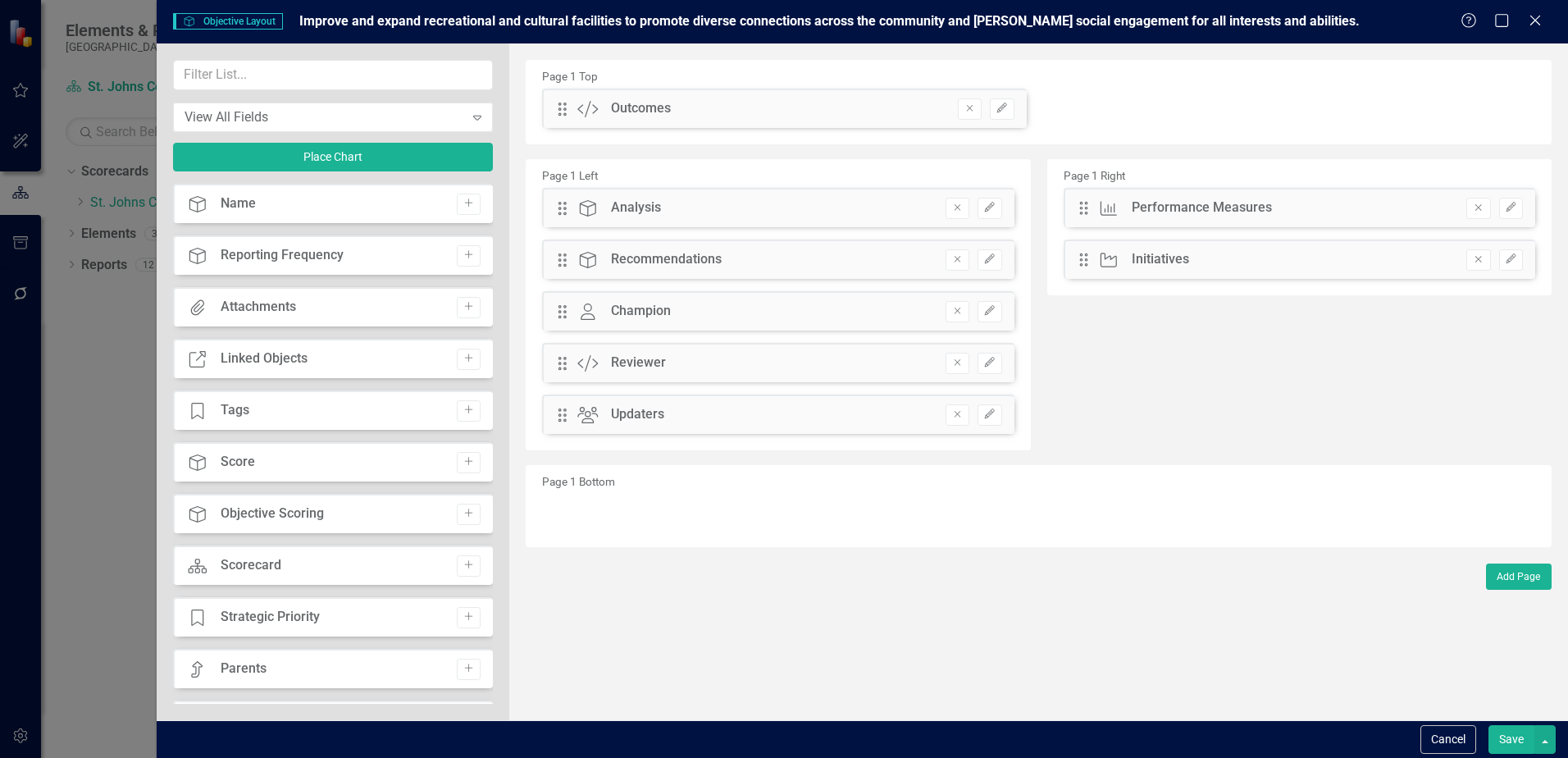
click at [1494, 741] on button "Save" at bounding box center [1511, 740] width 46 height 28
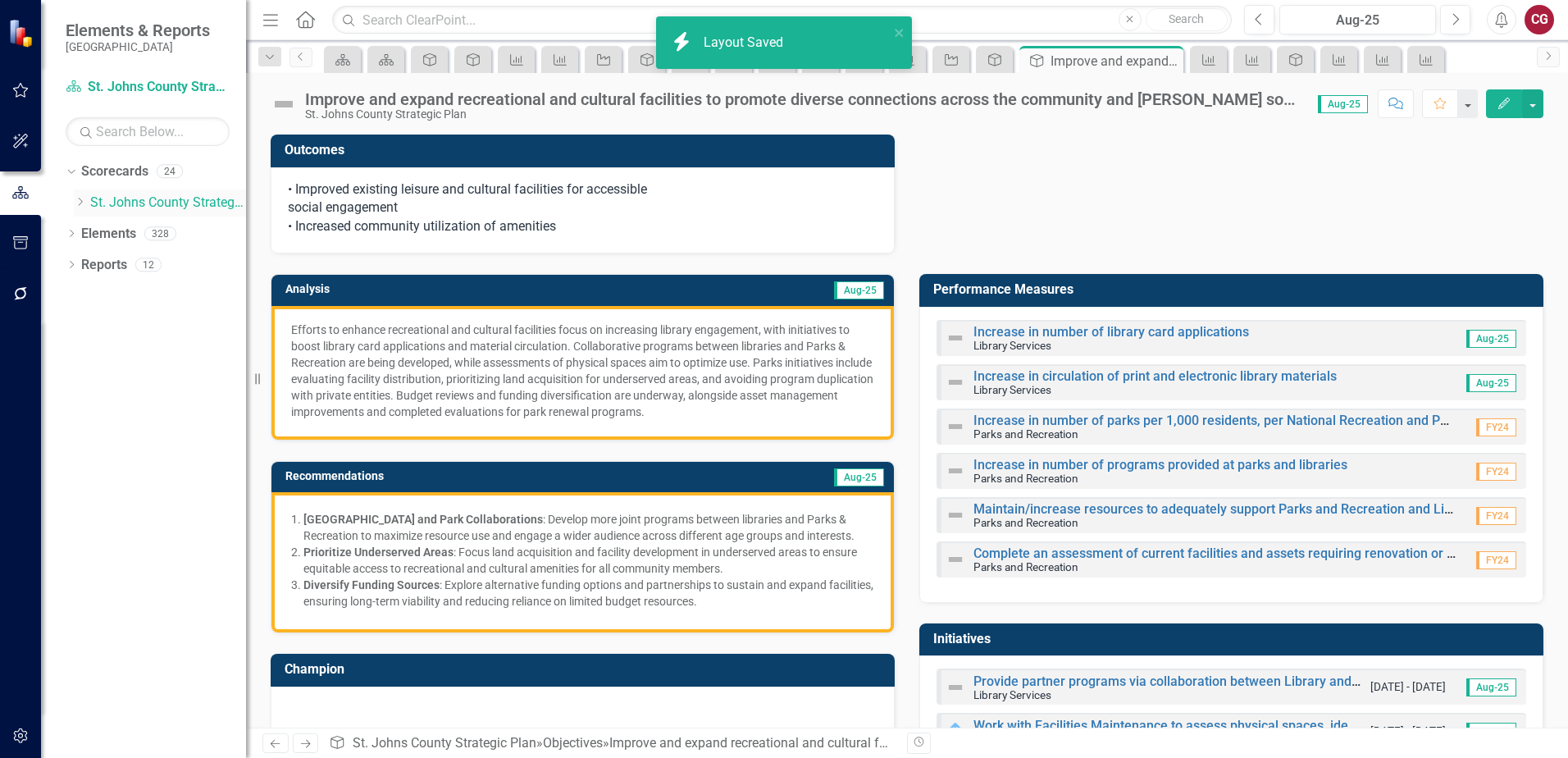
drag, startPoint x: 115, startPoint y: 202, endPoint x: 125, endPoint y: 206, distance: 10.8
click at [115, 202] on link "St. Johns County Strategic Plan" at bounding box center [168, 203] width 156 height 19
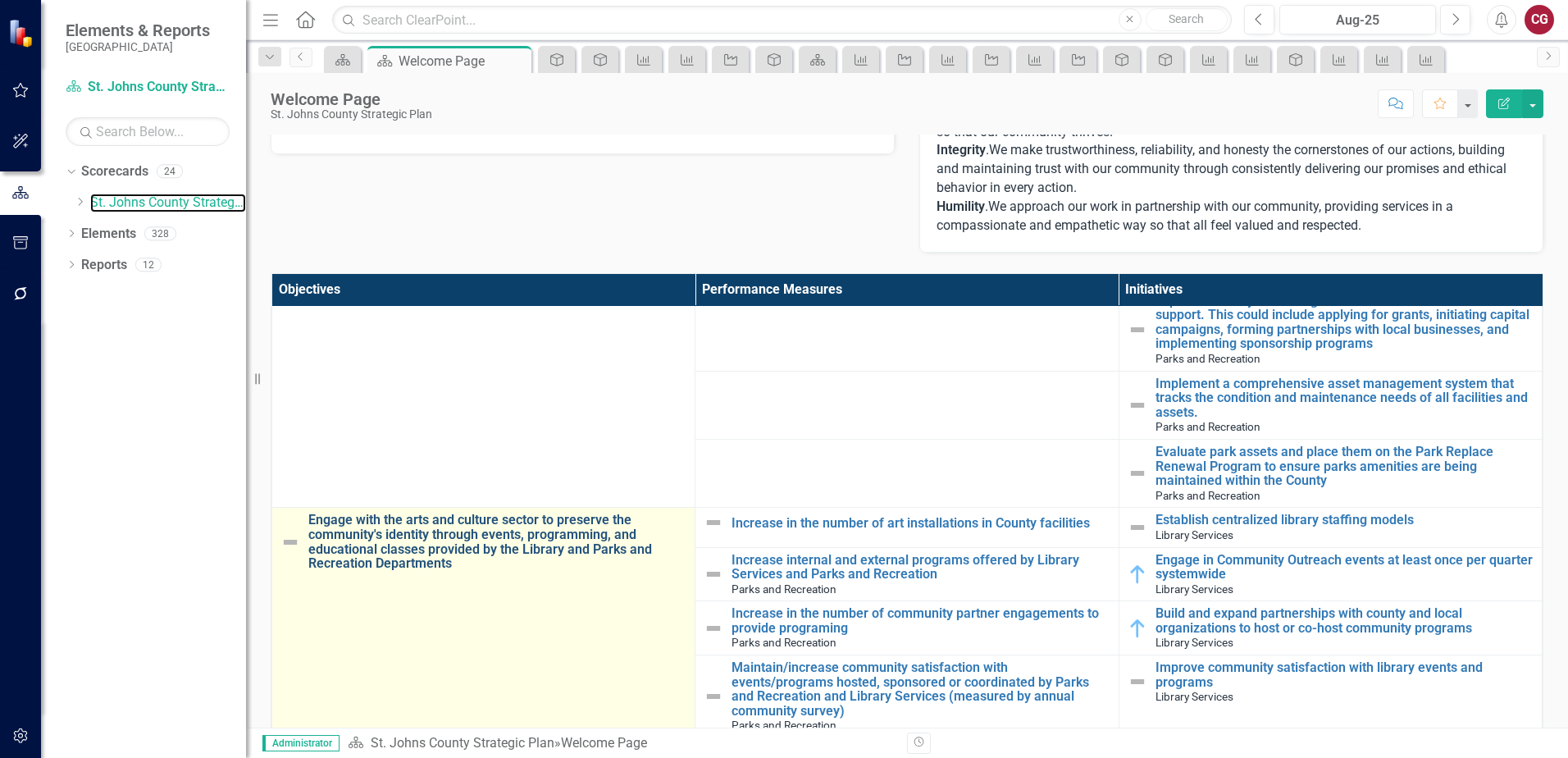
scroll to position [1559, 0]
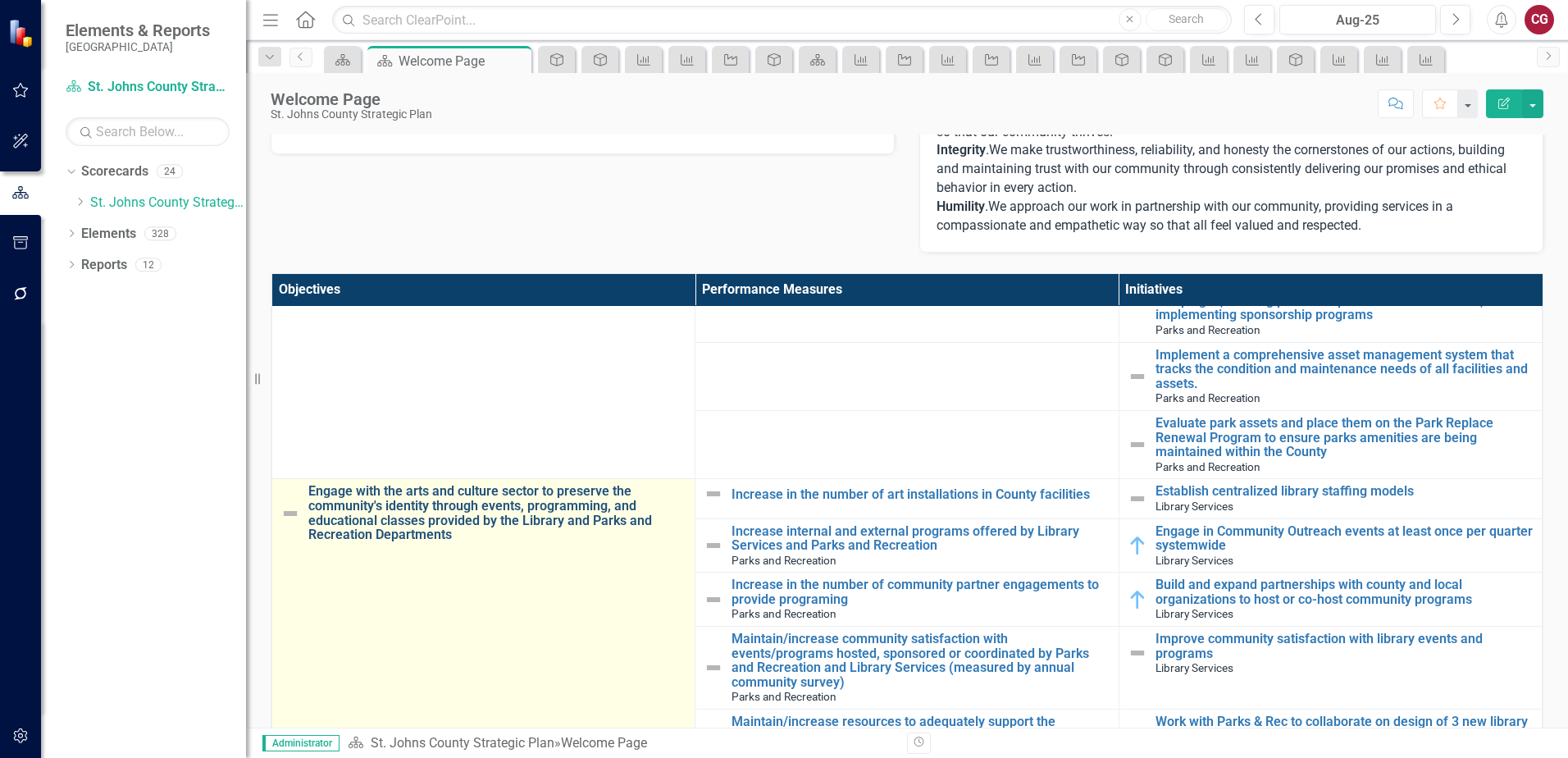
click at [482, 504] on link "Engage with the arts and culture sector to preserve the community's identity th…" at bounding box center [497, 513] width 378 height 58
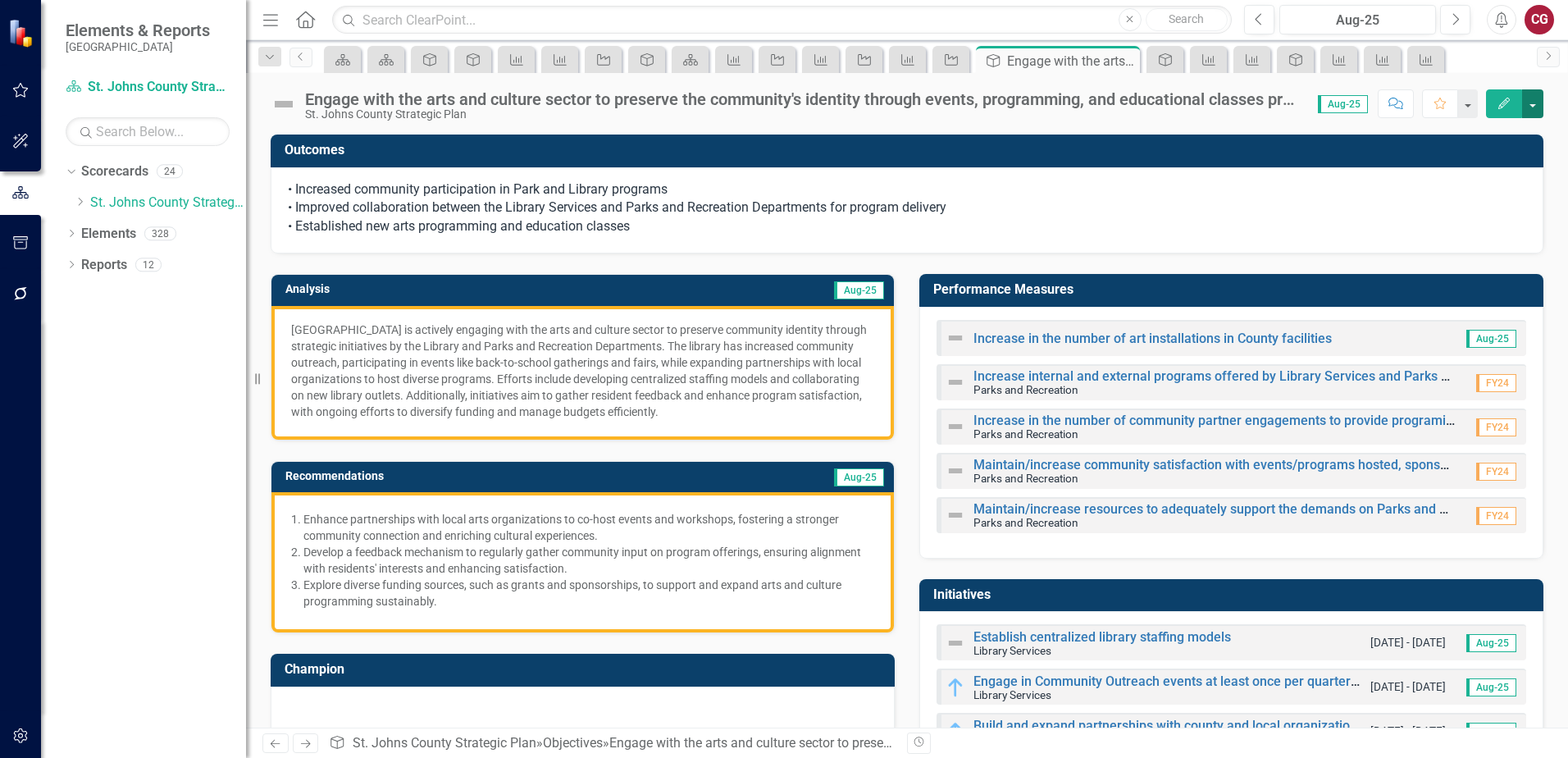
click at [1540, 109] on button "button" at bounding box center [1533, 104] width 22 height 28
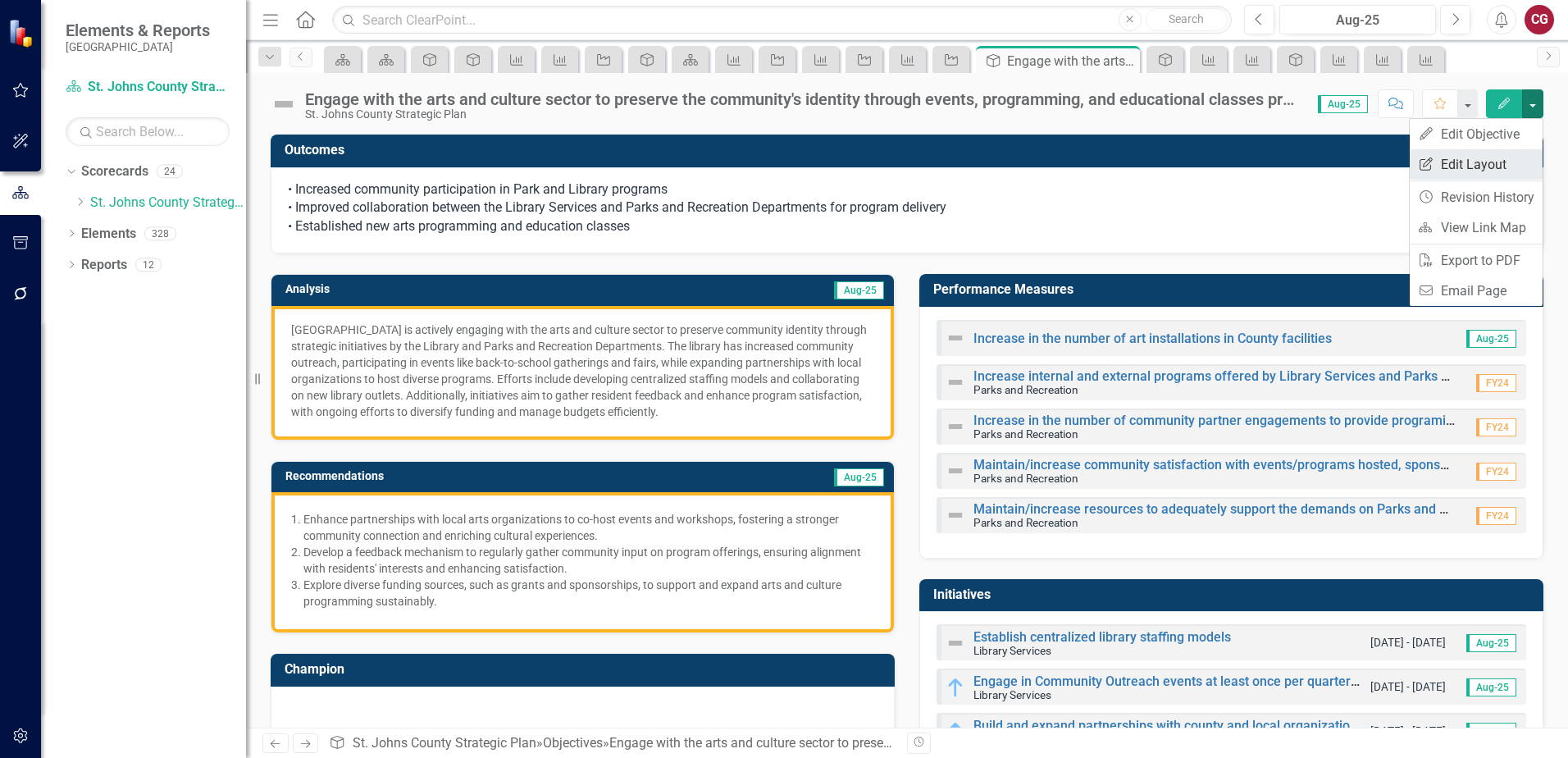
click at [1507, 165] on link "Edit Report Edit Layout" at bounding box center [1476, 164] width 133 height 30
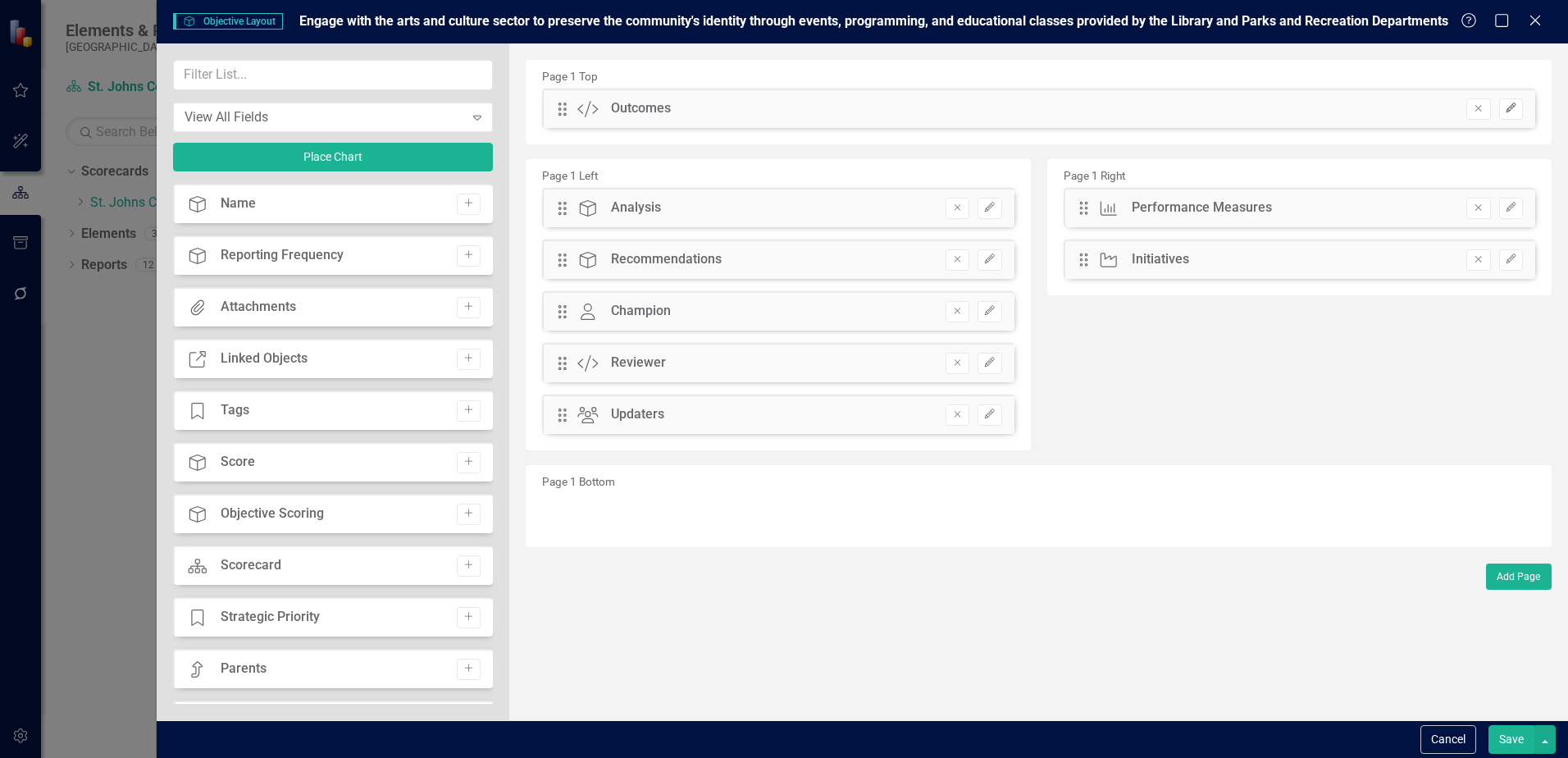
click at [1503, 112] on button "Edit" at bounding box center [1510, 109] width 24 height 22
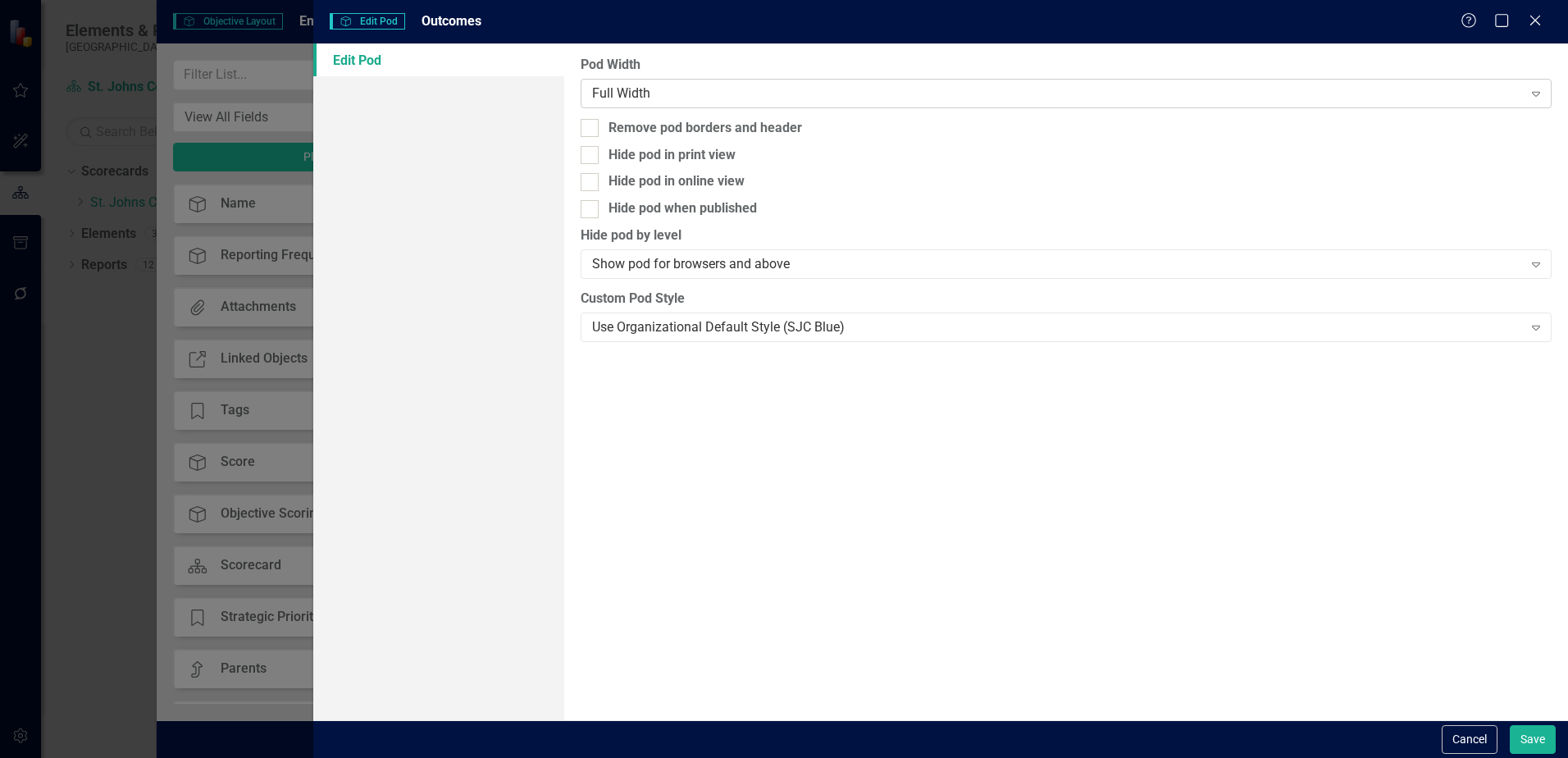
click at [649, 83] on div "Full Width Expand" at bounding box center [1066, 93] width 971 height 29
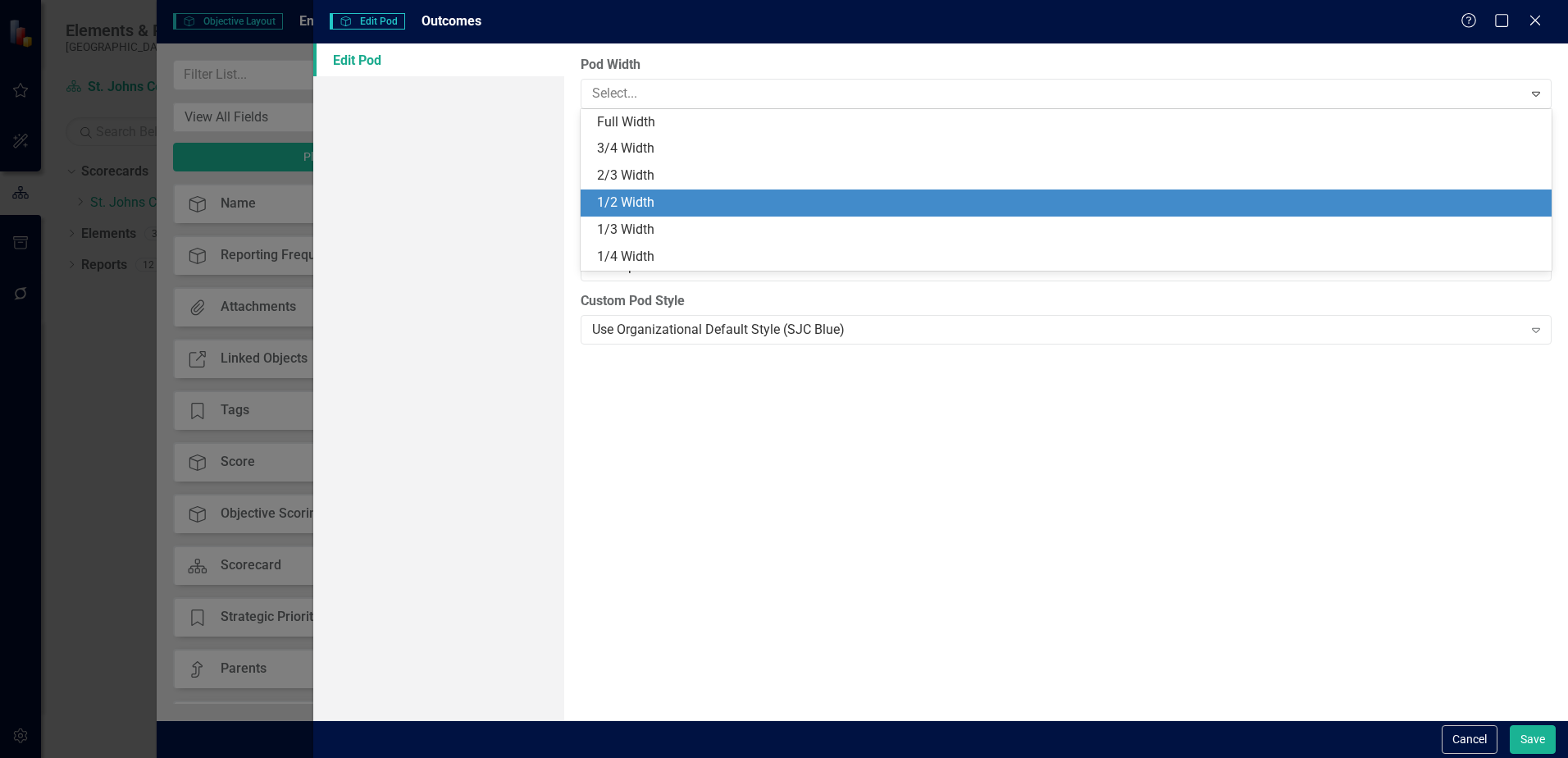
click at [611, 204] on div "1/2 Width" at bounding box center [1070, 203] width 945 height 19
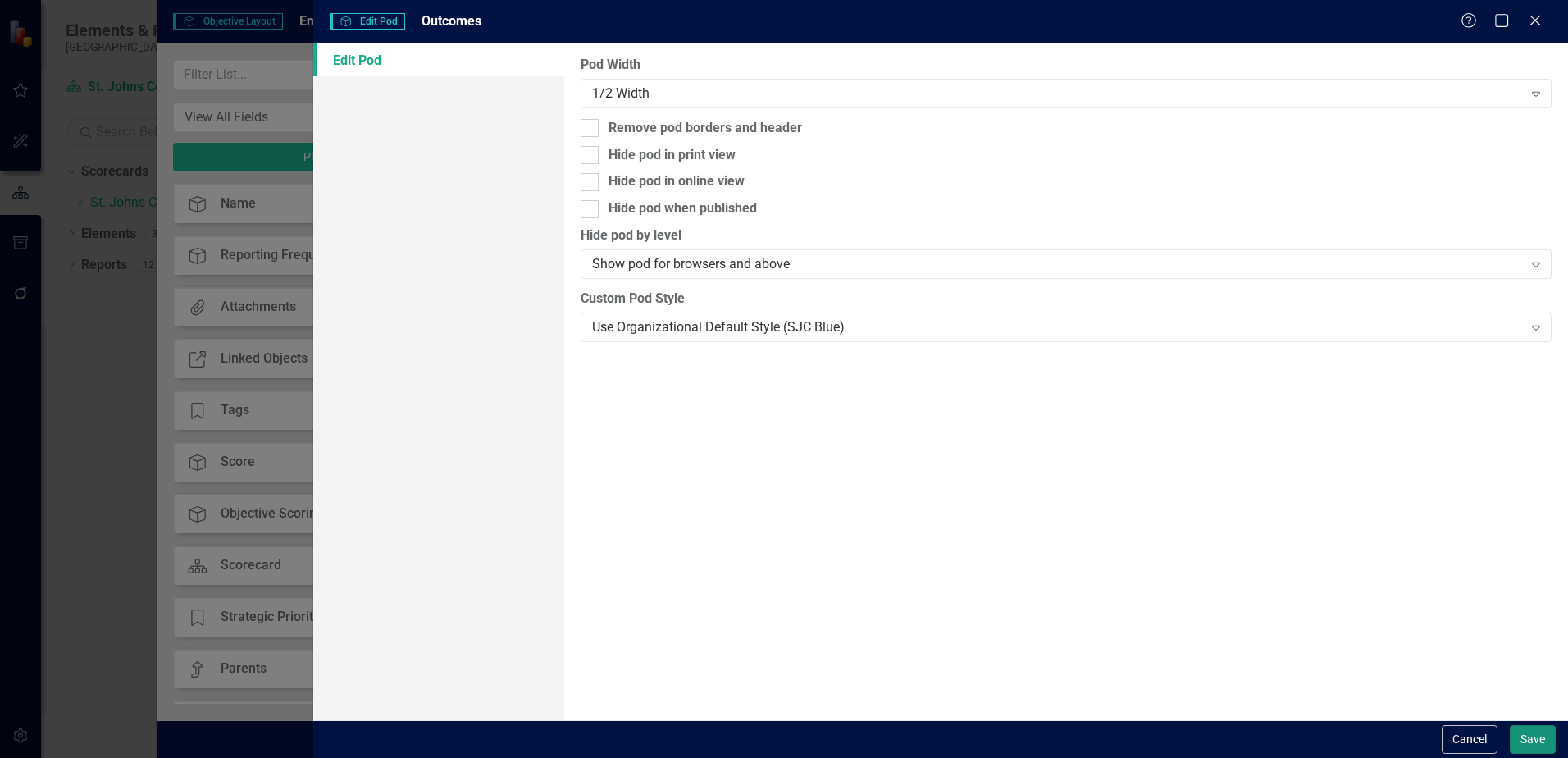
click at [1542, 743] on button "Save" at bounding box center [1533, 740] width 46 height 28
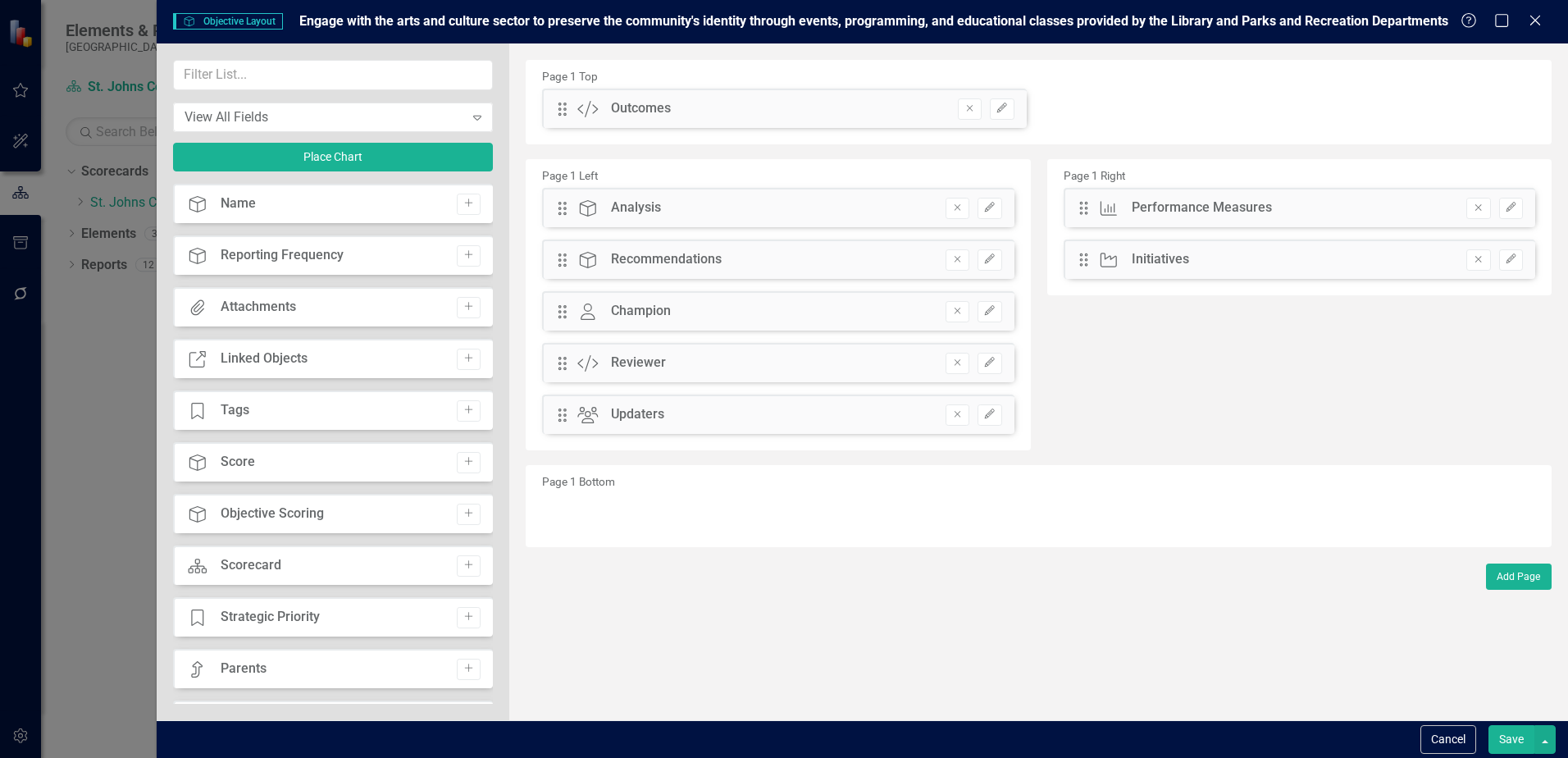
click at [1508, 741] on button "Save" at bounding box center [1511, 740] width 46 height 28
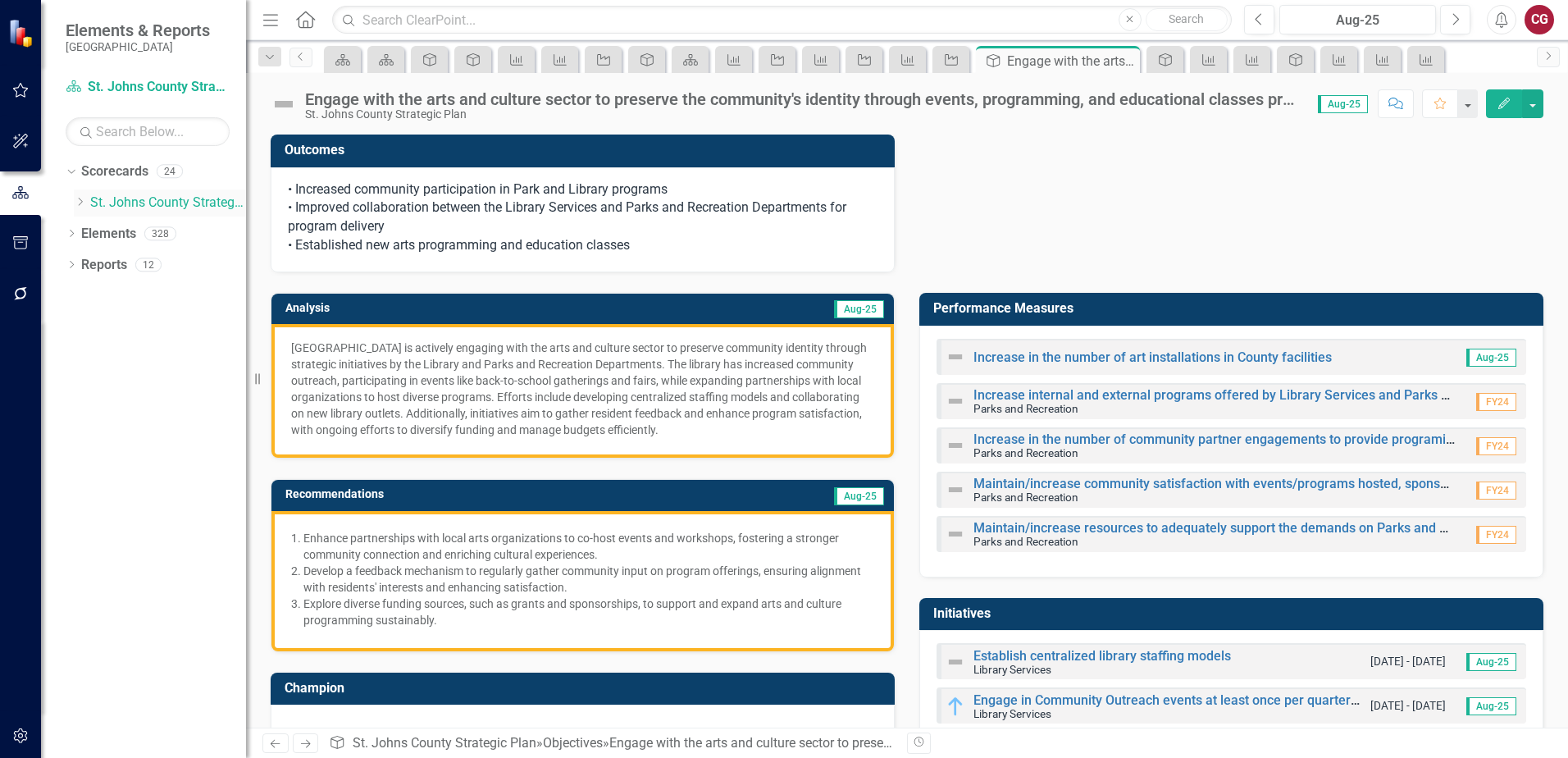
click at [168, 204] on link "St. Johns County Strategic Plan" at bounding box center [168, 203] width 156 height 19
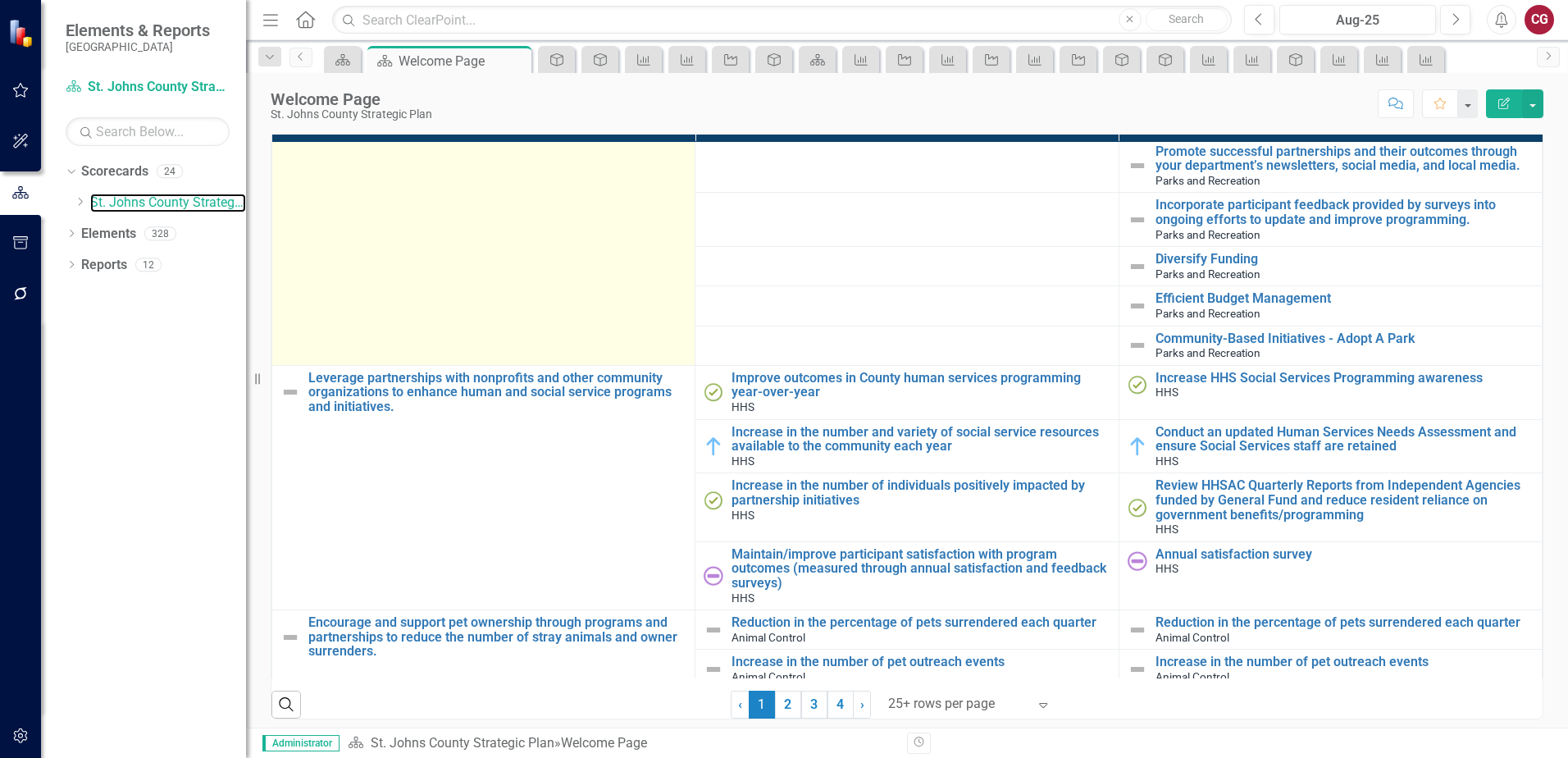
scroll to position [2462, 0]
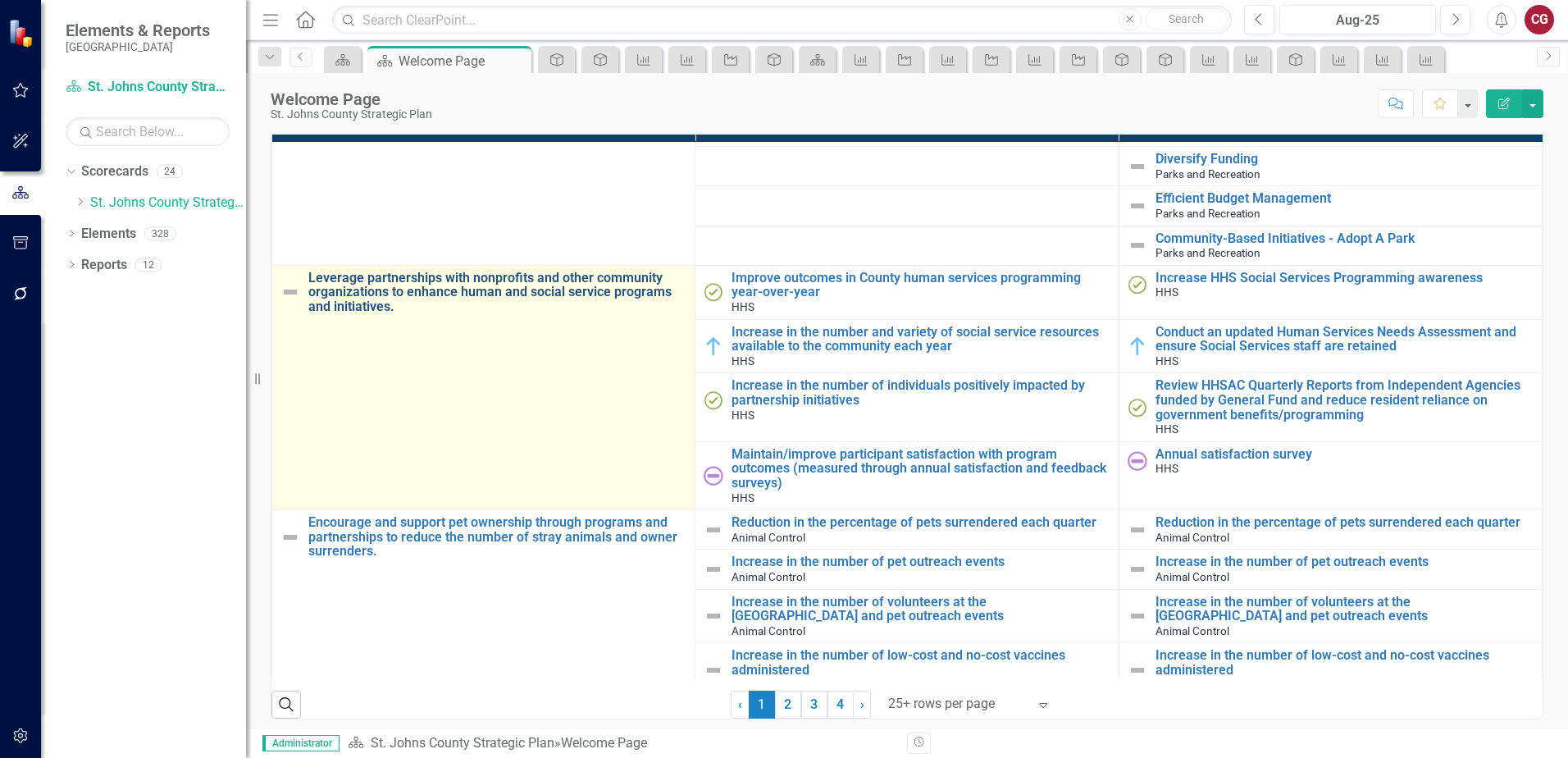
click at [496, 281] on link "Leverage partnerships with nonprofits and other community organizations to enha…" at bounding box center [497, 293] width 378 height 43
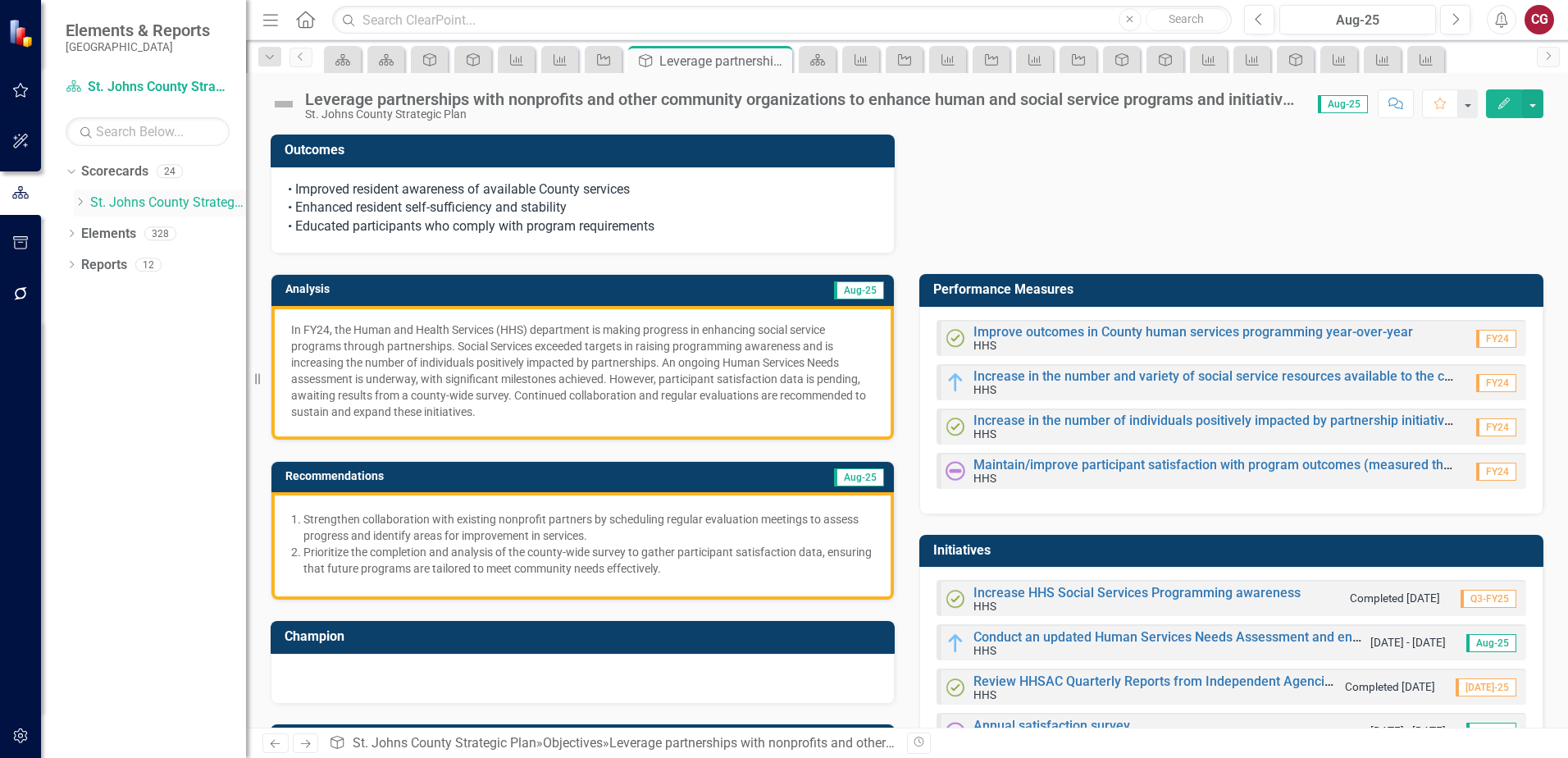
click at [142, 199] on link "St. Johns County Strategic Plan" at bounding box center [168, 203] width 156 height 19
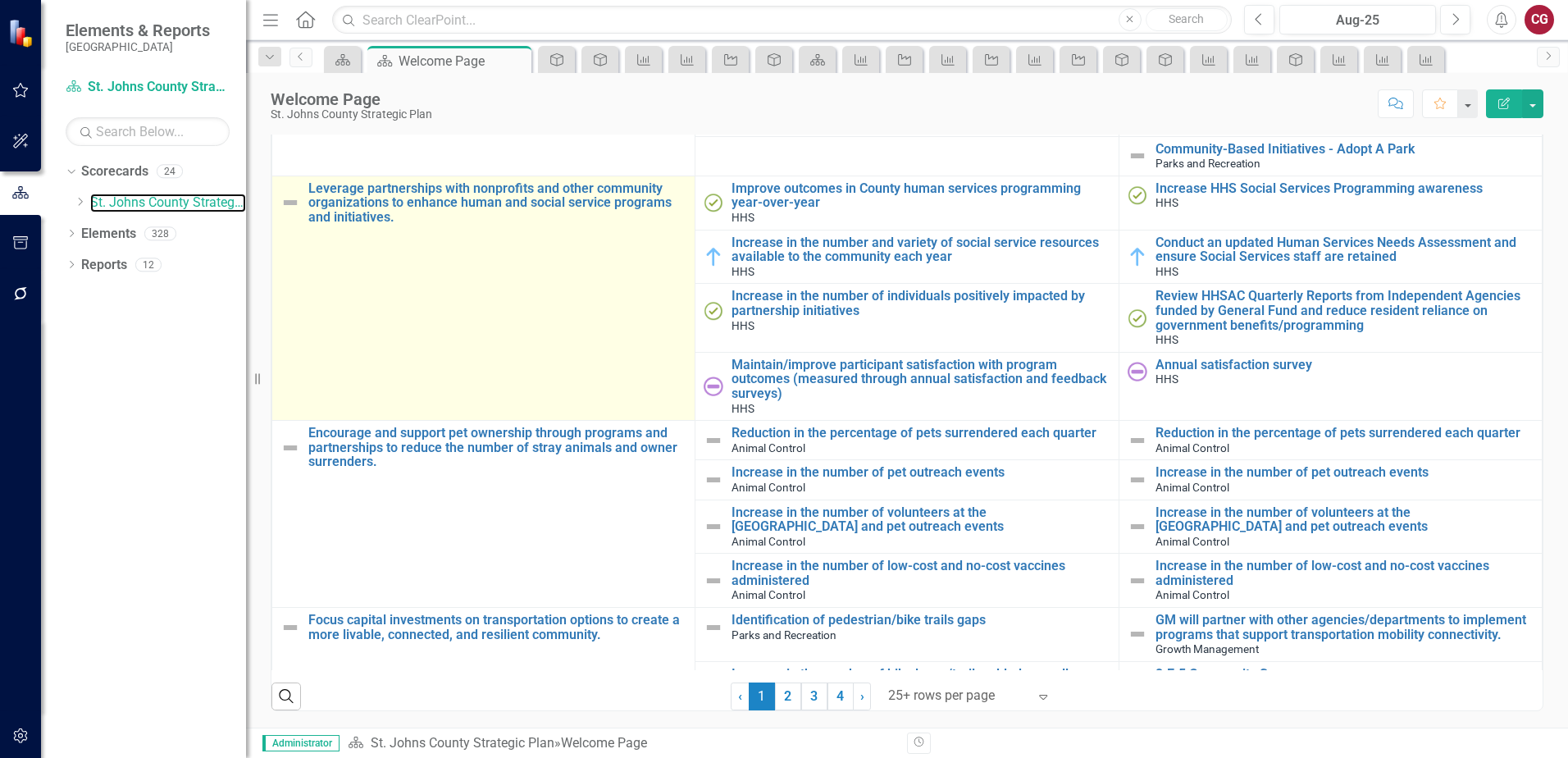
scroll to position [2790, 0]
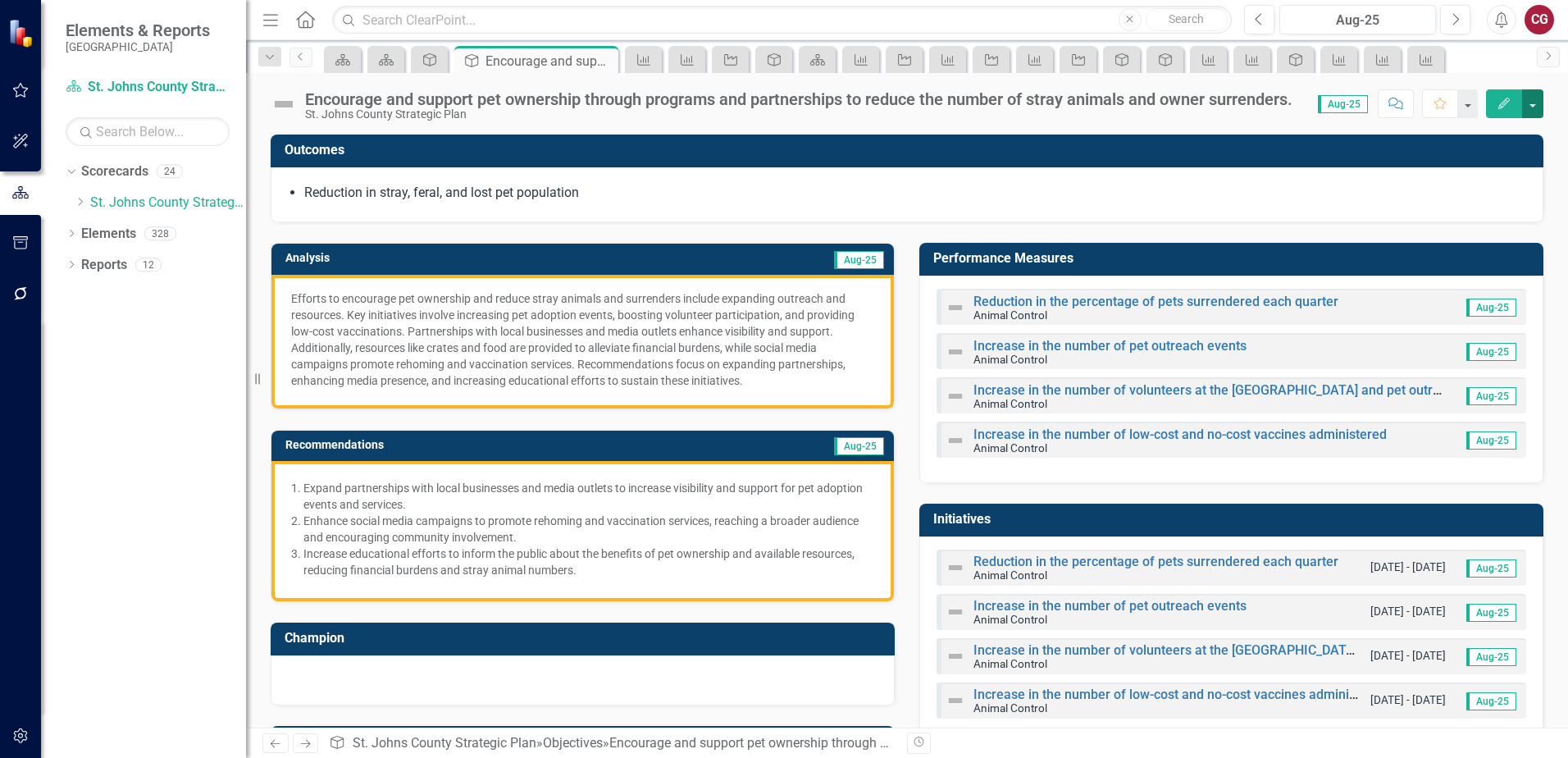
click at [1531, 105] on button "button" at bounding box center [1533, 104] width 22 height 28
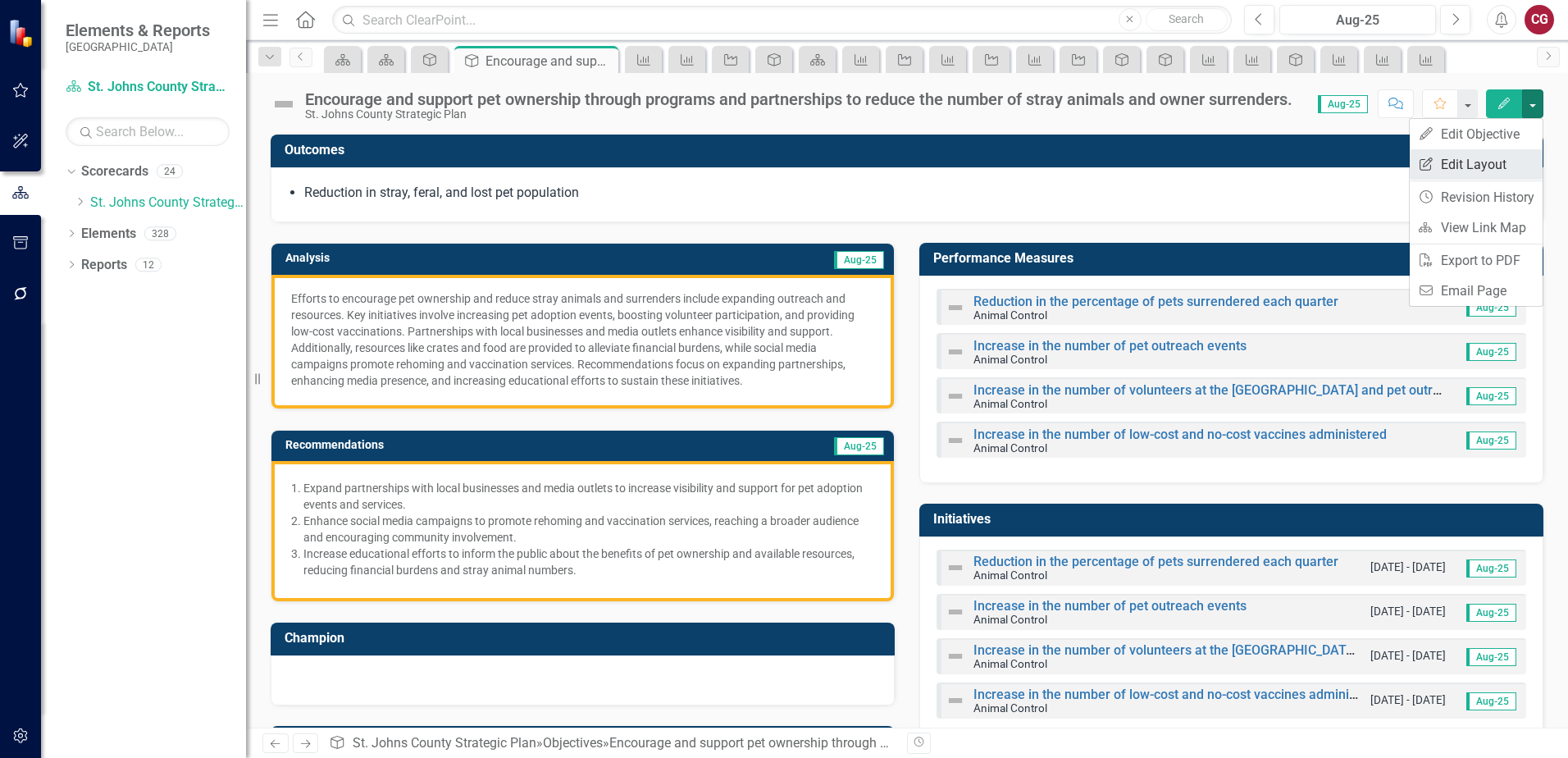
click at [1479, 160] on link "Edit Report Edit Layout" at bounding box center [1476, 164] width 133 height 30
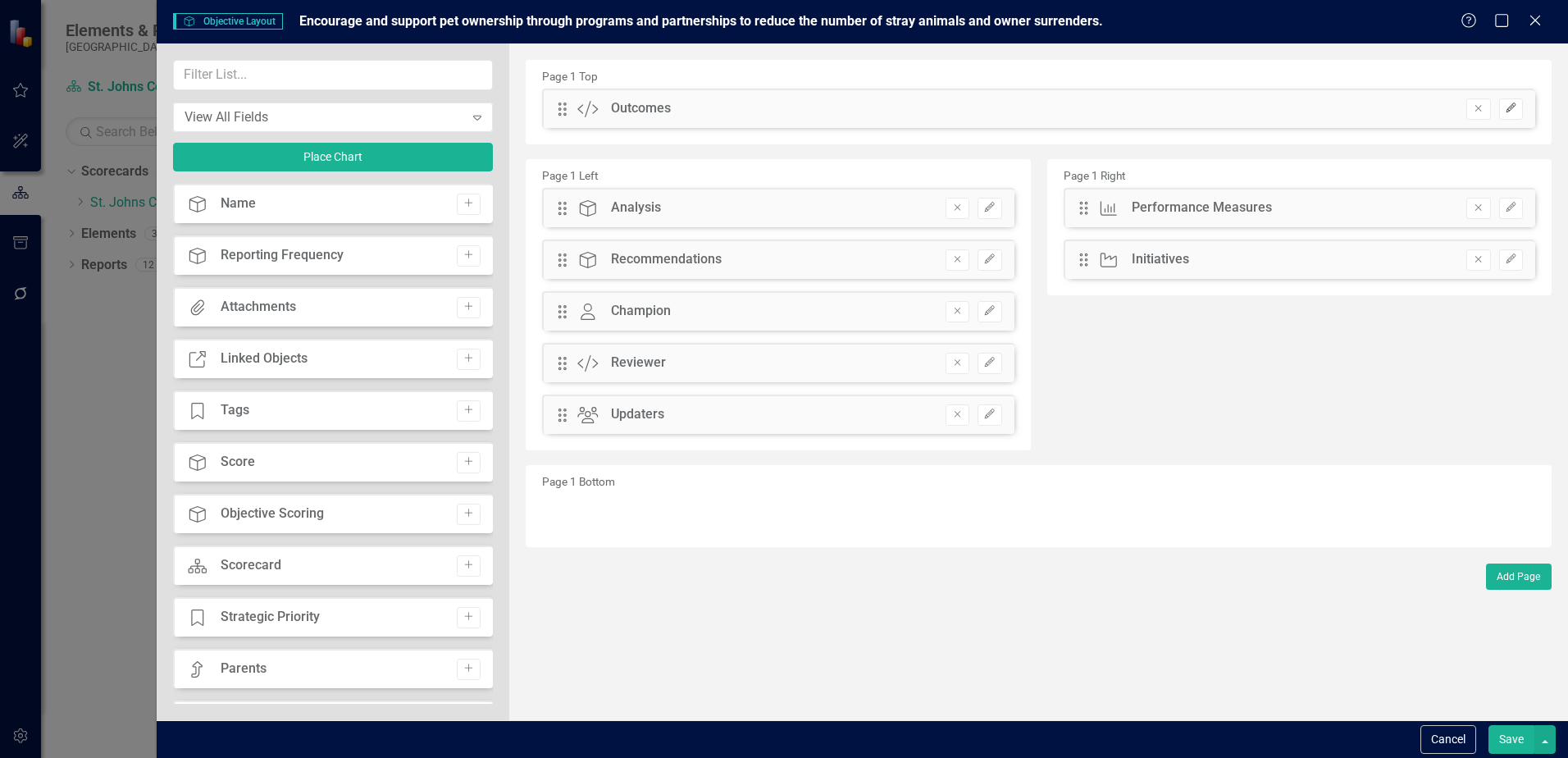
click at [1516, 110] on icon "Edit" at bounding box center [1510, 109] width 12 height 9
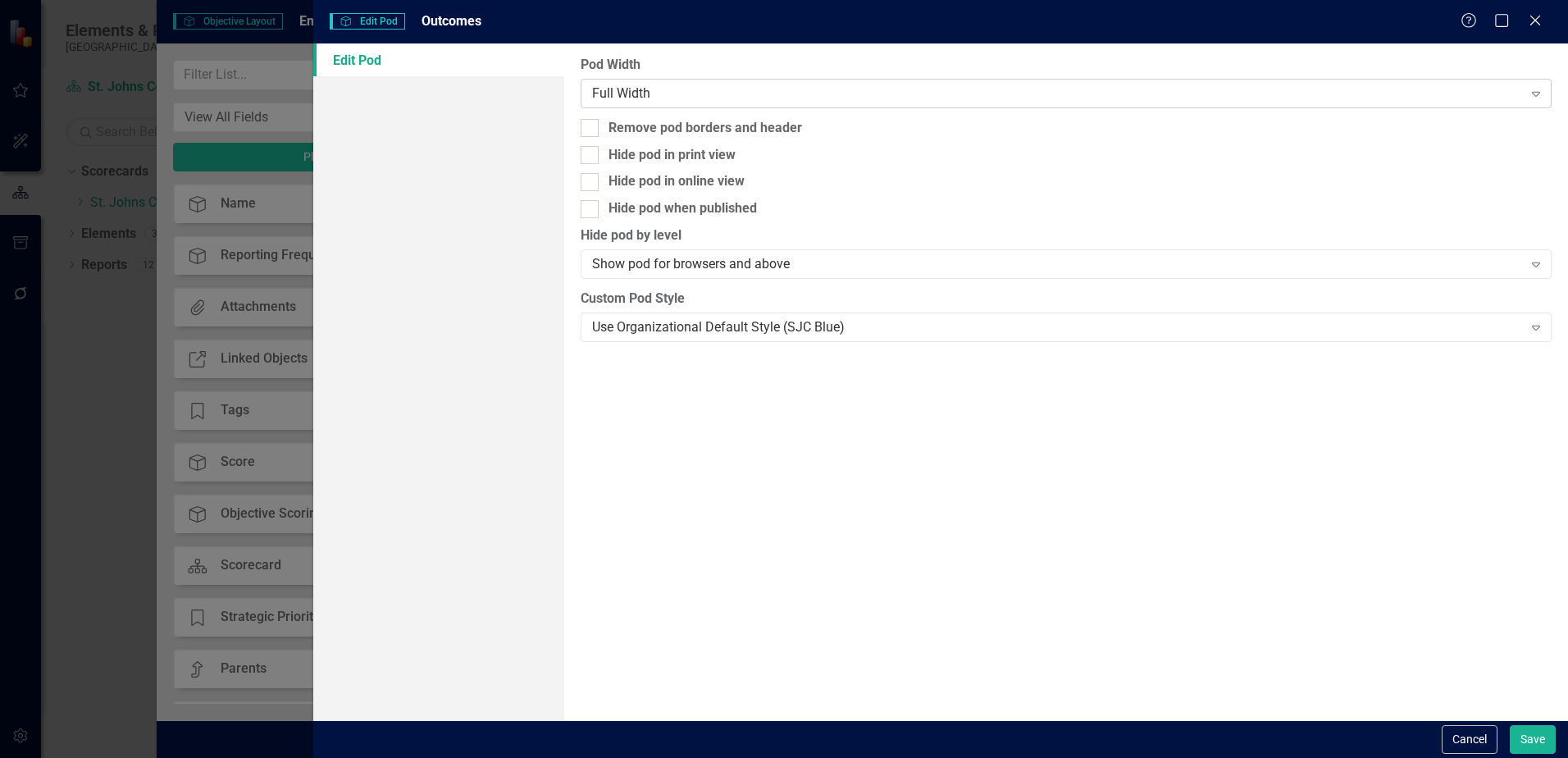
click at [820, 97] on div "Full Width" at bounding box center [1058, 93] width 930 height 19
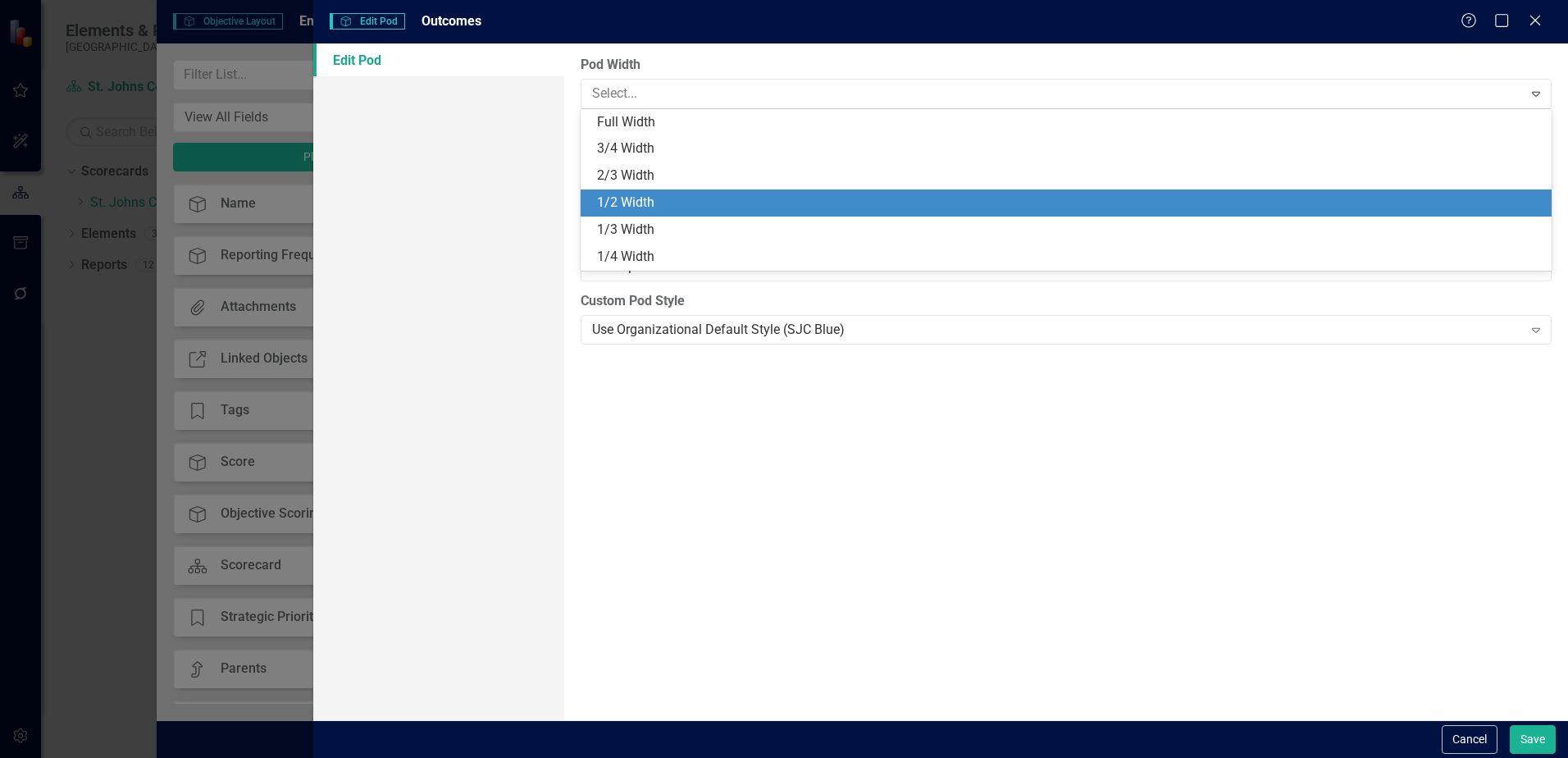
click at [742, 194] on div "1/2 Width" at bounding box center [1070, 203] width 945 height 19
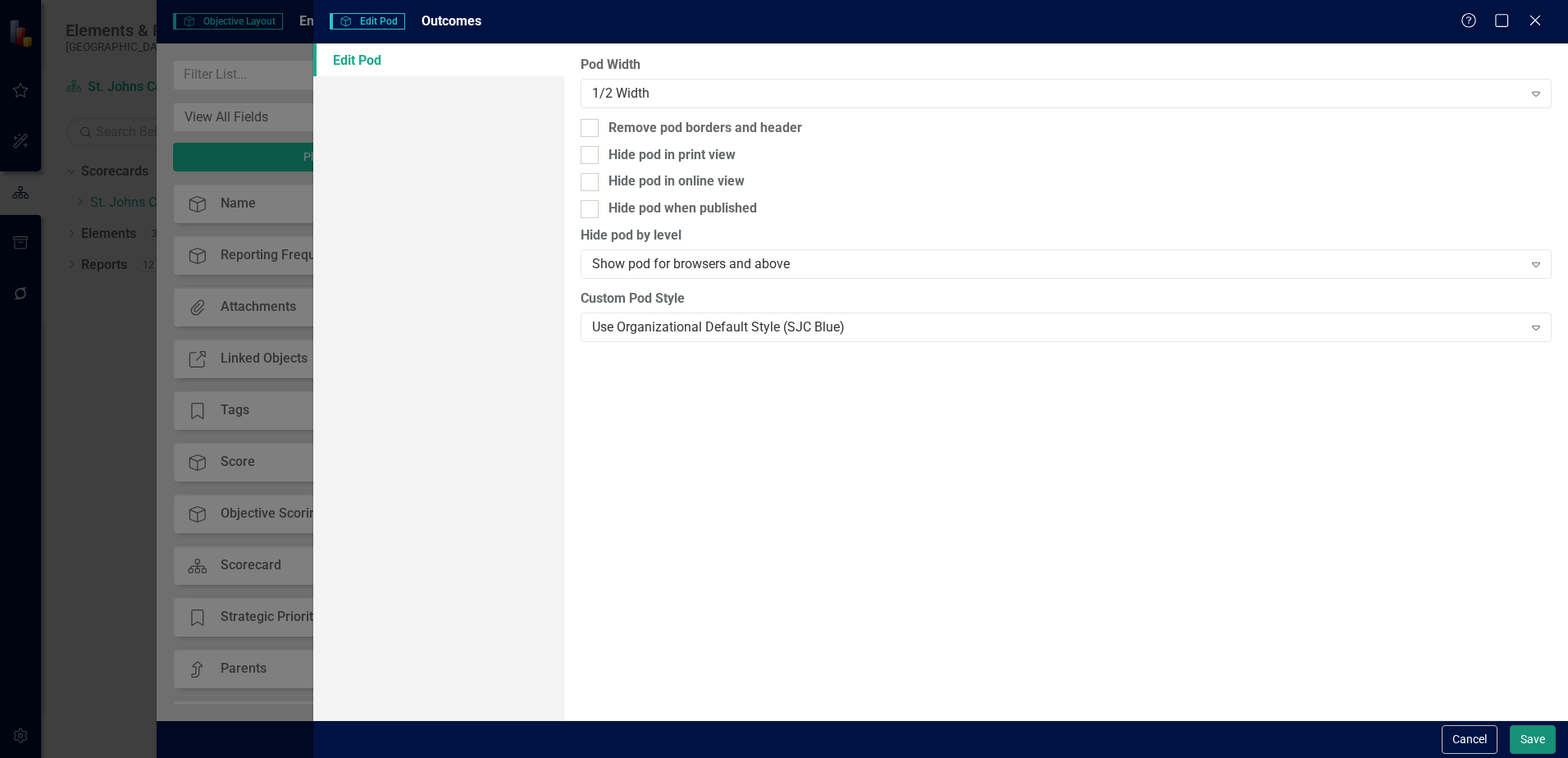
click at [1538, 735] on button "Save" at bounding box center [1533, 740] width 46 height 28
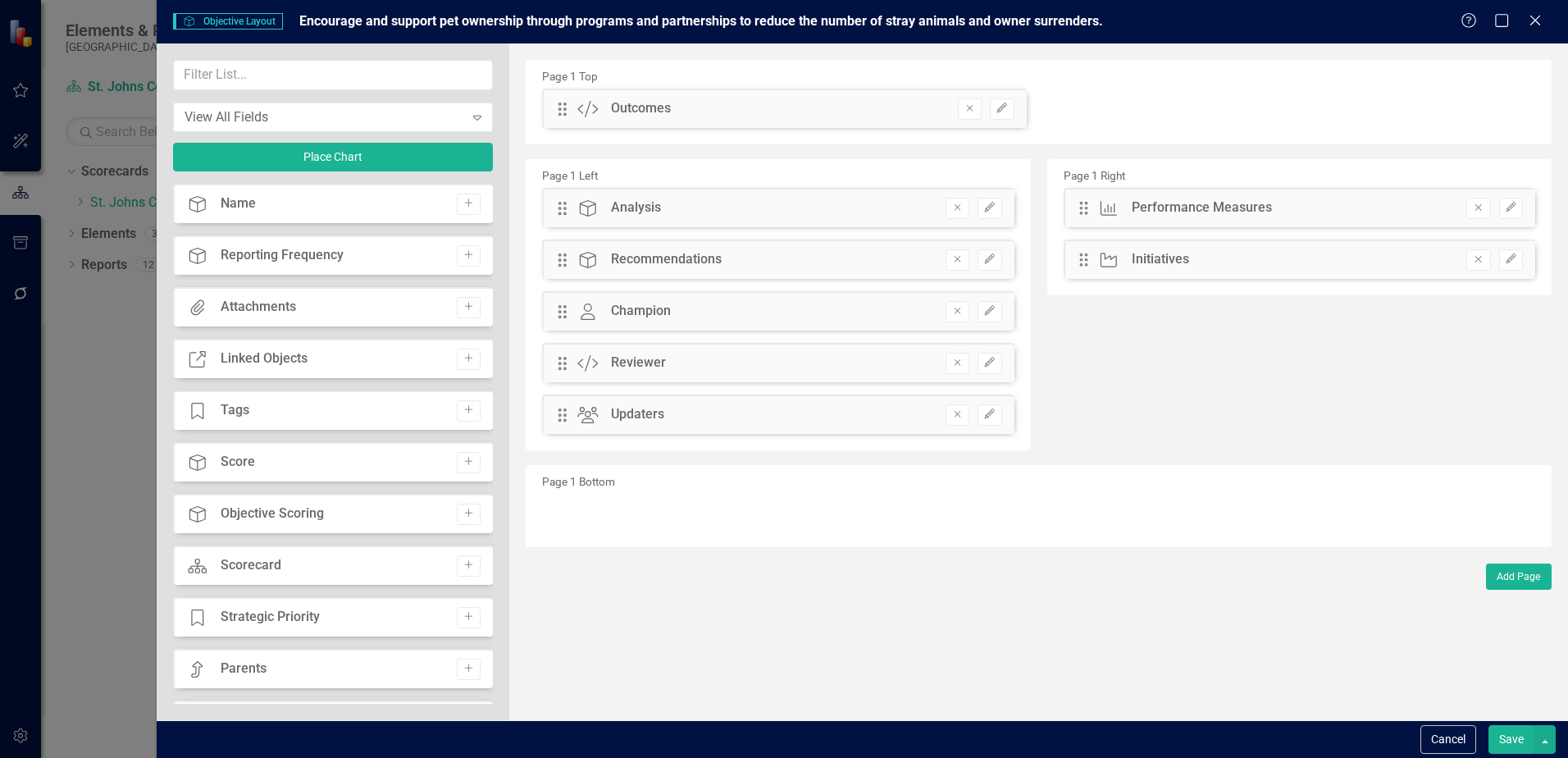
click at [1530, 739] on button "Save" at bounding box center [1511, 740] width 46 height 28
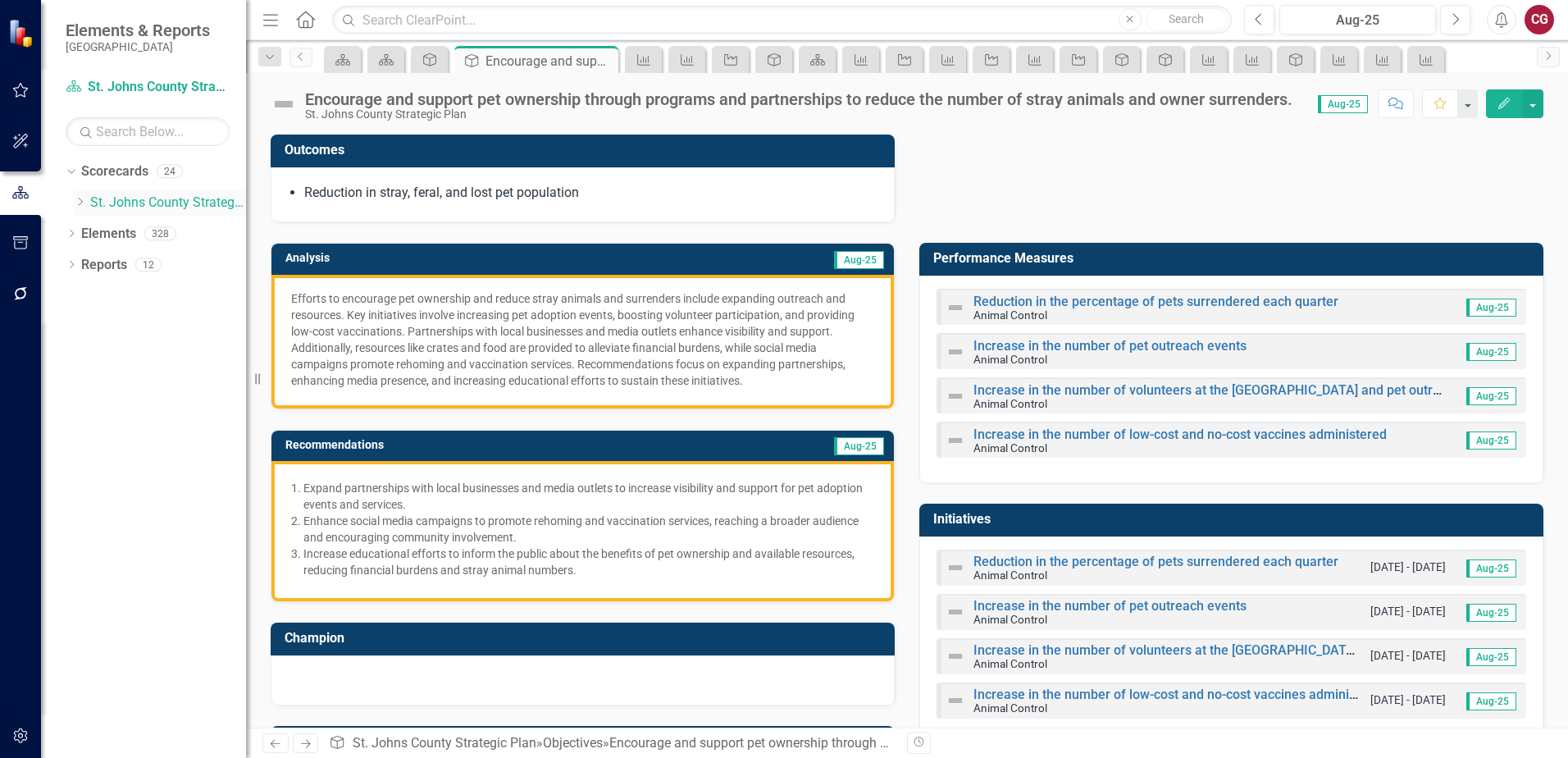
click at [129, 199] on link "St. Johns County Strategic Plan" at bounding box center [168, 203] width 156 height 19
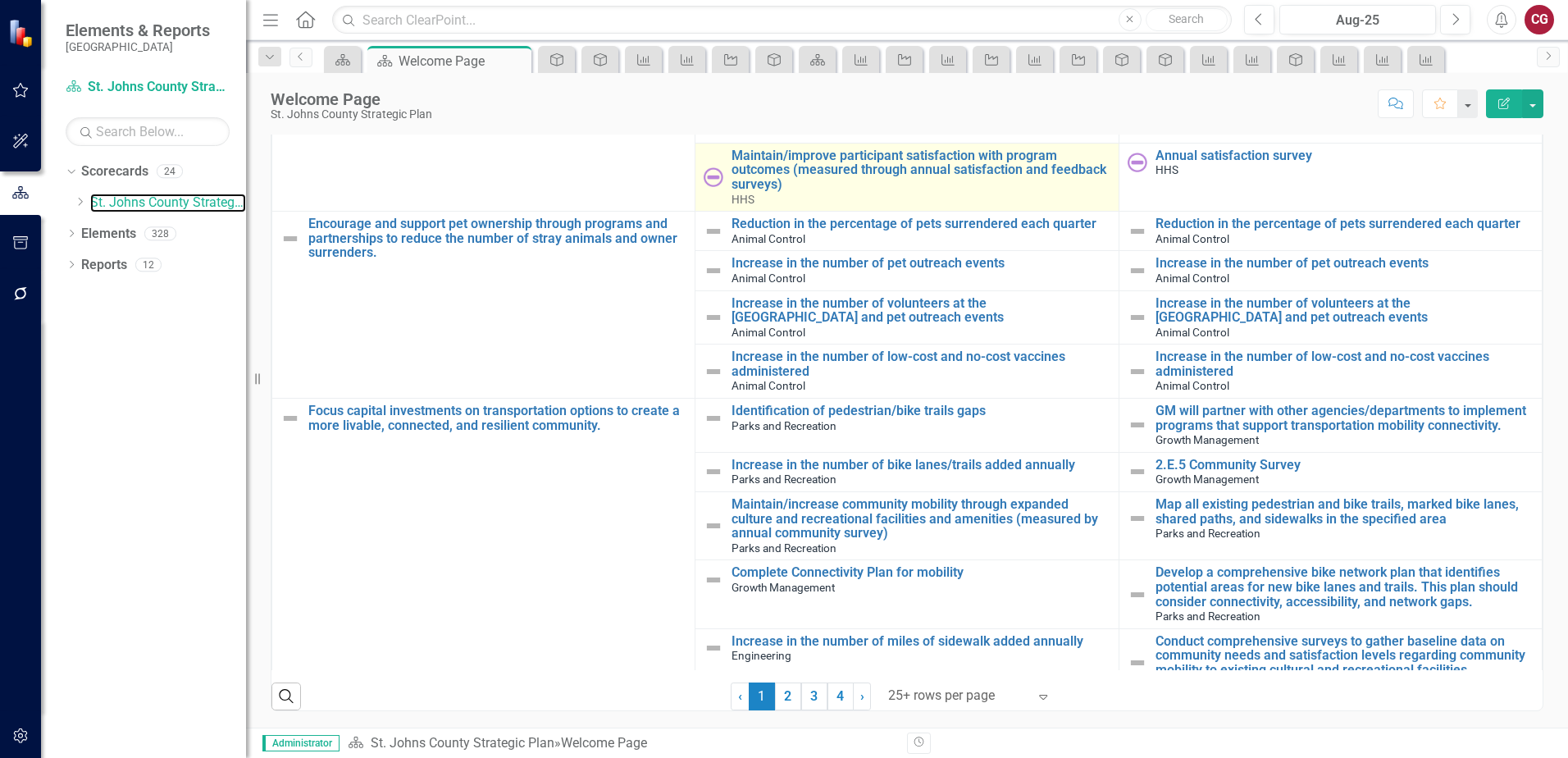
scroll to position [2790, 0]
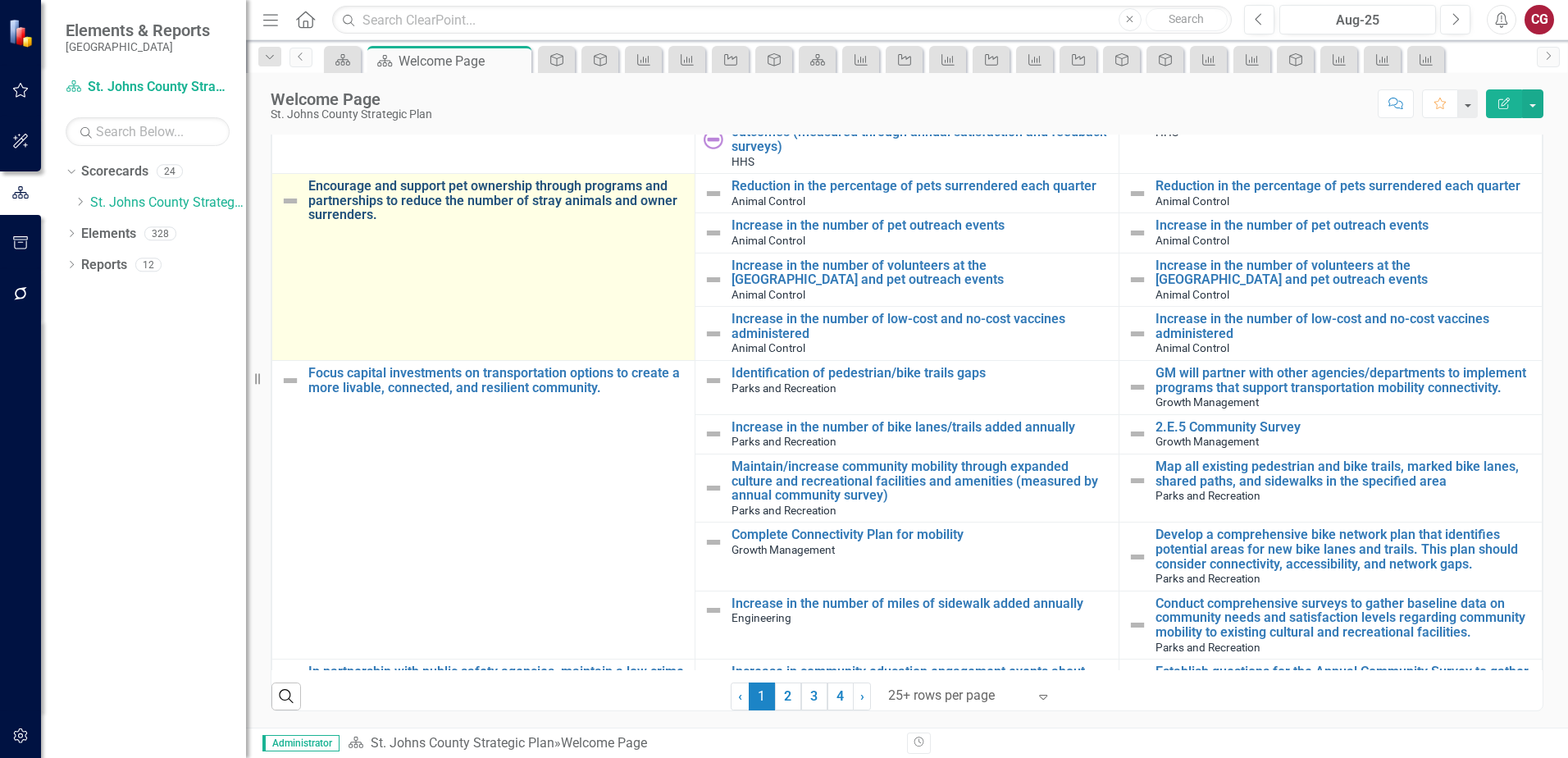
click at [548, 188] on link "Encourage and support pet ownership through programs and partnerships to reduce…" at bounding box center [497, 201] width 378 height 43
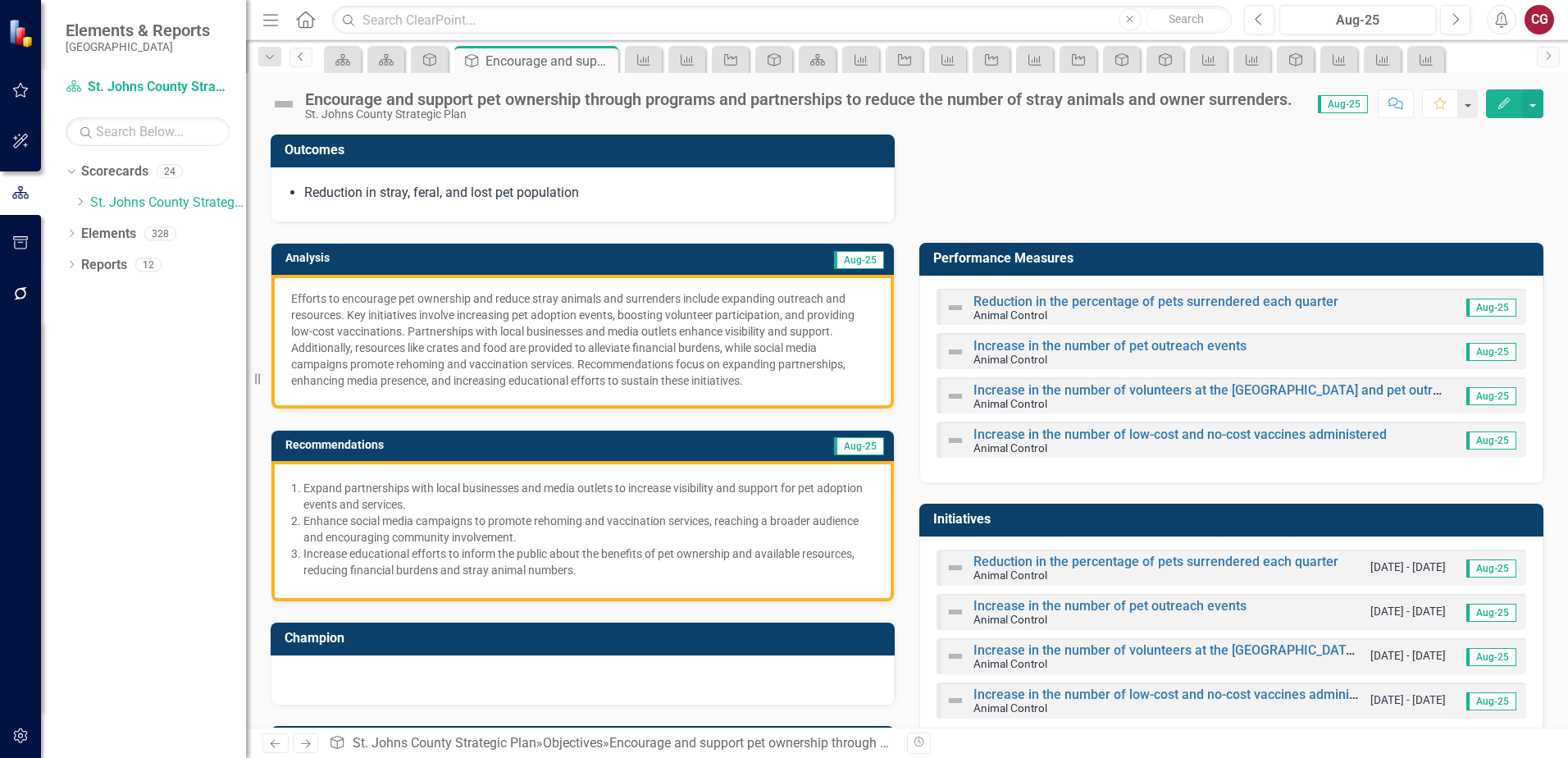
click at [302, 52] on icon "Previous" at bounding box center [301, 57] width 13 height 9
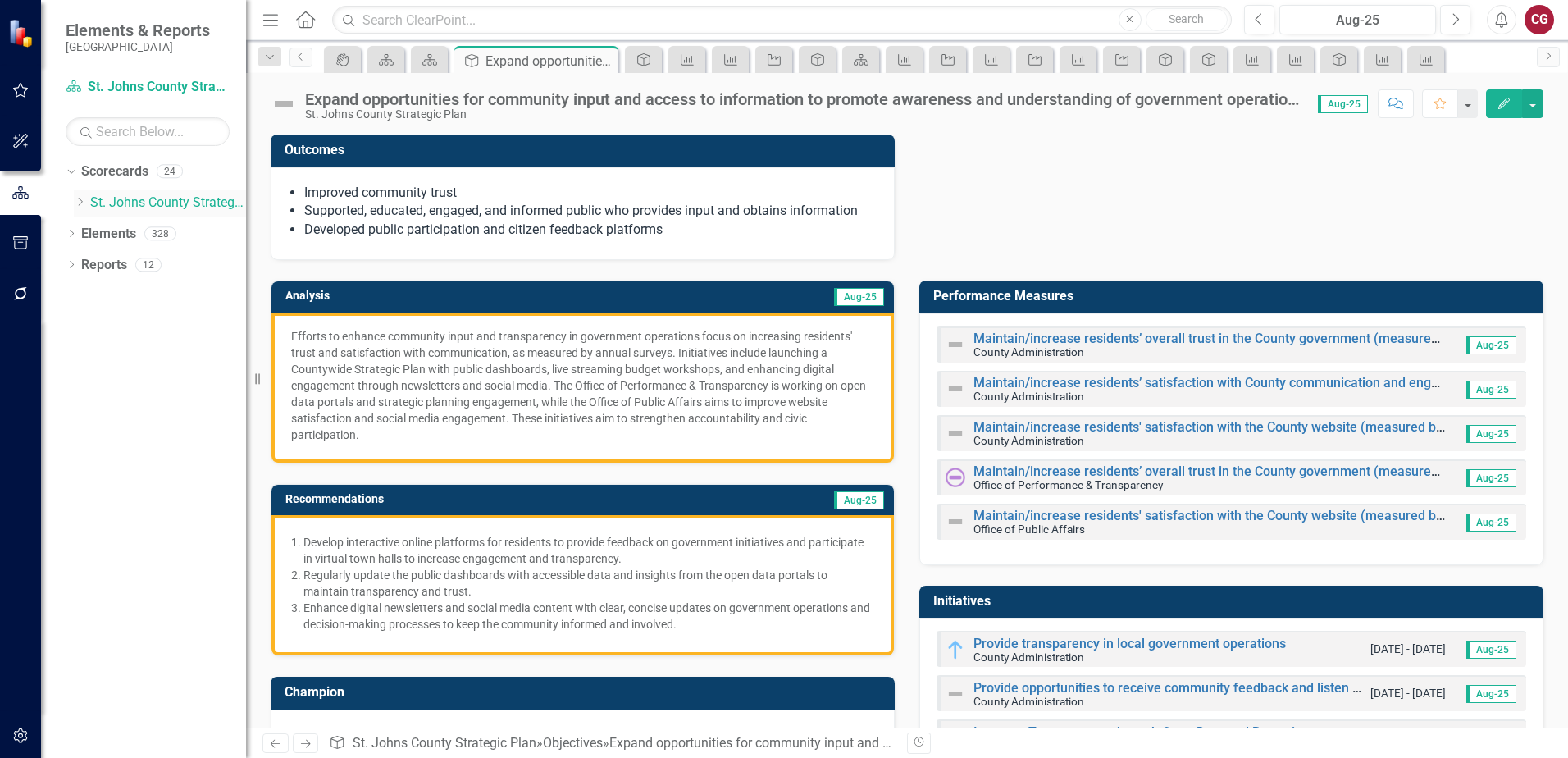
click at [143, 197] on link "St. Johns County Strategic Plan" at bounding box center [168, 203] width 156 height 19
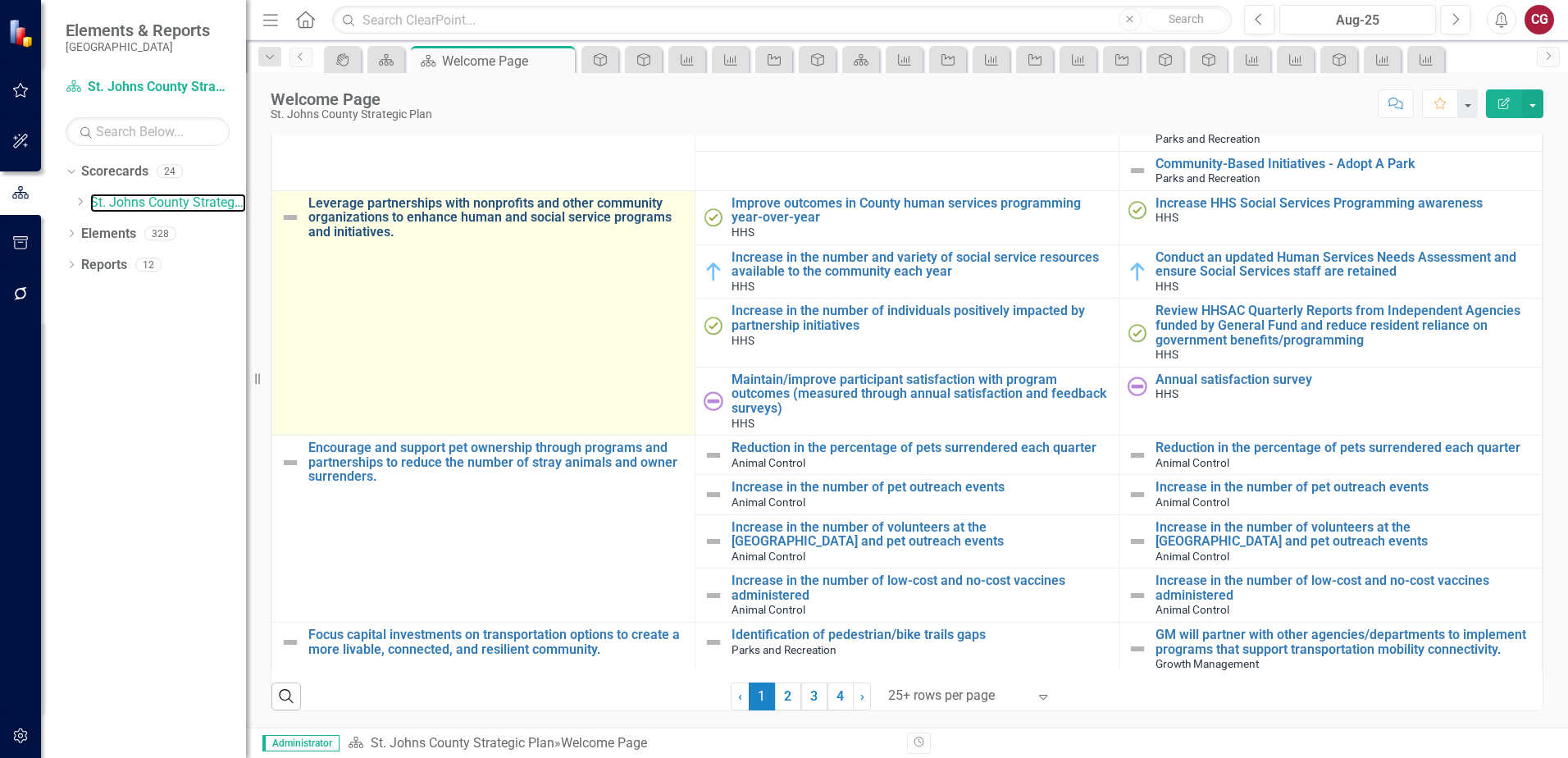
scroll to position [2790, 0]
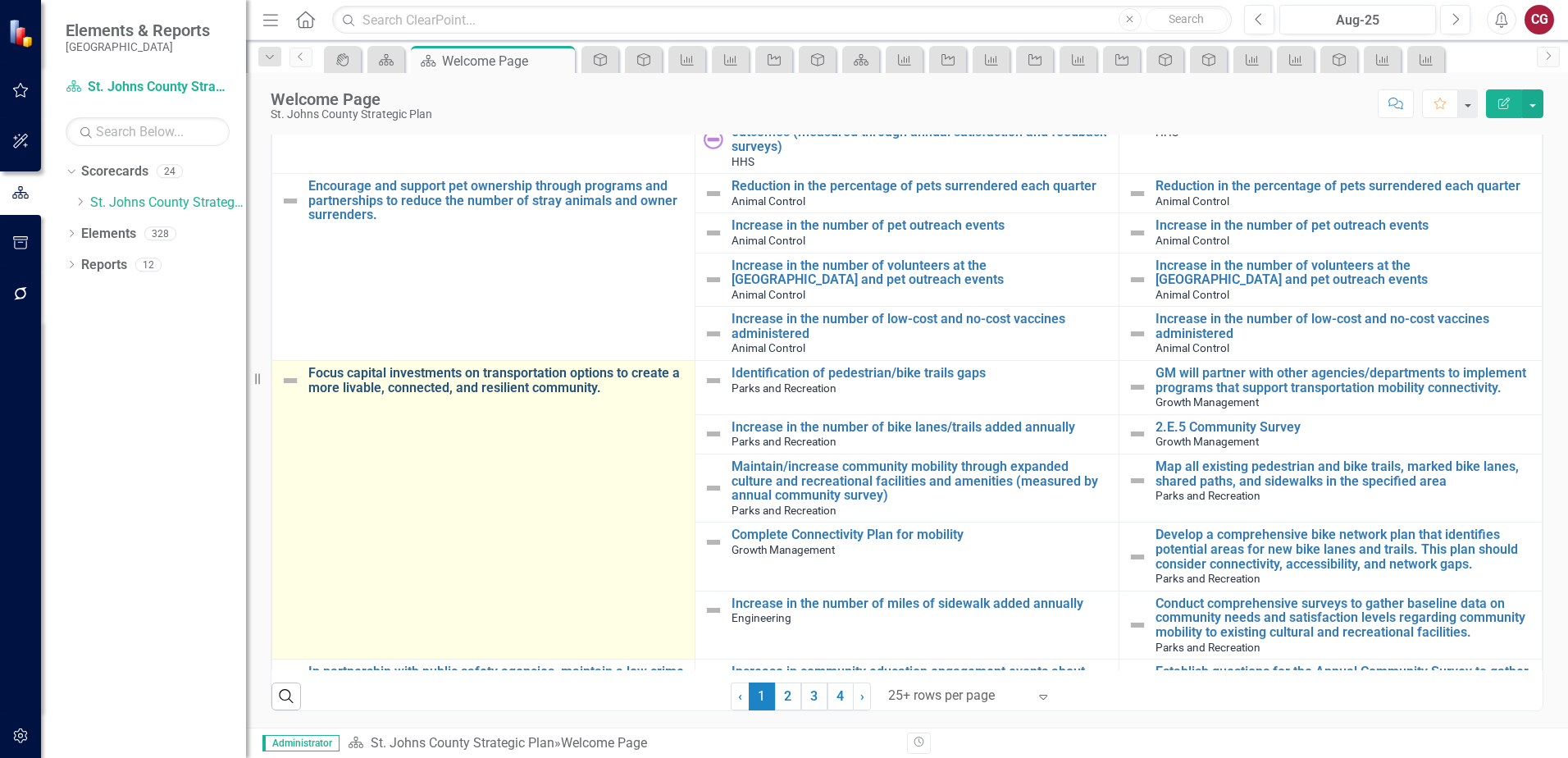
click at [440, 379] on link "Focus capital investments on transportation options to create a more livable, c…" at bounding box center [497, 380] width 378 height 28
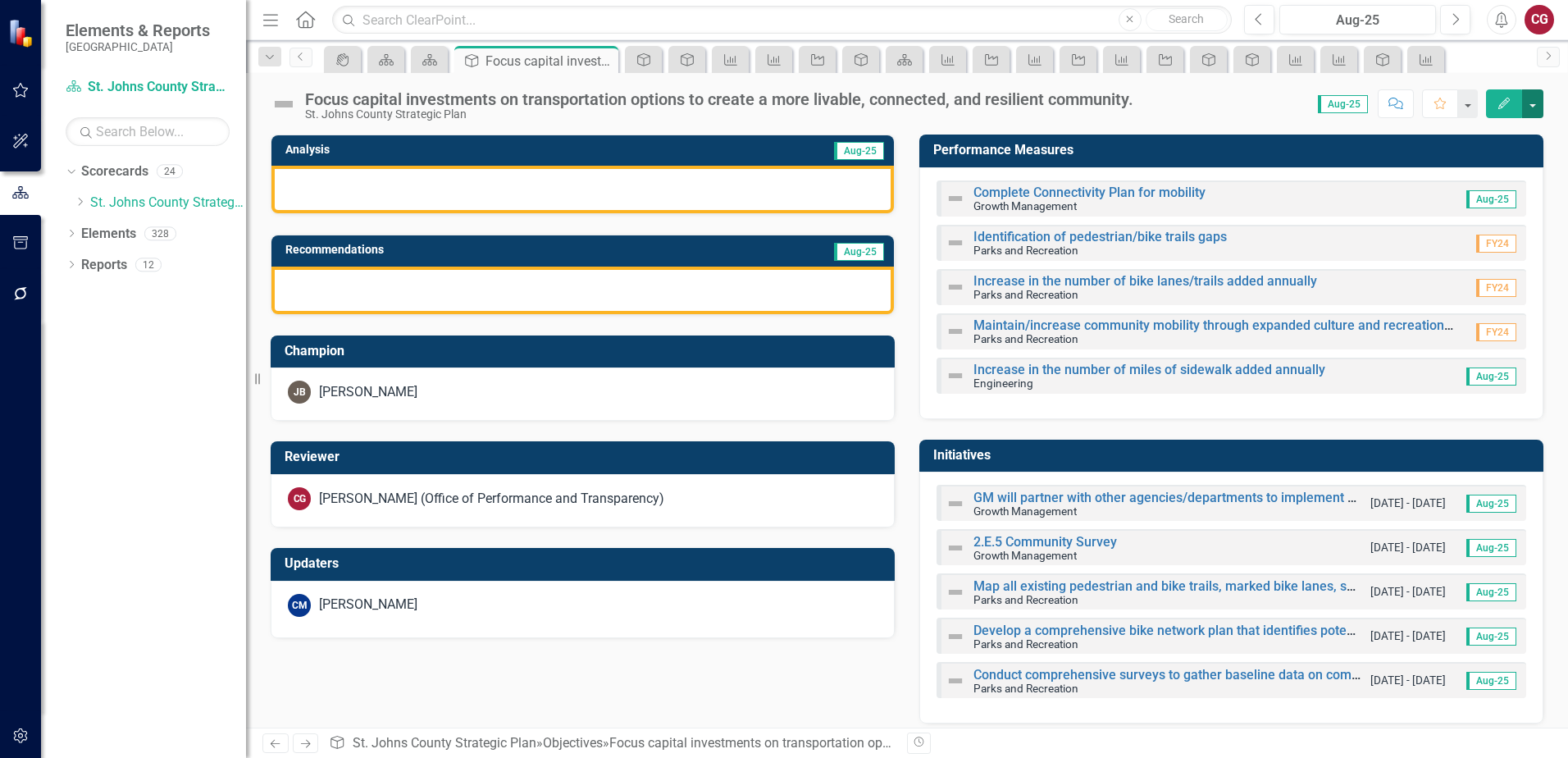
click at [1532, 107] on button "button" at bounding box center [1533, 104] width 22 height 28
click at [1480, 173] on link "Edit Report Edit Layout" at bounding box center [1476, 164] width 133 height 30
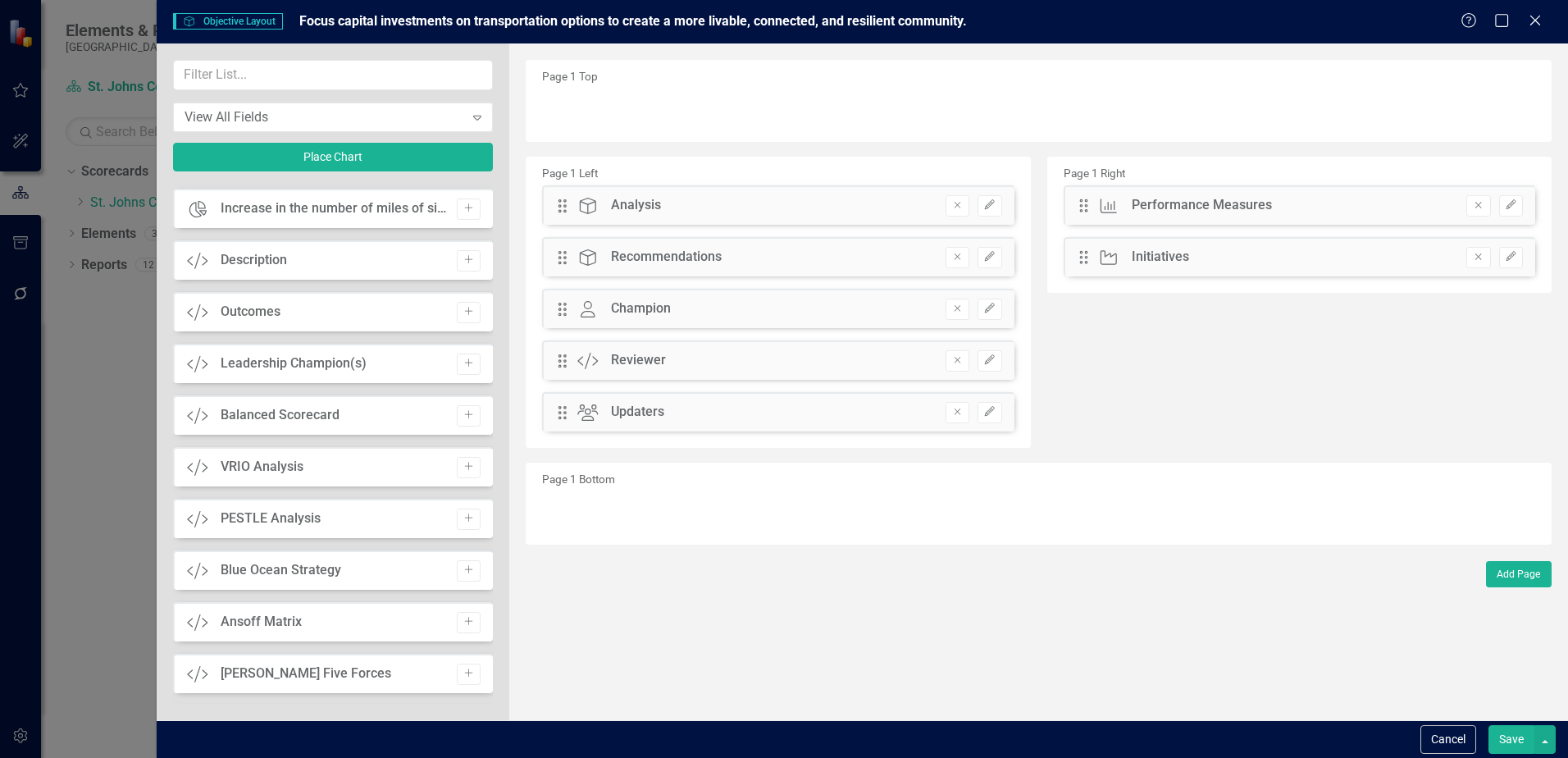
scroll to position [1155, 0]
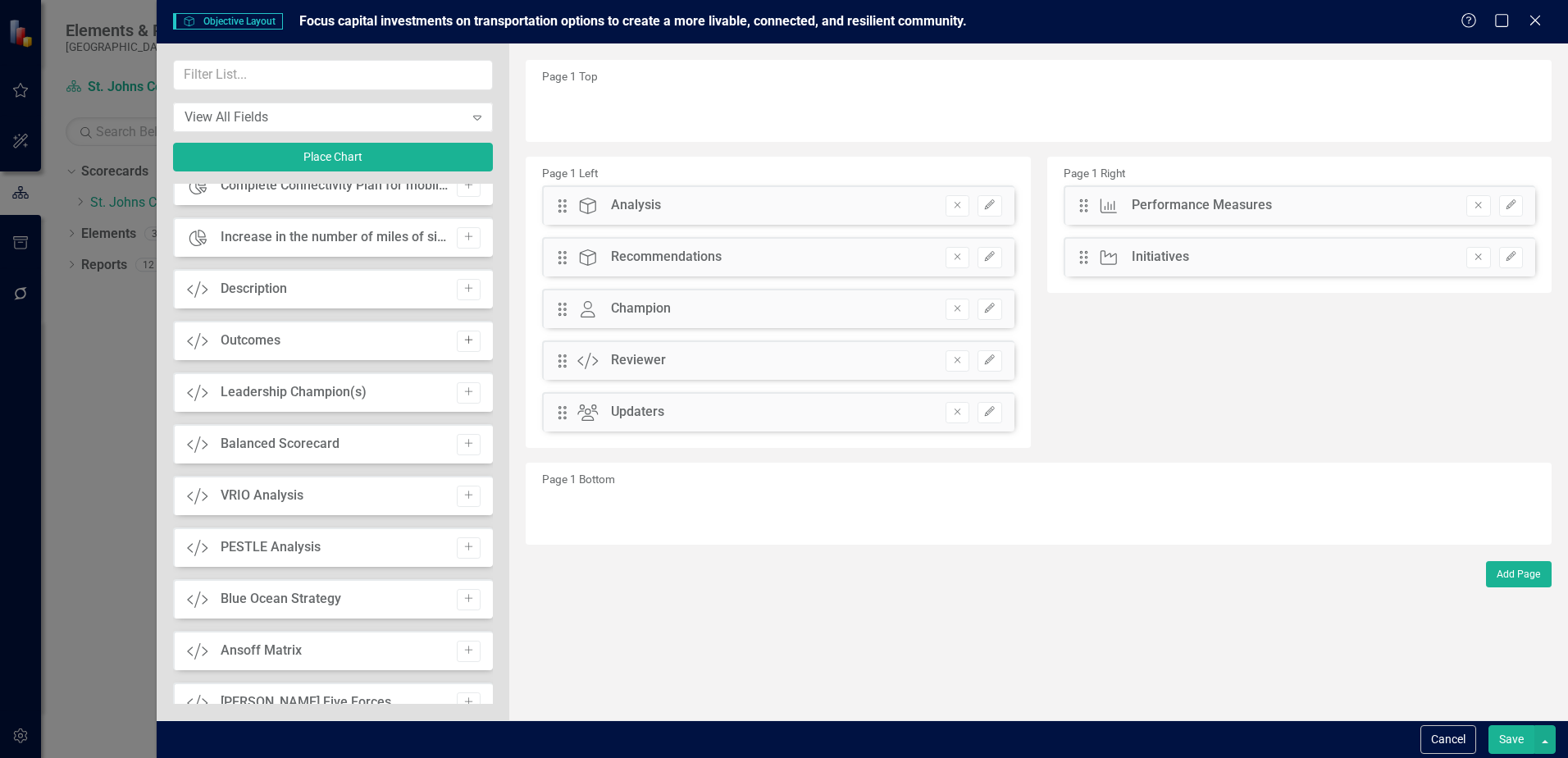
click at [462, 345] on icon "Add" at bounding box center [468, 341] width 12 height 9
click at [1524, 739] on button "Save" at bounding box center [1511, 740] width 46 height 28
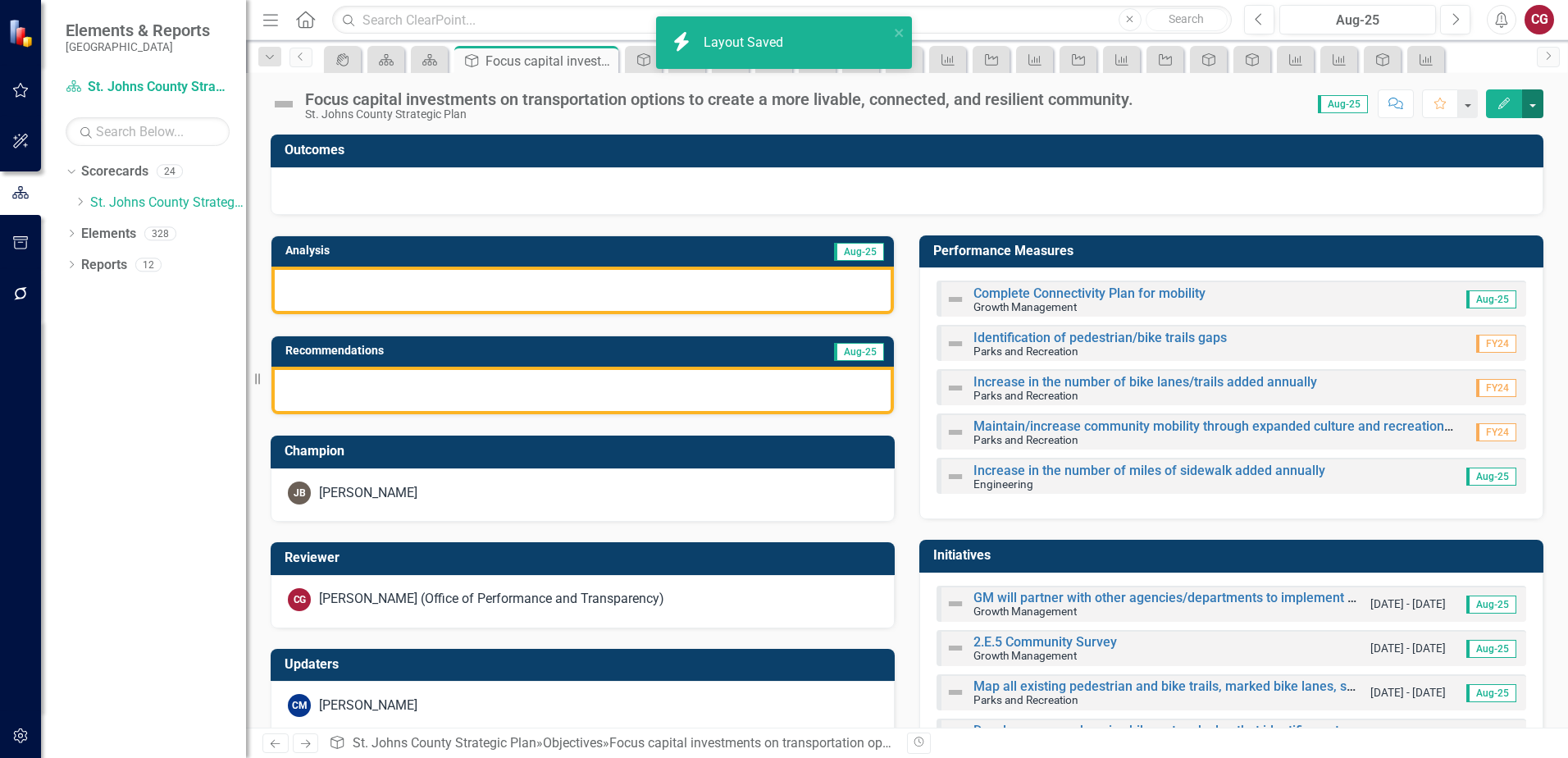
click at [1536, 114] on button "button" at bounding box center [1533, 104] width 22 height 28
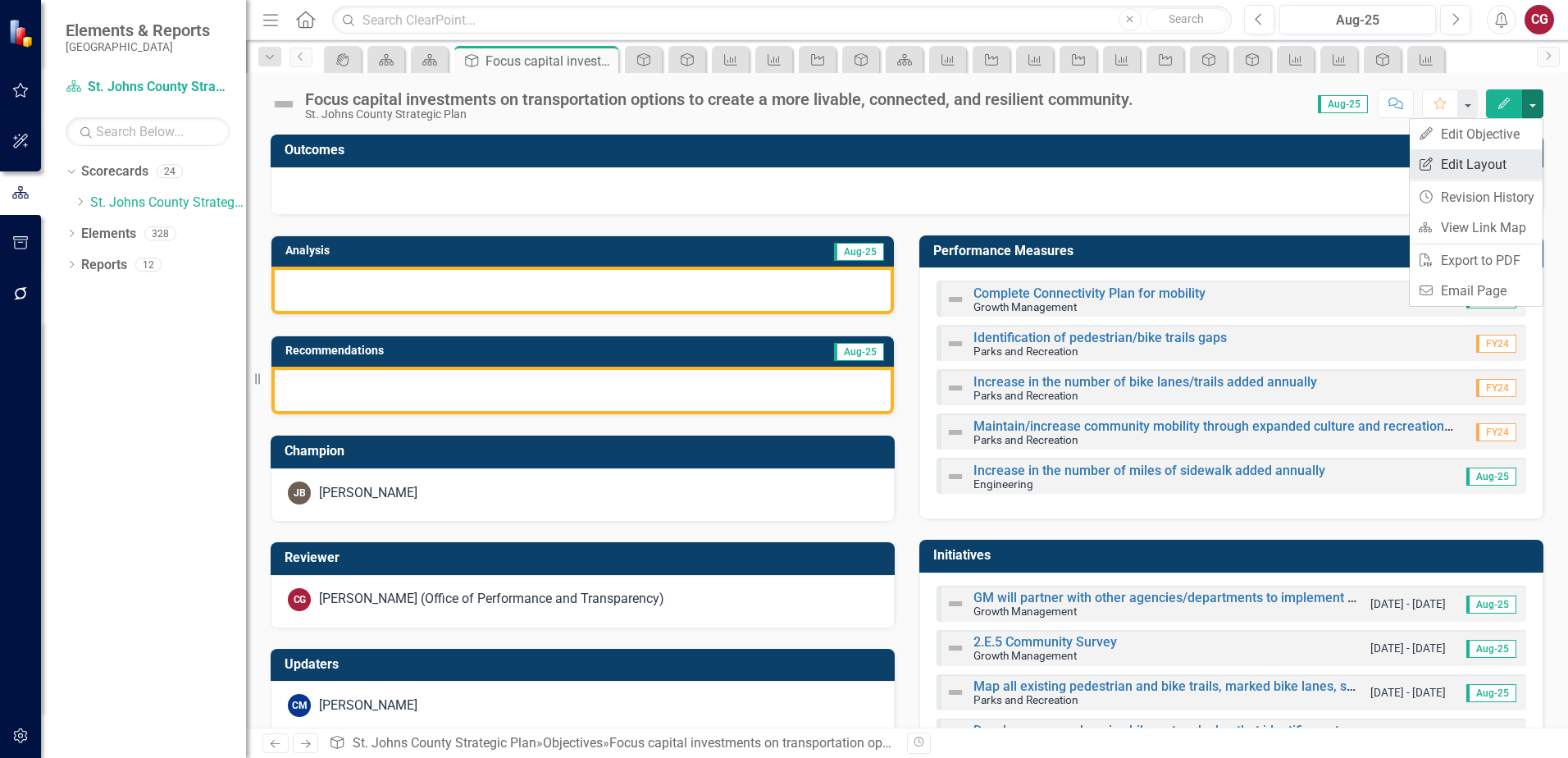
click at [1467, 157] on link "Edit Report Edit Layout" at bounding box center [1476, 164] width 133 height 30
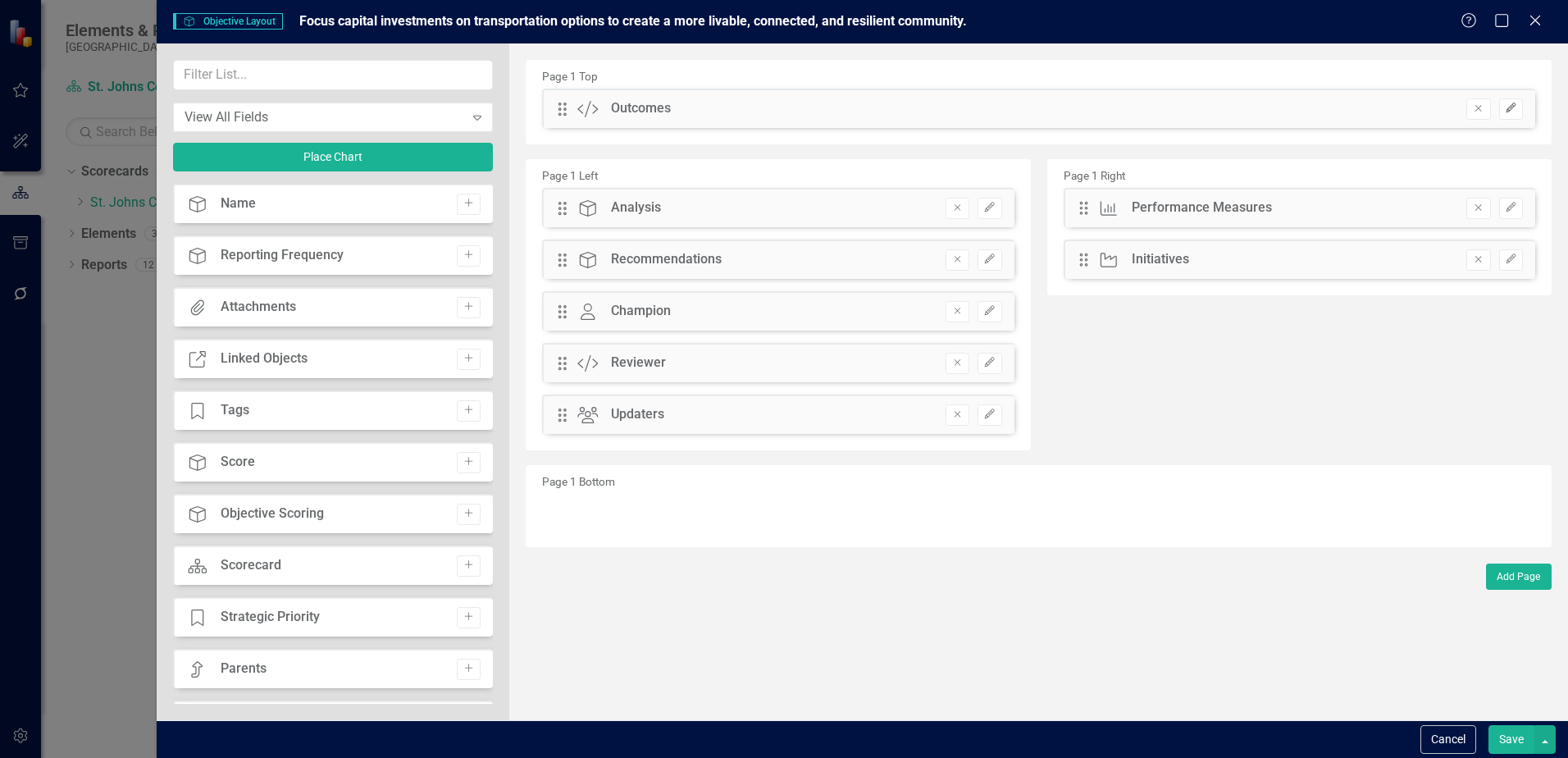
click at [1518, 113] on button "Edit" at bounding box center [1510, 109] width 24 height 22
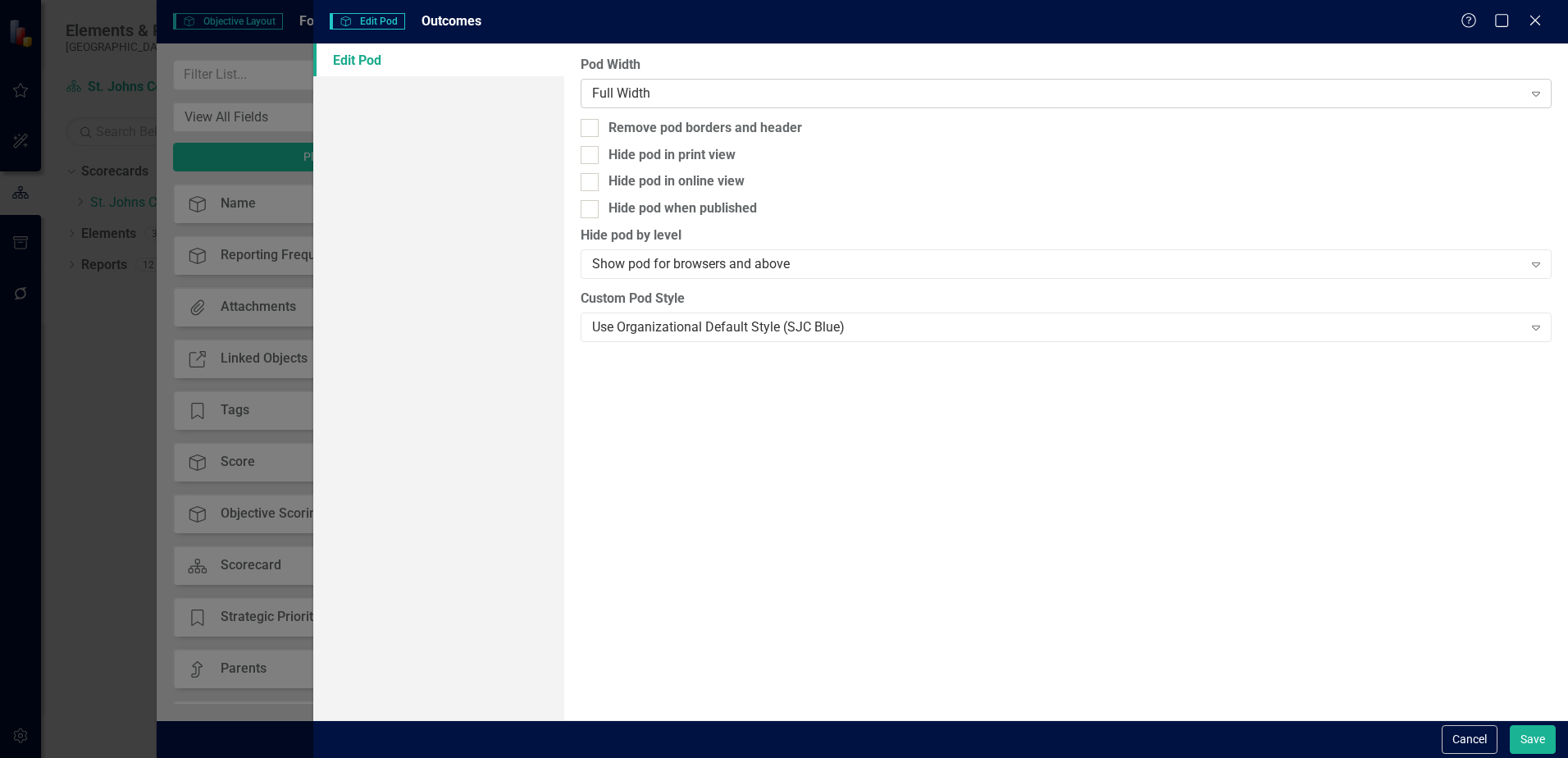
click at [631, 88] on div "Full Width" at bounding box center [1058, 93] width 930 height 19
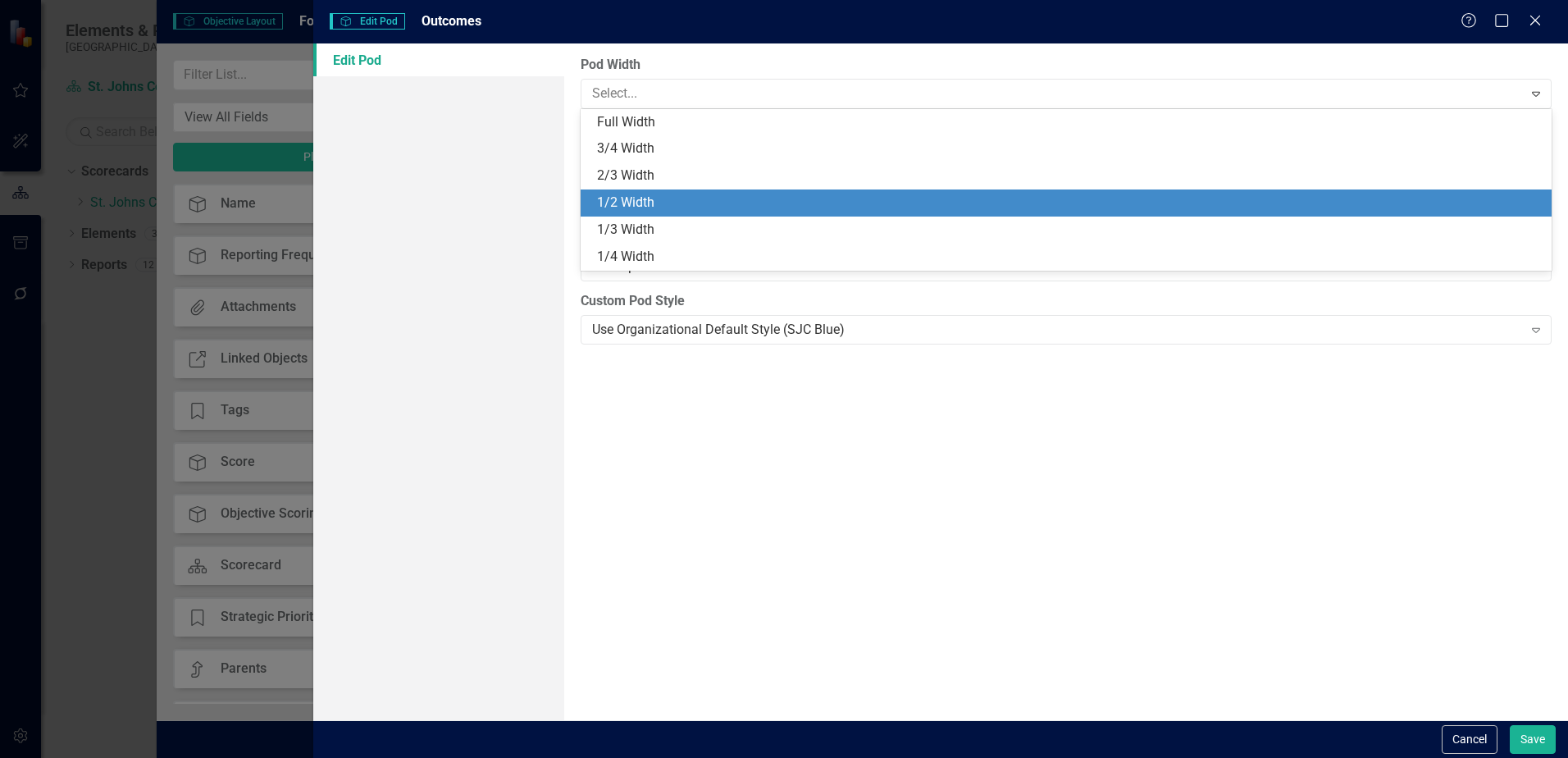
click at [626, 210] on div "1/2 Width" at bounding box center [1070, 203] width 945 height 19
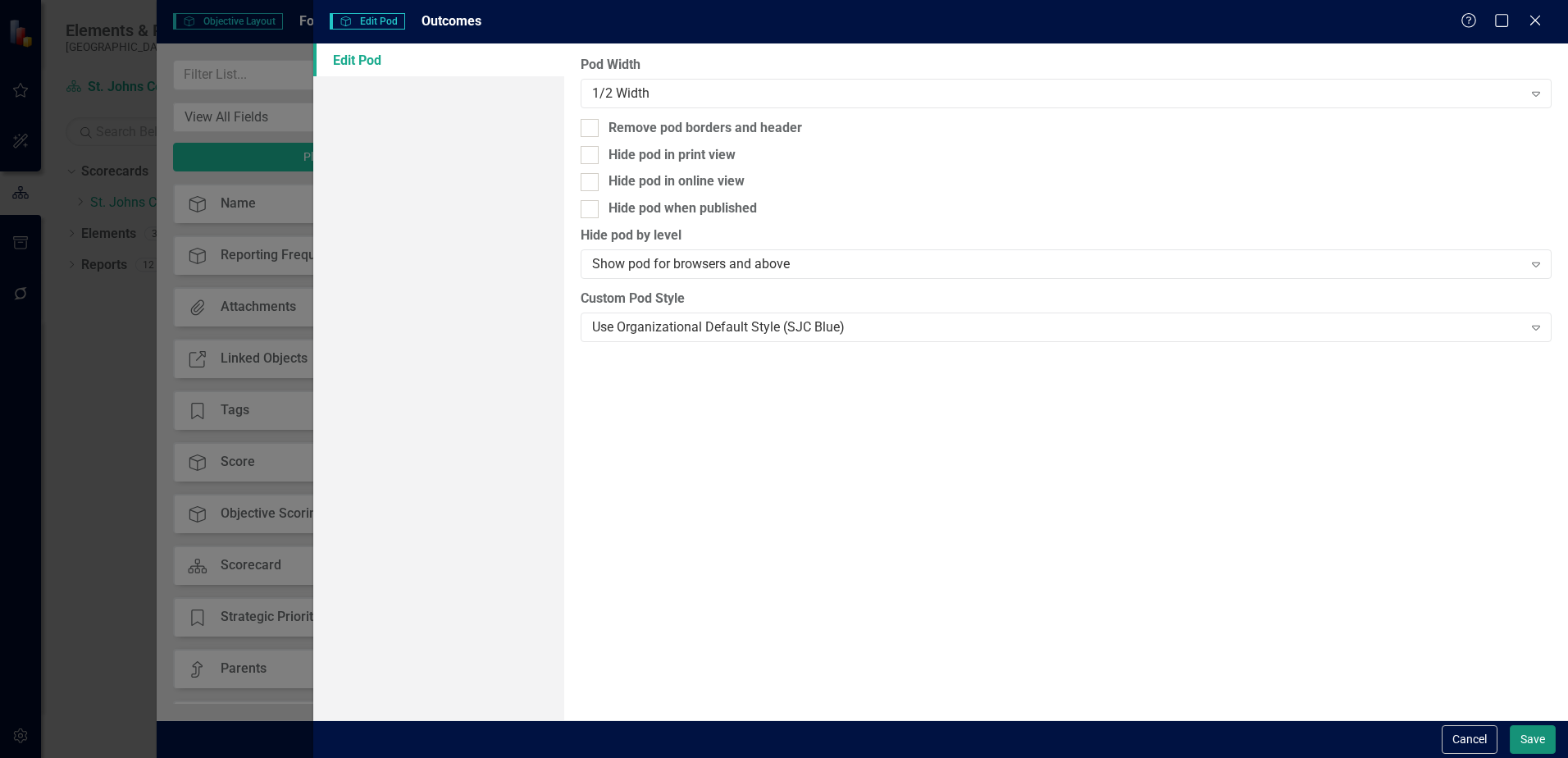
click at [1536, 743] on button "Save" at bounding box center [1533, 740] width 46 height 28
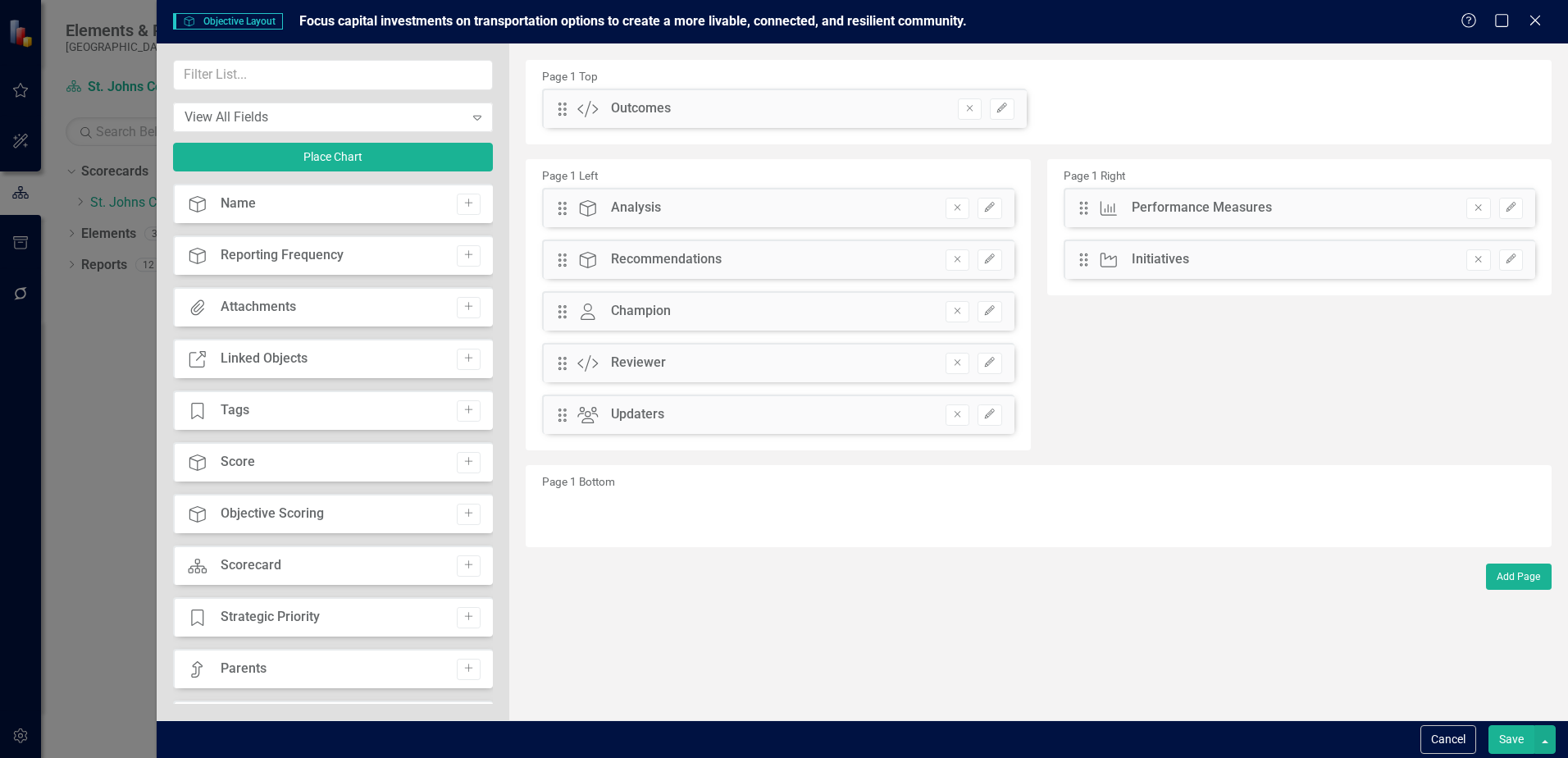
click at [1514, 745] on button "Save" at bounding box center [1511, 740] width 46 height 28
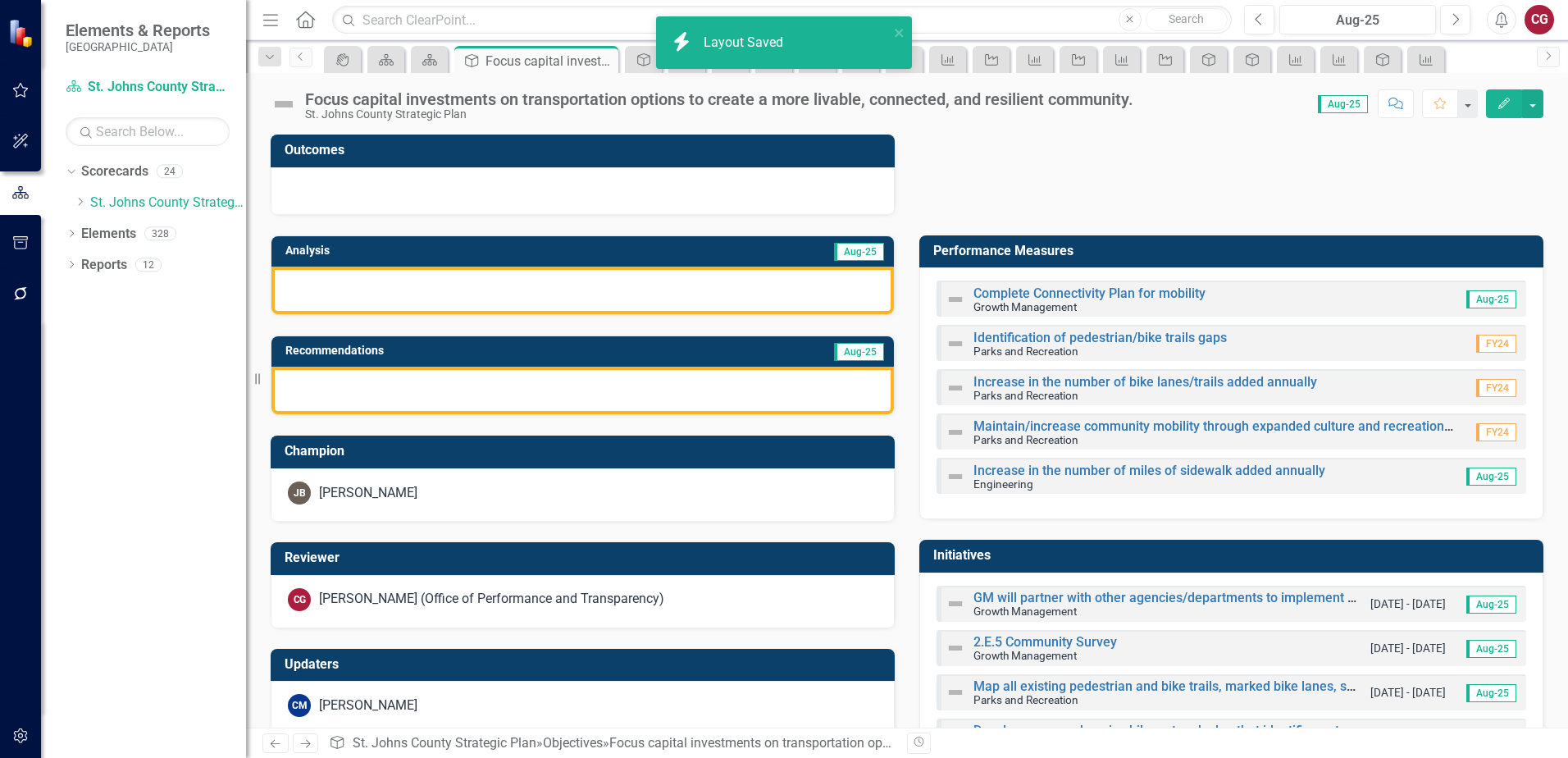
click at [499, 506] on div "[PERSON_NAME]" at bounding box center [583, 495] width 625 height 54
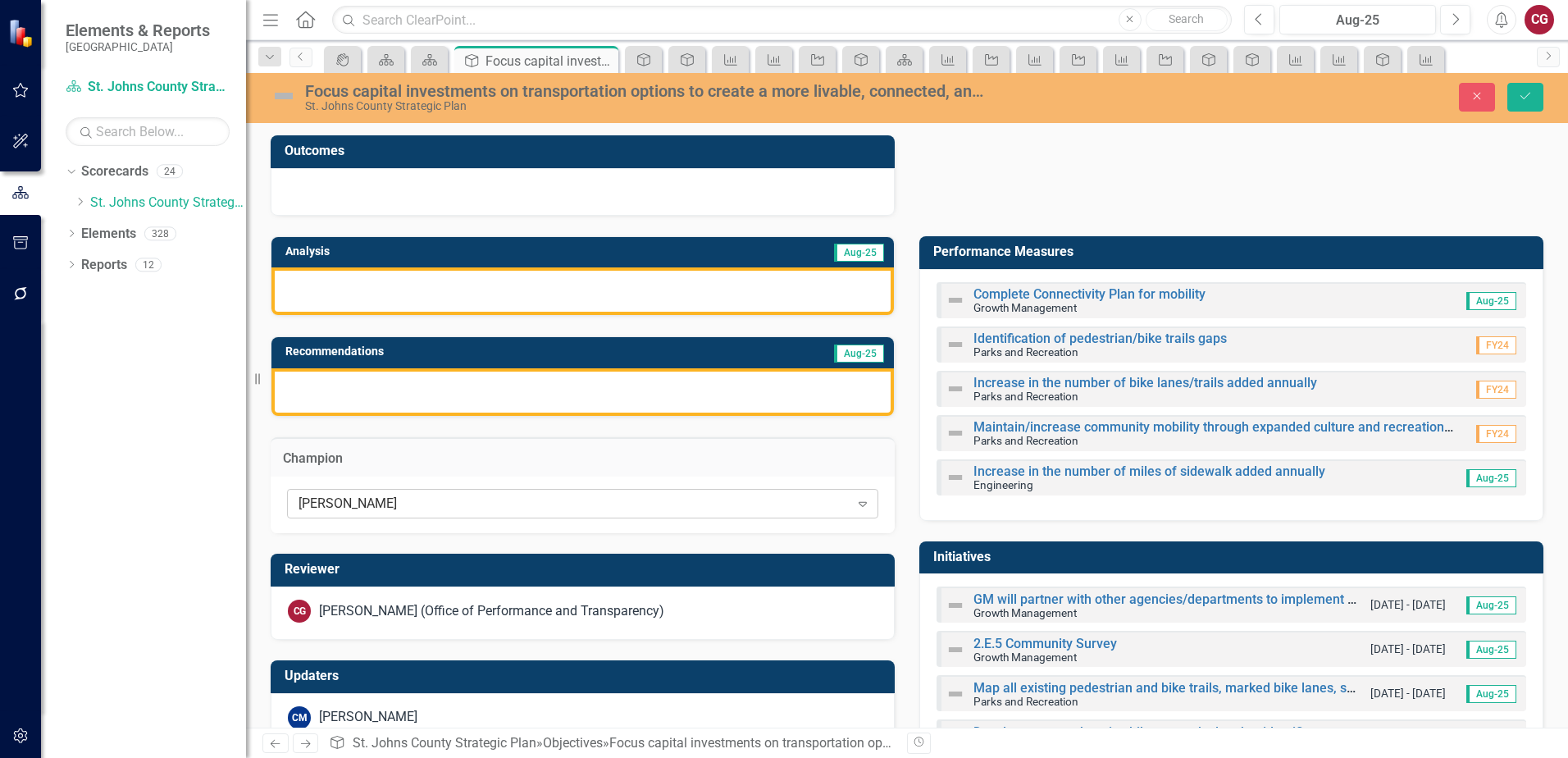
click at [475, 501] on div "[PERSON_NAME]" at bounding box center [574, 504] width 551 height 19
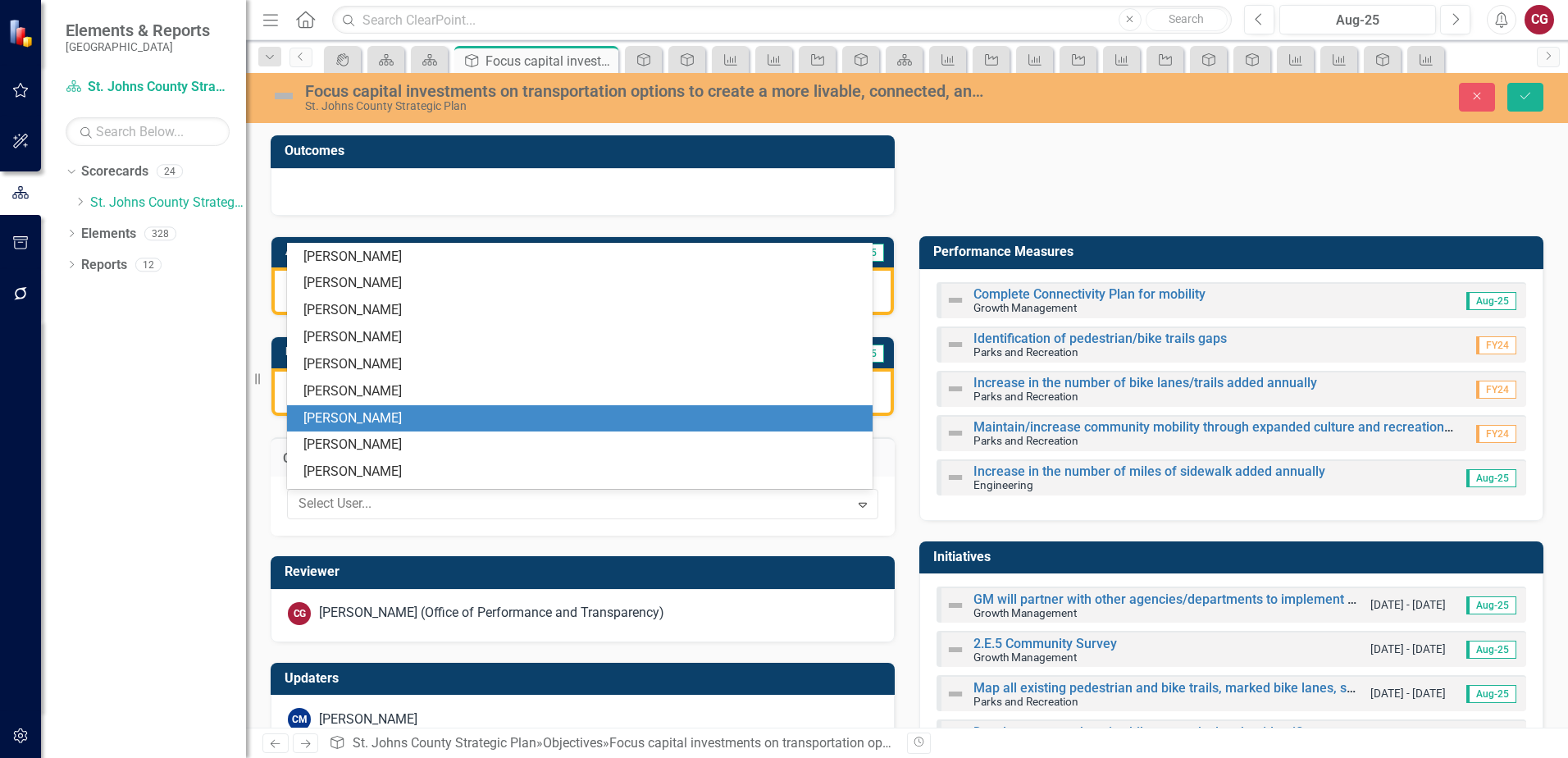
scroll to position [0, 0]
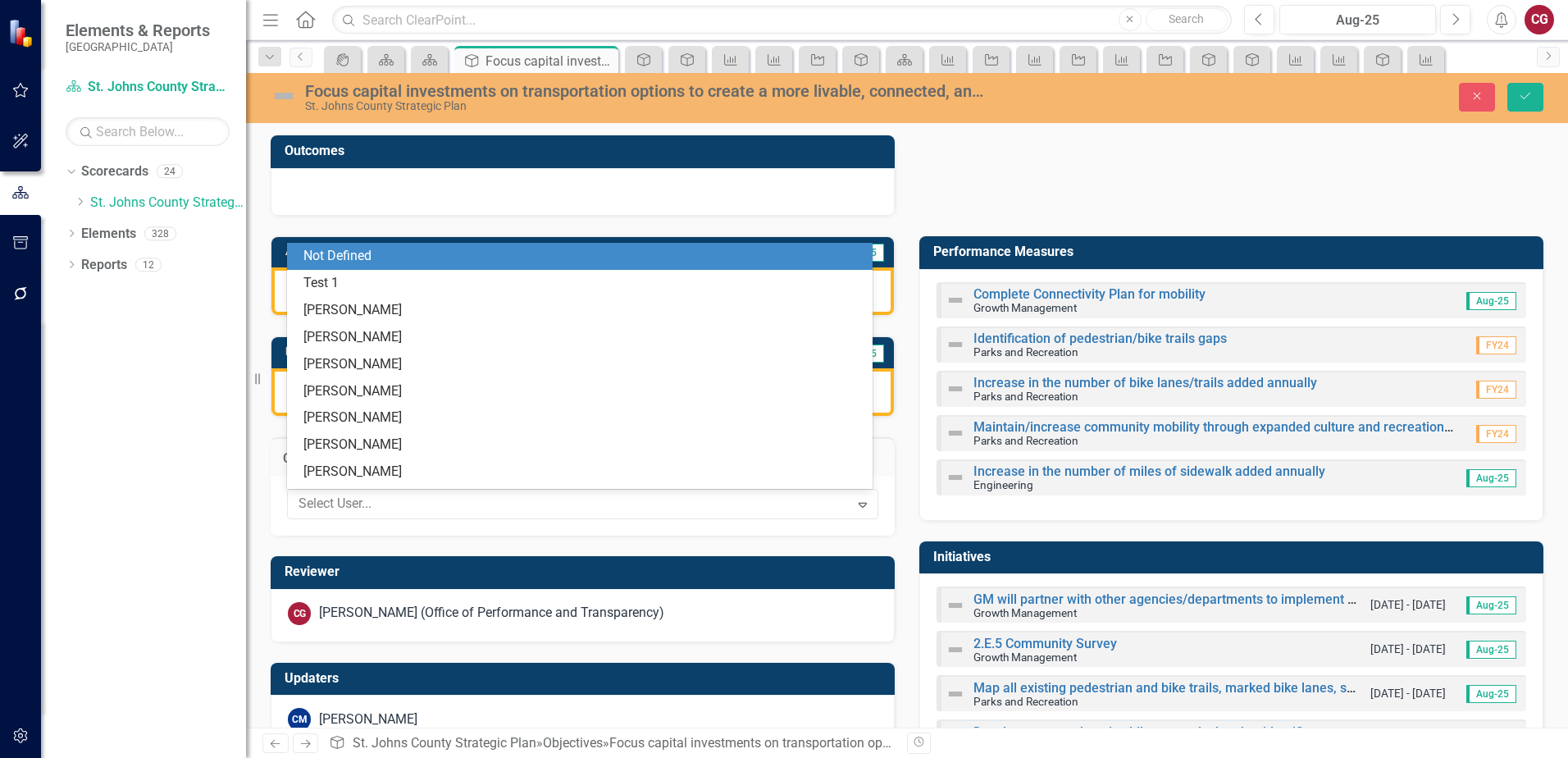
click at [325, 254] on div "Not Defined" at bounding box center [583, 257] width 559 height 19
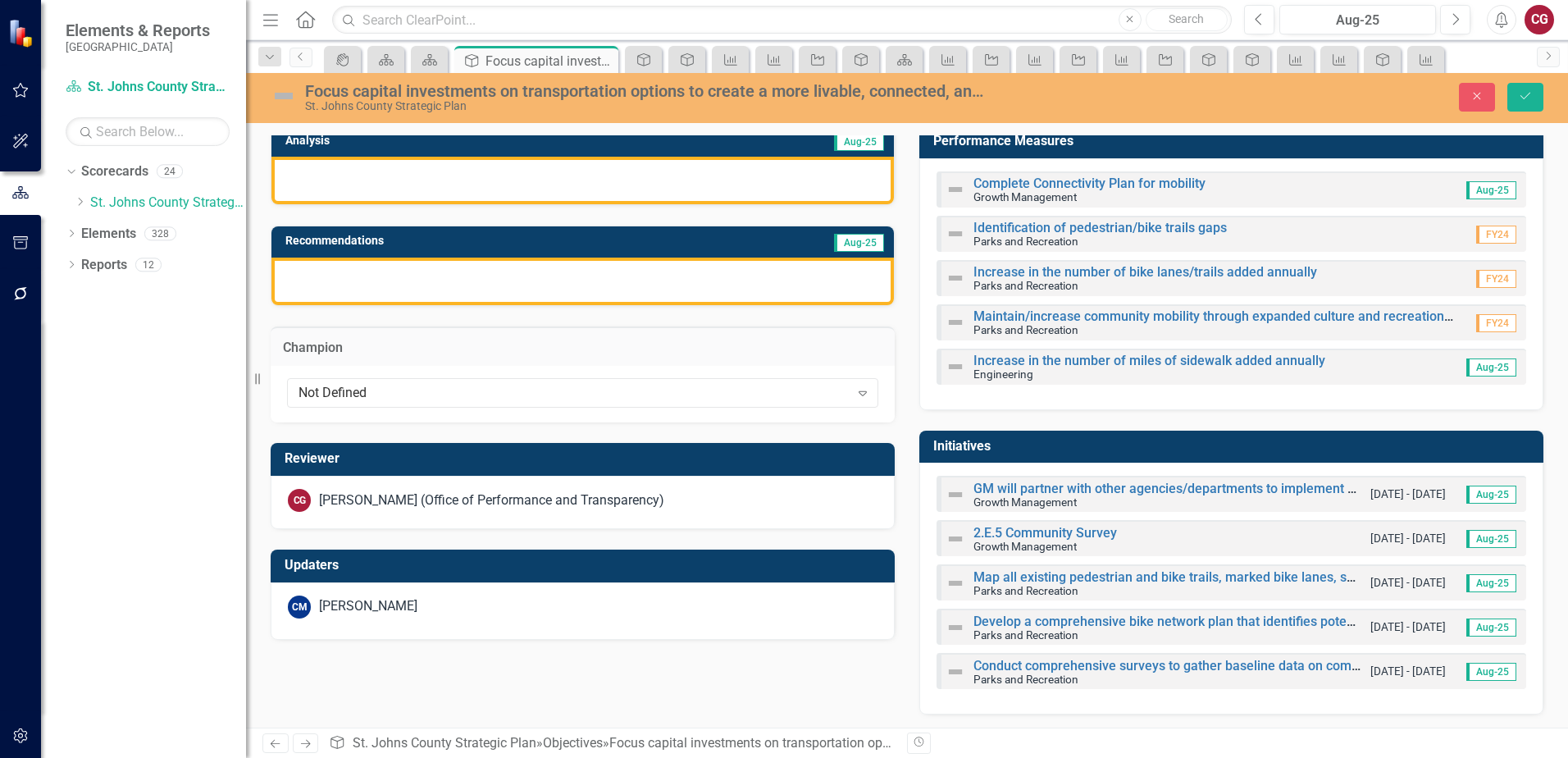
scroll to position [114, 0]
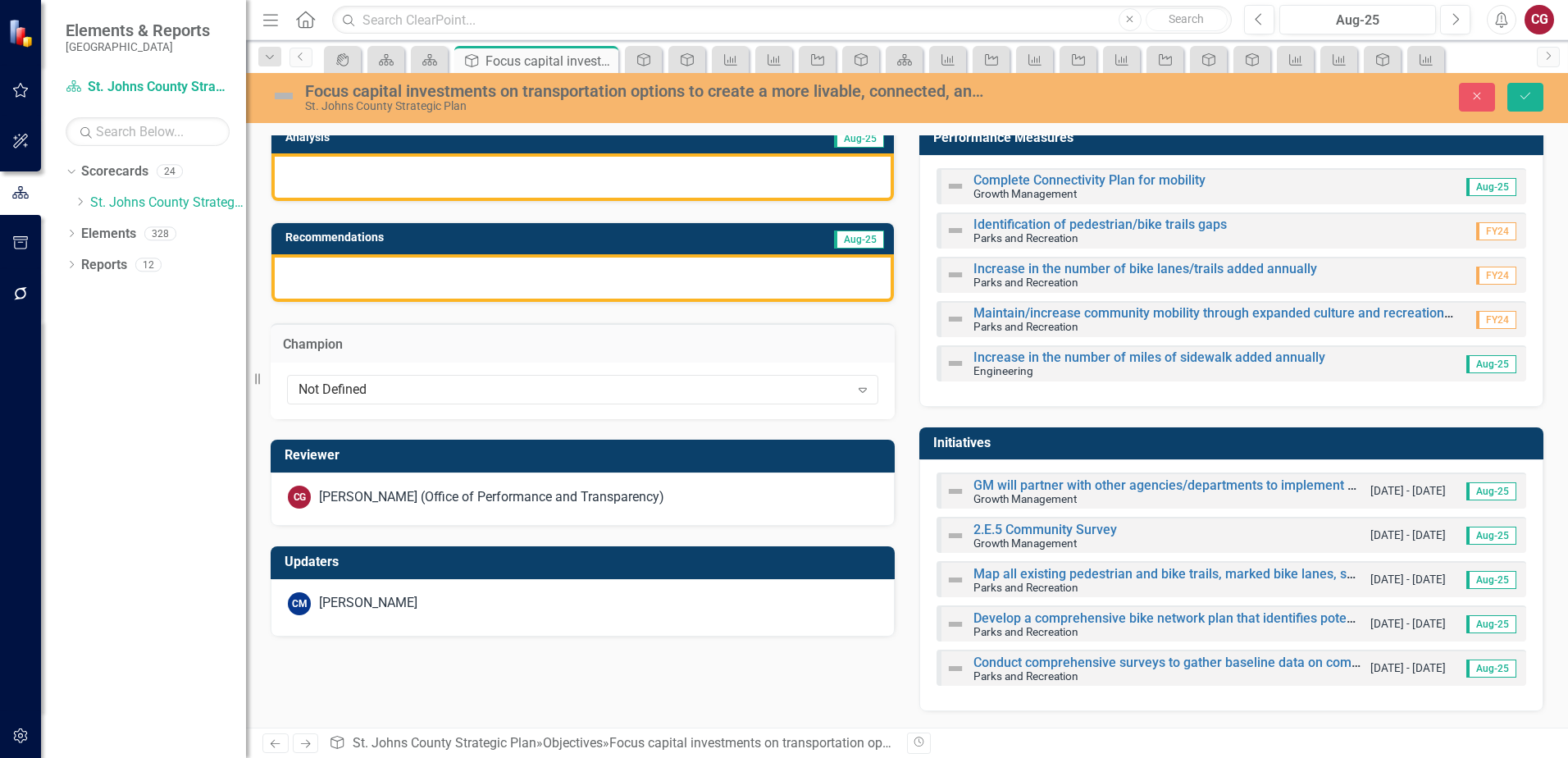
click at [427, 496] on div "[PERSON_NAME] (Office of Performance and Transparency)" at bounding box center [492, 497] width 345 height 19
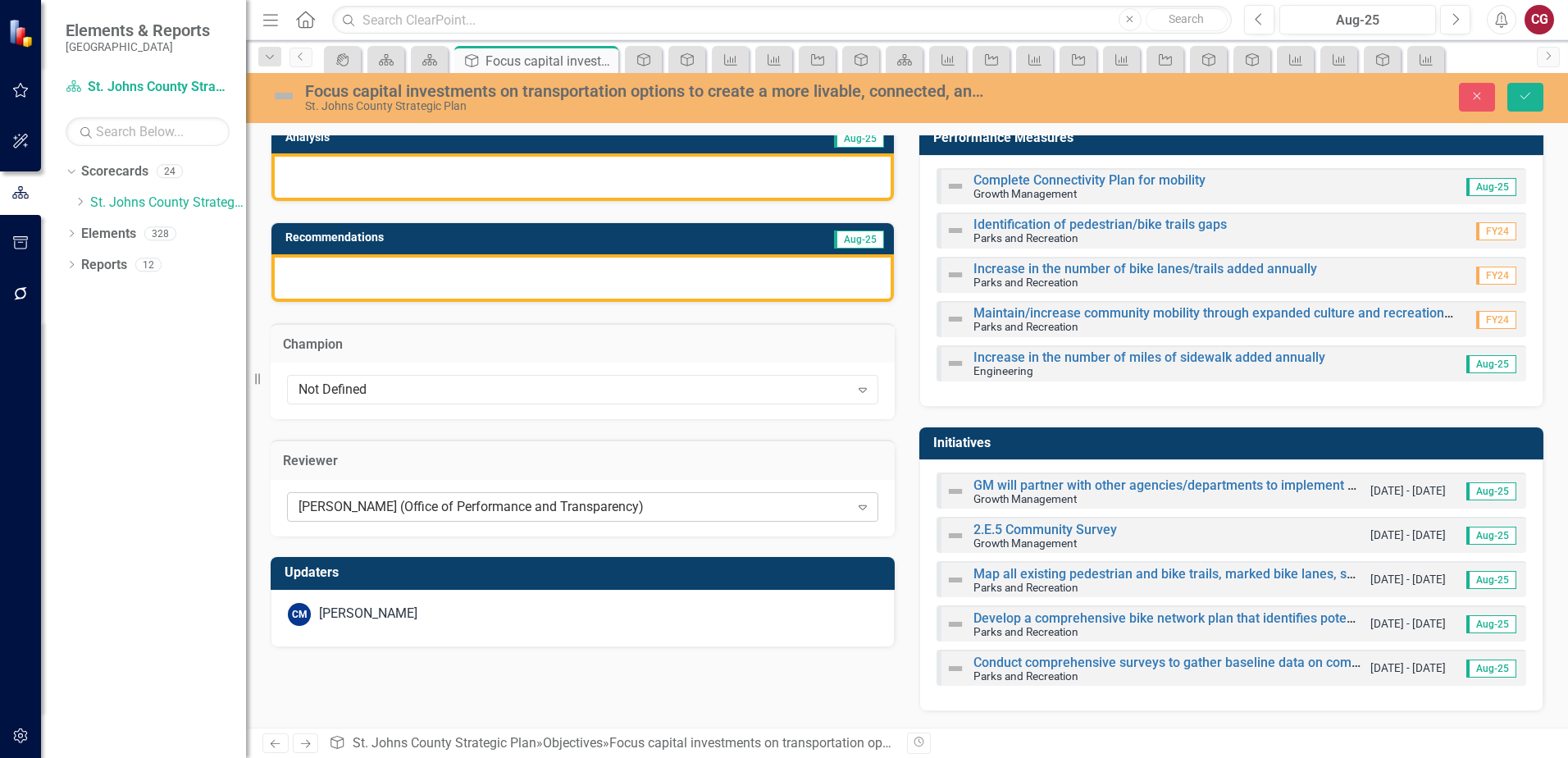
click at [420, 510] on div "[PERSON_NAME] (Office of Performance and Transparency)" at bounding box center [574, 508] width 551 height 19
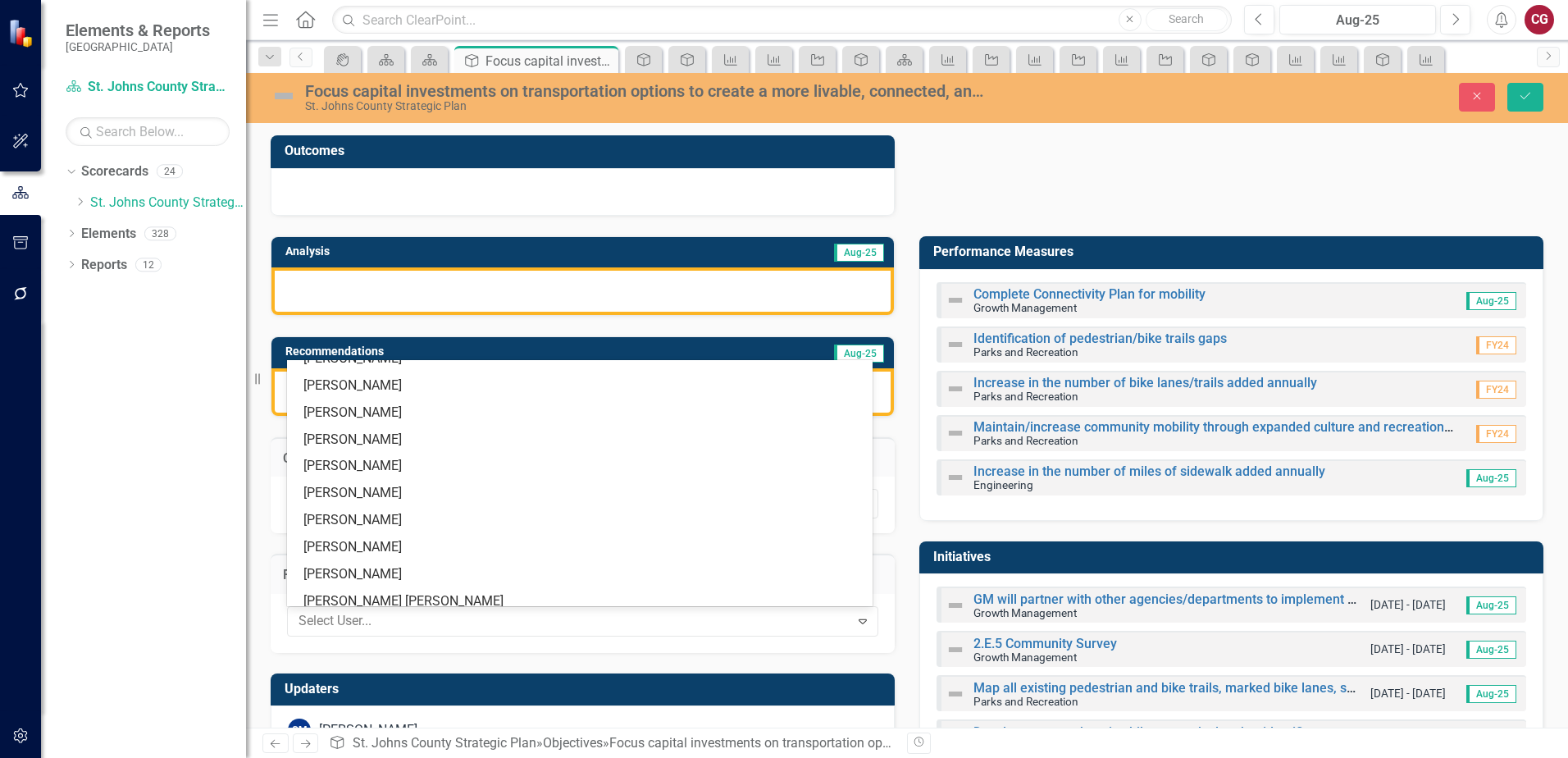
scroll to position [0, 0]
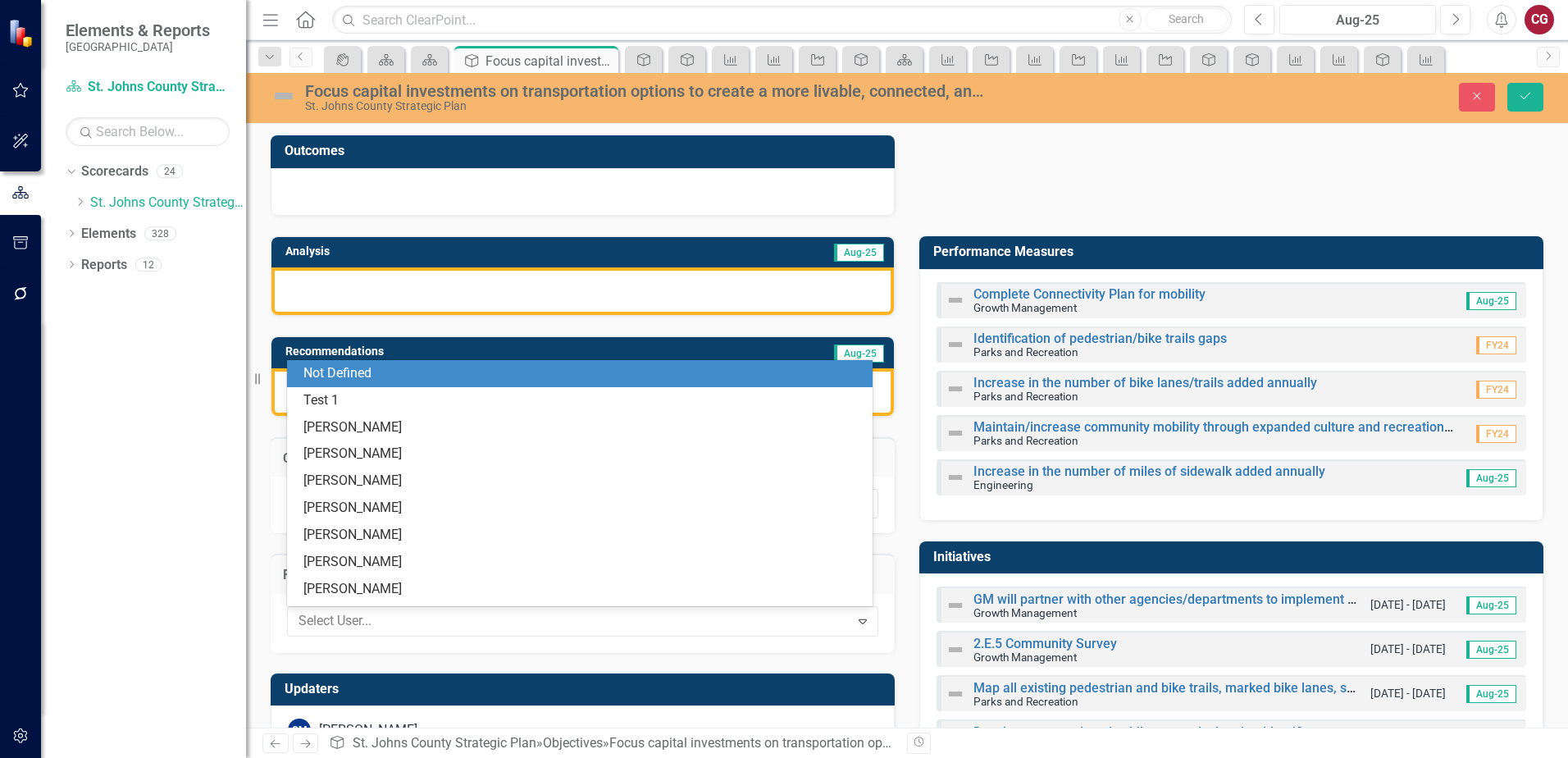
click at [351, 380] on div "Not Defined" at bounding box center [583, 374] width 559 height 19
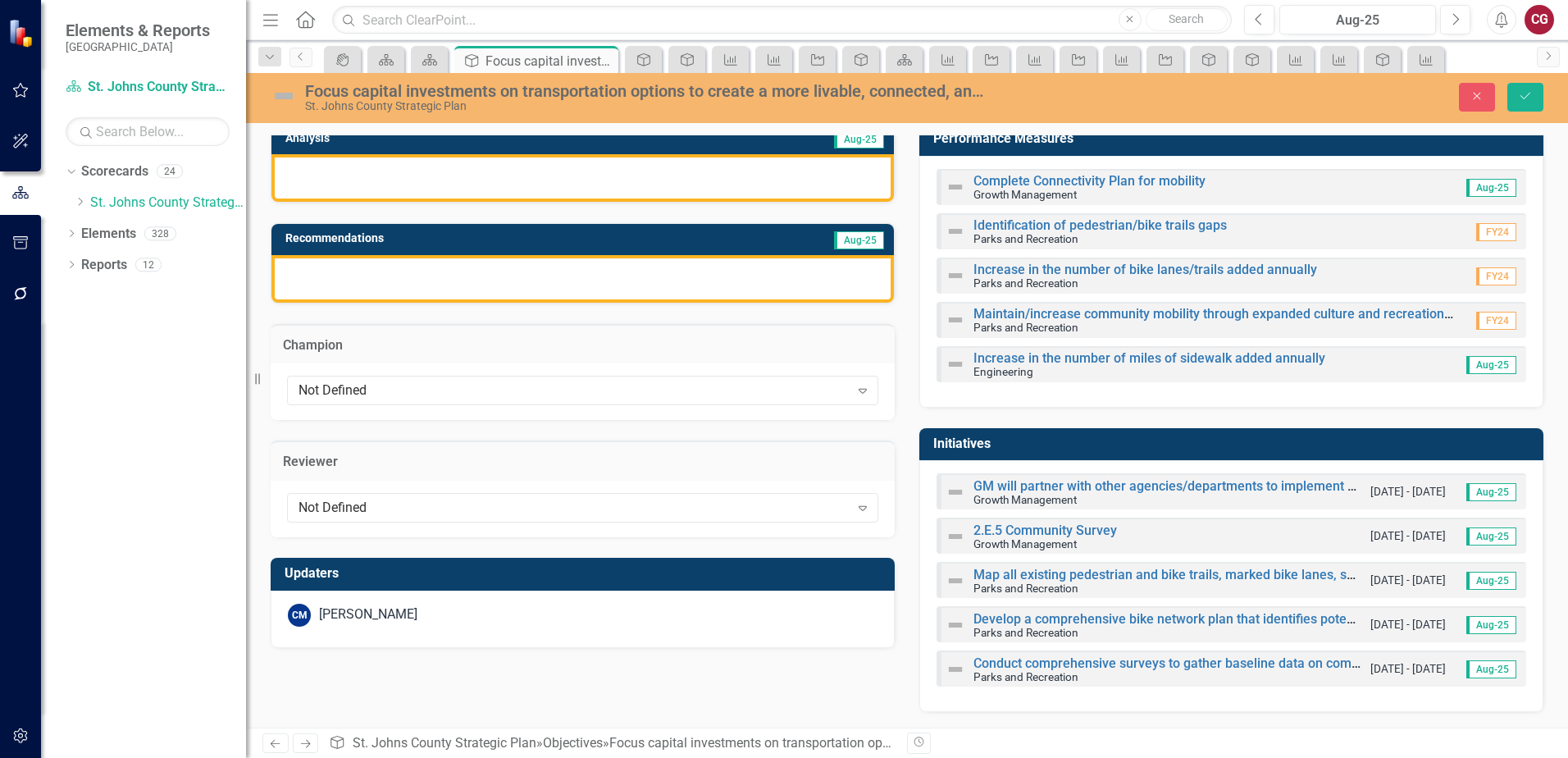
scroll to position [114, 0]
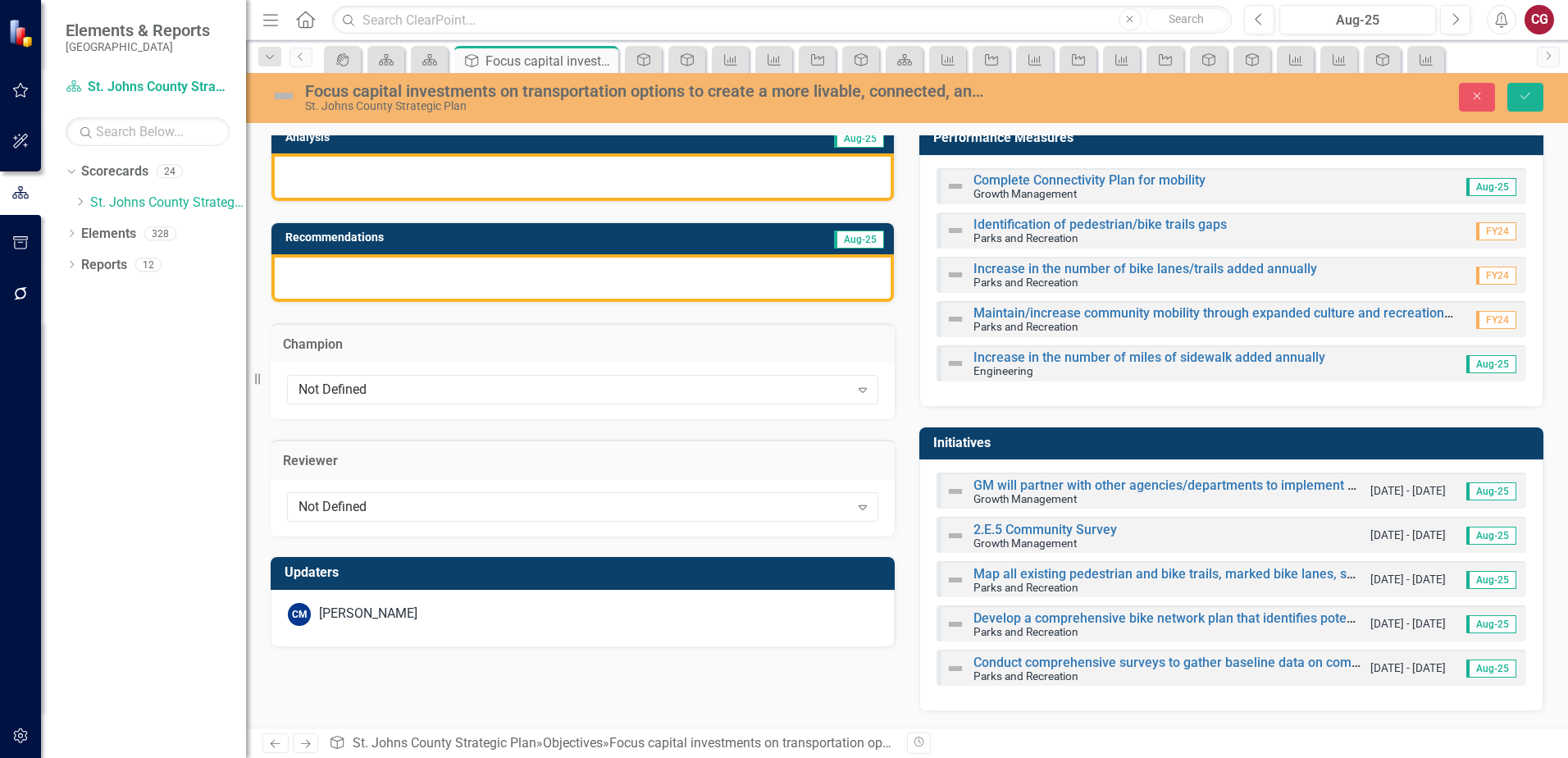
click at [458, 613] on div "CM [PERSON_NAME]" at bounding box center [582, 615] width 590 height 23
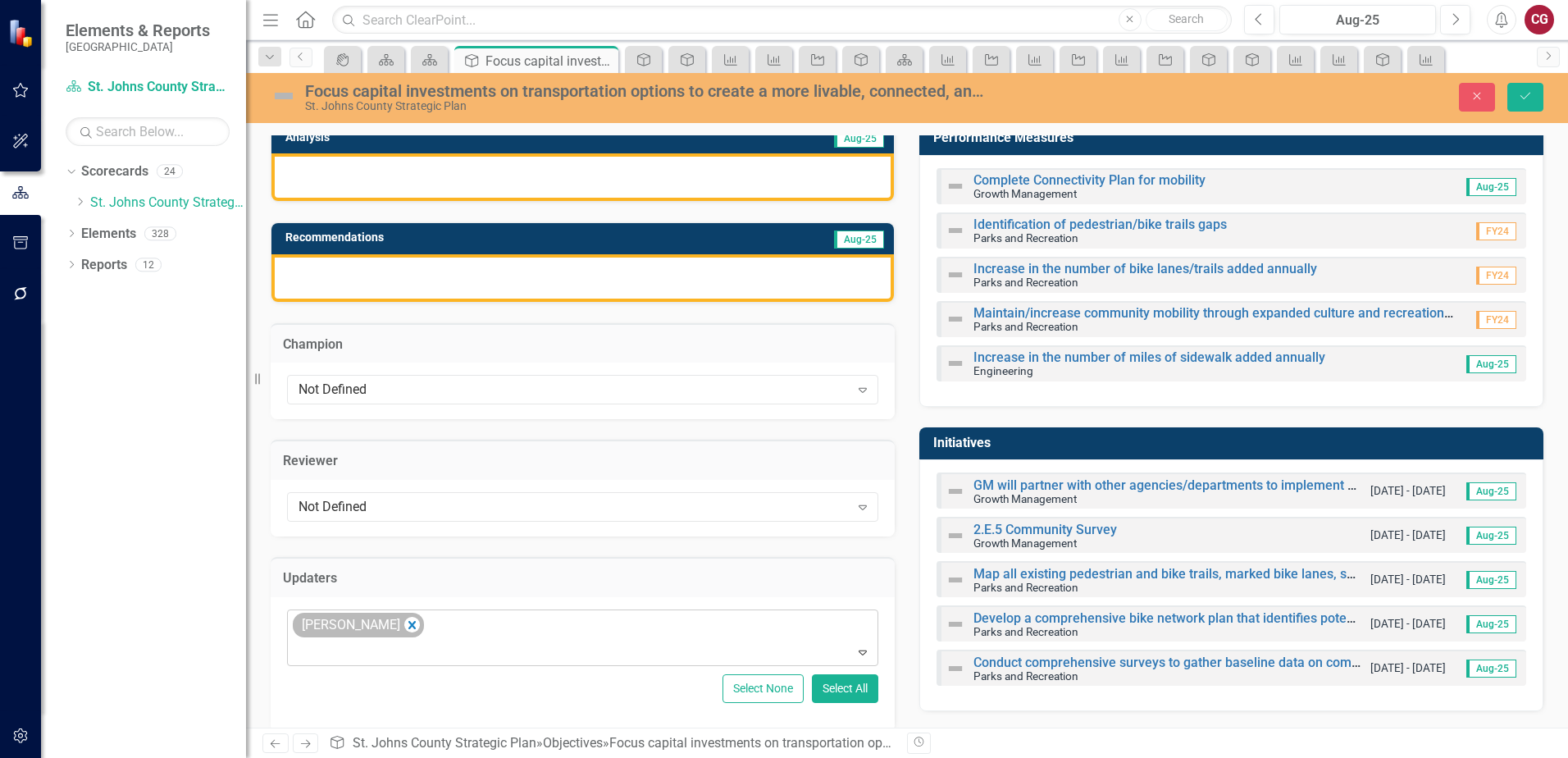
click at [395, 628] on div "[PERSON_NAME]" at bounding box center [358, 625] width 131 height 25
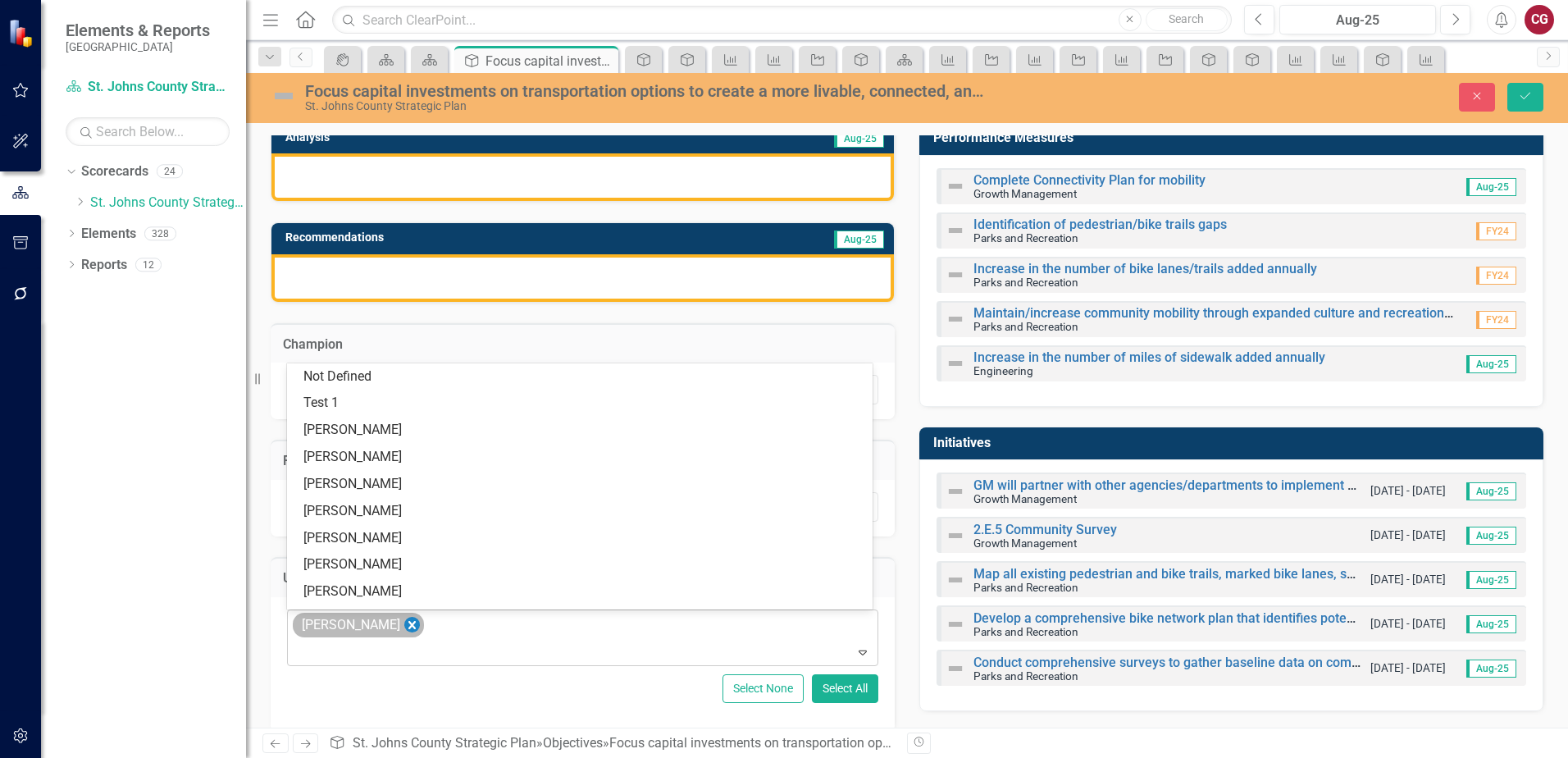
click at [405, 631] on icon "Remove Carrie Miska" at bounding box center [412, 626] width 16 height 21
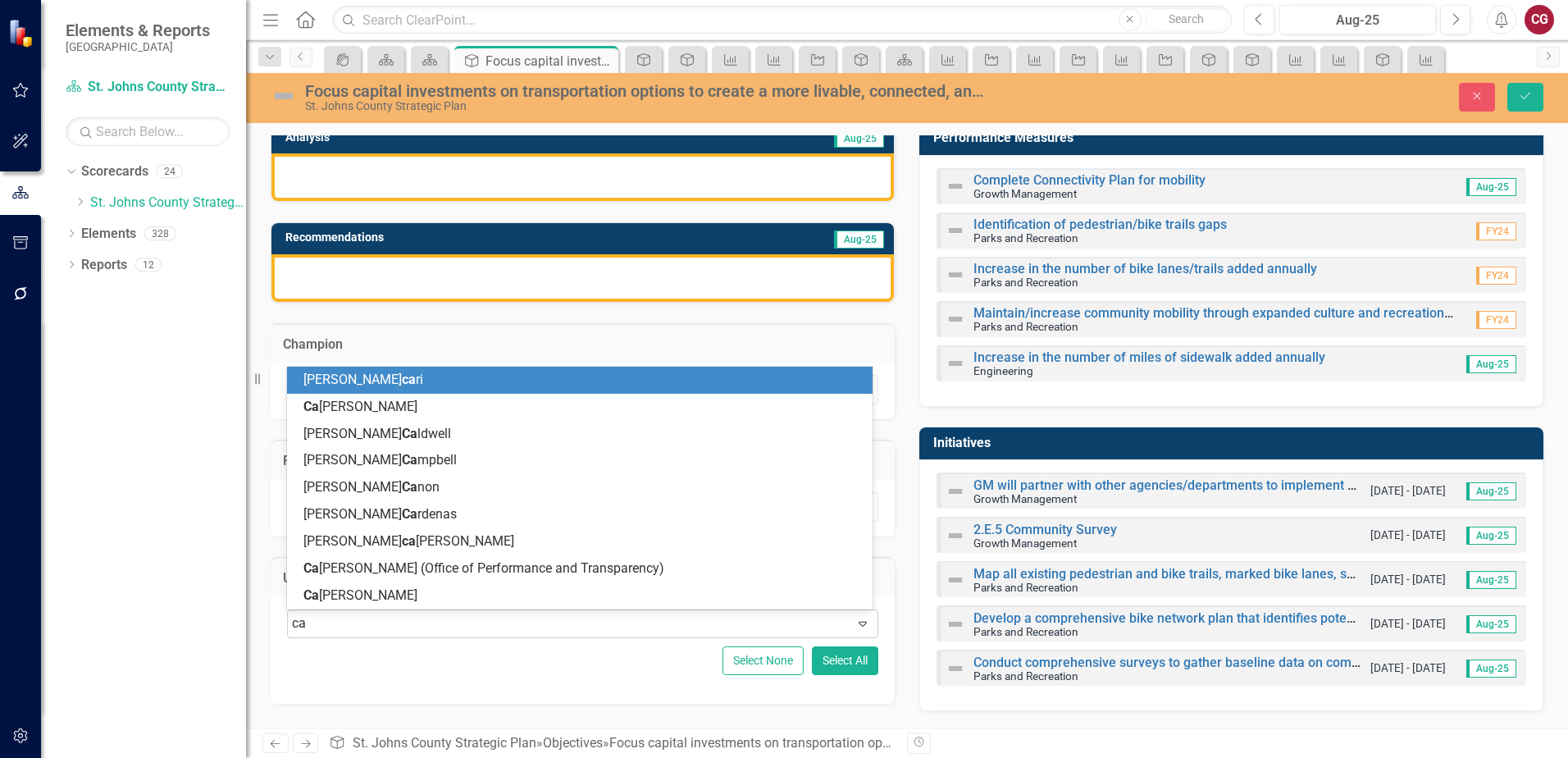
type input "cai"
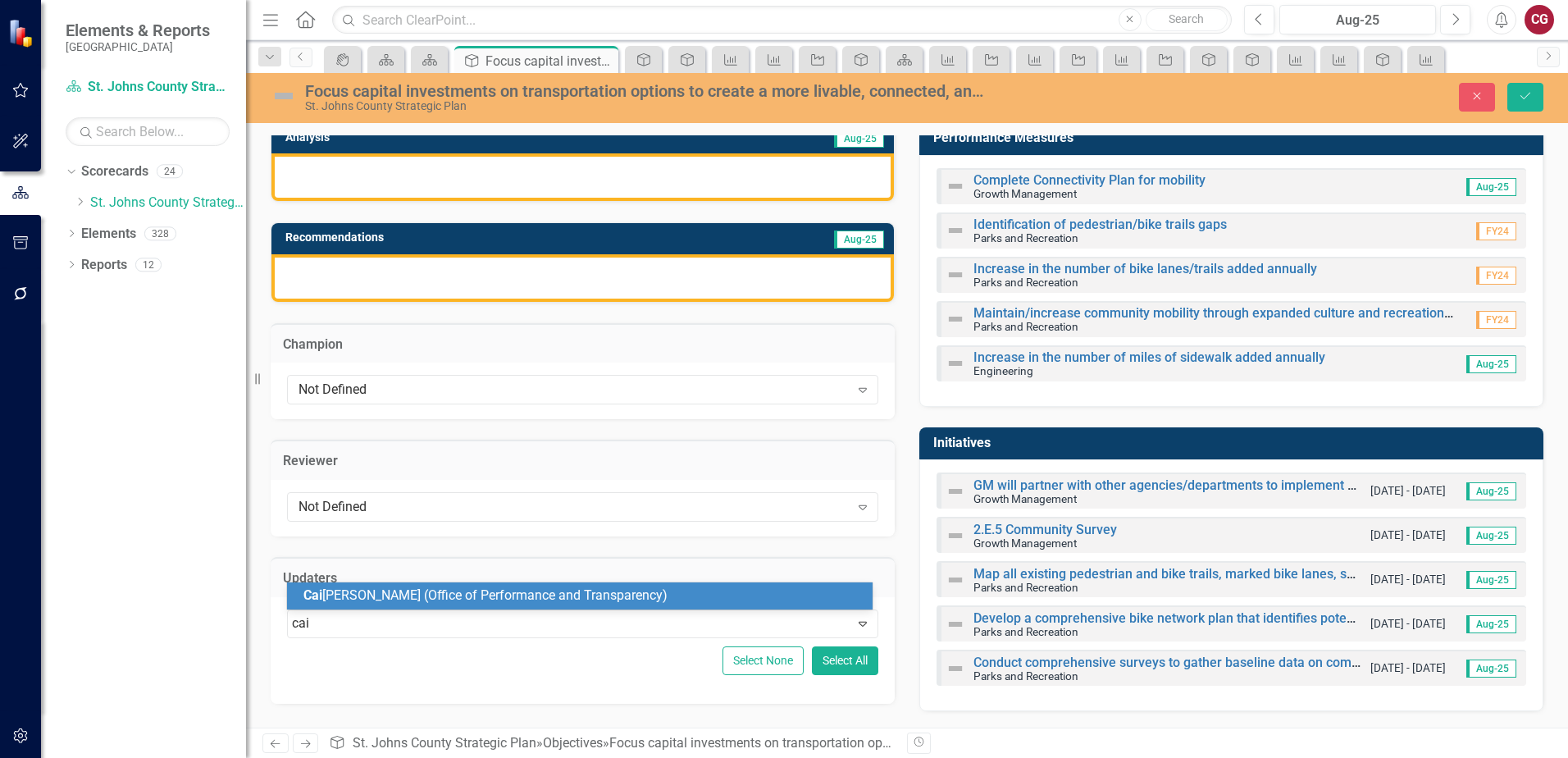
click at [394, 598] on span "Cai [PERSON_NAME] (Office of Performance and Transparency)" at bounding box center [486, 596] width 364 height 16
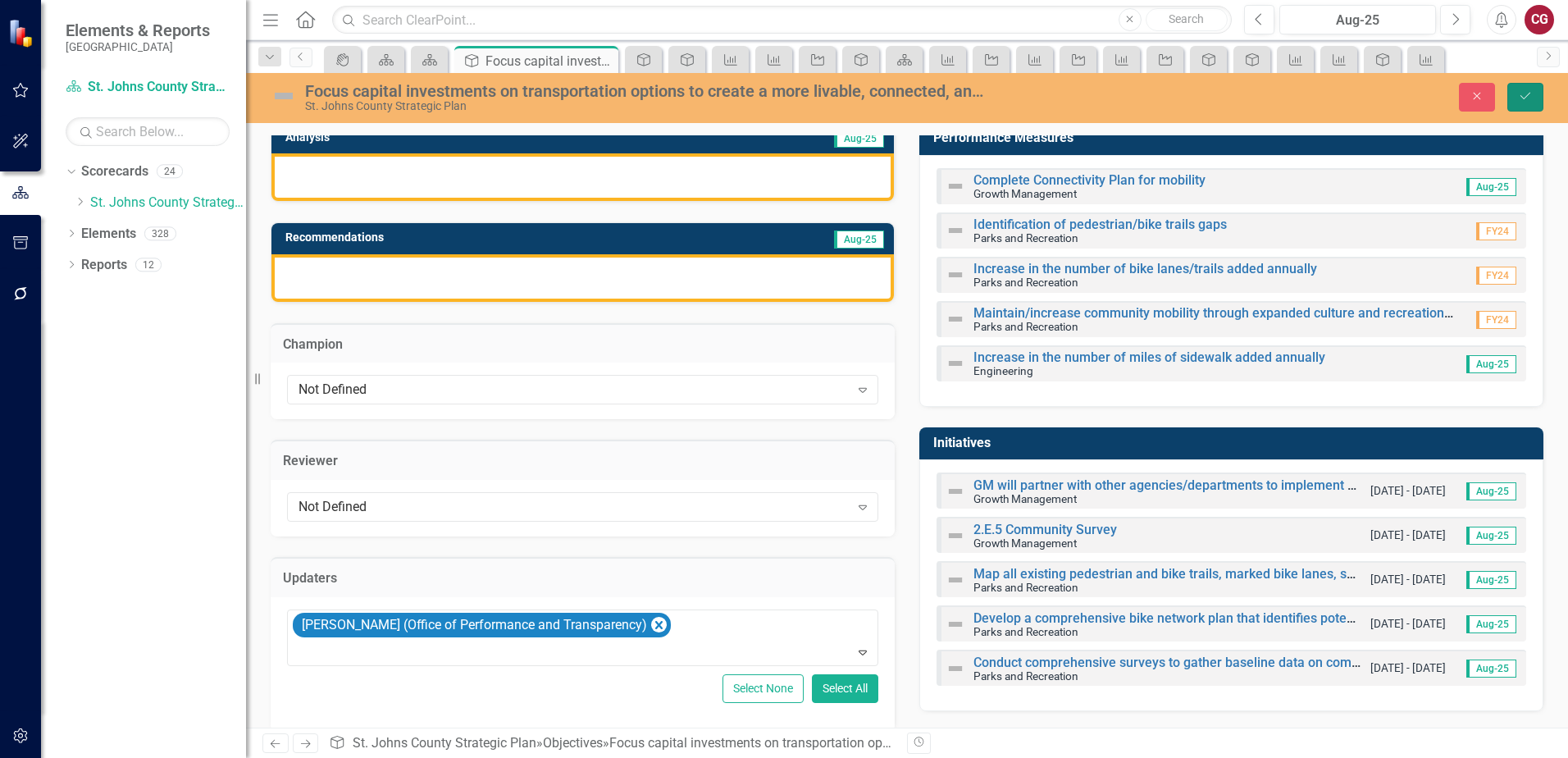
click at [1528, 100] on icon "Save" at bounding box center [1526, 96] width 15 height 11
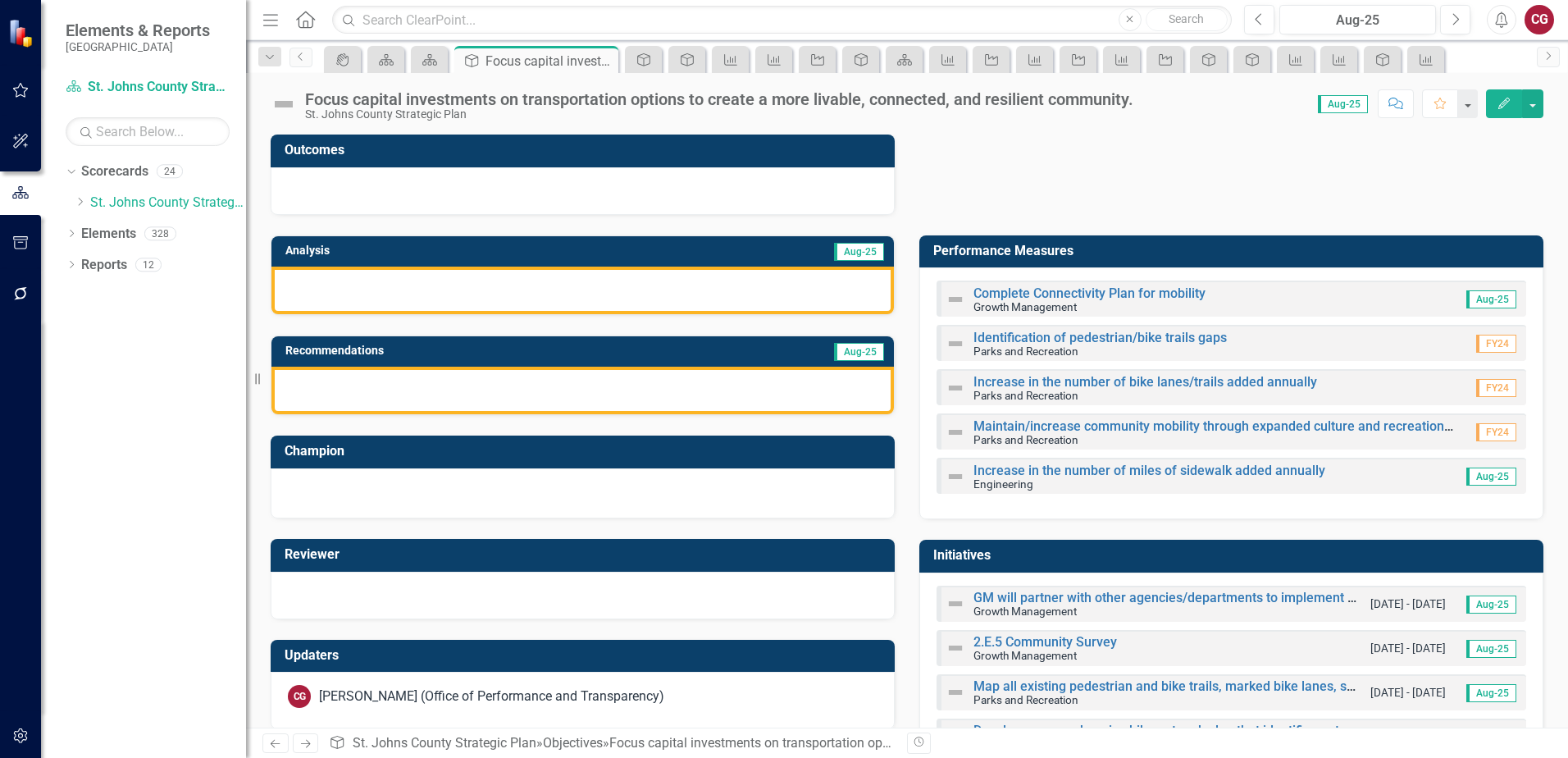
click at [502, 203] on div at bounding box center [583, 191] width 625 height 47
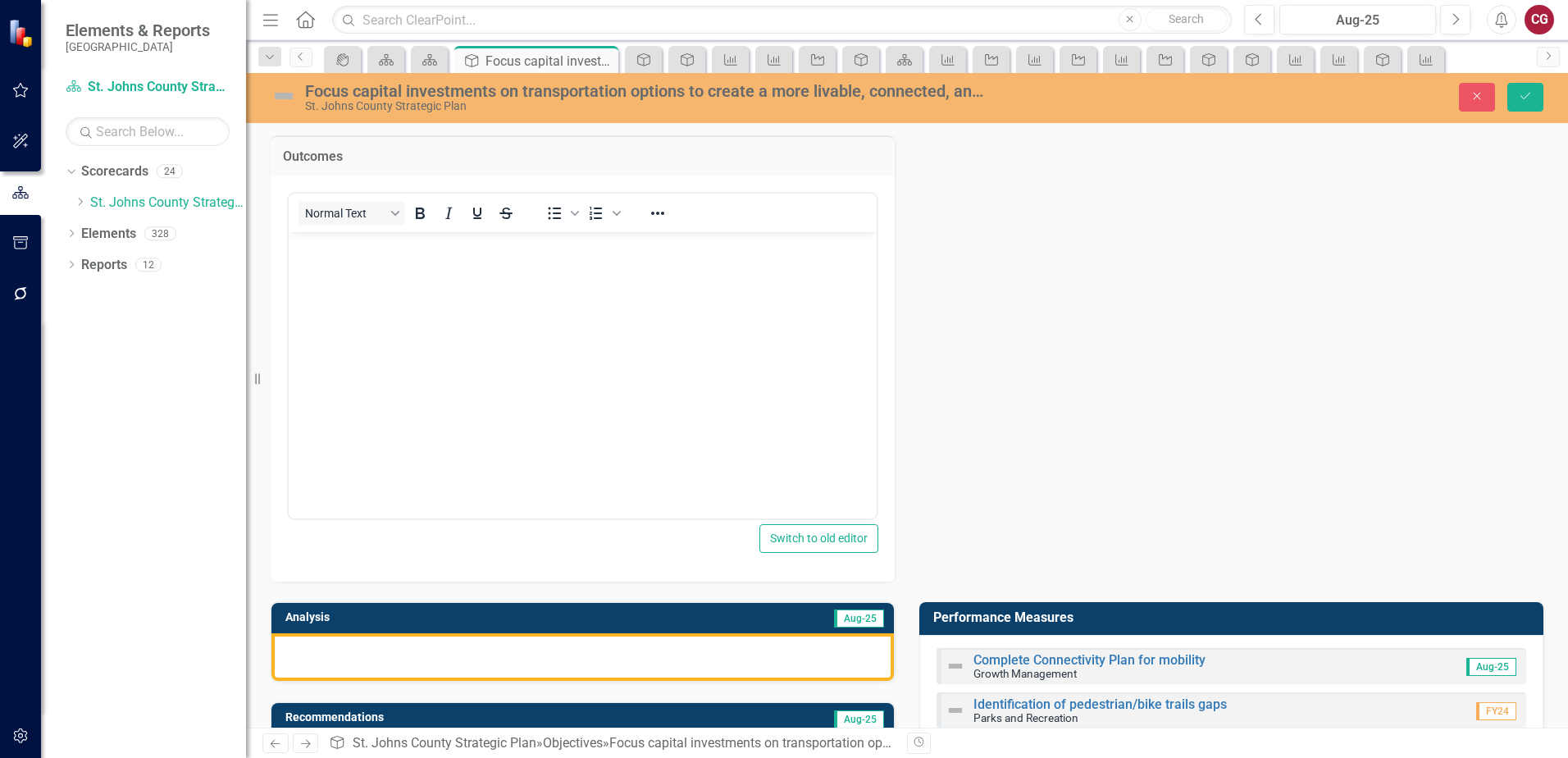
scroll to position [0, 0]
click at [349, 243] on p "Rich Text Area. Press ALT-0 for help." at bounding box center [582, 245] width 580 height 20
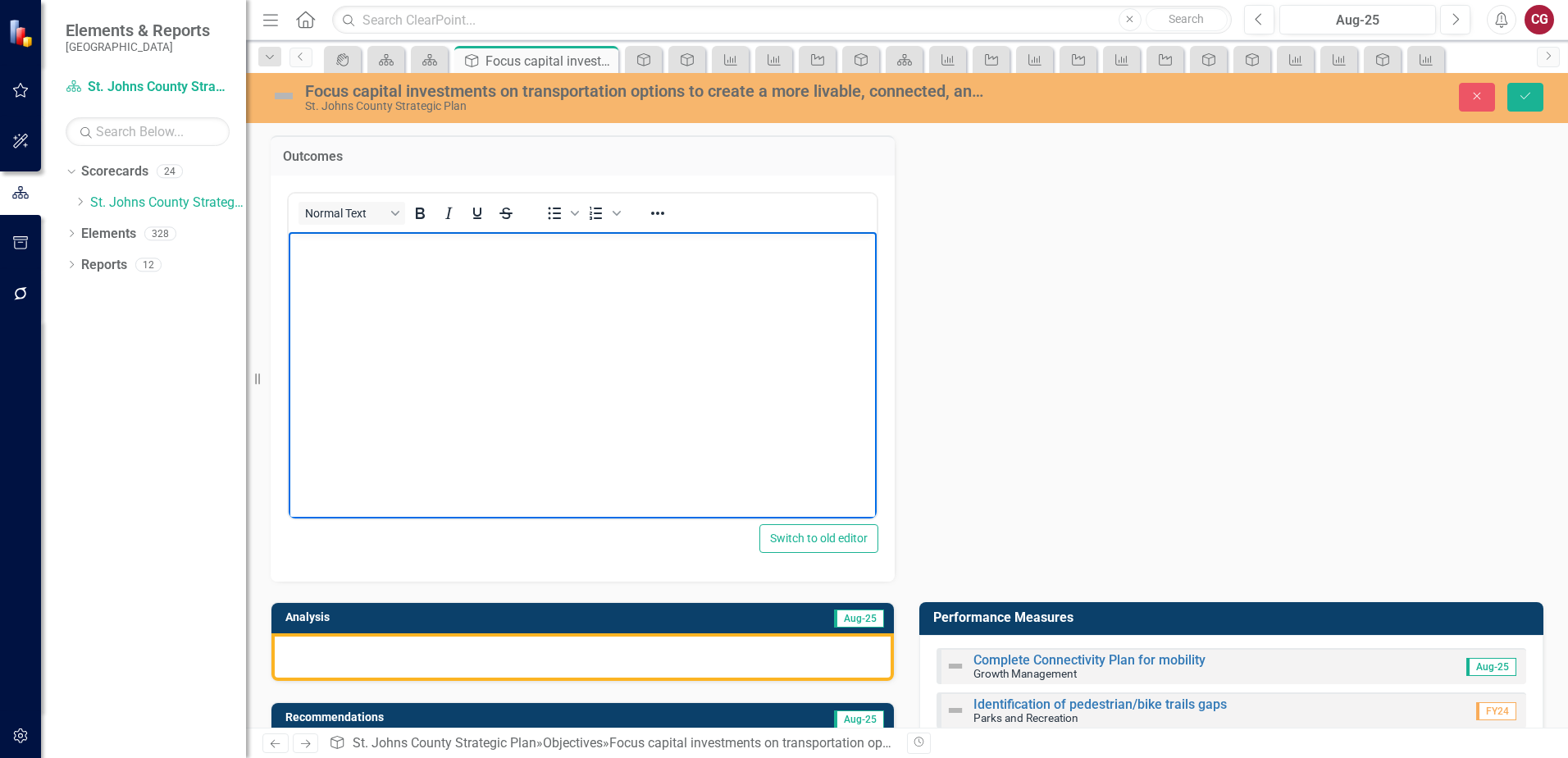
paste body "Rich Text Area. Press ALT-0 for help."
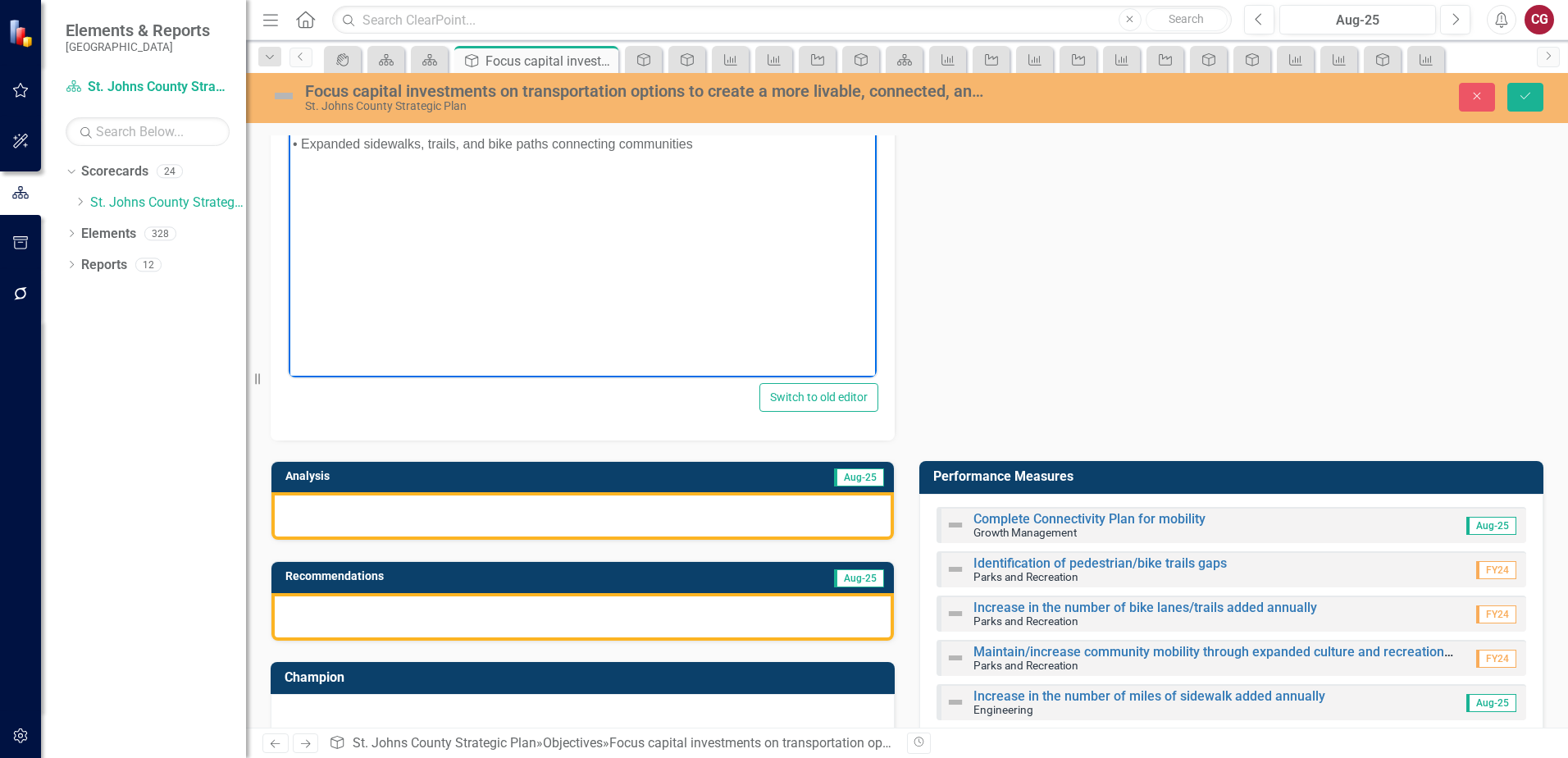
scroll to position [164, 0]
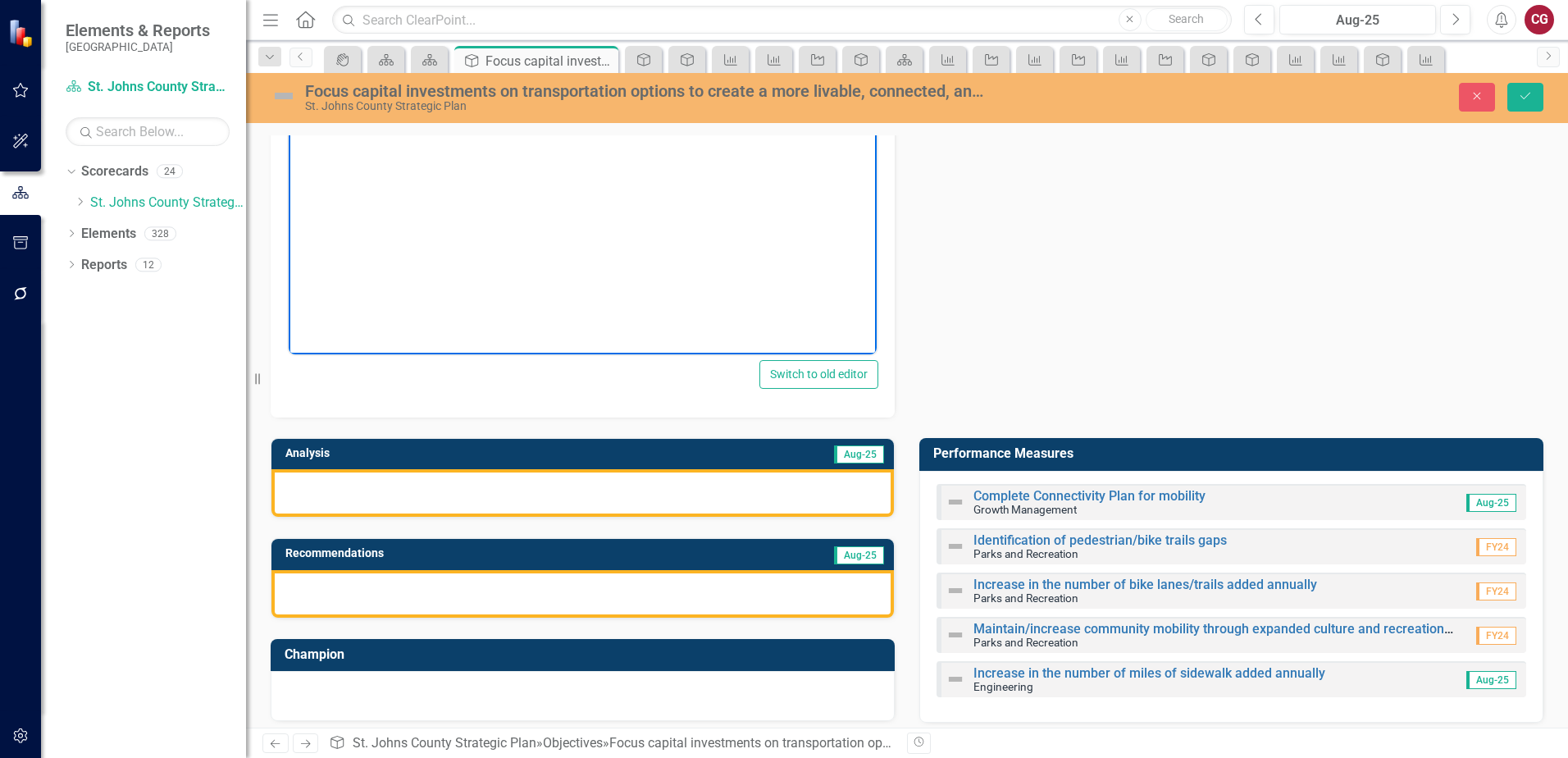
click at [442, 495] on div at bounding box center [583, 493] width 623 height 47
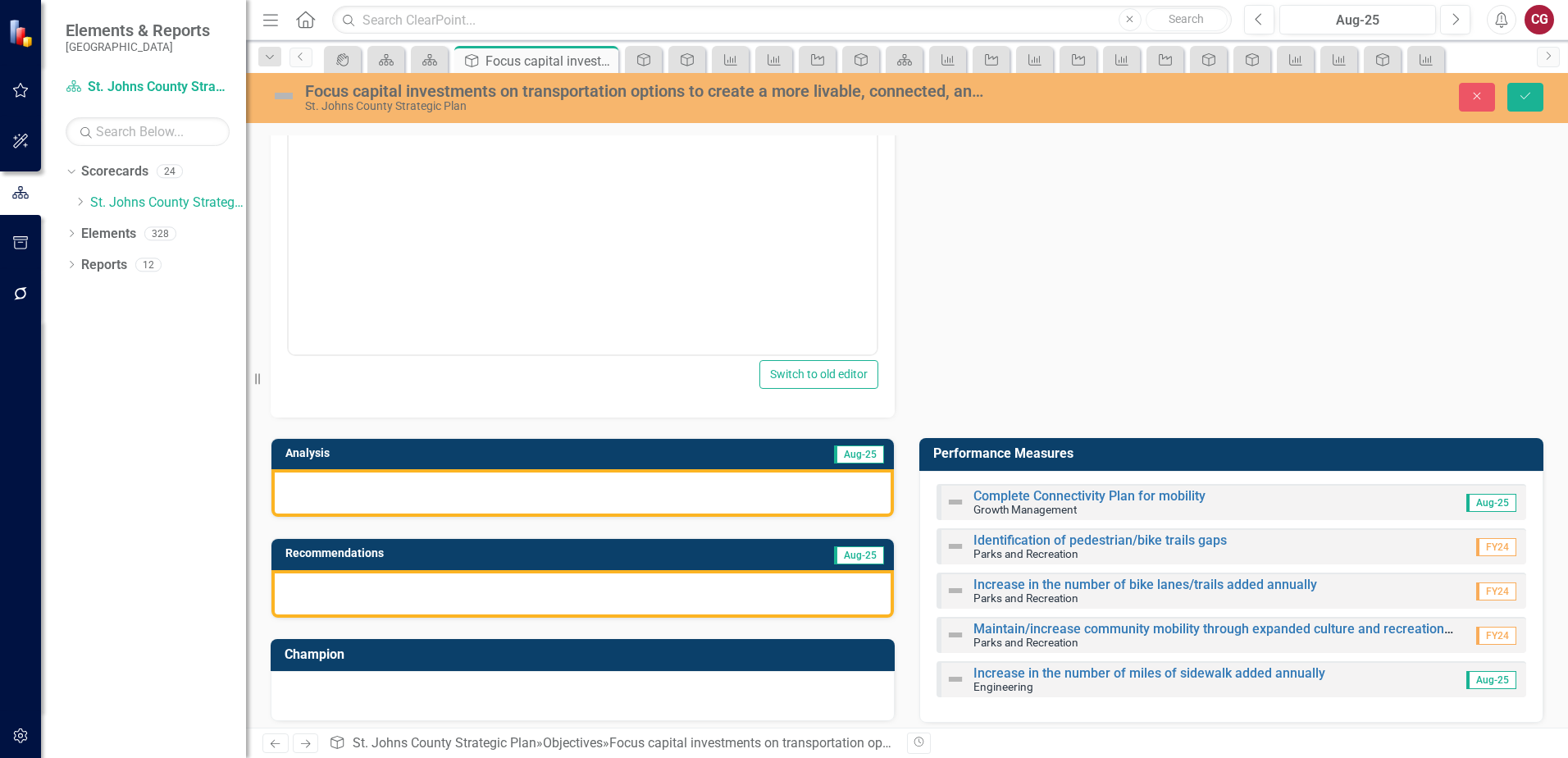
click at [442, 495] on div at bounding box center [583, 493] width 623 height 47
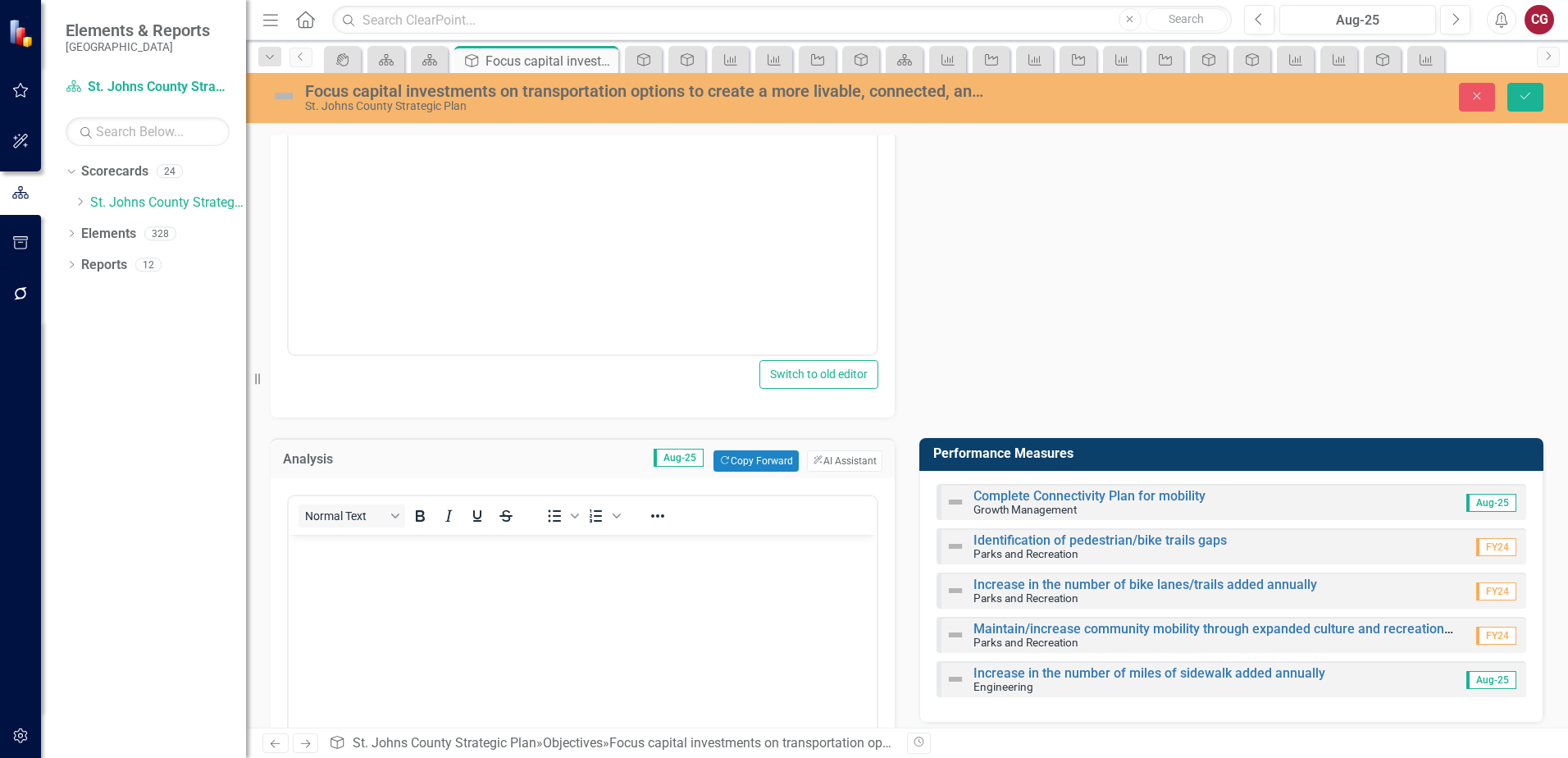
scroll to position [0, 0]
click at [837, 456] on button "ClearPoint AI AI Assistant" at bounding box center [845, 461] width 75 height 22
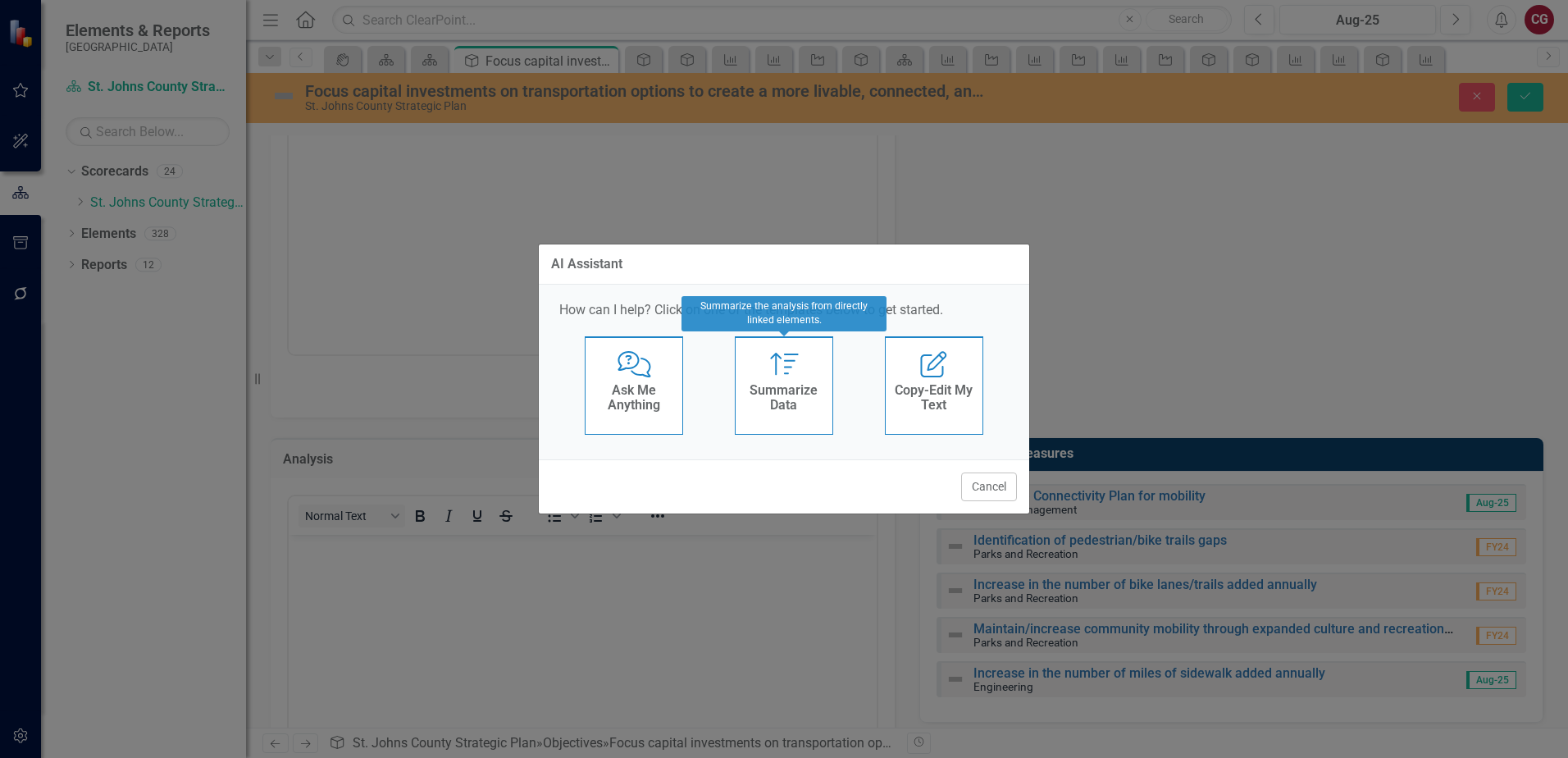
click at [795, 368] on icon "Summarize" at bounding box center [785, 364] width 34 height 26
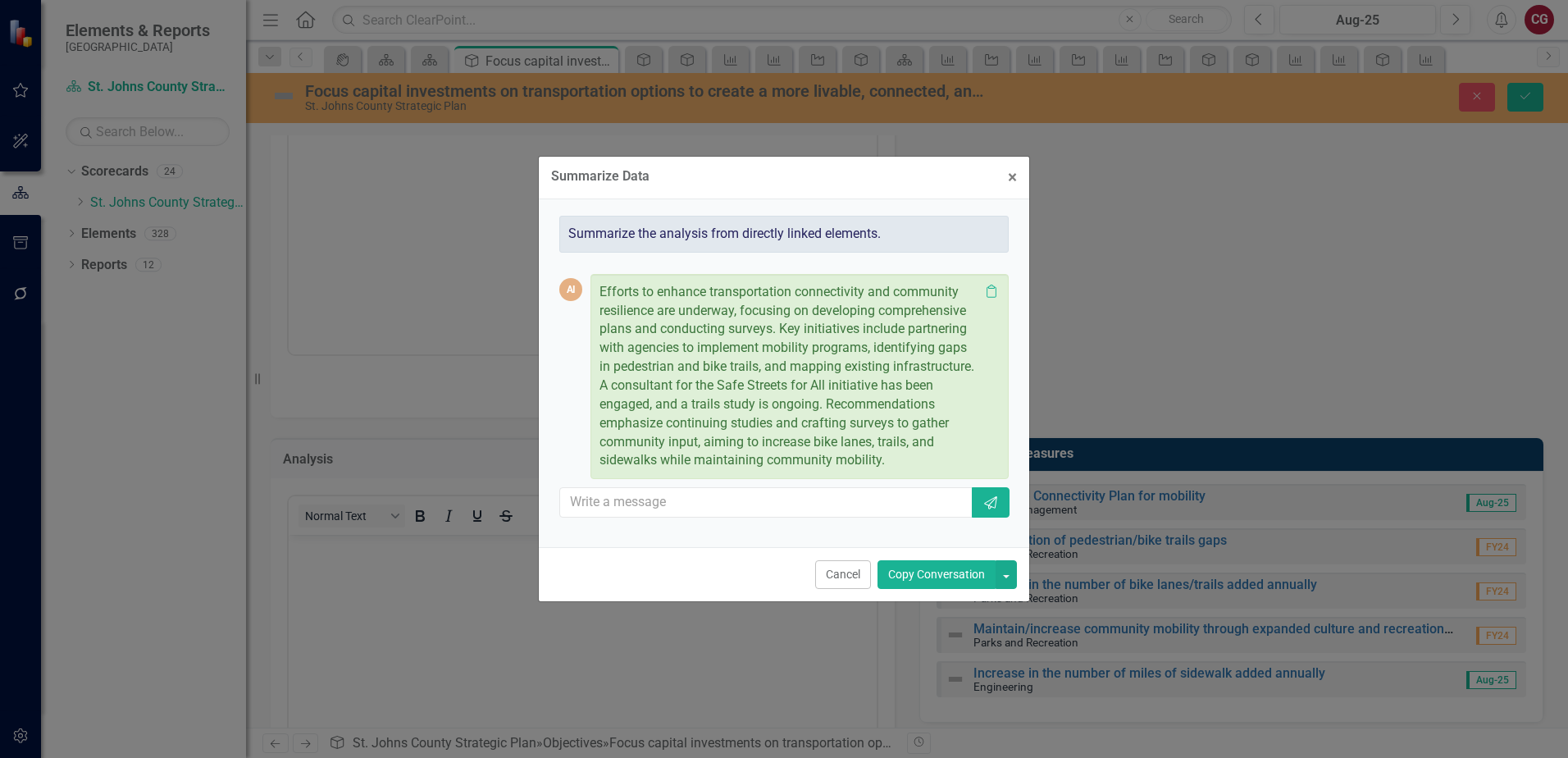
click at [959, 578] on button "Copy Conversation" at bounding box center [936, 575] width 118 height 28
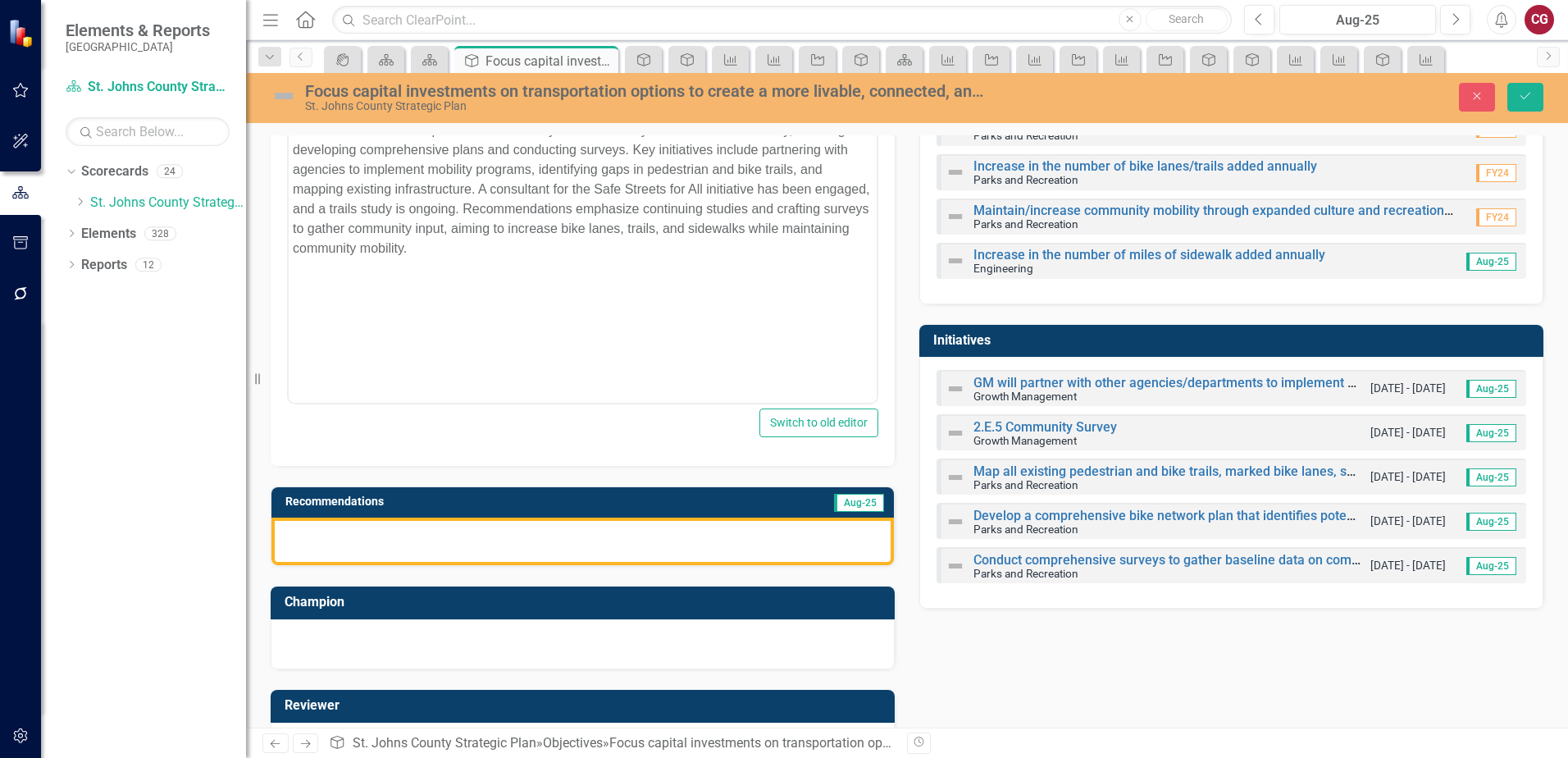
scroll to position [657, 0]
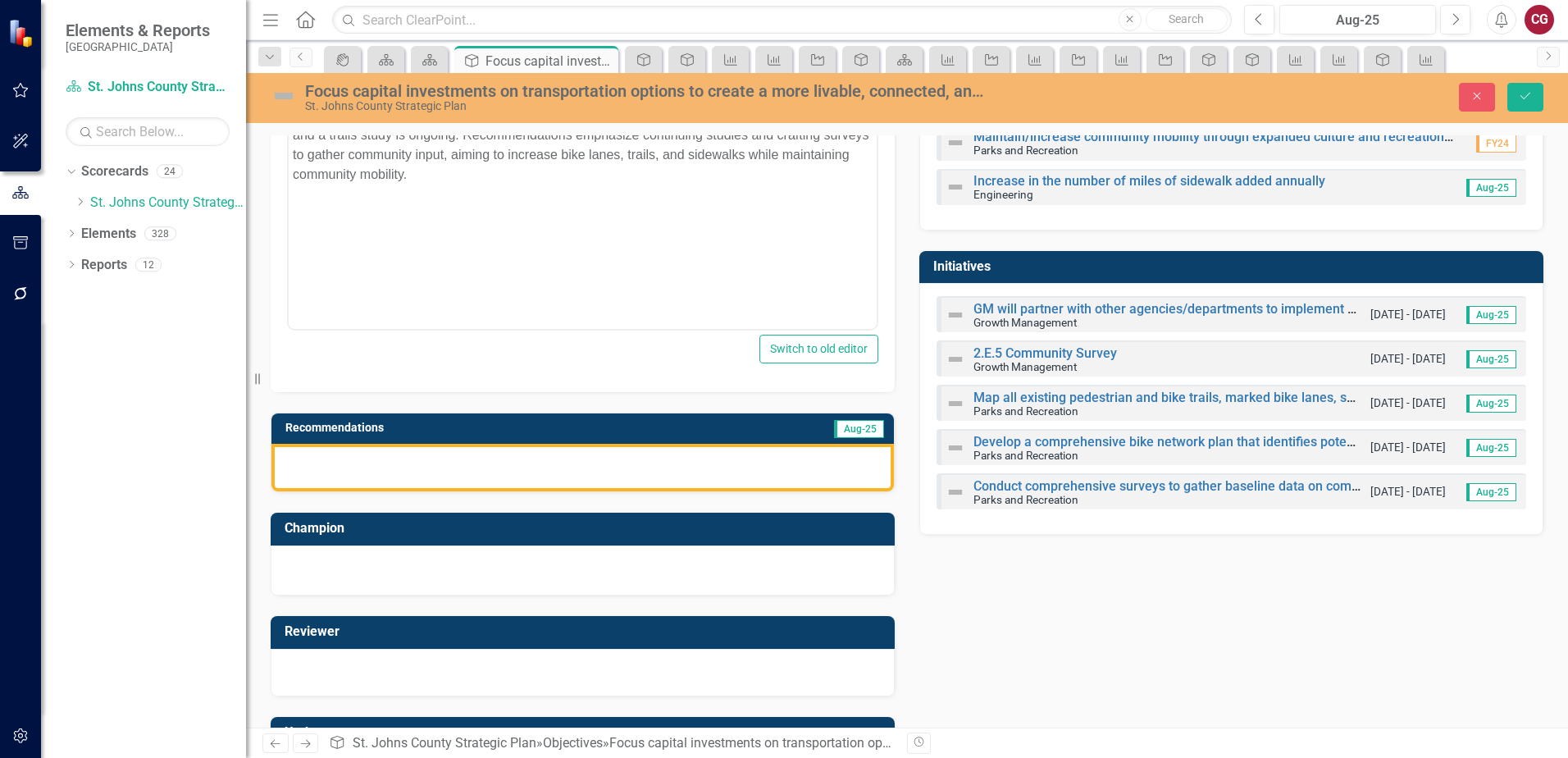
click at [594, 476] on div at bounding box center [583, 467] width 623 height 47
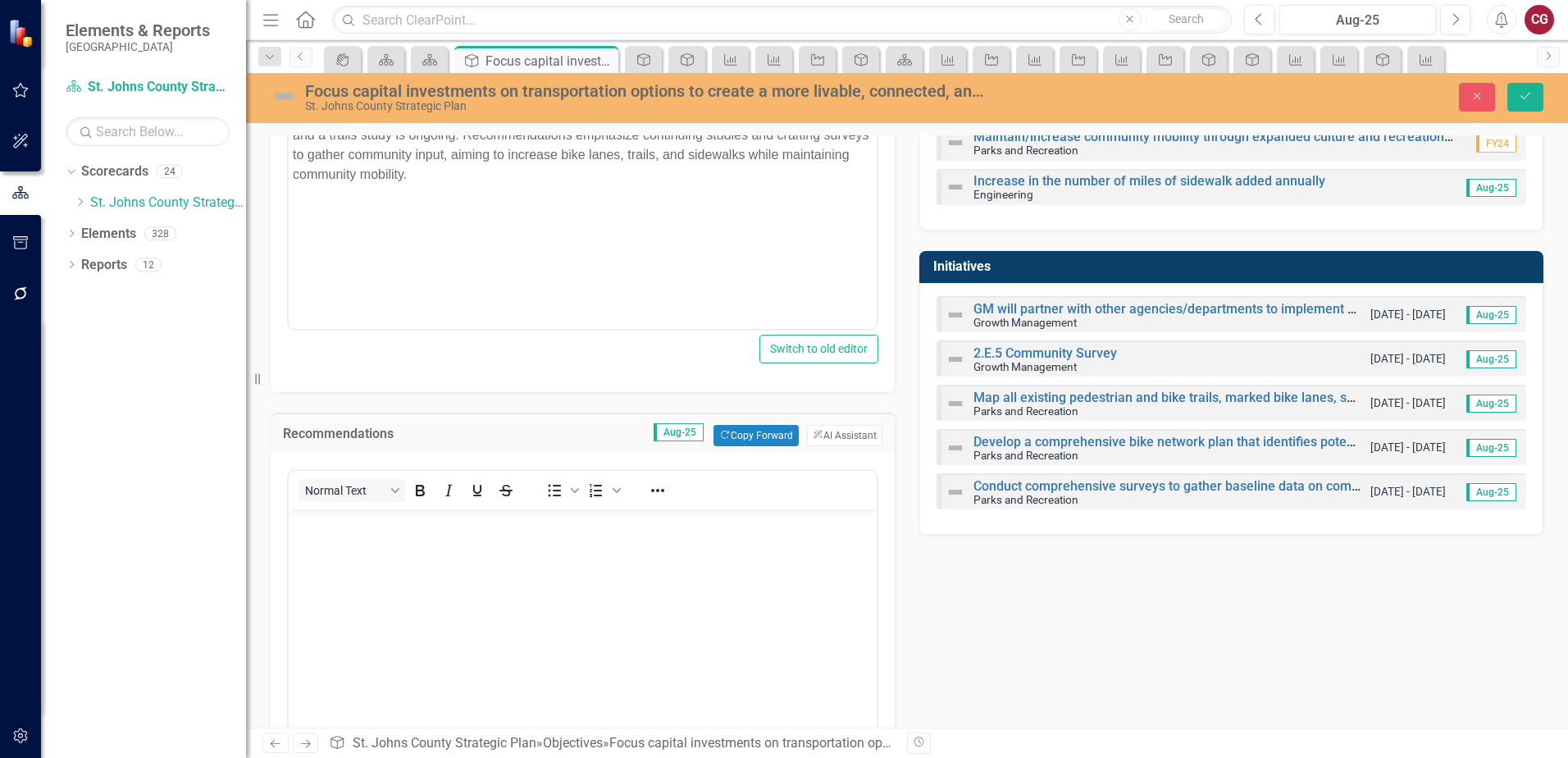
scroll to position [0, 0]
click at [829, 430] on button "ClearPoint AI AI Assistant" at bounding box center [845, 435] width 75 height 22
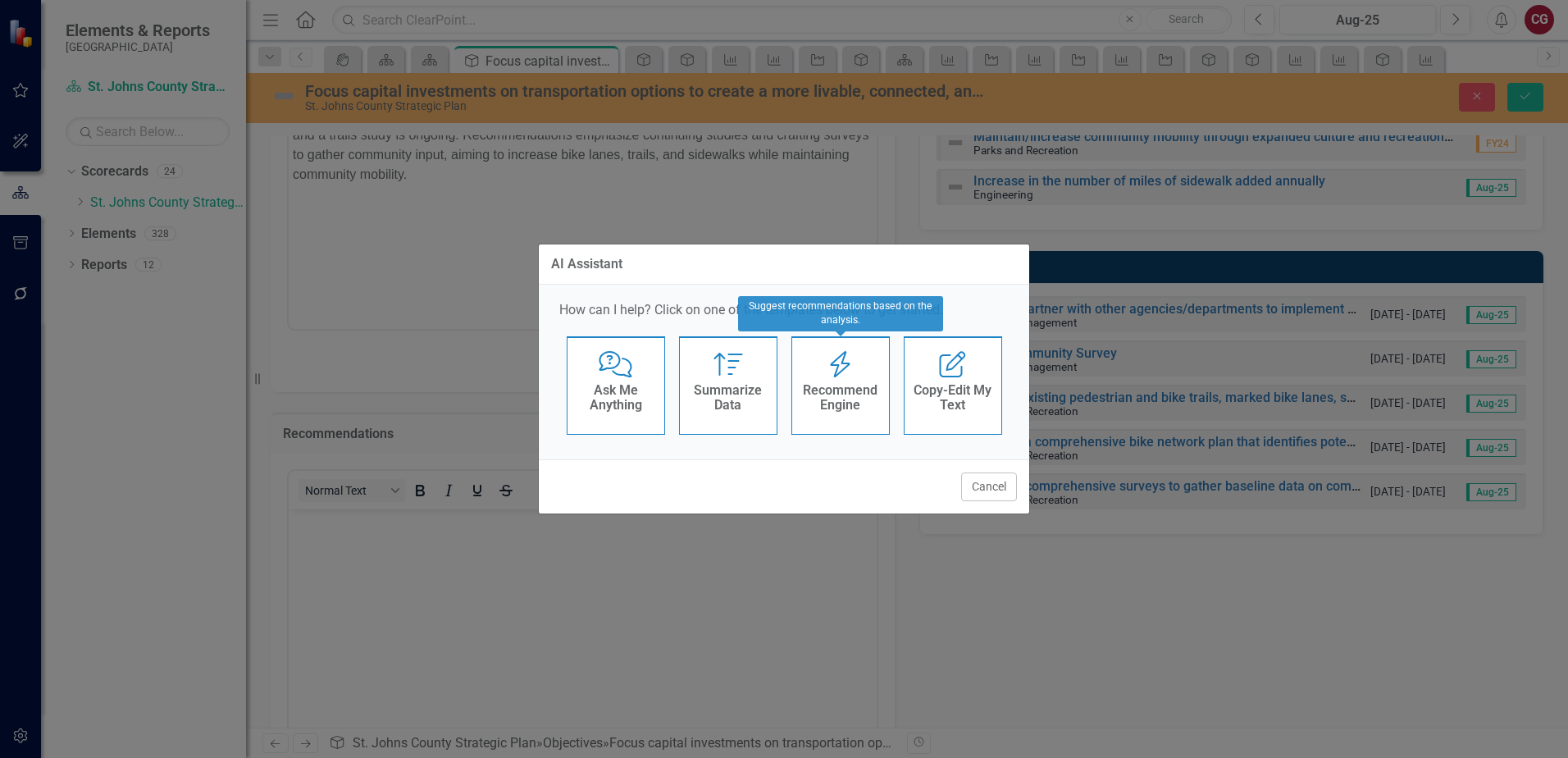
click at [840, 409] on h4 "Recommend Engine" at bounding box center [841, 397] width 80 height 28
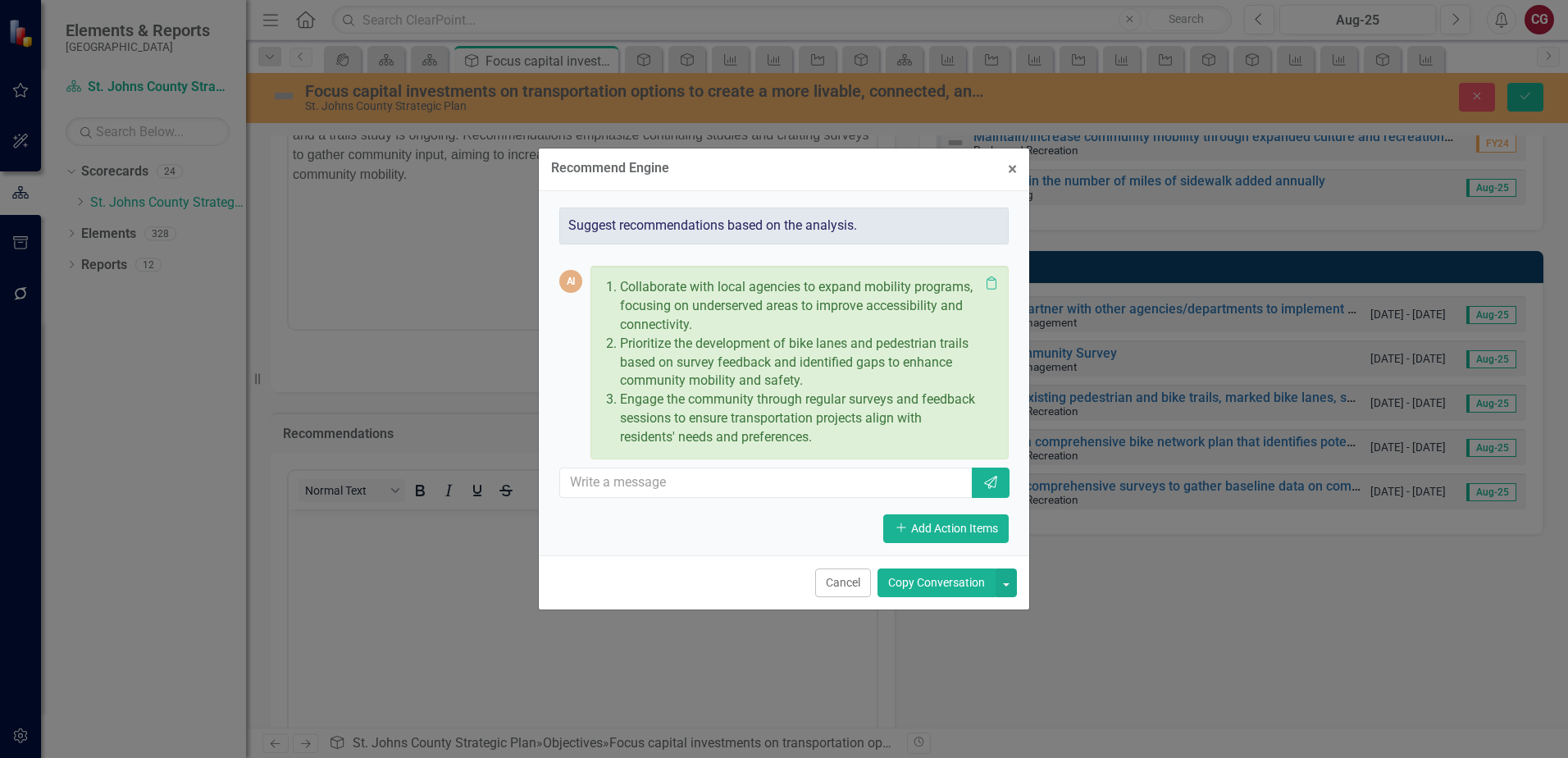
click at [943, 589] on button "Copy Conversation" at bounding box center [936, 583] width 118 height 28
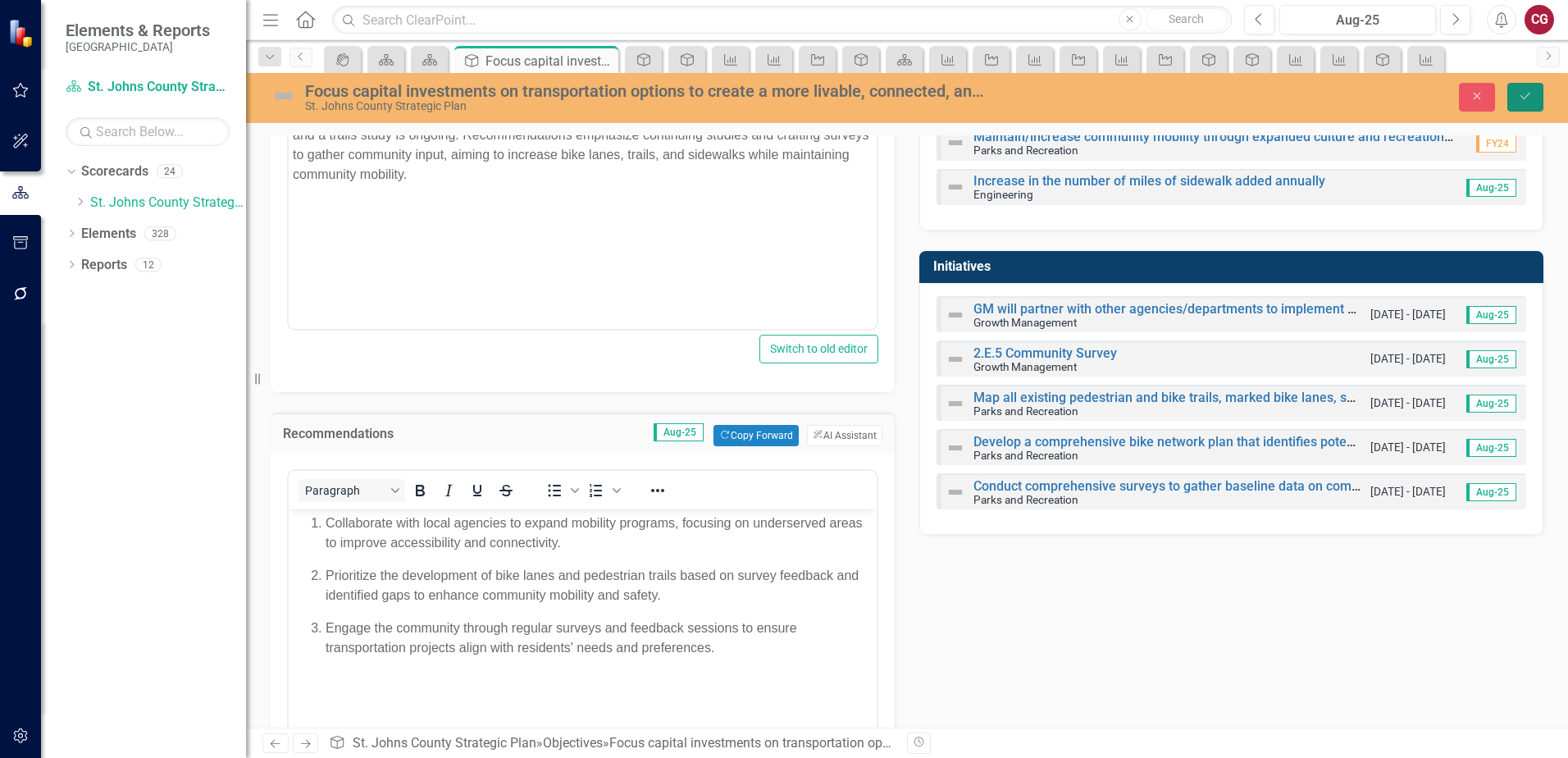
click at [1535, 103] on button "Save" at bounding box center [1526, 97] width 36 height 28
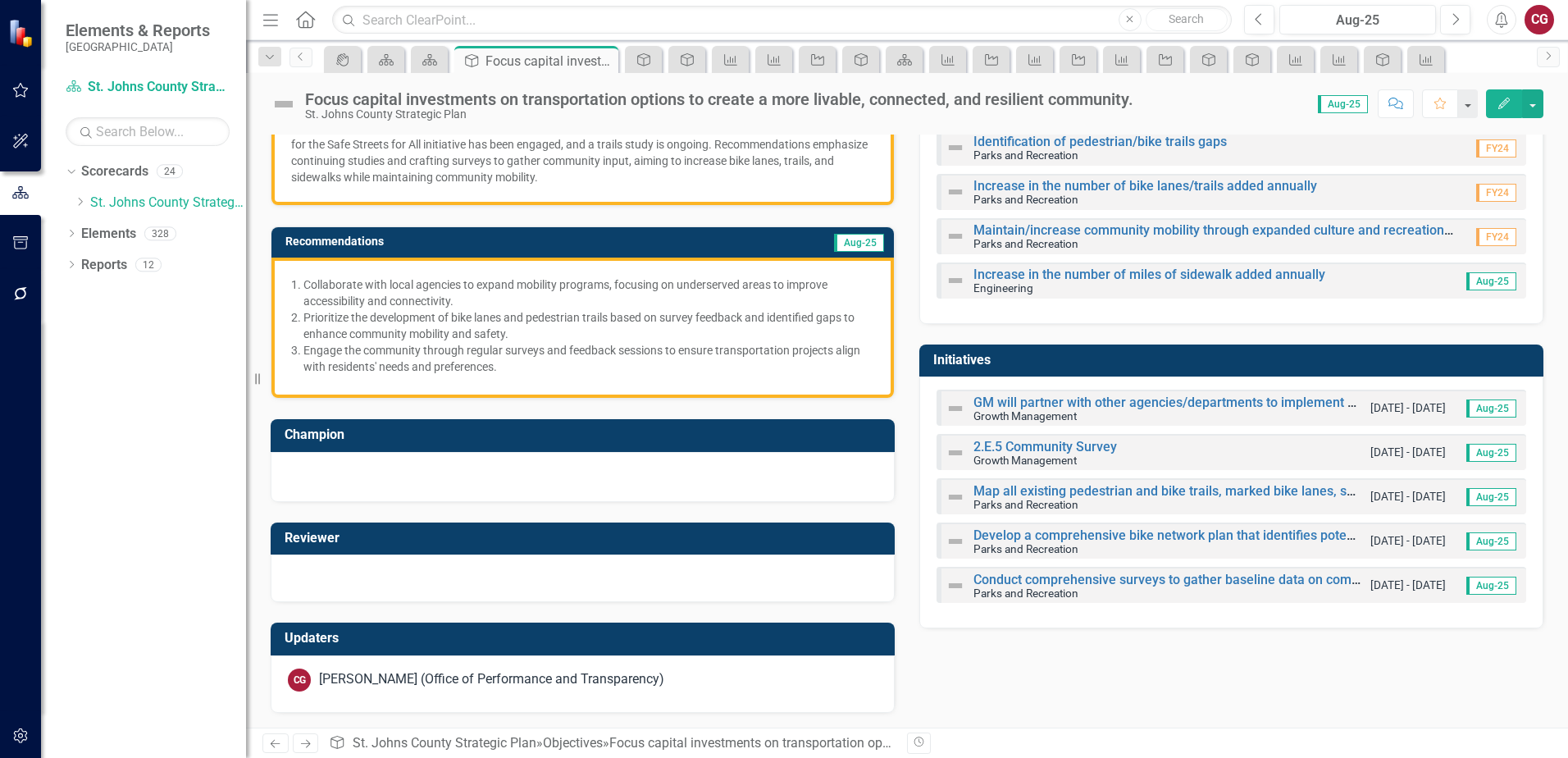
scroll to position [236, 0]
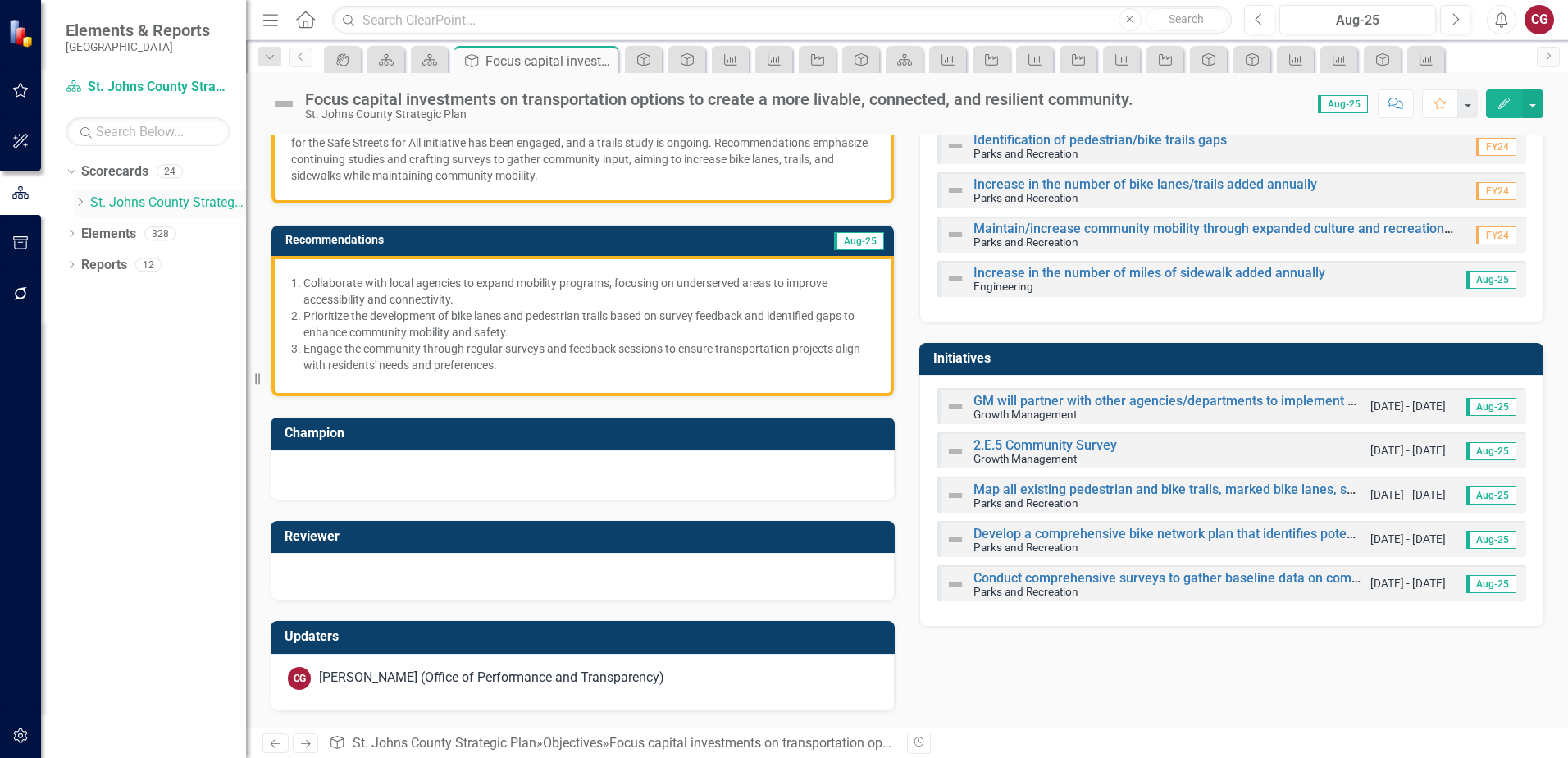
click at [185, 206] on link "St. Johns County Strategic Plan" at bounding box center [168, 203] width 156 height 19
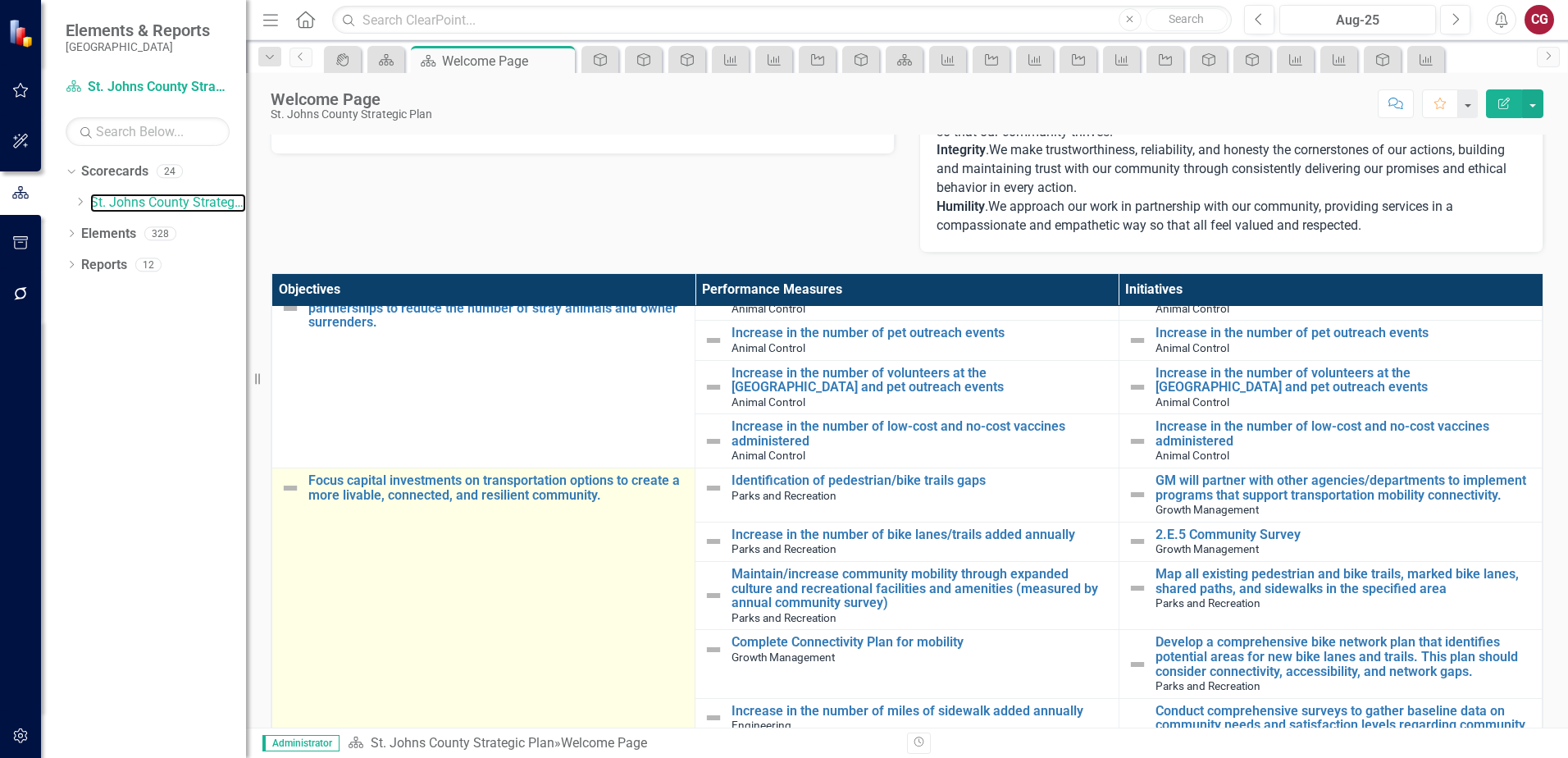
scroll to position [2955, 0]
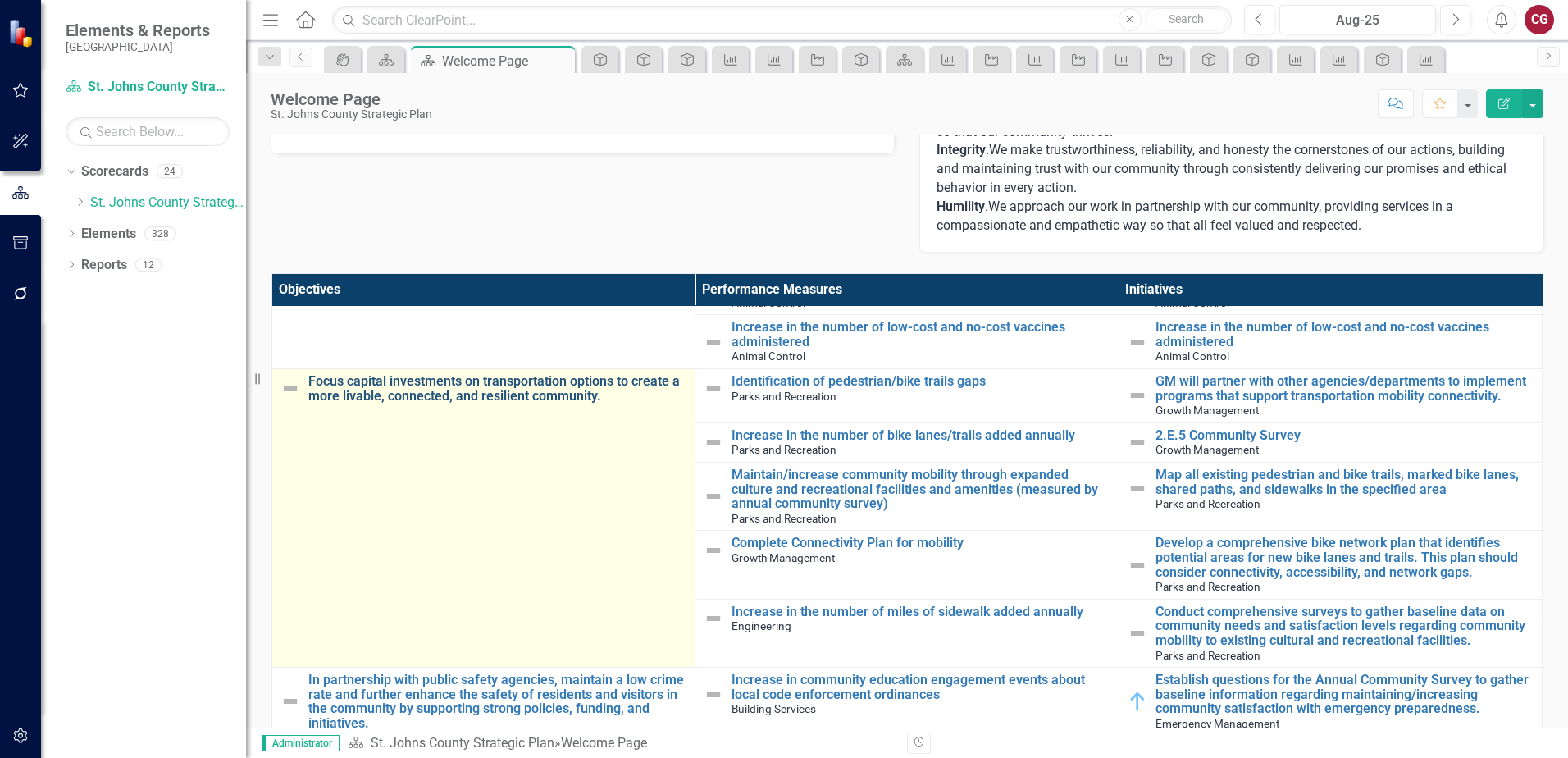
click at [483, 386] on link "Focus capital investments on transportation options to create a more livable, c…" at bounding box center [497, 388] width 378 height 28
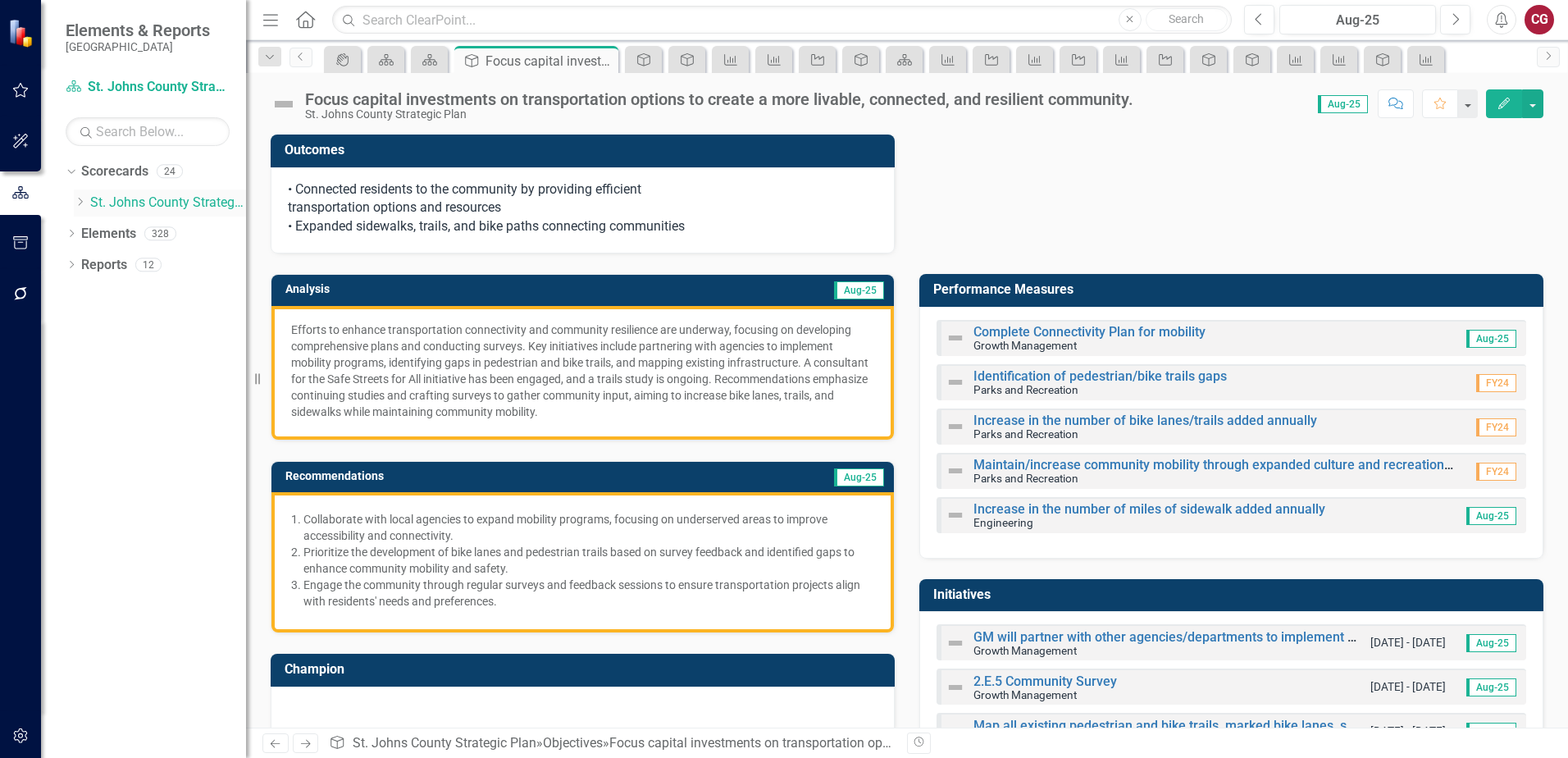
click at [166, 204] on link "St. Johns County Strategic Plan" at bounding box center [168, 203] width 156 height 19
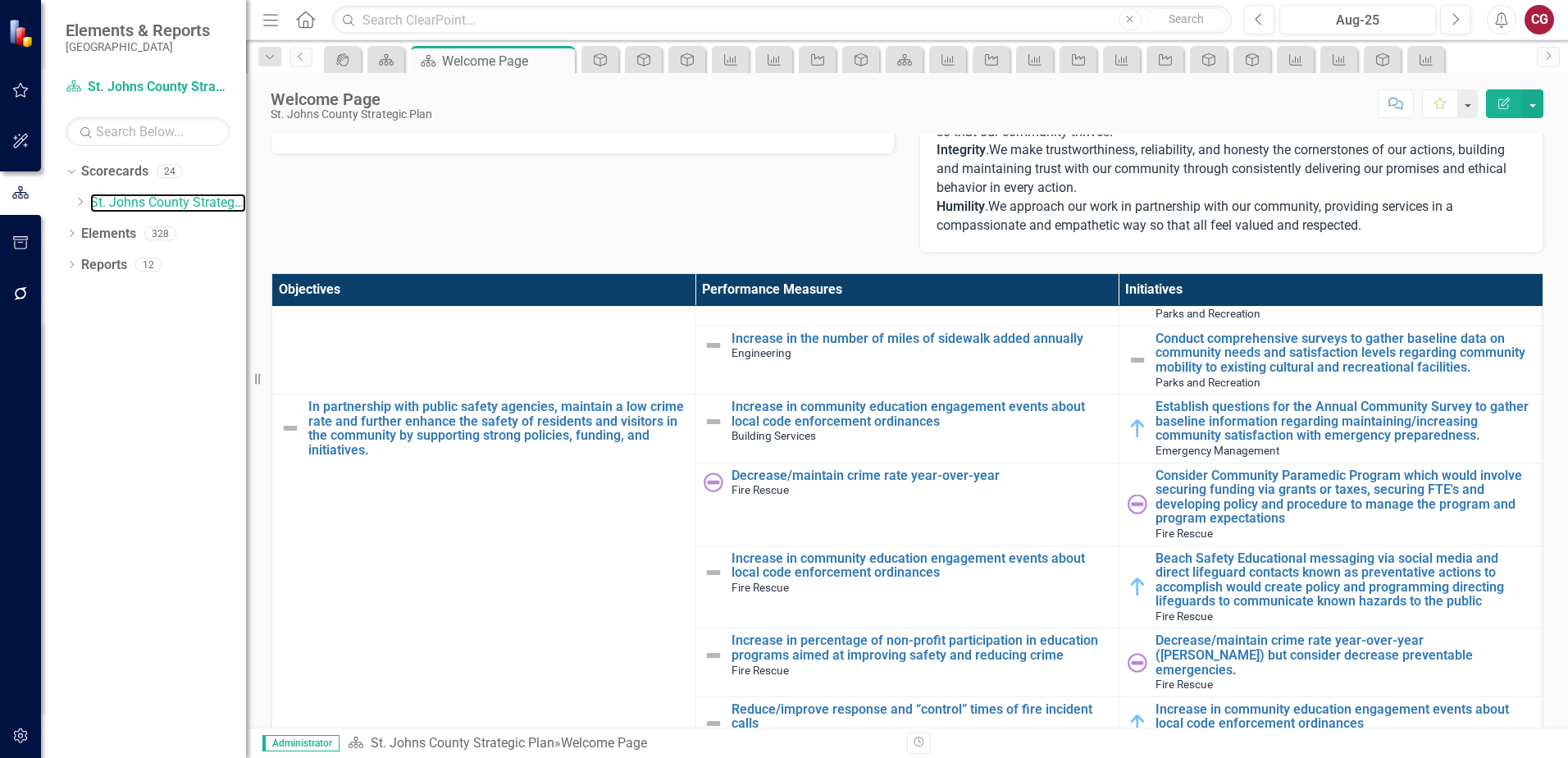
scroll to position [3278, 0]
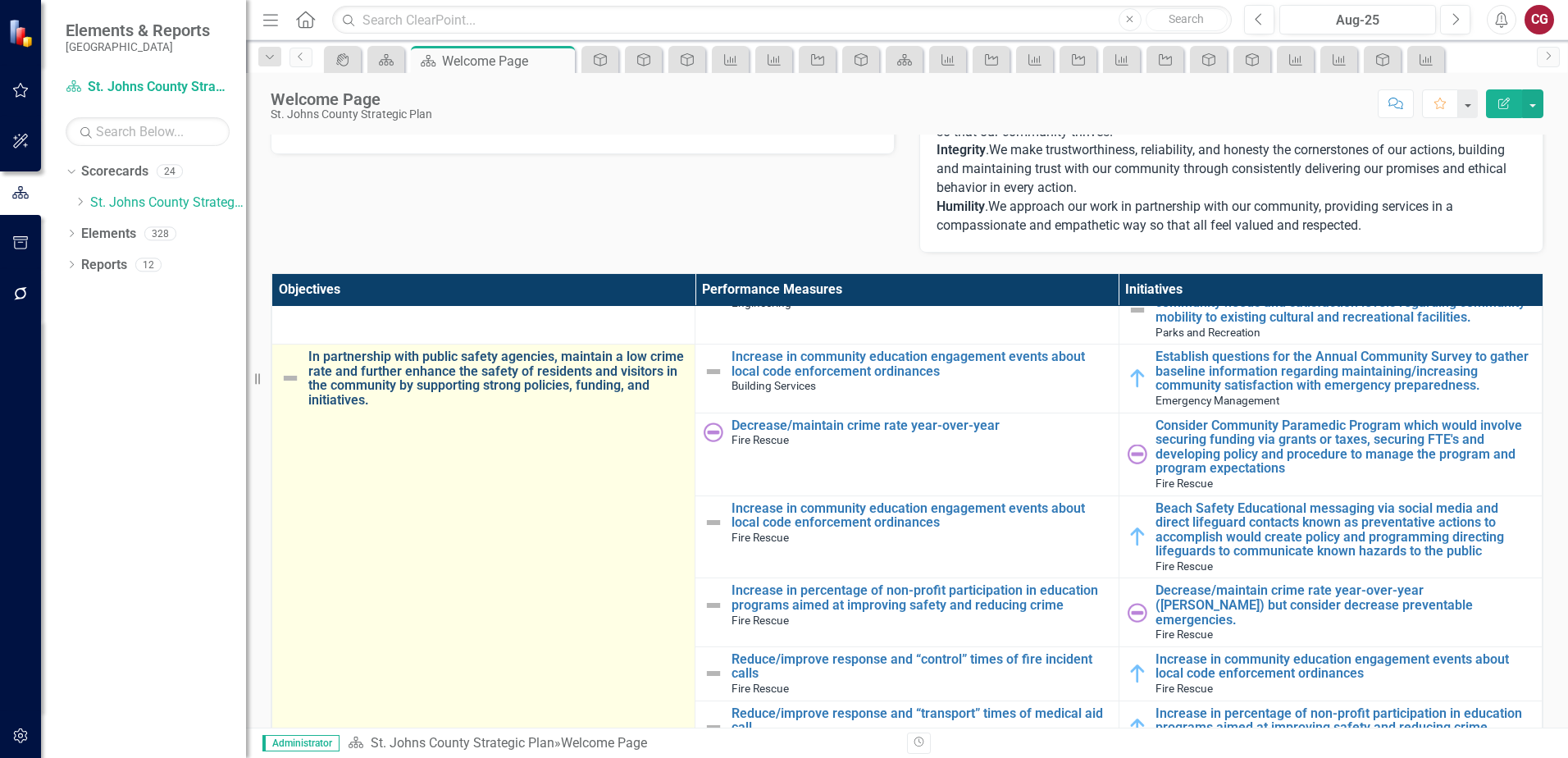
click at [480, 380] on link "In partnership with public safety agencies, maintain a low crime rate and furth…" at bounding box center [497, 378] width 378 height 58
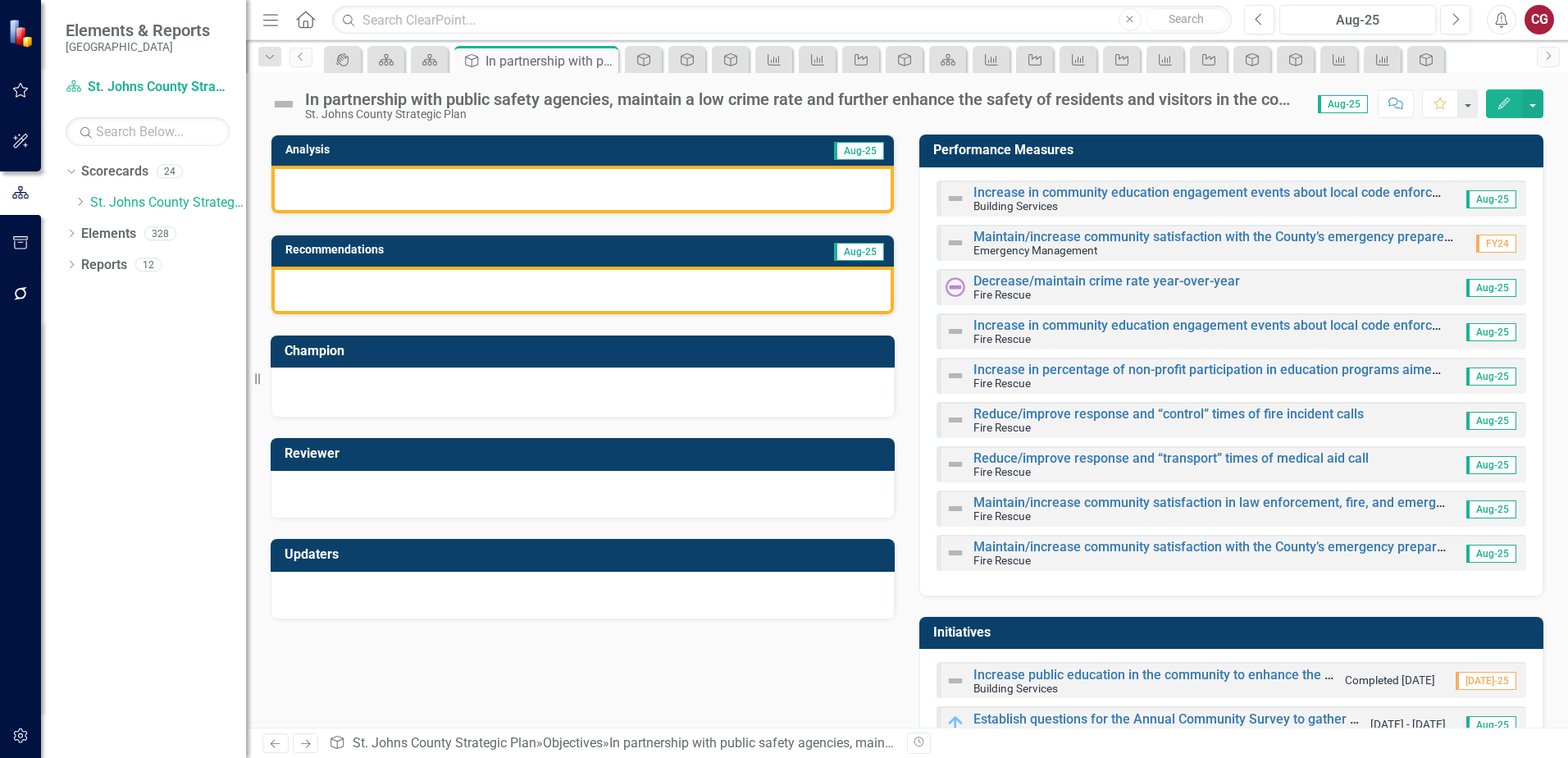
click at [1270, 162] on td "Performance Measures" at bounding box center [1234, 152] width 602 height 27
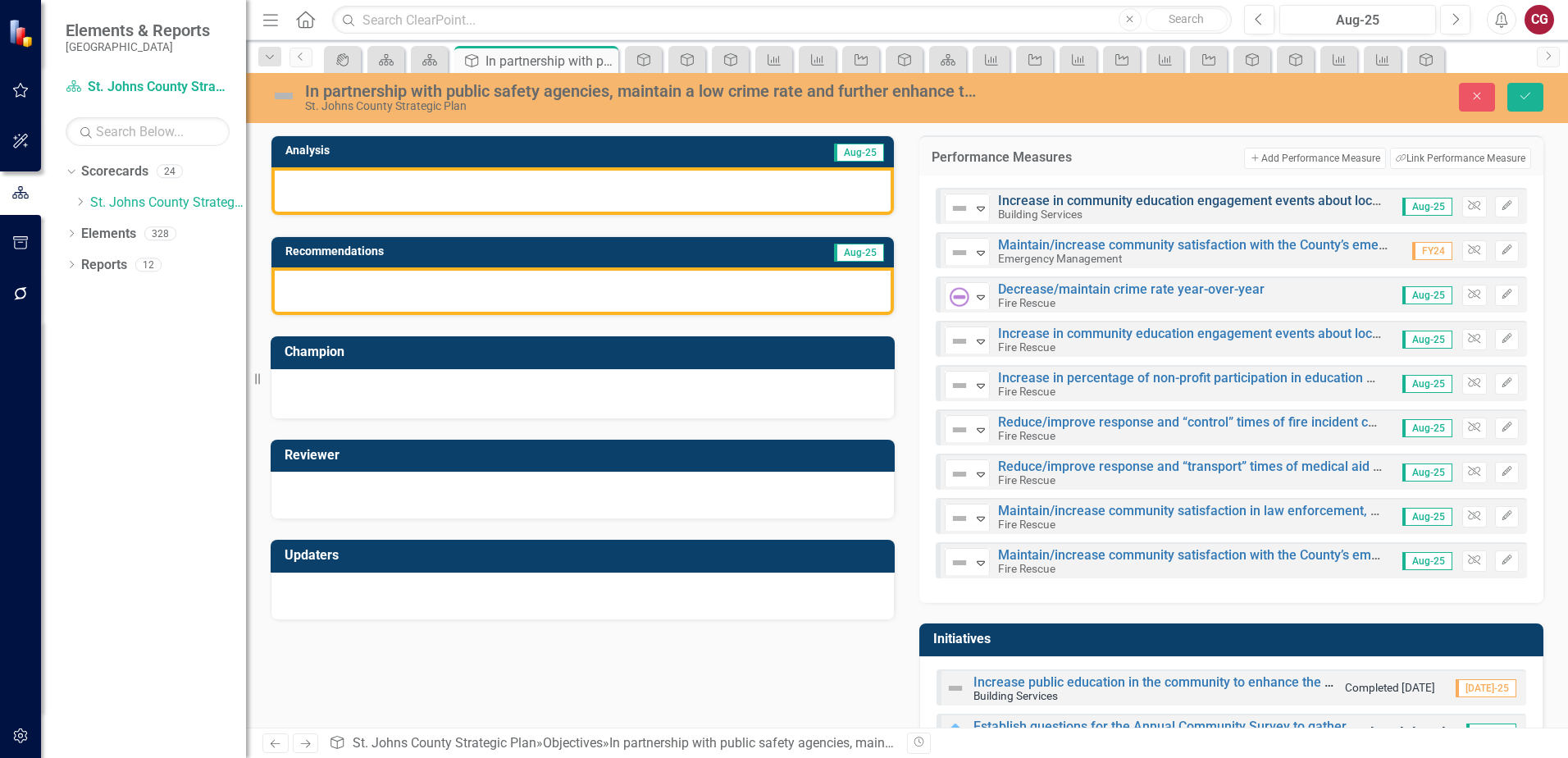
click at [1084, 198] on link "Increase in community education engagement events about local code enforcement …" at bounding box center [1280, 200] width 565 height 16
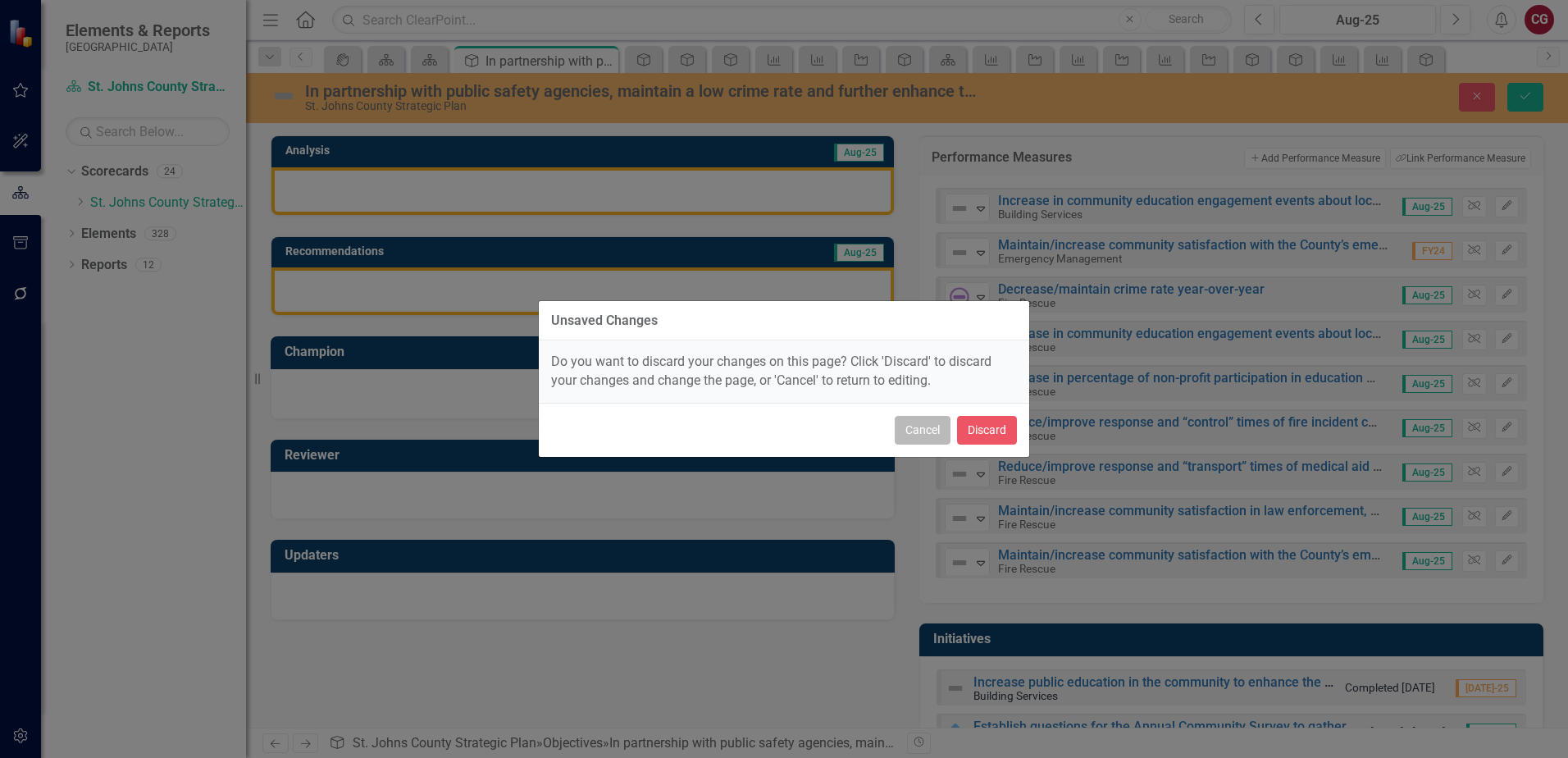
click at [917, 425] on button "Cancel" at bounding box center [923, 430] width 56 height 28
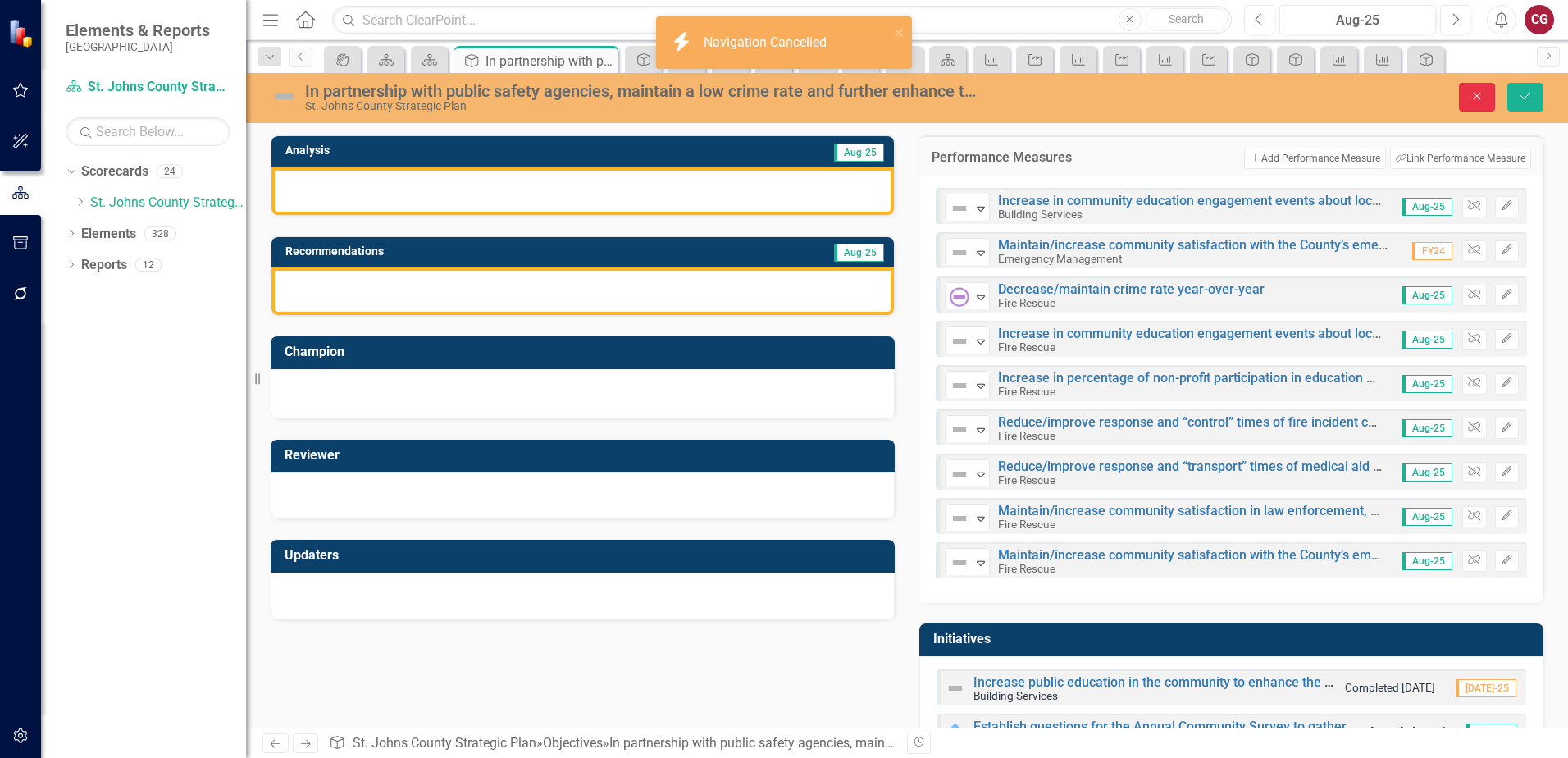
click at [1475, 93] on icon "Close" at bounding box center [1477, 96] width 15 height 11
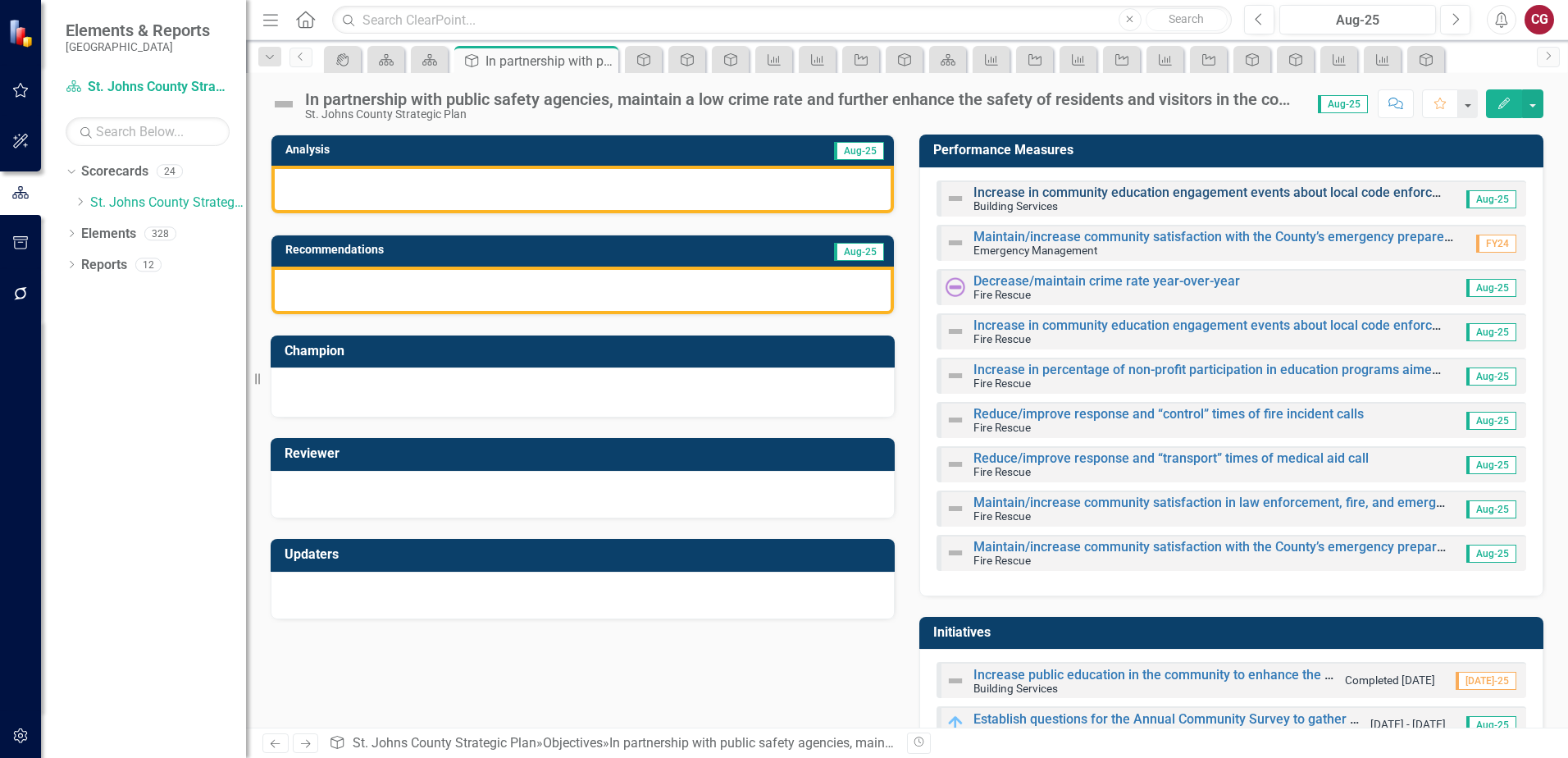
click at [1174, 198] on link "Increase in community education engagement events about local code enforcement …" at bounding box center [1256, 193] width 565 height 16
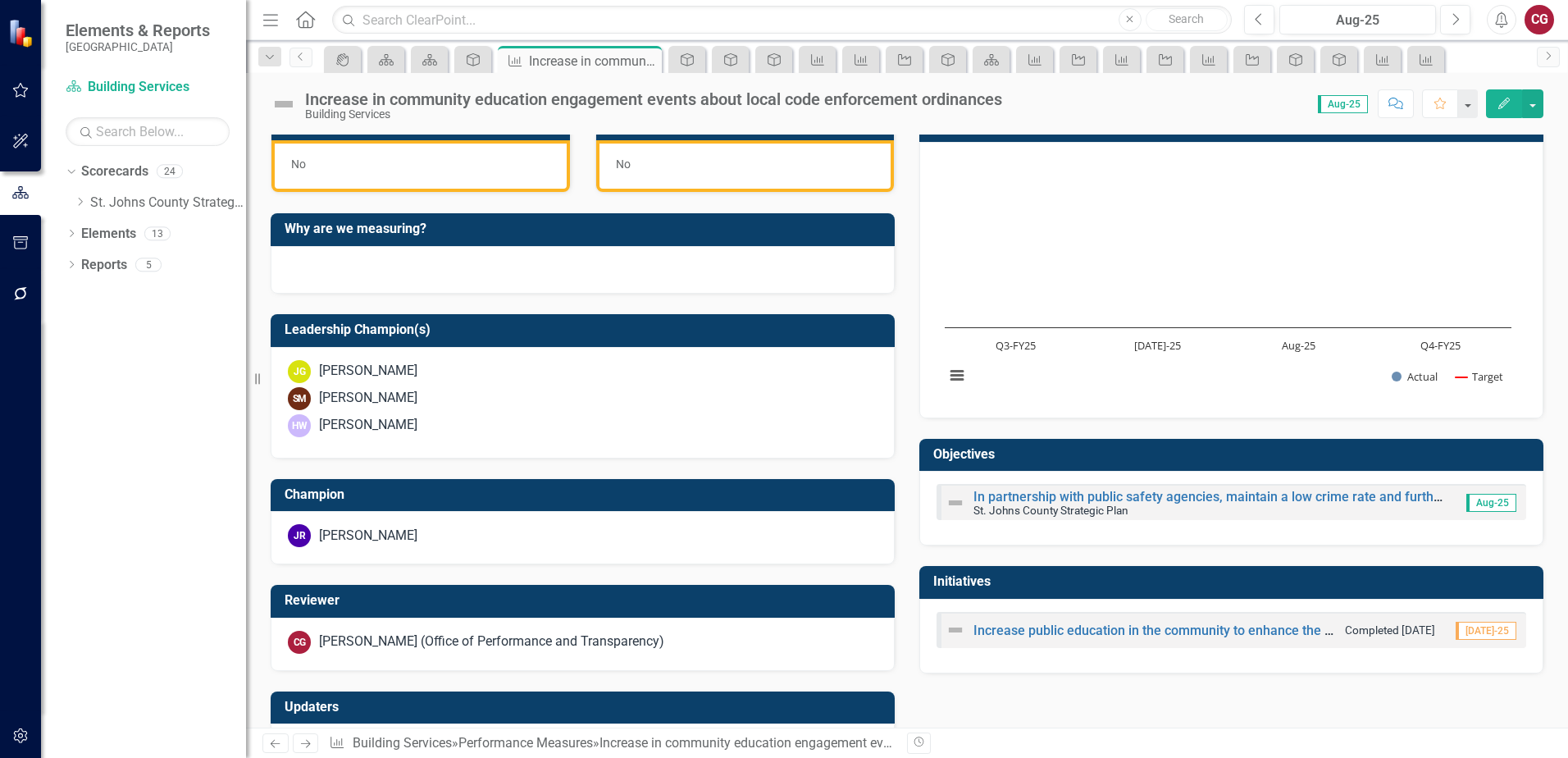
scroll to position [493, 0]
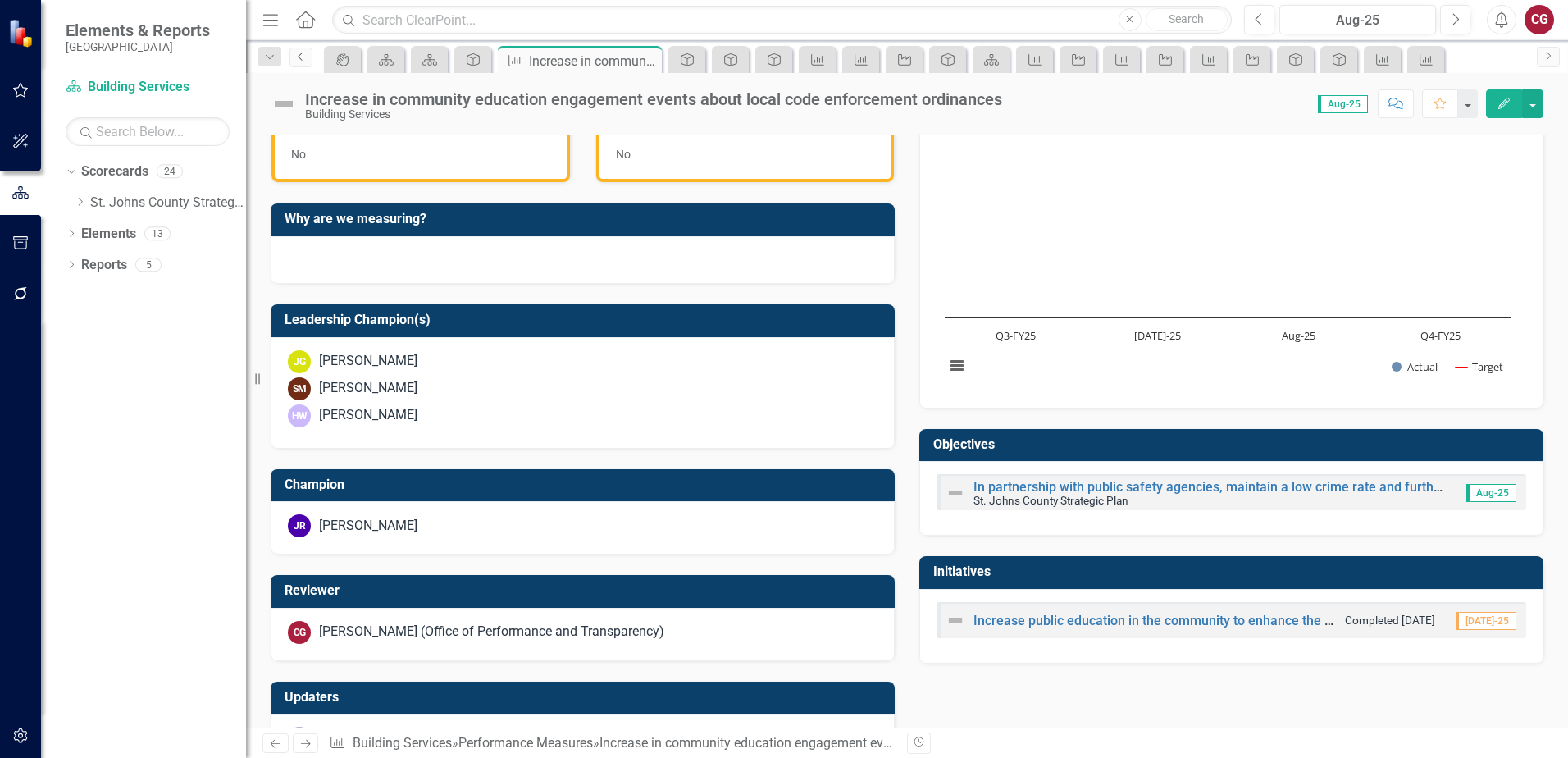
click at [302, 62] on link "Previous" at bounding box center [301, 57] width 23 height 20
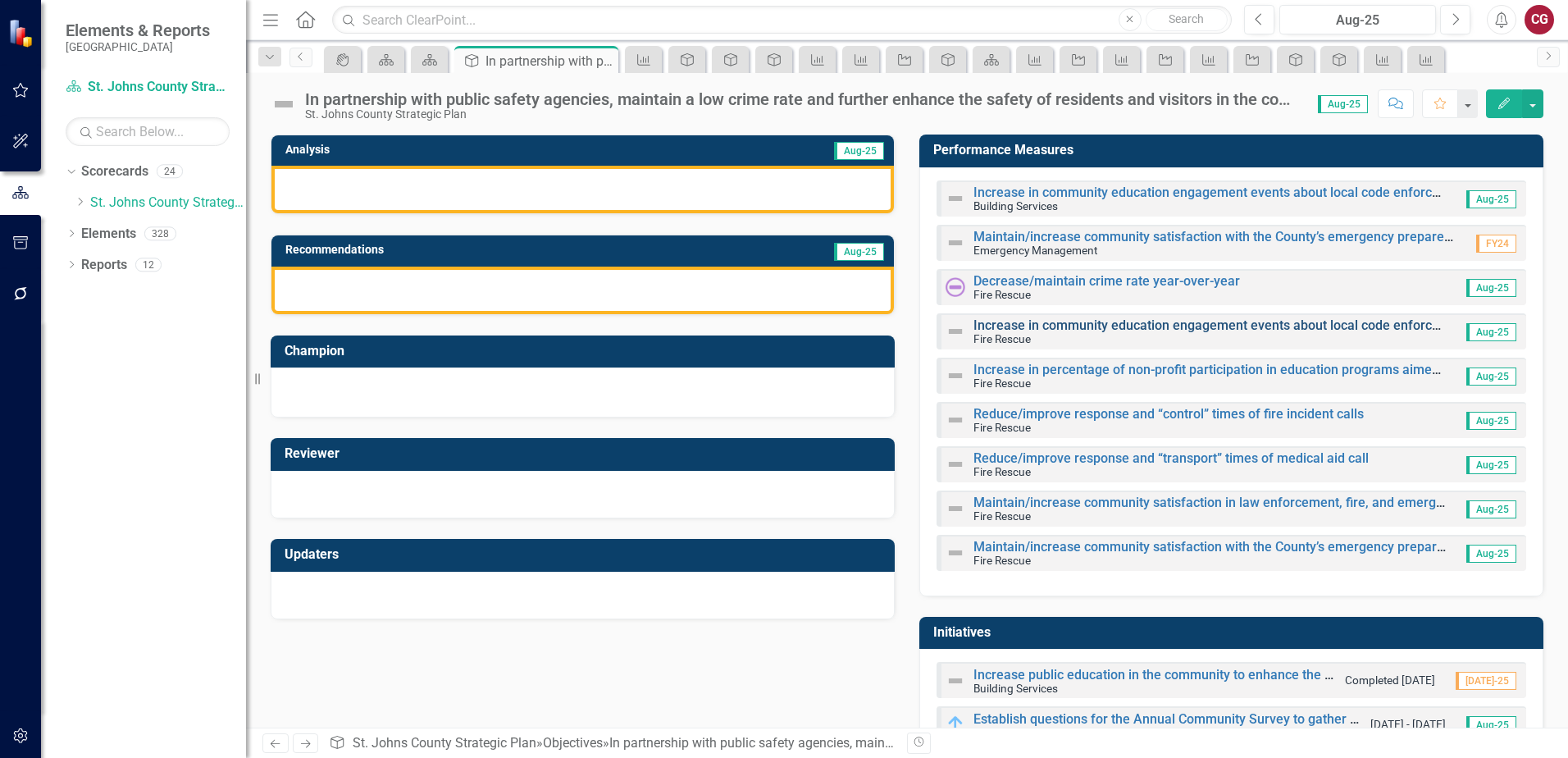
click at [1069, 324] on link "Increase in community education engagement events about local code enforcement …" at bounding box center [1256, 325] width 565 height 16
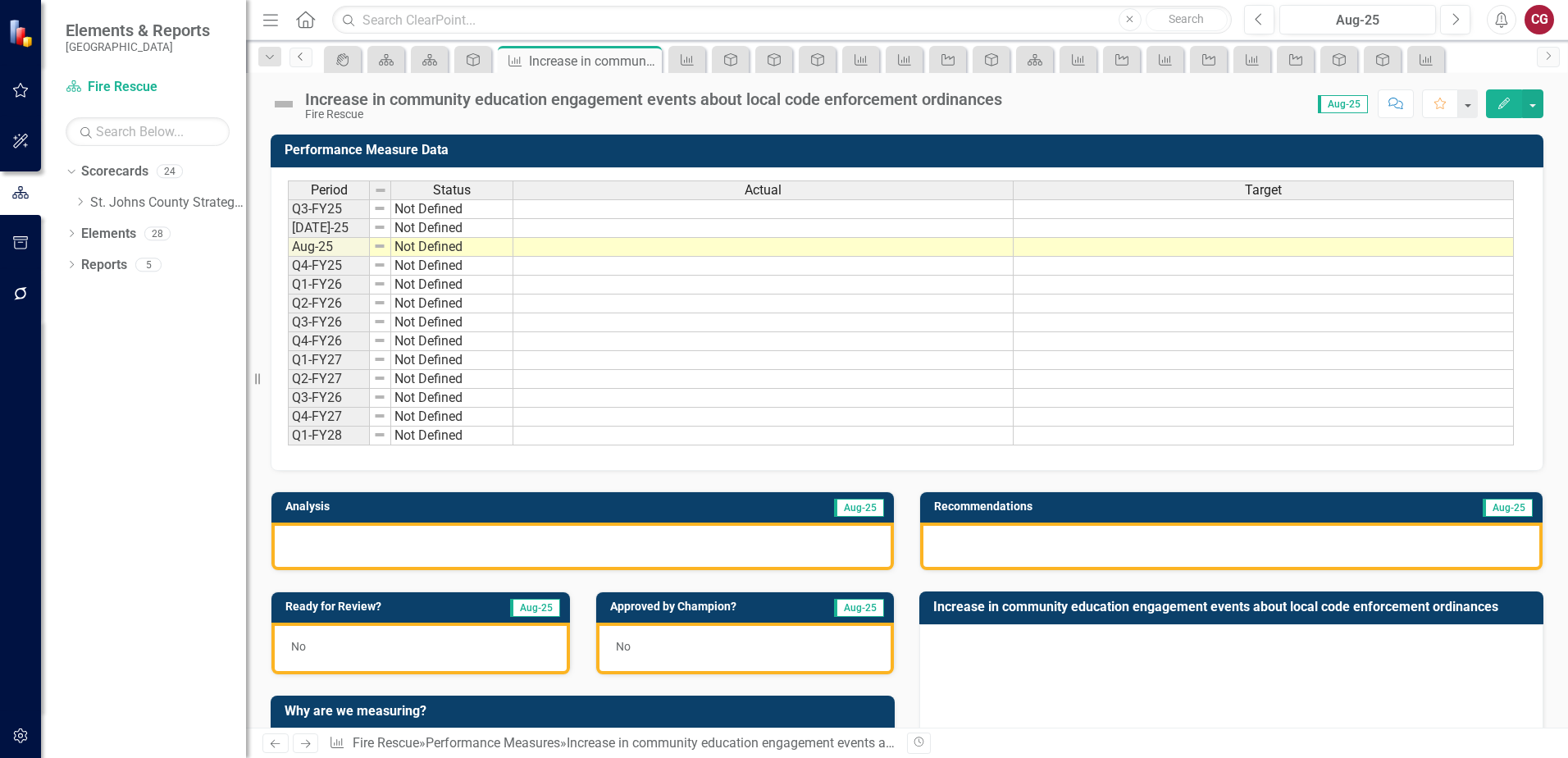
click at [303, 60] on icon "Previous" at bounding box center [301, 57] width 13 height 9
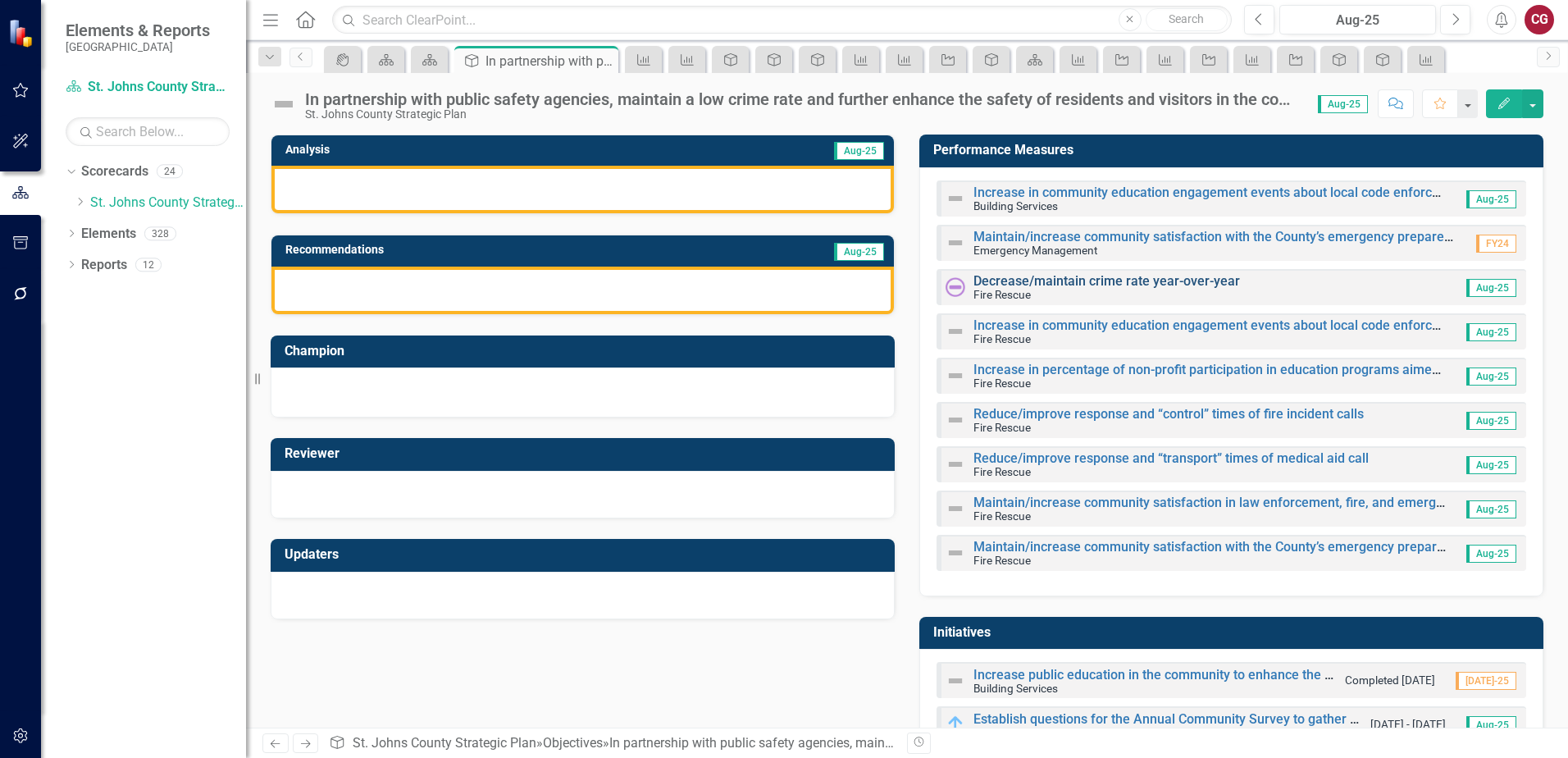
click at [1054, 281] on link "Decrease/maintain crime rate year-over-year" at bounding box center [1107, 281] width 267 height 16
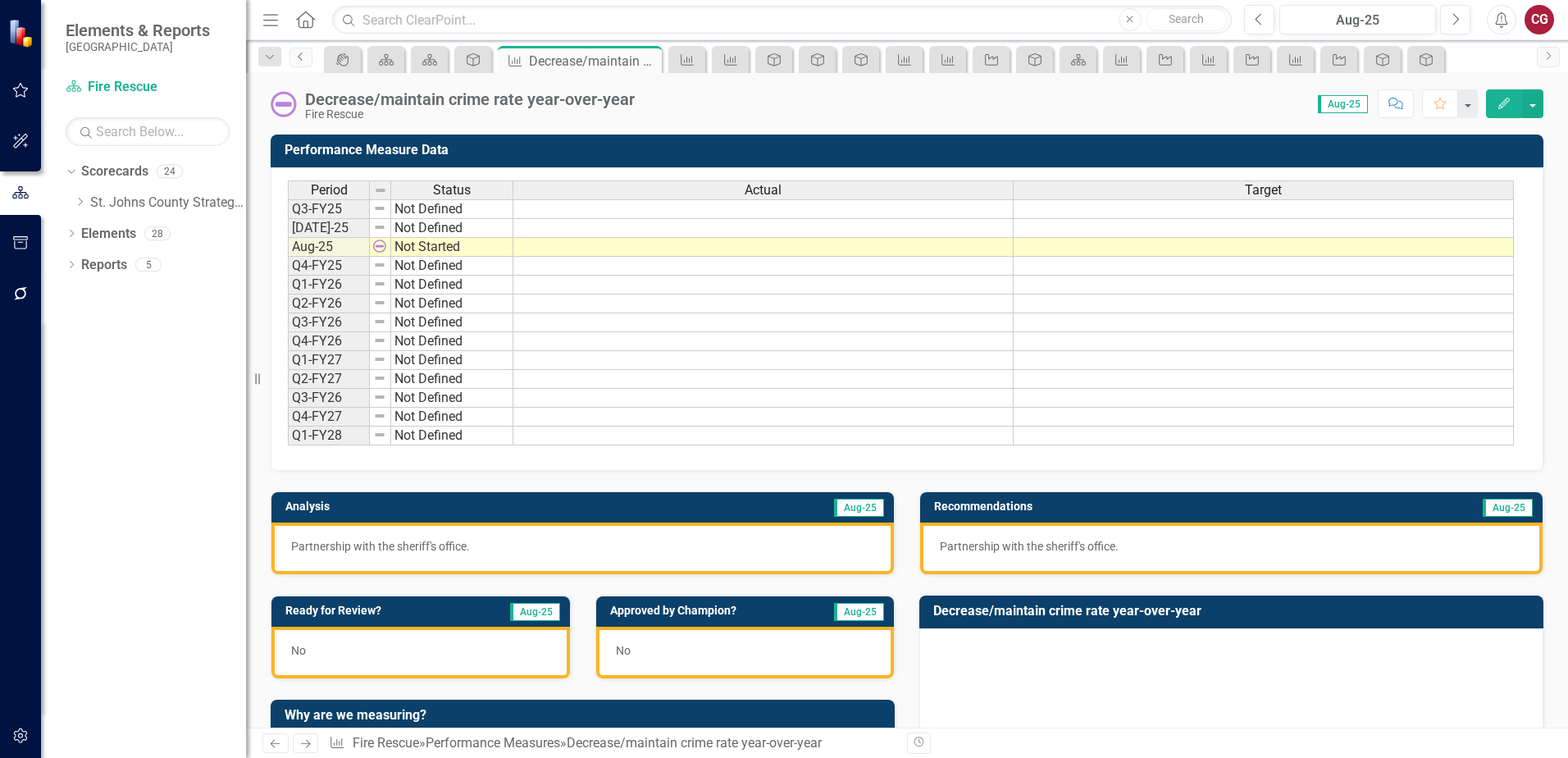
click at [302, 61] on link "Previous" at bounding box center [301, 57] width 23 height 20
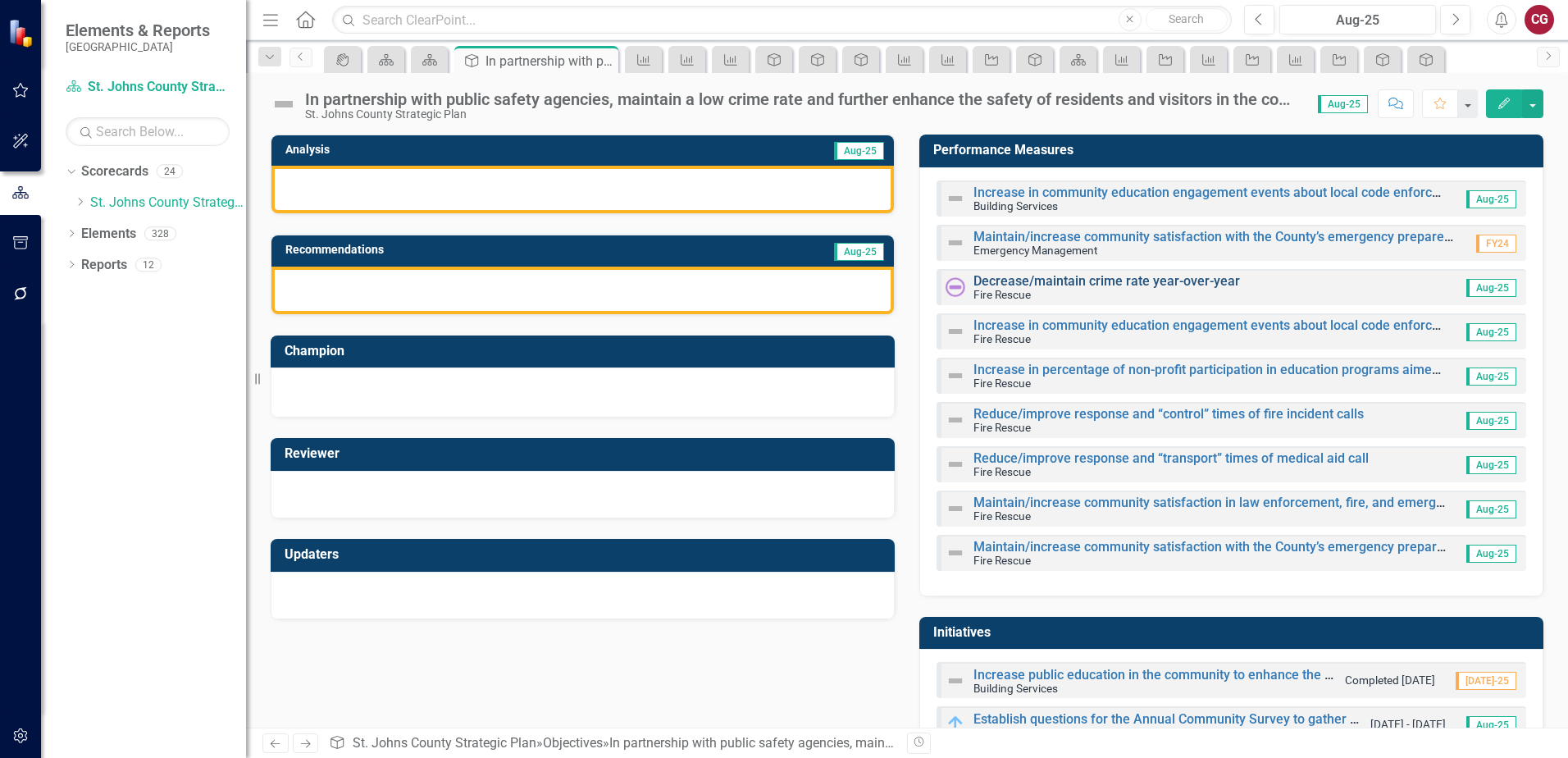
click at [994, 284] on link "Decrease/maintain crime rate year-over-year" at bounding box center [1107, 281] width 267 height 16
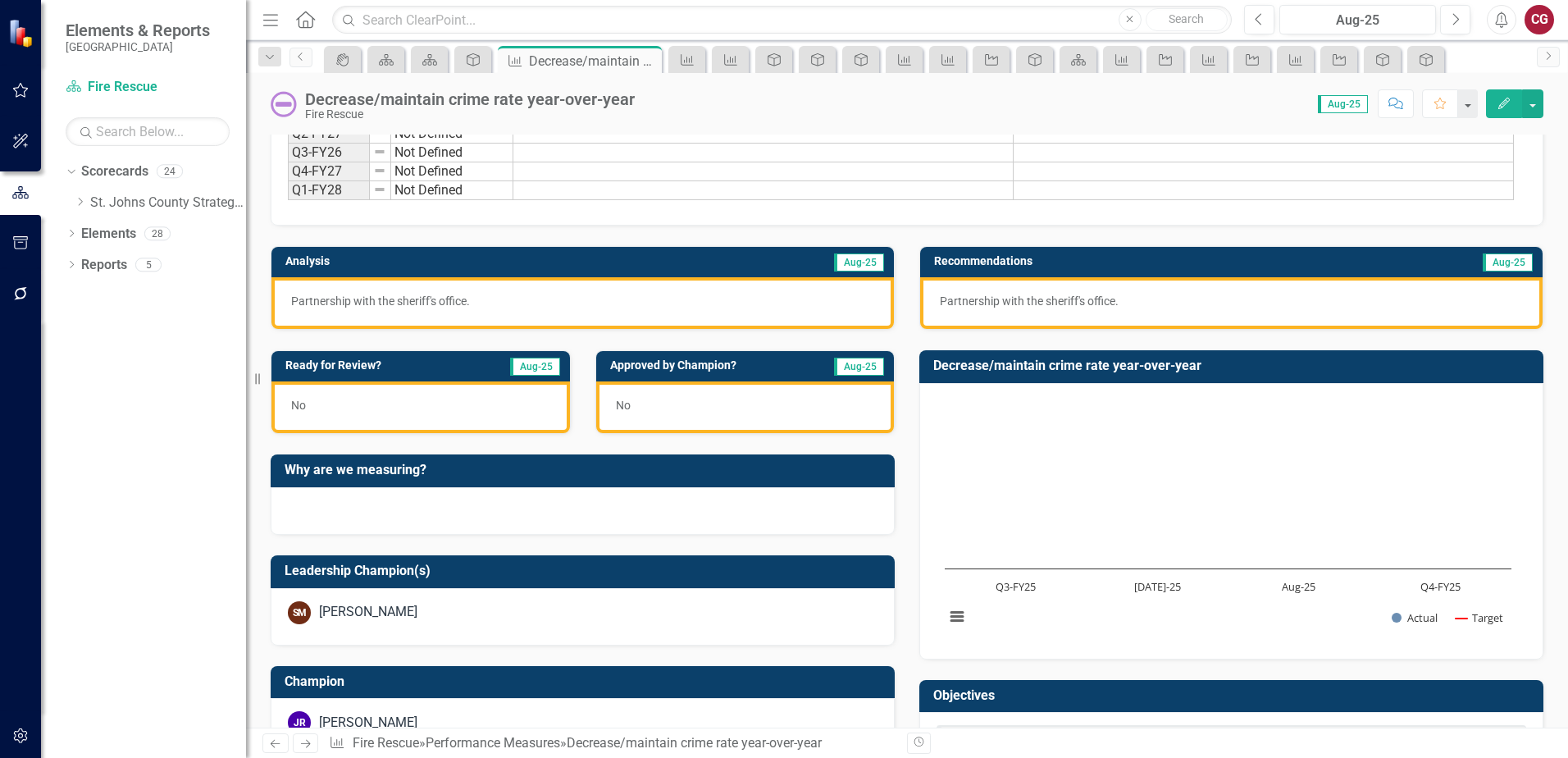
scroll to position [246, 0]
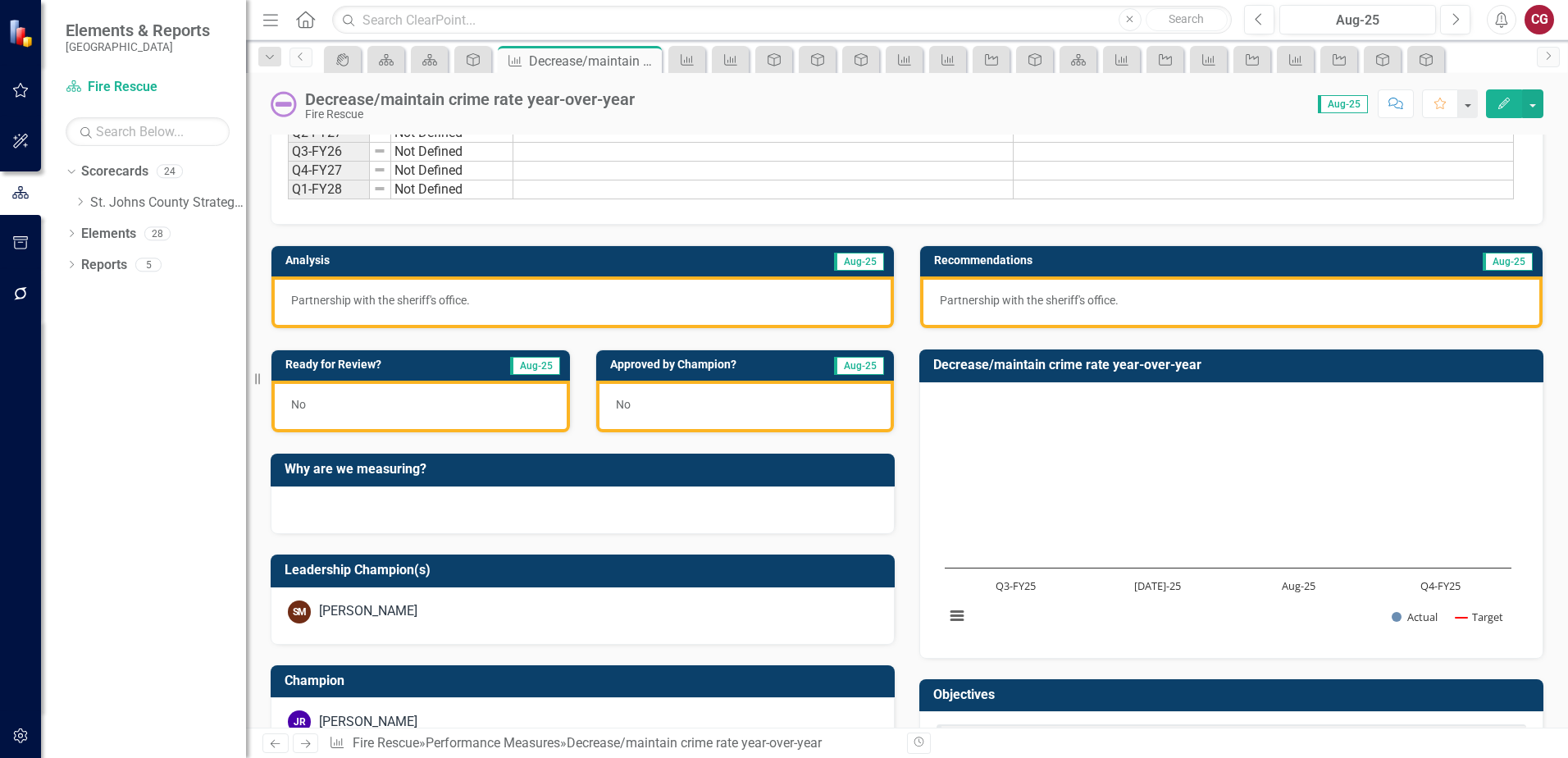
click at [548, 309] on div "Partnership with the sheriff's office." at bounding box center [583, 302] width 623 height 52
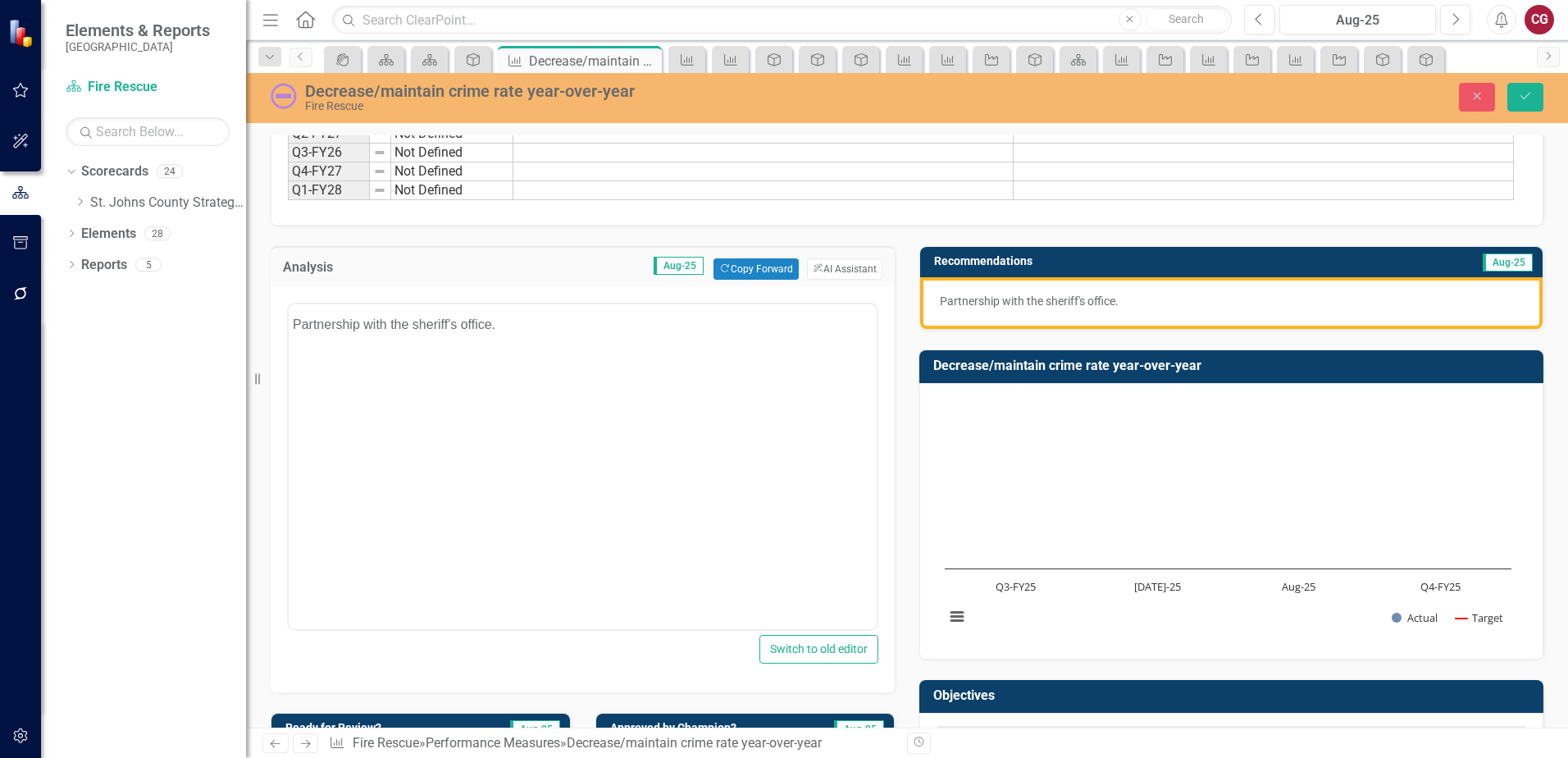
scroll to position [0, 0]
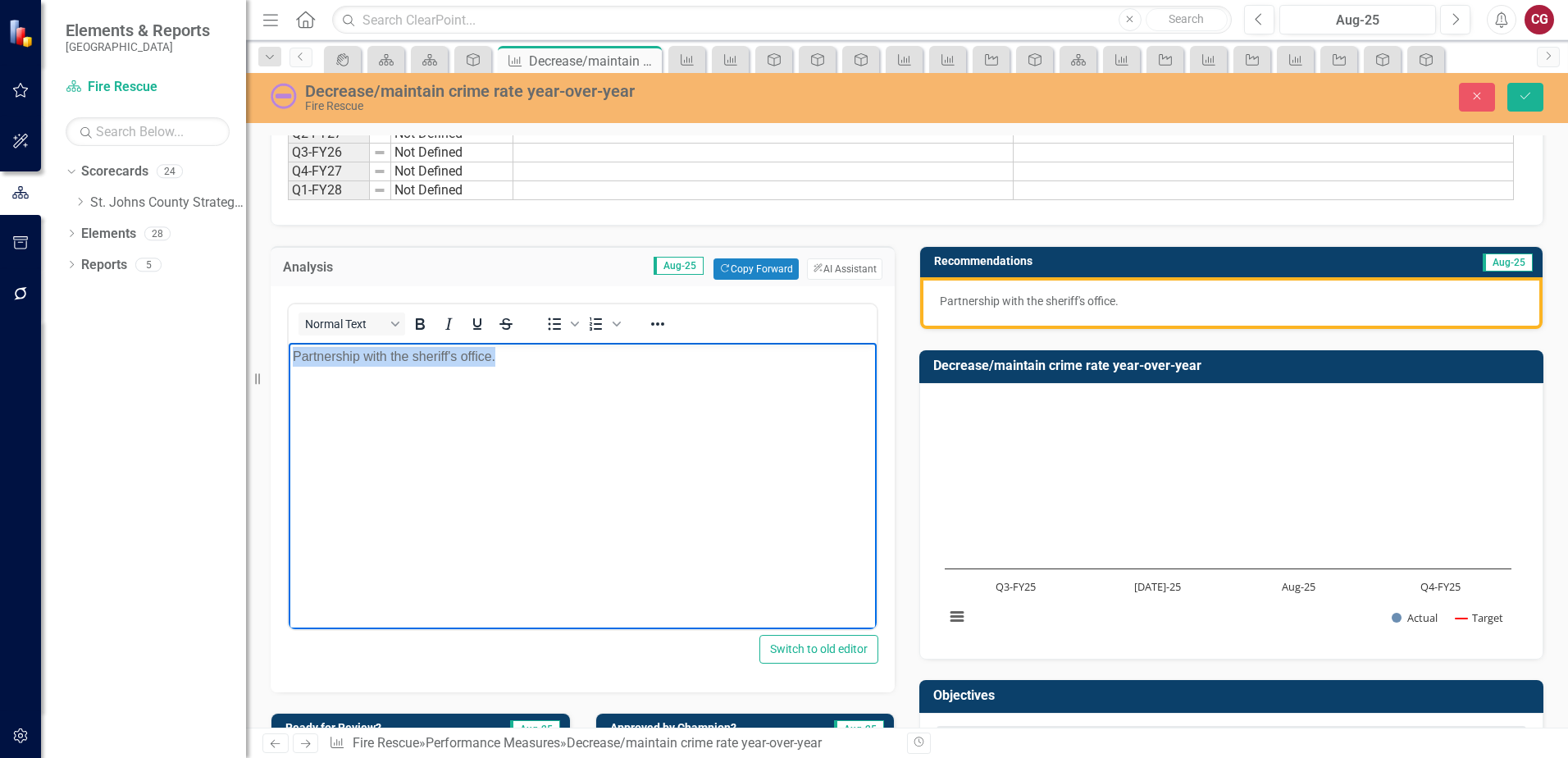
drag, startPoint x: 626, startPoint y: 381, endPoint x: 90, endPoint y: 330, distance: 538.4
click at [289, 343] on html "Partnership with the sheriff's office." at bounding box center [582, 465] width 588 height 246
drag, startPoint x: 1526, startPoint y: 110, endPoint x: 1064, endPoint y: 217, distance: 474.2
click at [1525, 110] on button "Save" at bounding box center [1526, 97] width 36 height 28
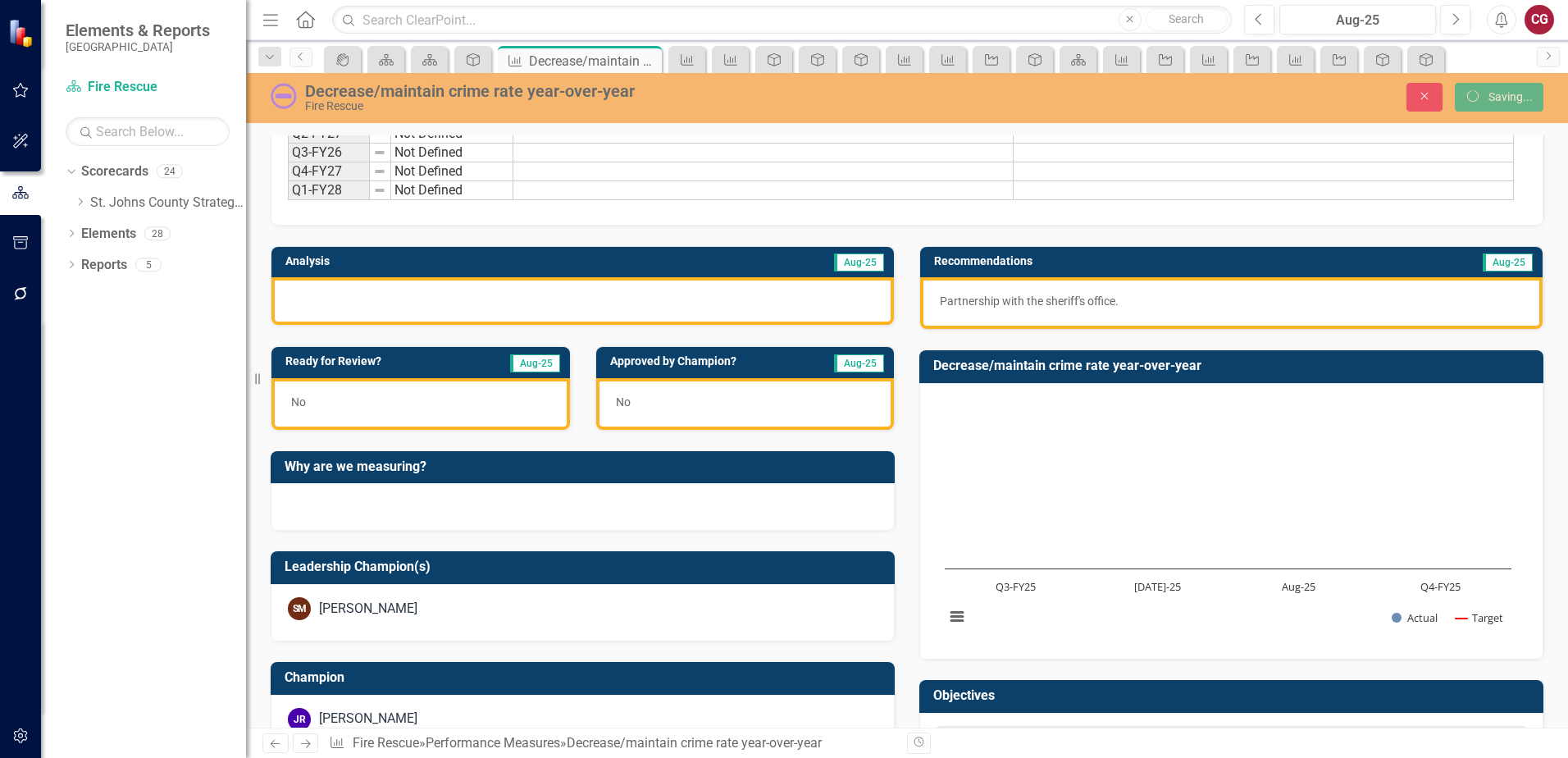
click at [771, 312] on div at bounding box center [583, 301] width 623 height 47
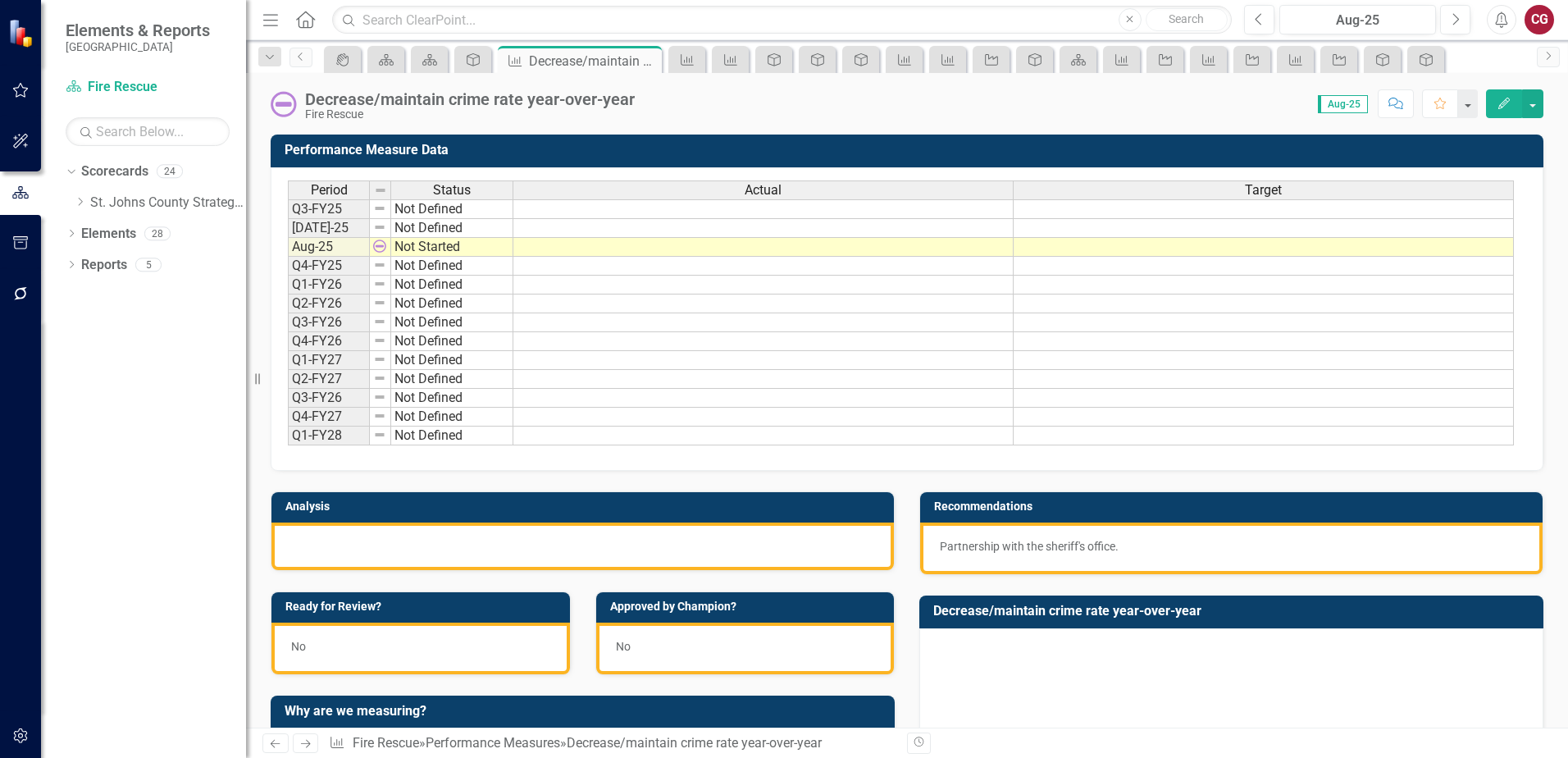
click at [670, 547] on div at bounding box center [583, 547] width 623 height 47
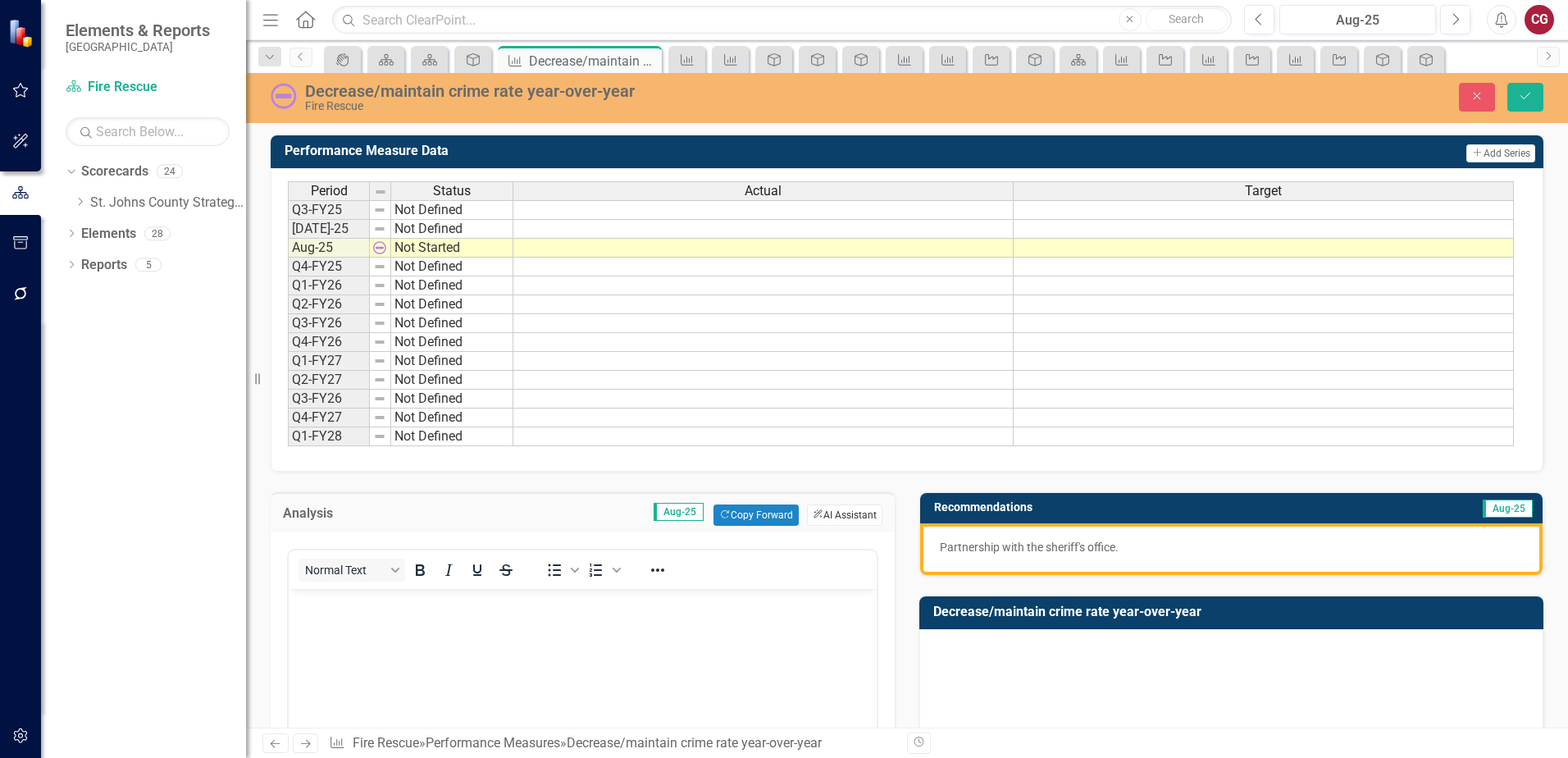
click at [827, 517] on button "ClearPoint AI AI Assistant" at bounding box center [845, 515] width 75 height 22
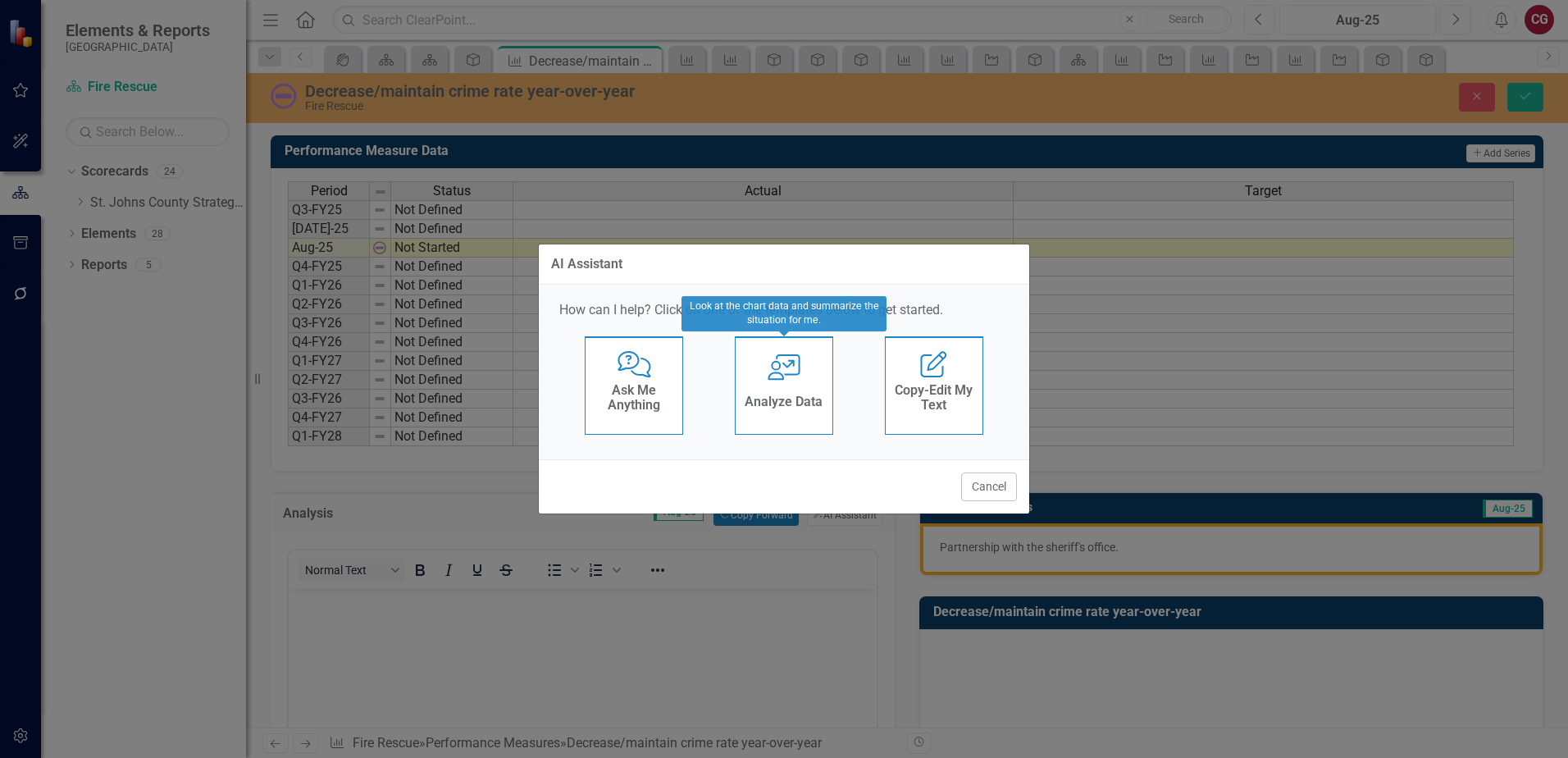
click at [767, 398] on h4 "Analyze Data" at bounding box center [783, 402] width 78 height 15
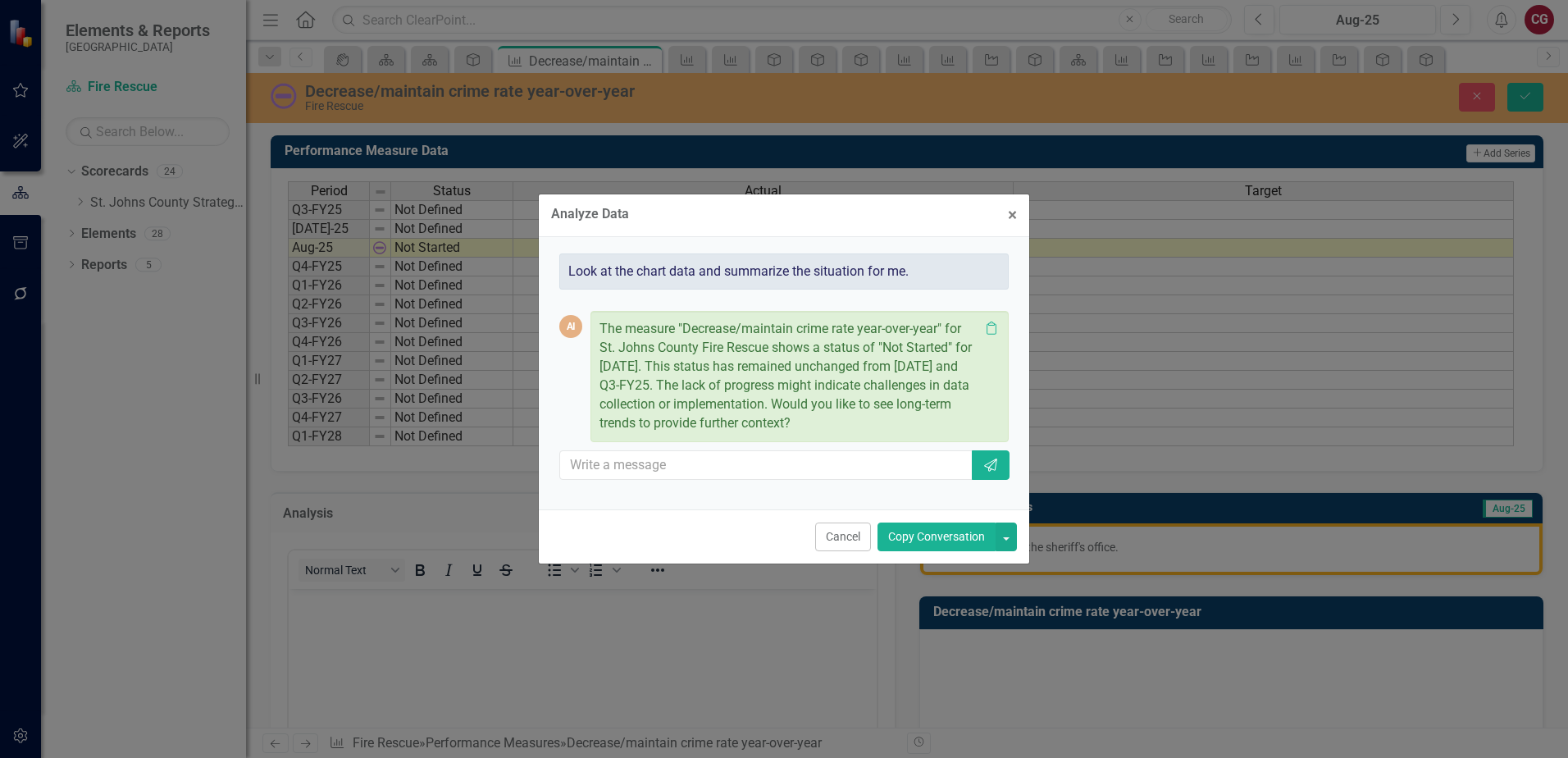
click at [844, 549] on button "Cancel" at bounding box center [842, 537] width 56 height 28
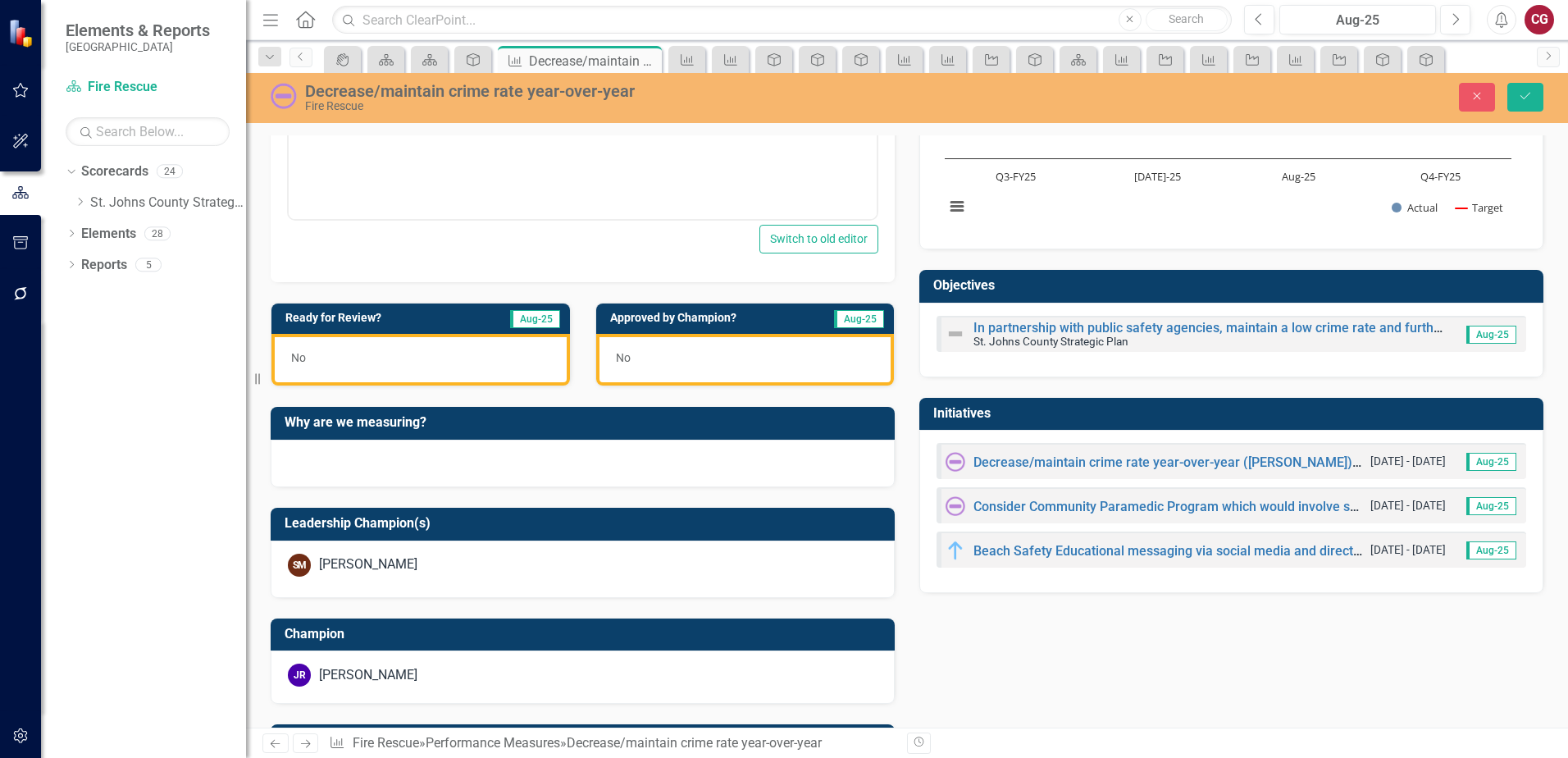
scroll to position [575, 0]
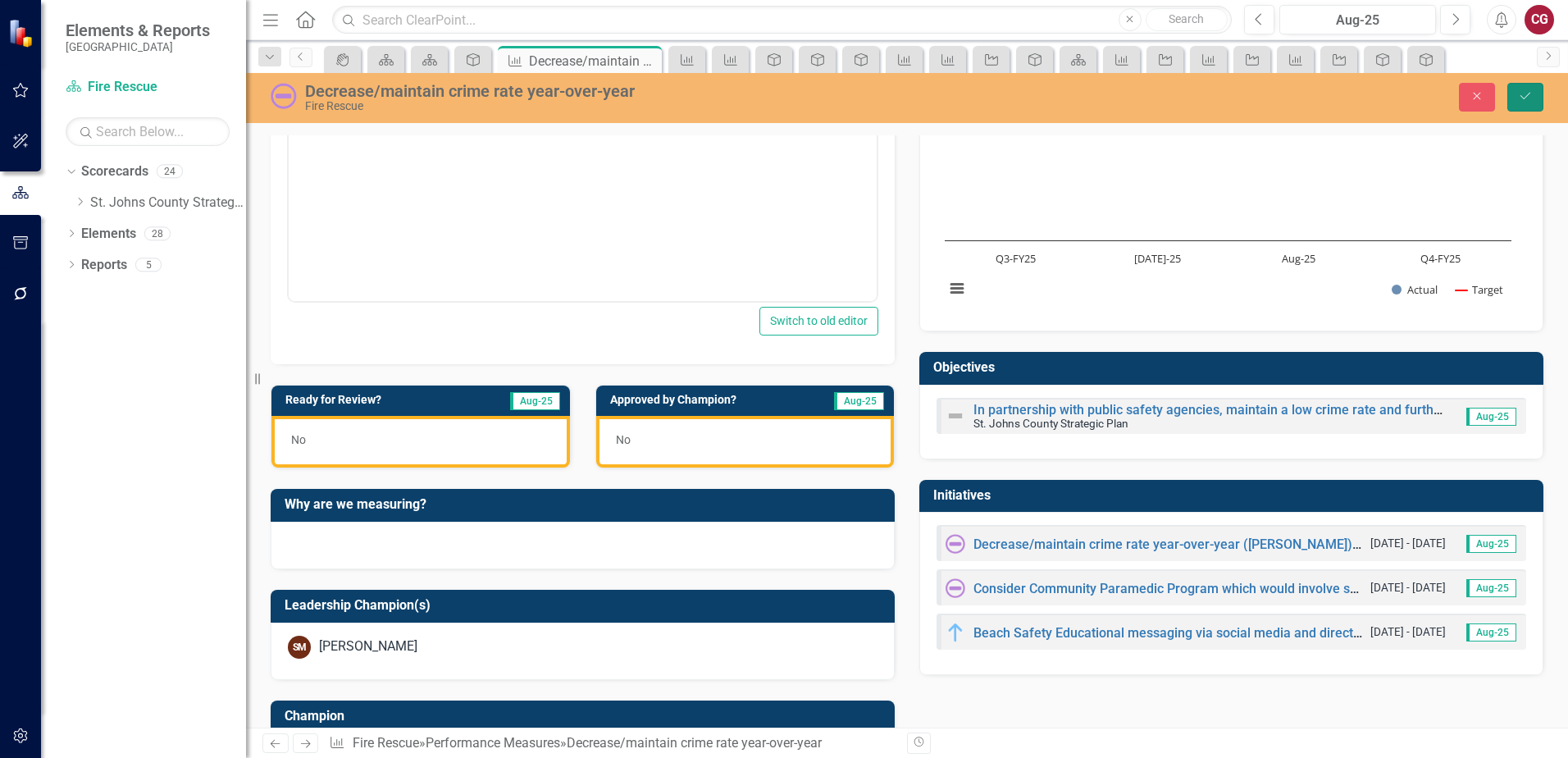
click at [1526, 109] on button "Save" at bounding box center [1526, 97] width 36 height 28
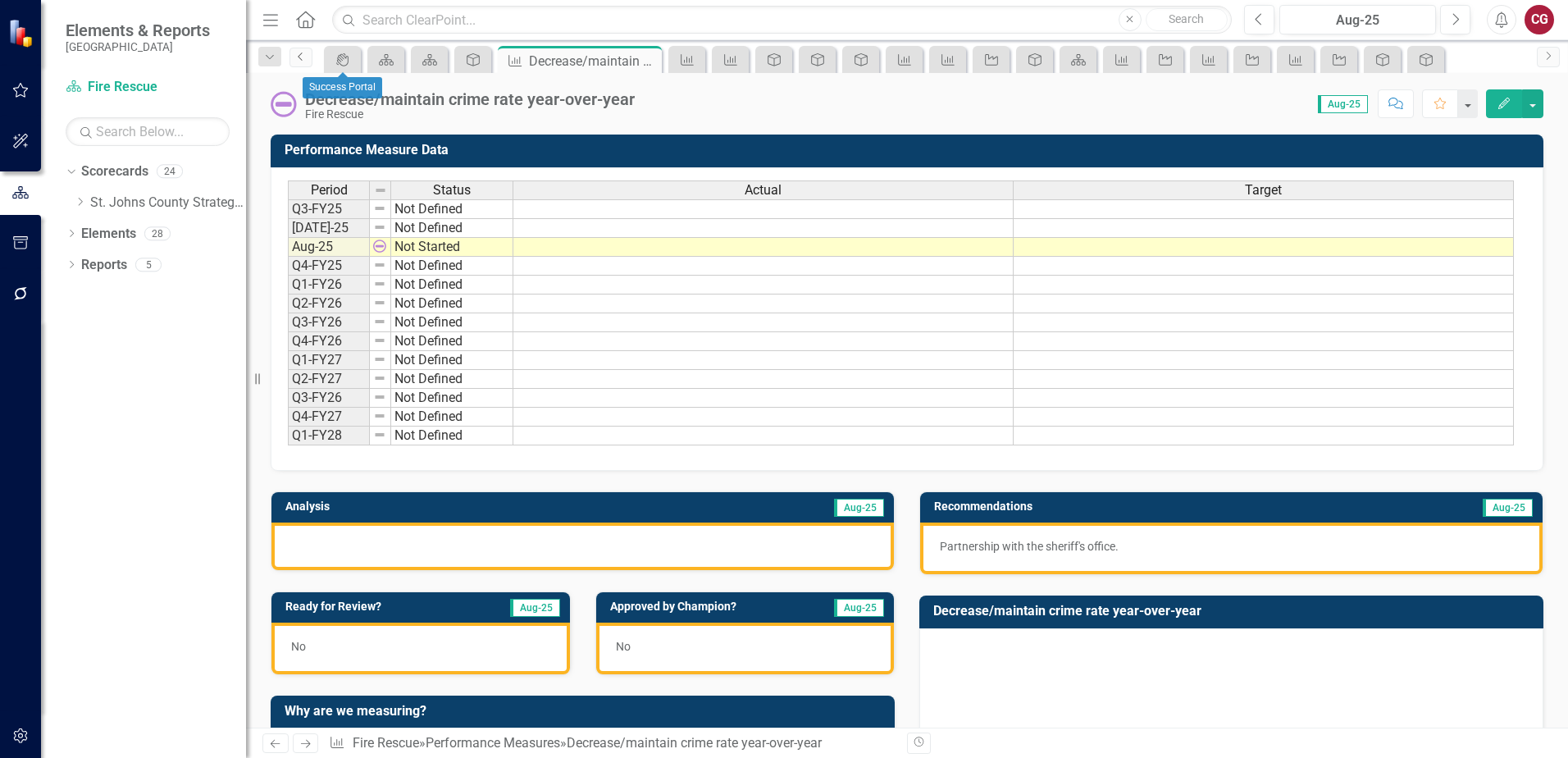
click at [309, 58] on link "Previous" at bounding box center [301, 57] width 23 height 20
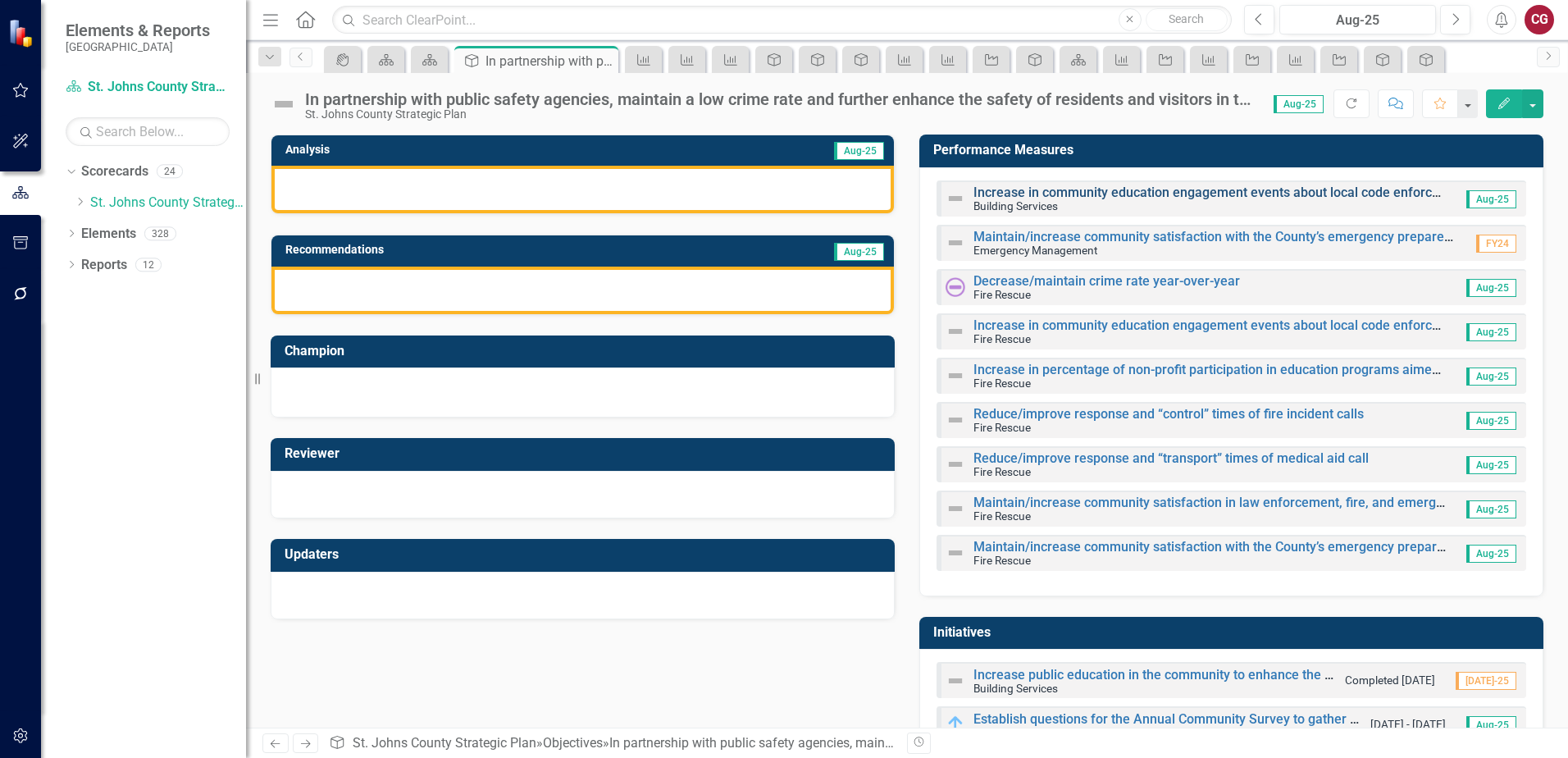
click at [1011, 194] on link "Increase in community education engagement events about local code enforcement …" at bounding box center [1256, 193] width 565 height 16
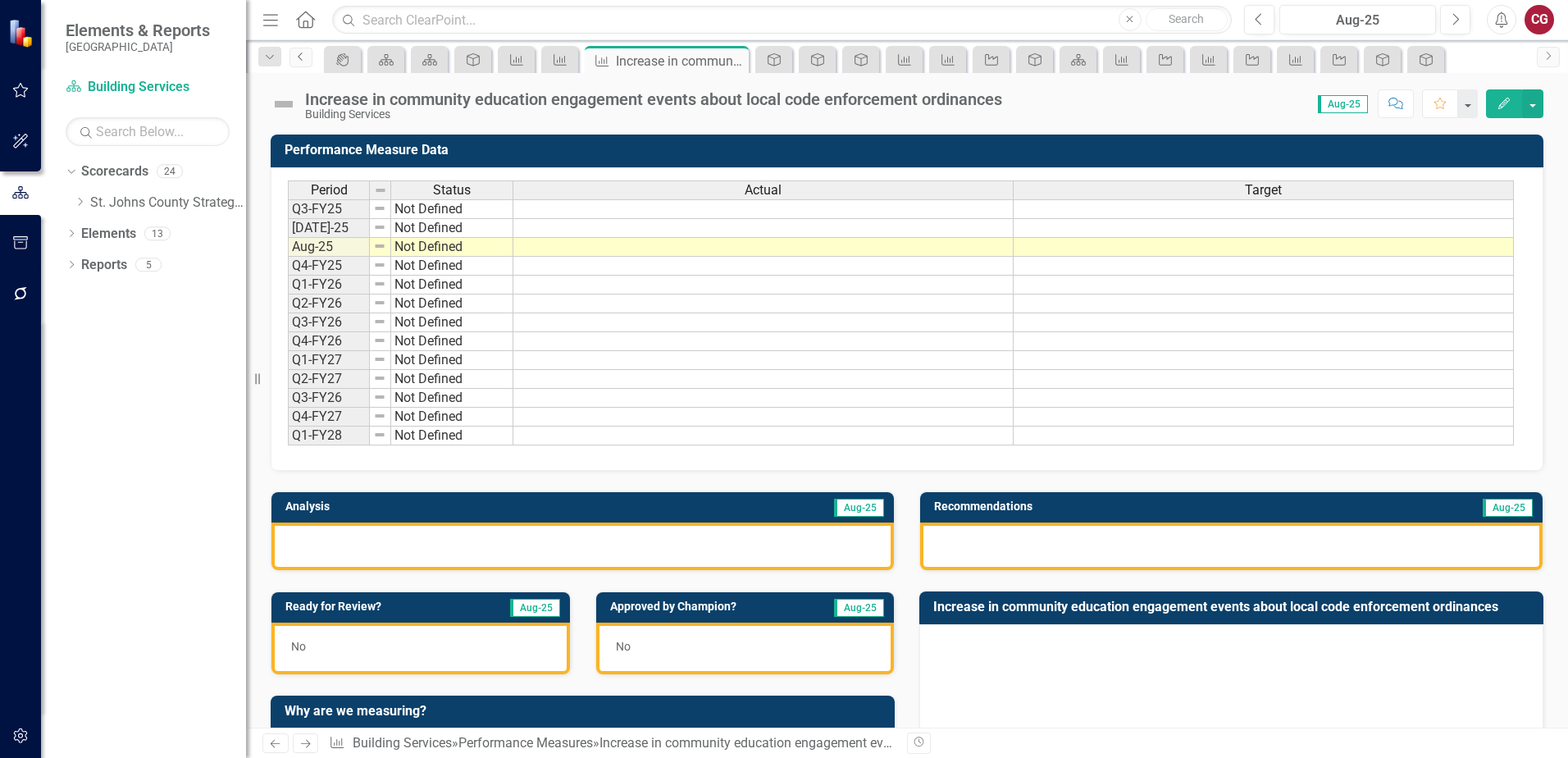
click at [301, 60] on icon "Previous" at bounding box center [301, 57] width 13 height 9
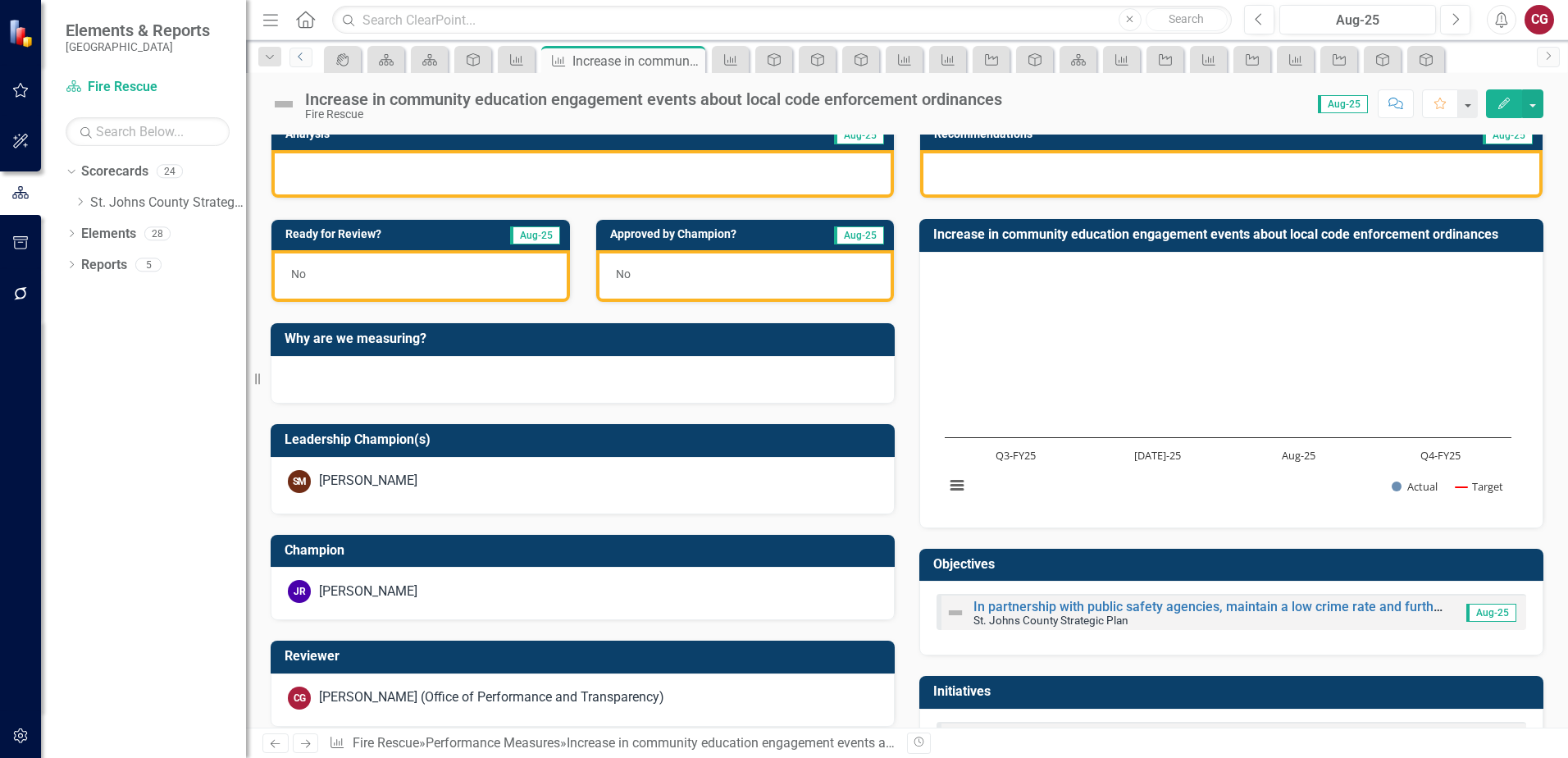
scroll to position [33, 0]
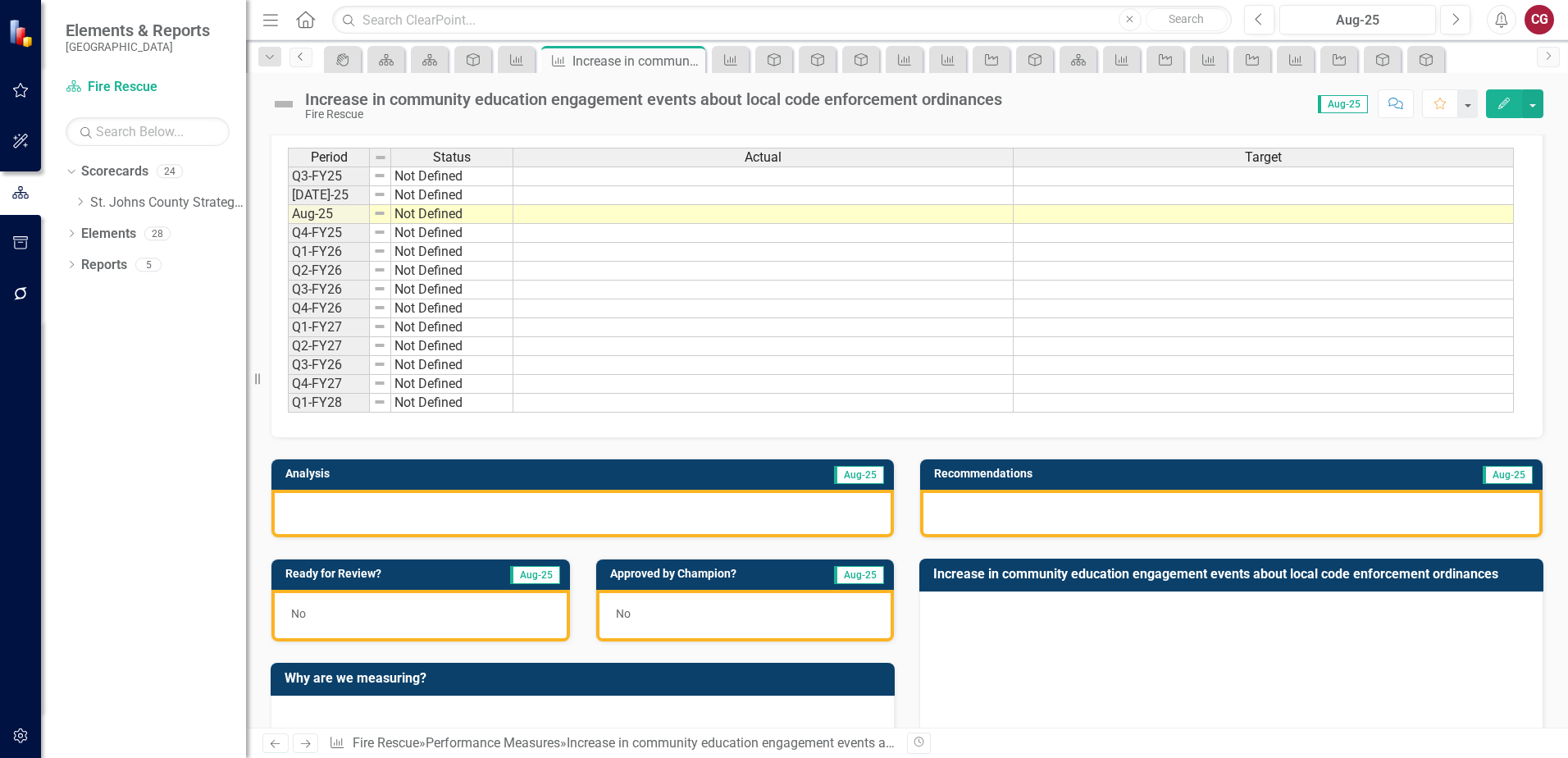
click at [298, 60] on icon "Previous" at bounding box center [301, 57] width 13 height 9
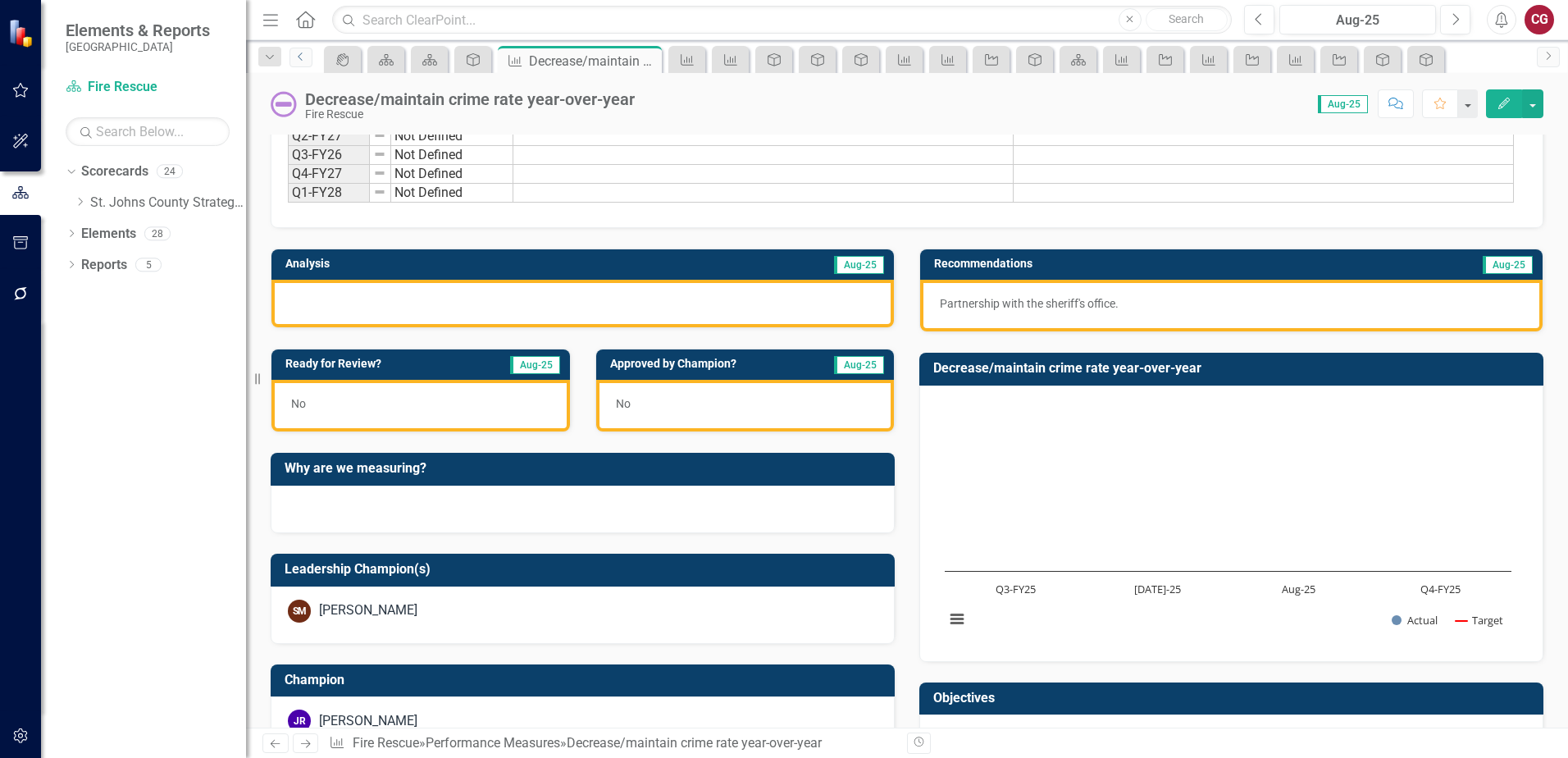
scroll to position [328, 0]
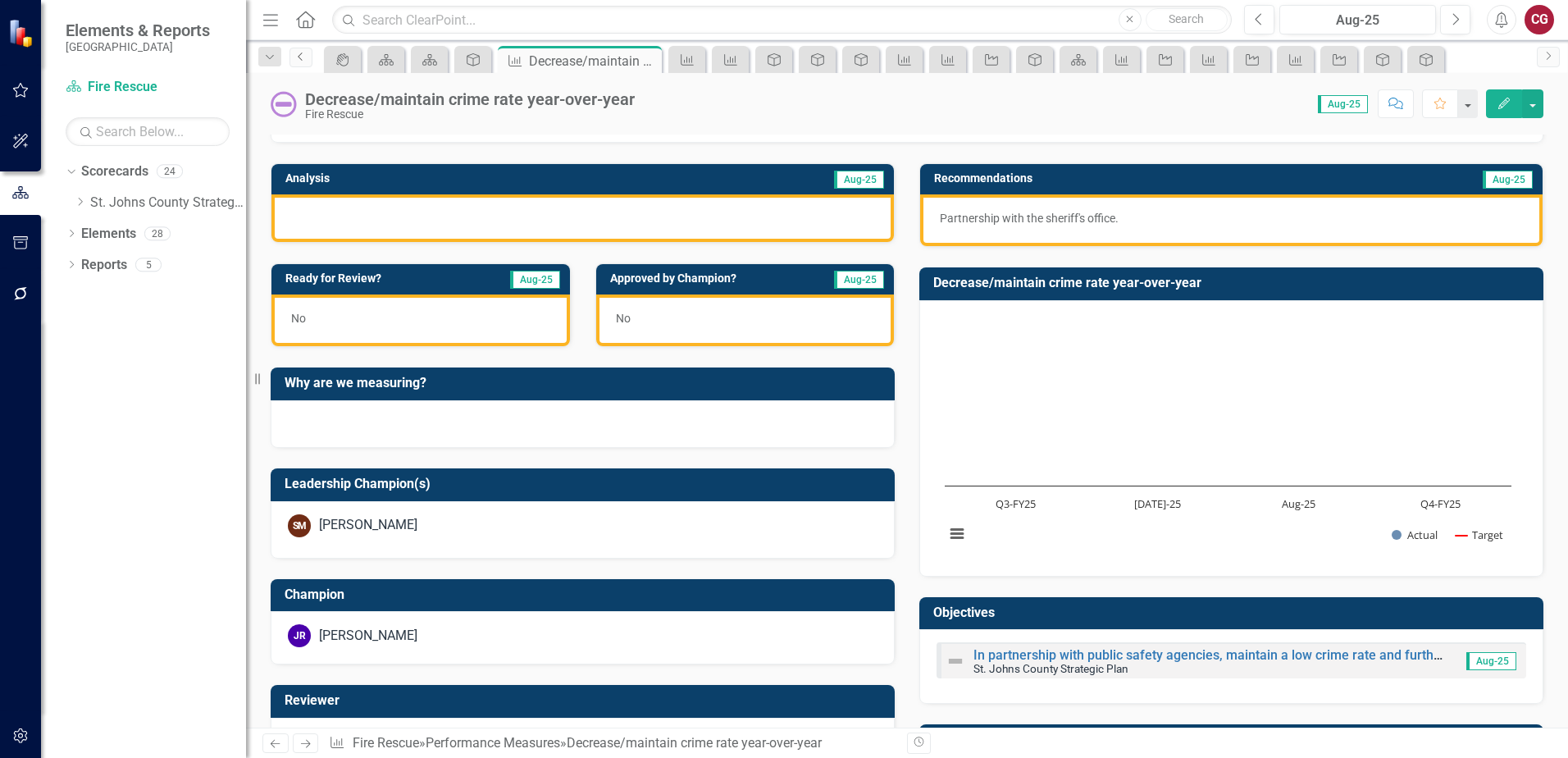
click at [305, 58] on icon "Previous" at bounding box center [301, 57] width 13 height 9
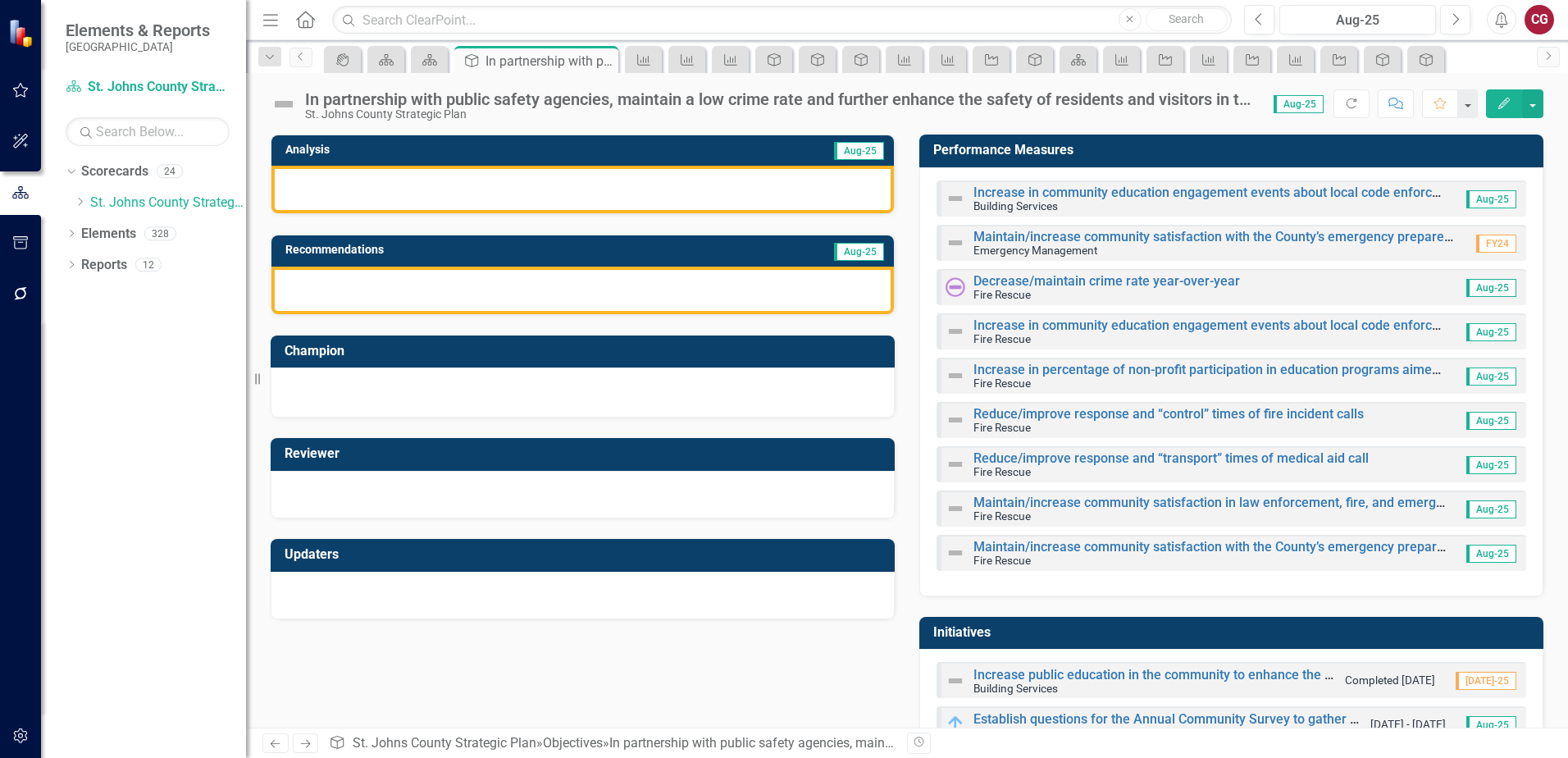
click at [659, 205] on div at bounding box center [583, 190] width 623 height 47
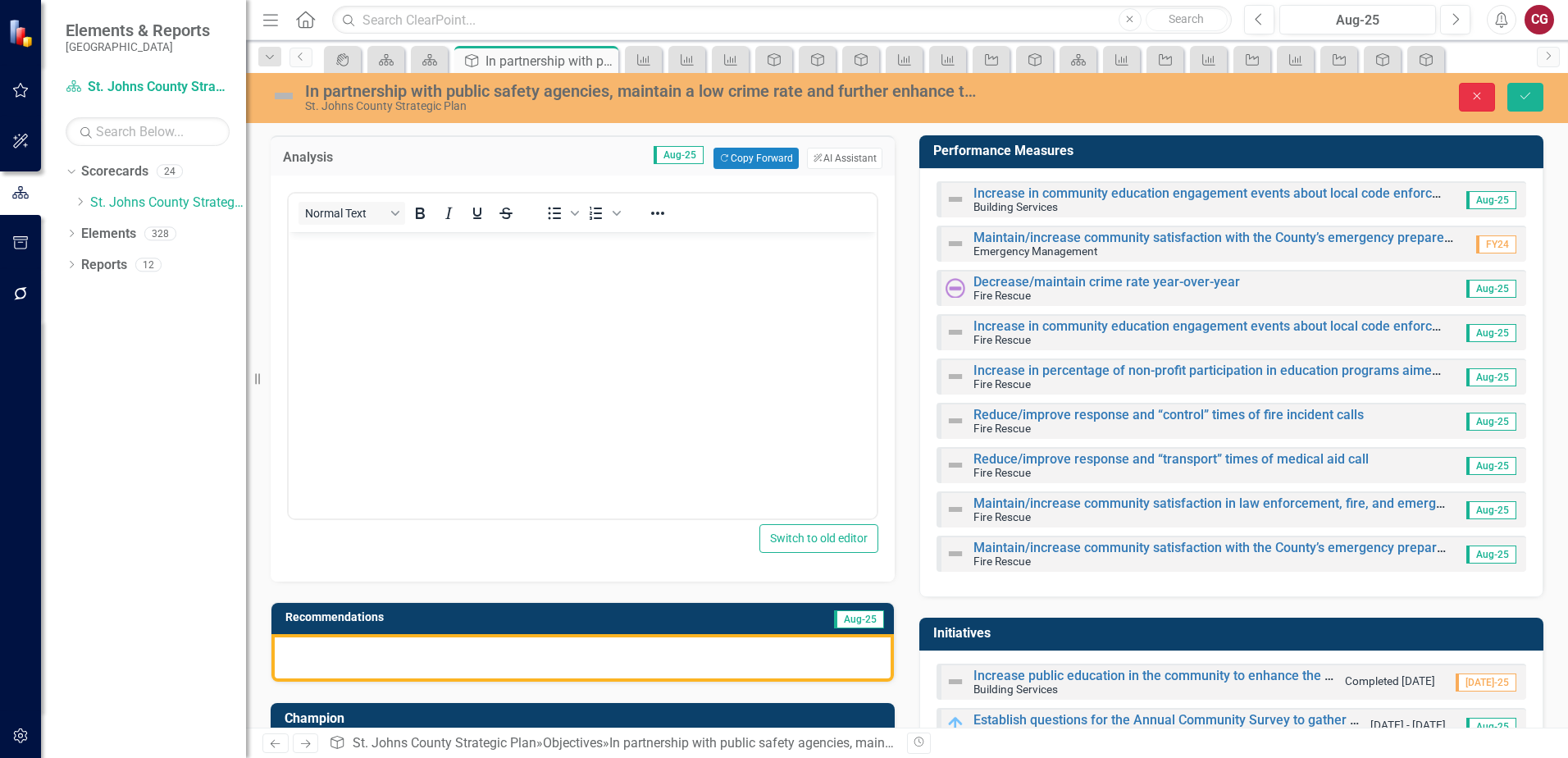
click at [1474, 104] on button "Close" at bounding box center [1477, 97] width 36 height 28
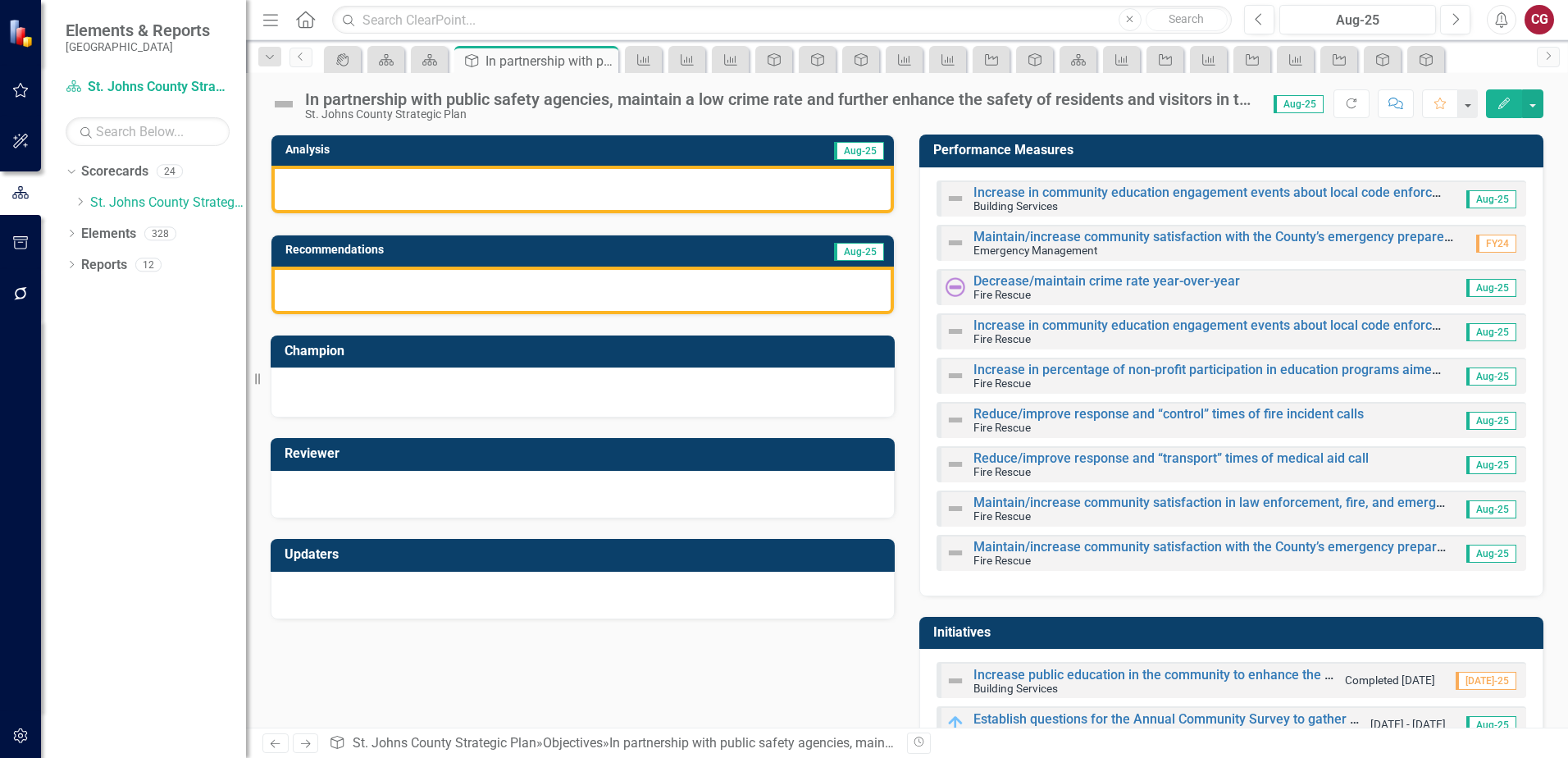
click at [1045, 146] on h3 "Performance Measures" at bounding box center [1234, 150] width 602 height 15
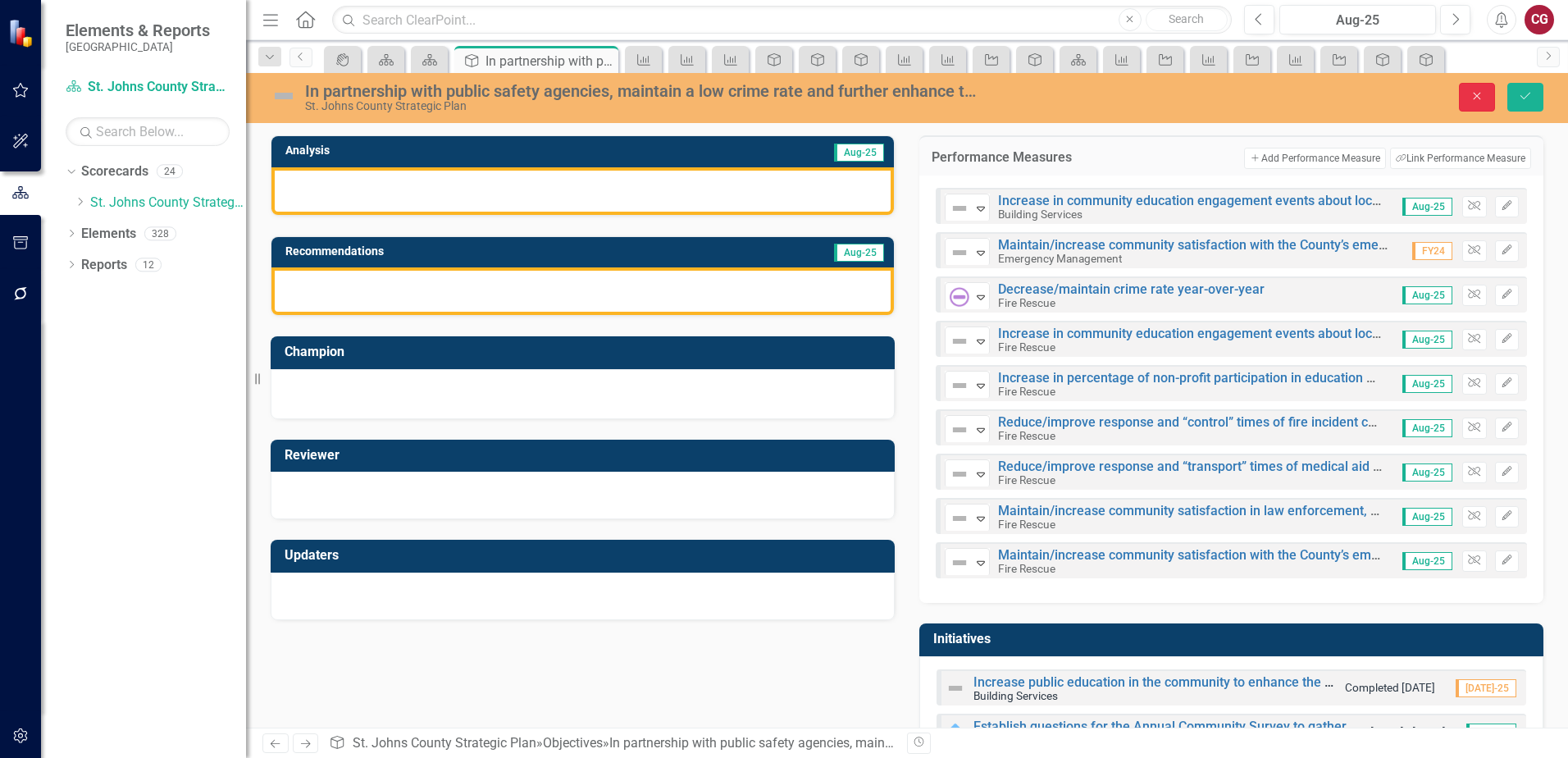
click at [1477, 98] on icon "Close" at bounding box center [1477, 96] width 15 height 11
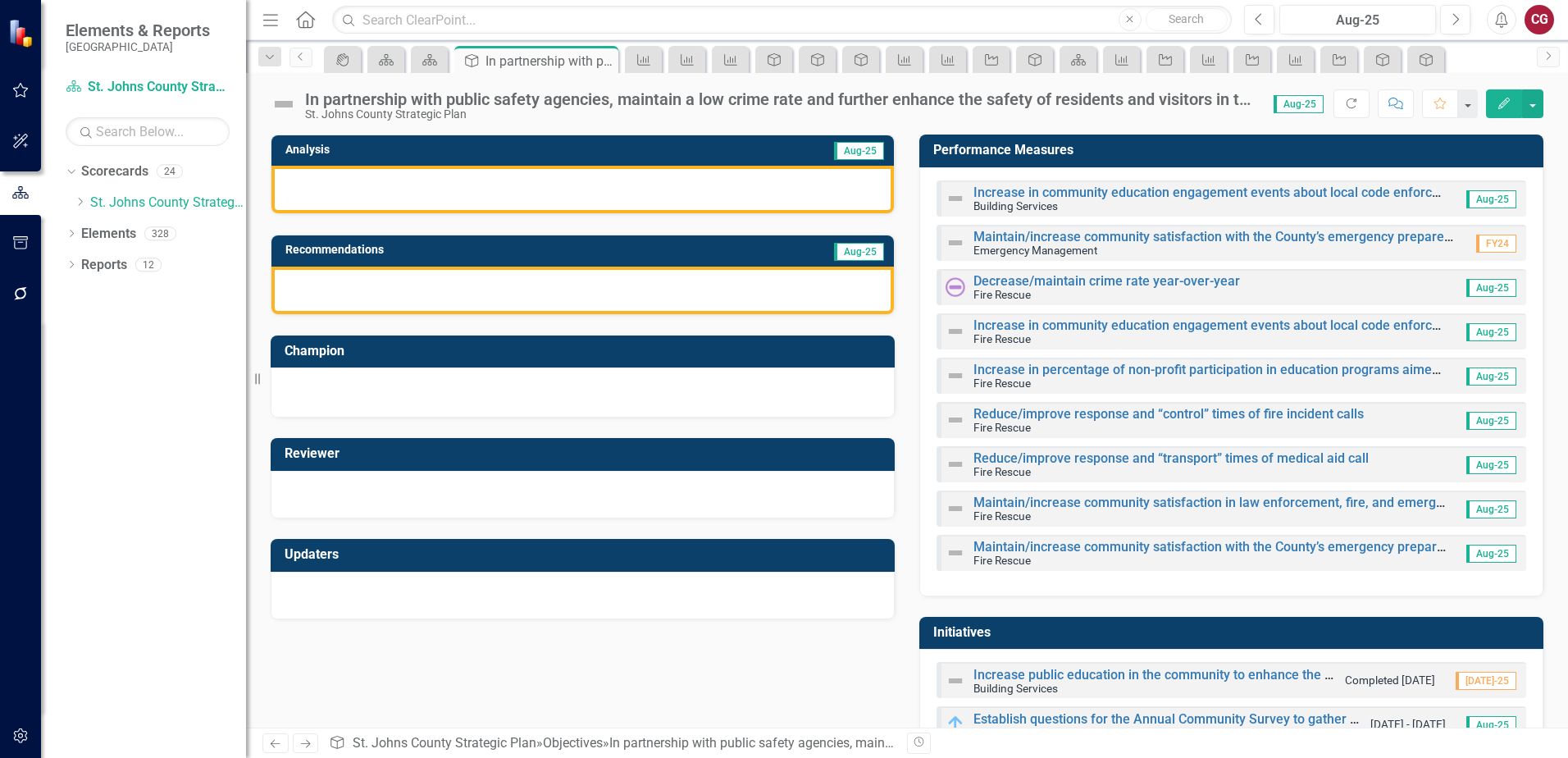
click at [1099, 202] on div "Increase in community education engagement events about local code enforcement …" at bounding box center [1209, 199] width 473 height 26
click at [1094, 191] on link "Increase in community education engagement events about local code enforcement …" at bounding box center [1256, 193] width 565 height 16
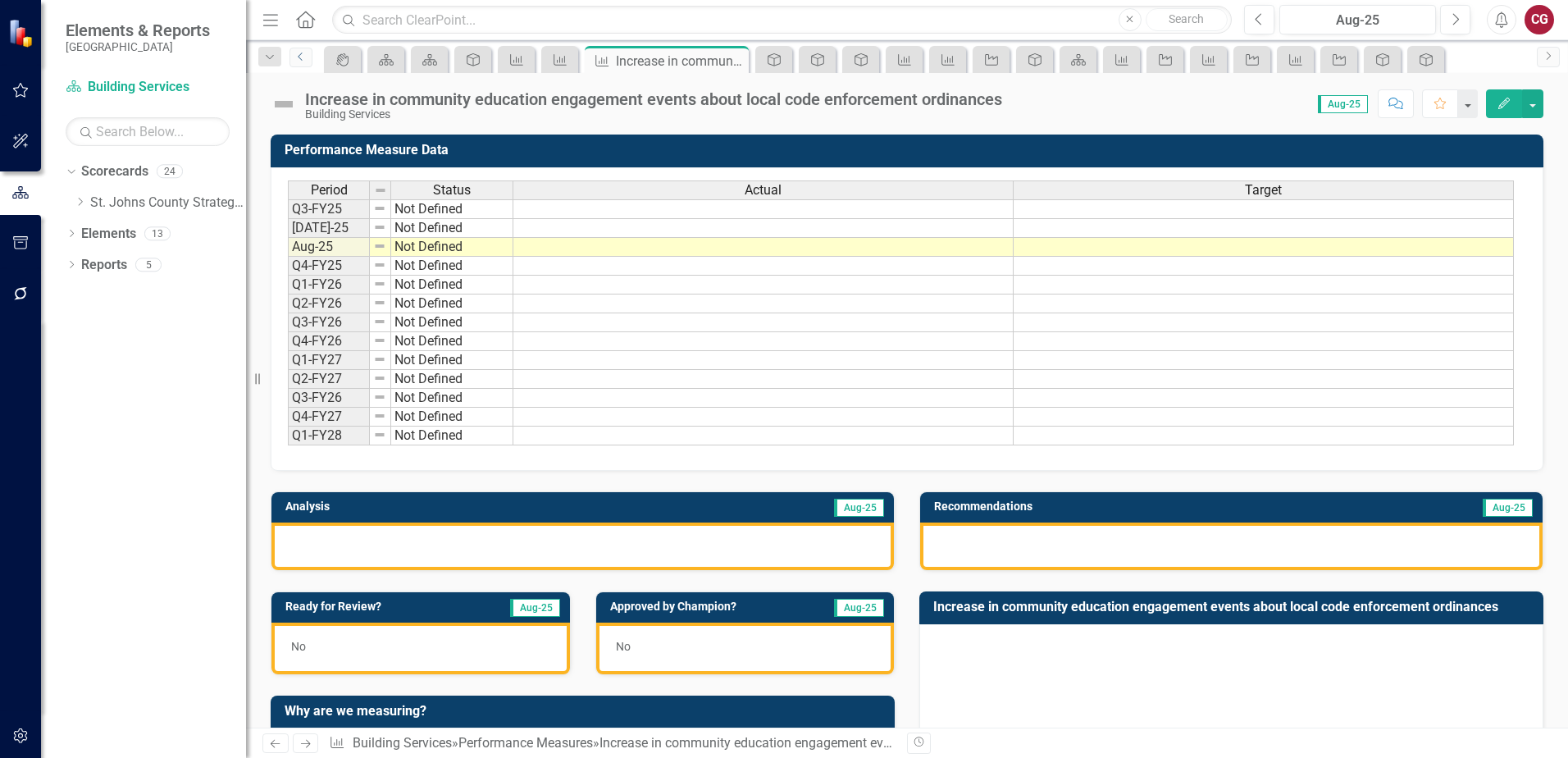
drag, startPoint x: 306, startPoint y: 56, endPoint x: 499, endPoint y: 70, distance: 193.5
click at [307, 56] on icon "Previous" at bounding box center [301, 57] width 13 height 9
click at [298, 59] on icon "Previous" at bounding box center [301, 57] width 13 height 9
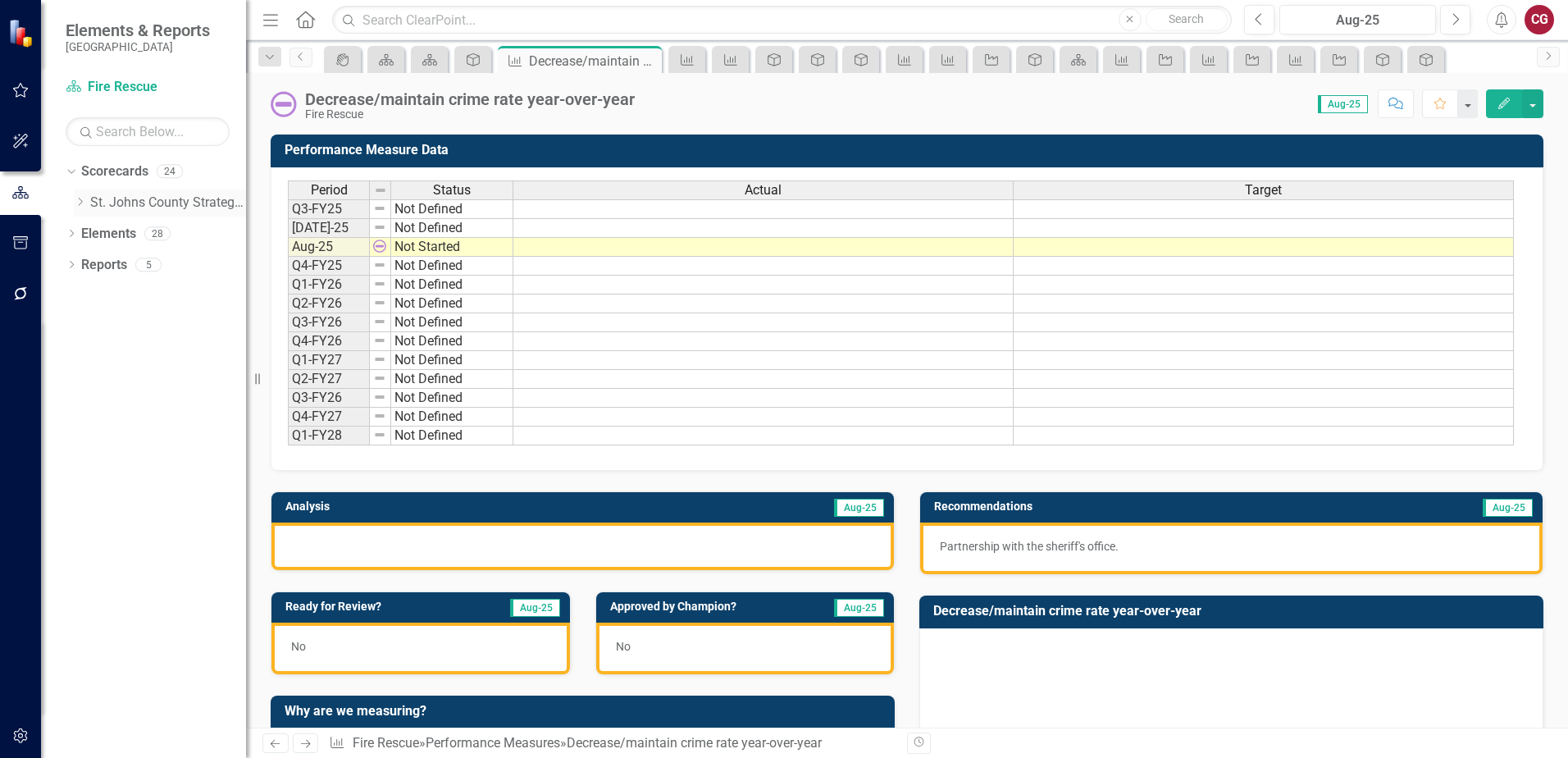
click at [98, 194] on link "St. Johns County Strategic Plan" at bounding box center [168, 203] width 156 height 19
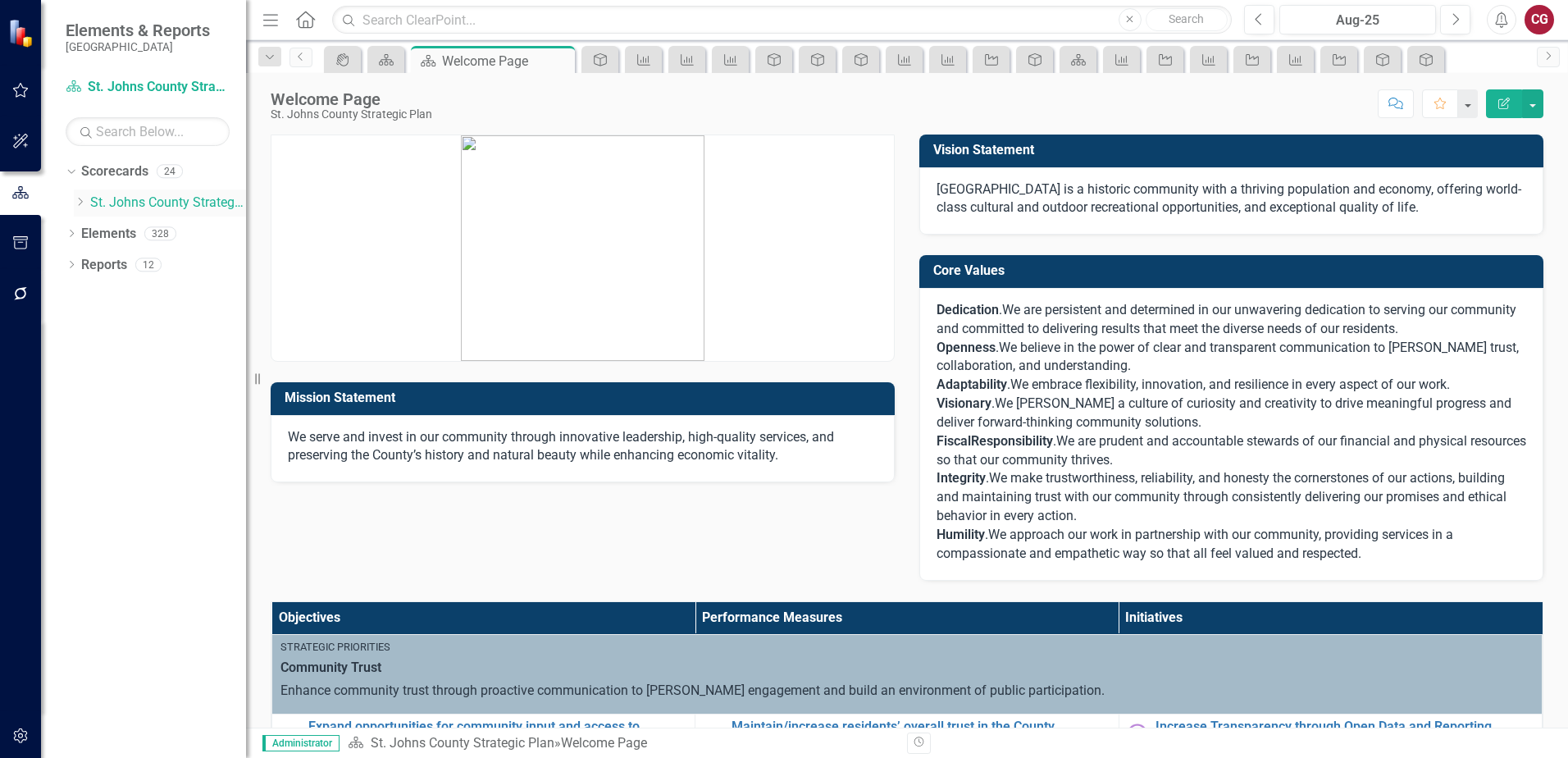
click at [84, 202] on icon "Dropdown" at bounding box center [79, 202] width 12 height 9
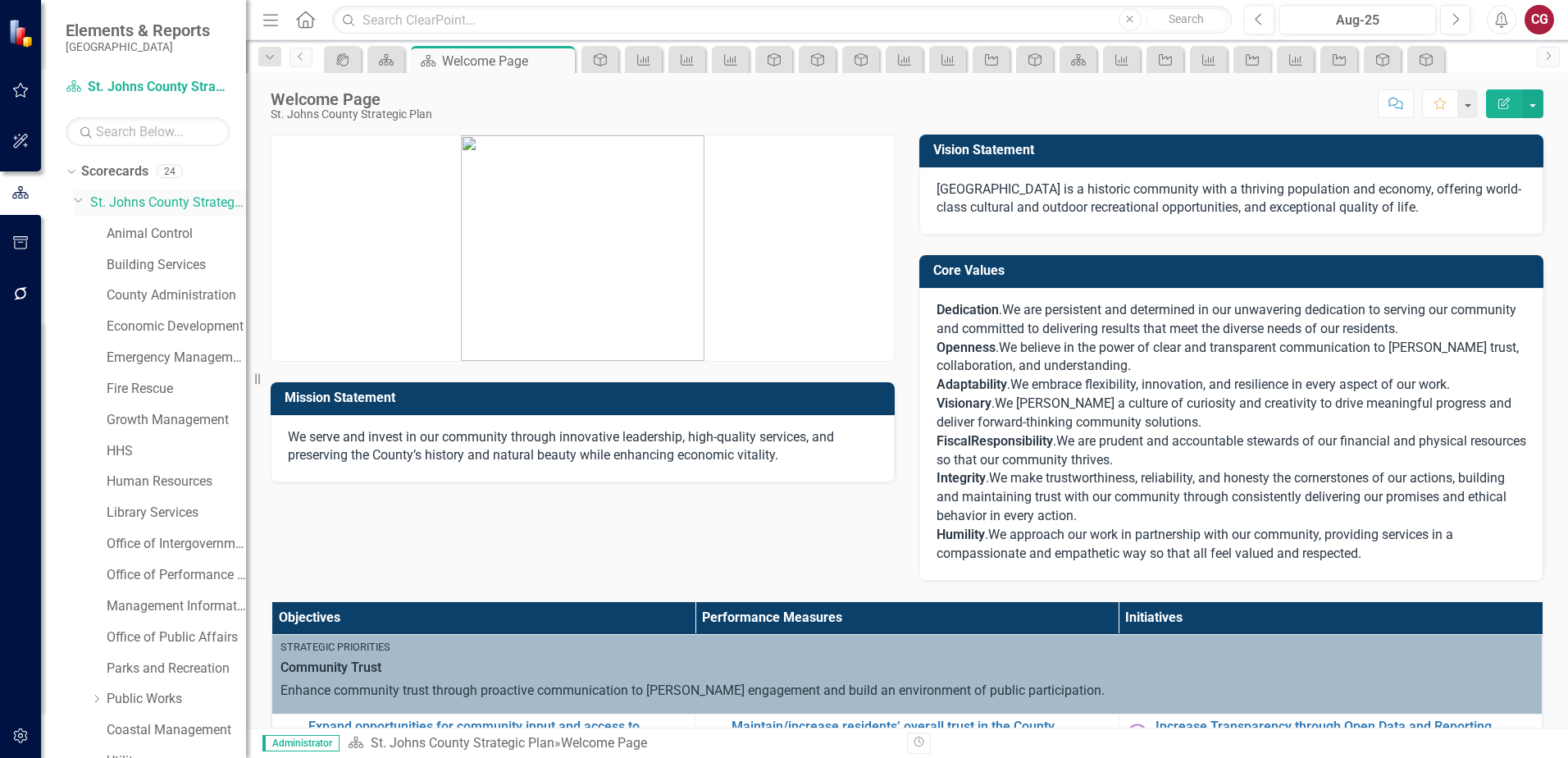
click at [142, 204] on link "St. Johns County Strategic Plan" at bounding box center [168, 203] width 156 height 19
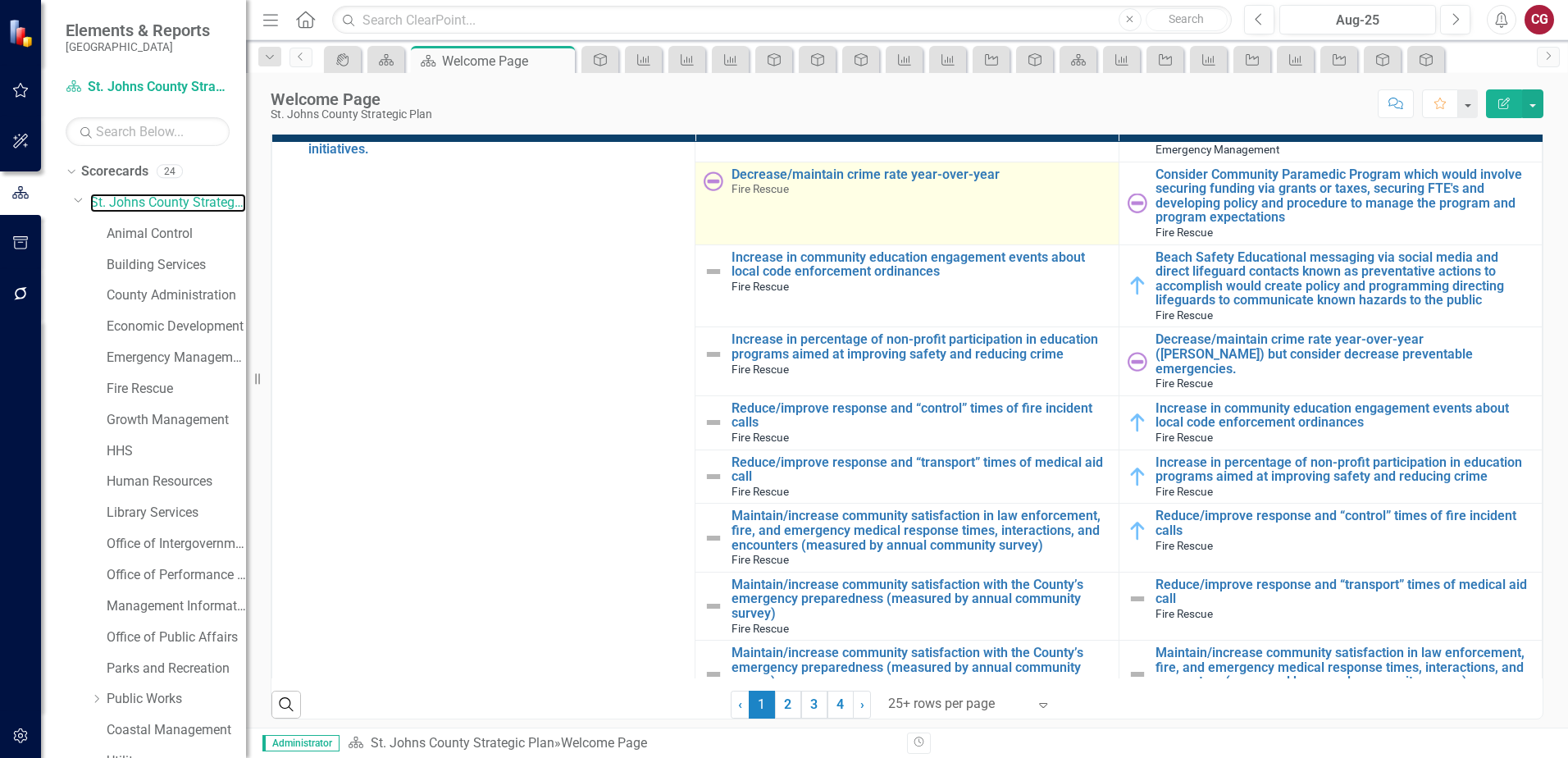
scroll to position [3283, 0]
